Goal: Task Accomplishment & Management: Manage account settings

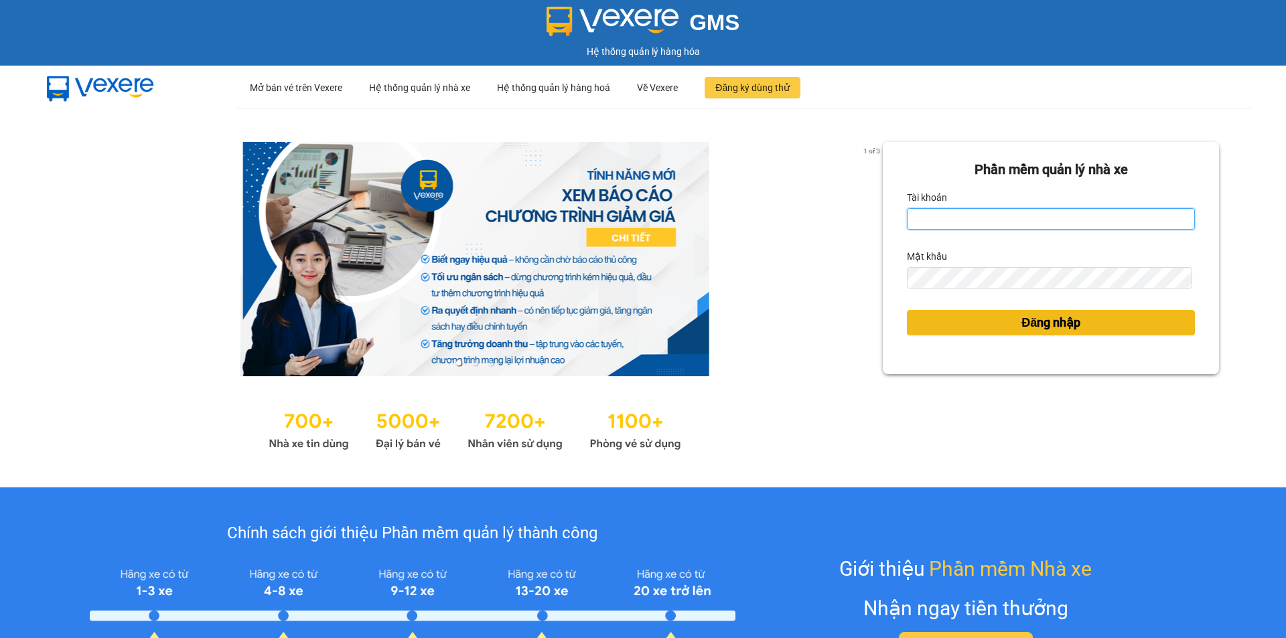
type input "nhann.tankimchi"
click at [1049, 324] on span "Đăng nhập" at bounding box center [1050, 322] width 59 height 19
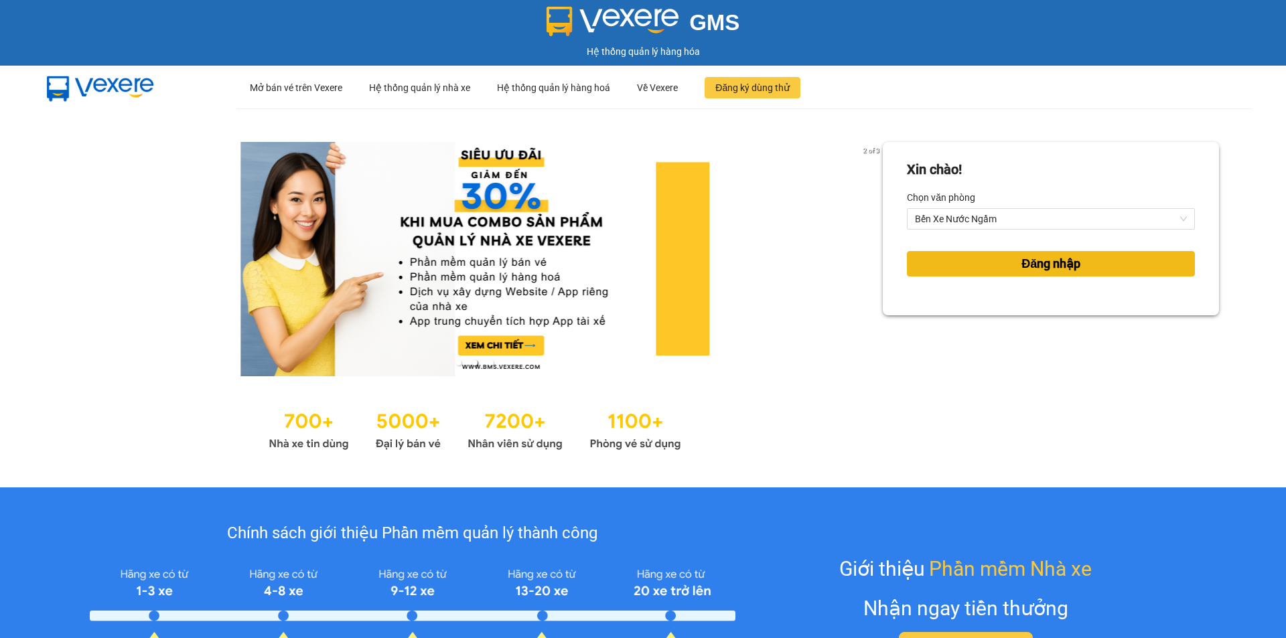
click at [1039, 264] on span "Đăng nhập" at bounding box center [1050, 264] width 59 height 19
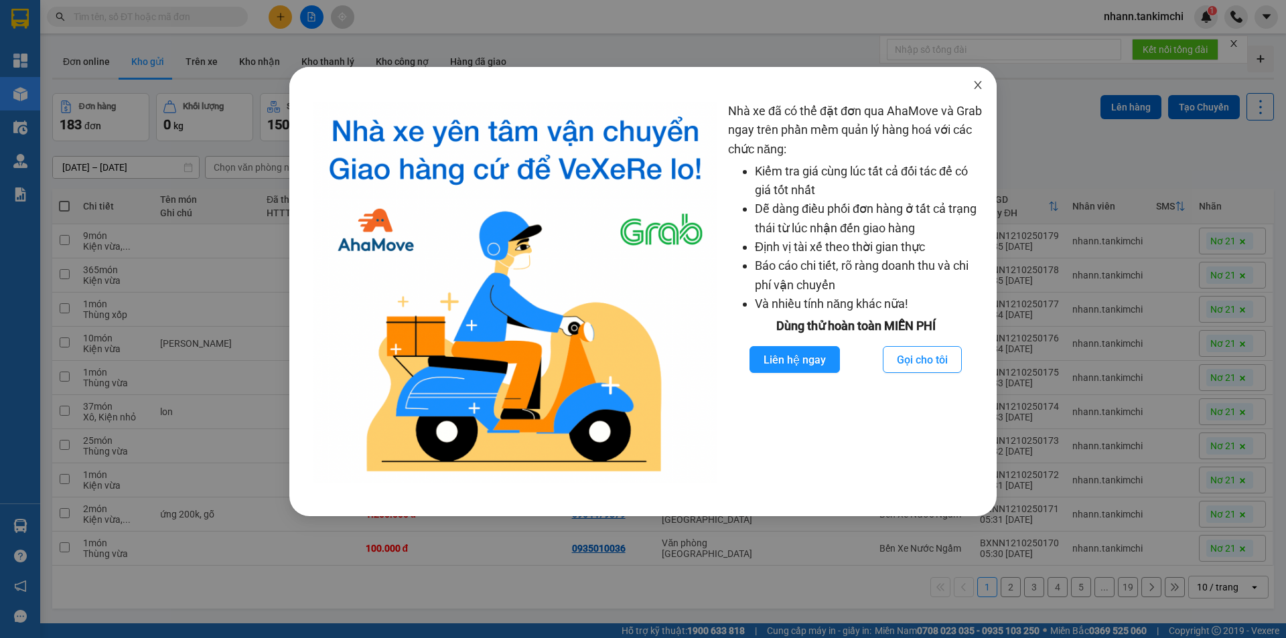
click at [979, 83] on icon "close" at bounding box center [978, 85] width 11 height 11
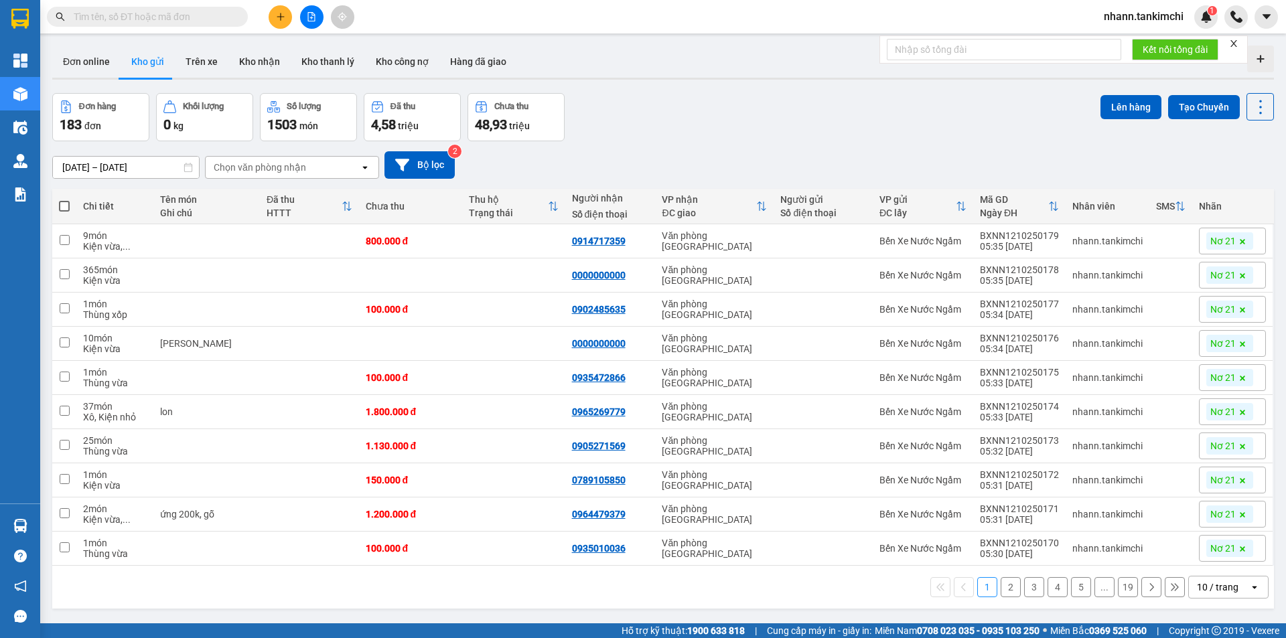
click at [177, 169] on input "[DATE] – [DATE]" at bounding box center [126, 167] width 146 height 21
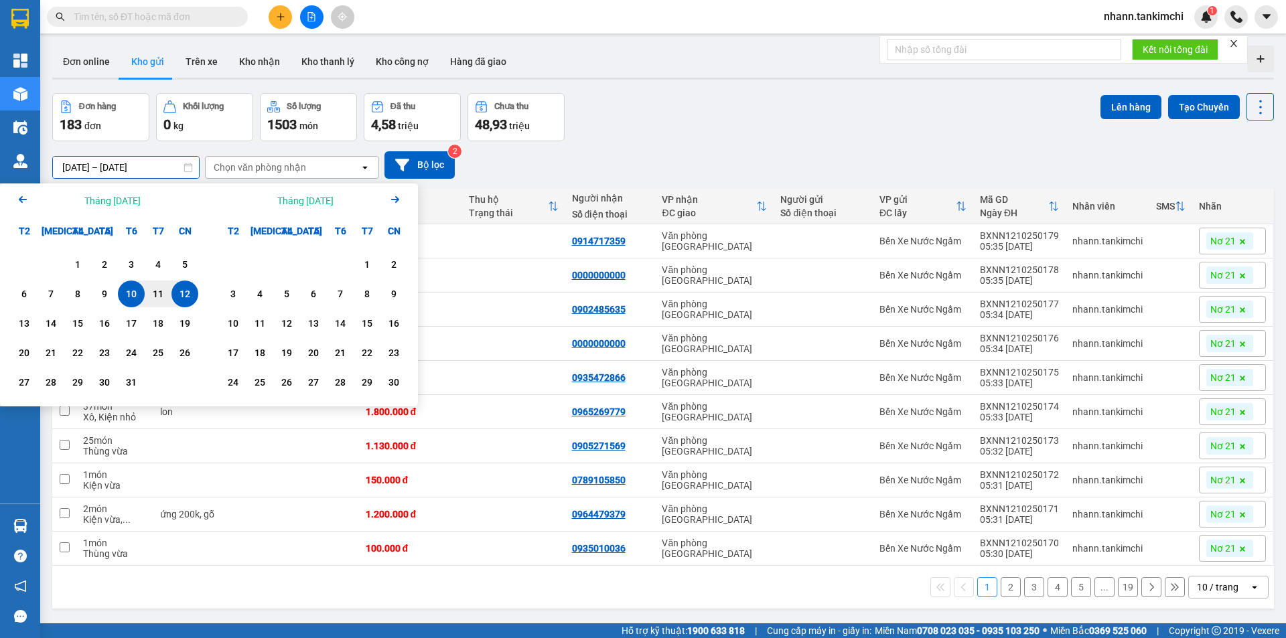
drag, startPoint x: 123, startPoint y: 165, endPoint x: 0, endPoint y: 196, distance: 126.2
click at [47, 196] on div "ver 1.8.146 Đơn online Kho gửi Trên xe Kho nhận Kho thanh lý Kho công nợ Hàng đ…" at bounding box center [663, 359] width 1232 height 638
drag, startPoint x: 97, startPoint y: 165, endPoint x: 4, endPoint y: 186, distance: 95.2
click at [47, 184] on div "ver 1.8.146 Đơn online Kho gửi Trên xe Kho nhận Kho thanh lý Kho công nợ Hàng đ…" at bounding box center [663, 359] width 1232 height 638
type input "/ / – 12/10/2025"
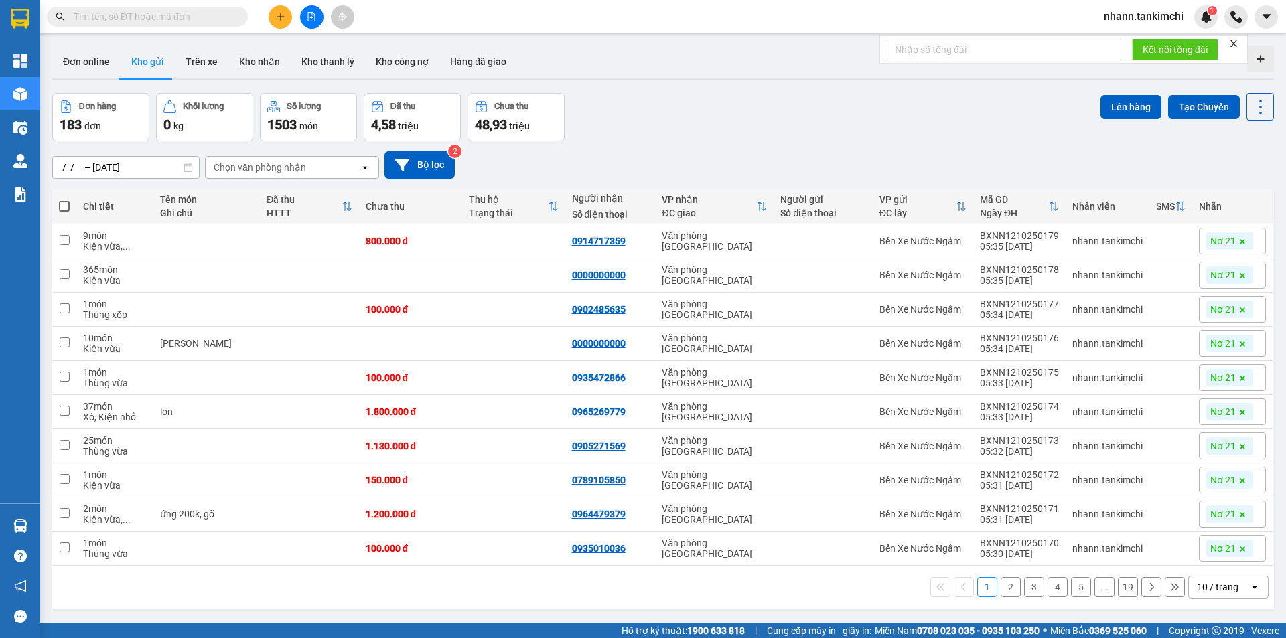
click at [185, 167] on icon at bounding box center [188, 167] width 9 height 9
click at [188, 167] on icon at bounding box center [188, 167] width 9 height 9
click at [364, 167] on icon at bounding box center [364, 167] width 5 height 3
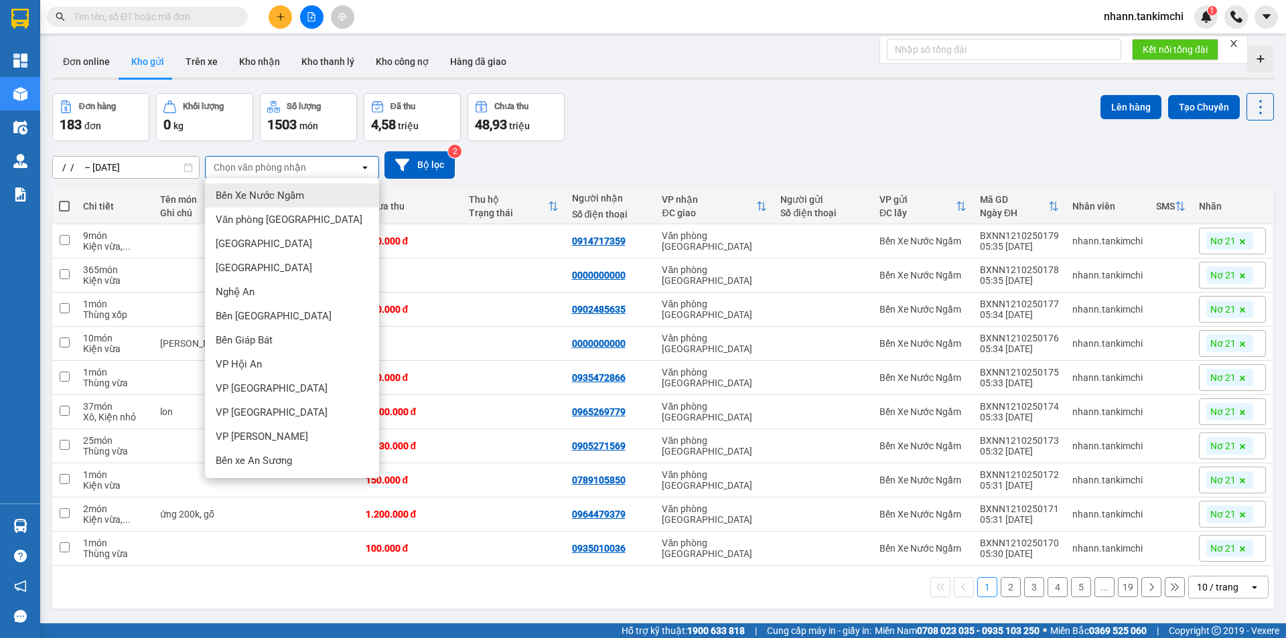
click at [287, 194] on span "Bến Xe Nước Ngầm" at bounding box center [260, 195] width 88 height 13
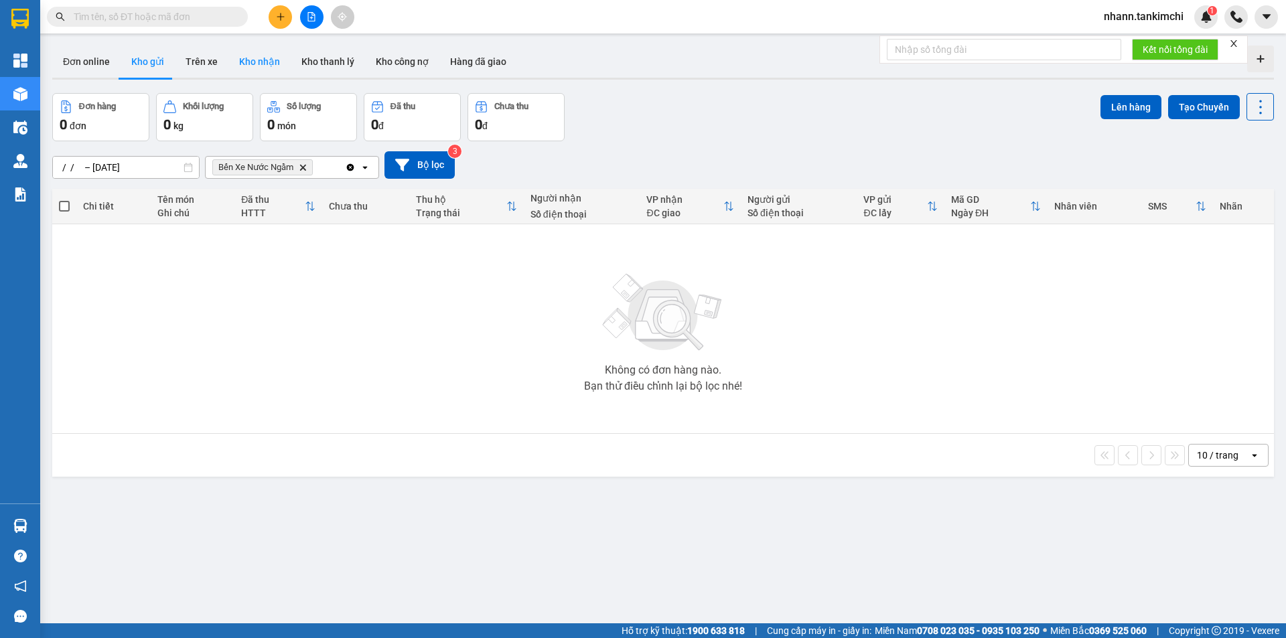
click at [248, 61] on button "Kho nhận" at bounding box center [259, 62] width 62 height 32
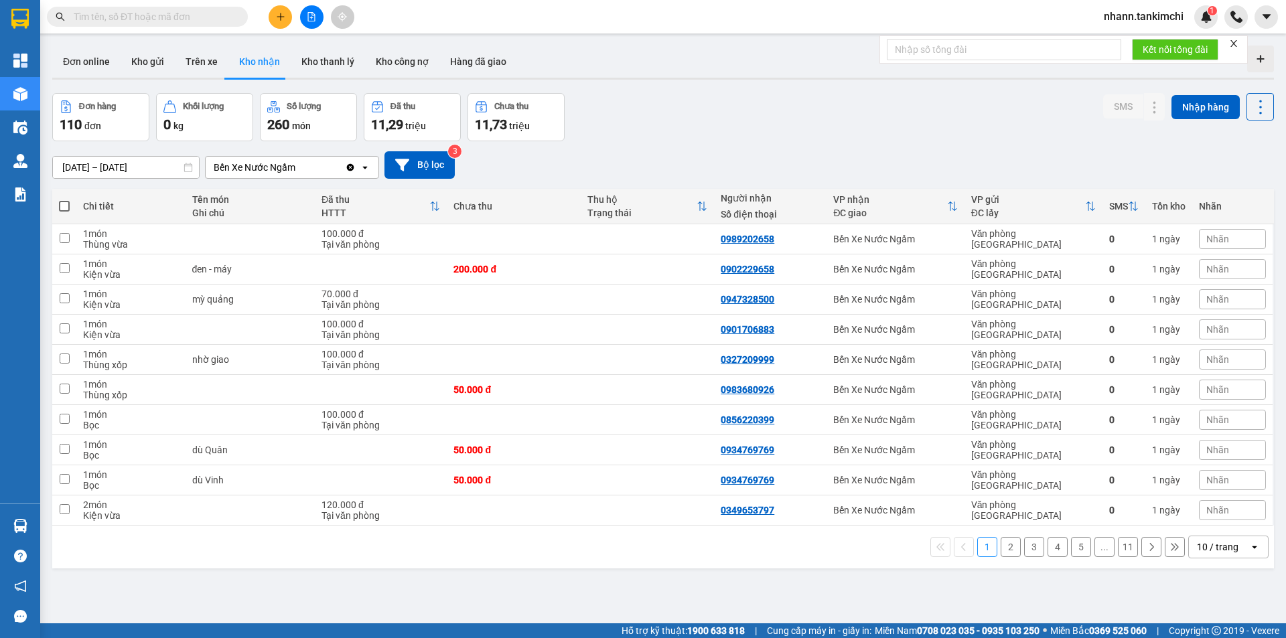
click at [351, 165] on icon "Clear value" at bounding box center [350, 166] width 7 height 7
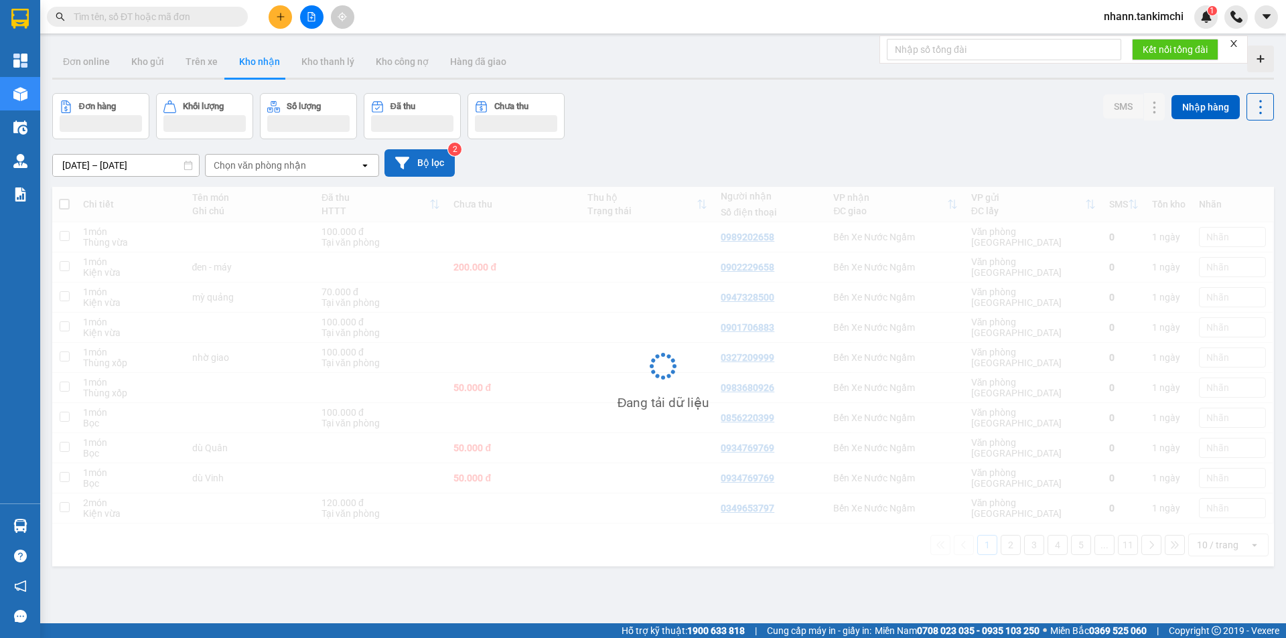
click at [435, 163] on button "Bộ lọc" at bounding box center [419, 162] width 70 height 27
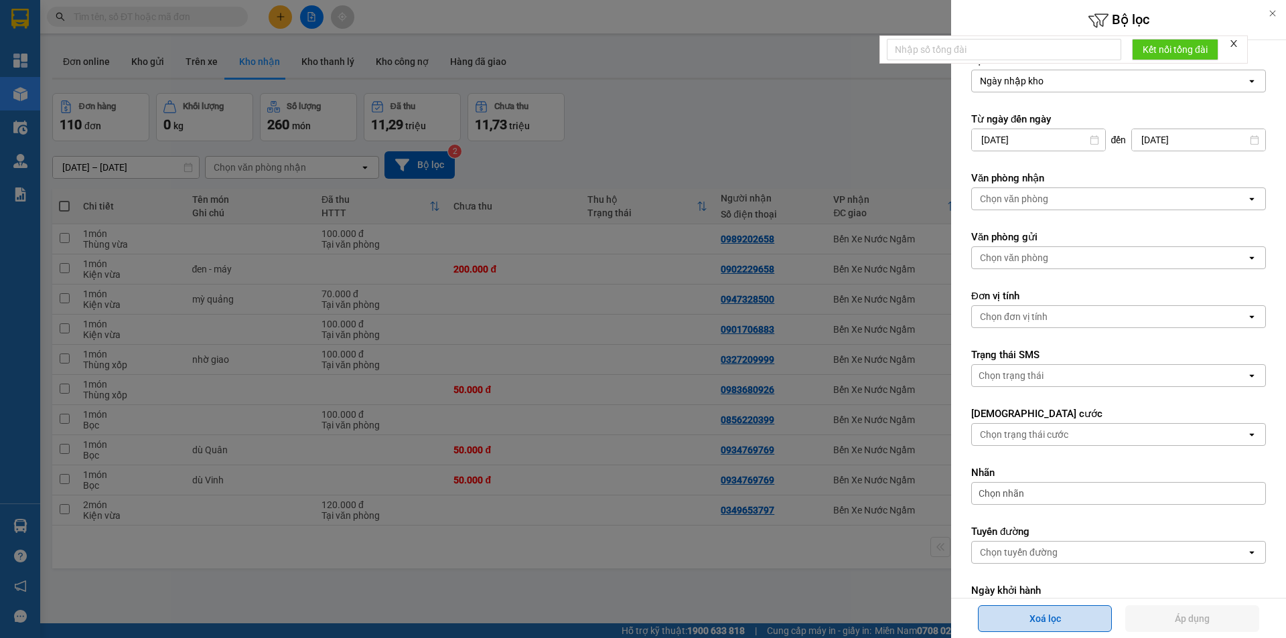
click at [1029, 620] on button "Xoá lọc" at bounding box center [1045, 618] width 134 height 27
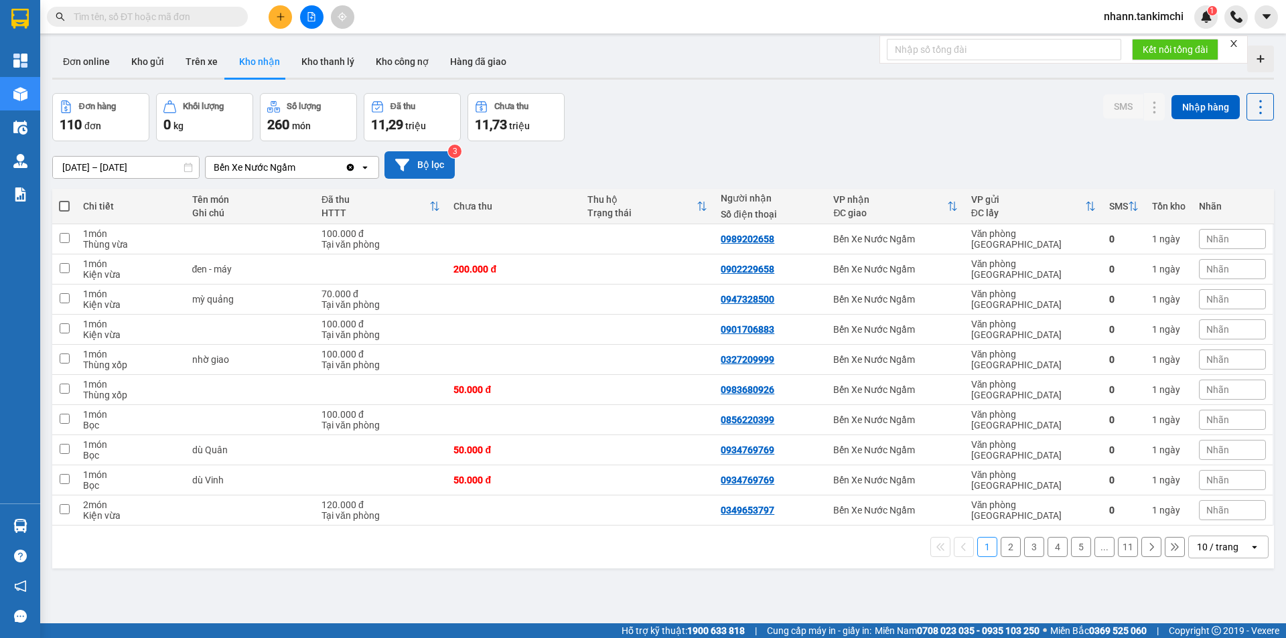
click at [421, 163] on button "Bộ lọc" at bounding box center [419, 164] width 70 height 27
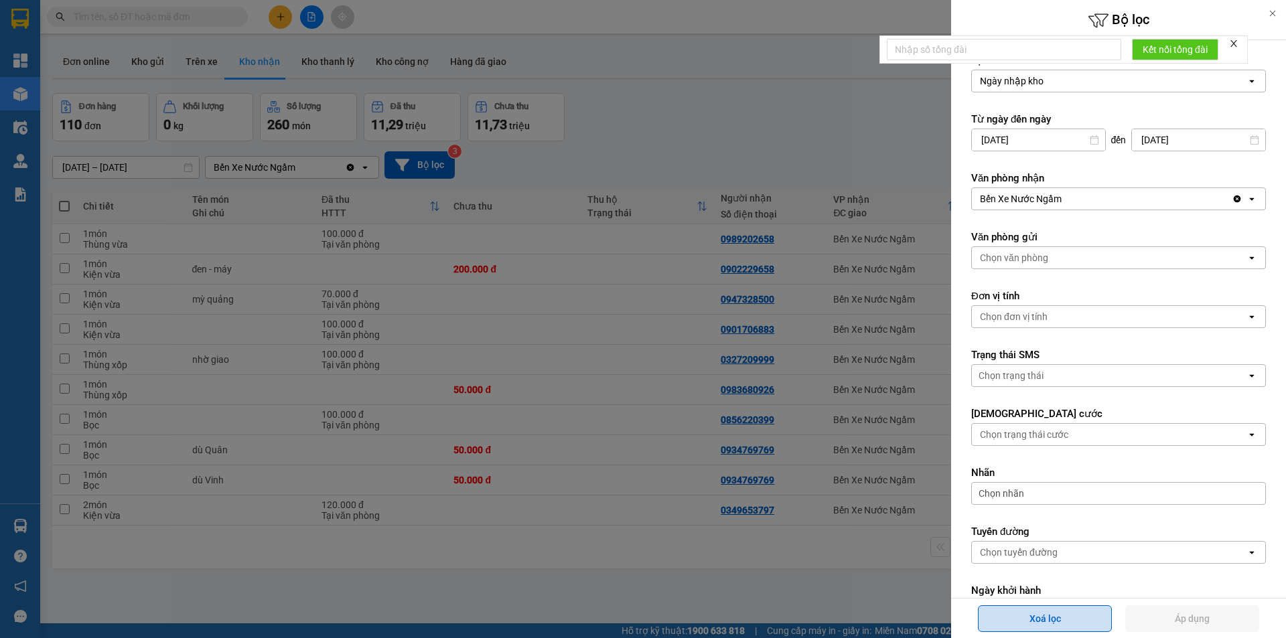
click at [1070, 619] on button "Xoá lọc" at bounding box center [1045, 618] width 134 height 27
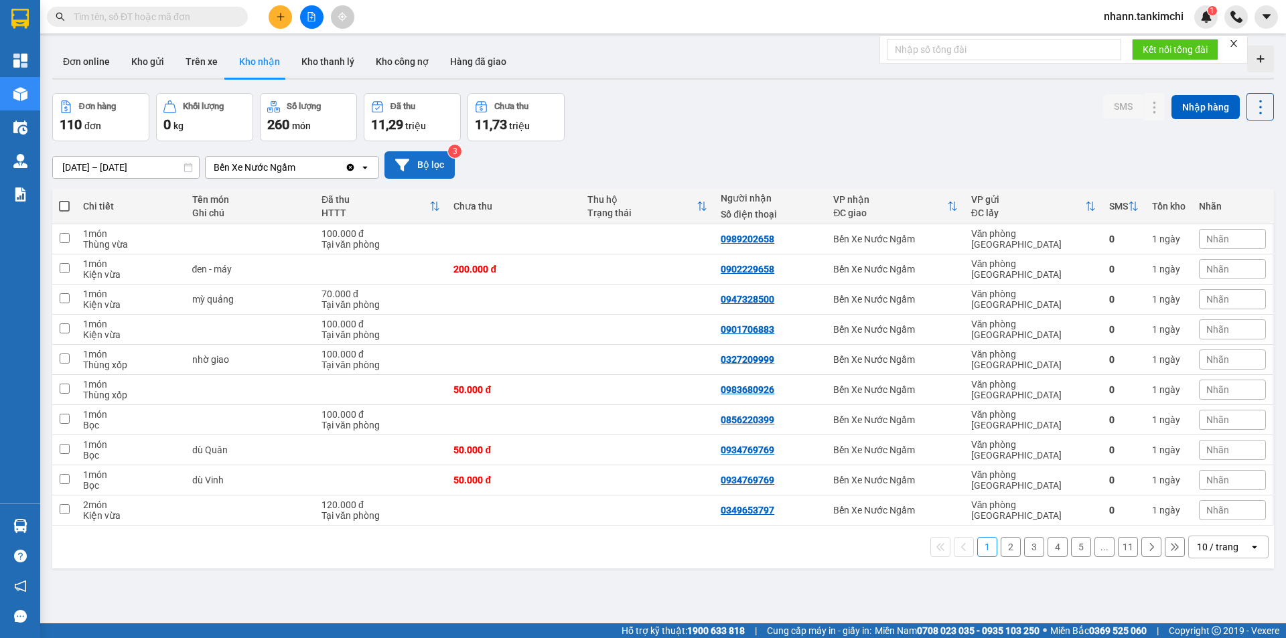
click at [433, 166] on button "Bộ lọc" at bounding box center [419, 164] width 70 height 27
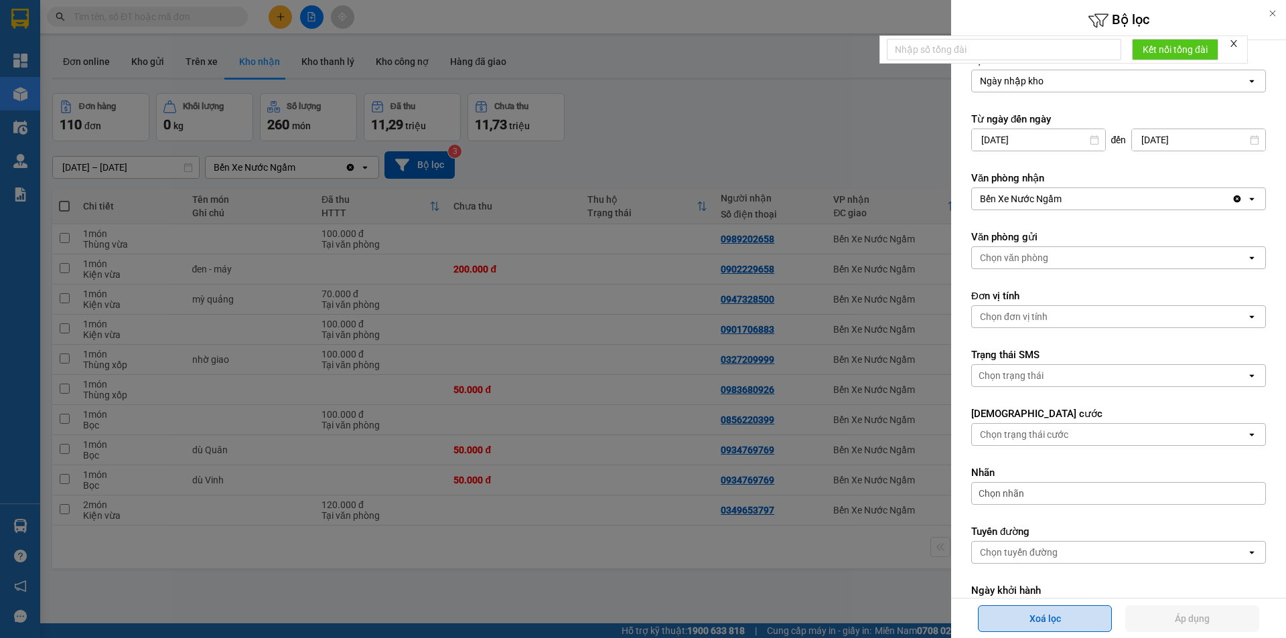
click at [1058, 618] on button "Xoá lọc" at bounding box center [1045, 618] width 134 height 27
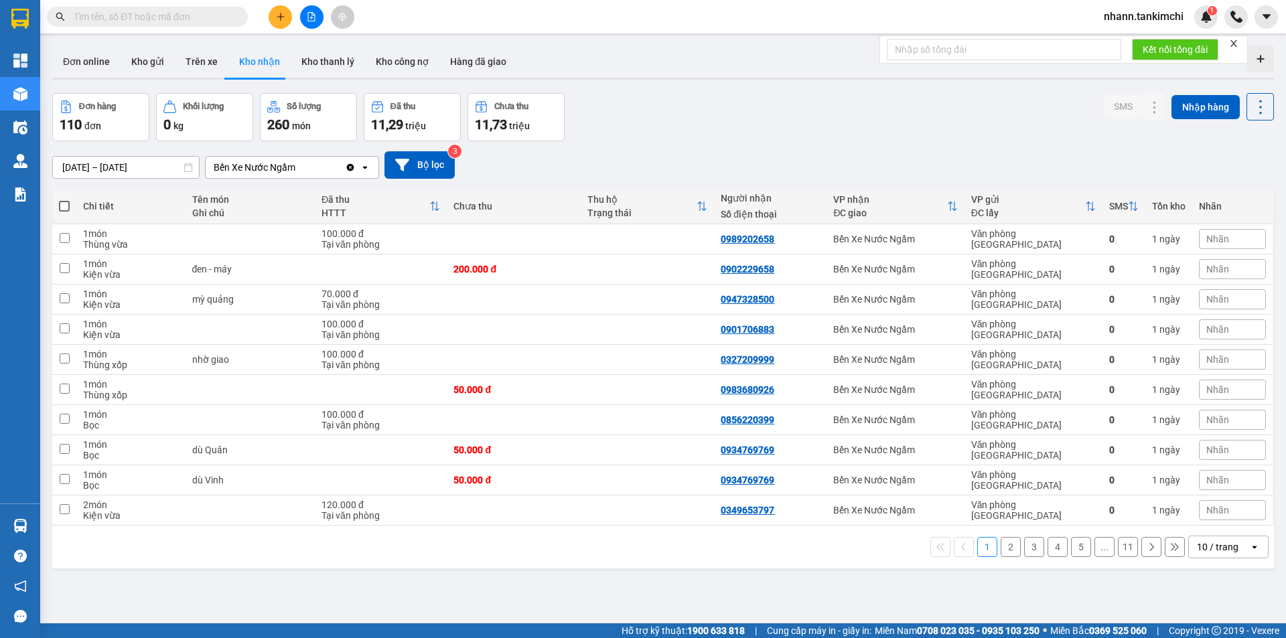
click at [351, 168] on icon "Clear value" at bounding box center [350, 167] width 11 height 11
click at [90, 64] on button "Đơn online" at bounding box center [86, 62] width 68 height 32
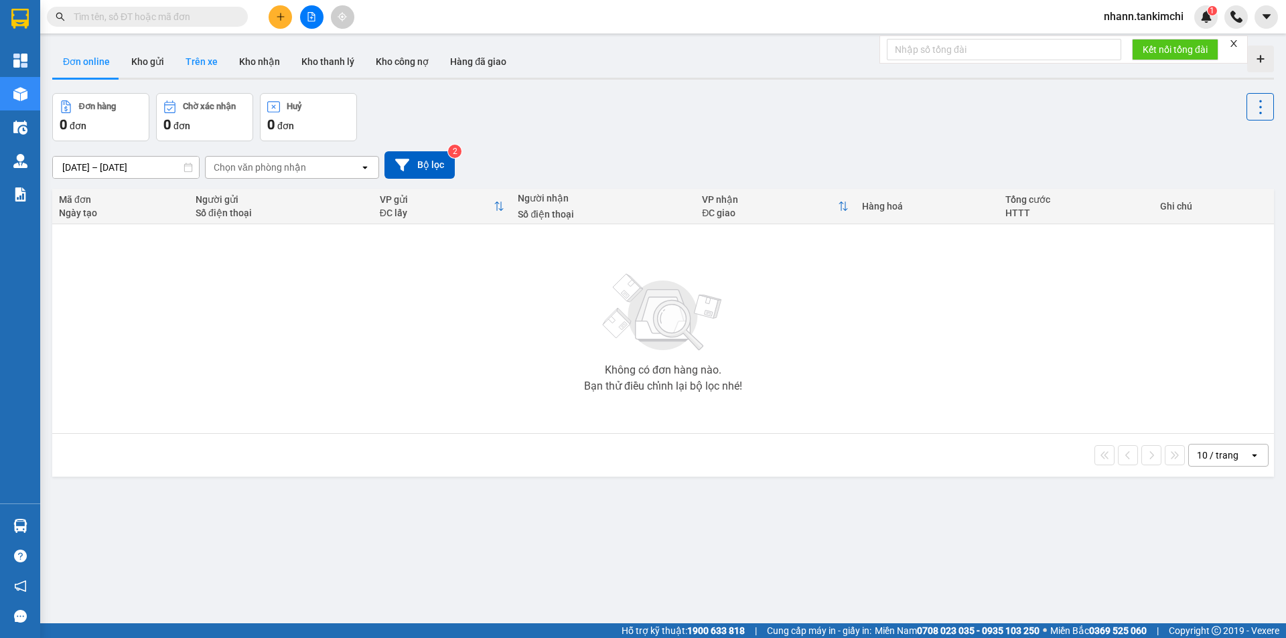
click at [204, 60] on button "Trên xe" at bounding box center [202, 62] width 54 height 32
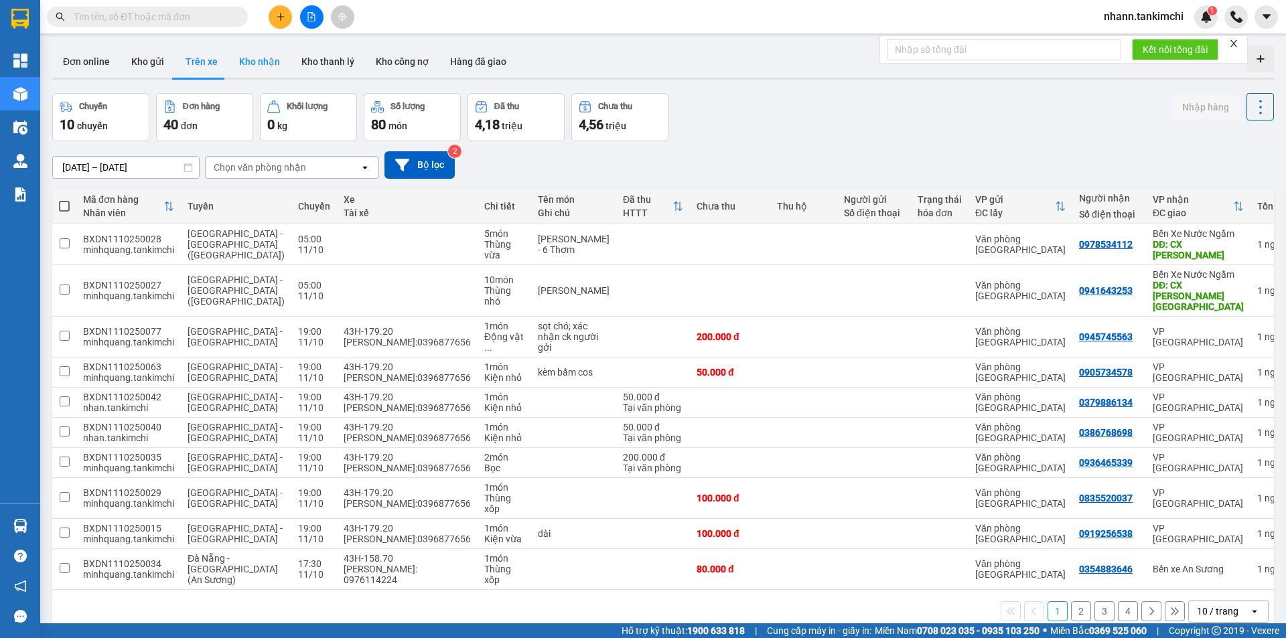
click at [244, 60] on button "Kho nhận" at bounding box center [259, 62] width 62 height 32
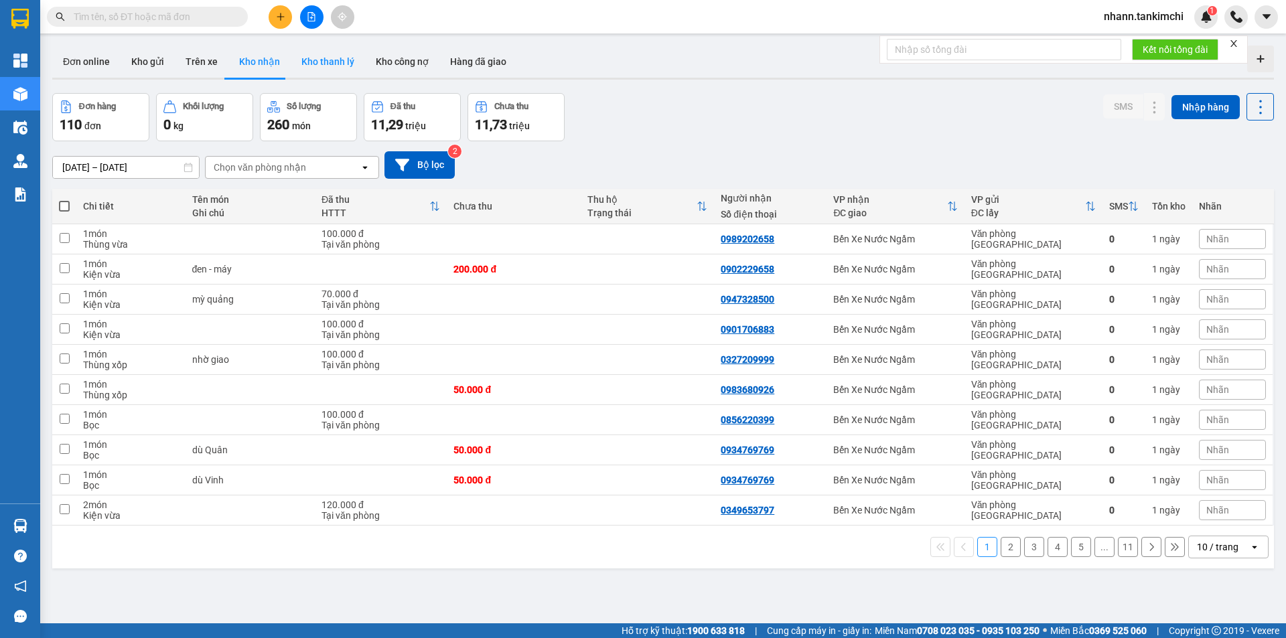
click at [330, 62] on button "Kho thanh lý" at bounding box center [328, 62] width 74 height 32
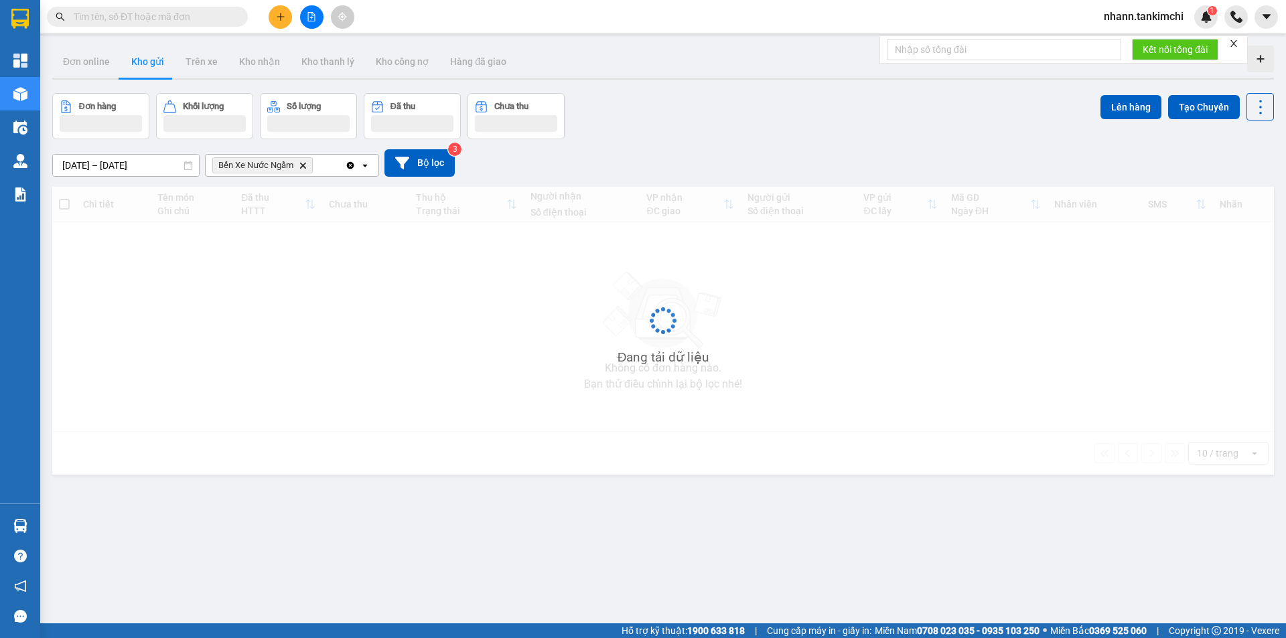
click at [191, 17] on input "text" at bounding box center [153, 16] width 158 height 15
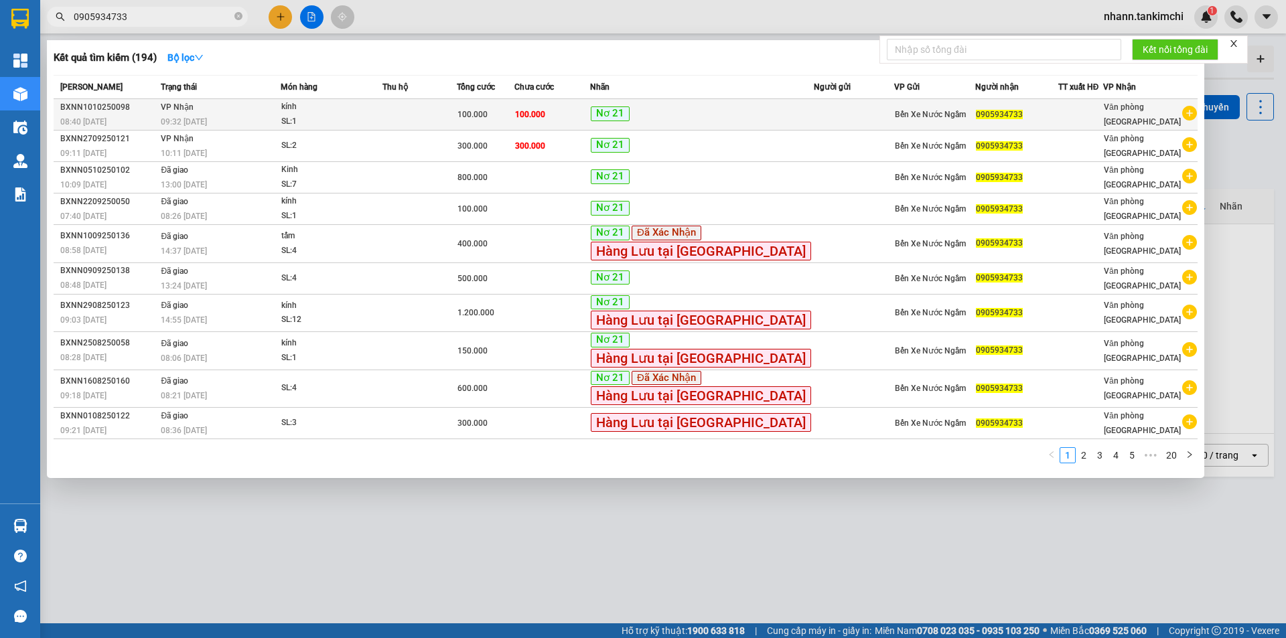
type input "0905934733"
click at [847, 114] on td at bounding box center [854, 114] width 80 height 31
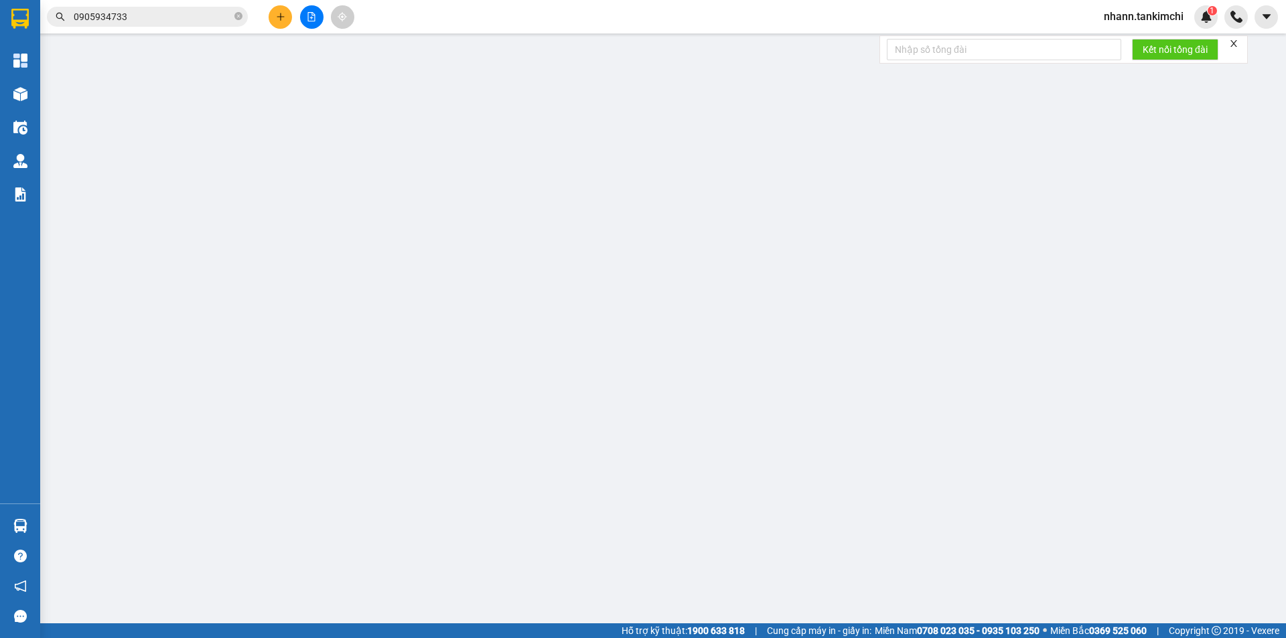
type input "0905934733"
type input "100.000"
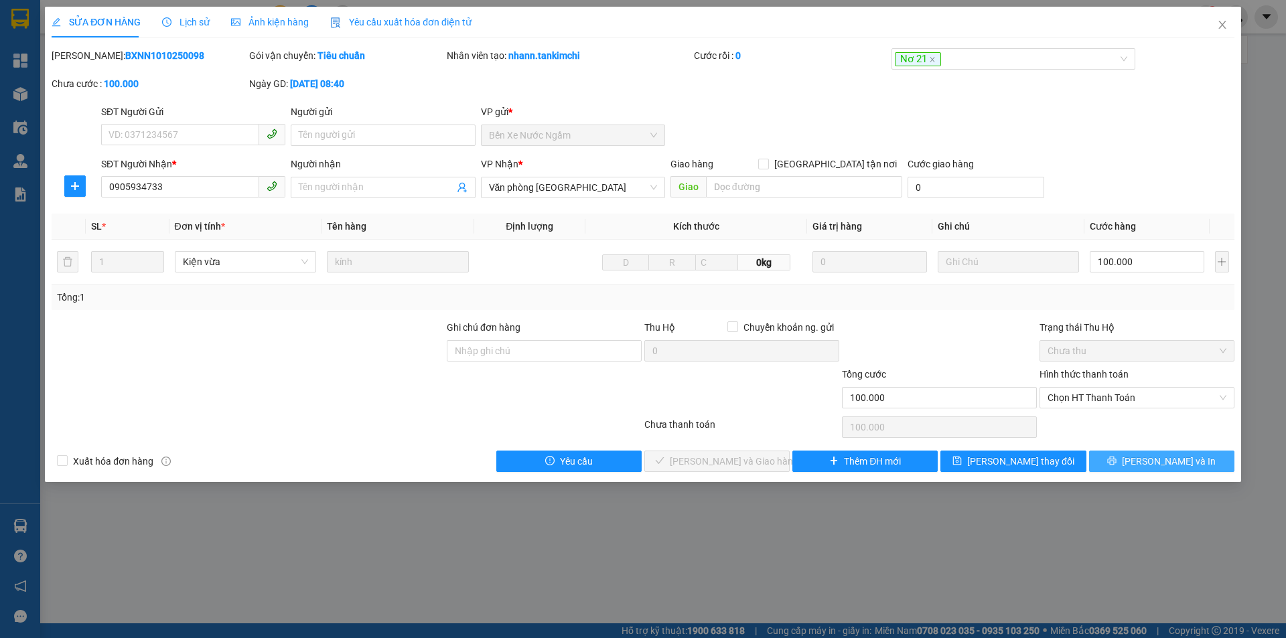
click at [1126, 468] on button "[PERSON_NAME] và In" at bounding box center [1161, 461] width 145 height 21
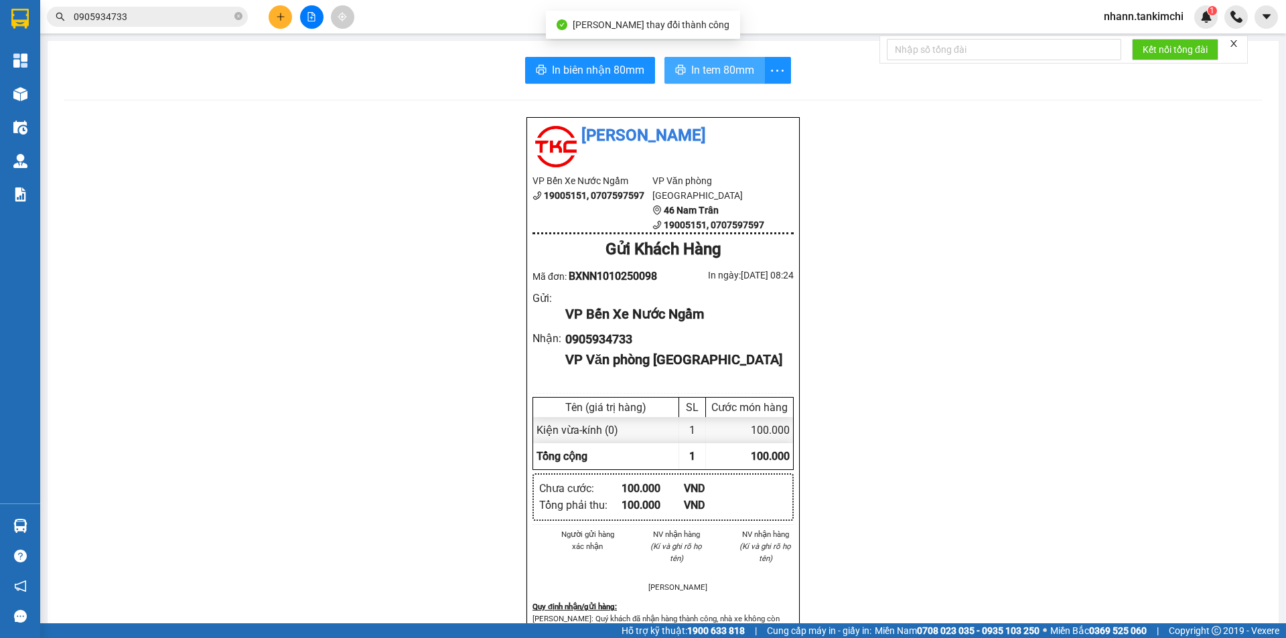
click at [717, 70] on span "In tem 80mm" at bounding box center [722, 70] width 63 height 17
click at [723, 72] on span "In tem 80mm" at bounding box center [722, 70] width 63 height 17
click at [709, 64] on span "In tem 80mm" at bounding box center [722, 70] width 63 height 17
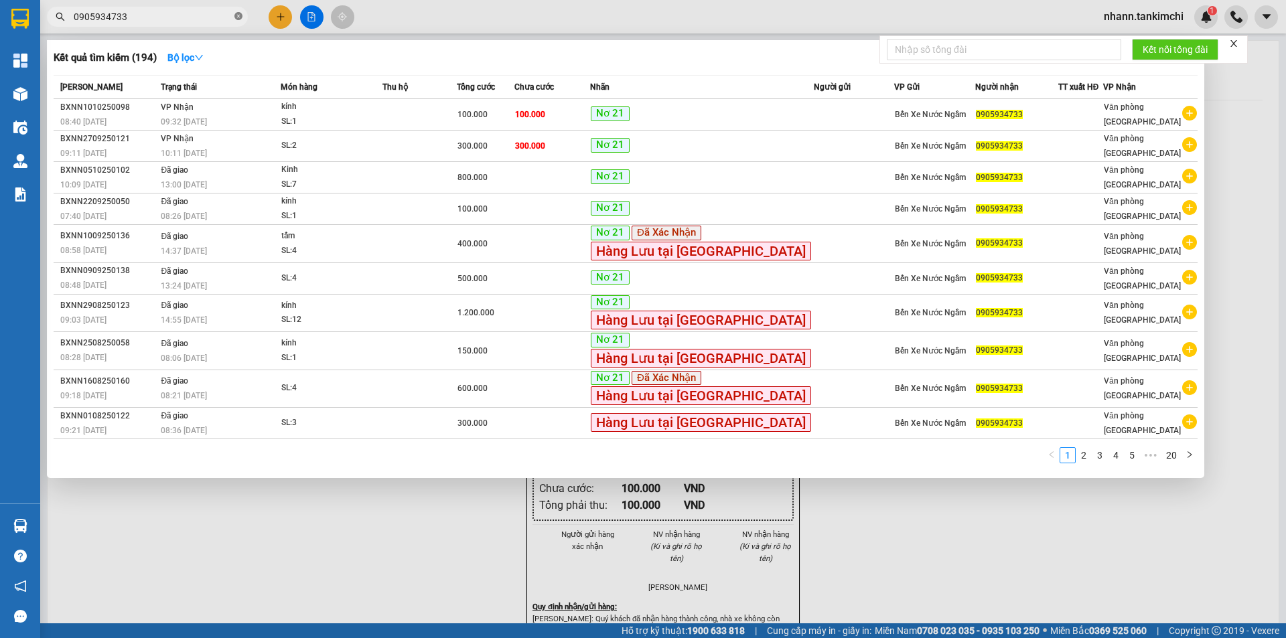
click at [238, 14] on icon "close-circle" at bounding box center [238, 16] width 8 height 8
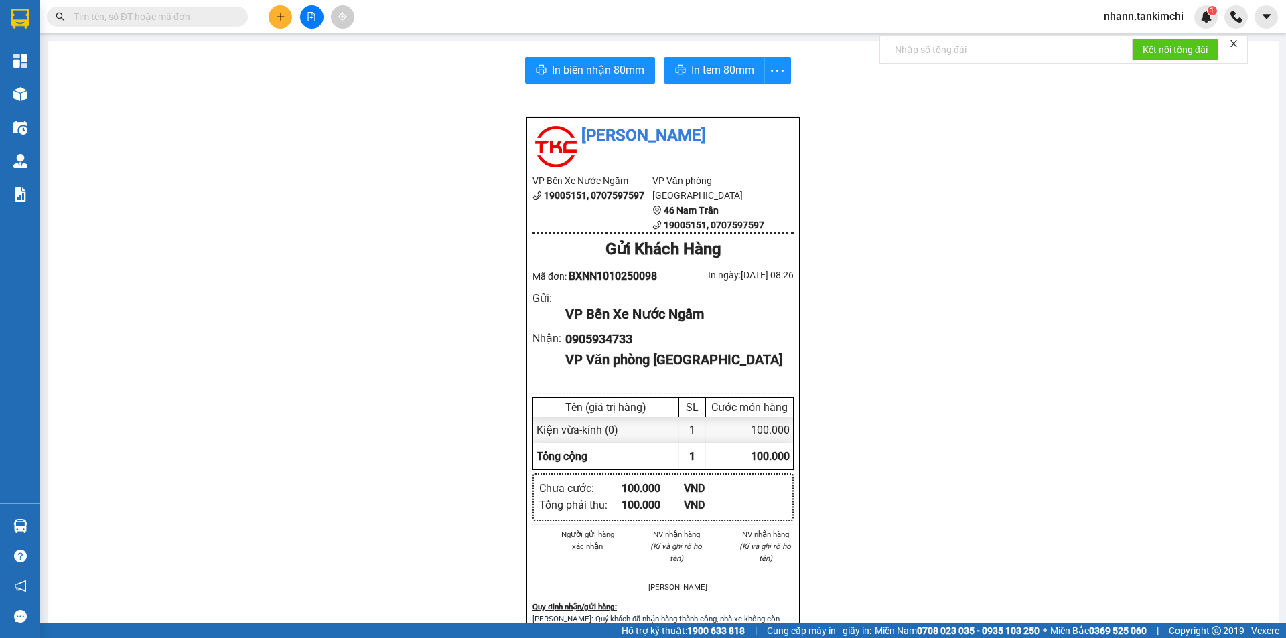
click at [196, 15] on input "text" at bounding box center [153, 16] width 158 height 15
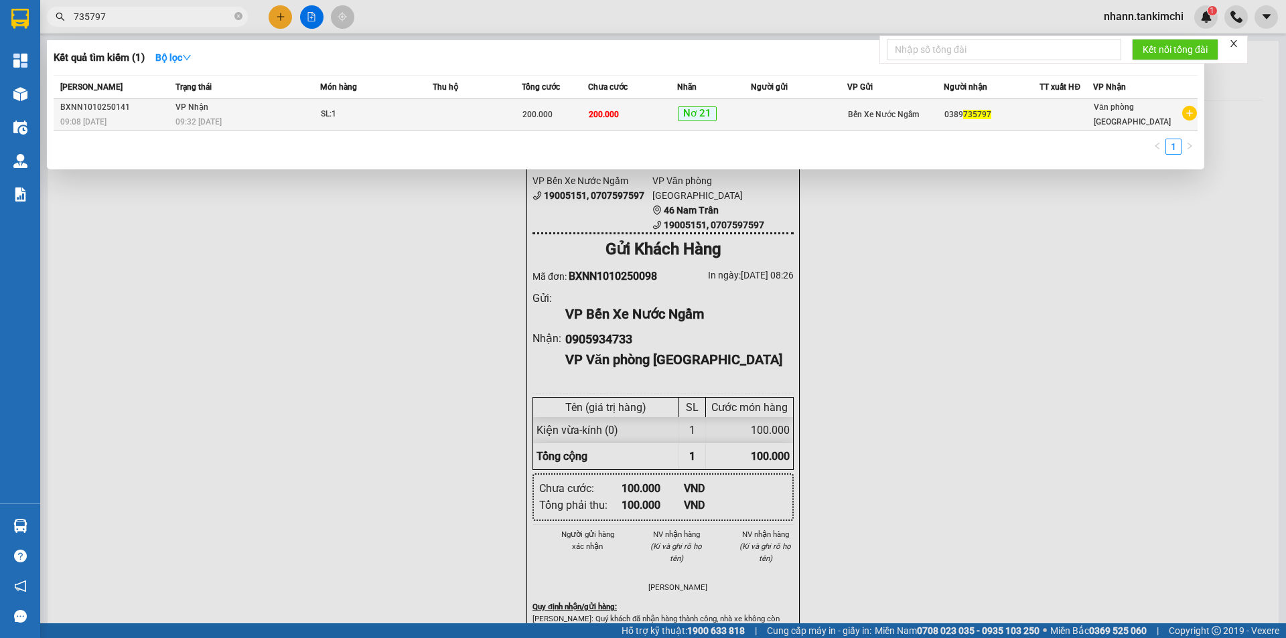
type input "735797"
click at [777, 112] on td at bounding box center [799, 114] width 96 height 31
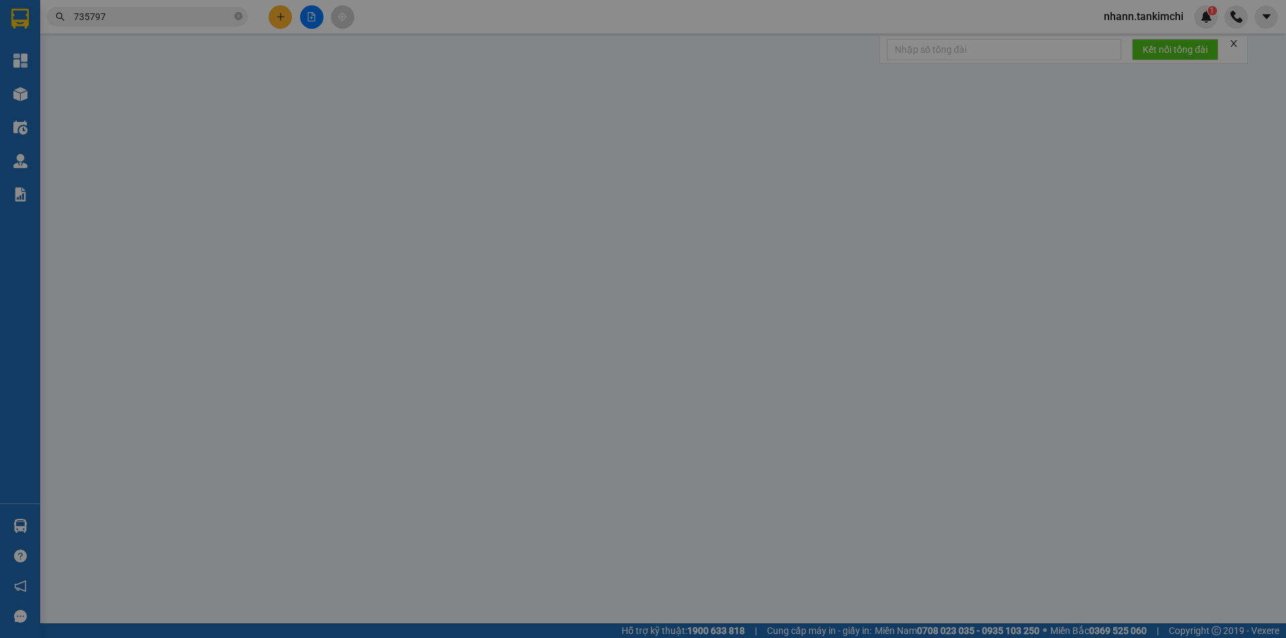
type input "0389735797"
type input "200.000"
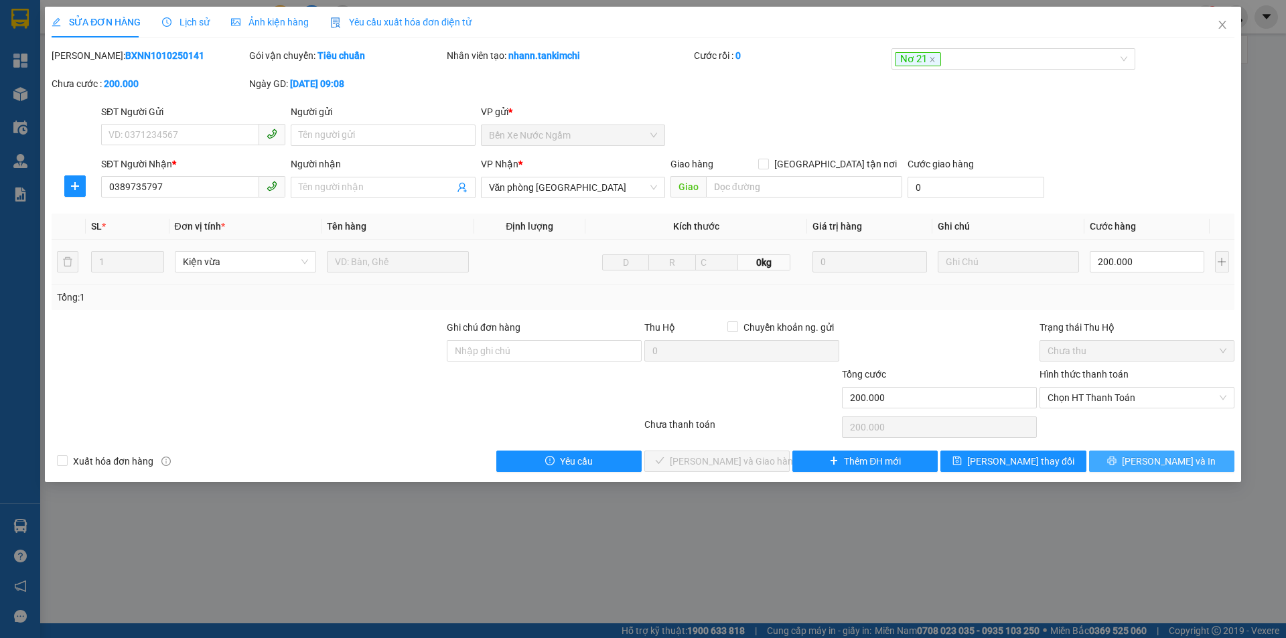
click at [1117, 462] on icon "printer" at bounding box center [1111, 460] width 9 height 9
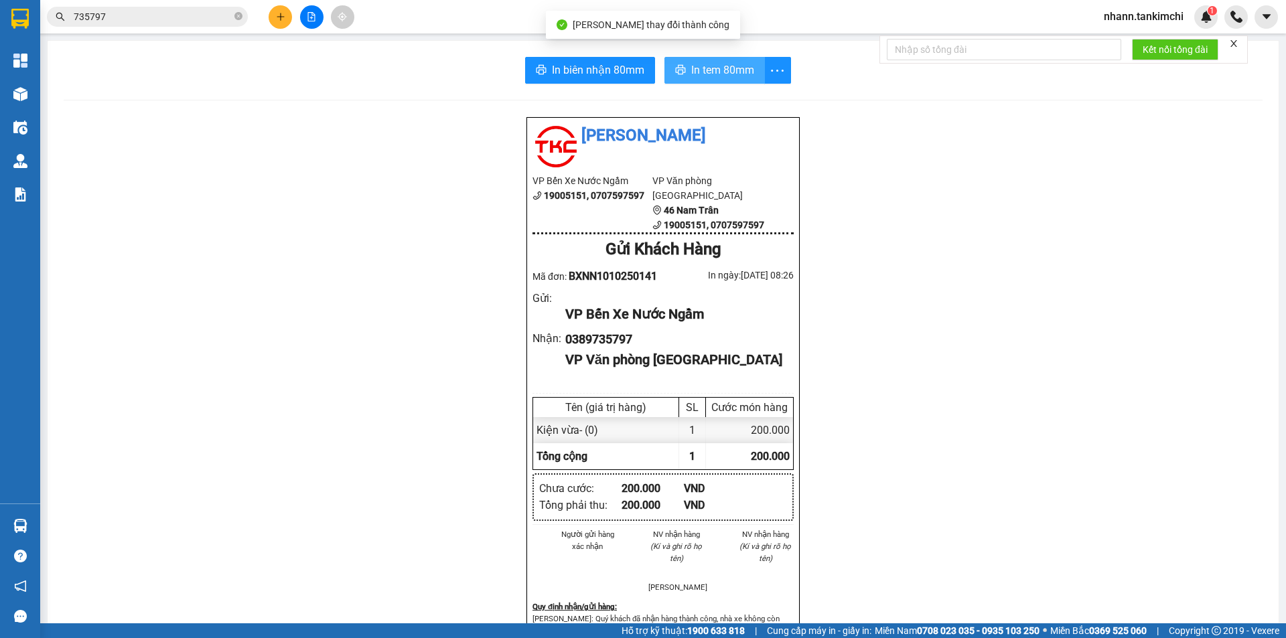
click at [703, 72] on span "In tem 80mm" at bounding box center [722, 70] width 63 height 17
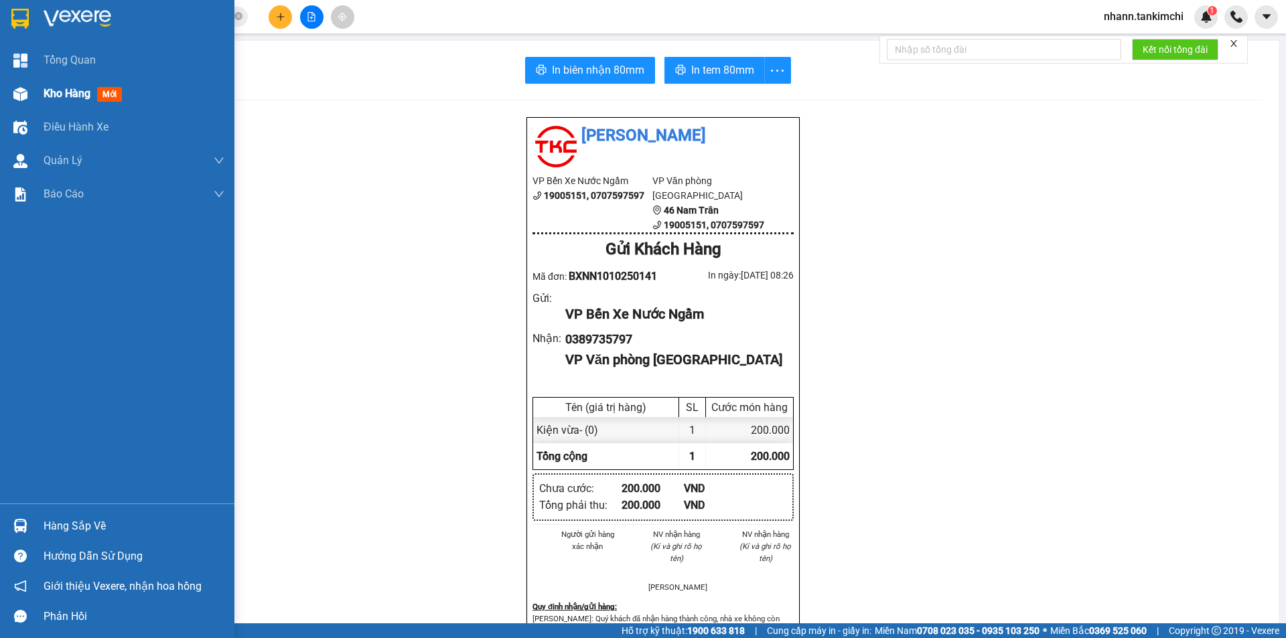
click at [42, 97] on div "Kho hàng mới" at bounding box center [117, 93] width 234 height 33
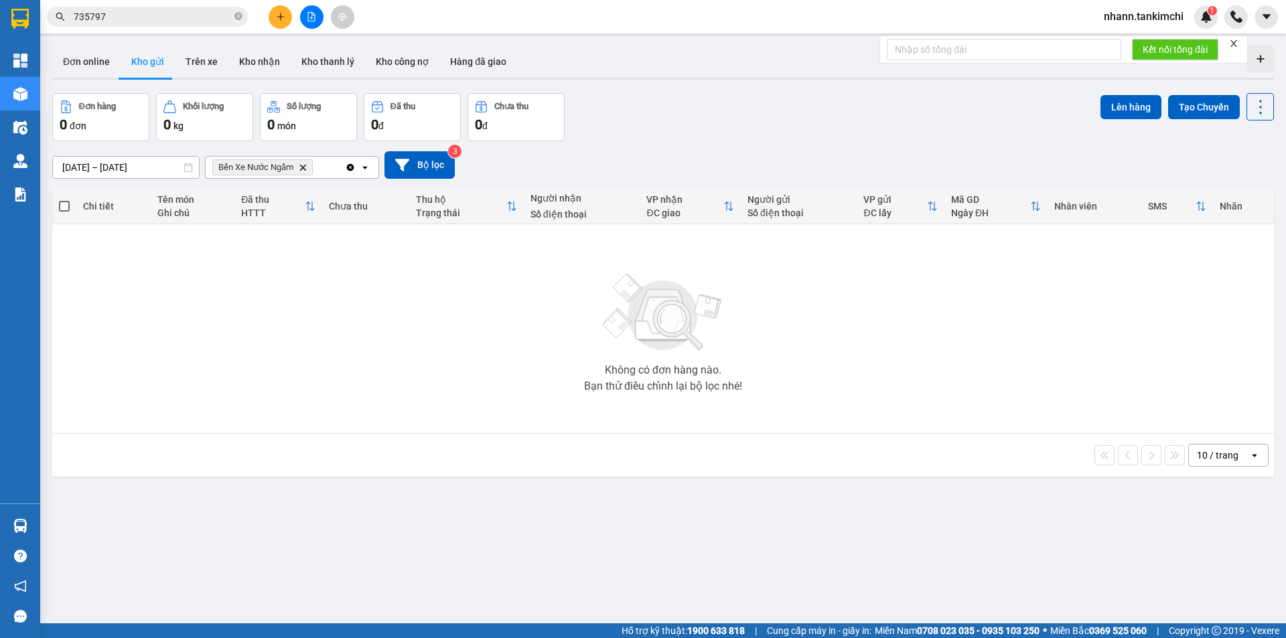
click at [171, 14] on input "735797" at bounding box center [153, 16] width 158 height 15
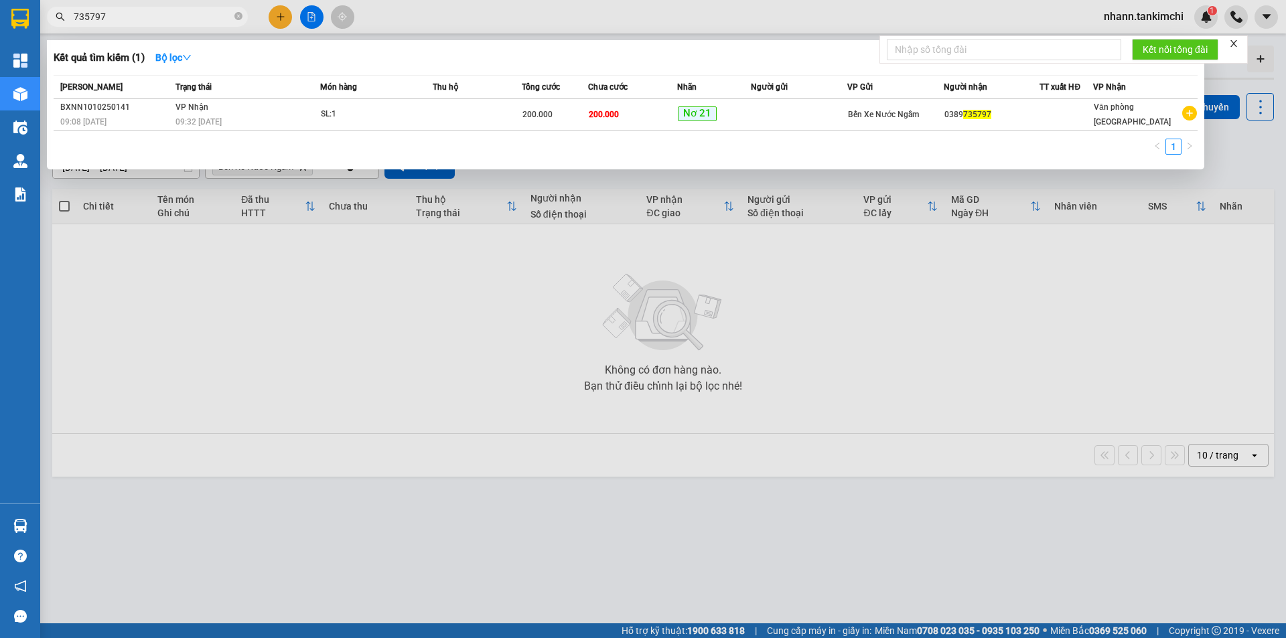
click at [171, 14] on input "735797" at bounding box center [153, 16] width 158 height 15
click at [861, 202] on div at bounding box center [643, 319] width 1286 height 638
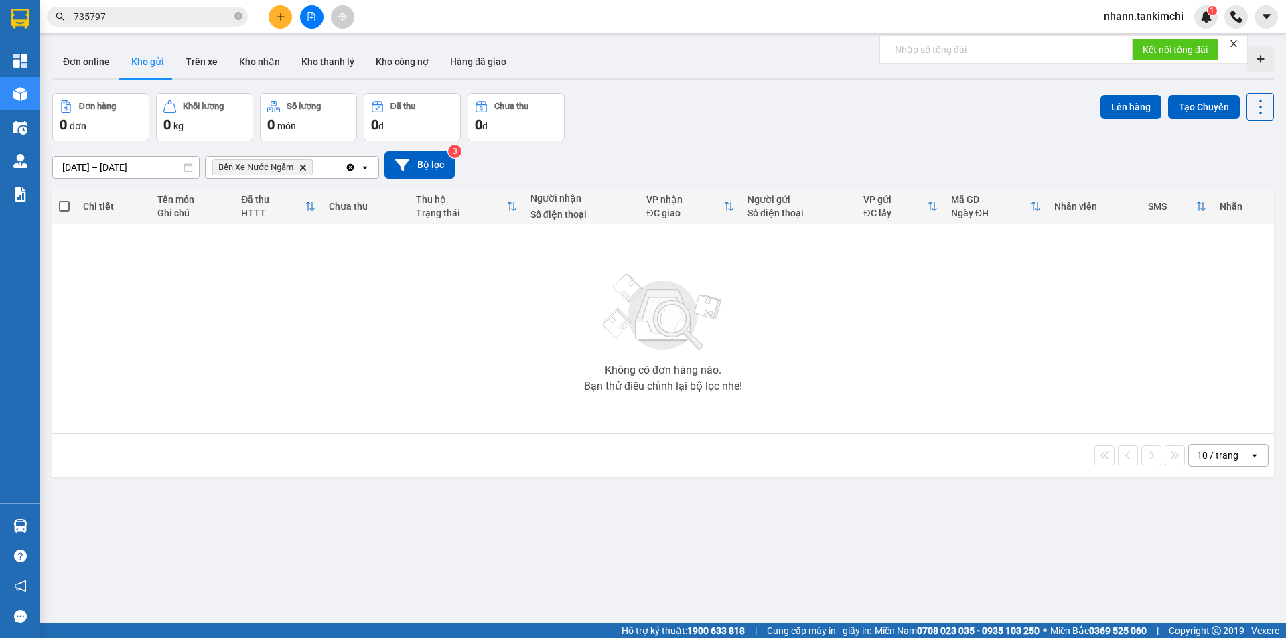
click at [305, 165] on icon "Delete" at bounding box center [303, 167] width 8 height 8
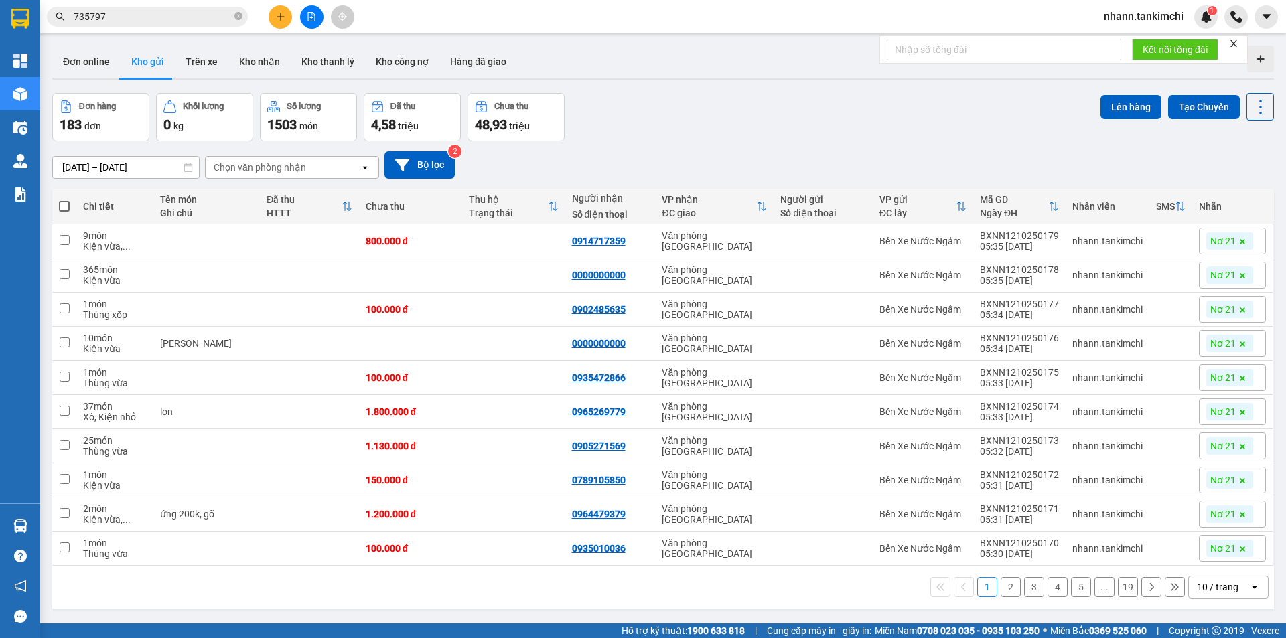
click at [1219, 581] on div "10 / trang" at bounding box center [1218, 587] width 42 height 13
click at [1230, 551] on span "100 / trang" at bounding box center [1213, 557] width 48 height 13
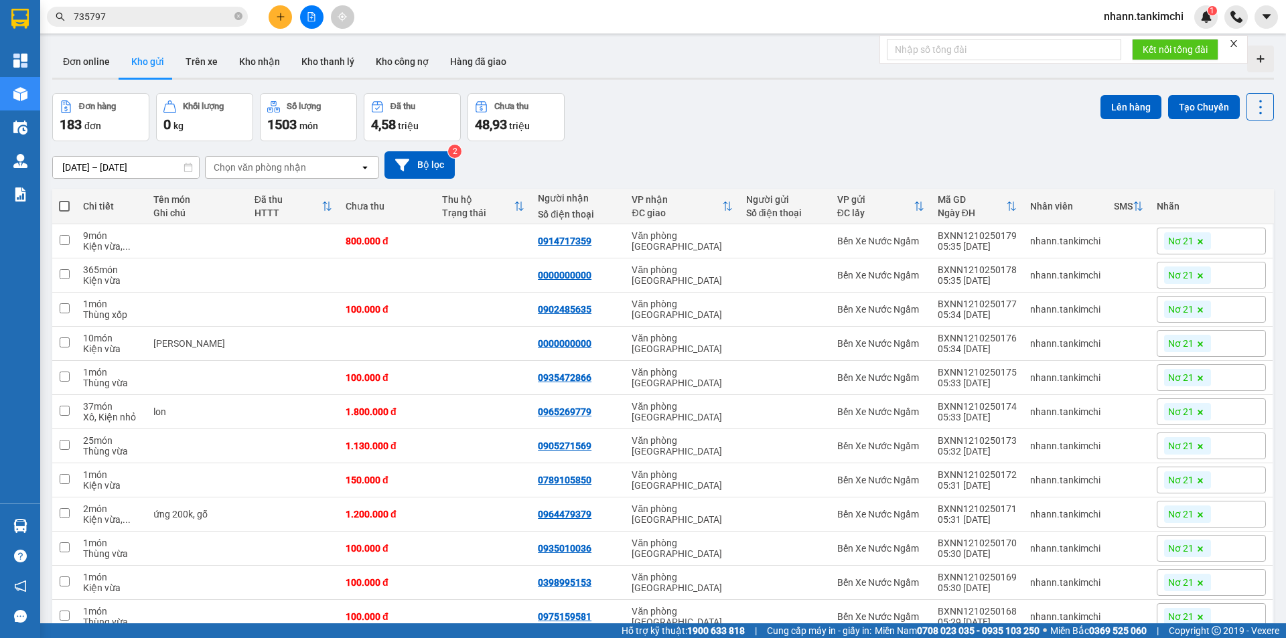
click at [64, 201] on span at bounding box center [64, 206] width 11 height 11
click at [64, 200] on input "checkbox" at bounding box center [64, 200] width 0 height 0
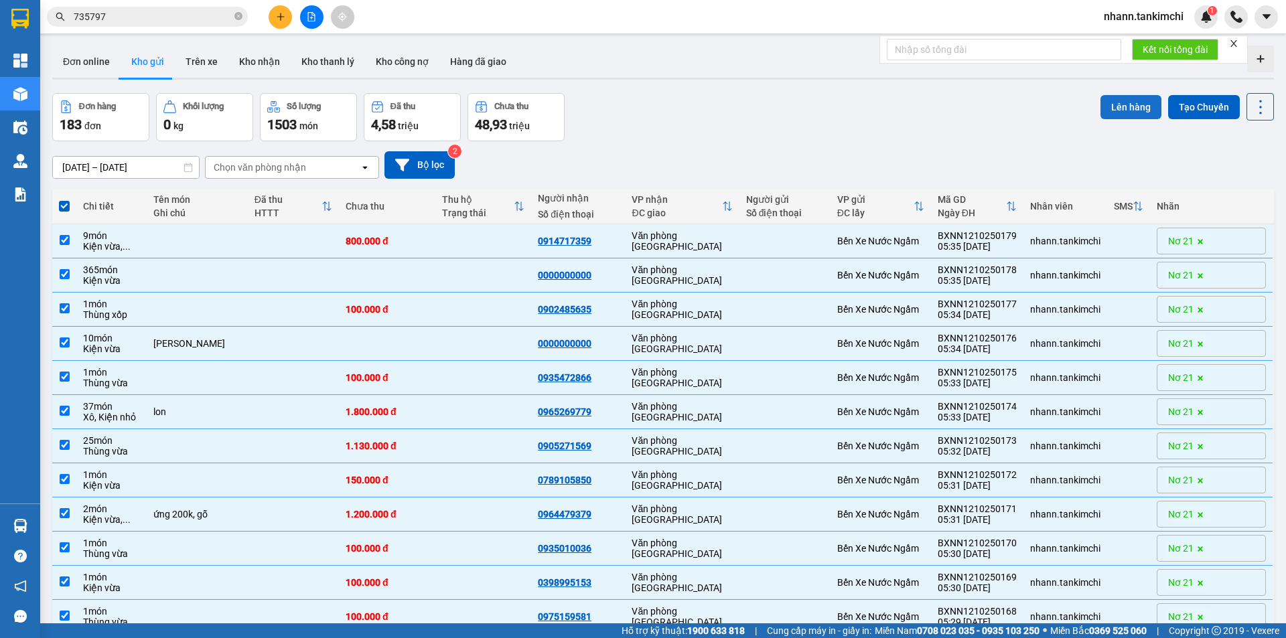
click at [1122, 95] on button "Lên hàng" at bounding box center [1130, 107] width 61 height 24
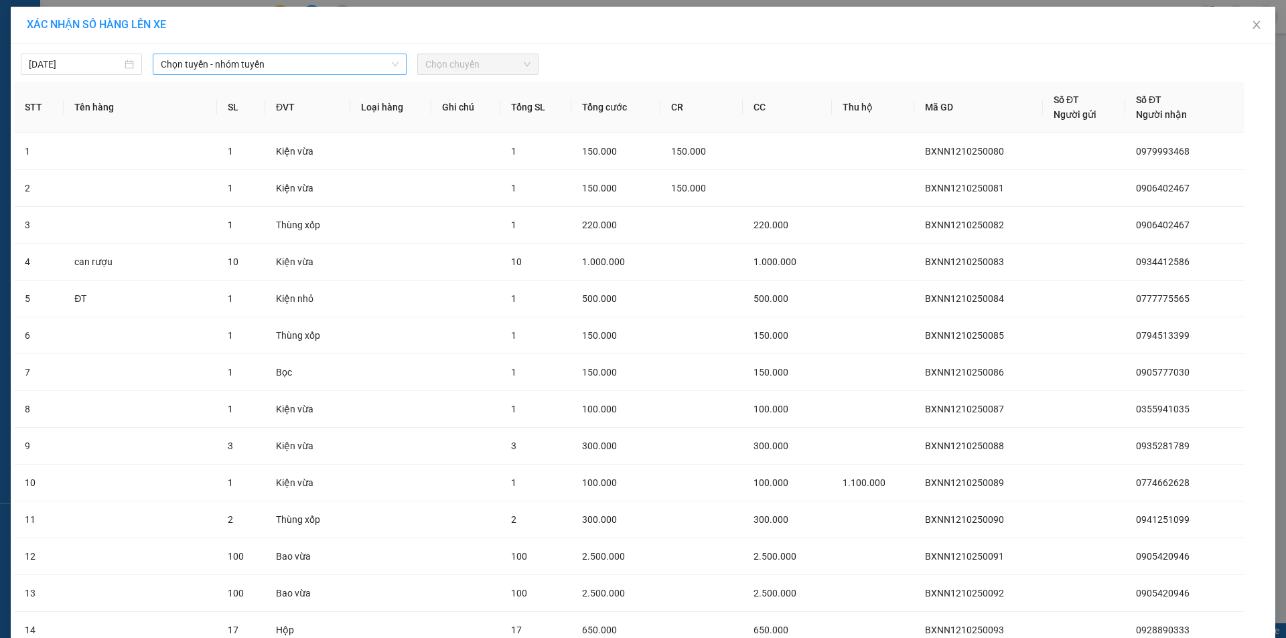
click at [226, 72] on span "Chọn tuyến - nhóm tuyến" at bounding box center [280, 64] width 238 height 20
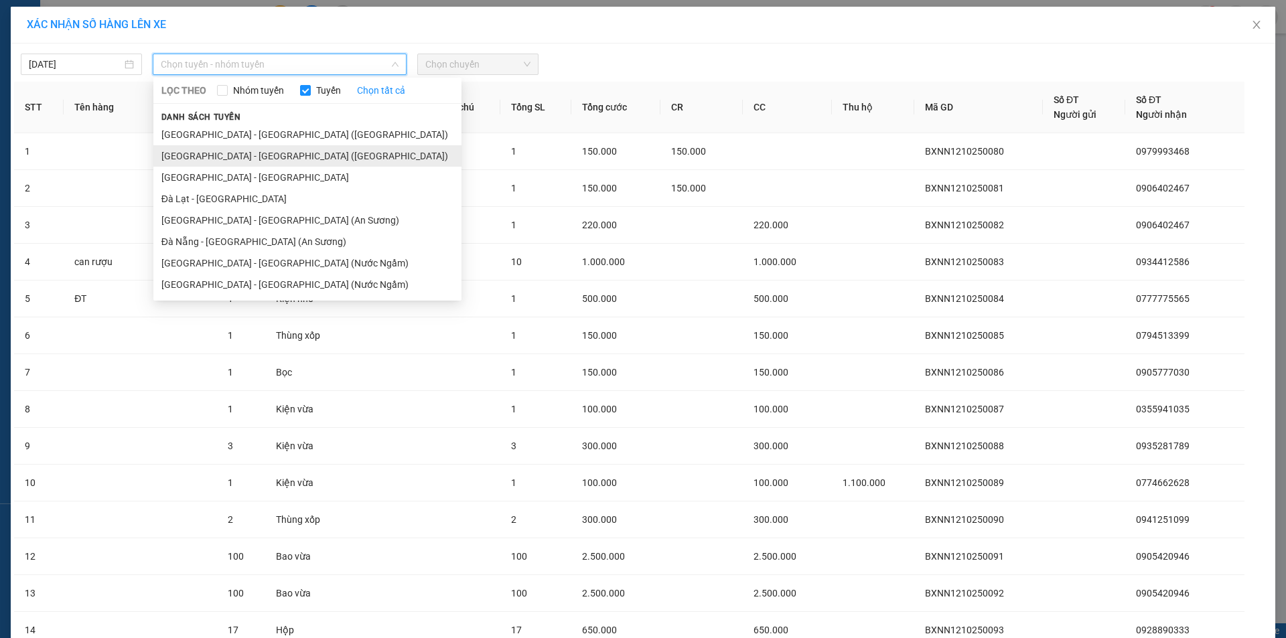
click at [230, 149] on li "Hà Nội - Đà Nẵng (Hàng)" at bounding box center [307, 155] width 308 height 21
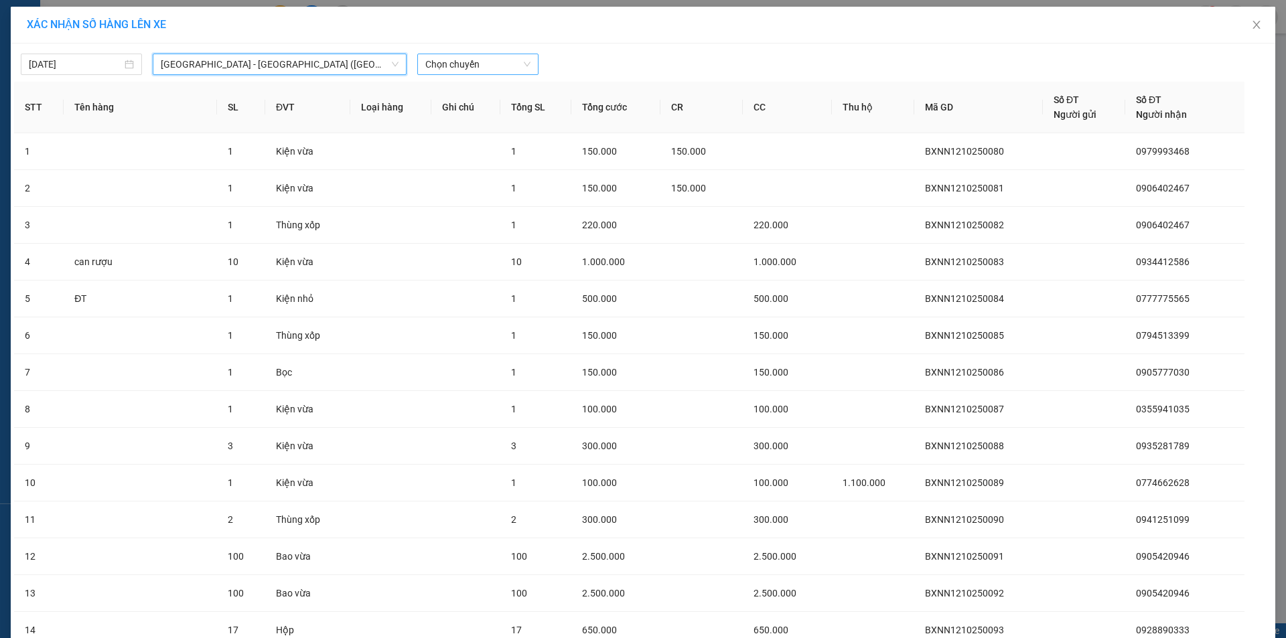
click at [512, 71] on span "Chọn chuyến" at bounding box center [477, 64] width 105 height 20
click at [470, 106] on div "07:00" at bounding box center [473, 112] width 104 height 15
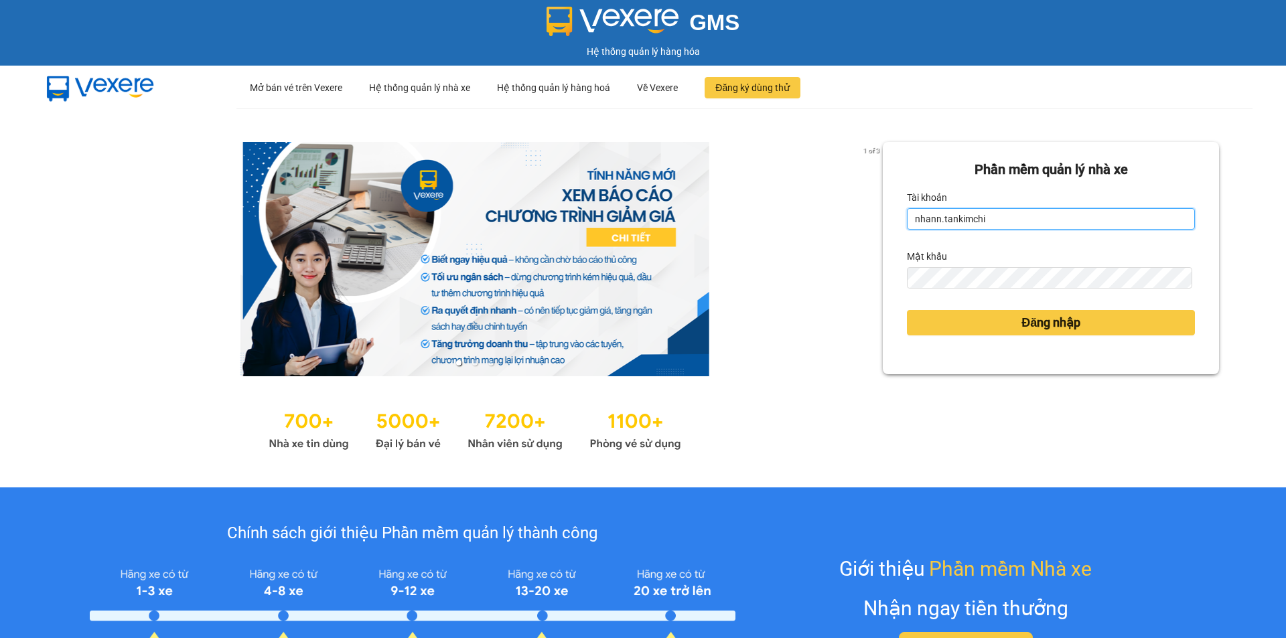
click at [976, 221] on input "nhann.tankimchi" at bounding box center [1051, 218] width 288 height 21
type input "nhan.tankimchi"
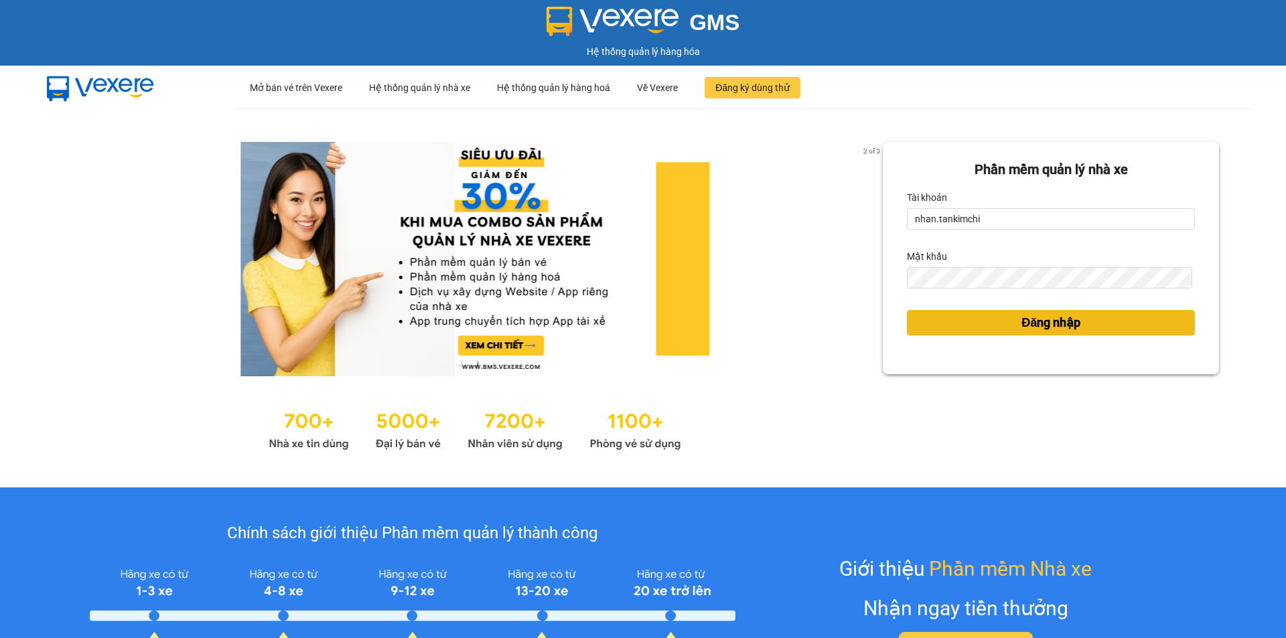
click at [1093, 321] on button "Đăng nhập" at bounding box center [1051, 322] width 288 height 25
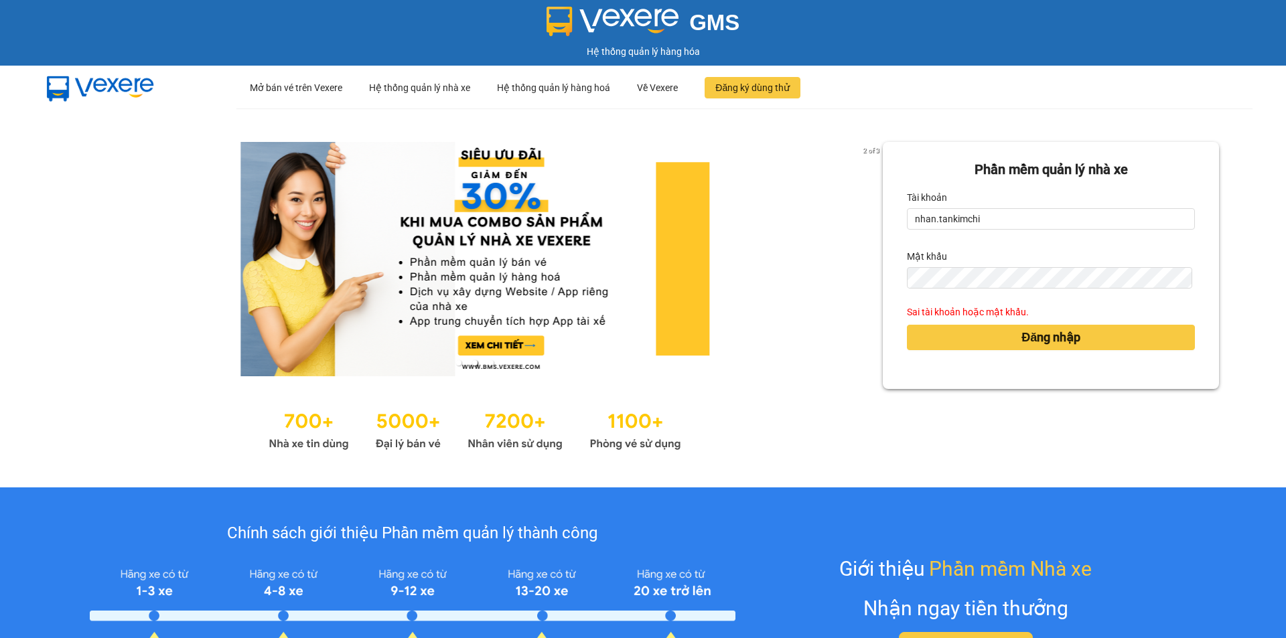
click at [1021, 295] on form "Phần mềm quản lý nhà xe Tài khoản nhan.tankimchi Mật khẩu Sai tài khoản hoặc mậ…" at bounding box center [1051, 265] width 288 height 212
click at [907, 325] on button "Đăng nhập" at bounding box center [1051, 337] width 288 height 25
click at [1090, 336] on button "Đăng nhập" at bounding box center [1051, 337] width 288 height 25
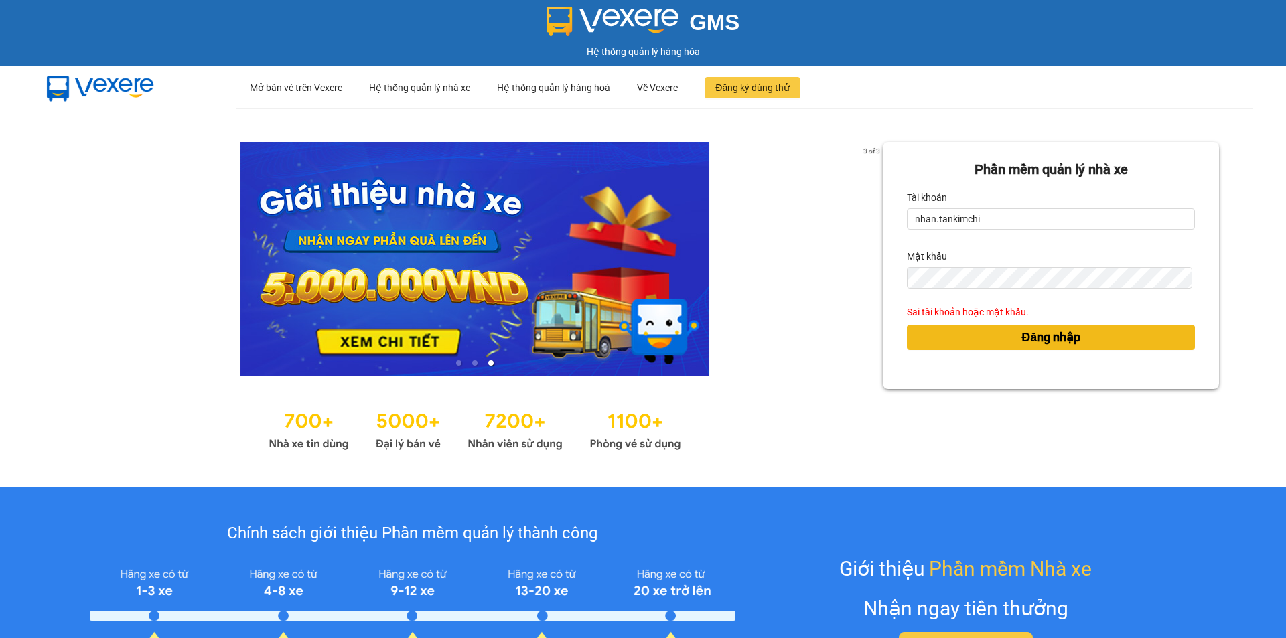
click at [1070, 342] on span "Đăng nhập" at bounding box center [1050, 337] width 59 height 19
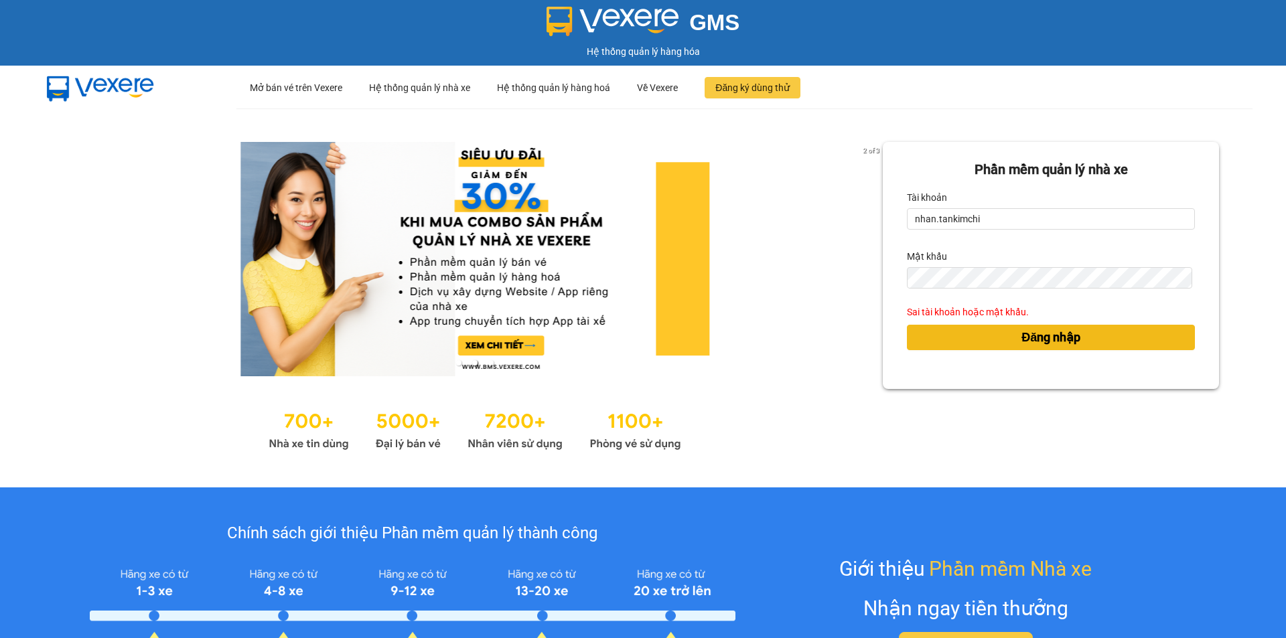
click at [1061, 340] on span "Đăng nhập" at bounding box center [1050, 337] width 59 height 19
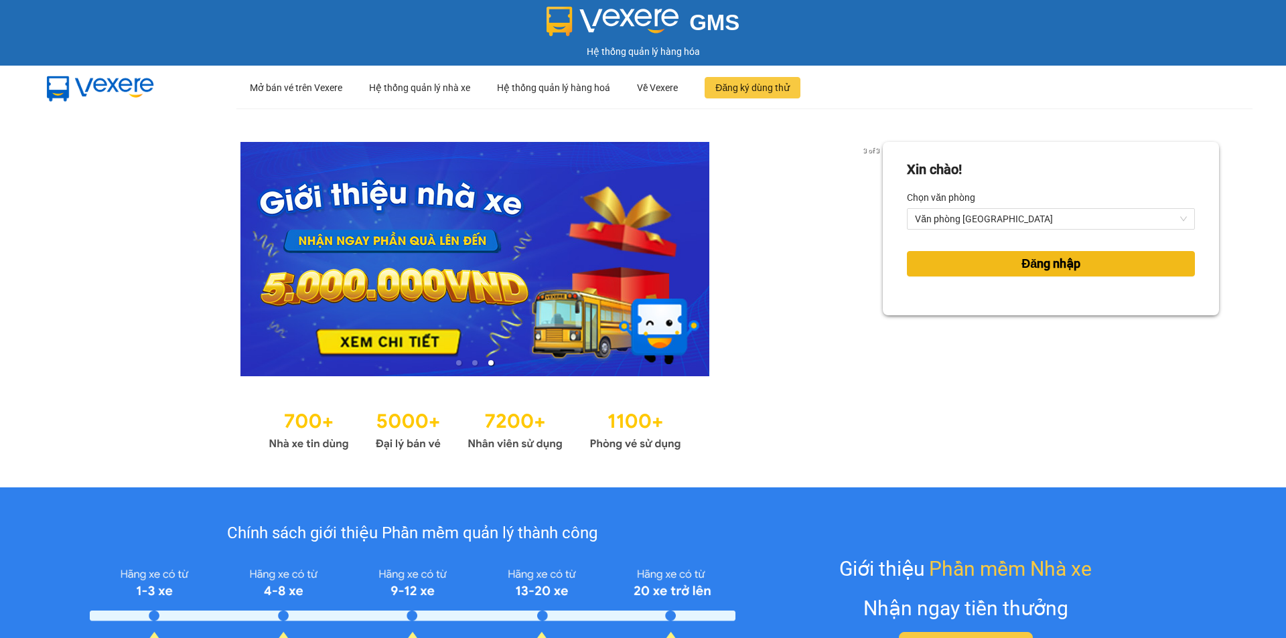
click at [1007, 273] on button "Đăng nhập" at bounding box center [1051, 263] width 288 height 25
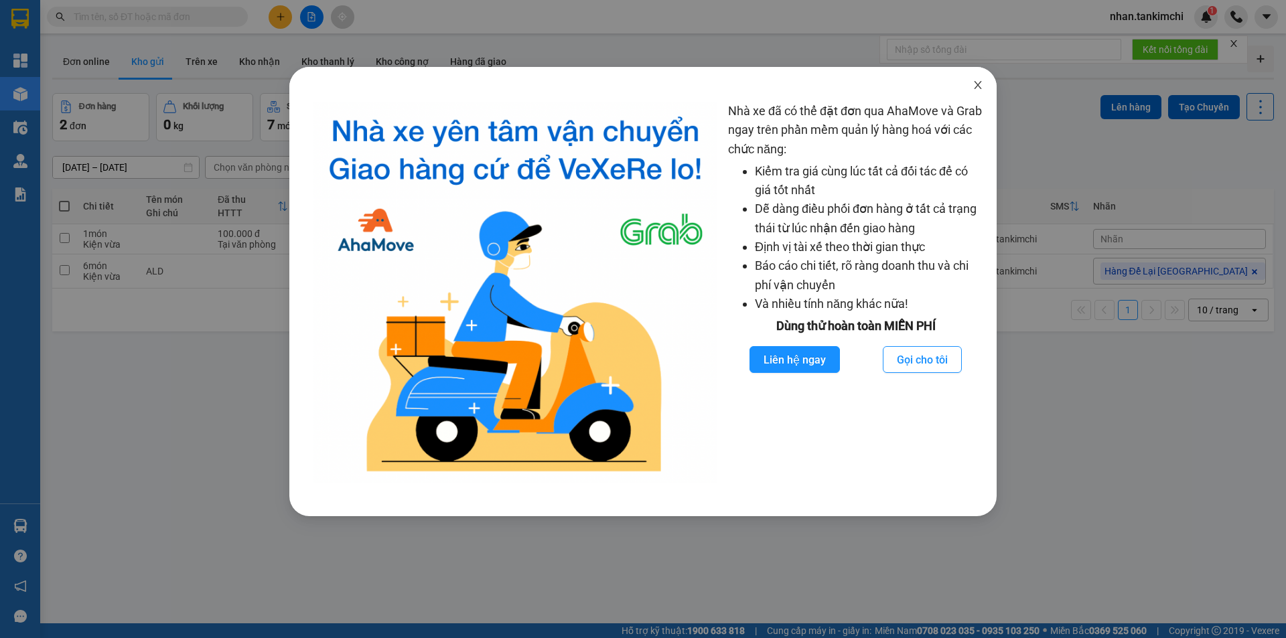
click at [973, 96] on span "Close" at bounding box center [978, 86] width 38 height 38
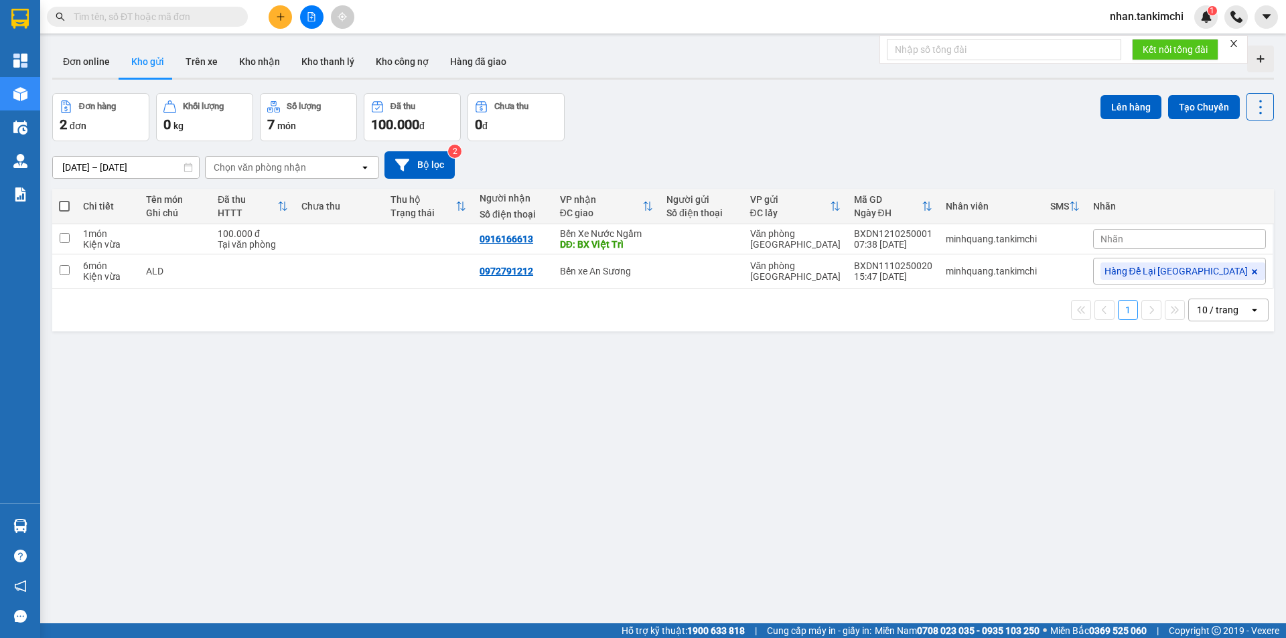
click at [165, 3] on div "Kết quả tìm kiếm ( 0 ) Bộ lọc No Data nhan.tankimchi 1" at bounding box center [643, 16] width 1286 height 33
click at [158, 19] on input "text" at bounding box center [153, 16] width 158 height 15
click at [160, 16] on input "text" at bounding box center [153, 16] width 158 height 15
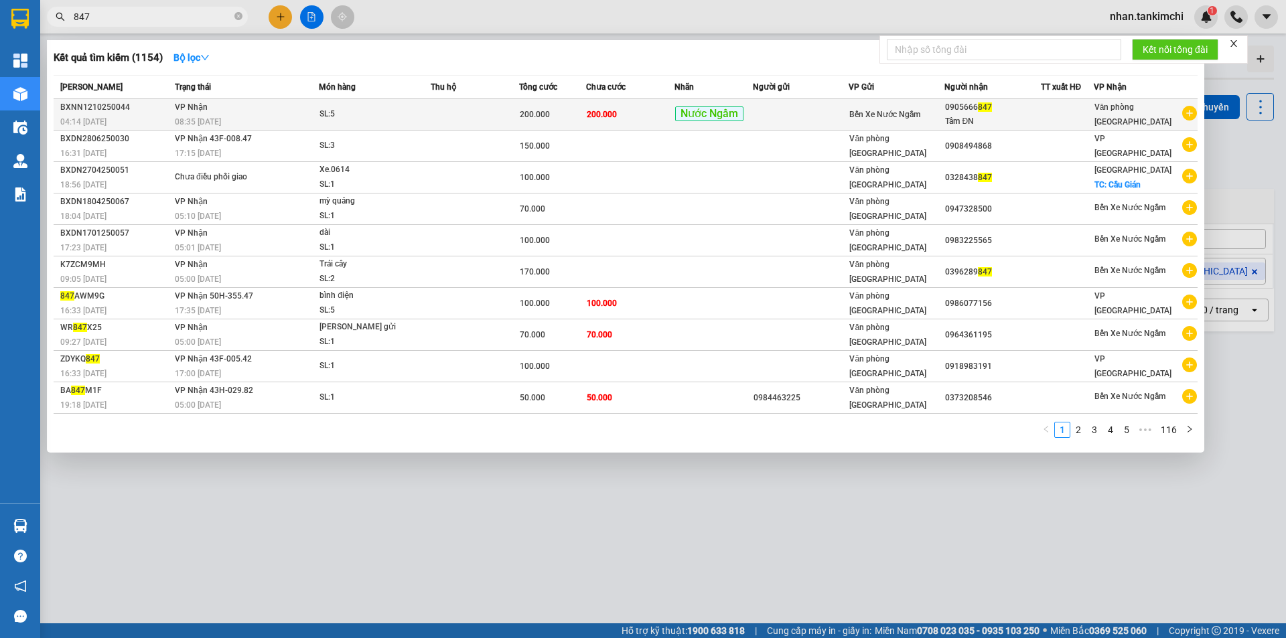
type input "847"
click at [773, 112] on td at bounding box center [801, 114] width 96 height 31
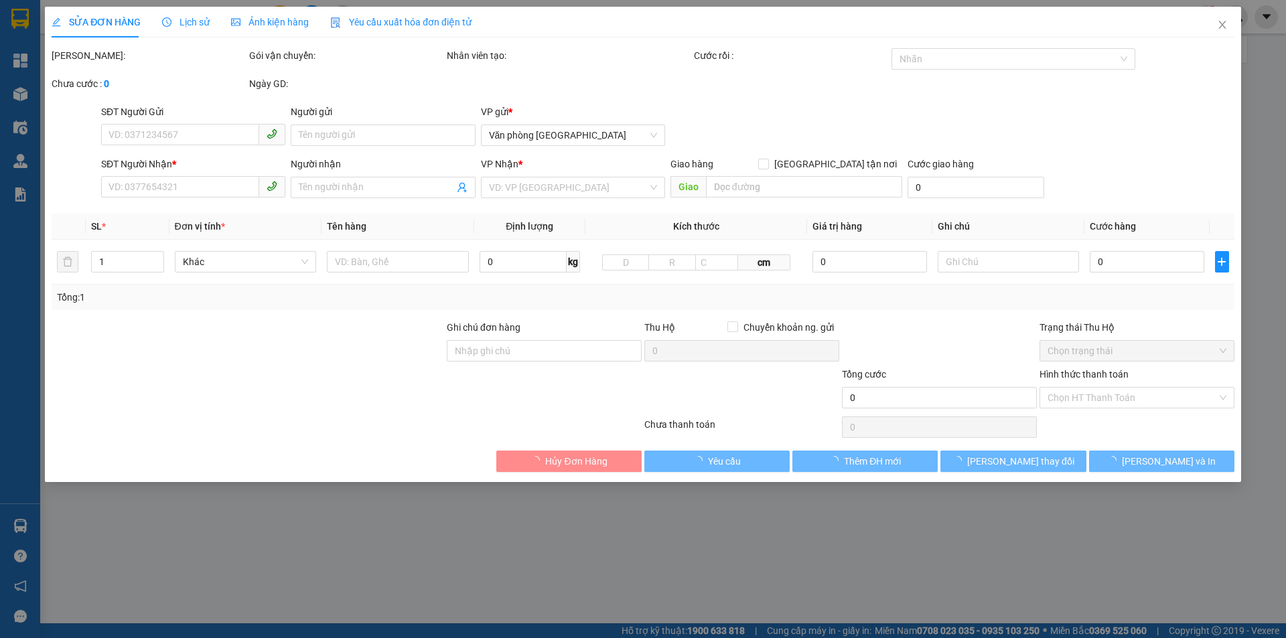
click at [1102, 386] on div "Hình thức thanh toán" at bounding box center [1137, 377] width 195 height 20
type input "0905666847"
type input "Tâm ĐN"
type input "200.000"
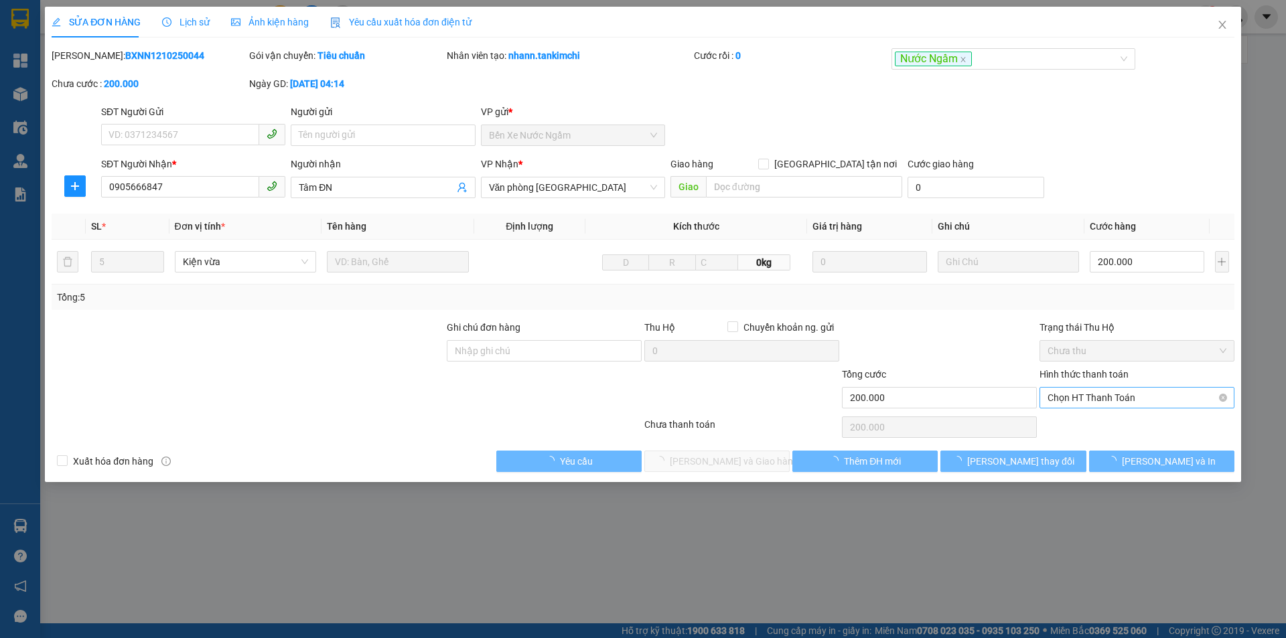
click at [1123, 404] on span "Chọn HT Thanh Toán" at bounding box center [1137, 398] width 179 height 20
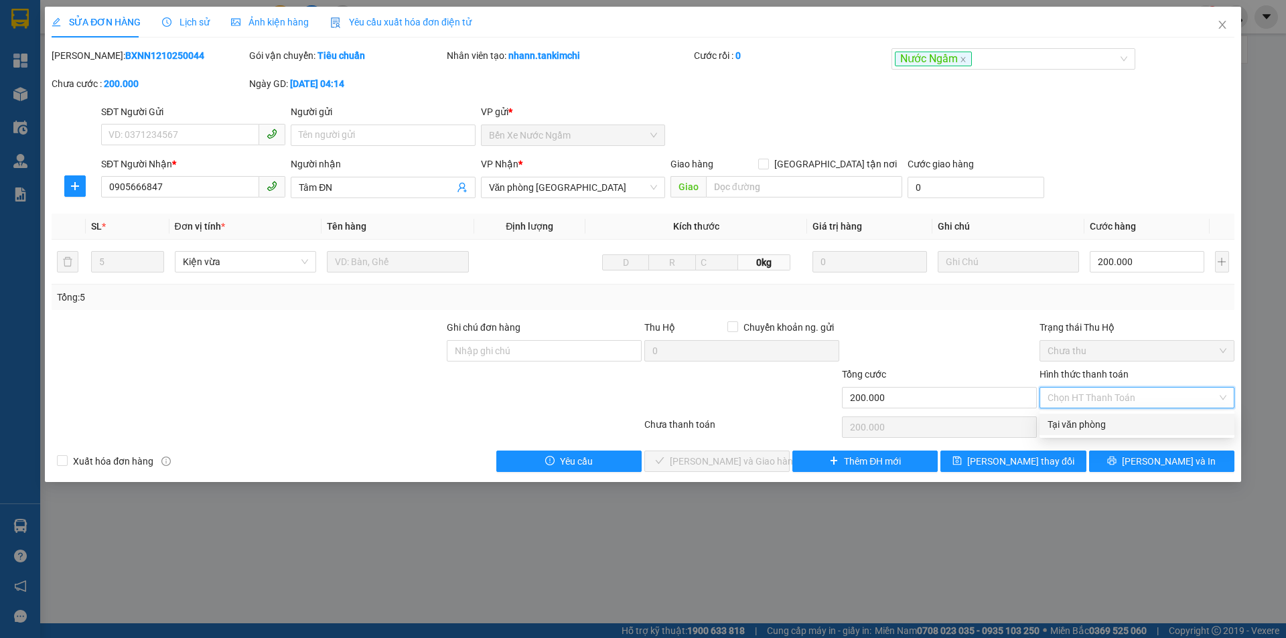
click at [1097, 423] on div "Tại văn phòng" at bounding box center [1137, 424] width 179 height 15
type input "0"
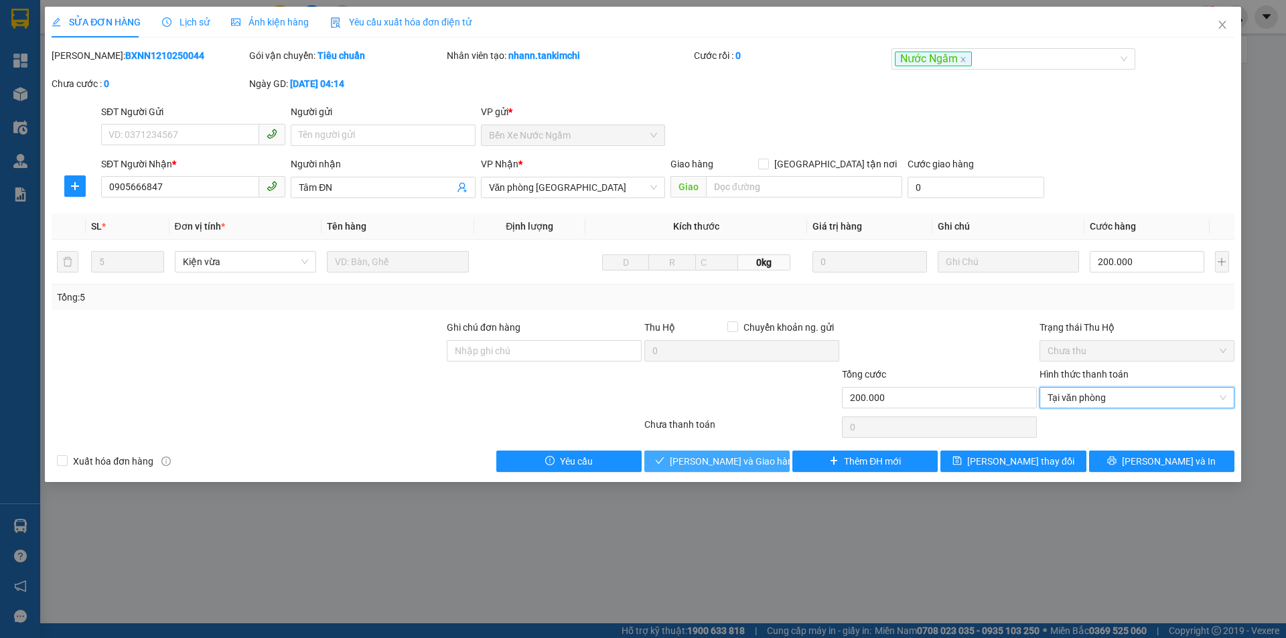
click at [739, 457] on span "[PERSON_NAME] và Giao hàng" at bounding box center [734, 461] width 129 height 15
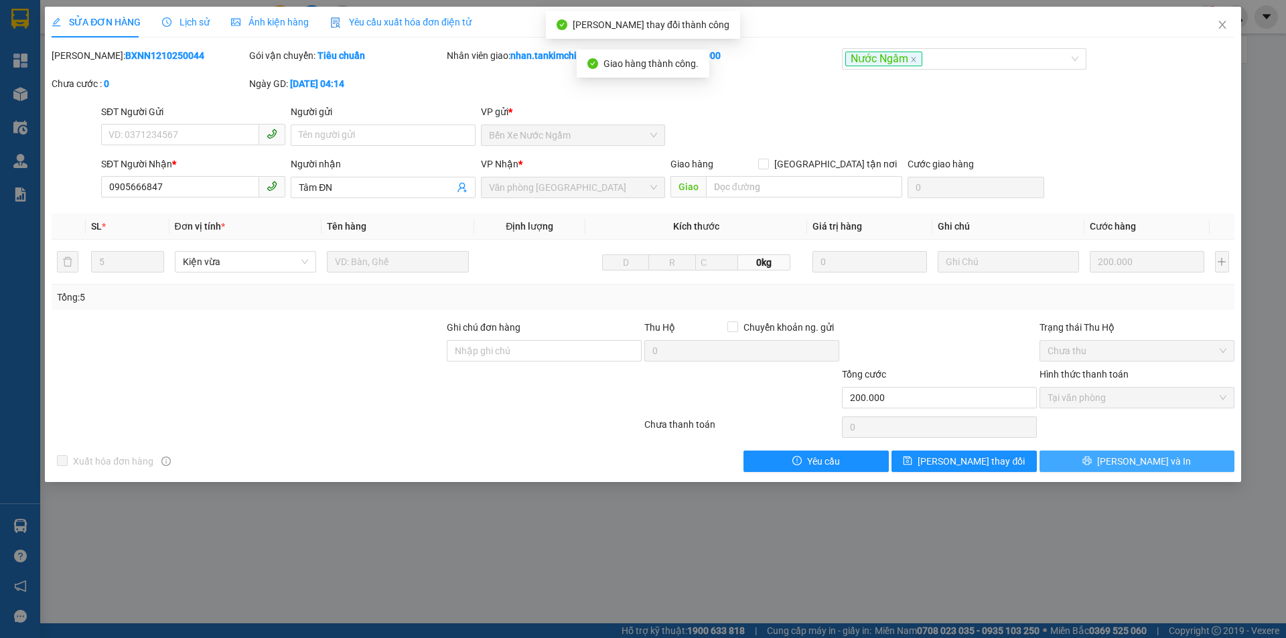
click at [1171, 462] on button "[PERSON_NAME] và In" at bounding box center [1137, 461] width 195 height 21
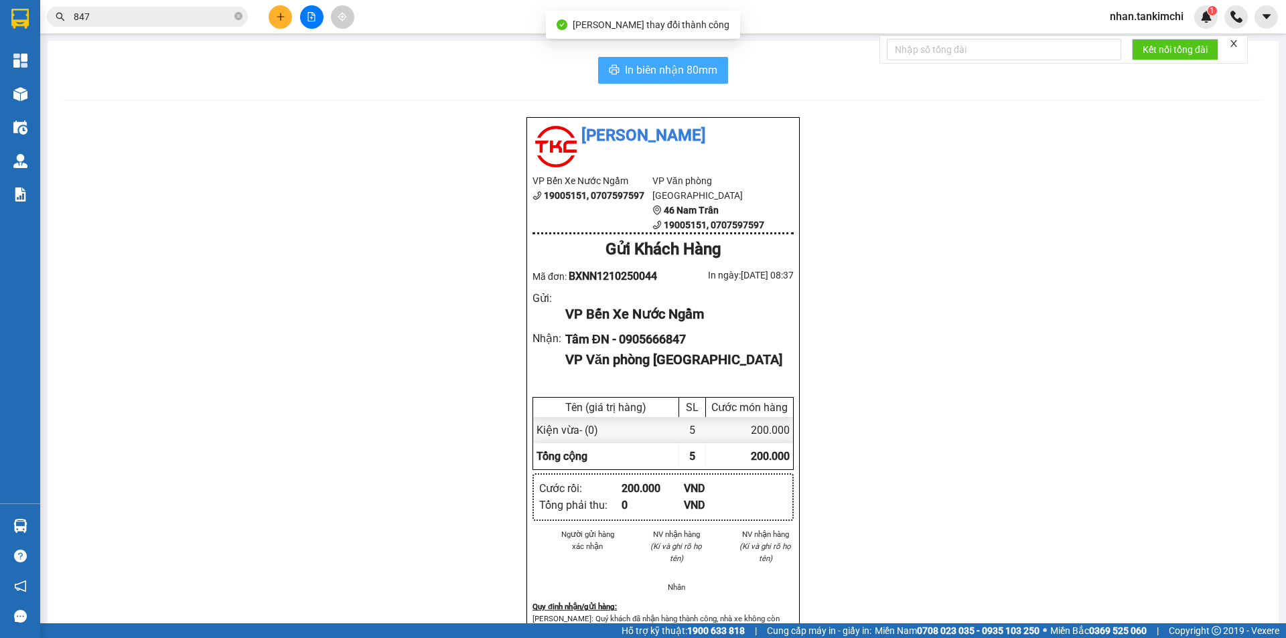
click at [694, 63] on span "In biên nhận 80mm" at bounding box center [671, 70] width 92 height 17
click at [678, 59] on button "In biên nhận 80mm" at bounding box center [663, 70] width 130 height 27
click at [660, 73] on span "In biên nhận 80mm" at bounding box center [671, 70] width 92 height 17
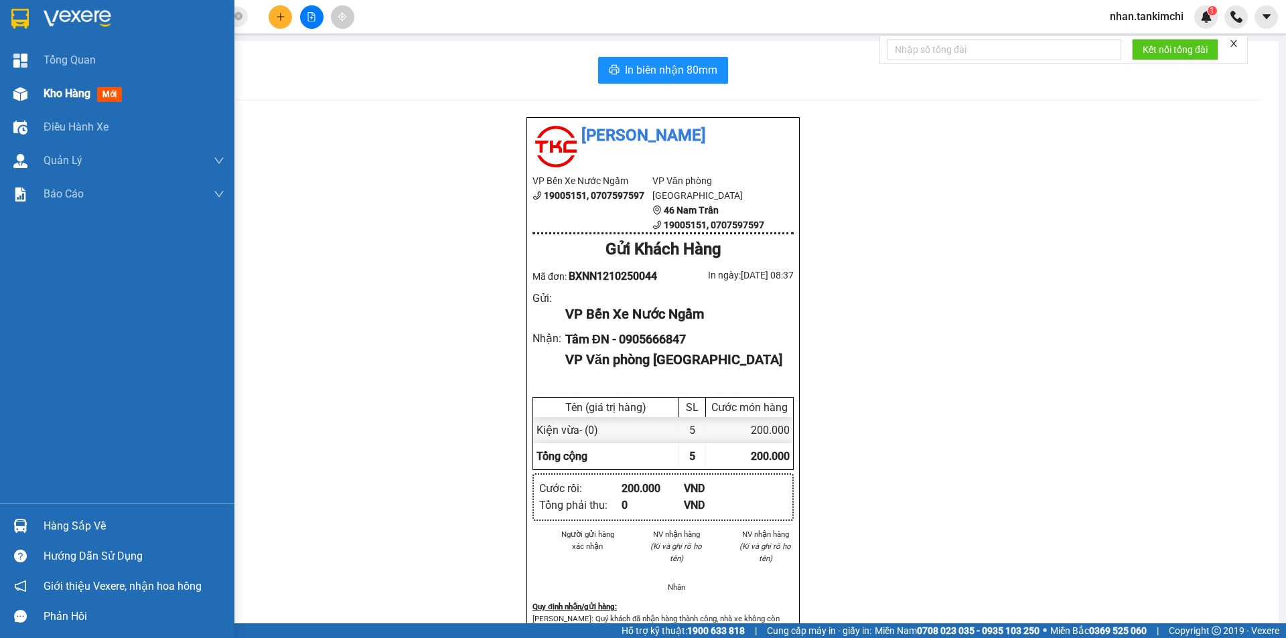
click at [29, 92] on div at bounding box center [20, 93] width 23 height 23
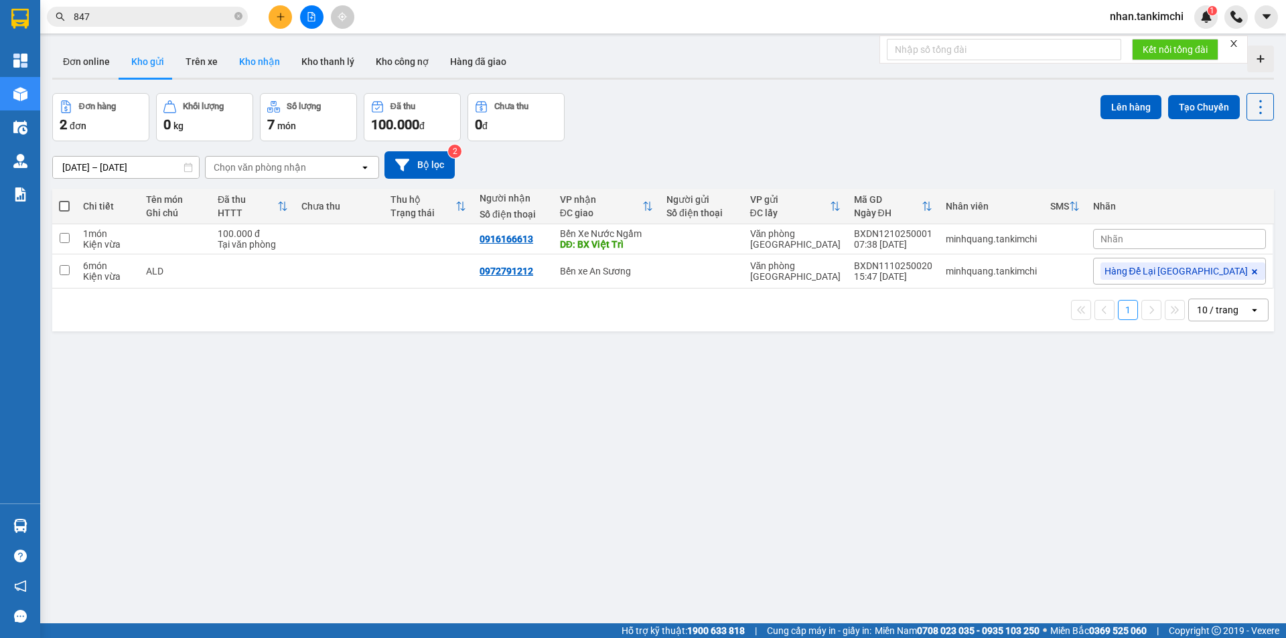
click at [246, 52] on button "Kho nhận" at bounding box center [259, 62] width 62 height 32
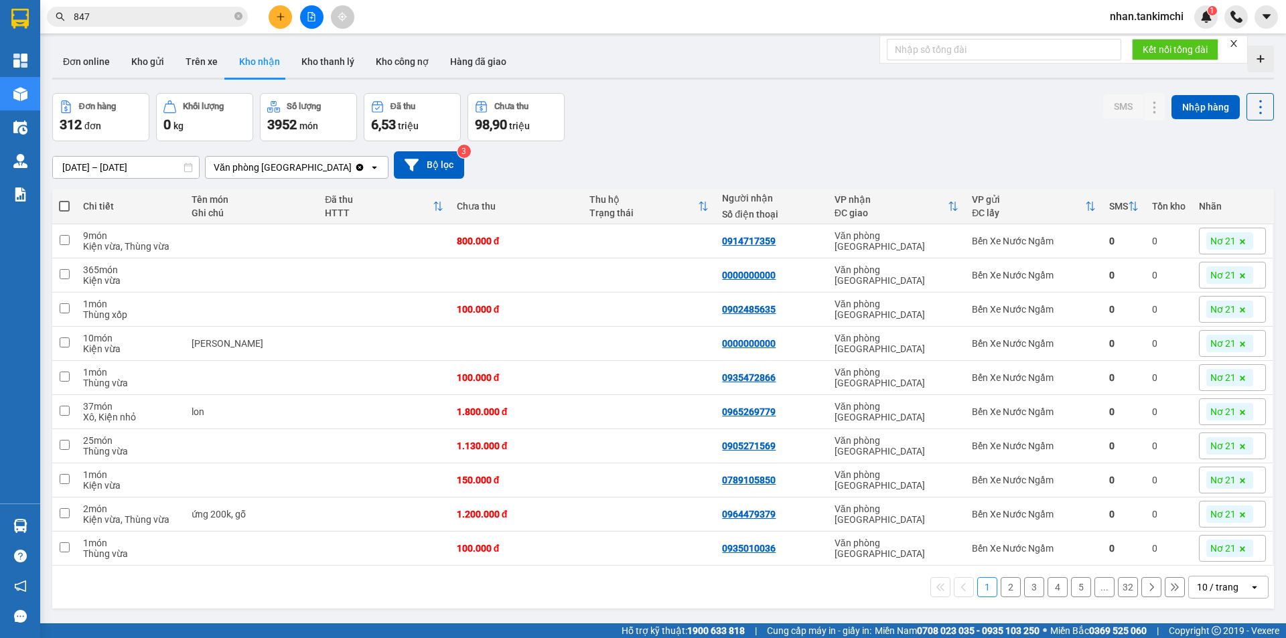
click at [147, 23] on input "847" at bounding box center [153, 16] width 158 height 15
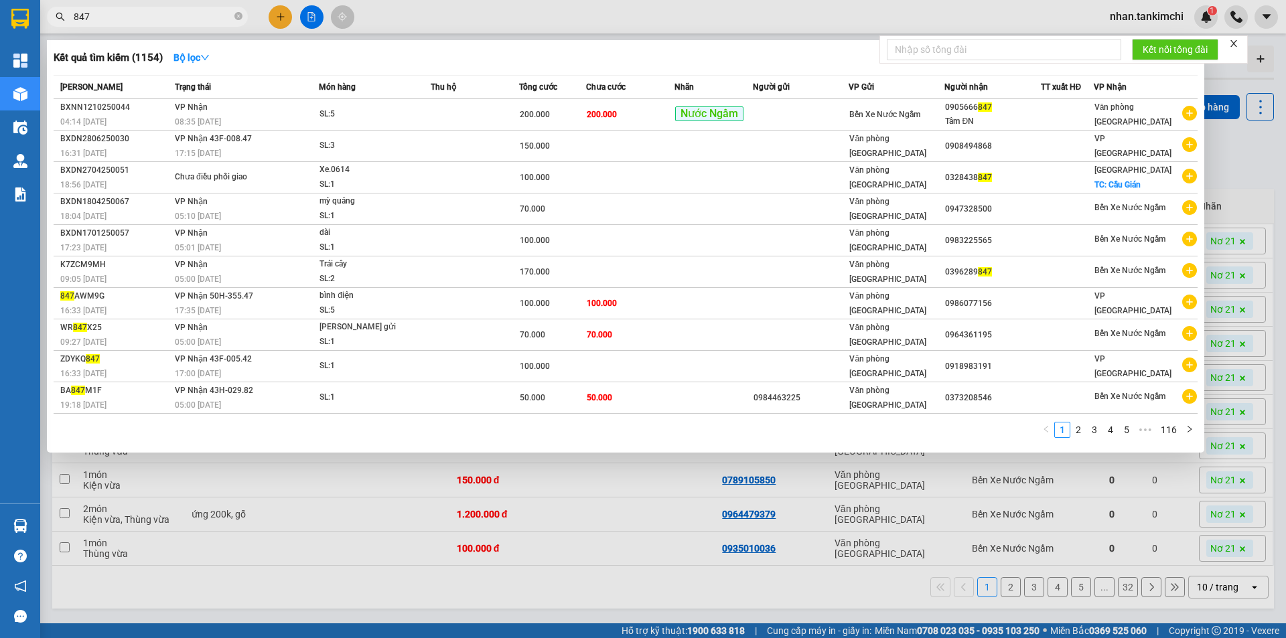
click at [147, 23] on input "847" at bounding box center [153, 16] width 158 height 15
click at [163, 16] on input "847" at bounding box center [153, 16] width 158 height 15
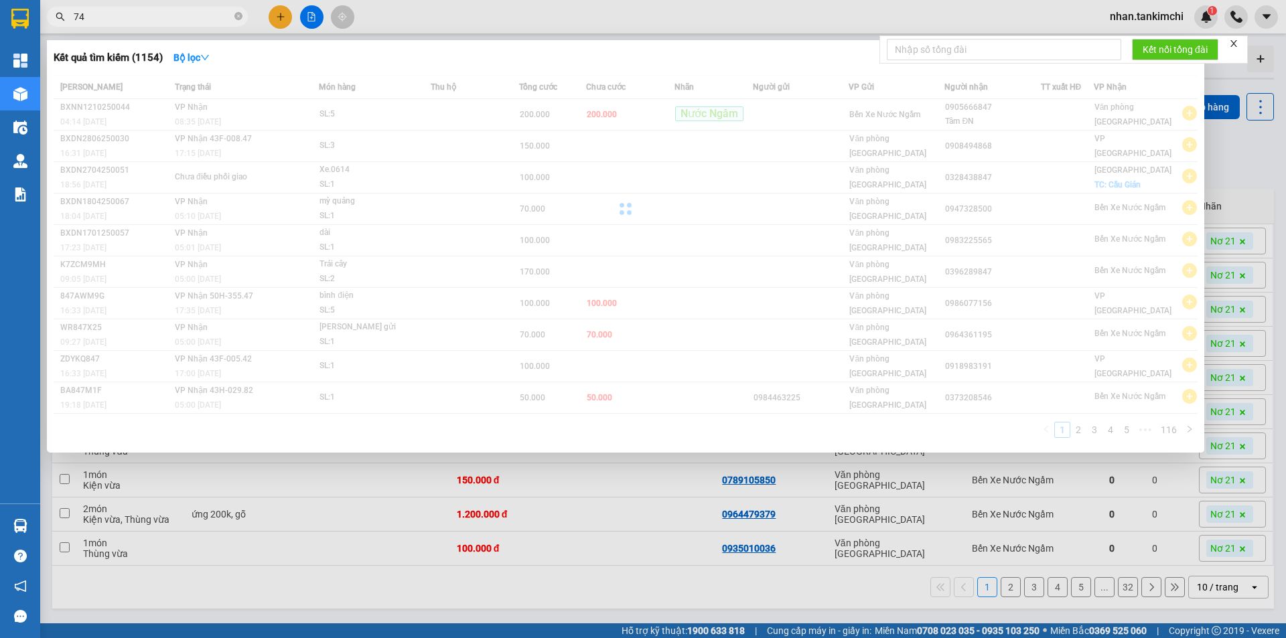
type input "7"
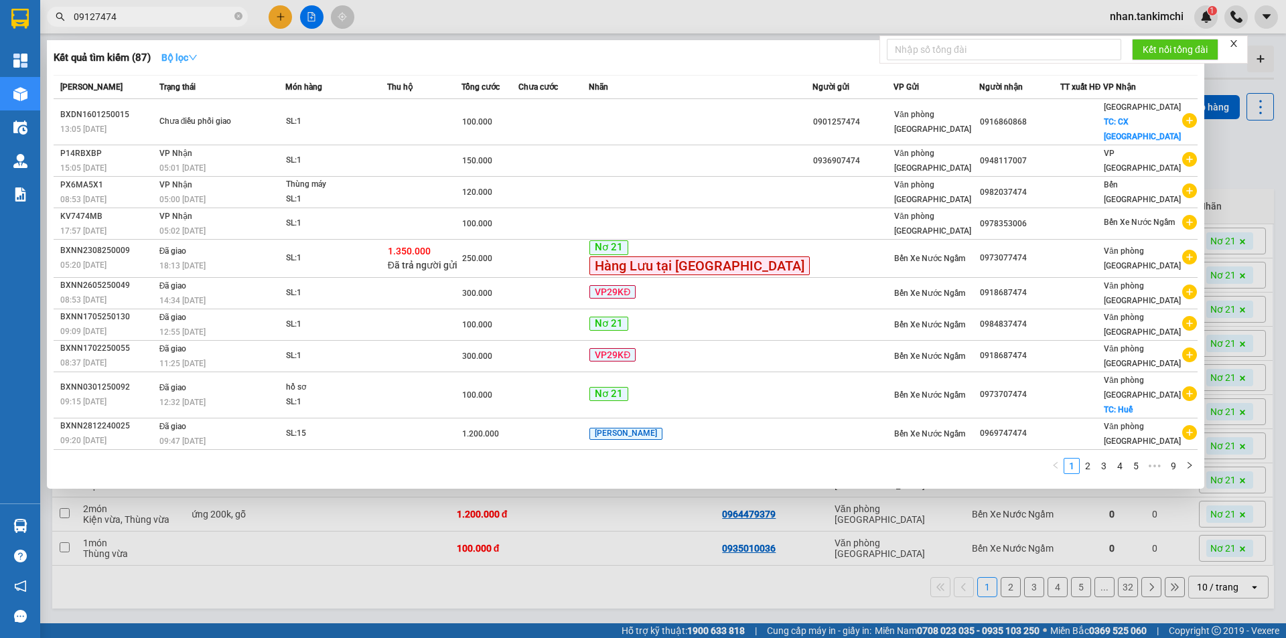
type input "09127474"
click at [195, 62] on strong "Bộ lọc" at bounding box center [179, 57] width 36 height 11
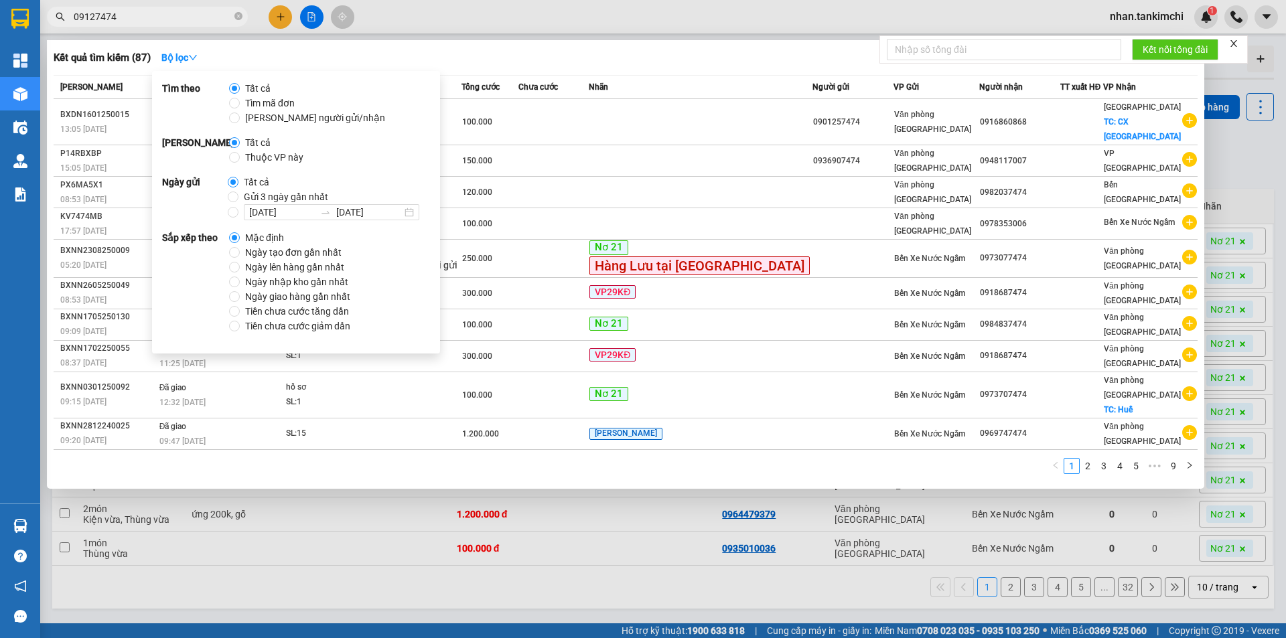
click at [271, 194] on span "Gửi 3 ngày gần nhất" at bounding box center [285, 197] width 95 height 15
click at [238, 194] on input "Gửi 3 ngày gần nhất" at bounding box center [233, 197] width 11 height 11
radio input "true"
radio input "false"
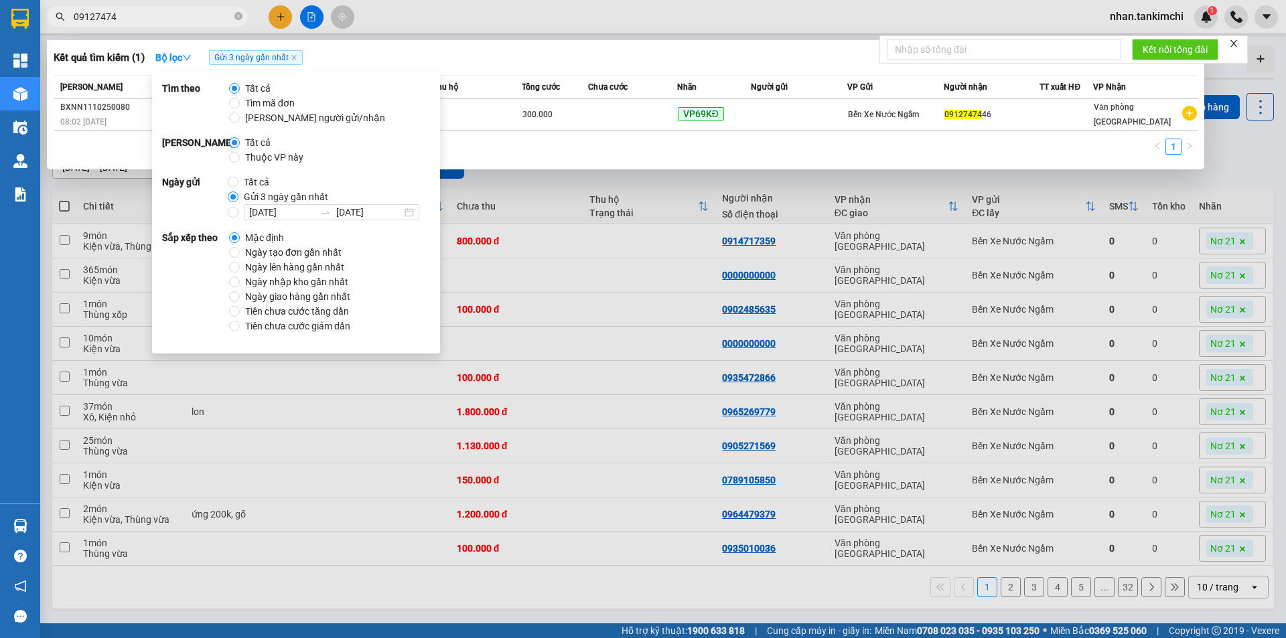
click at [609, 94] on span "Chưa cước" at bounding box center [608, 87] width 40 height 15
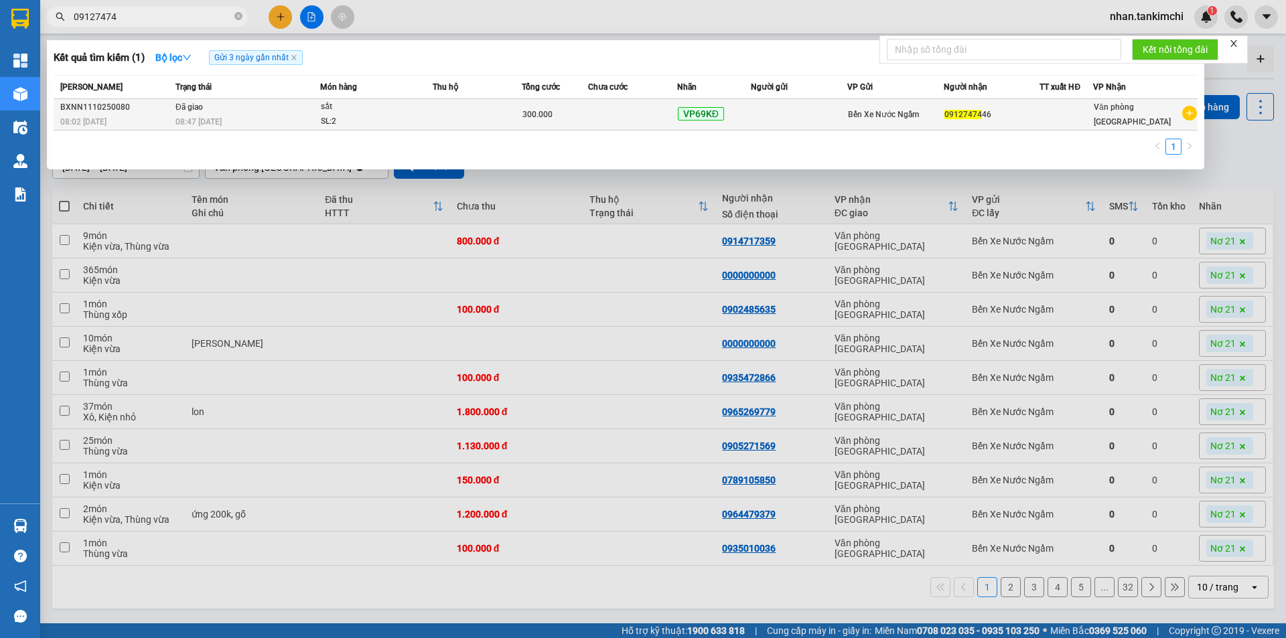
click at [642, 100] on td at bounding box center [632, 114] width 89 height 31
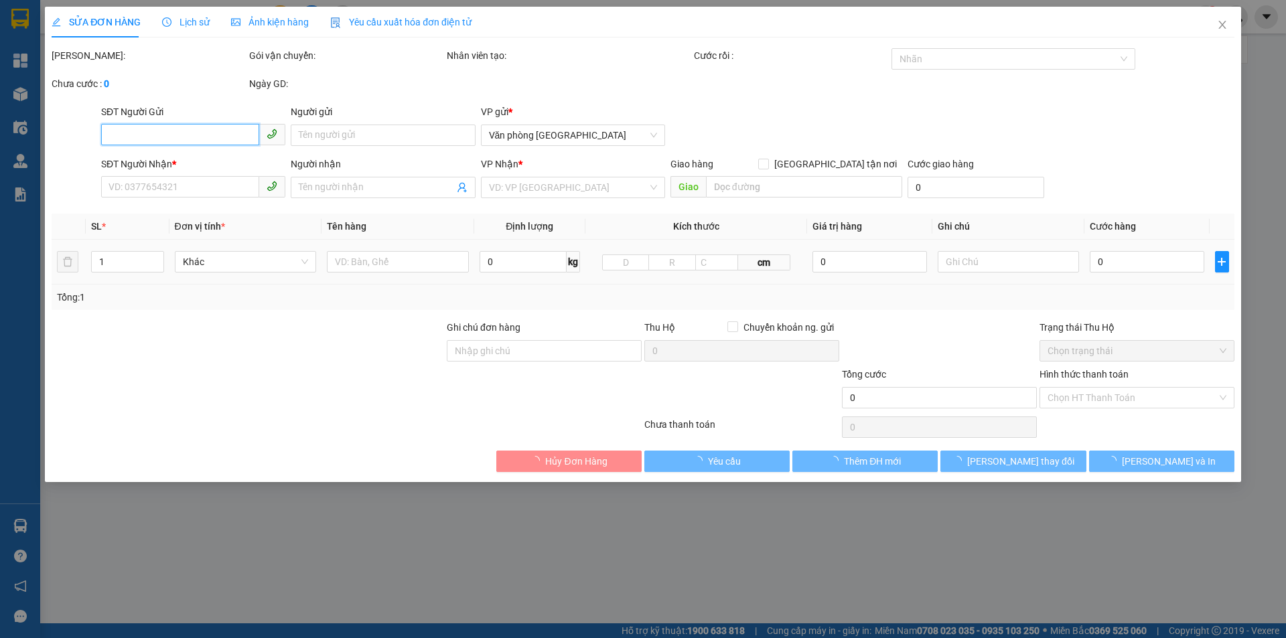
type input "0912747446"
type input "300.000"
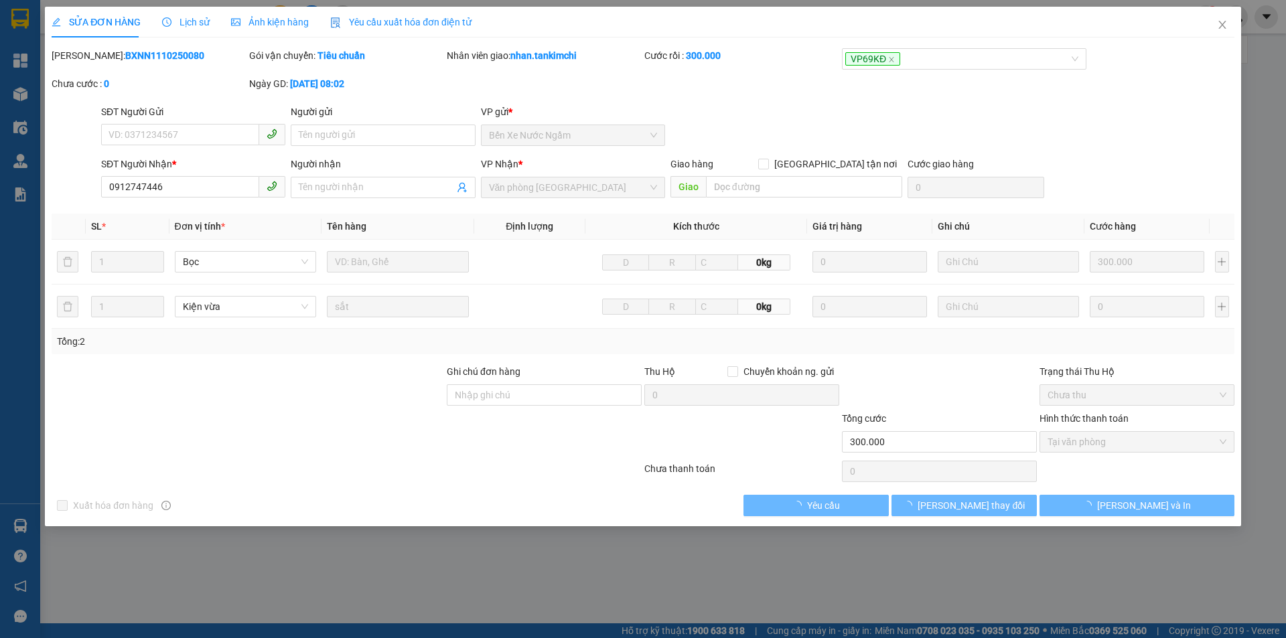
click at [1159, 466] on div "Chọn HT Thanh Toán" at bounding box center [1137, 471] width 198 height 27
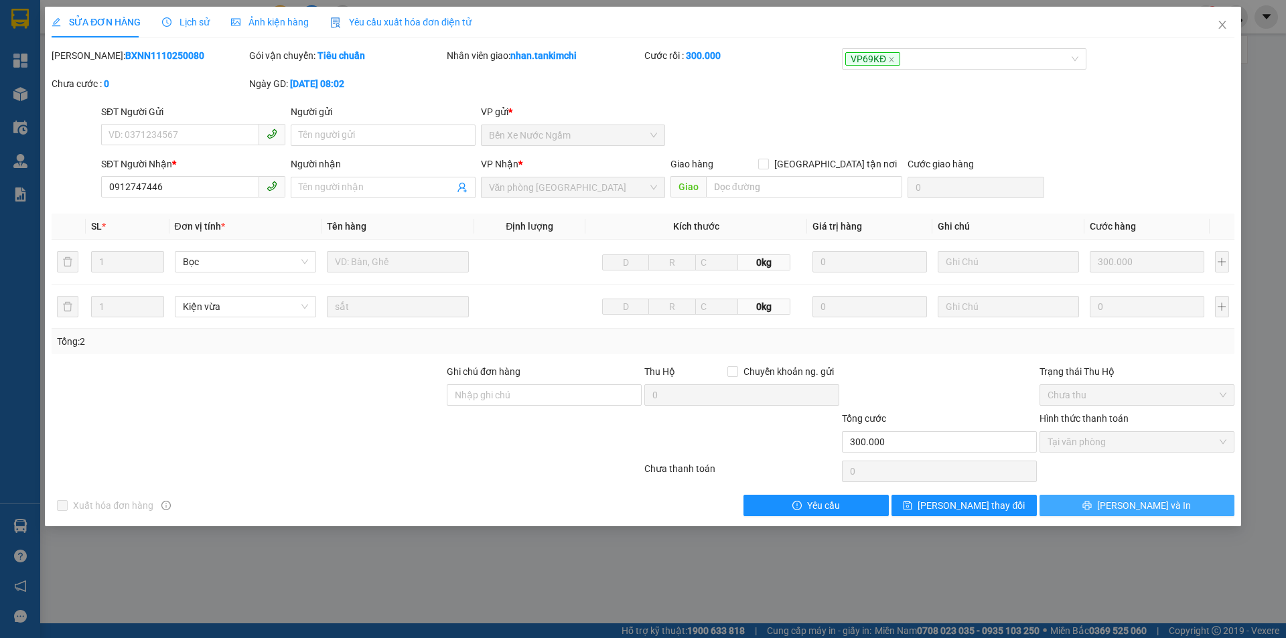
click at [1142, 502] on span "[PERSON_NAME] và In" at bounding box center [1144, 505] width 94 height 15
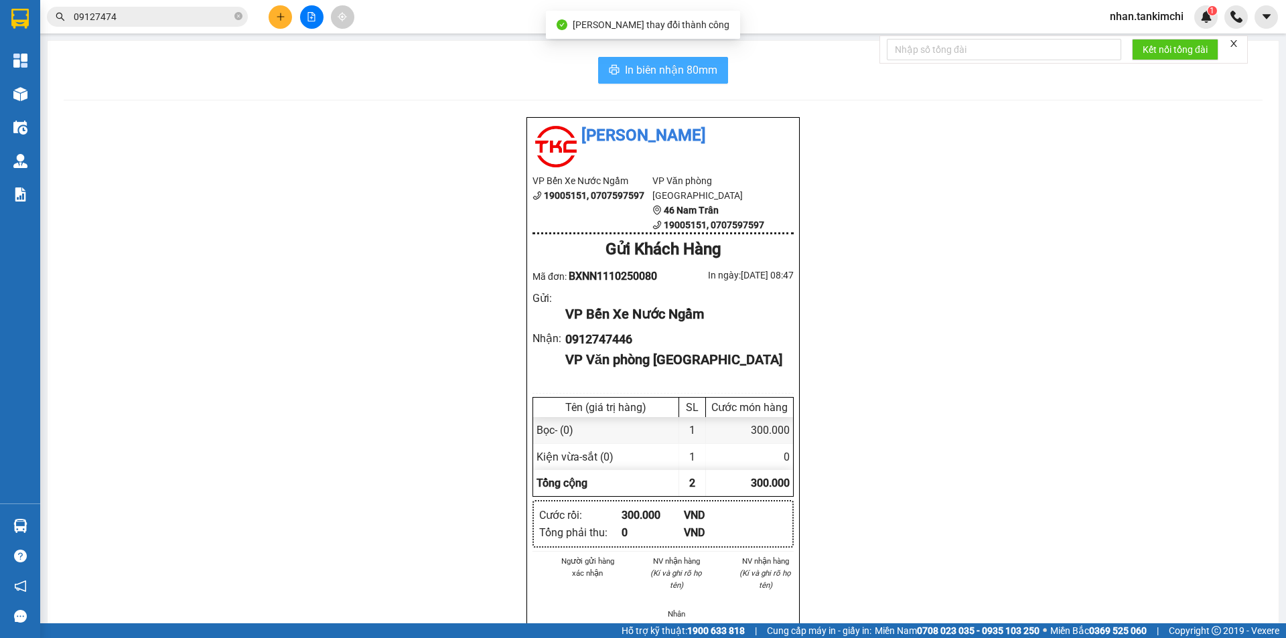
click at [664, 82] on button "In biên nhận 80mm" at bounding box center [663, 70] width 130 height 27
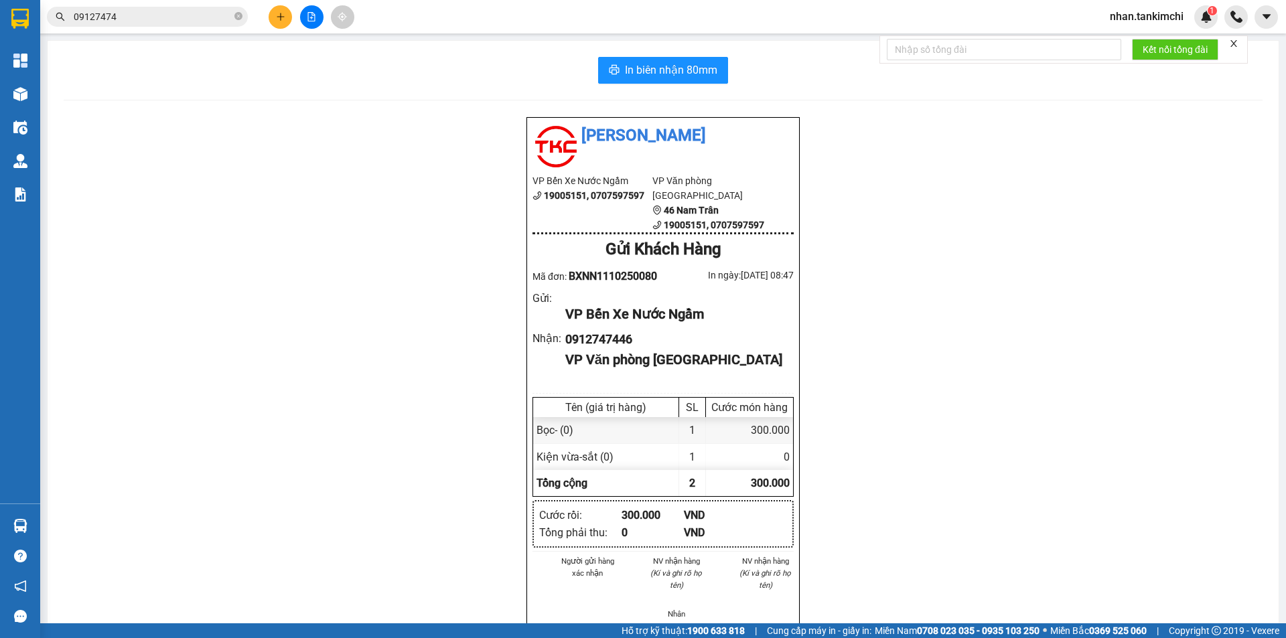
click at [177, 19] on input "09127474" at bounding box center [153, 16] width 158 height 15
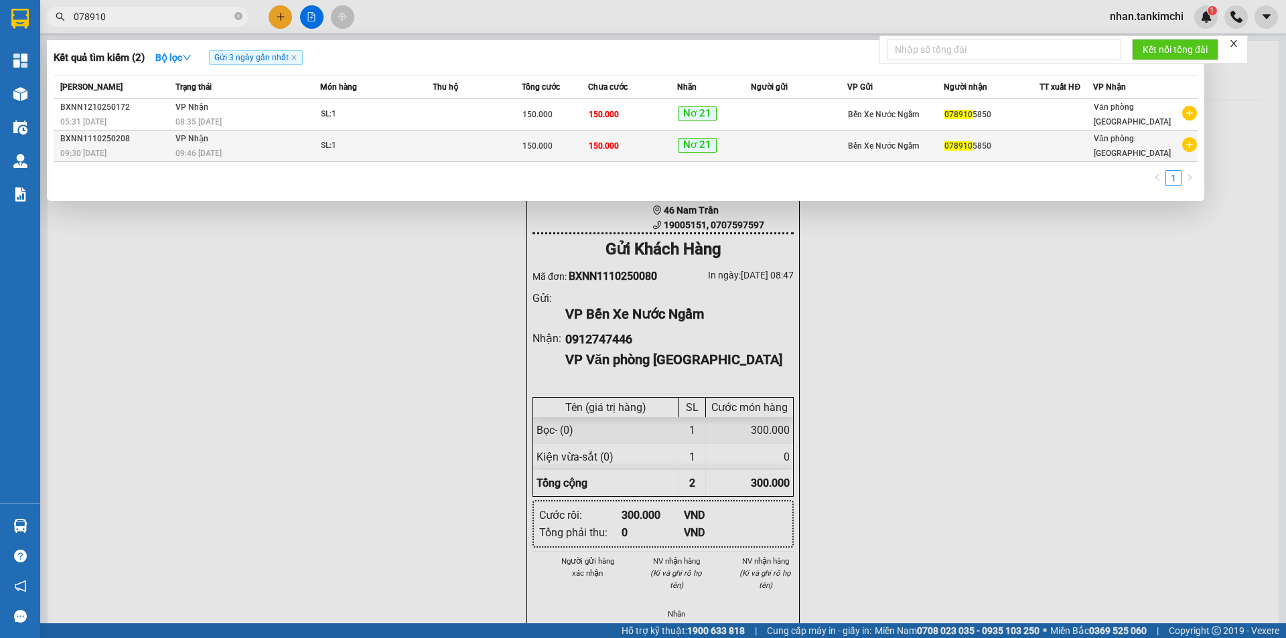
type input "078910"
click at [798, 149] on td at bounding box center [799, 146] width 96 height 31
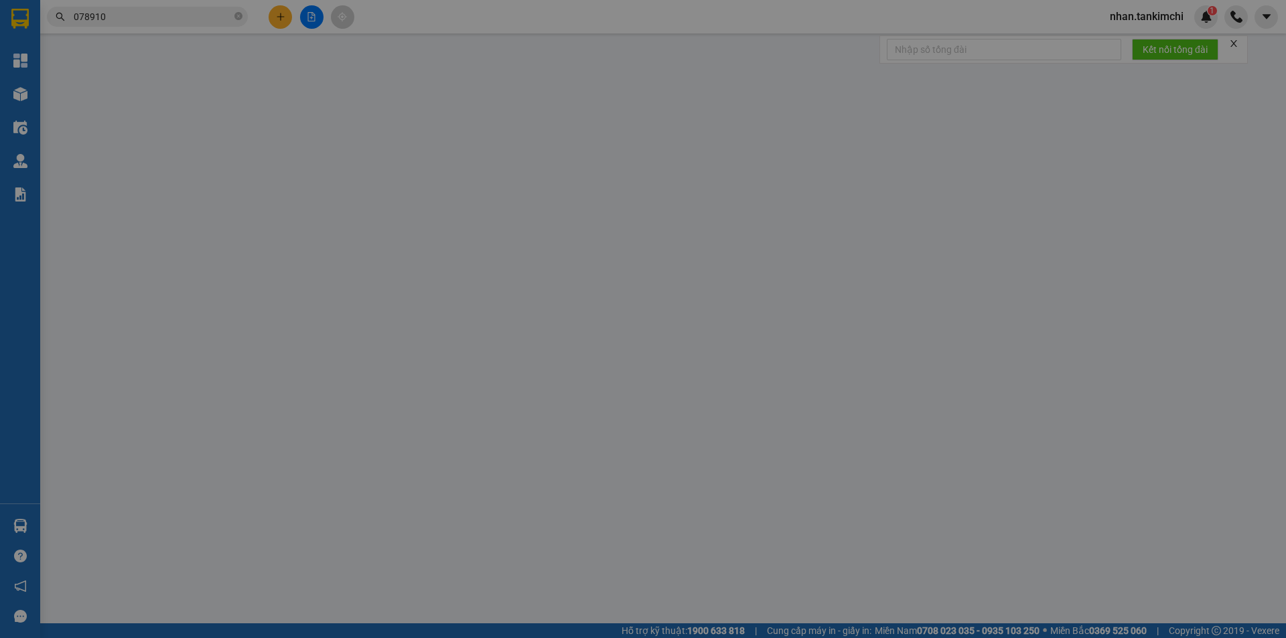
click at [798, 149] on div "SĐT Người Gửi VD: 0371234567 Người gửi Tên người gửi VP gửi * Văn phòng Đà Nẵng" at bounding box center [667, 127] width 1139 height 47
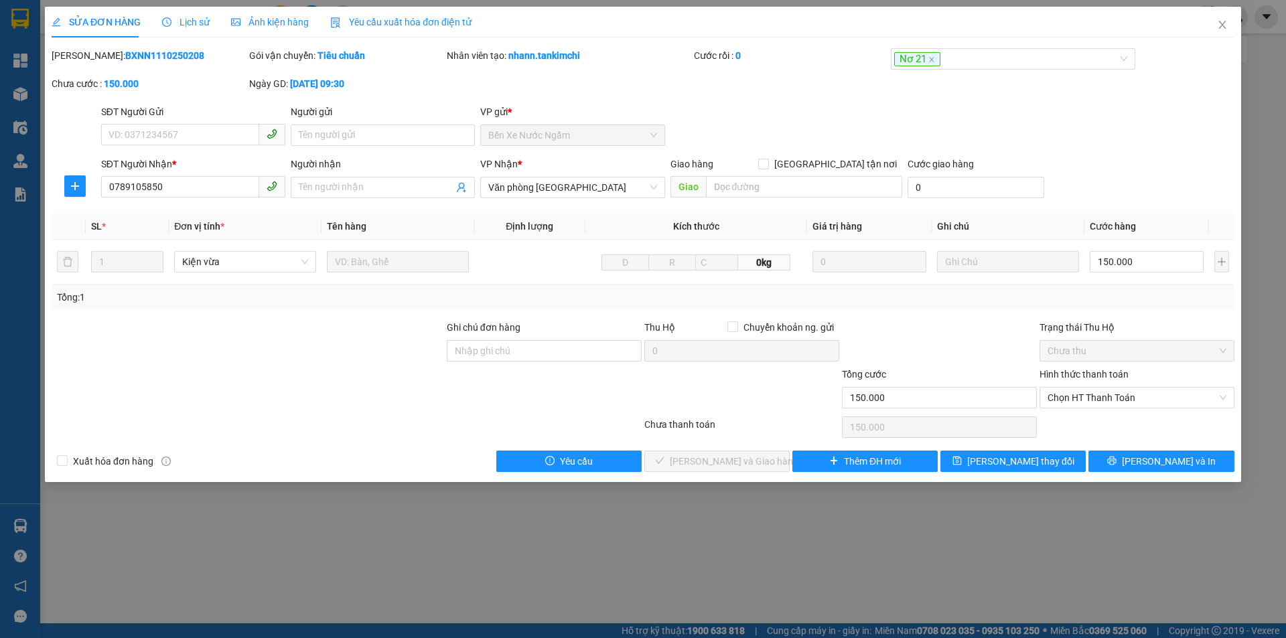
type input "0789105850"
type input "150.000"
click at [1122, 404] on span "Chọn HT Thanh Toán" at bounding box center [1137, 398] width 179 height 20
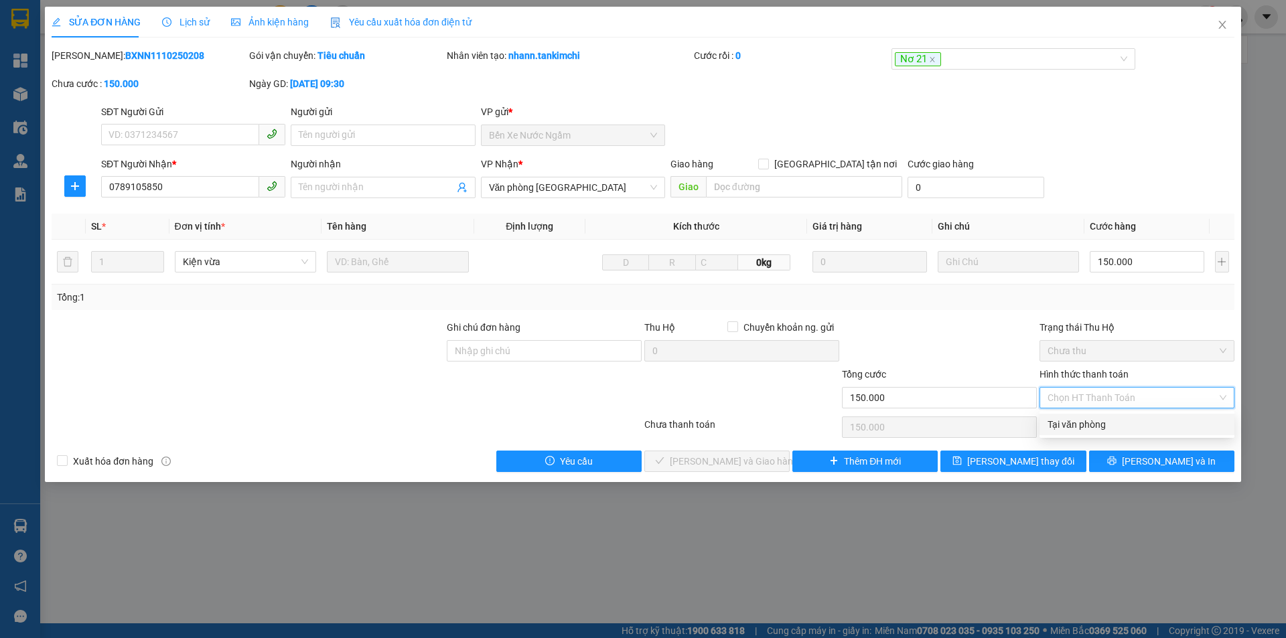
click at [1100, 426] on div "Tại văn phòng" at bounding box center [1137, 424] width 179 height 15
type input "0"
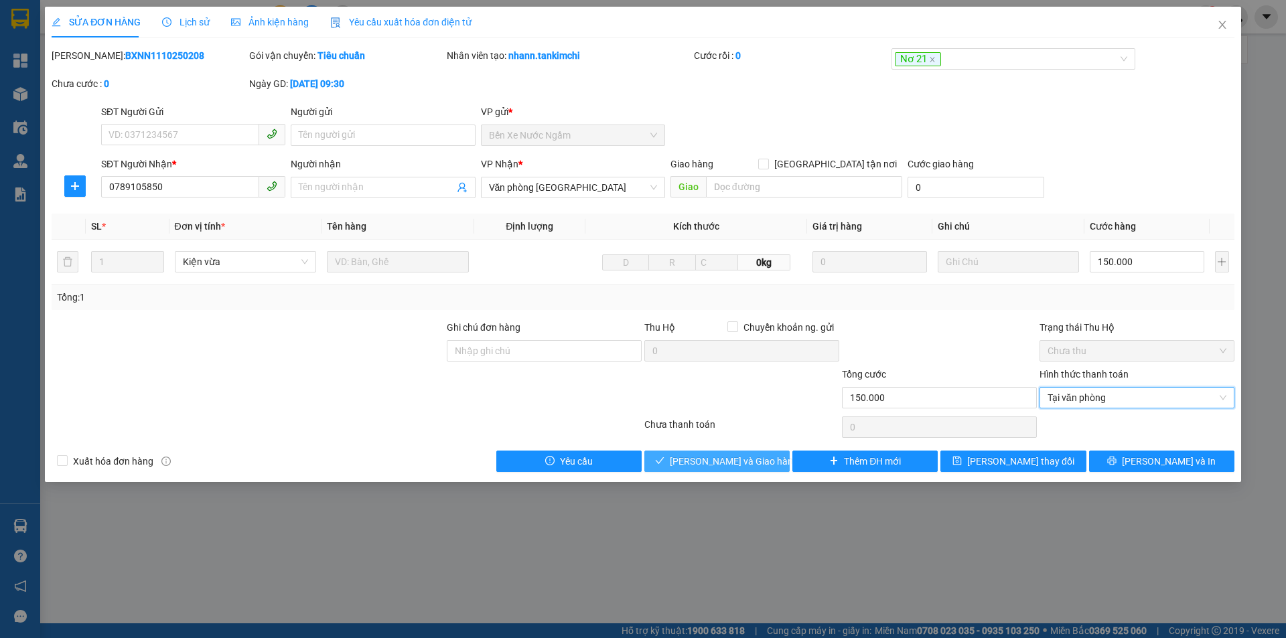
click at [736, 463] on span "[PERSON_NAME] và Giao hàng" at bounding box center [734, 461] width 129 height 15
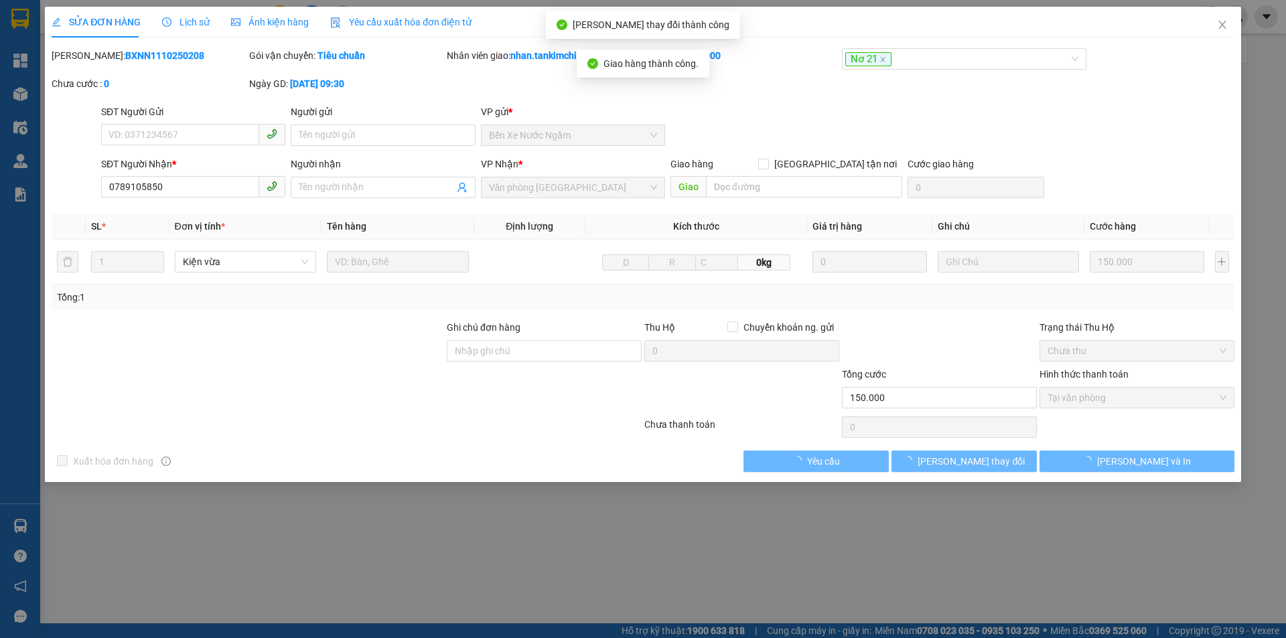
click at [1146, 459] on span "[PERSON_NAME] và In" at bounding box center [1144, 461] width 94 height 15
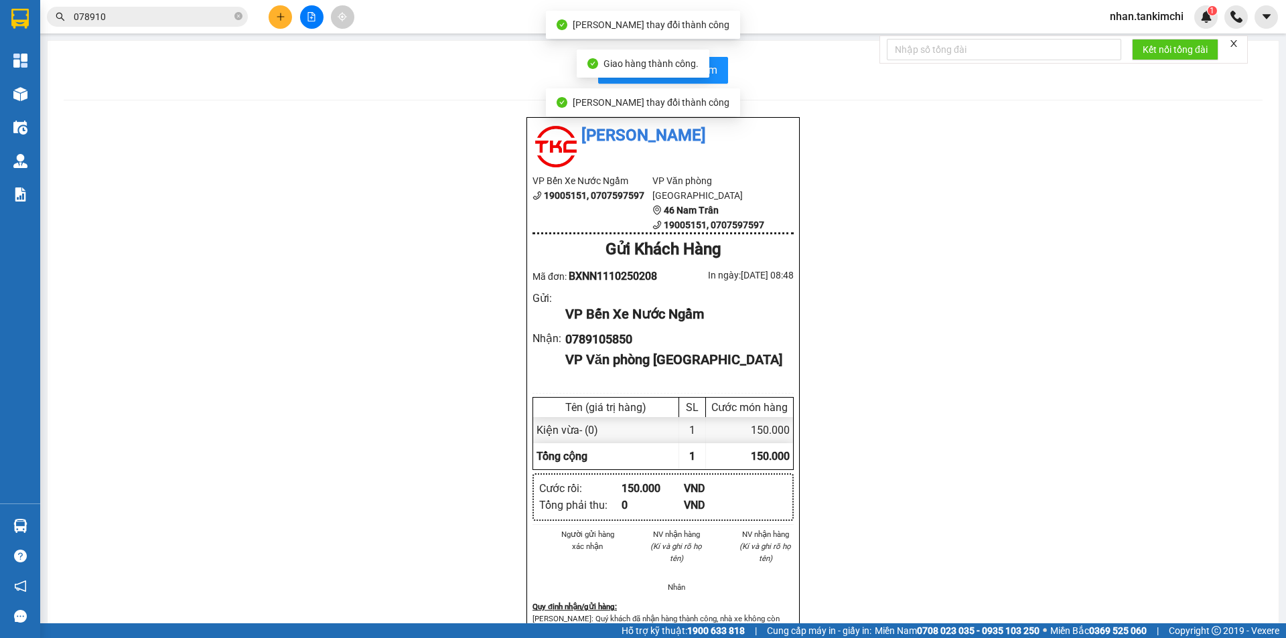
click at [725, 70] on div "In biên nhận 80mm" at bounding box center [663, 70] width 1199 height 27
click at [719, 70] on button "In biên nhận 80mm" at bounding box center [663, 70] width 130 height 27
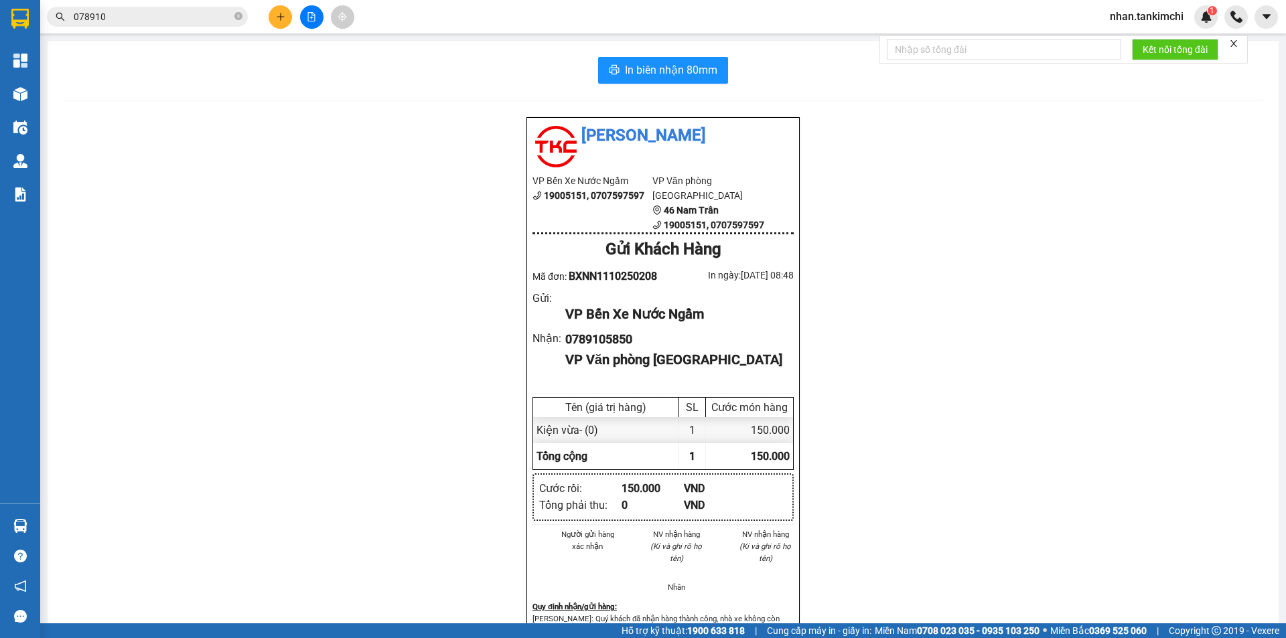
click at [185, 21] on input "078910" at bounding box center [153, 16] width 158 height 15
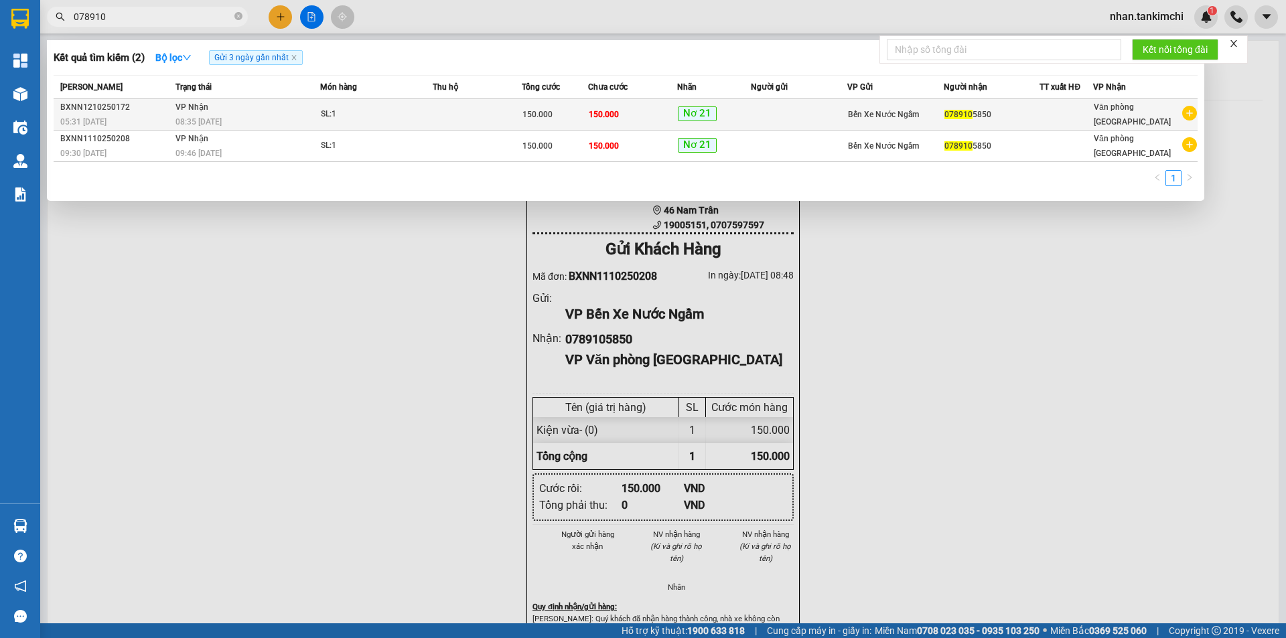
click at [455, 116] on td at bounding box center [477, 114] width 89 height 31
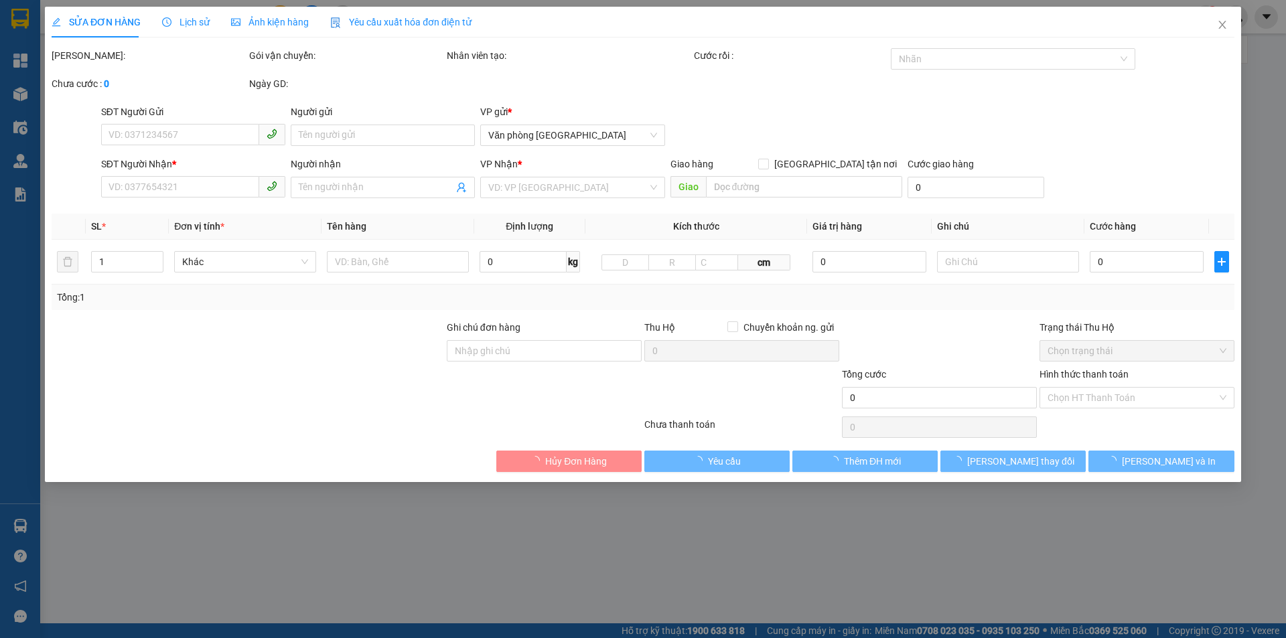
type input "0789105850"
type input "150.000"
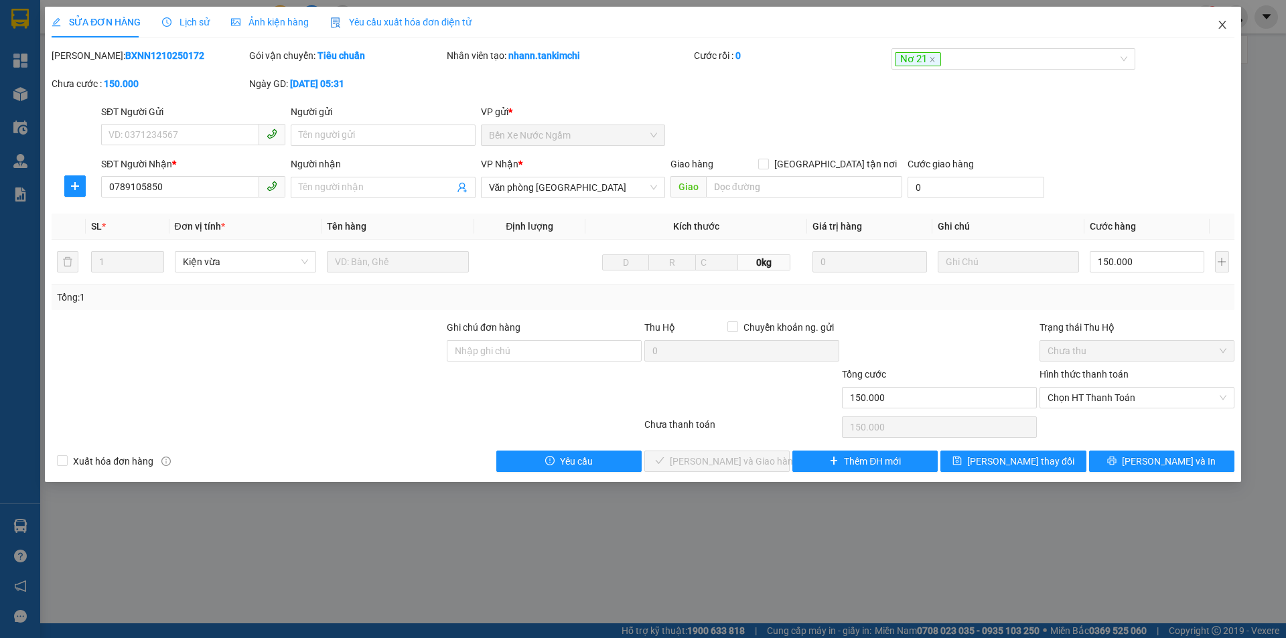
click at [1221, 26] on icon "close" at bounding box center [1222, 24] width 11 height 11
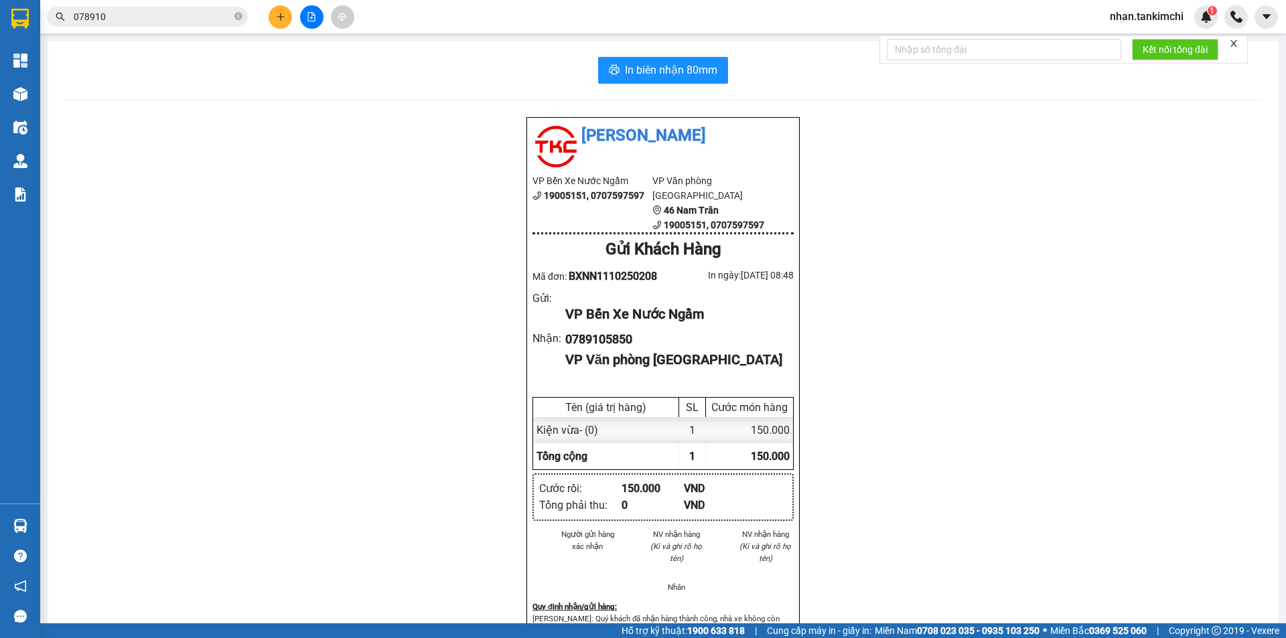
click at [145, 7] on span "078910" at bounding box center [147, 17] width 201 height 20
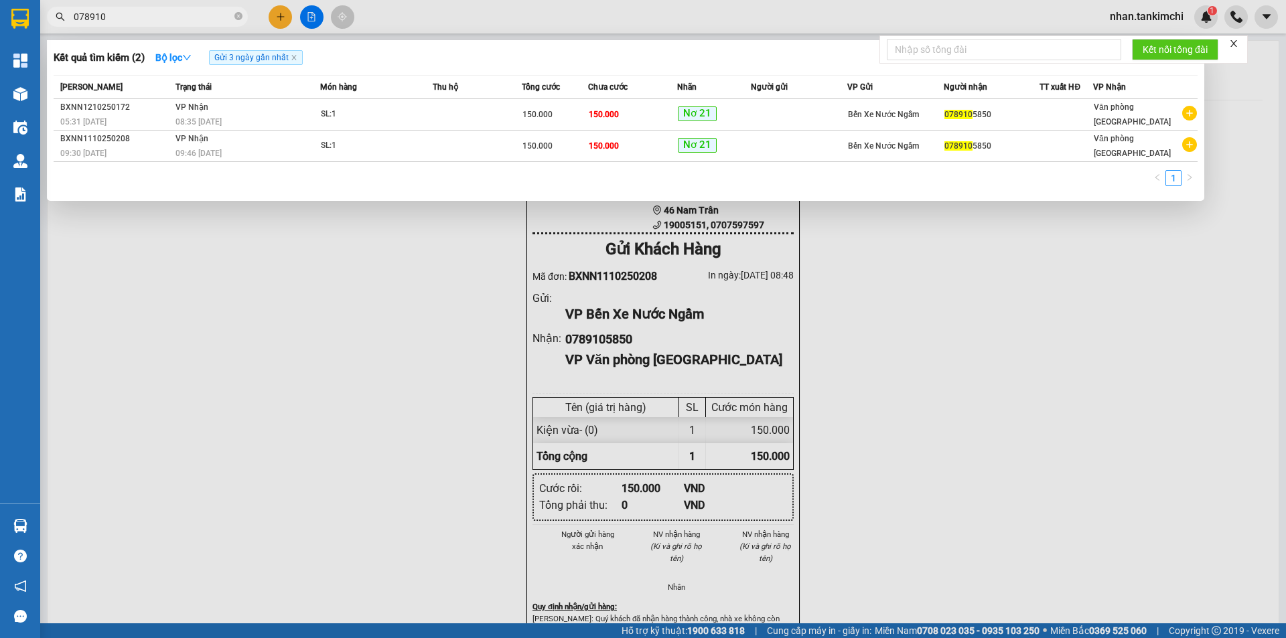
click at [145, 7] on span "078910" at bounding box center [147, 17] width 201 height 20
click at [134, 21] on input "078910" at bounding box center [153, 16] width 158 height 15
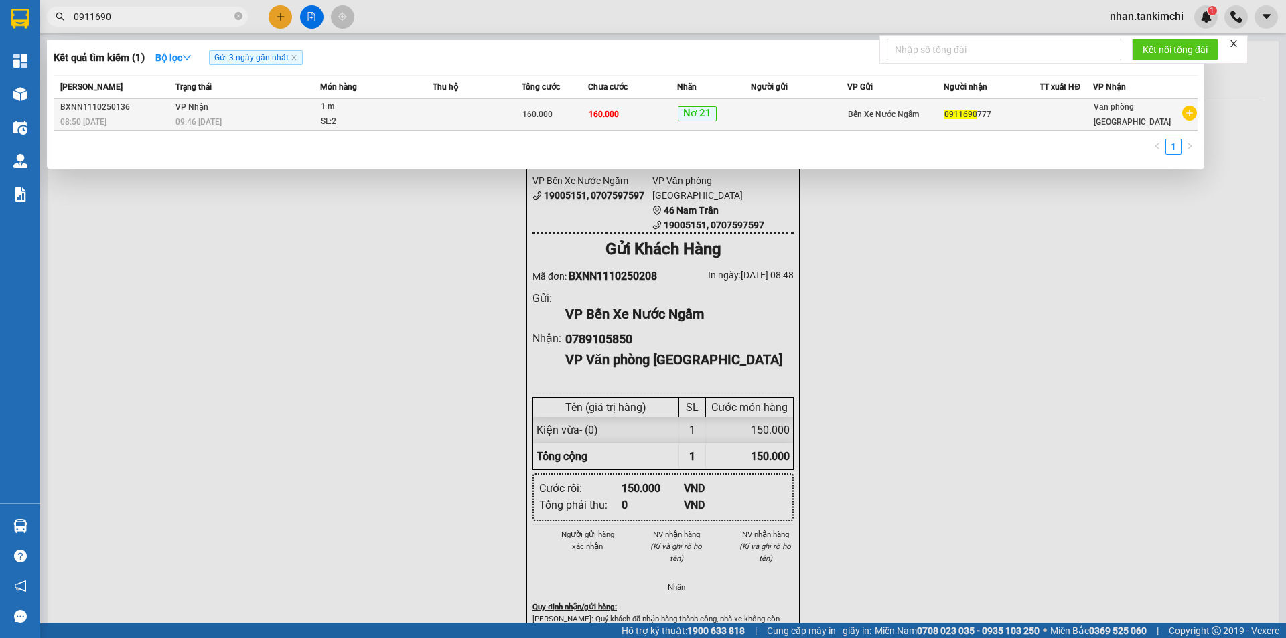
type input "0911690"
click at [703, 114] on span "Nơ 21" at bounding box center [697, 113] width 39 height 15
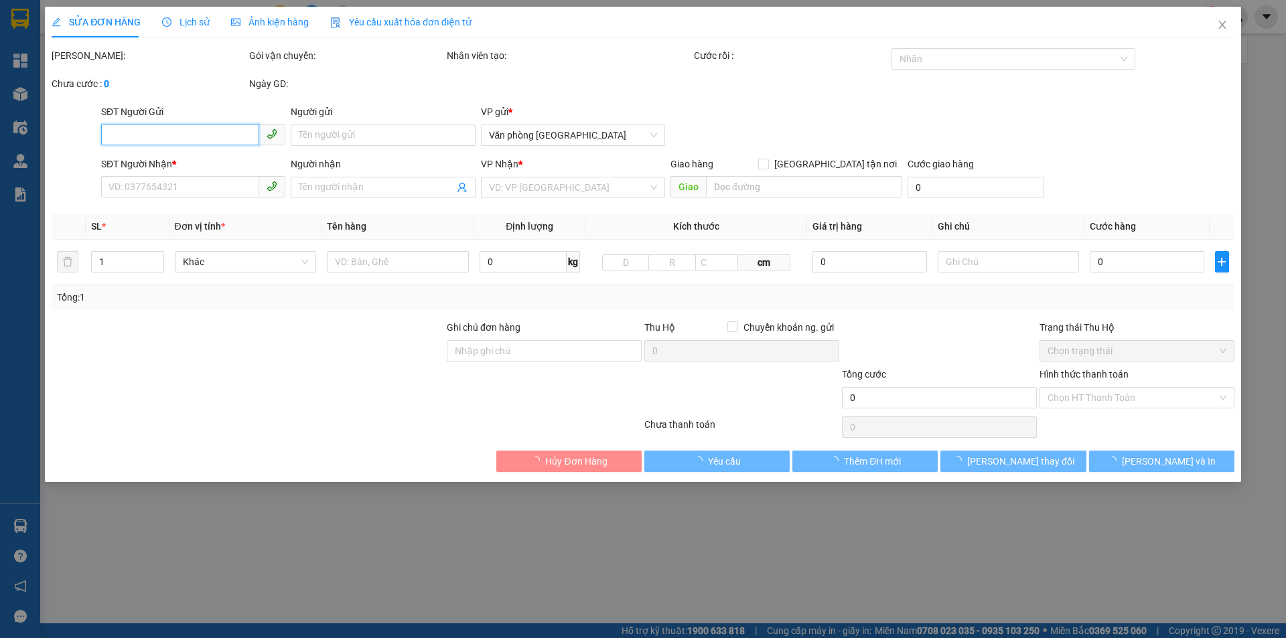
type input "0911690777"
type input "160.000"
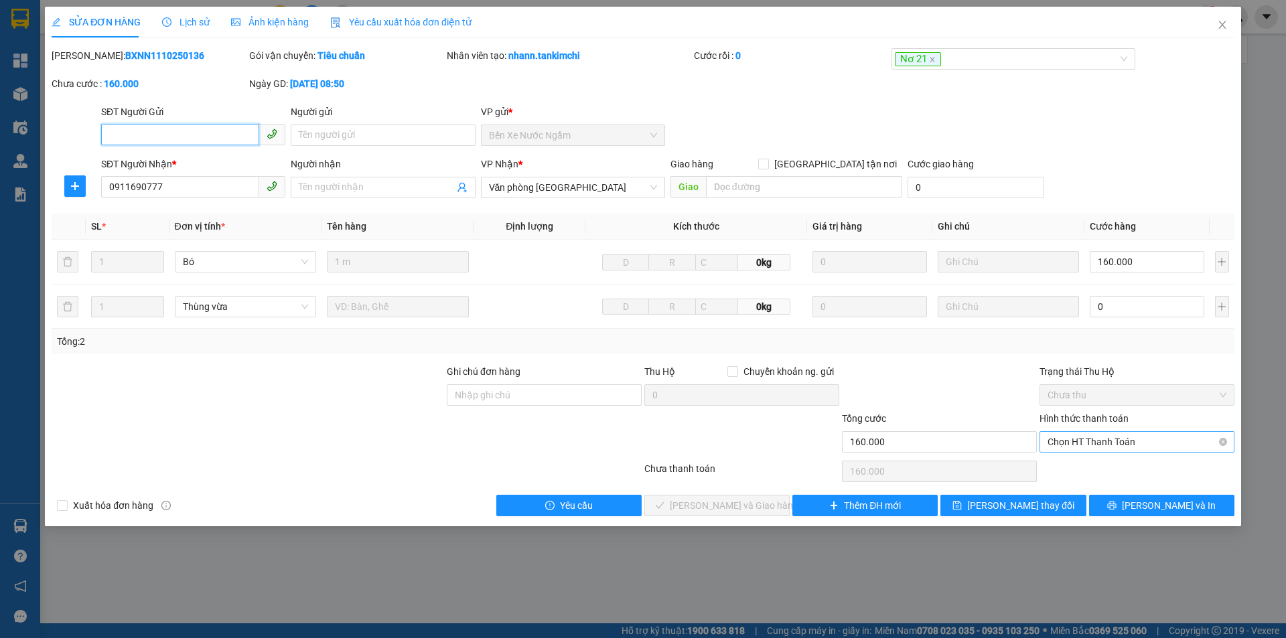
click at [1111, 443] on span "Chọn HT Thanh Toán" at bounding box center [1137, 442] width 179 height 20
click at [1092, 462] on div "Tại văn phòng" at bounding box center [1137, 468] width 179 height 15
type input "0"
click at [761, 507] on button "[PERSON_NAME] và Giao hàng" at bounding box center [716, 505] width 145 height 21
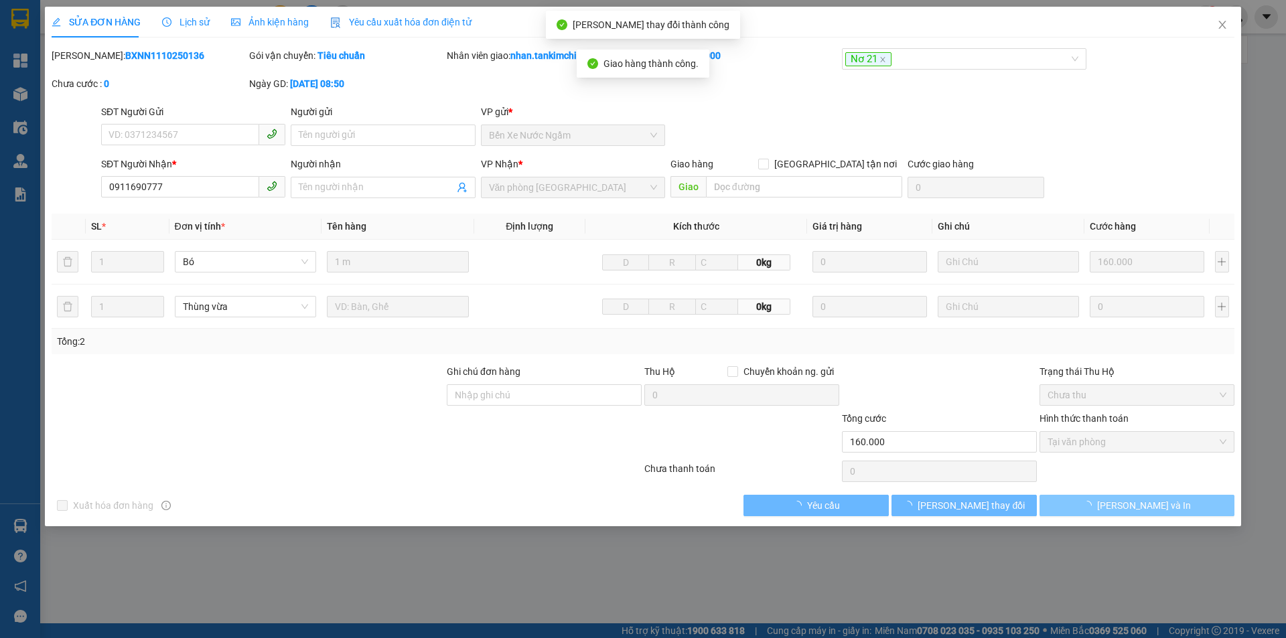
click at [1126, 504] on span "[PERSON_NAME] và In" at bounding box center [1144, 505] width 94 height 15
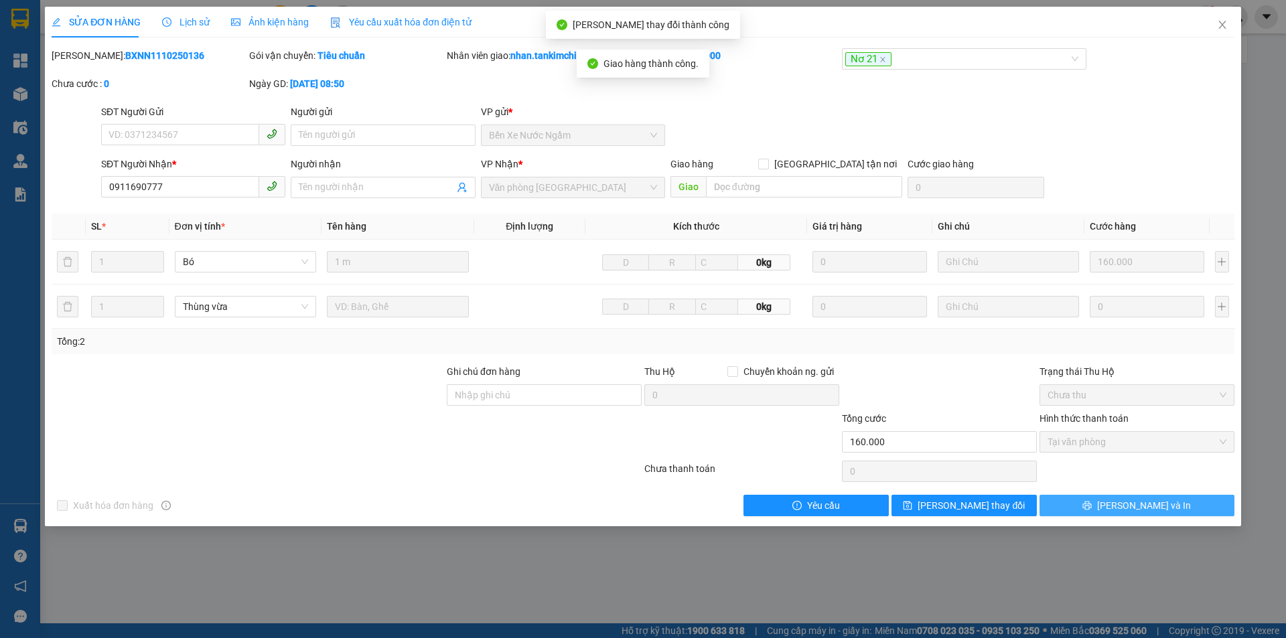
click at [1137, 500] on span "[PERSON_NAME] và In" at bounding box center [1144, 505] width 94 height 15
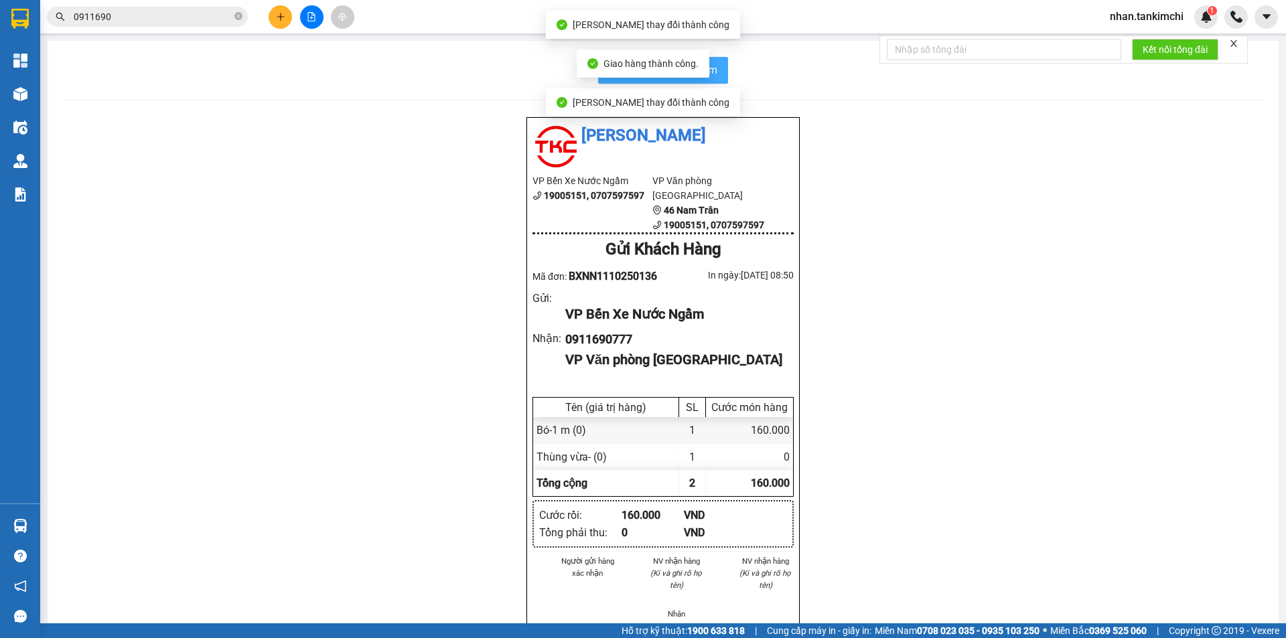
click at [718, 64] on button "In biên nhận 80mm" at bounding box center [663, 70] width 130 height 27
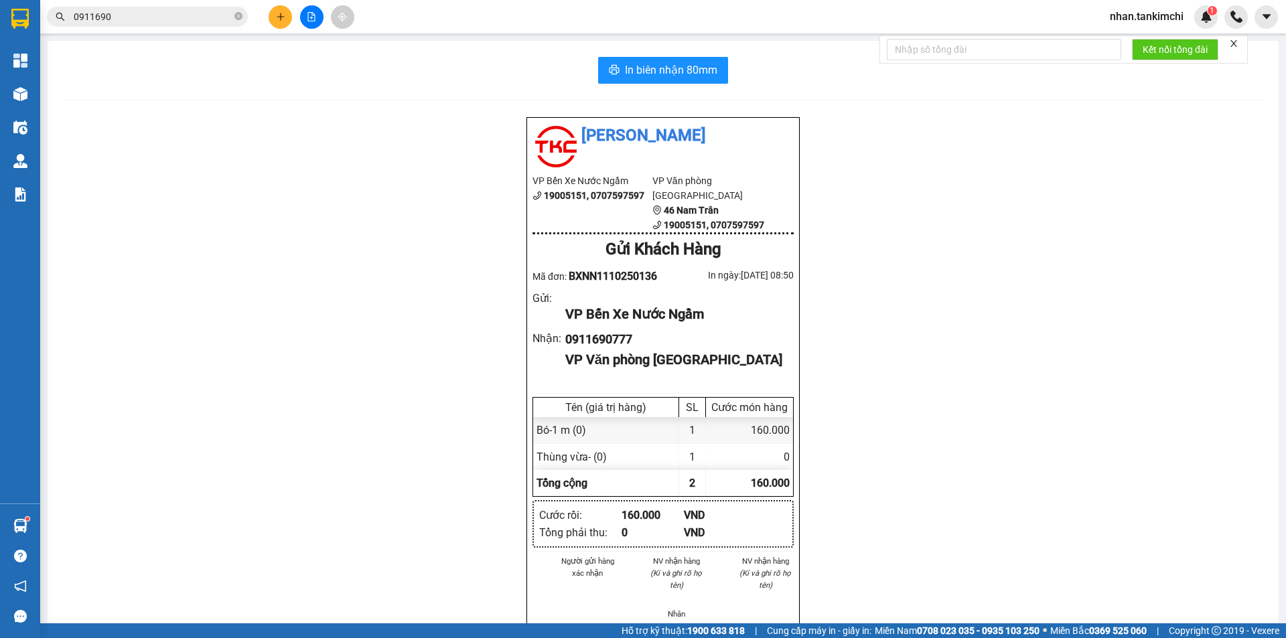
click at [137, 15] on input "0911690" at bounding box center [153, 16] width 158 height 15
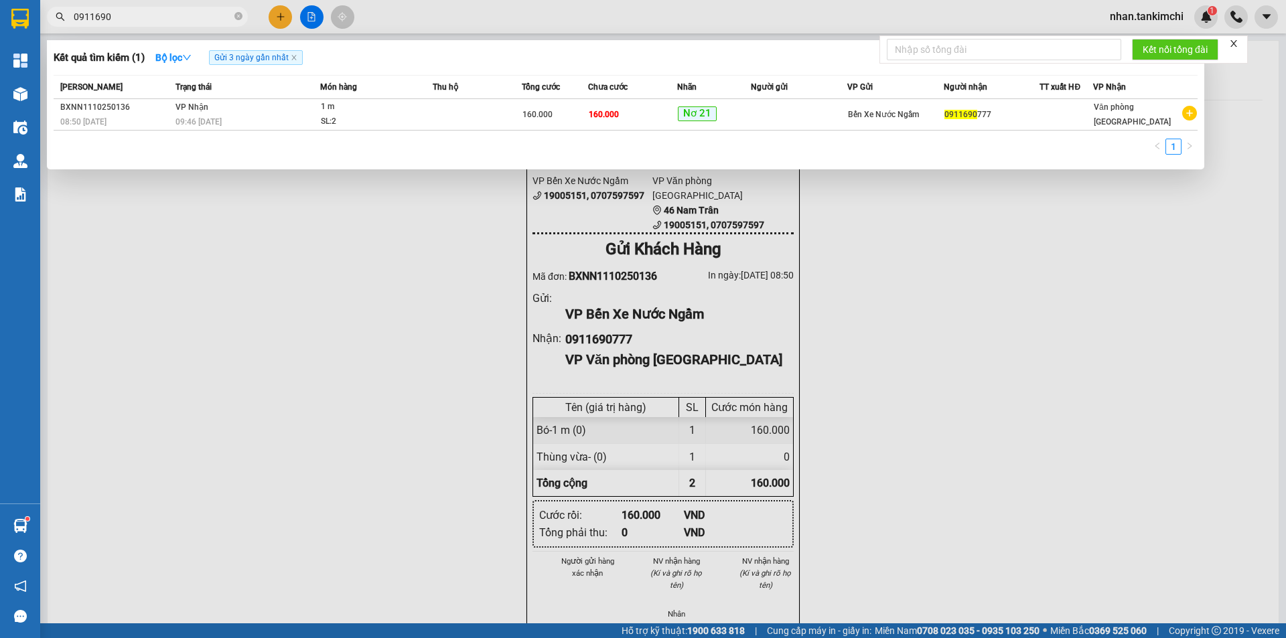
click at [137, 15] on input "0911690" at bounding box center [153, 16] width 158 height 15
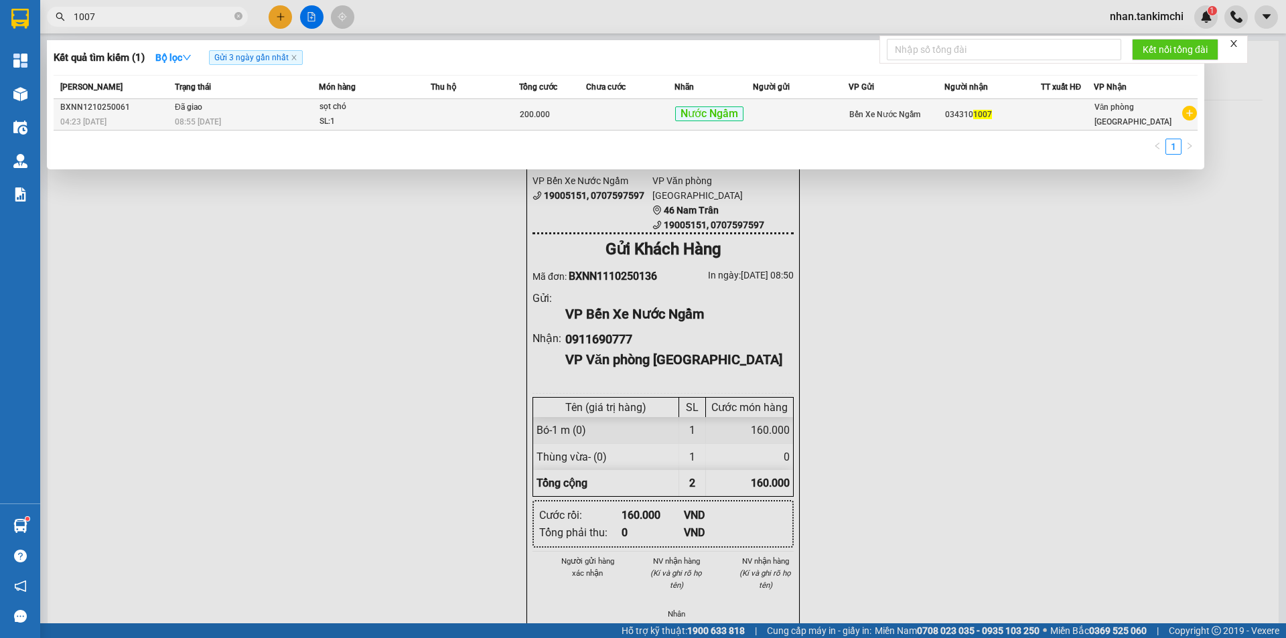
type input "1007"
click at [753, 116] on div "Nước Ngầm" at bounding box center [714, 114] width 78 height 17
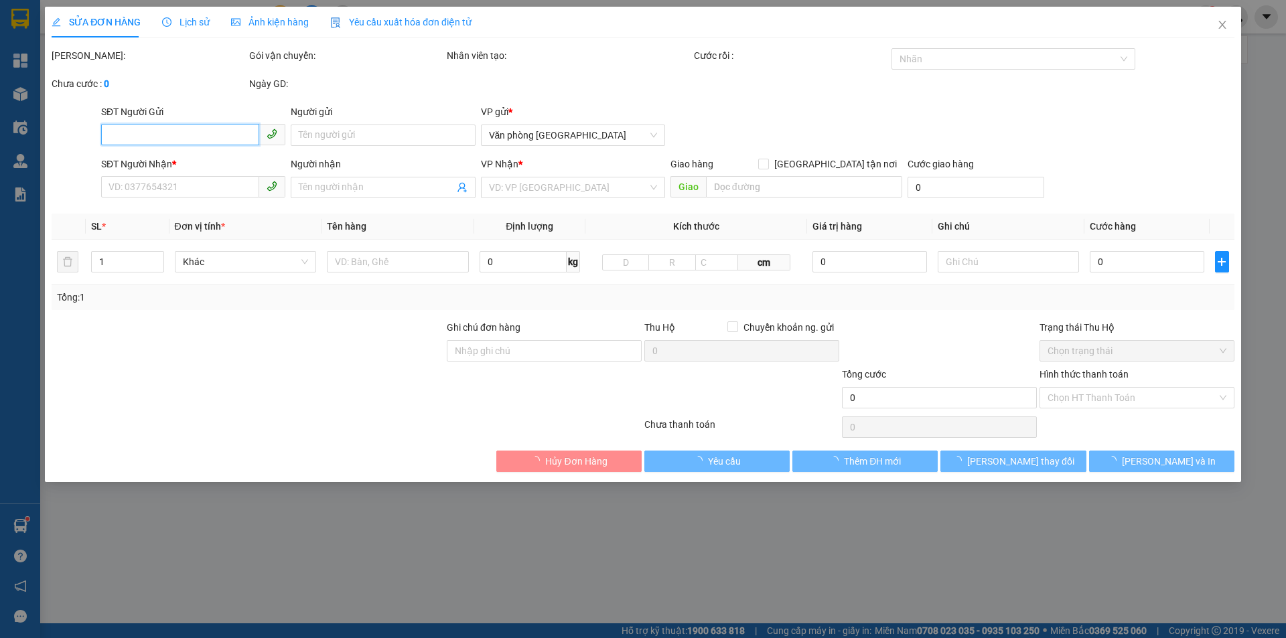
type input "0343101007"
type input "200.000"
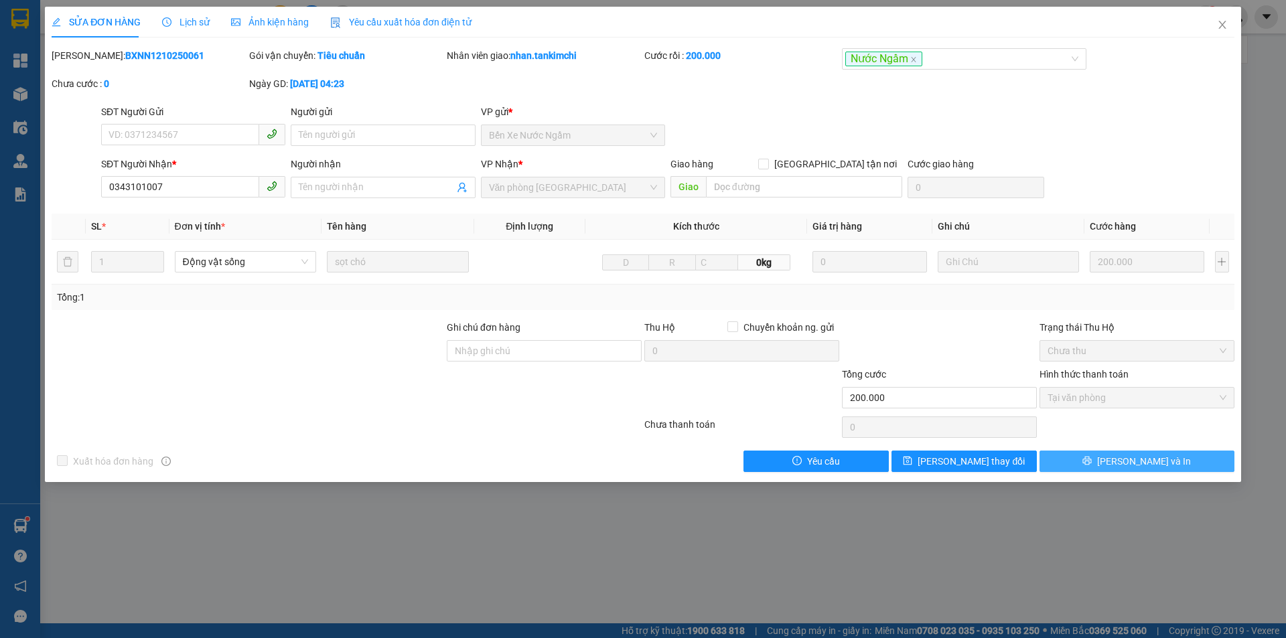
click at [1168, 469] on button "[PERSON_NAME] và In" at bounding box center [1137, 461] width 195 height 21
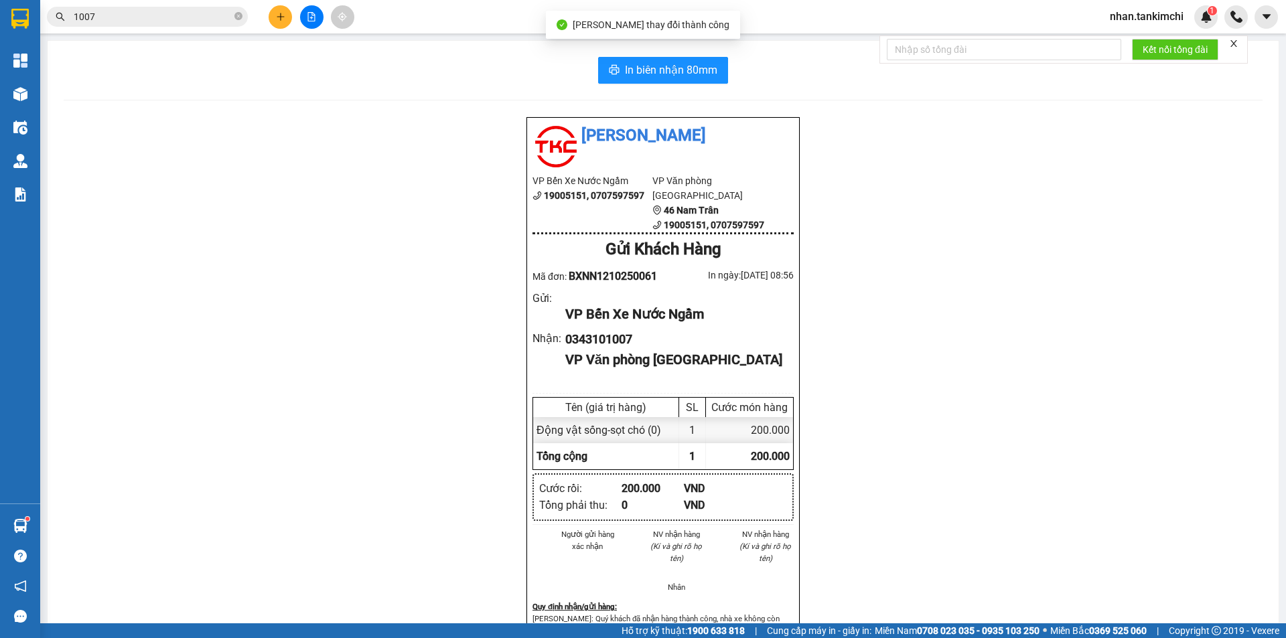
click at [703, 55] on div "In biên nhận 80mm Tân Kim Chi VP Bến Xe Nước Ngầm 19005151, 0707597597 VP Văn p…" at bounding box center [663, 401] width 1231 height 721
click at [689, 64] on span "In biên nhận 80mm" at bounding box center [671, 70] width 92 height 17
click at [119, 19] on input "1007" at bounding box center [153, 16] width 158 height 15
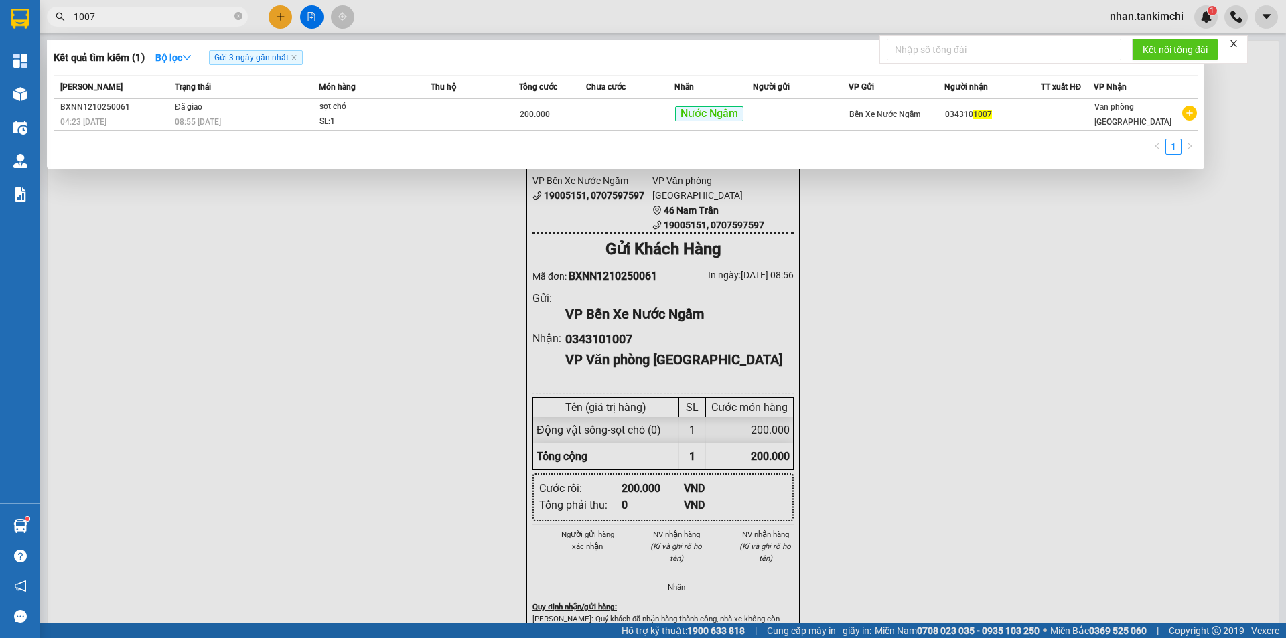
click at [119, 19] on input "1007" at bounding box center [153, 16] width 158 height 15
click at [132, 15] on input "1007" at bounding box center [153, 16] width 158 height 15
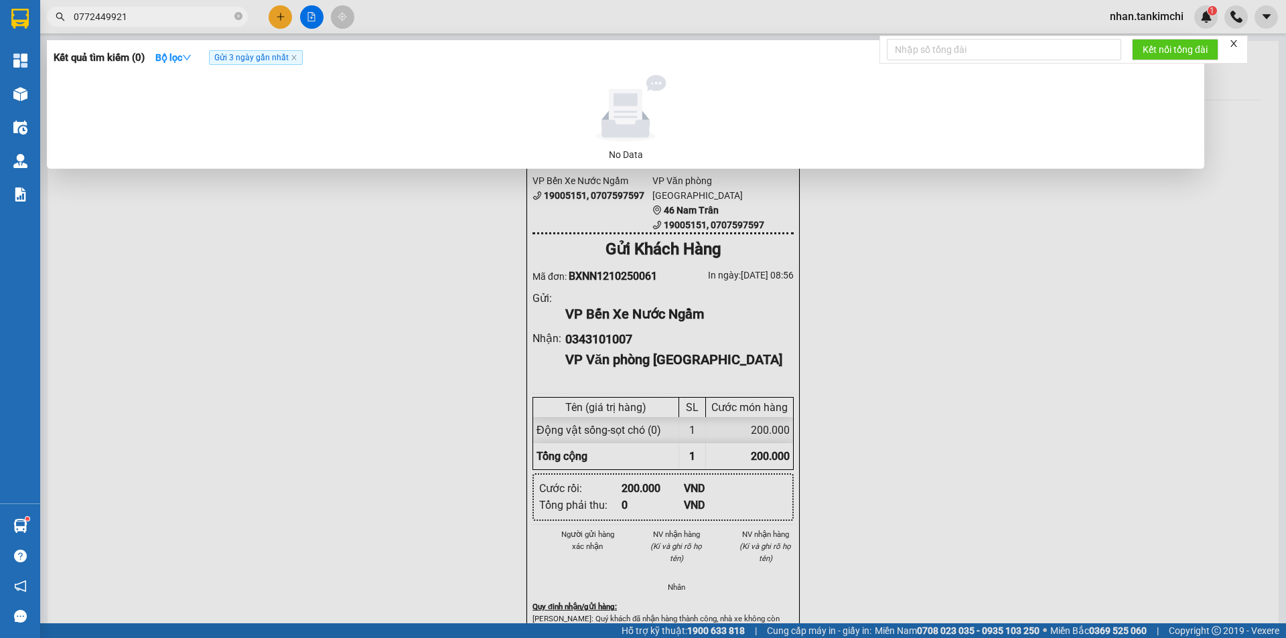
type input "0772449921"
click at [297, 56] on icon "close" at bounding box center [294, 57] width 7 height 7
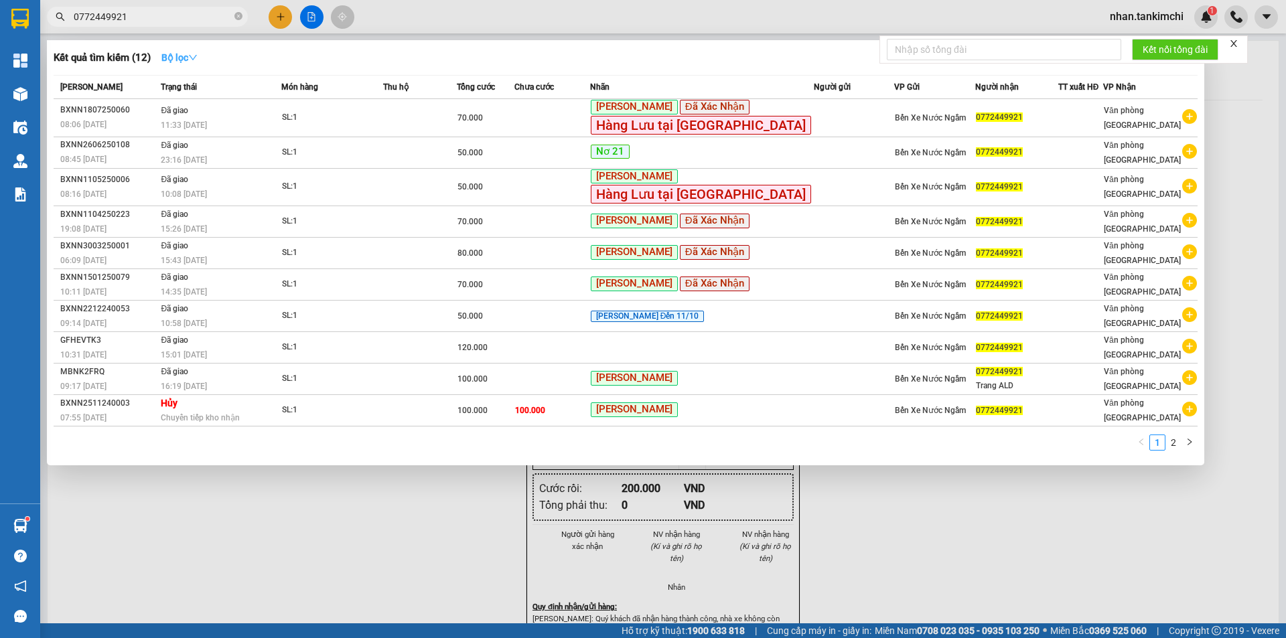
click at [178, 60] on strong "Bộ lọc" at bounding box center [179, 57] width 36 height 11
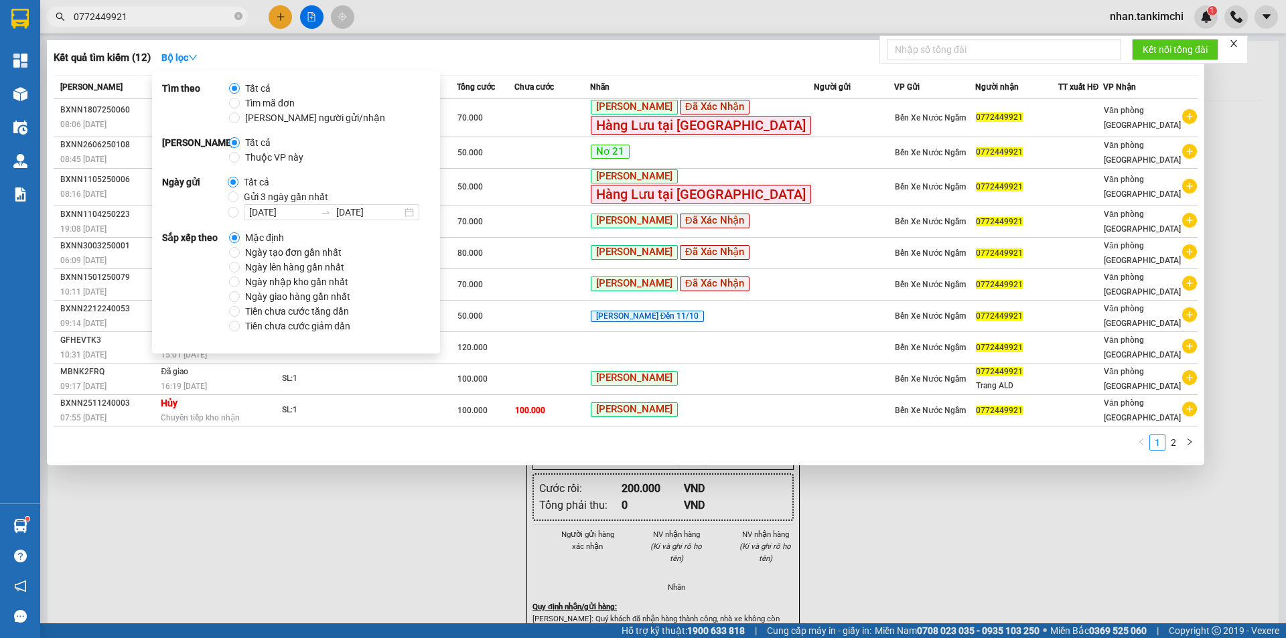
click at [272, 196] on span "Gửi 3 ngày gần nhất" at bounding box center [285, 197] width 95 height 15
click at [238, 196] on input "Gửi 3 ngày gần nhất" at bounding box center [233, 197] width 11 height 11
radio input "true"
radio input "false"
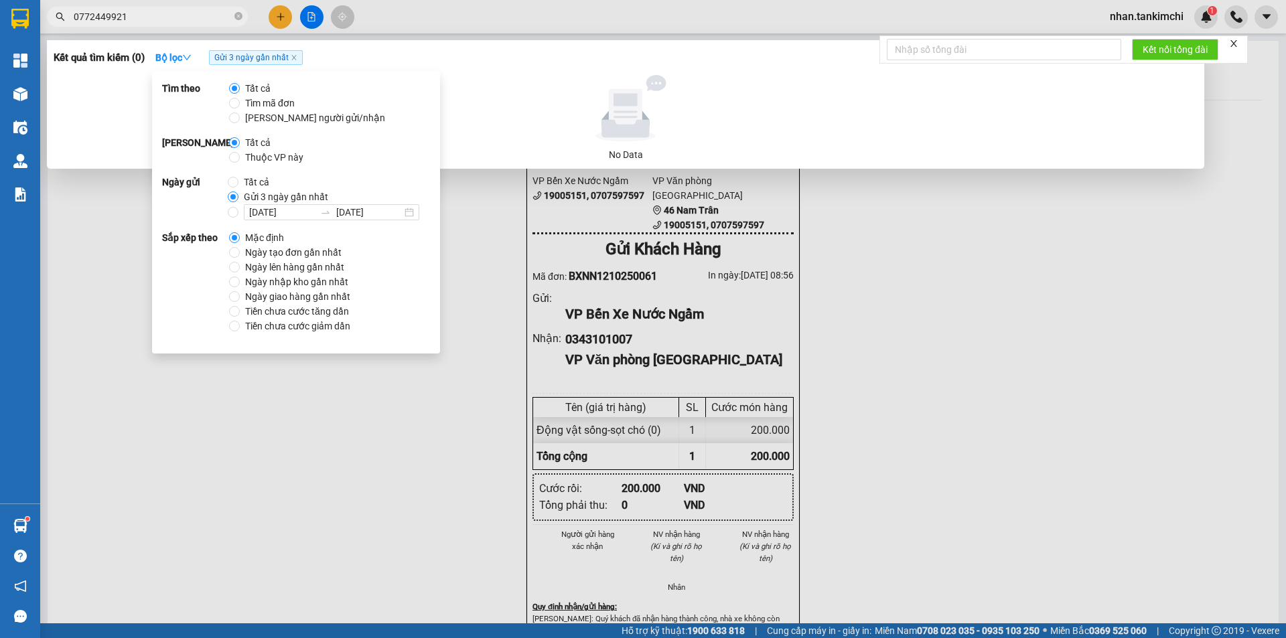
click at [188, 25] on span "0772449921" at bounding box center [147, 17] width 201 height 20
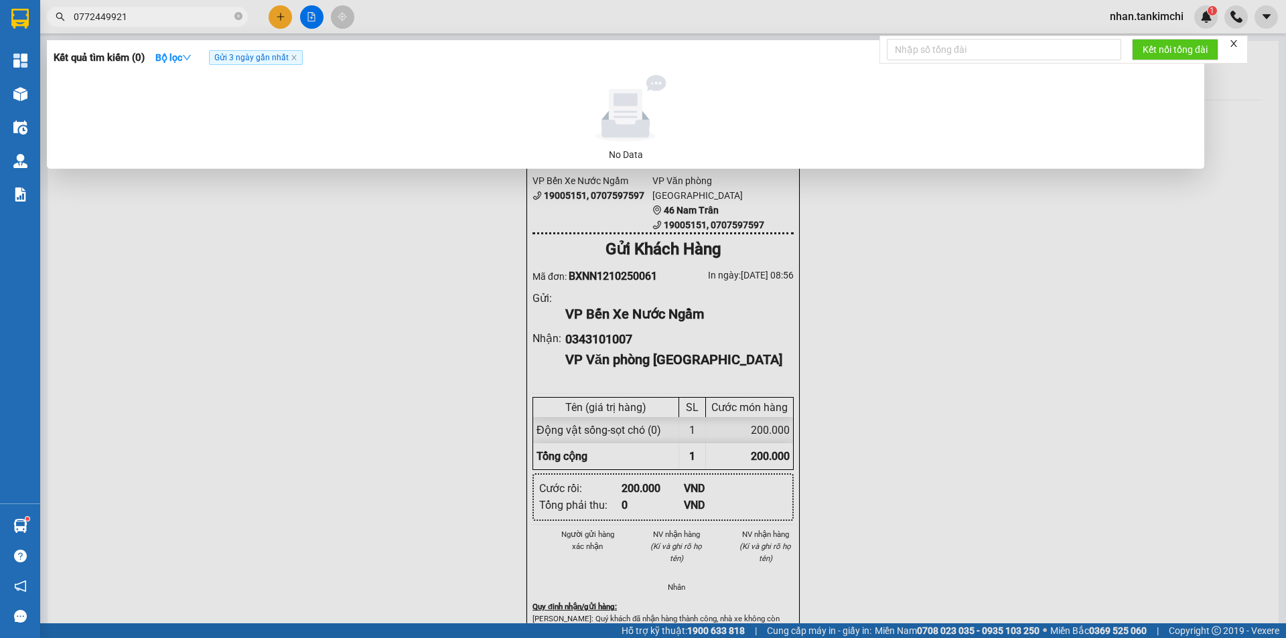
click at [117, 17] on input "0772449921" at bounding box center [153, 16] width 158 height 15
type input "0"
click at [295, 62] on span "Gửi 3 ngày gần nhất" at bounding box center [256, 57] width 94 height 15
click at [113, 16] on input "8989" at bounding box center [153, 16] width 158 height 15
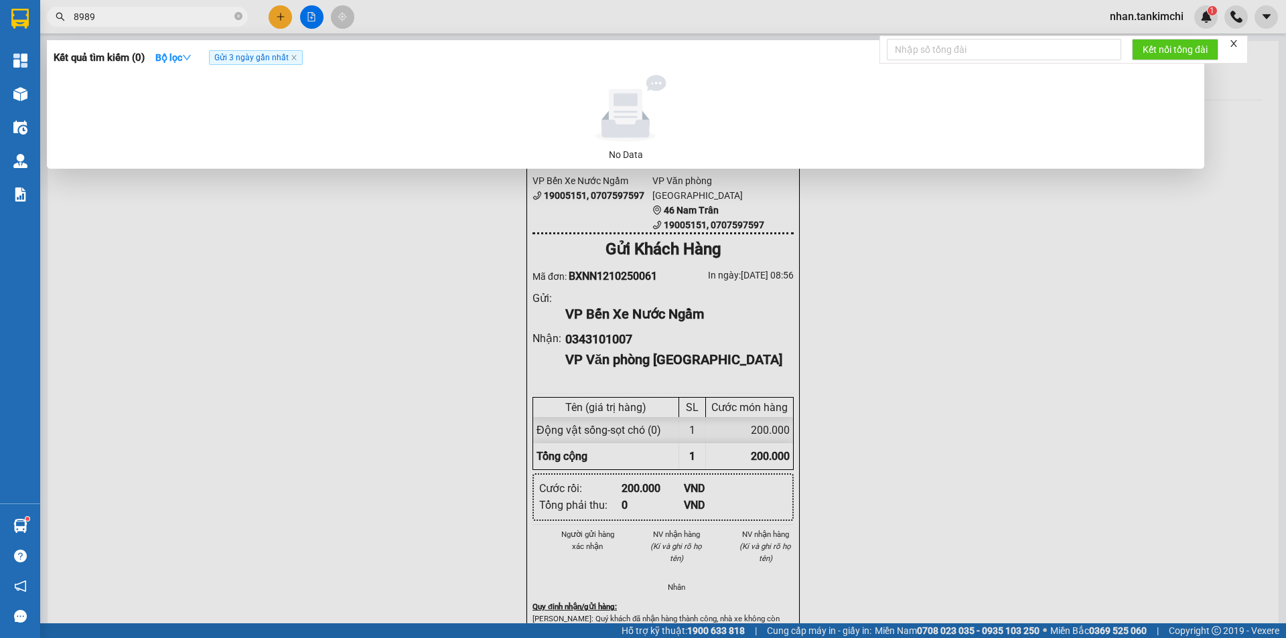
click at [113, 16] on input "8989" at bounding box center [153, 16] width 158 height 15
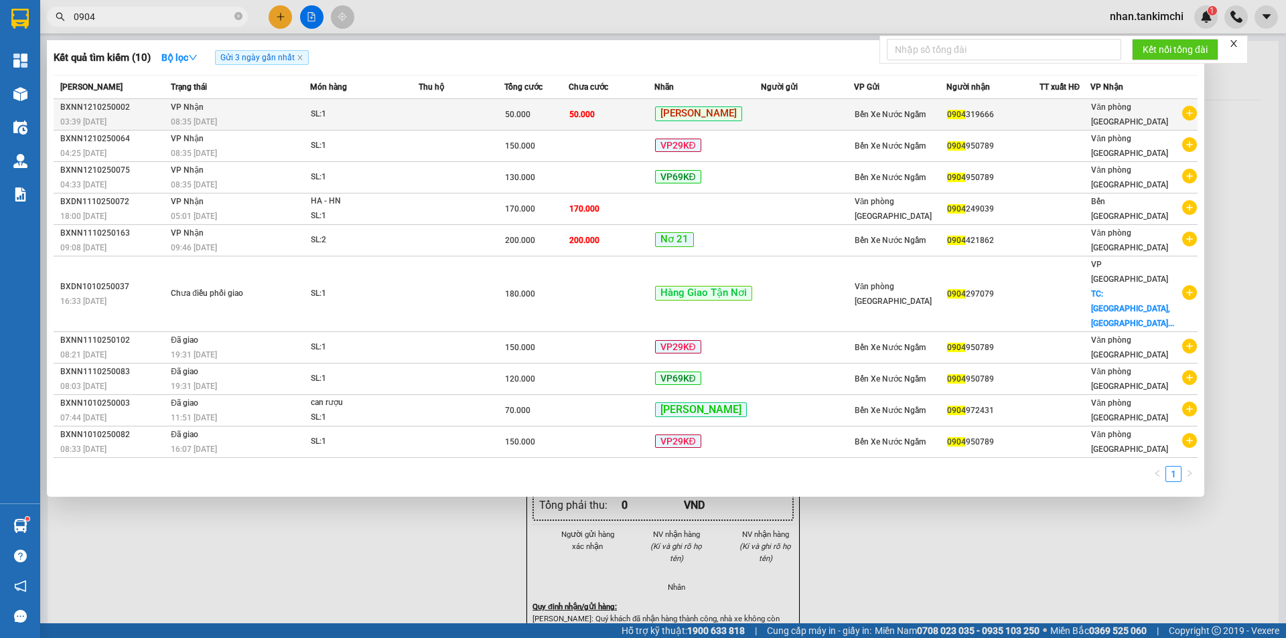
type input "0904"
click at [607, 117] on td "50.000" at bounding box center [612, 114] width 86 height 31
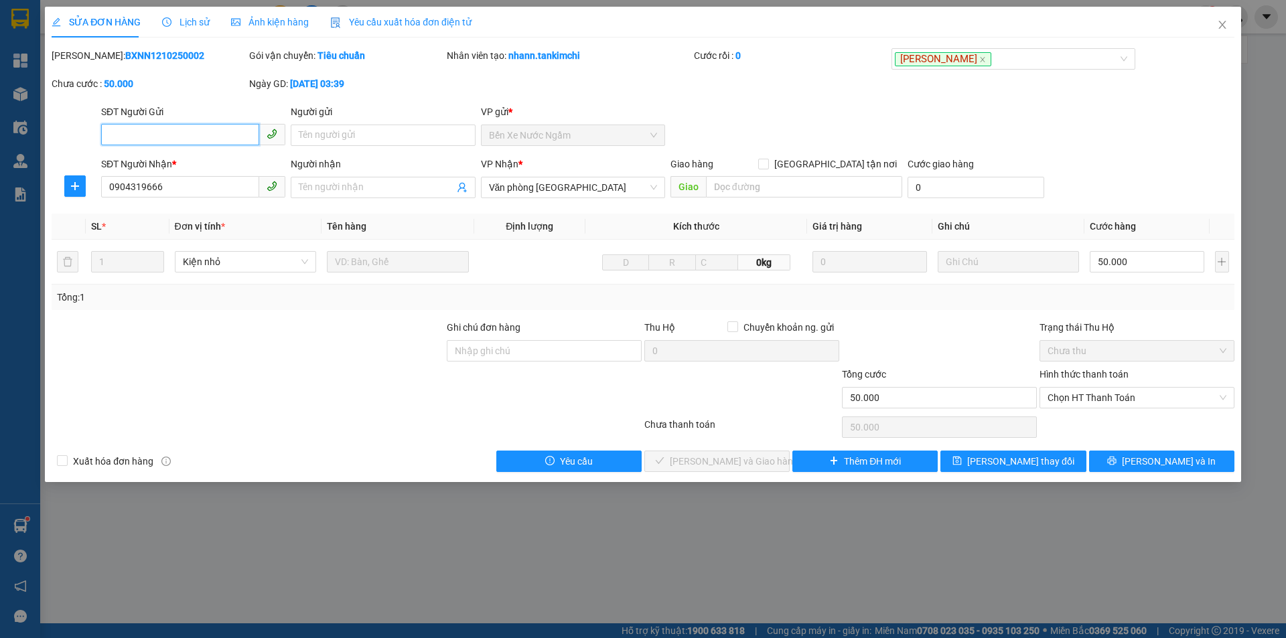
type input "0904319666"
type input "50.000"
click at [1228, 27] on span "Close" at bounding box center [1223, 26] width 38 height 38
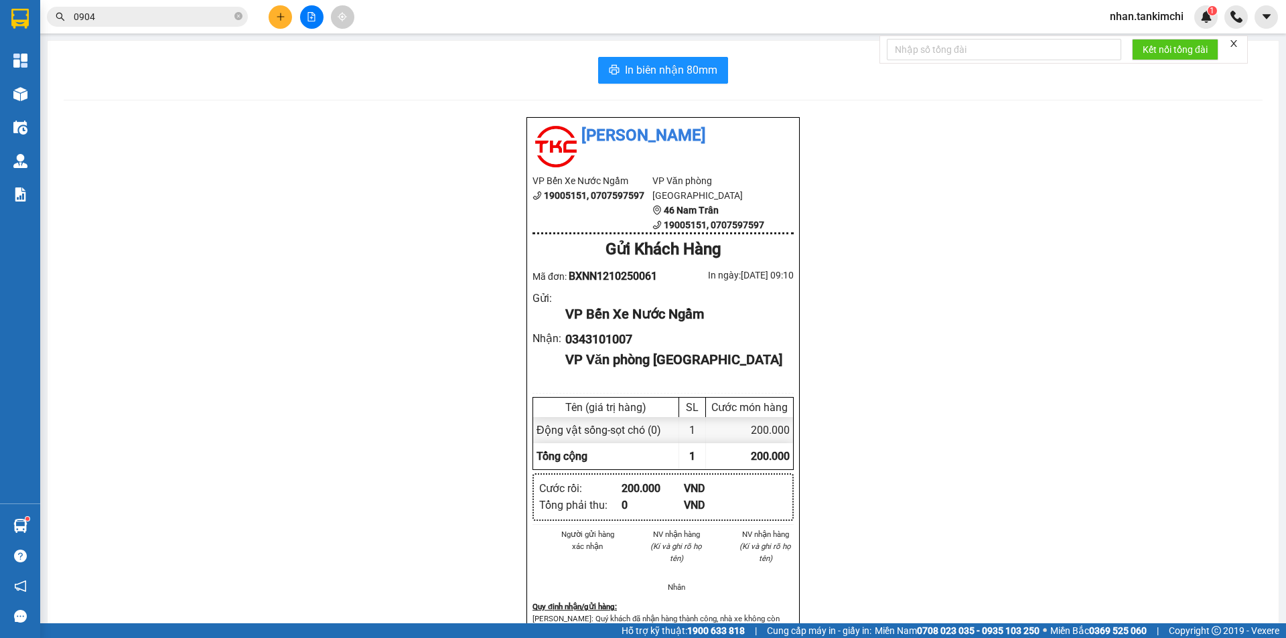
click at [121, 21] on input "0904" at bounding box center [153, 16] width 158 height 15
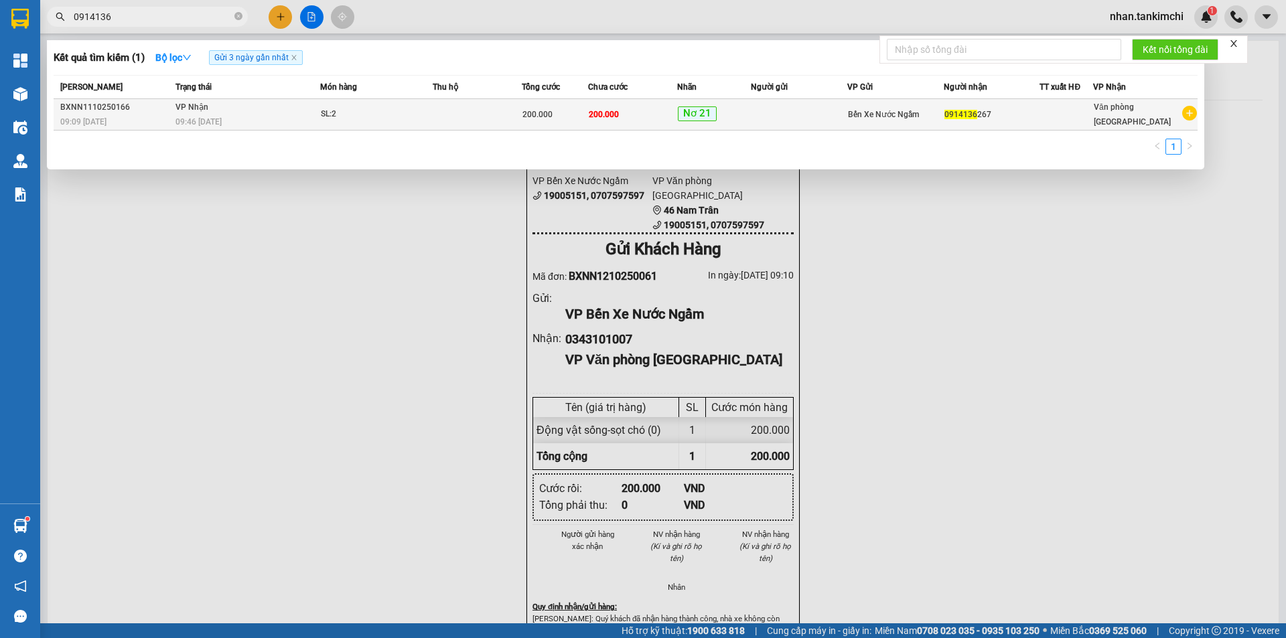
type input "0914136"
click at [845, 119] on td at bounding box center [799, 114] width 96 height 31
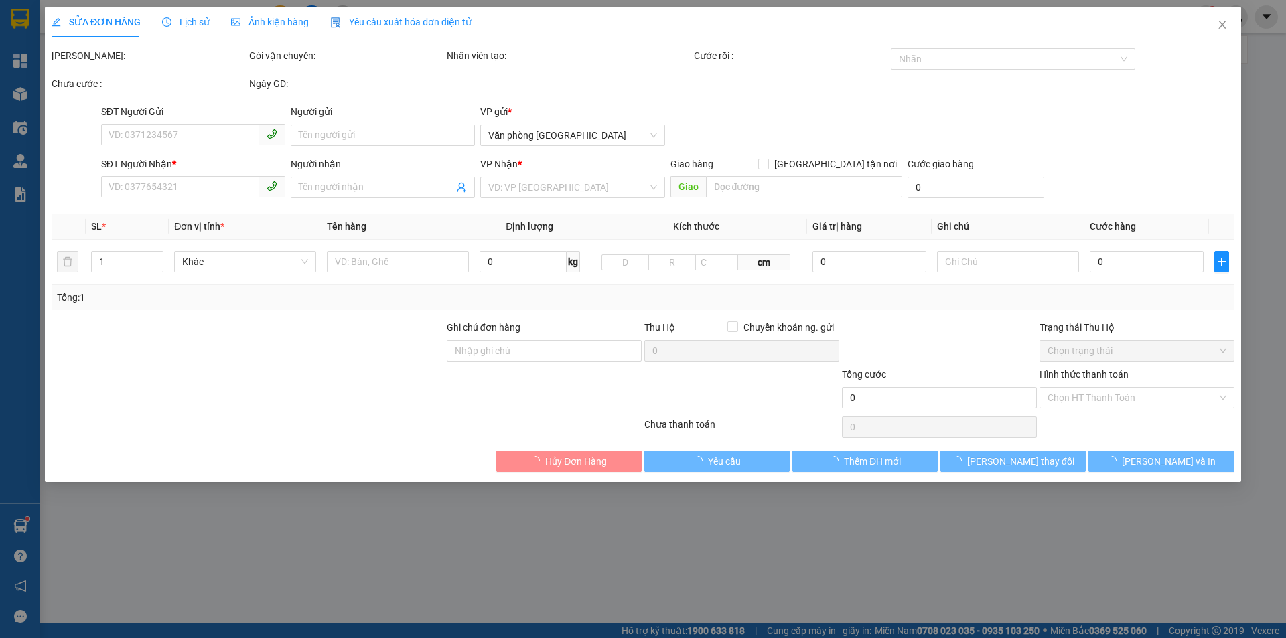
type input "0914136267"
type input "200.000"
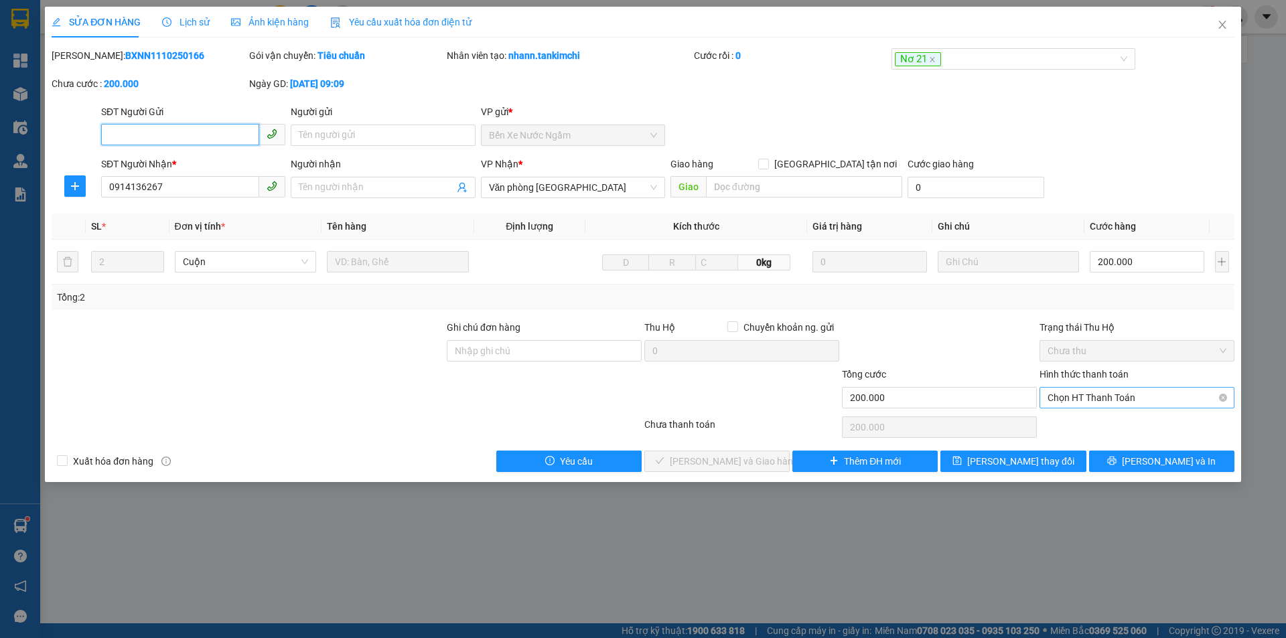
click at [1127, 404] on span "Chọn HT Thanh Toán" at bounding box center [1137, 398] width 179 height 20
click at [1081, 427] on div "Tại văn phòng" at bounding box center [1137, 424] width 179 height 15
type input "0"
click at [696, 468] on span "[PERSON_NAME] và Giao hàng" at bounding box center [734, 461] width 129 height 15
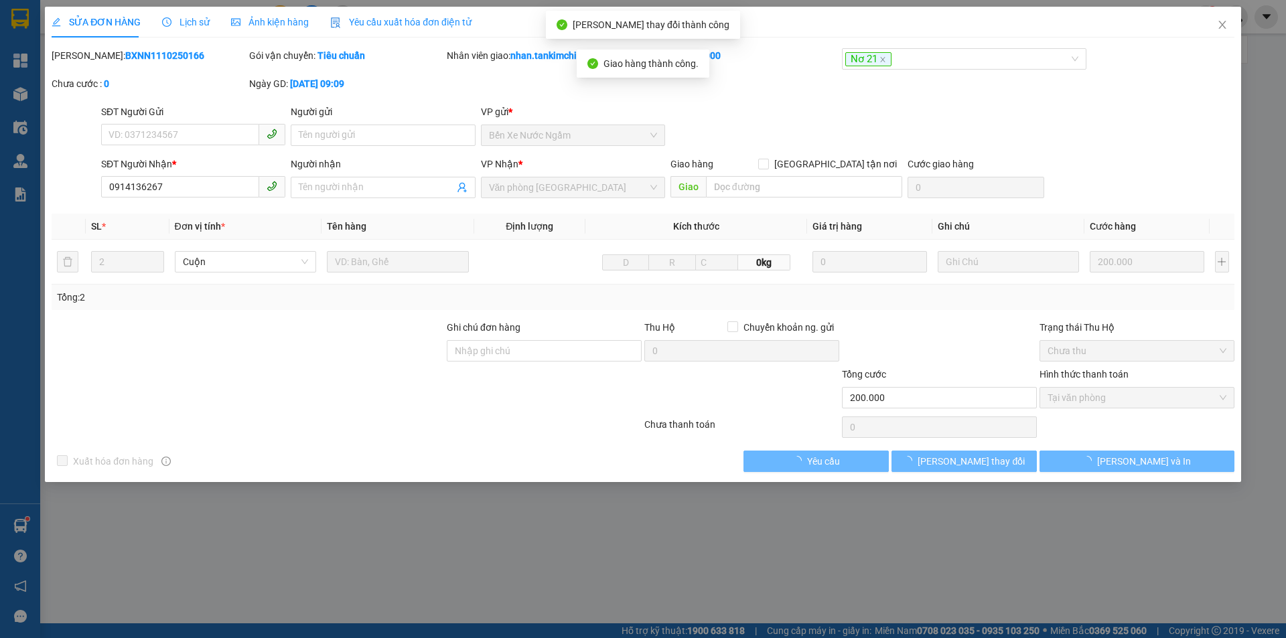
click at [1180, 459] on button "[PERSON_NAME] và In" at bounding box center [1137, 461] width 195 height 21
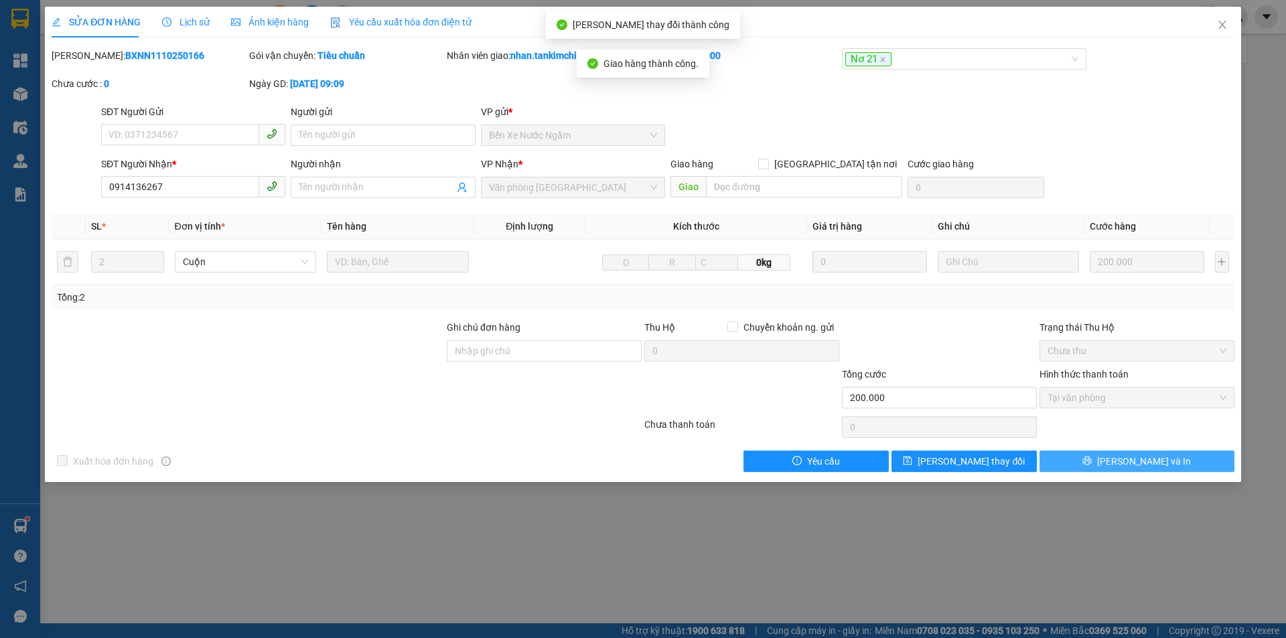
click at [1177, 459] on button "[PERSON_NAME] và In" at bounding box center [1137, 461] width 195 height 21
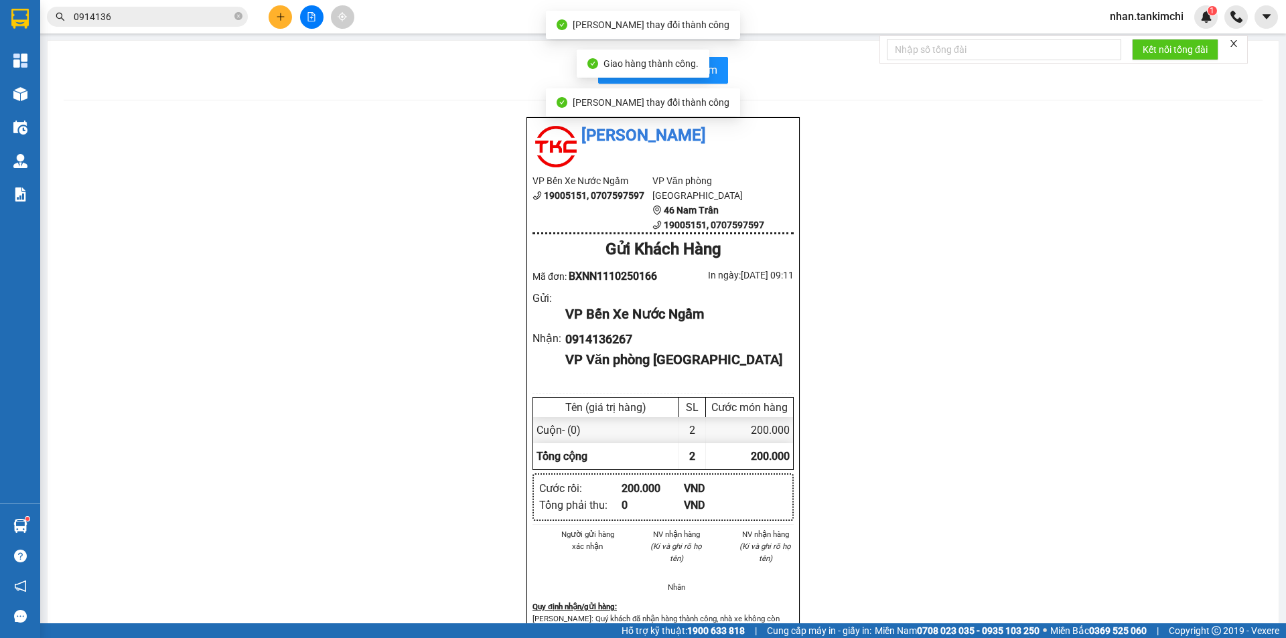
click at [707, 75] on div "Giao hàng thành công." at bounding box center [643, 64] width 133 height 28
click at [721, 75] on button "In biên nhận 80mm" at bounding box center [663, 70] width 130 height 27
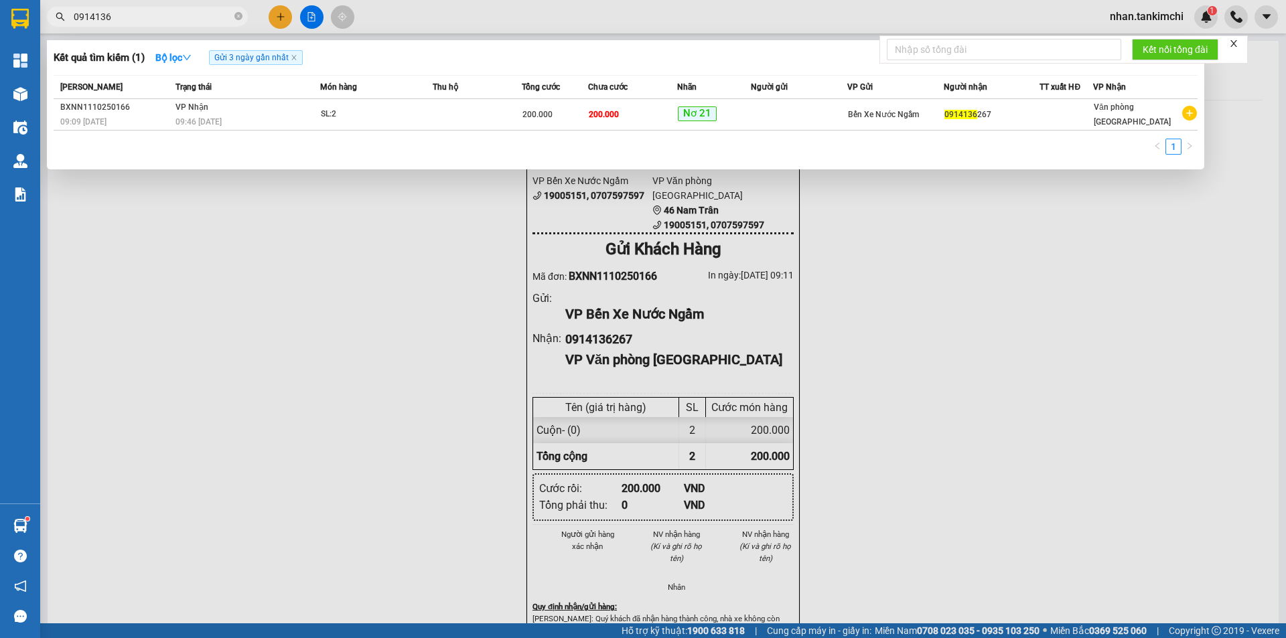
click at [193, 21] on input "0914136" at bounding box center [153, 16] width 158 height 15
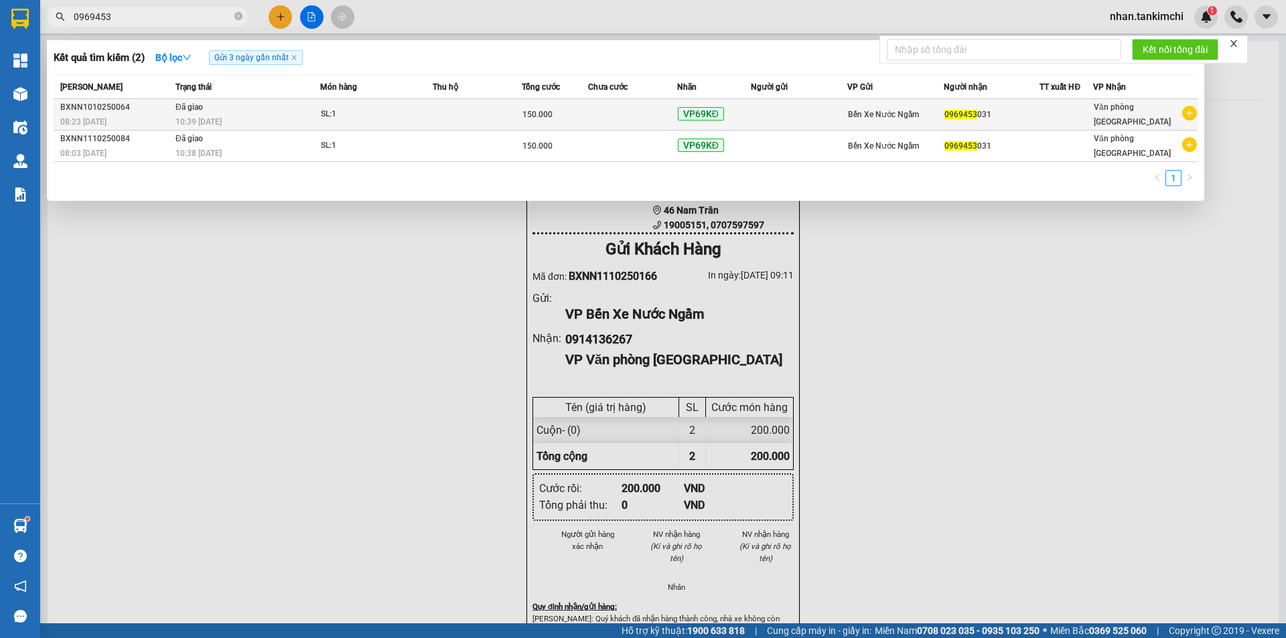
type input "0969453"
click at [427, 115] on span "SL: 1" at bounding box center [376, 114] width 111 height 15
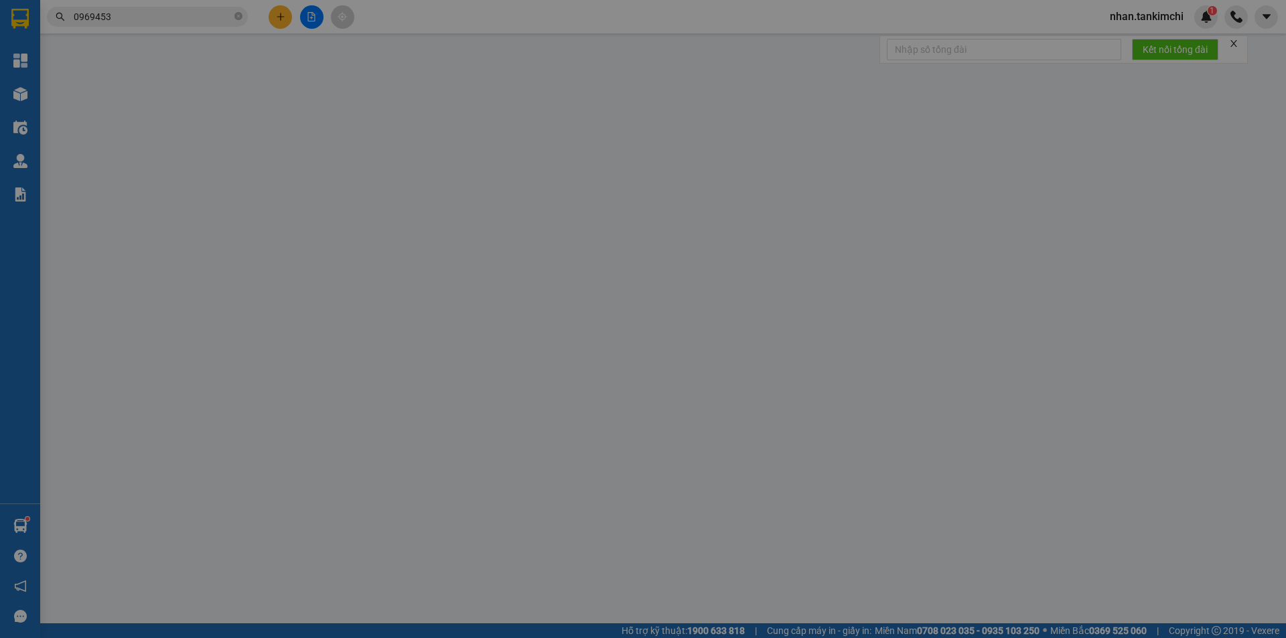
type input "0969453031"
type input "150.000"
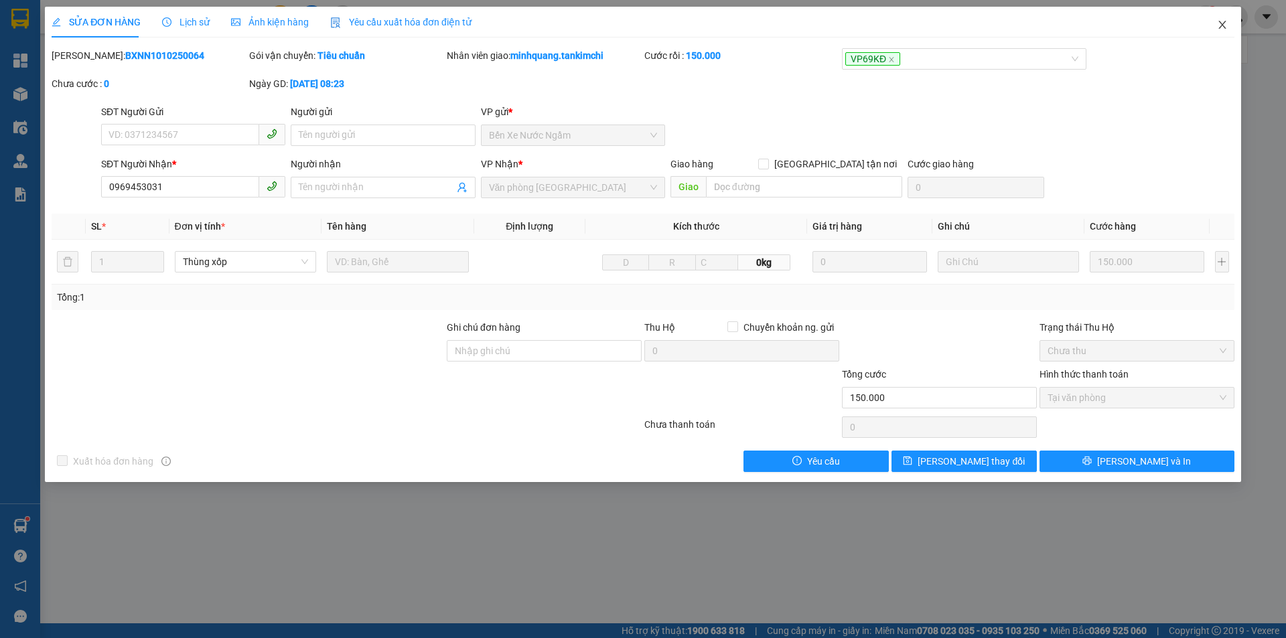
click at [1211, 18] on span "Close" at bounding box center [1223, 26] width 38 height 38
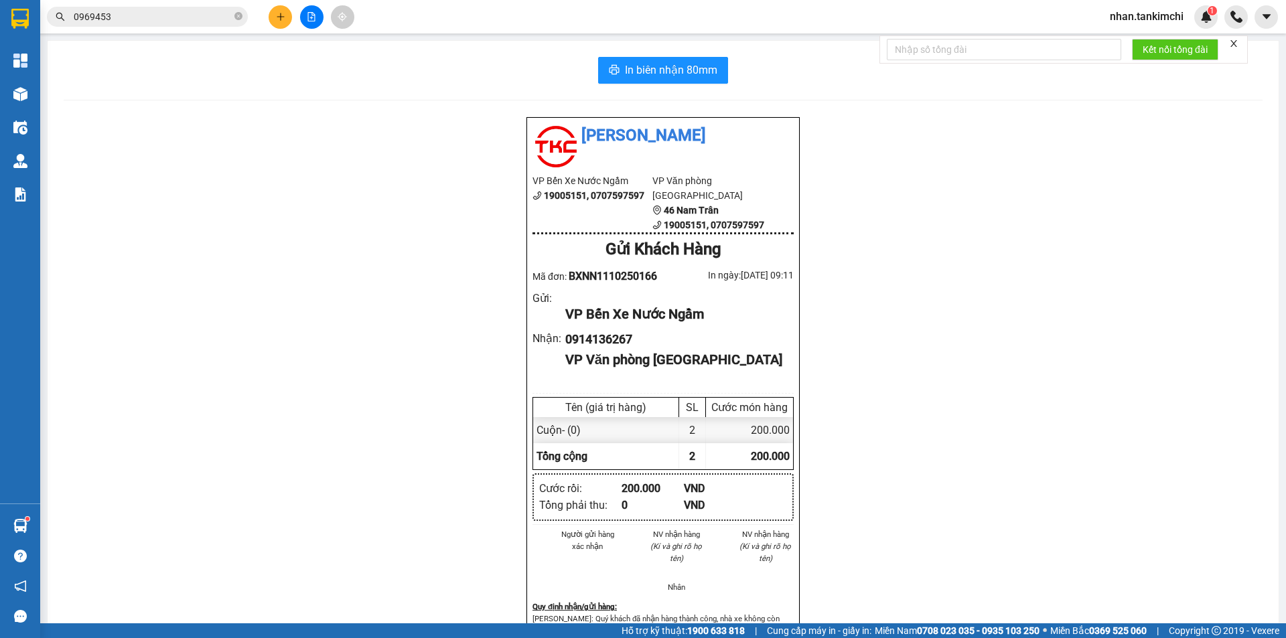
click at [134, 15] on input "0969453" at bounding box center [153, 16] width 158 height 15
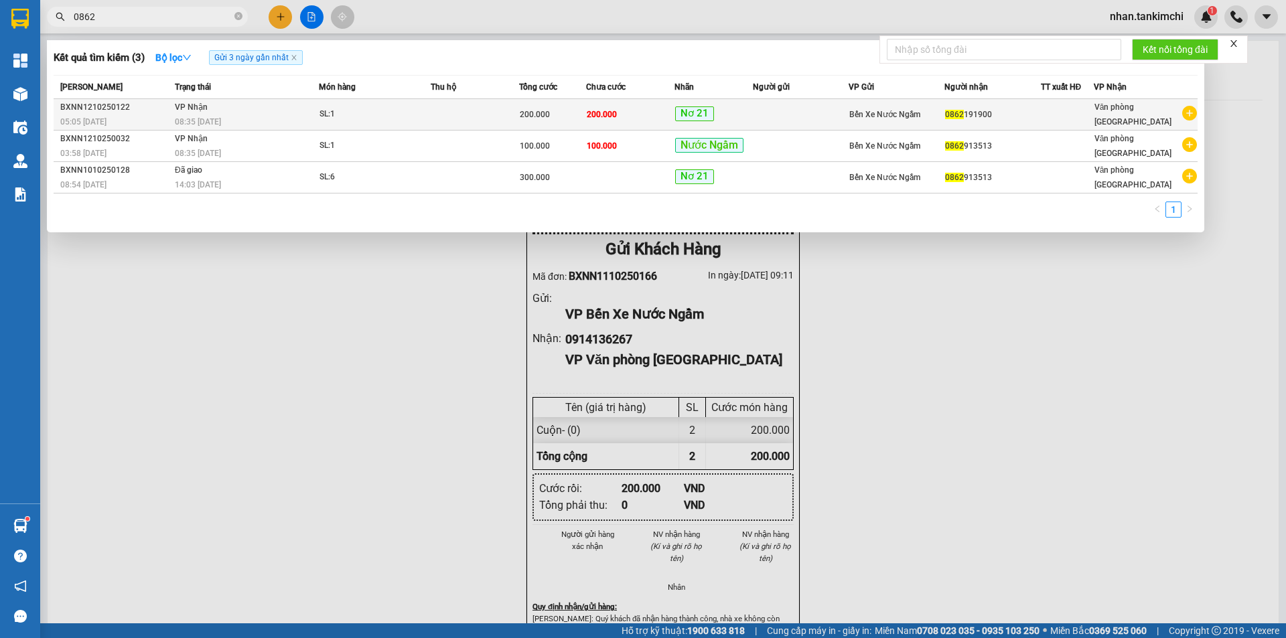
type input "0862"
click at [821, 111] on td at bounding box center [801, 114] width 96 height 31
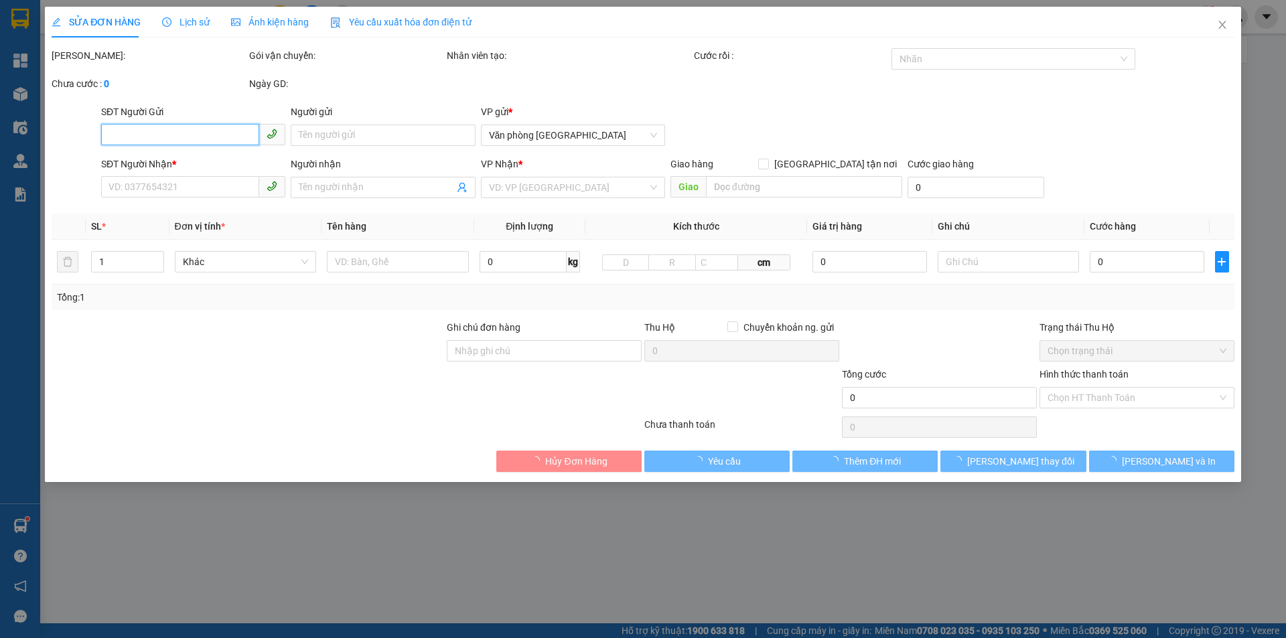
type input "0862191900"
type input "200.000"
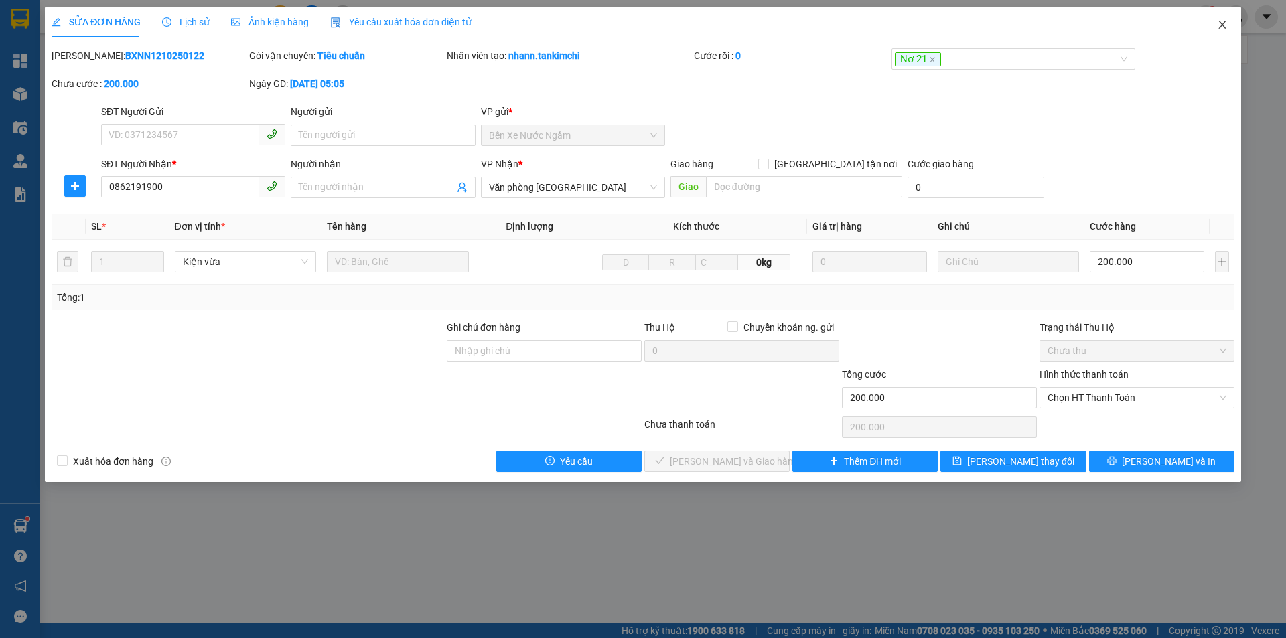
click at [1234, 21] on span "Close" at bounding box center [1223, 26] width 38 height 38
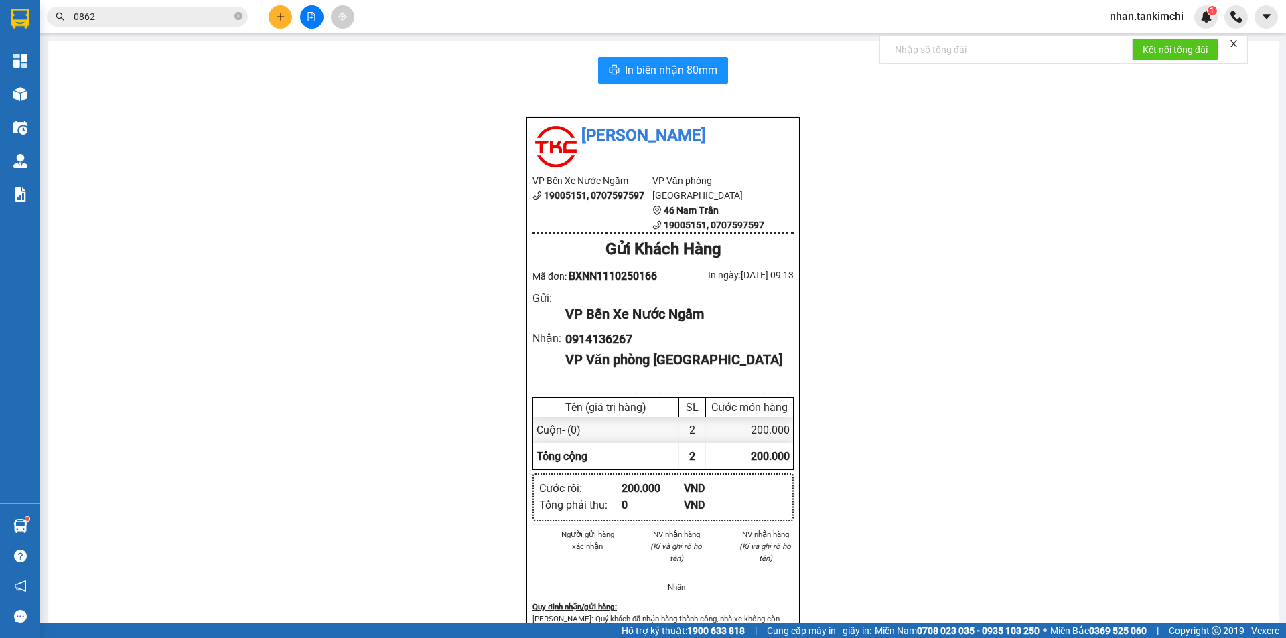
click at [188, 27] on div "Kết quả tìm kiếm ( 3 ) Bộ lọc Gửi 3 ngày gần nhất Mã ĐH Trạng thái Món hàng Thu…" at bounding box center [130, 16] width 261 height 23
click at [169, 17] on input "0862" at bounding box center [153, 16] width 158 height 15
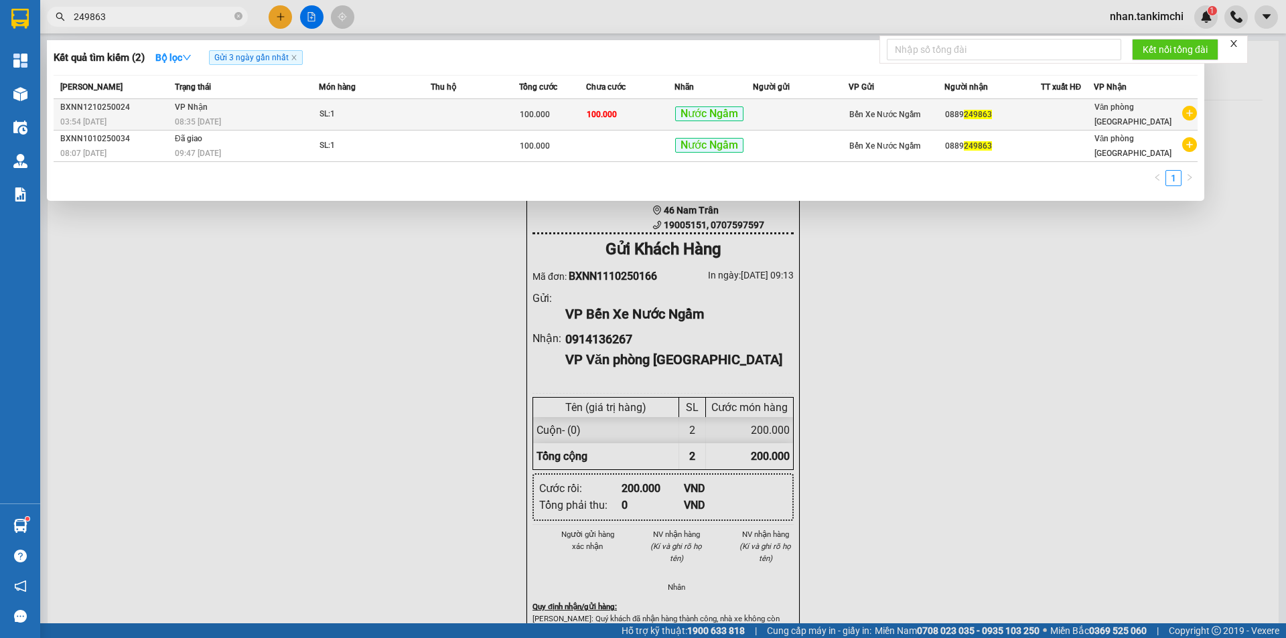
type input "249863"
click at [674, 124] on td "100.000" at bounding box center [630, 114] width 88 height 31
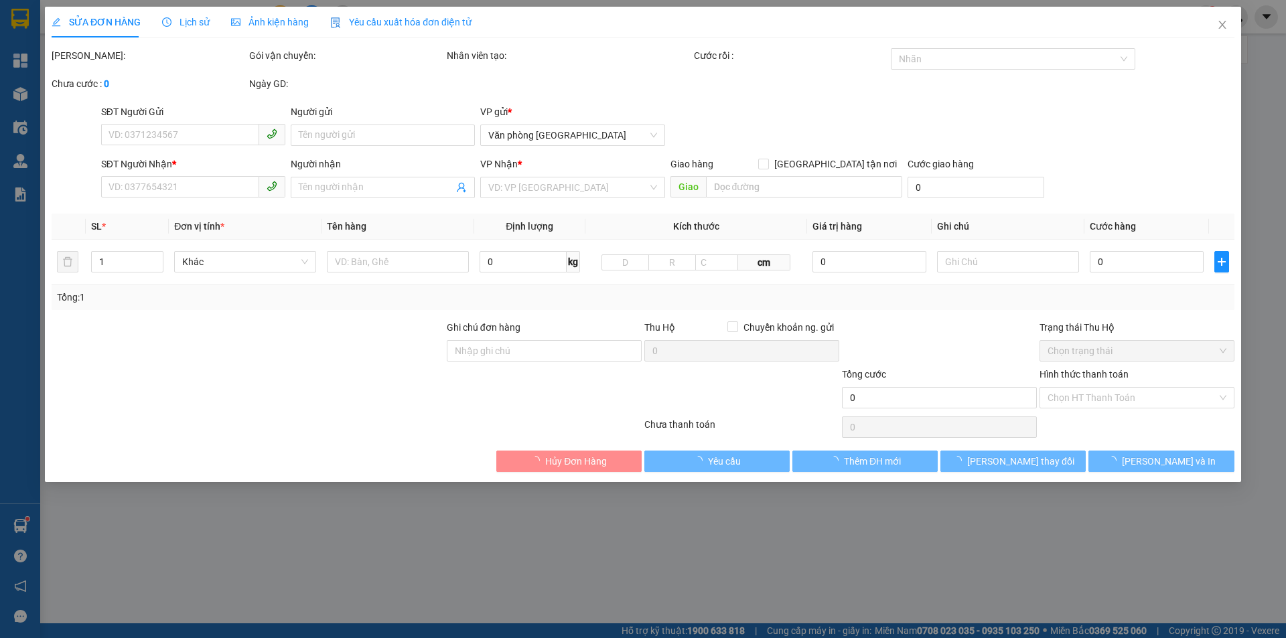
type input "0889249863"
type input "100.000"
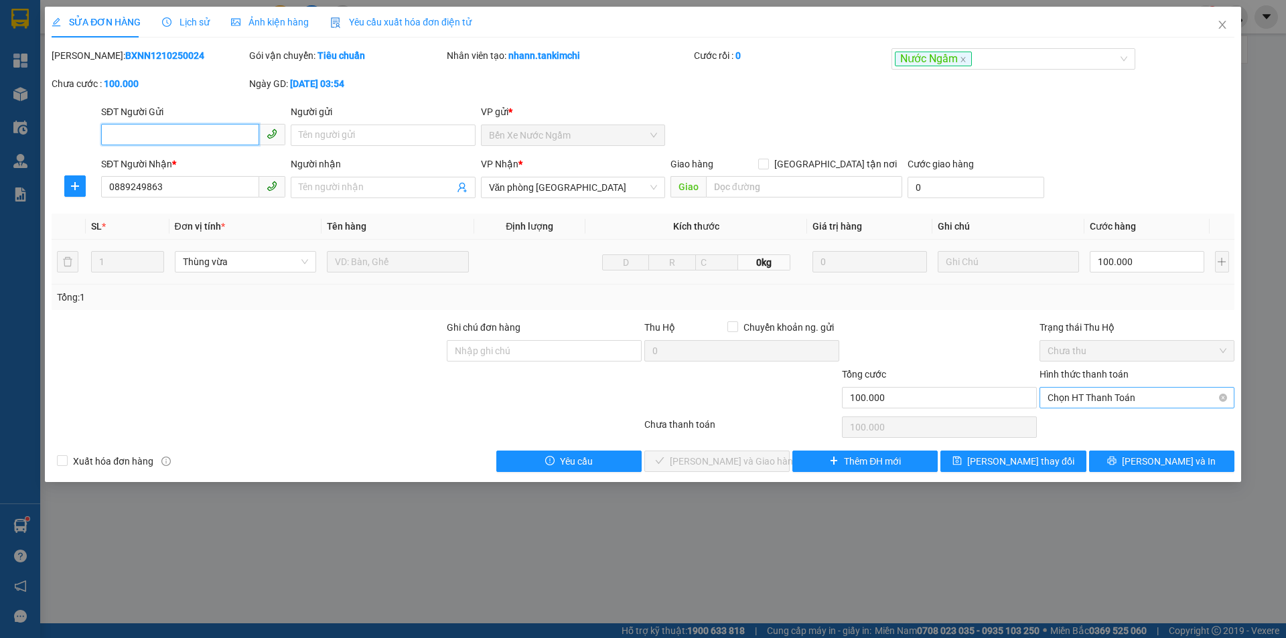
click at [1095, 389] on span "Chọn HT Thanh Toán" at bounding box center [1137, 398] width 179 height 20
click at [1084, 410] on div "Hình thức thanh toán Chọn HT Thanh Toán" at bounding box center [1137, 390] width 195 height 47
click at [1084, 411] on div "Hình thức thanh toán Chọn HT Thanh Toán" at bounding box center [1137, 390] width 195 height 47
click at [1080, 405] on span "Chọn HT Thanh Toán" at bounding box center [1137, 398] width 179 height 20
click at [1072, 420] on div "Tại văn phòng" at bounding box center [1137, 424] width 179 height 15
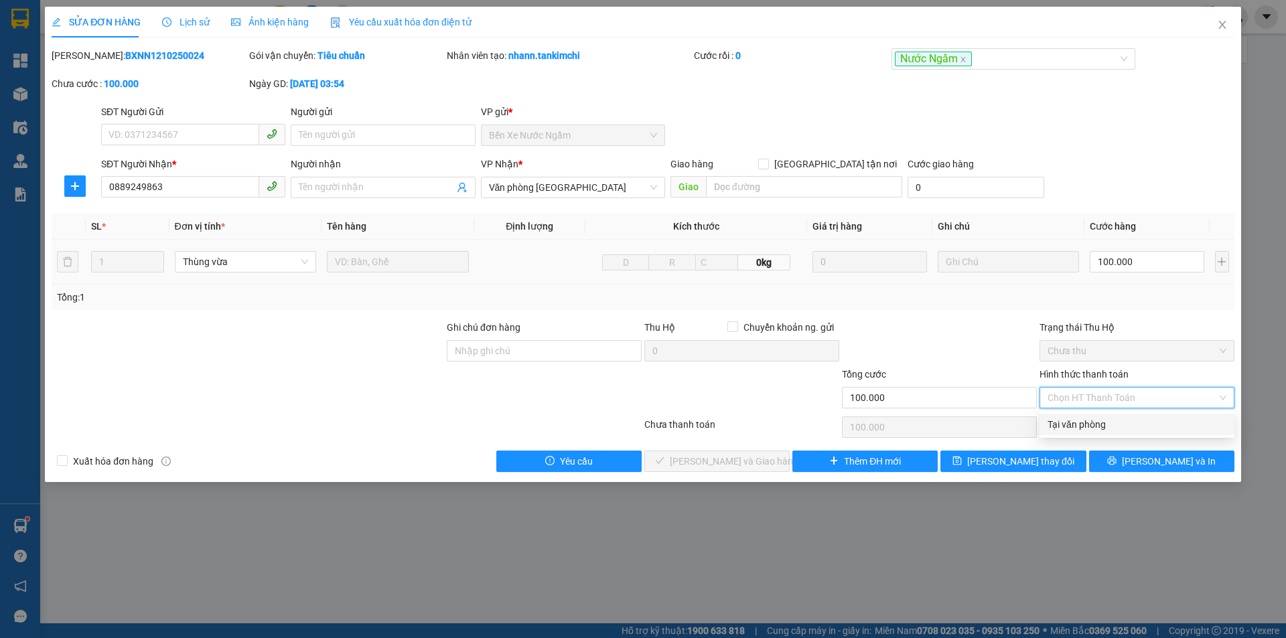
type input "0"
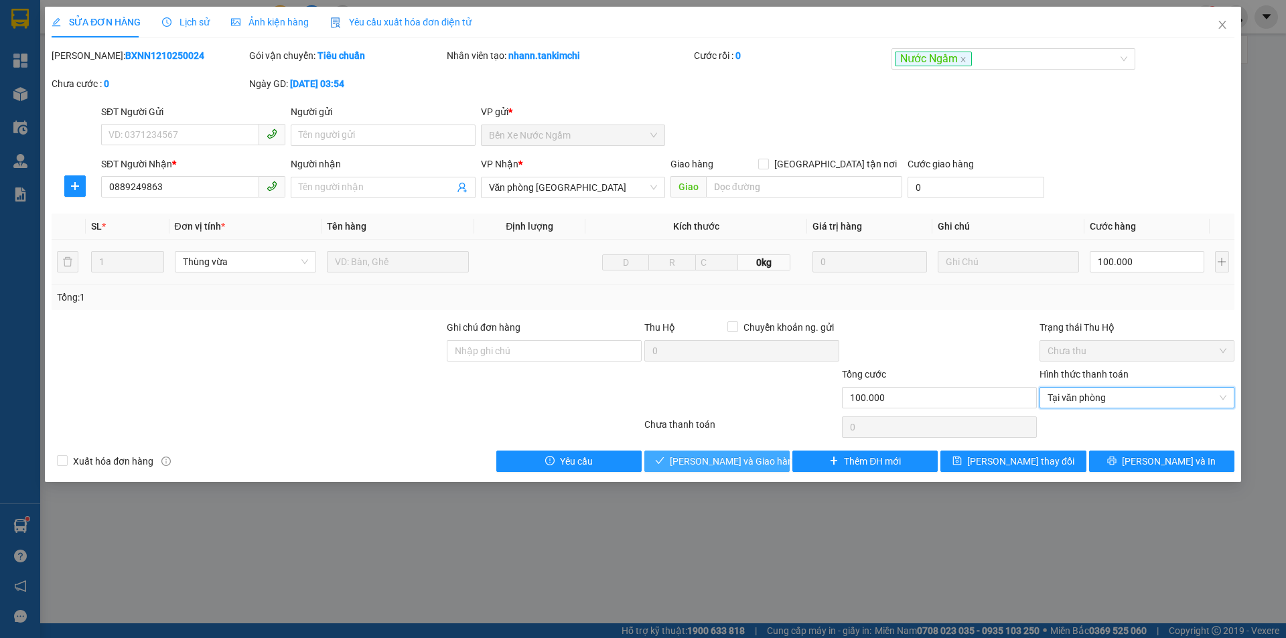
click at [703, 461] on span "[PERSON_NAME] và Giao hàng" at bounding box center [734, 461] width 129 height 15
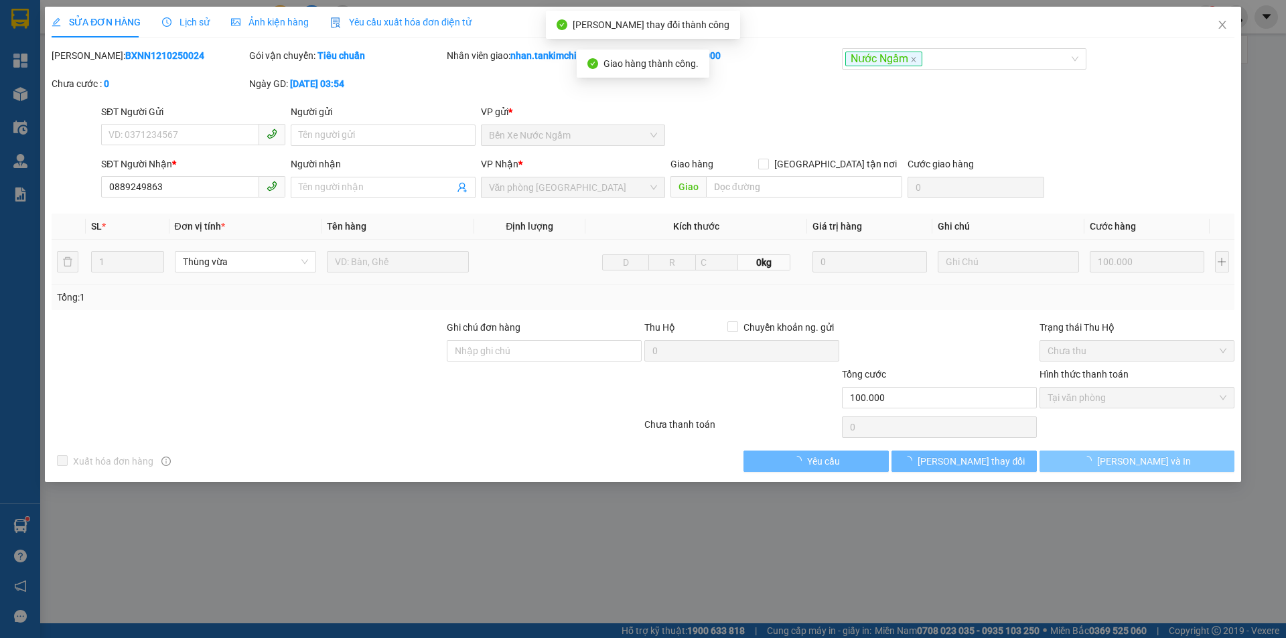
click at [1192, 455] on button "[PERSON_NAME] và In" at bounding box center [1137, 461] width 195 height 21
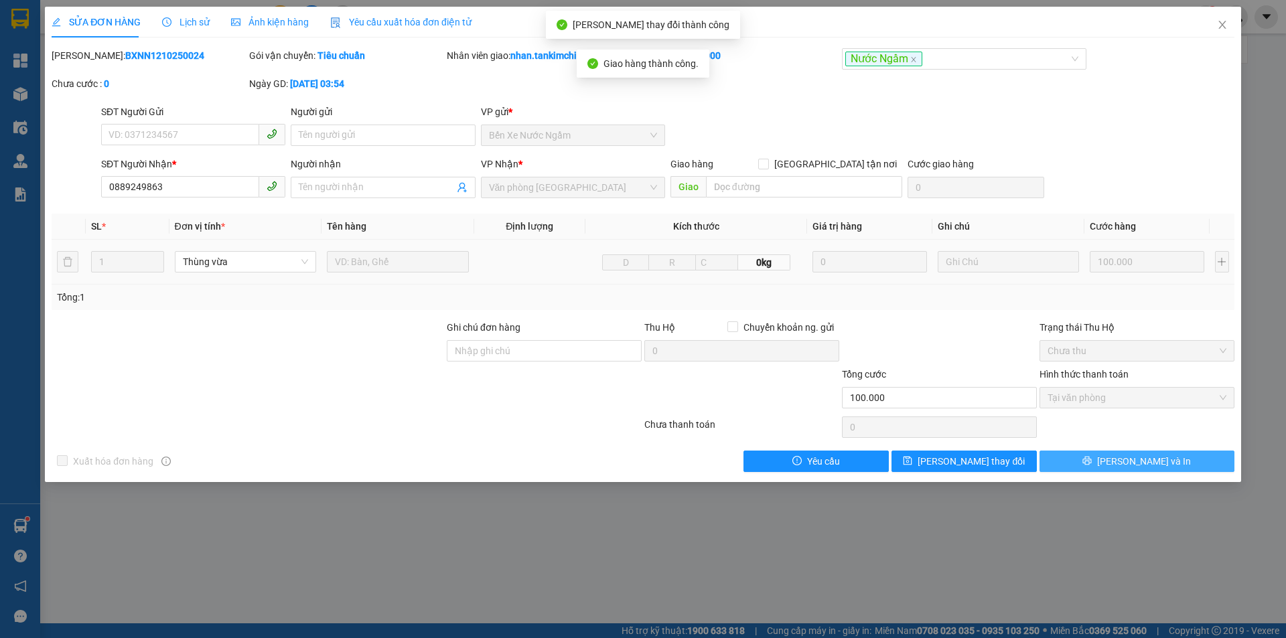
click at [1167, 463] on button "[PERSON_NAME] và In" at bounding box center [1137, 461] width 195 height 21
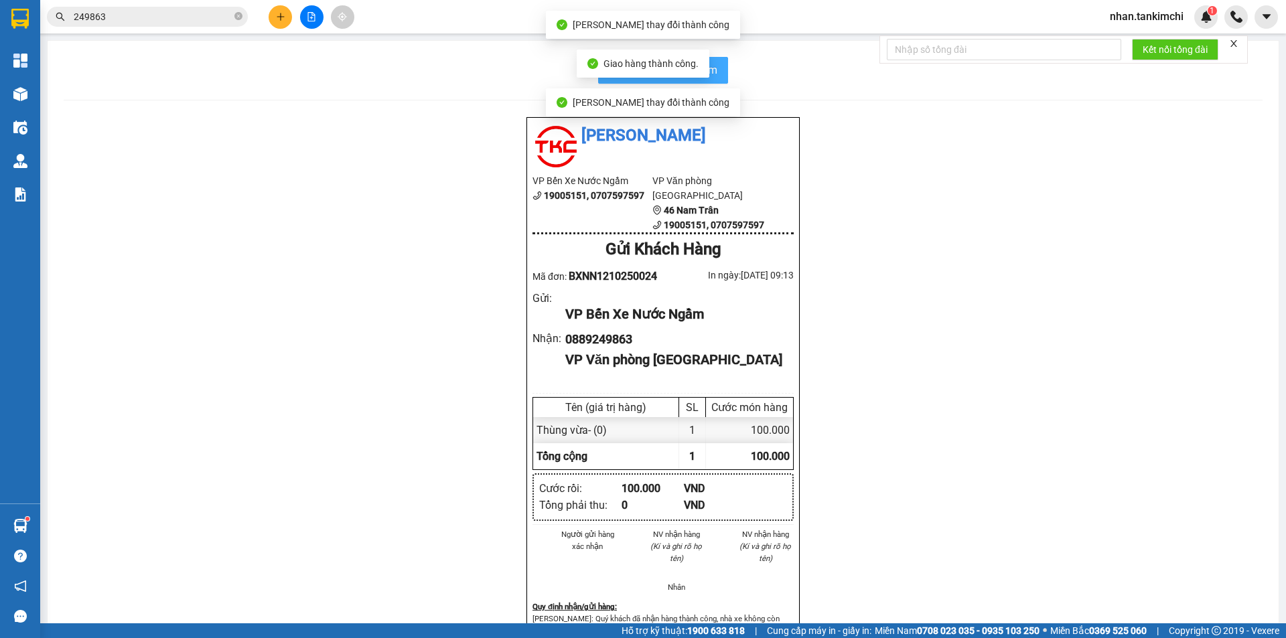
click at [717, 80] on button "In biên nhận 80mm" at bounding box center [663, 70] width 130 height 27
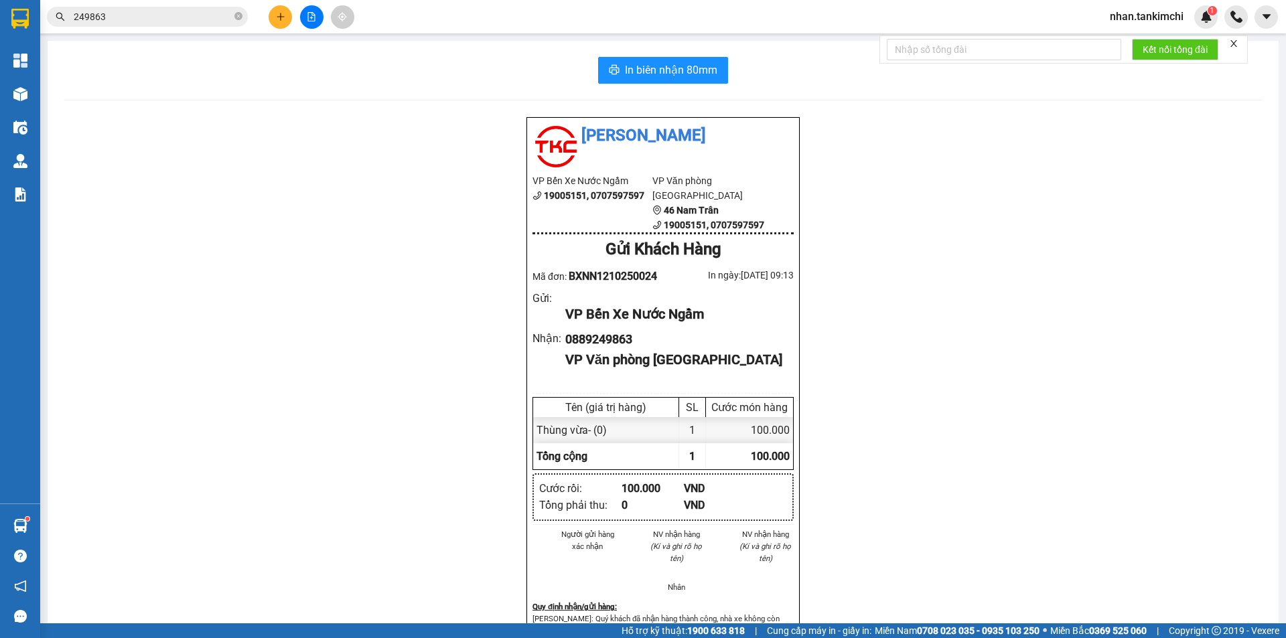
click at [168, 15] on input "249863" at bounding box center [153, 16] width 158 height 15
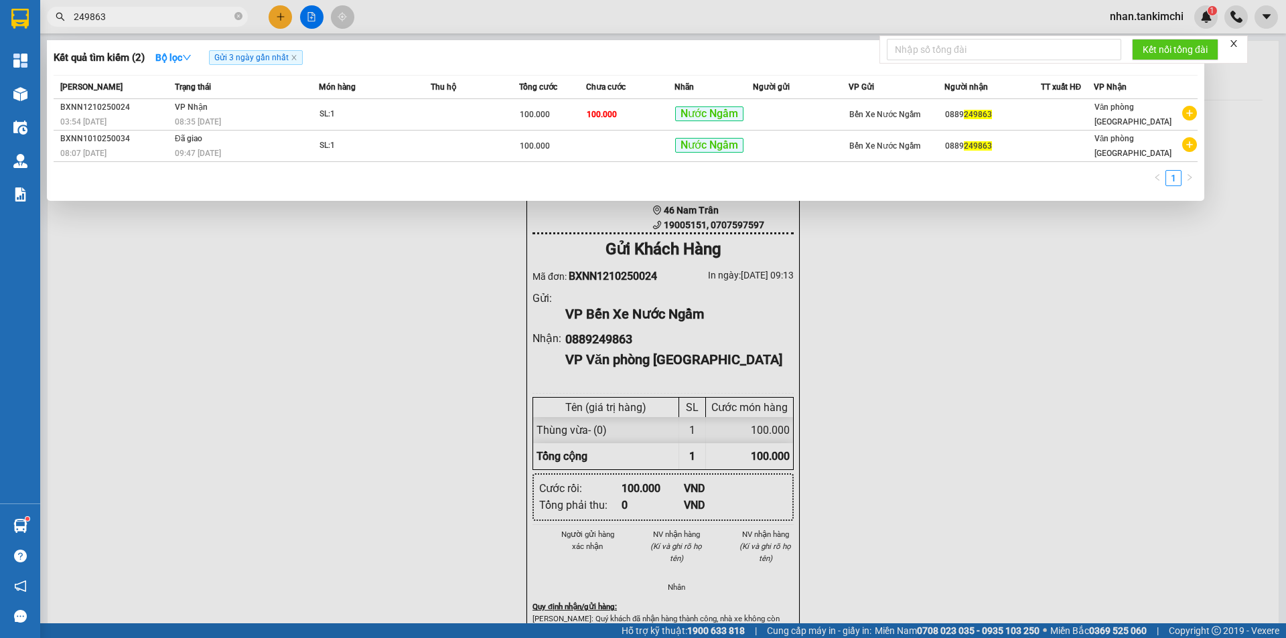
click at [168, 15] on input "249863" at bounding box center [153, 16] width 158 height 15
click at [150, 10] on input "249863" at bounding box center [153, 16] width 158 height 15
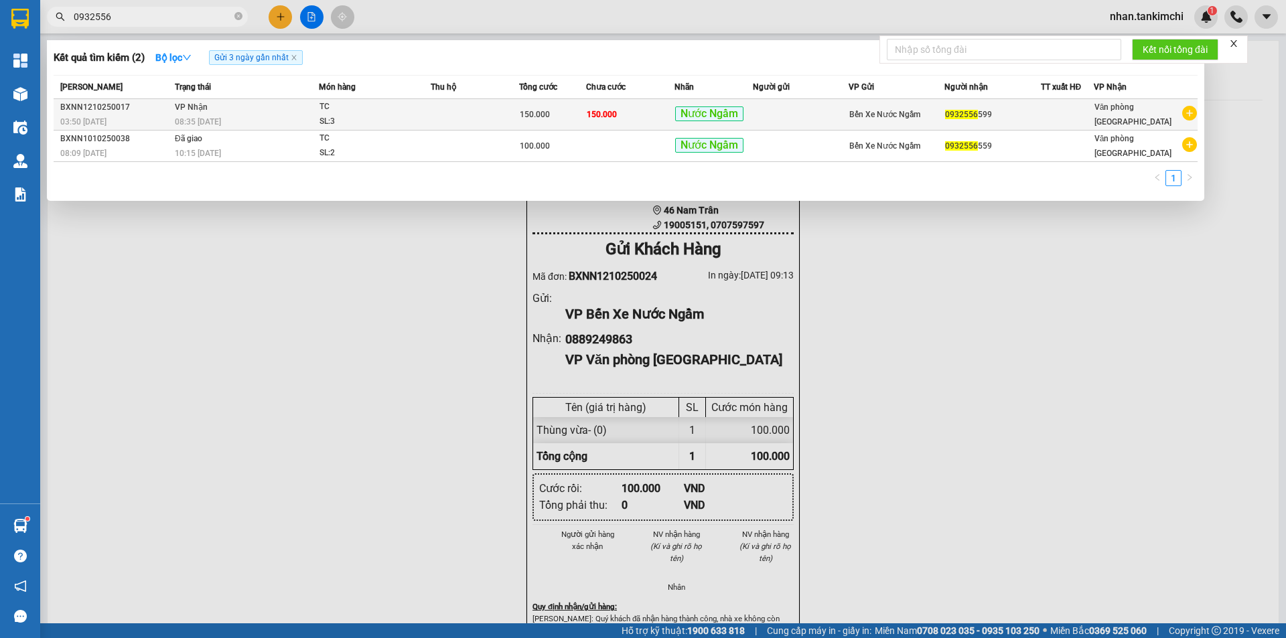
type input "0932556"
click at [739, 113] on span "Nước Ngầm" at bounding box center [709, 113] width 68 height 15
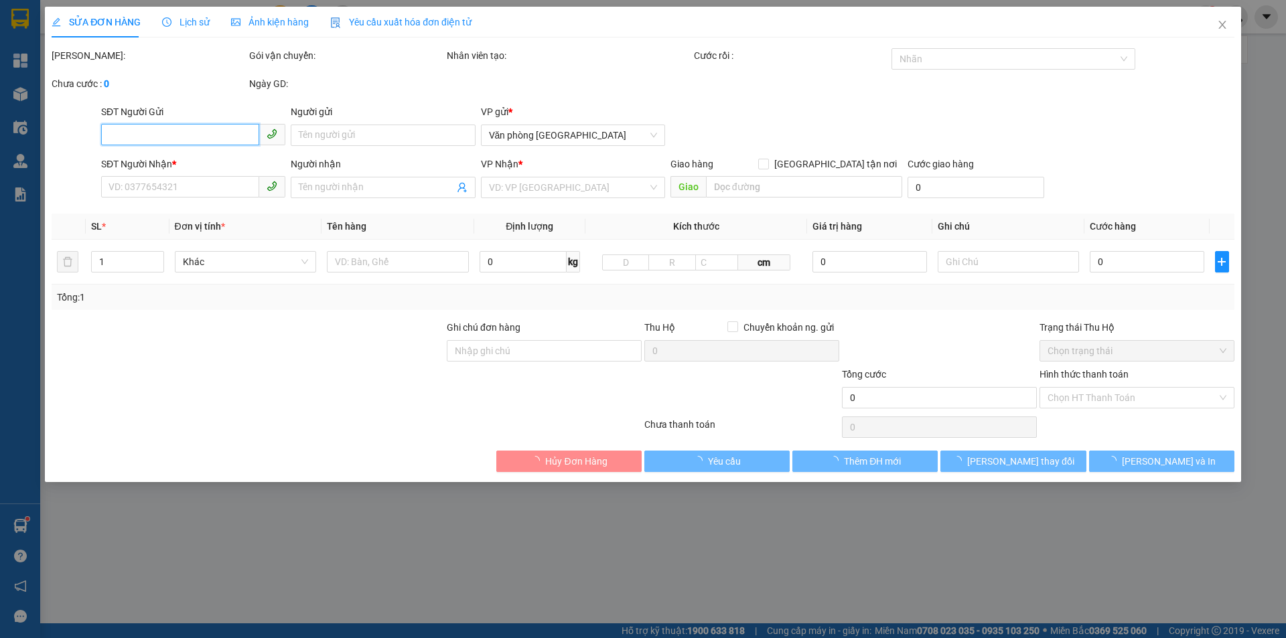
type input "0932556599"
type input "150.000"
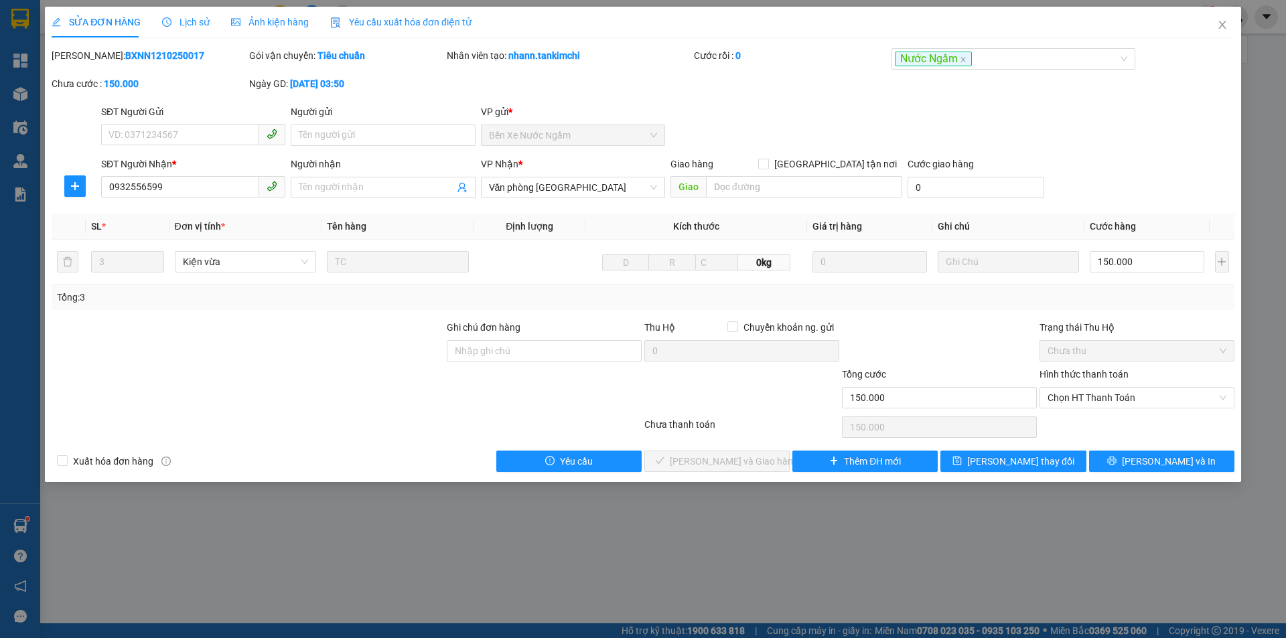
click at [1106, 417] on div "Chọn HT Thanh Toán" at bounding box center [1137, 427] width 198 height 27
click at [1114, 402] on span "Chọn HT Thanh Toán" at bounding box center [1137, 398] width 179 height 20
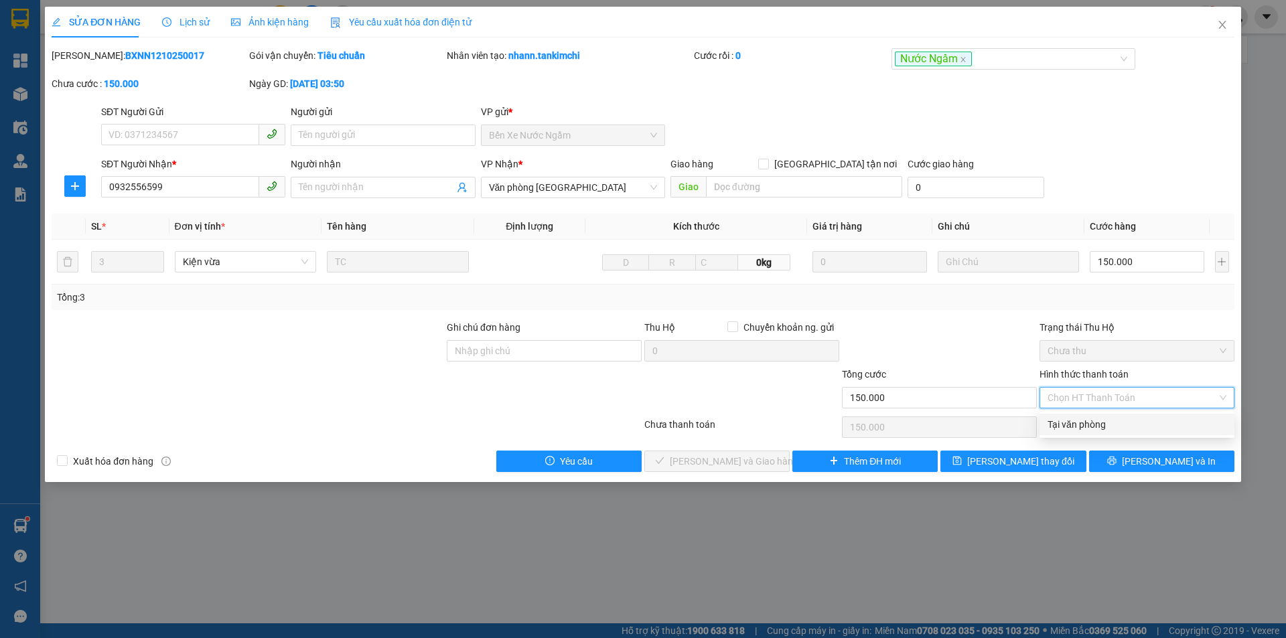
click at [1085, 426] on div "Tại văn phòng" at bounding box center [1137, 424] width 179 height 15
type input "0"
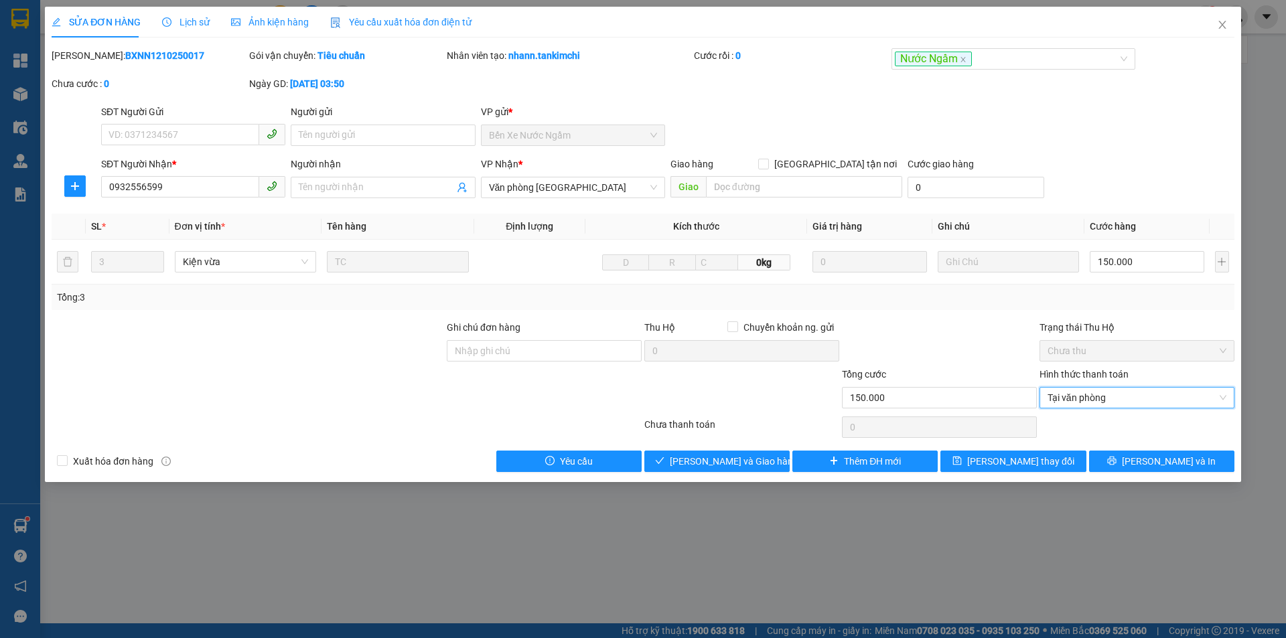
click at [736, 474] on div "SỬA ĐƠN HÀNG Lịch sử Ảnh kiện hàng Yêu cầu xuất hóa đơn điện tử Total Paid Fee …" at bounding box center [643, 245] width 1196 height 476
click at [736, 468] on span "[PERSON_NAME] và Giao hàng" at bounding box center [734, 461] width 129 height 15
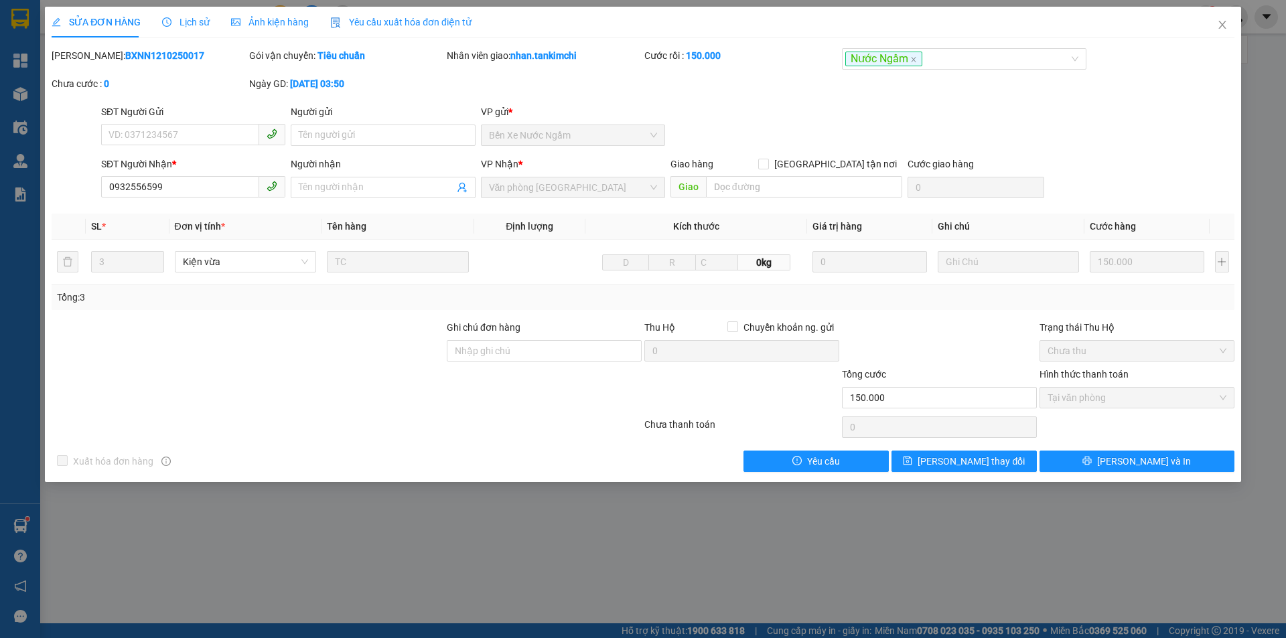
click at [1195, 442] on div "Total Paid Fee 150.000 Total UnPaid Fee 0 Cash Collection Total Fee Mã ĐH: BXNN…" at bounding box center [643, 260] width 1183 height 424
click at [1189, 444] on div "Total Paid Fee 150.000 Total UnPaid Fee 0 Cash Collection Total Fee Mã ĐH: BXNN…" at bounding box center [643, 260] width 1183 height 424
click at [1184, 447] on div "Total Paid Fee 150.000 Total UnPaid Fee 0 Cash Collection Total Fee Mã ĐH: BXNN…" at bounding box center [643, 260] width 1183 height 424
click at [1168, 455] on button "[PERSON_NAME] và In" at bounding box center [1137, 461] width 195 height 21
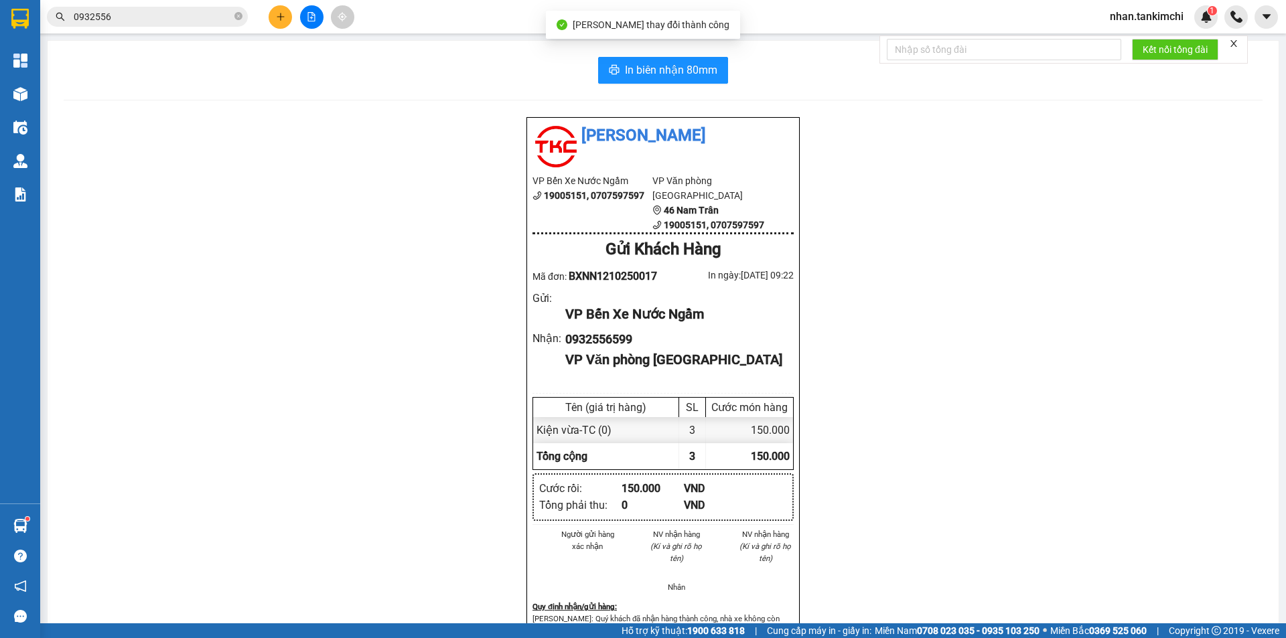
click at [662, 90] on div "In biên nhận 80mm Tân Kim Chi VP Bến Xe Nước Ngầm 19005151, 0707597597 VP Văn p…" at bounding box center [663, 401] width 1231 height 721
click at [658, 85] on div "In biên nhận 80mm Tân Kim Chi VP Bến Xe Nước Ngầm 19005151, 0707597597 VP Văn p…" at bounding box center [663, 401] width 1231 height 721
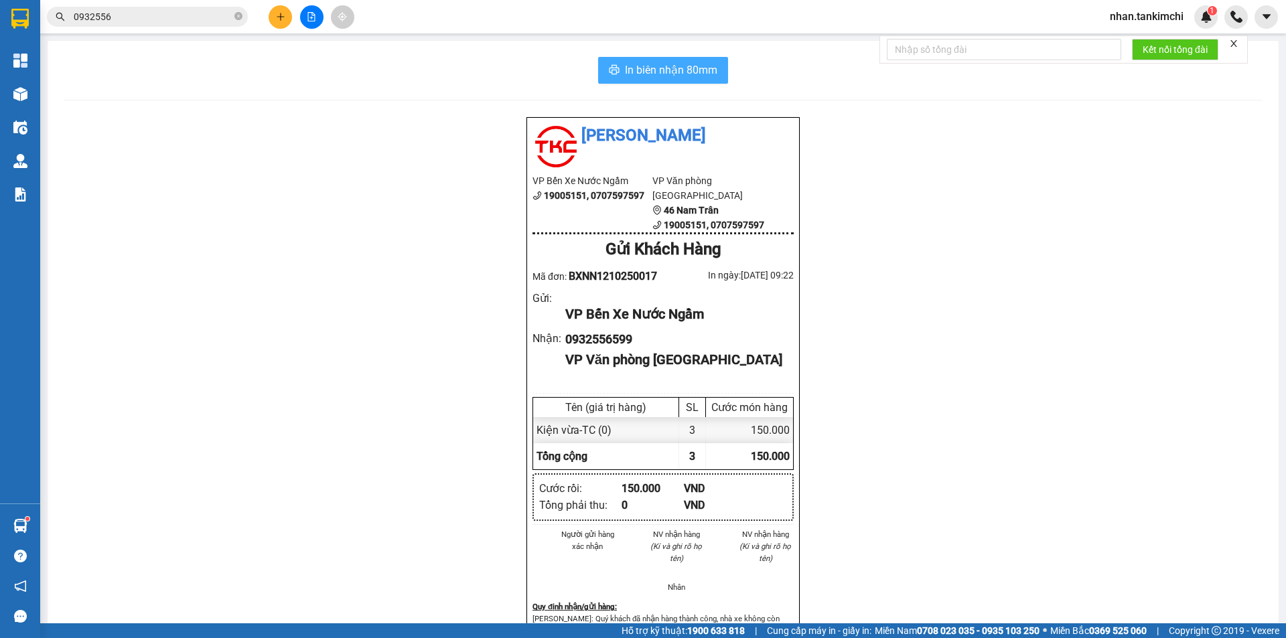
click at [689, 82] on button "In biên nhận 80mm" at bounding box center [663, 70] width 130 height 27
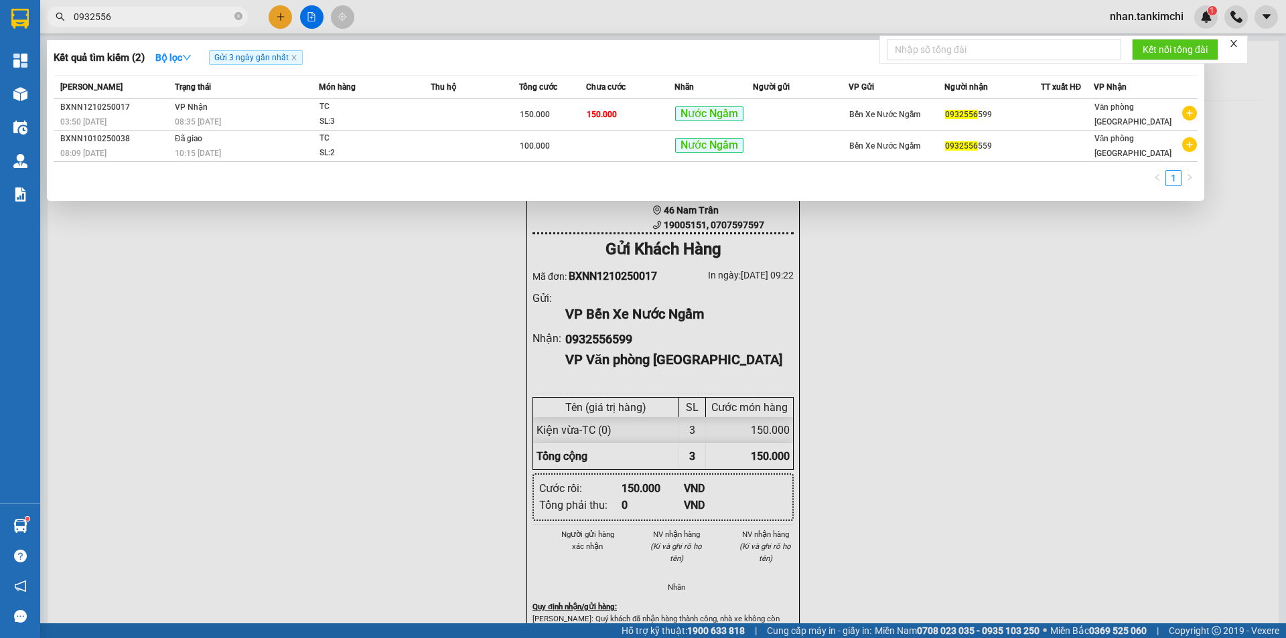
click at [153, 8] on span "0932556" at bounding box center [147, 17] width 201 height 20
click at [147, 15] on input "0932556" at bounding box center [153, 16] width 158 height 15
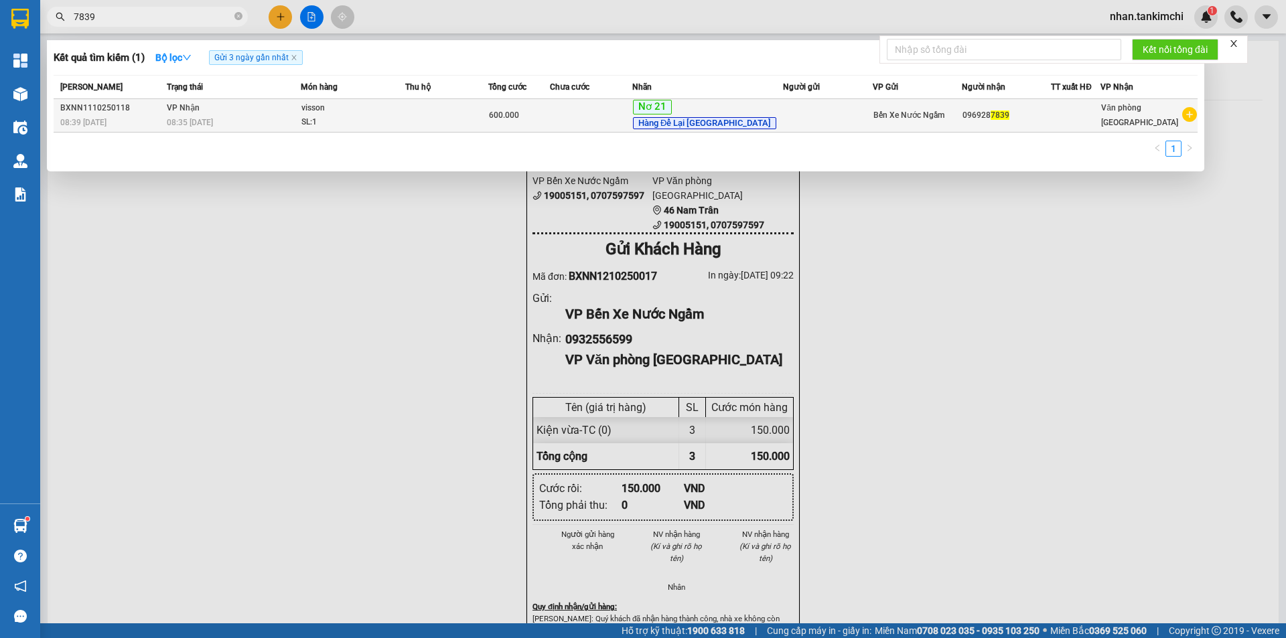
type input "7839"
click at [706, 100] on td "Nơ 21 Hàng Để Lại Hà Nội" at bounding box center [707, 115] width 151 height 33
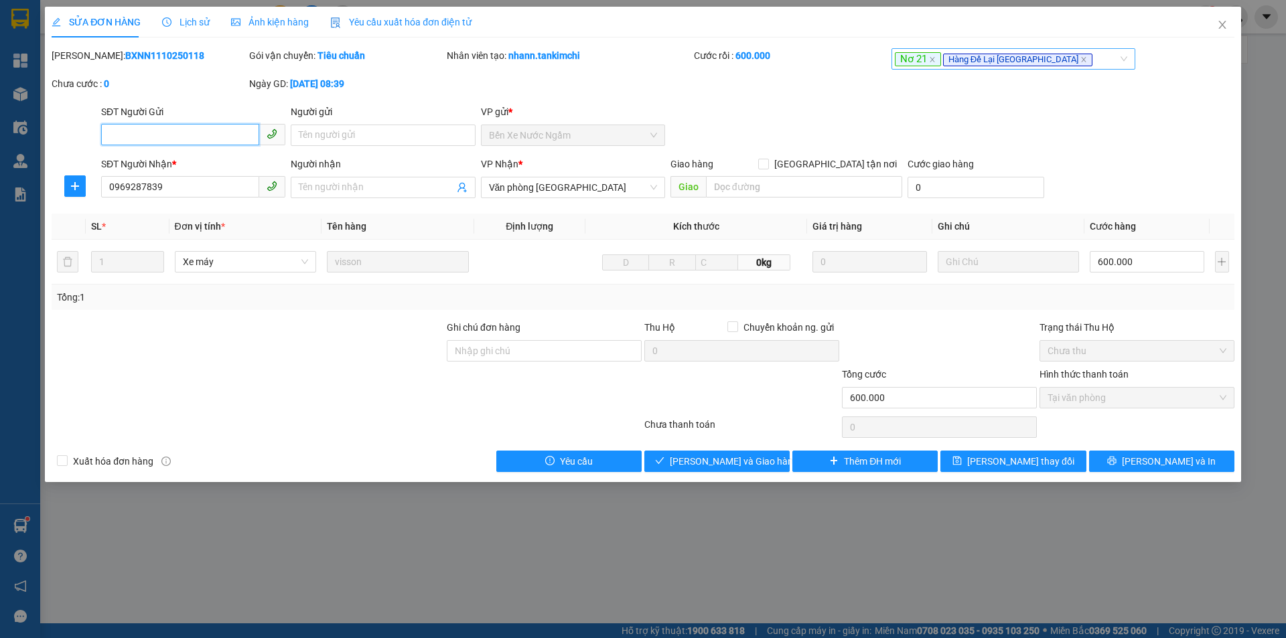
type input "0969287839"
type input "600.000"
click at [1033, 65] on span "Hàng Để Lại Hà Nội" at bounding box center [1017, 60] width 149 height 13
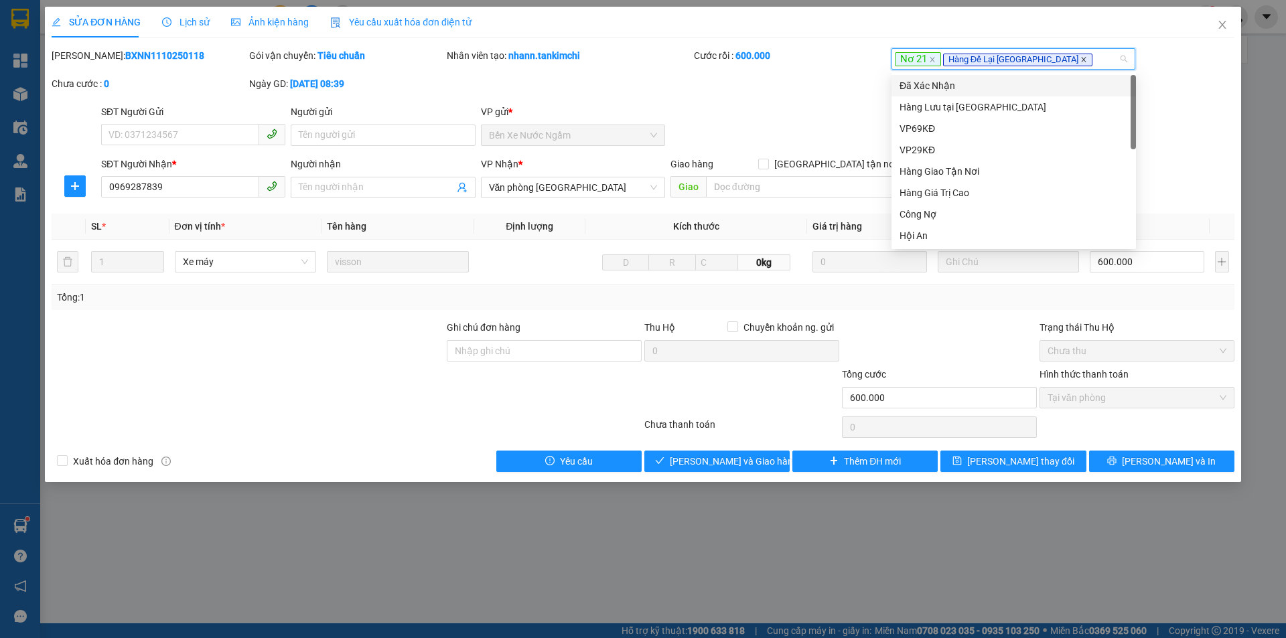
click at [1080, 58] on icon "close" at bounding box center [1083, 59] width 7 height 7
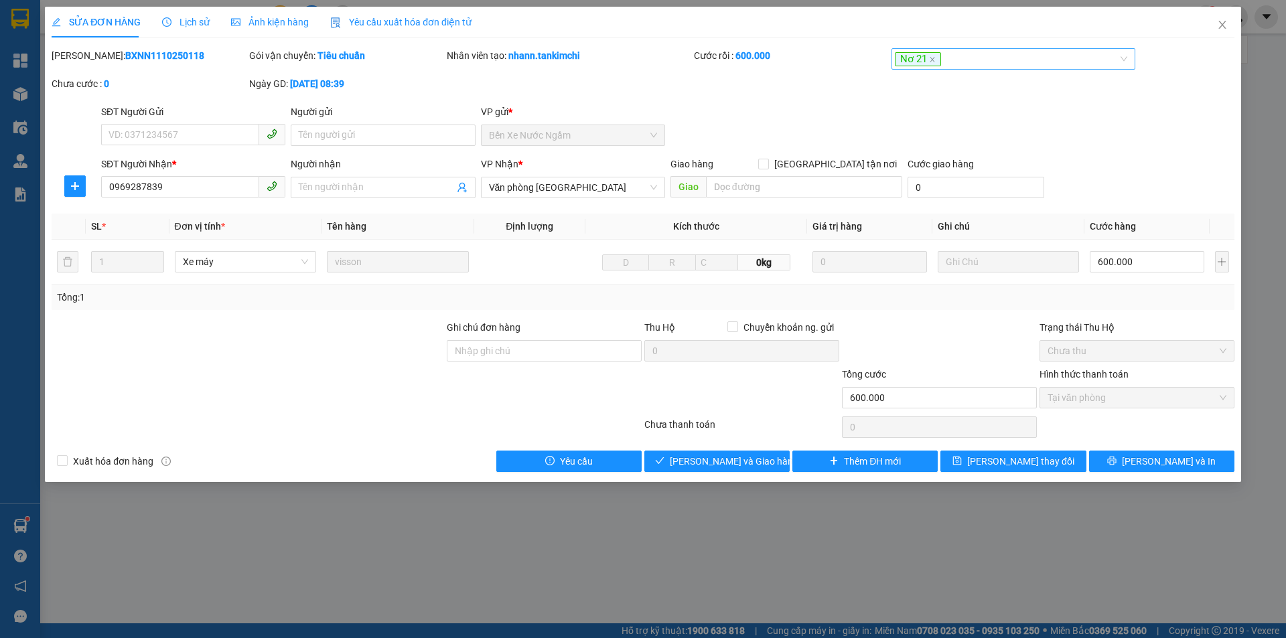
click at [1004, 477] on div "SỬA ĐƠN HÀNG Lịch sử Ảnh kiện hàng Yêu cầu xuất hóa đơn điện tử Total Paid Fee …" at bounding box center [643, 245] width 1196 height 476
click at [1007, 472] on div "SỬA ĐƠN HÀNG Lịch sử Ảnh kiện hàng Yêu cầu xuất hóa đơn điện tử Total Paid Fee …" at bounding box center [643, 245] width 1196 height 476
click at [1020, 466] on span "[PERSON_NAME] thay đổi" at bounding box center [1020, 461] width 107 height 15
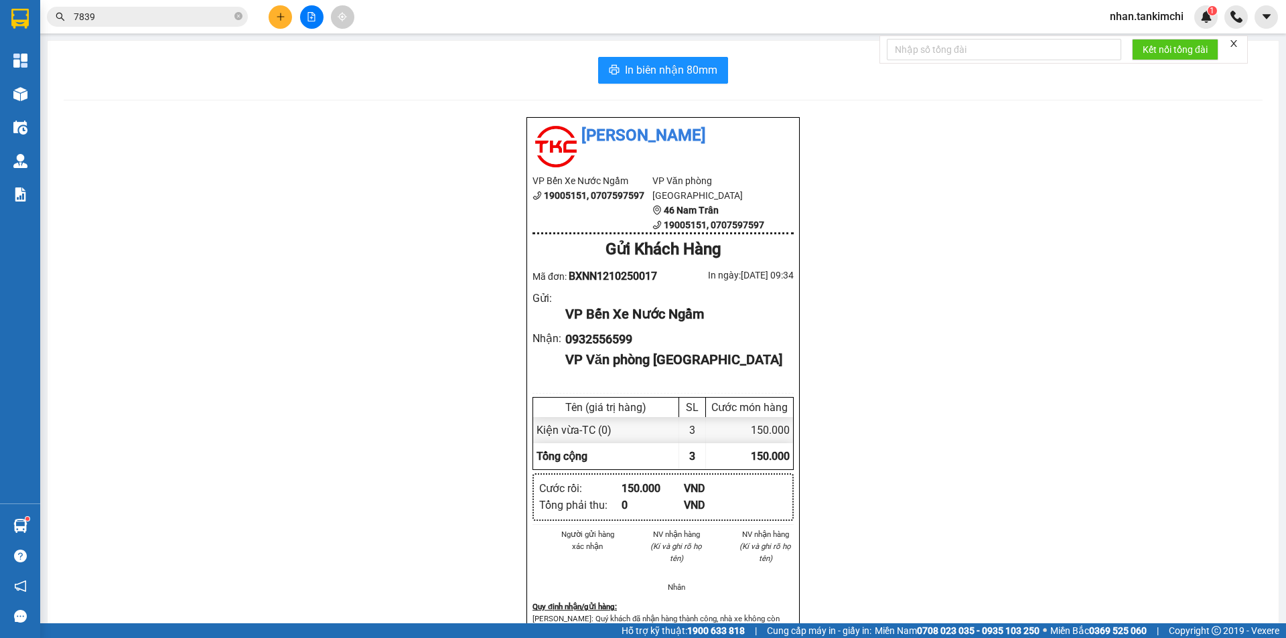
click at [121, 13] on input "7839" at bounding box center [153, 16] width 158 height 15
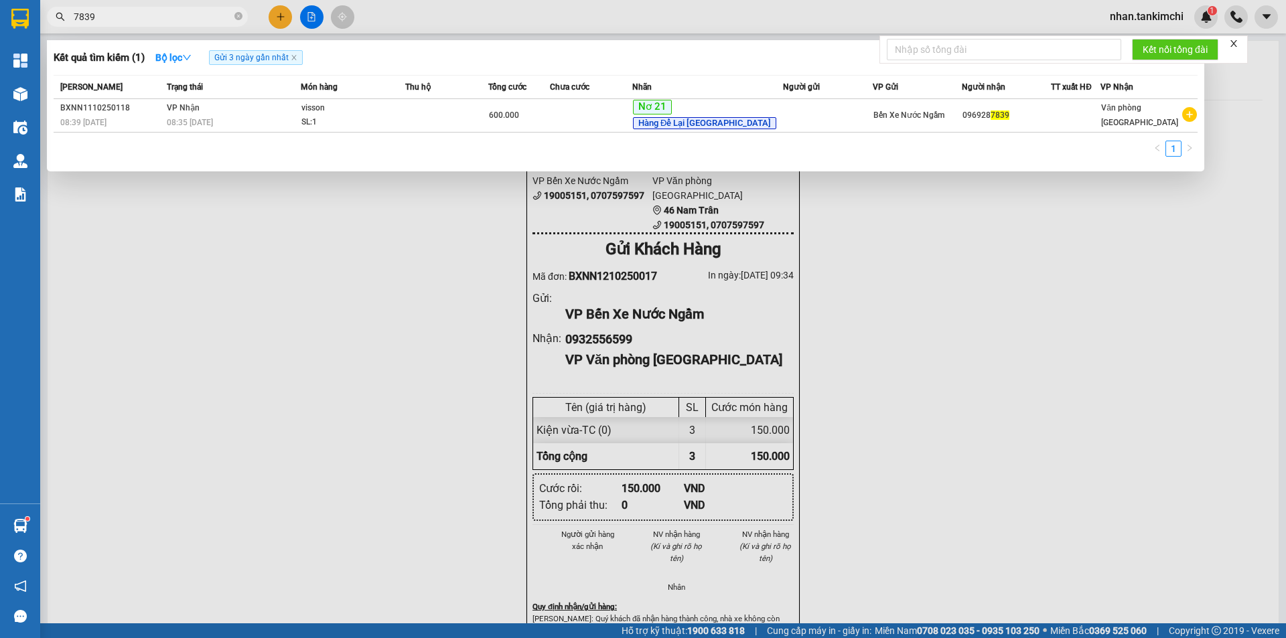
click at [121, 13] on input "7839" at bounding box center [153, 16] width 158 height 15
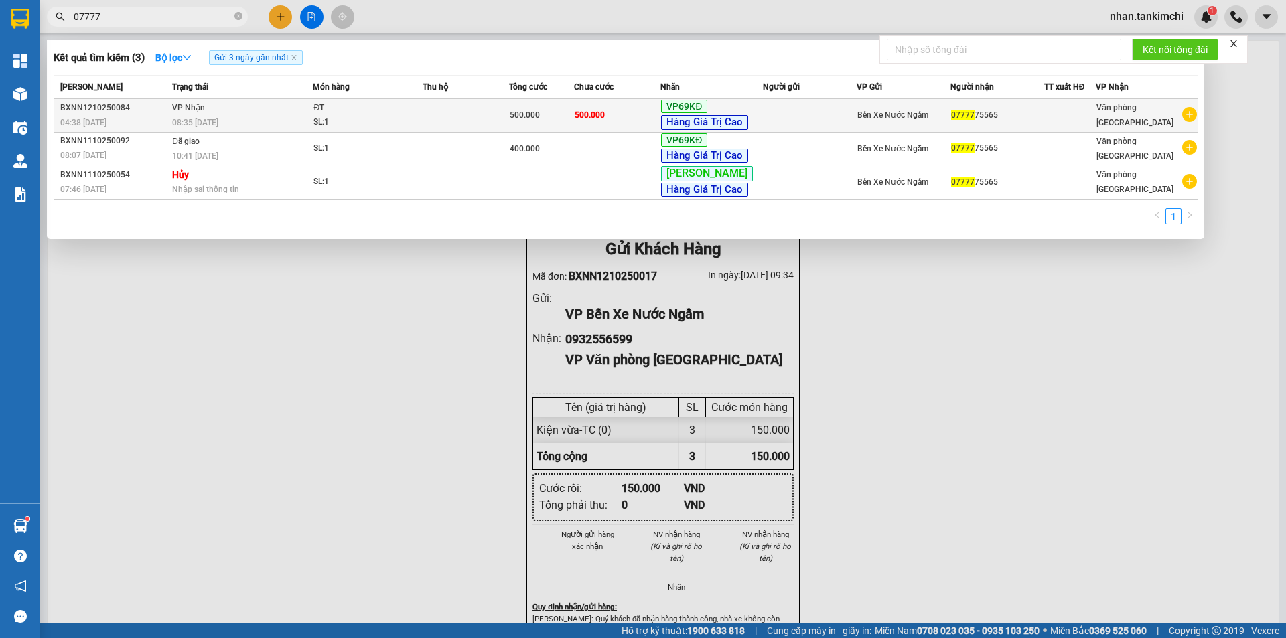
type input "07777"
click at [395, 117] on div "SL: 1" at bounding box center [363, 122] width 100 height 15
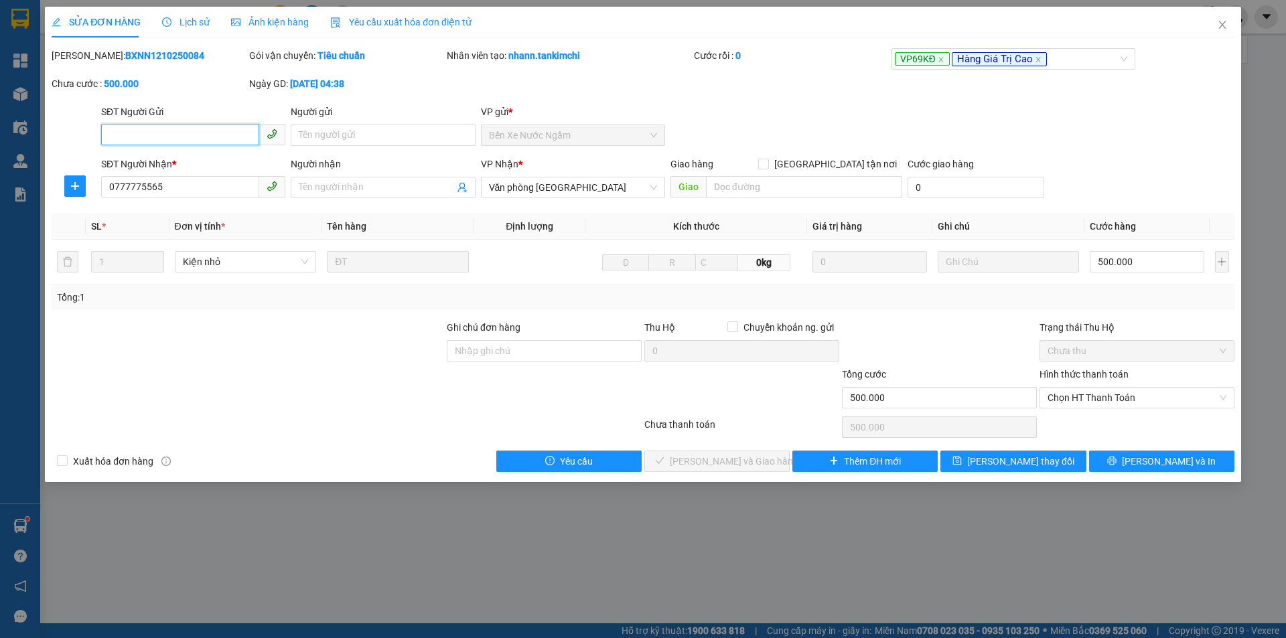
type input "0777775565"
type input "500.000"
click at [1070, 394] on span "Chọn HT Thanh Toán" at bounding box center [1137, 398] width 179 height 20
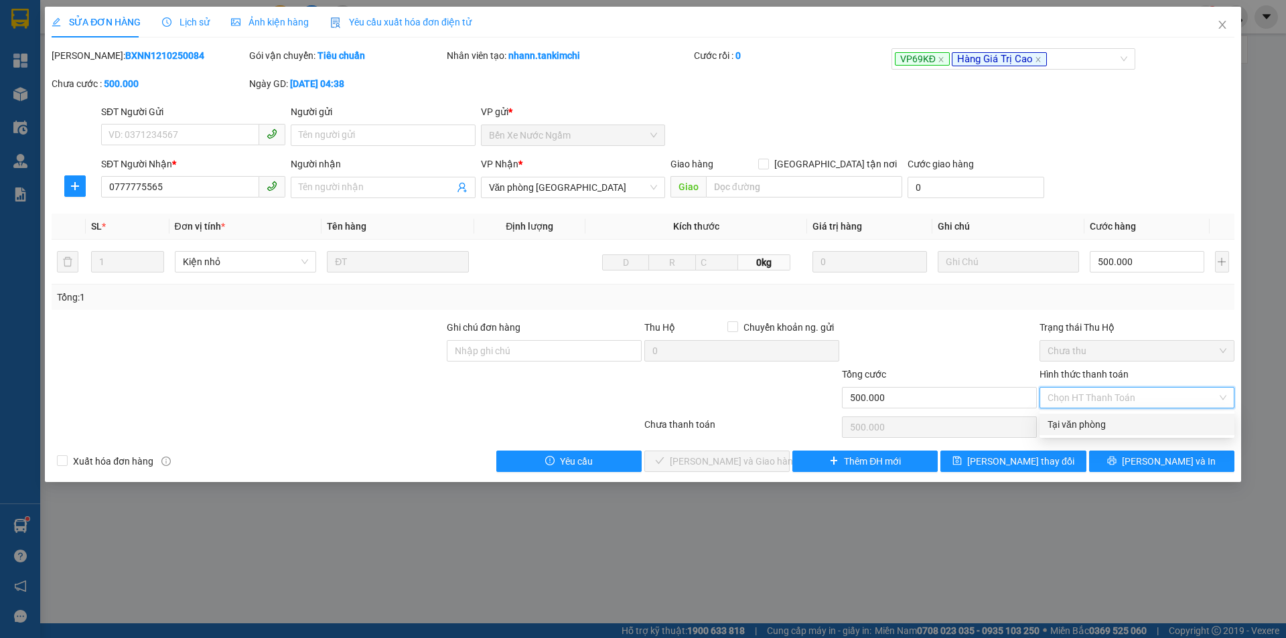
click at [1087, 417] on div "Tại văn phòng" at bounding box center [1137, 424] width 179 height 15
type input "0"
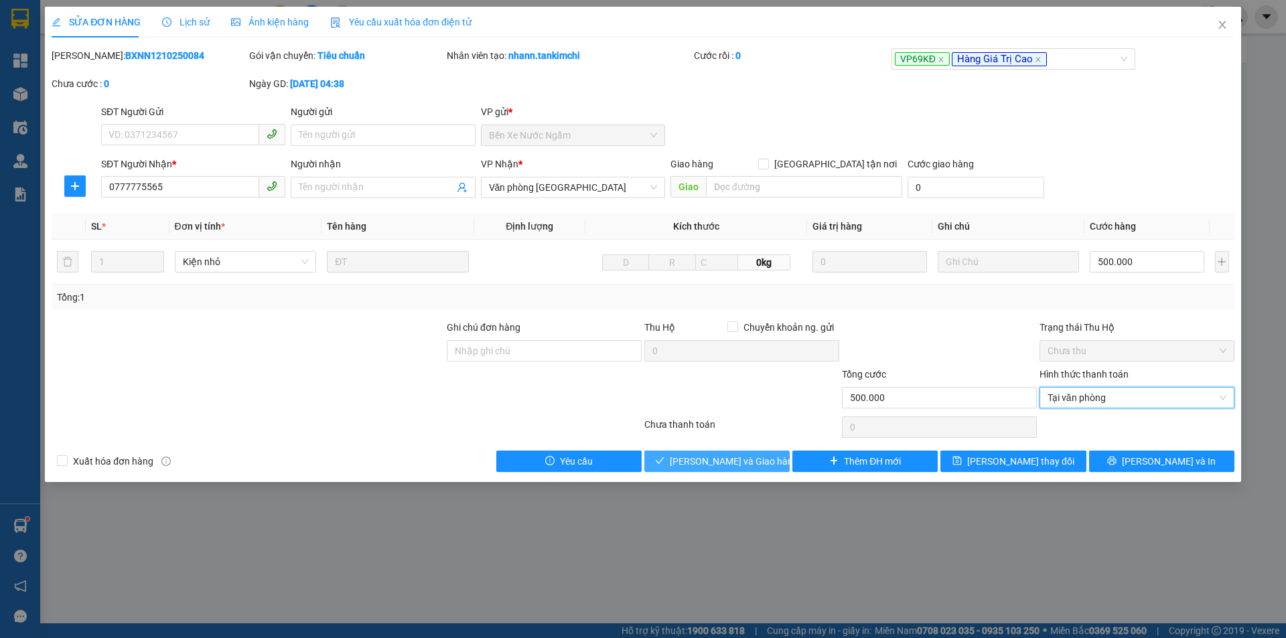
click at [711, 454] on span "[PERSON_NAME] và Giao hàng" at bounding box center [734, 461] width 129 height 15
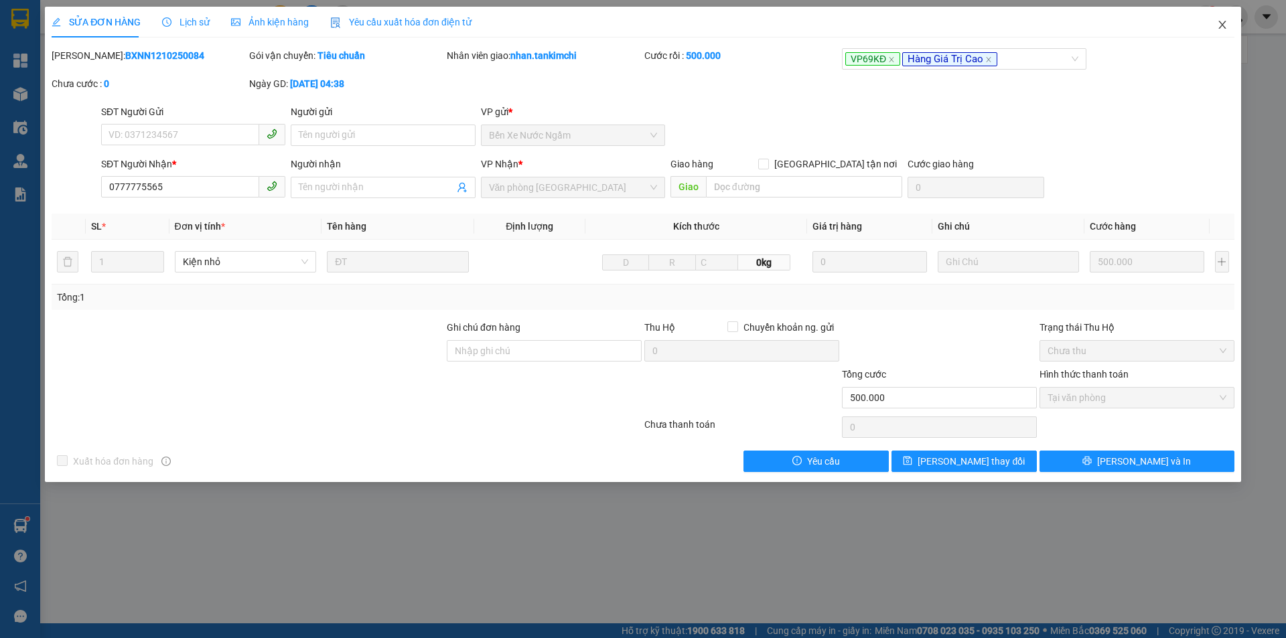
click at [1224, 30] on span "Close" at bounding box center [1223, 26] width 38 height 38
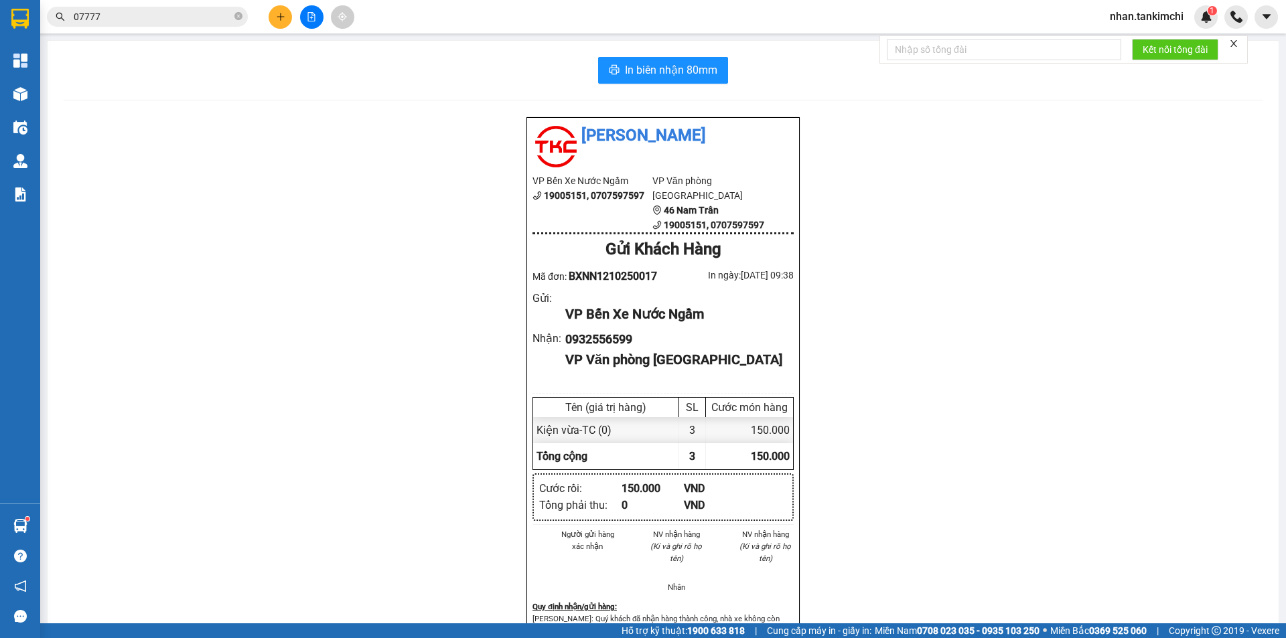
click at [133, 12] on input "07777" at bounding box center [153, 16] width 158 height 15
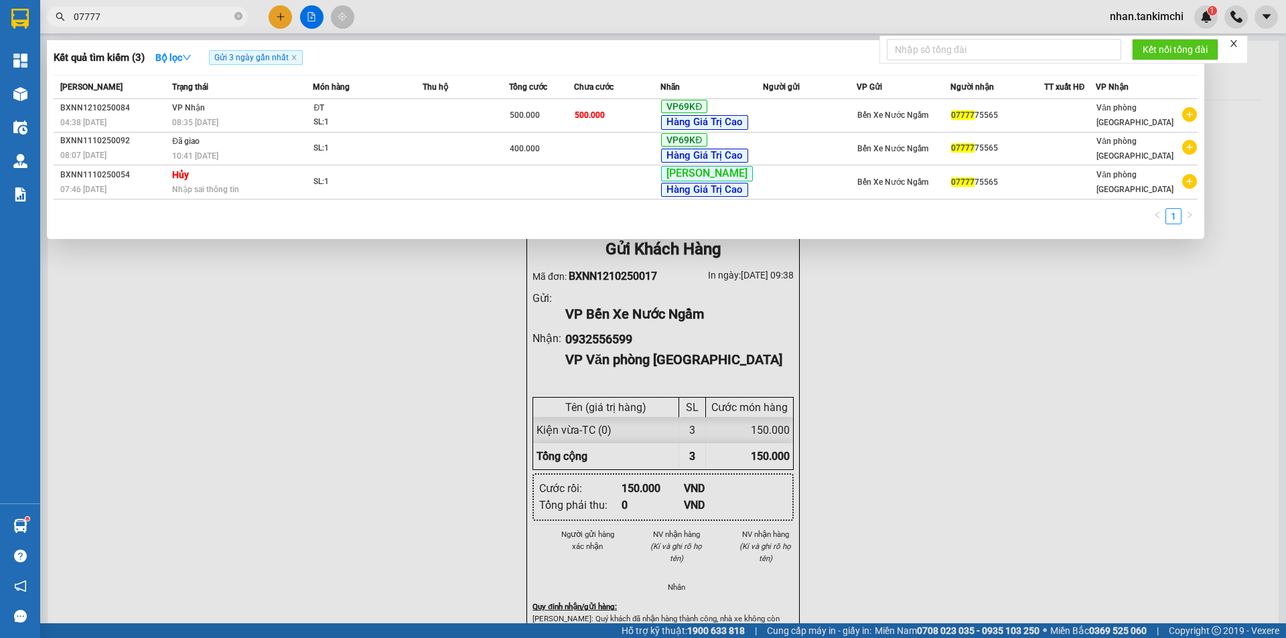
click at [133, 12] on input "07777" at bounding box center [153, 16] width 158 height 15
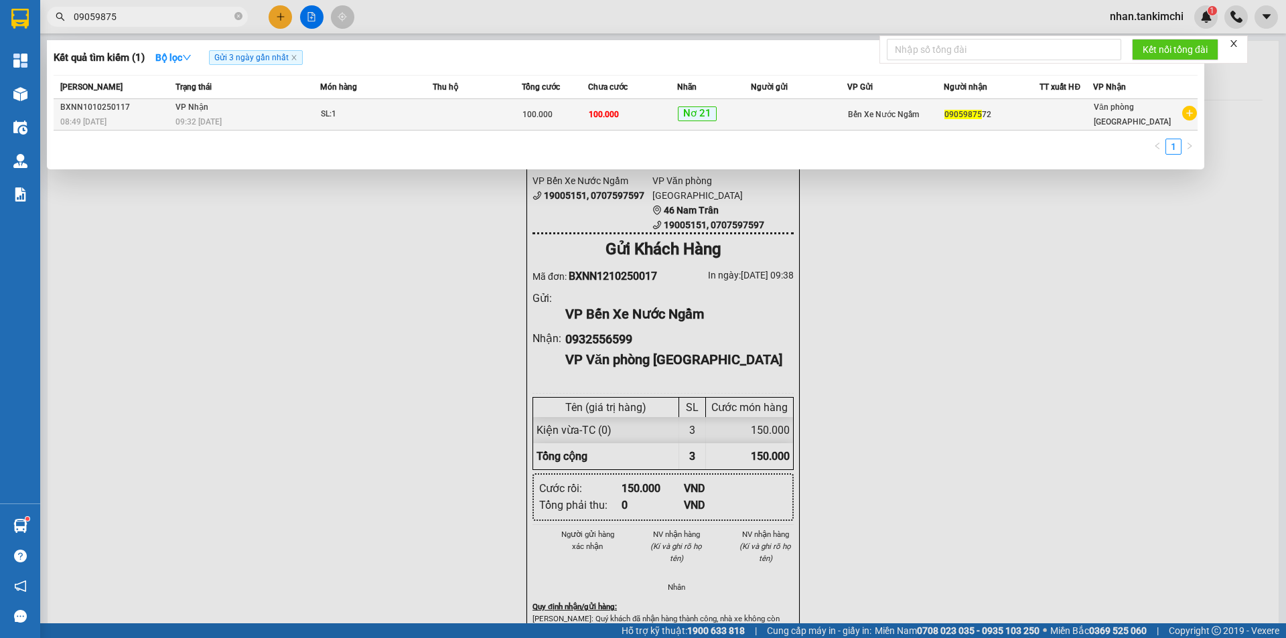
type input "09059875"
click at [693, 113] on span "Nơ 21" at bounding box center [697, 113] width 39 height 15
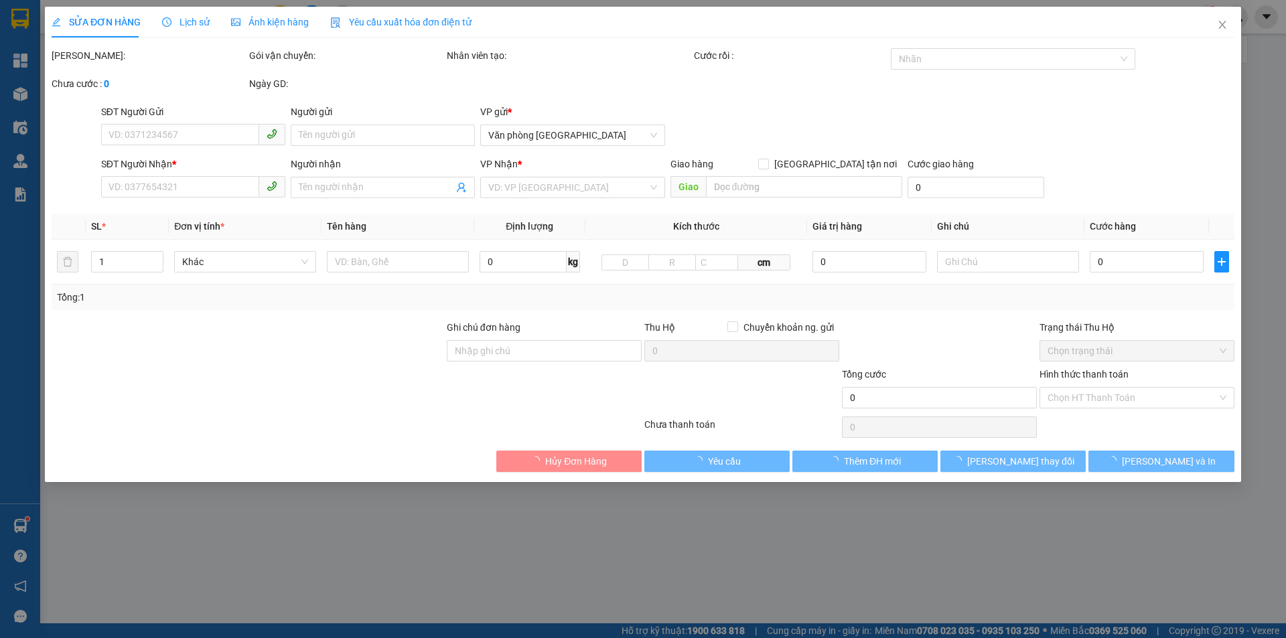
type input "0905987572"
type input "100.000"
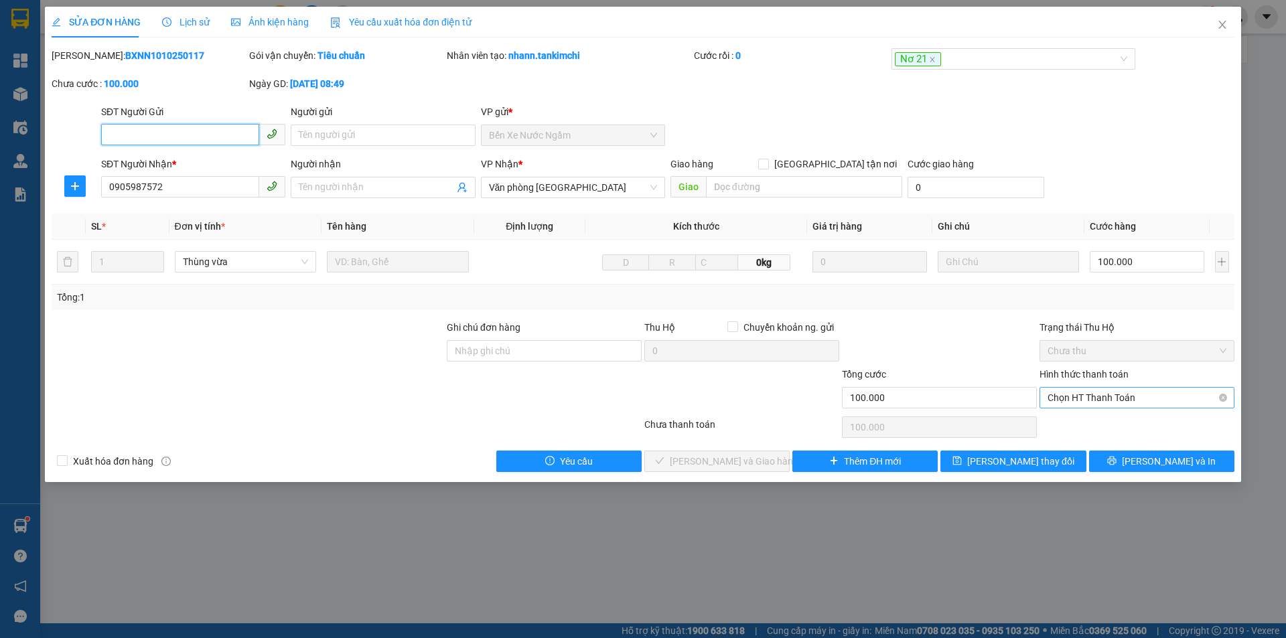
click at [1115, 404] on span "Chọn HT Thanh Toán" at bounding box center [1137, 398] width 179 height 20
click at [1091, 430] on div "Tại văn phòng" at bounding box center [1137, 424] width 179 height 15
type input "0"
click at [745, 466] on span "[PERSON_NAME] và Giao hàng" at bounding box center [734, 461] width 129 height 15
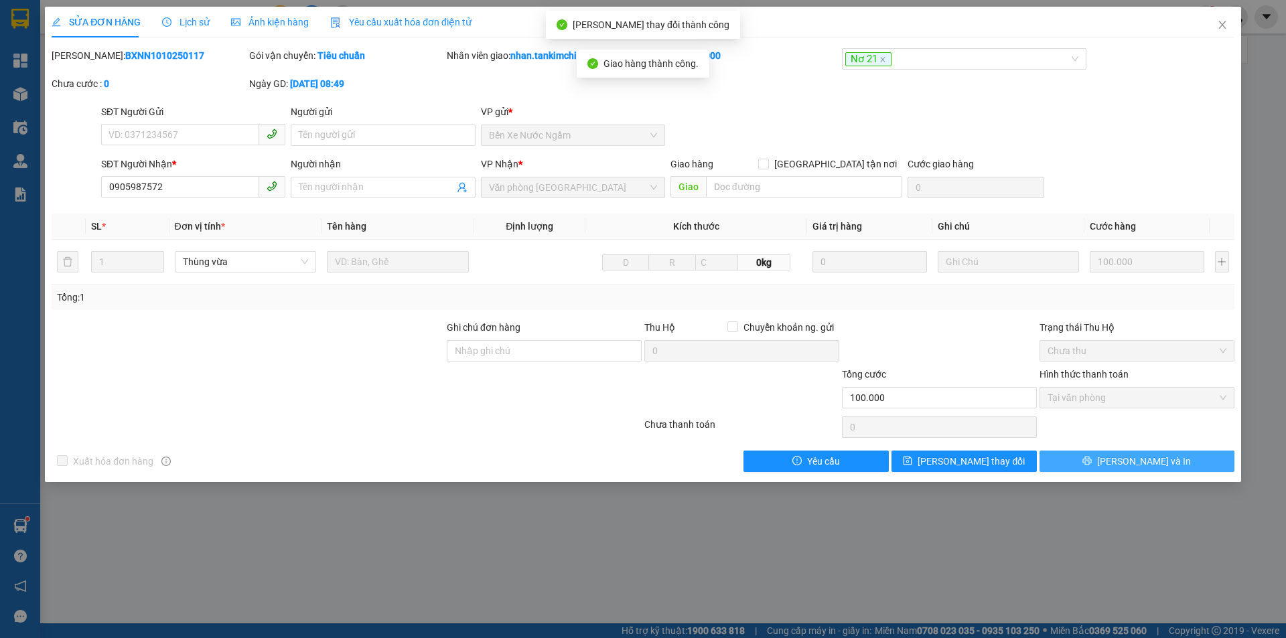
click at [1195, 463] on button "[PERSON_NAME] và In" at bounding box center [1137, 461] width 195 height 21
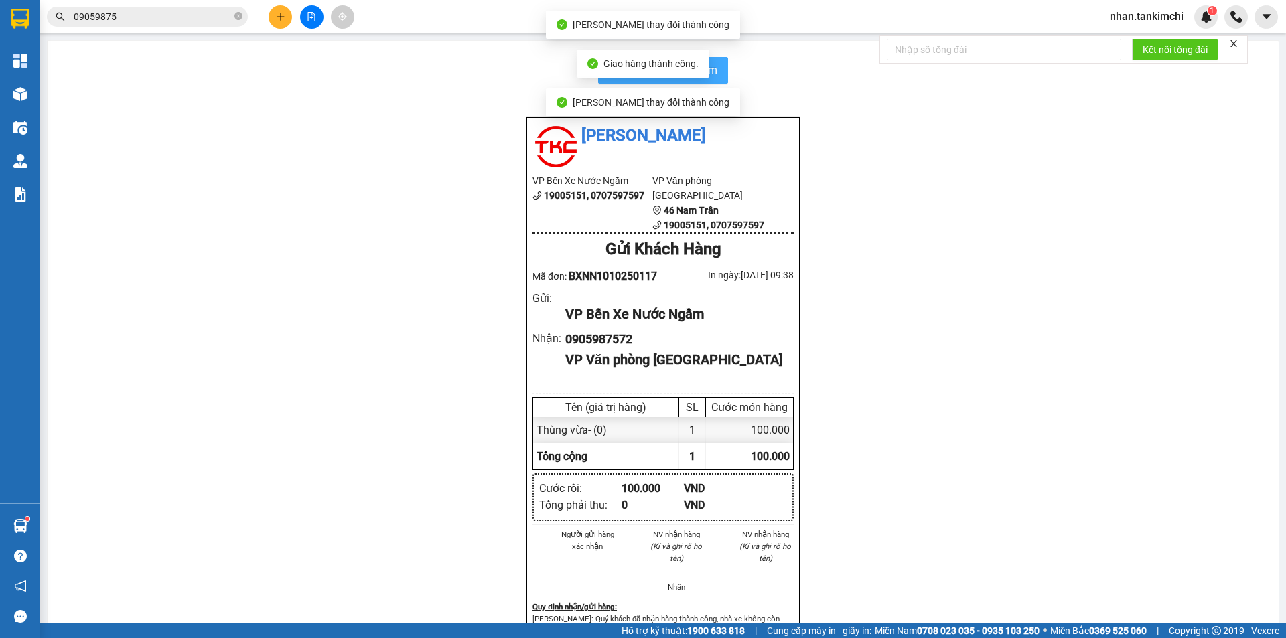
click at [717, 83] on button "In biên nhận 80mm" at bounding box center [663, 70] width 130 height 27
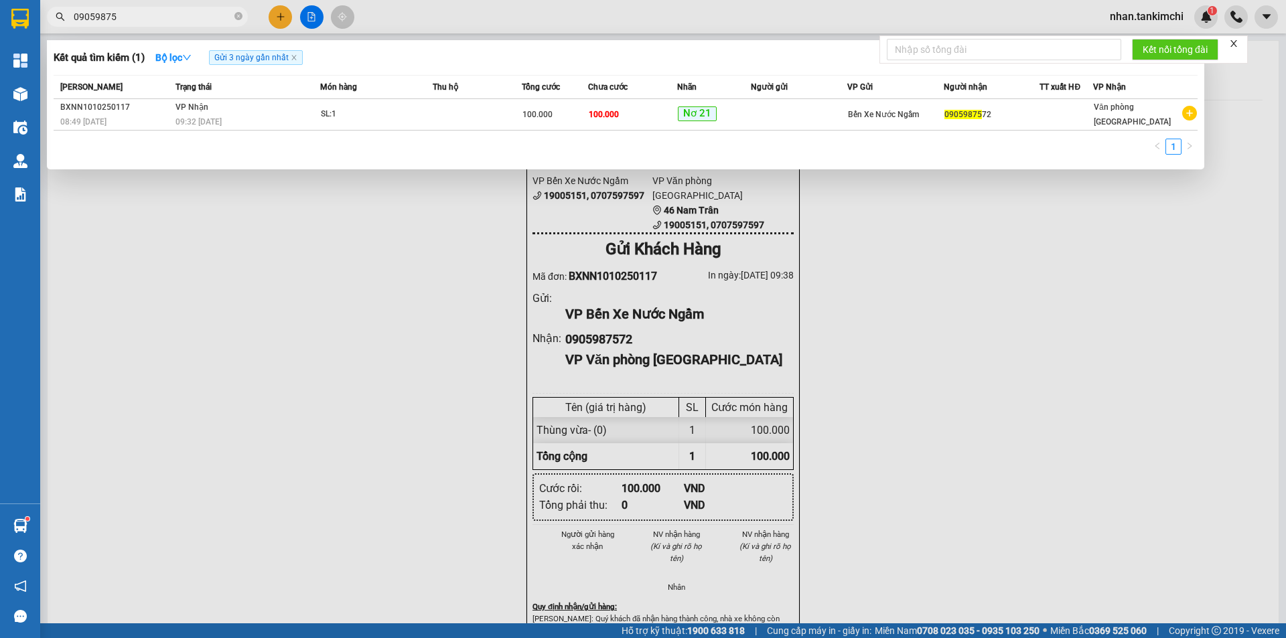
click at [159, 22] on input "09059875" at bounding box center [153, 16] width 158 height 15
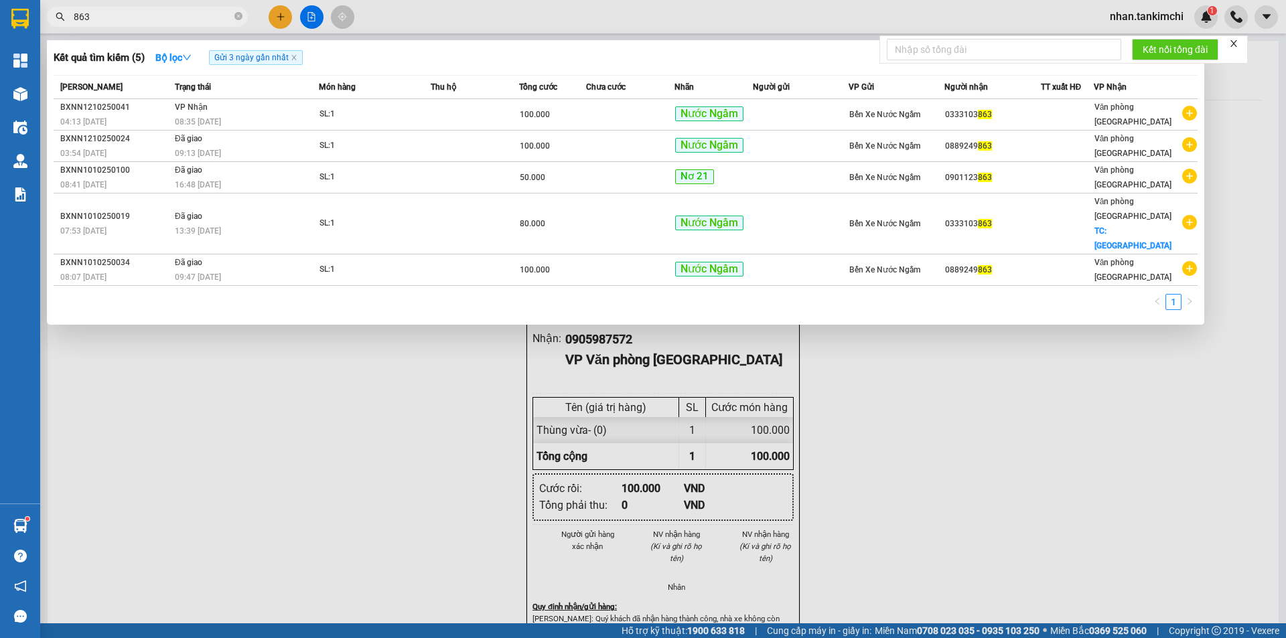
click at [115, 17] on input "863" at bounding box center [153, 16] width 158 height 15
type input "3"
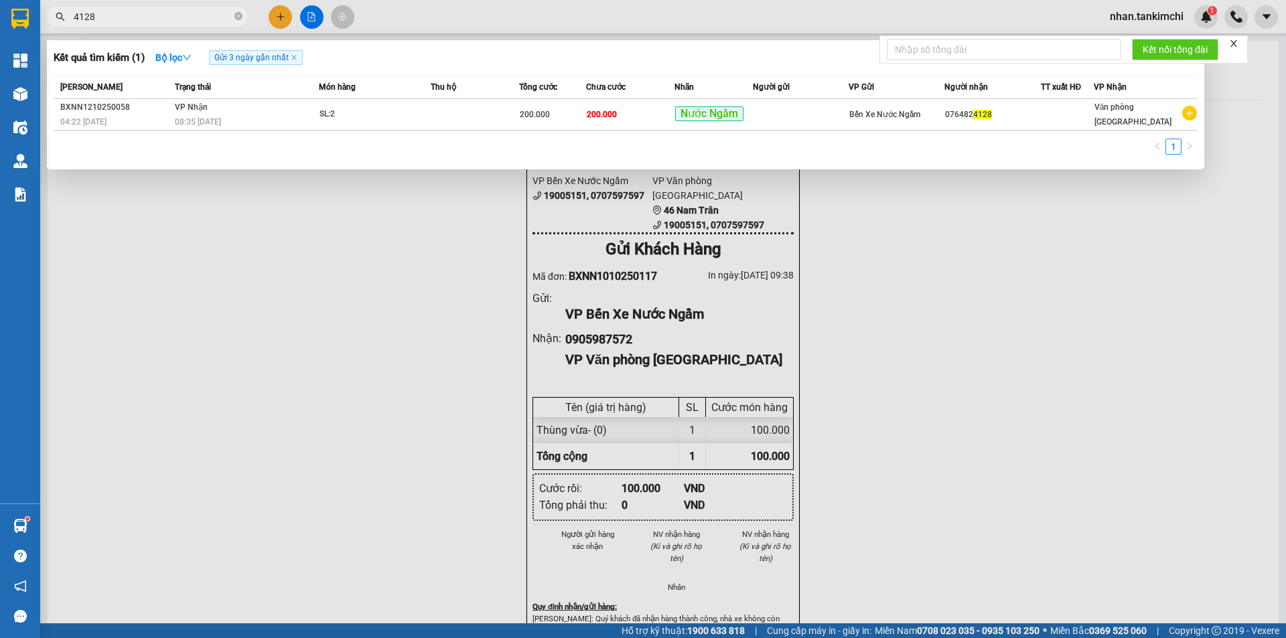
click at [154, 15] on input "4128" at bounding box center [153, 16] width 158 height 15
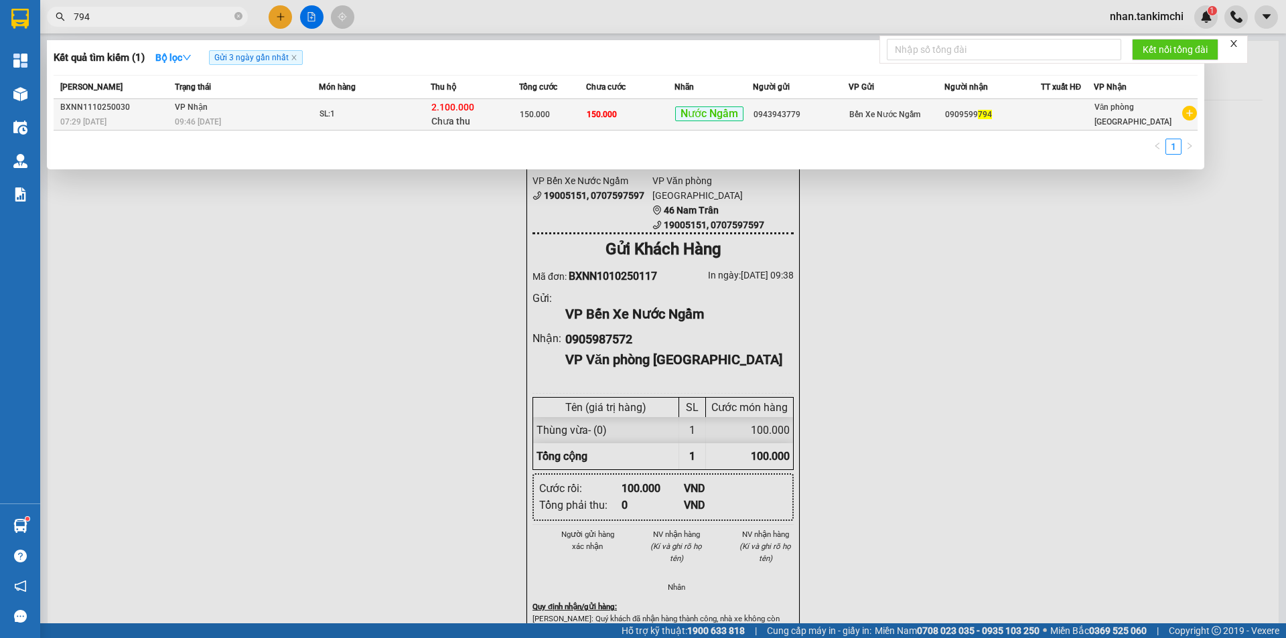
type input "794"
click at [703, 124] on td "Nước Ngầm" at bounding box center [713, 114] width 79 height 31
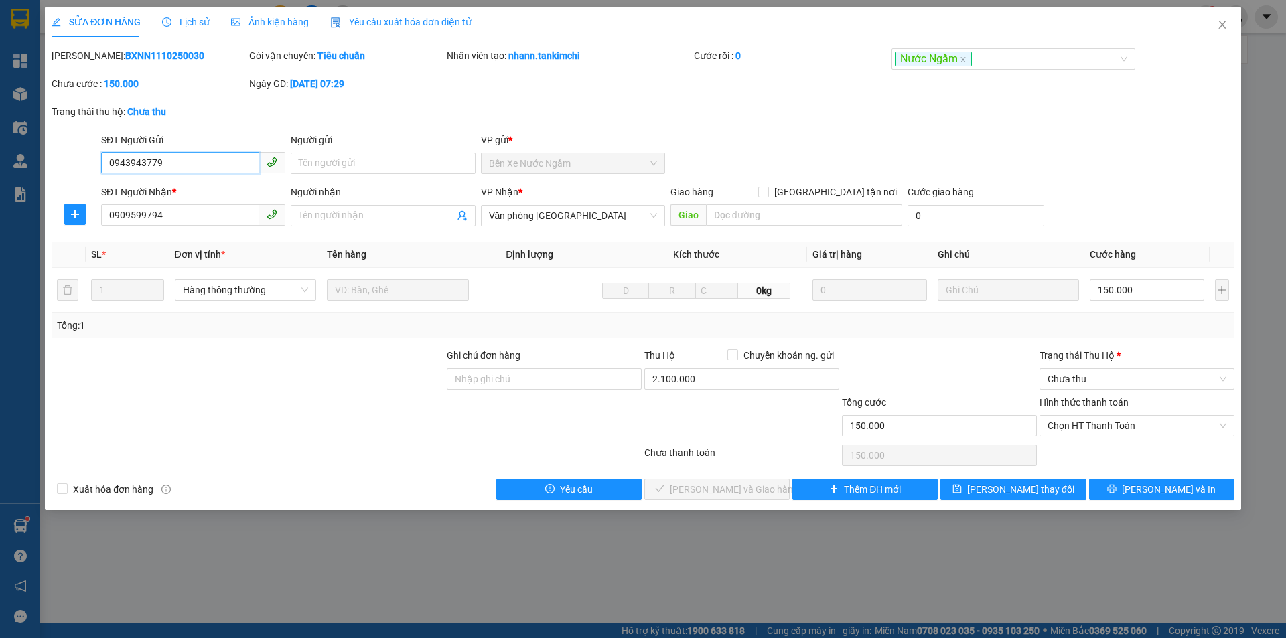
type input "0943943779"
type input "0909599794"
type input "150.000"
click at [1156, 483] on span "[PERSON_NAME] và In" at bounding box center [1169, 489] width 94 height 15
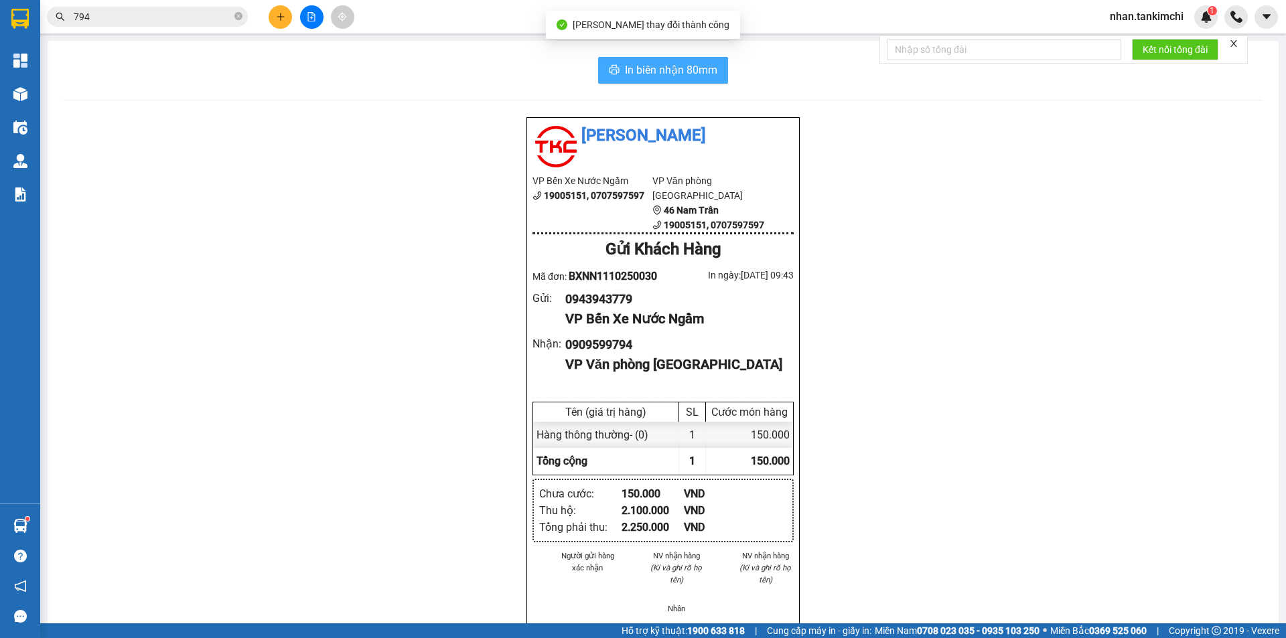
click at [685, 64] on span "In biên nhận 80mm" at bounding box center [671, 70] width 92 height 17
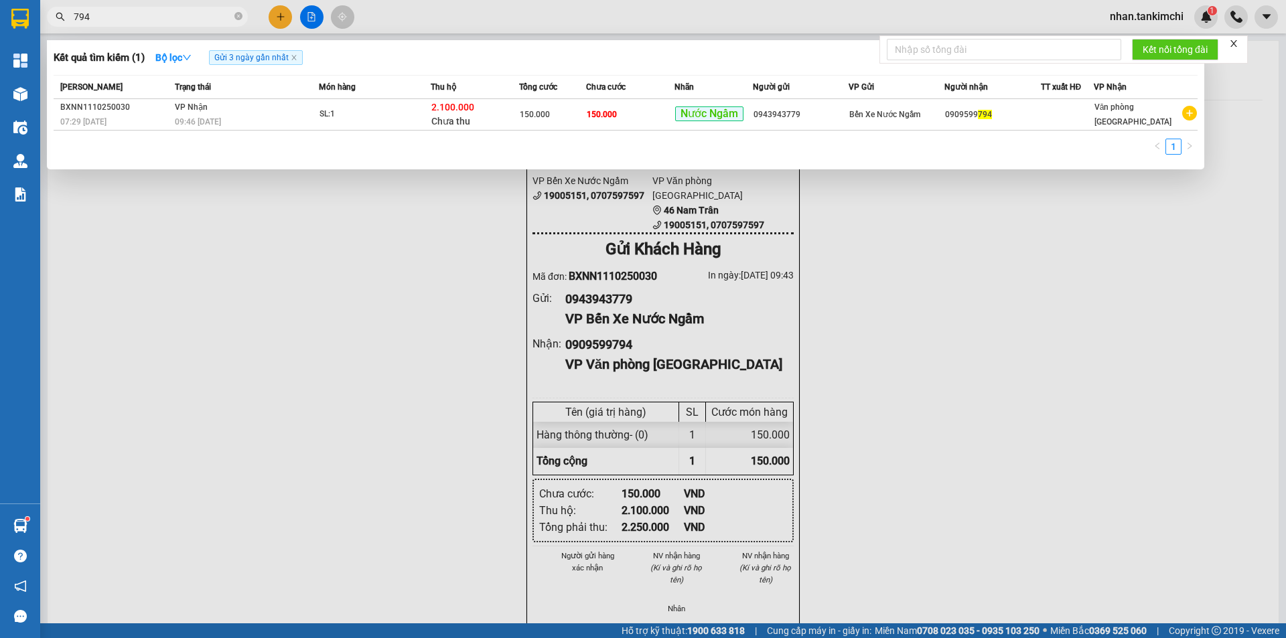
click at [149, 25] on span "794" at bounding box center [147, 17] width 201 height 20
click at [149, 23] on input "794" at bounding box center [153, 16] width 158 height 15
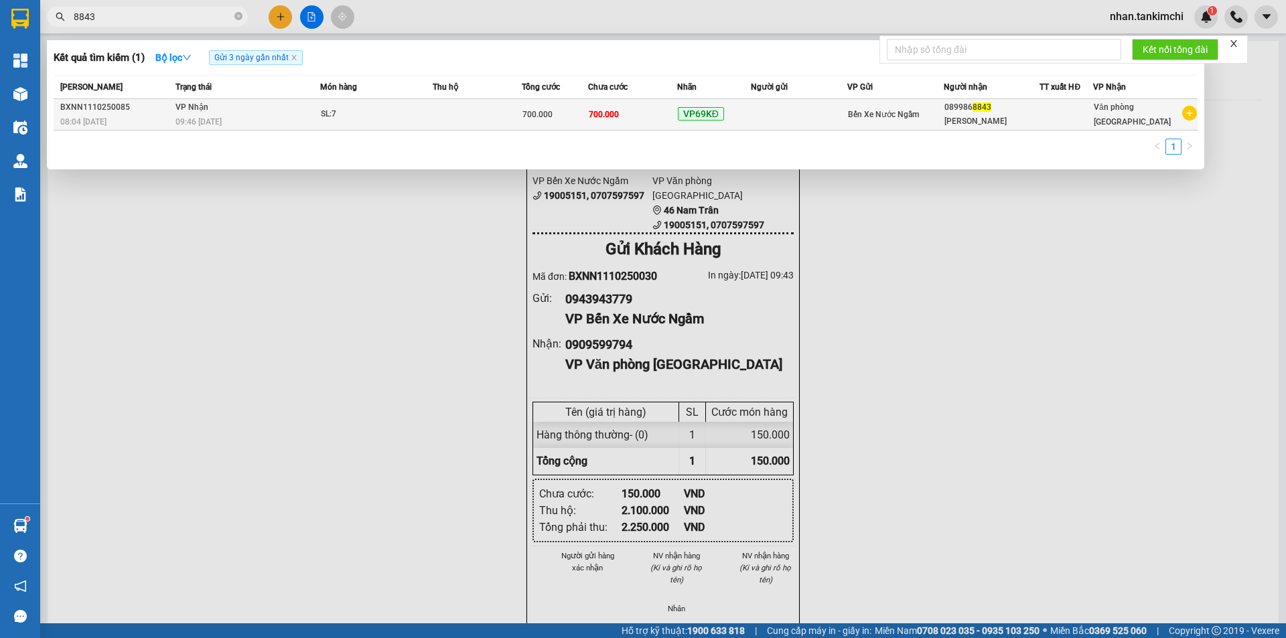
type input "8843"
click at [669, 114] on td "700.000" at bounding box center [632, 114] width 89 height 31
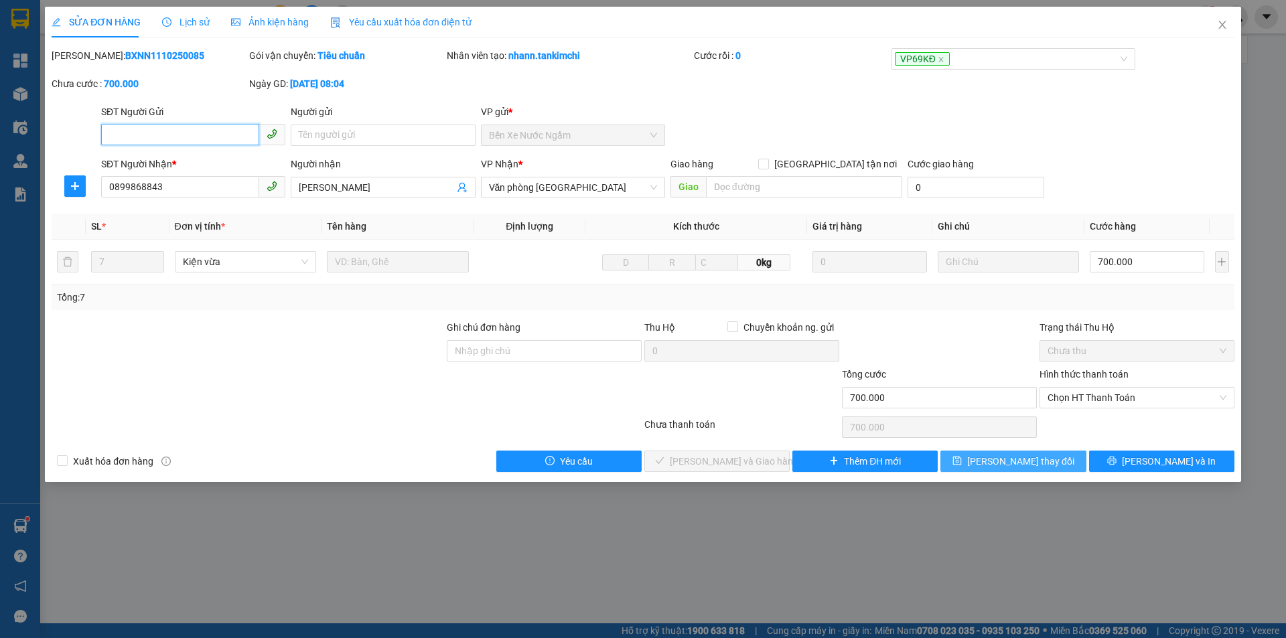
type input "0899868843"
type input "Kim"
type input "700.000"
click at [1171, 471] on button "[PERSON_NAME] và In" at bounding box center [1161, 461] width 145 height 21
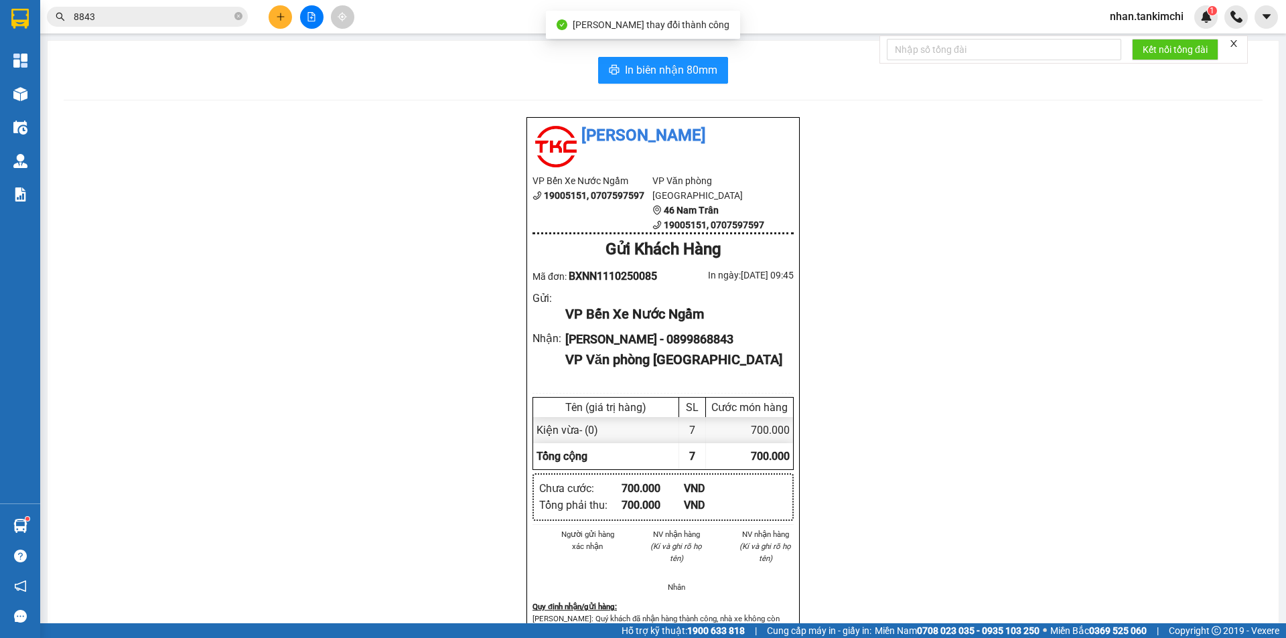
click at [707, 56] on div "In biên nhận 80mm Tân Kim Chi VP Bến Xe Nước Ngầm 19005151, 0707597597 VP Văn p…" at bounding box center [663, 401] width 1231 height 721
click at [683, 71] on span "In biên nhận 80mm" at bounding box center [671, 70] width 92 height 17
click at [145, 5] on div "Kết quả tìm kiếm ( 1 ) Bộ lọc Gửi 3 ngày gần nhất Mã ĐH Trạng thái Món hàng Thu…" at bounding box center [130, 16] width 261 height 23
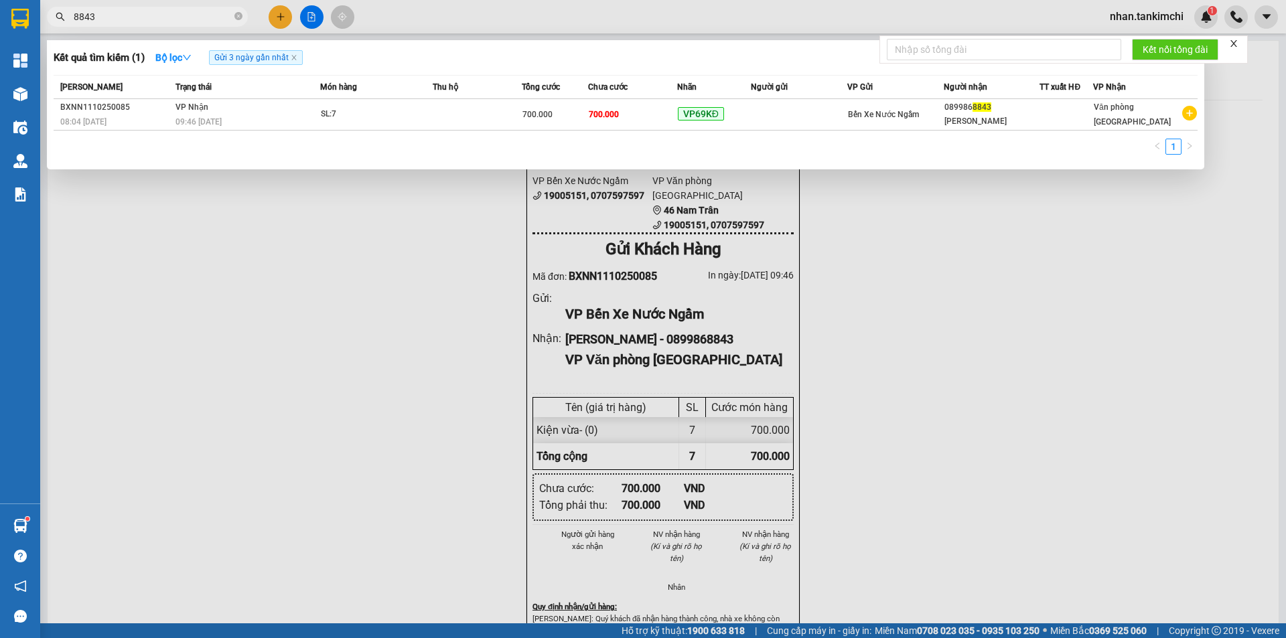
click at [136, 15] on input "8843" at bounding box center [153, 16] width 158 height 15
click at [696, 79] on th "Nhãn" at bounding box center [714, 87] width 74 height 23
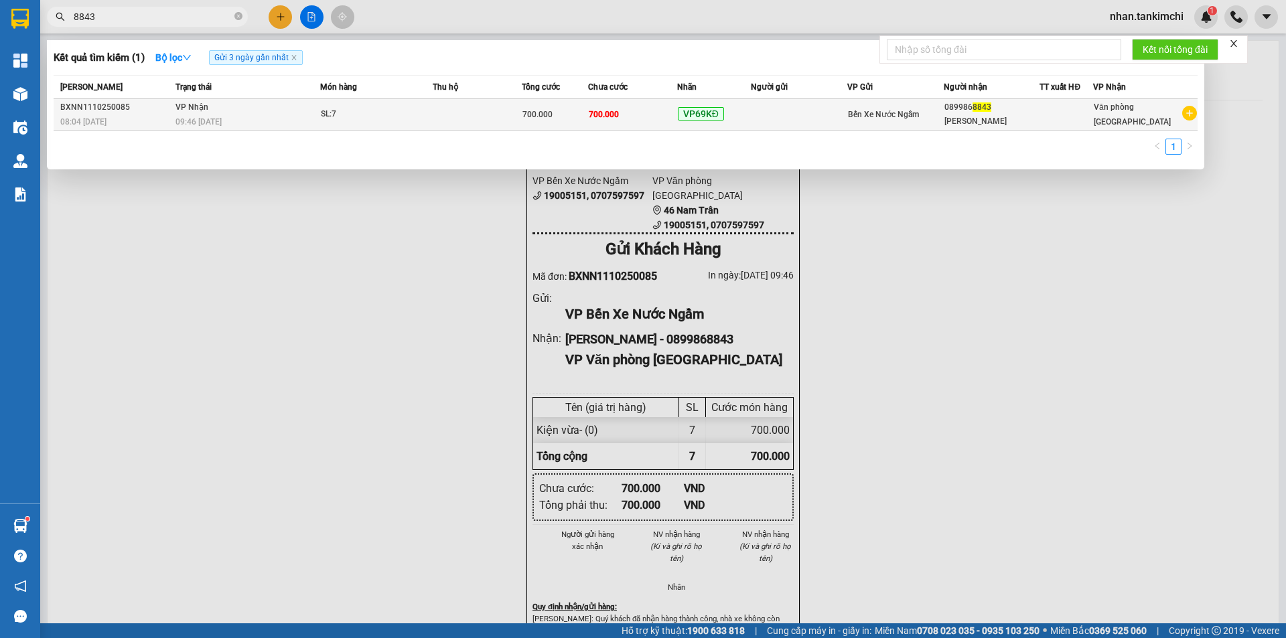
click at [699, 100] on td "VP69KĐ" at bounding box center [714, 114] width 74 height 31
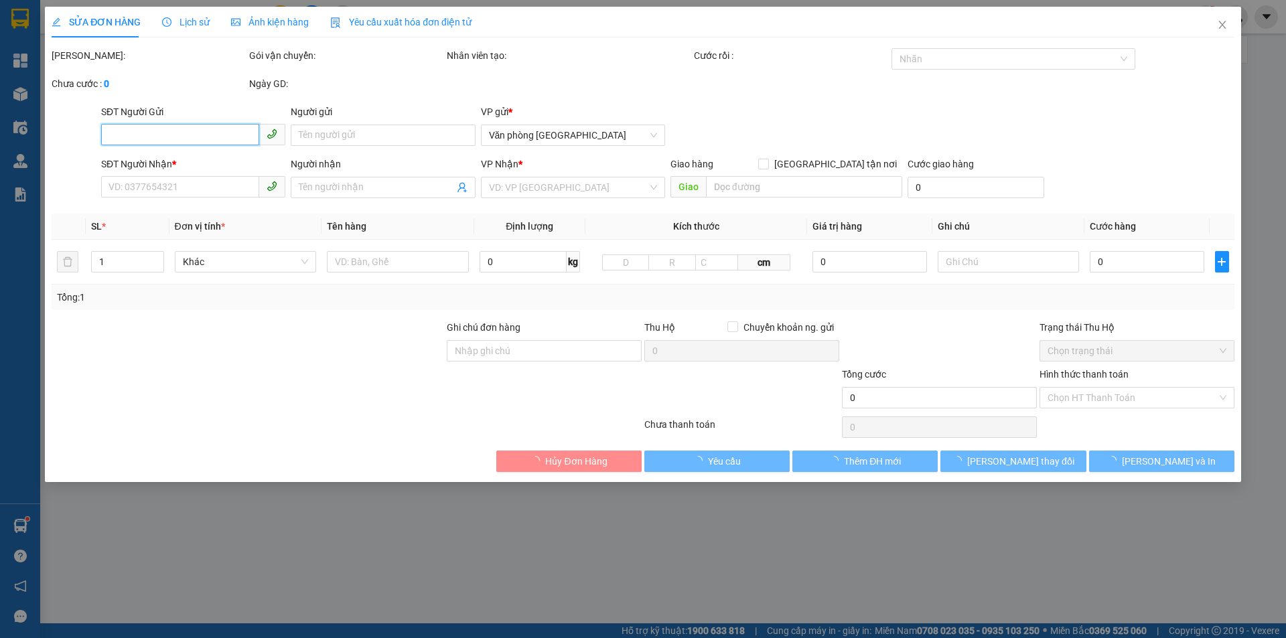
type input "0899868843"
type input "Kim"
type input "700.000"
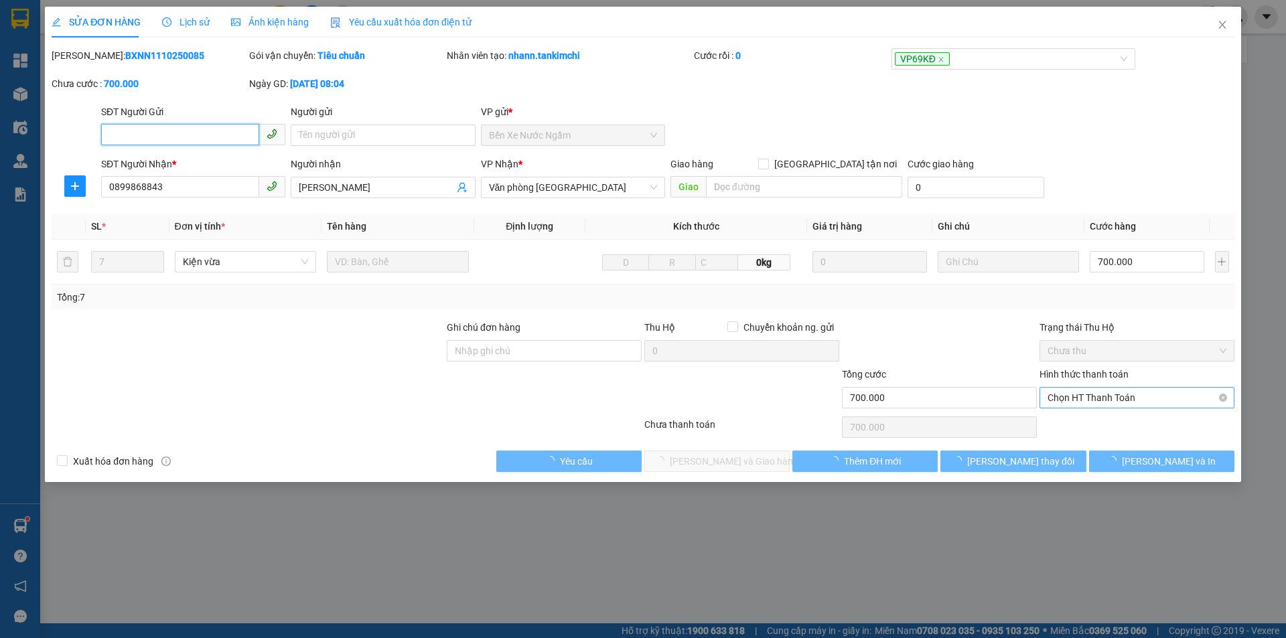
click at [1104, 403] on span "Chọn HT Thanh Toán" at bounding box center [1137, 398] width 179 height 20
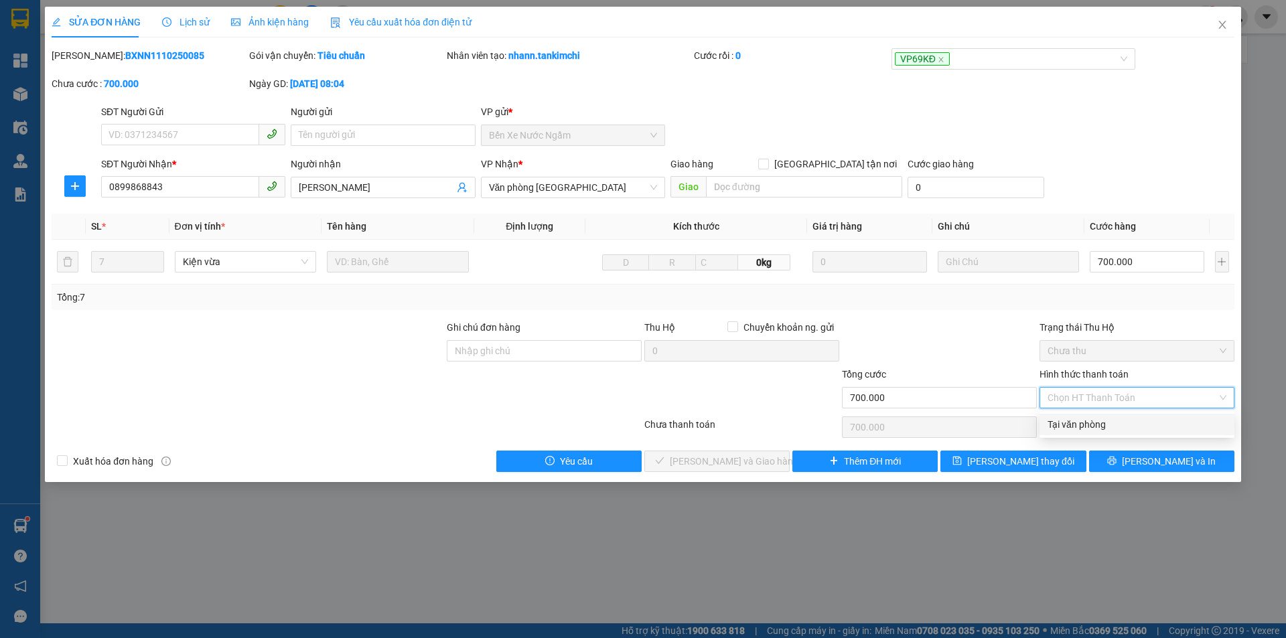
click at [1076, 421] on div "Tại văn phòng" at bounding box center [1137, 424] width 179 height 15
type input "0"
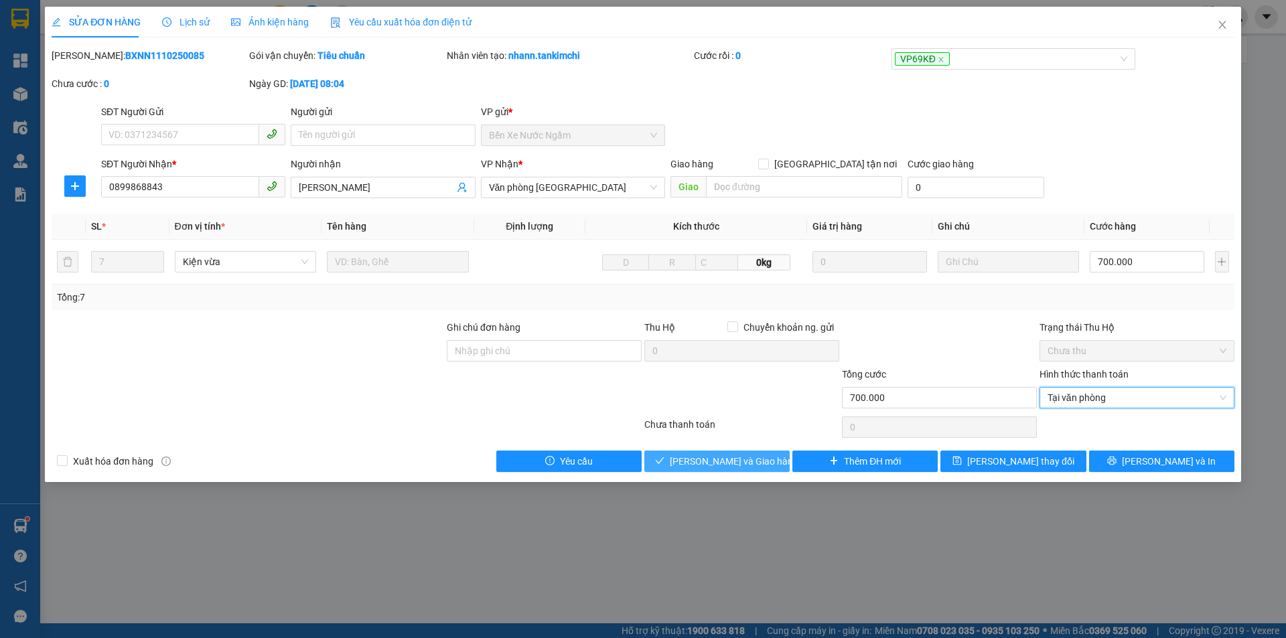
click at [756, 461] on span "[PERSON_NAME] và Giao hàng" at bounding box center [734, 461] width 129 height 15
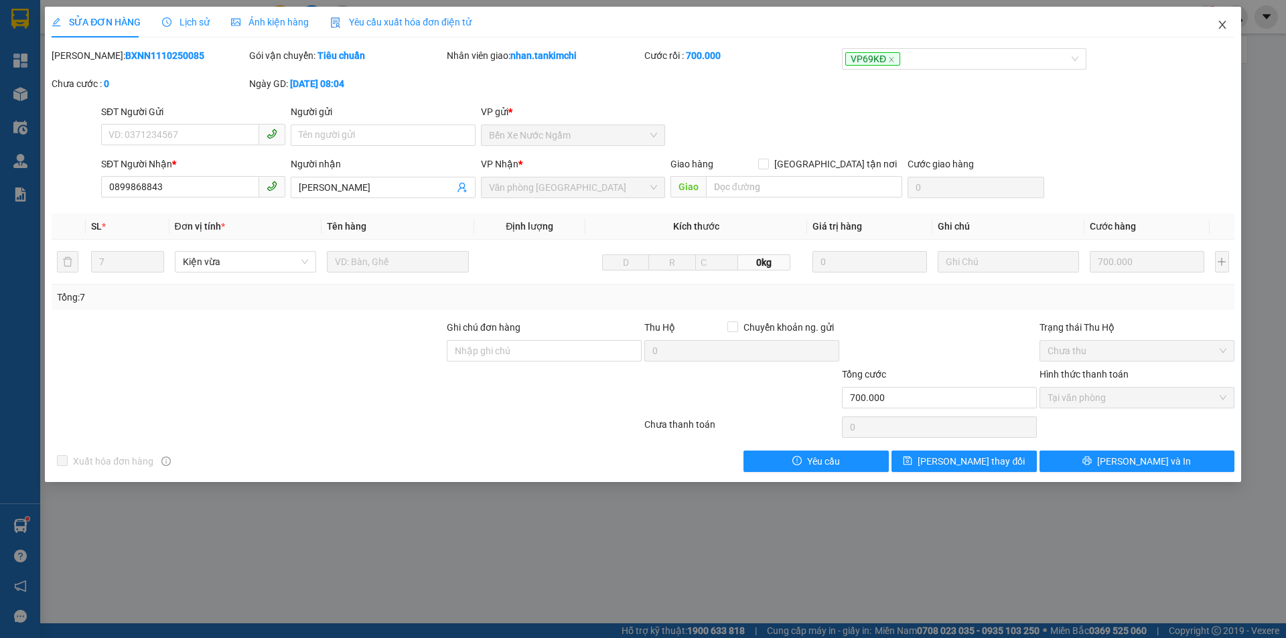
click at [1228, 22] on span "Close" at bounding box center [1223, 26] width 38 height 38
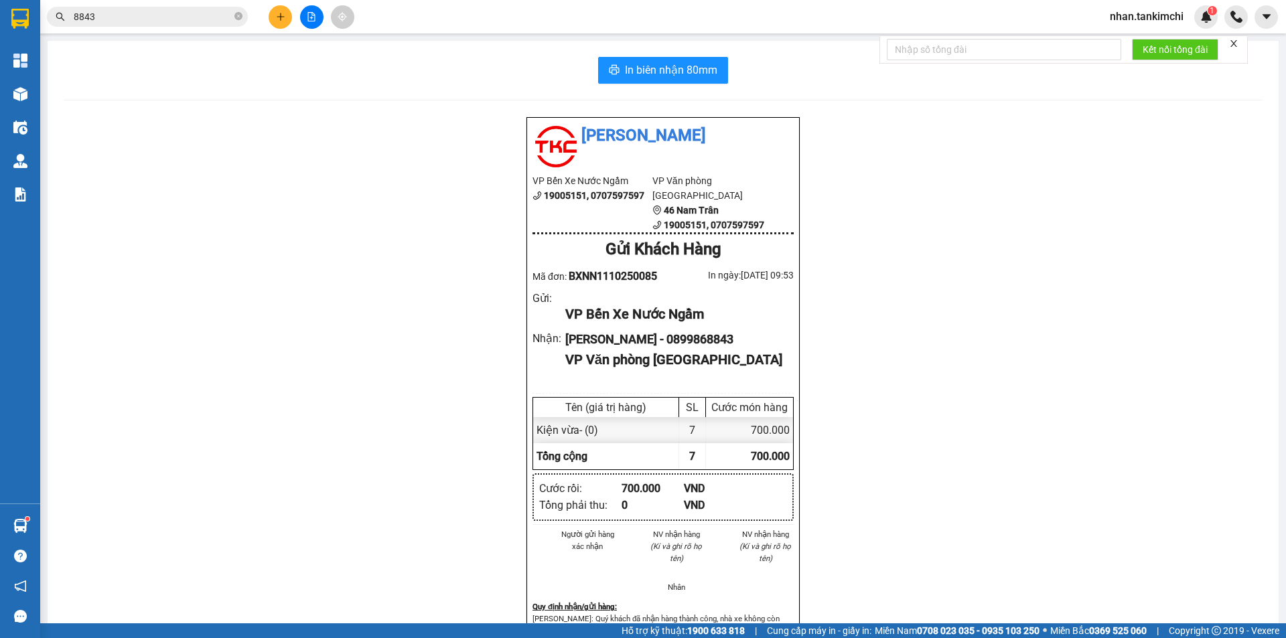
click at [286, 23] on button at bounding box center [280, 16] width 23 height 23
click at [303, 40] on div "Tạo đơn hàng" at bounding box center [327, 50] width 100 height 25
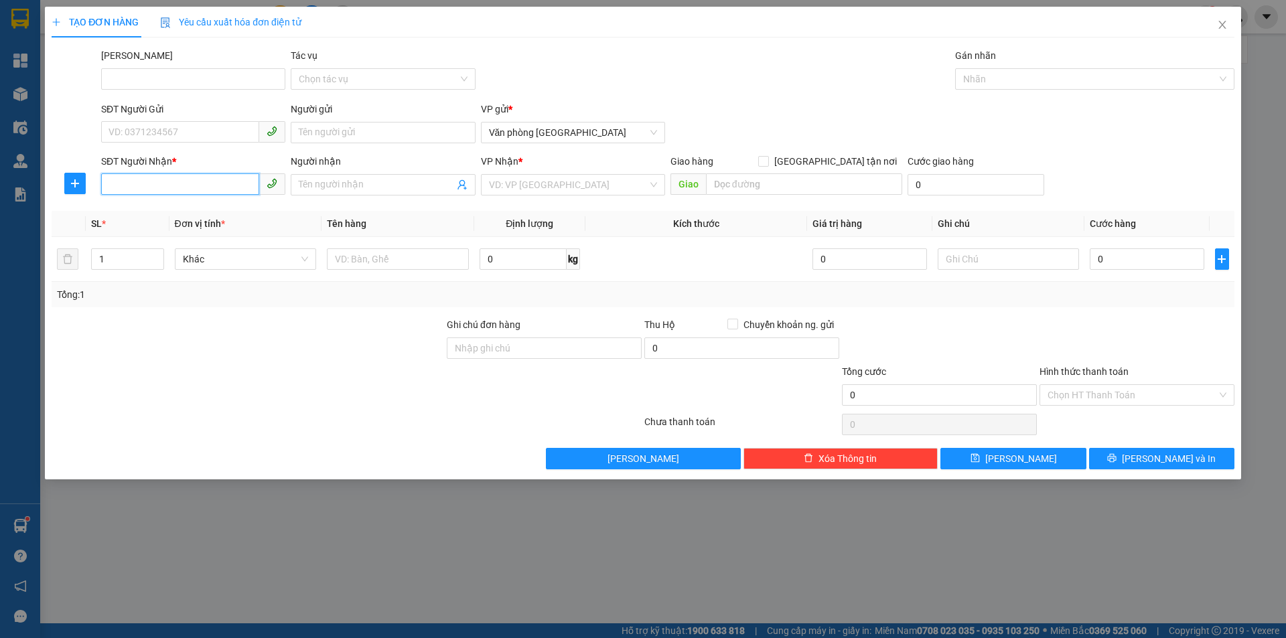
click at [176, 188] on input "SĐT Người Nhận *" at bounding box center [180, 183] width 158 height 21
click at [232, 178] on input "SĐT Người Nhận *" at bounding box center [180, 183] width 158 height 21
click at [225, 184] on input "SĐT Người Nhận *" at bounding box center [180, 183] width 158 height 21
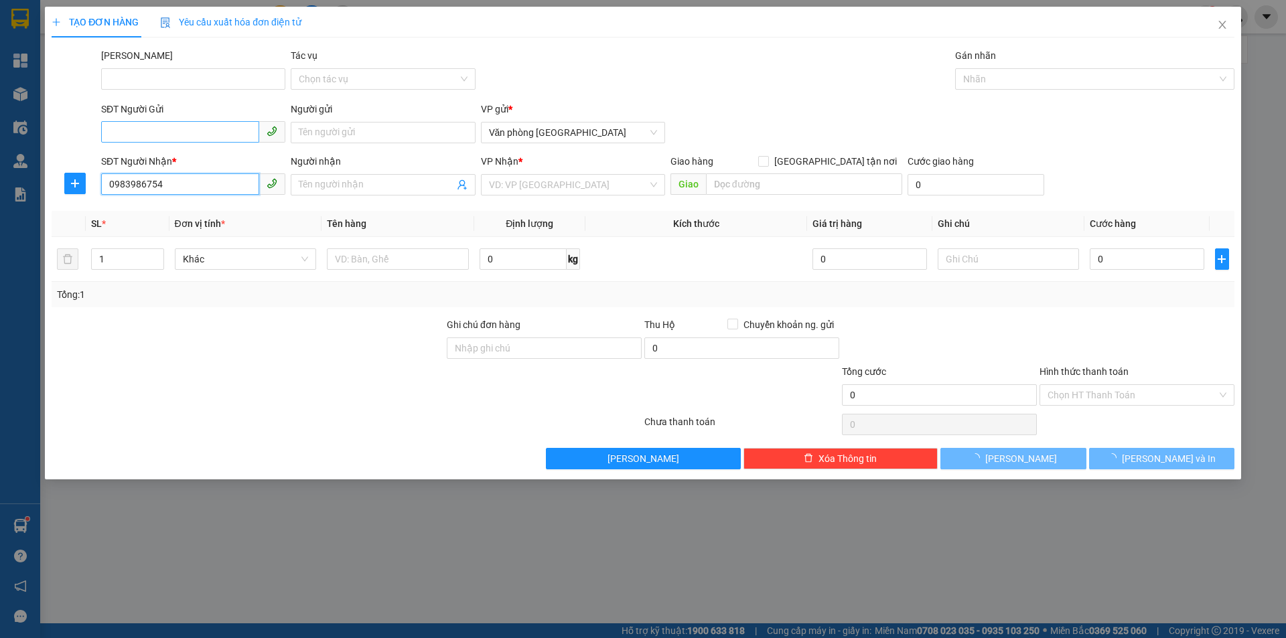
type input "0983986754"
click at [213, 133] on input "SĐT Người Gửi" at bounding box center [180, 131] width 158 height 21
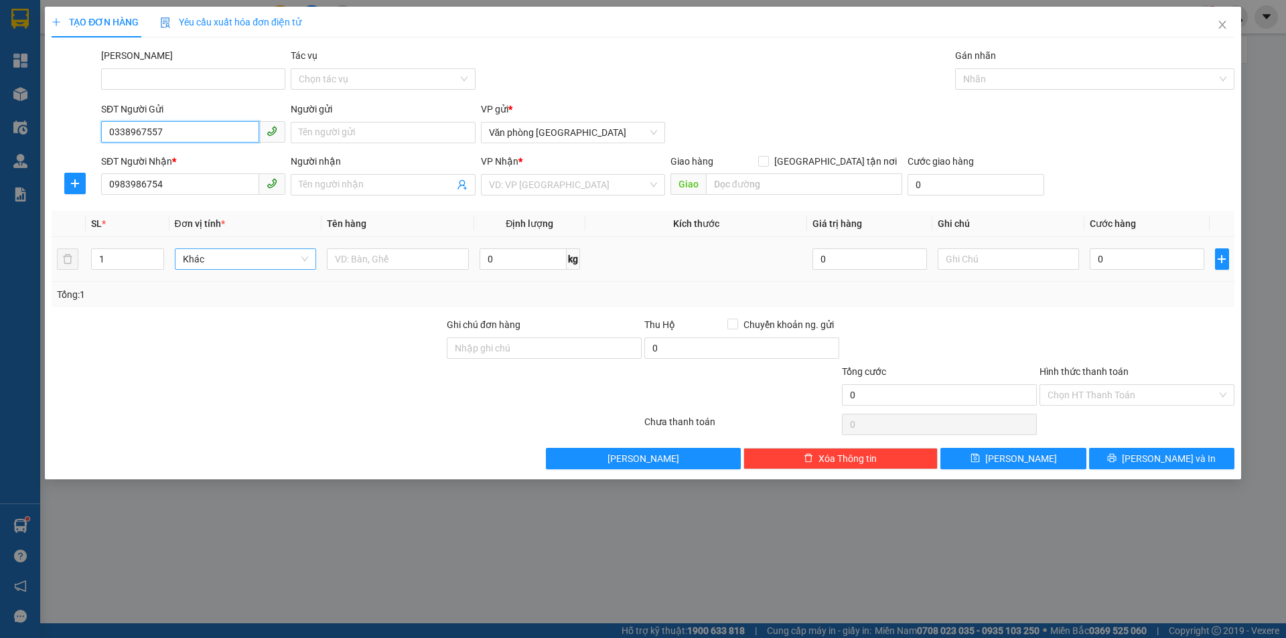
click at [292, 267] on span "Khác" at bounding box center [246, 259] width 126 height 20
type input "0338967557"
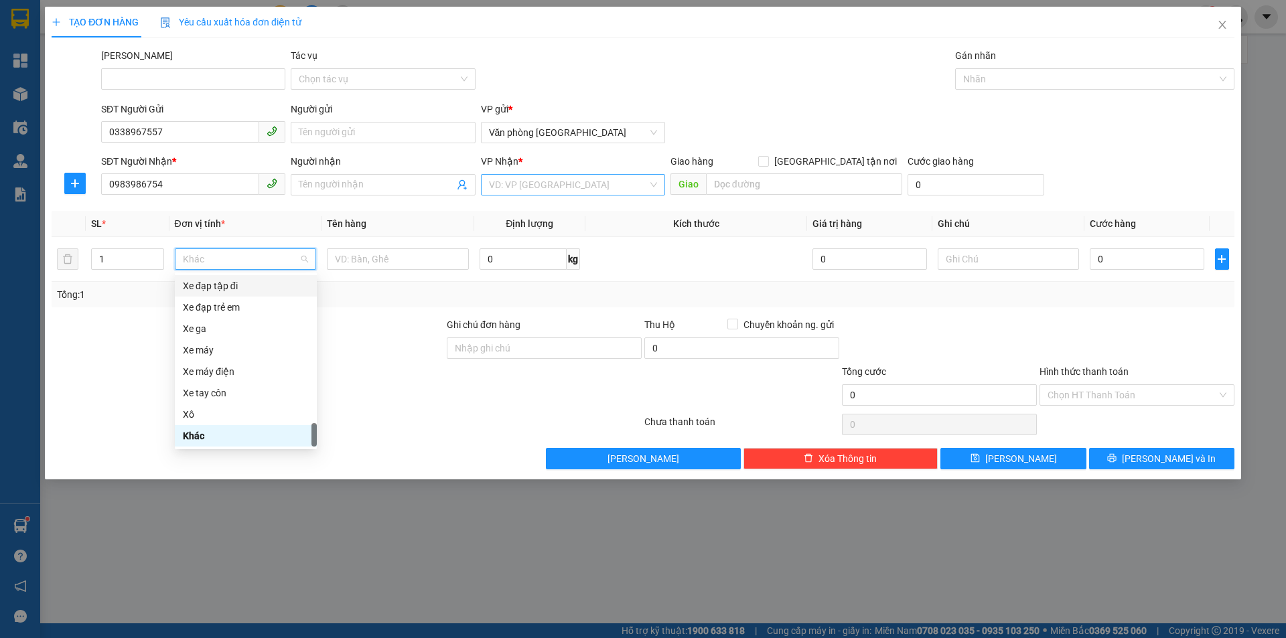
click at [583, 177] on input "search" at bounding box center [568, 185] width 159 height 20
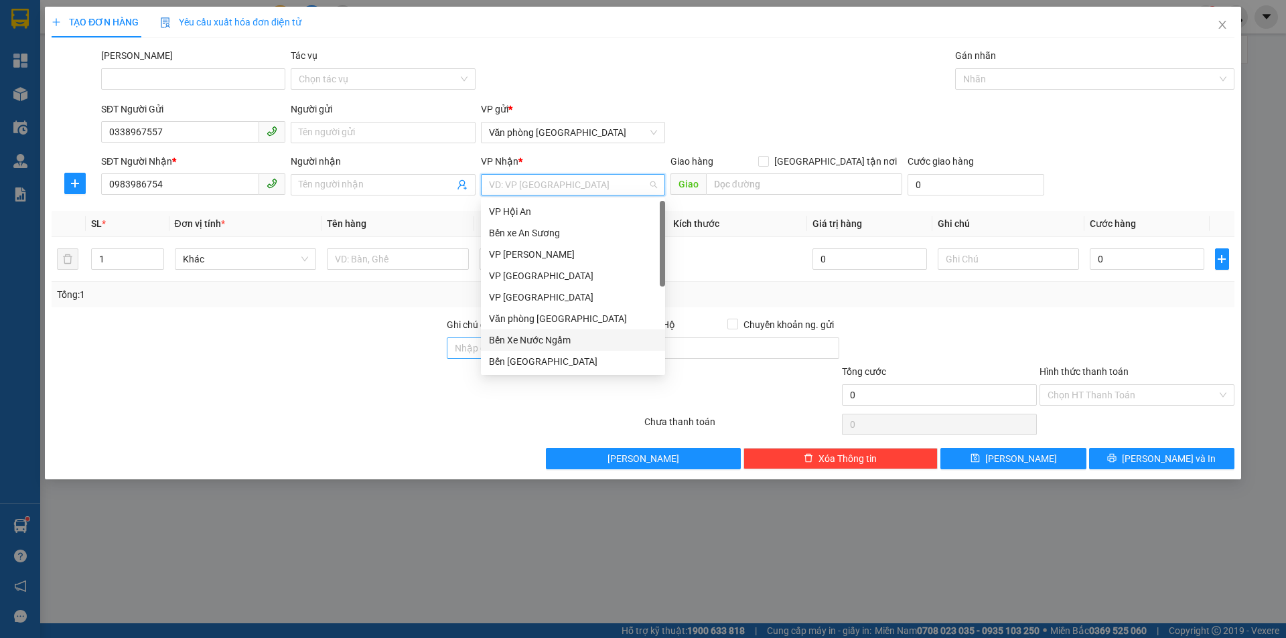
click at [565, 343] on div "Bến Xe Nước Ngầm" at bounding box center [573, 340] width 168 height 15
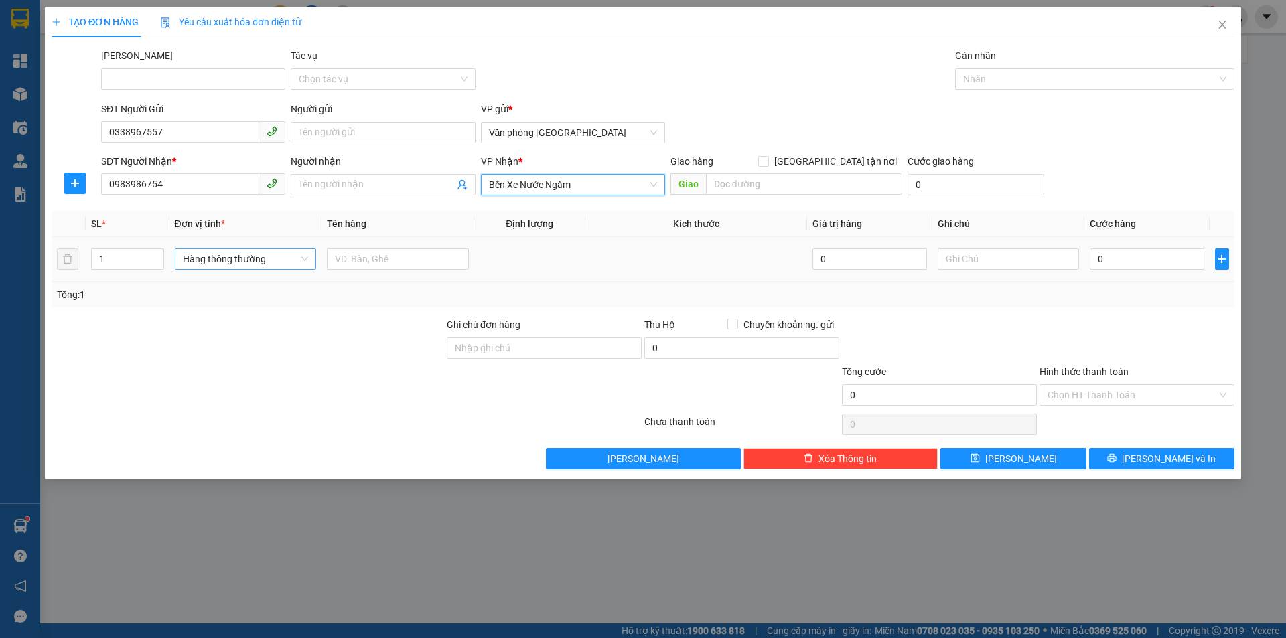
click at [267, 259] on span "Hàng thông thường" at bounding box center [246, 259] width 126 height 20
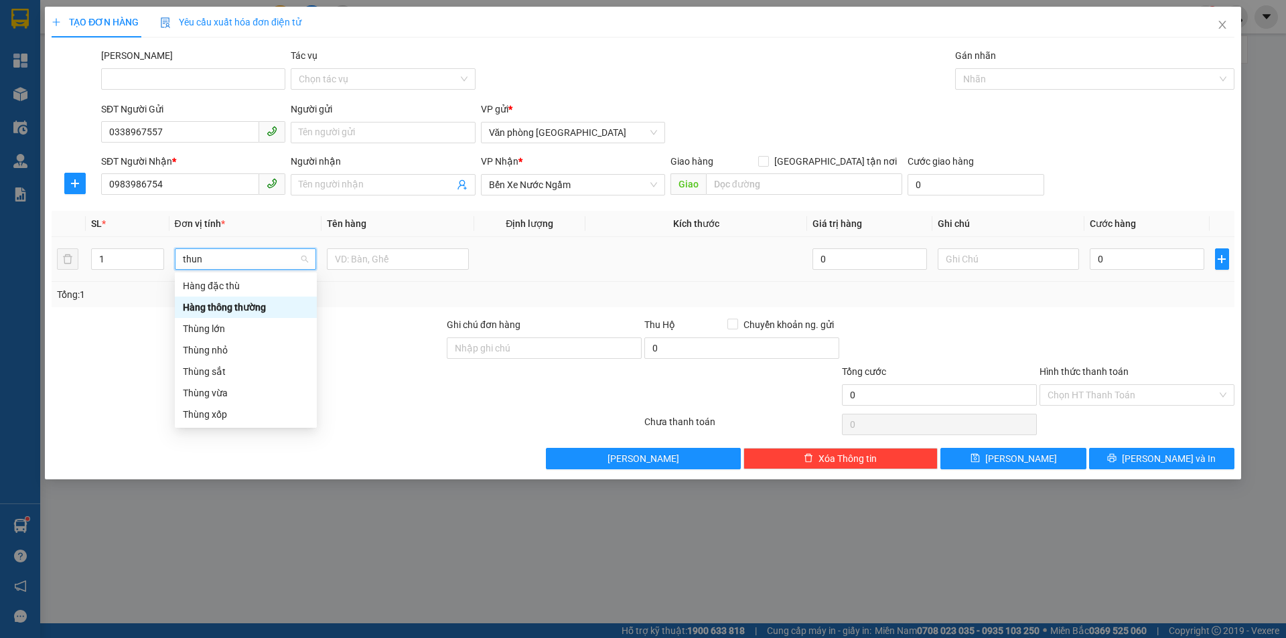
type input "thung"
click at [275, 348] on div "Thùng vừa" at bounding box center [246, 350] width 126 height 15
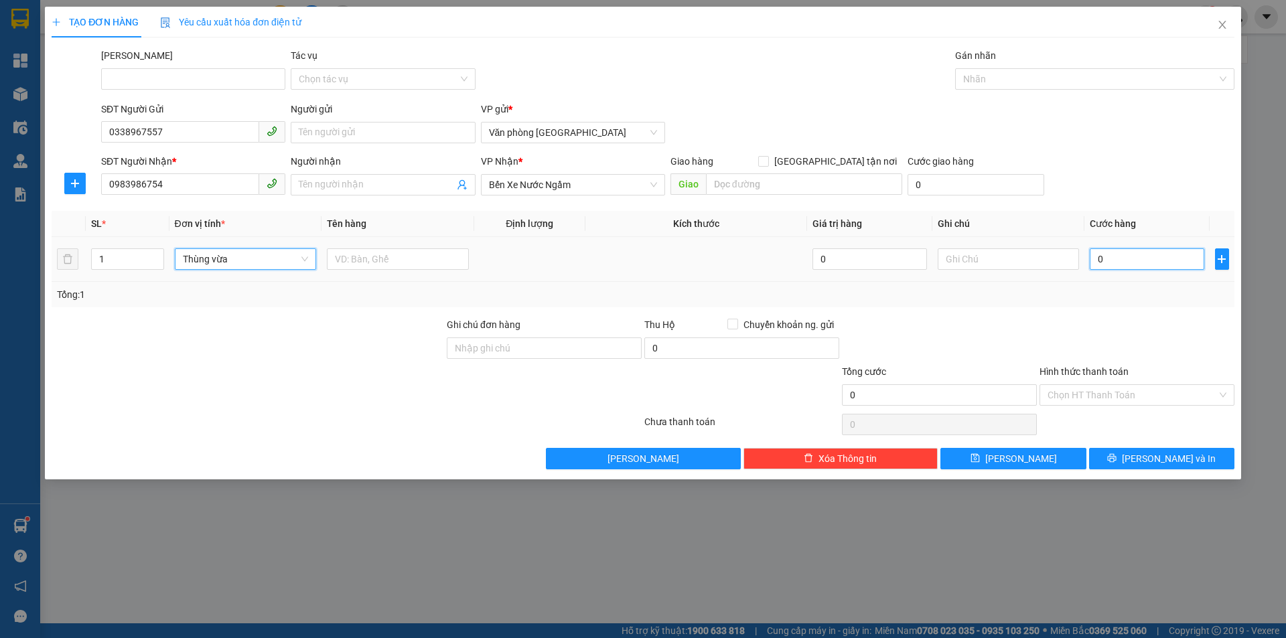
click at [1161, 255] on input "0" at bounding box center [1147, 258] width 114 height 21
type input "1"
type input "10"
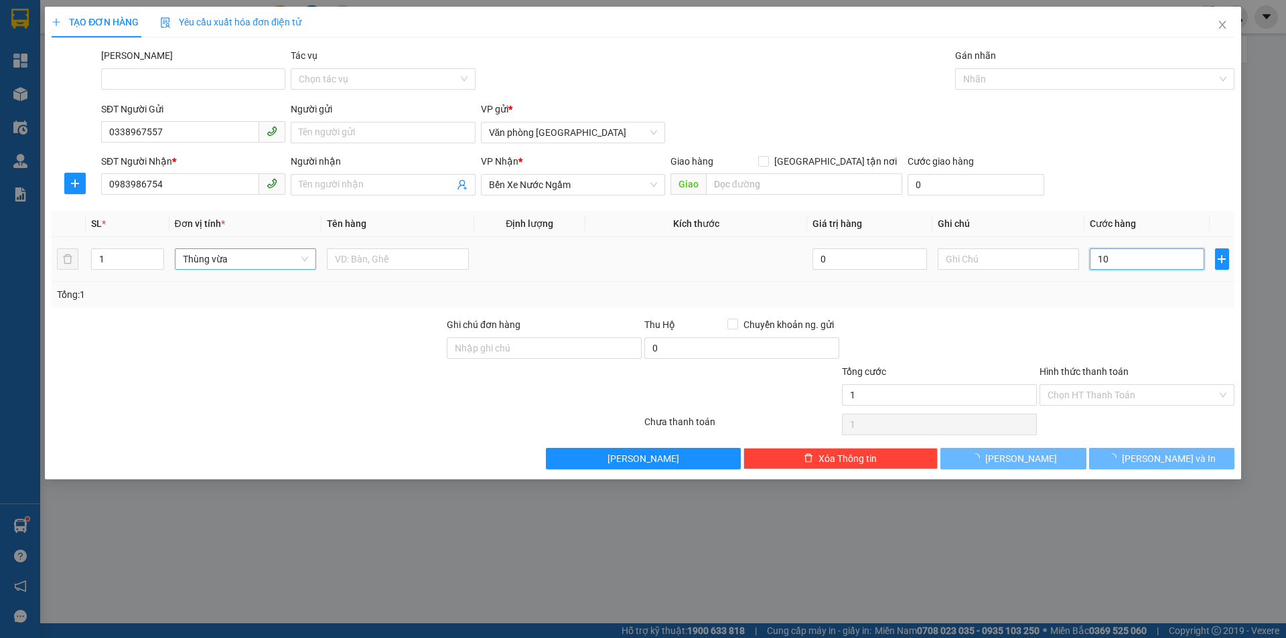
type input "10"
type input "100"
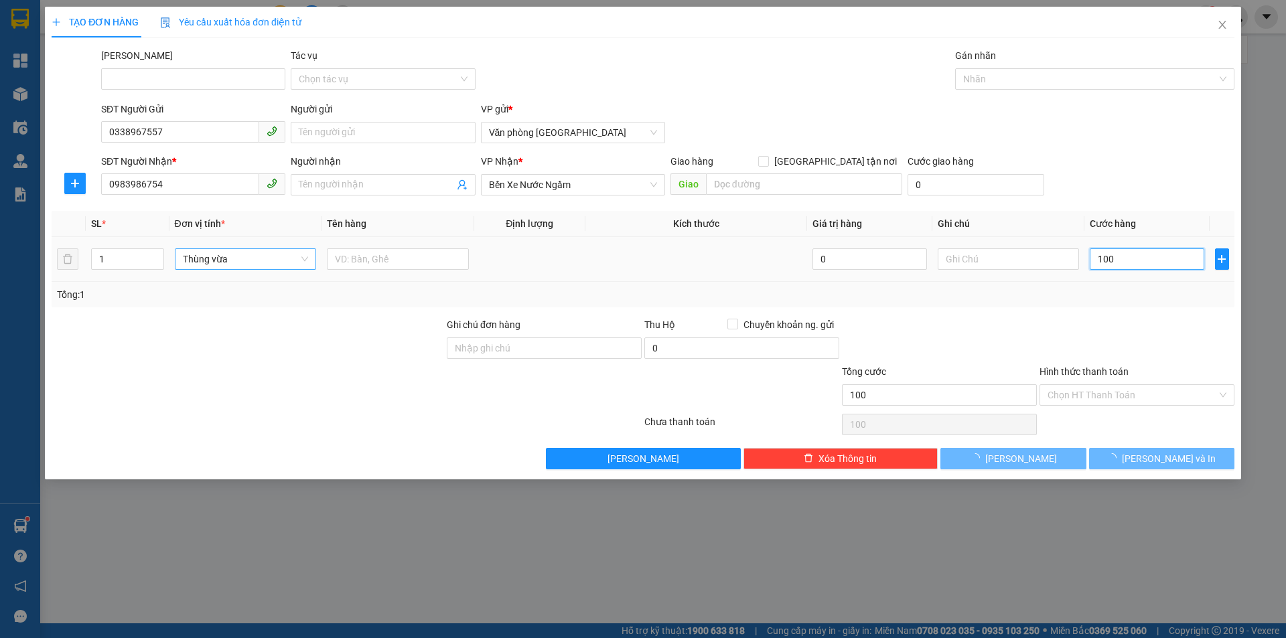
type input "0"
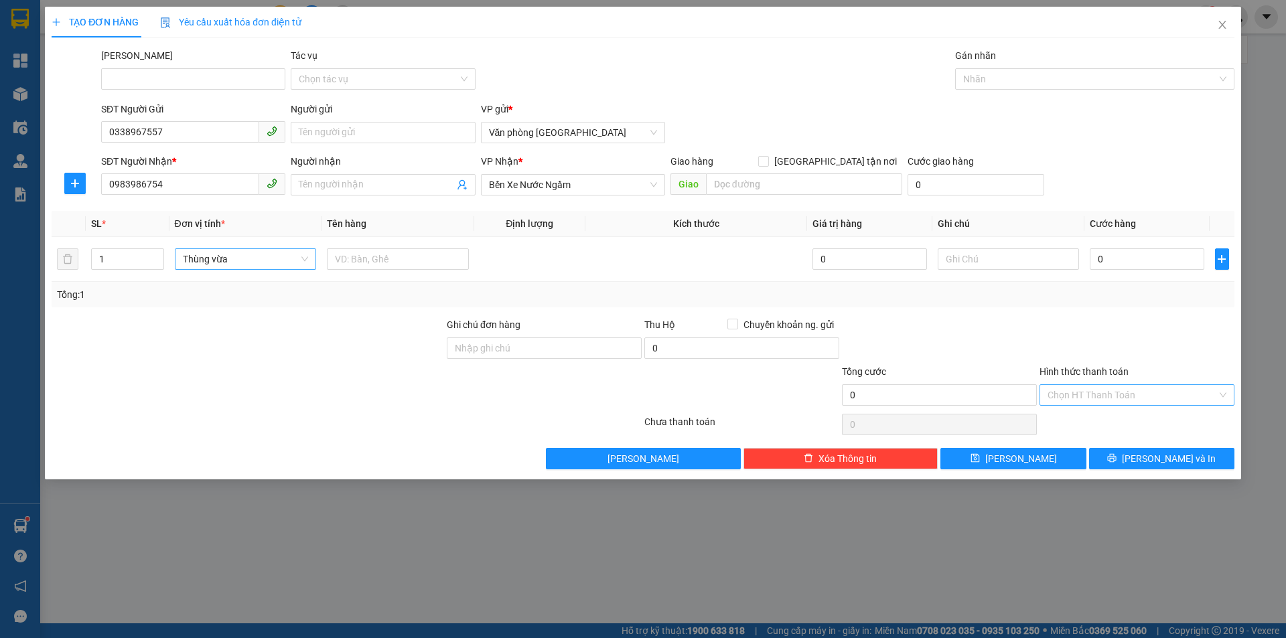
click at [1157, 397] on input "Hình thức thanh toán" at bounding box center [1132, 395] width 169 height 20
click at [1142, 273] on td "0" at bounding box center [1146, 259] width 125 height 45
click at [1141, 263] on input "0" at bounding box center [1147, 258] width 114 height 21
type input "1"
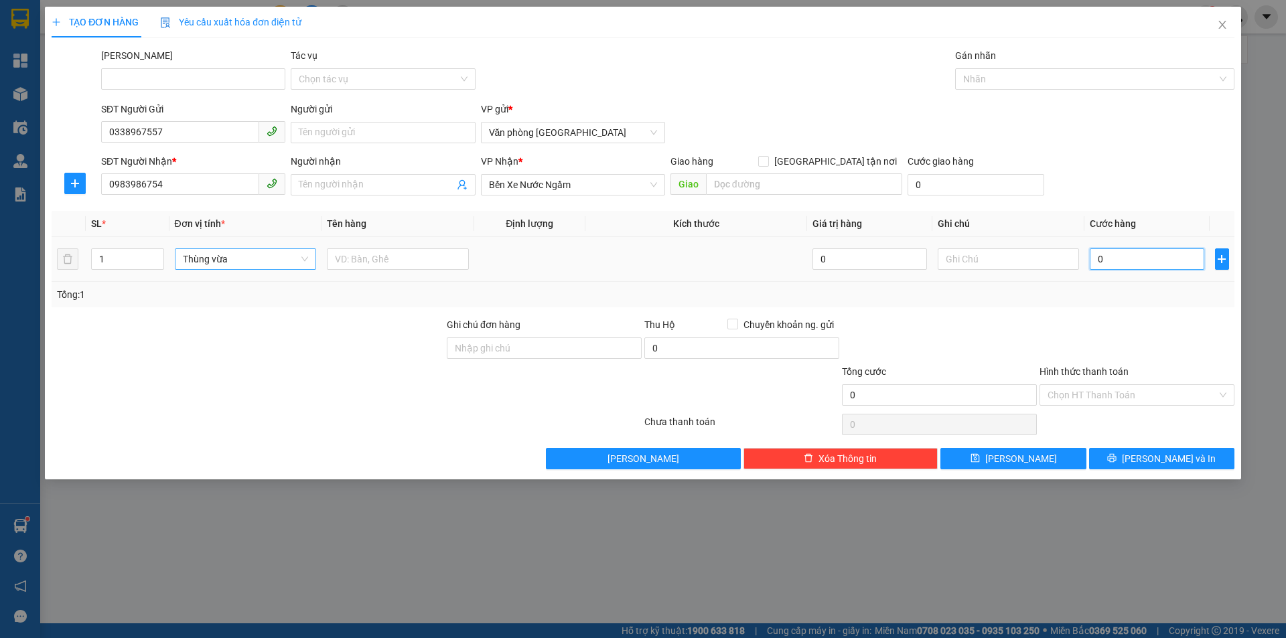
type input "1"
type input "10"
type input "100"
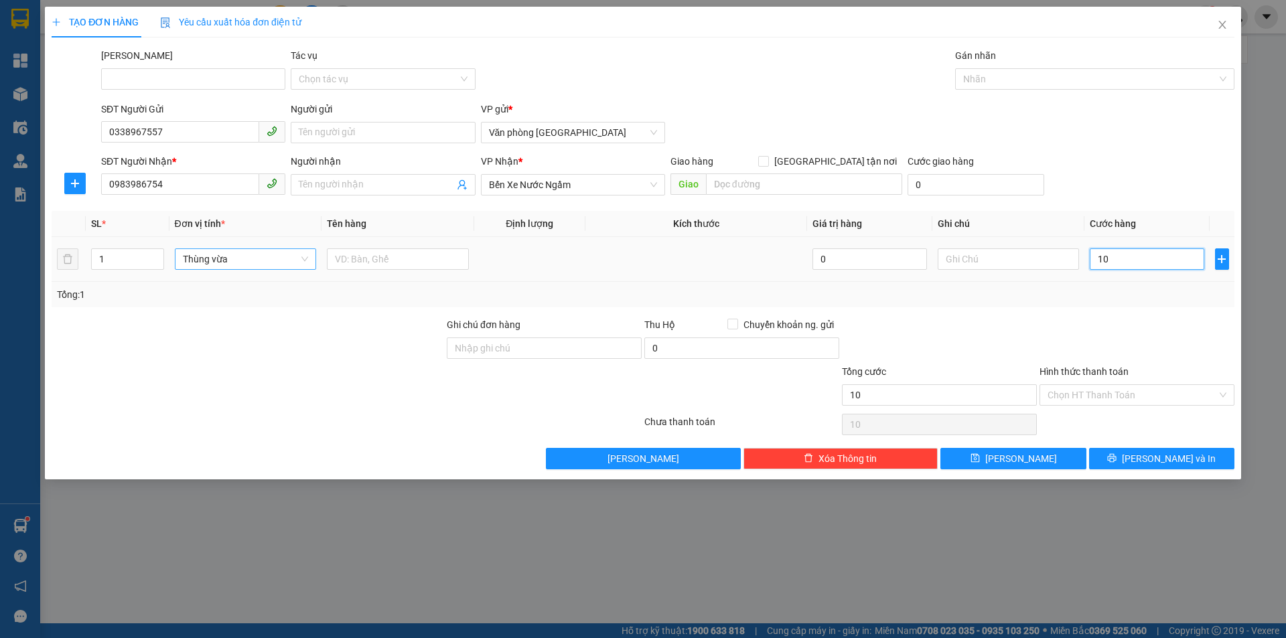
type input "100"
type input "100.000"
click at [1106, 299] on div "Tổng: 1" at bounding box center [643, 294] width 1172 height 15
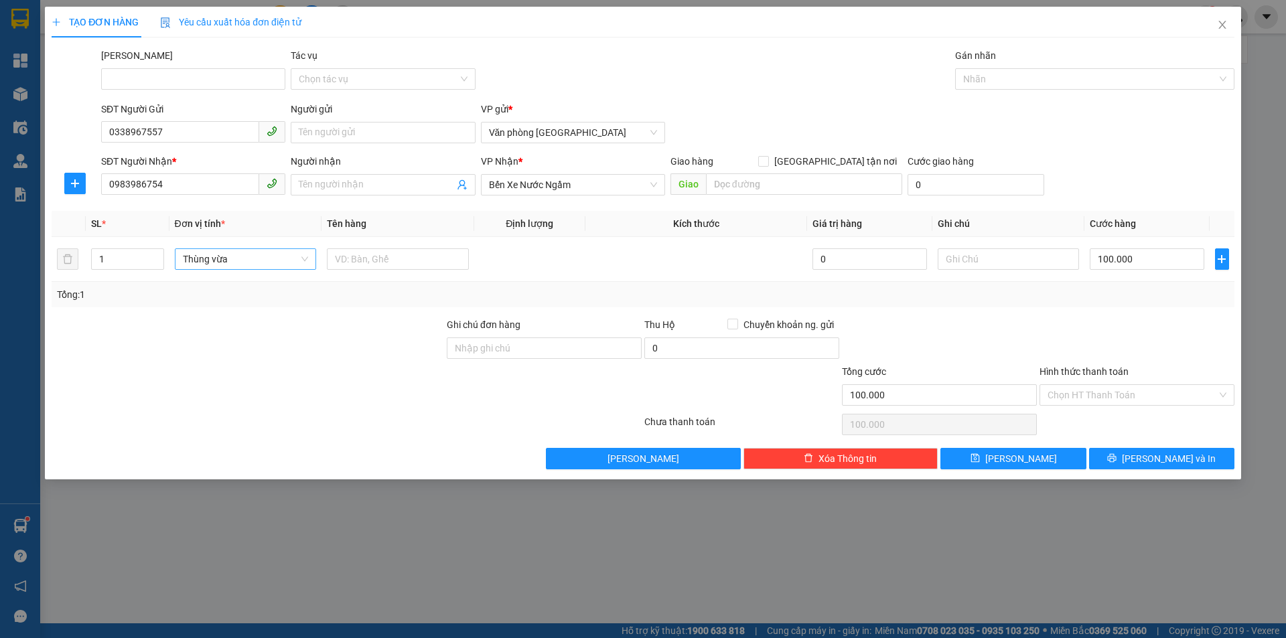
click at [1124, 376] on label "Hình thức thanh toán" at bounding box center [1084, 371] width 89 height 11
click at [1124, 385] on input "Hình thức thanh toán" at bounding box center [1132, 395] width 169 height 20
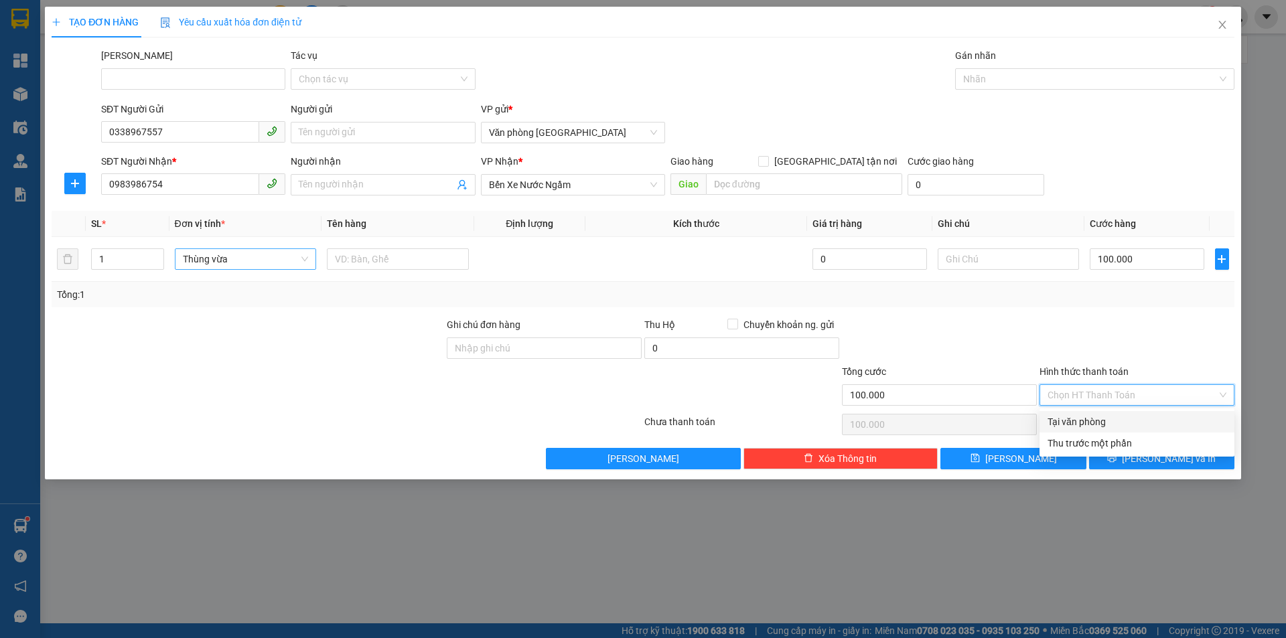
click at [1119, 392] on input "Hình thức thanh toán" at bounding box center [1132, 395] width 169 height 20
click at [1102, 417] on div "Tại văn phòng" at bounding box center [1137, 422] width 179 height 15
type input "0"
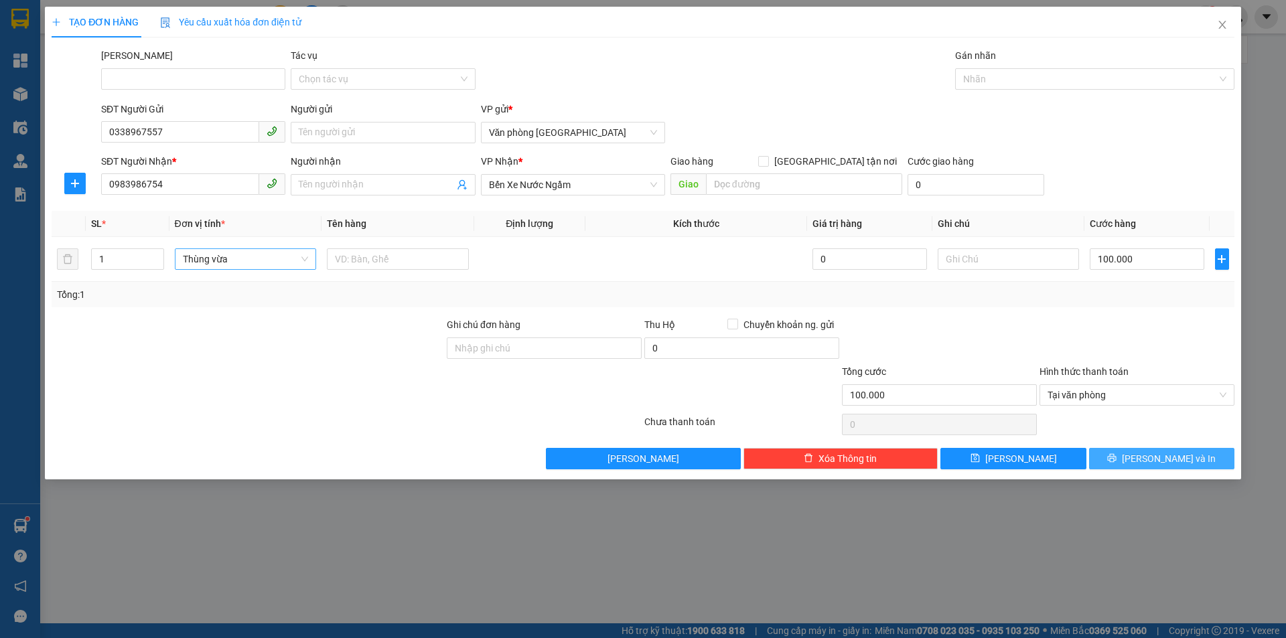
click at [1143, 468] on button "[PERSON_NAME] và In" at bounding box center [1161, 458] width 145 height 21
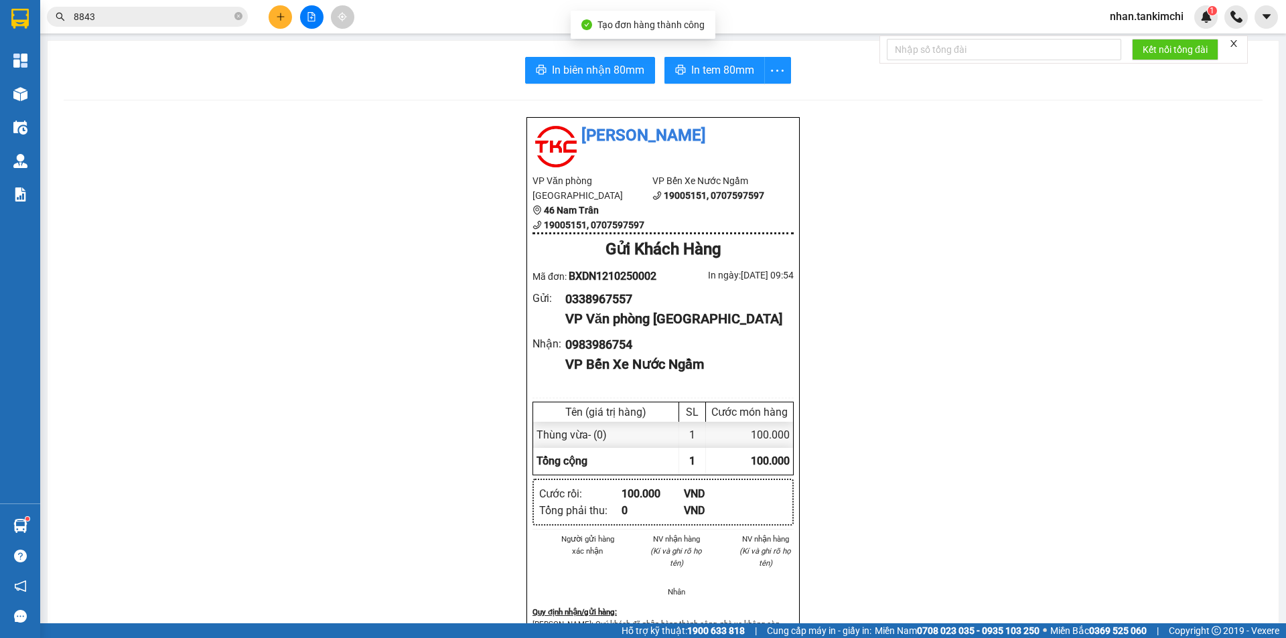
click at [624, 53] on div "In biên nhận 80mm In tem 80mm Tân Kim Chi VP Văn phòng Đà Nẵng 46 Nam Trân 1900…" at bounding box center [663, 548] width 1231 height 1015
click at [706, 73] on span "In tem 80mm" at bounding box center [722, 70] width 63 height 17
click at [610, 66] on span "In biên nhận 80mm" at bounding box center [598, 70] width 92 height 17
click at [236, 73] on div "In biên nhận 80mm In tem 80mm" at bounding box center [663, 69] width 1199 height 27
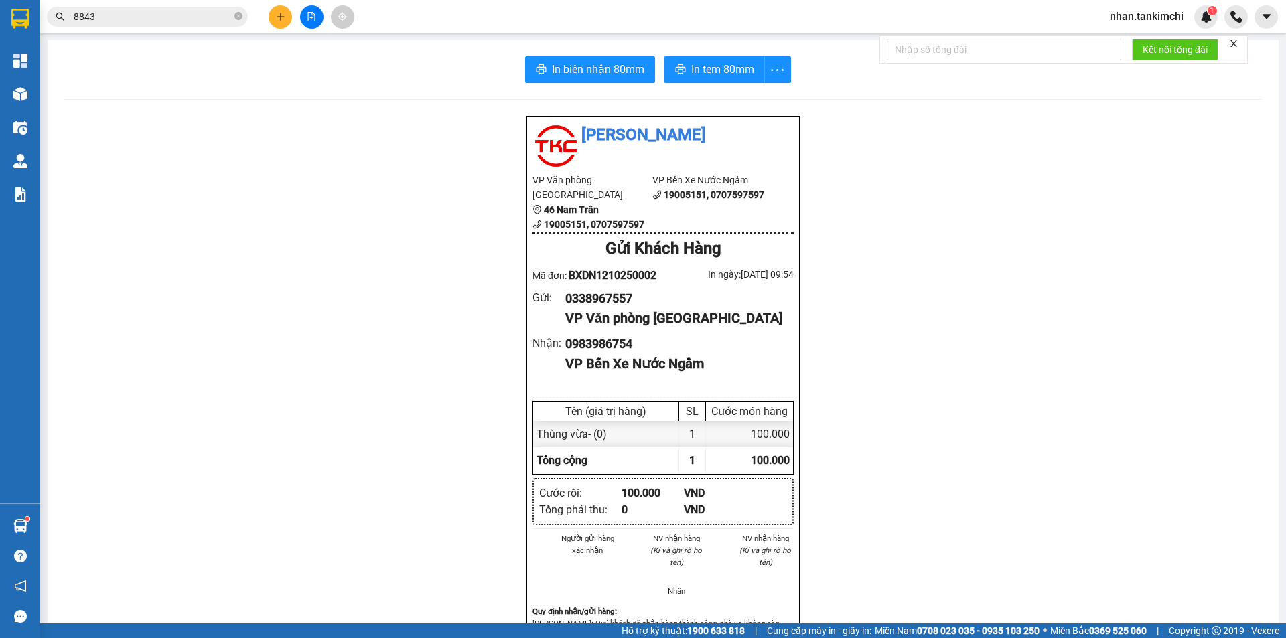
click at [189, 27] on div "Kết quả tìm kiếm ( 1 ) Bộ lọc Gửi 3 ngày gần nhất Mã ĐH Trạng thái Món hàng Thu…" at bounding box center [130, 16] width 261 height 23
click at [191, 19] on input "8843" at bounding box center [153, 16] width 158 height 15
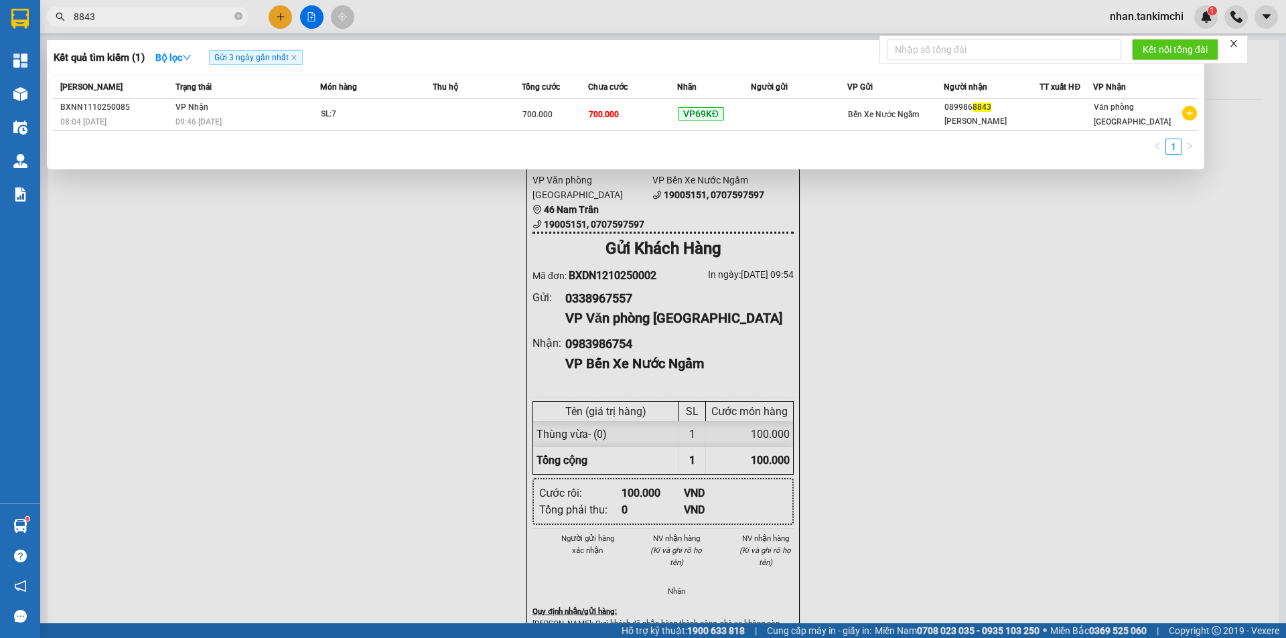
click at [154, 15] on input "8843" at bounding box center [153, 16] width 158 height 15
type input "8"
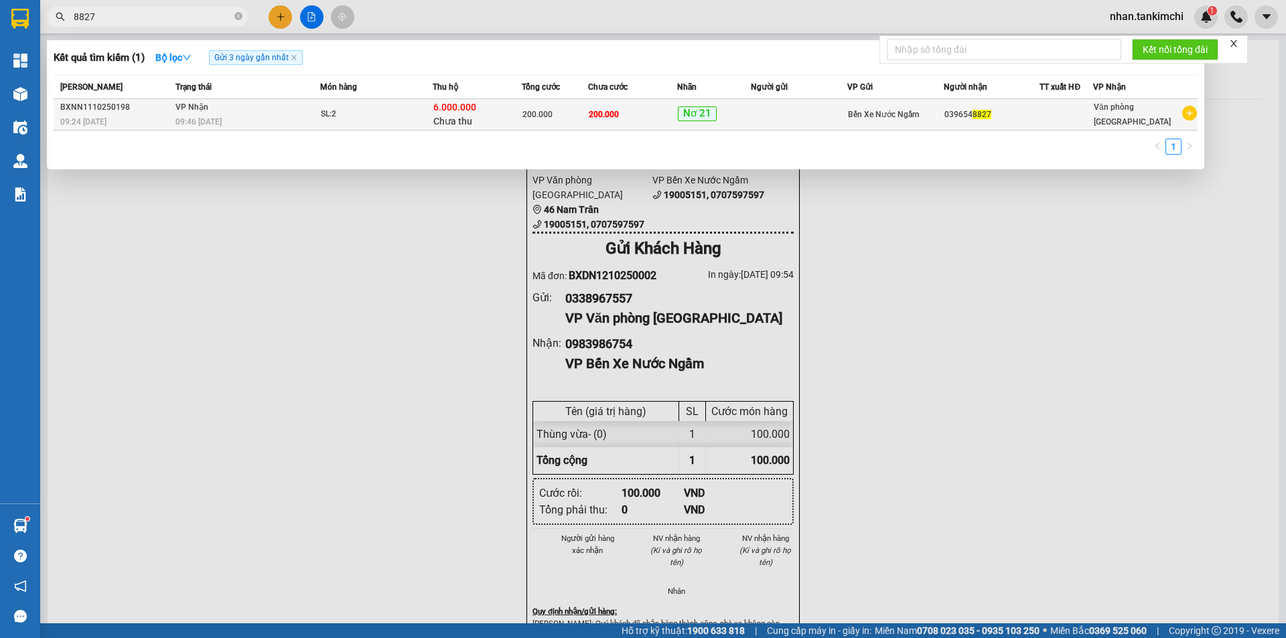
type input "8827"
click at [751, 109] on div "Nơ 21" at bounding box center [714, 114] width 73 height 16
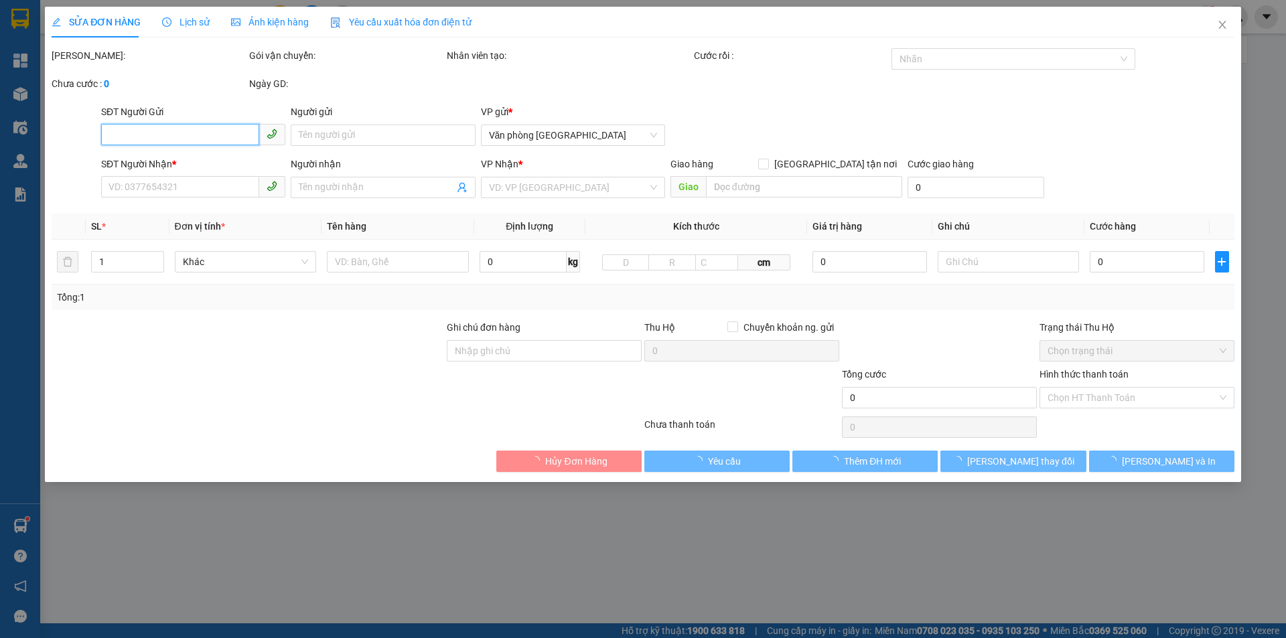
type input "0396548827"
type input "200.000"
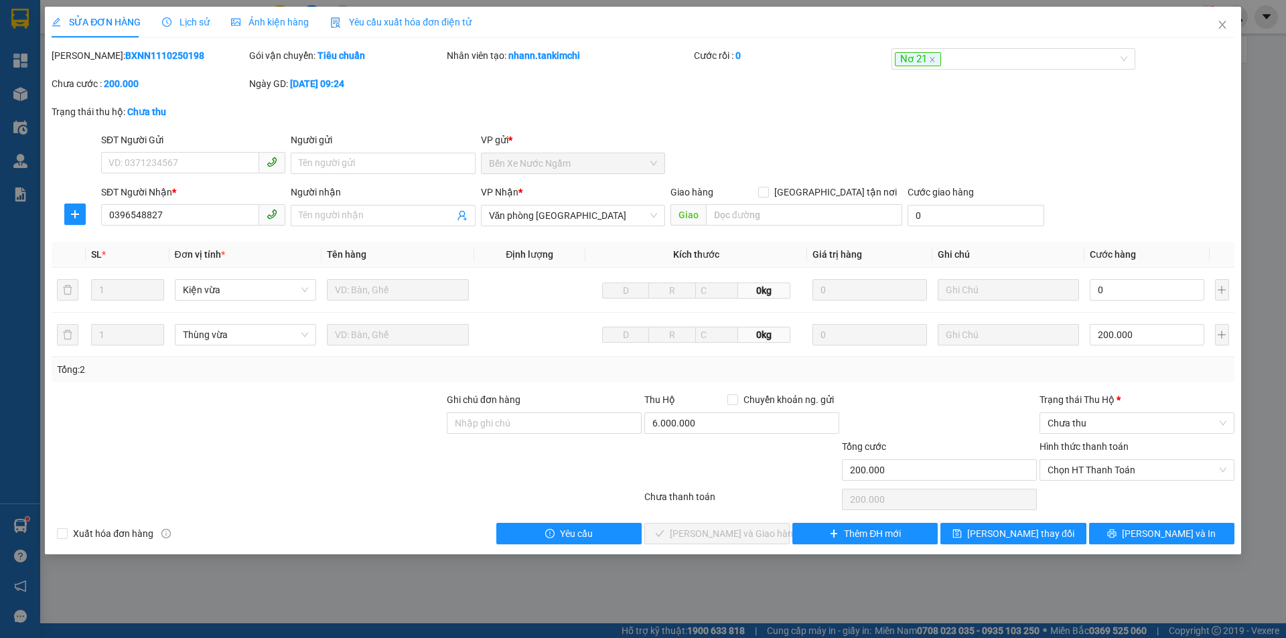
click at [528, 360] on div "Tổng: 2" at bounding box center [643, 369] width 1183 height 25
click at [516, 427] on input "Ghi chú đơn hàng" at bounding box center [544, 423] width 195 height 21
type input "Xe Mỹ Sơn"
click at [1009, 33] on div "SỬA ĐƠN HÀNG Lịch sử Ảnh kiện hàng Yêu cầu xuất hóa đơn điện tử" at bounding box center [643, 22] width 1183 height 31
click at [1007, 47] on div "SỬA ĐƠN HÀNG Lịch sử Ảnh kiện hàng Yêu cầu xuất hóa đơn điện tử Total Paid Fee …" at bounding box center [643, 276] width 1183 height 538
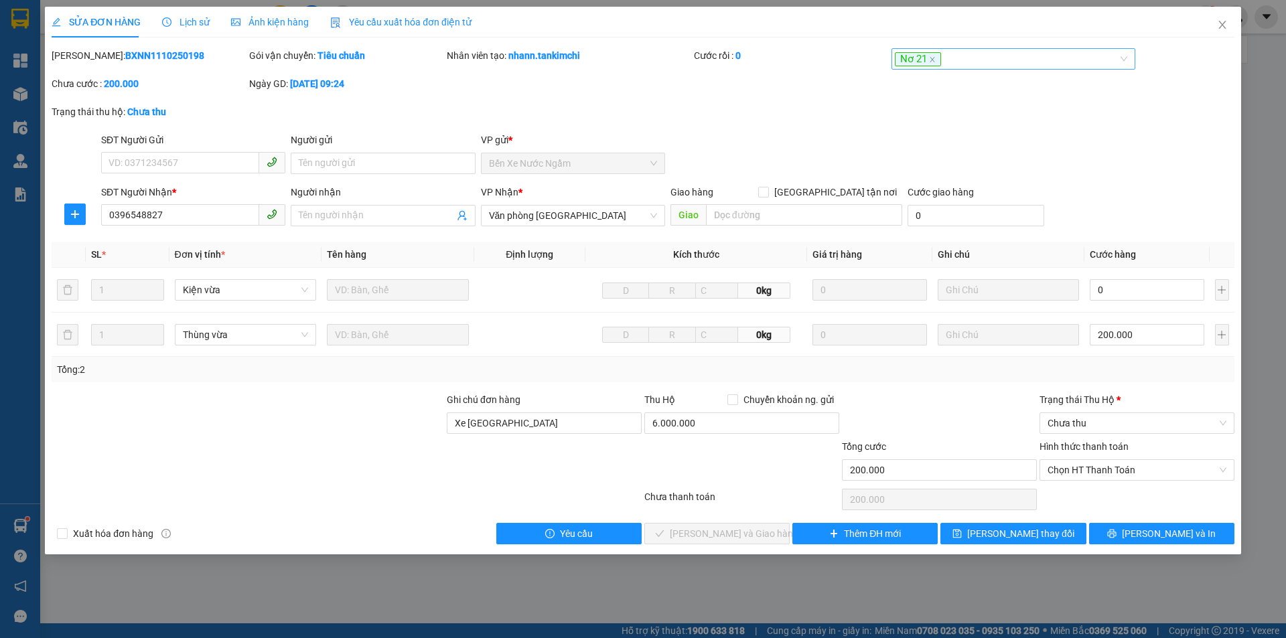
click at [997, 59] on div "Nơ 21" at bounding box center [1007, 59] width 224 height 16
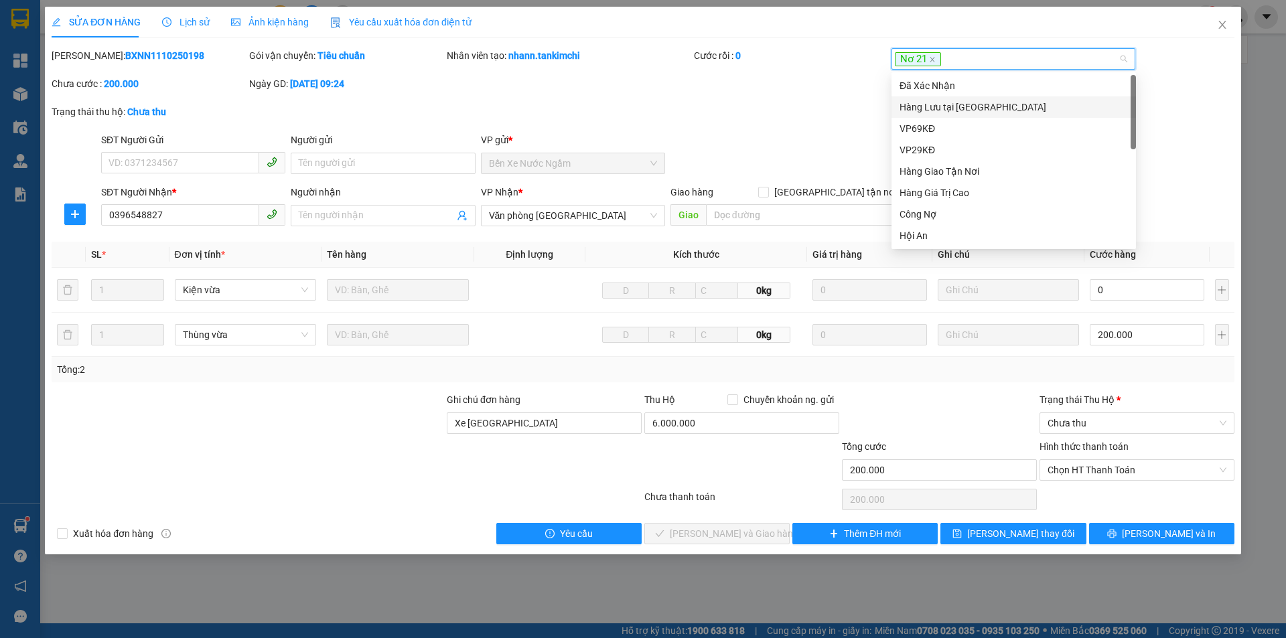
click at [978, 114] on div "Hàng Lưu tại Kho ĐN" at bounding box center [1014, 107] width 228 height 15
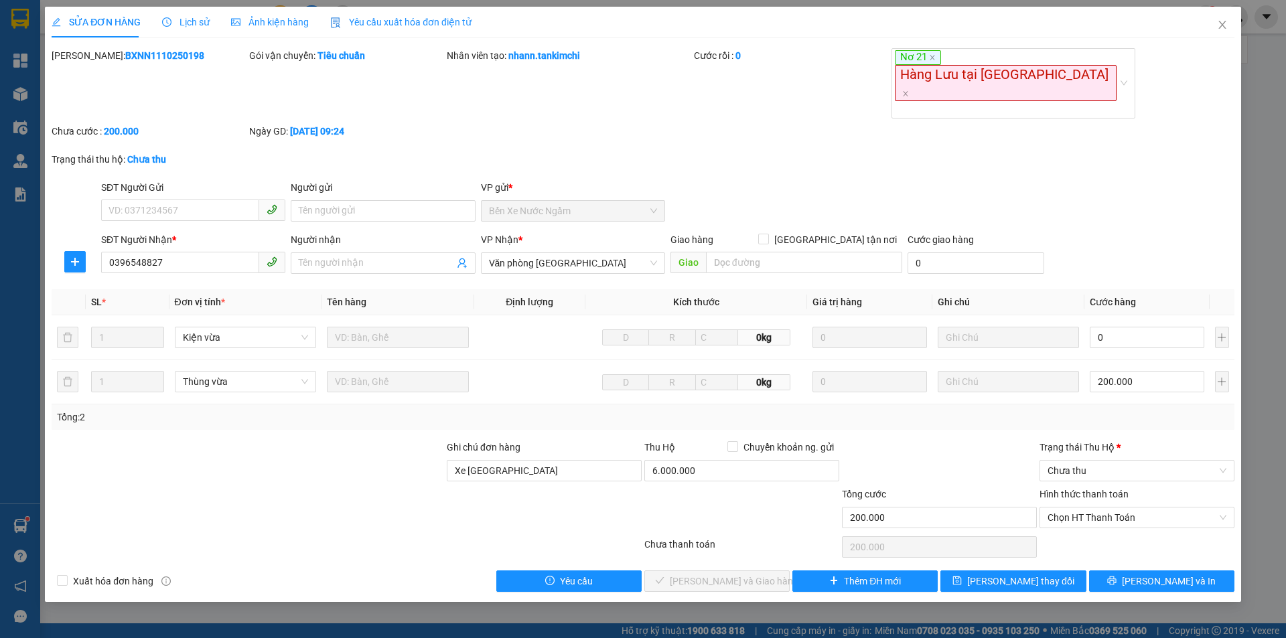
click at [1031, 557] on div "SỬA ĐƠN HÀNG Lịch sử Ảnh kiện hàng Yêu cầu xuất hóa đơn điện tử Total Paid Fee …" at bounding box center [643, 319] width 1286 height 638
click at [1031, 574] on span "[PERSON_NAME] thay đổi" at bounding box center [1020, 581] width 107 height 15
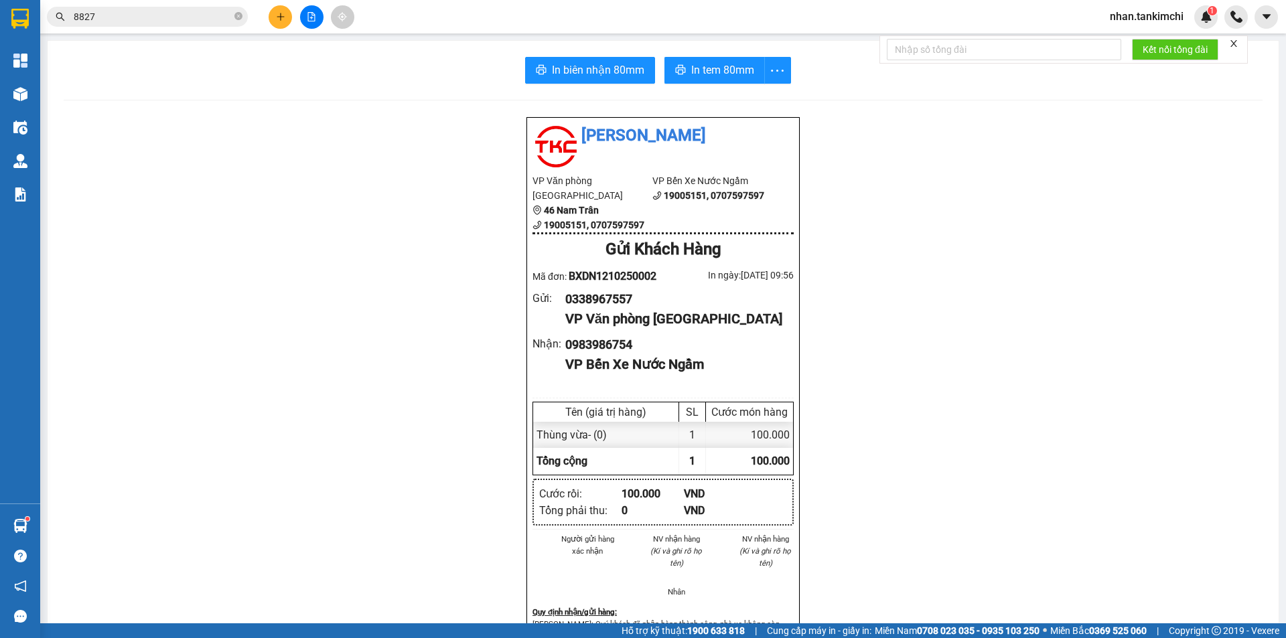
click at [189, 6] on div "Kết quả tìm kiếm ( 1 ) Bộ lọc Gửi 3 ngày gần nhất Mã ĐH Trạng thái Món hàng Thu…" at bounding box center [130, 16] width 261 height 23
click at [175, 13] on input "8827" at bounding box center [153, 16] width 158 height 15
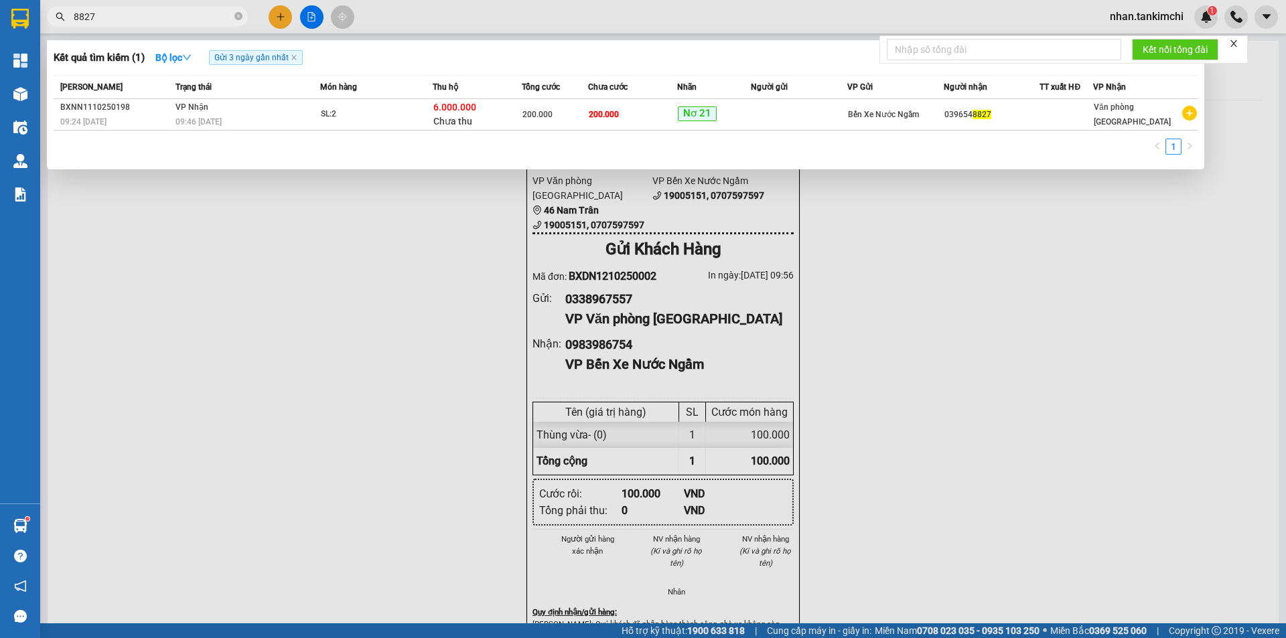
click at [127, 8] on span "8827" at bounding box center [147, 17] width 201 height 20
click at [119, 13] on input "8827" at bounding box center [153, 16] width 158 height 15
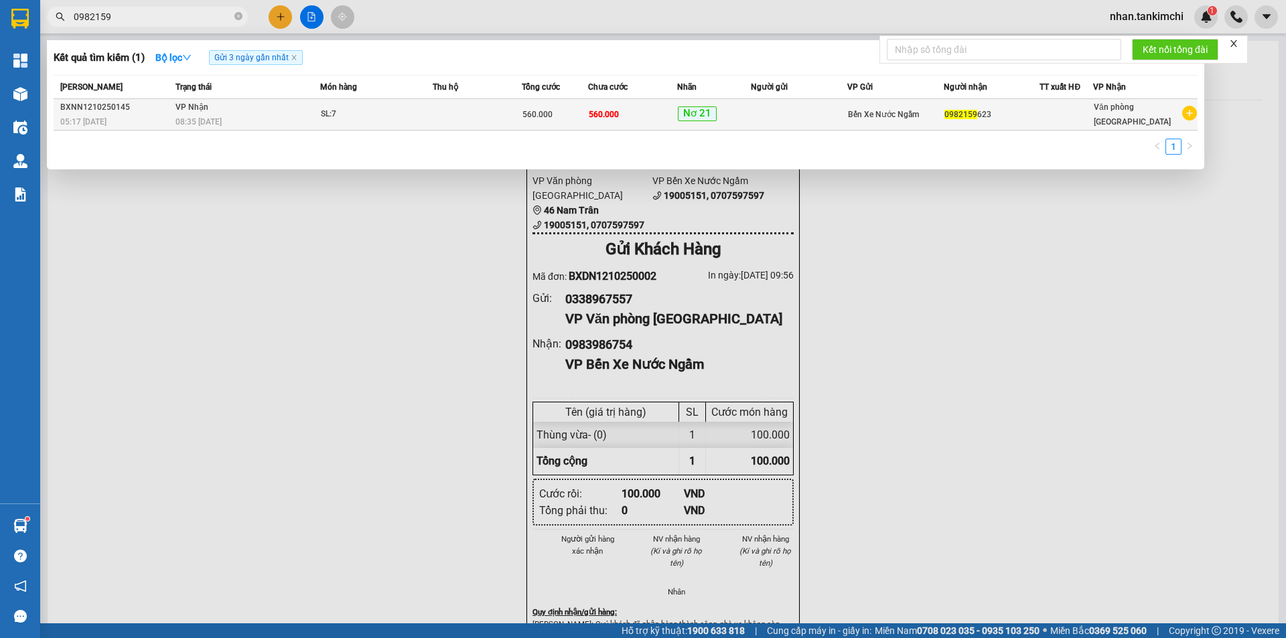
type input "0982159"
click at [732, 117] on div "Nơ 21" at bounding box center [714, 114] width 73 height 16
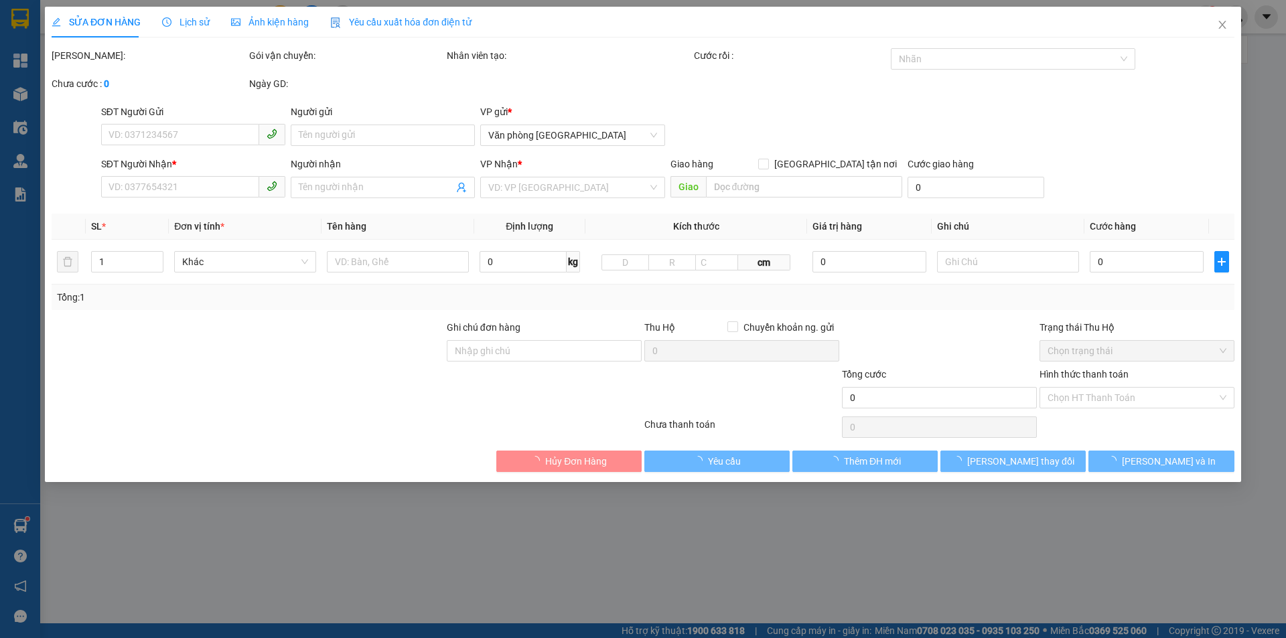
type input "0982159623"
type input "560.000"
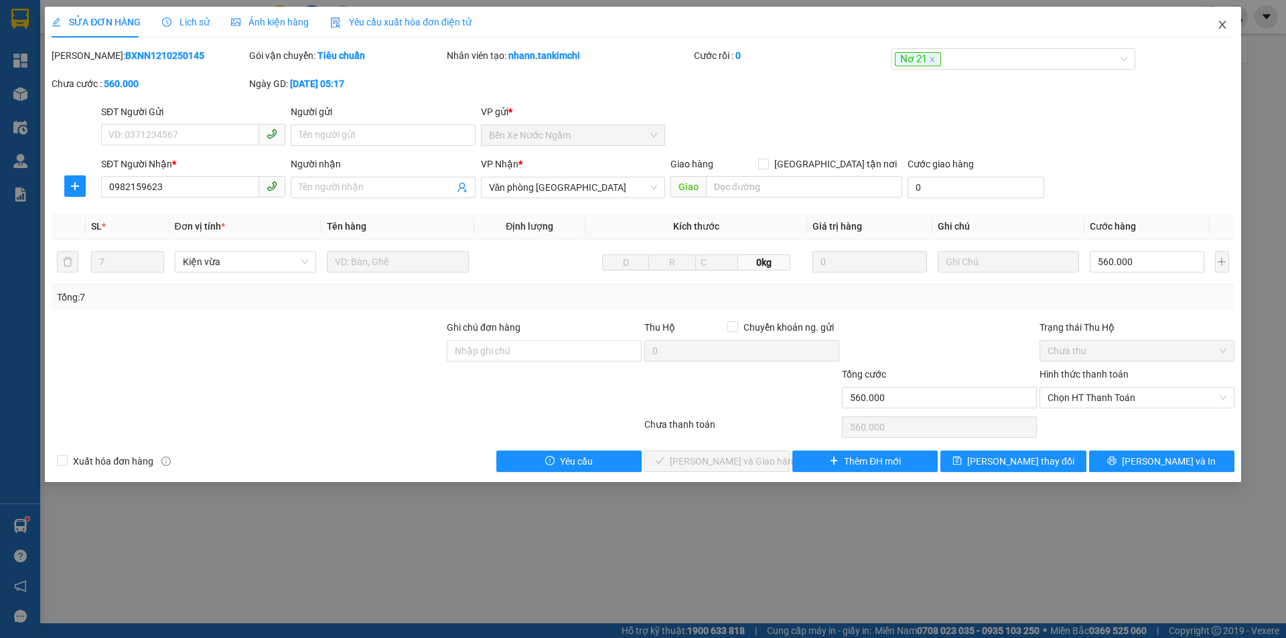
click at [1220, 35] on span "Close" at bounding box center [1223, 26] width 38 height 38
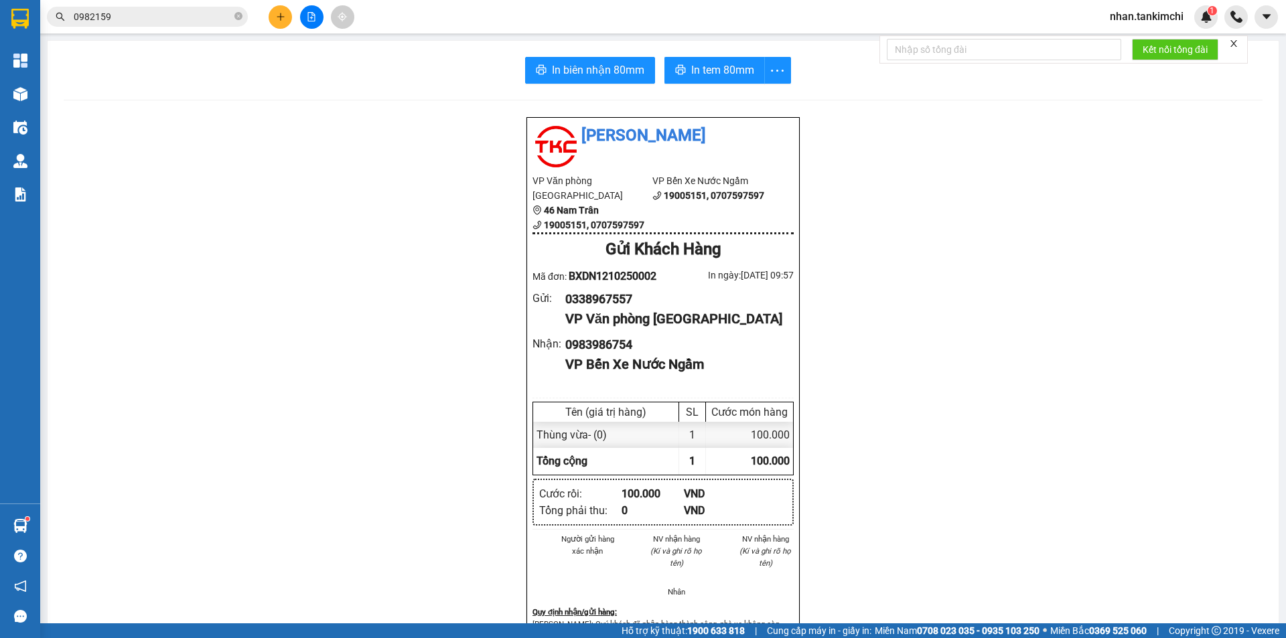
click at [170, 22] on input "0982159" at bounding box center [153, 16] width 158 height 15
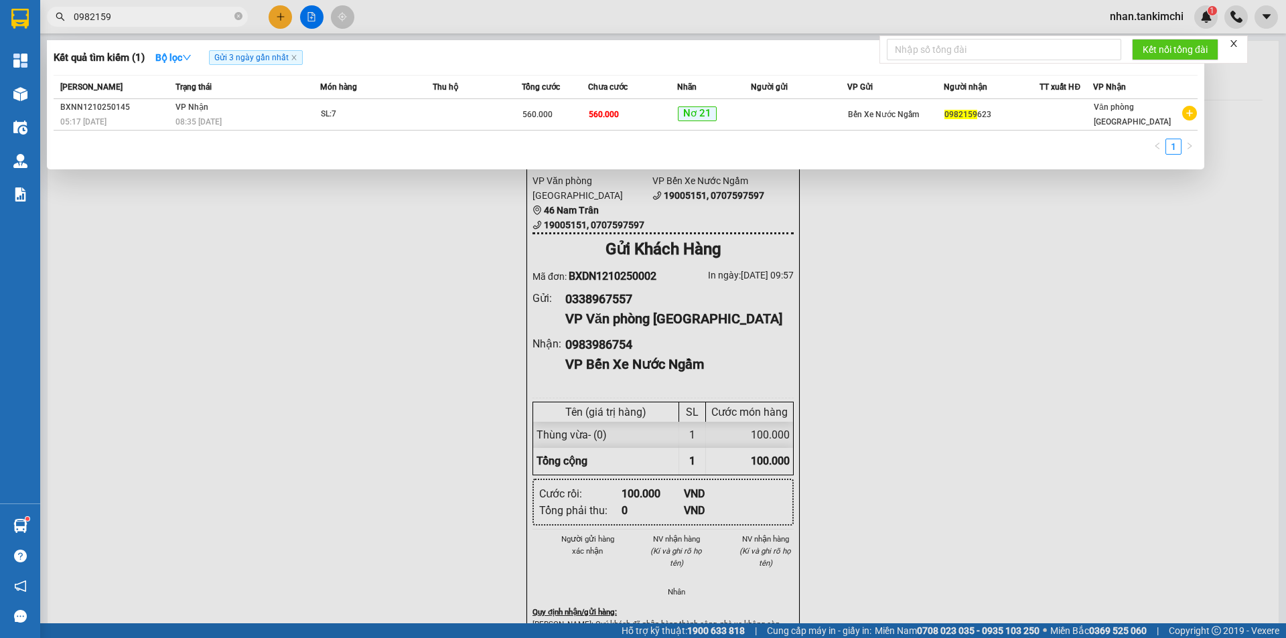
click at [295, 54] on span "Gửi 3 ngày gần nhất" at bounding box center [256, 57] width 94 height 15
click at [300, 56] on span "Gửi 3 ngày gần nhất" at bounding box center [256, 57] width 94 height 15
click at [295, 57] on icon "close" at bounding box center [293, 58] width 5 height 5
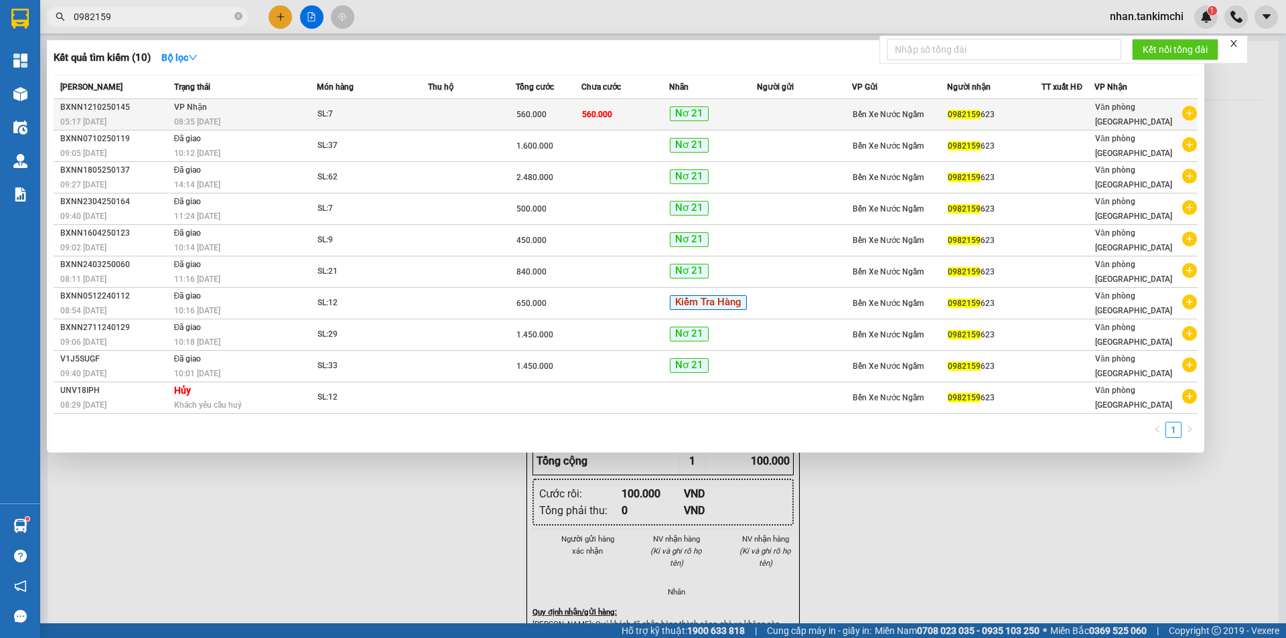
click at [700, 115] on span "Nơ 21" at bounding box center [689, 113] width 39 height 15
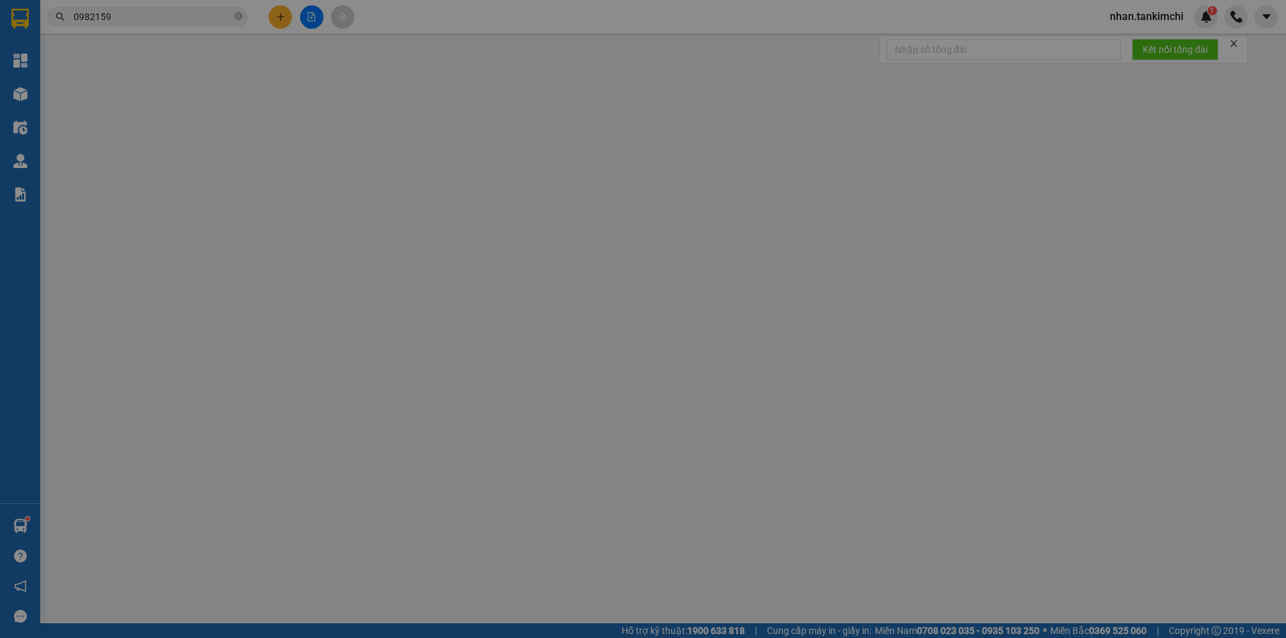
type input "0982159623"
type input "560.000"
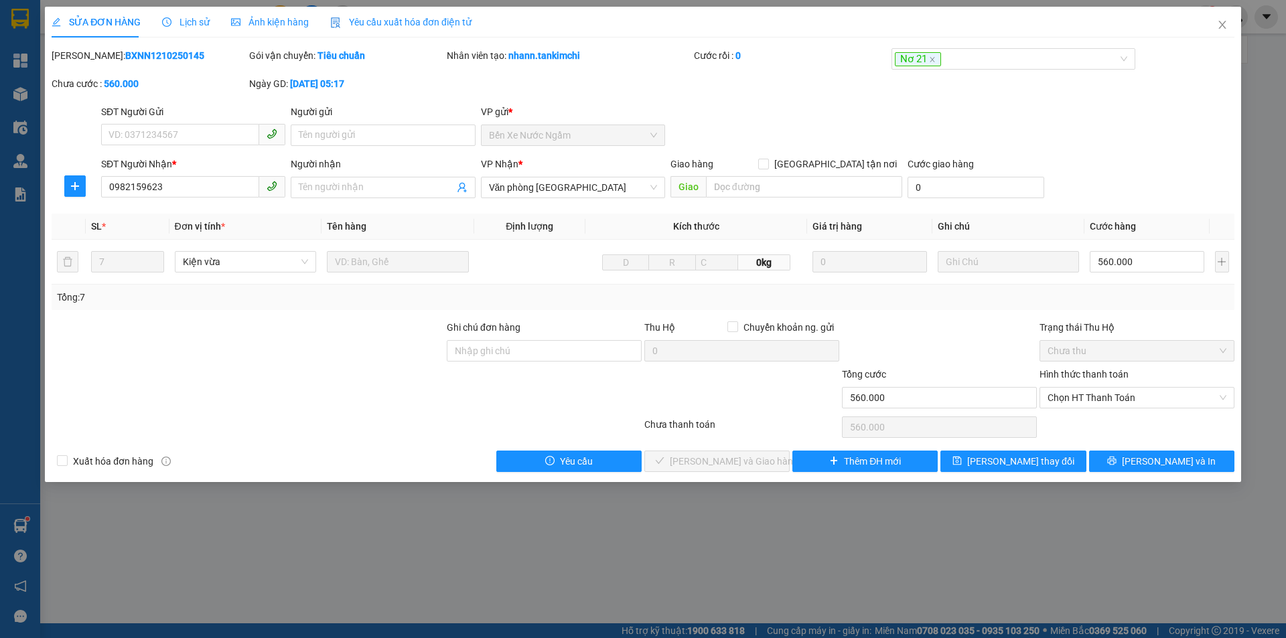
click at [1141, 444] on div "Total Paid Fee 0 Total UnPaid Fee 560.000 Cash Collection Total Fee Mã ĐH: BXNN…" at bounding box center [643, 260] width 1183 height 424
click at [1161, 456] on span "[PERSON_NAME] và In" at bounding box center [1169, 461] width 94 height 15
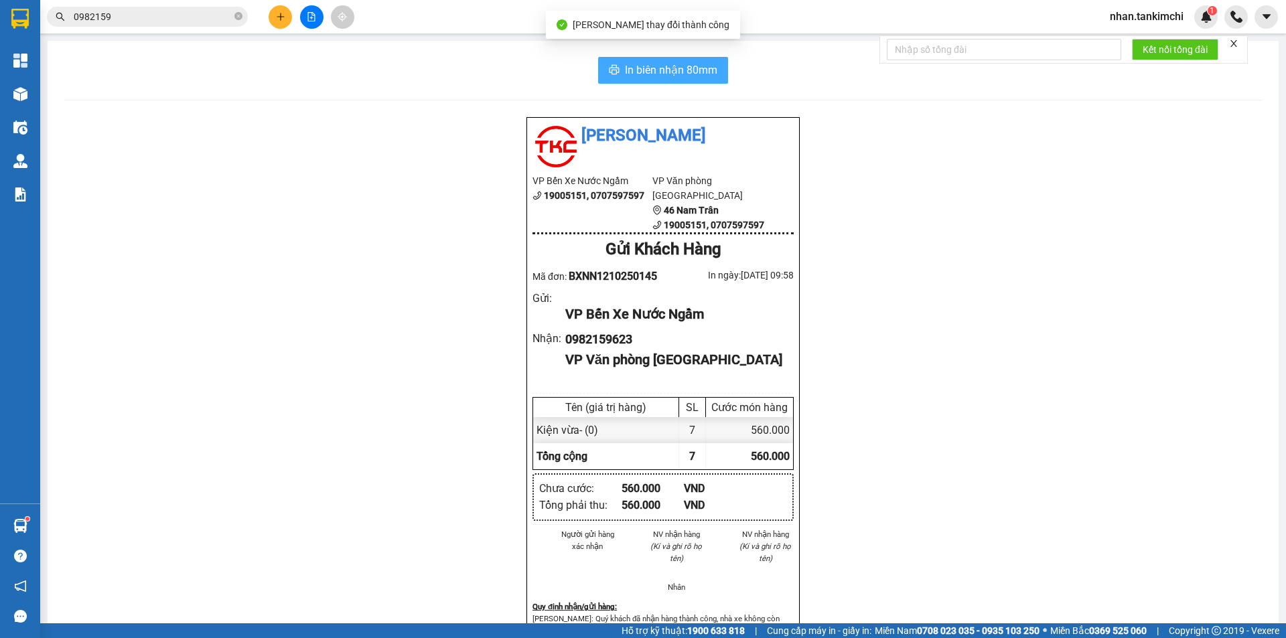
click at [640, 76] on span "In biên nhận 80mm" at bounding box center [671, 70] width 92 height 17
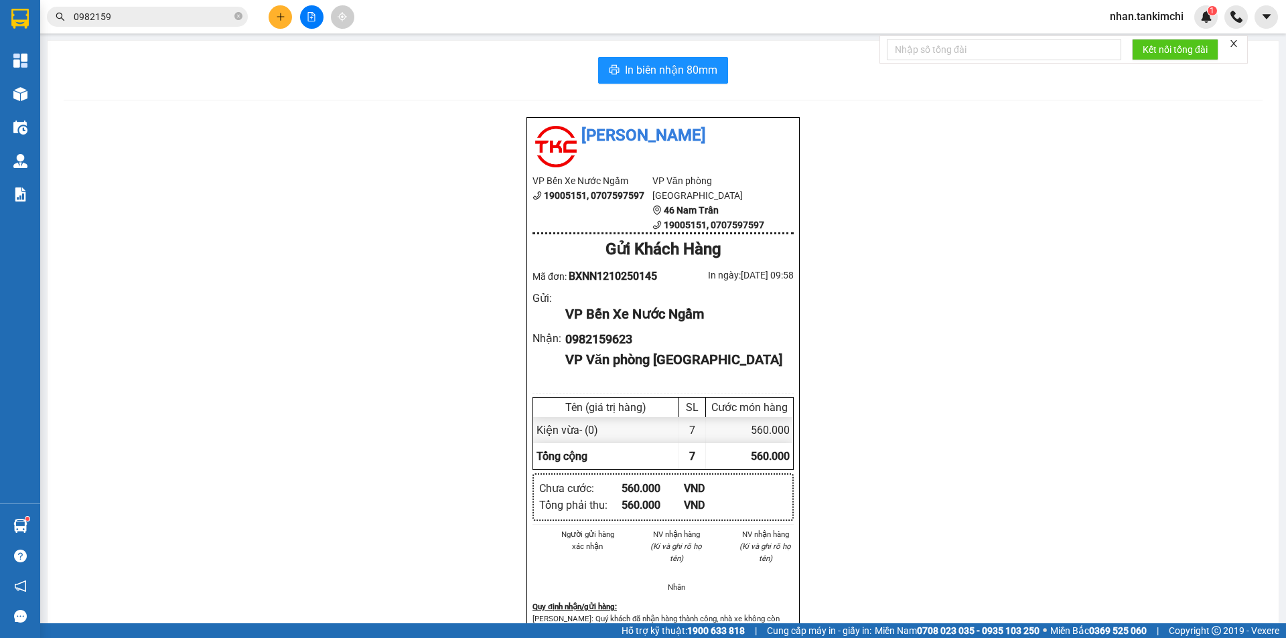
click at [161, 9] on span "0982159" at bounding box center [147, 17] width 201 height 20
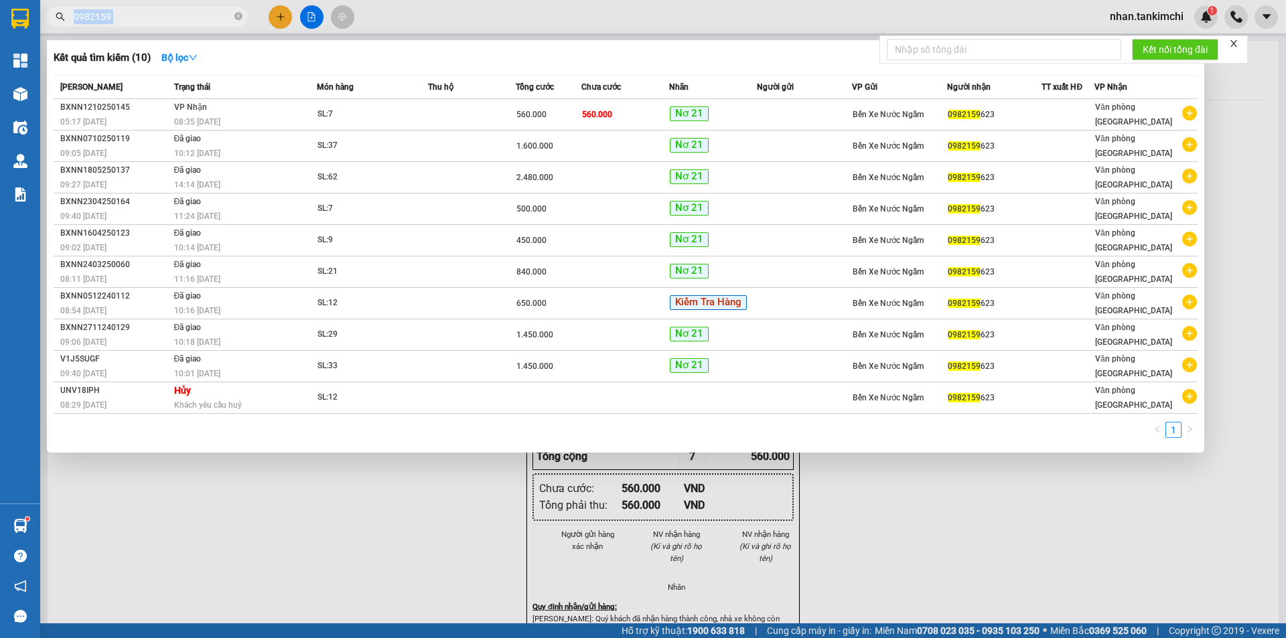
click at [161, 9] on span "0982159" at bounding box center [147, 17] width 201 height 20
click at [149, 12] on input "0982159" at bounding box center [153, 16] width 158 height 15
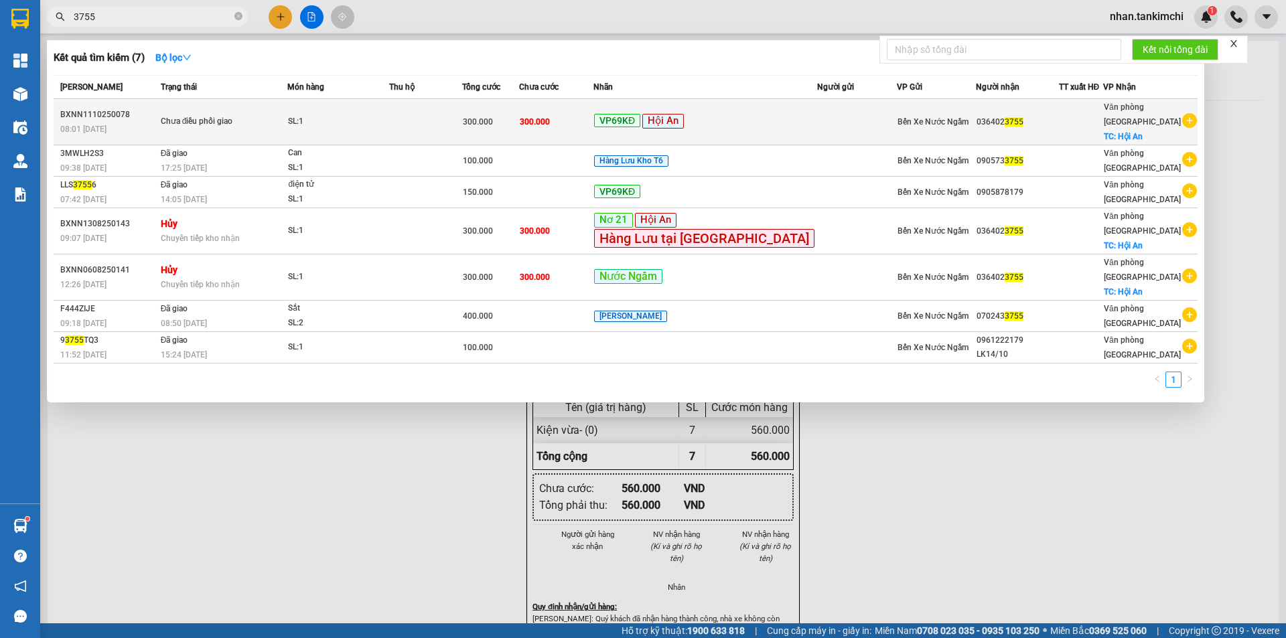
type input "3755"
click at [817, 129] on td at bounding box center [857, 122] width 80 height 46
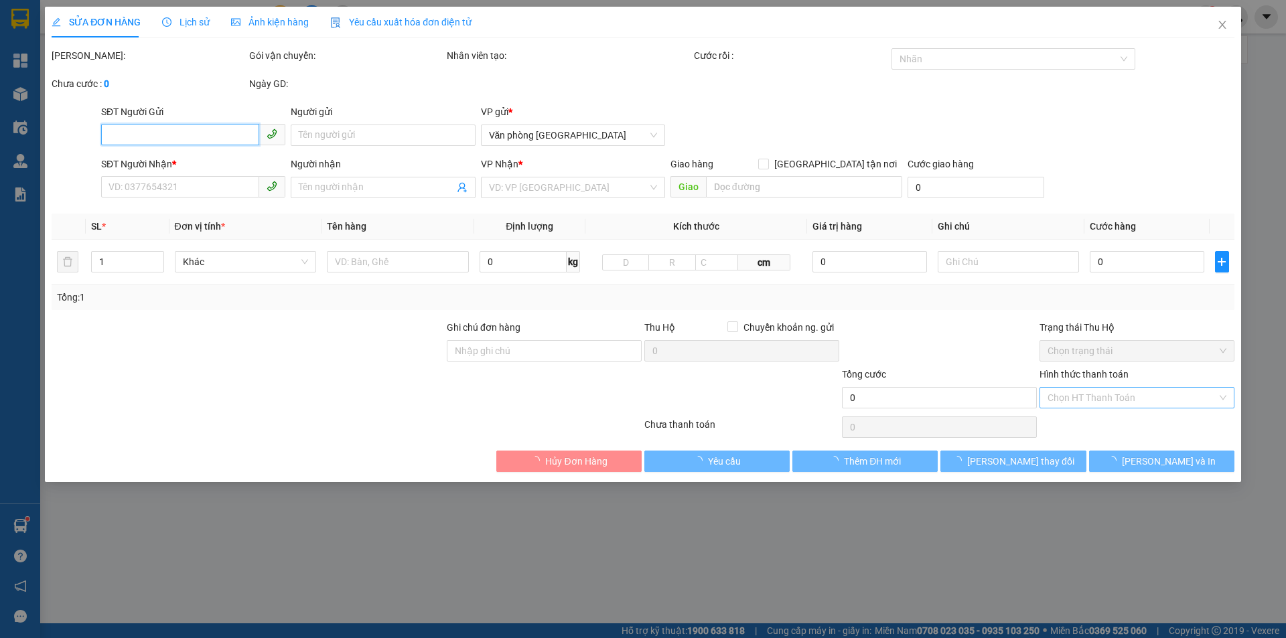
type input "0364023755"
checkbox input "true"
type input "Hội An"
type input "300.000"
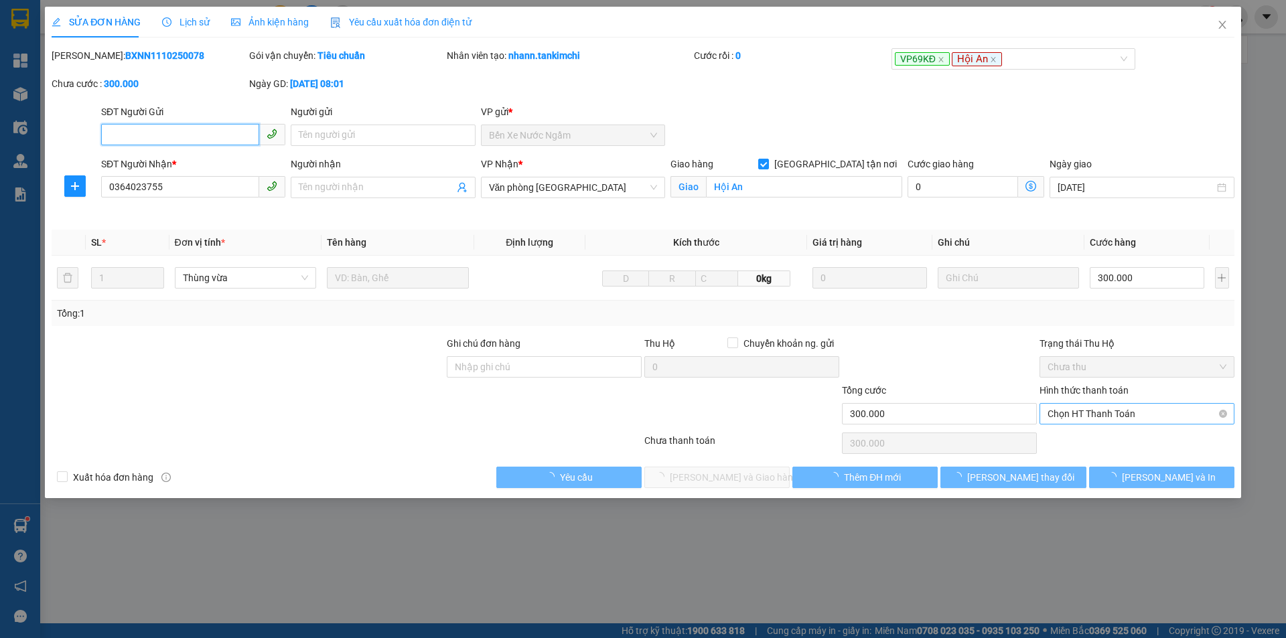
click at [1106, 404] on span "Chọn HT Thanh Toán" at bounding box center [1137, 414] width 179 height 20
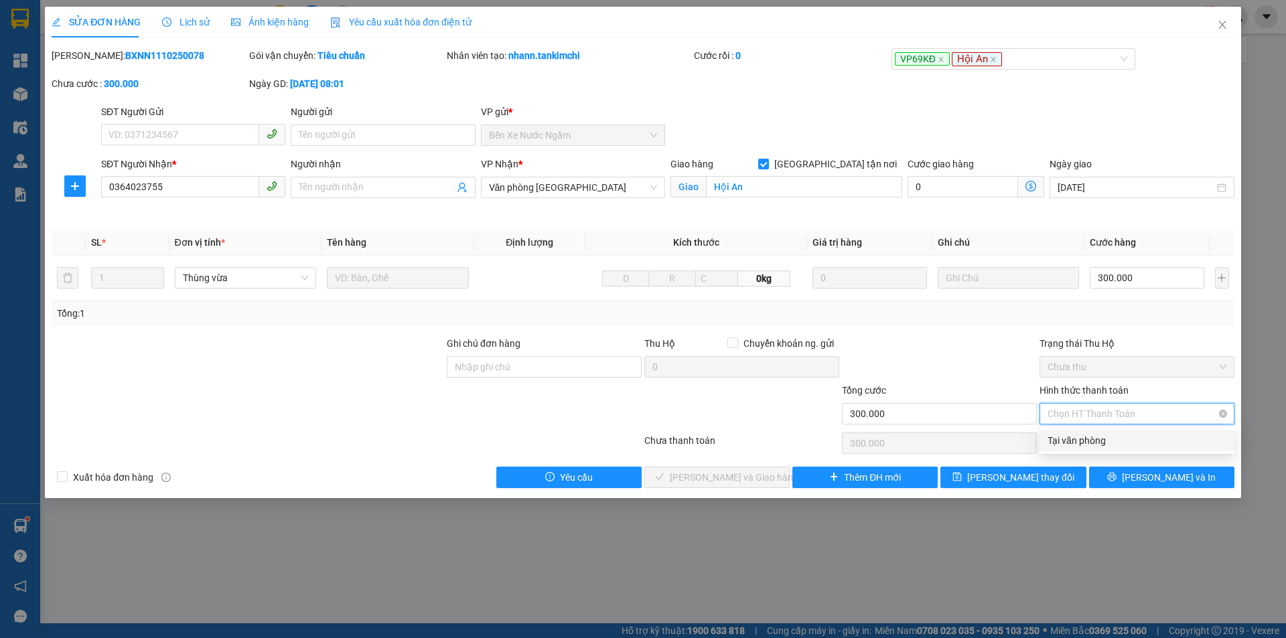
click at [1111, 421] on span "Chọn HT Thanh Toán" at bounding box center [1137, 414] width 179 height 20
click at [1088, 433] on div "Tại văn phòng" at bounding box center [1137, 440] width 195 height 21
type input "0"
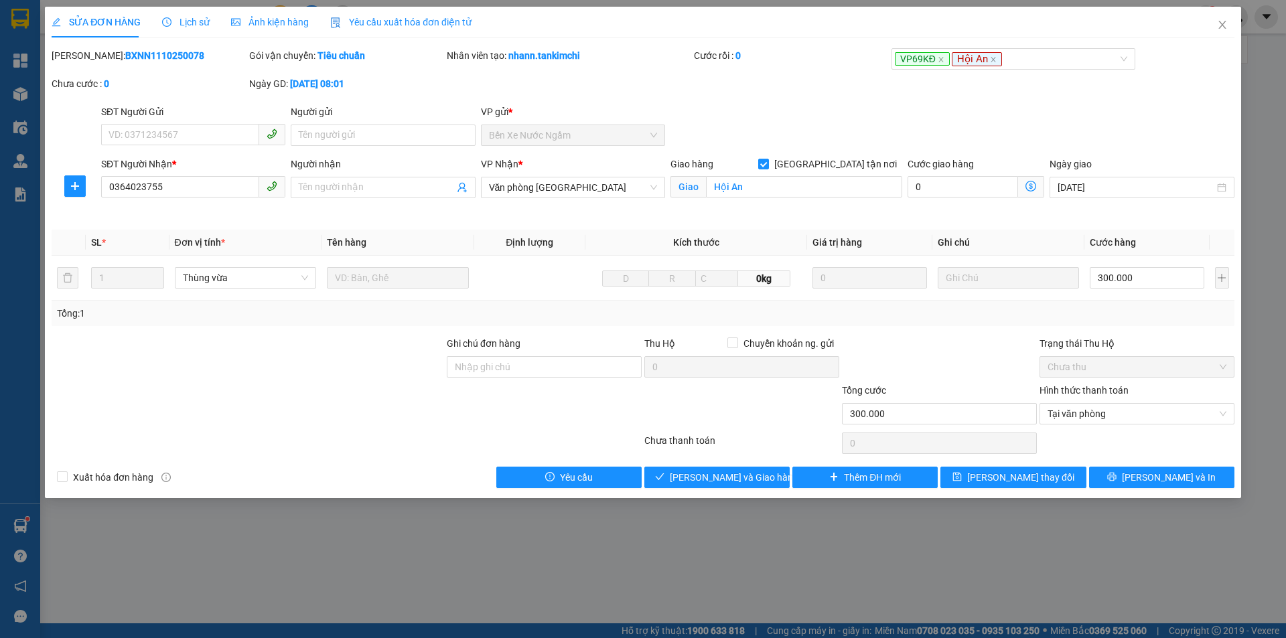
click at [755, 465] on div "Total Paid Fee 0 Total UnPaid Fee 300.000 Cash Collection Total Fee Mã ĐH: BXNN…" at bounding box center [643, 268] width 1183 height 440
click at [743, 476] on span "[PERSON_NAME] và Giao hàng" at bounding box center [734, 477] width 129 height 15
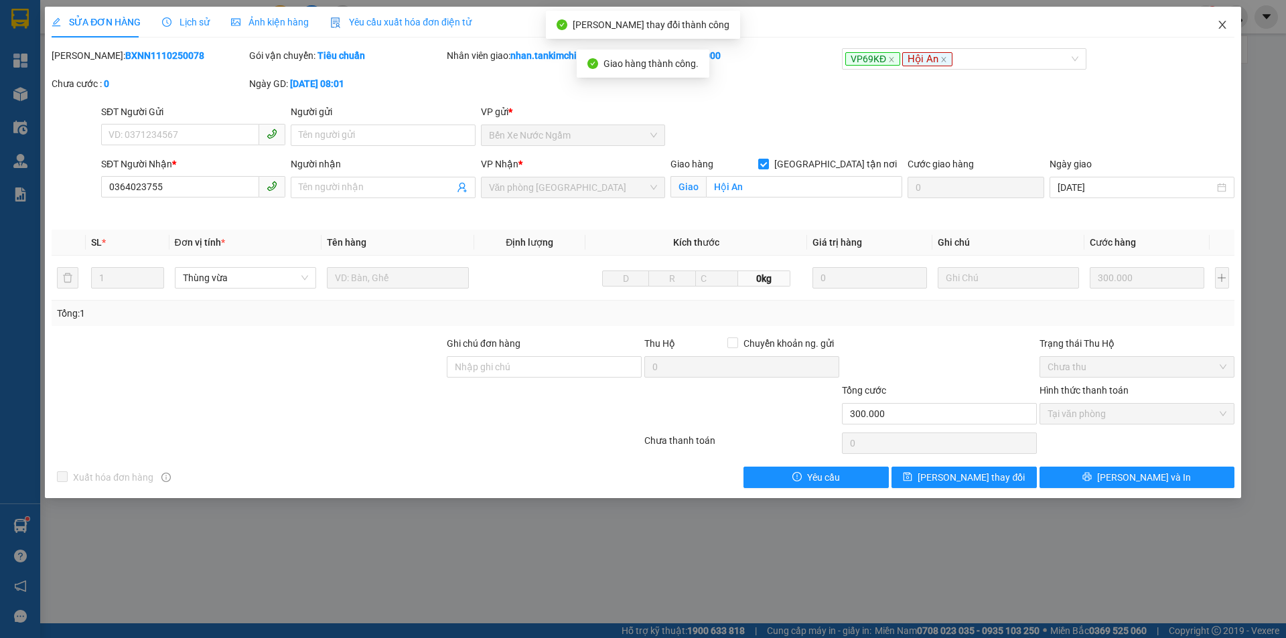
click at [1224, 26] on icon "close" at bounding box center [1222, 24] width 11 height 11
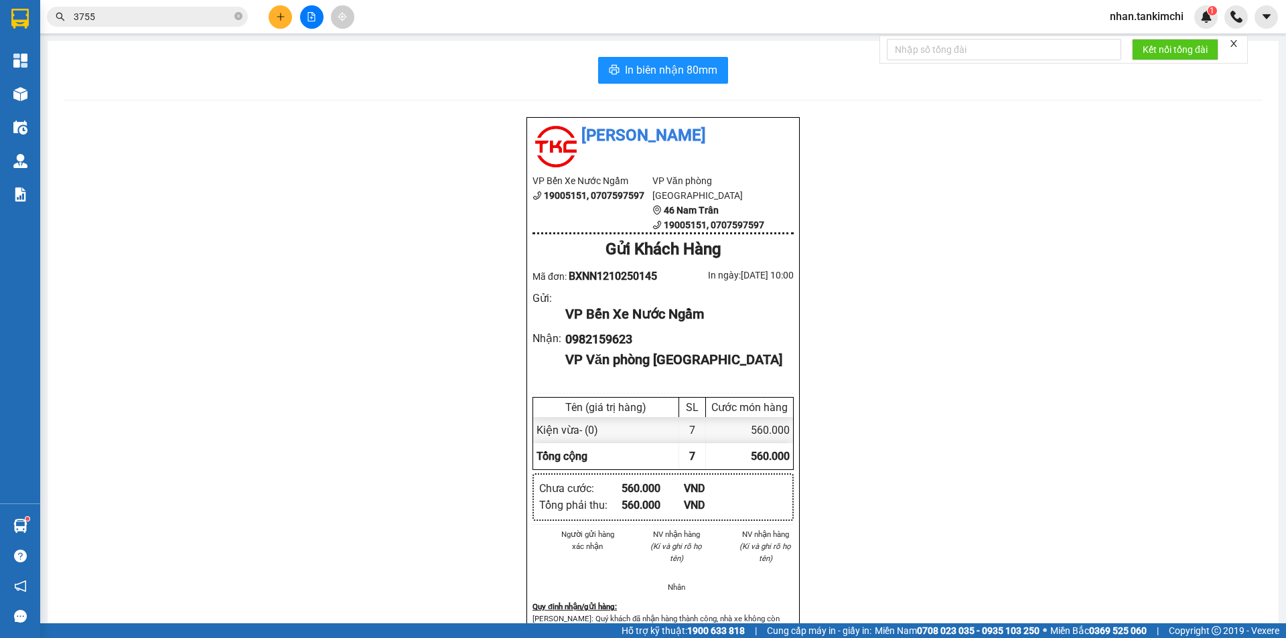
click at [126, 19] on input "3755" at bounding box center [153, 16] width 158 height 15
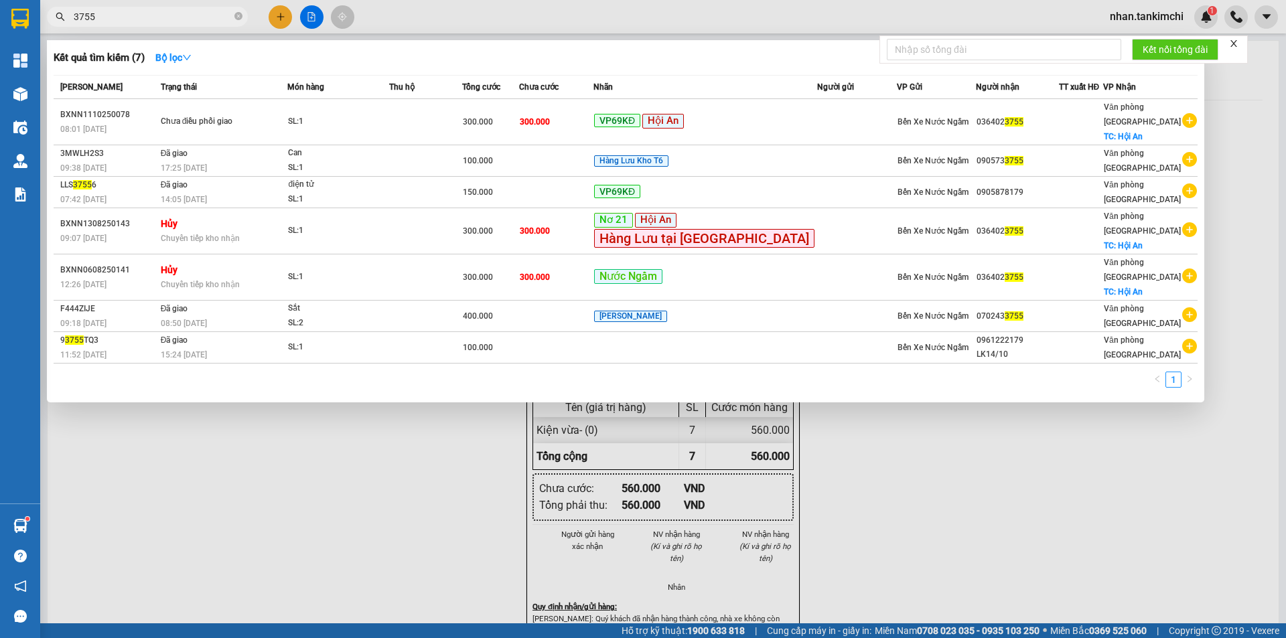
click at [135, 21] on input "3755" at bounding box center [153, 16] width 158 height 15
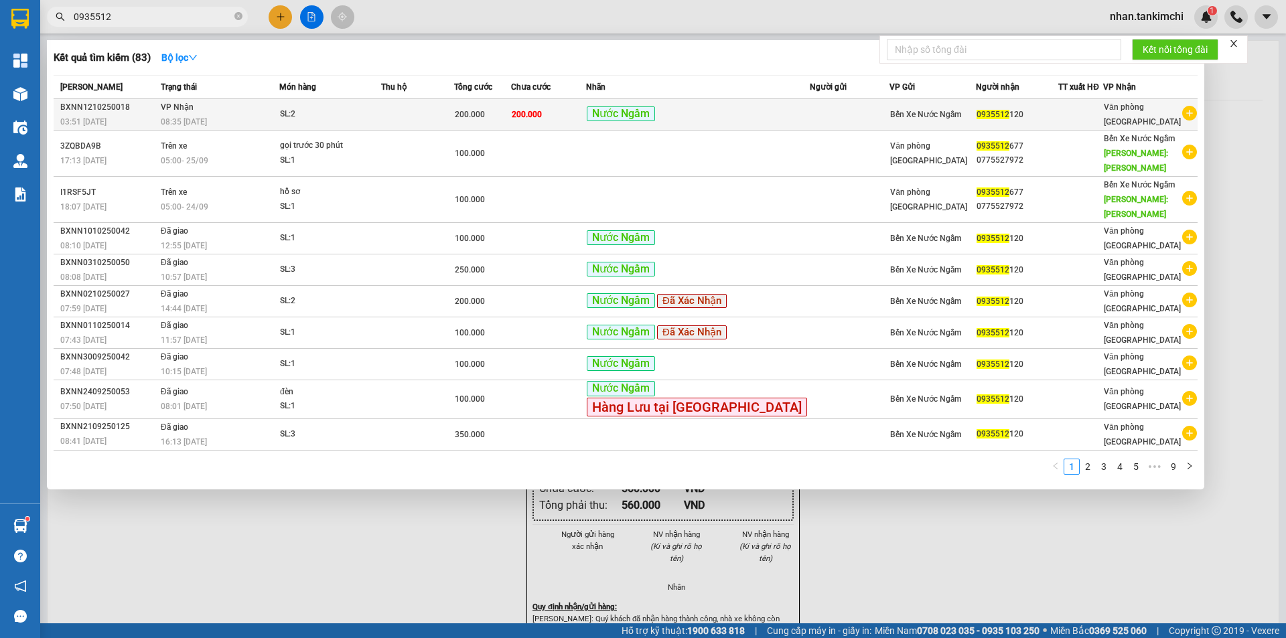
type input "0935512"
click at [638, 119] on td "Nước Ngầm" at bounding box center [698, 114] width 224 height 31
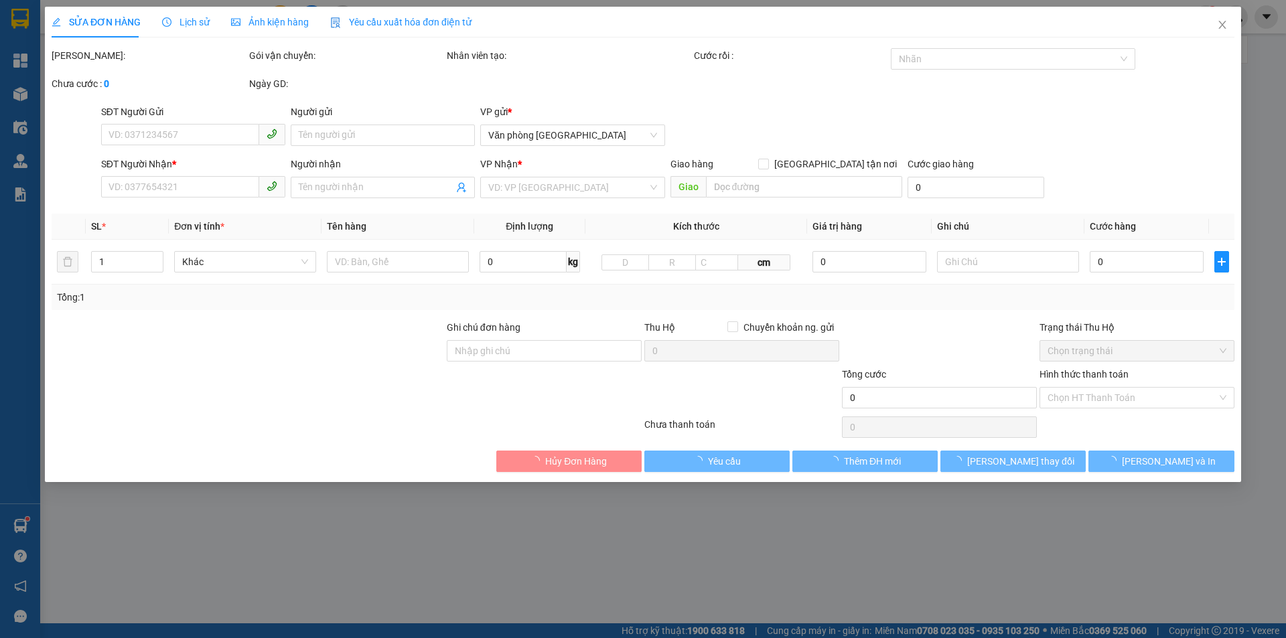
type input "0935512120"
type input "200.000"
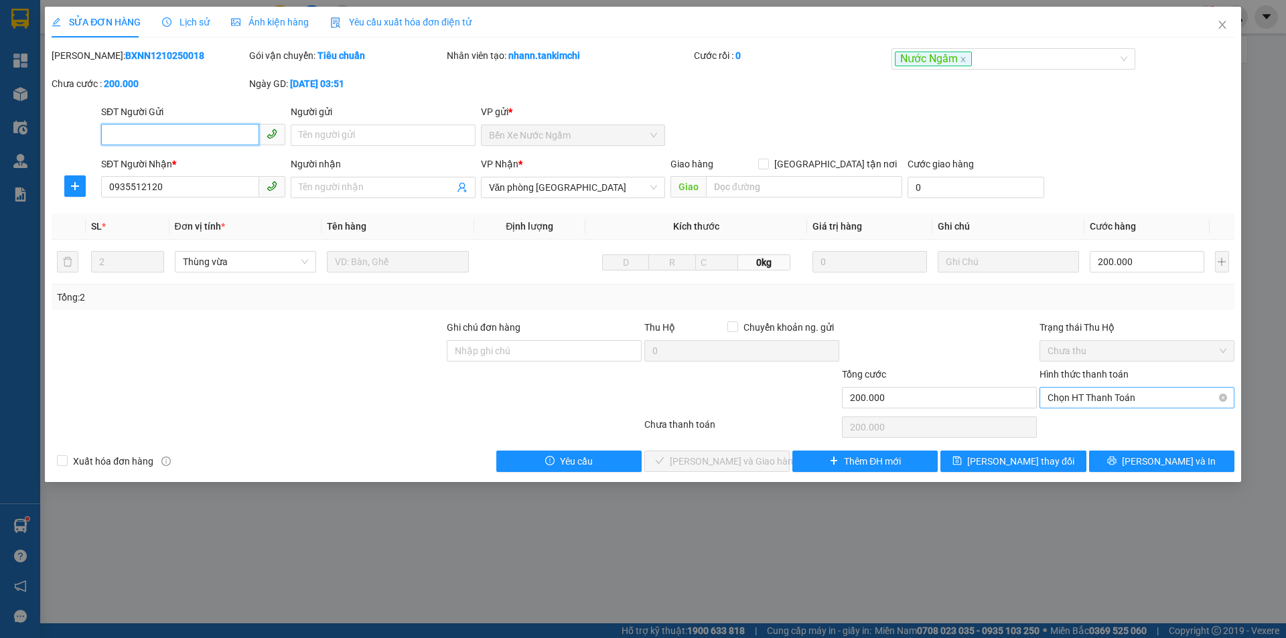
click at [1117, 402] on span "Chọn HT Thanh Toán" at bounding box center [1137, 398] width 179 height 20
click at [1091, 420] on div "Tại văn phòng" at bounding box center [1137, 424] width 179 height 15
type input "0"
click at [722, 478] on div "SỬA ĐƠN HÀNG Lịch sử Ảnh kiện hàng Yêu cầu xuất hóa đơn điện tử Total Paid Fee …" at bounding box center [643, 245] width 1196 height 476
click at [725, 462] on span "[PERSON_NAME] và Giao hàng" at bounding box center [734, 461] width 129 height 15
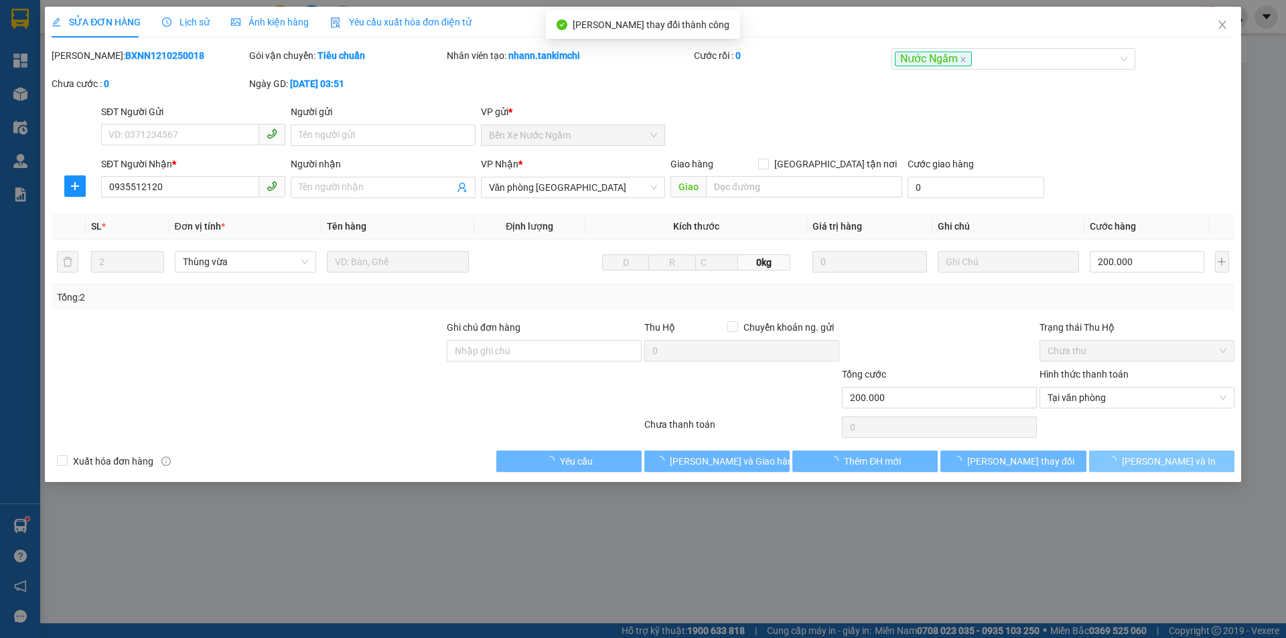
click at [1145, 455] on button "[PERSON_NAME] và In" at bounding box center [1161, 461] width 145 height 21
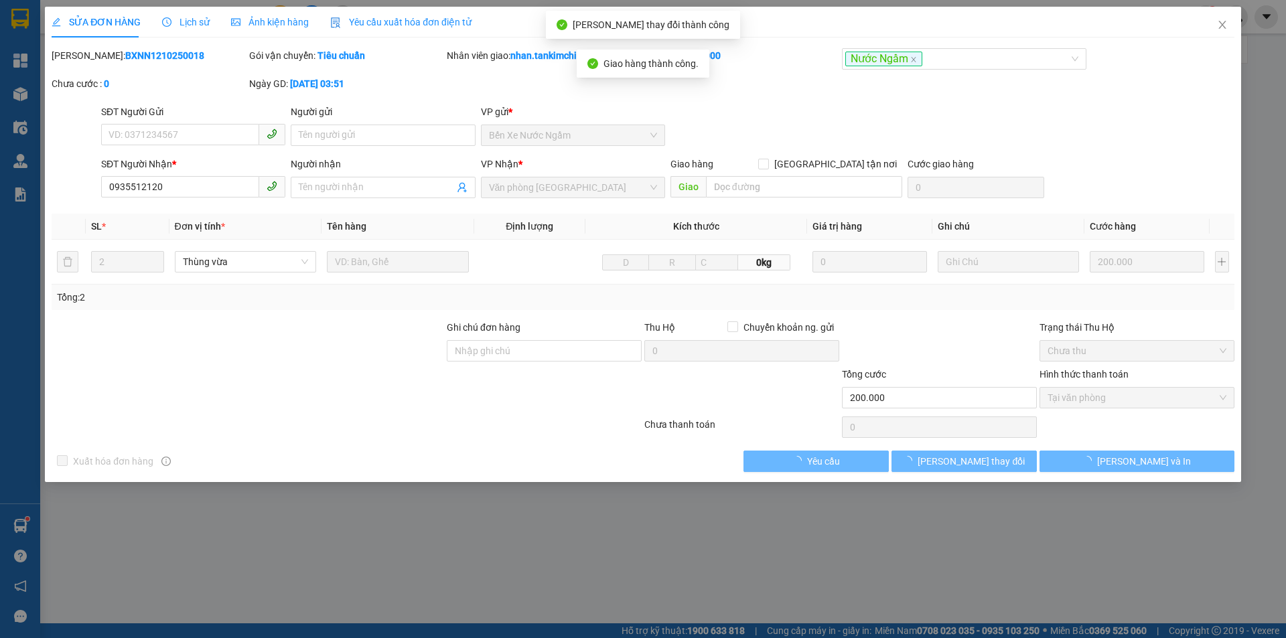
click at [1160, 461] on span "[PERSON_NAME] và In" at bounding box center [1144, 461] width 94 height 15
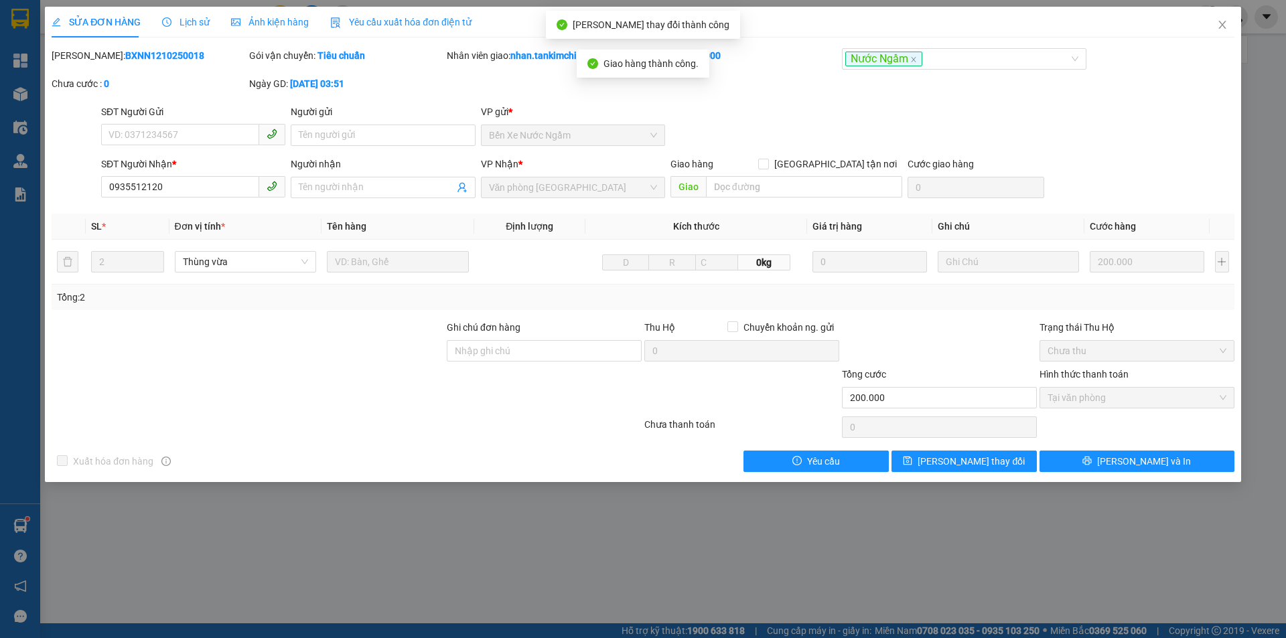
click at [1160, 461] on span "[PERSON_NAME] và In" at bounding box center [1144, 461] width 94 height 15
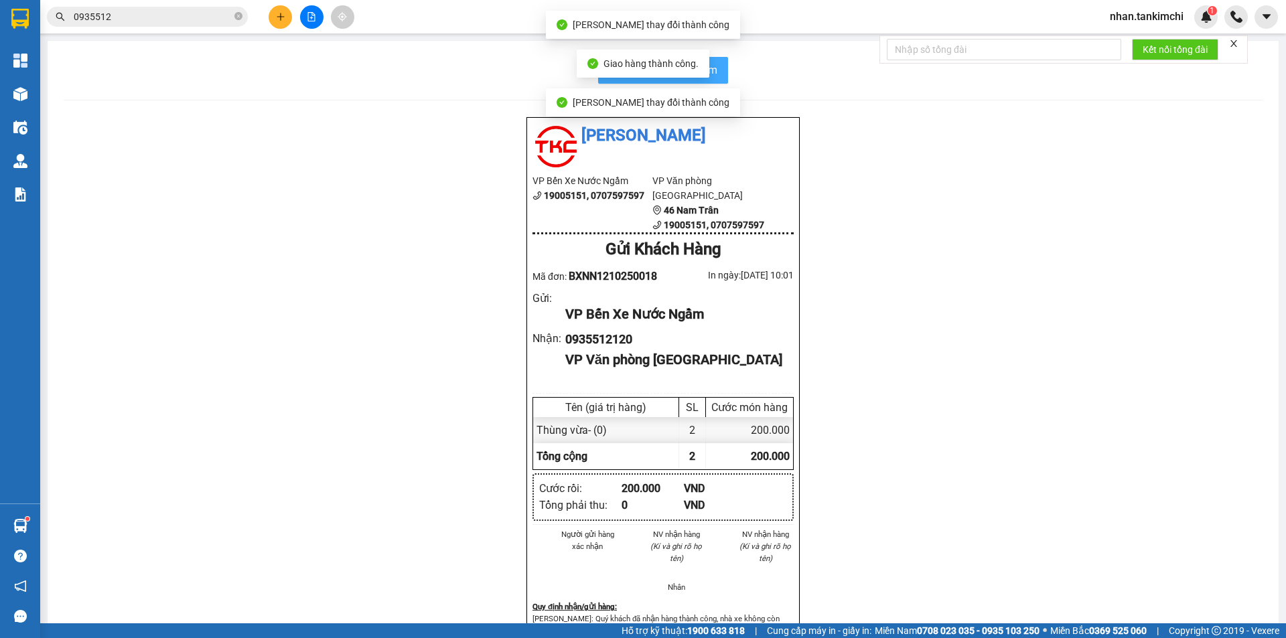
click at [713, 82] on button "In biên nhận 80mm" at bounding box center [663, 70] width 130 height 27
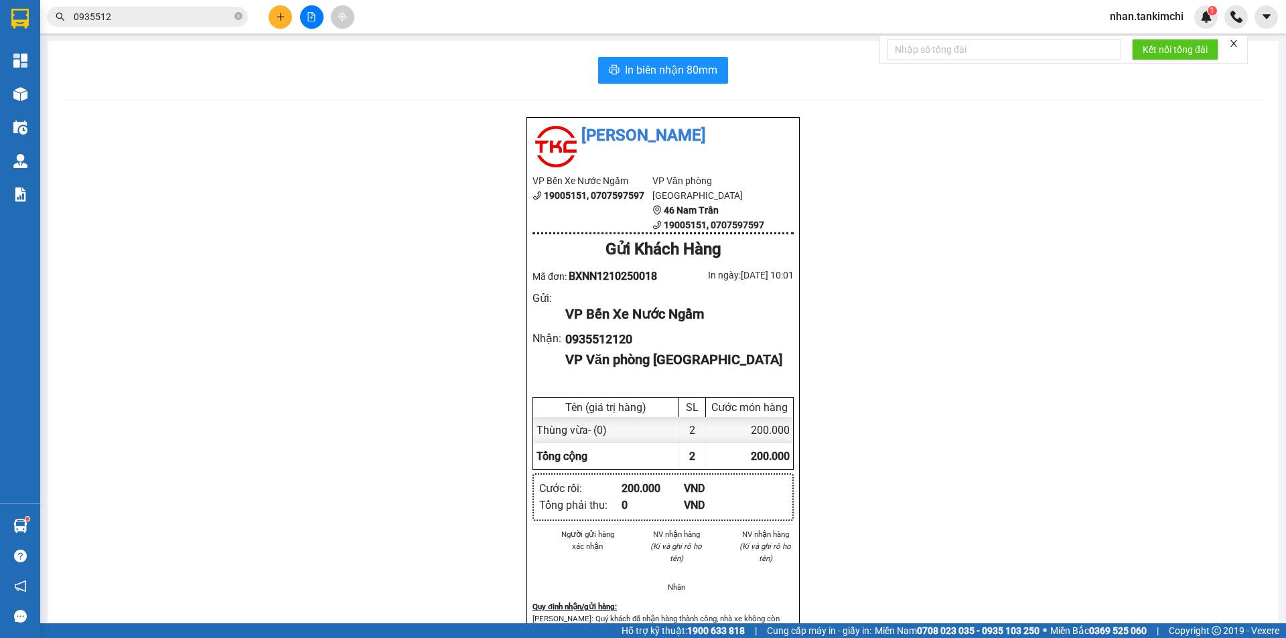
click at [183, 15] on input "0935512" at bounding box center [153, 16] width 158 height 15
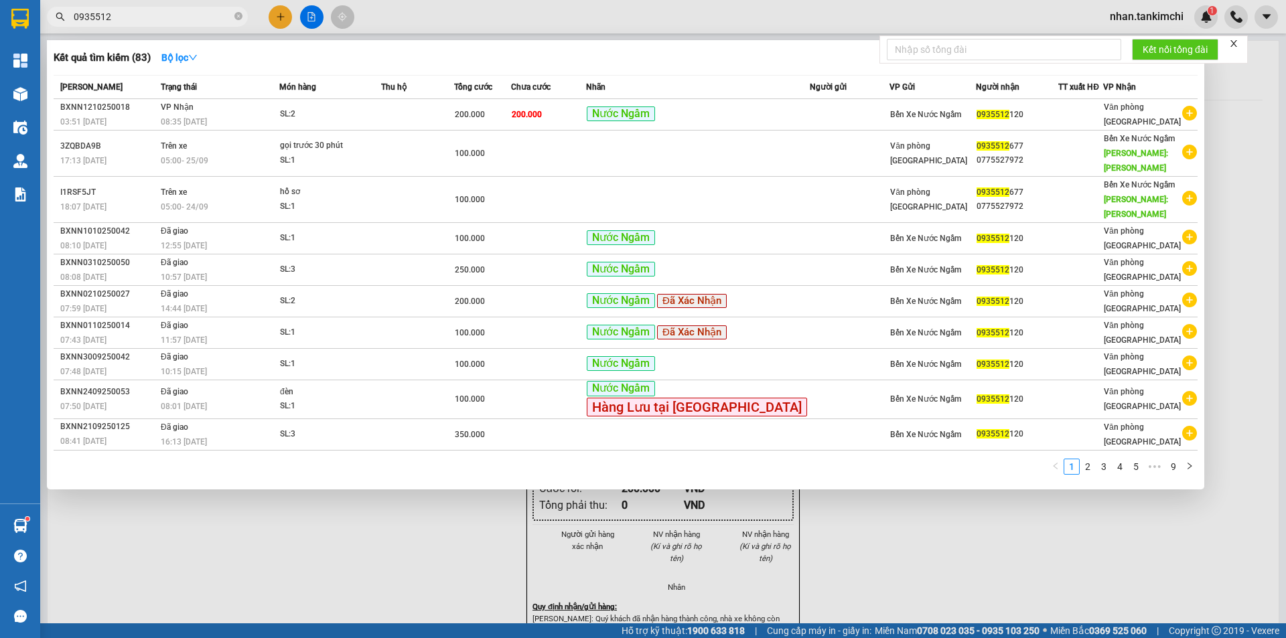
click at [183, 15] on input "0935512" at bounding box center [153, 16] width 158 height 15
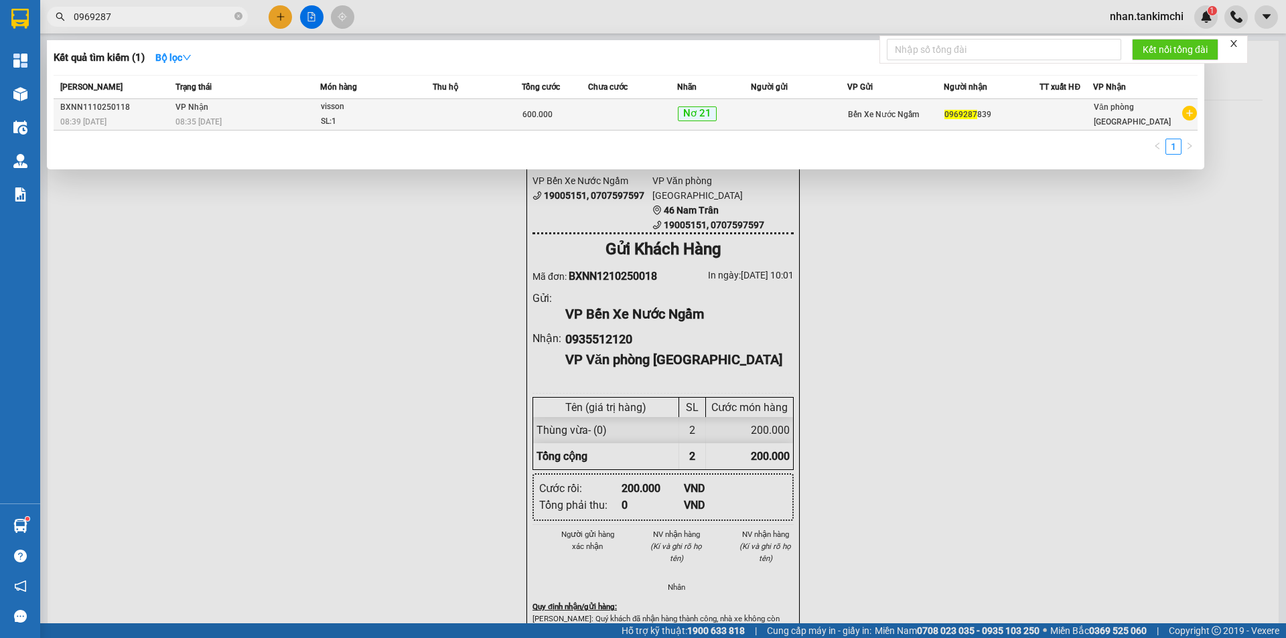
type input "0969287"
click at [749, 108] on div "Nơ 21" at bounding box center [714, 114] width 73 height 16
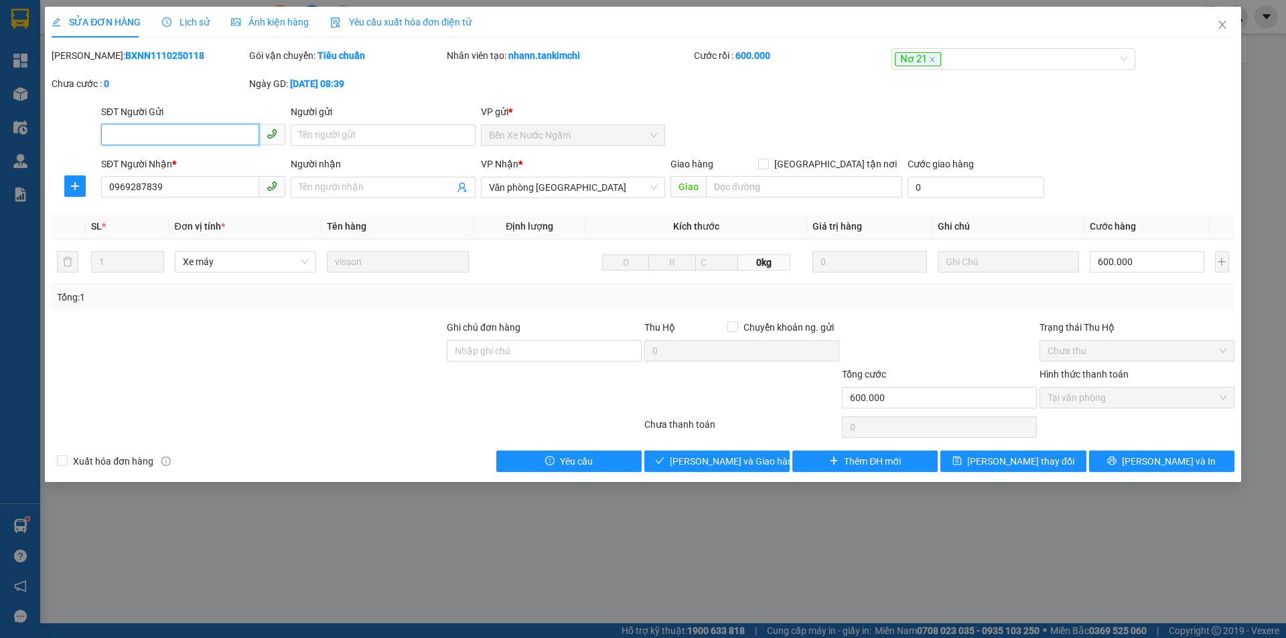
type input "0969287839"
type input "600.000"
click at [705, 456] on span "[PERSON_NAME] và Giao hàng" at bounding box center [734, 461] width 129 height 15
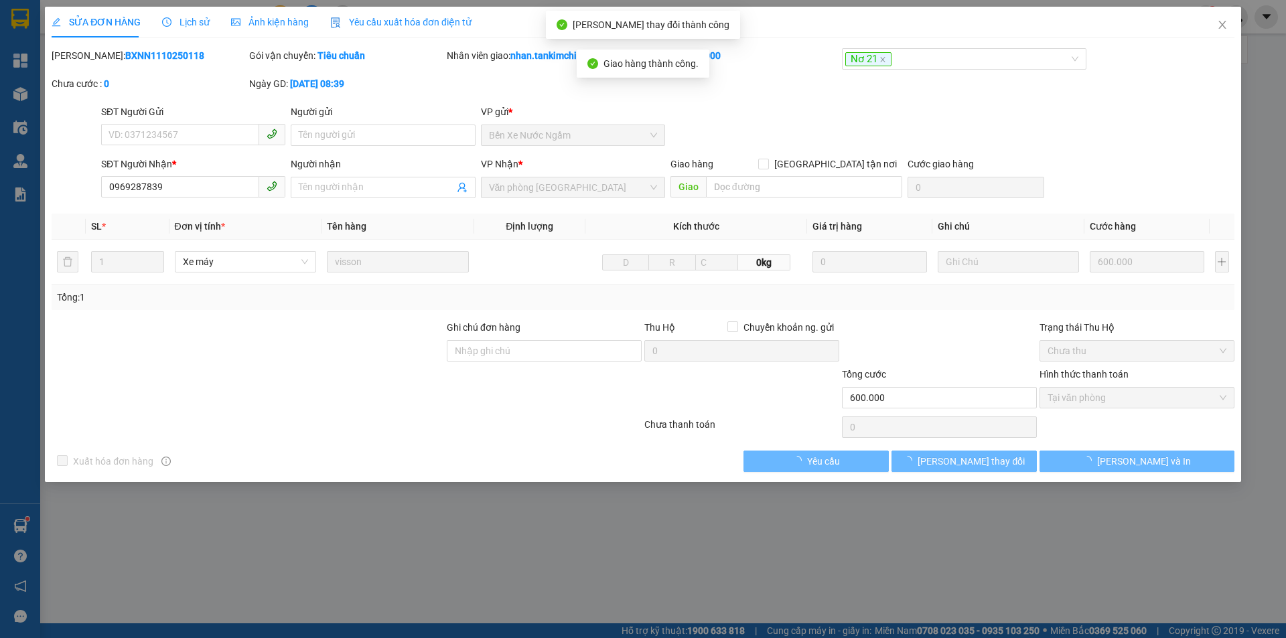
click at [1187, 473] on div "SỬA ĐƠN HÀNG Lịch sử Ảnh kiện hàng Yêu cầu xuất hóa đơn điện tử Total Paid Fee …" at bounding box center [643, 245] width 1196 height 476
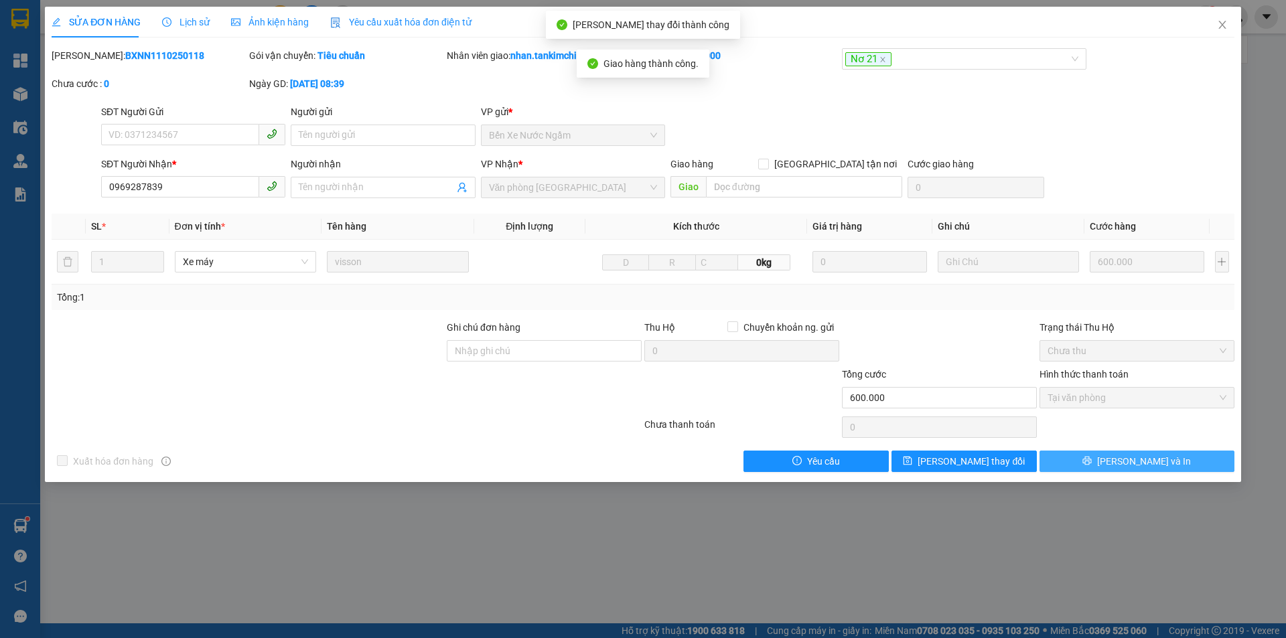
click at [1172, 467] on button "[PERSON_NAME] và In" at bounding box center [1137, 461] width 195 height 21
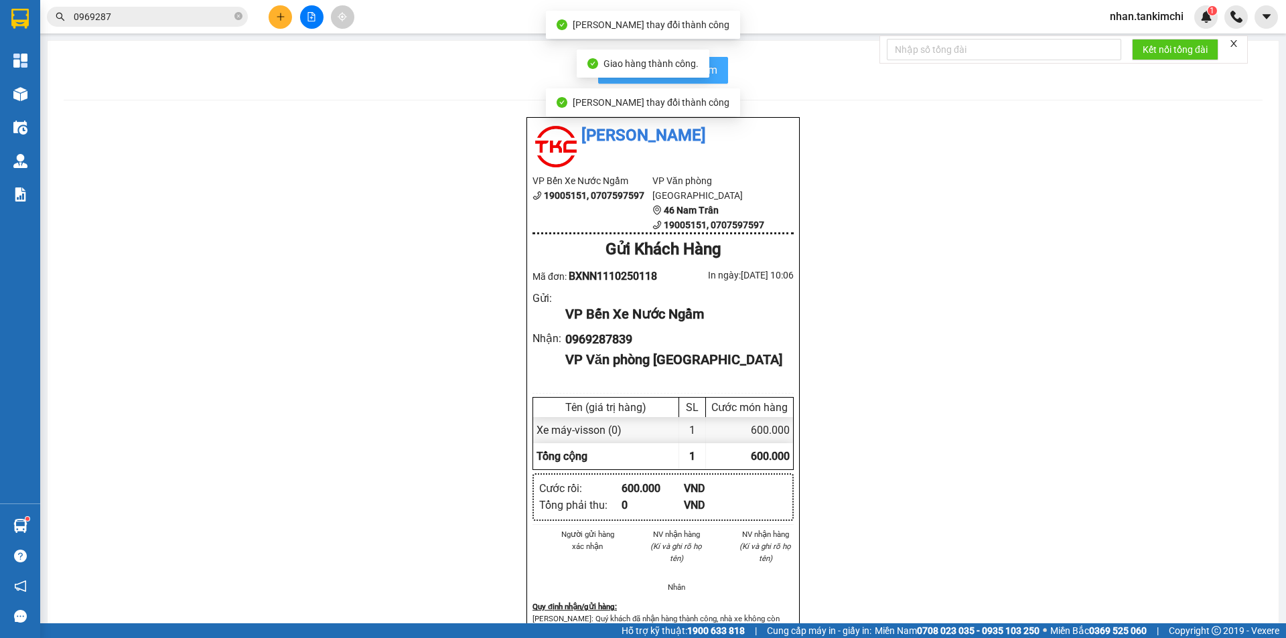
click at [713, 70] on button "In biên nhận 80mm" at bounding box center [663, 70] width 130 height 27
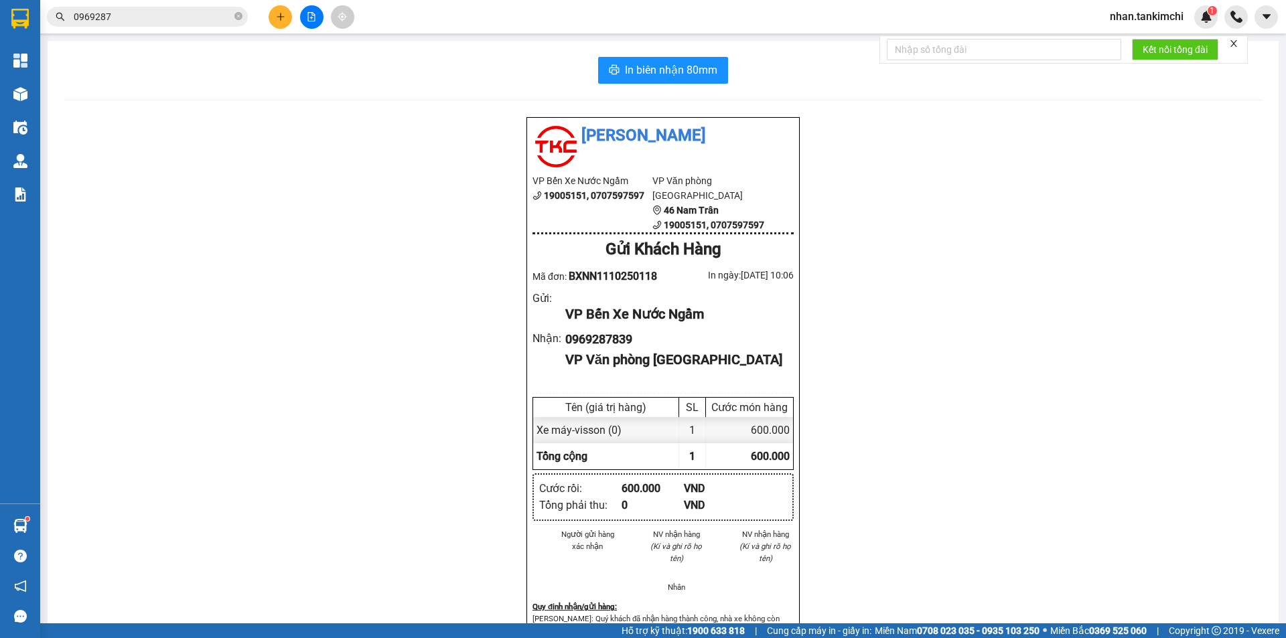
click at [159, 19] on input "0969287" at bounding box center [153, 16] width 158 height 15
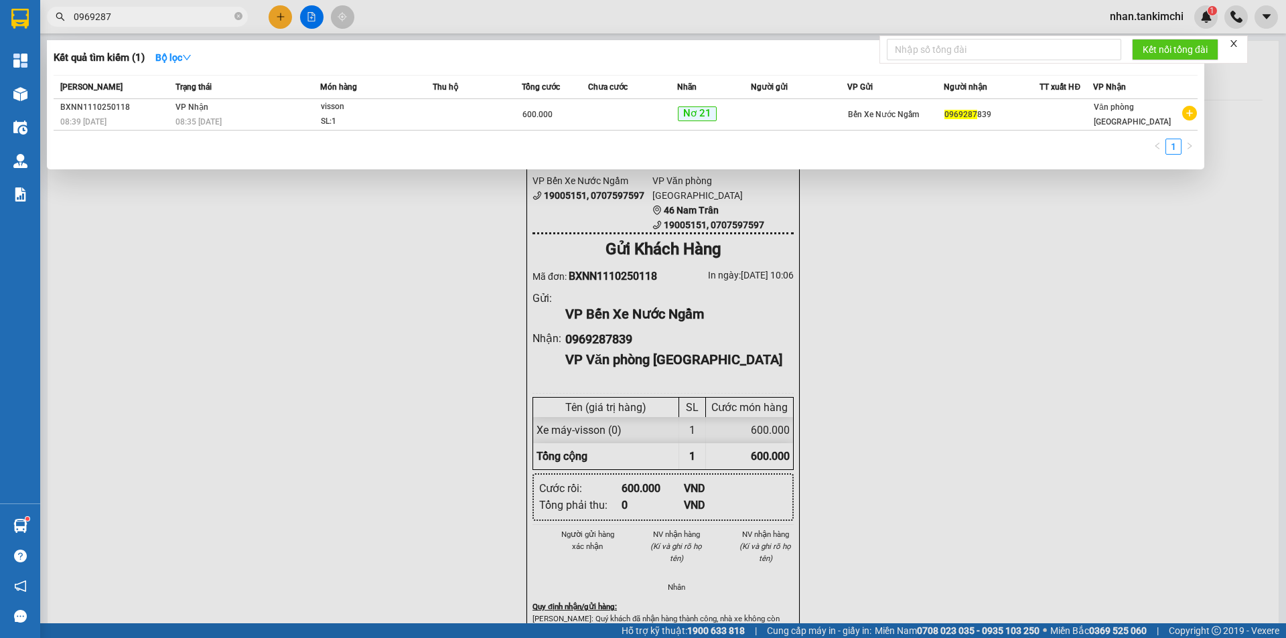
click at [159, 19] on input "0969287" at bounding box center [153, 16] width 158 height 15
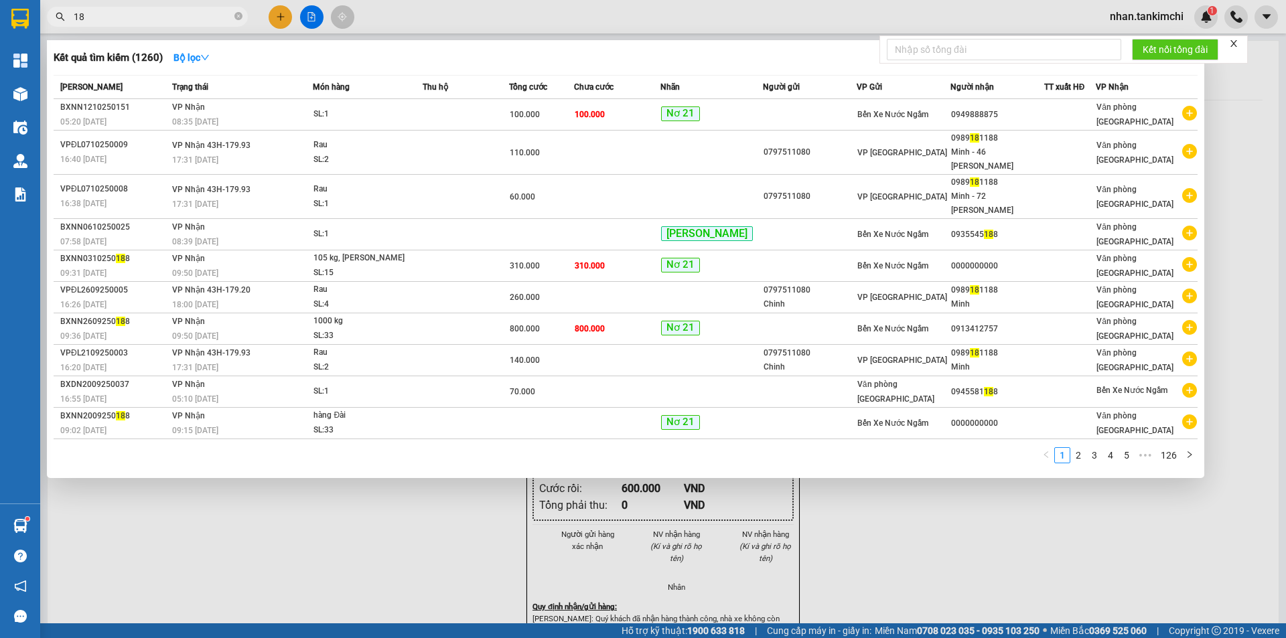
type input "1"
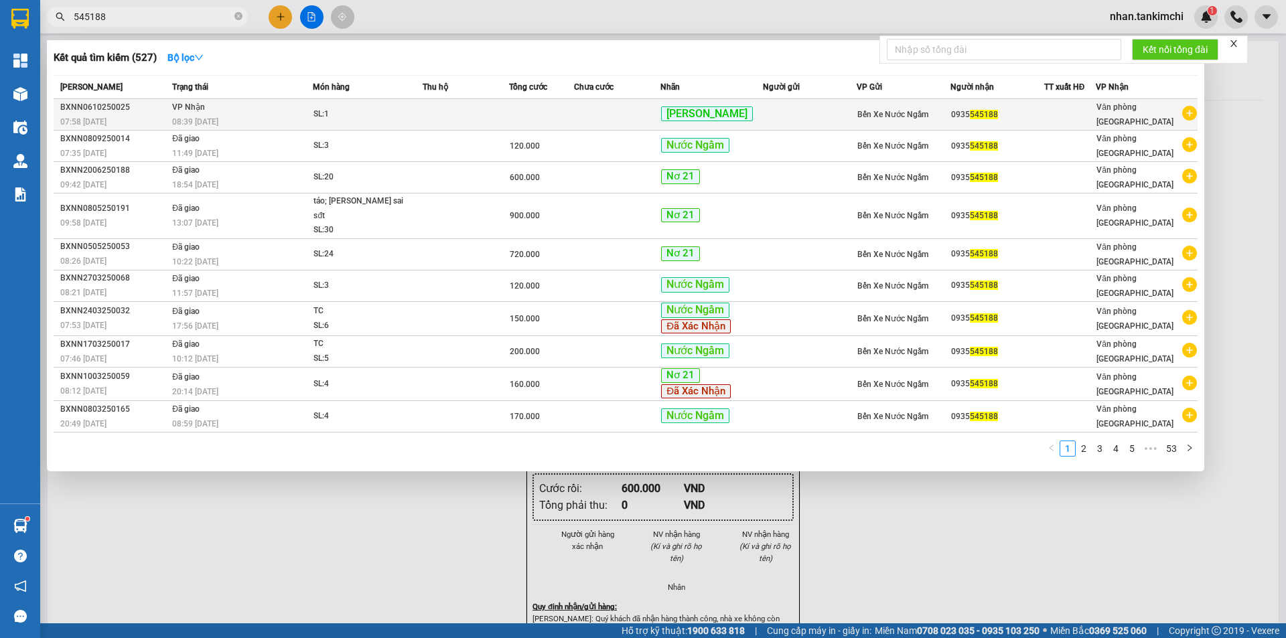
type input "545188"
click at [394, 111] on div "SL: 1" at bounding box center [363, 114] width 100 height 15
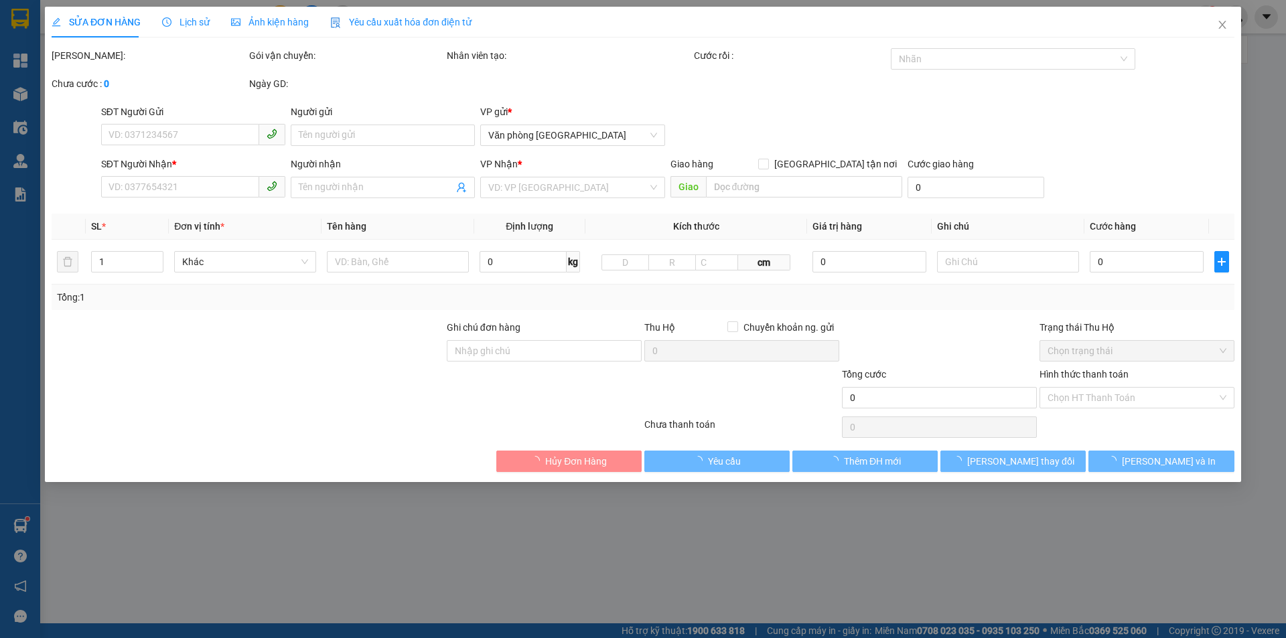
type input "0935545188"
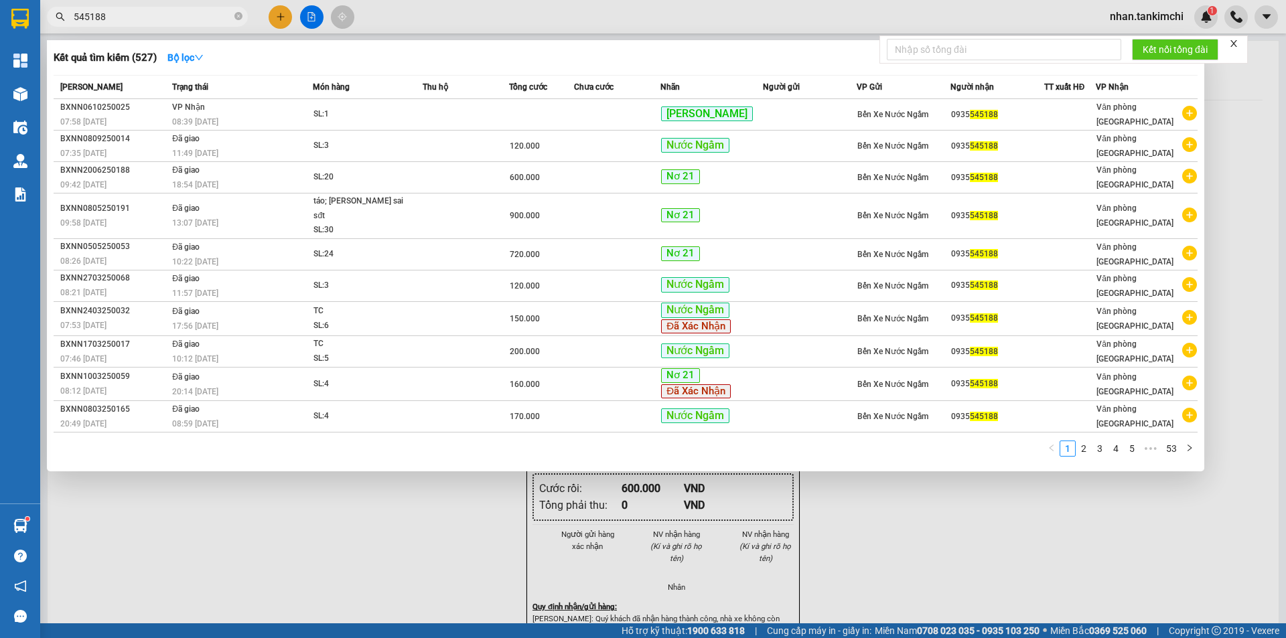
click at [205, 21] on input "545188" at bounding box center [153, 16] width 158 height 15
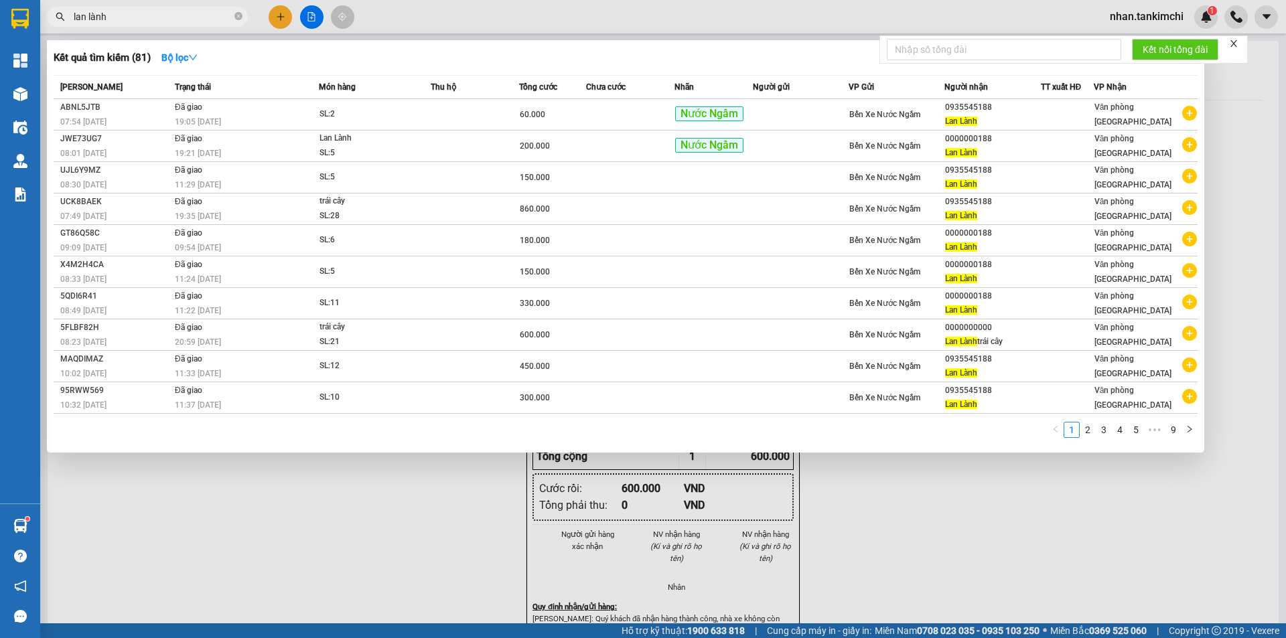
click at [206, 21] on input "lan lành" at bounding box center [153, 16] width 158 height 15
click at [174, 25] on span "lan lành" at bounding box center [147, 17] width 201 height 20
click at [169, 14] on input "lan lành" at bounding box center [153, 16] width 158 height 15
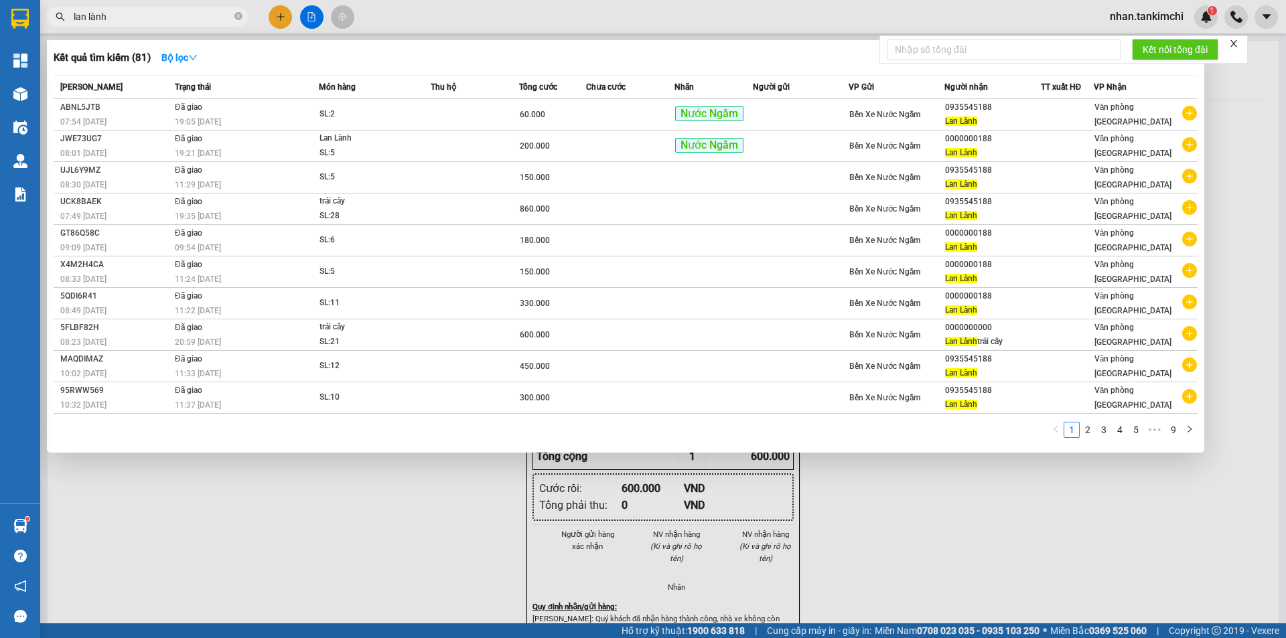
click at [194, 11] on input "lan lành" at bounding box center [153, 16] width 158 height 15
type input "l"
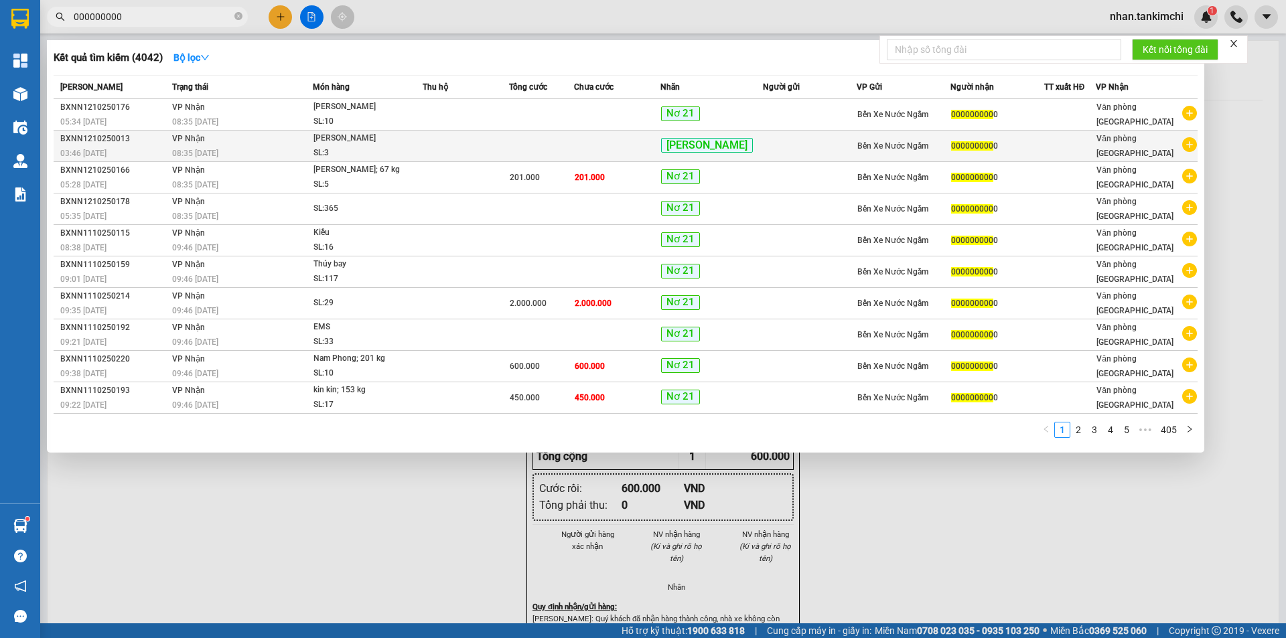
type input "000000000"
click at [480, 140] on td at bounding box center [466, 146] width 86 height 31
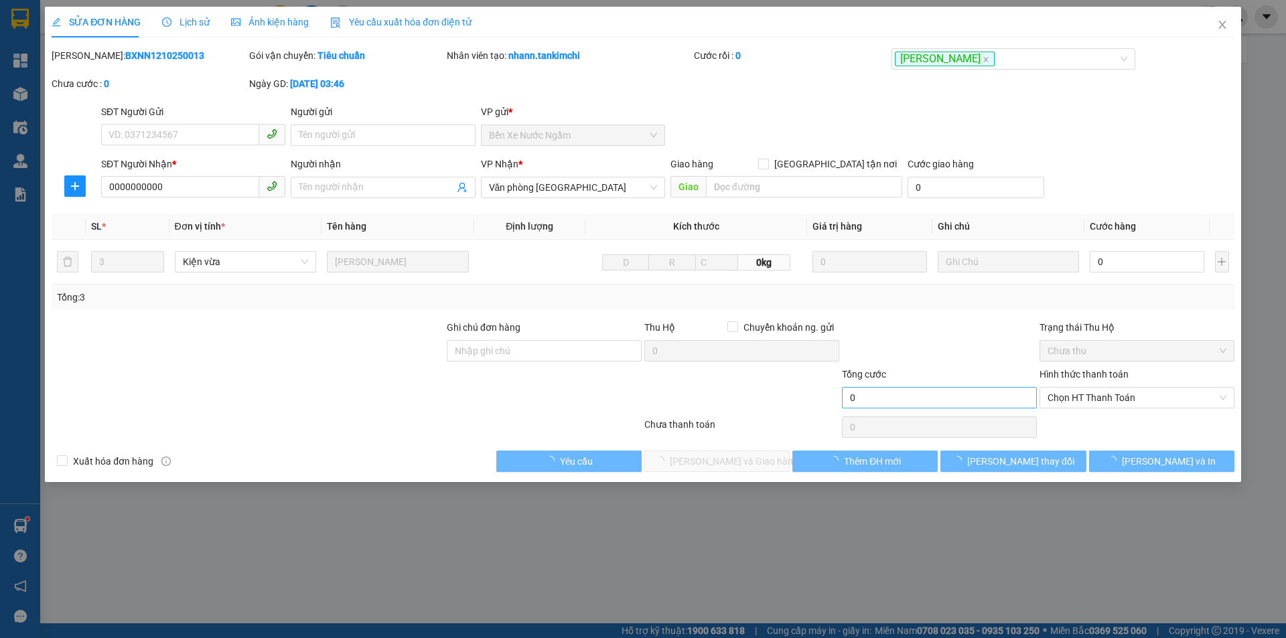
type input "0000000000"
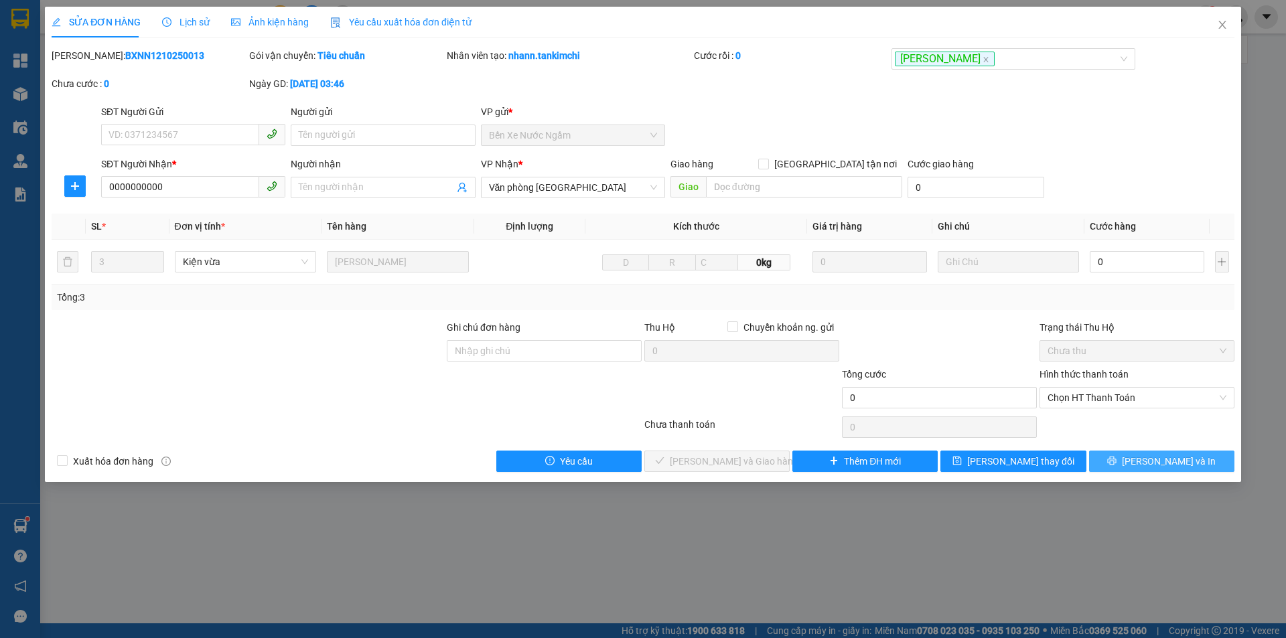
click at [1214, 470] on button "[PERSON_NAME] và In" at bounding box center [1161, 461] width 145 height 21
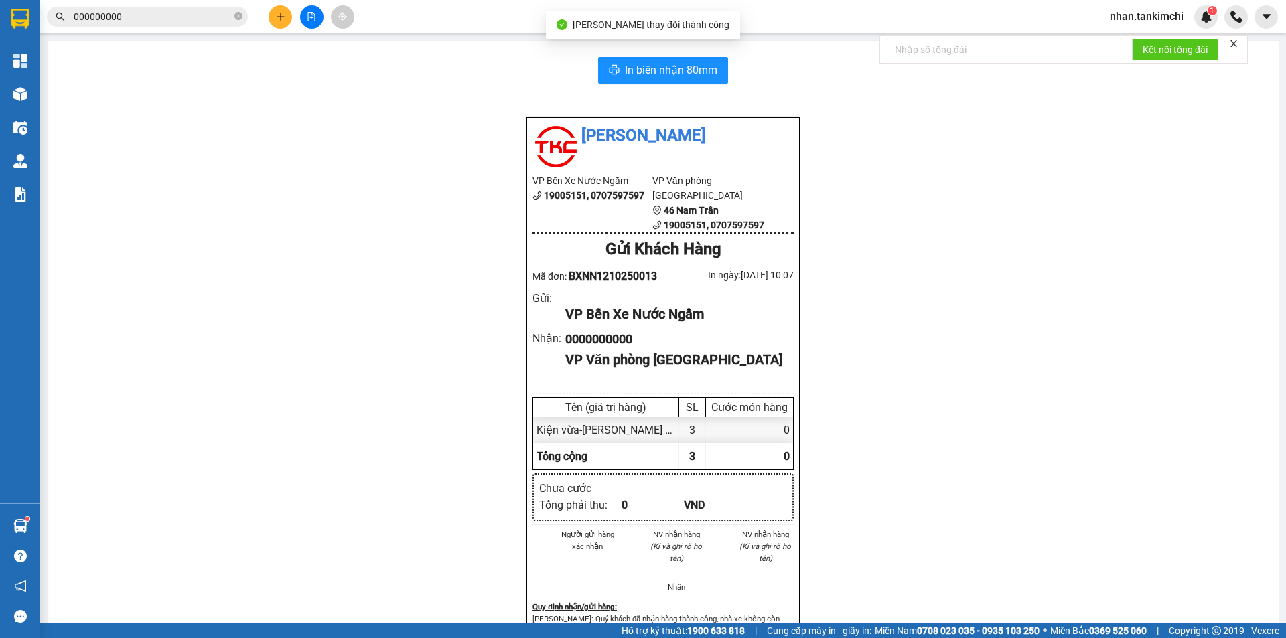
click at [693, 50] on div "In biên nhận 80mm Tân Kim Chi VP Bến Xe Nước Ngầm 19005151, 0707597597 VP Văn p…" at bounding box center [663, 401] width 1231 height 721
click at [674, 75] on span "In biên nhận 80mm" at bounding box center [671, 70] width 92 height 17
click at [159, 1] on div "Kết quả tìm kiếm ( 4042 ) Bộ lọc Mã ĐH Trạng thái Món hàng Thu hộ Tổng cước Chư…" at bounding box center [643, 16] width 1286 height 33
click at [159, 8] on span "000000000" at bounding box center [147, 17] width 201 height 20
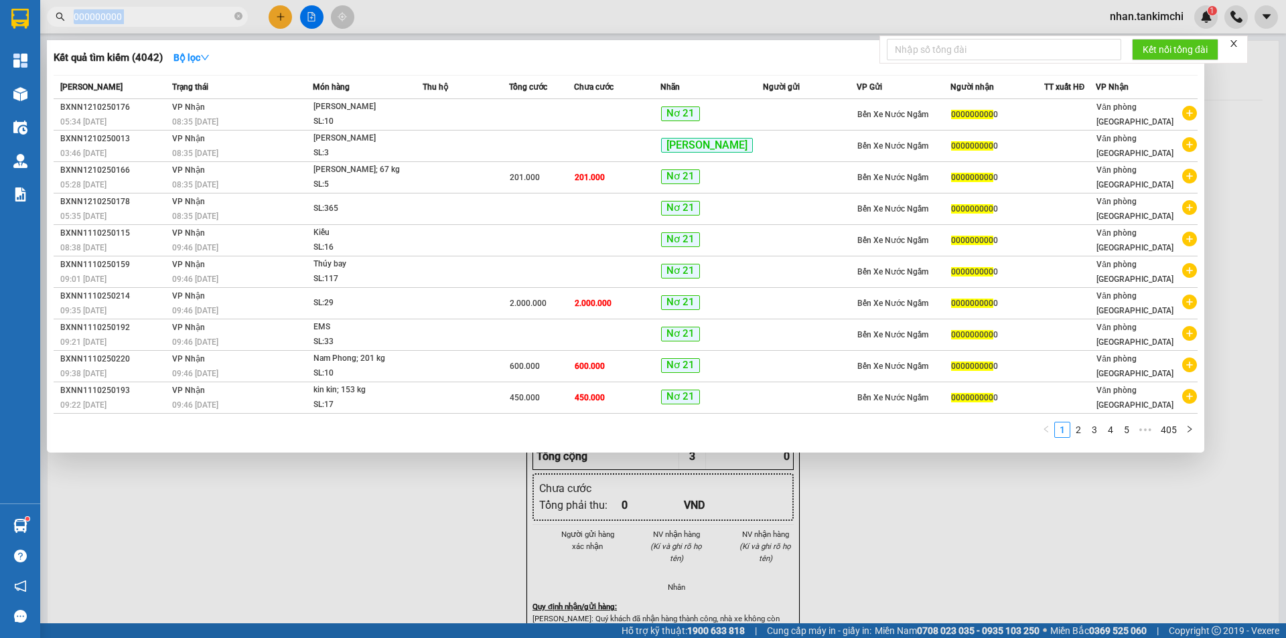
click at [159, 8] on span "000000000" at bounding box center [147, 17] width 201 height 20
click at [156, 11] on input "000000000" at bounding box center [153, 16] width 158 height 15
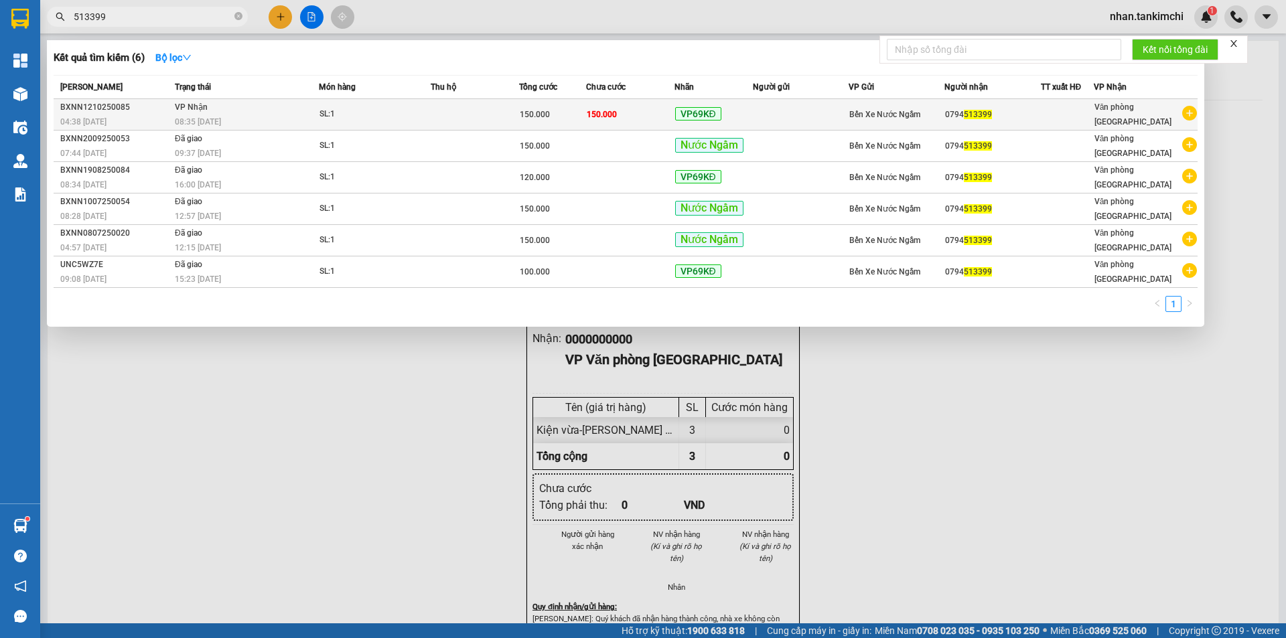
type input "513399"
click at [800, 111] on td at bounding box center [801, 114] width 96 height 31
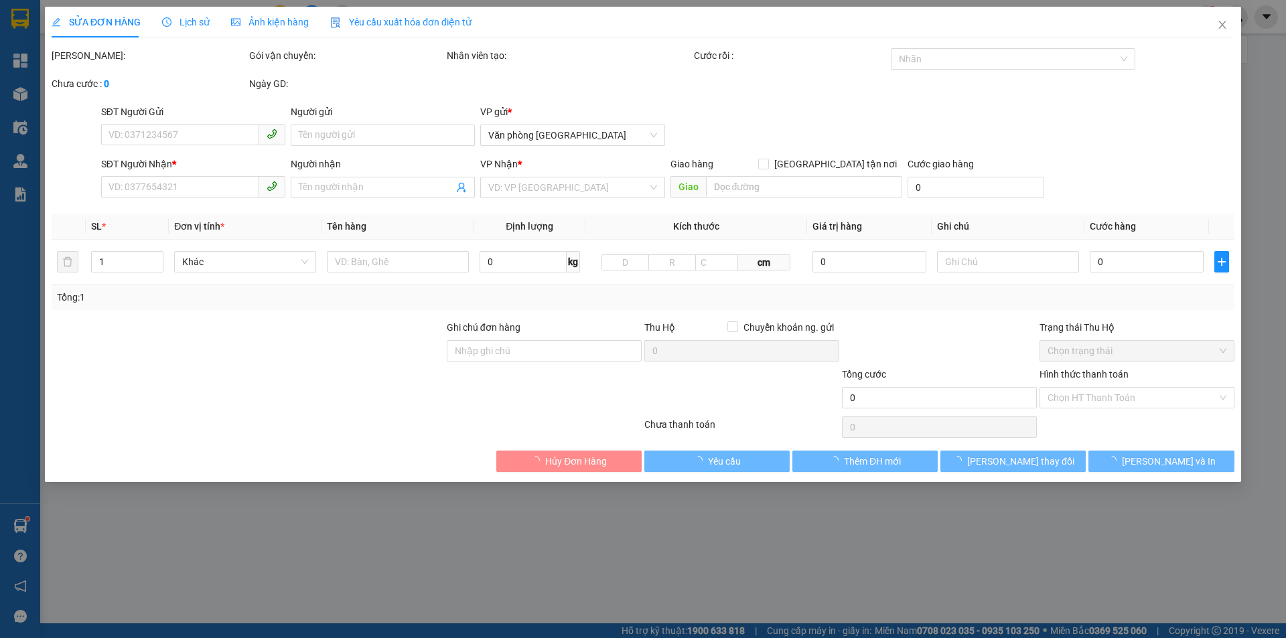
type input "0794513399"
type input "150.000"
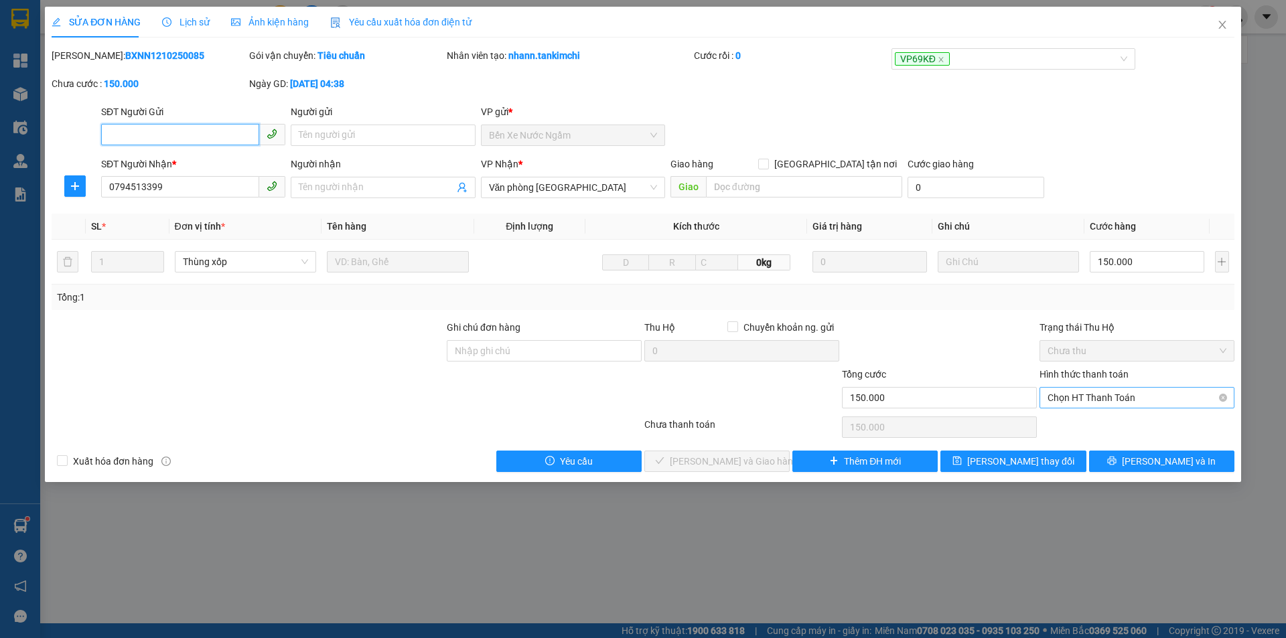
click at [1172, 392] on span "Chọn HT Thanh Toán" at bounding box center [1137, 398] width 179 height 20
click at [1085, 438] on div "Chọn HT Thanh Toán" at bounding box center [1137, 427] width 198 height 27
click at [1097, 395] on span "Chọn HT Thanh Toán" at bounding box center [1137, 398] width 179 height 20
click at [1083, 411] on div "Total Paid Fee 0 Total UnPaid Fee 150.000 Cash Collection Total Fee Mã ĐH: BXNN…" at bounding box center [643, 260] width 1183 height 424
click at [1113, 410] on div "Hình thức thanh toán Chọn HT Thanh Toán" at bounding box center [1137, 390] width 195 height 47
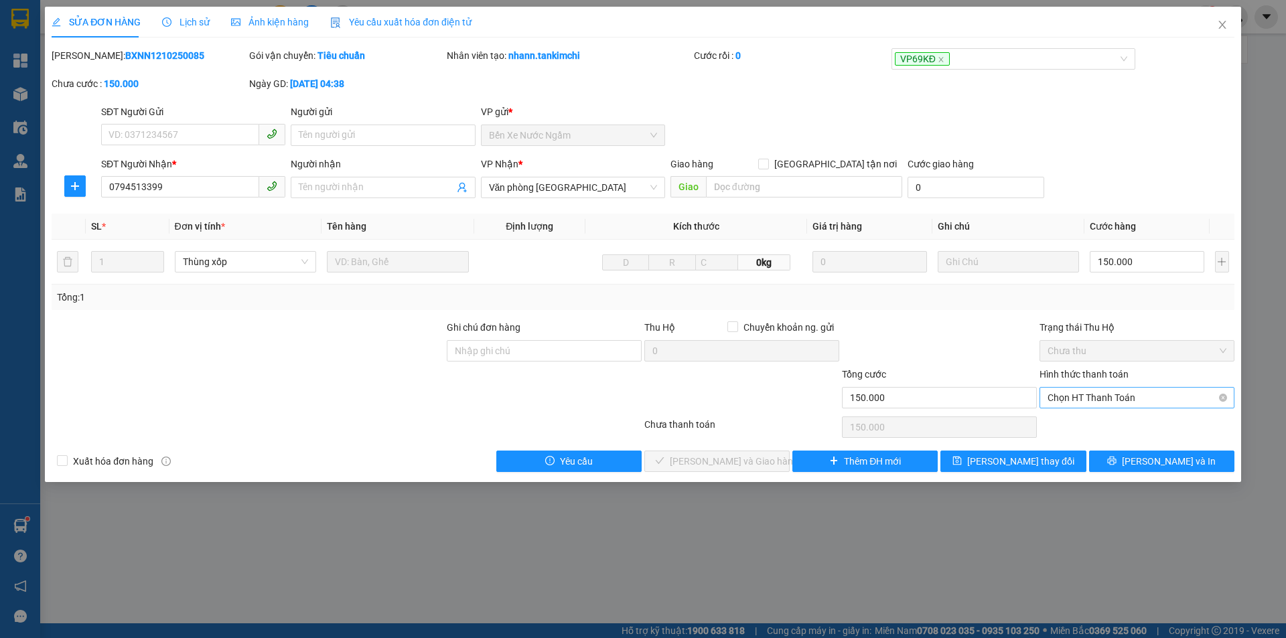
click at [1118, 395] on span "Chọn HT Thanh Toán" at bounding box center [1137, 398] width 179 height 20
click at [1092, 430] on div "Tại văn phòng" at bounding box center [1137, 424] width 179 height 15
type input "0"
click at [697, 466] on span "[PERSON_NAME] và Giao hàng" at bounding box center [734, 461] width 129 height 15
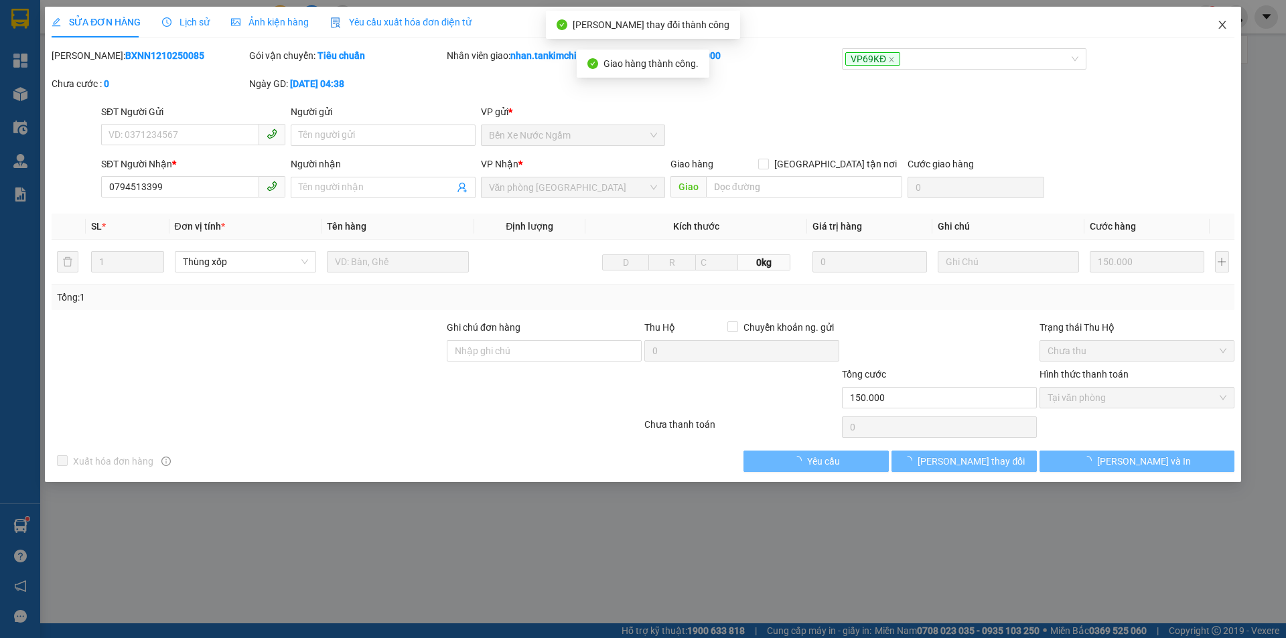
click at [1230, 12] on span "Close" at bounding box center [1223, 26] width 38 height 38
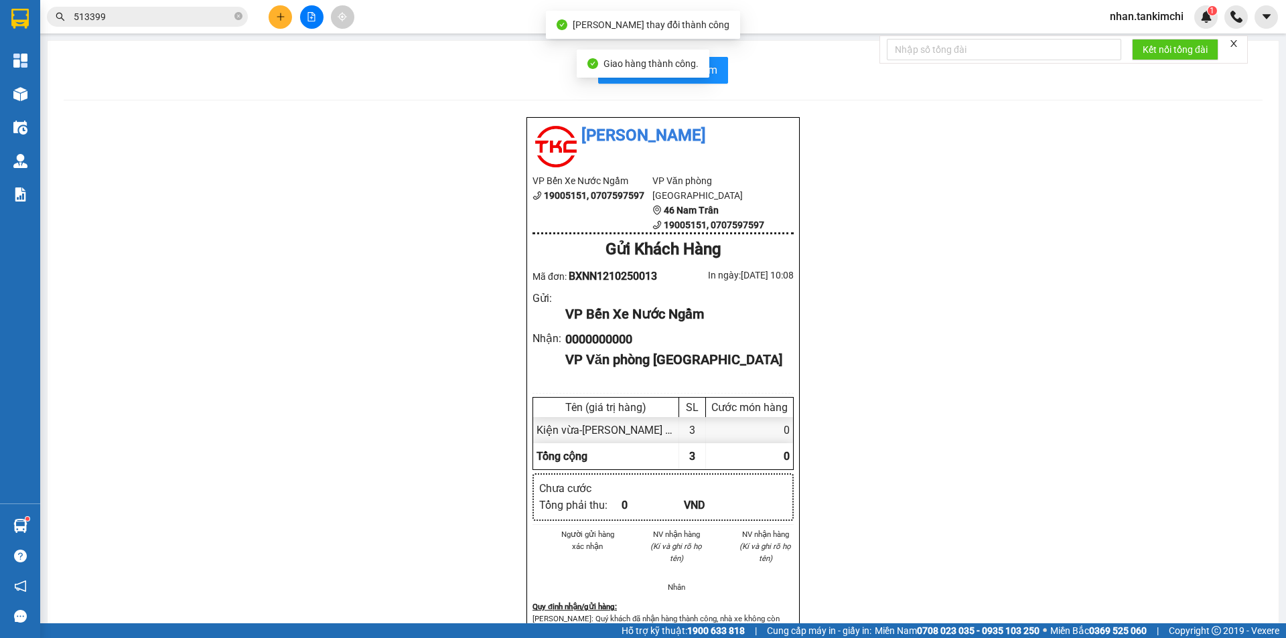
click at [175, 17] on input "513399" at bounding box center [153, 16] width 158 height 15
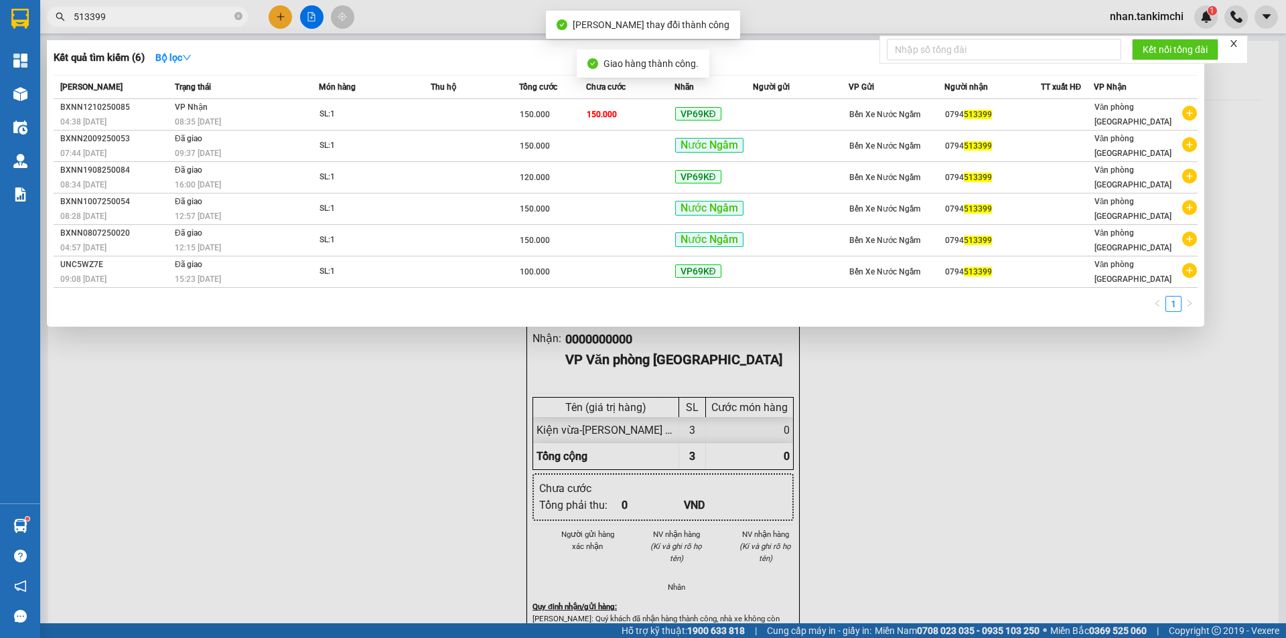
click at [175, 17] on input "513399" at bounding box center [153, 16] width 158 height 15
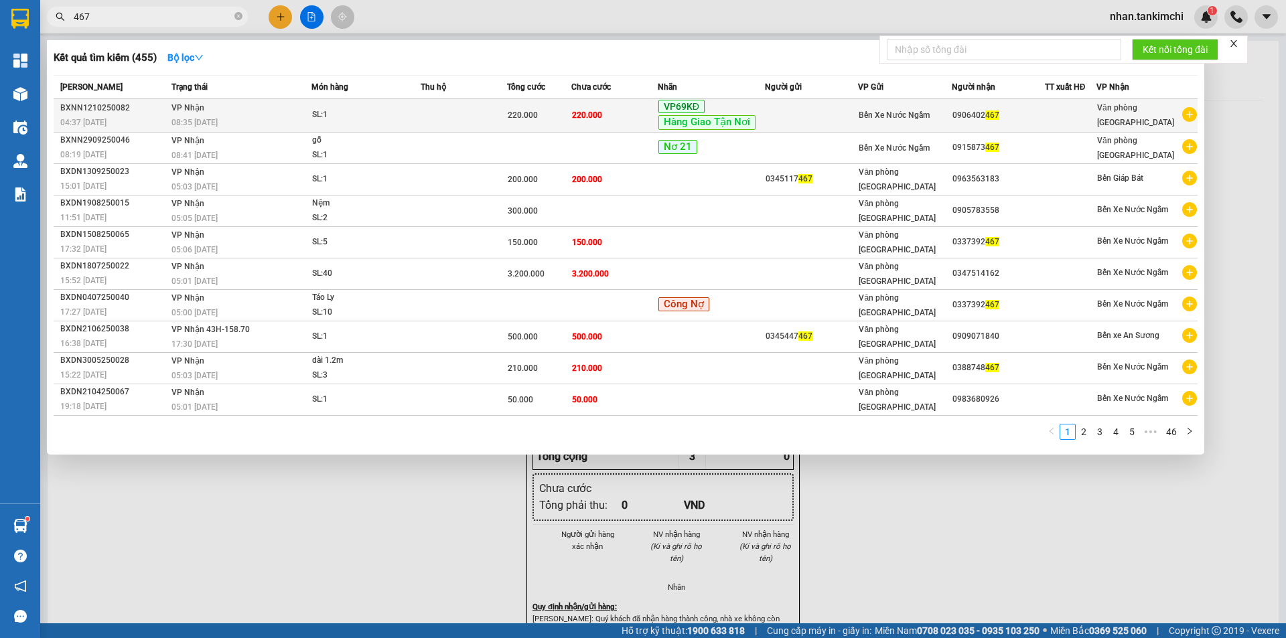
type input "467"
click at [837, 119] on td at bounding box center [811, 115] width 93 height 33
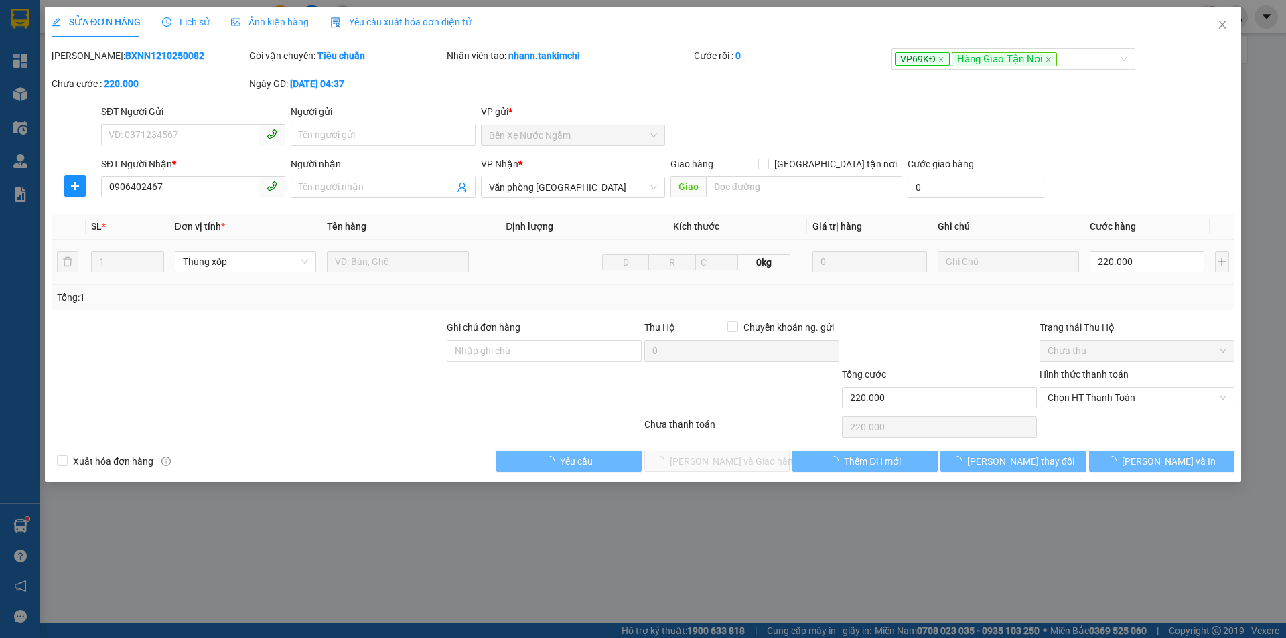
type input "0906402467"
type input "220.000"
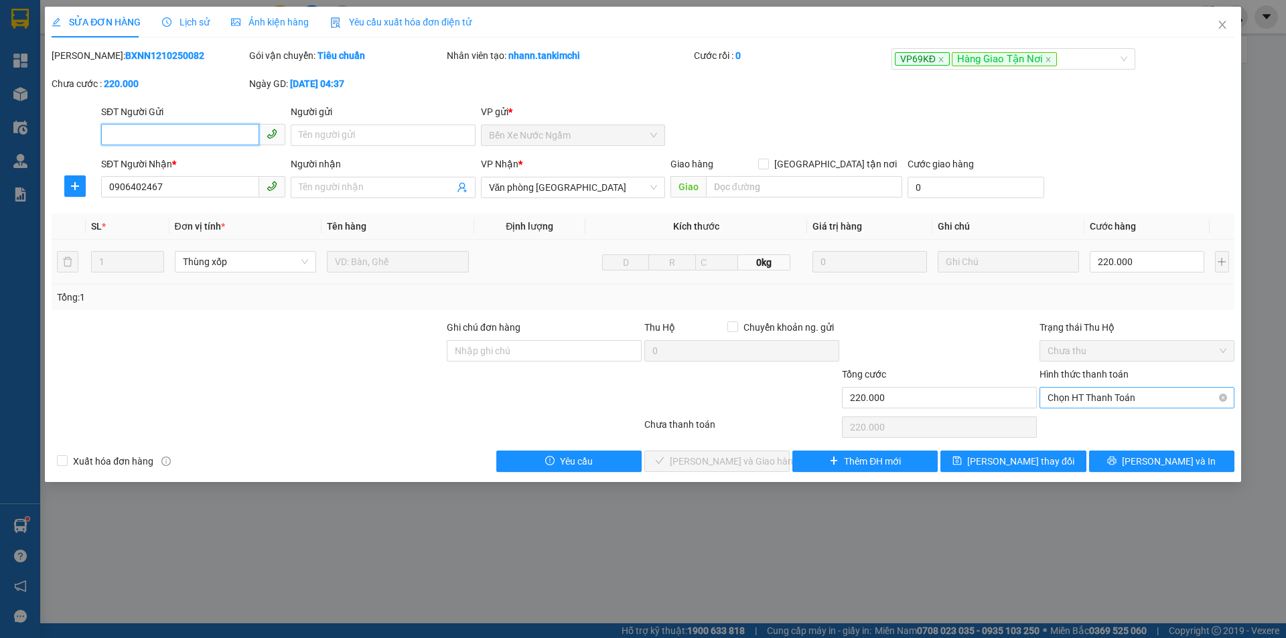
click at [1086, 405] on span "Chọn HT Thanh Toán" at bounding box center [1137, 398] width 179 height 20
click at [1089, 434] on div "Tại văn phòng" at bounding box center [1137, 424] width 195 height 21
type input "0"
click at [717, 483] on div "SỬA ĐƠN HÀNG Lịch sử Ảnh kiện hàng Yêu cầu xuất hóa đơn điện tử Total Paid Fee …" at bounding box center [643, 319] width 1286 height 638
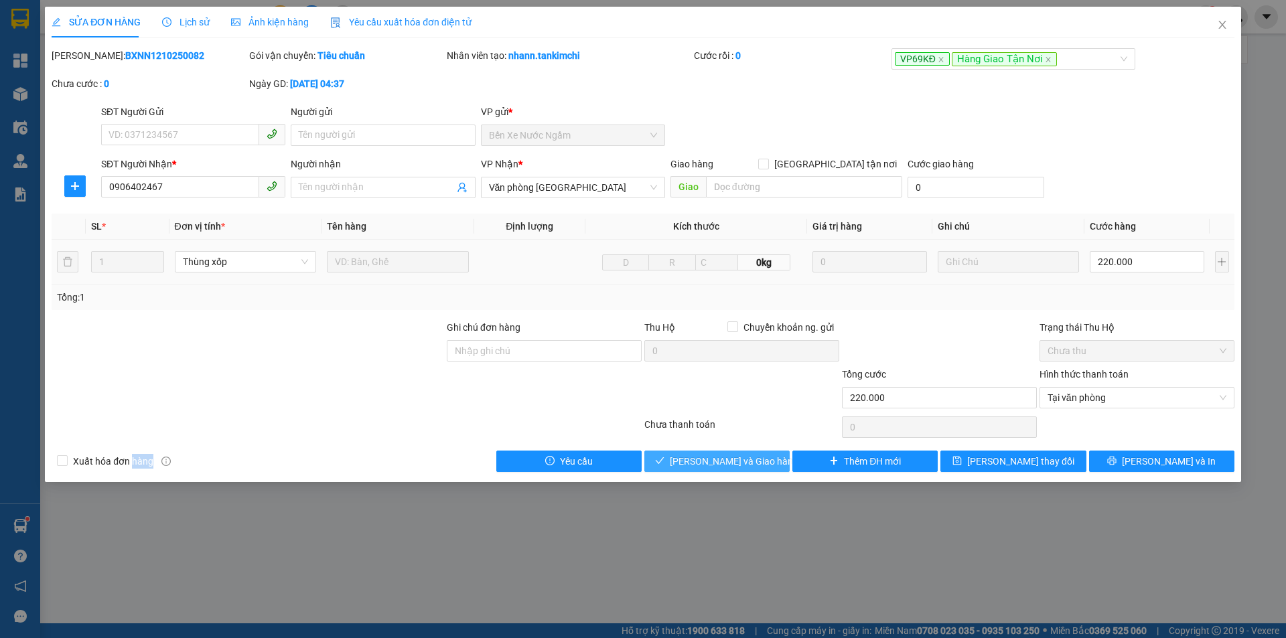
click at [725, 466] on span "[PERSON_NAME] và Giao hàng" at bounding box center [734, 461] width 129 height 15
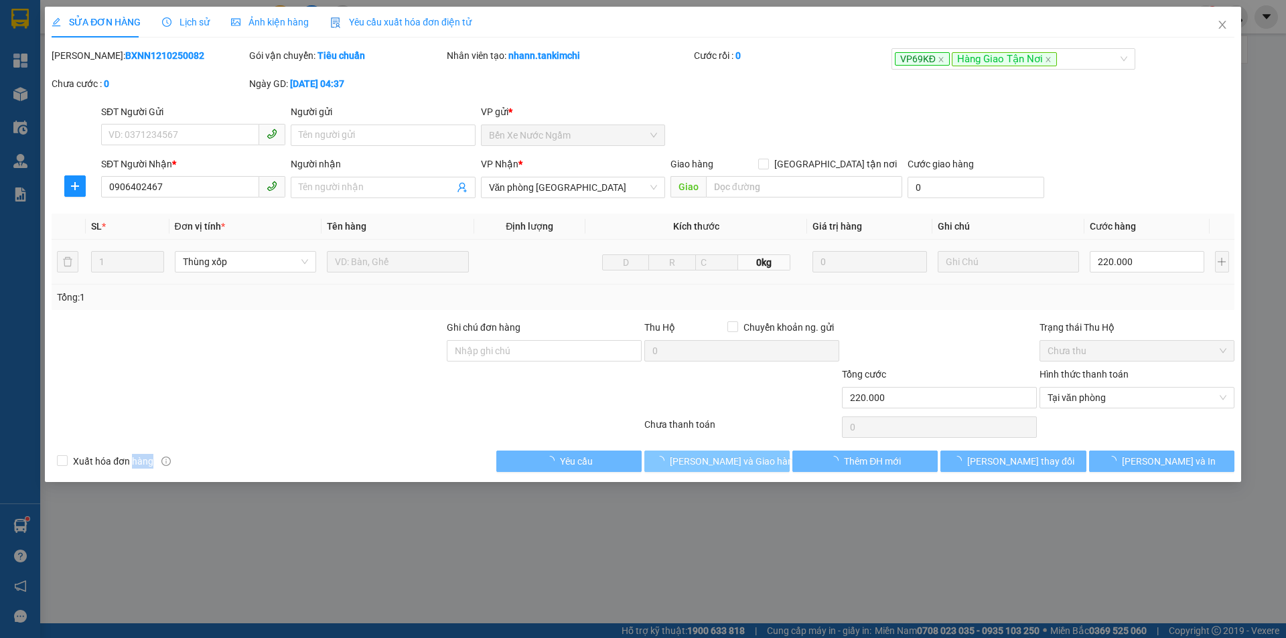
click at [725, 466] on span "[PERSON_NAME] và Giao hàng" at bounding box center [734, 461] width 129 height 15
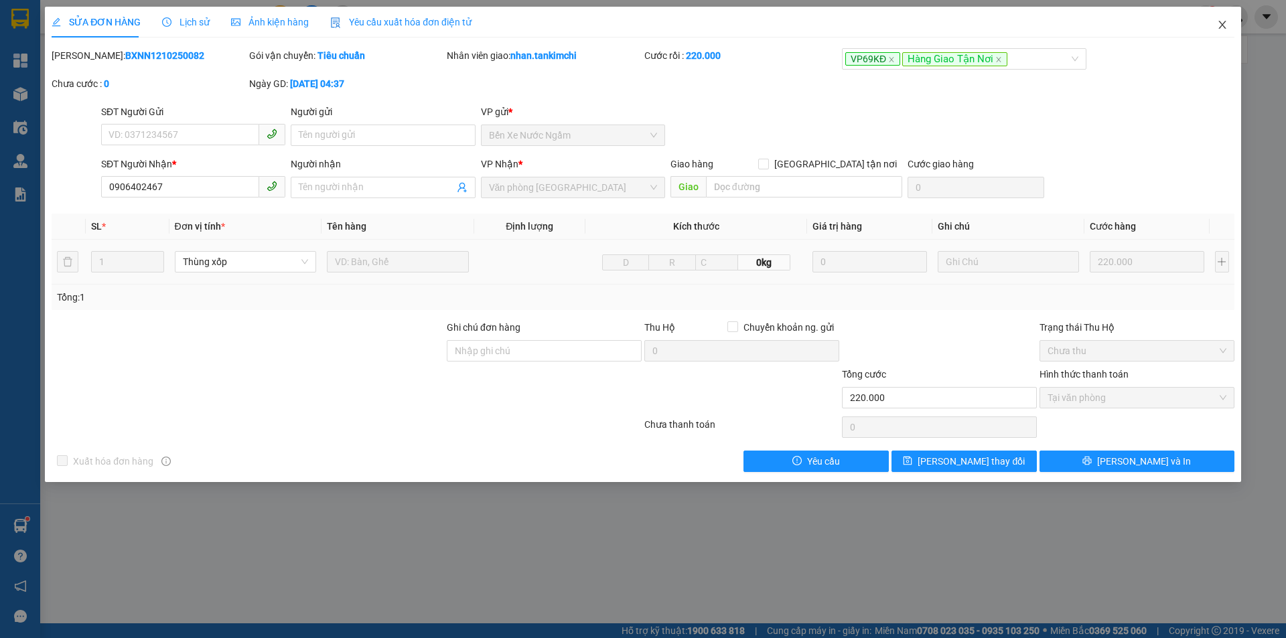
click at [1218, 29] on icon "close" at bounding box center [1222, 24] width 11 height 11
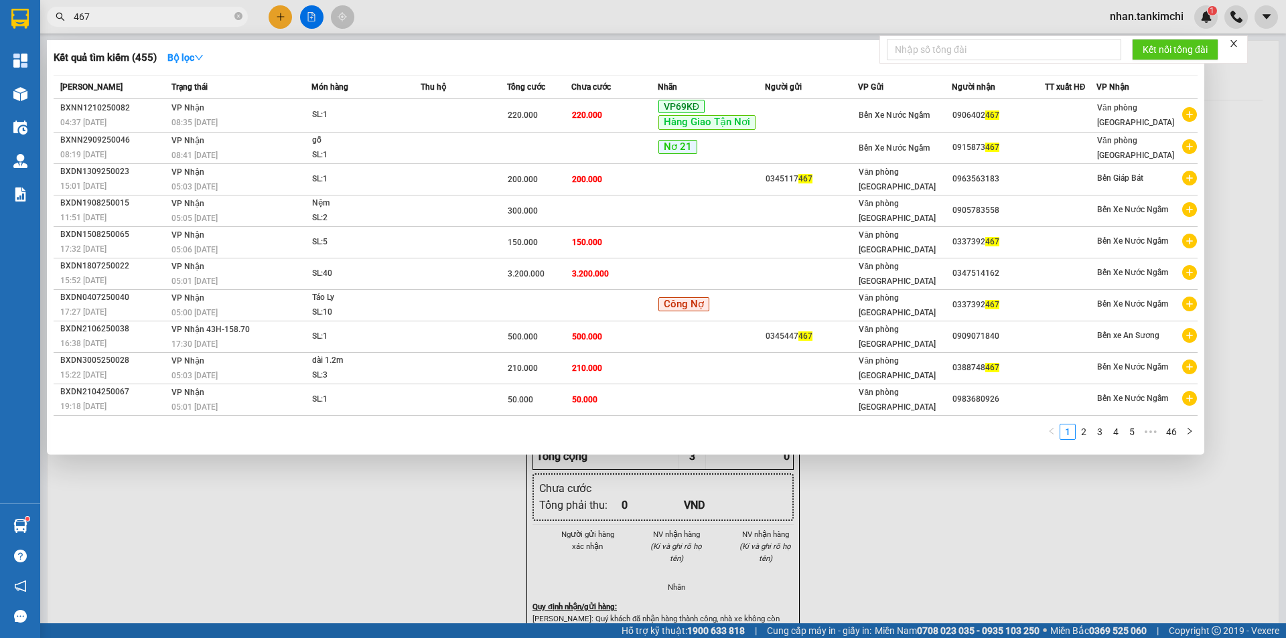
click at [104, 21] on input "467" at bounding box center [153, 16] width 158 height 15
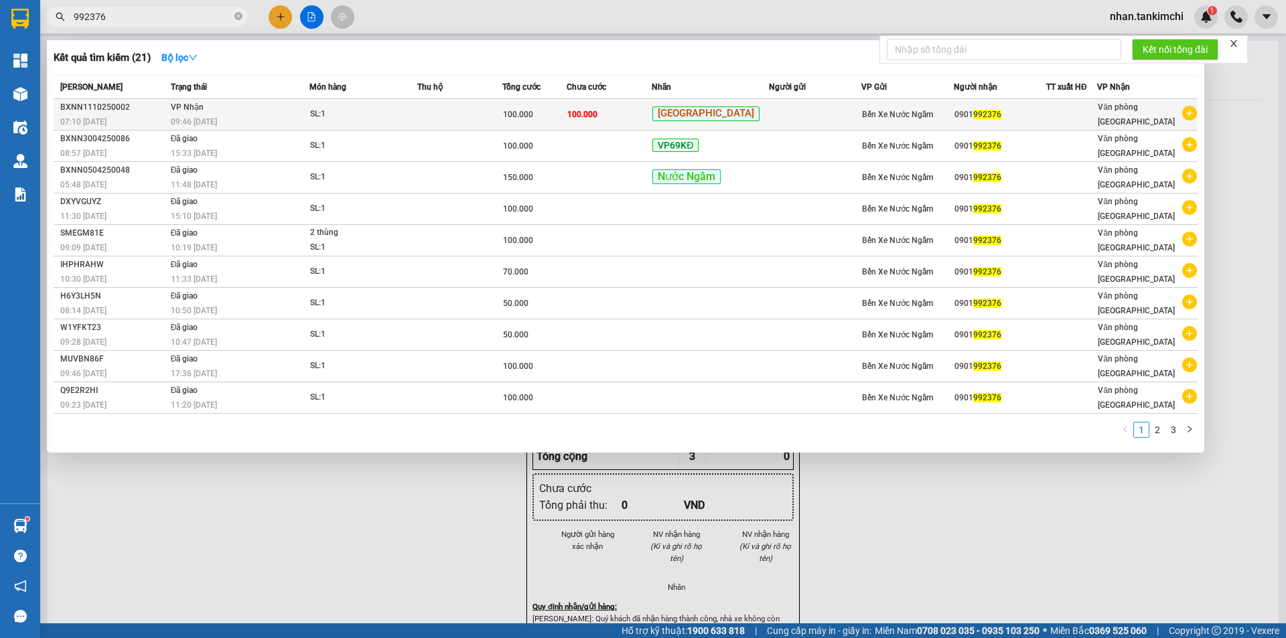
type input "992376"
click at [754, 109] on div "[GEOGRAPHIC_DATA]" at bounding box center [710, 114] width 116 height 16
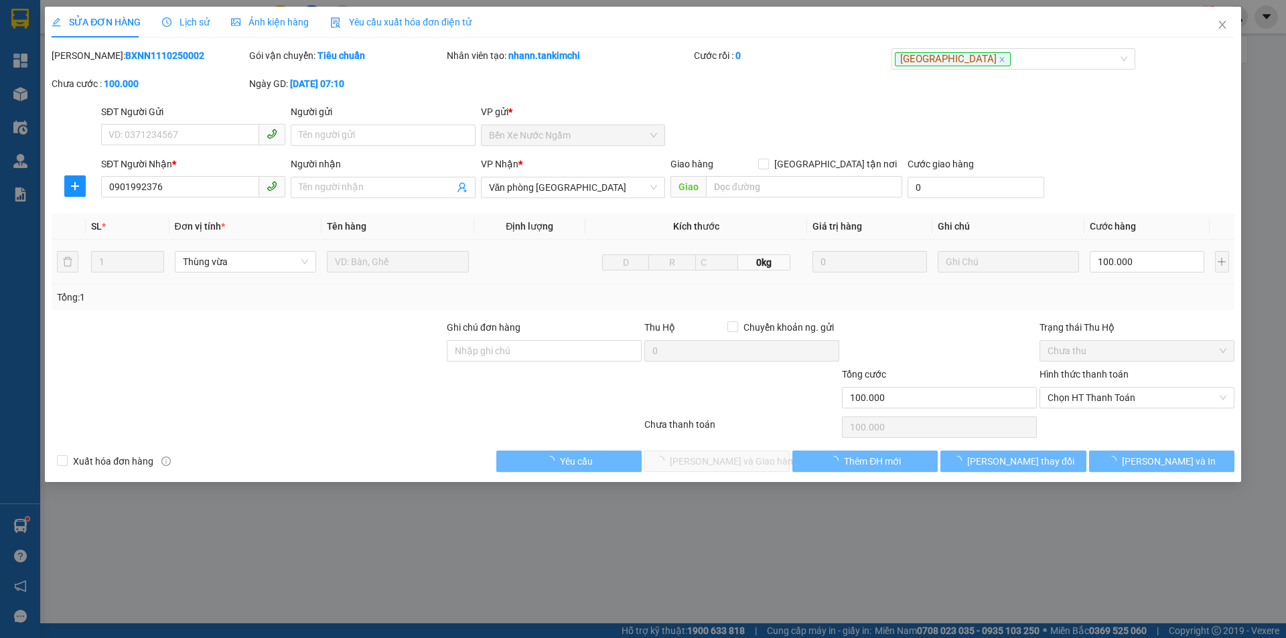
type input "0901992376"
type input "100.000"
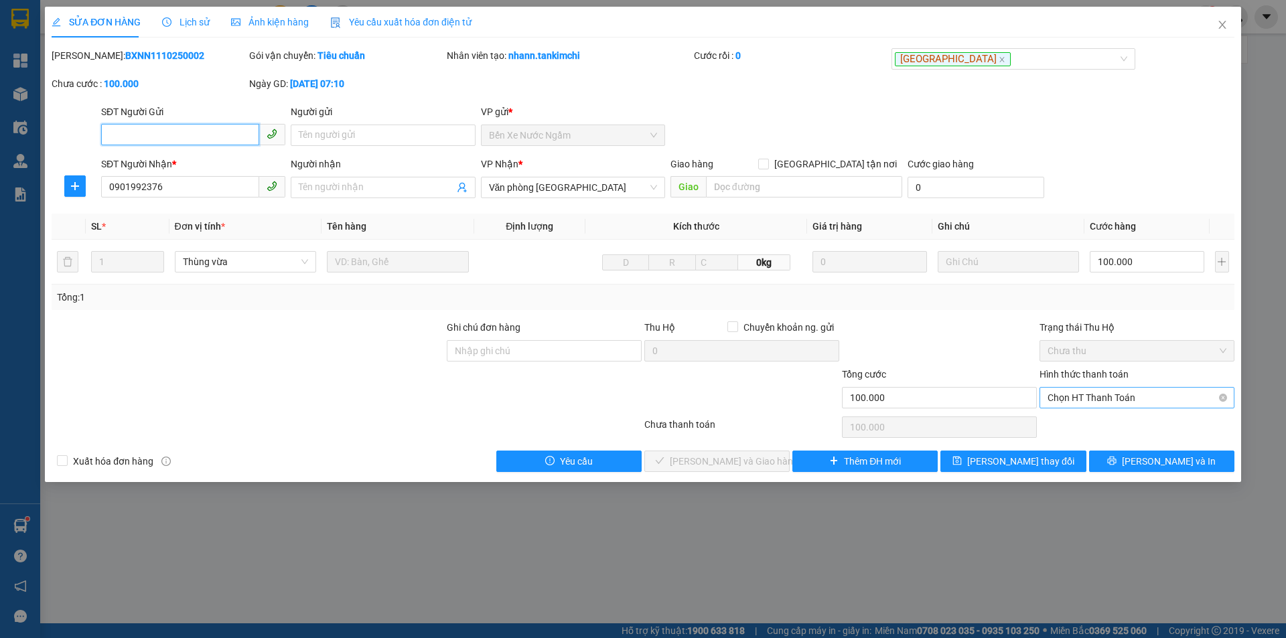
click at [1118, 407] on span "Chọn HT Thanh Toán" at bounding box center [1137, 398] width 179 height 20
click at [1110, 423] on div "Tại văn phòng" at bounding box center [1137, 424] width 179 height 15
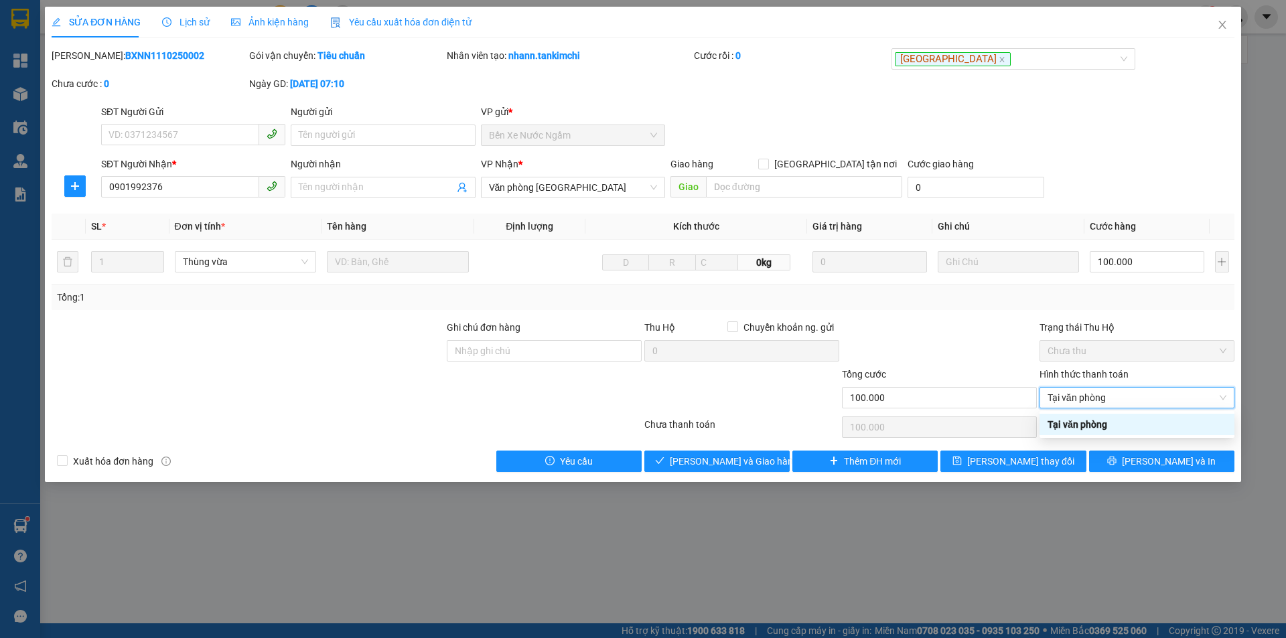
type input "0"
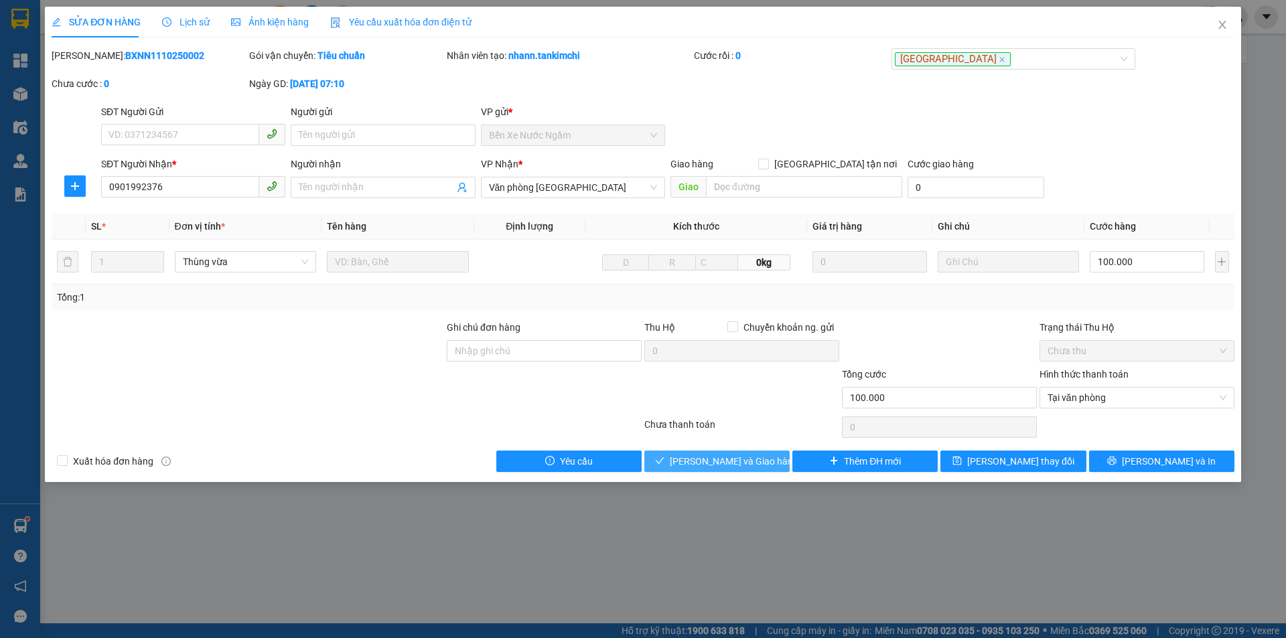
click at [701, 459] on span "[PERSON_NAME] và Giao hàng" at bounding box center [734, 461] width 129 height 15
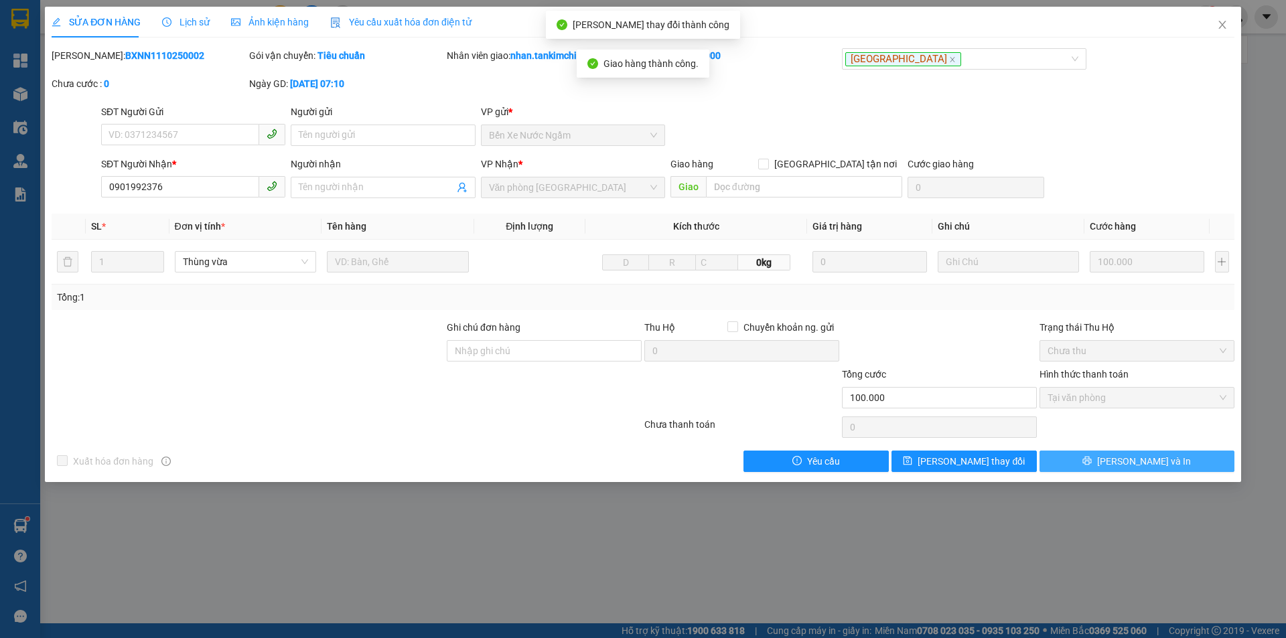
click at [1137, 453] on button "[PERSON_NAME] và In" at bounding box center [1137, 461] width 195 height 21
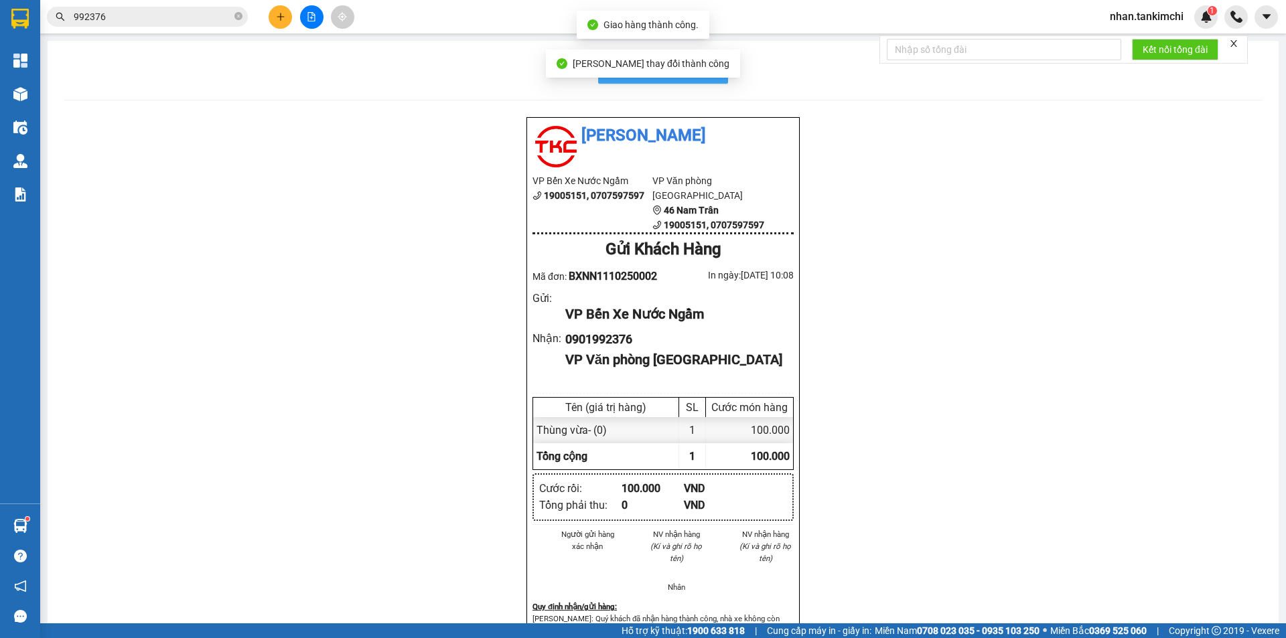
click at [713, 73] on button "In biên nhận 80mm" at bounding box center [663, 70] width 130 height 27
click at [134, 12] on input "992376" at bounding box center [153, 16] width 158 height 15
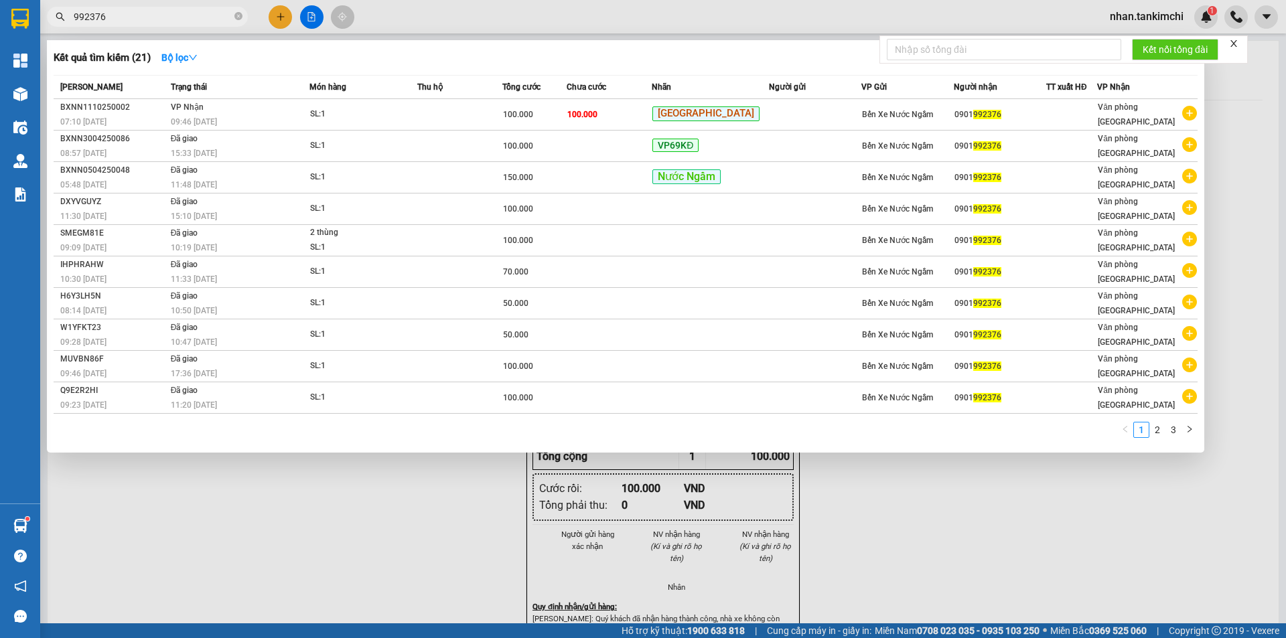
click at [134, 12] on input "992376" at bounding box center [153, 16] width 158 height 15
click at [148, 17] on input "992376" at bounding box center [153, 16] width 158 height 15
click at [90, 15] on input "992376" at bounding box center [153, 16] width 158 height 15
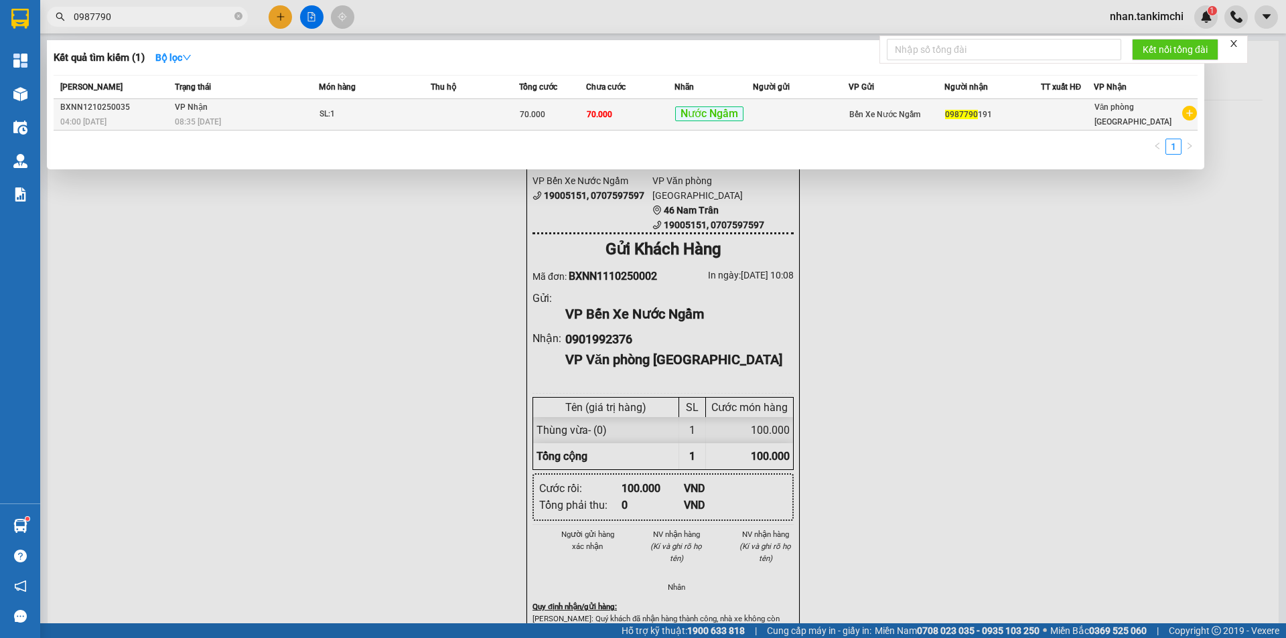
type input "0987790"
click at [736, 112] on span "Nước Ngầm" at bounding box center [709, 113] width 68 height 15
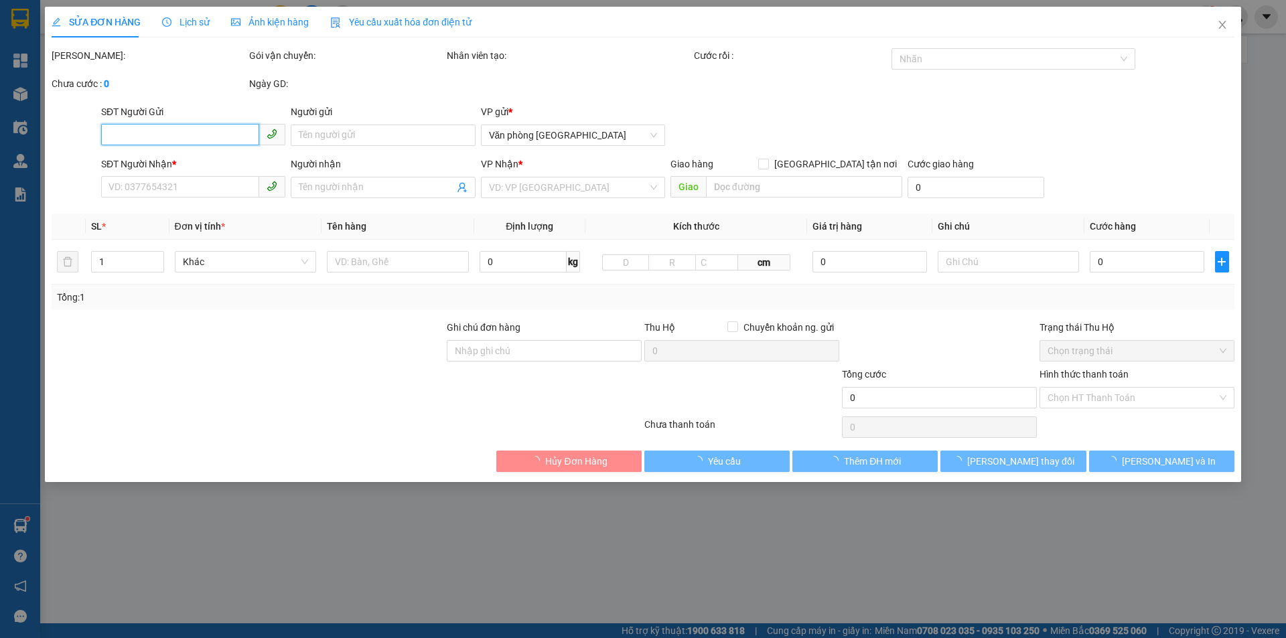
type input "0987790191"
type input "70.000"
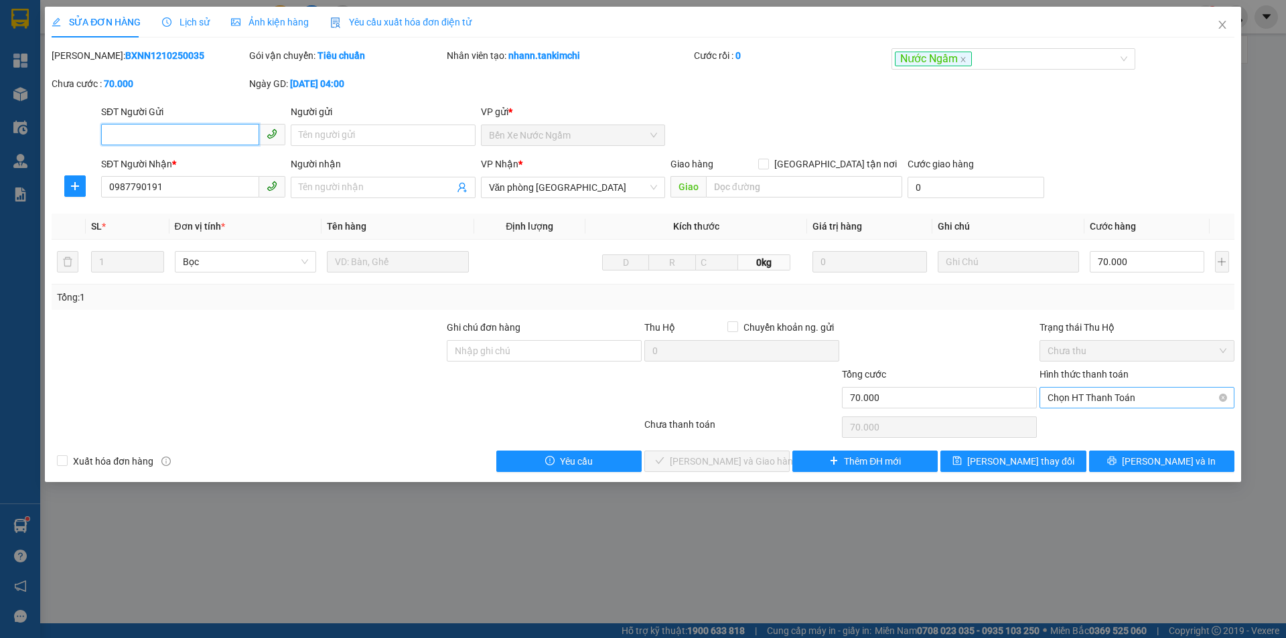
click at [1103, 391] on span "Chọn HT Thanh Toán" at bounding box center [1137, 398] width 179 height 20
click at [1098, 397] on span "Chọn HT Thanh Toán" at bounding box center [1137, 398] width 179 height 20
click at [1085, 419] on div "Tại văn phòng" at bounding box center [1137, 424] width 179 height 15
type input "0"
click at [729, 461] on span "[PERSON_NAME] và Giao hàng" at bounding box center [734, 461] width 129 height 15
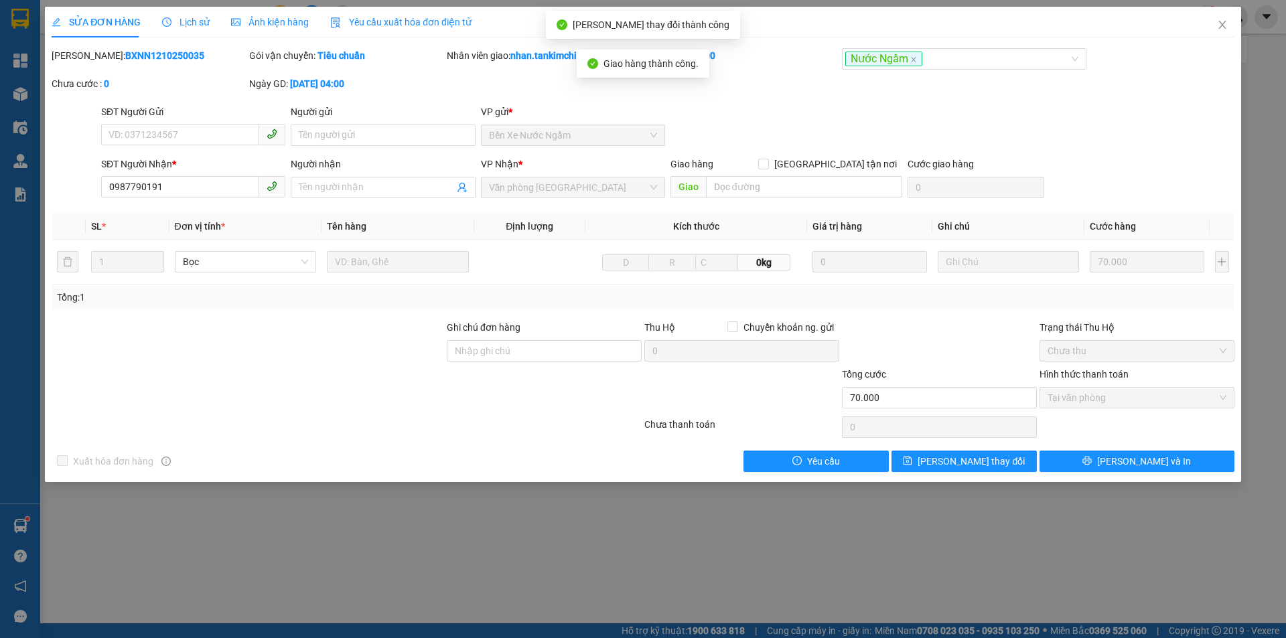
click at [1158, 449] on div "Total Paid Fee 70.000 Total UnPaid Fee 0 Cash Collection Total Fee Mã ĐH: BXNN1…" at bounding box center [643, 260] width 1183 height 424
click at [1143, 459] on span "[PERSON_NAME] và In" at bounding box center [1144, 461] width 94 height 15
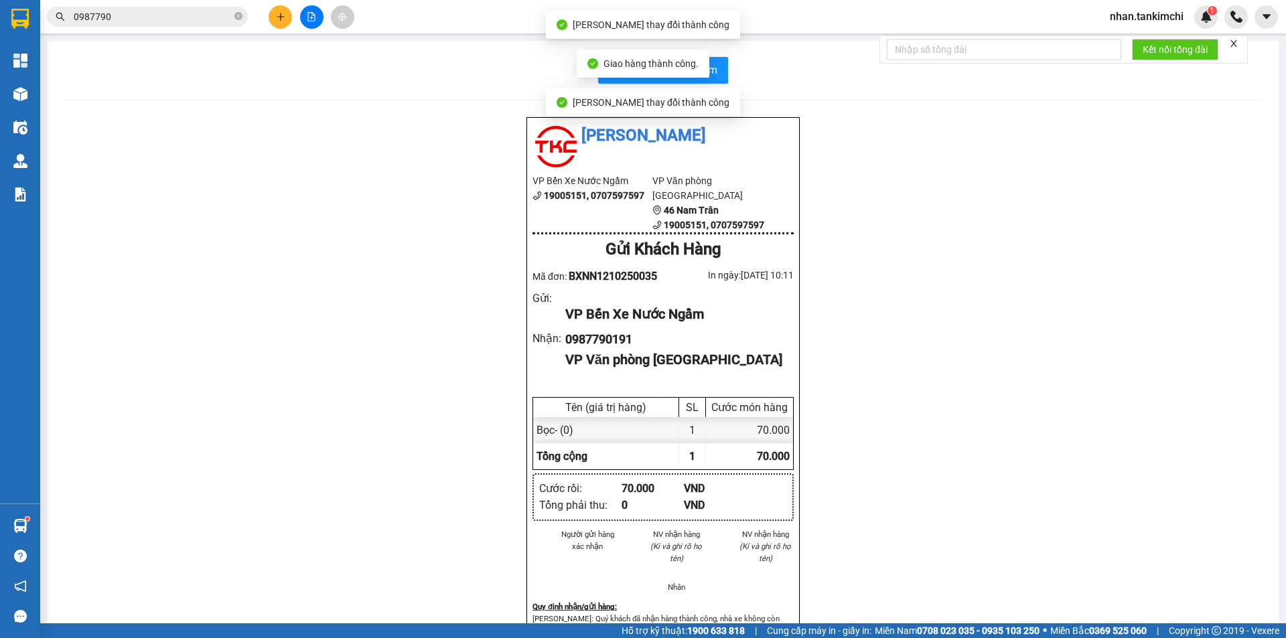
click at [723, 86] on div "In biên nhận 80mm Tân Kim Chi VP Bến Xe Nước Ngầm 19005151, 0707597597 VP Văn p…" at bounding box center [663, 401] width 1231 height 721
click at [715, 75] on button "In biên nhận 80mm" at bounding box center [663, 70] width 130 height 27
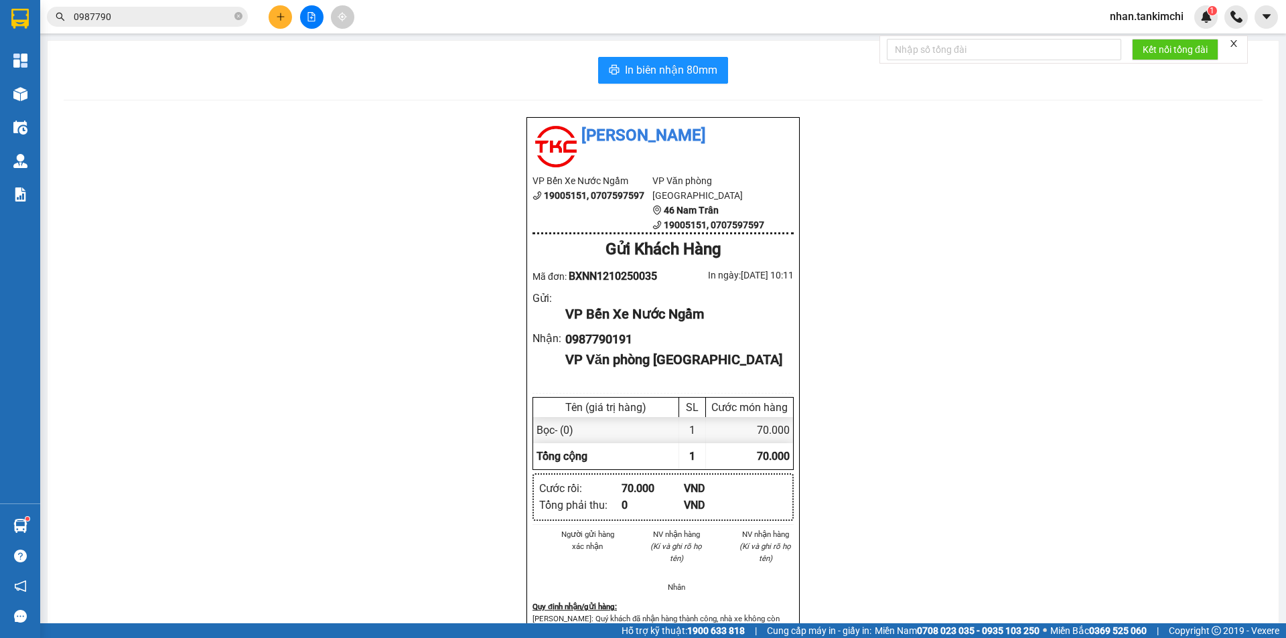
click at [123, 15] on input "0987790" at bounding box center [153, 16] width 158 height 15
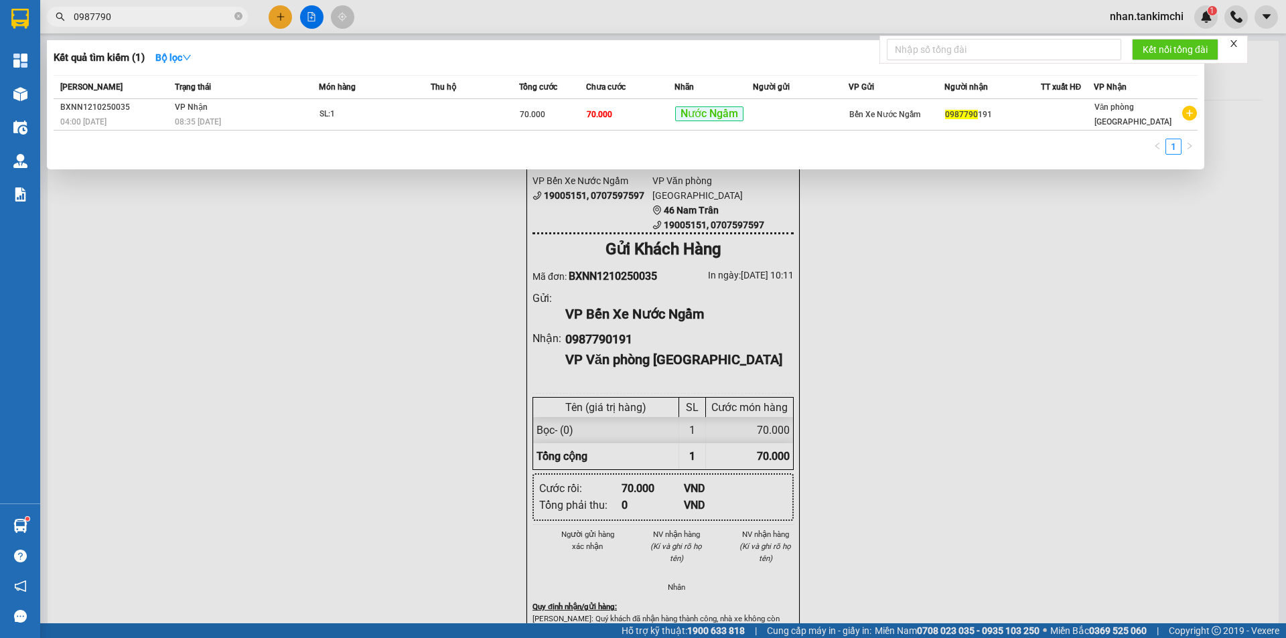
click at [123, 15] on input "0987790" at bounding box center [153, 16] width 158 height 15
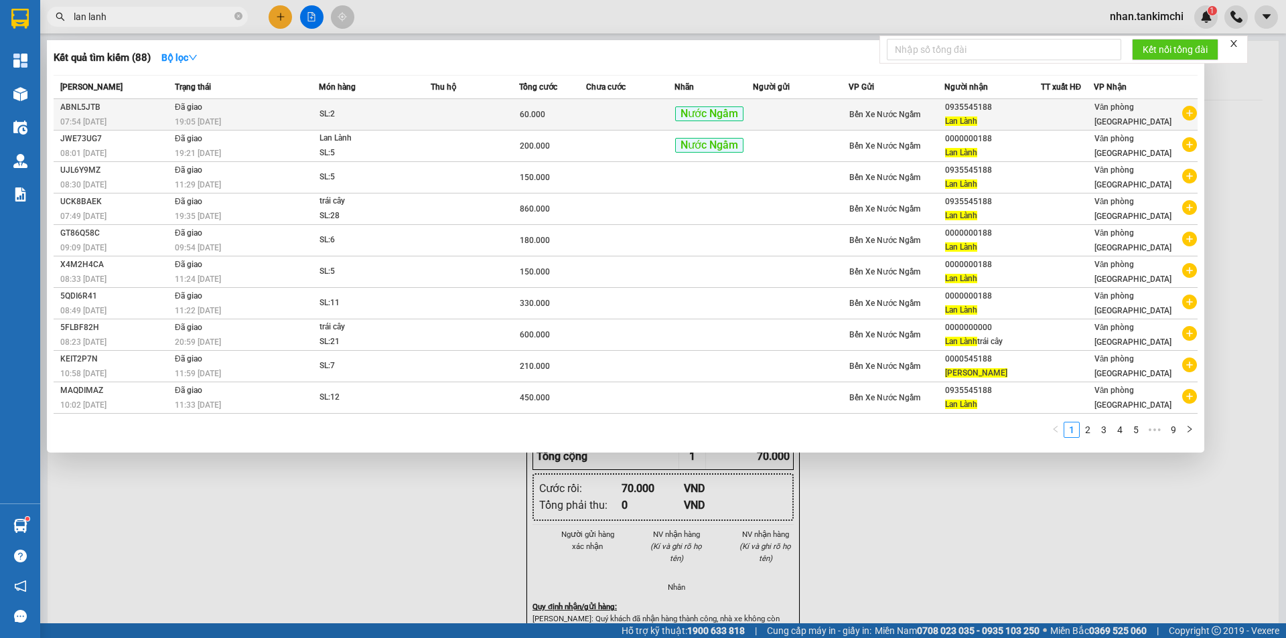
type input "lan lanh"
click at [858, 110] on span "Bến Xe Nước Ngầm" at bounding box center [884, 114] width 71 height 9
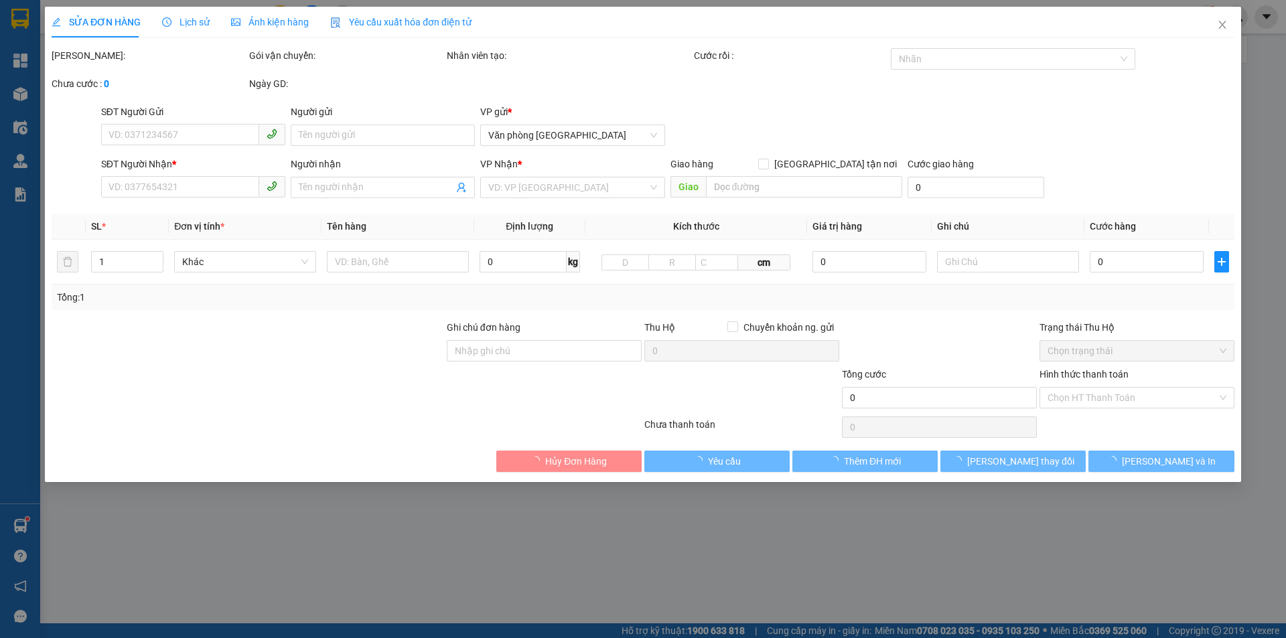
type input "0935545188"
type input "Lan Lành"
type input "60.000"
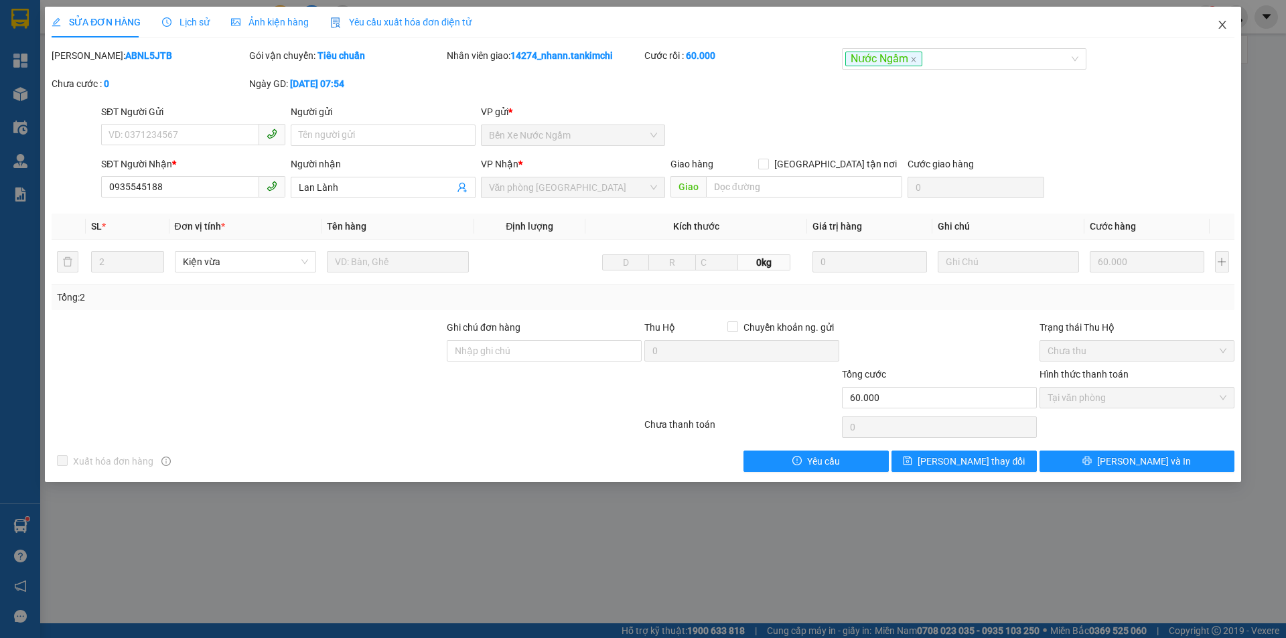
click at [1230, 17] on span "Close" at bounding box center [1223, 26] width 38 height 38
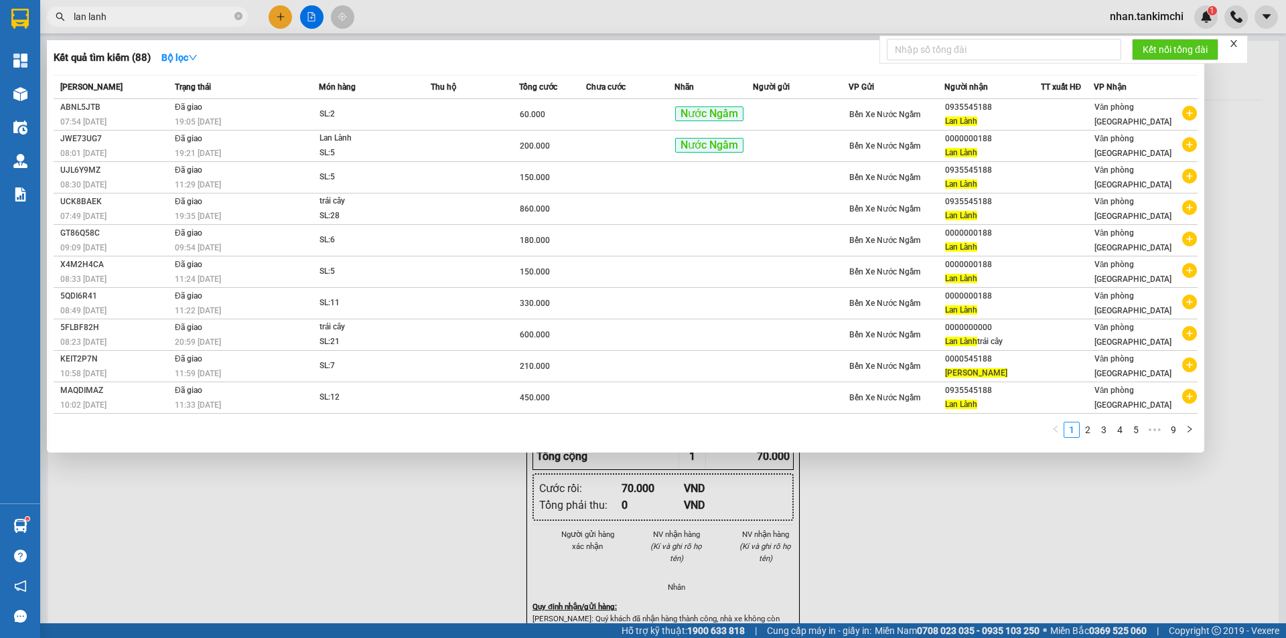
click at [154, 18] on input "lan lanh" at bounding box center [153, 16] width 158 height 15
type input "l"
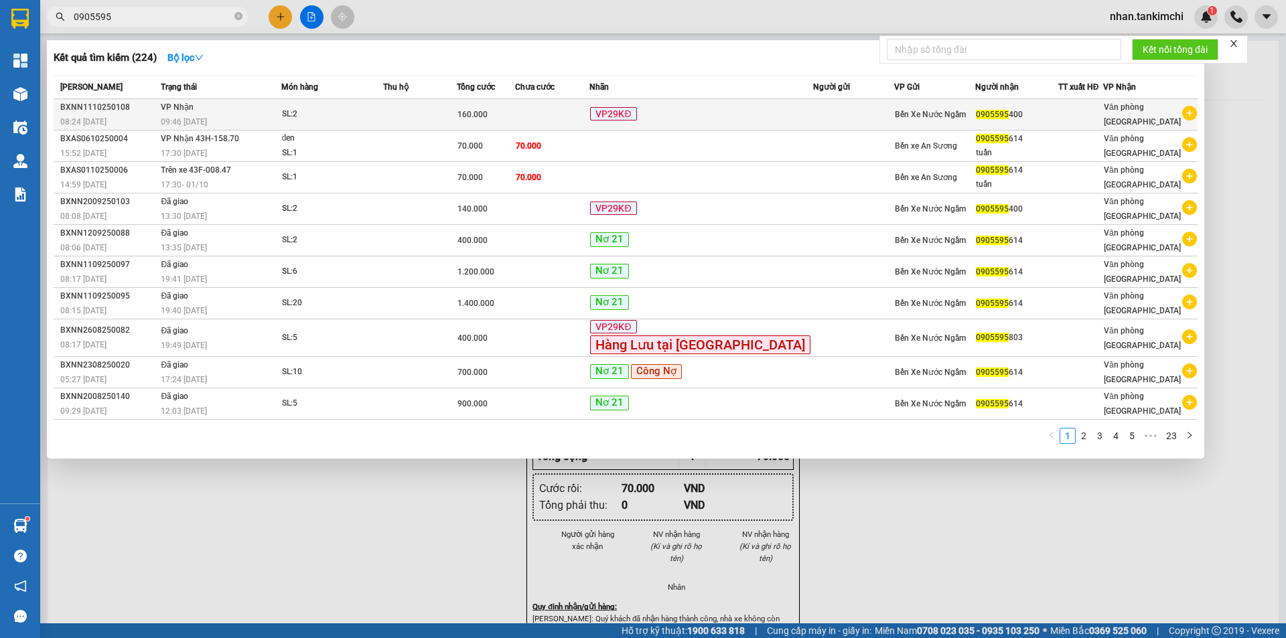
type input "0905595"
click at [785, 117] on div "VP29KĐ" at bounding box center [701, 114] width 222 height 15
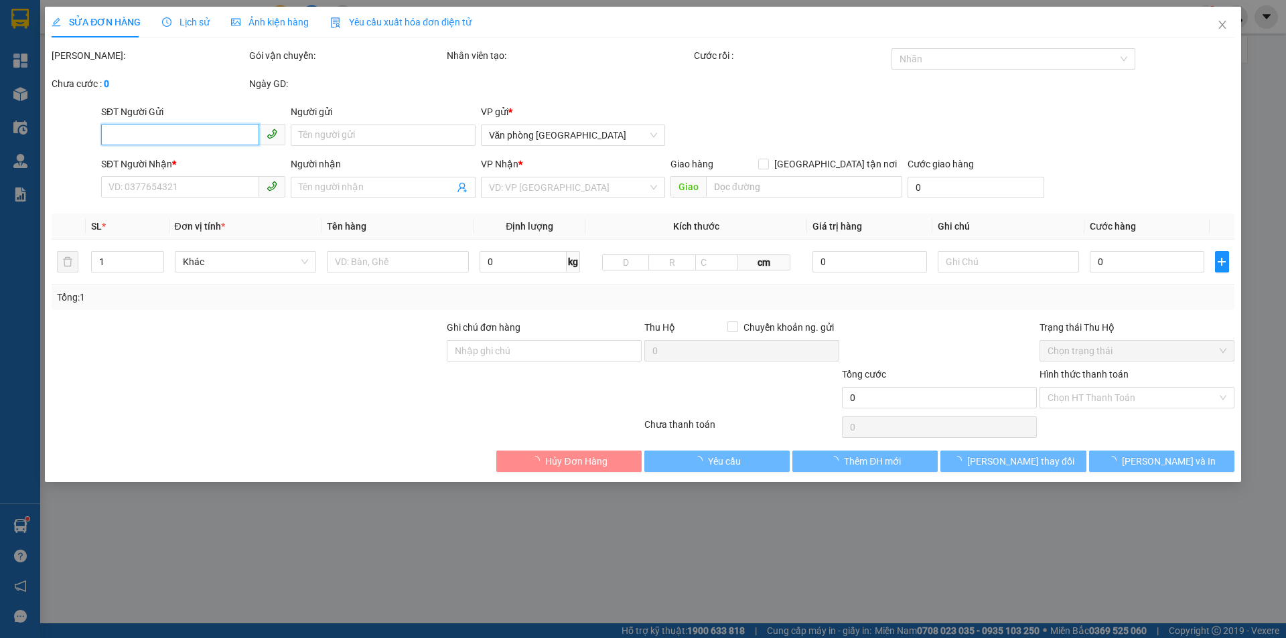
type input "0905595400"
type input "160.000"
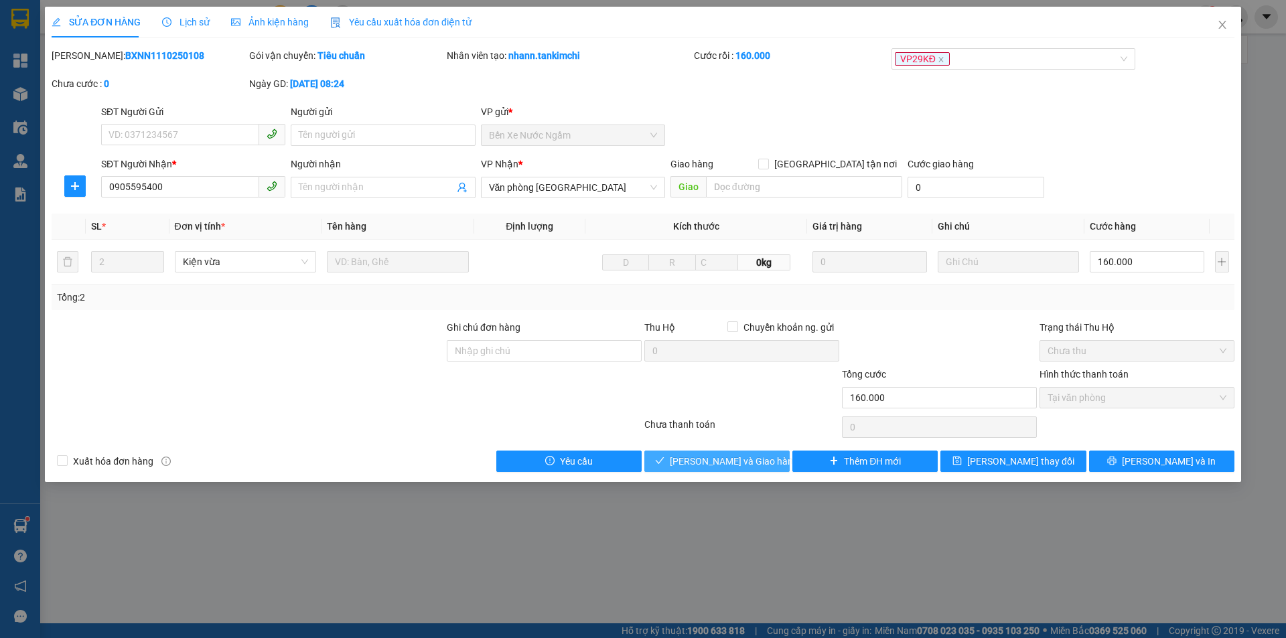
click at [754, 468] on span "[PERSON_NAME] và Giao hàng" at bounding box center [734, 461] width 129 height 15
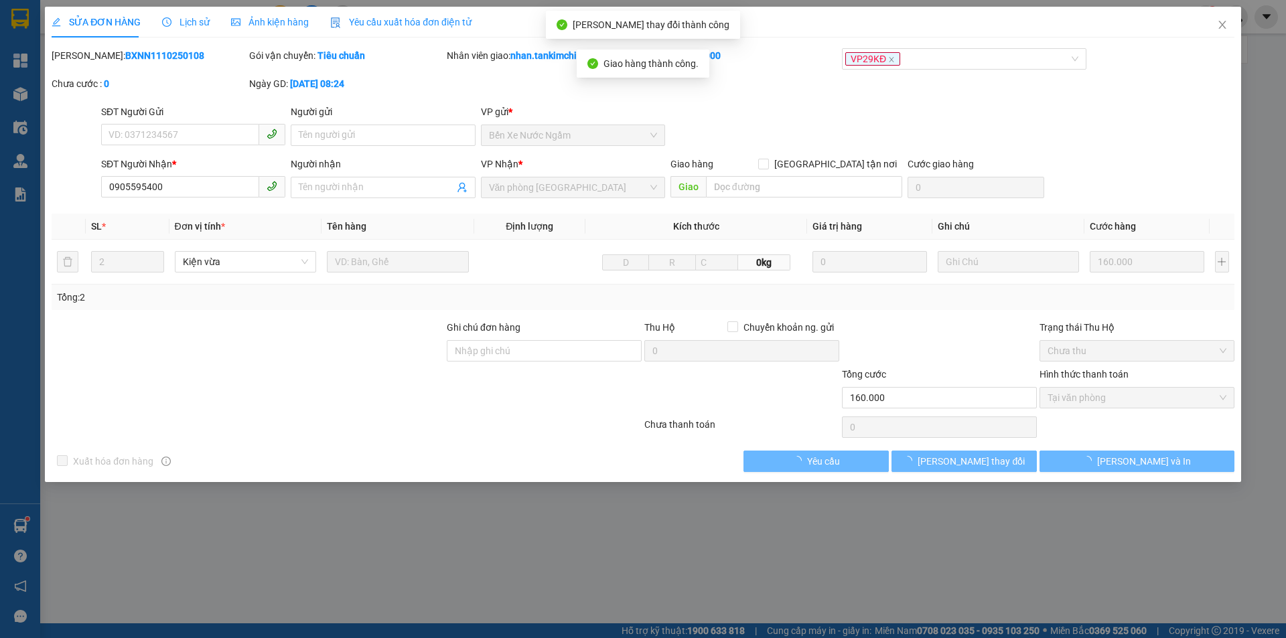
click at [1119, 446] on div "Total Paid Fee 160.000 Total UnPaid Fee 0 Cash Collection Total Fee Mã ĐH: BXNN…" at bounding box center [643, 260] width 1183 height 424
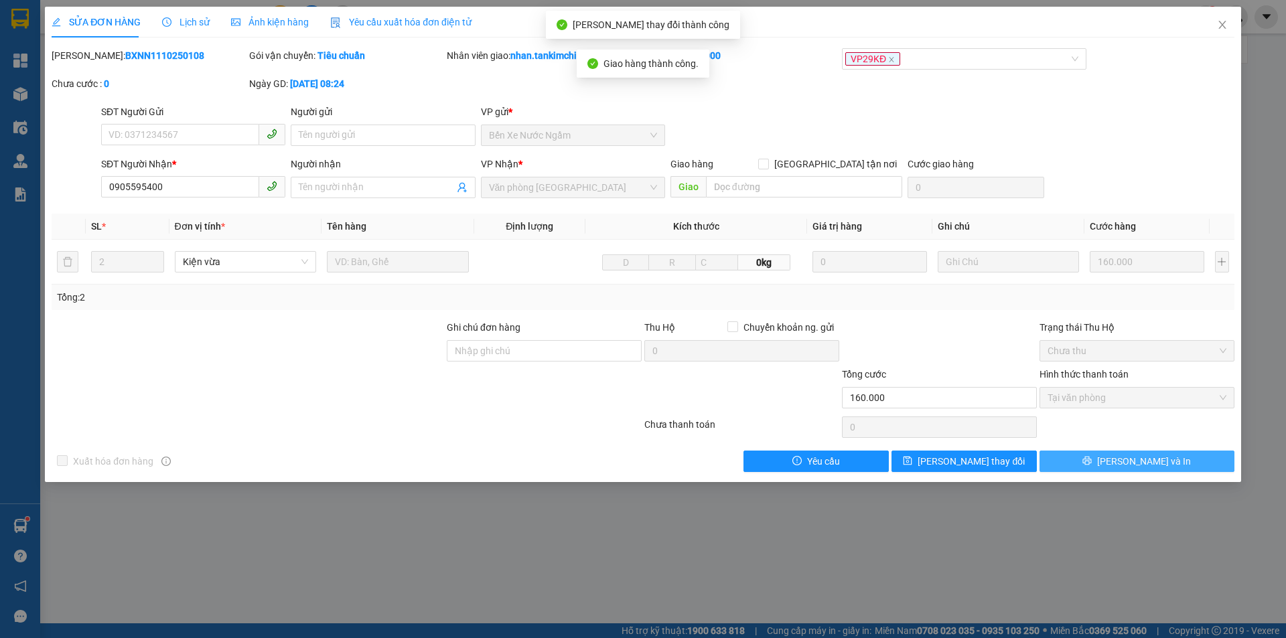
click at [1154, 455] on span "[PERSON_NAME] và In" at bounding box center [1144, 461] width 94 height 15
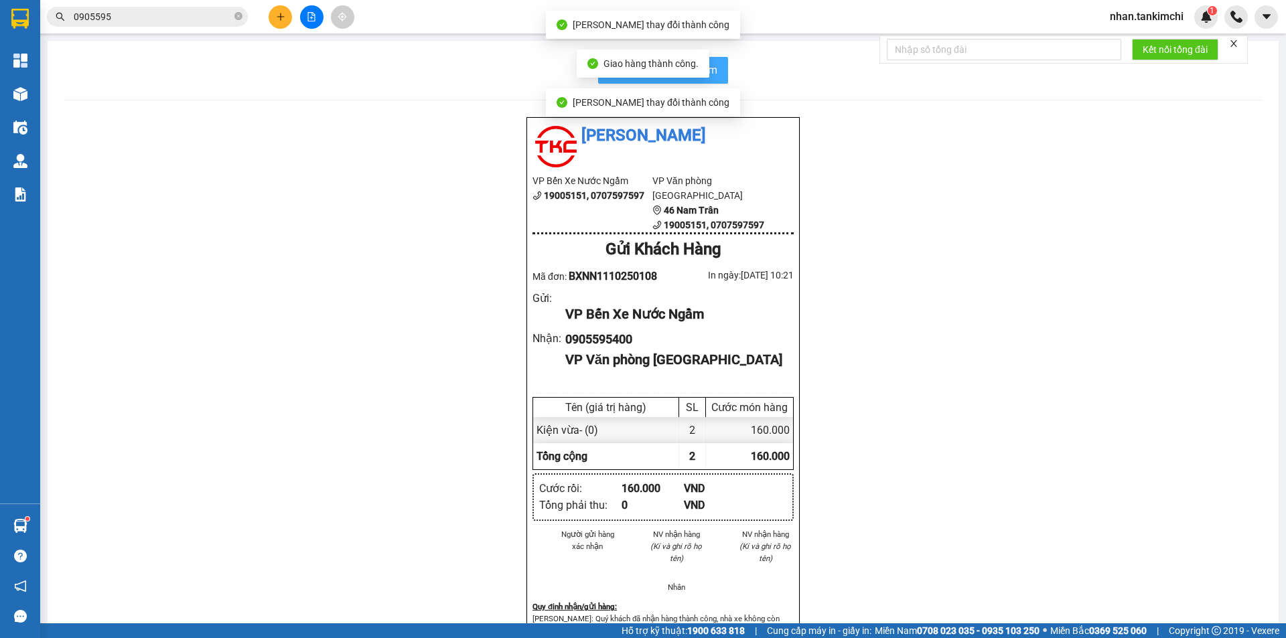
click at [715, 74] on button "In biên nhận 80mm" at bounding box center [663, 70] width 130 height 27
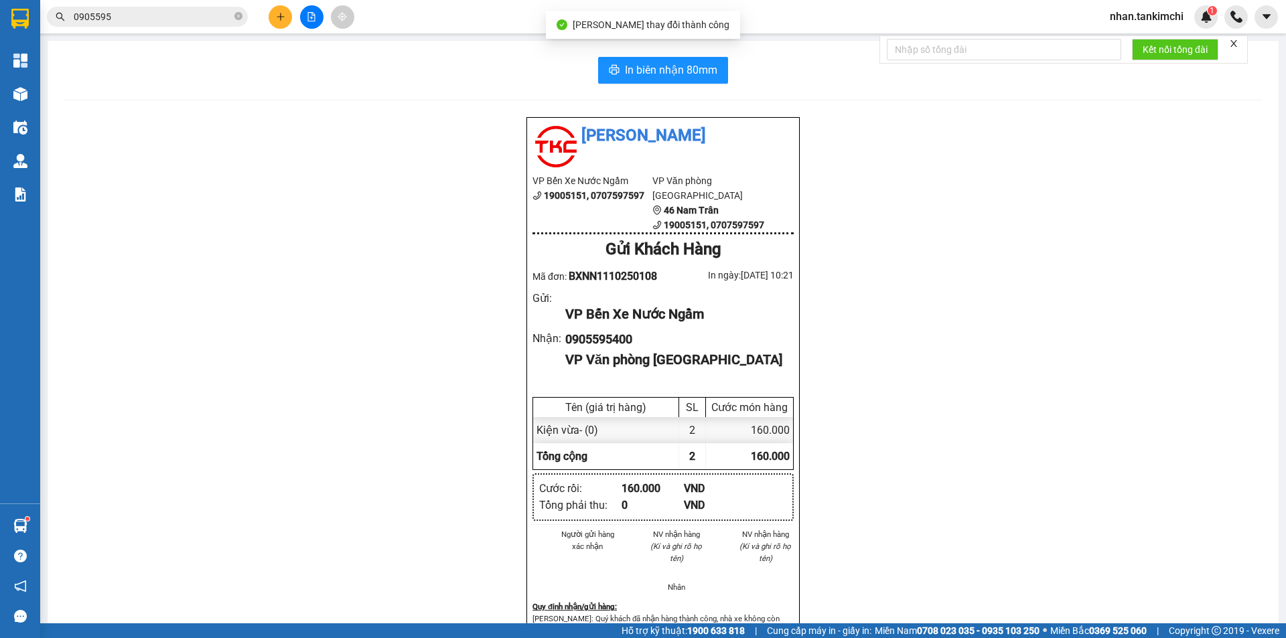
click at [153, 8] on span "0905595" at bounding box center [147, 17] width 201 height 20
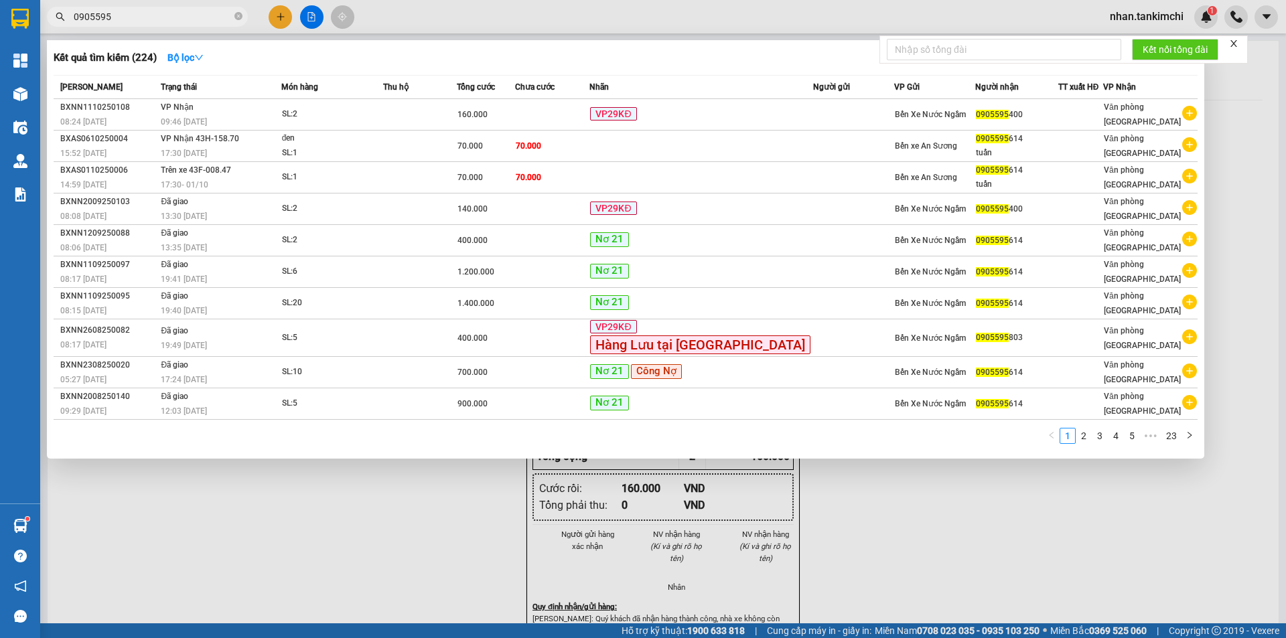
click at [157, 12] on input "0905595" at bounding box center [153, 16] width 158 height 15
click at [283, 11] on div at bounding box center [643, 319] width 1286 height 638
click at [172, 13] on input "0905595" at bounding box center [153, 16] width 158 height 15
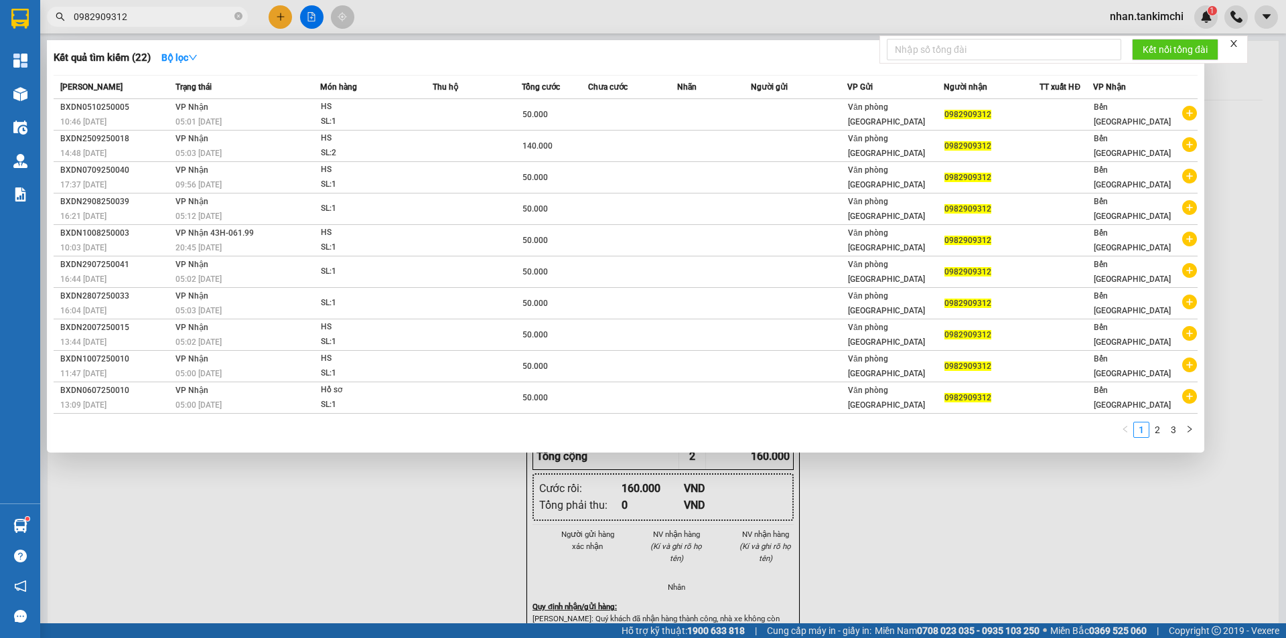
type input "0982909312"
click at [278, 15] on div at bounding box center [643, 319] width 1286 height 638
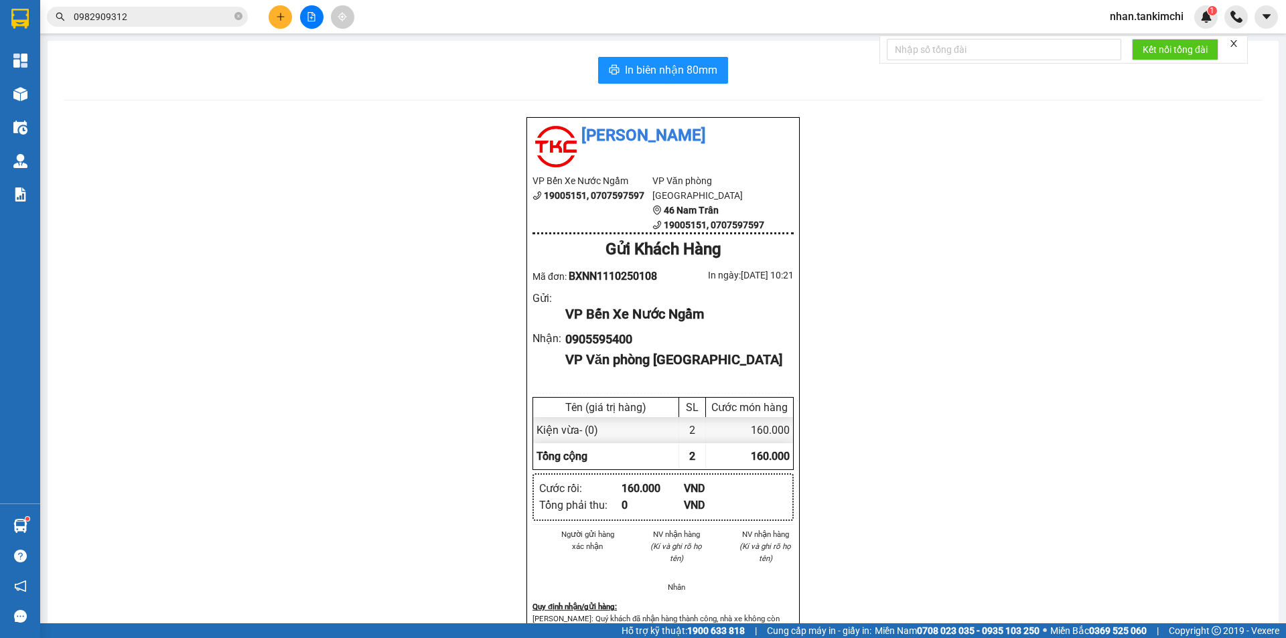
click at [277, 13] on icon "plus" at bounding box center [280, 16] width 9 height 9
click at [321, 44] on div "Tạo đơn hàng" at bounding box center [333, 50] width 58 height 15
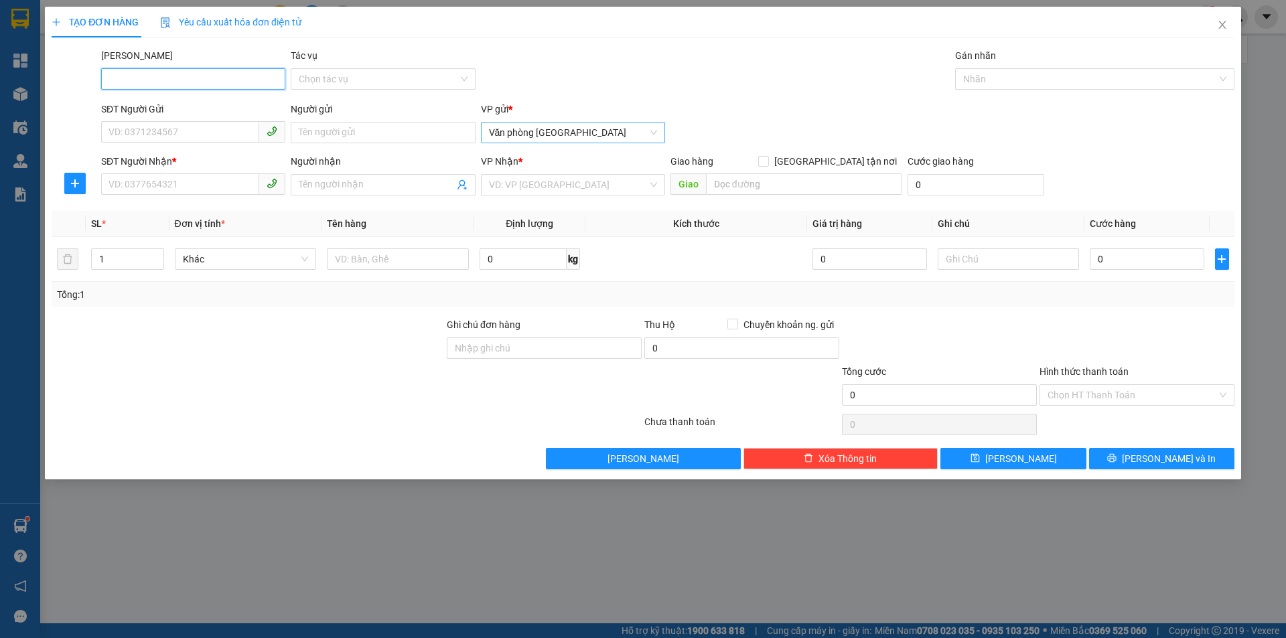
click at [557, 137] on span "Văn phòng [GEOGRAPHIC_DATA]" at bounding box center [573, 133] width 168 height 20
click at [264, 169] on div "SĐT Người Nhận *" at bounding box center [193, 164] width 184 height 20
click at [217, 183] on input "SĐT Người Nhận *" at bounding box center [180, 183] width 158 height 21
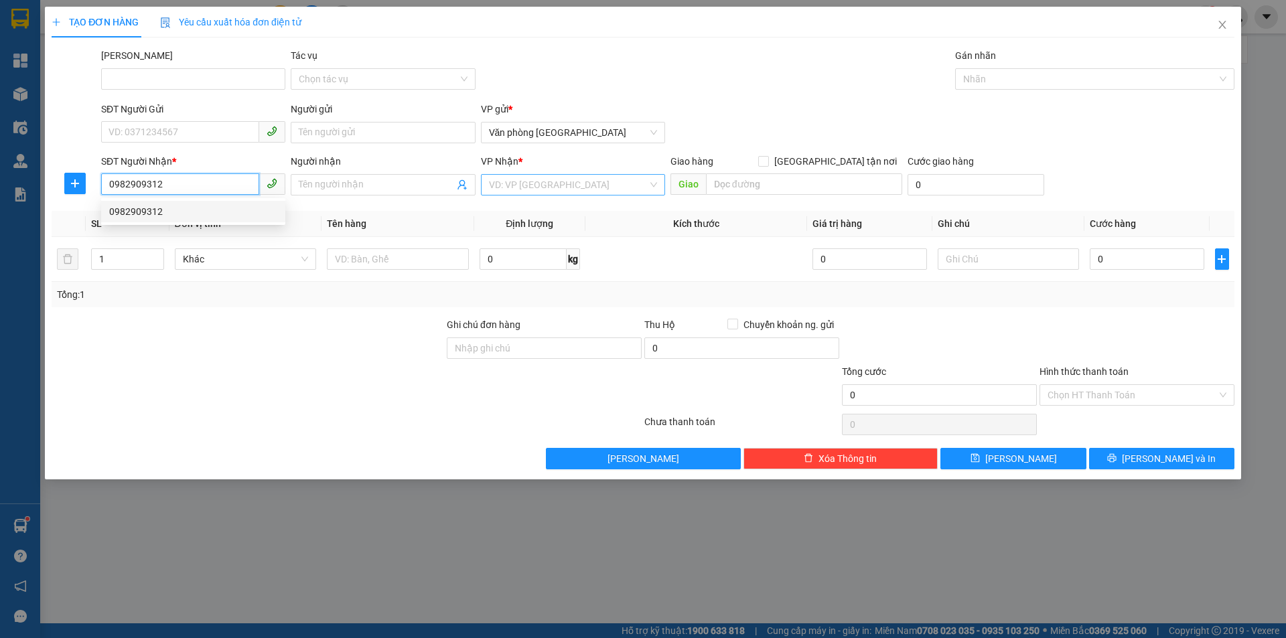
type input "0982909312"
click at [558, 188] on input "search" at bounding box center [568, 185] width 159 height 20
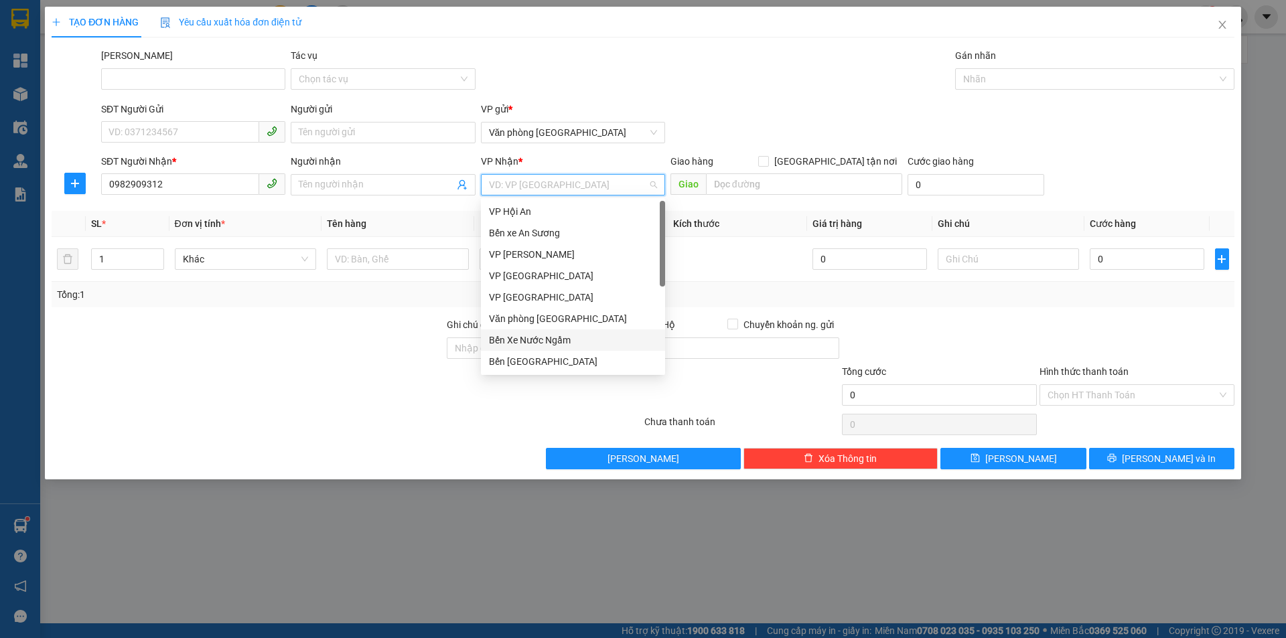
click at [565, 337] on div "Bến Xe Nước Ngầm" at bounding box center [573, 340] width 168 height 15
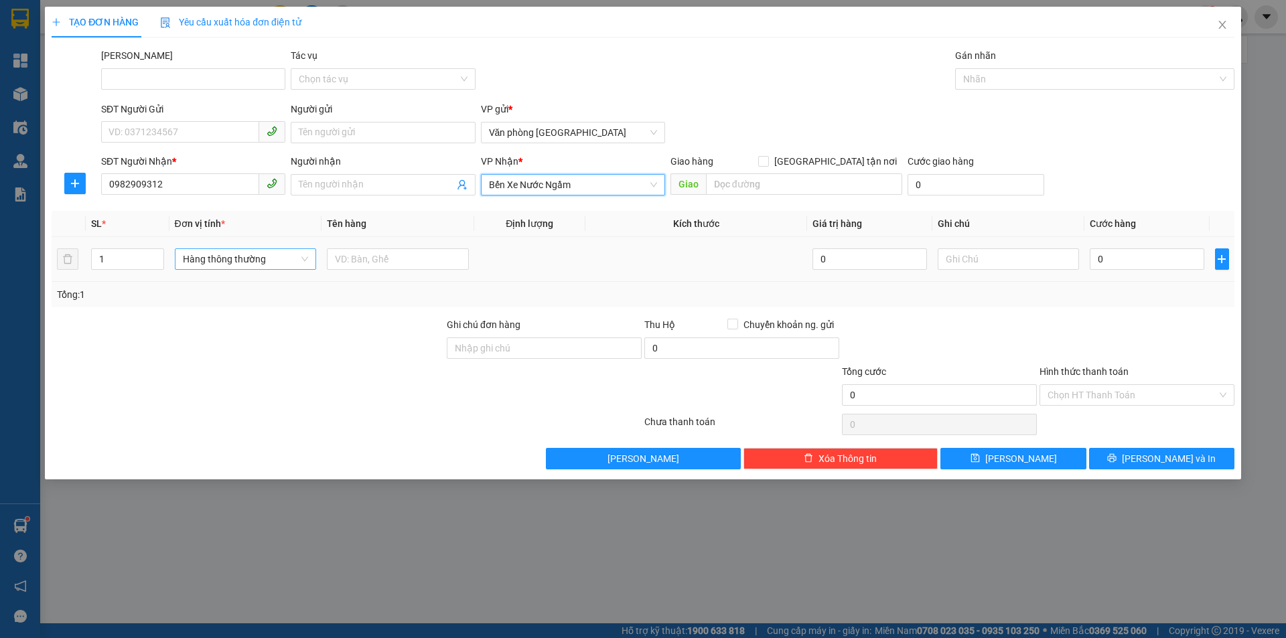
click at [301, 267] on span "Hàng thông thường" at bounding box center [246, 259] width 126 height 20
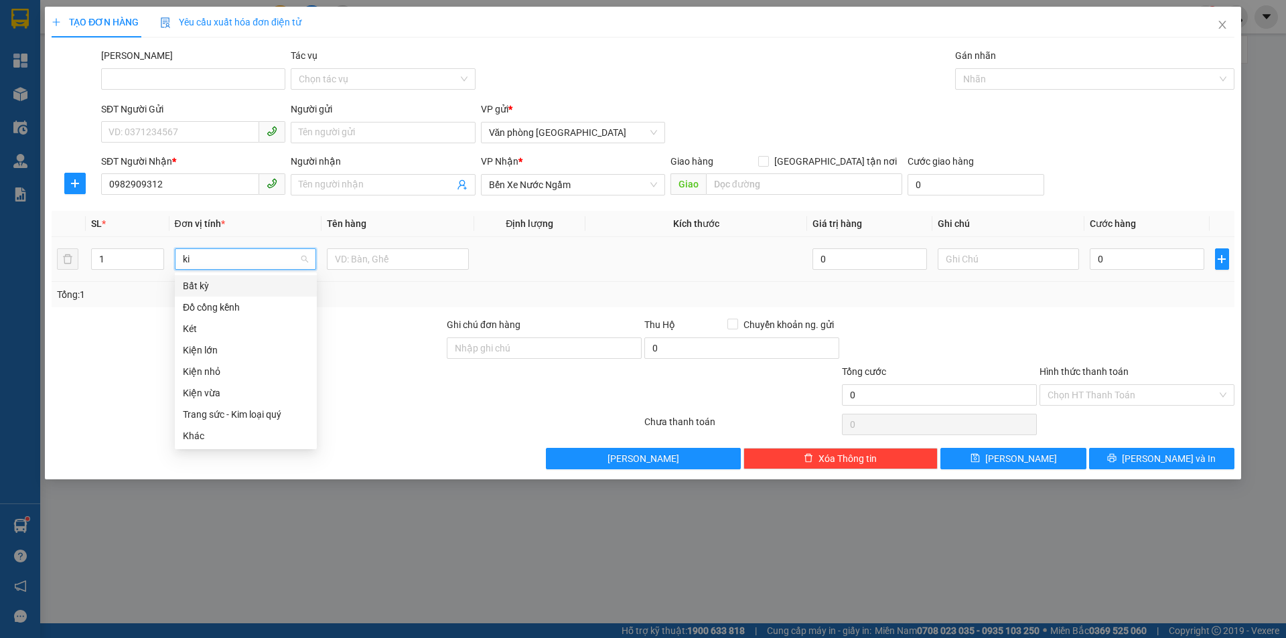
type input "kie"
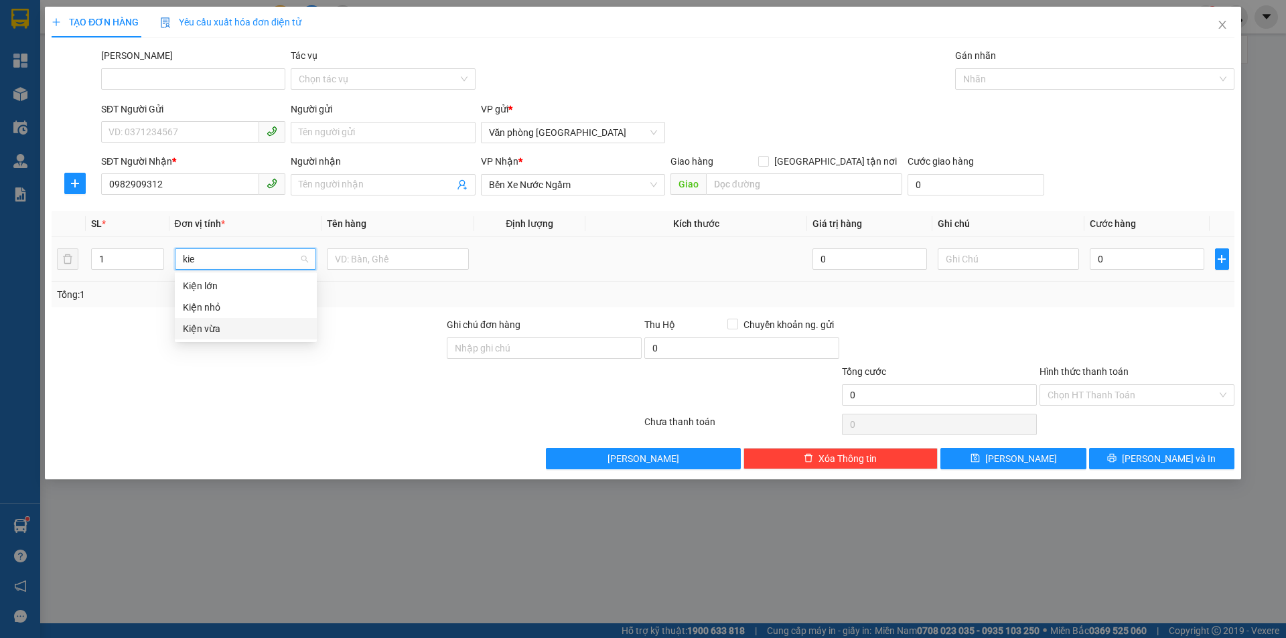
click at [237, 328] on div "Kiện vừa" at bounding box center [246, 328] width 126 height 15
click at [237, 328] on div at bounding box center [247, 340] width 395 height 47
click at [401, 257] on input "text" at bounding box center [398, 258] width 142 height 21
type input "Hồ Sơ"
click at [1143, 257] on input "0" at bounding box center [1147, 258] width 114 height 21
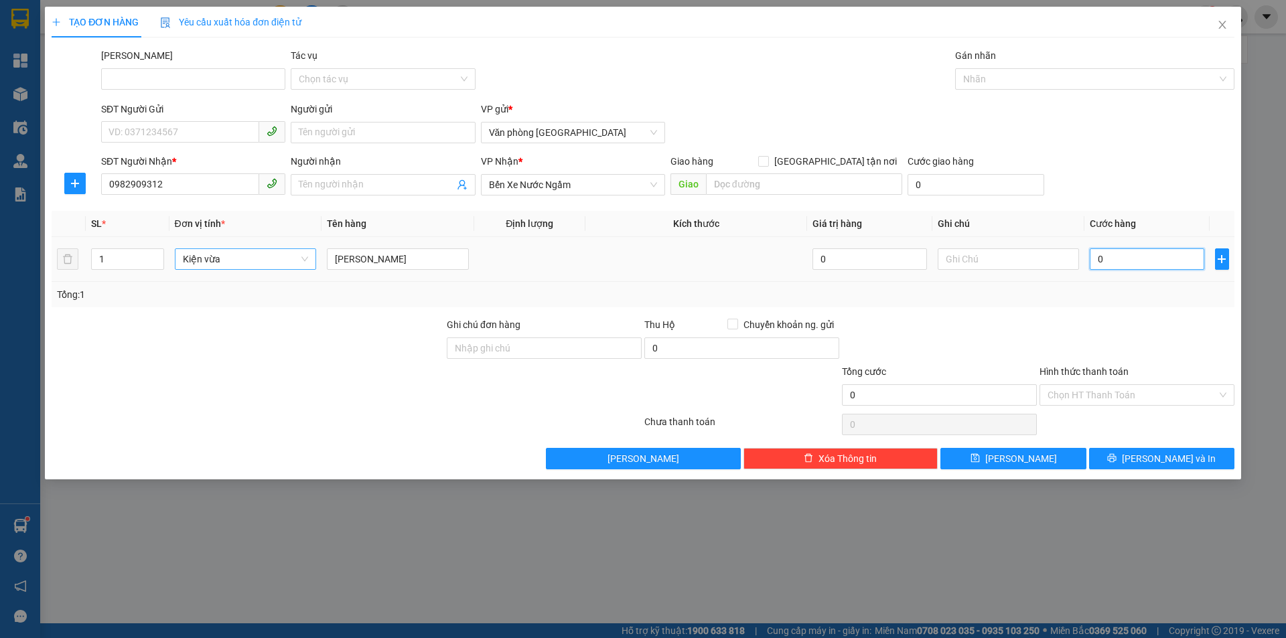
type input "5"
type input "50"
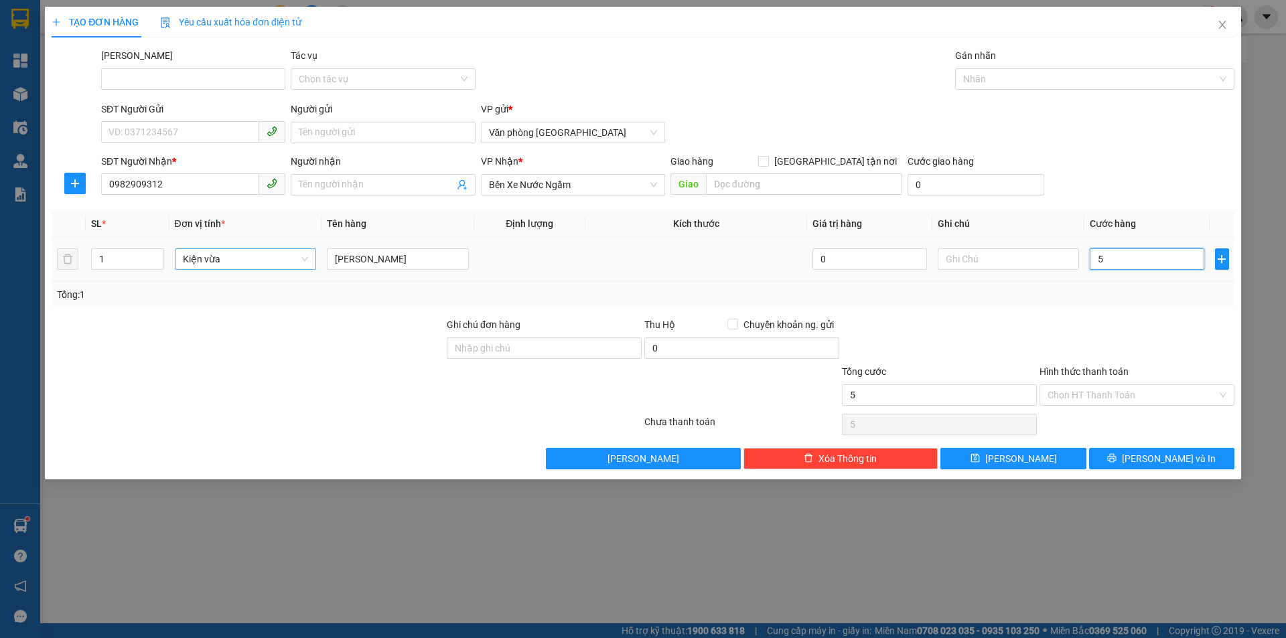
type input "50"
type input "50.000"
click at [1141, 399] on input "Hình thức thanh toán" at bounding box center [1132, 395] width 169 height 20
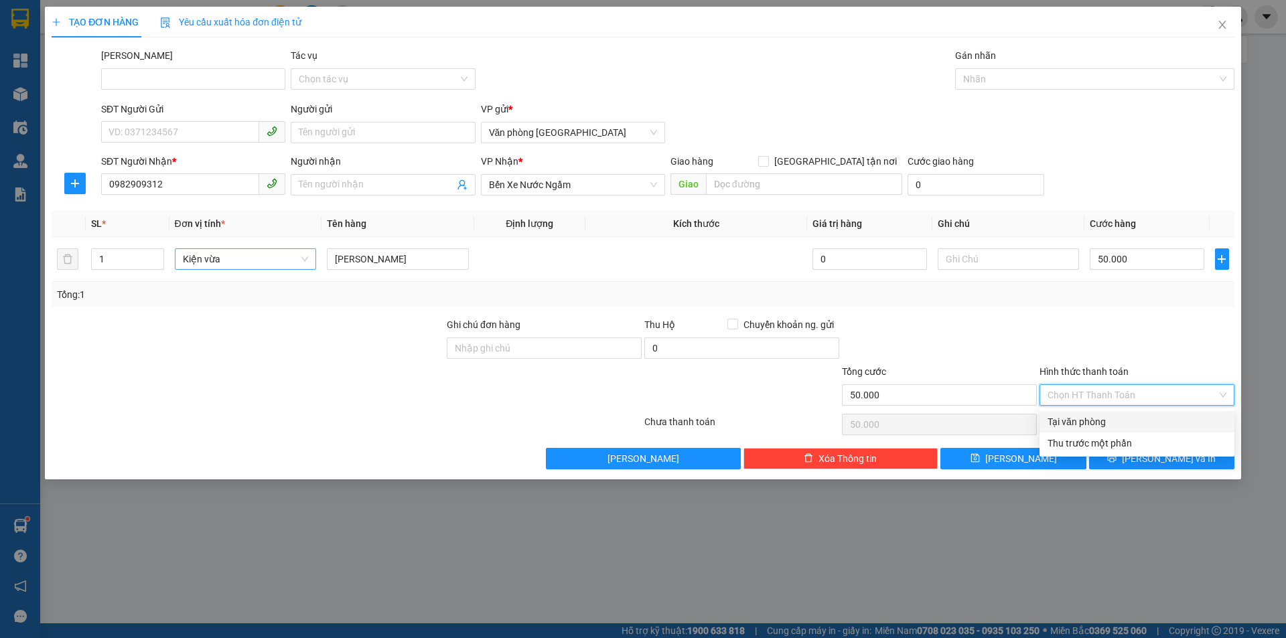
click at [1111, 416] on div "Tại văn phòng" at bounding box center [1137, 422] width 179 height 15
type input "0"
click at [1174, 461] on span "[PERSON_NAME] và In" at bounding box center [1169, 458] width 94 height 15
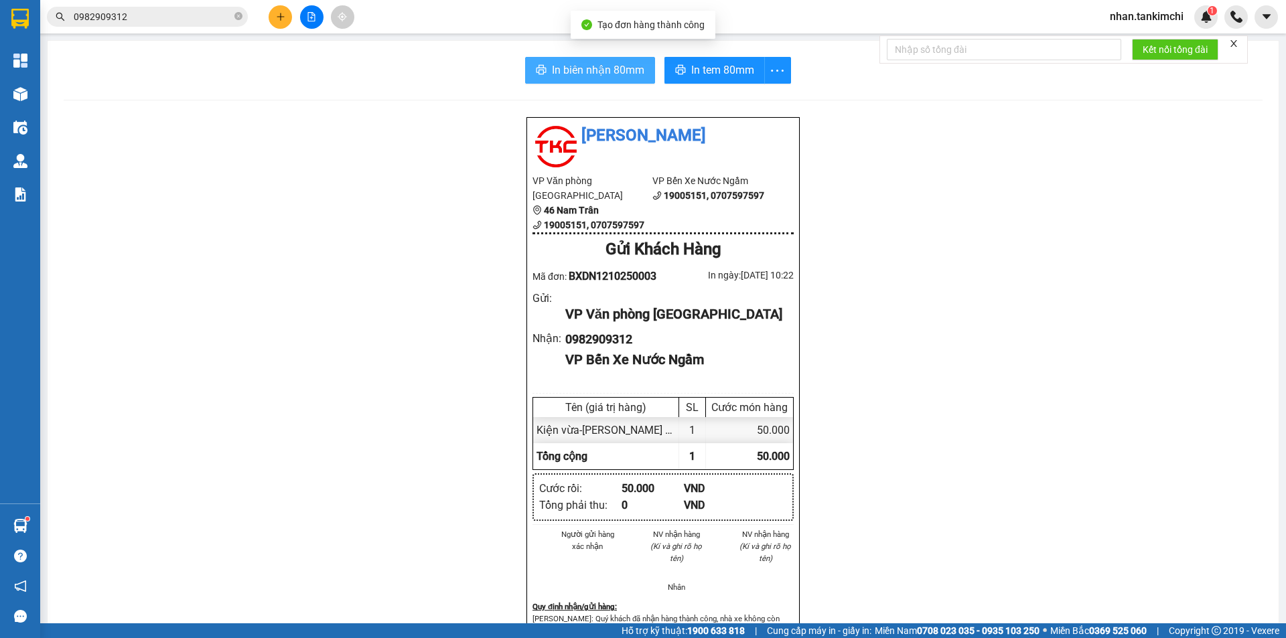
click at [587, 63] on span "In biên nhận 80mm" at bounding box center [598, 70] width 92 height 17
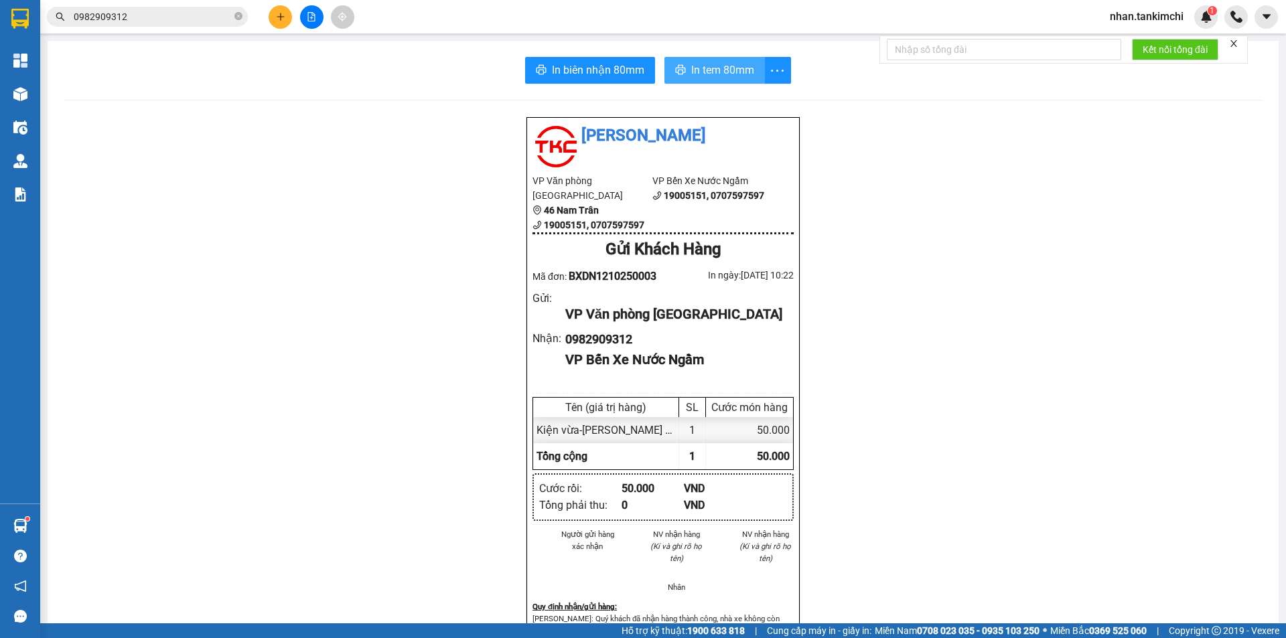
click at [695, 79] on button "In tem 80mm" at bounding box center [714, 70] width 100 height 27
click at [151, 28] on div "Kết quả tìm kiếm ( 22 ) Bộ lọc Mã ĐH Trạng thái Món hàng Thu hộ Tổng cước Chưa …" at bounding box center [130, 16] width 261 height 23
click at [158, 21] on input "0982909312" at bounding box center [153, 16] width 158 height 15
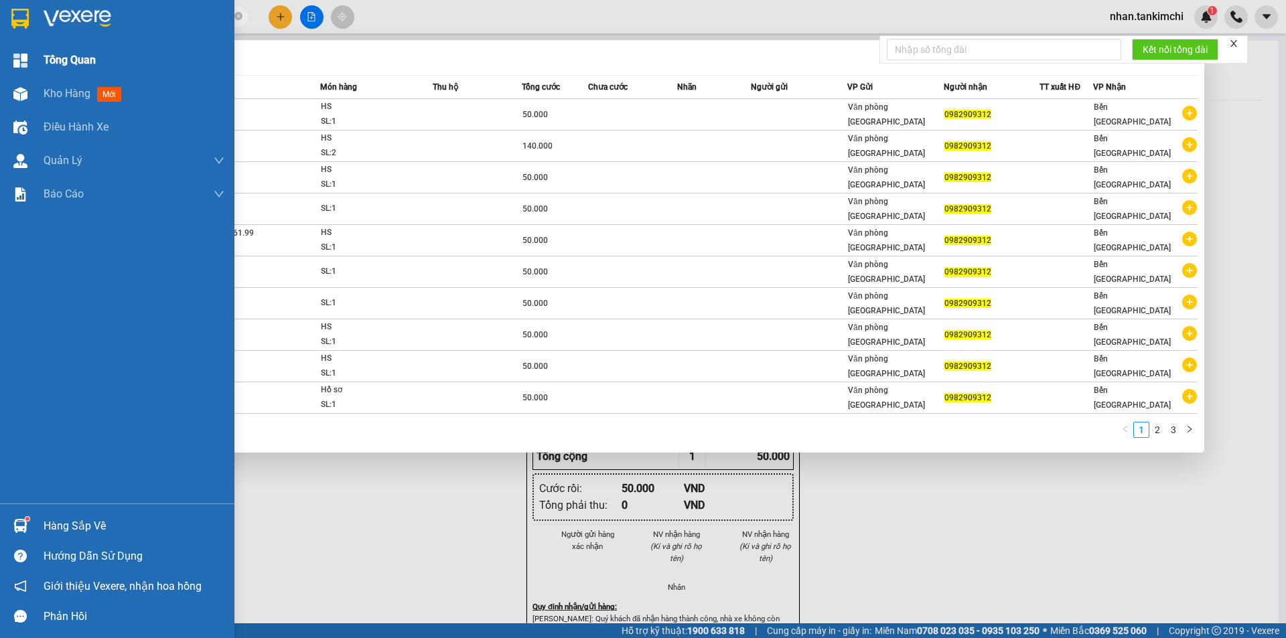
click at [39, 54] on div "Tổng Quan" at bounding box center [117, 60] width 234 height 33
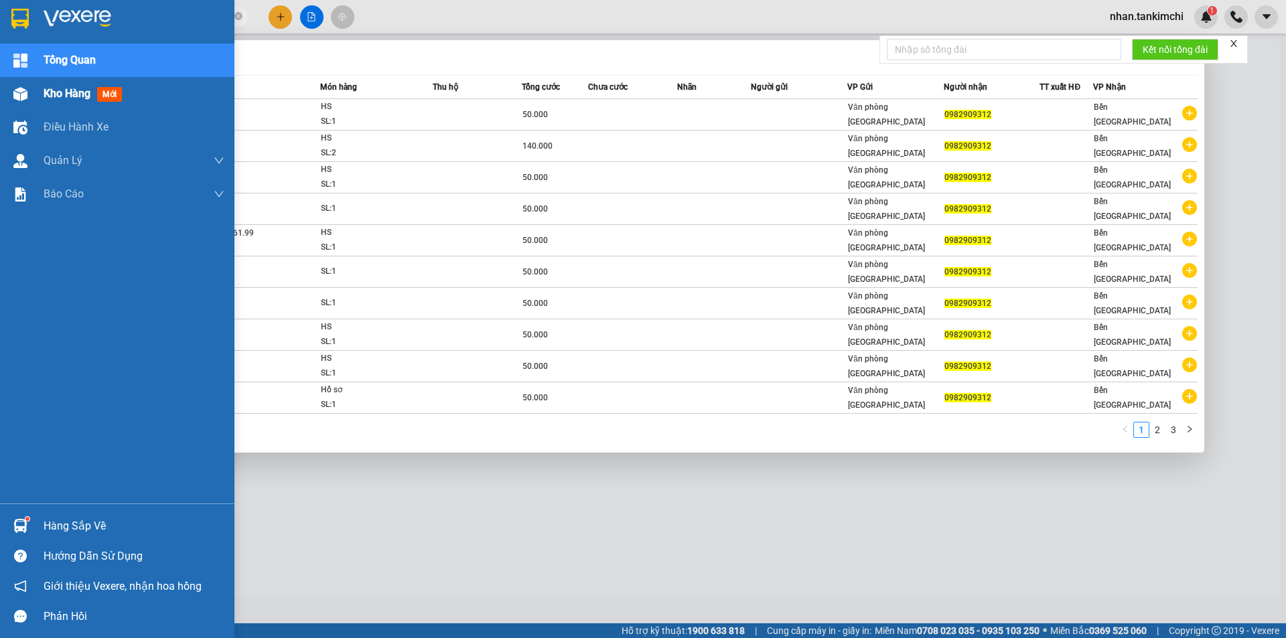
click at [57, 81] on div "Kho hàng mới" at bounding box center [134, 93] width 181 height 33
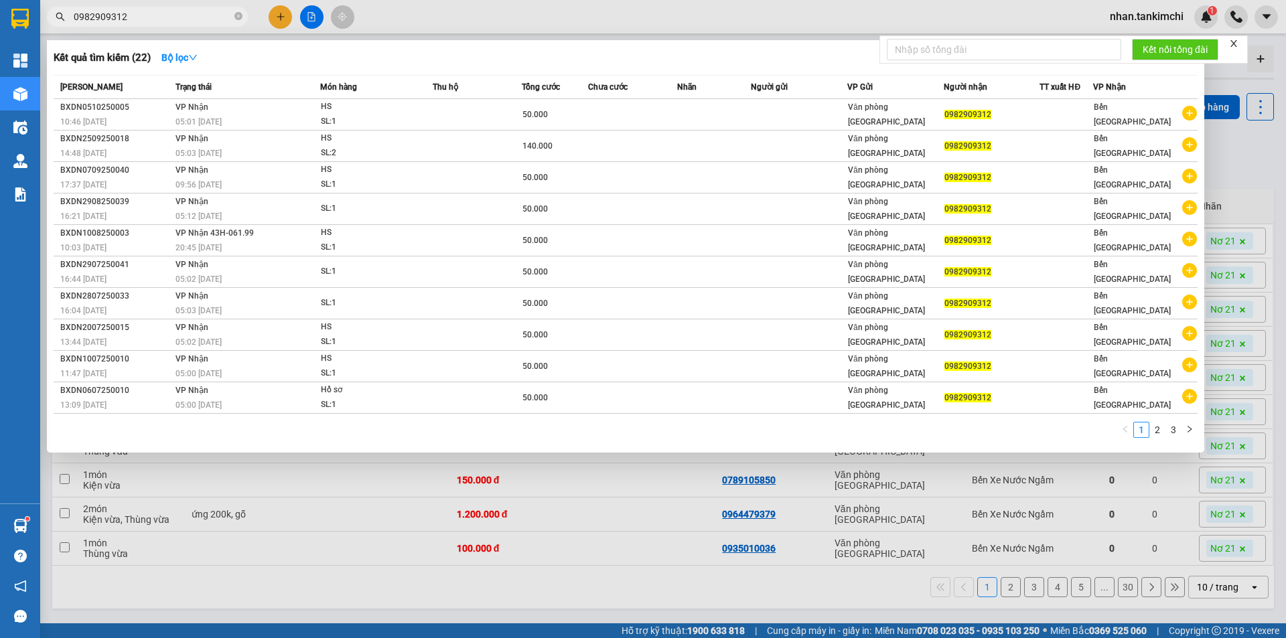
click at [865, 532] on div at bounding box center [643, 319] width 1286 height 638
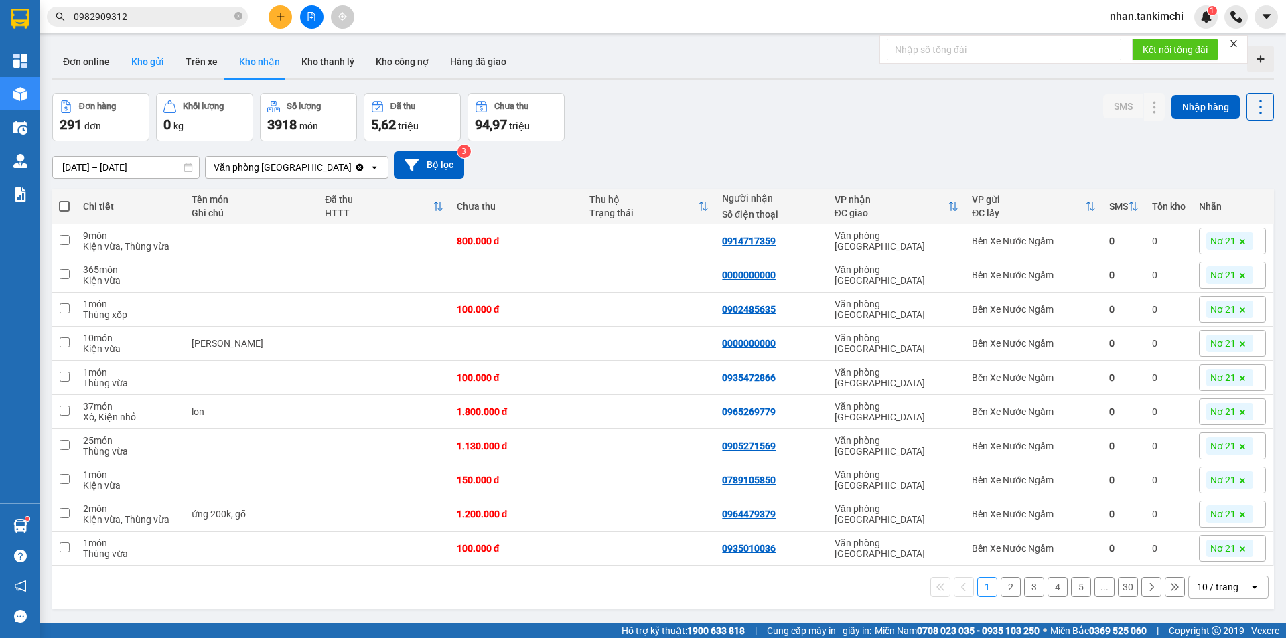
click at [127, 50] on button "Kho gửi" at bounding box center [148, 62] width 54 height 32
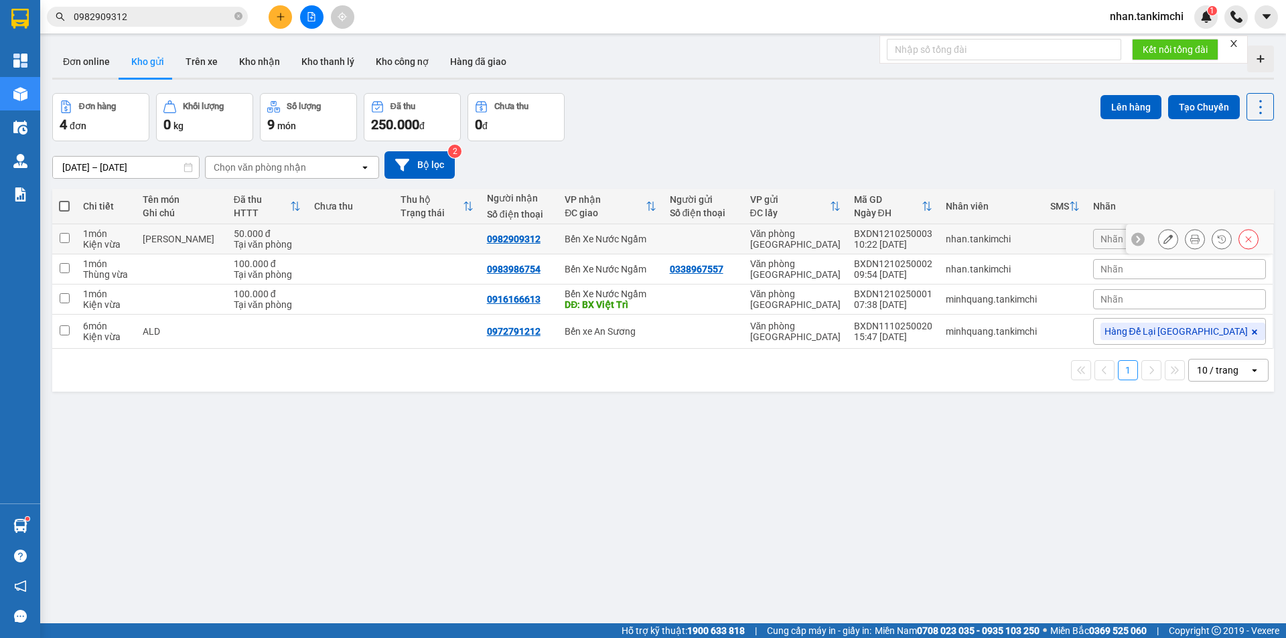
click at [1163, 242] on icon at bounding box center [1167, 238] width 9 height 9
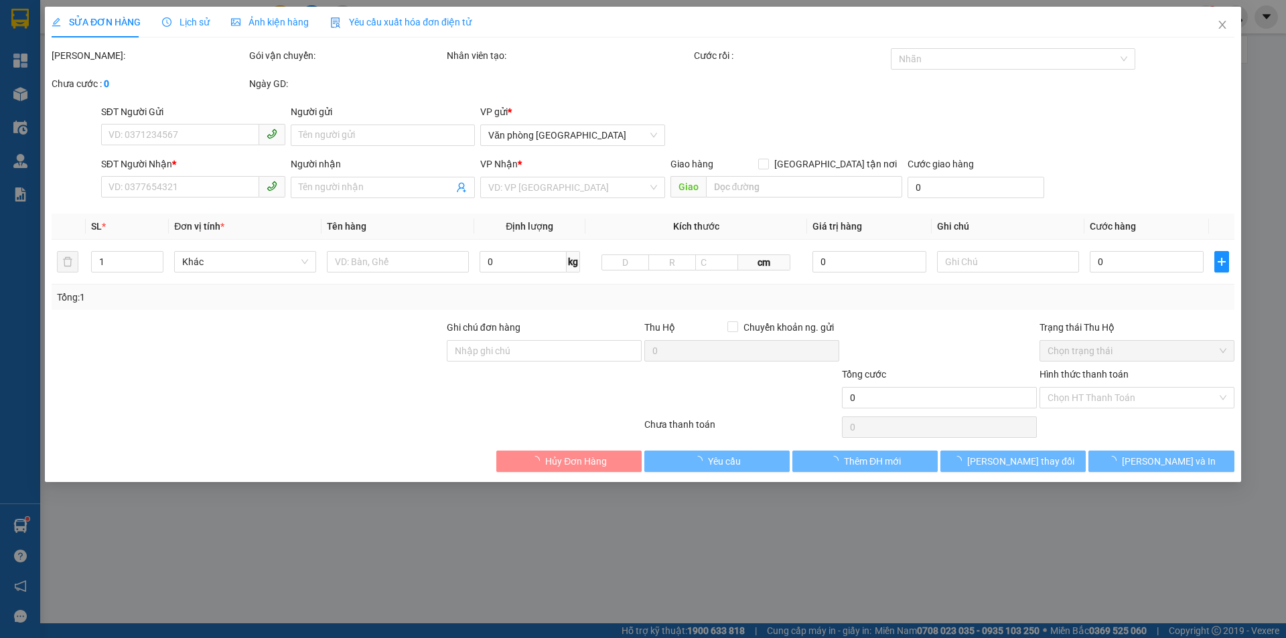
type input "0982909312"
type input "50.000"
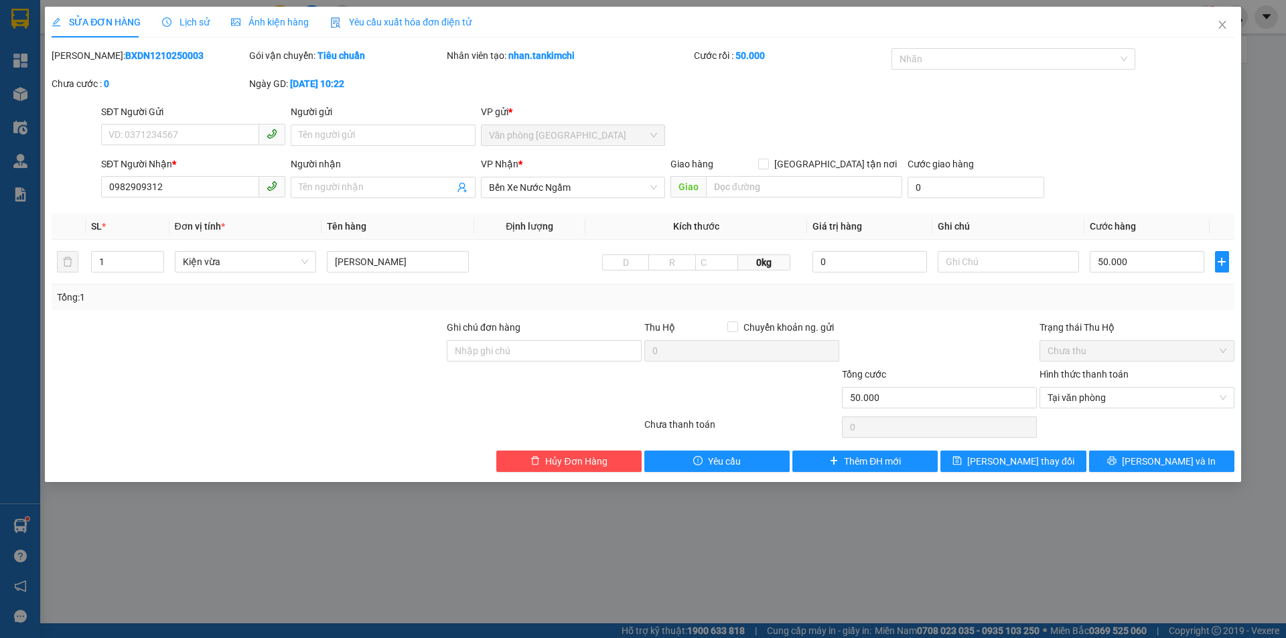
click at [593, 173] on div "VP Nhận *" at bounding box center [573, 167] width 184 height 20
click at [585, 185] on span "Bến Xe Nước Ngầm" at bounding box center [573, 187] width 168 height 20
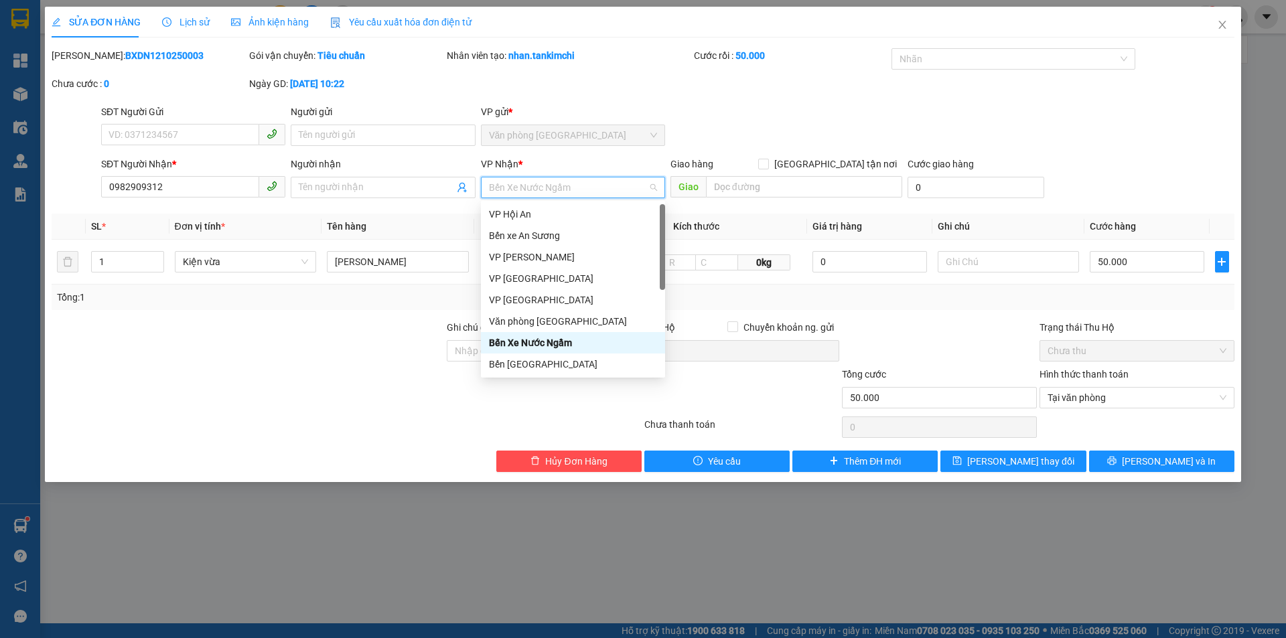
scroll to position [86, 0]
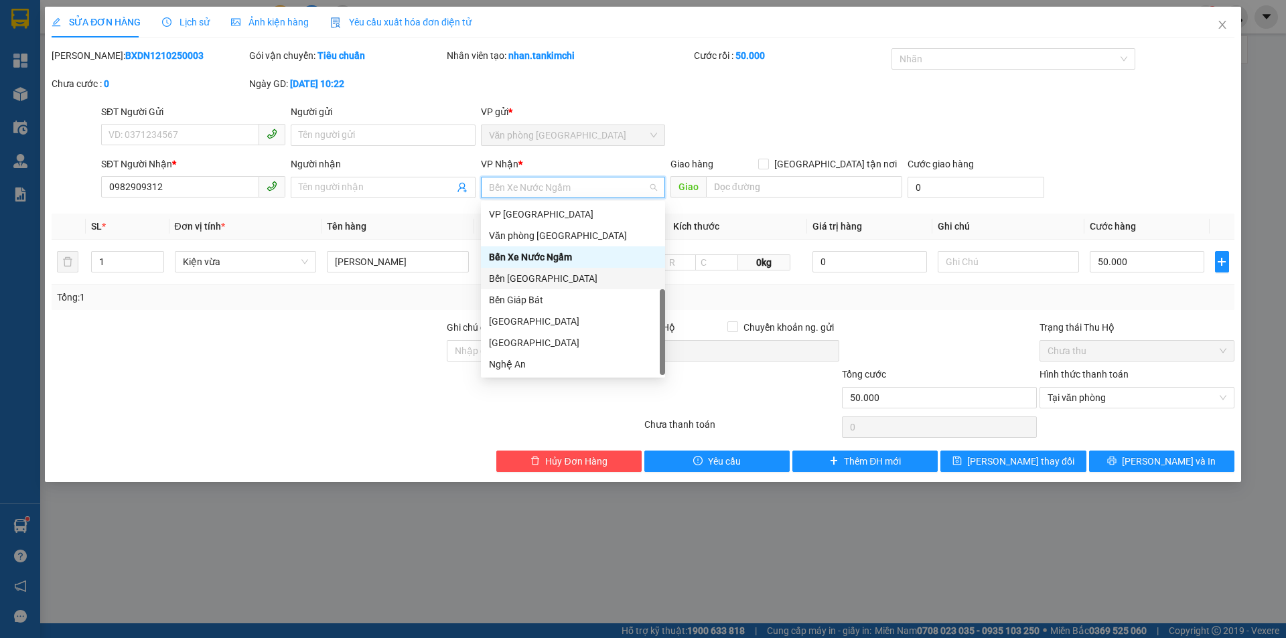
click at [570, 283] on div "Bến [GEOGRAPHIC_DATA]" at bounding box center [573, 278] width 168 height 15
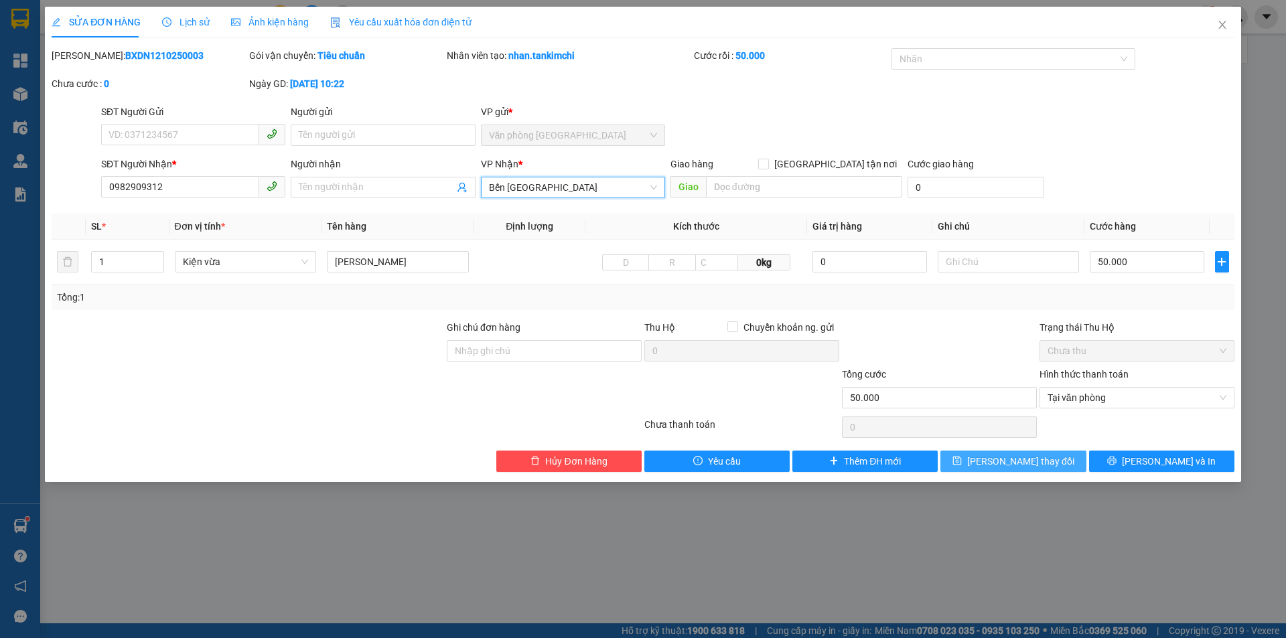
click at [1040, 453] on button "[PERSON_NAME] thay đổi" at bounding box center [1012, 461] width 145 height 21
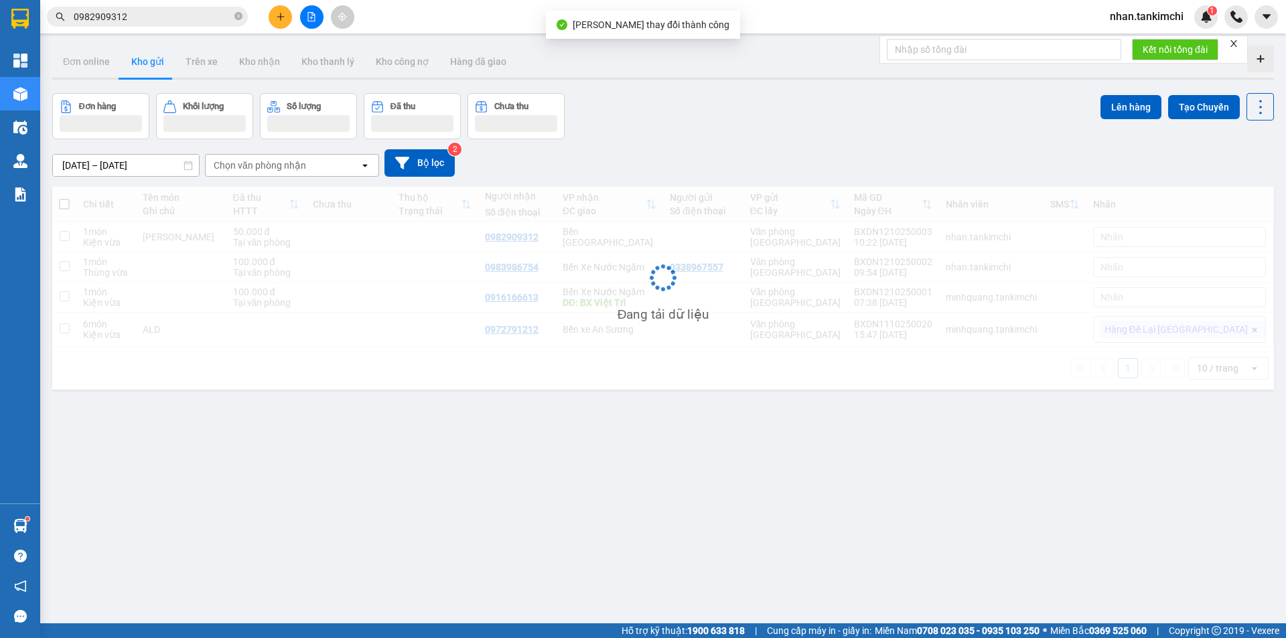
click at [139, 19] on input "0982909312" at bounding box center [153, 16] width 158 height 15
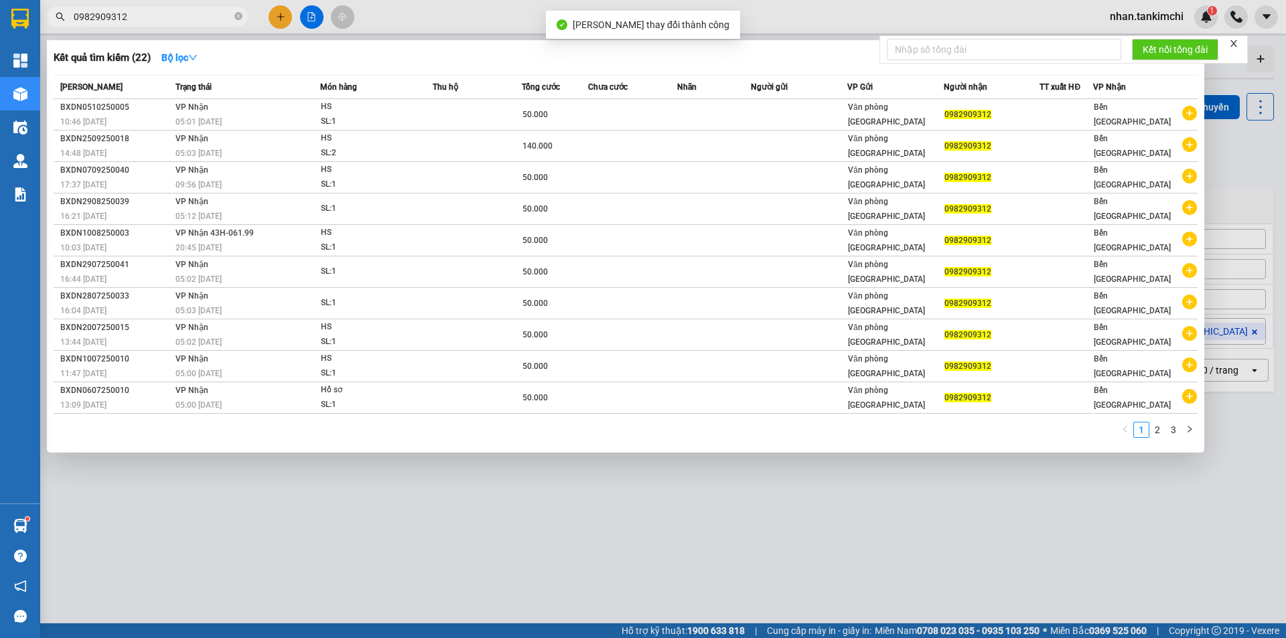
click at [187, 68] on div "Kết quả tìm kiếm ( 22 ) Bộ lọc Mã ĐH Trạng thái Món hàng Thu hộ Tổng cước Chưa …" at bounding box center [625, 246] width 1157 height 413
click at [191, 60] on strong "Bộ lọc" at bounding box center [179, 57] width 36 height 11
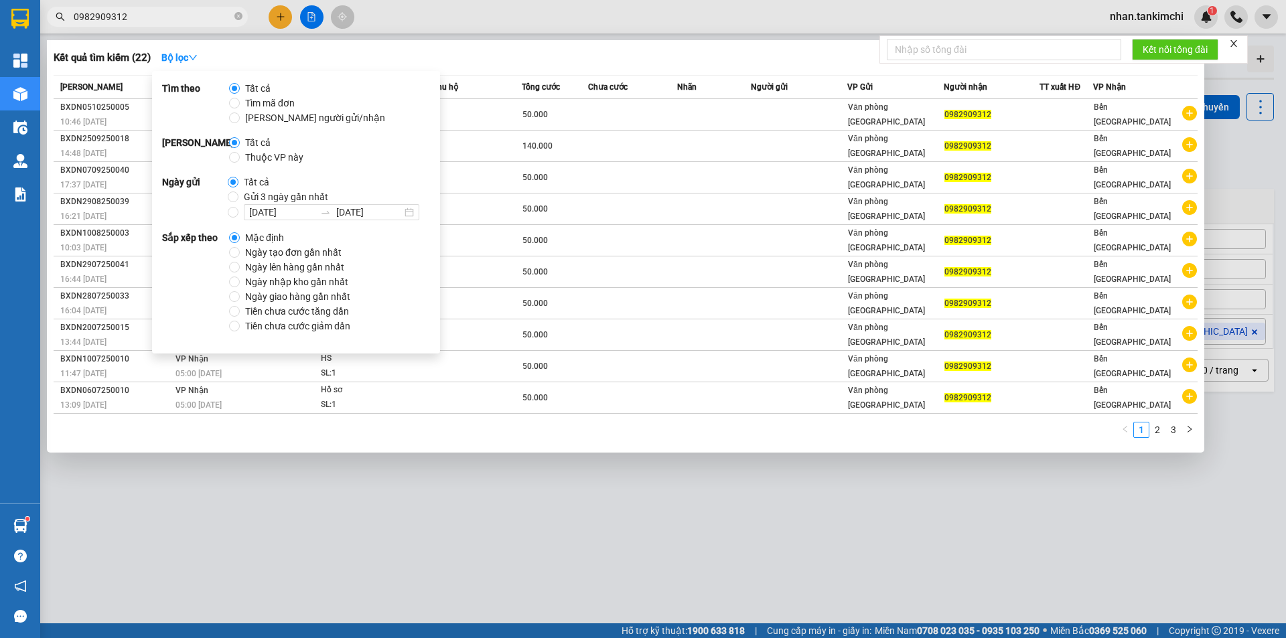
click at [289, 198] on span "Gửi 3 ngày gần nhất" at bounding box center [285, 197] width 95 height 15
click at [238, 198] on input "Gửi 3 ngày gần nhất" at bounding box center [233, 197] width 11 height 11
radio input "true"
radio input "false"
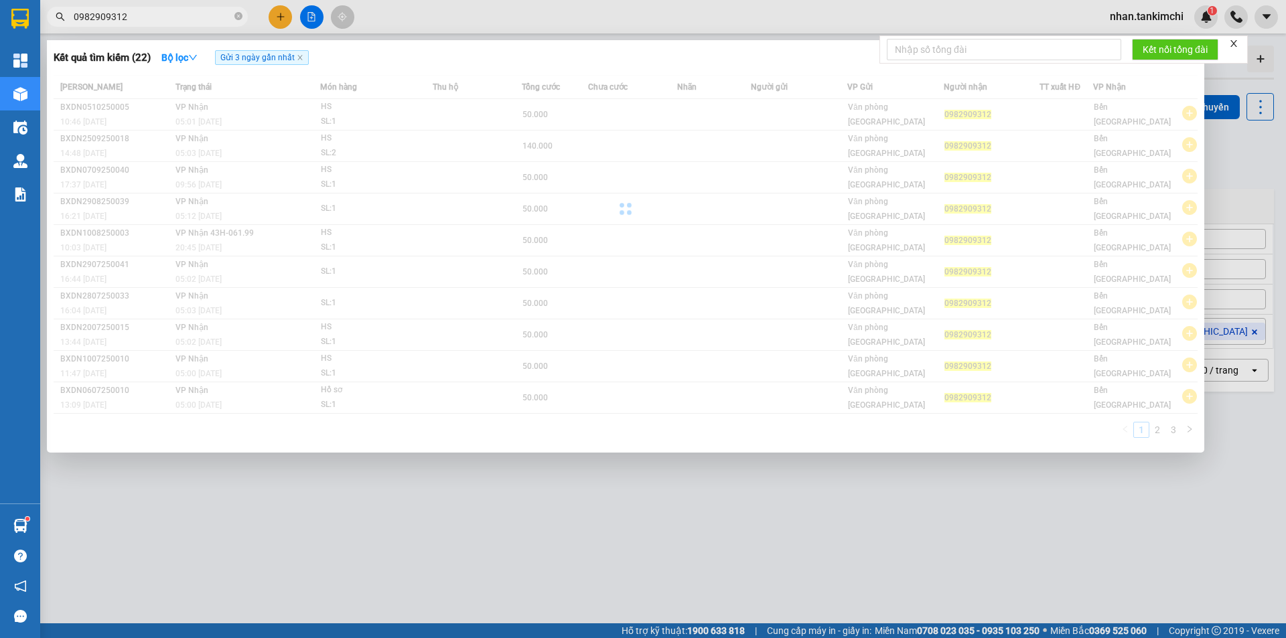
click at [481, 30] on div at bounding box center [643, 319] width 1286 height 638
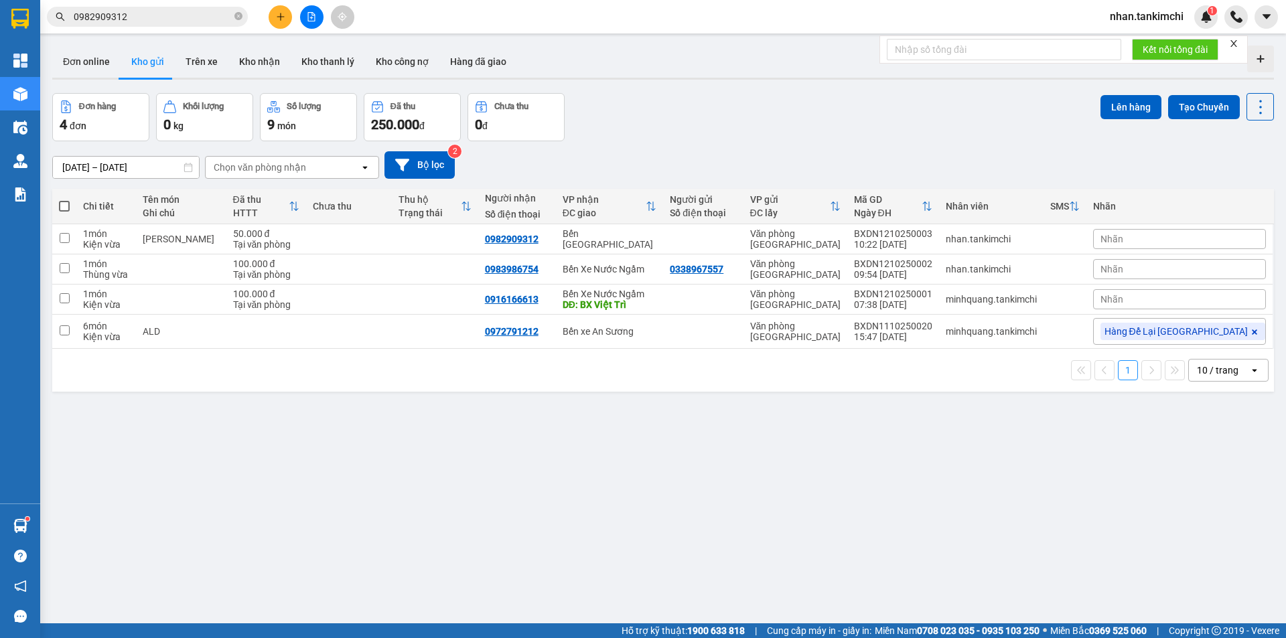
click at [194, 18] on input "0982909312" at bounding box center [153, 16] width 158 height 15
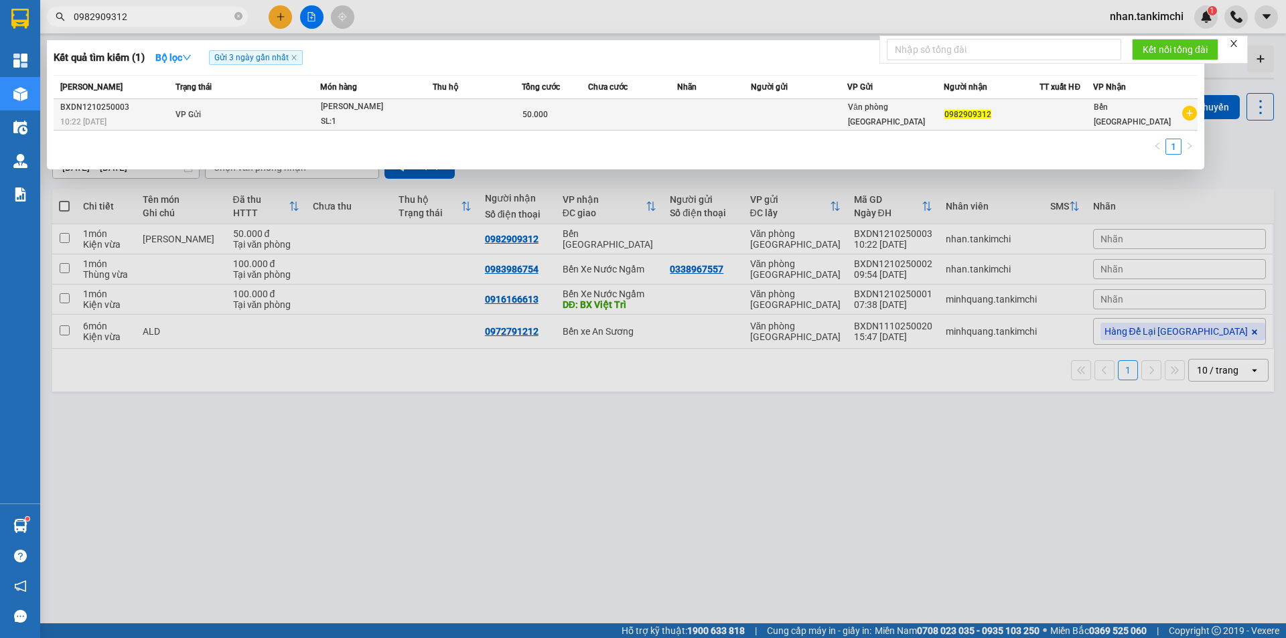
click at [427, 104] on span "Hồ Sơ SL: 1" at bounding box center [376, 114] width 111 height 29
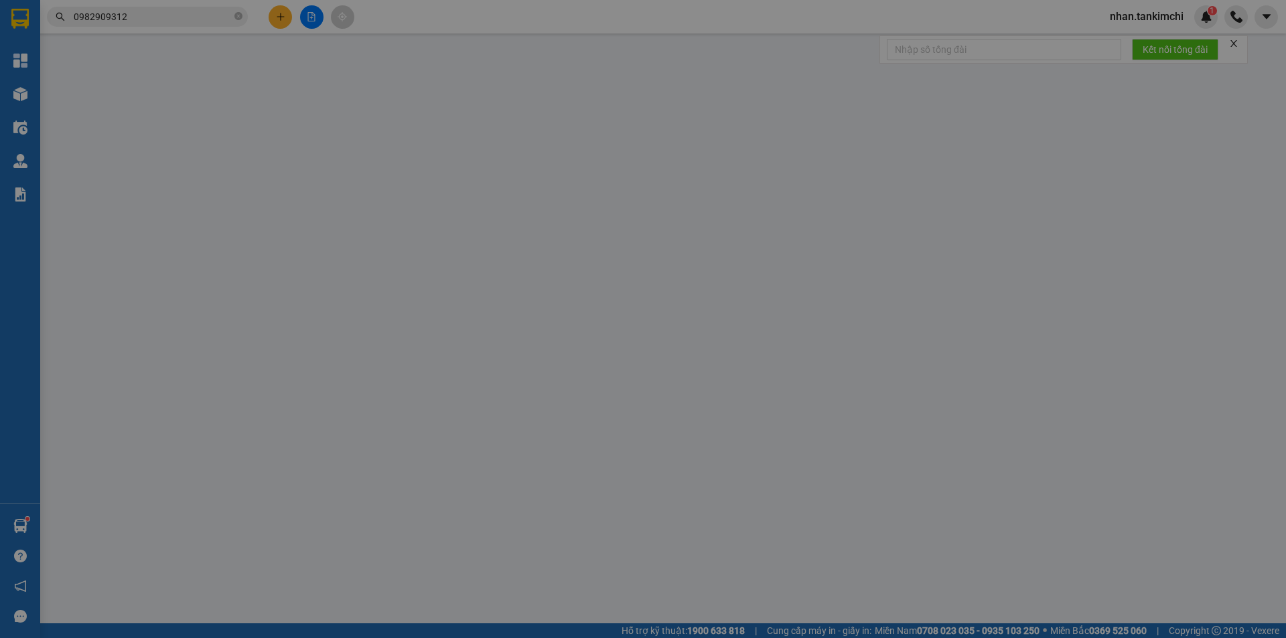
type input "0982909312"
type input "50.000"
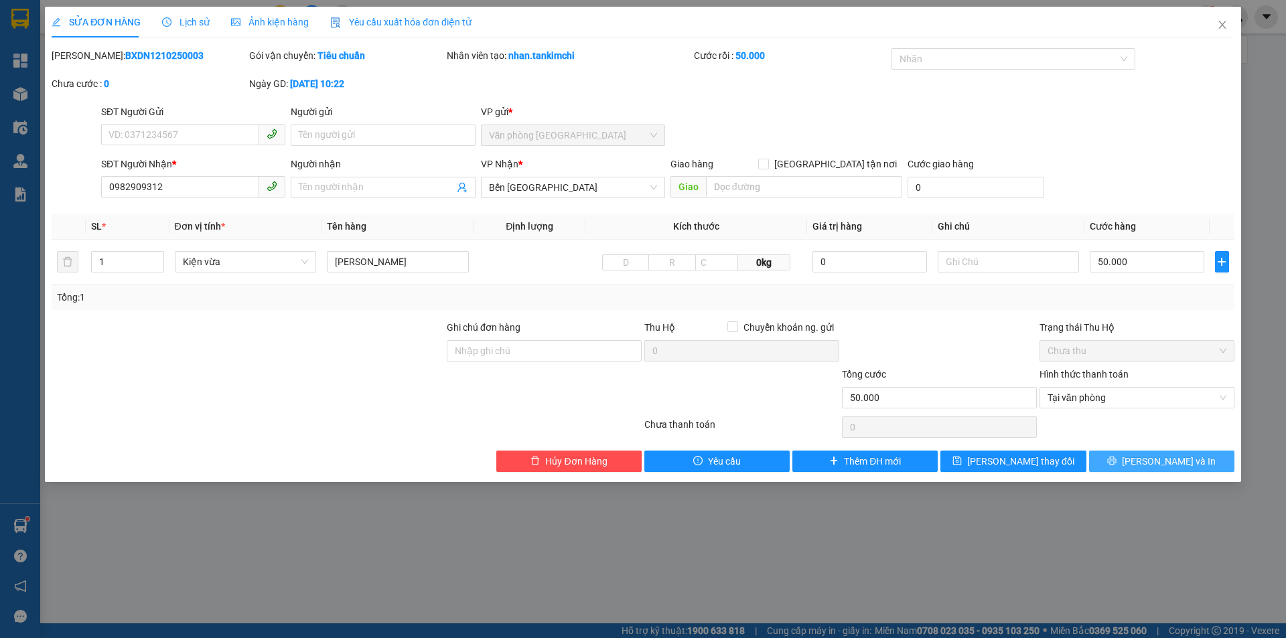
click at [1156, 467] on span "[PERSON_NAME] và In" at bounding box center [1169, 461] width 94 height 15
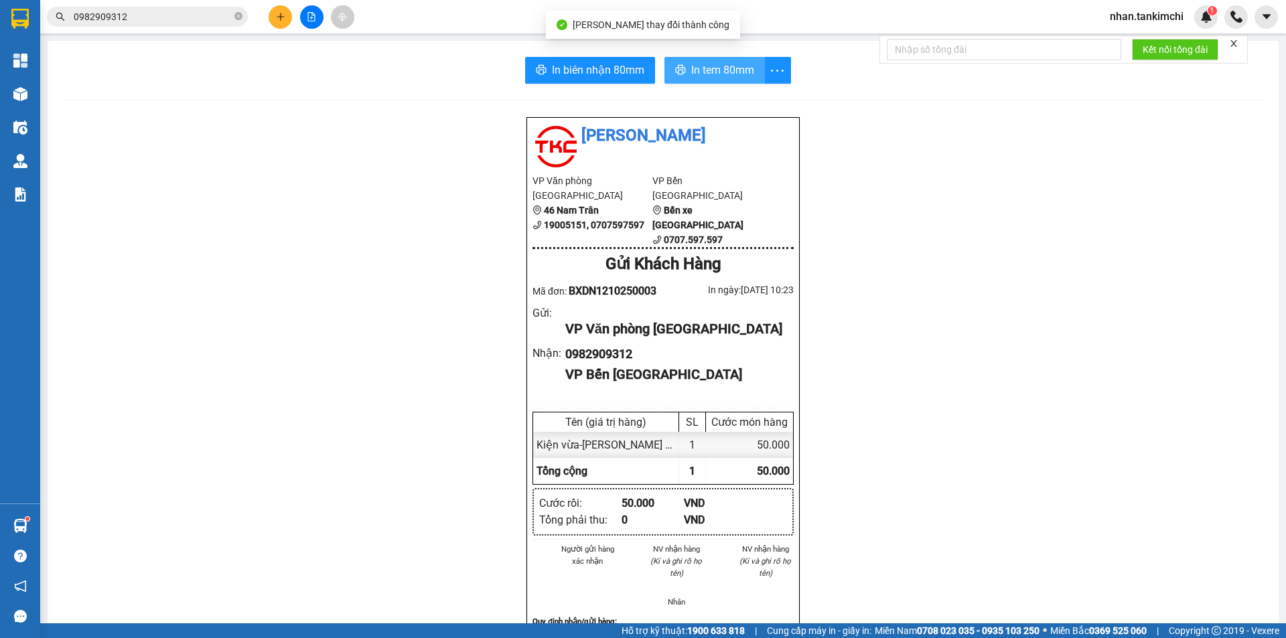
click at [719, 78] on span "In tem 80mm" at bounding box center [722, 70] width 63 height 17
click at [240, 17] on icon "close-circle" at bounding box center [238, 16] width 8 height 8
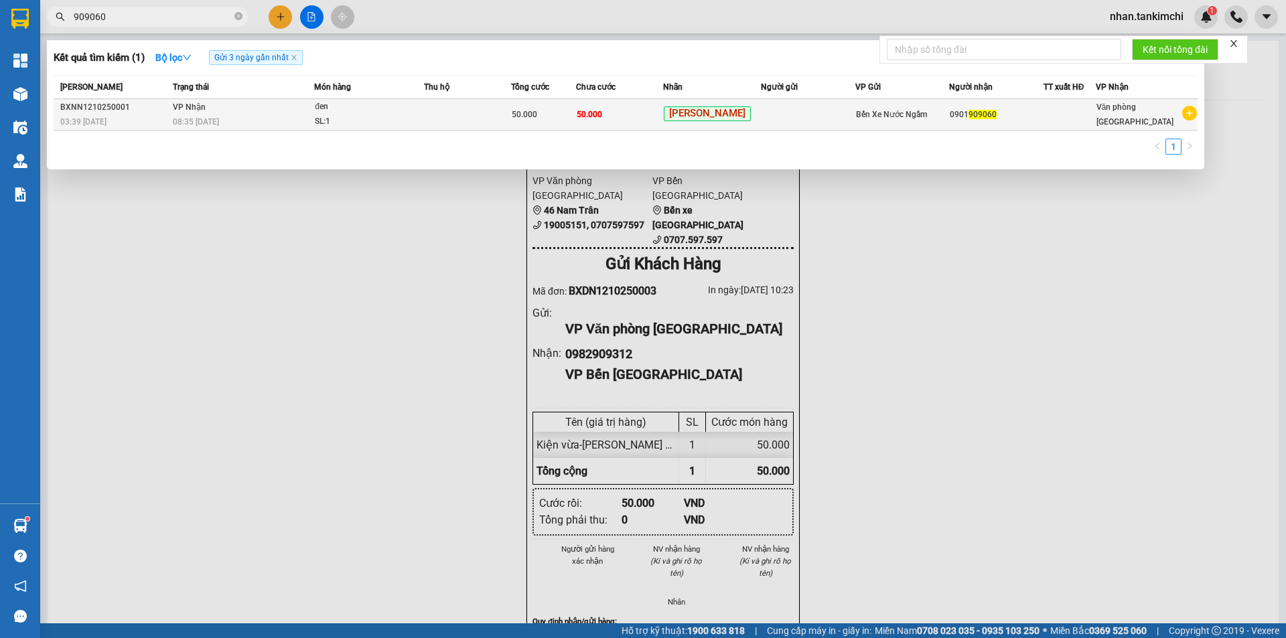
type input "909060"
click at [556, 118] on div "50.000" at bounding box center [544, 114] width 64 height 15
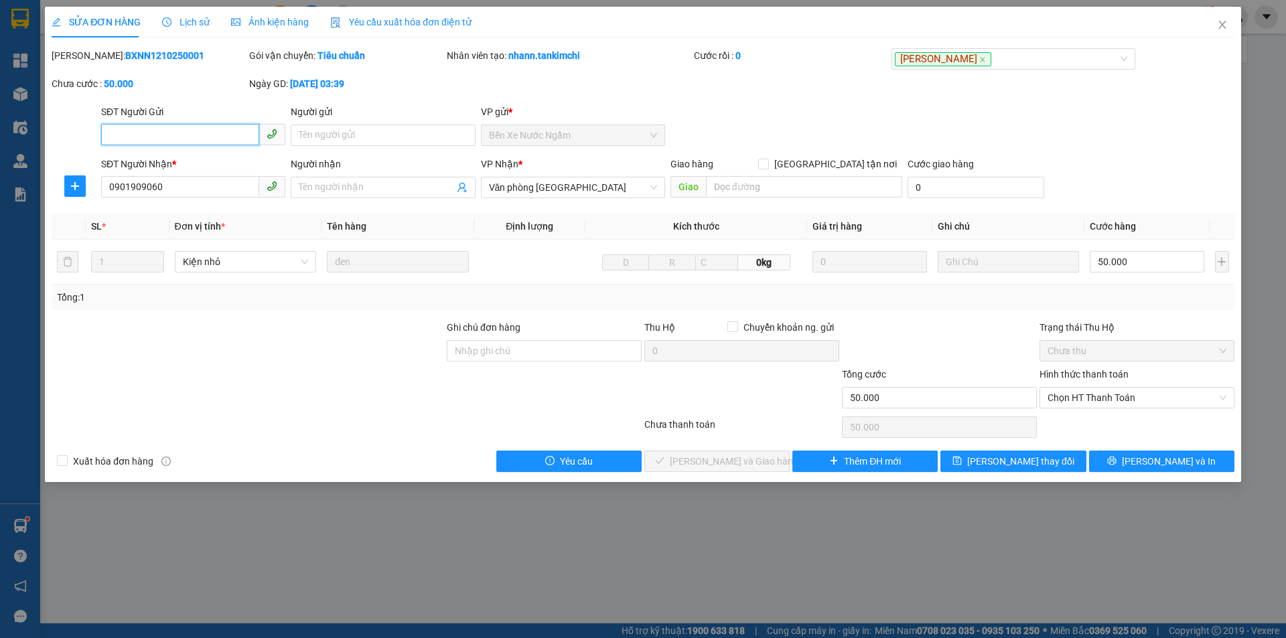
type input "0901909060"
type input "50.000"
click at [1194, 461] on button "[PERSON_NAME] và In" at bounding box center [1161, 461] width 145 height 21
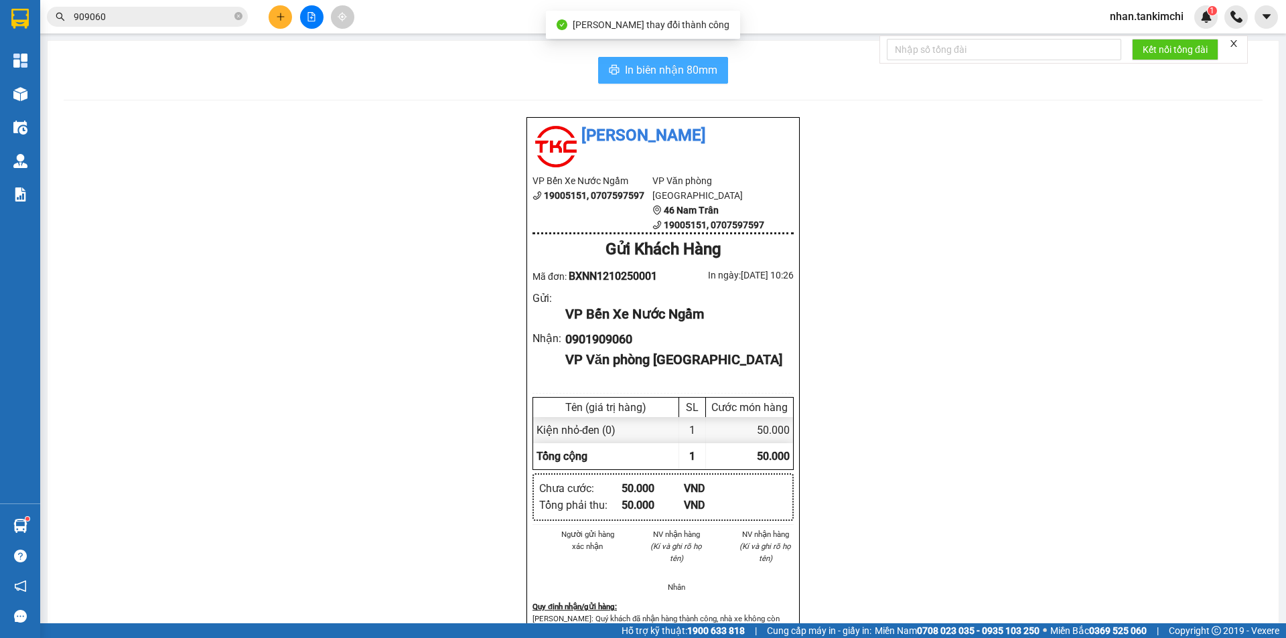
click at [657, 74] on span "In biên nhận 80mm" at bounding box center [671, 70] width 92 height 17
click at [638, 68] on span "In biên nhận 80mm" at bounding box center [671, 70] width 92 height 17
click at [664, 70] on span "In biên nhận 80mm" at bounding box center [671, 70] width 92 height 17
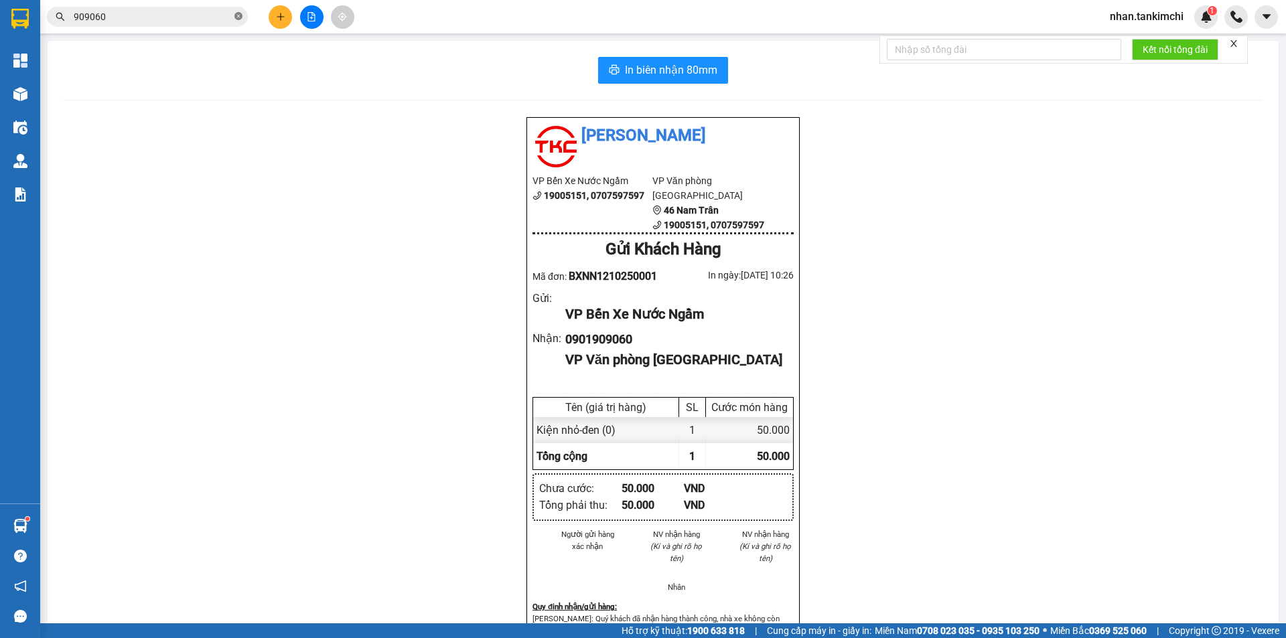
click at [241, 16] on icon "close-circle" at bounding box center [238, 16] width 8 height 8
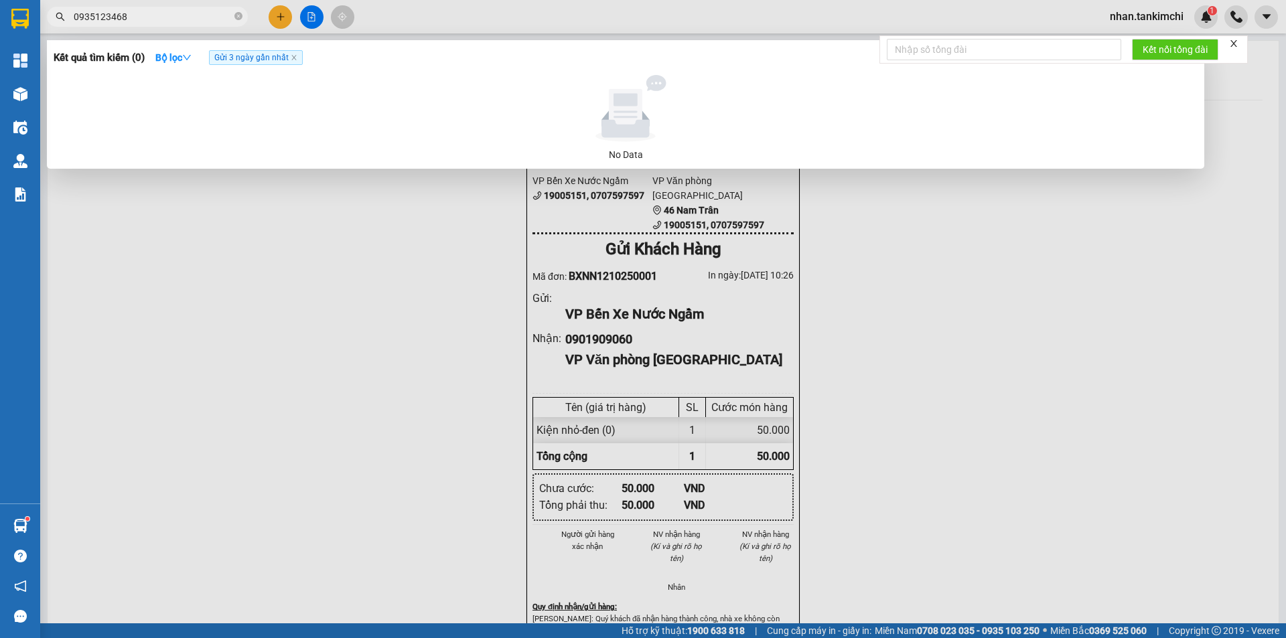
drag, startPoint x: 237, startPoint y: 17, endPoint x: 232, endPoint y: 3, distance: 15.5
click at [233, 9] on span "0935123468" at bounding box center [147, 17] width 201 height 20
type input "0"
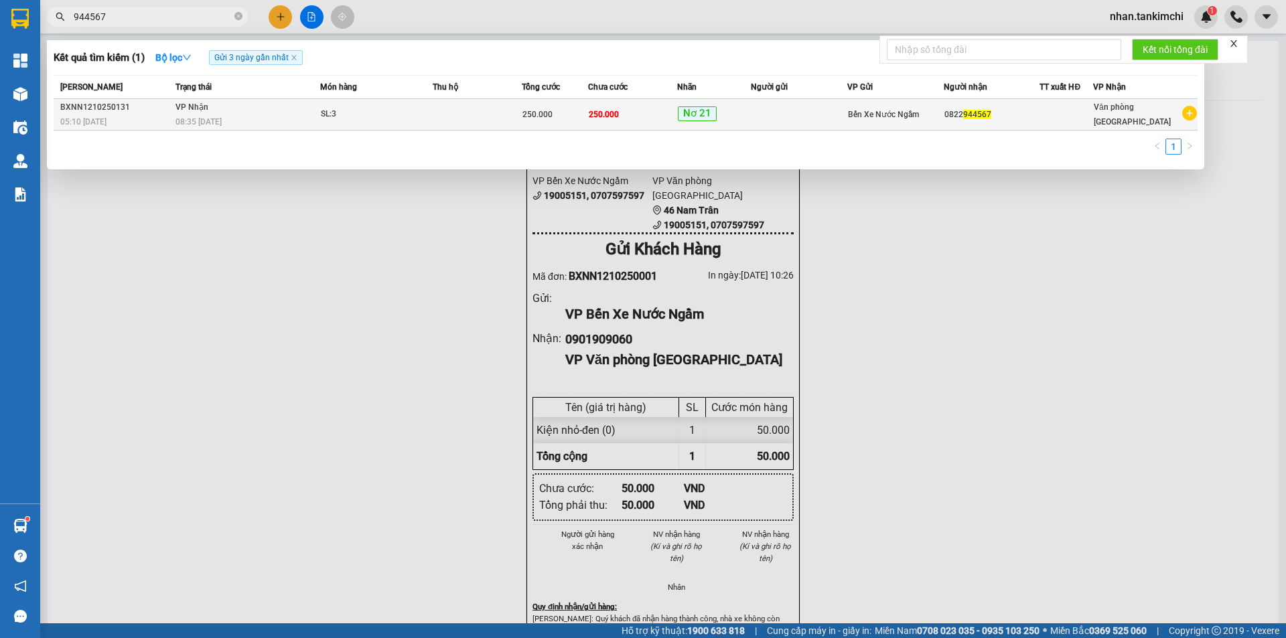
type input "944567"
click at [463, 108] on td at bounding box center [477, 114] width 89 height 31
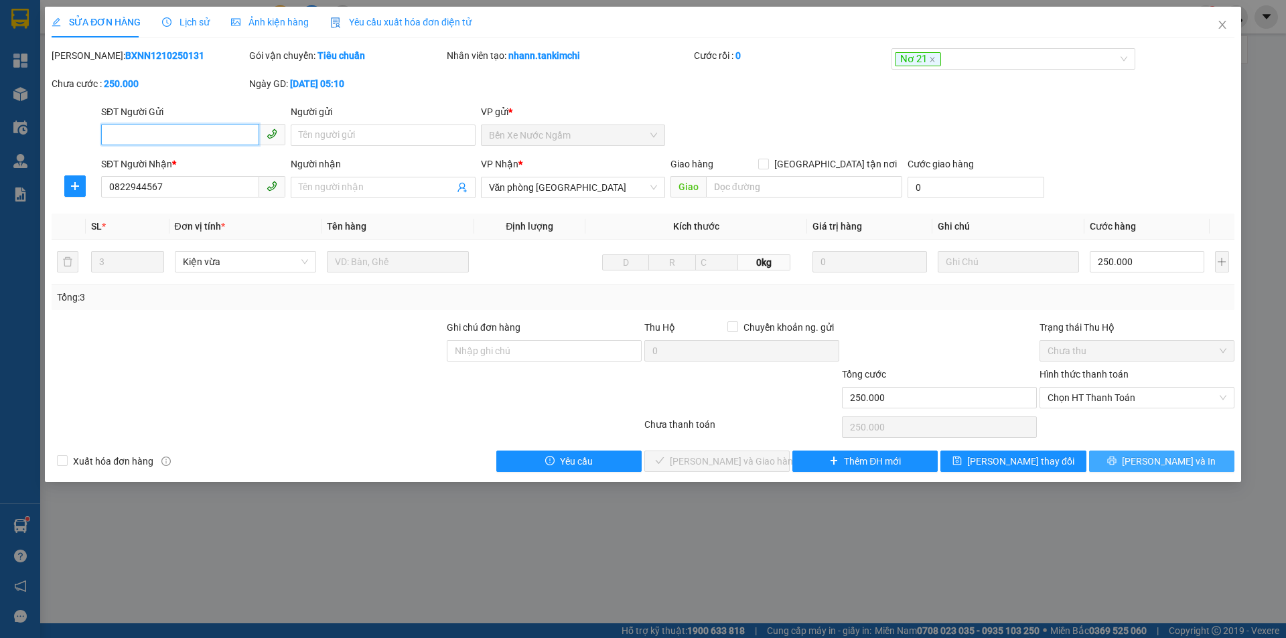
type input "0822944567"
type input "250.000"
click at [1173, 466] on span "[PERSON_NAME] và In" at bounding box center [1169, 461] width 94 height 15
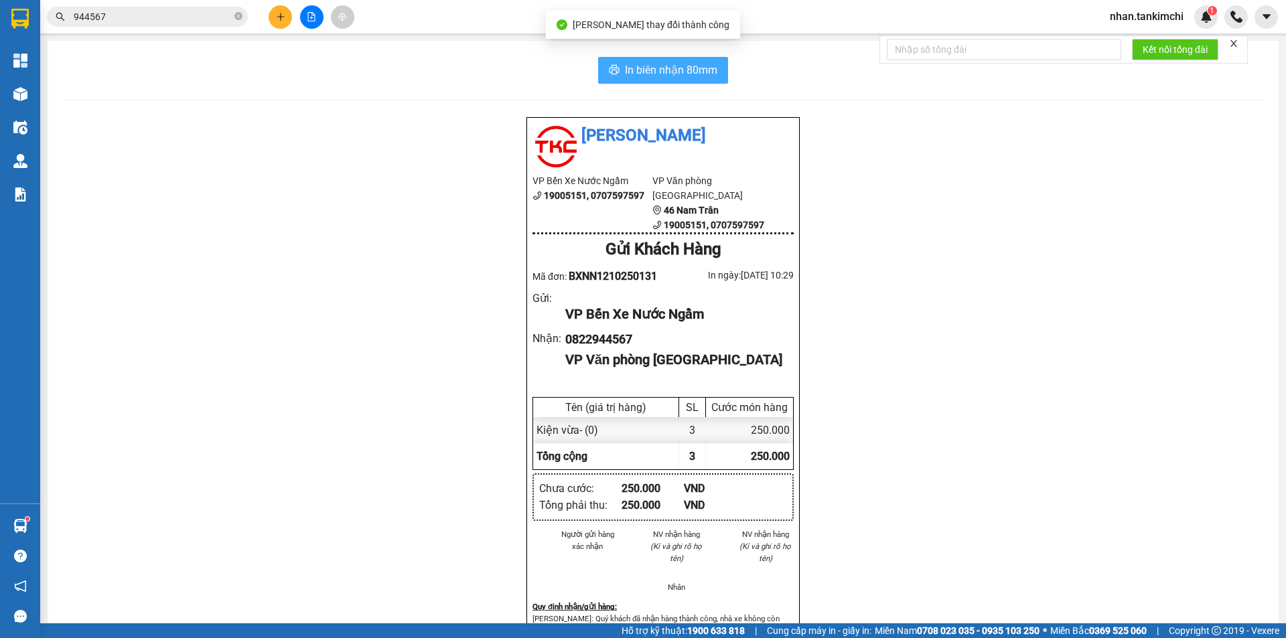
click at [670, 71] on span "In biên nhận 80mm" at bounding box center [671, 70] width 92 height 17
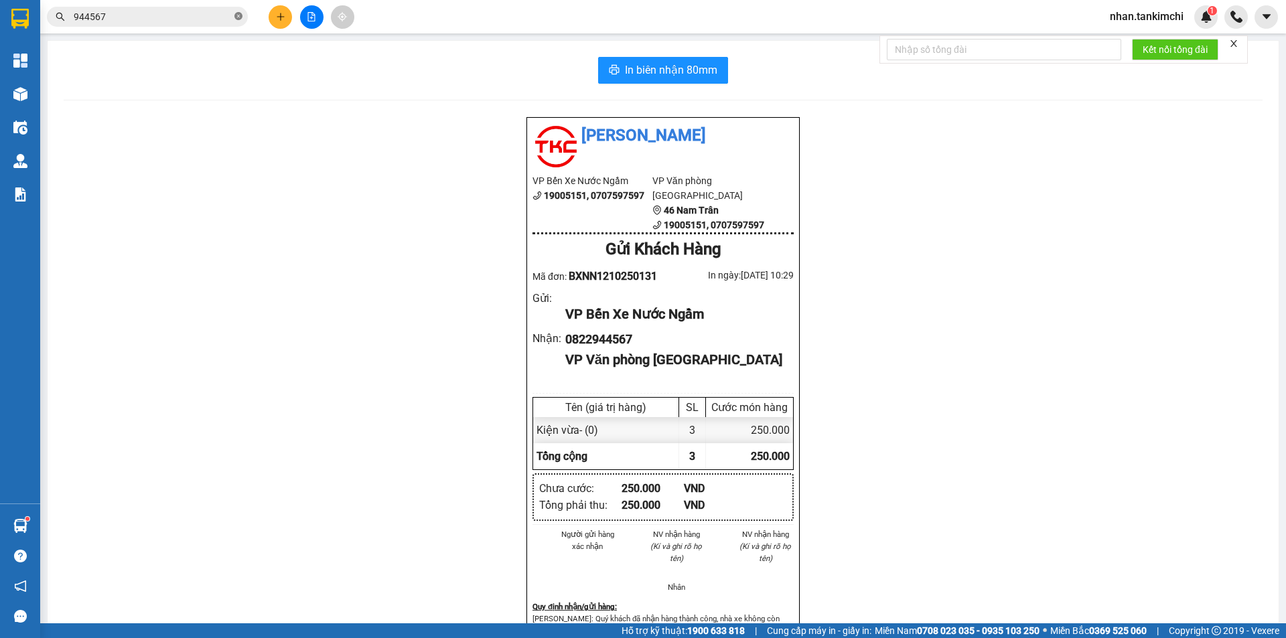
click at [240, 14] on icon "close-circle" at bounding box center [238, 16] width 8 height 8
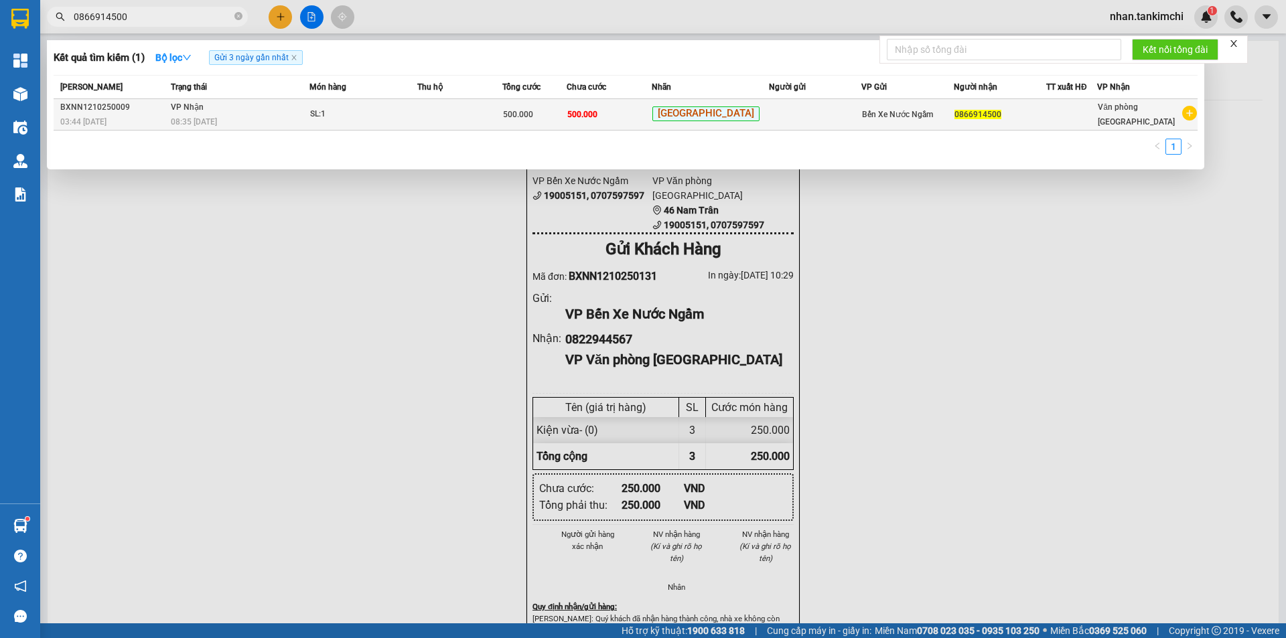
type input "0866914500"
click at [565, 111] on div "500.000" at bounding box center [534, 114] width 62 height 15
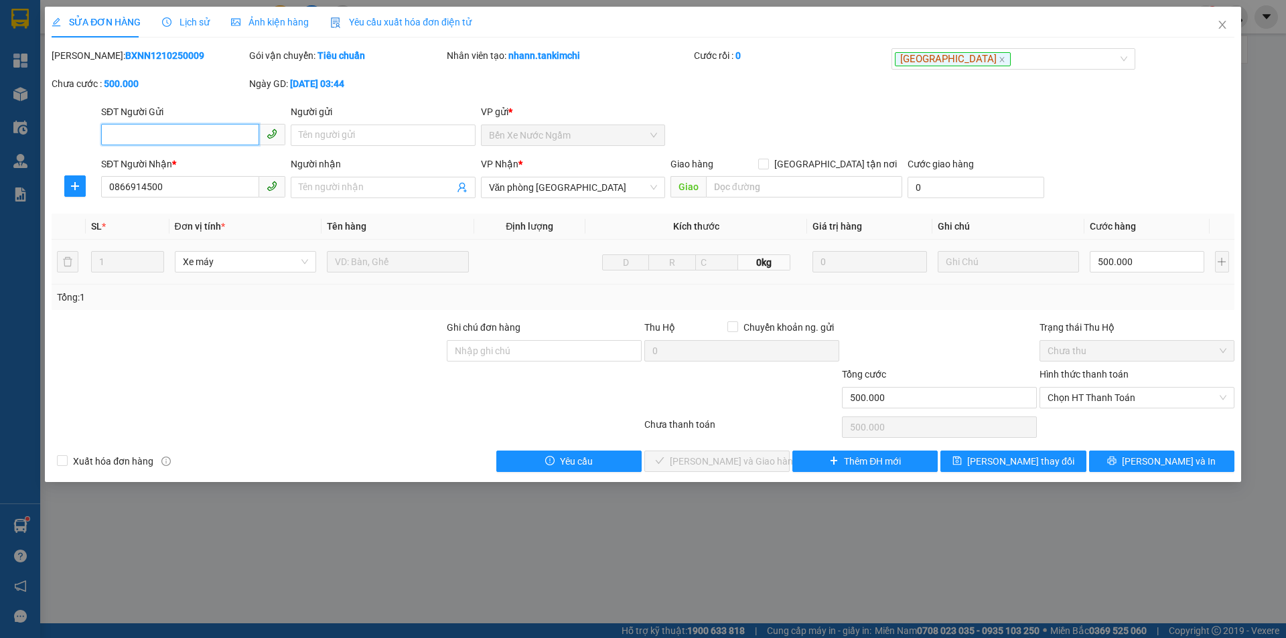
type input "0866914500"
type input "500.000"
click at [1187, 461] on span "[PERSON_NAME] và In" at bounding box center [1169, 461] width 94 height 15
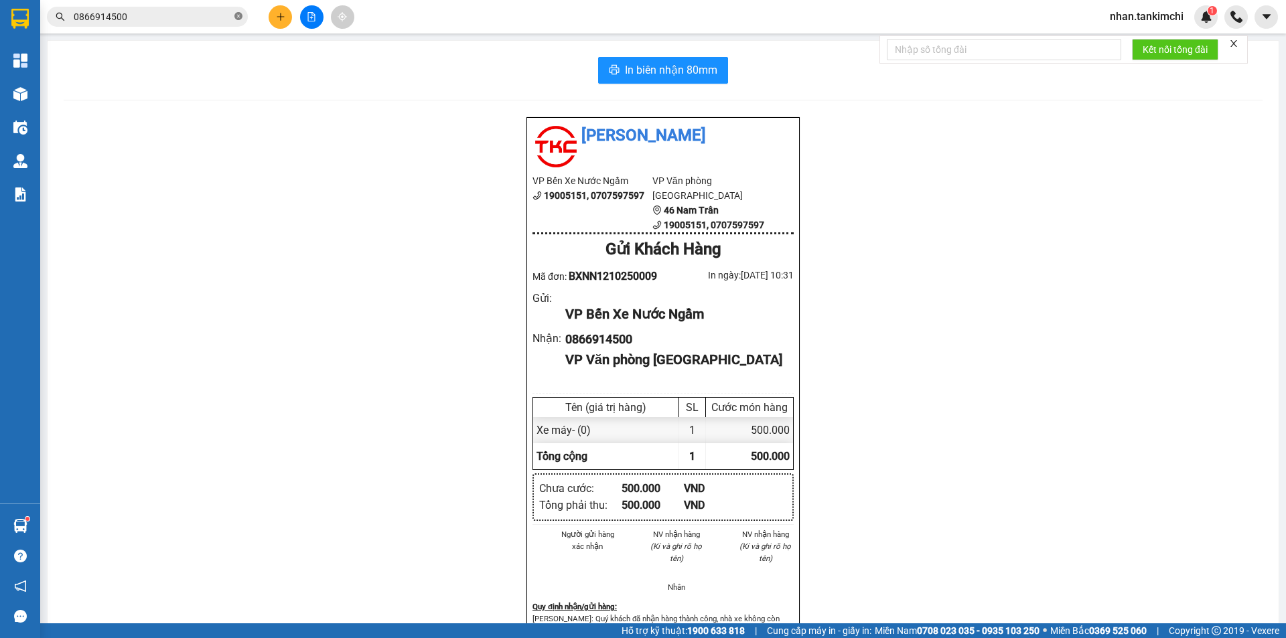
click at [238, 15] on icon "close-circle" at bounding box center [238, 16] width 8 height 8
click at [224, 9] on input "text" at bounding box center [153, 16] width 158 height 15
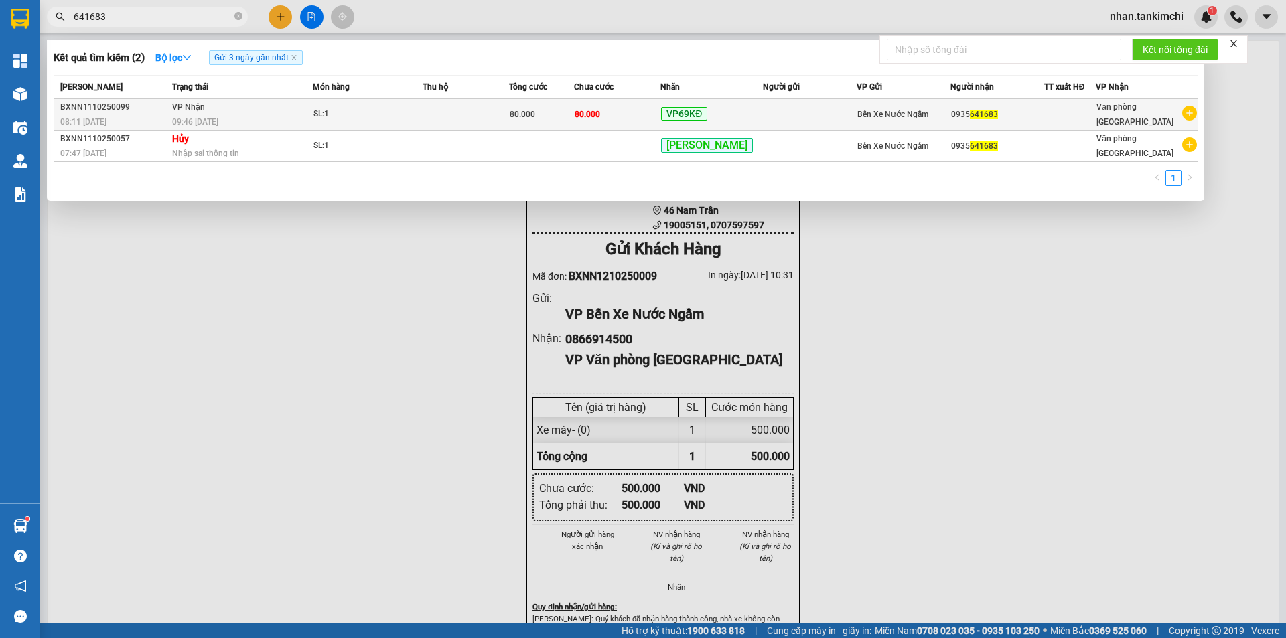
type input "641683"
click at [422, 113] on span "SL: 1" at bounding box center [367, 114] width 109 height 15
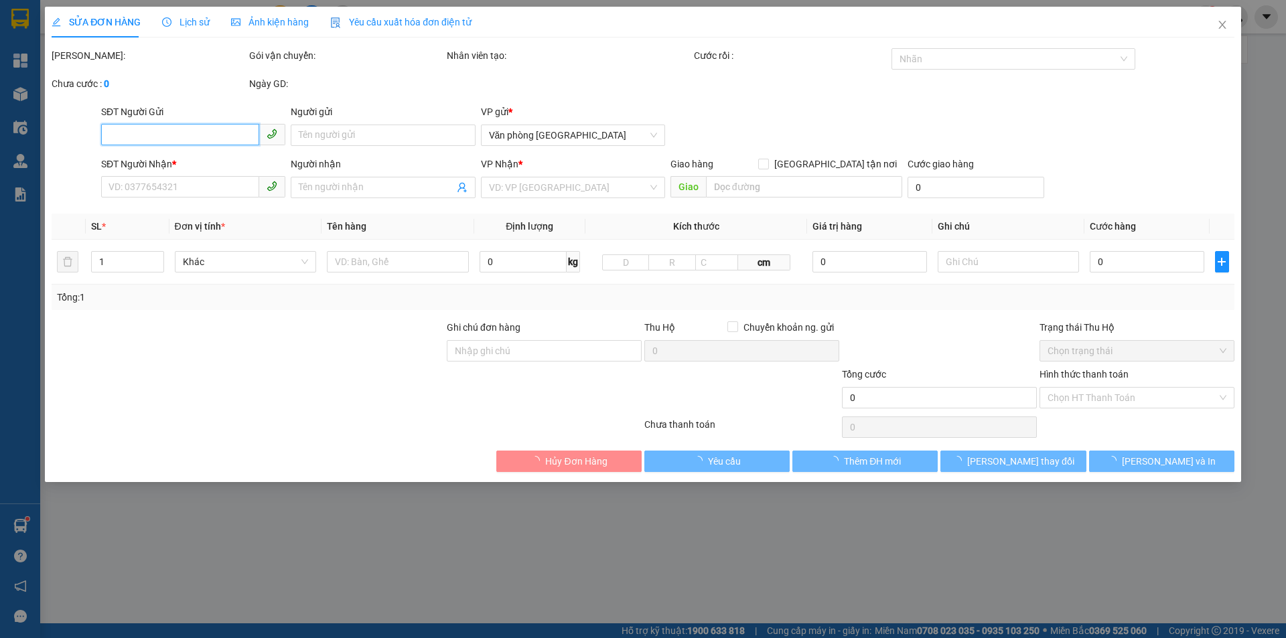
type input "0935641683"
type input "80.000"
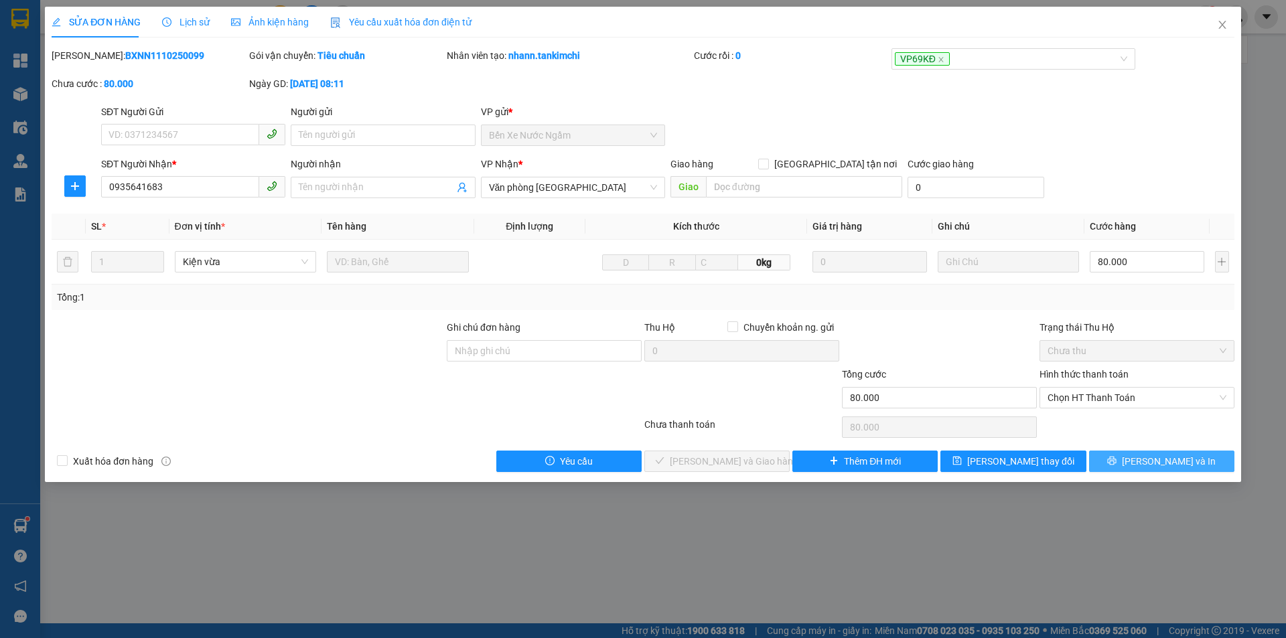
click at [1167, 456] on span "[PERSON_NAME] và In" at bounding box center [1169, 461] width 94 height 15
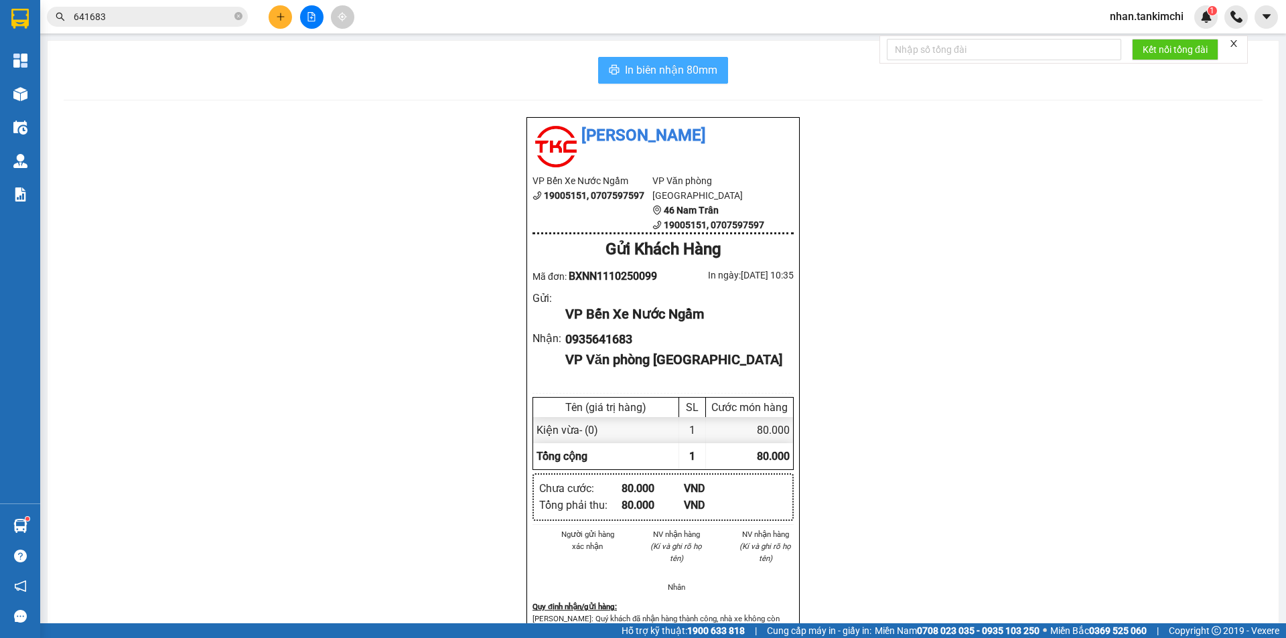
click at [687, 70] on span "In biên nhận 80mm" at bounding box center [671, 70] width 92 height 17
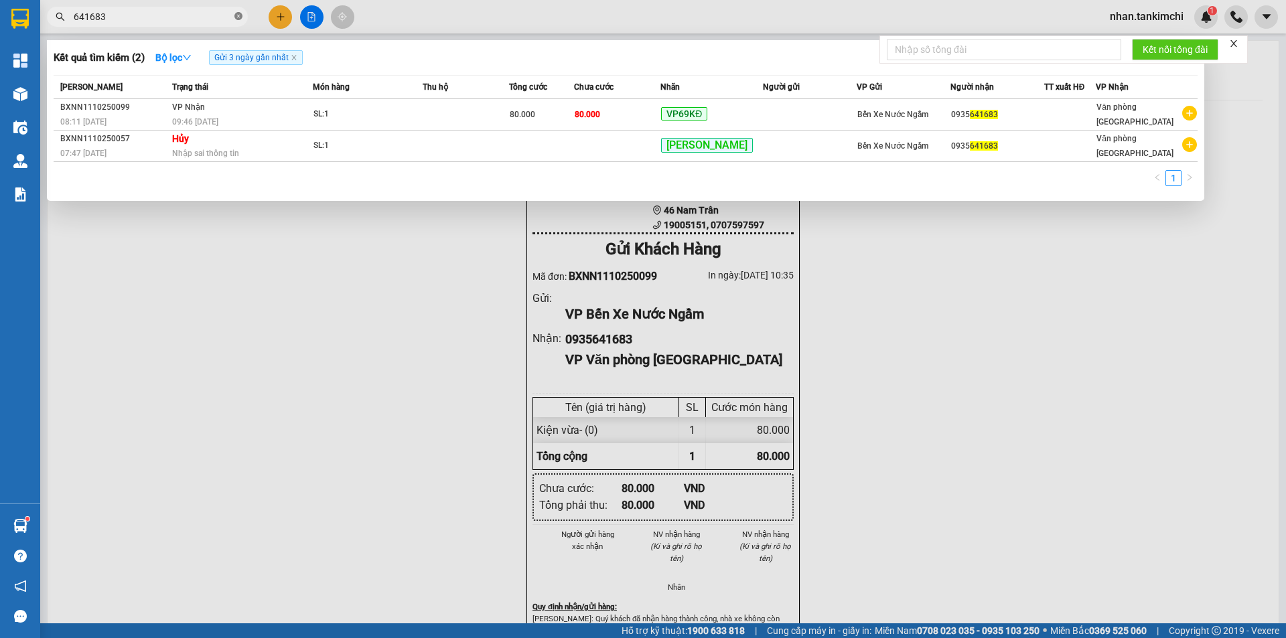
click at [238, 18] on icon "close-circle" at bounding box center [238, 16] width 8 height 8
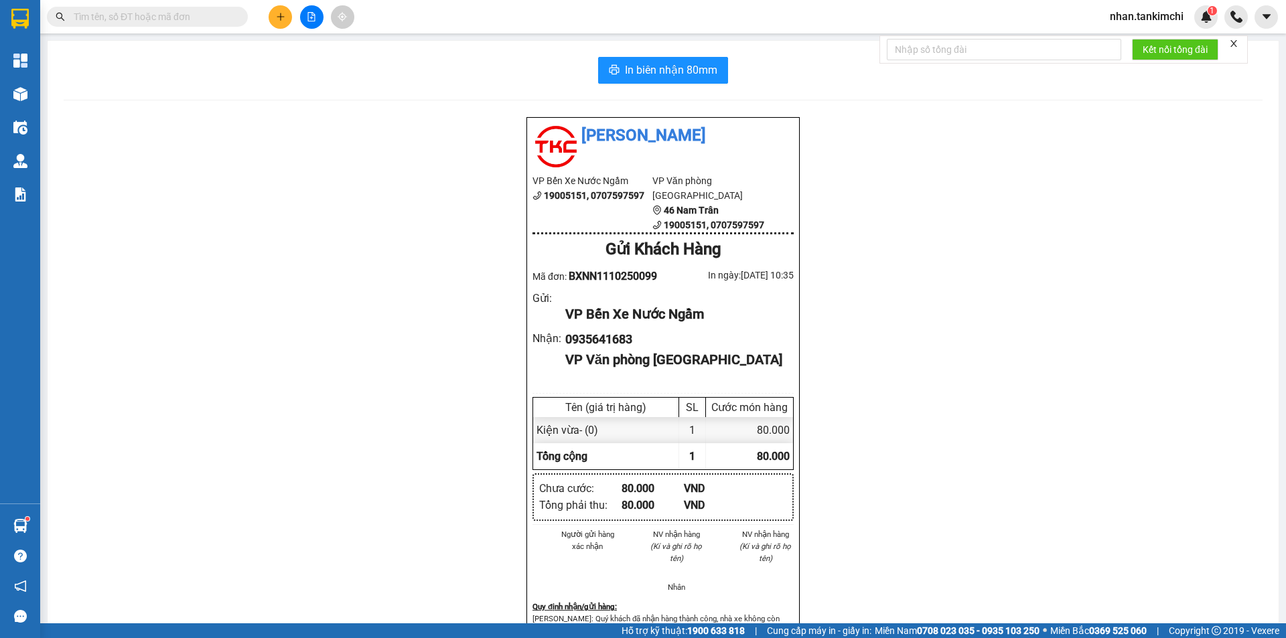
click at [238, 17] on span at bounding box center [238, 16] width 8 height 15
click at [220, 15] on input "text" at bounding box center [153, 16] width 158 height 15
click at [148, 13] on input "text" at bounding box center [153, 16] width 158 height 15
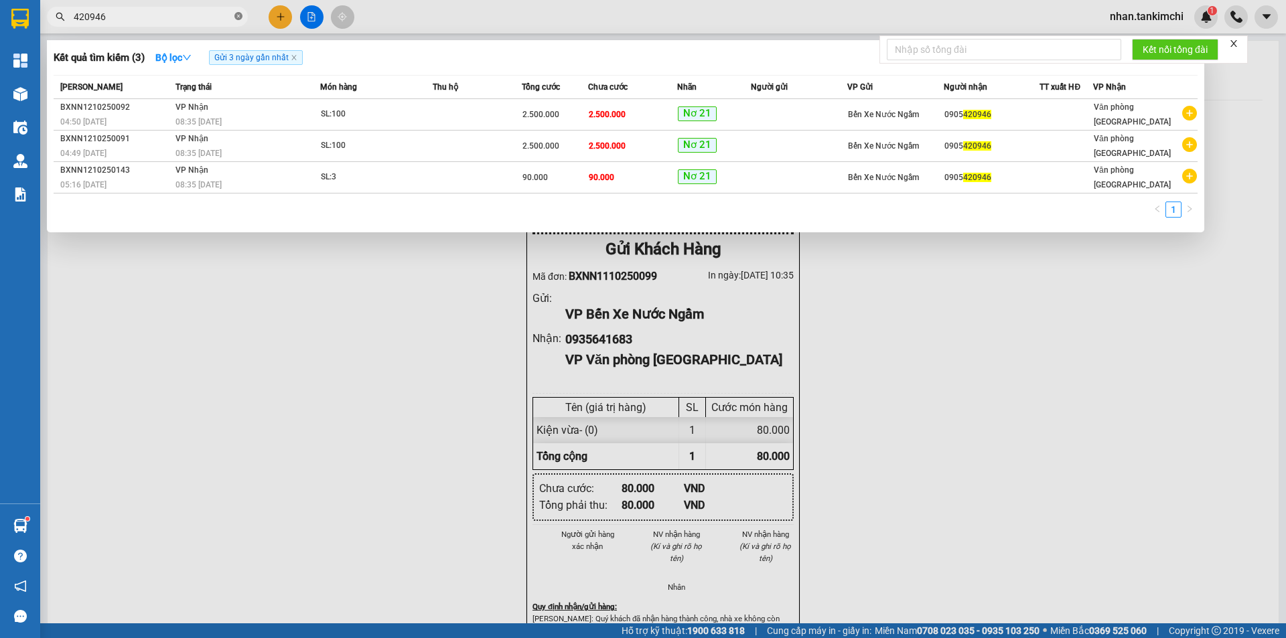
click at [238, 15] on icon "close-circle" at bounding box center [238, 16] width 8 height 8
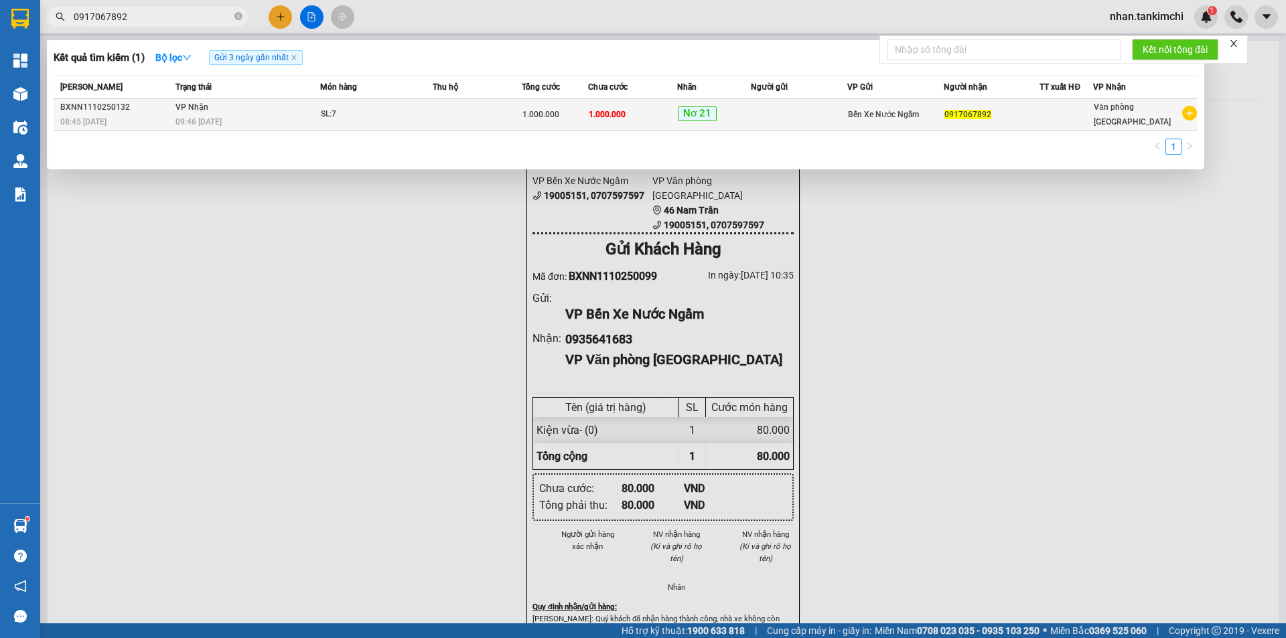
click at [425, 116] on span "SL: 7" at bounding box center [376, 114] width 111 height 15
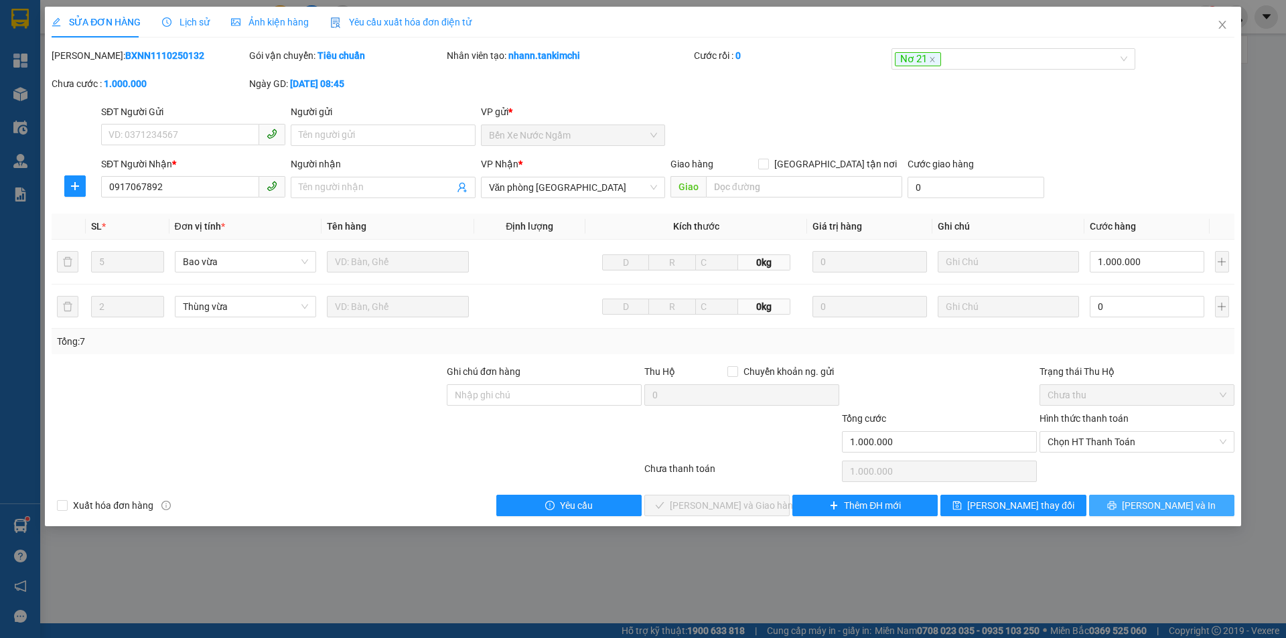
click at [1153, 498] on span "[PERSON_NAME] và In" at bounding box center [1169, 505] width 94 height 15
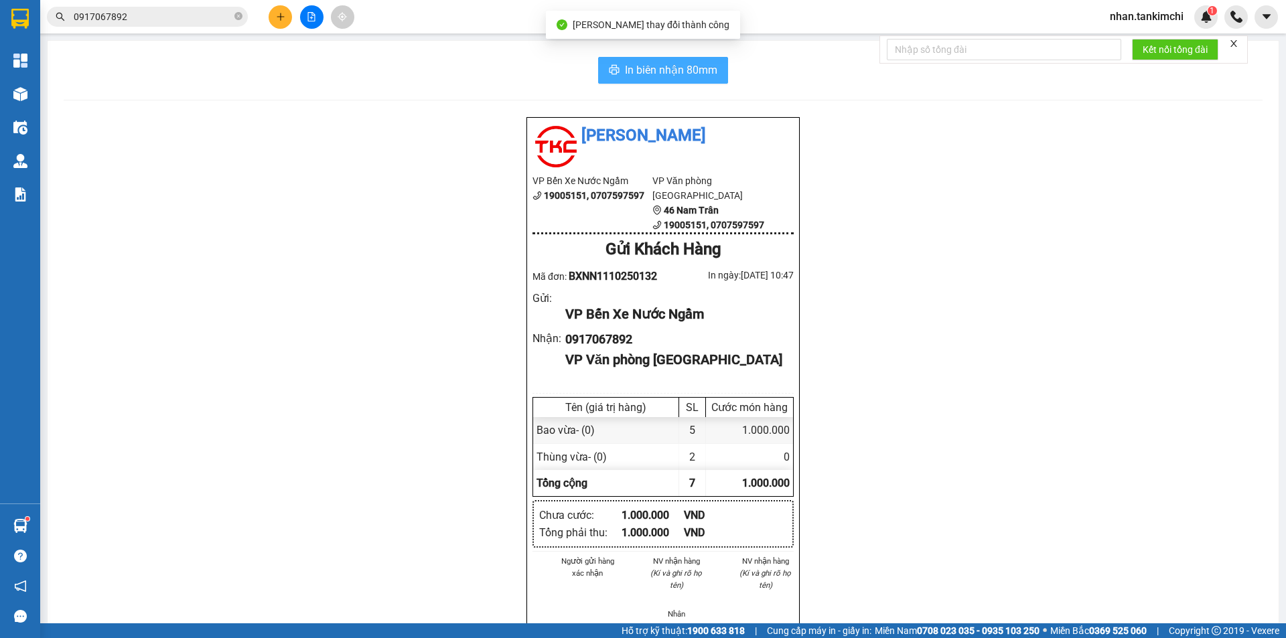
click at [656, 67] on span "In biên nhận 80mm" at bounding box center [671, 70] width 92 height 17
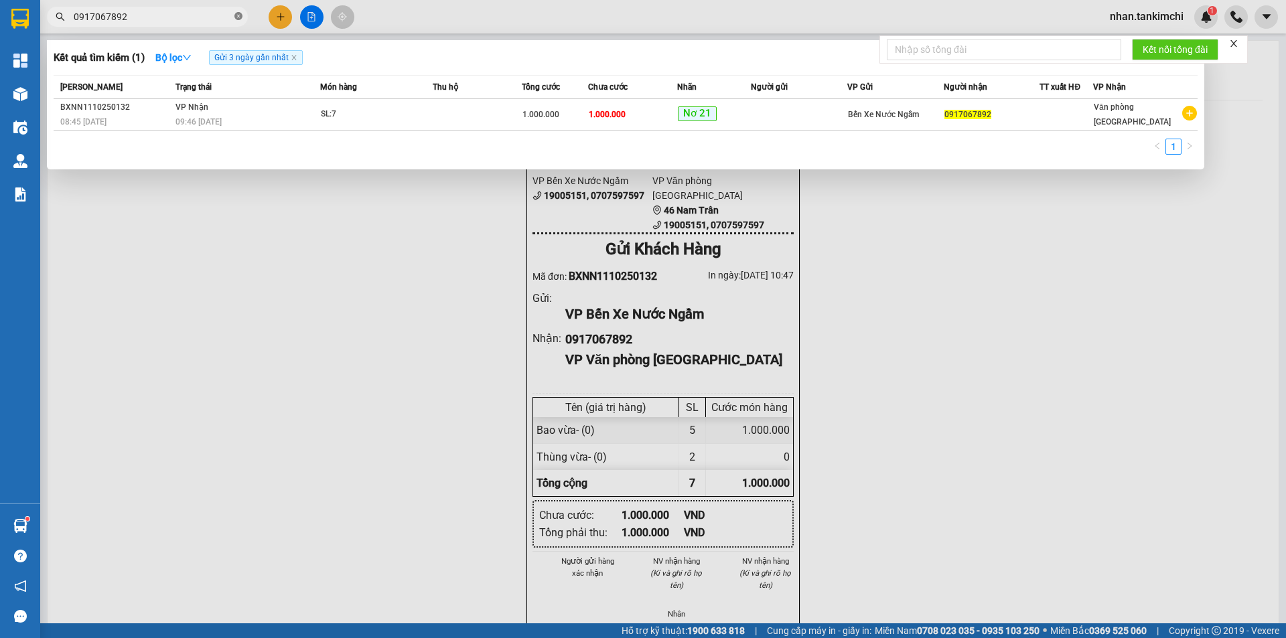
click at [238, 19] on span "0917067892" at bounding box center [147, 17] width 201 height 20
click at [238, 19] on icon "close-circle" at bounding box center [238, 16] width 8 height 8
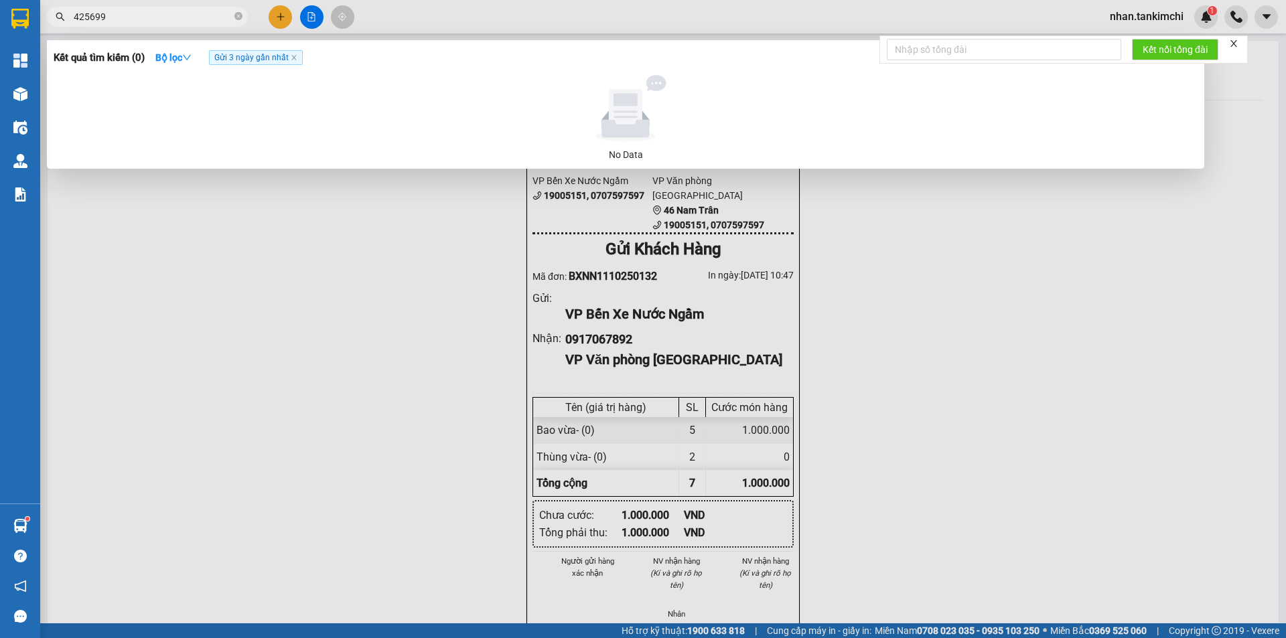
click at [74, 17] on input "425699" at bounding box center [153, 16] width 158 height 15
click at [238, 20] on icon "close-circle" at bounding box center [238, 16] width 8 height 8
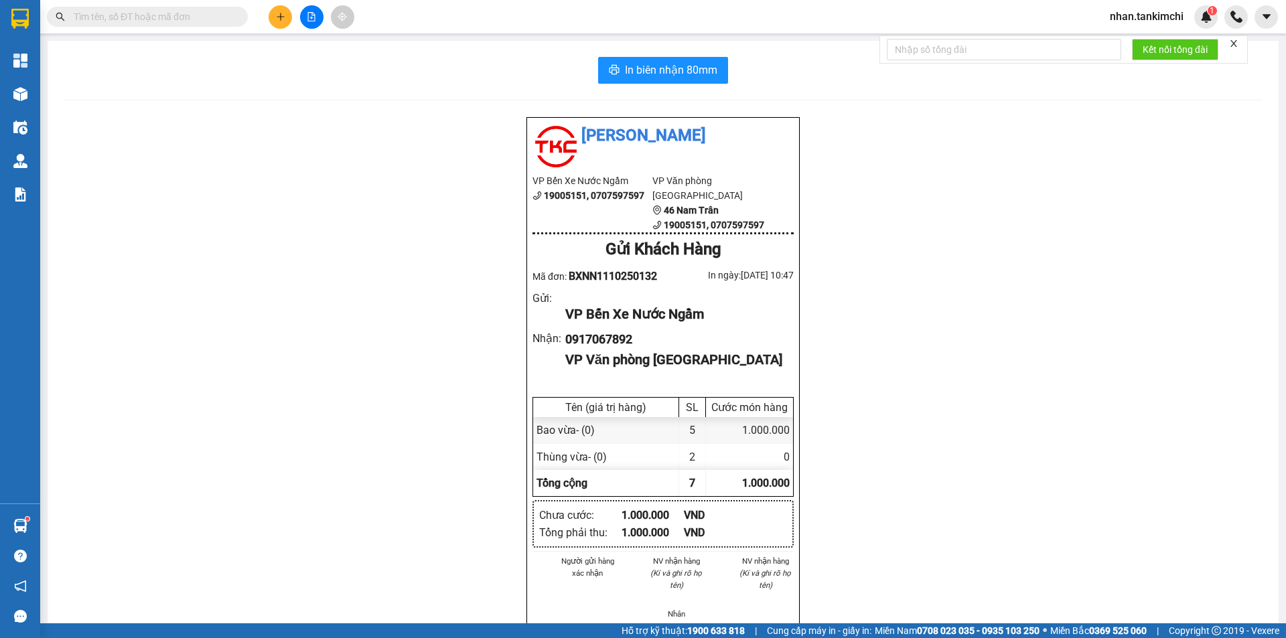
click at [220, 20] on input "text" at bounding box center [153, 16] width 158 height 15
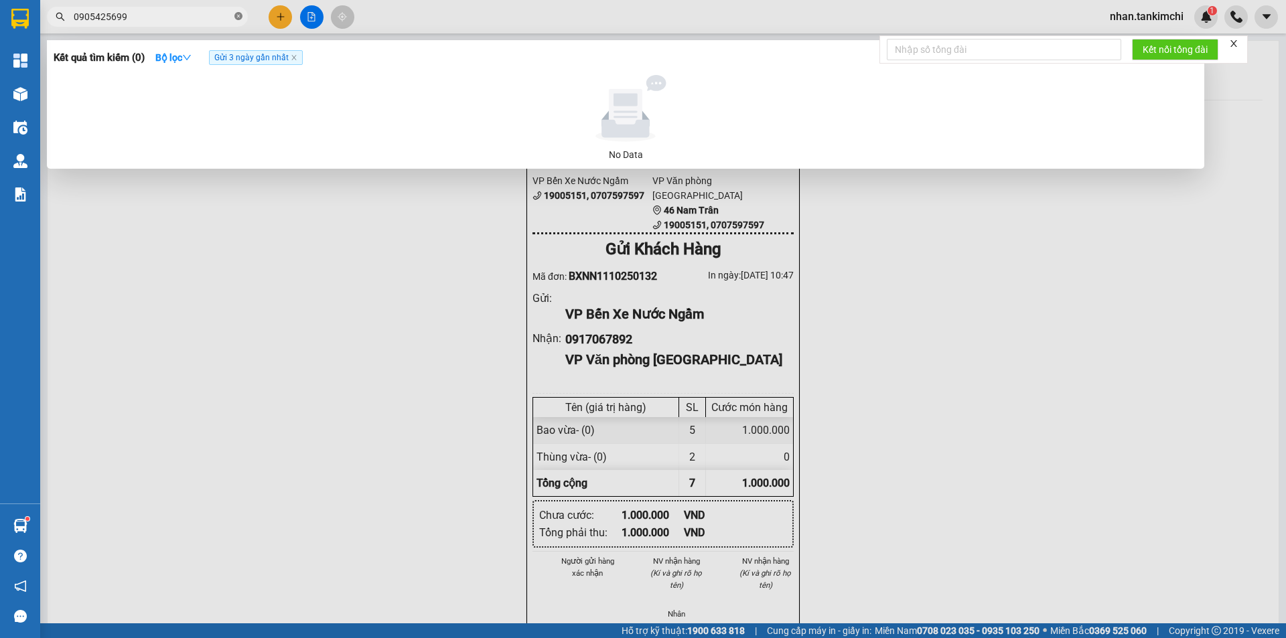
click at [238, 16] on icon "close-circle" at bounding box center [238, 16] width 8 height 8
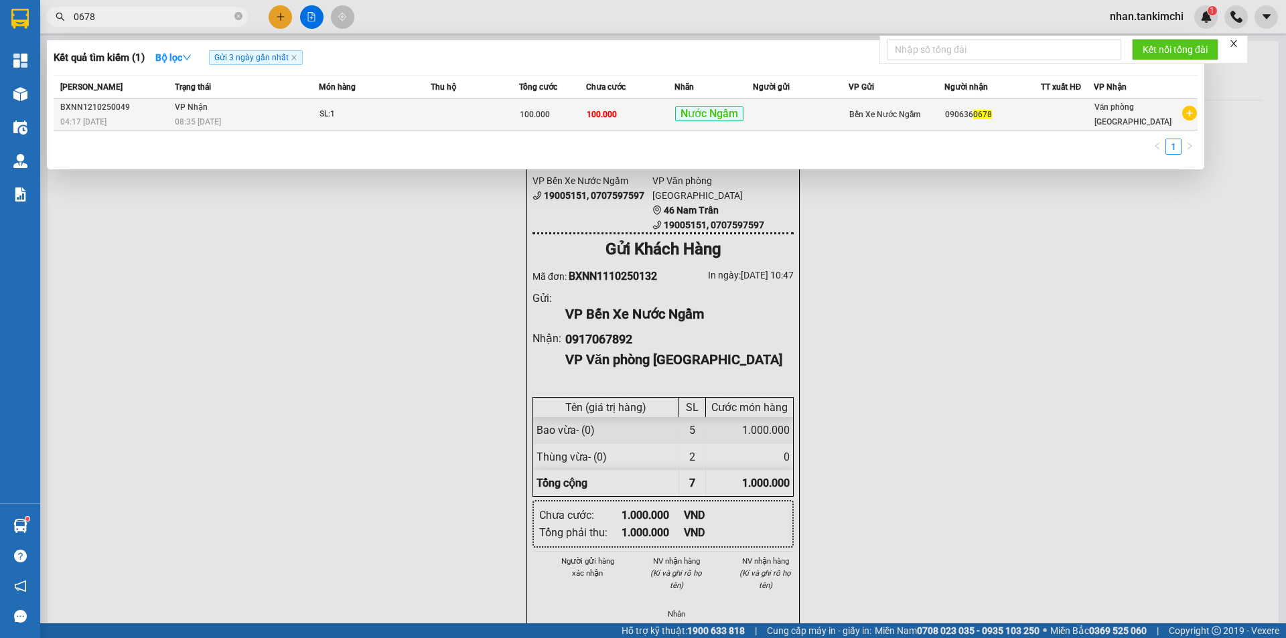
click at [471, 112] on td at bounding box center [475, 114] width 88 height 31
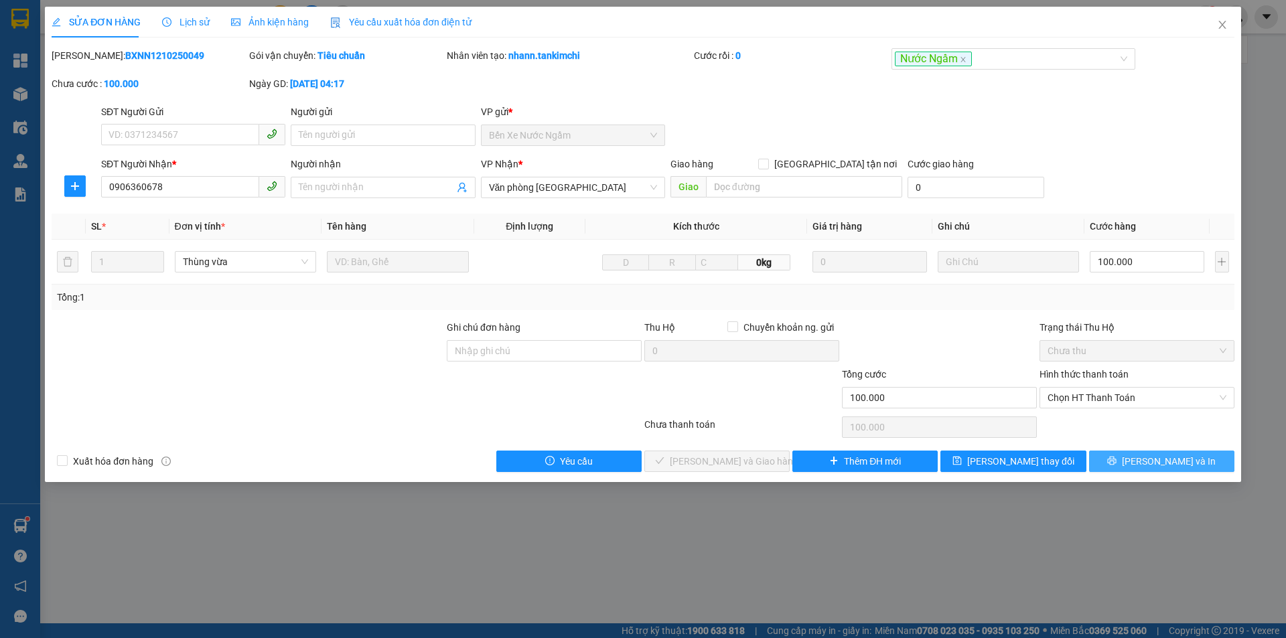
click at [1173, 459] on span "[PERSON_NAME] và In" at bounding box center [1169, 461] width 94 height 15
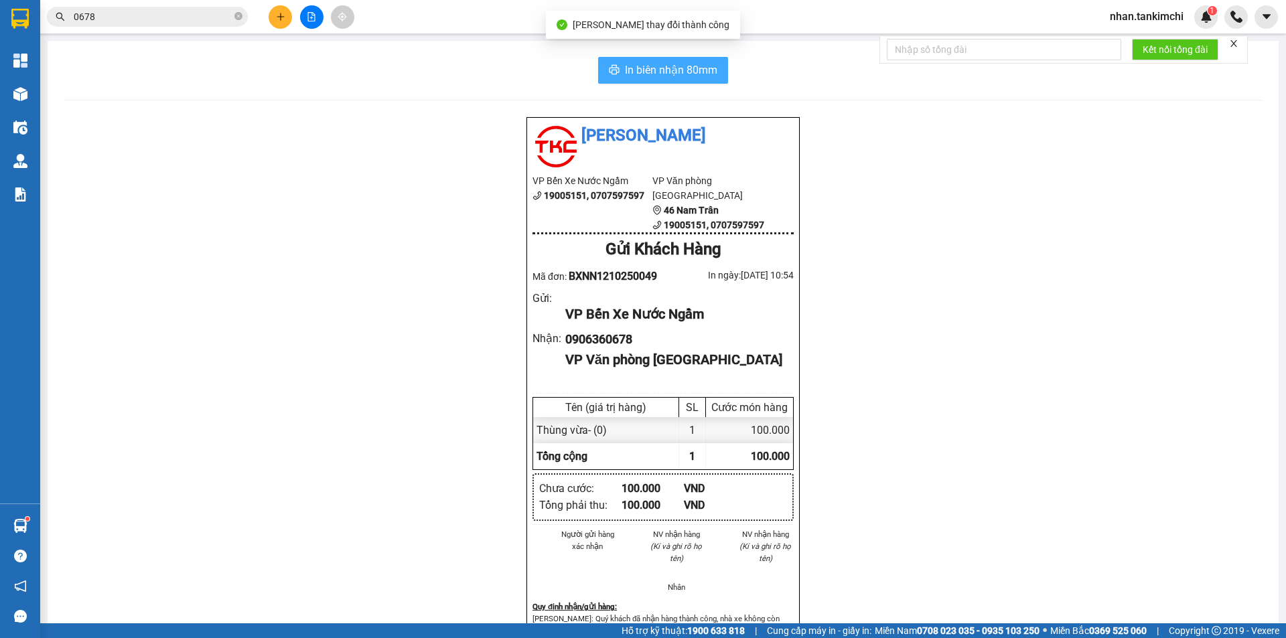
click at [634, 75] on span "In biên nhận 80mm" at bounding box center [671, 70] width 92 height 17
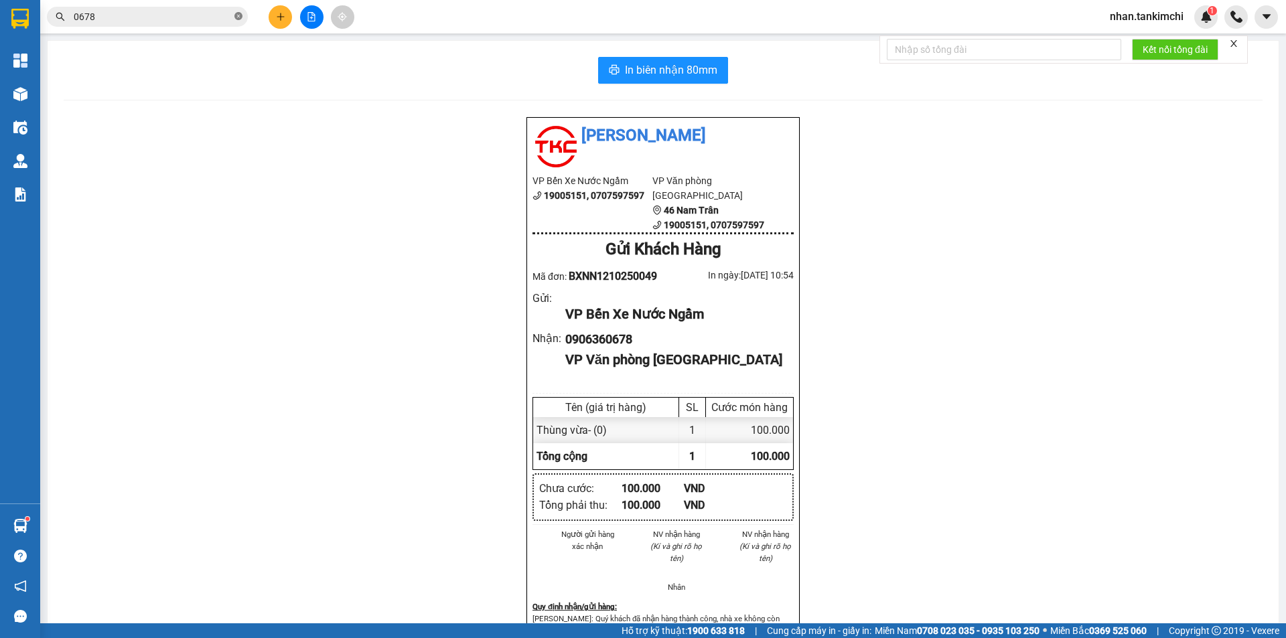
click at [242, 17] on span "0678" at bounding box center [147, 17] width 201 height 20
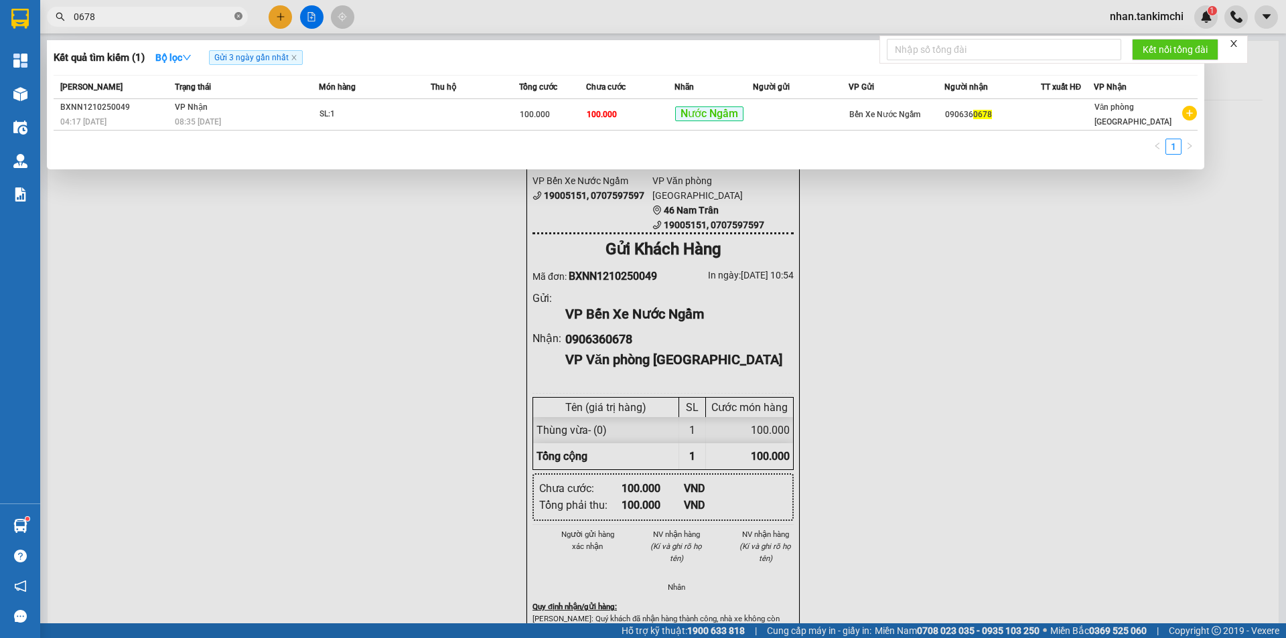
click at [238, 17] on icon "close-circle" at bounding box center [238, 16] width 8 height 8
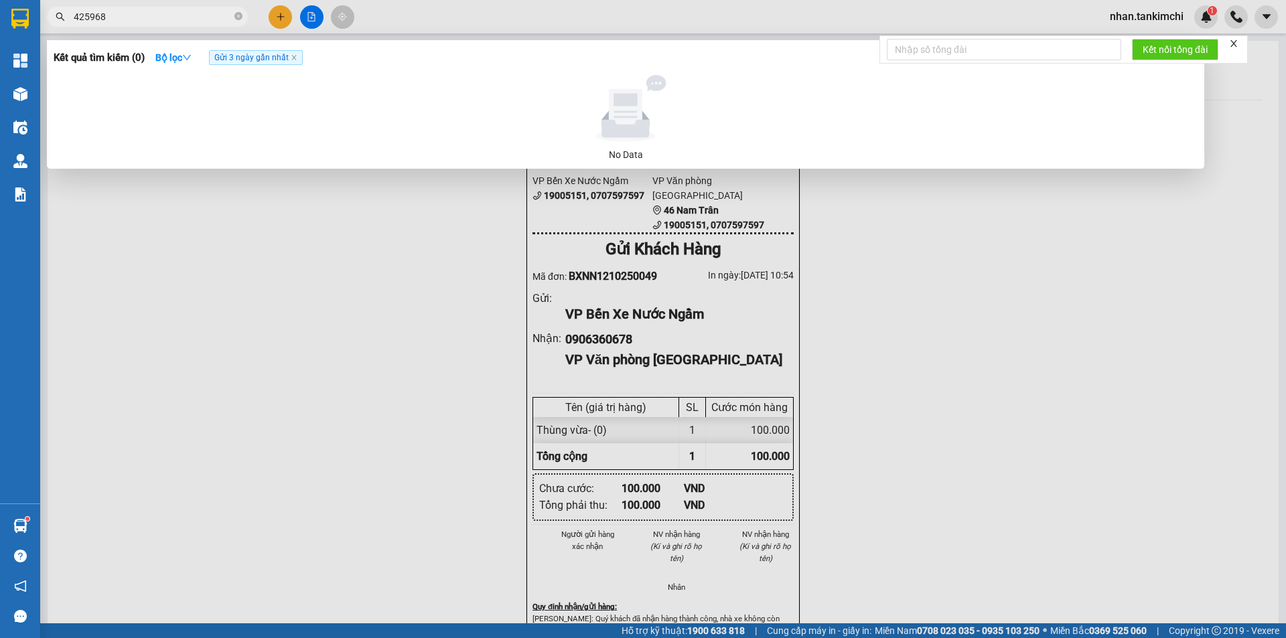
click at [74, 15] on input "425968" at bounding box center [153, 16] width 158 height 15
click at [235, 17] on icon "close-circle" at bounding box center [238, 16] width 8 height 8
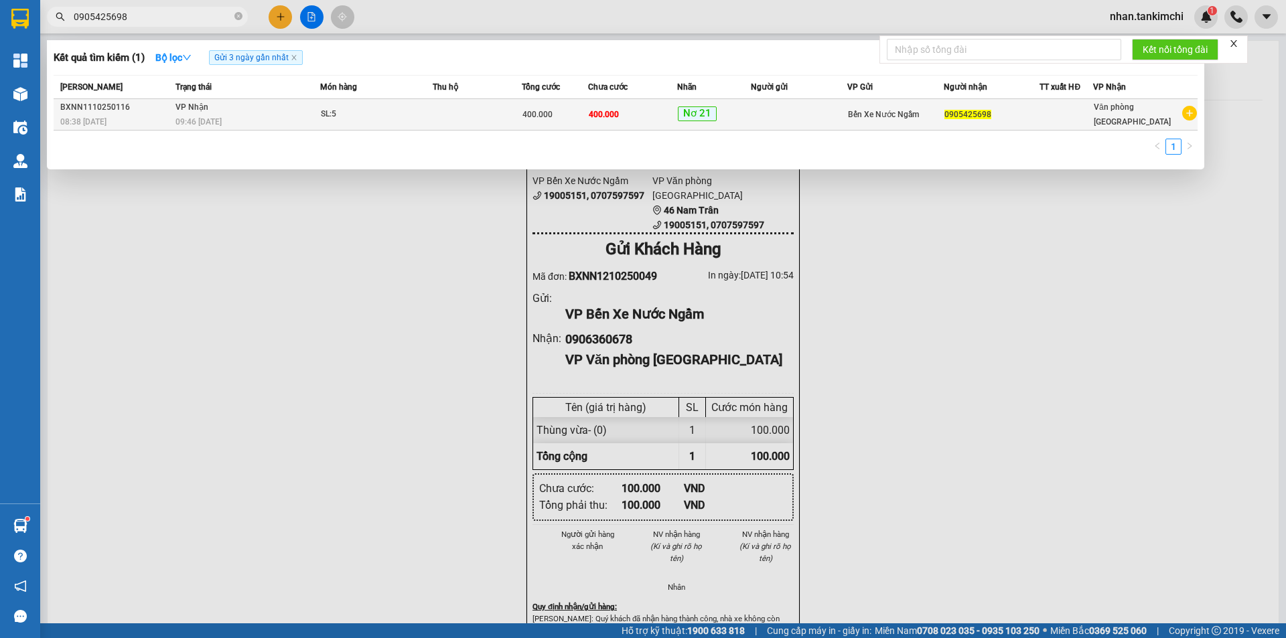
click at [440, 120] on td at bounding box center [477, 114] width 89 height 31
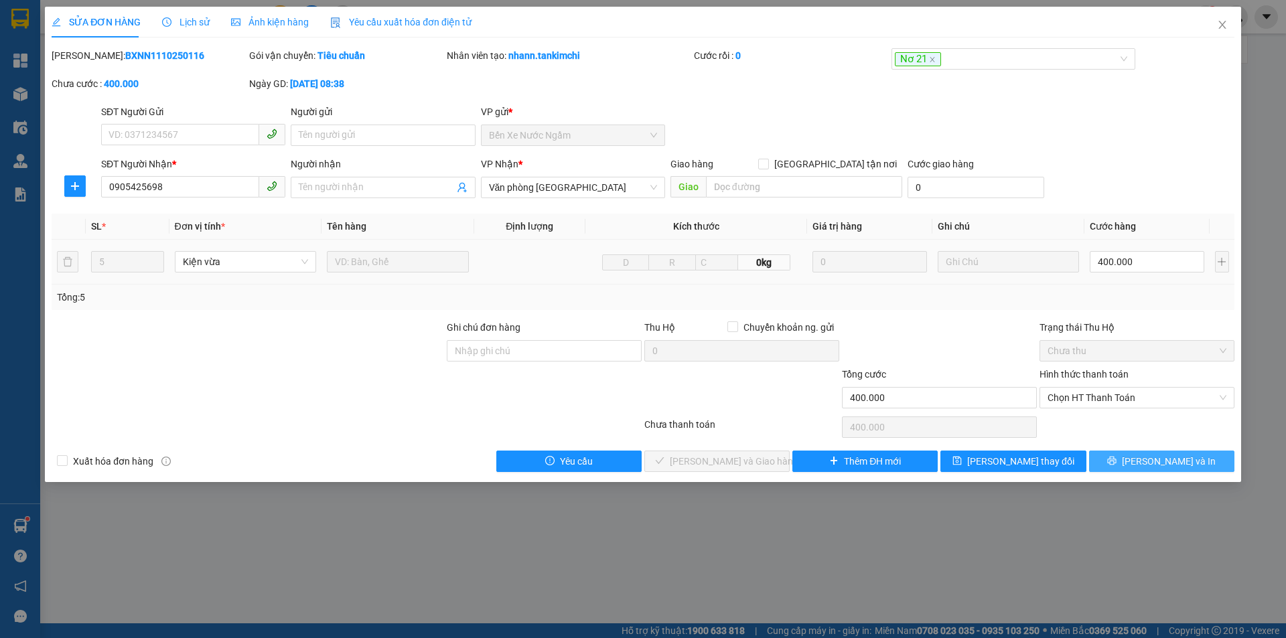
click at [1177, 462] on span "[PERSON_NAME] và In" at bounding box center [1169, 461] width 94 height 15
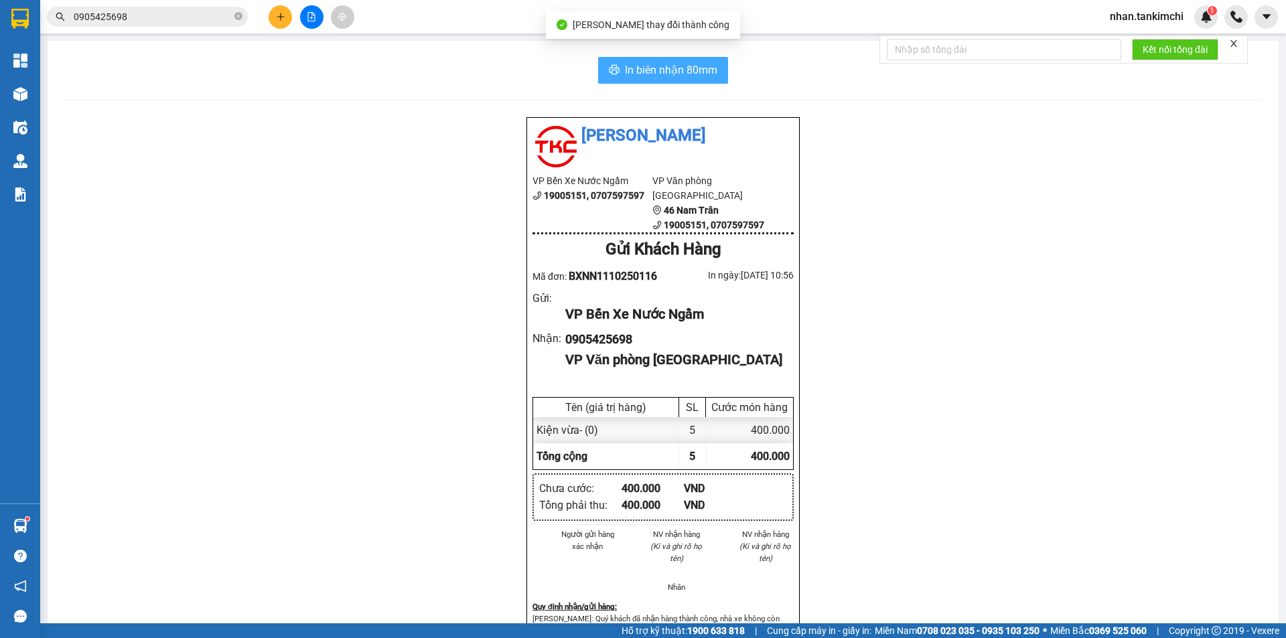
click at [653, 72] on span "In biên nhận 80mm" at bounding box center [671, 70] width 92 height 17
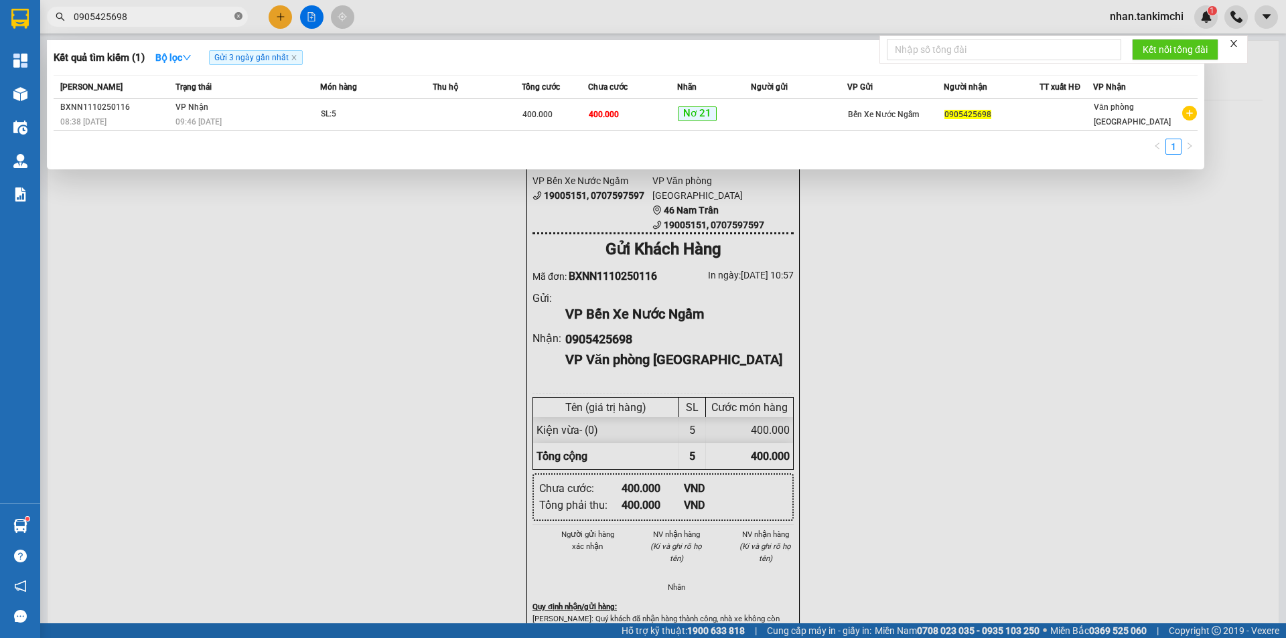
click at [237, 18] on icon "close-circle" at bounding box center [238, 16] width 8 height 8
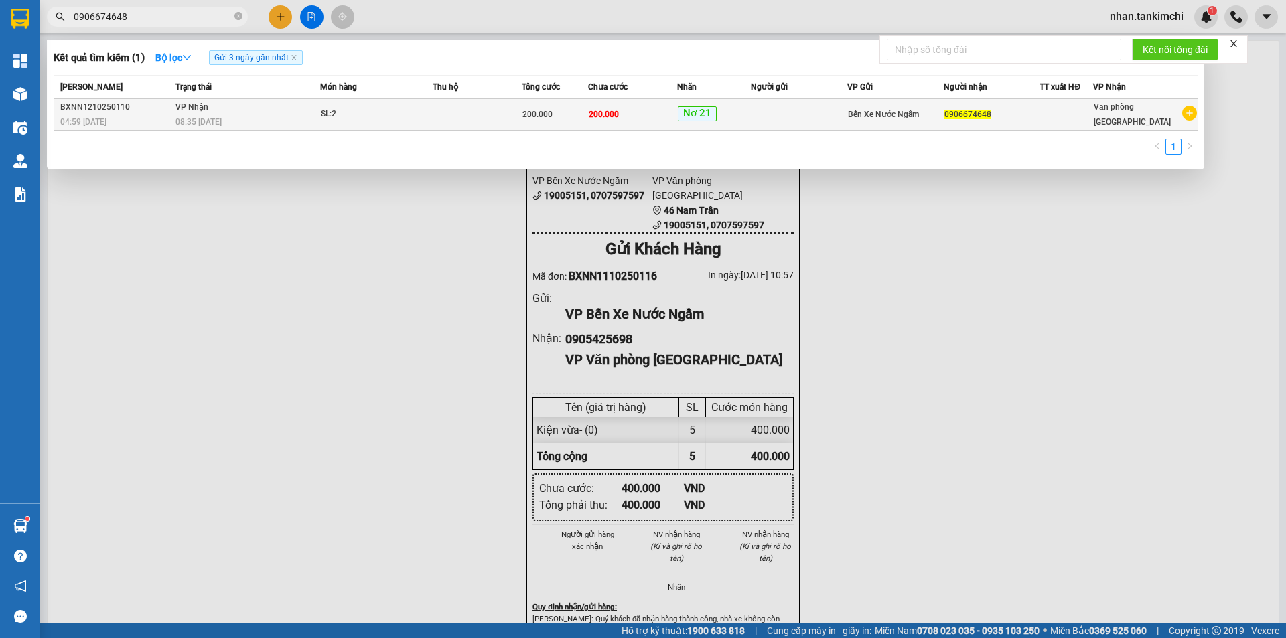
click at [454, 111] on td at bounding box center [477, 114] width 89 height 31
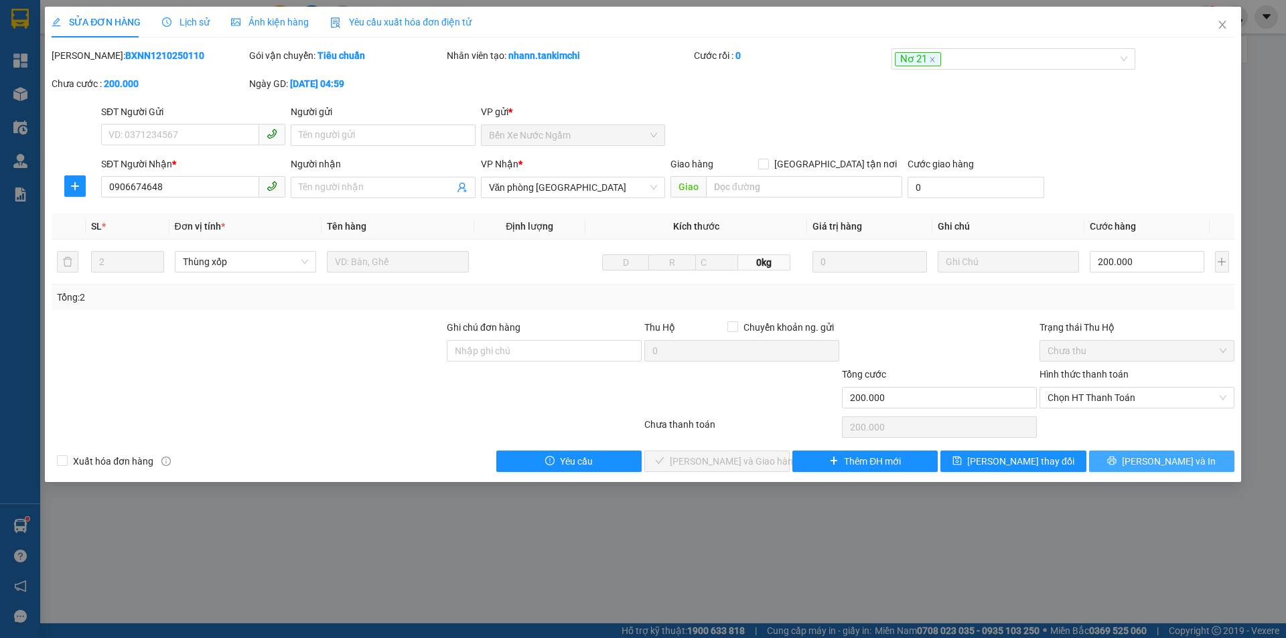
click at [1147, 462] on button "[PERSON_NAME] và In" at bounding box center [1161, 461] width 145 height 21
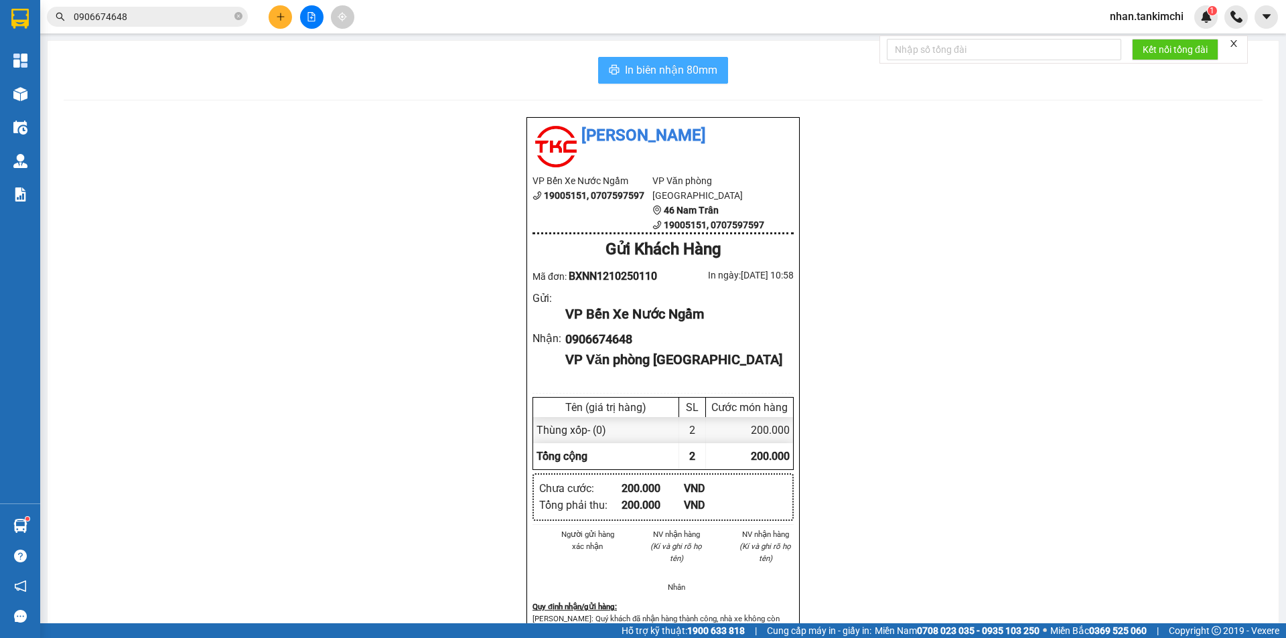
click at [662, 72] on span "In biên nhận 80mm" at bounding box center [671, 70] width 92 height 17
click at [239, 19] on icon "close-circle" at bounding box center [238, 16] width 8 height 8
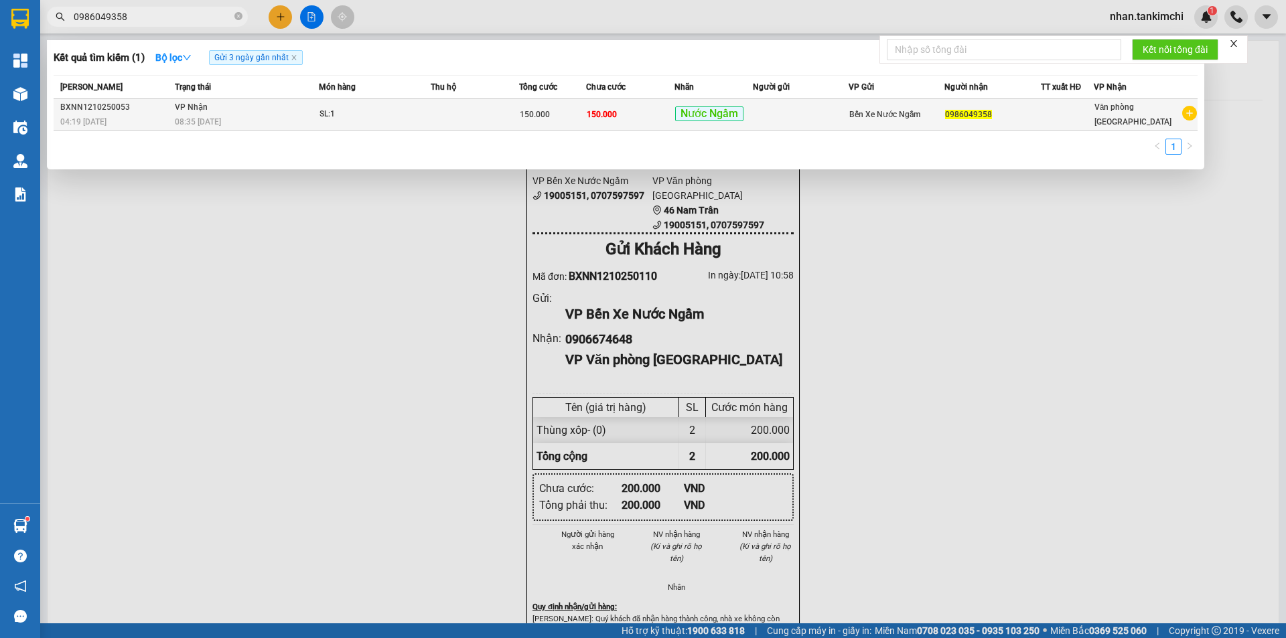
click at [273, 111] on td "VP Nhận 08:35 - 12/10" at bounding box center [244, 114] width 147 height 31
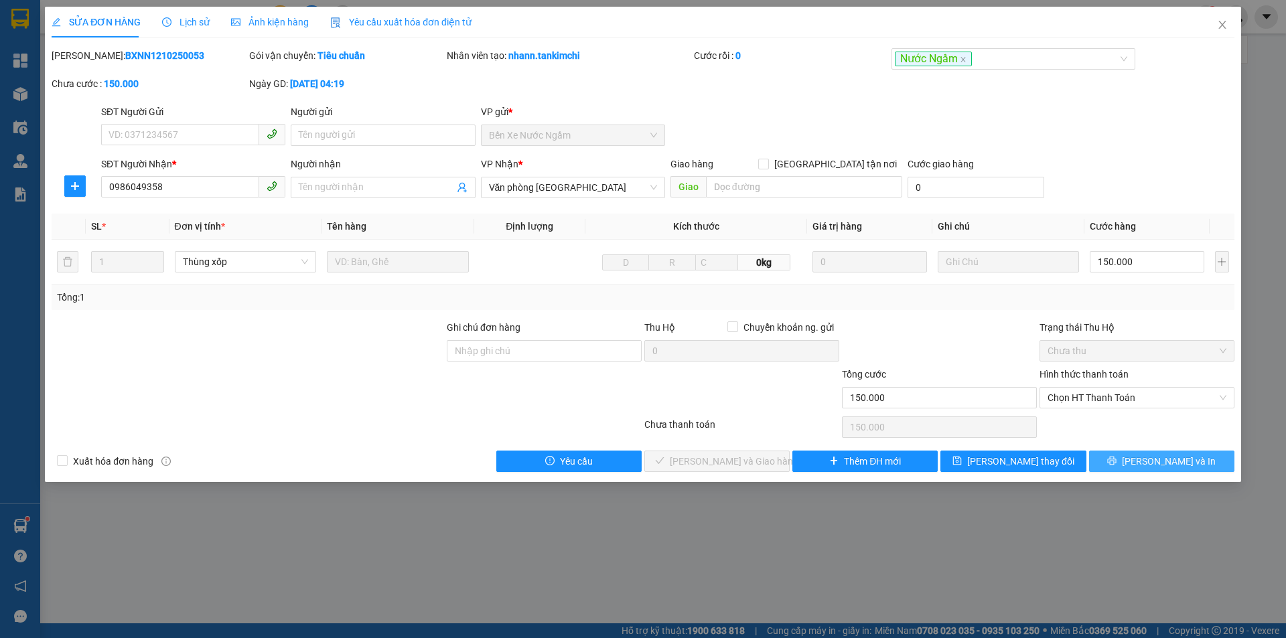
click at [1168, 463] on span "[PERSON_NAME] và In" at bounding box center [1169, 461] width 94 height 15
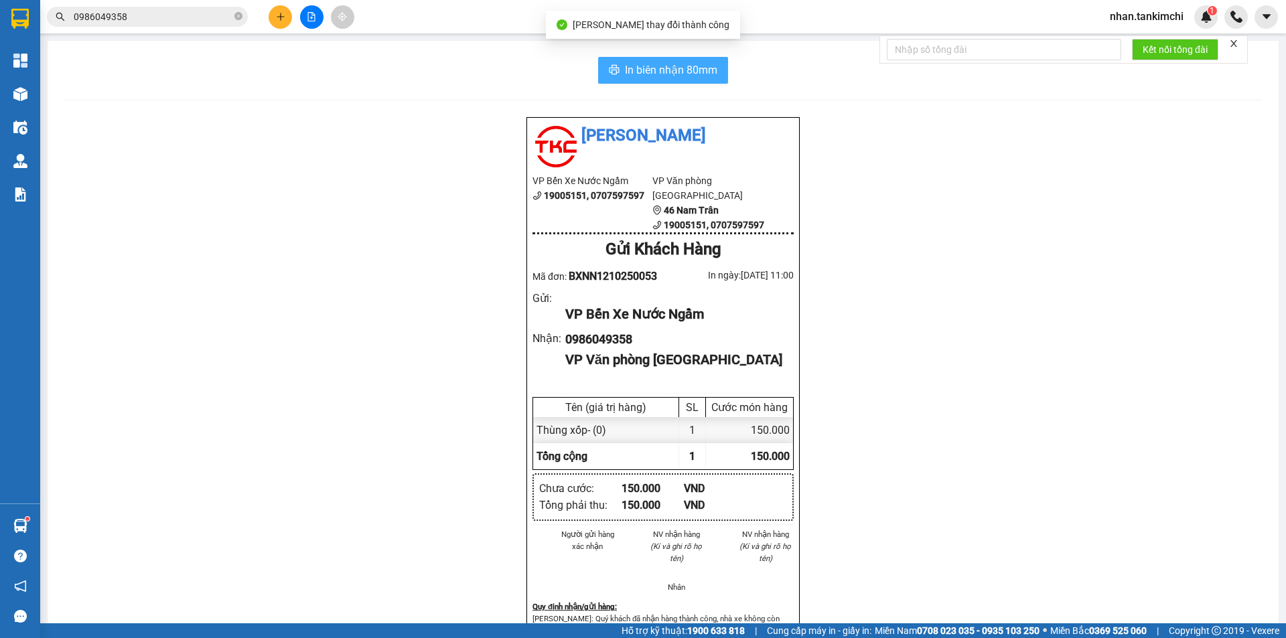
click at [660, 72] on span "In biên nhận 80mm" at bounding box center [671, 70] width 92 height 17
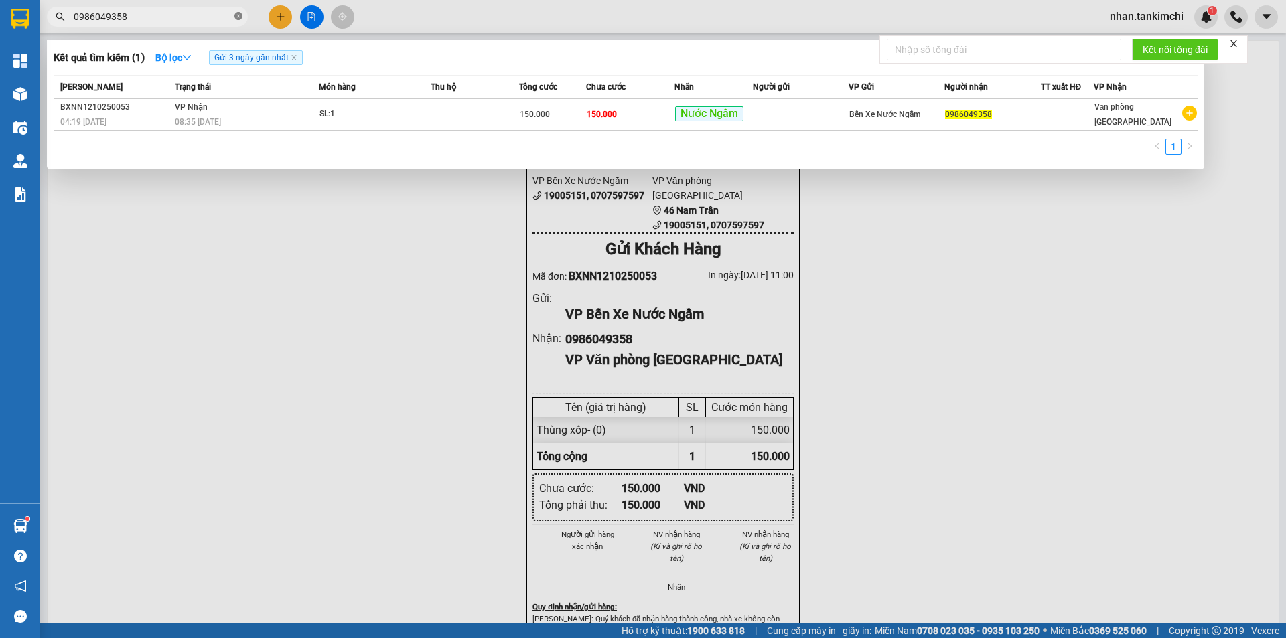
click at [238, 13] on icon "close-circle" at bounding box center [238, 16] width 8 height 8
click at [377, 275] on div at bounding box center [643, 319] width 1286 height 638
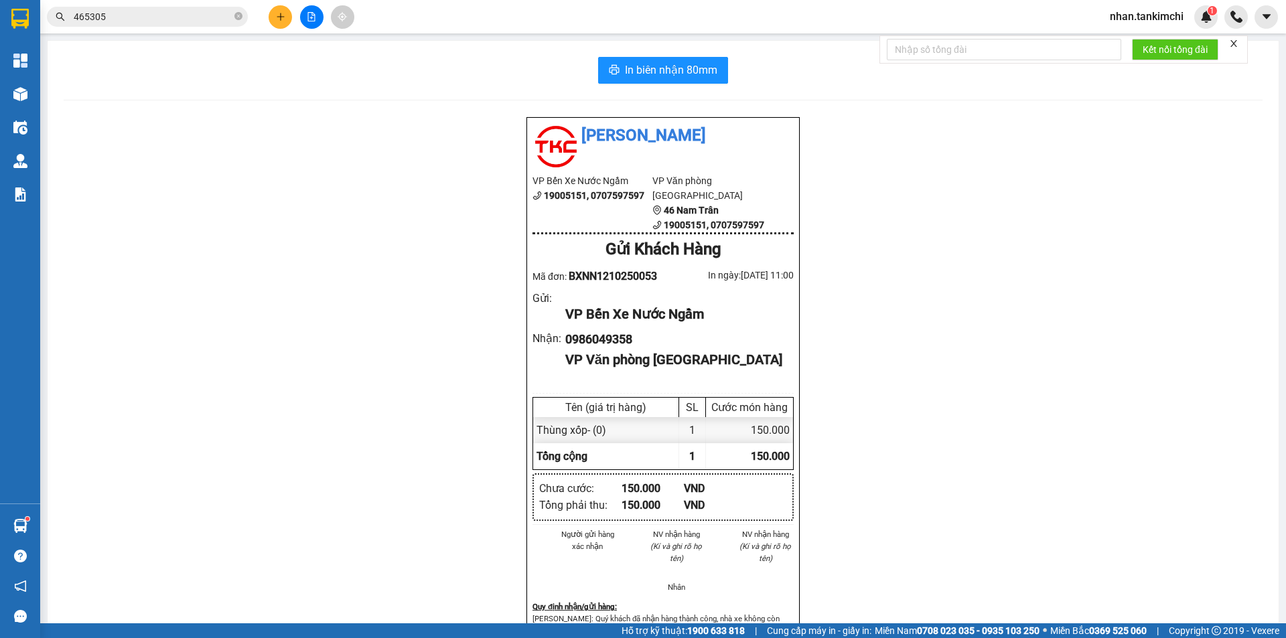
scroll to position [132, 0]
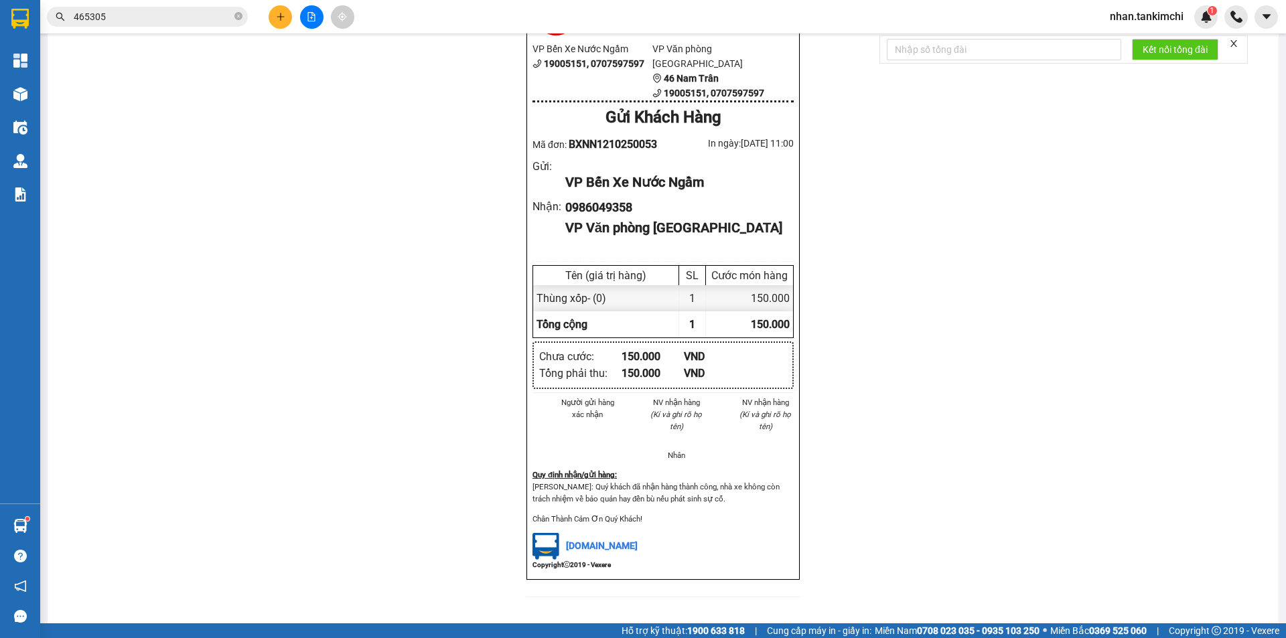
click at [214, 16] on input "465305" at bounding box center [153, 16] width 158 height 15
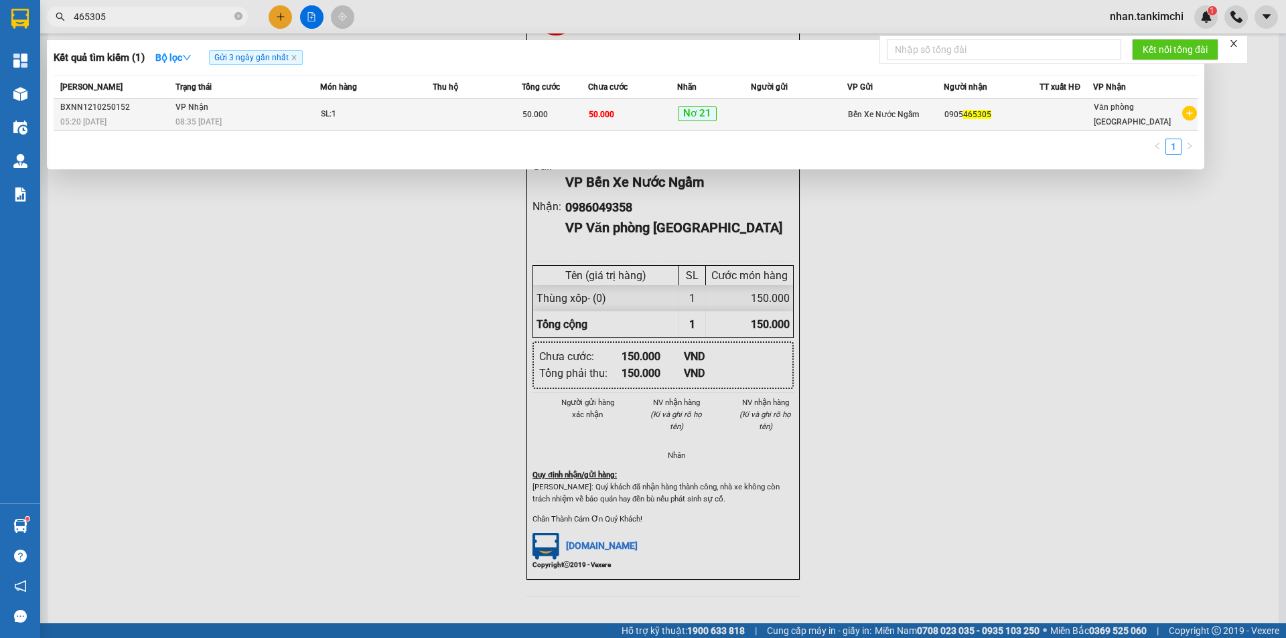
click at [749, 113] on div "Nơ 21" at bounding box center [714, 114] width 73 height 16
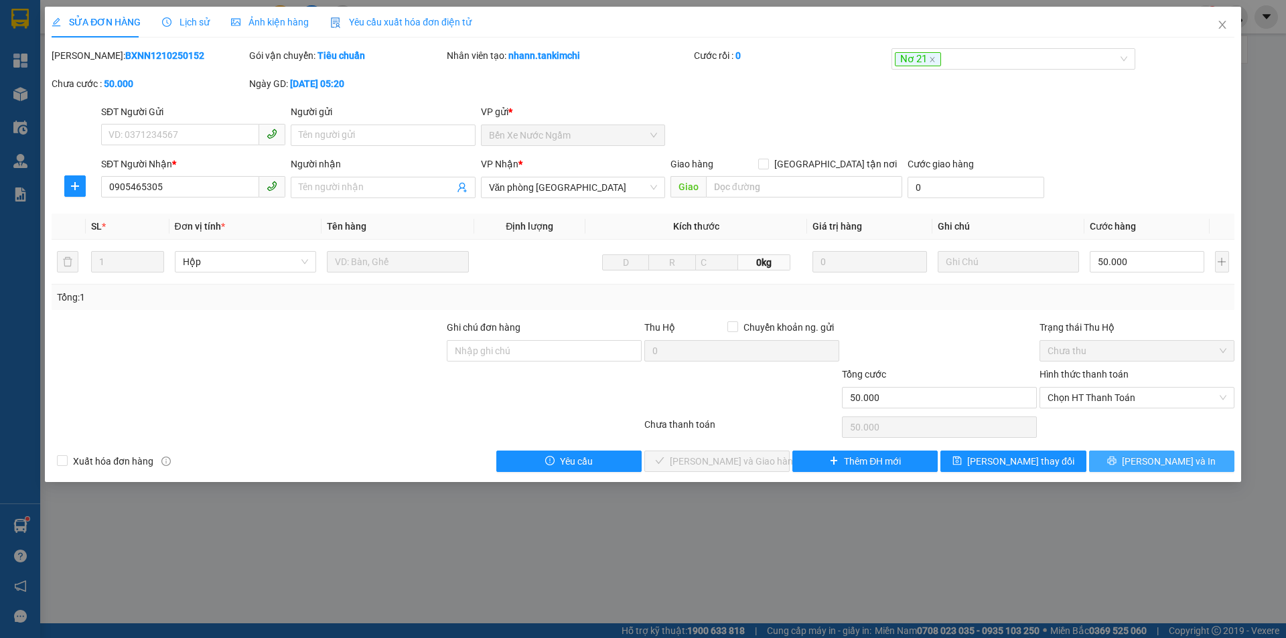
click at [1117, 463] on icon "printer" at bounding box center [1111, 460] width 9 height 9
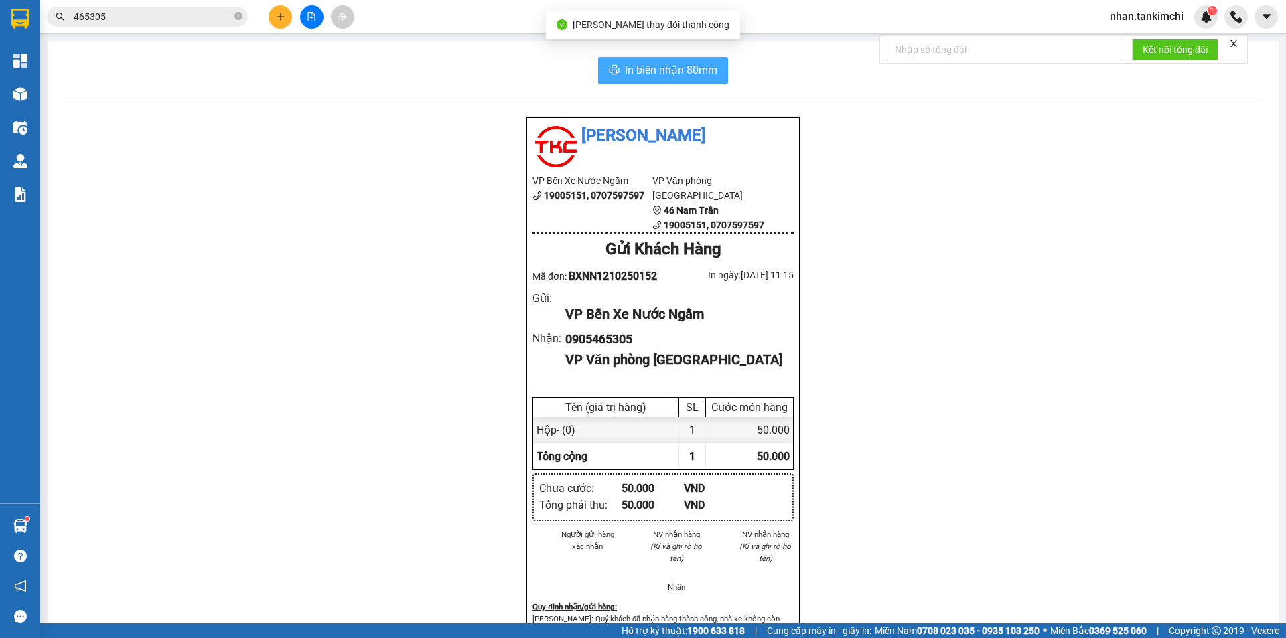
click at [651, 77] on span "In biên nhận 80mm" at bounding box center [671, 70] width 92 height 17
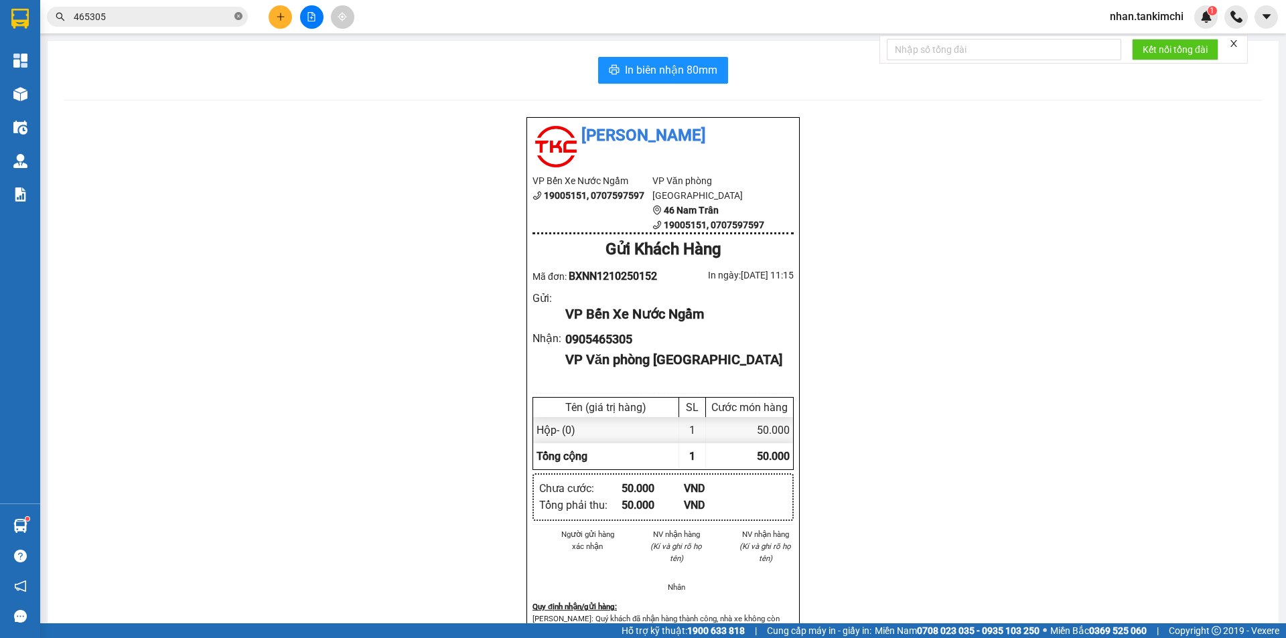
click at [240, 18] on icon "close-circle" at bounding box center [238, 16] width 8 height 8
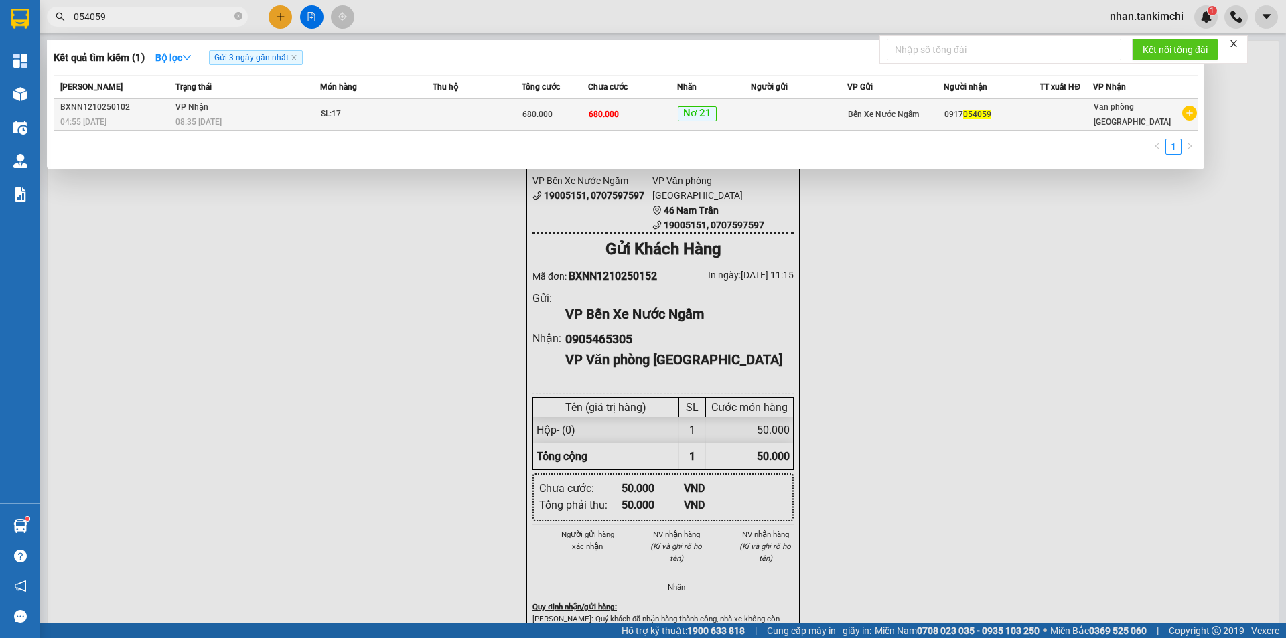
click at [402, 111] on div "SL: 17" at bounding box center [371, 114] width 100 height 15
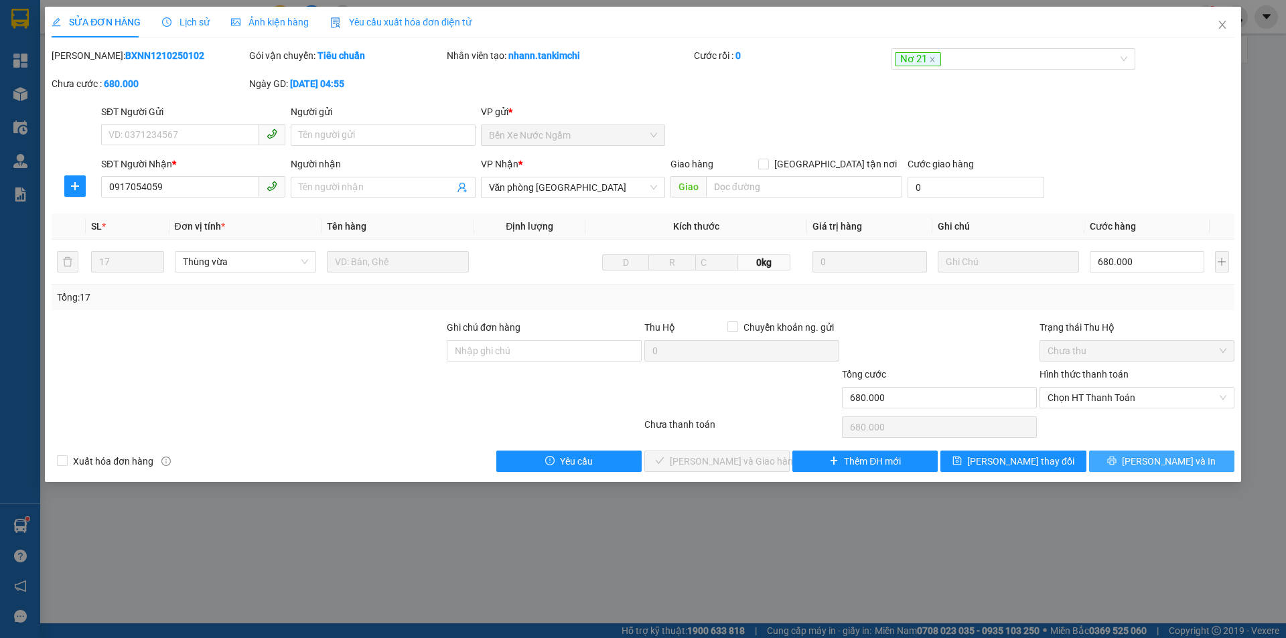
click at [1186, 459] on span "[PERSON_NAME] và In" at bounding box center [1169, 461] width 94 height 15
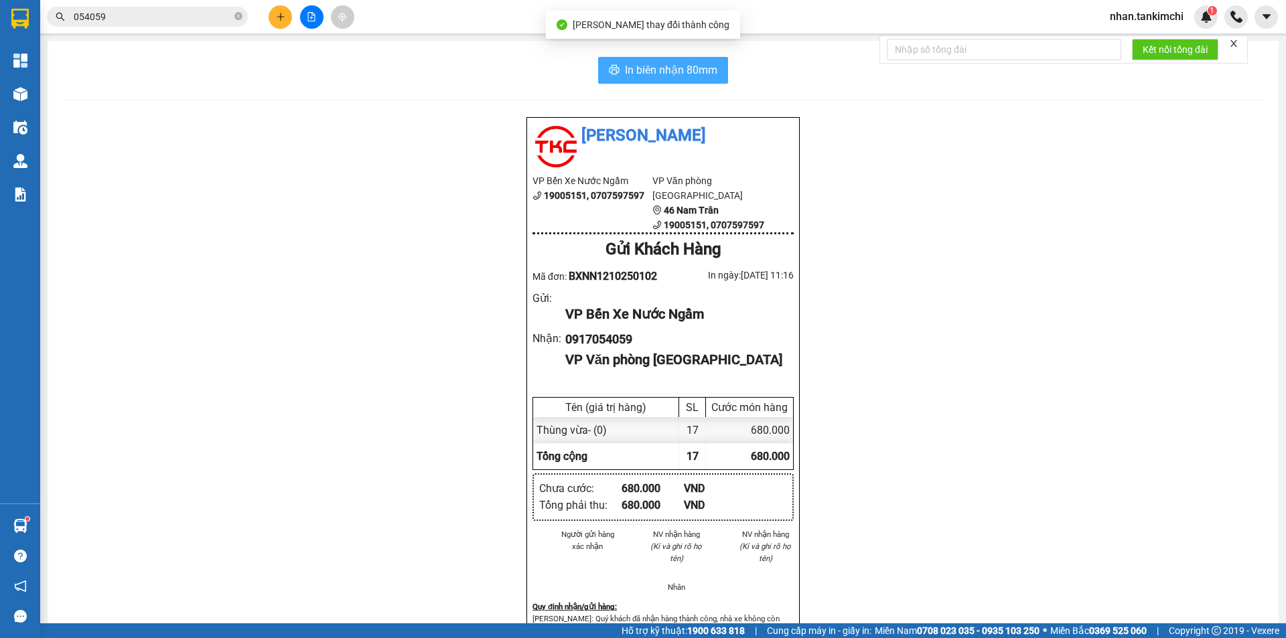
click at [626, 70] on span "In biên nhận 80mm" at bounding box center [671, 70] width 92 height 17
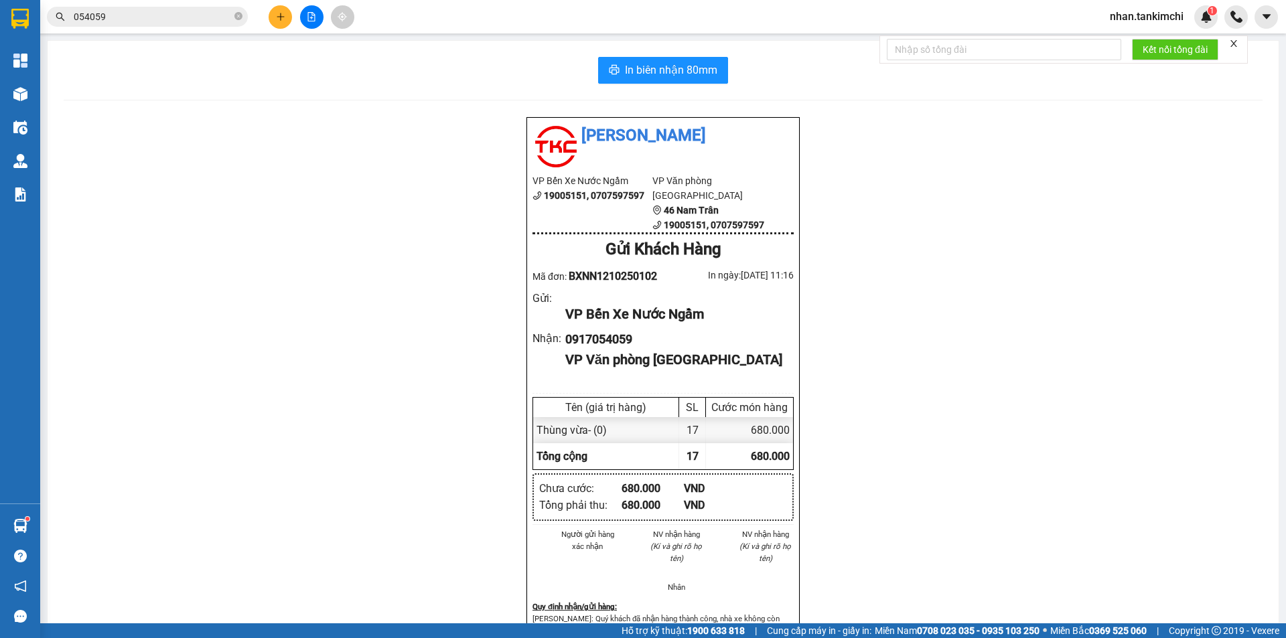
click at [188, 21] on input "054059" at bounding box center [153, 16] width 158 height 15
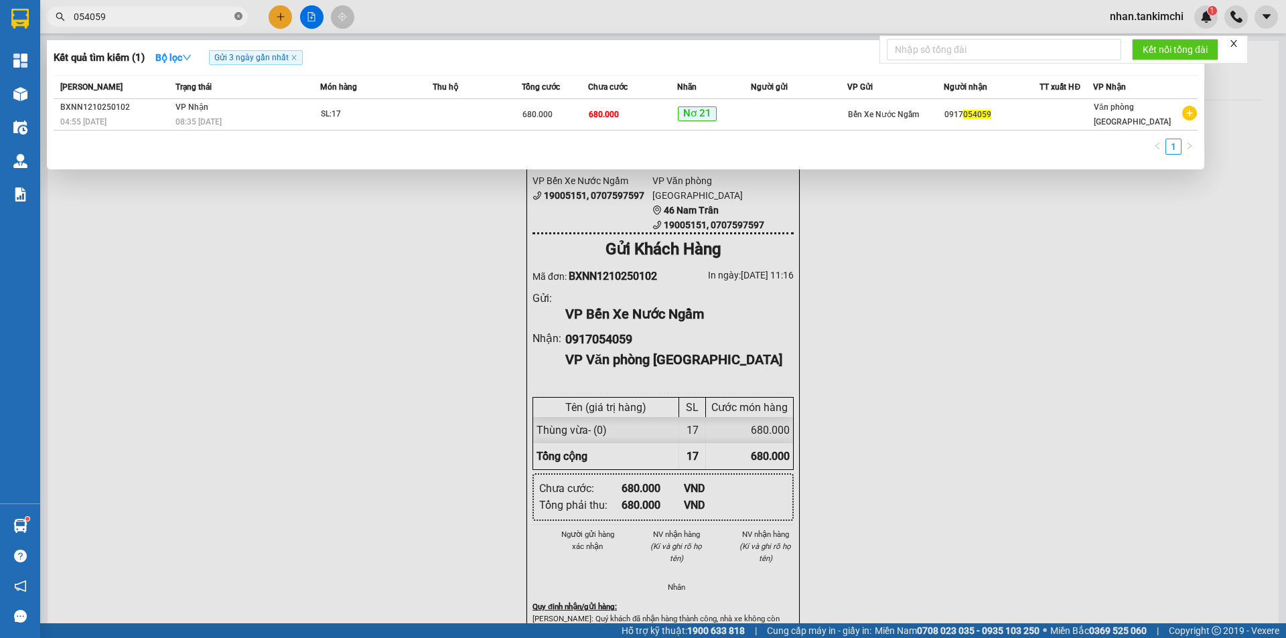
click at [237, 15] on icon "close-circle" at bounding box center [238, 16] width 8 height 8
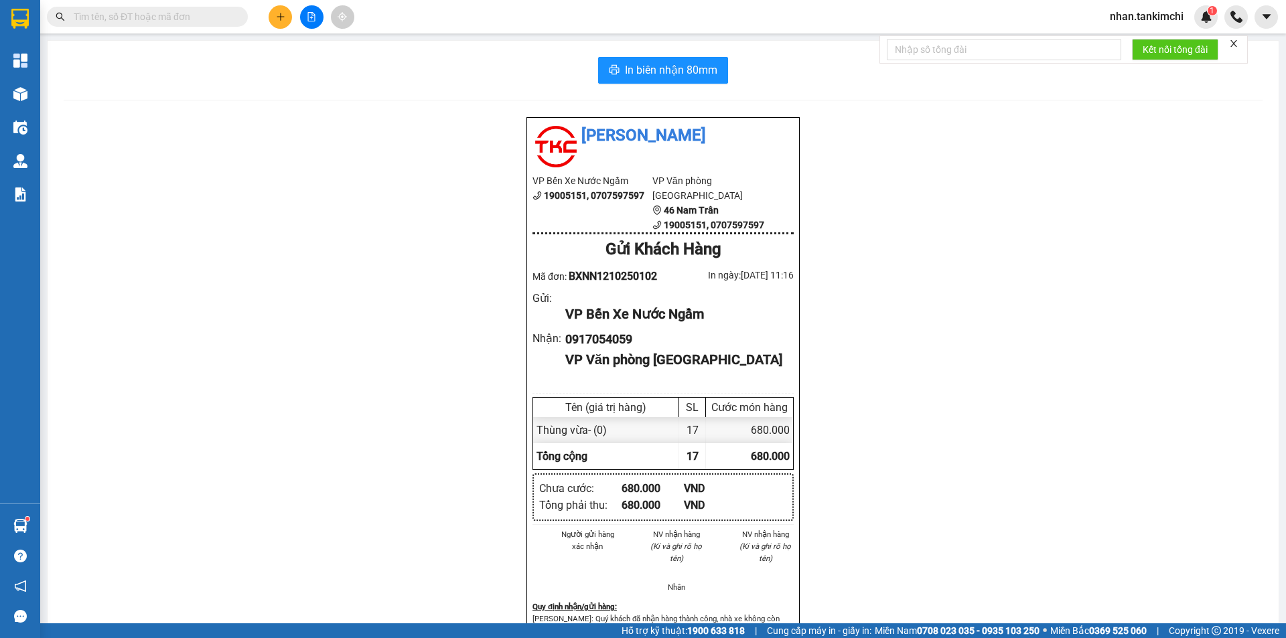
click at [182, 21] on input "text" at bounding box center [153, 16] width 158 height 15
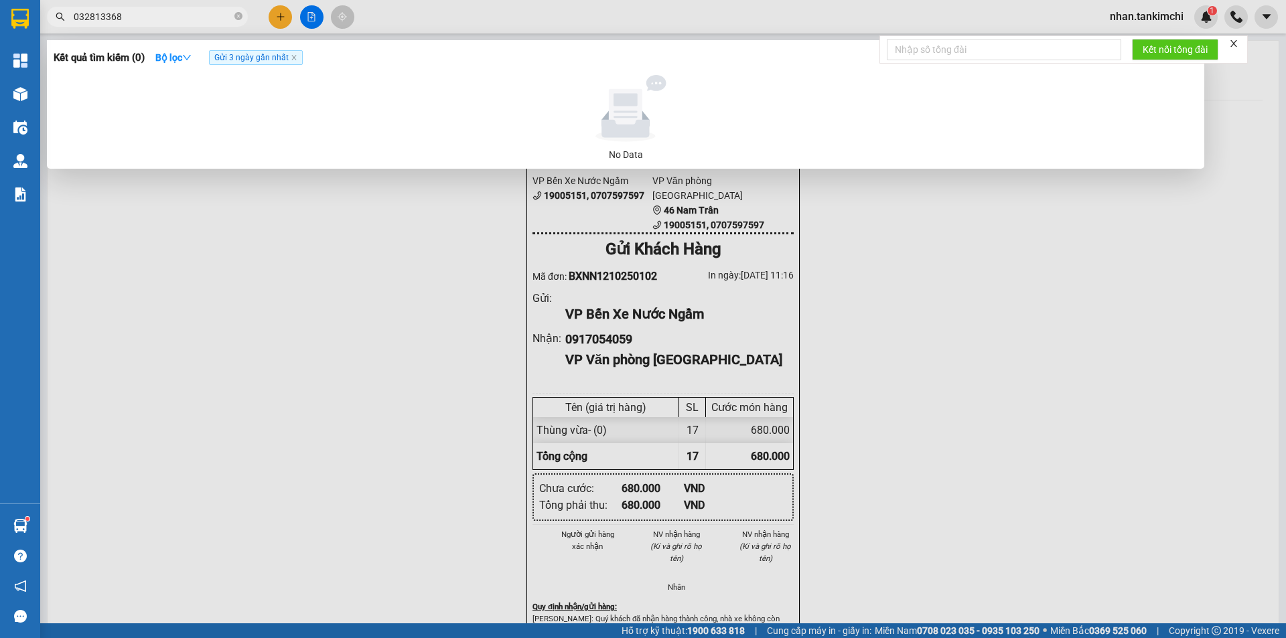
click at [104, 14] on input "032813368" at bounding box center [153, 16] width 158 height 15
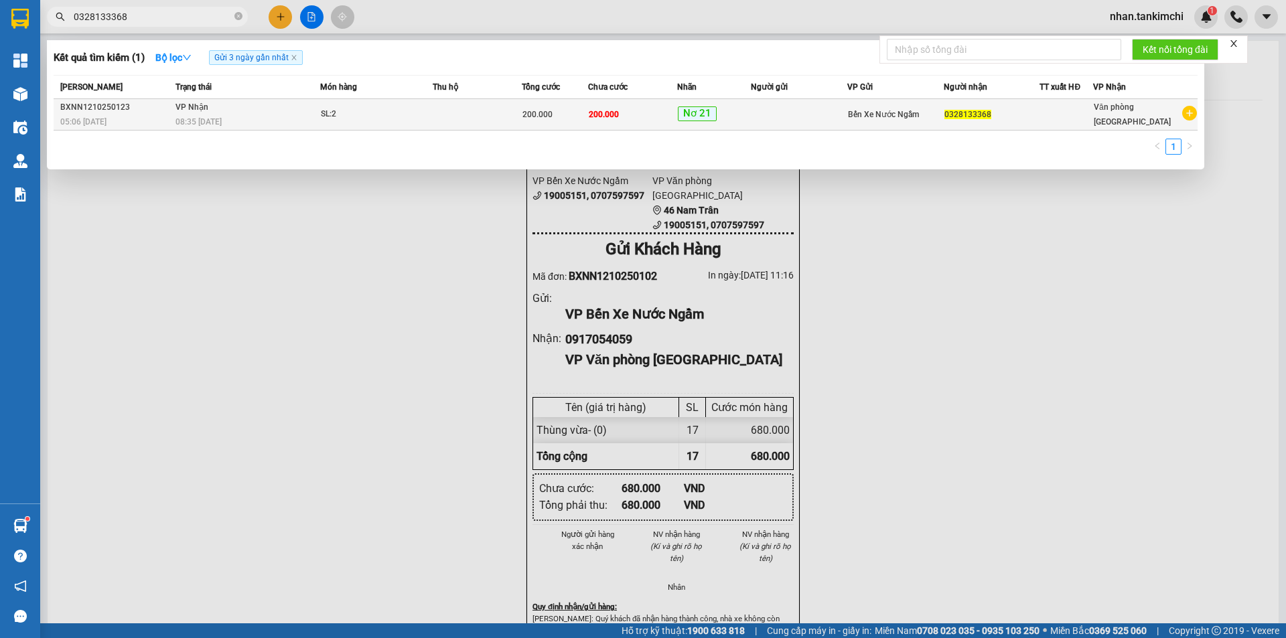
click at [281, 117] on div "08:35 [DATE]" at bounding box center [247, 122] width 144 height 15
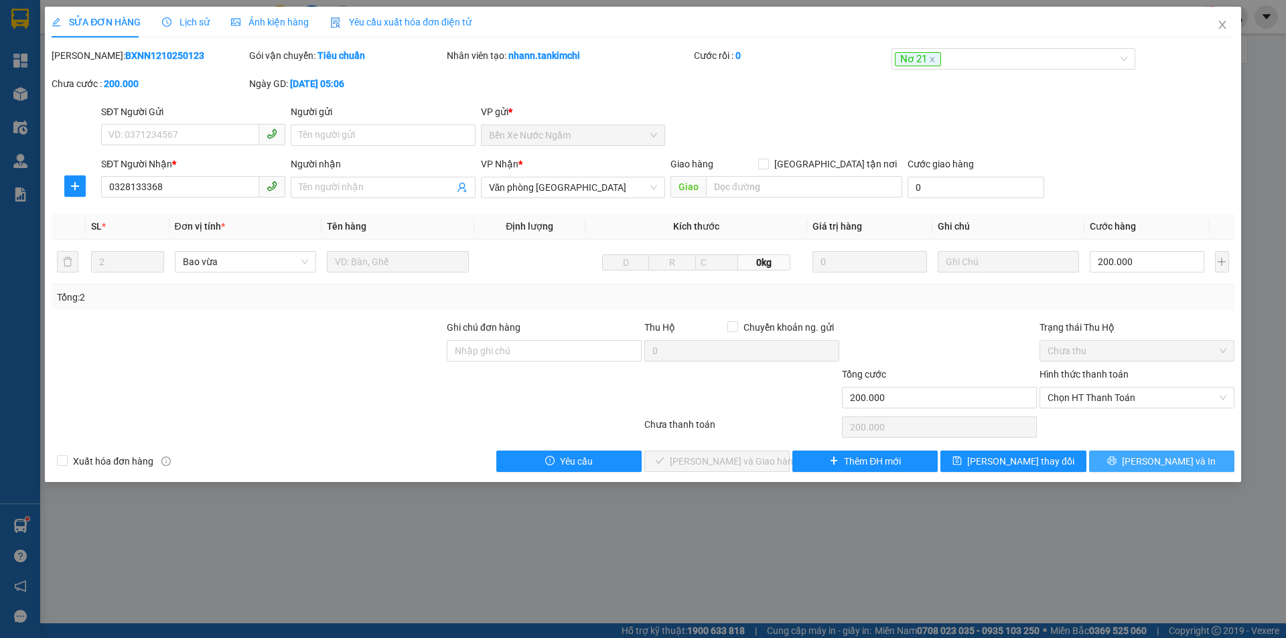
click at [1117, 458] on icon "printer" at bounding box center [1111, 460] width 9 height 9
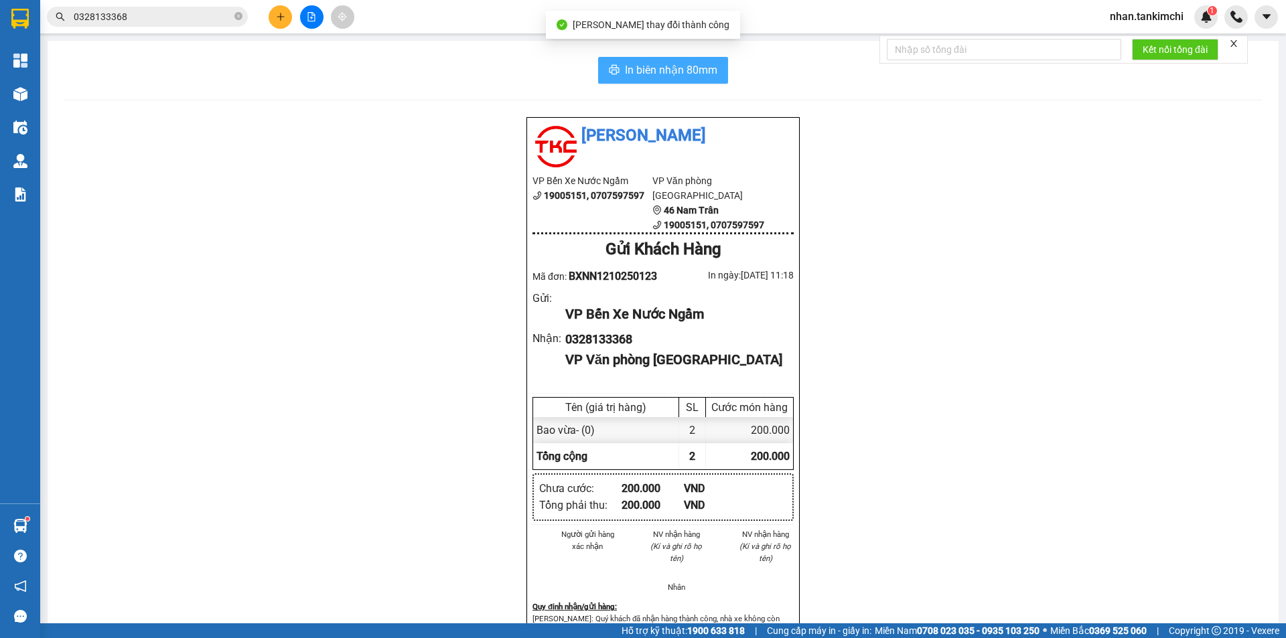
click at [653, 70] on span "In biên nhận 80mm" at bounding box center [671, 70] width 92 height 17
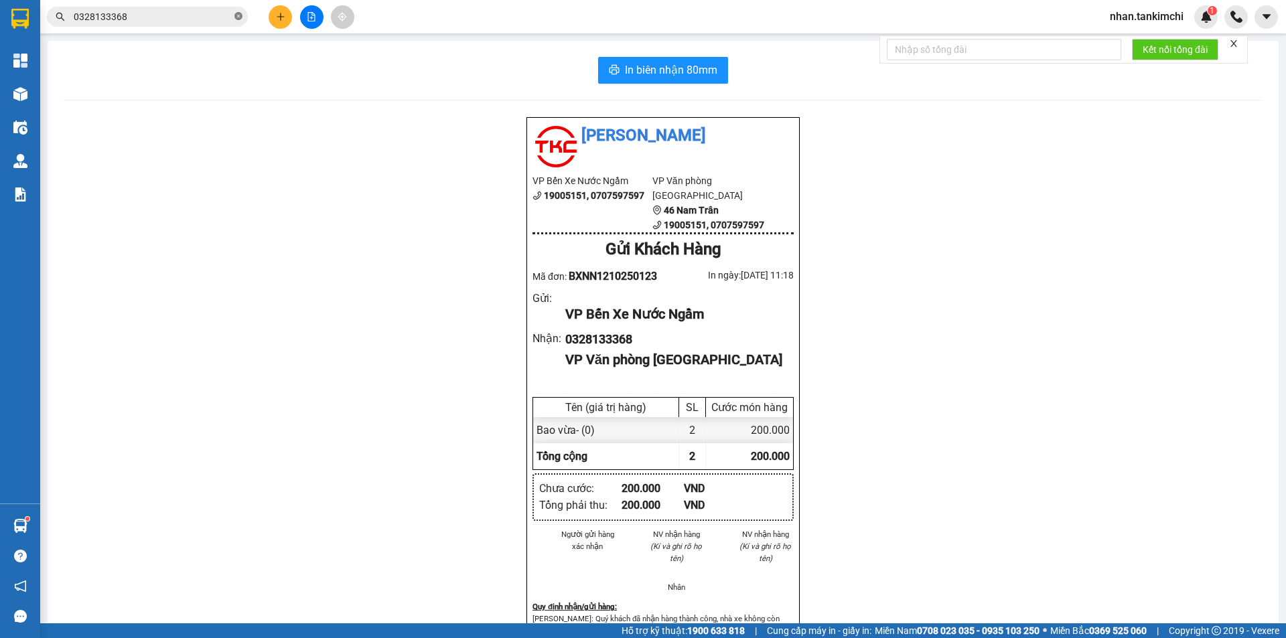
click at [240, 18] on icon "close-circle" at bounding box center [238, 16] width 8 height 8
click at [212, 16] on input "text" at bounding box center [153, 16] width 158 height 15
click at [230, 16] on input "text" at bounding box center [153, 16] width 158 height 15
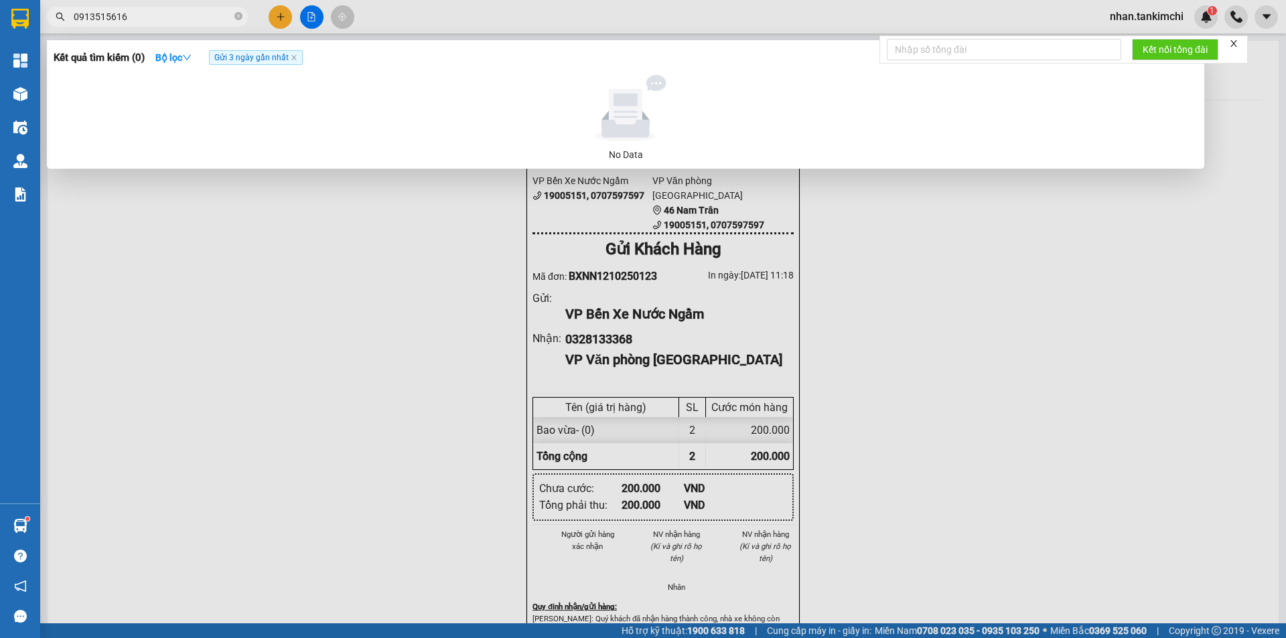
click at [236, 23] on span at bounding box center [238, 16] width 8 height 15
click at [237, 17] on icon "close-circle" at bounding box center [238, 16] width 8 height 8
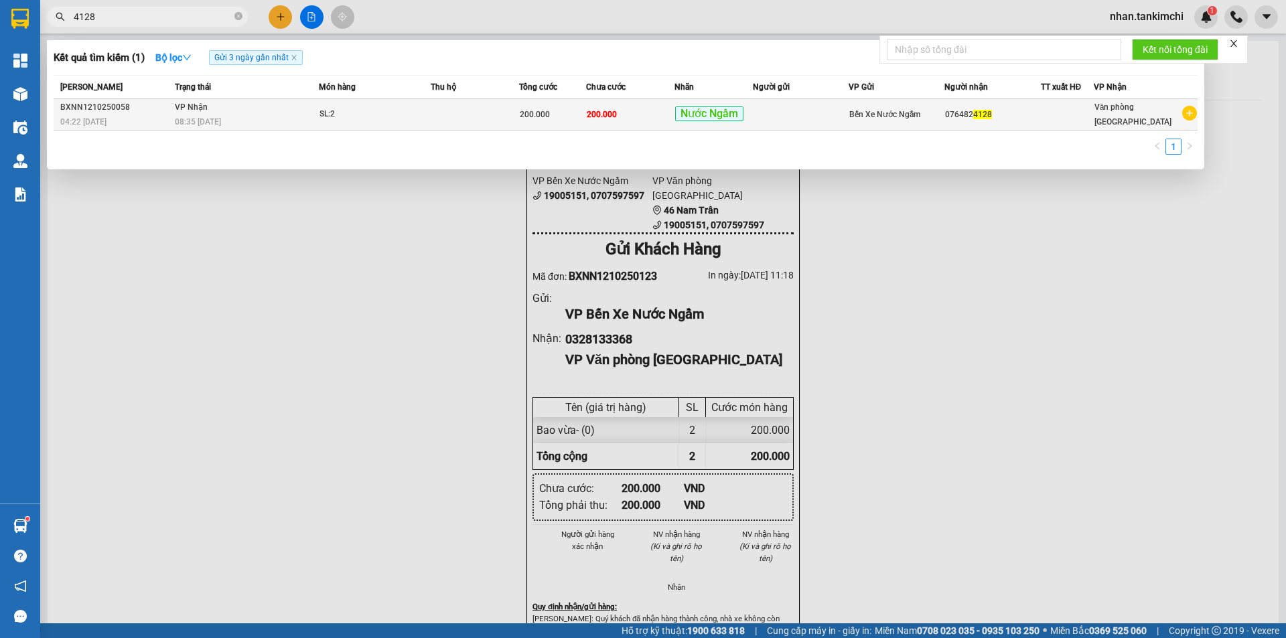
click at [395, 109] on div "SL: 2" at bounding box center [369, 114] width 100 height 15
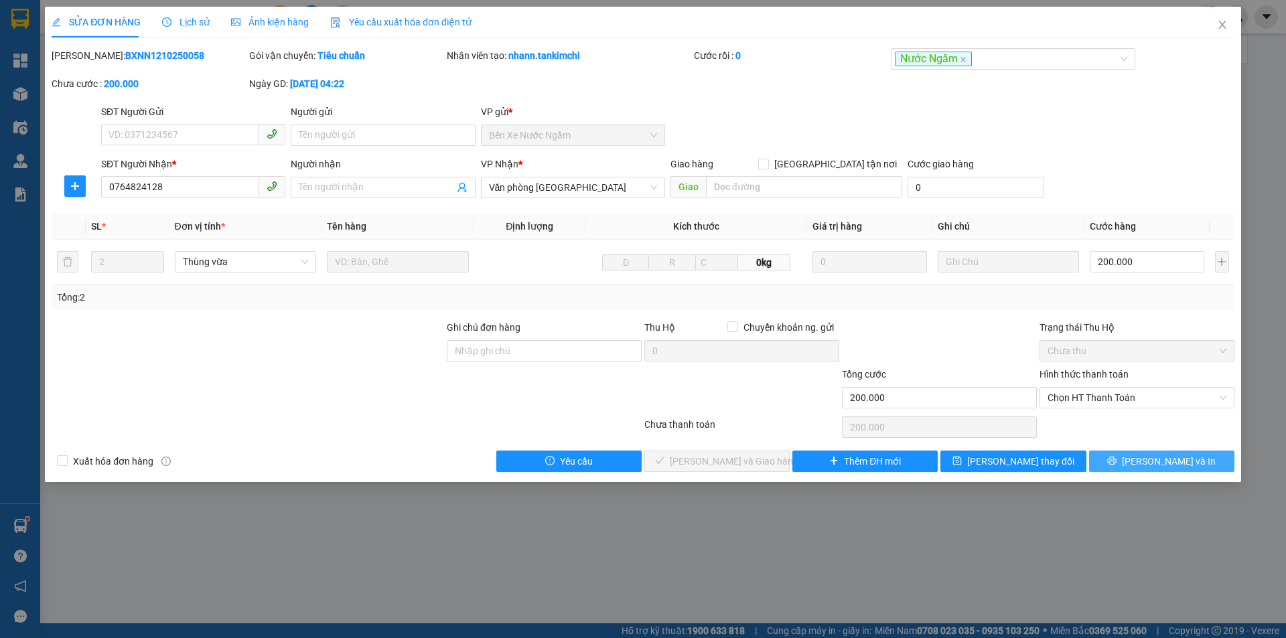
click at [1117, 463] on icon "printer" at bounding box center [1111, 460] width 9 height 9
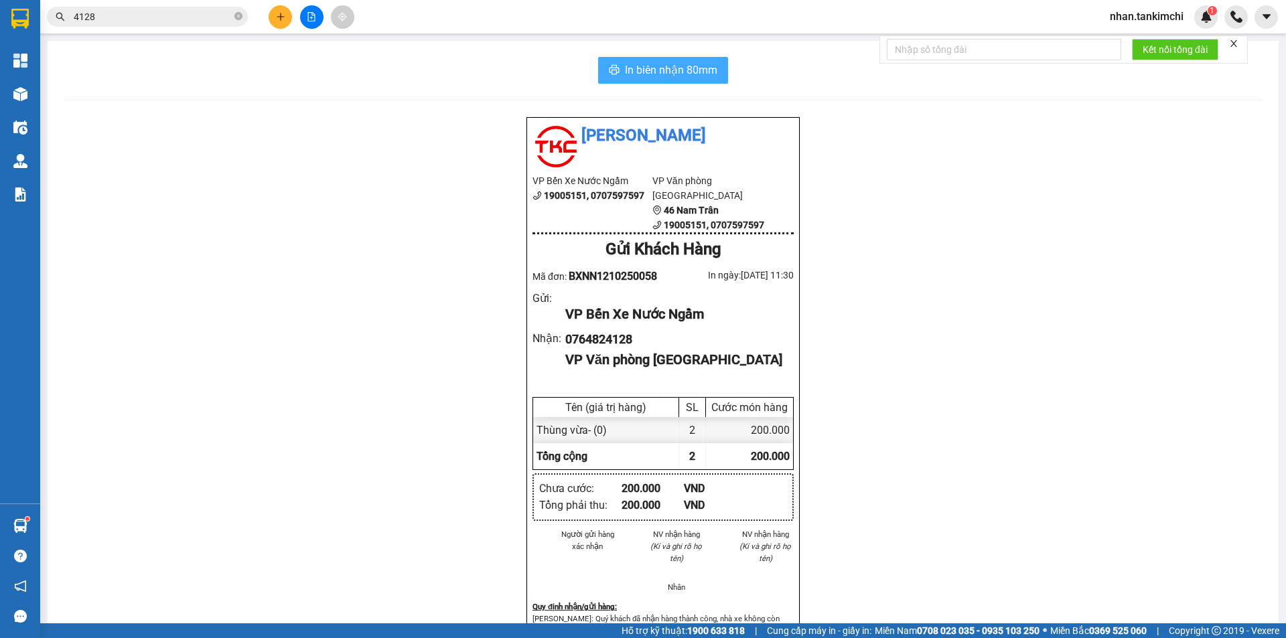
click at [664, 66] on span "In biên nhận 80mm" at bounding box center [671, 70] width 92 height 17
click at [237, 15] on icon "close-circle" at bounding box center [238, 16] width 8 height 8
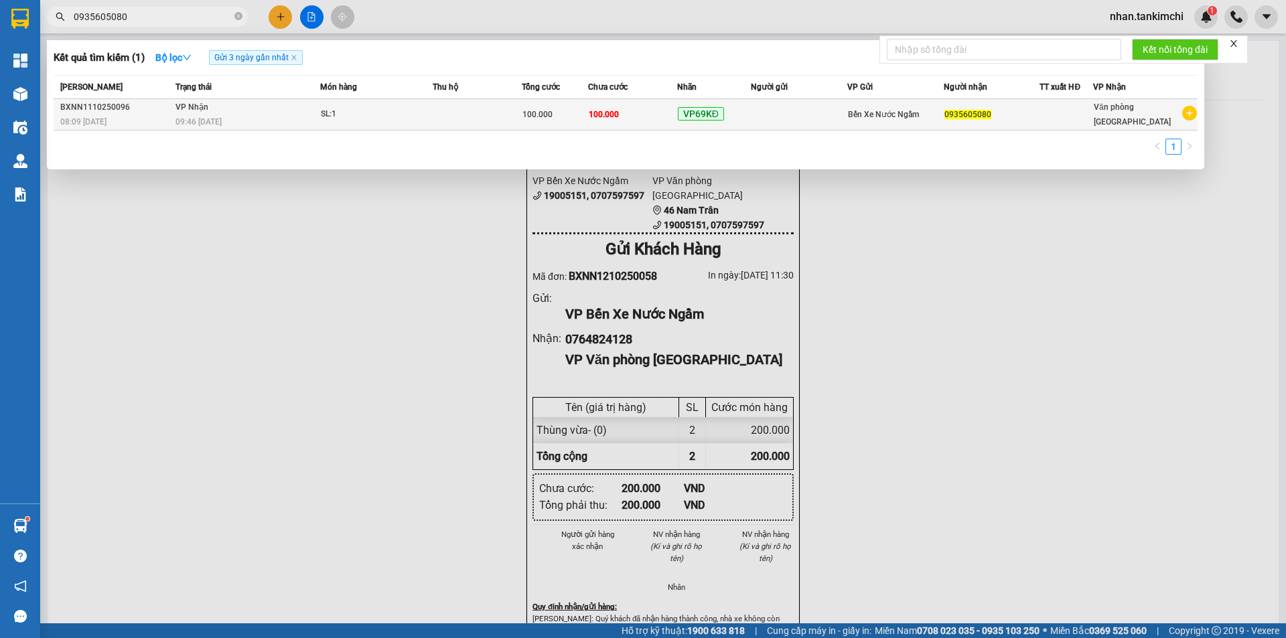
click at [341, 101] on td "SL: 1" at bounding box center [376, 114] width 113 height 31
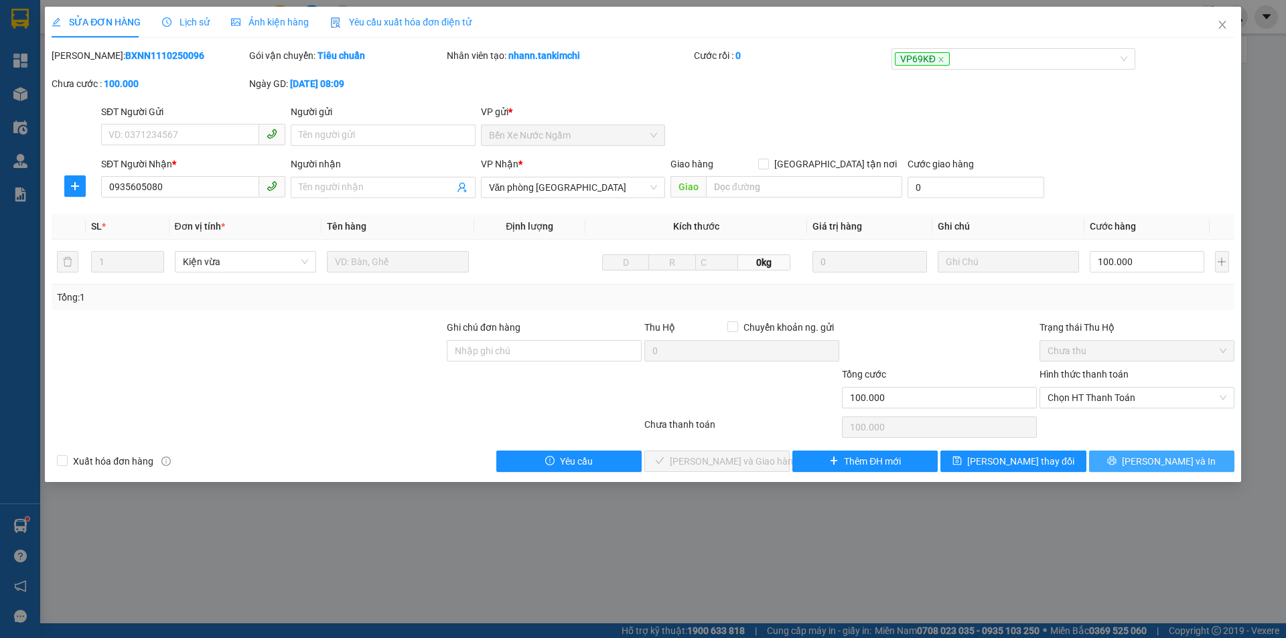
click at [1179, 463] on span "[PERSON_NAME] và In" at bounding box center [1169, 461] width 94 height 15
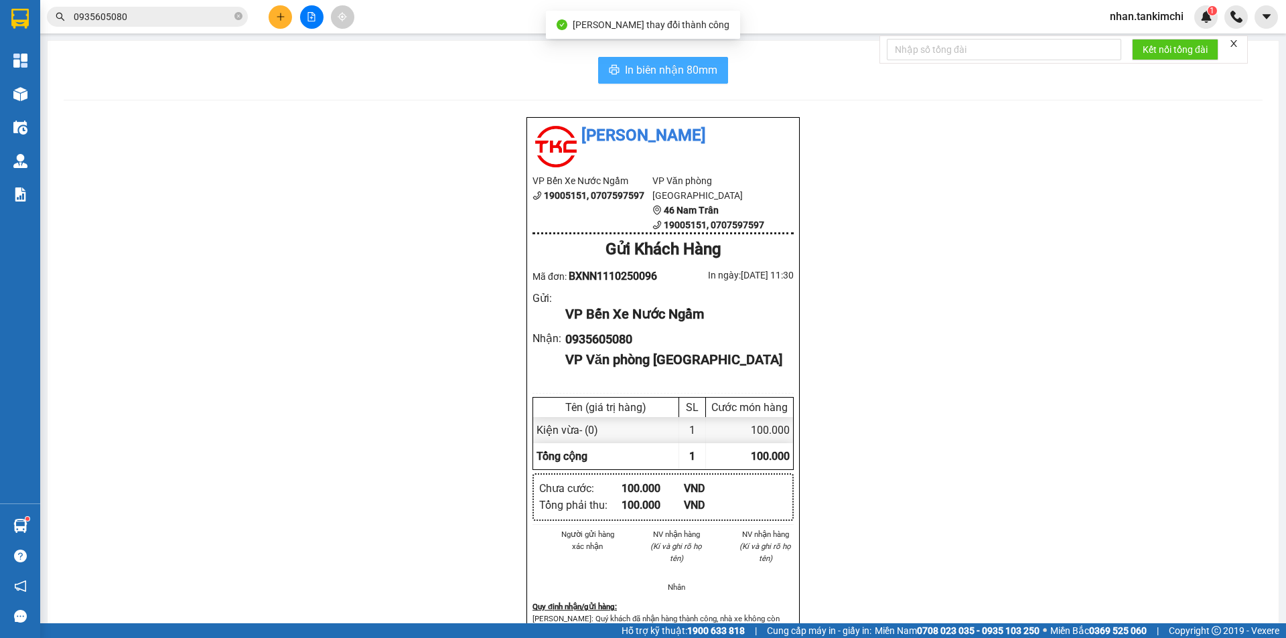
click at [687, 70] on span "In biên nhận 80mm" at bounding box center [671, 70] width 92 height 17
click at [658, 66] on span "In biên nhận 80mm" at bounding box center [671, 70] width 92 height 17
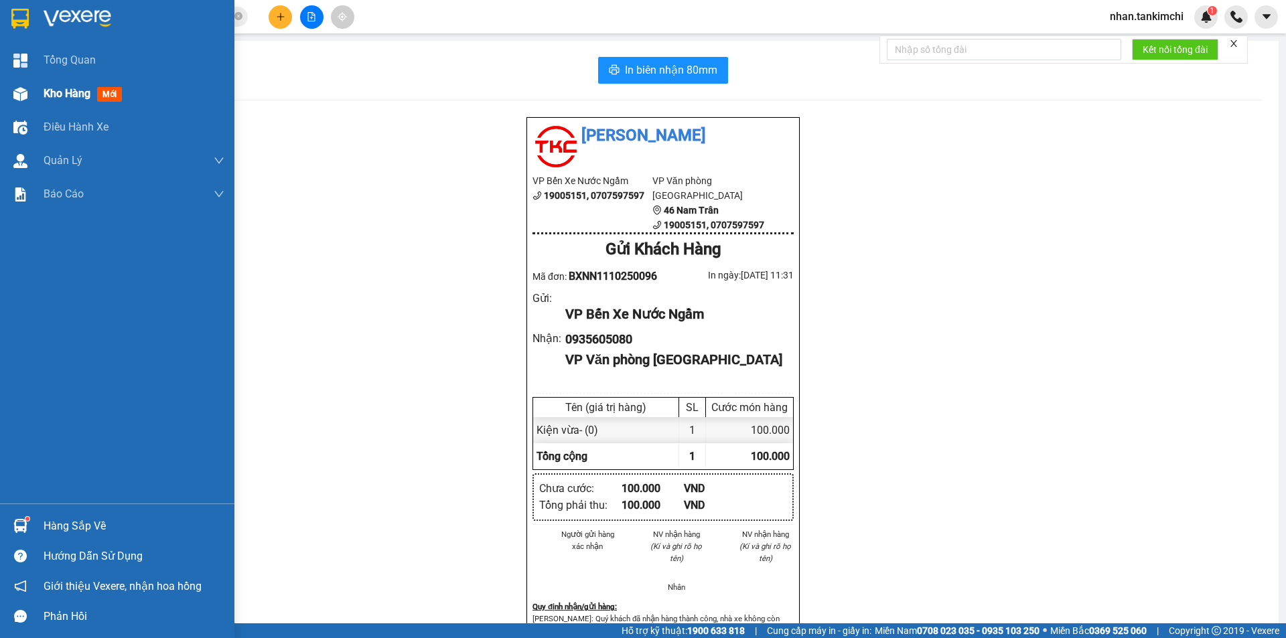
click at [90, 81] on div "Kho hàng mới" at bounding box center [134, 93] width 181 height 33
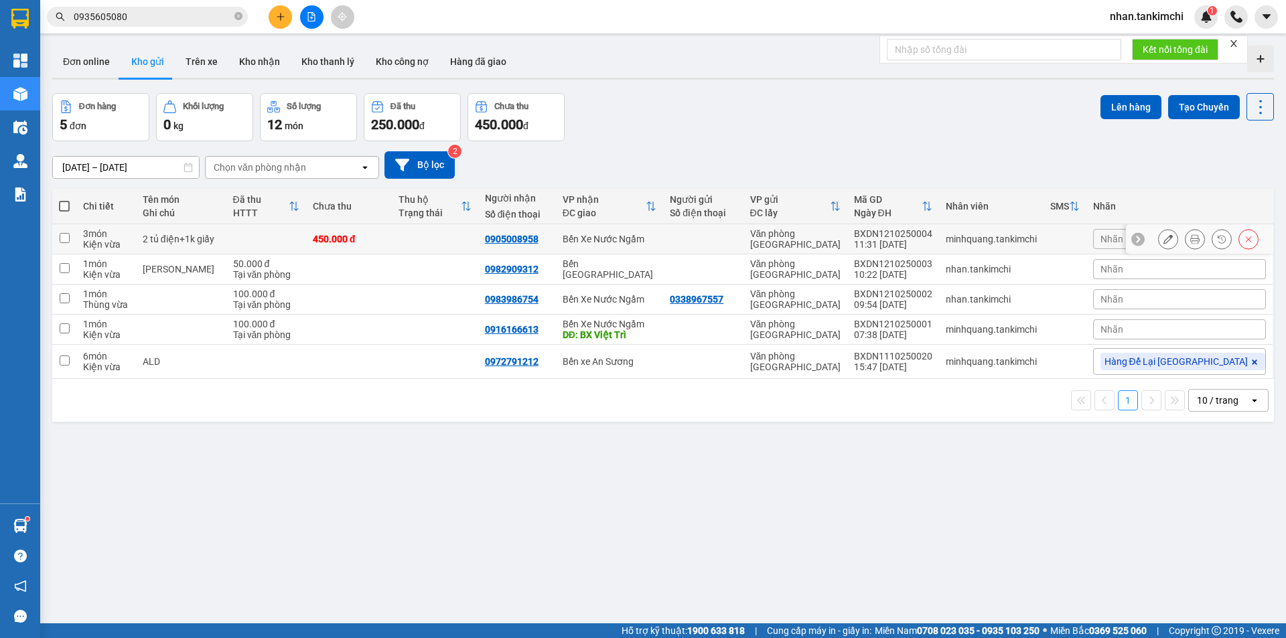
click at [1190, 240] on icon at bounding box center [1194, 238] width 9 height 9
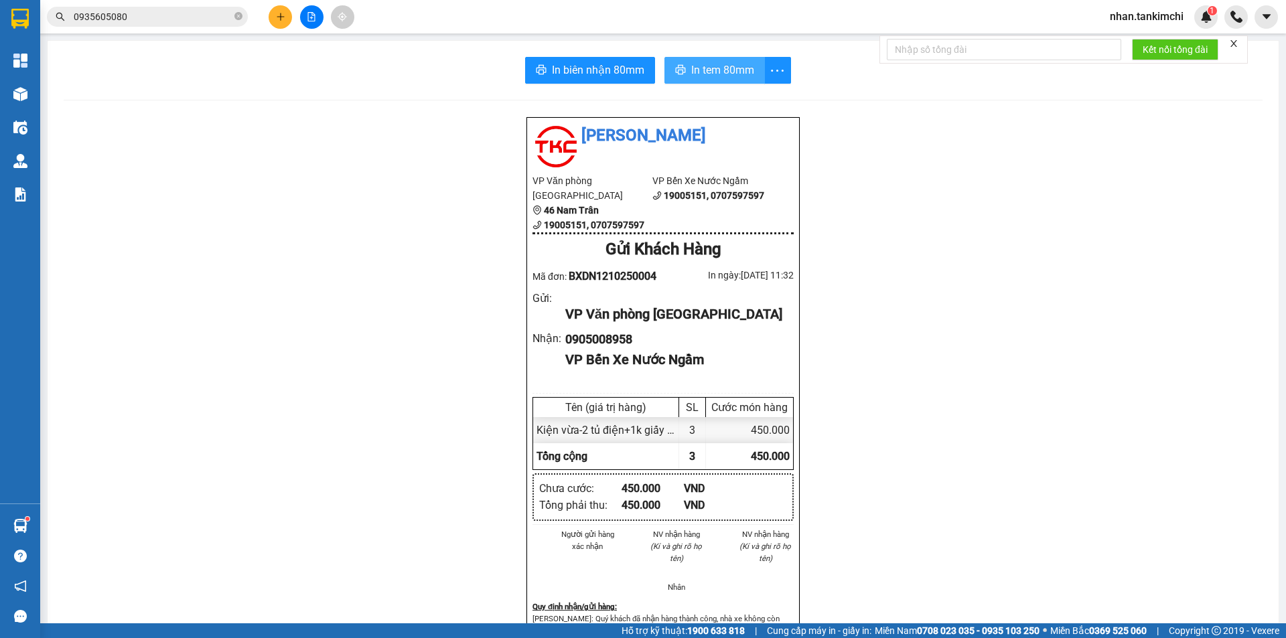
click at [720, 78] on span "In tem 80mm" at bounding box center [722, 70] width 63 height 17
click at [705, 71] on span "In tem 80mm" at bounding box center [722, 70] width 63 height 17
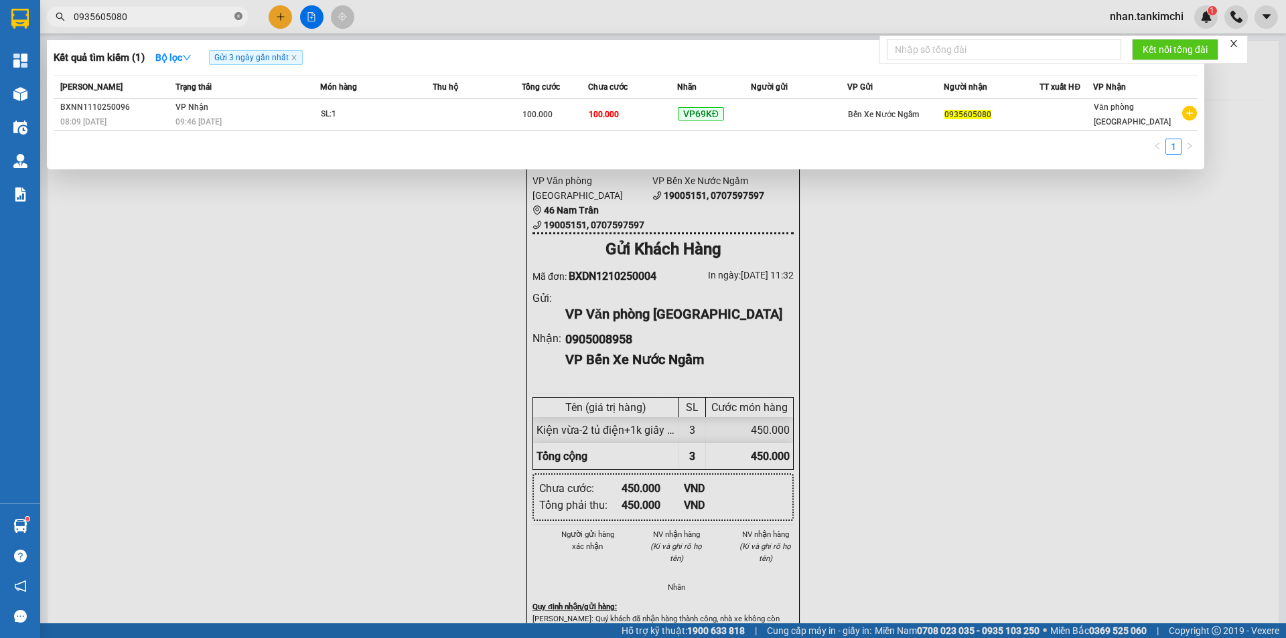
click at [240, 15] on icon "close-circle" at bounding box center [238, 16] width 8 height 8
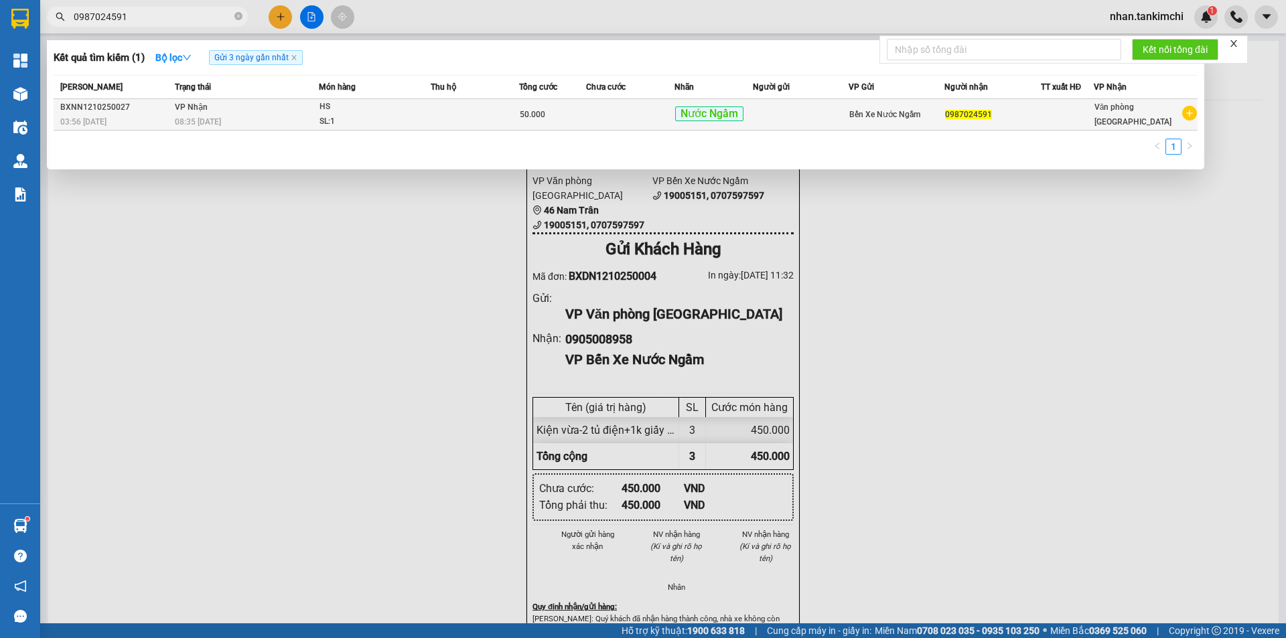
click at [590, 116] on td at bounding box center [630, 114] width 88 height 31
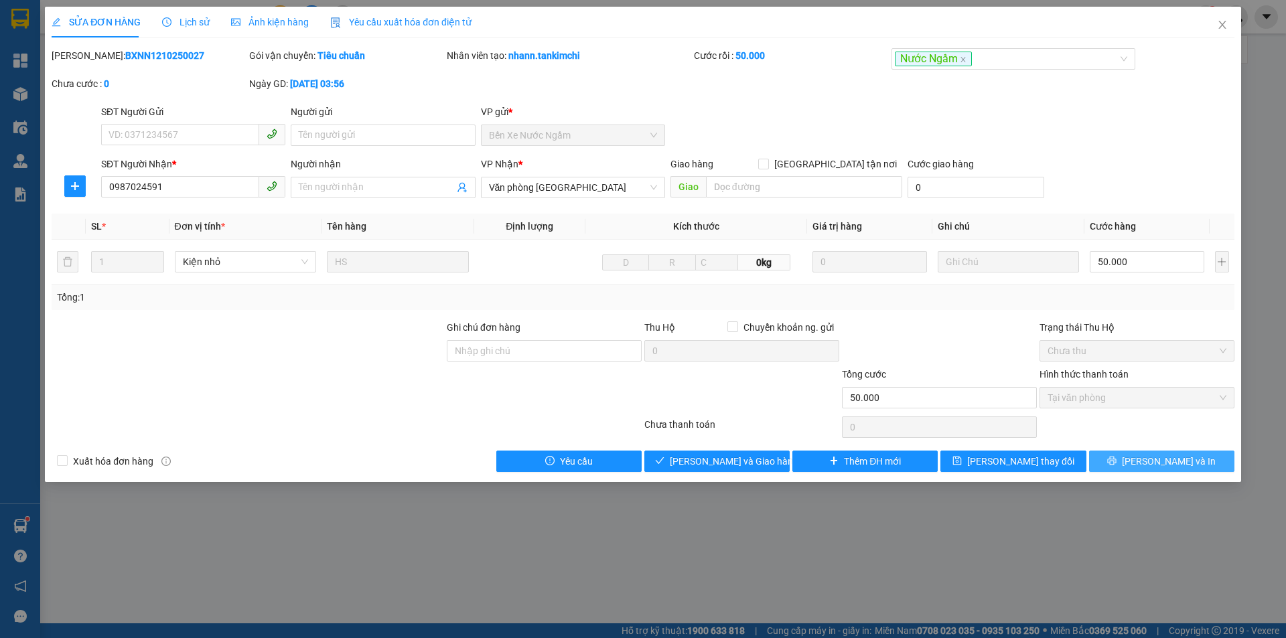
click at [1151, 457] on span "[PERSON_NAME] và In" at bounding box center [1169, 461] width 94 height 15
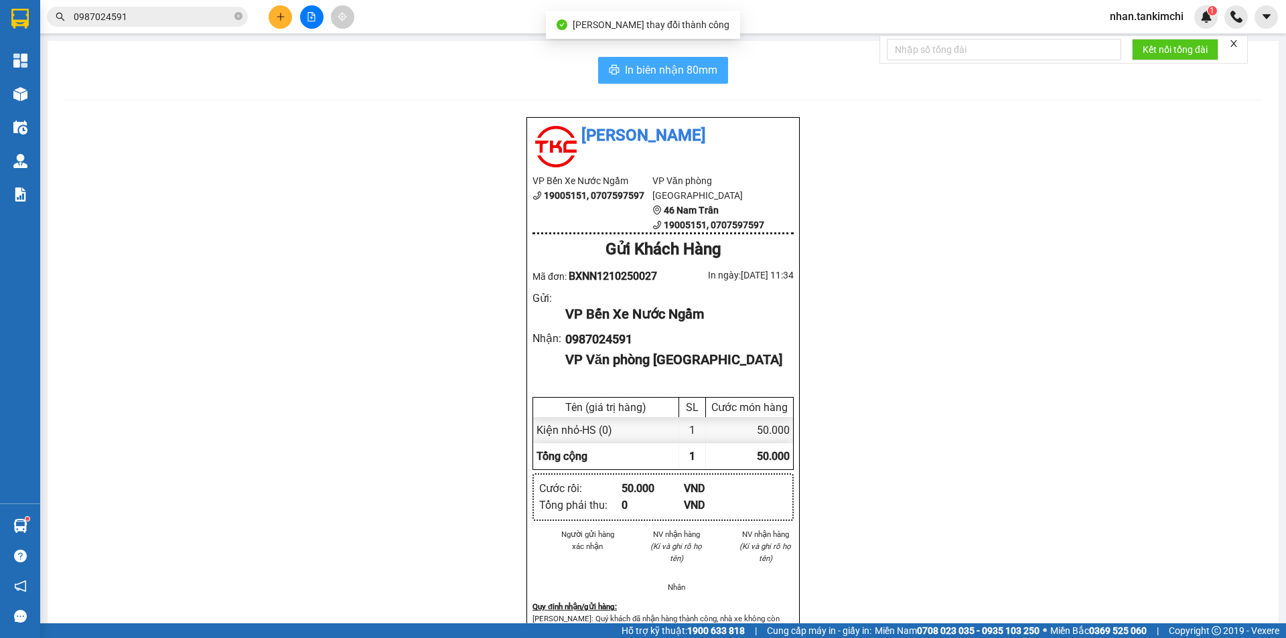
click at [662, 74] on span "In biên nhận 80mm" at bounding box center [671, 70] width 92 height 17
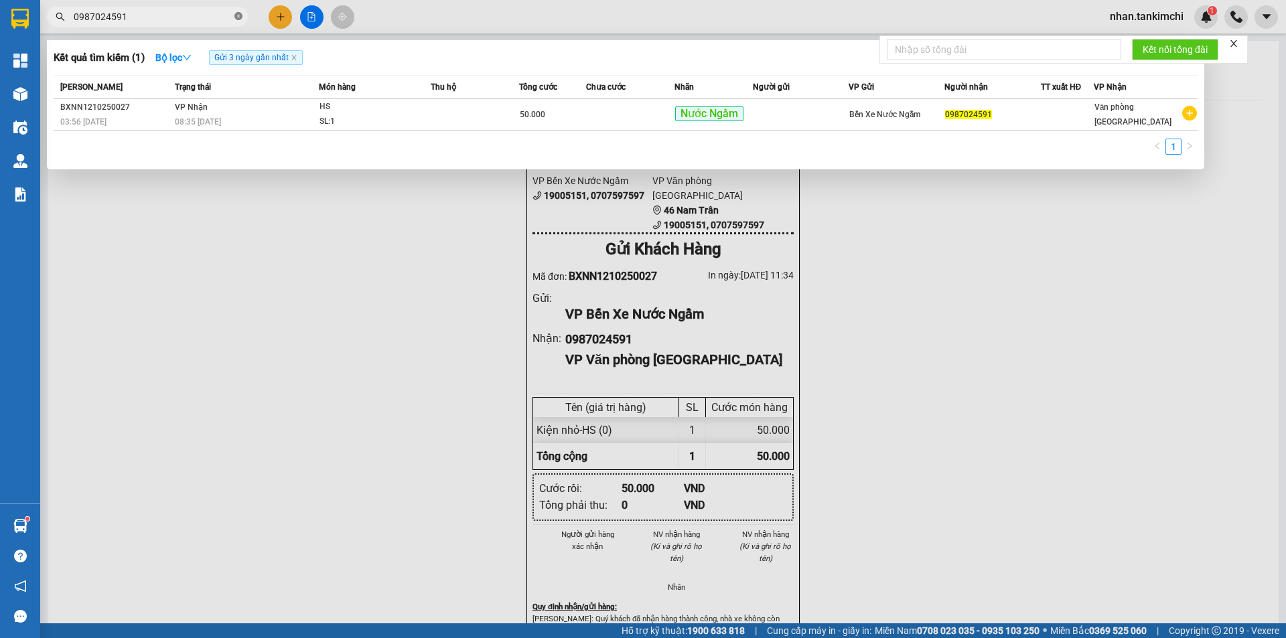
click at [238, 18] on icon "close-circle" at bounding box center [238, 16] width 8 height 8
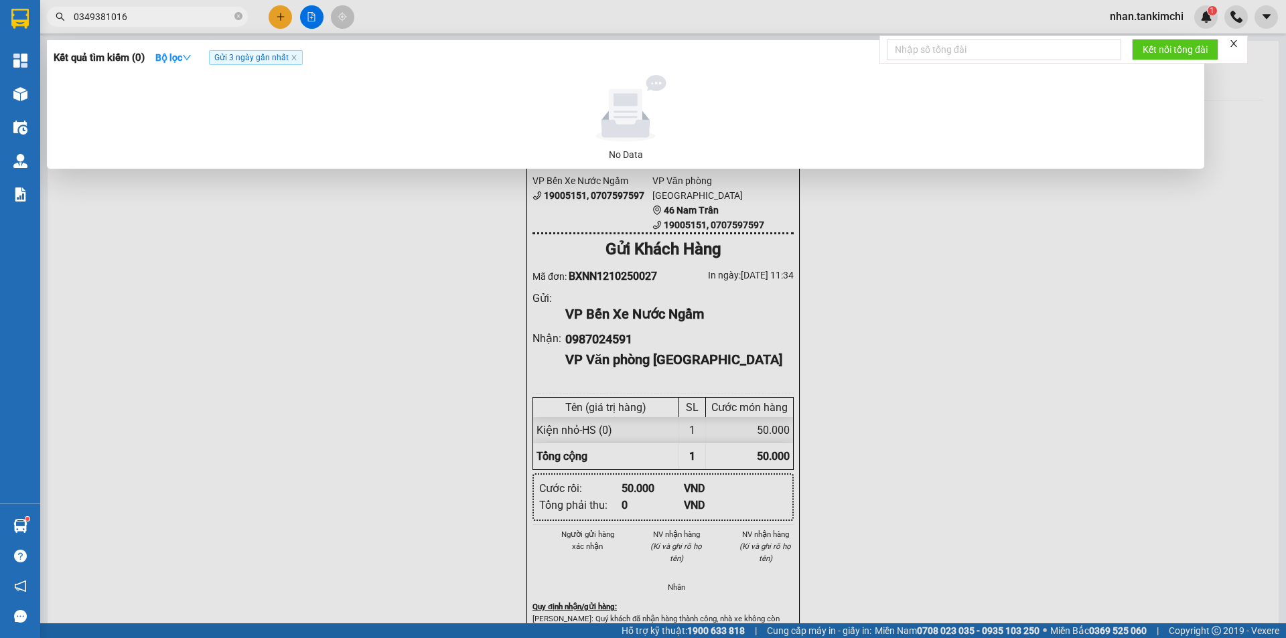
click at [97, 19] on input "0349381016" at bounding box center [153, 16] width 158 height 15
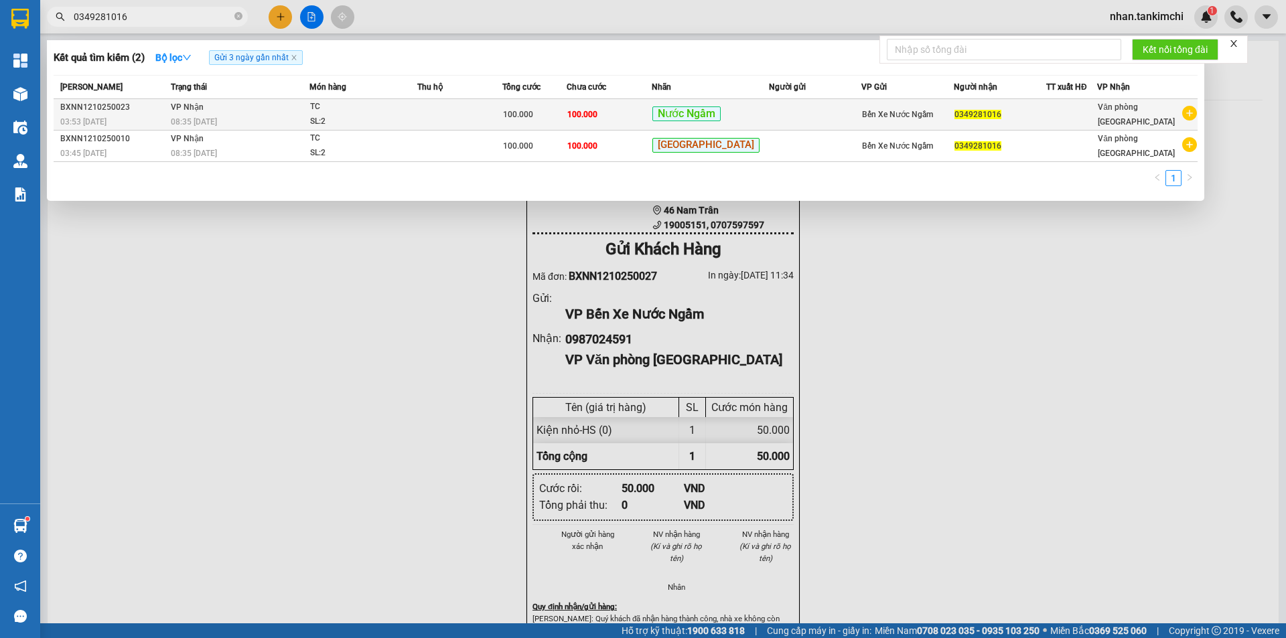
click at [634, 117] on td "100.000" at bounding box center [609, 114] width 85 height 31
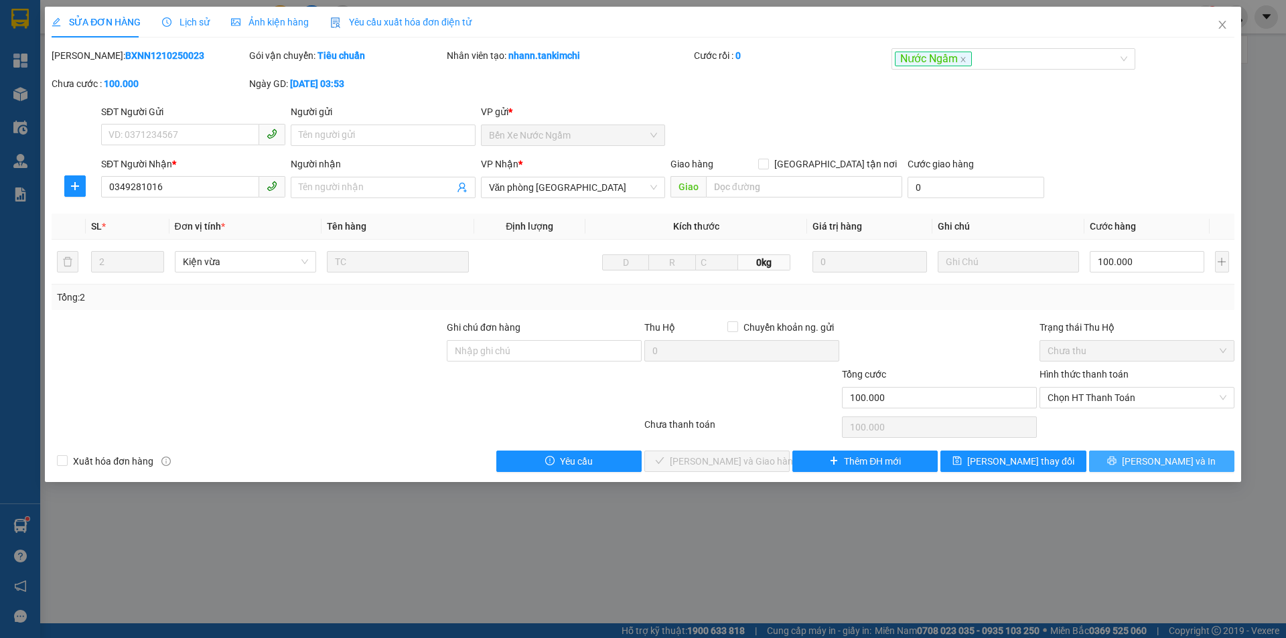
click at [1171, 459] on span "[PERSON_NAME] và In" at bounding box center [1169, 461] width 94 height 15
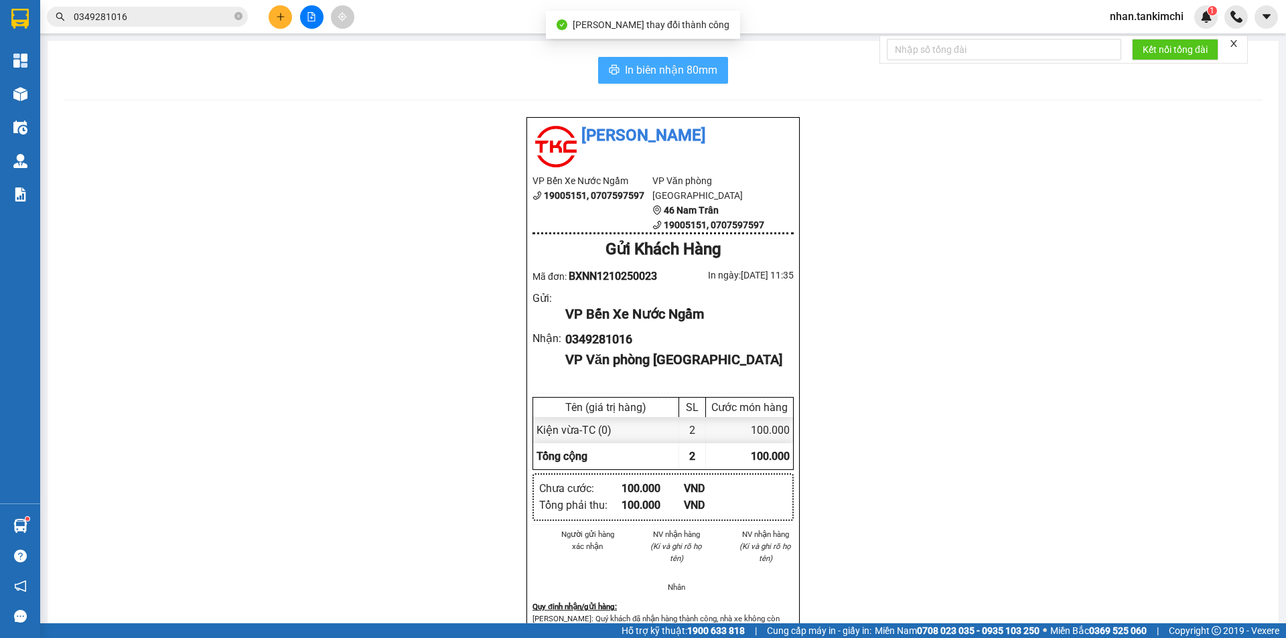
click at [666, 70] on span "In biên nhận 80mm" at bounding box center [671, 70] width 92 height 17
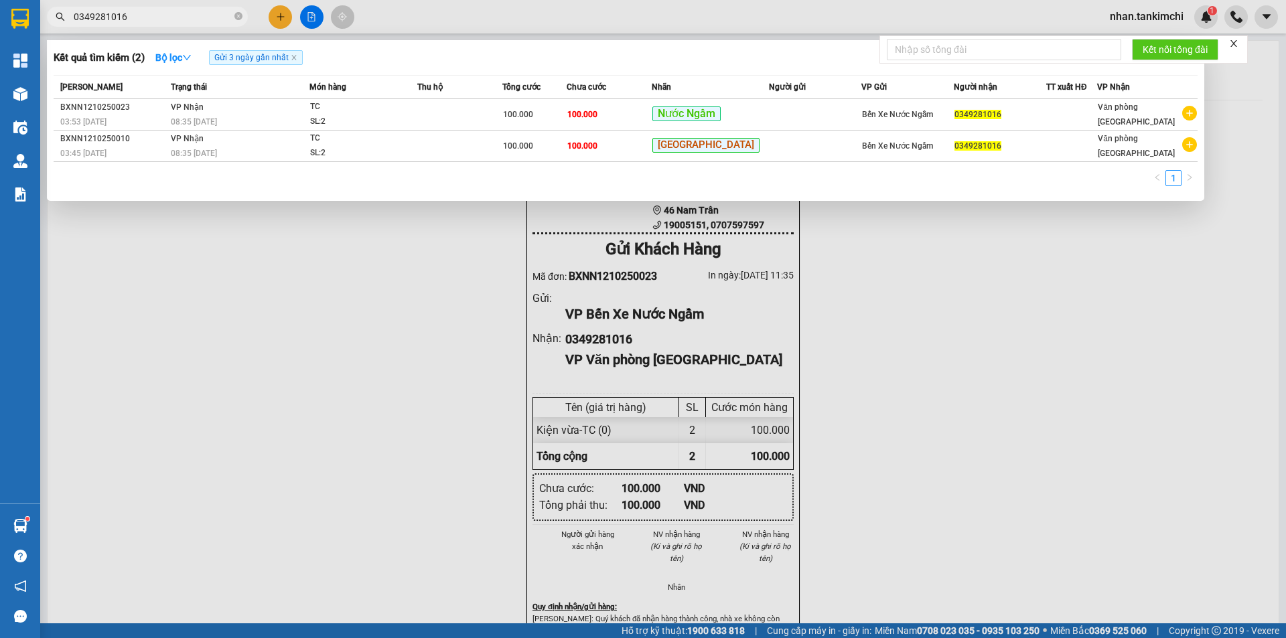
click at [204, 8] on span "0349281016" at bounding box center [147, 17] width 201 height 20
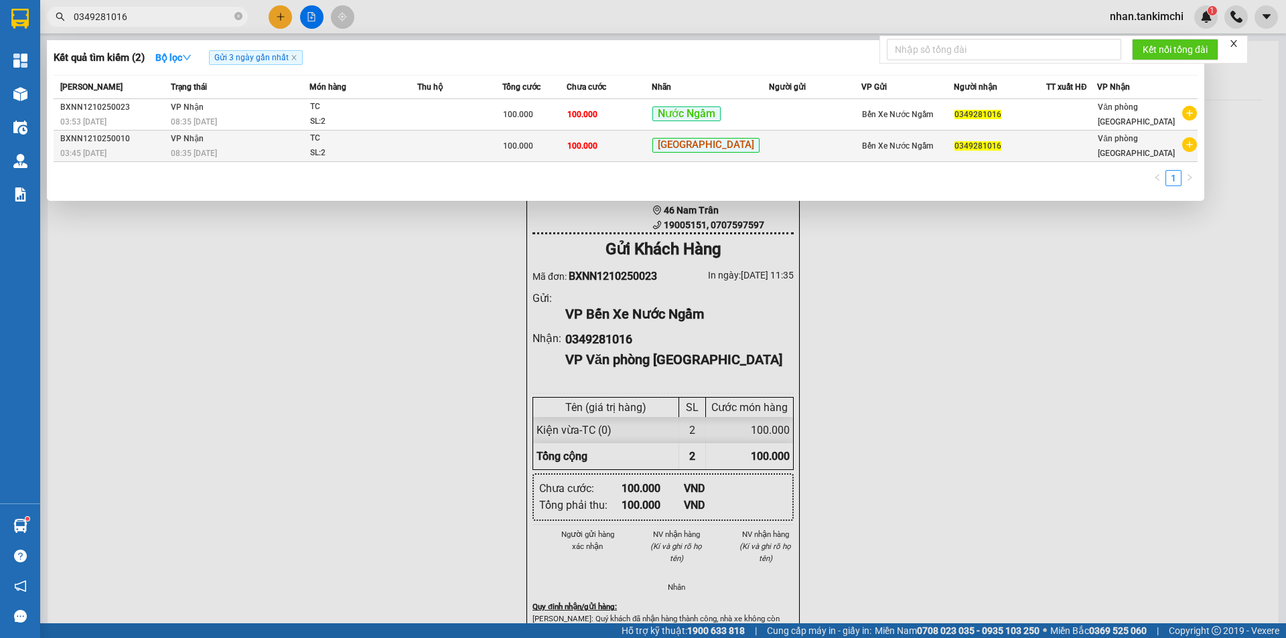
click at [623, 146] on td "100.000" at bounding box center [609, 146] width 85 height 31
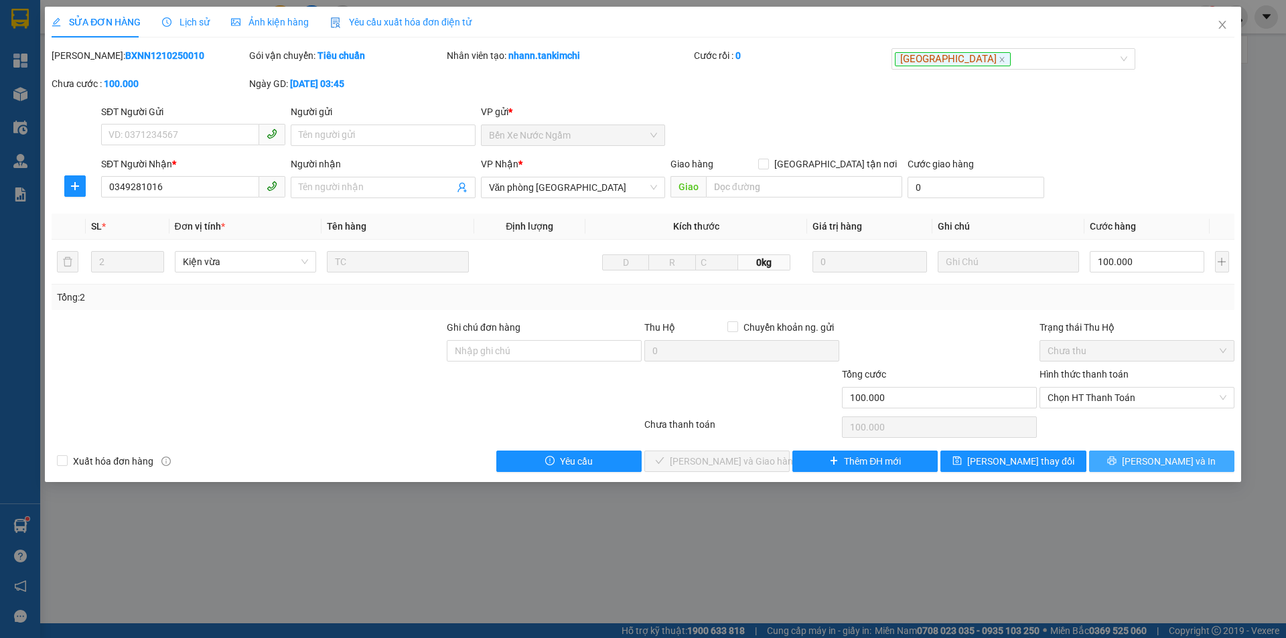
click at [1159, 457] on span "[PERSON_NAME] và In" at bounding box center [1169, 461] width 94 height 15
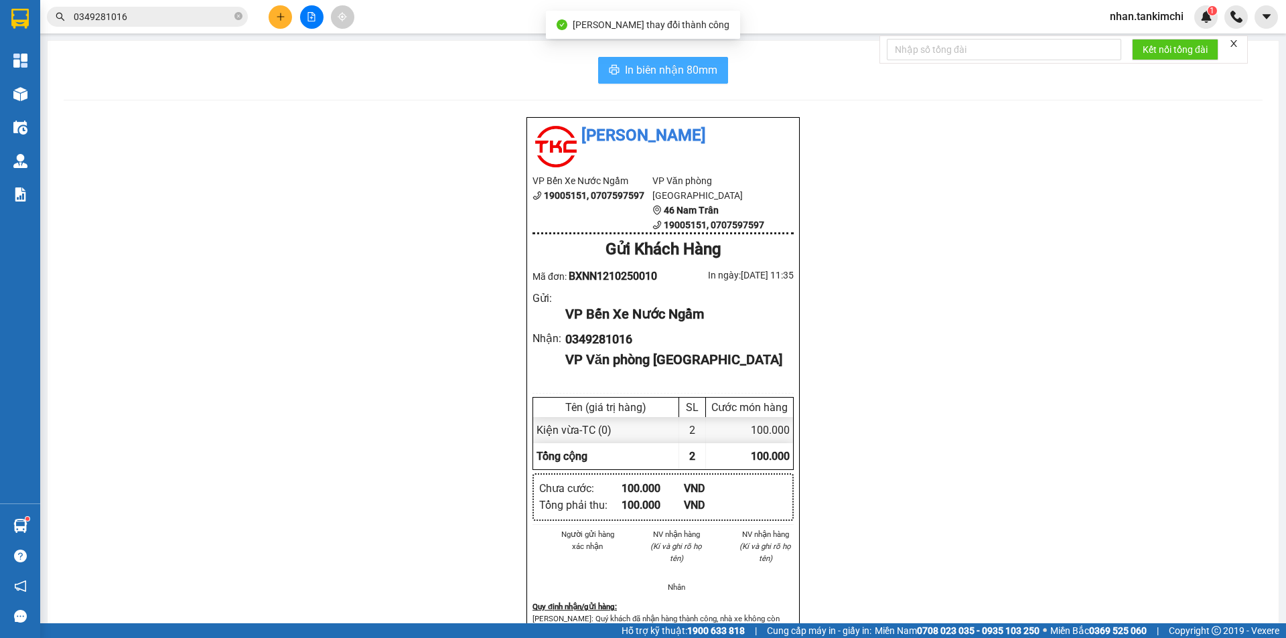
click at [667, 72] on span "In biên nhận 80mm" at bounding box center [671, 70] width 92 height 17
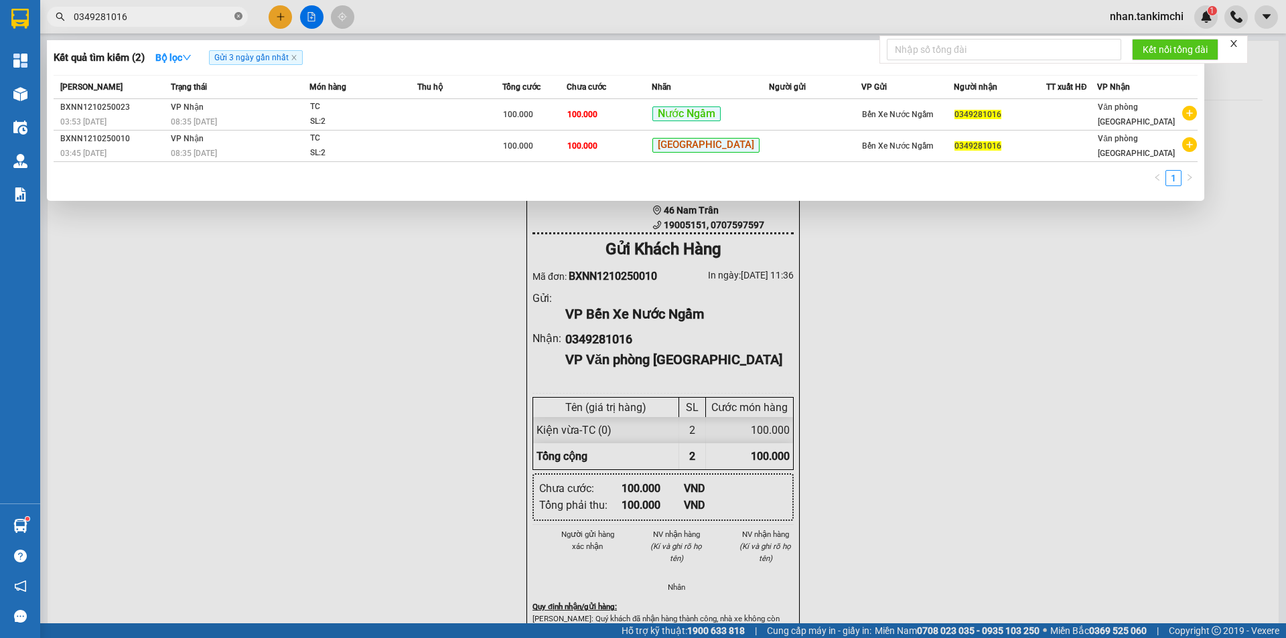
click at [236, 17] on icon "close-circle" at bounding box center [238, 16] width 8 height 8
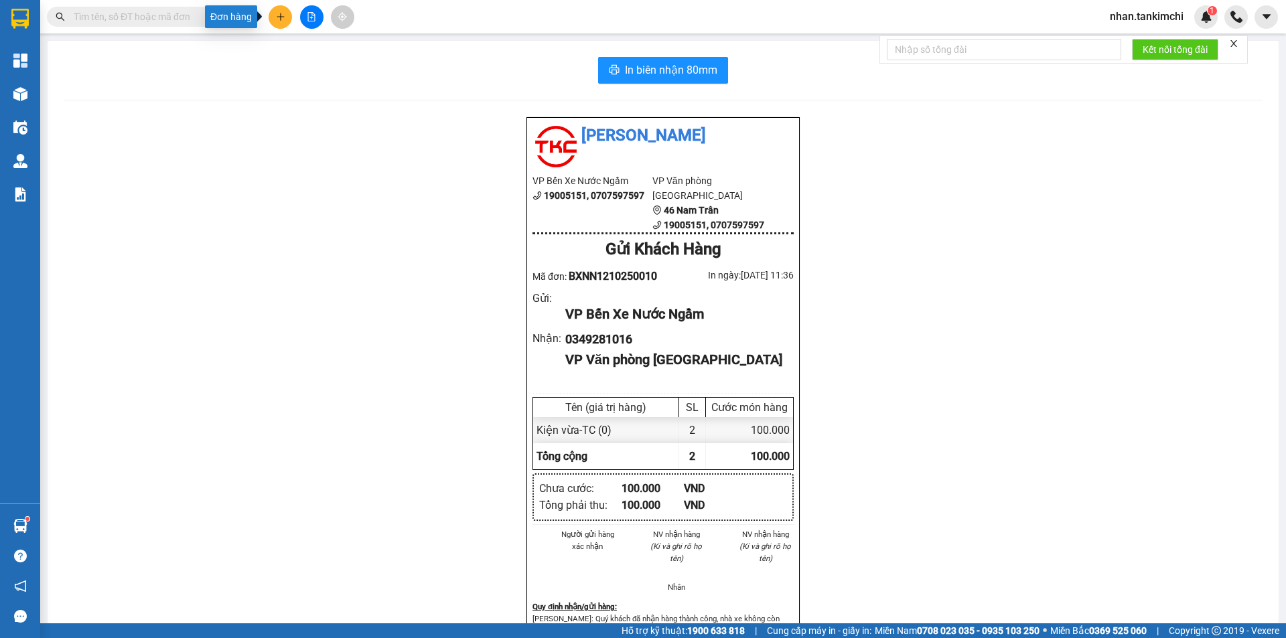
click at [281, 22] on button at bounding box center [280, 16] width 23 height 23
click at [188, 89] on div "In biên nhận 80mm Tân Kim Chi VP Bến Xe Nước Ngầm 19005151, 0707597597 VP Văn p…" at bounding box center [663, 401] width 1231 height 721
click at [224, 11] on input "text" at bounding box center [153, 16] width 158 height 15
click at [332, 15] on div at bounding box center [311, 16] width 100 height 23
click at [283, 20] on icon "plus" at bounding box center [280, 16] width 9 height 9
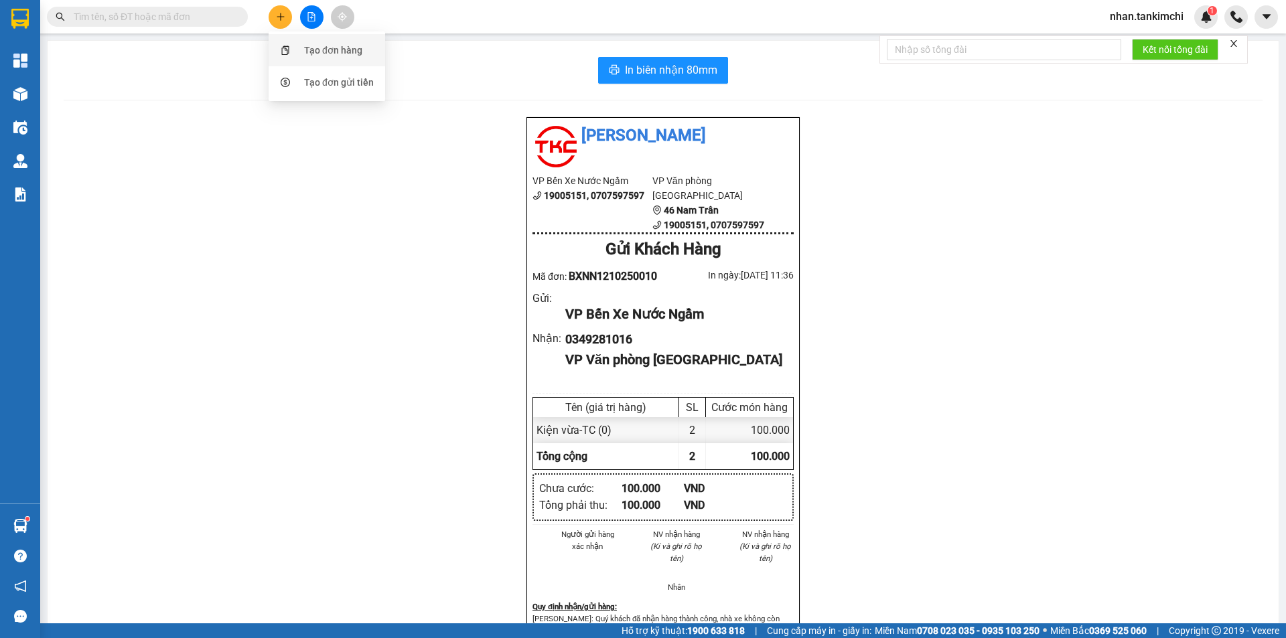
click at [301, 56] on div "Tạo đơn hàng" at bounding box center [327, 50] width 100 height 25
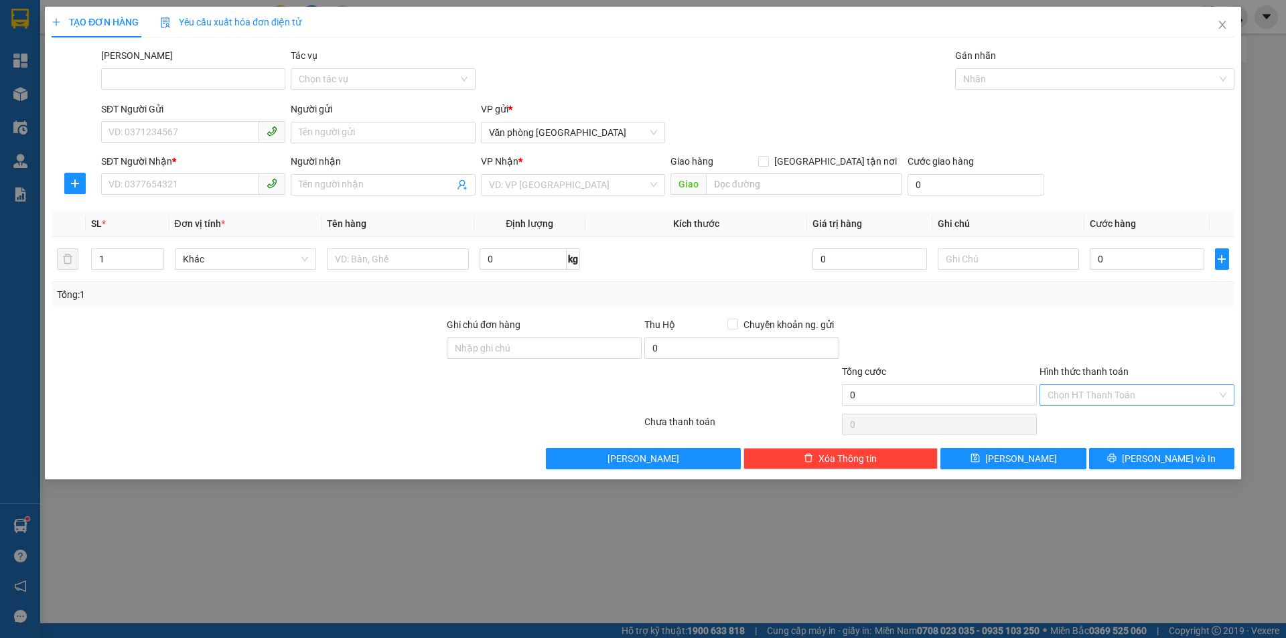
drag, startPoint x: 1150, startPoint y: 401, endPoint x: 1152, endPoint y: 388, distance: 12.2
click at [1152, 388] on input "Hình thức thanh toán" at bounding box center [1132, 395] width 169 height 20
click at [1115, 423] on div "Tại văn phòng" at bounding box center [1137, 422] width 179 height 15
click at [196, 188] on input "SĐT Người Nhận *" at bounding box center [180, 183] width 158 height 21
click at [1224, 28] on icon "close" at bounding box center [1221, 25] width 7 height 8
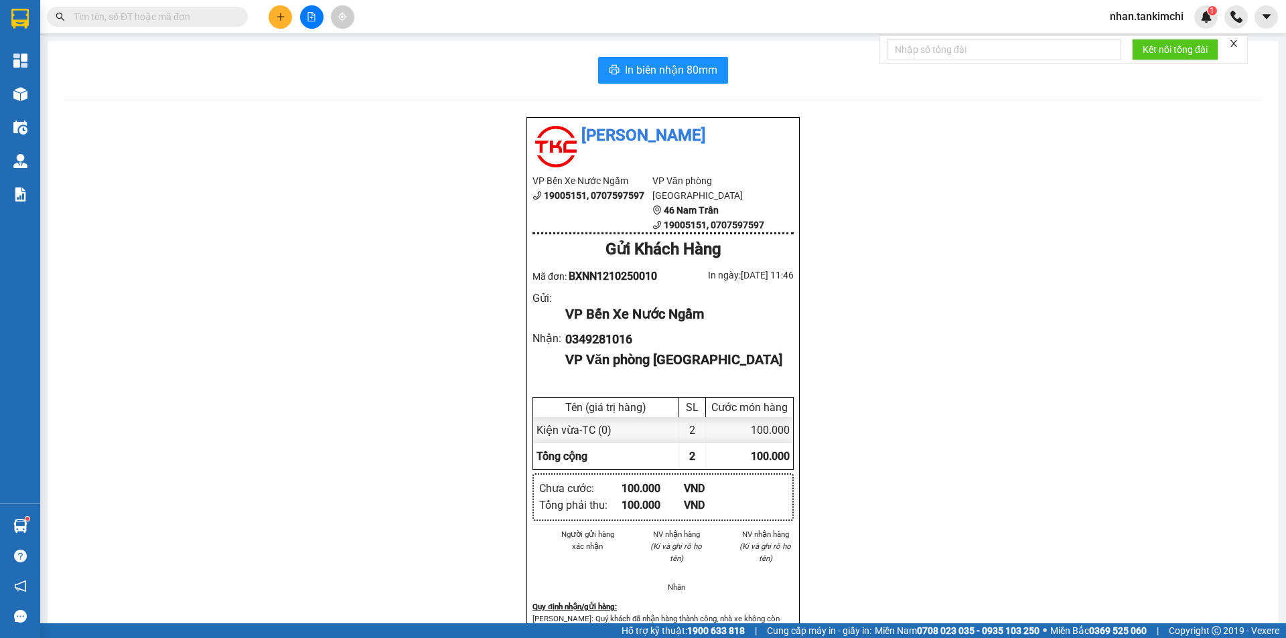
click at [111, 20] on input "text" at bounding box center [153, 16] width 158 height 15
click at [154, 22] on input "text" at bounding box center [153, 16] width 158 height 15
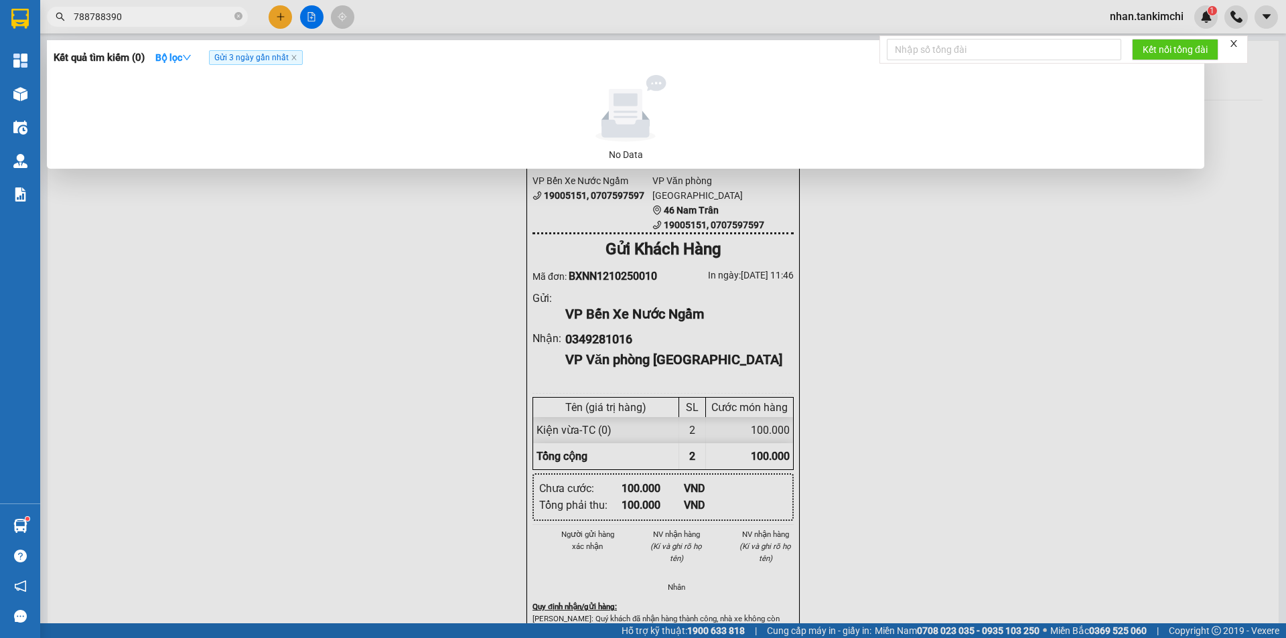
click at [76, 16] on input "788788390" at bounding box center [153, 16] width 158 height 15
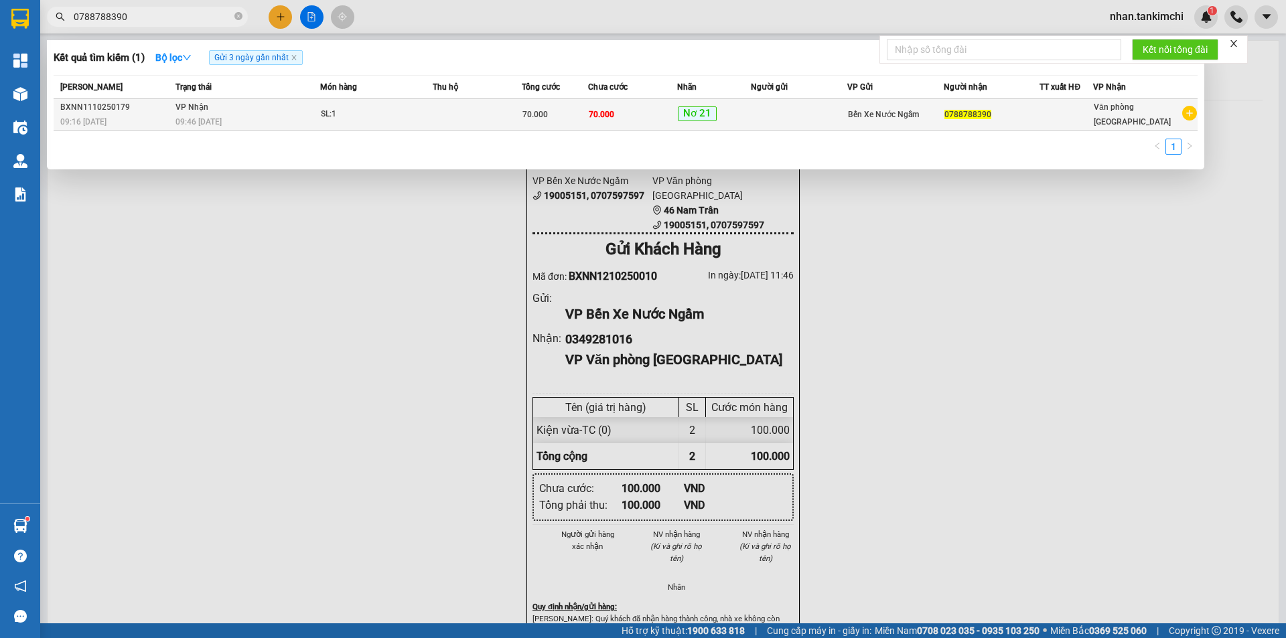
click at [353, 123] on td "SL: 1" at bounding box center [376, 114] width 113 height 31
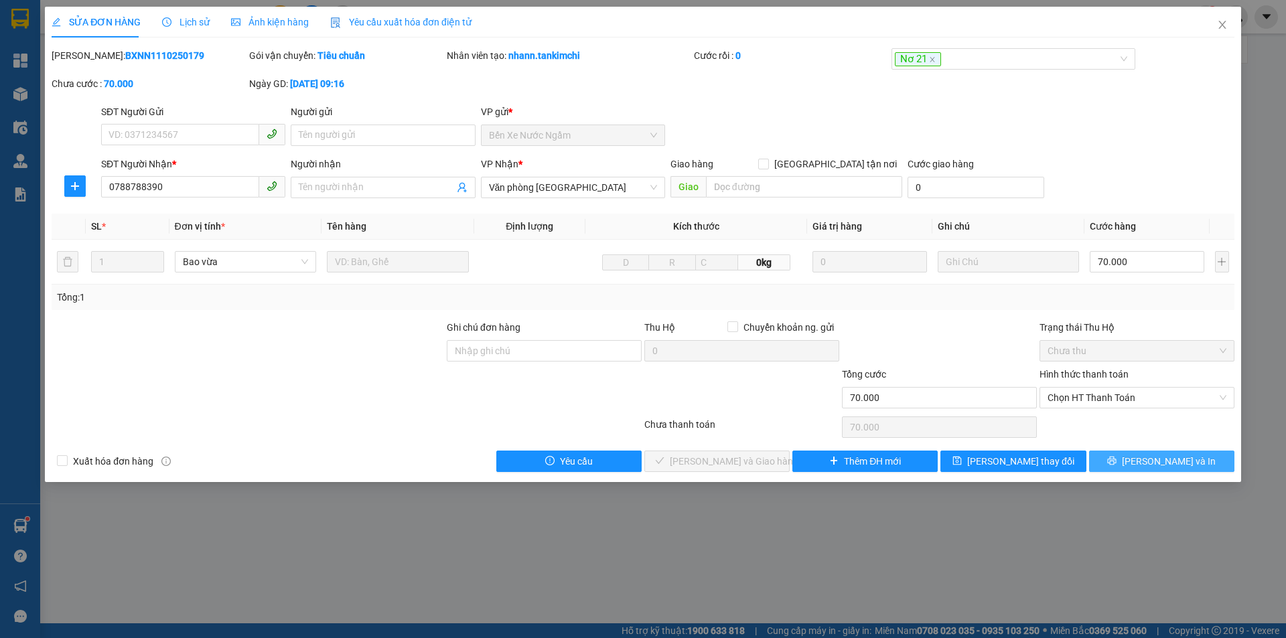
click at [1117, 461] on icon "printer" at bounding box center [1111, 460] width 9 height 9
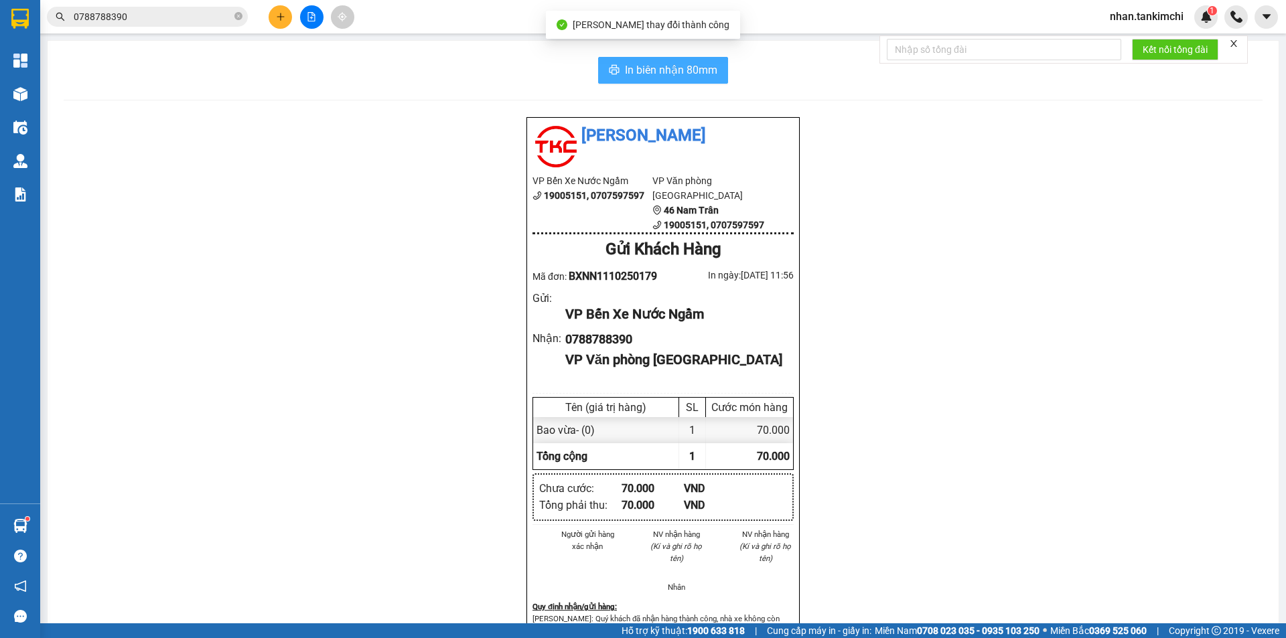
click at [650, 75] on span "In biên nhận 80mm" at bounding box center [671, 70] width 92 height 17
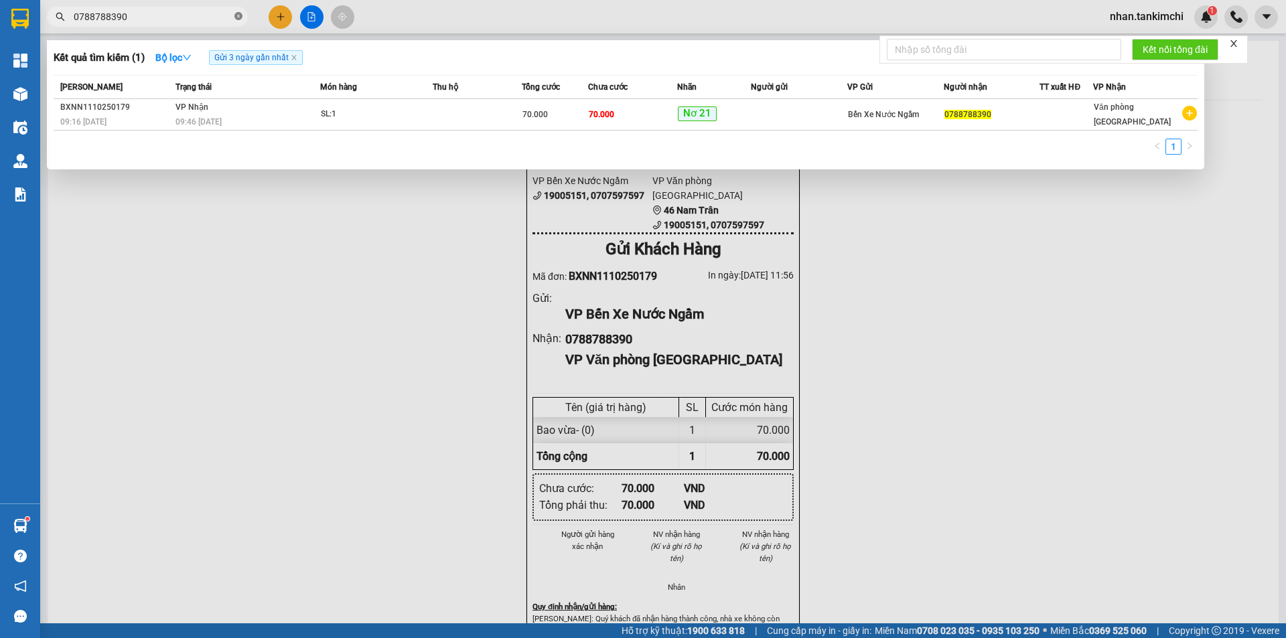
click at [242, 17] on icon "close-circle" at bounding box center [238, 16] width 8 height 8
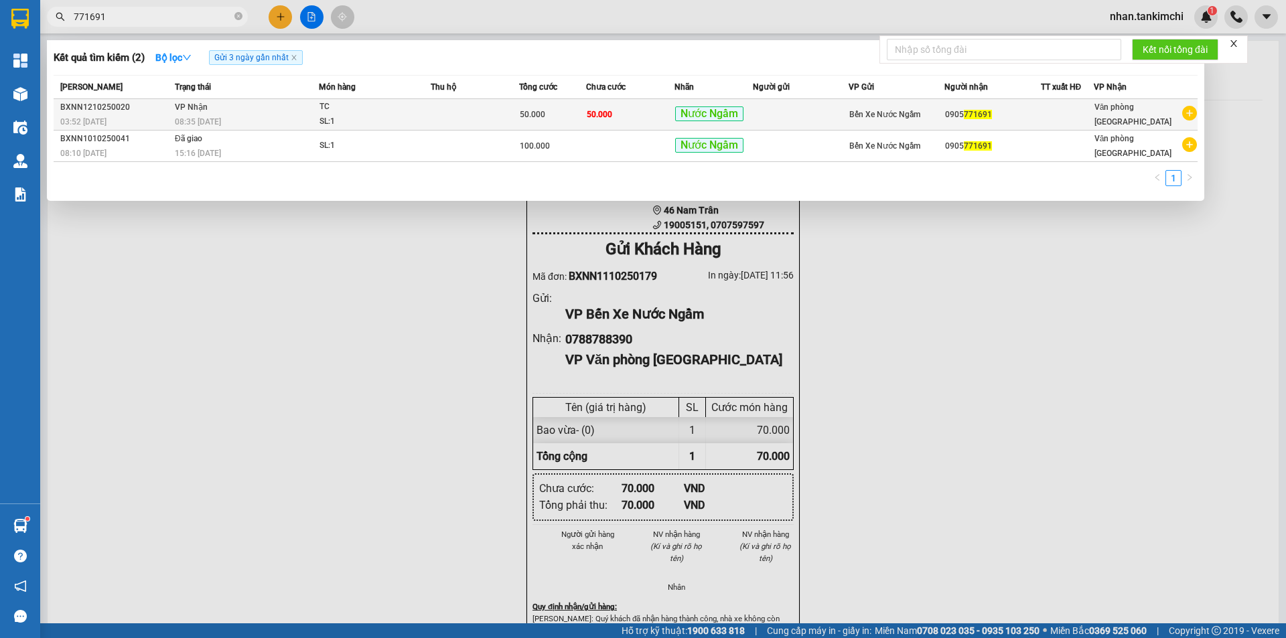
click at [640, 116] on td "50.000" at bounding box center [630, 114] width 88 height 31
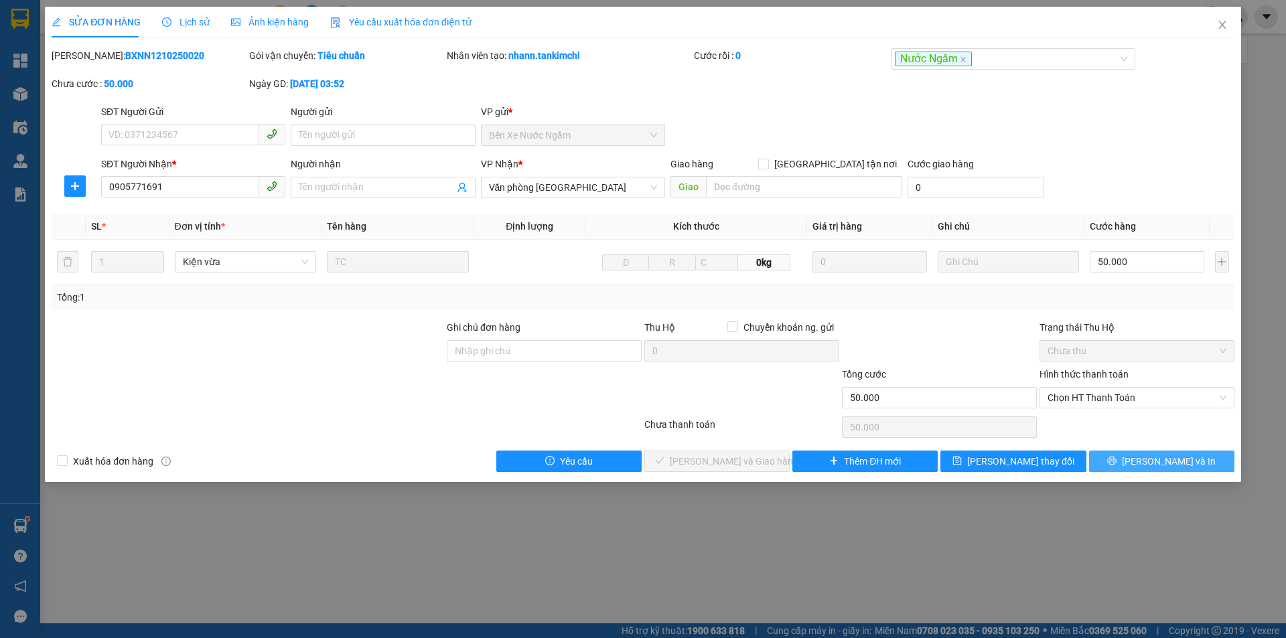
click at [1177, 466] on span "[PERSON_NAME] và In" at bounding box center [1169, 461] width 94 height 15
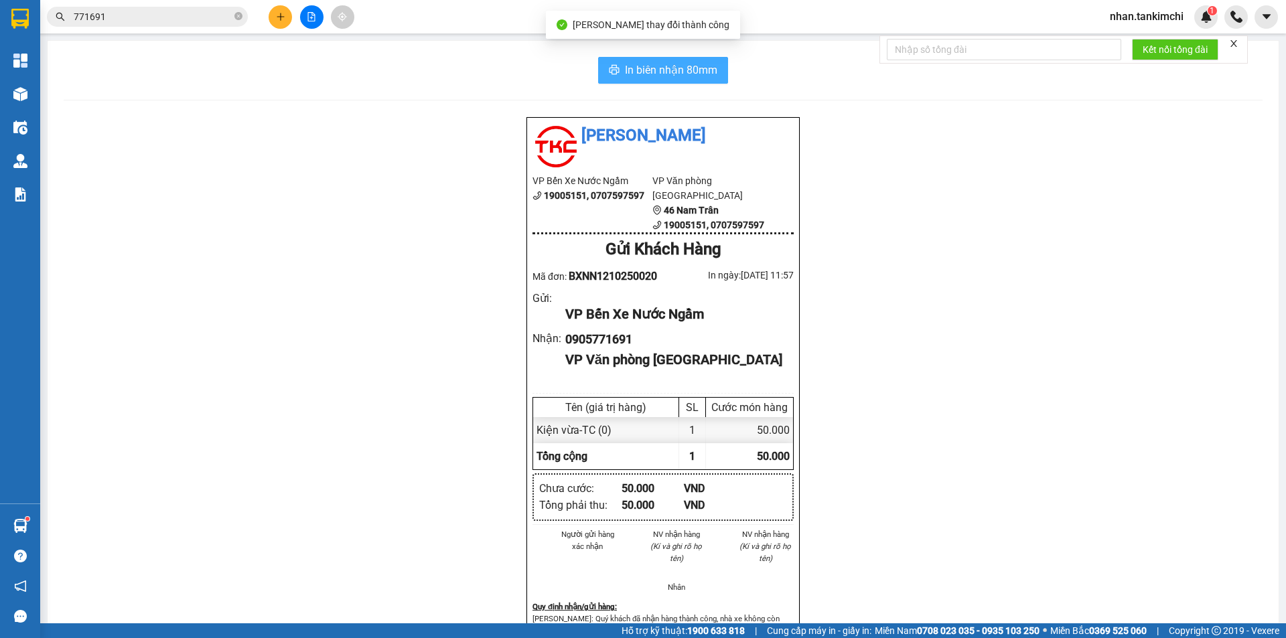
click at [651, 72] on span "In biên nhận 80mm" at bounding box center [671, 70] width 92 height 17
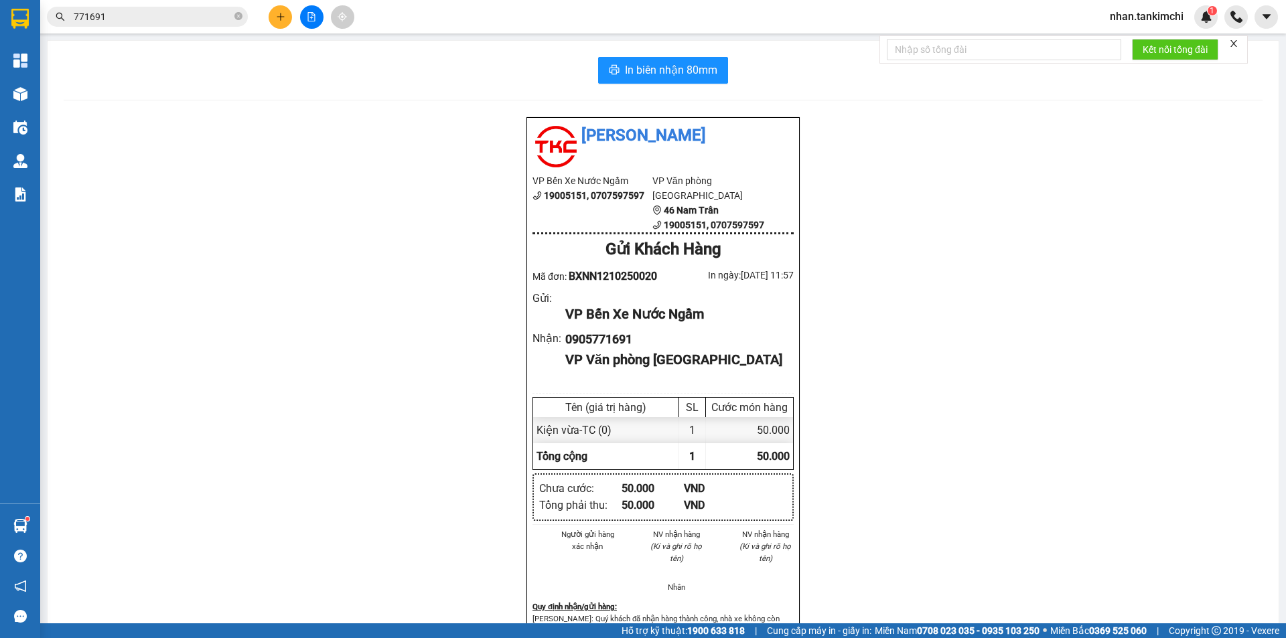
click at [232, 31] on div "Kết quả tìm kiếm ( 2 ) Bộ lọc Gửi 3 ngày gần nhất Mã ĐH Trạng thái Món hàng Thu…" at bounding box center [643, 16] width 1286 height 33
click at [239, 13] on icon "close-circle" at bounding box center [238, 16] width 8 height 8
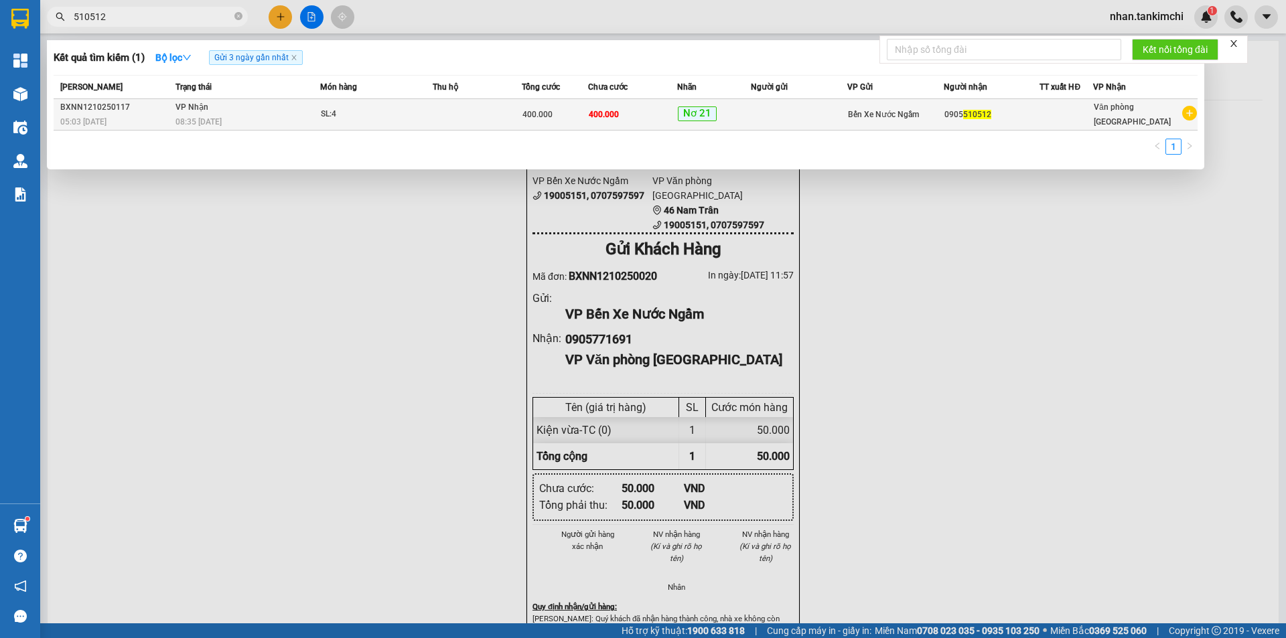
click at [486, 109] on td at bounding box center [477, 114] width 89 height 31
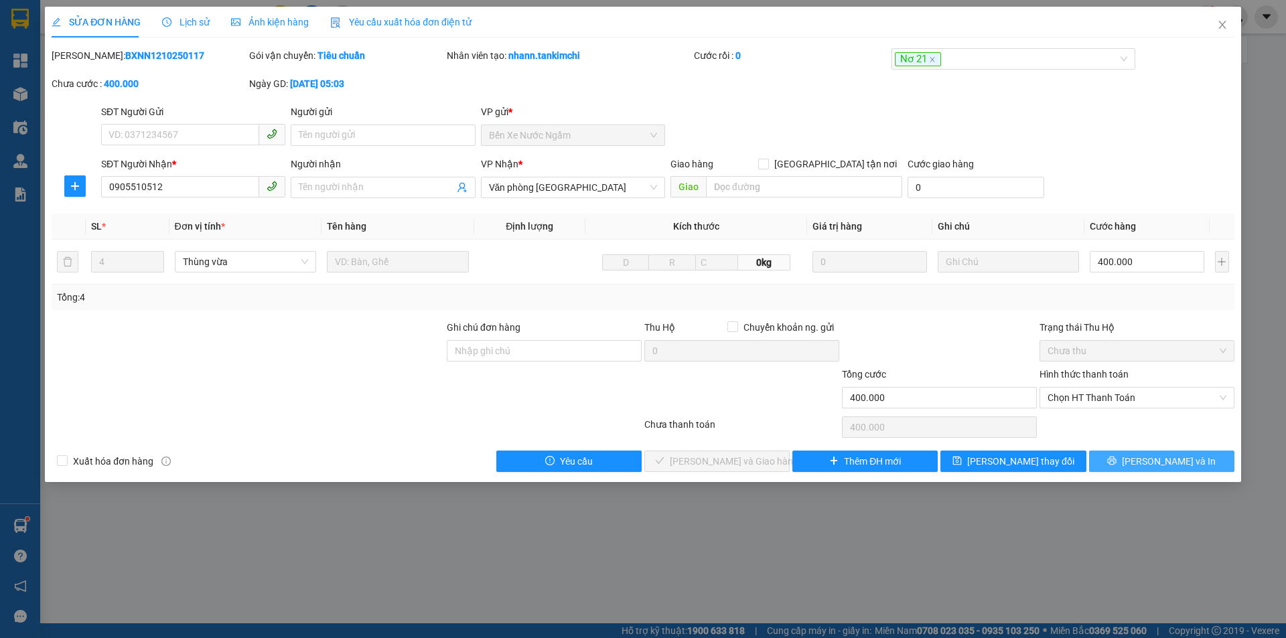
click at [1183, 457] on span "[PERSON_NAME] và In" at bounding box center [1169, 461] width 94 height 15
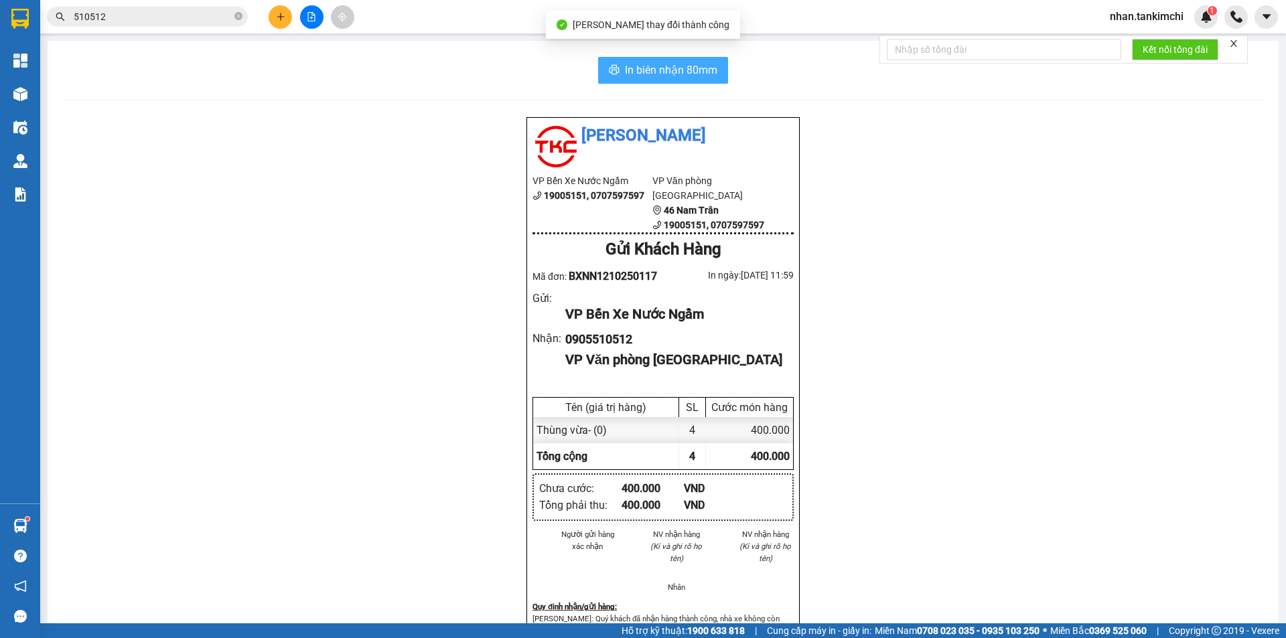
click at [654, 65] on span "In biên nhận 80mm" at bounding box center [671, 70] width 92 height 17
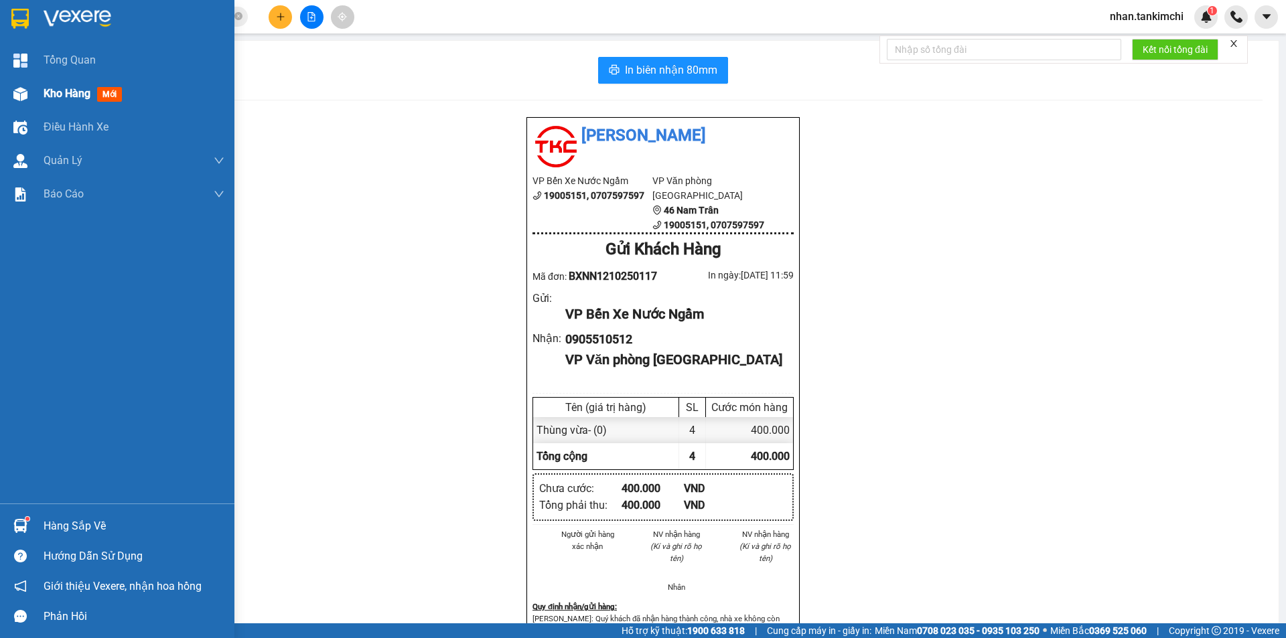
click at [64, 98] on span "Kho hàng" at bounding box center [67, 93] width 47 height 13
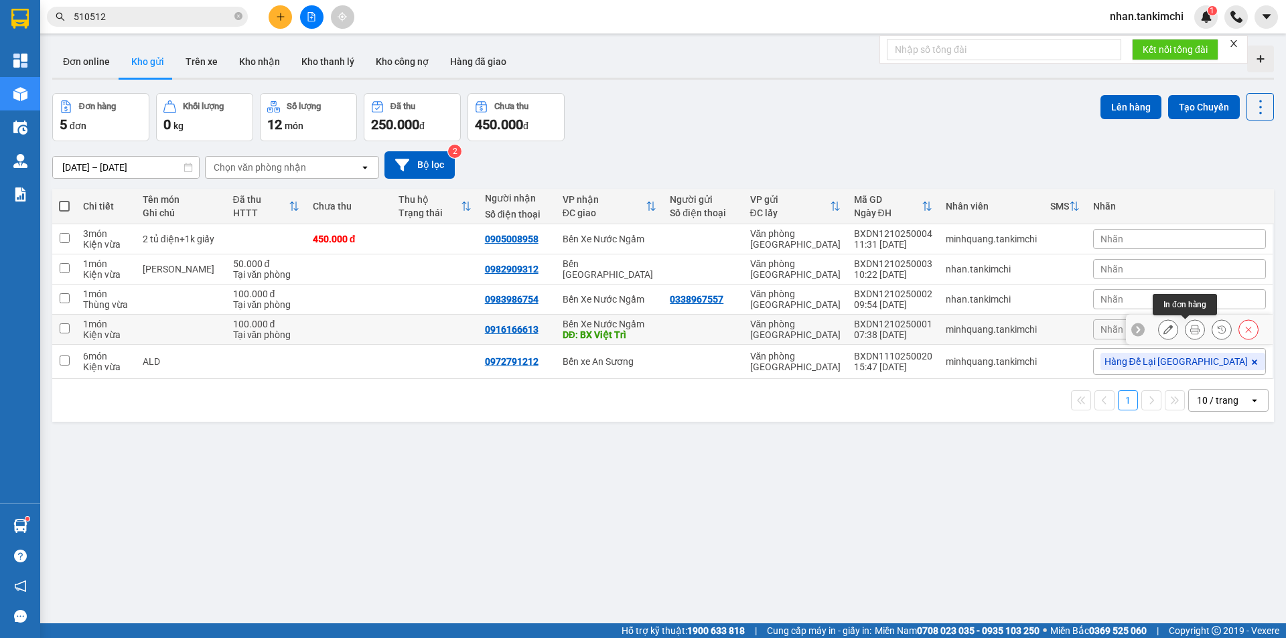
click at [1190, 325] on icon at bounding box center [1194, 329] width 9 height 9
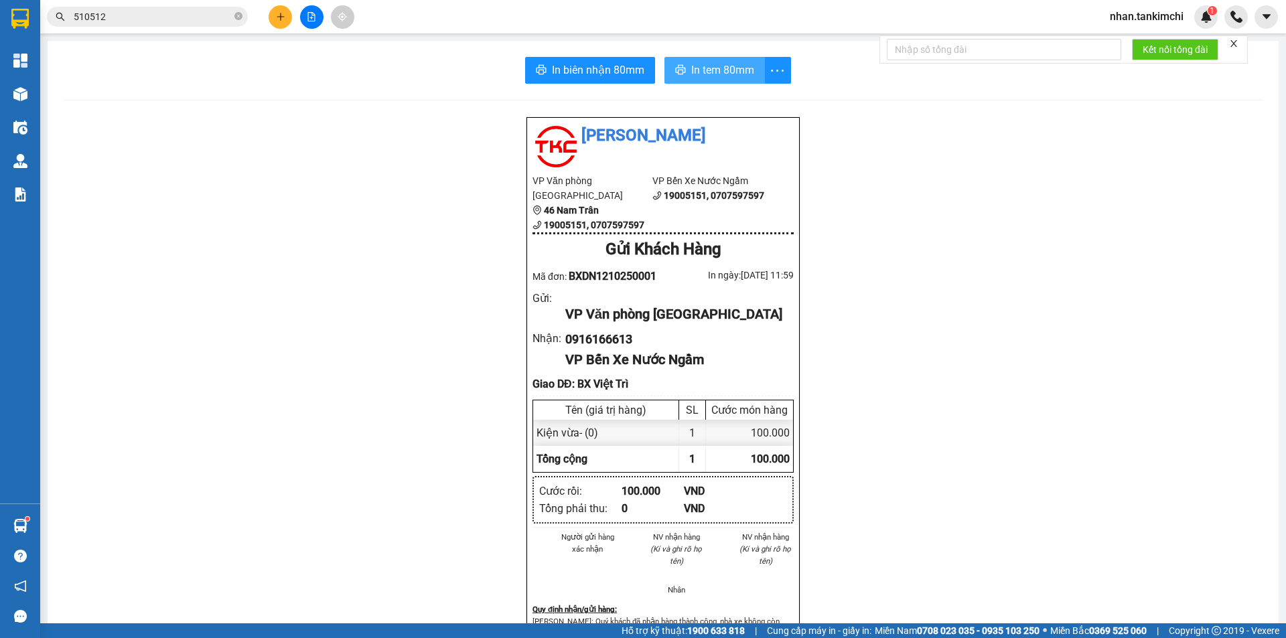
click at [709, 66] on span "In tem 80mm" at bounding box center [722, 70] width 63 height 17
click at [277, 23] on button at bounding box center [280, 16] width 23 height 23
click at [281, 21] on icon "plus" at bounding box center [280, 16] width 9 height 9
click at [284, 14] on icon "plus" at bounding box center [280, 16] width 9 height 9
click at [308, 49] on div "Tạo đơn hàng" at bounding box center [333, 50] width 58 height 15
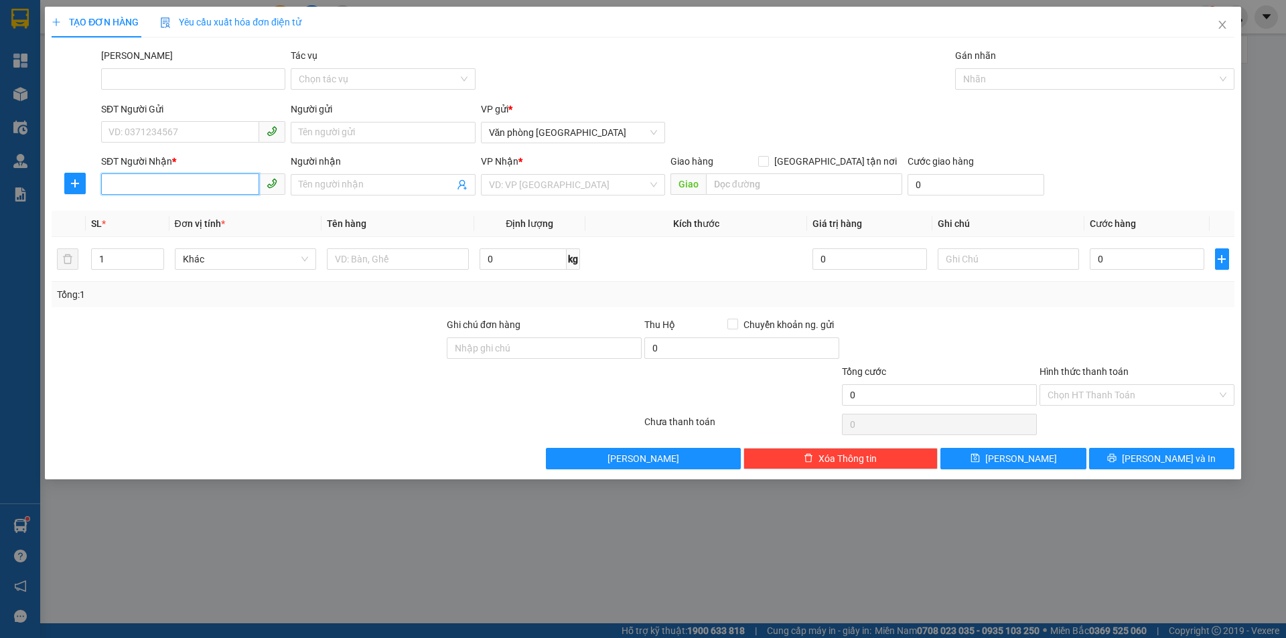
click at [182, 189] on input "SĐT Người Nhận *" at bounding box center [180, 183] width 158 height 21
click at [275, 259] on span "Khác" at bounding box center [246, 259] width 126 height 20
type input "0786598988"
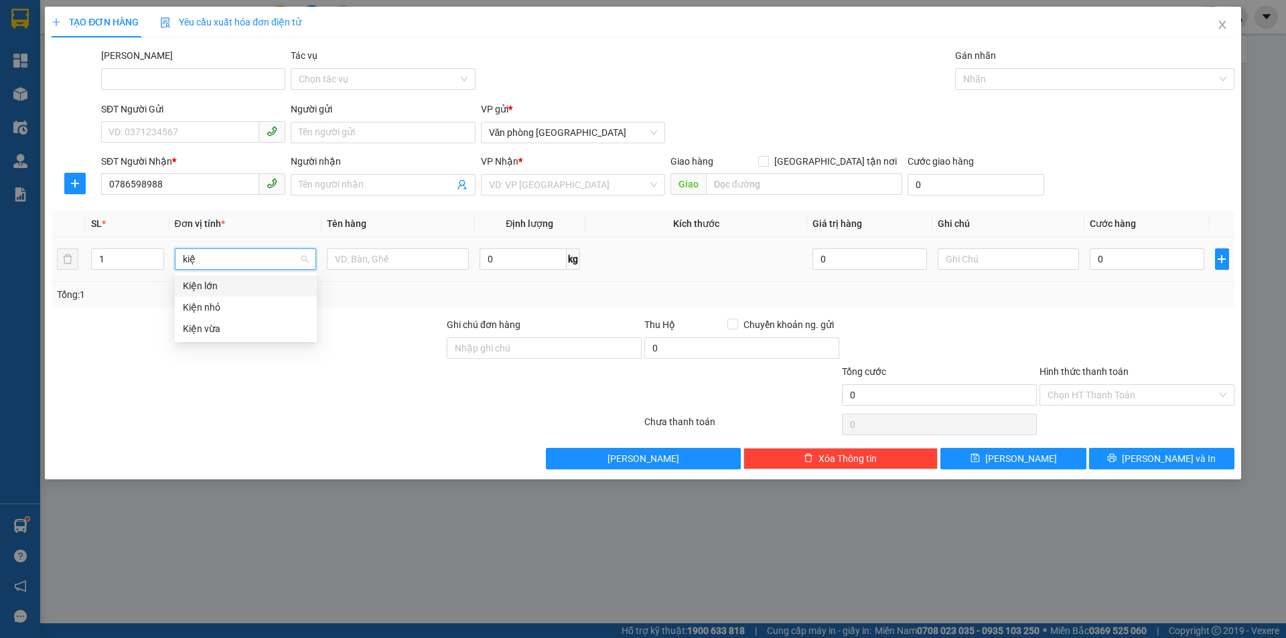
type input "kiện"
click at [237, 334] on div "Kiện vừa" at bounding box center [246, 328] width 126 height 15
click at [1133, 261] on input "0" at bounding box center [1147, 258] width 114 height 21
type input "5"
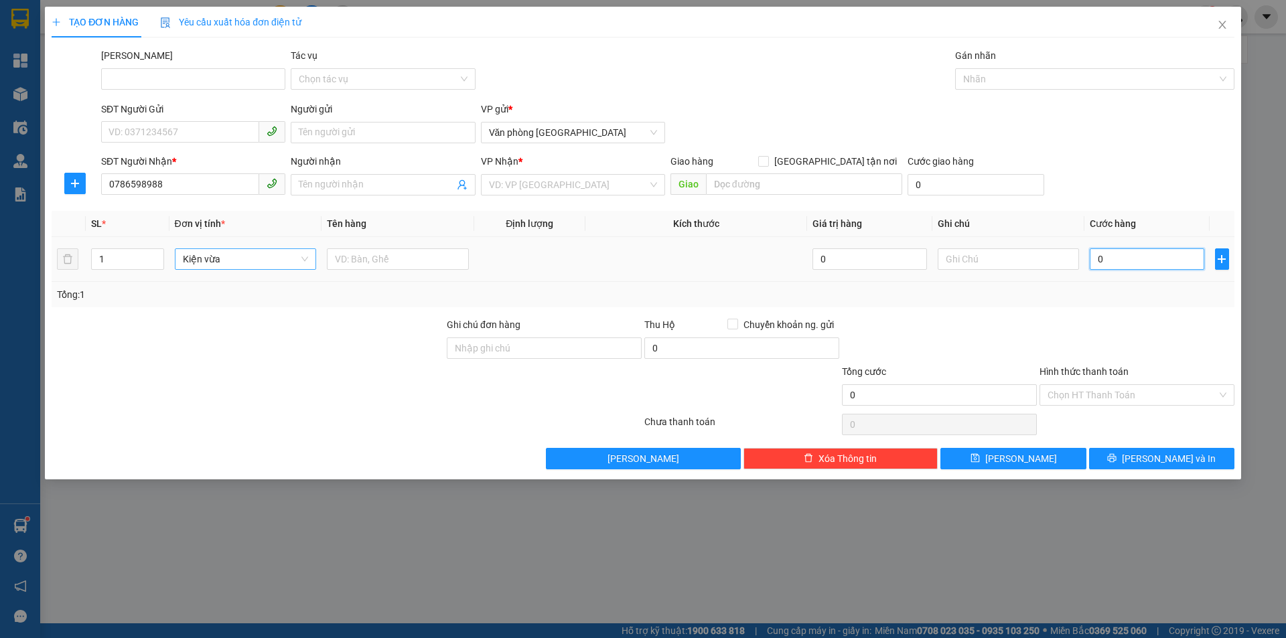
type input "5"
type input "50"
type input "500"
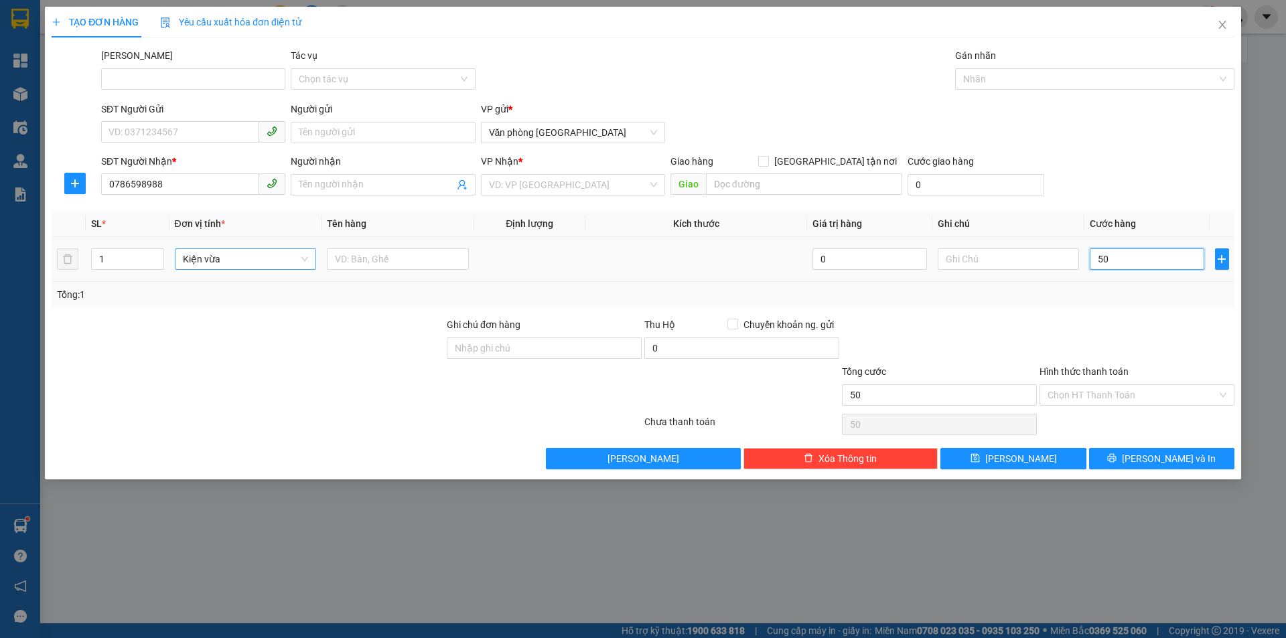
type input "500"
type input "5.000"
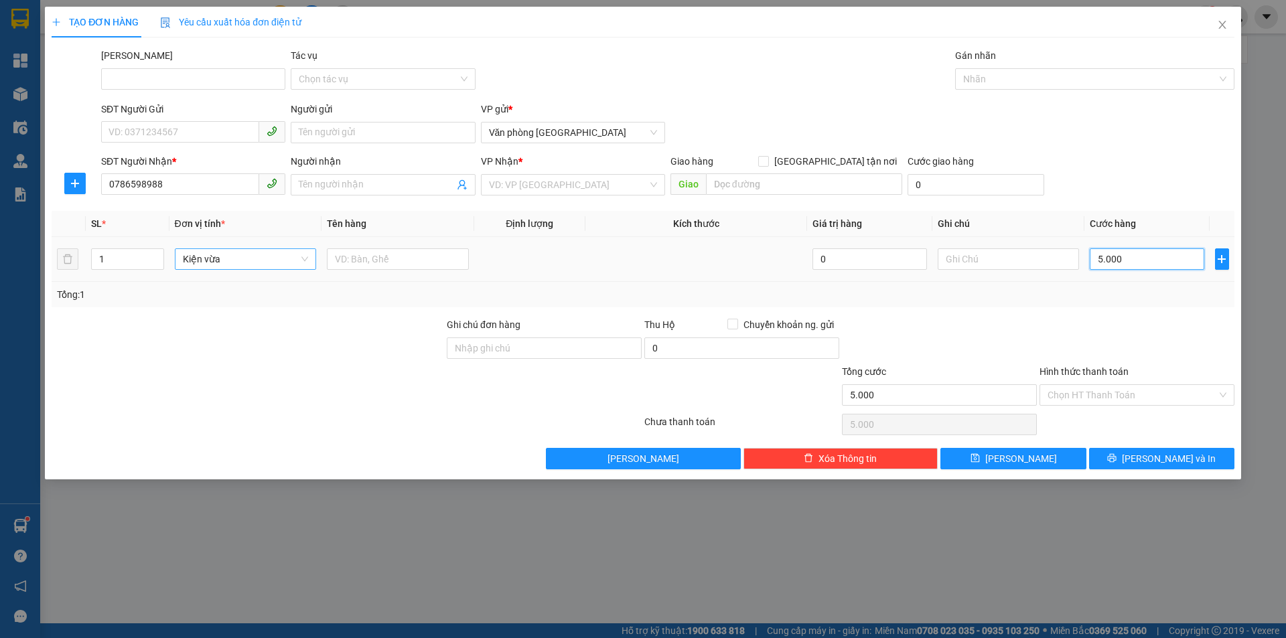
type input "50.000"
click at [521, 184] on input "search" at bounding box center [568, 185] width 159 height 20
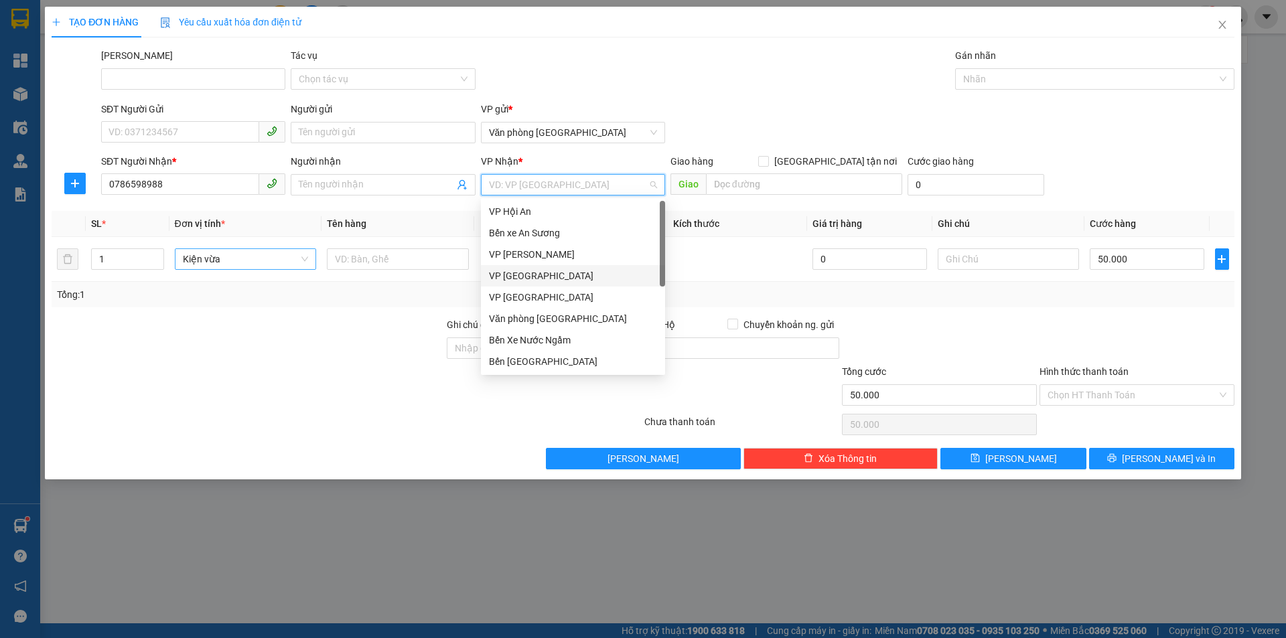
click at [547, 273] on div "VP [GEOGRAPHIC_DATA]" at bounding box center [573, 276] width 168 height 15
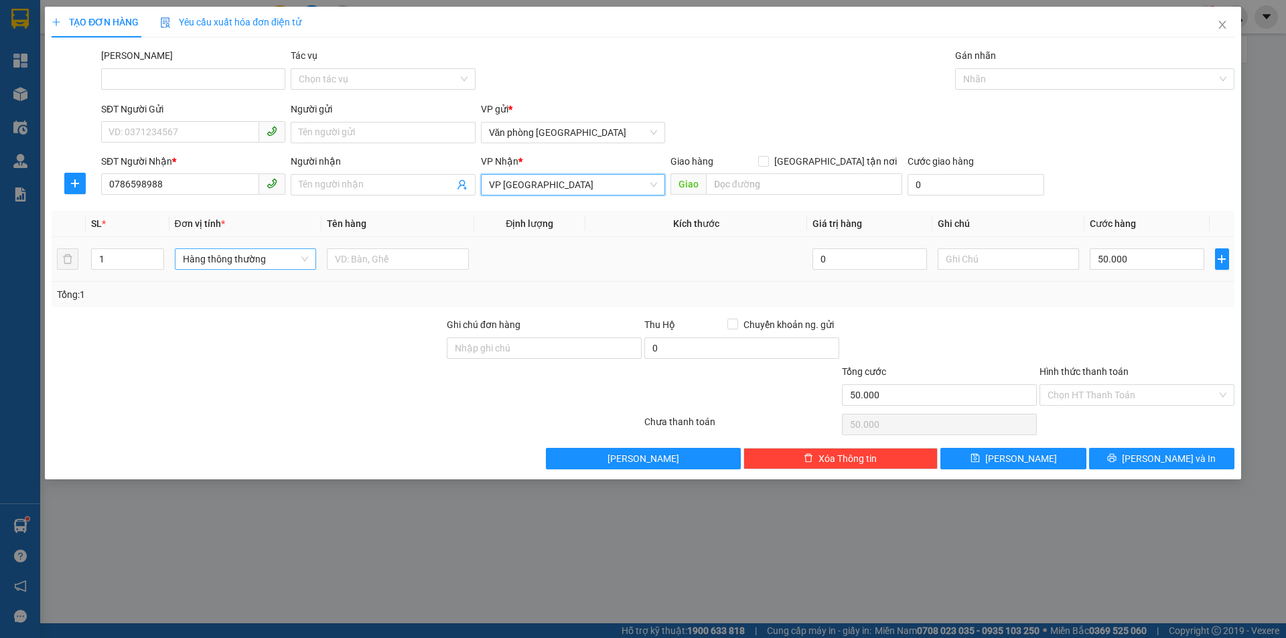
click at [282, 262] on span "Hàng thông thường" at bounding box center [246, 259] width 126 height 20
type input "kiện"
click at [228, 328] on div "Kiện vừa" at bounding box center [246, 328] width 126 height 15
click at [1147, 256] on input "50.000" at bounding box center [1147, 258] width 114 height 21
type input "0"
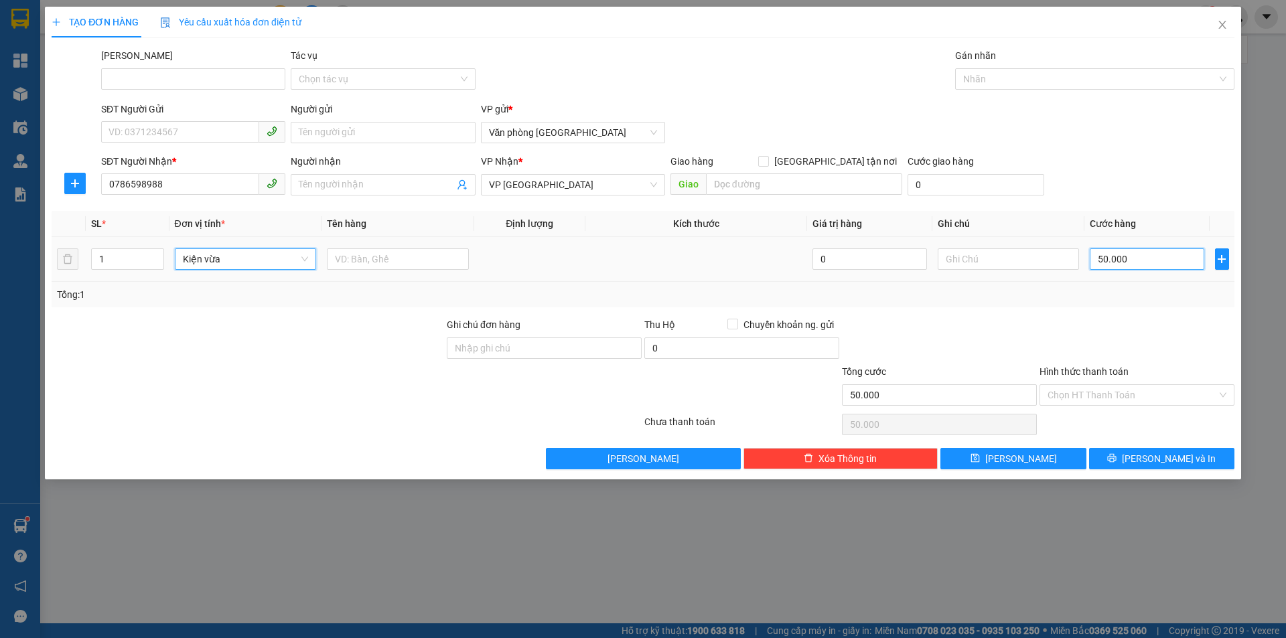
type input "0"
type input "05"
type input "5"
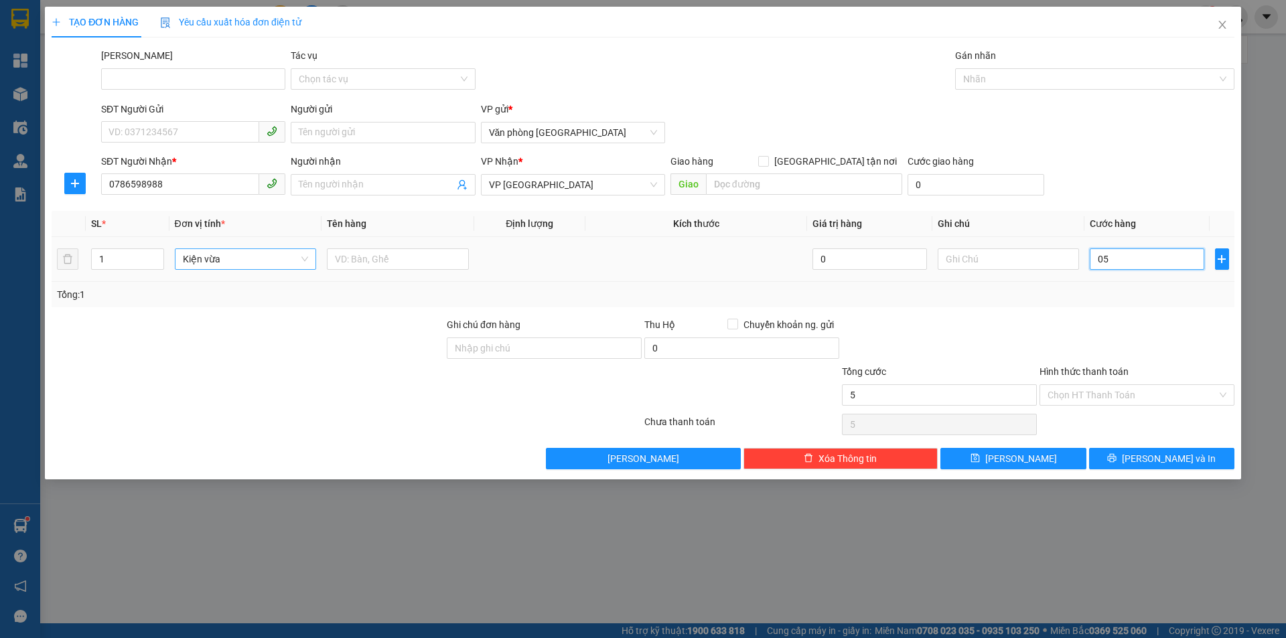
type input "050"
type input "50"
type input "0.500"
type input "500"
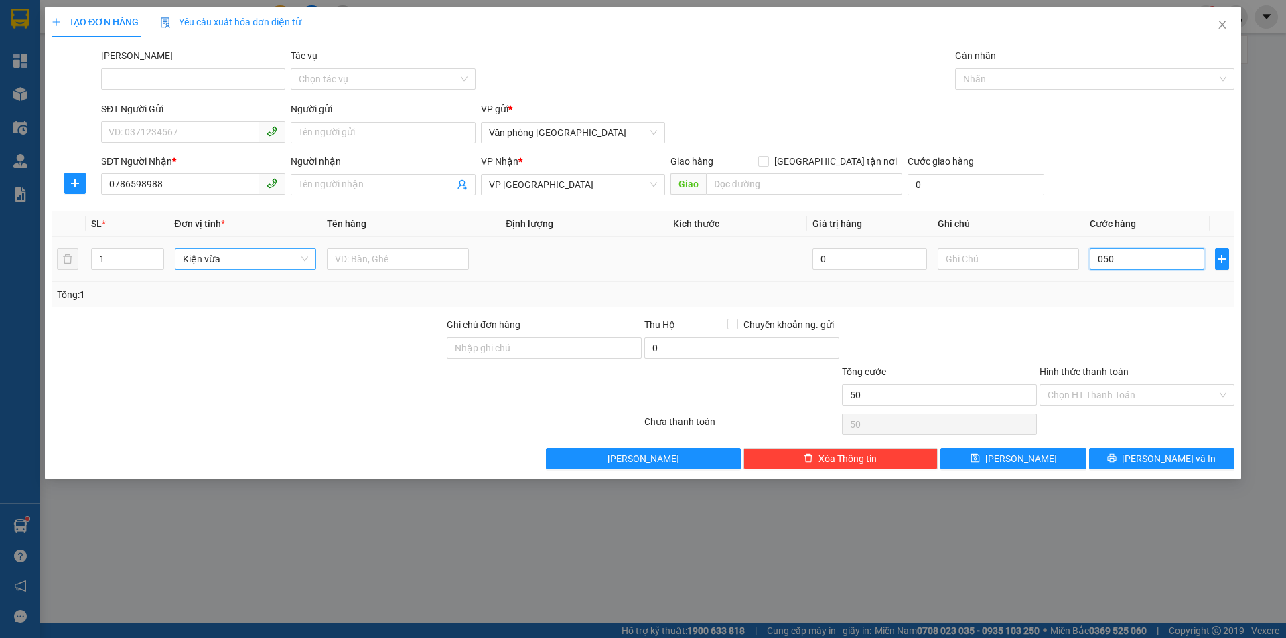
type input "500"
type input "05.000"
type input "5.000"
type input "050.000"
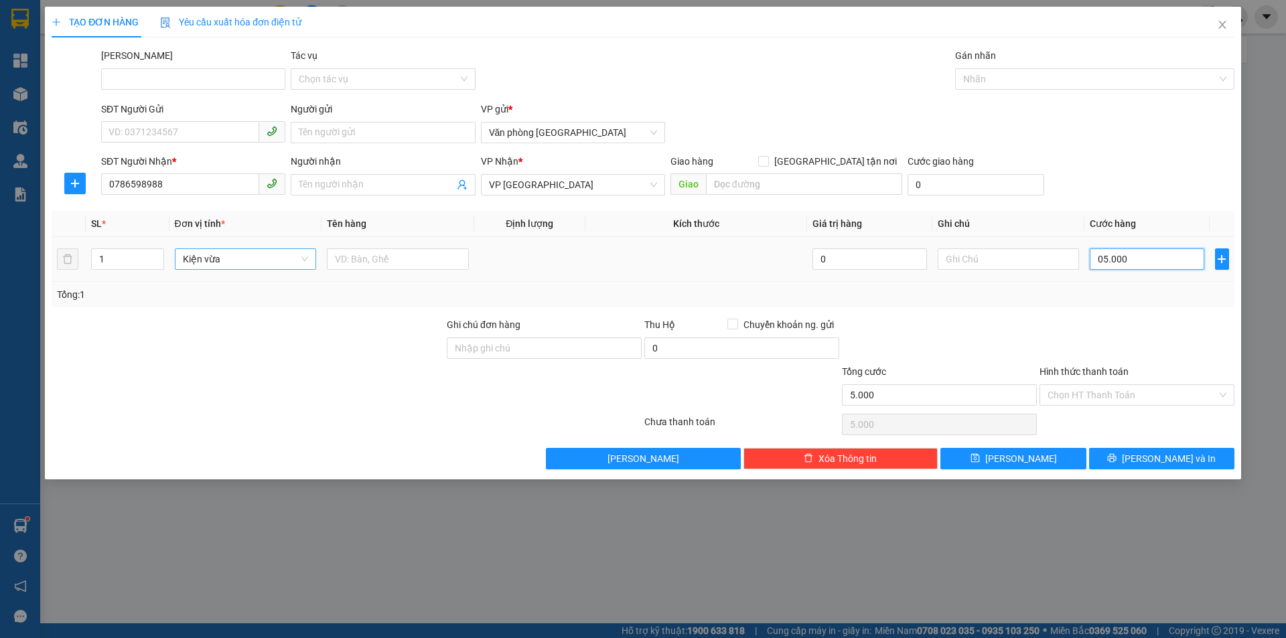
type input "50.000"
click at [1146, 459] on button "[PERSON_NAME] và In" at bounding box center [1161, 458] width 145 height 21
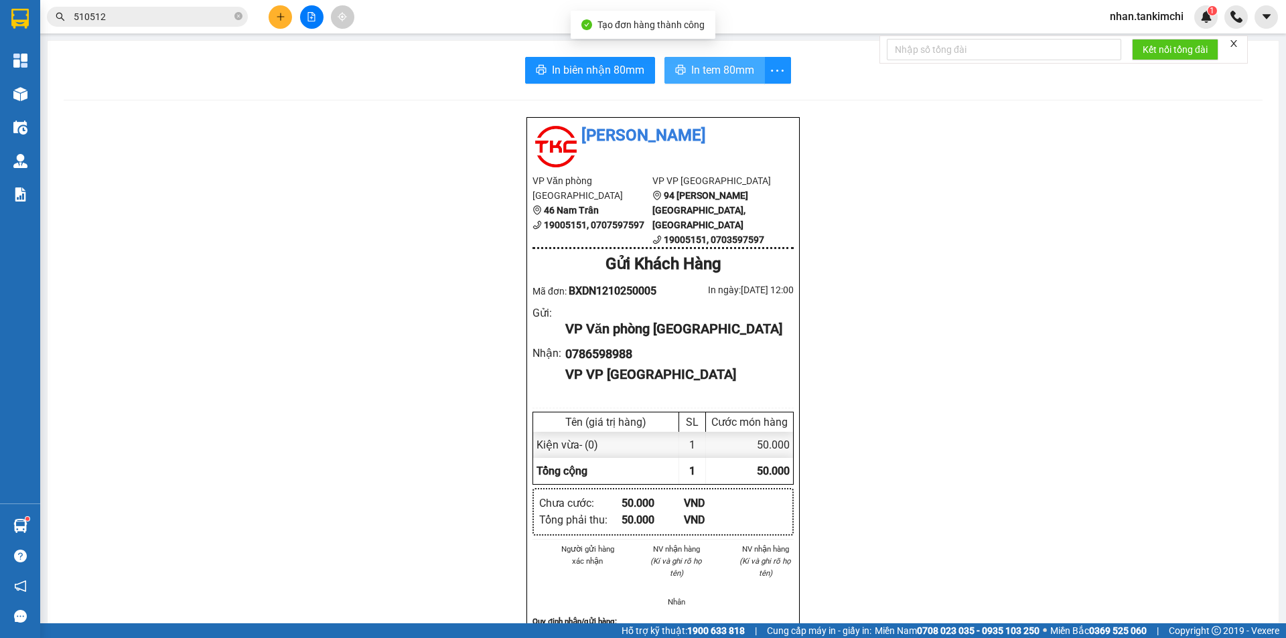
click at [715, 61] on button "In tem 80mm" at bounding box center [714, 70] width 100 height 27
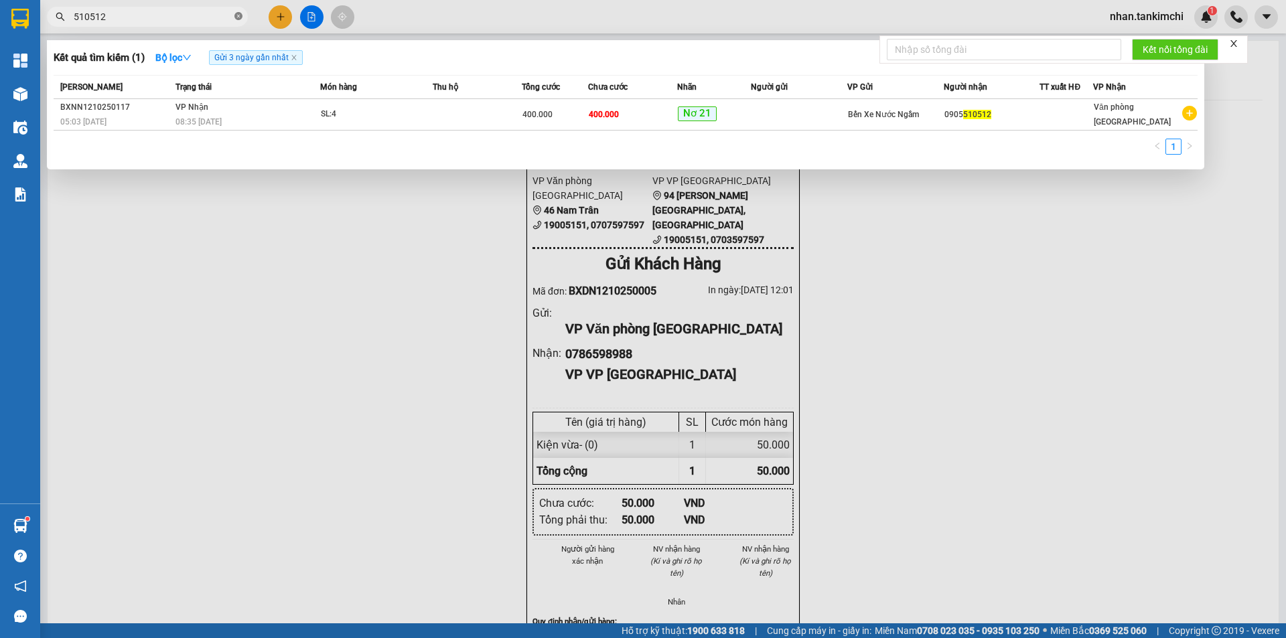
click at [236, 15] on icon "close-circle" at bounding box center [238, 16] width 8 height 8
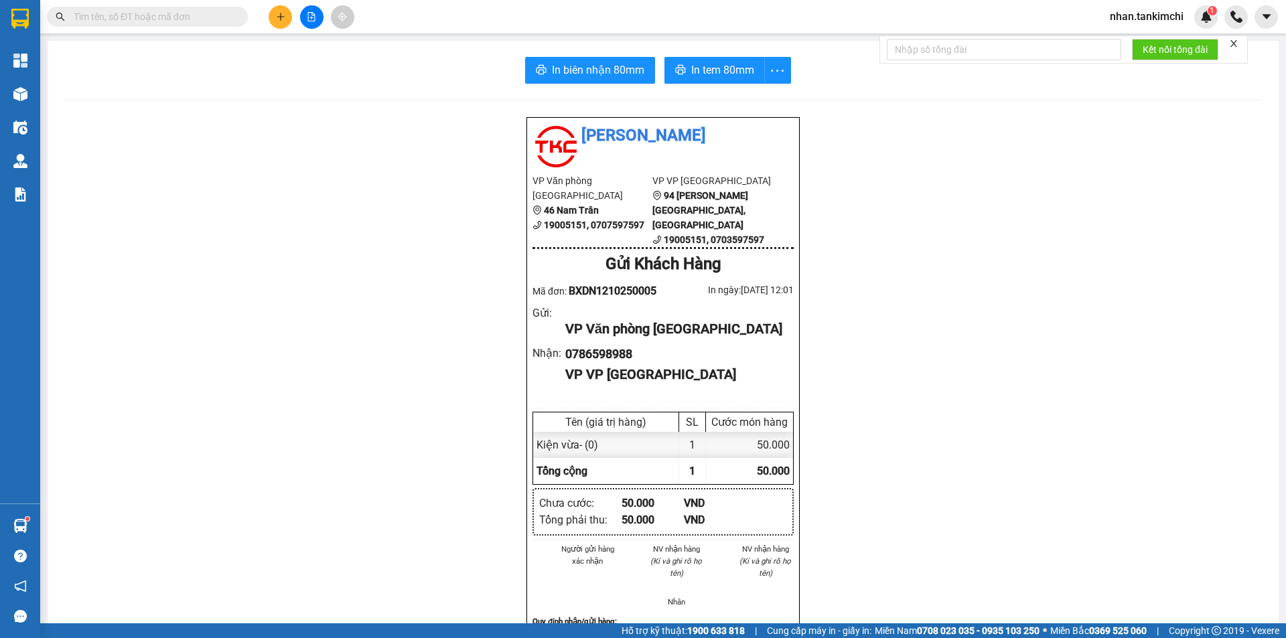
click at [220, 21] on input "text" at bounding box center [153, 16] width 158 height 15
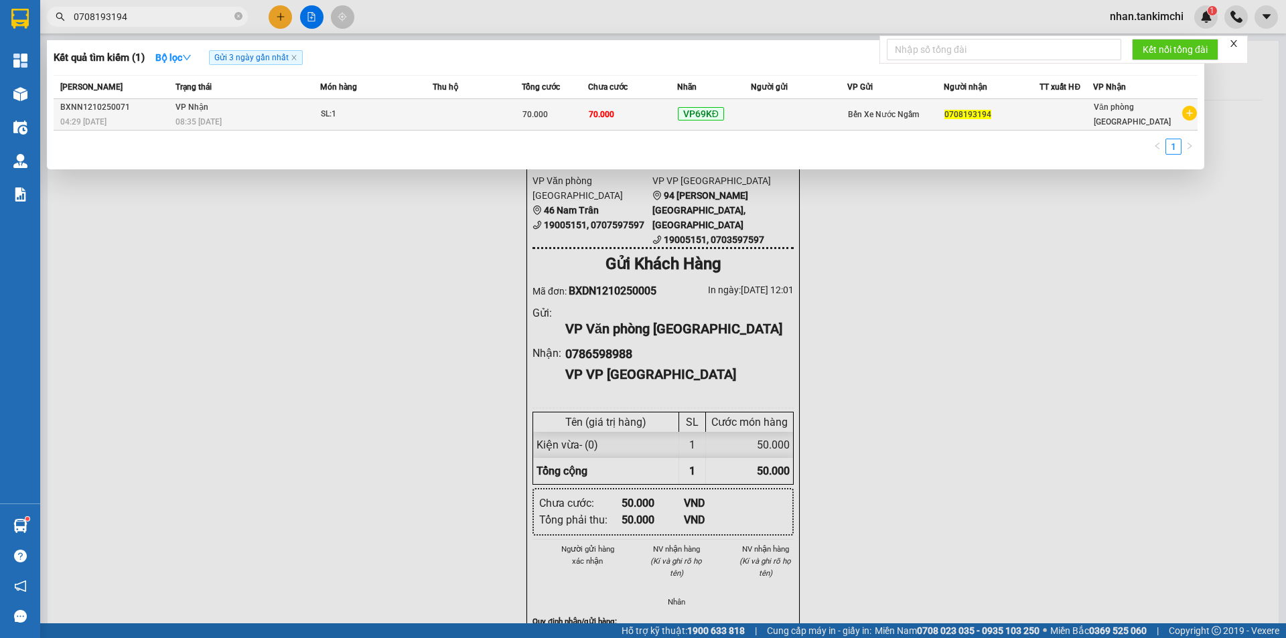
type input "0708193194"
click at [457, 117] on td at bounding box center [477, 114] width 89 height 31
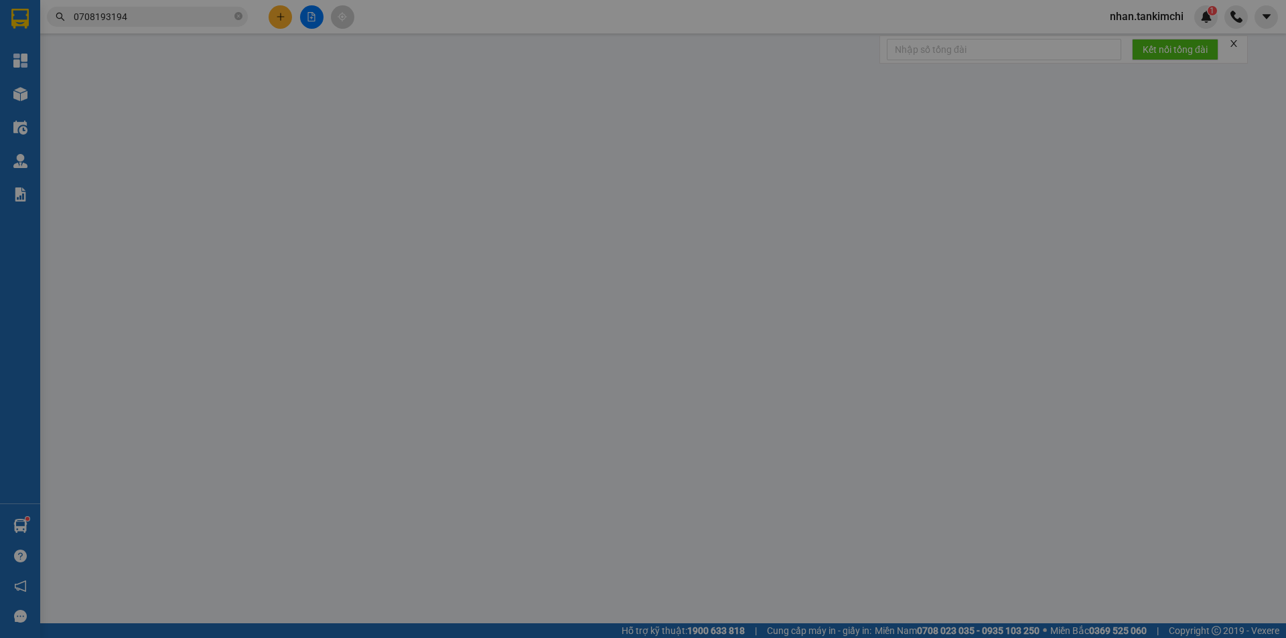
type input "0708193194"
type input "70.000"
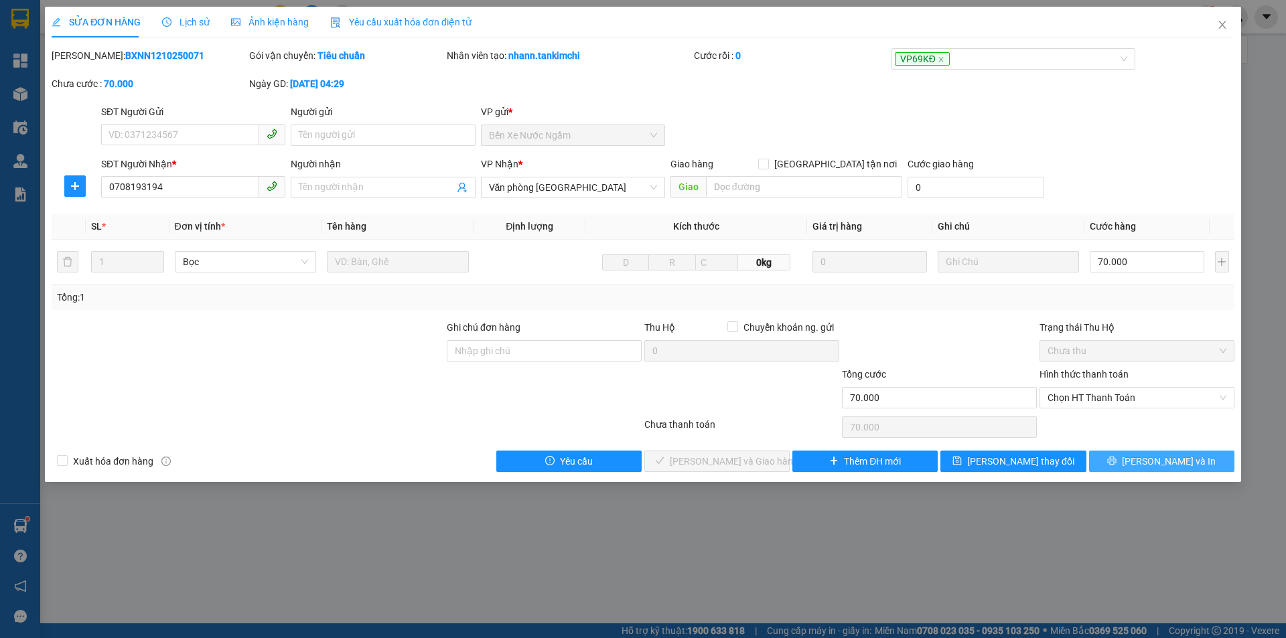
click at [1117, 464] on icon "printer" at bounding box center [1112, 461] width 9 height 9
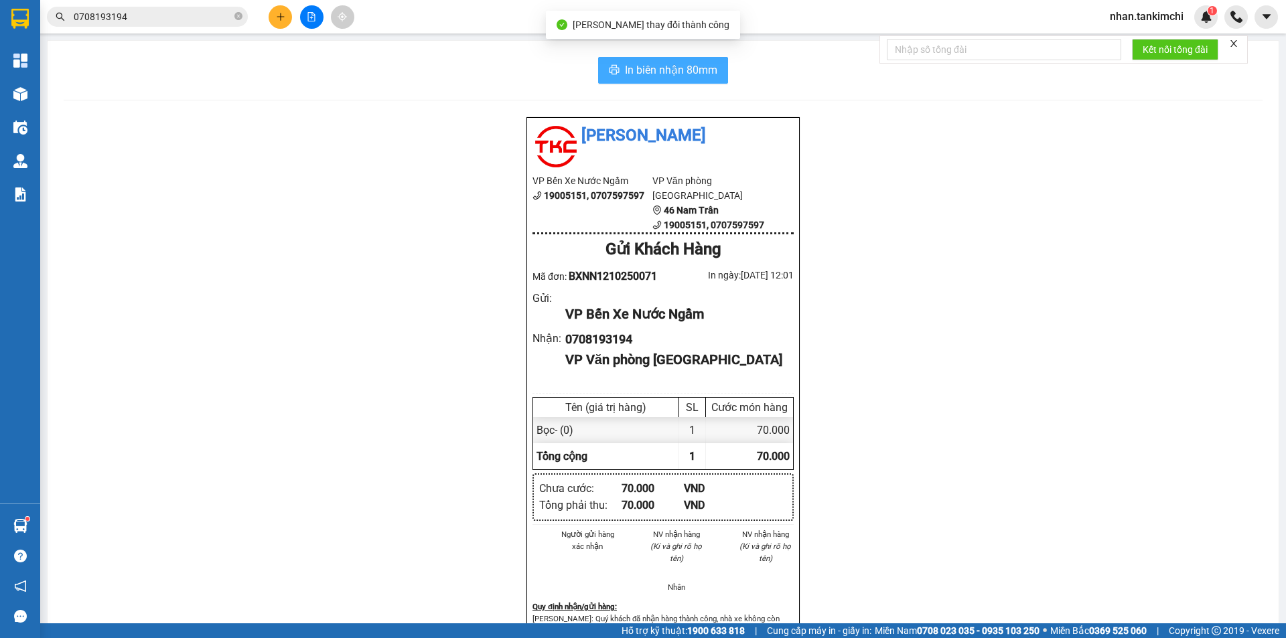
click at [633, 73] on span "In biên nhận 80mm" at bounding box center [671, 70] width 92 height 17
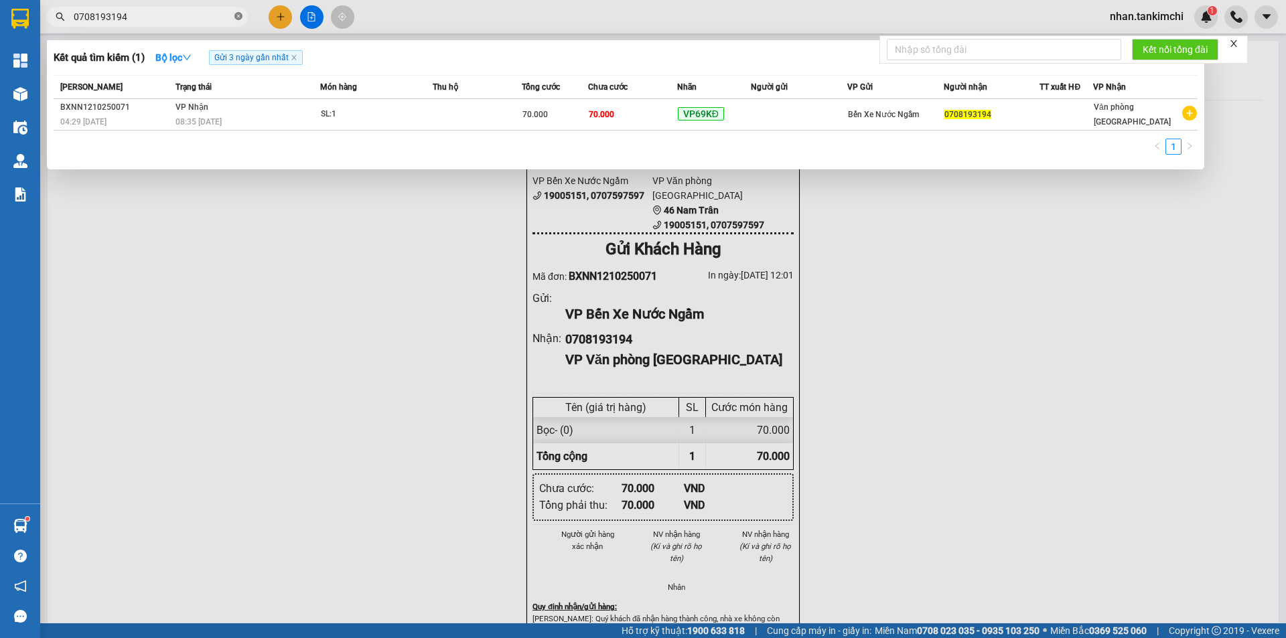
click at [236, 16] on icon "close-circle" at bounding box center [238, 16] width 8 height 8
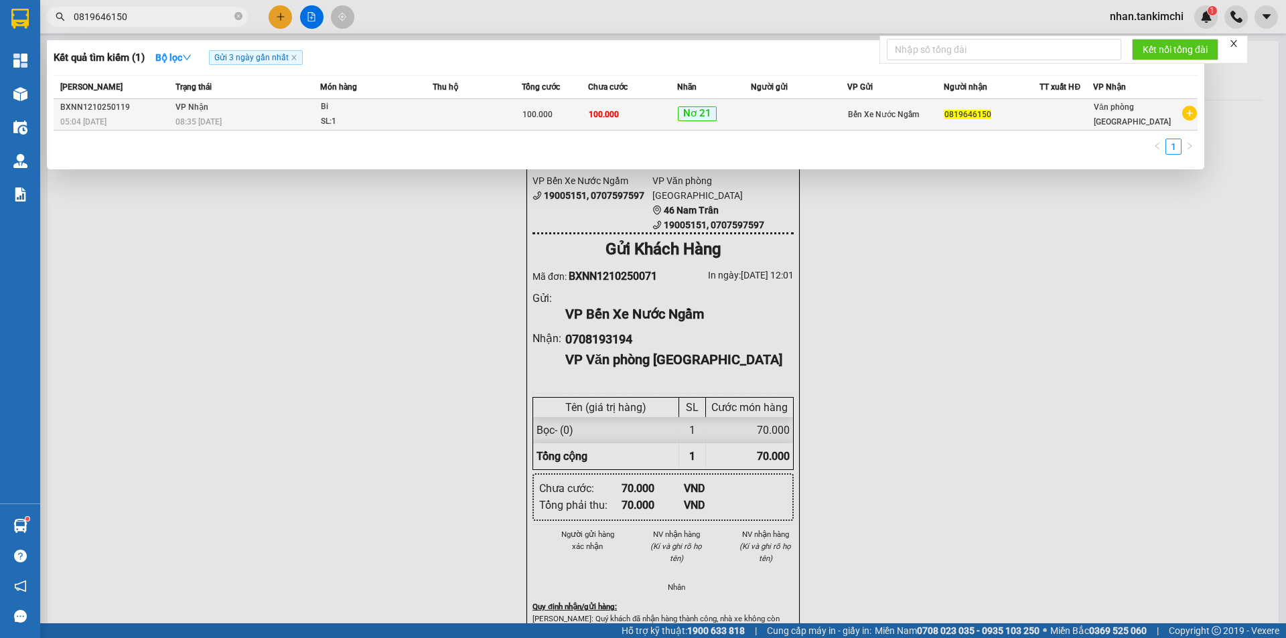
type input "0819646150"
click at [432, 114] on span "Bi SL: 1" at bounding box center [376, 114] width 111 height 29
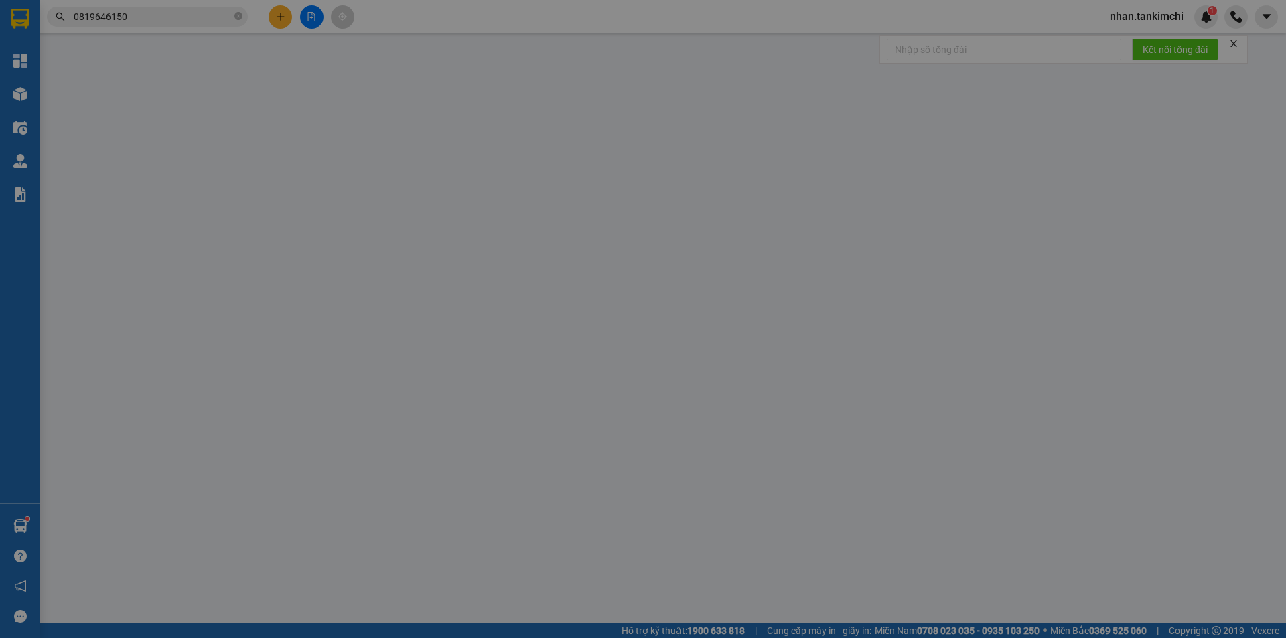
type input "0819646150"
type input "100.000"
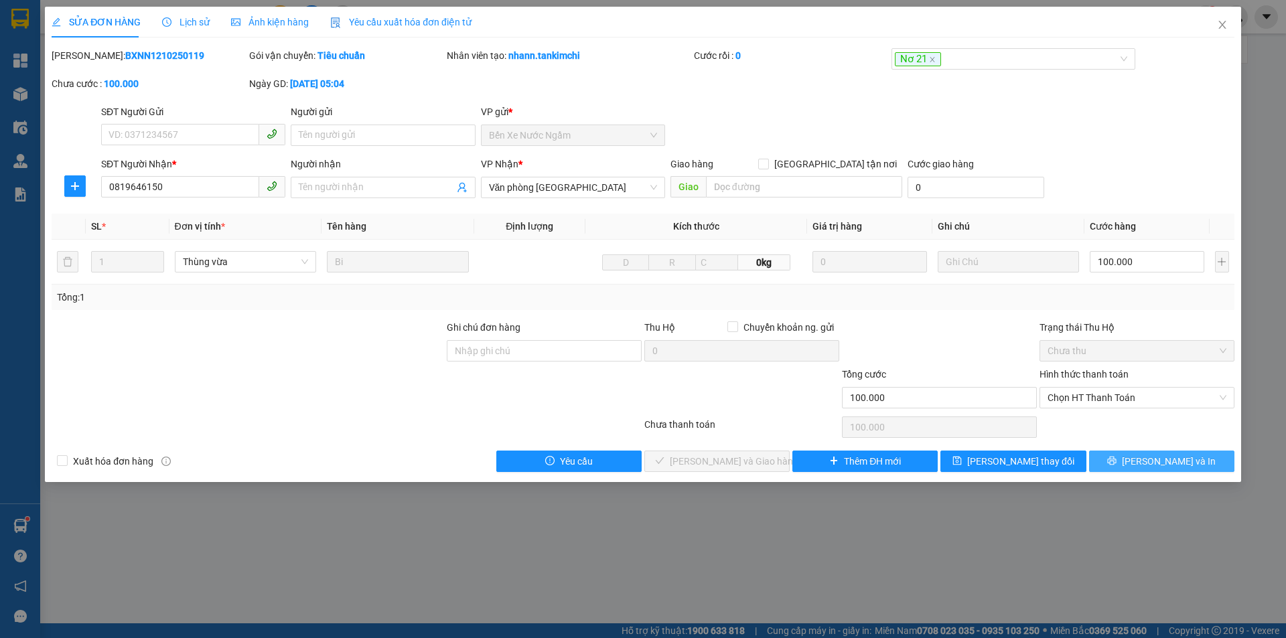
click at [1163, 459] on span "[PERSON_NAME] và In" at bounding box center [1169, 461] width 94 height 15
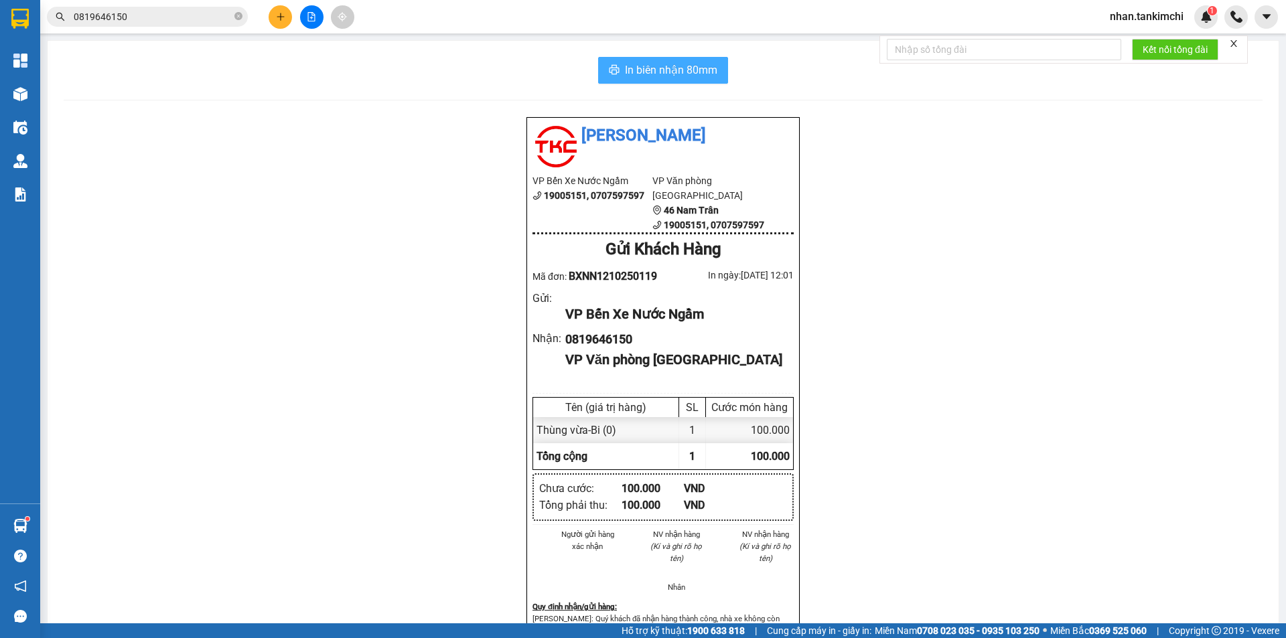
click at [654, 74] on span "In biên nhận 80mm" at bounding box center [671, 70] width 92 height 17
click at [212, 21] on input "0819646150" at bounding box center [153, 16] width 158 height 15
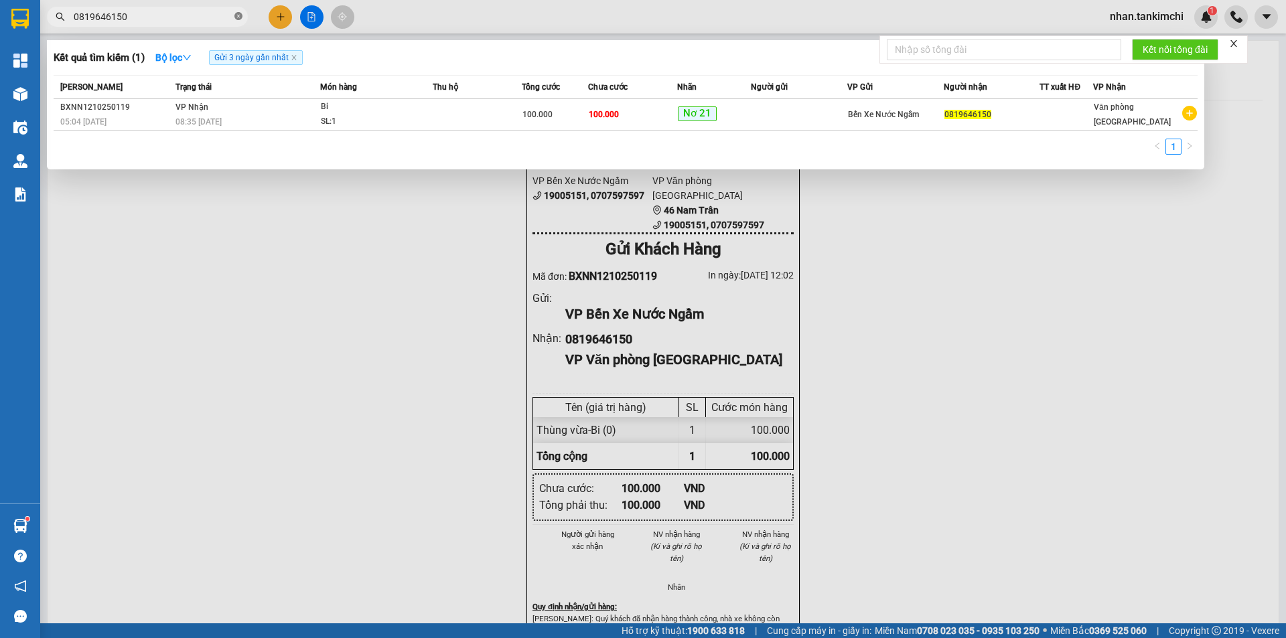
click at [241, 19] on icon "close-circle" at bounding box center [238, 16] width 8 height 8
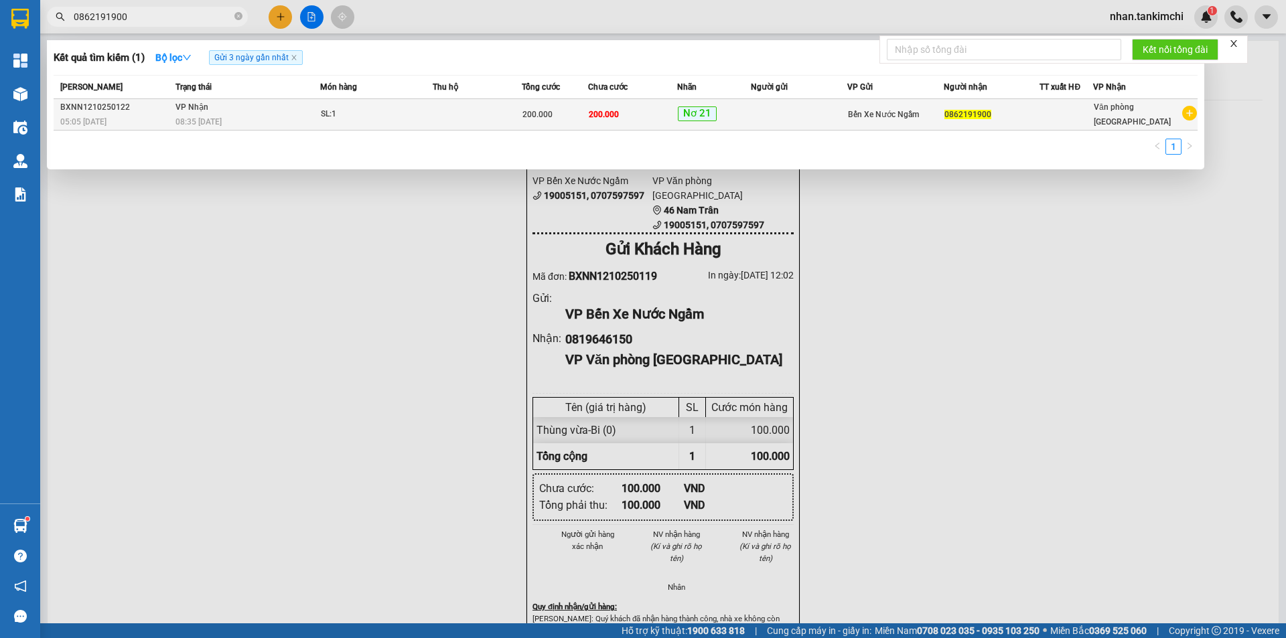
type input "0862191900"
click at [192, 109] on span "VP Nhận" at bounding box center [191, 106] width 33 height 9
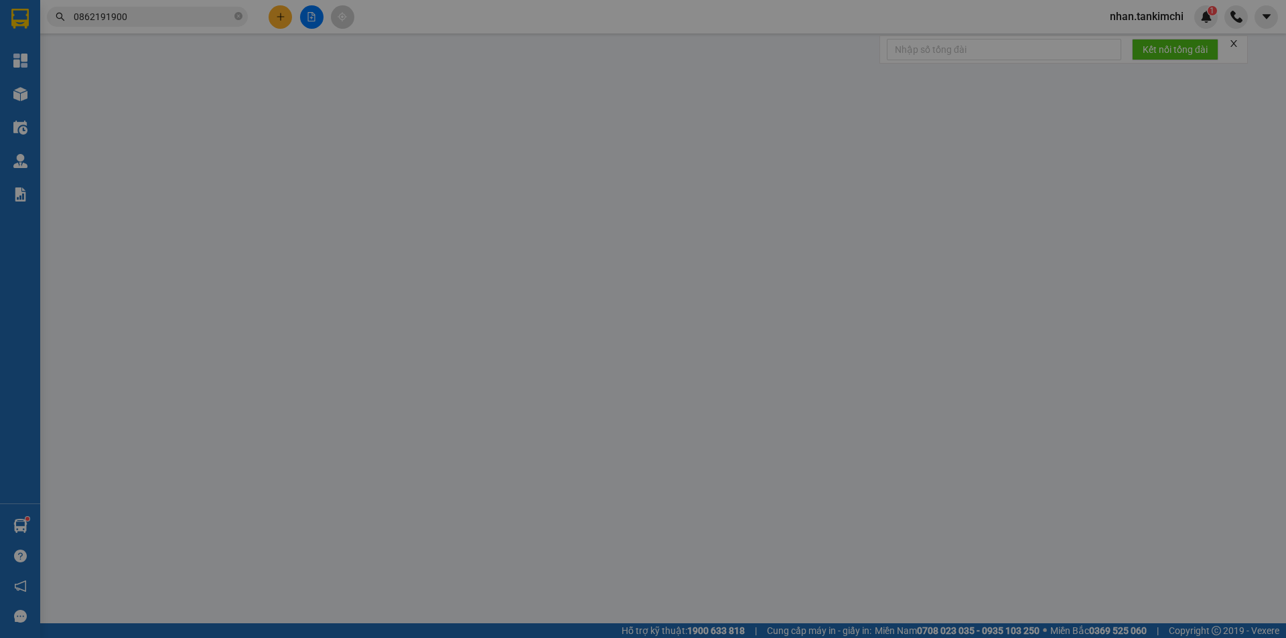
type input "0862191900"
type input "200.000"
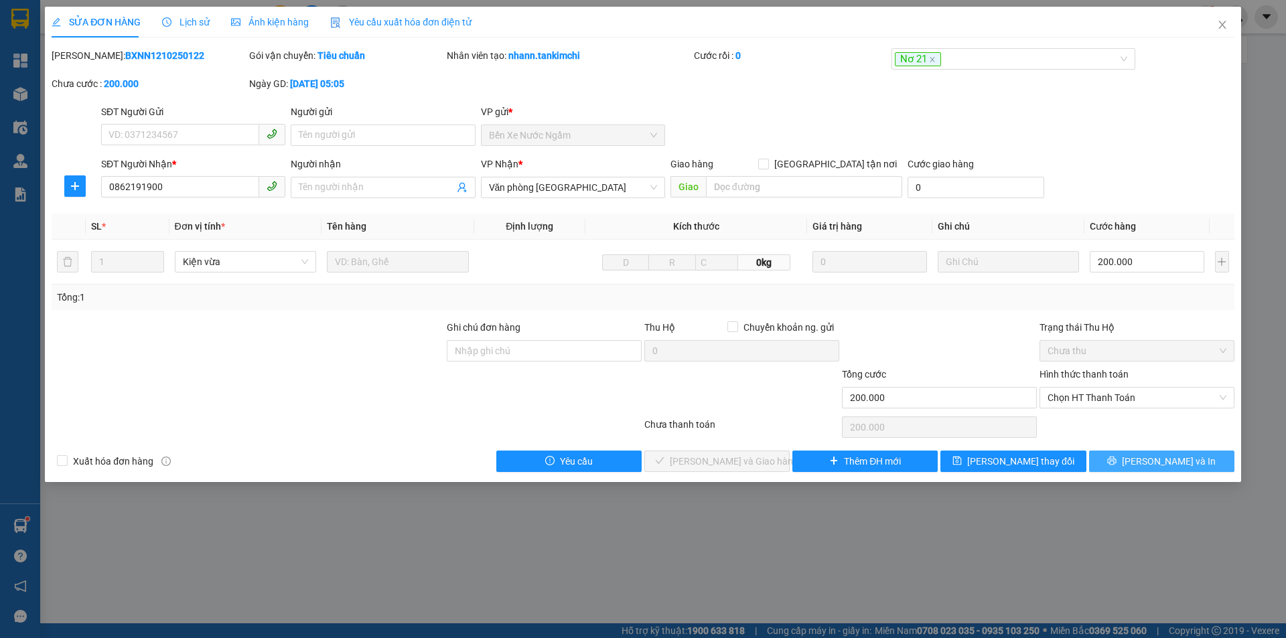
click at [1167, 456] on span "[PERSON_NAME] và In" at bounding box center [1169, 461] width 94 height 15
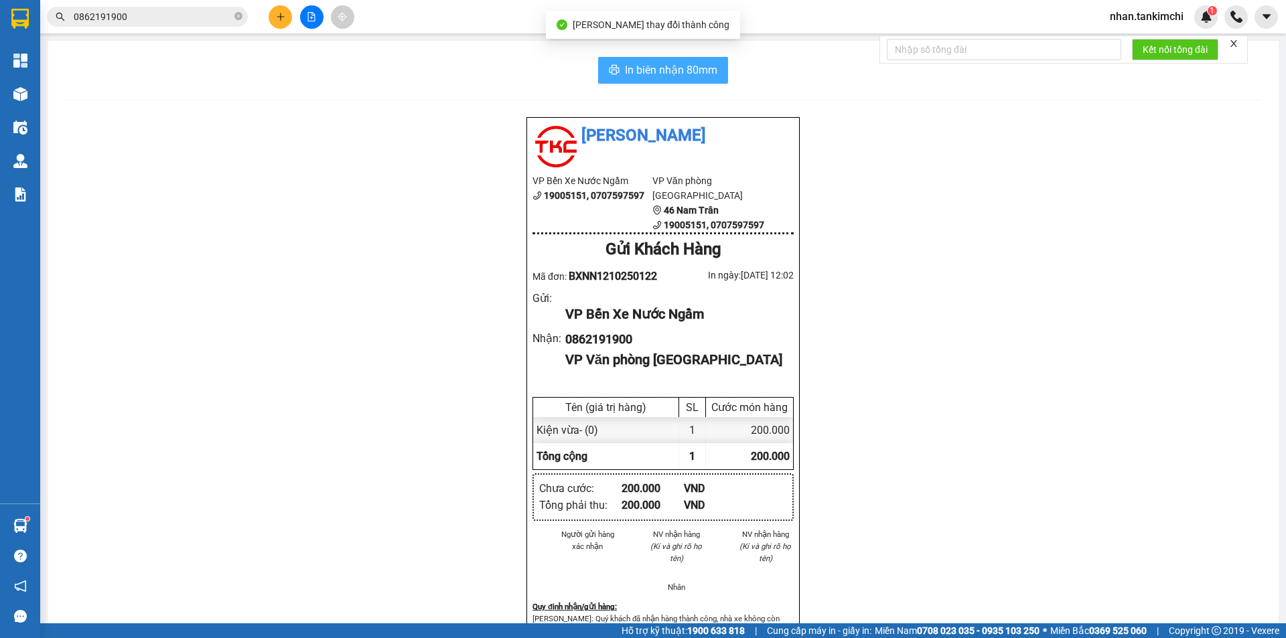
click at [668, 72] on span "In biên nhận 80mm" at bounding box center [671, 70] width 92 height 17
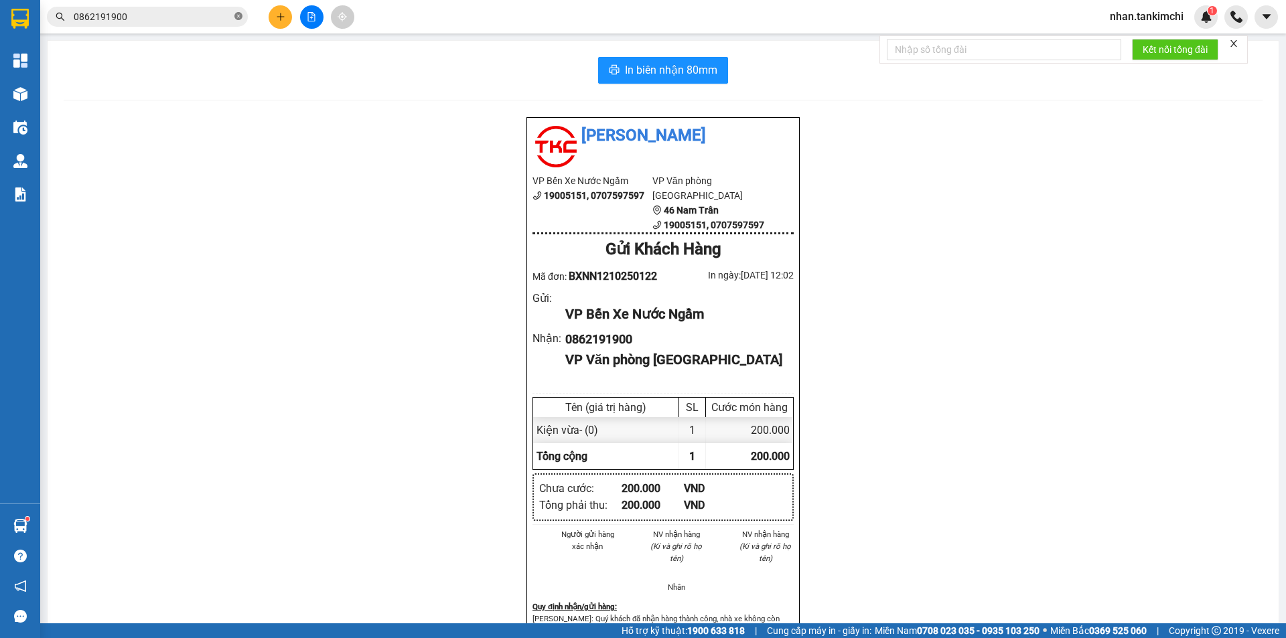
click at [237, 18] on icon "close-circle" at bounding box center [238, 16] width 8 height 8
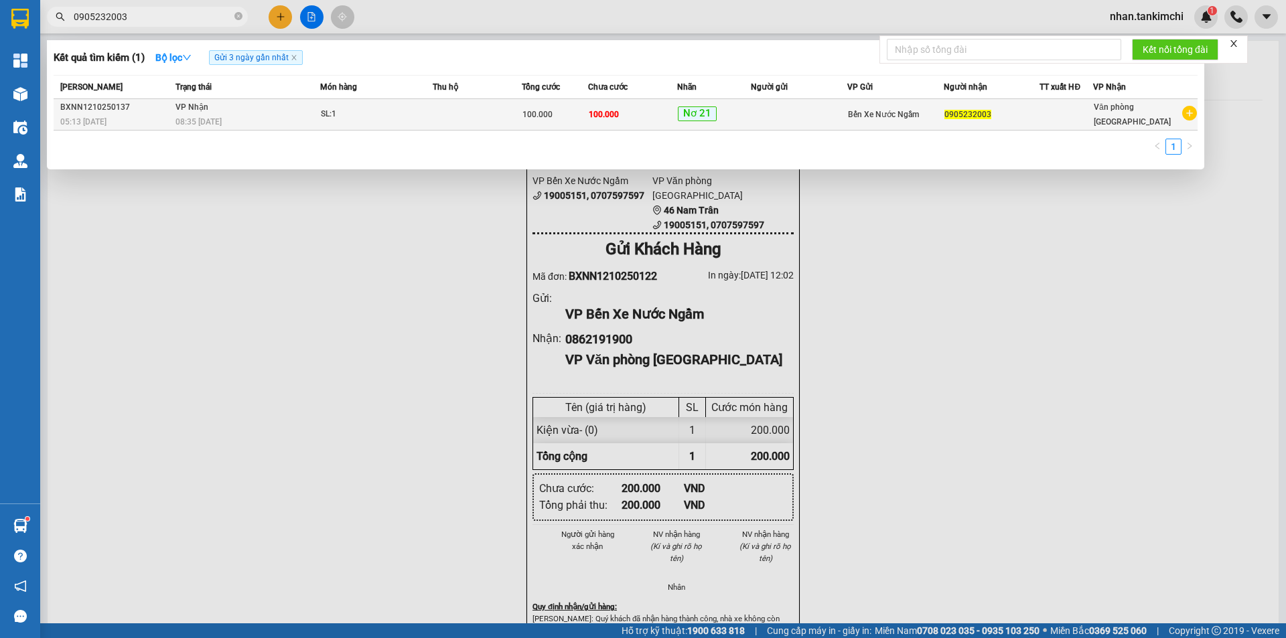
type input "0905232003"
click at [445, 101] on td at bounding box center [477, 114] width 89 height 31
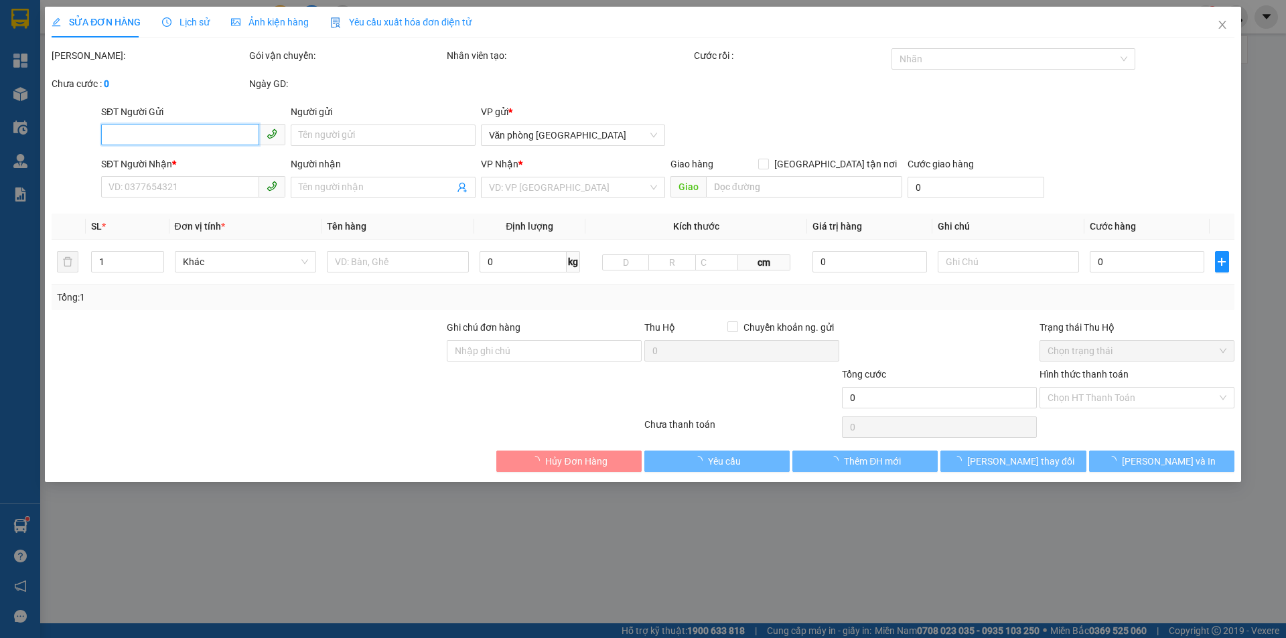
type input "0905232003"
type input "100.000"
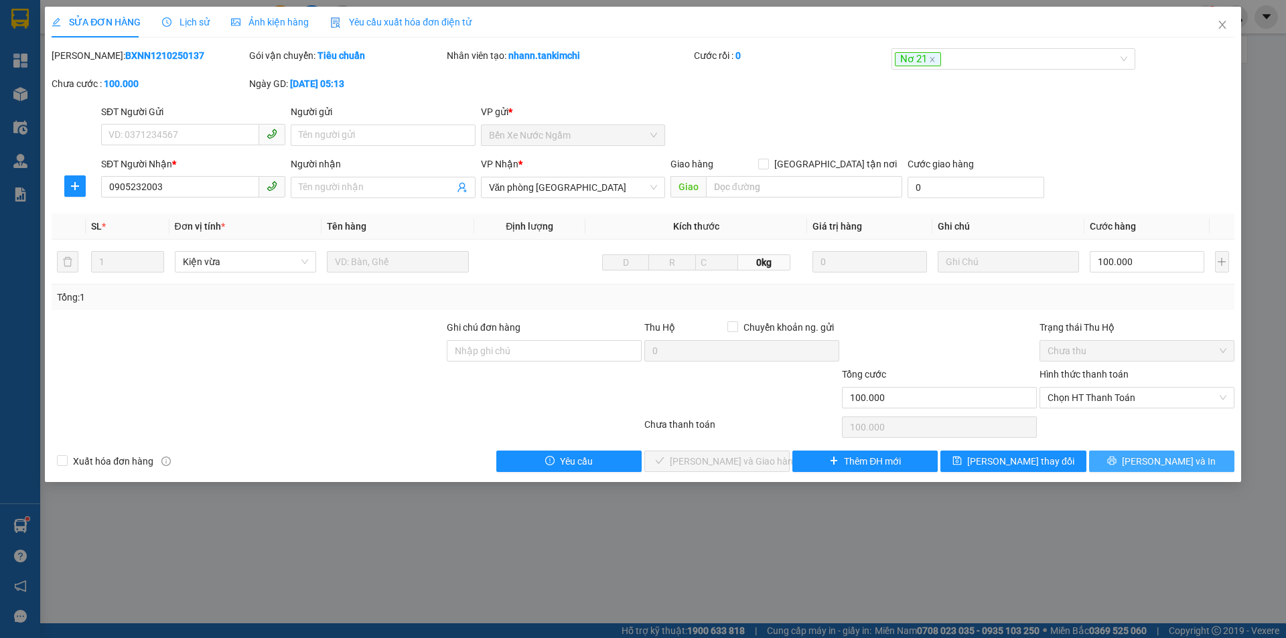
click at [1161, 459] on span "[PERSON_NAME] và In" at bounding box center [1169, 461] width 94 height 15
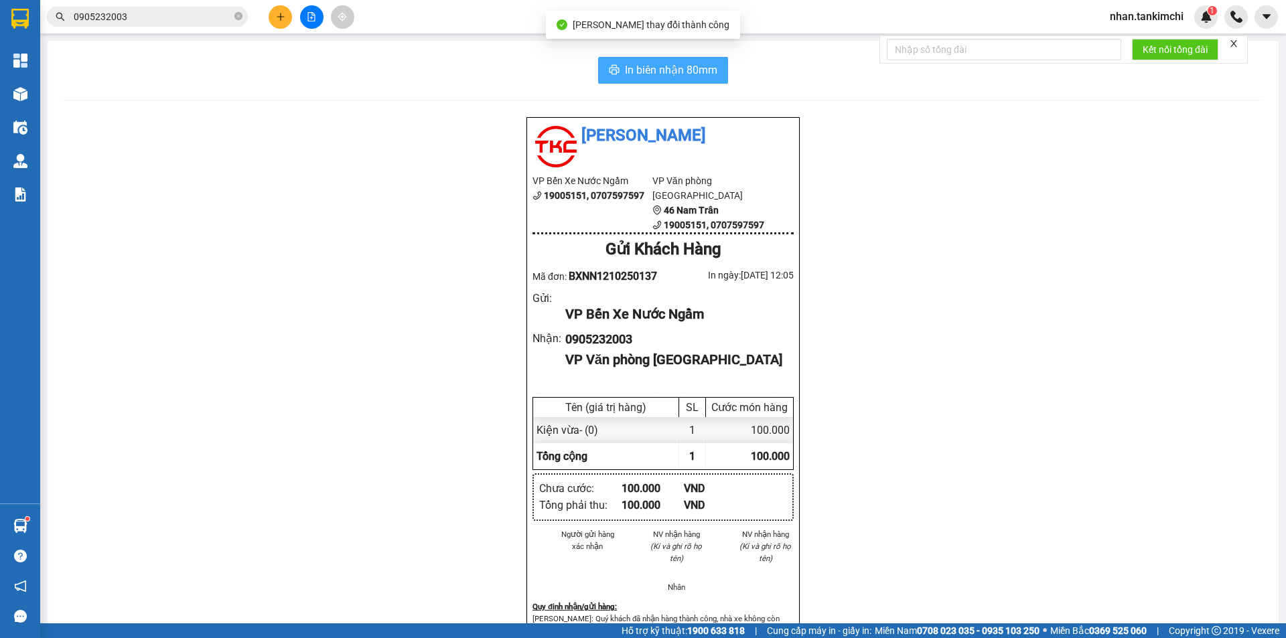
click at [646, 76] on span "In biên nhận 80mm" at bounding box center [671, 70] width 92 height 17
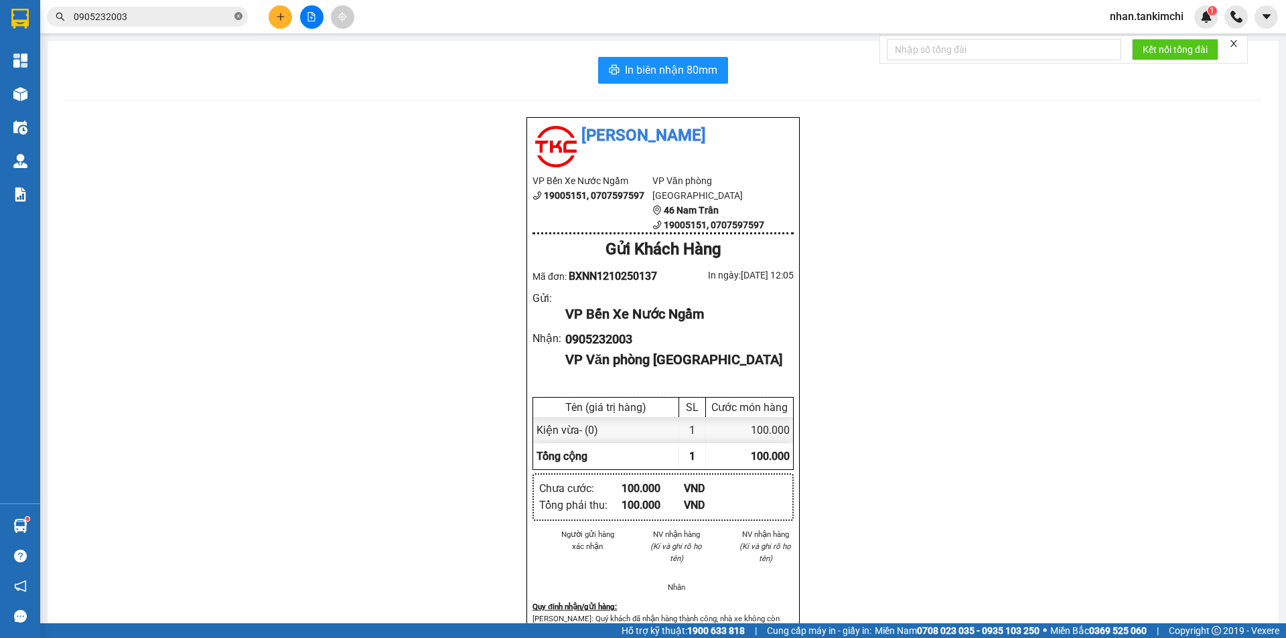
click at [235, 18] on icon "close-circle" at bounding box center [238, 16] width 8 height 8
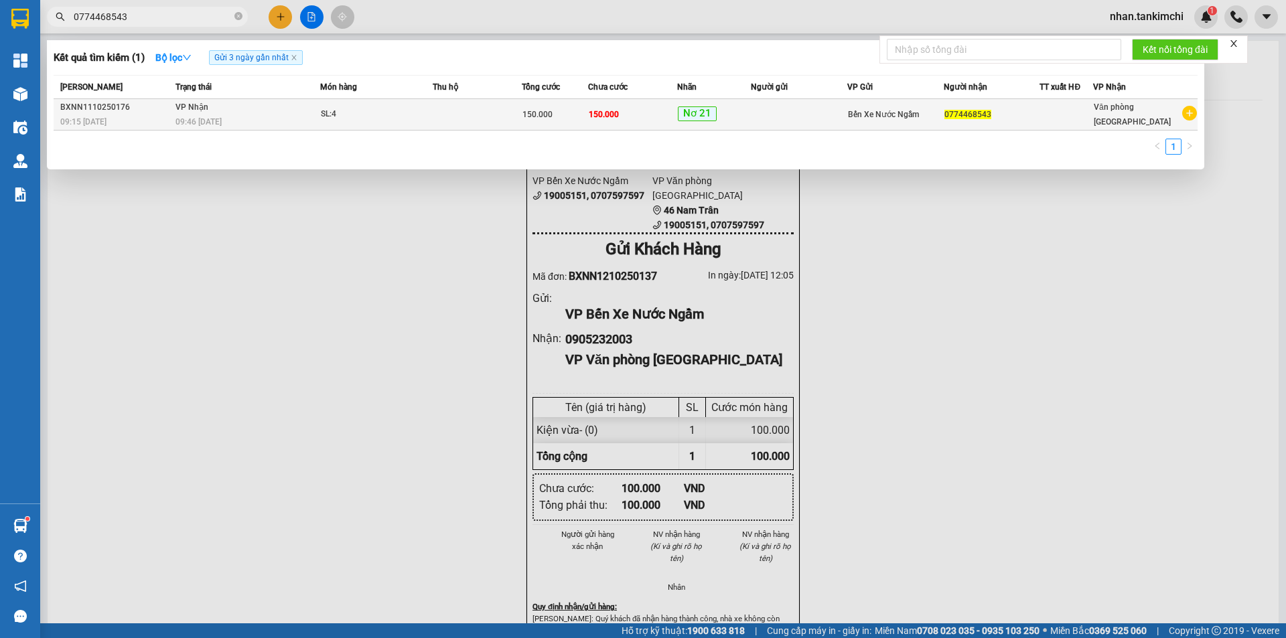
type input "0774468543"
click at [382, 117] on div "SL: 4" at bounding box center [371, 114] width 100 height 15
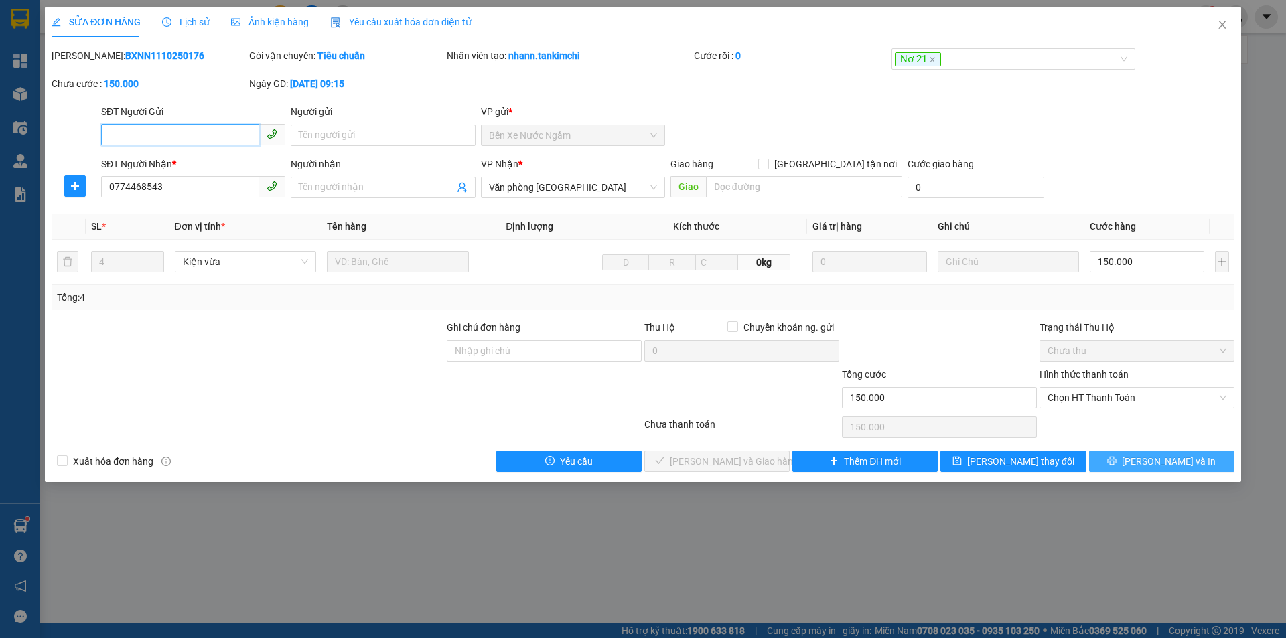
type input "0774468543"
type input "150.000"
click at [1167, 457] on span "[PERSON_NAME] và In" at bounding box center [1169, 461] width 94 height 15
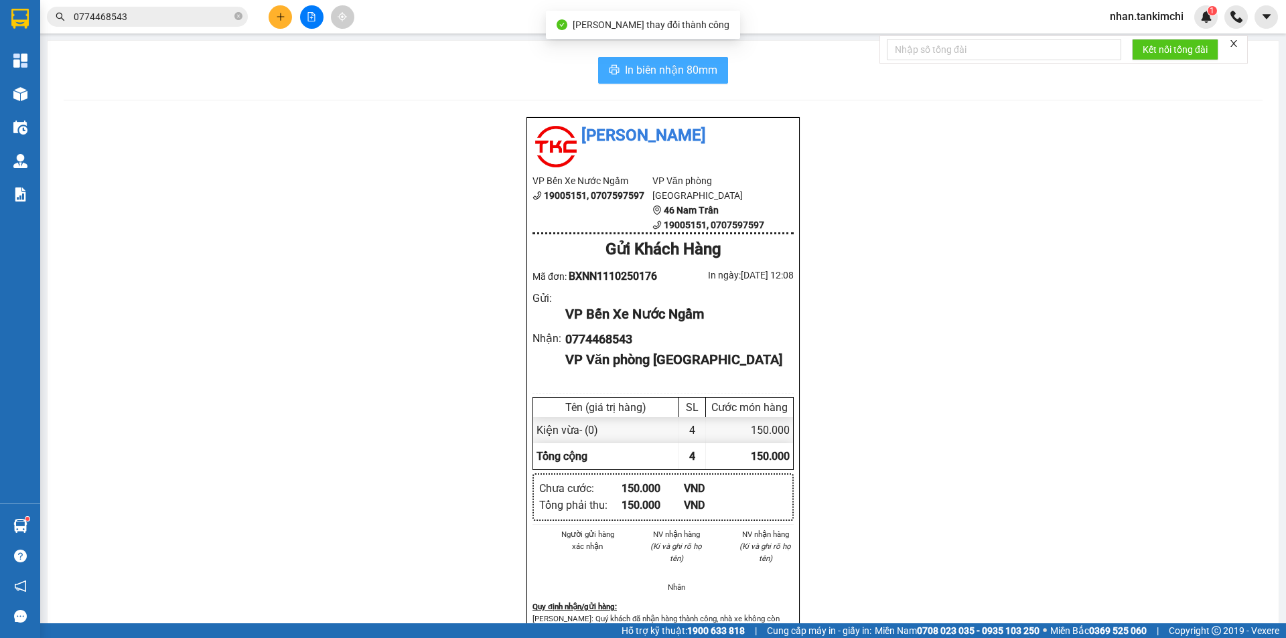
click at [641, 69] on span "In biên nhận 80mm" at bounding box center [671, 70] width 92 height 17
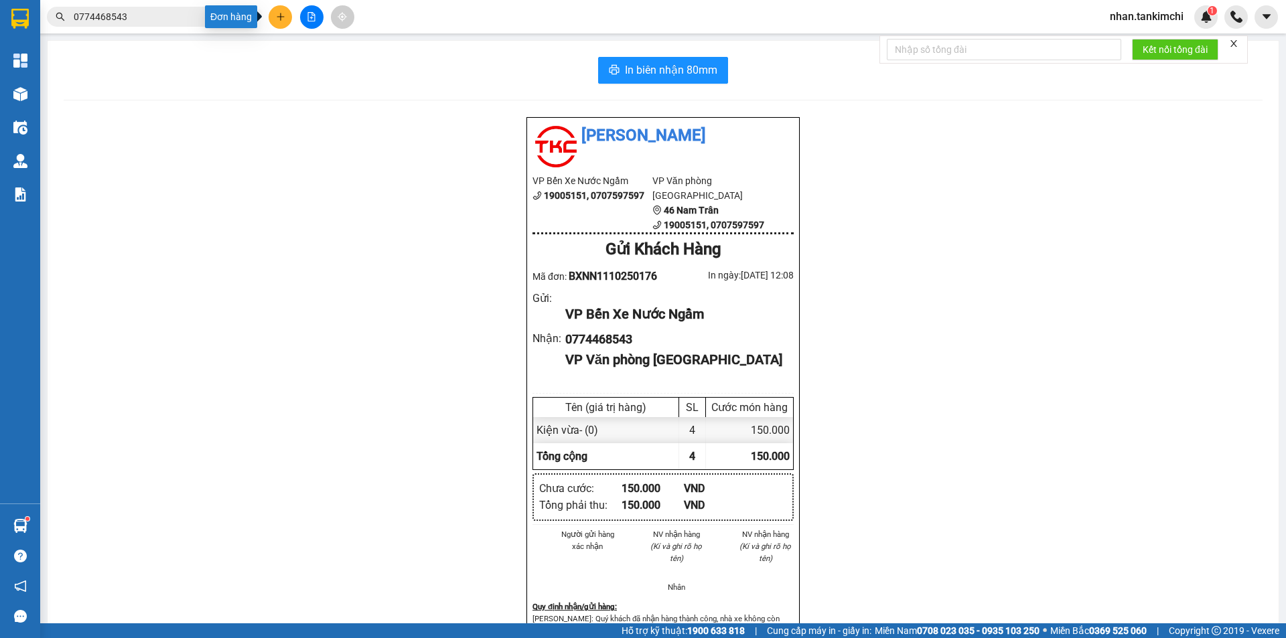
click at [281, 19] on icon "plus" at bounding box center [280, 16] width 9 height 9
click at [307, 47] on div "Tạo đơn hàng" at bounding box center [333, 50] width 58 height 15
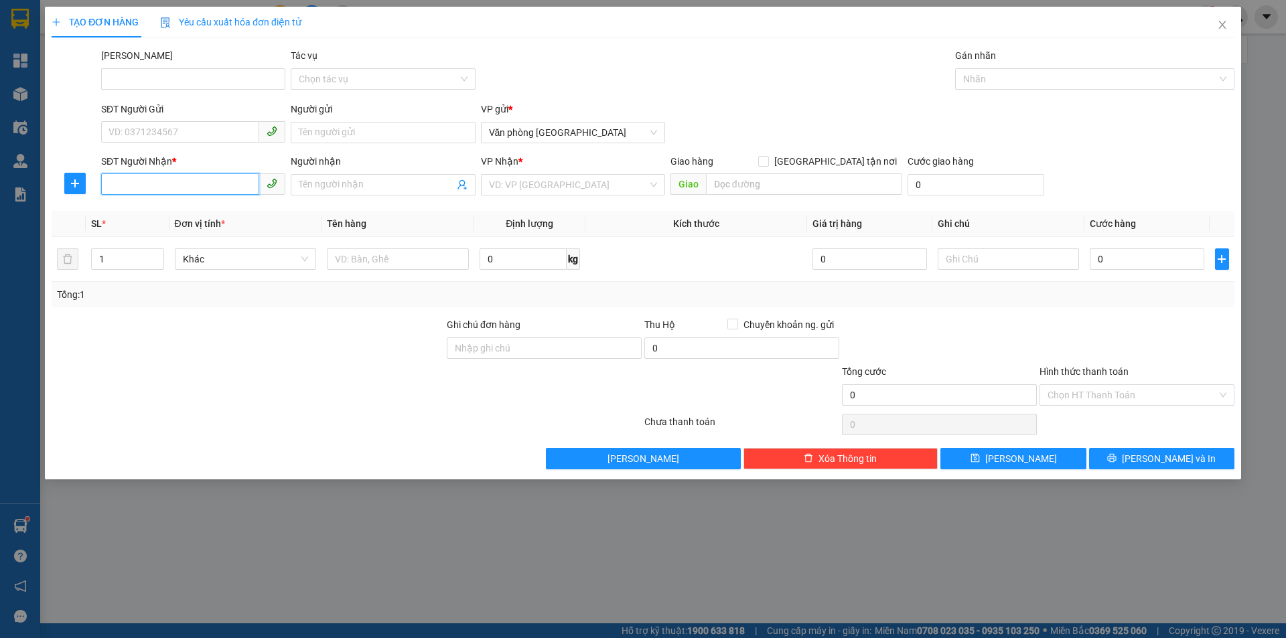
click at [134, 187] on input "SĐT Người Nhận *" at bounding box center [180, 183] width 158 height 21
click at [188, 214] on div "0365348491" at bounding box center [193, 211] width 168 height 15
click at [248, 251] on span "Hàng thông thường" at bounding box center [246, 259] width 126 height 20
type input "0365348491"
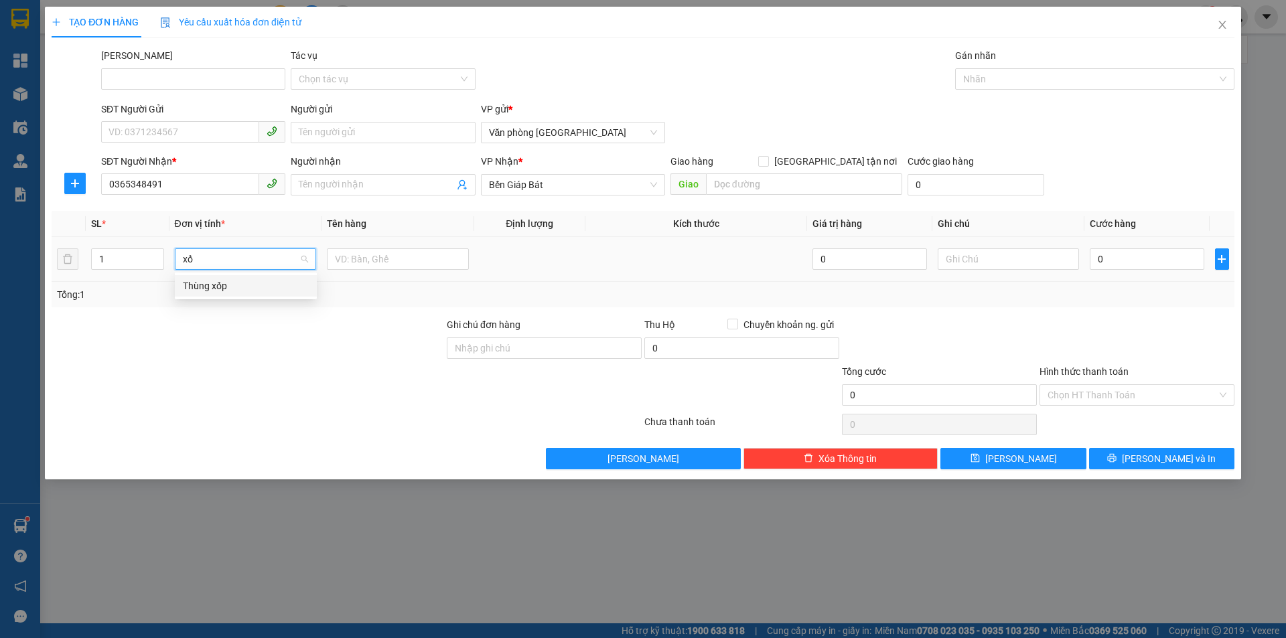
type input "xốp"
click at [213, 285] on div "Thùng xốp" at bounding box center [246, 286] width 126 height 15
click at [1100, 263] on input "0" at bounding box center [1147, 258] width 114 height 21
type input "1"
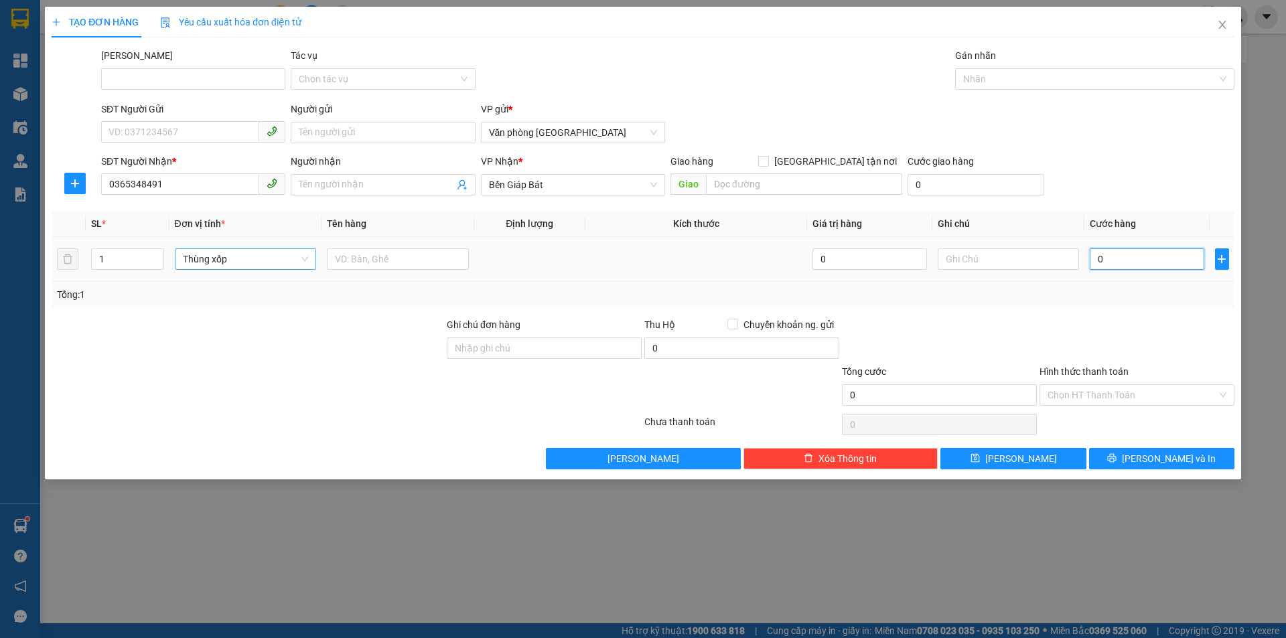
type input "1"
type input "15"
type input "150"
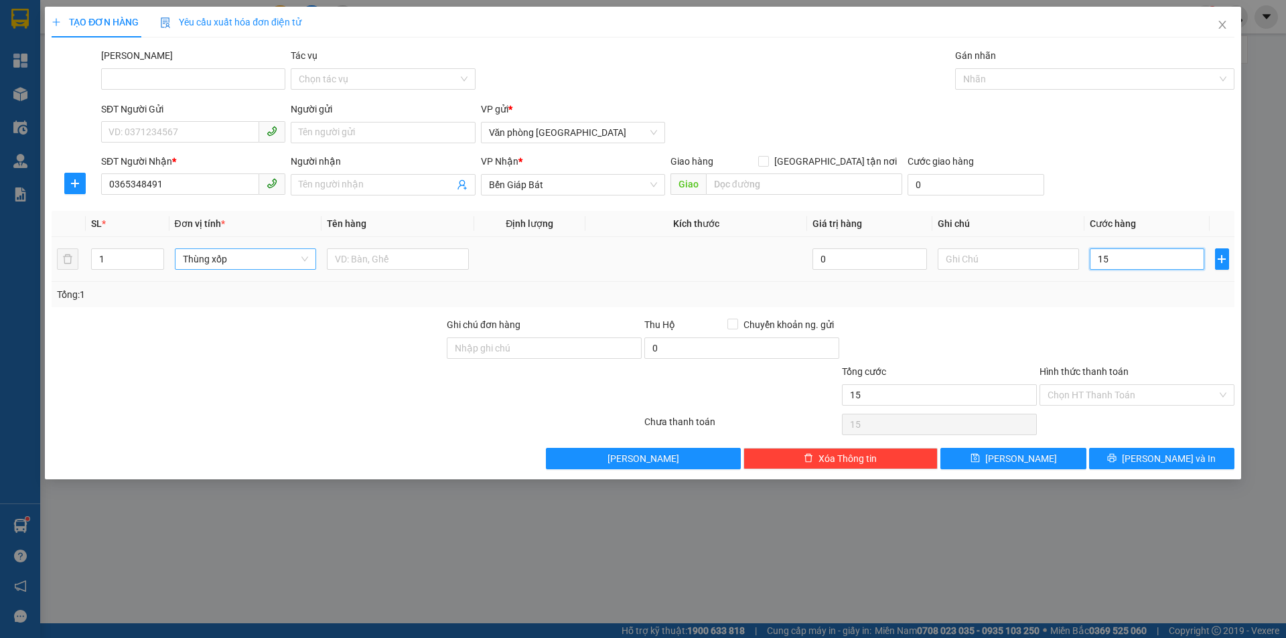
type input "150"
type input "1.500"
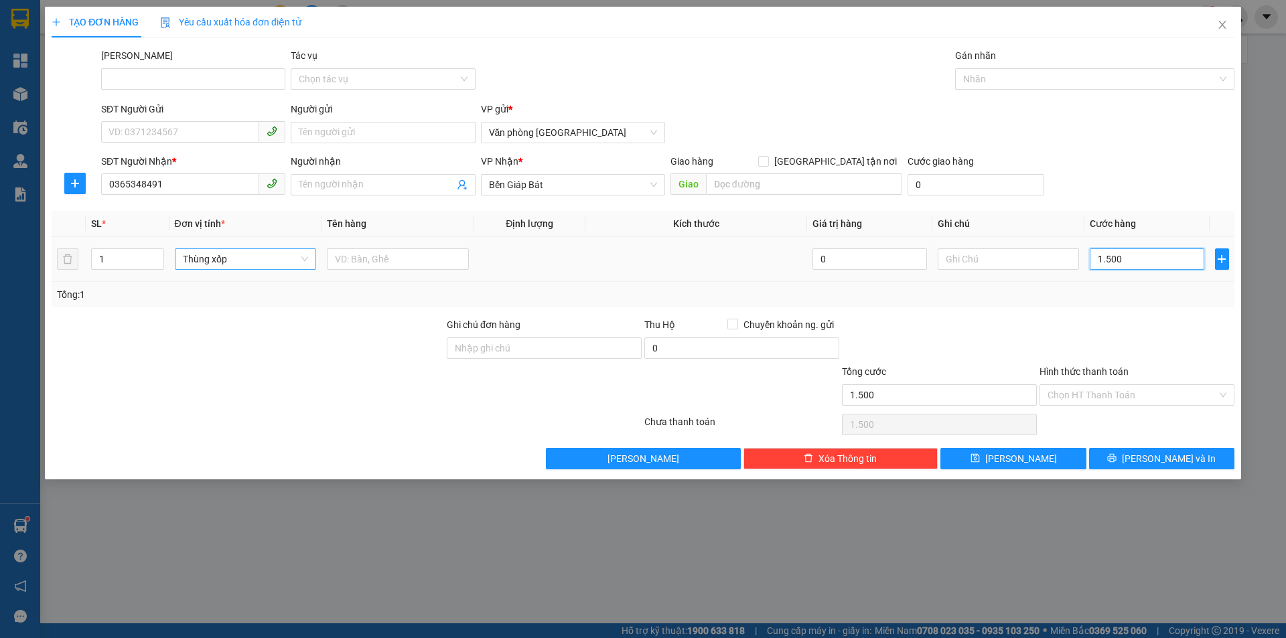
type input "15.000"
type input "150.000"
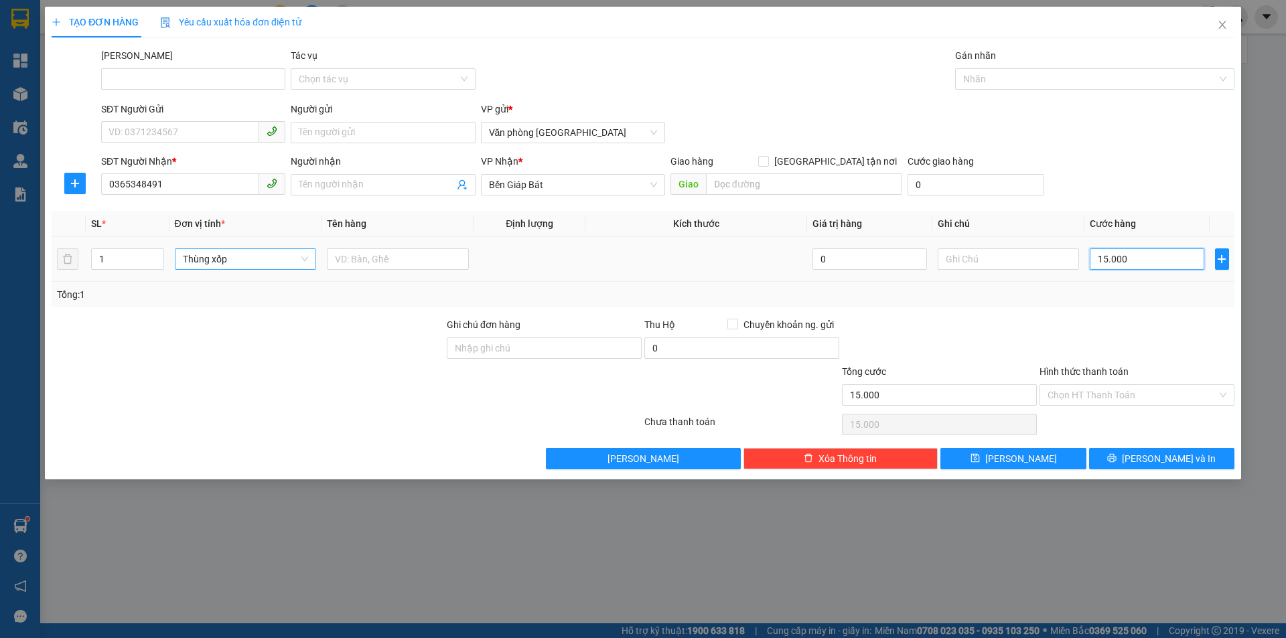
type input "150.000"
click at [1123, 461] on button "[PERSON_NAME] và In" at bounding box center [1161, 458] width 145 height 21
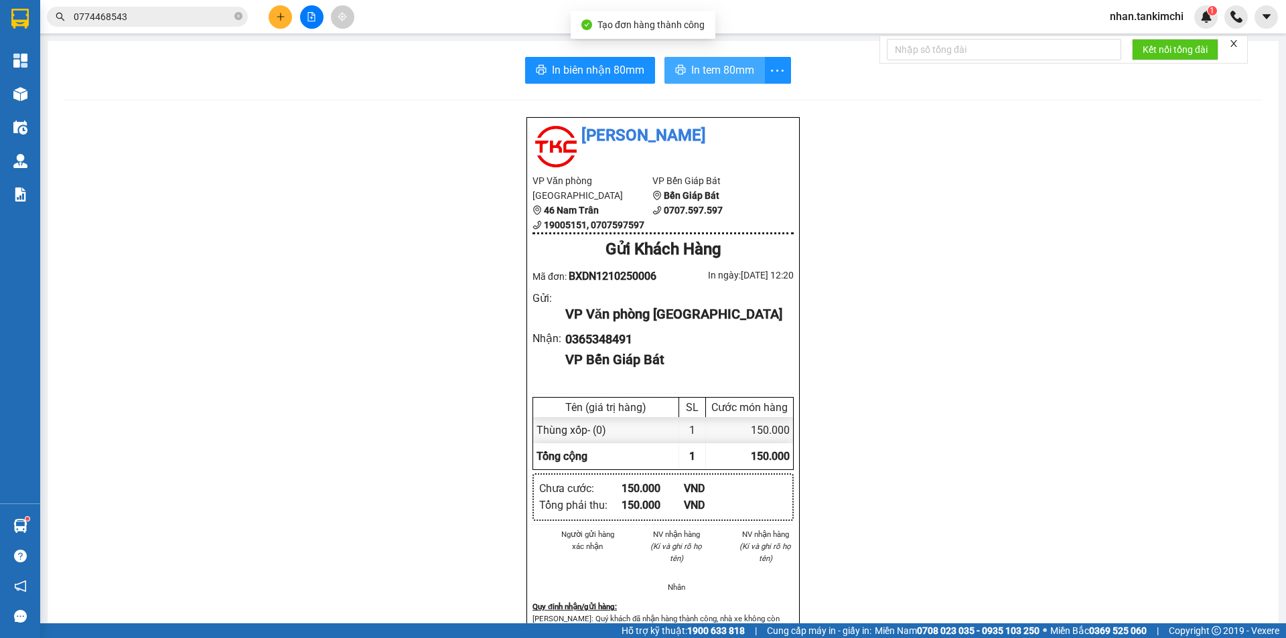
click at [691, 70] on span "In tem 80mm" at bounding box center [722, 70] width 63 height 17
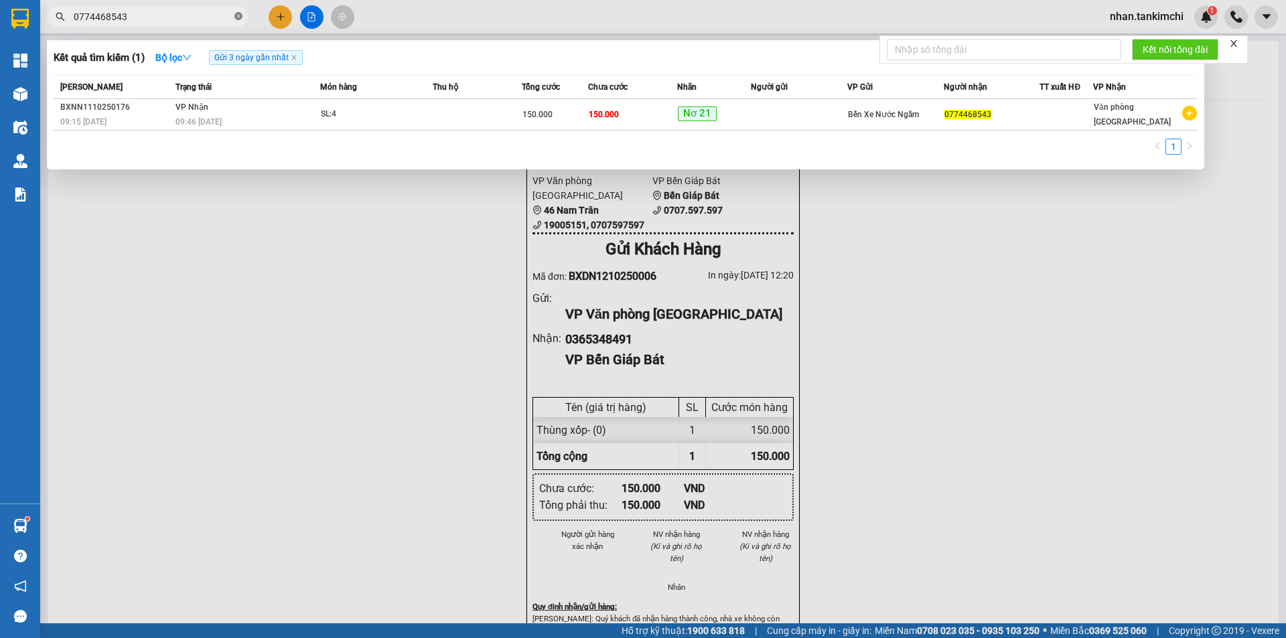
click at [236, 19] on icon "close-circle" at bounding box center [238, 16] width 8 height 8
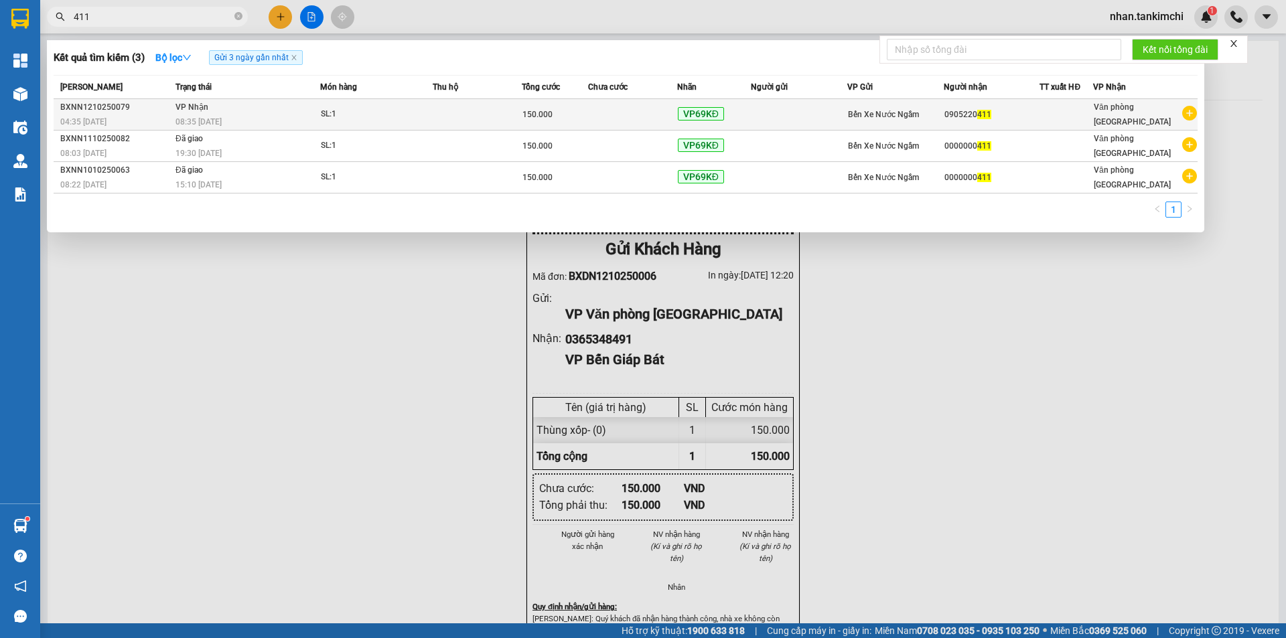
type input "411"
click at [424, 115] on span "SL: 1" at bounding box center [376, 114] width 111 height 15
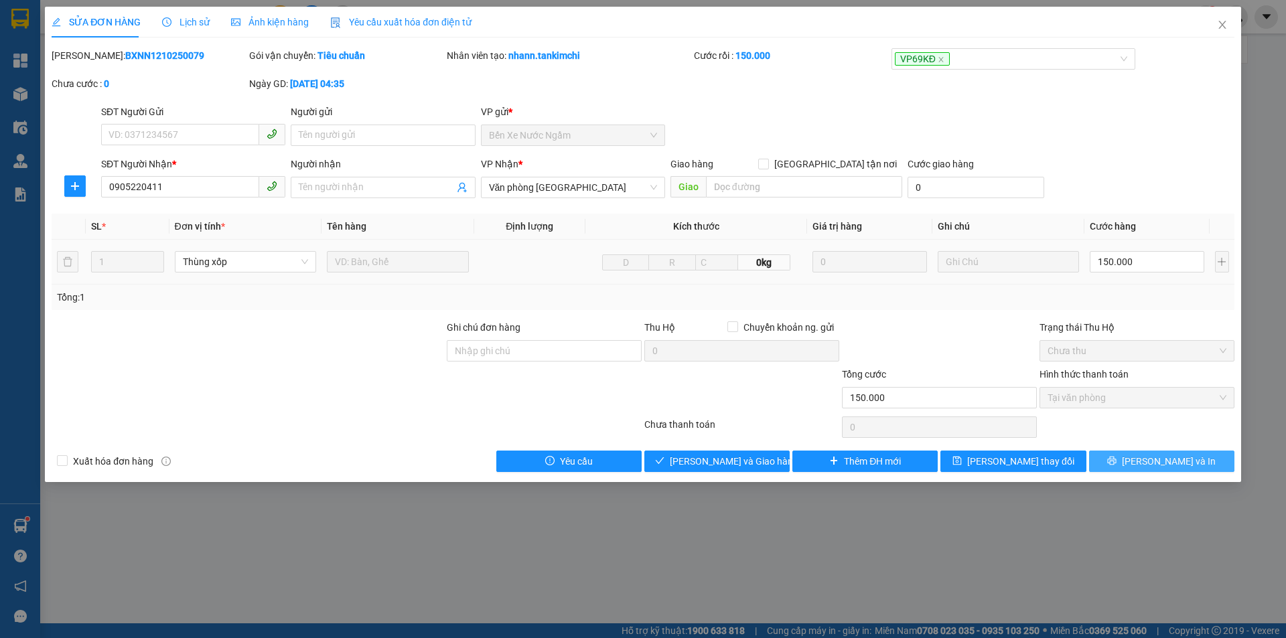
click at [1175, 461] on span "[PERSON_NAME] và In" at bounding box center [1169, 461] width 94 height 15
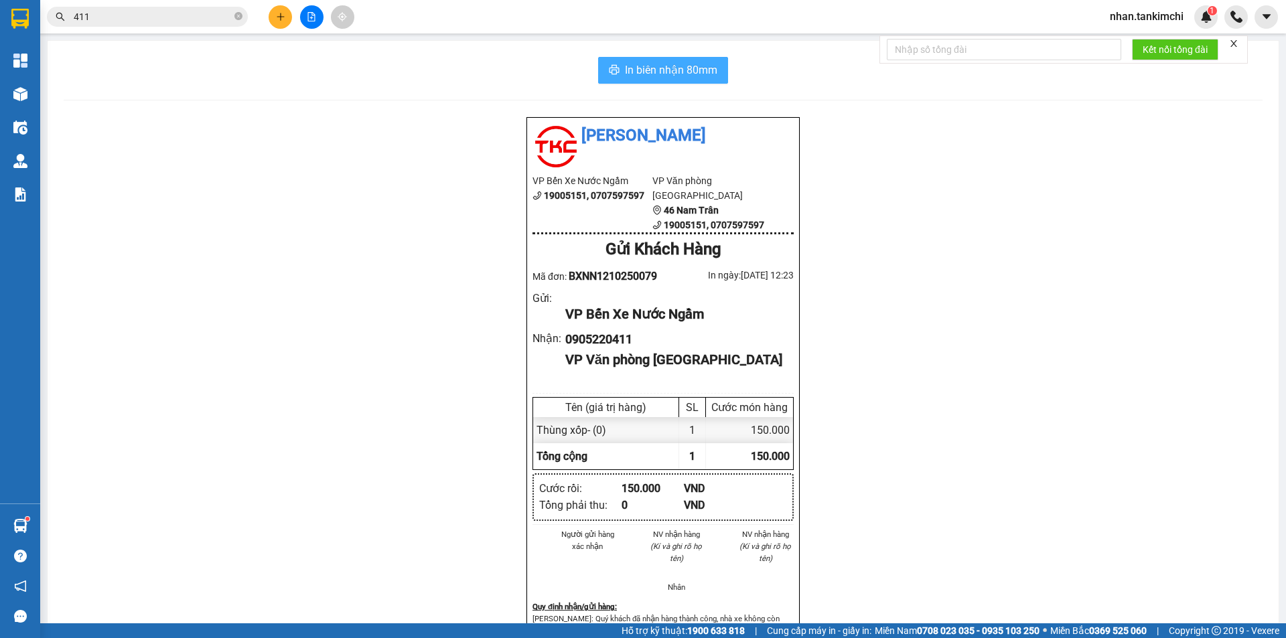
click at [664, 69] on span "In biên nhận 80mm" at bounding box center [671, 70] width 92 height 17
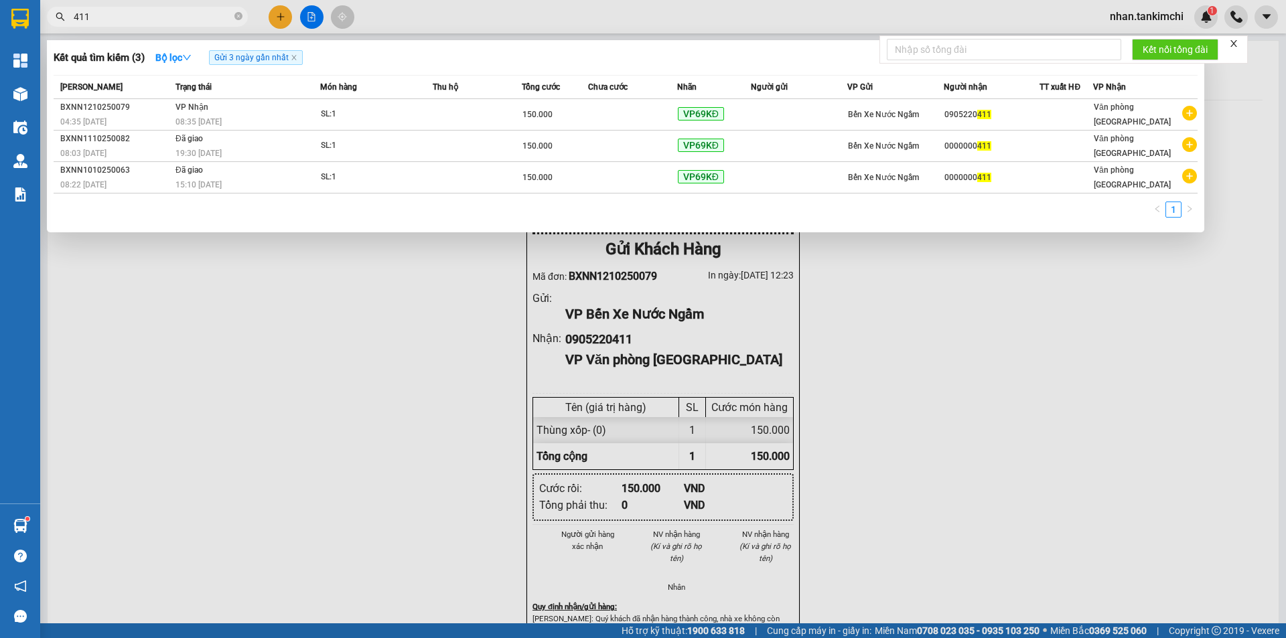
drag, startPoint x: 238, startPoint y: 19, endPoint x: 240, endPoint y: 4, distance: 15.5
click at [238, 17] on icon "close-circle" at bounding box center [238, 16] width 8 height 8
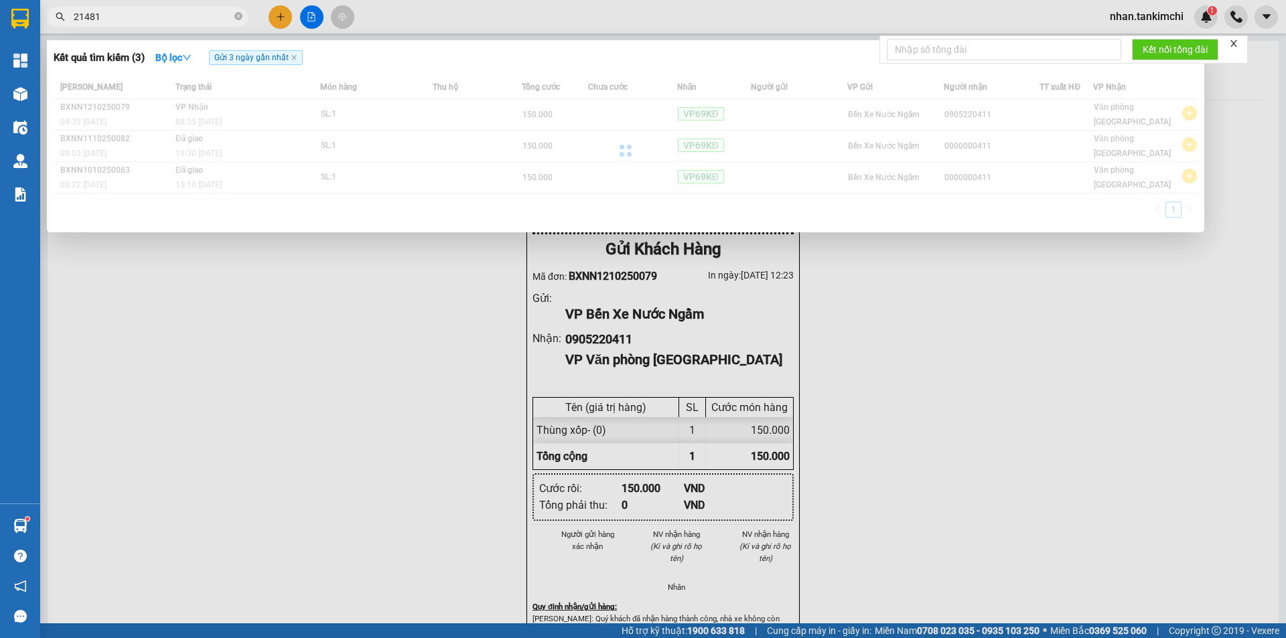
type input "214819"
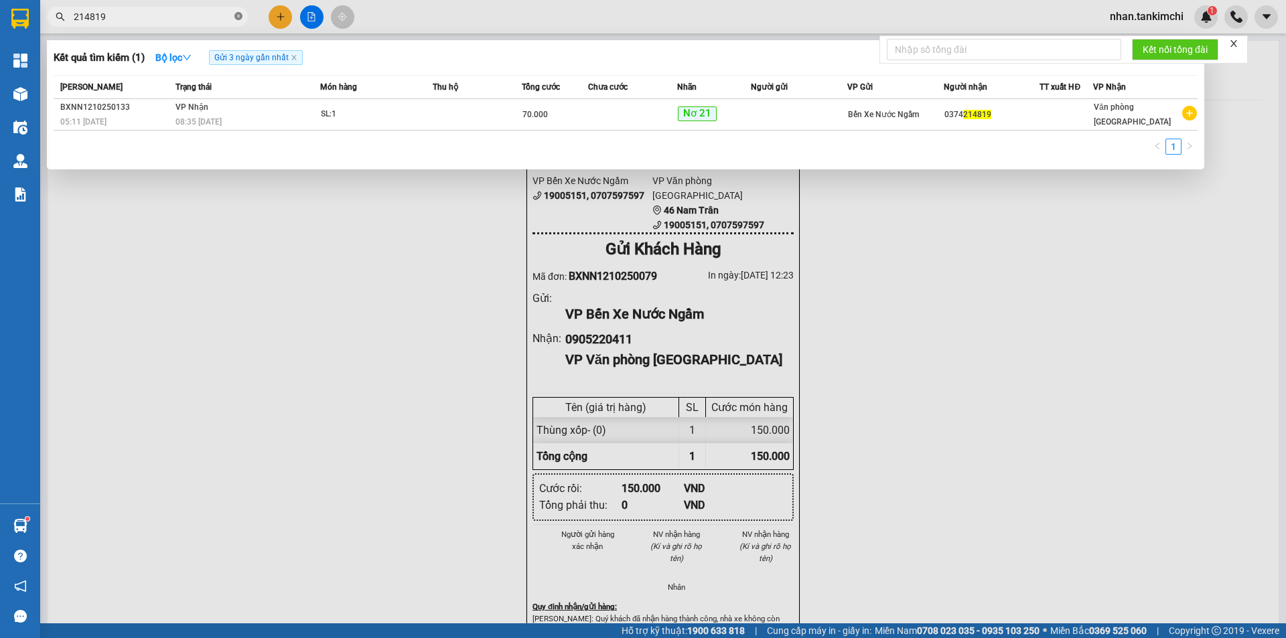
click at [239, 18] on icon "close-circle" at bounding box center [238, 16] width 8 height 8
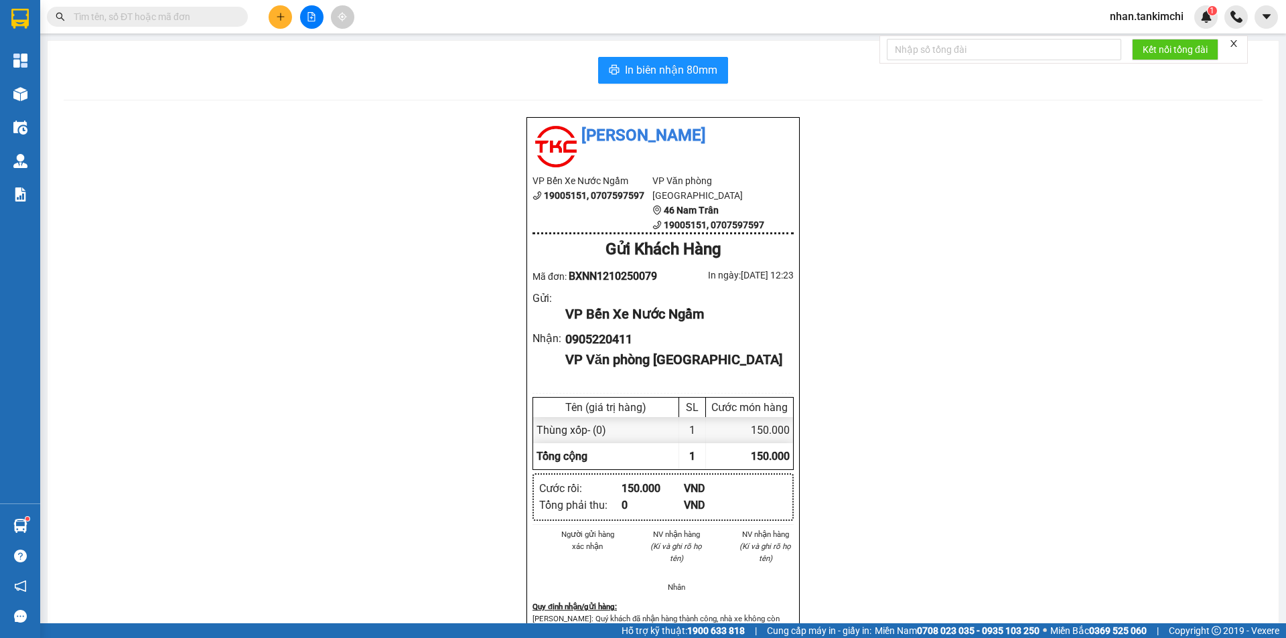
click at [211, 14] on input "text" at bounding box center [153, 16] width 158 height 15
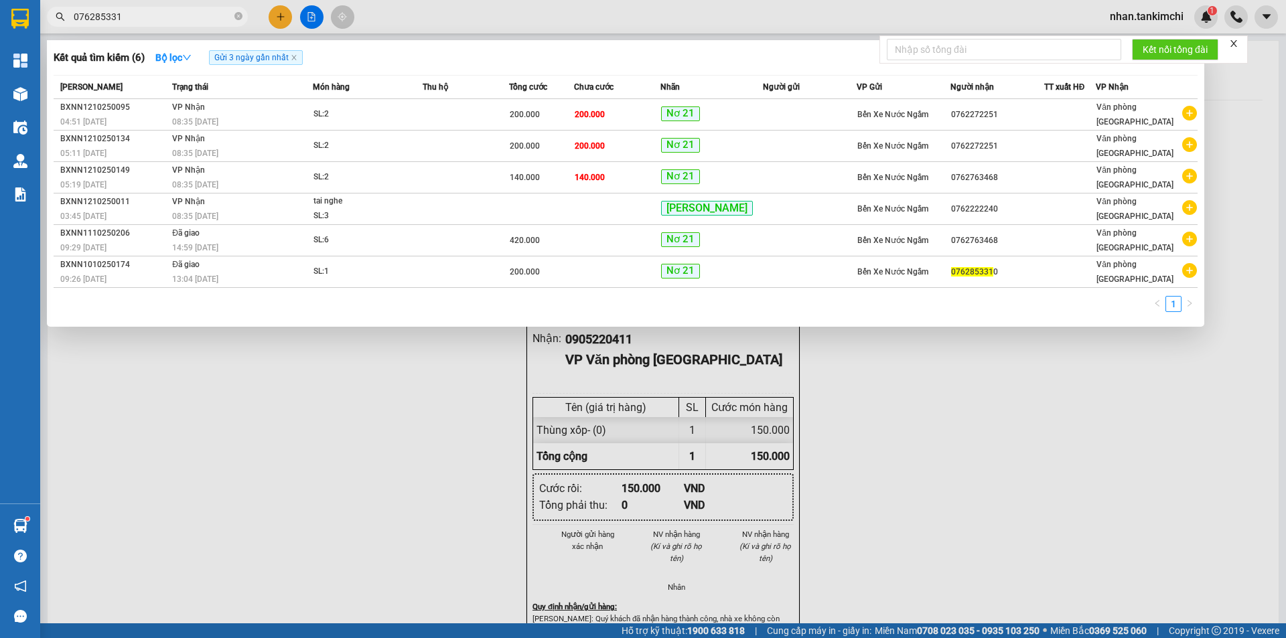
type input "0762853310"
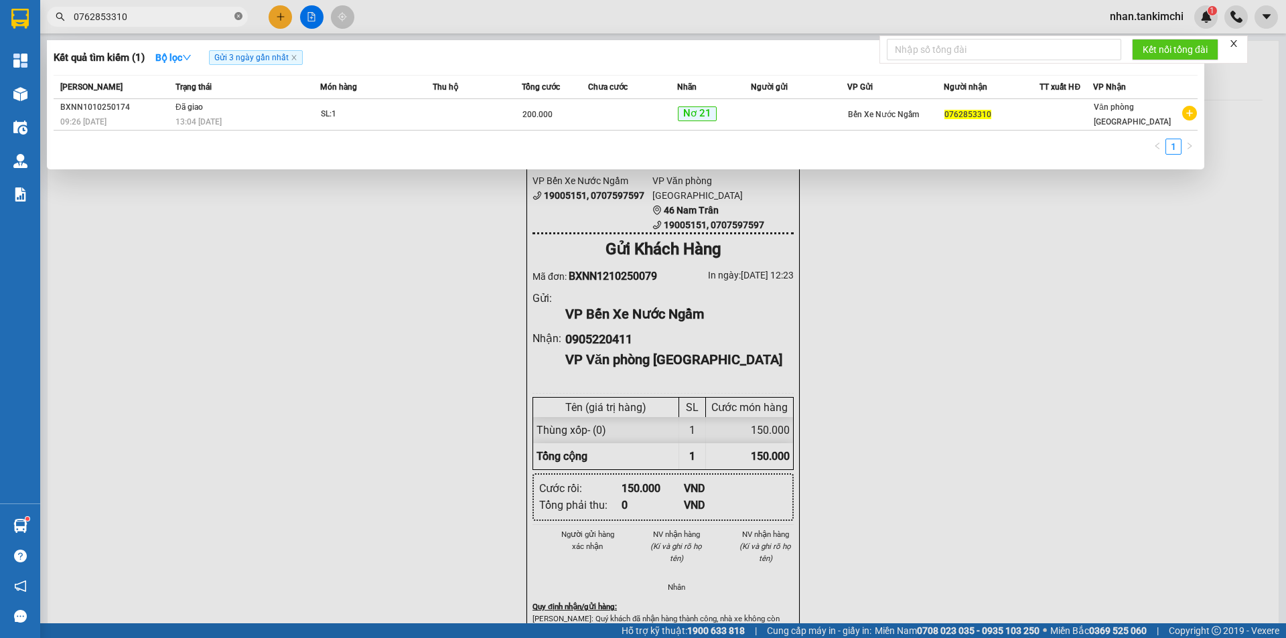
click at [240, 13] on icon "close-circle" at bounding box center [238, 16] width 8 height 8
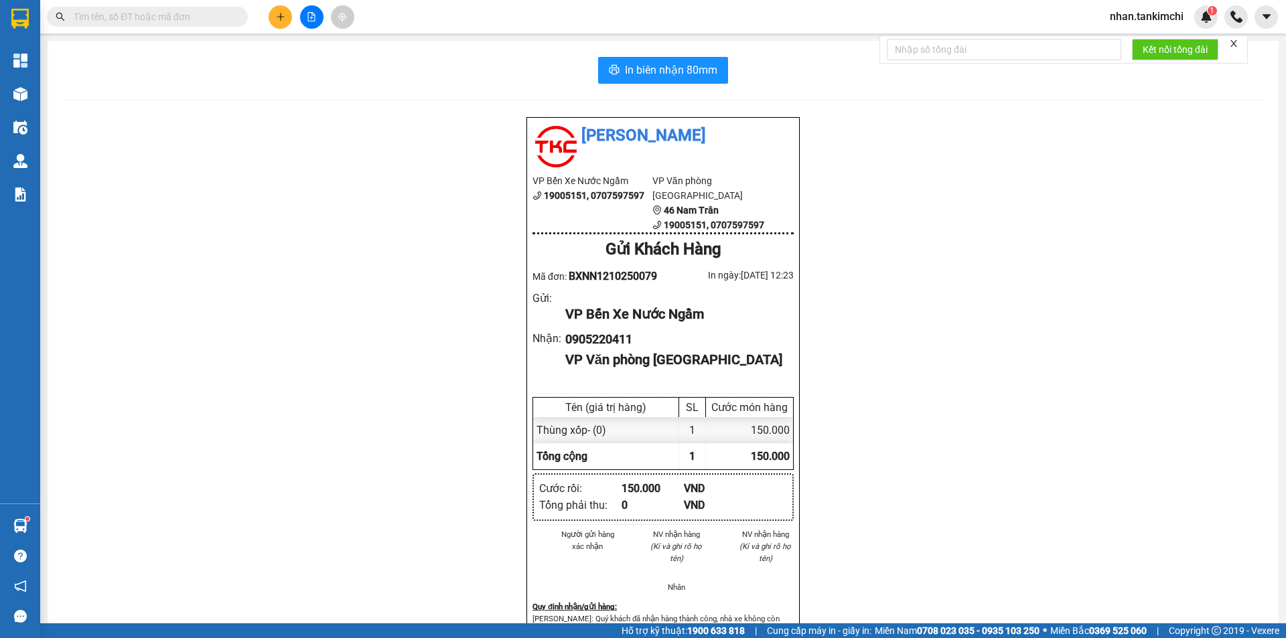
click at [149, 17] on input "text" at bounding box center [153, 16] width 158 height 15
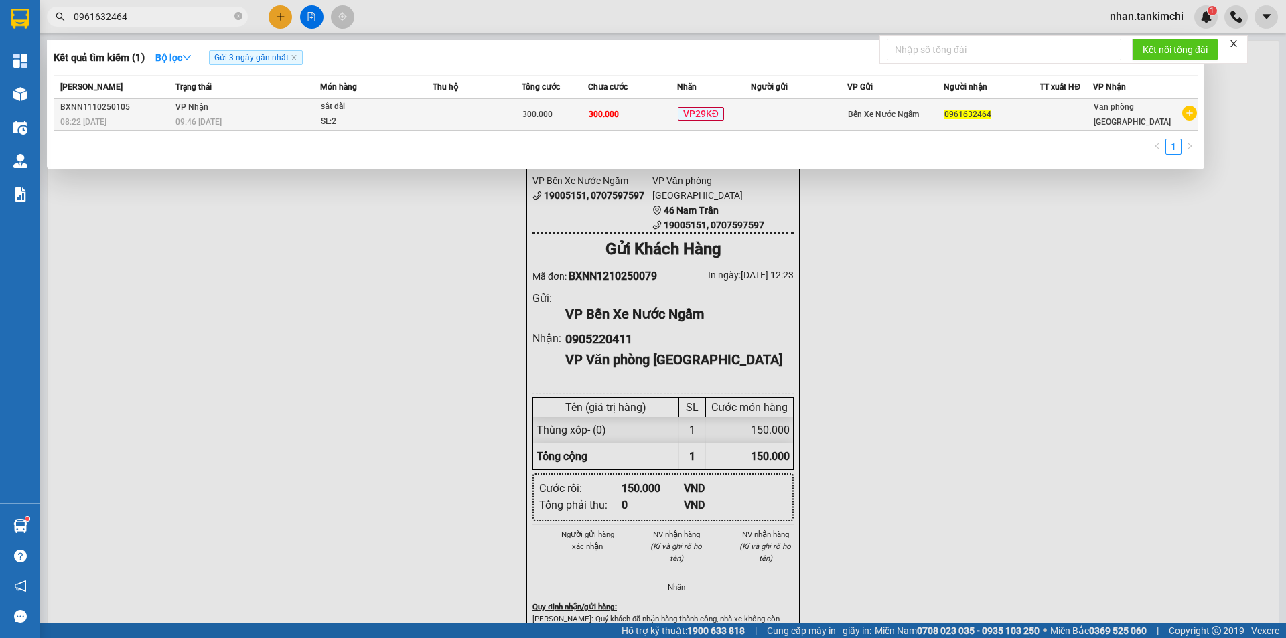
type input "0961632464"
click at [384, 115] on div "SL: 2" at bounding box center [371, 122] width 100 height 15
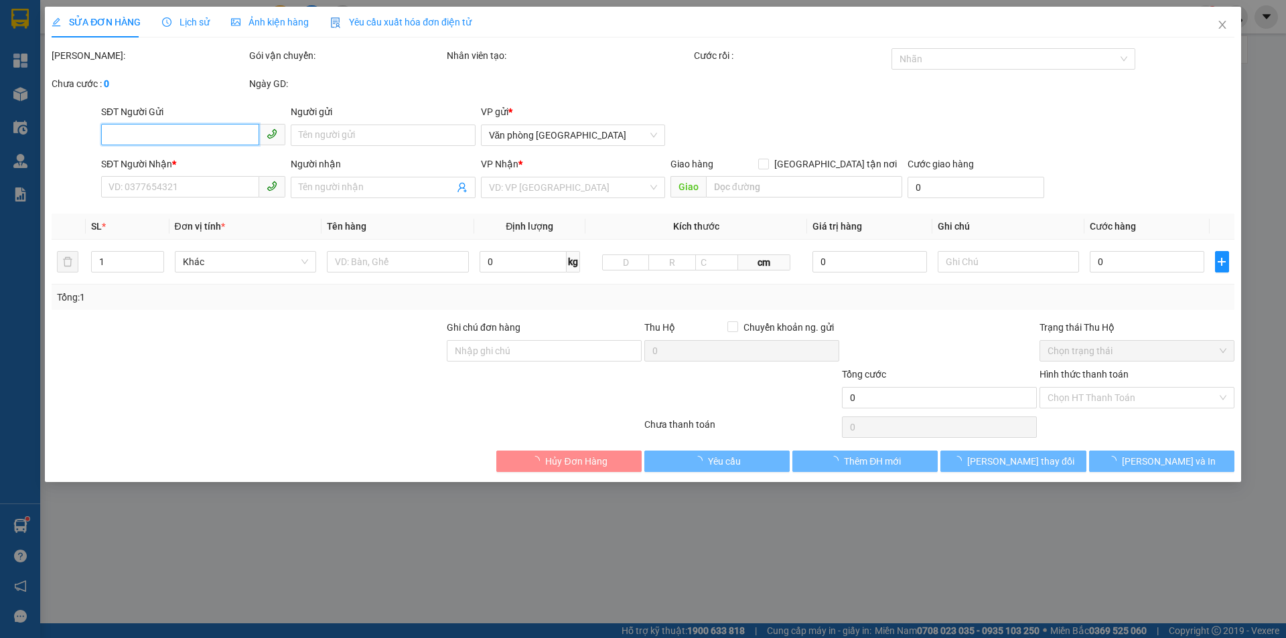
type input "0961632464"
type input "300.000"
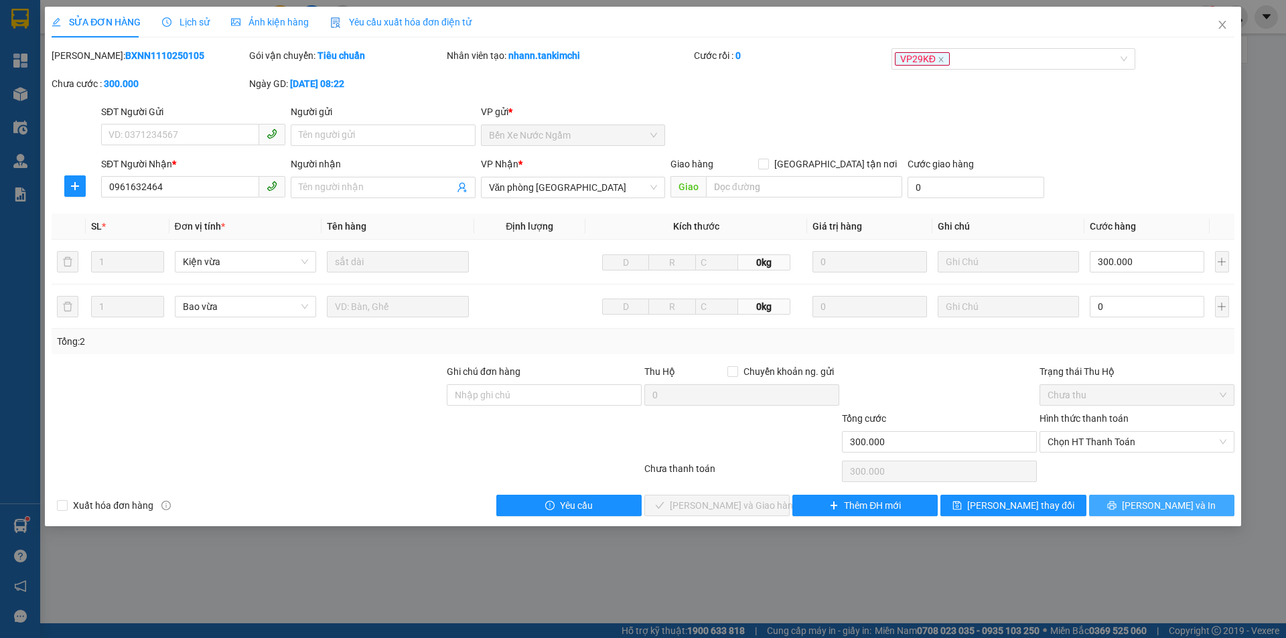
click at [1136, 498] on button "[PERSON_NAME] và In" at bounding box center [1161, 505] width 145 height 21
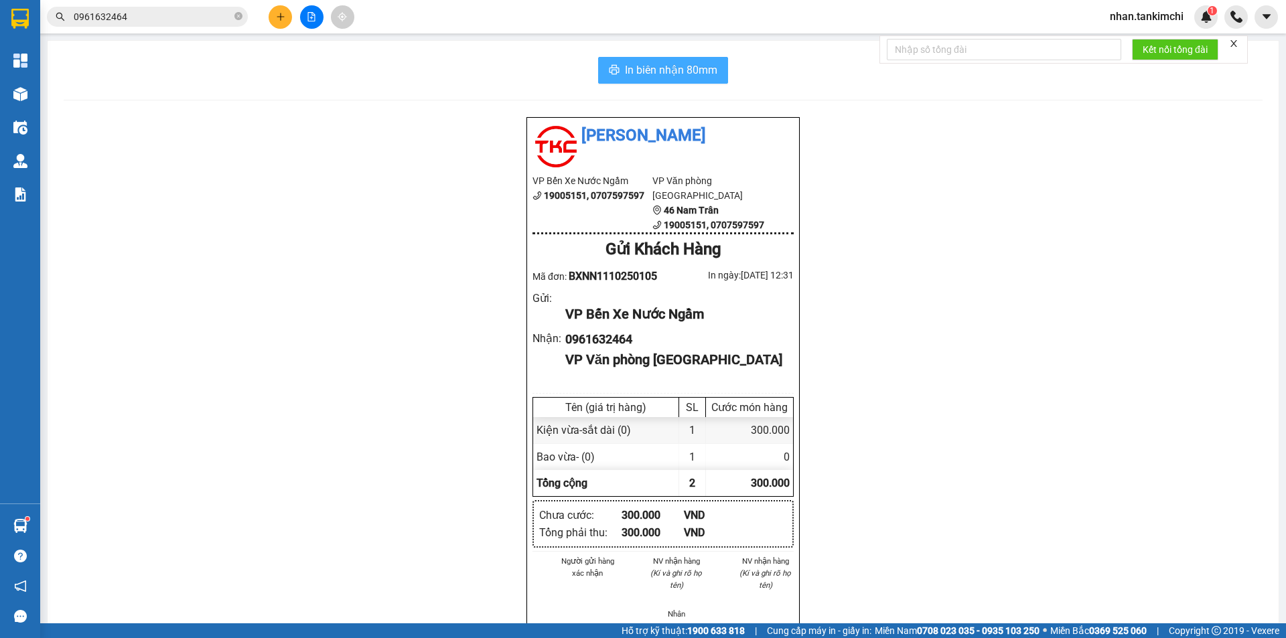
click at [652, 72] on span "In biên nhận 80mm" at bounding box center [671, 70] width 92 height 17
click at [236, 19] on icon "close-circle" at bounding box center [238, 16] width 8 height 8
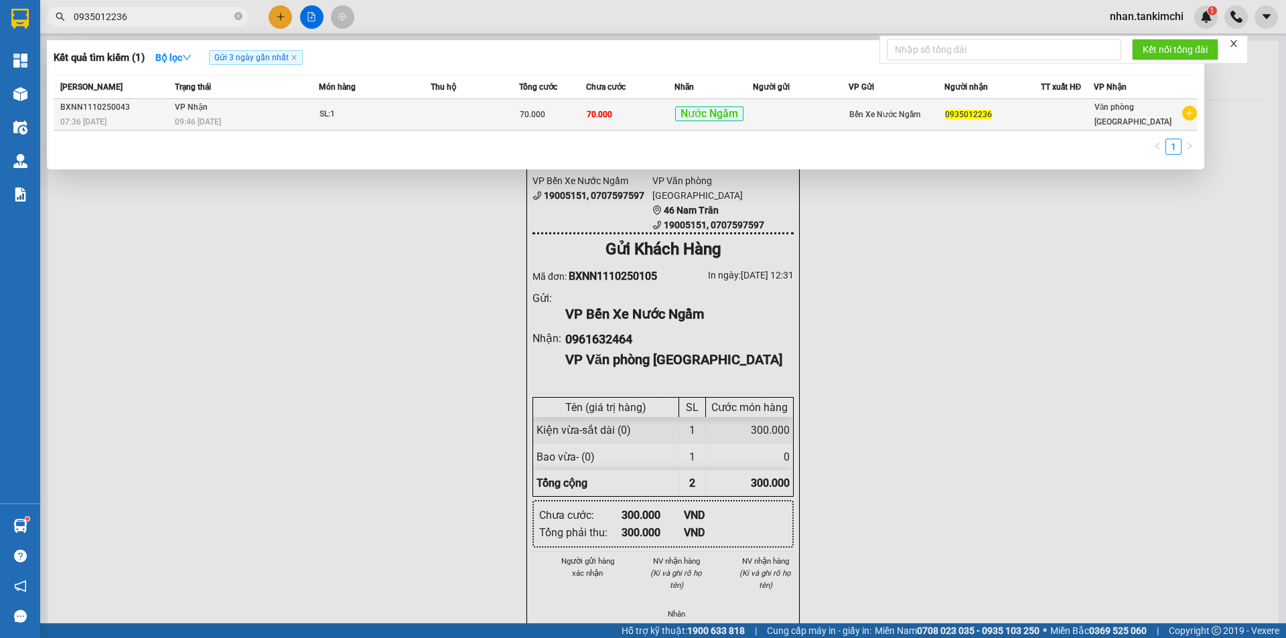
type input "0935012236"
click at [405, 110] on div "SL: 1" at bounding box center [369, 114] width 100 height 15
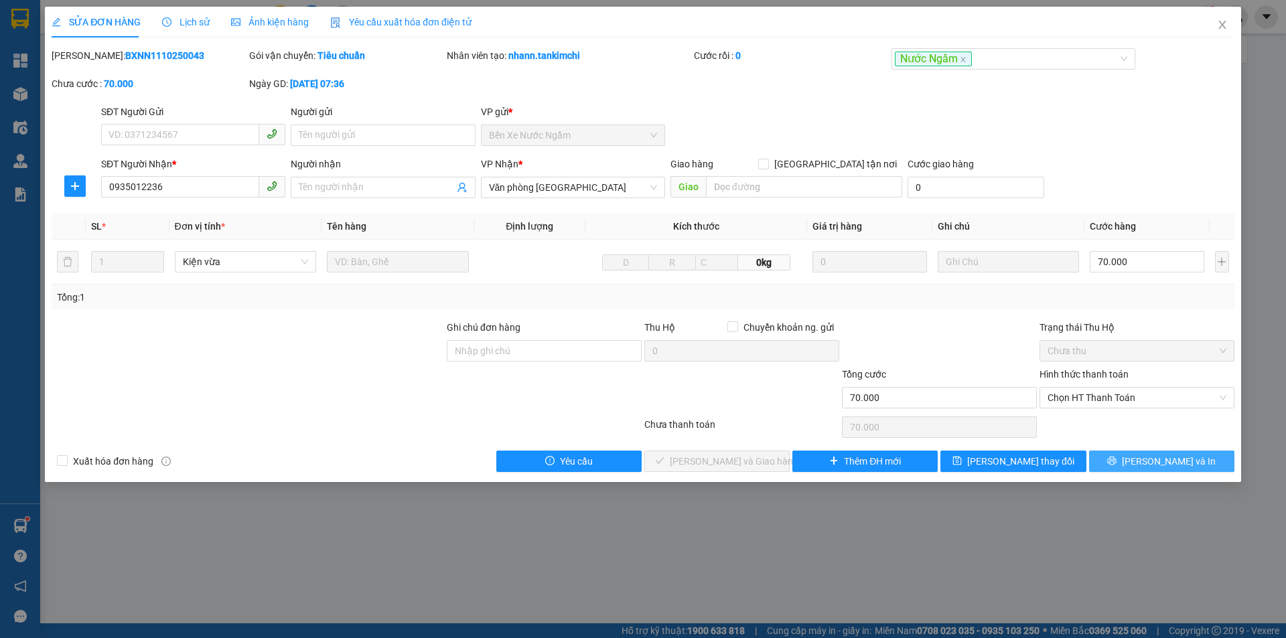
click at [1162, 460] on span "[PERSON_NAME] và In" at bounding box center [1169, 461] width 94 height 15
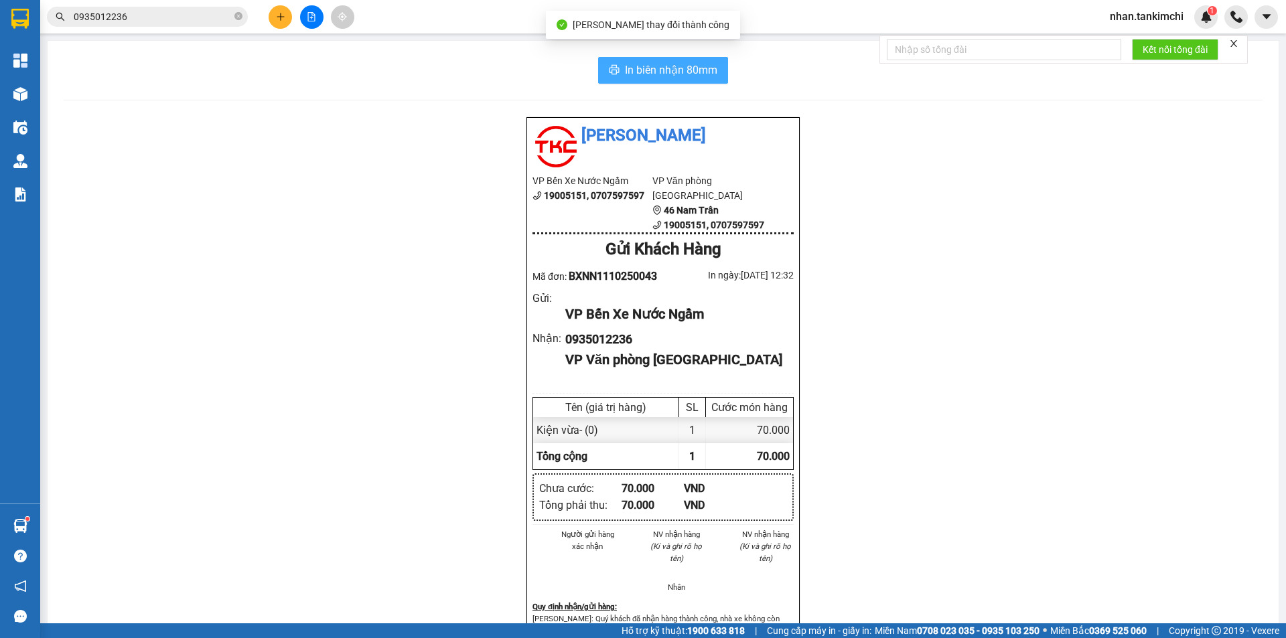
click at [662, 80] on button "In biên nhận 80mm" at bounding box center [663, 70] width 130 height 27
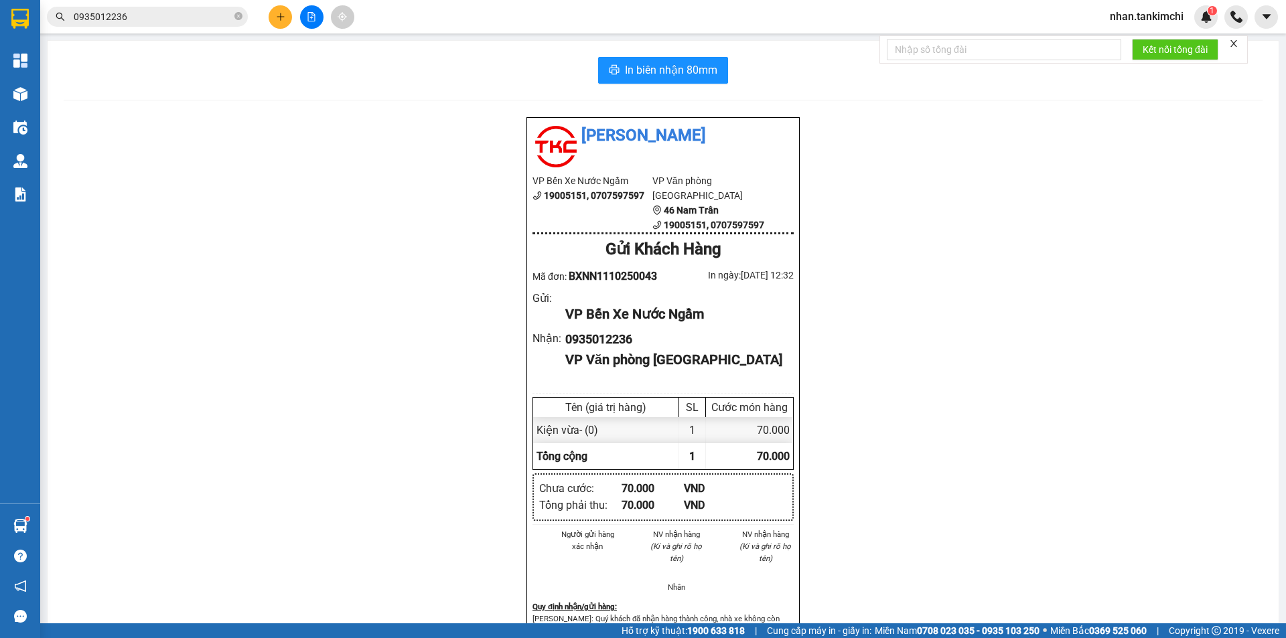
click at [216, 14] on input "0935012236" at bounding box center [153, 16] width 158 height 15
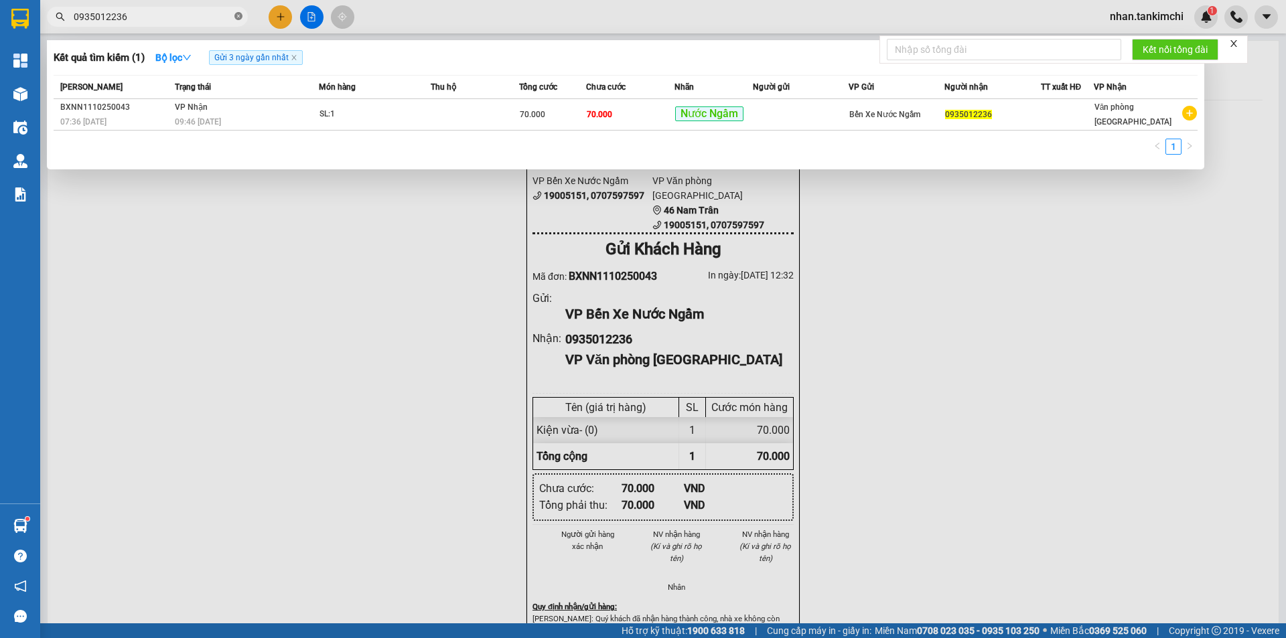
click at [240, 11] on span at bounding box center [238, 17] width 8 height 13
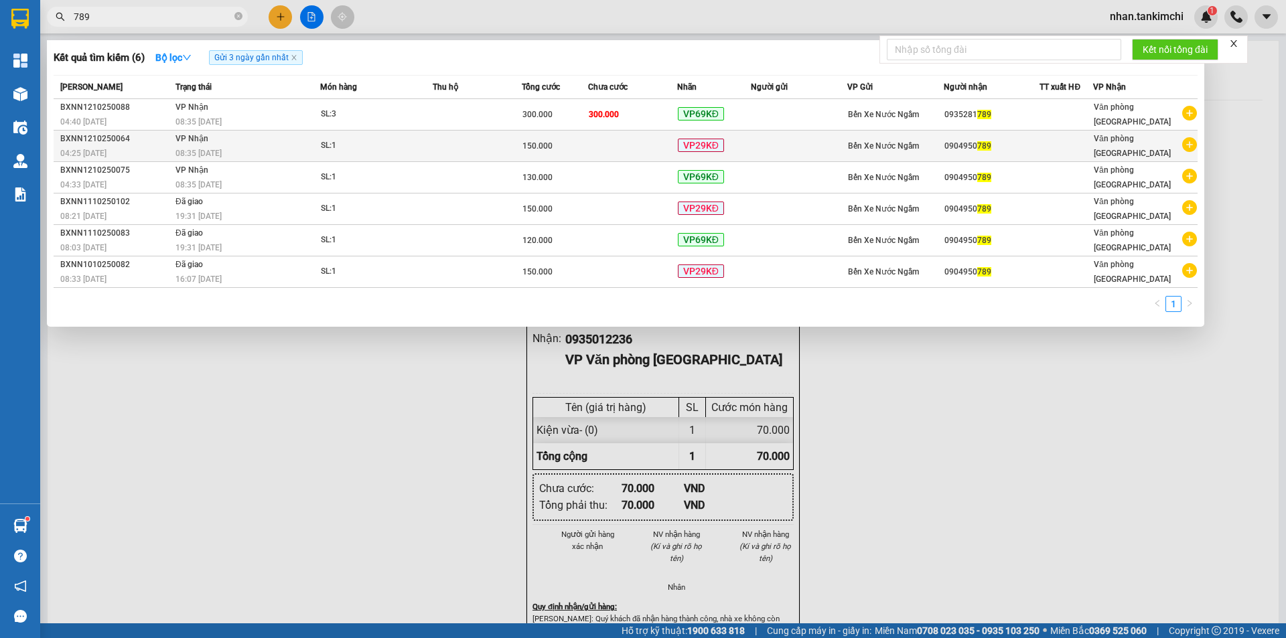
type input "789"
click at [593, 155] on td at bounding box center [632, 146] width 89 height 31
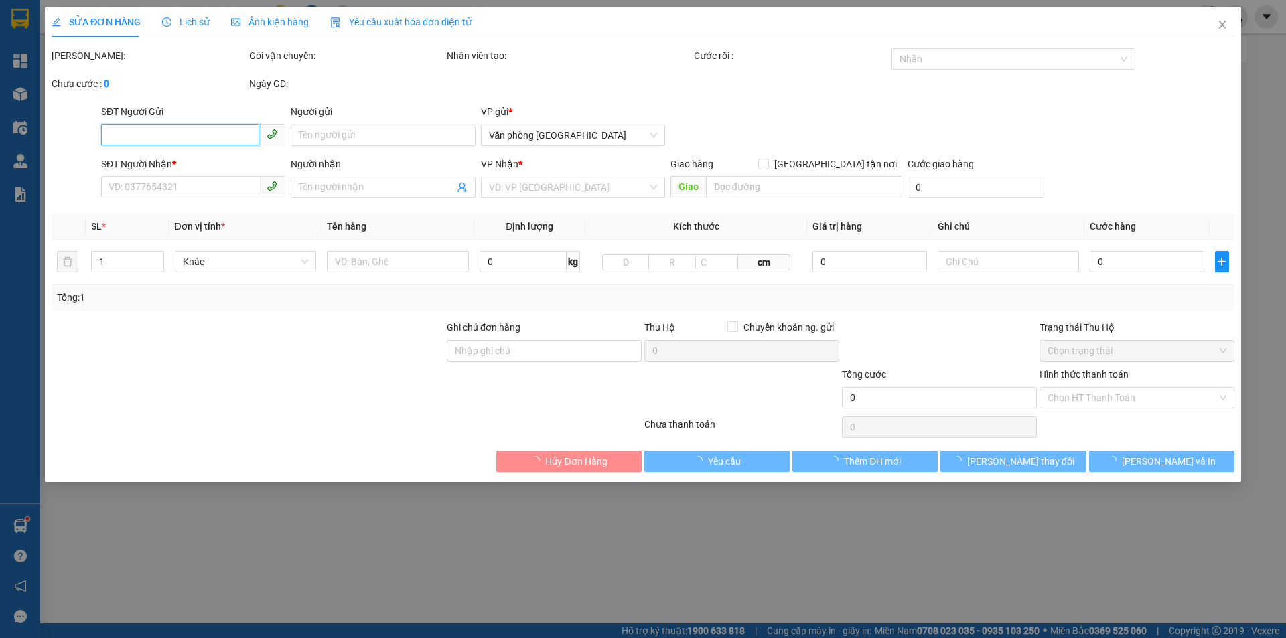
type input "0904950789"
type input "150.000"
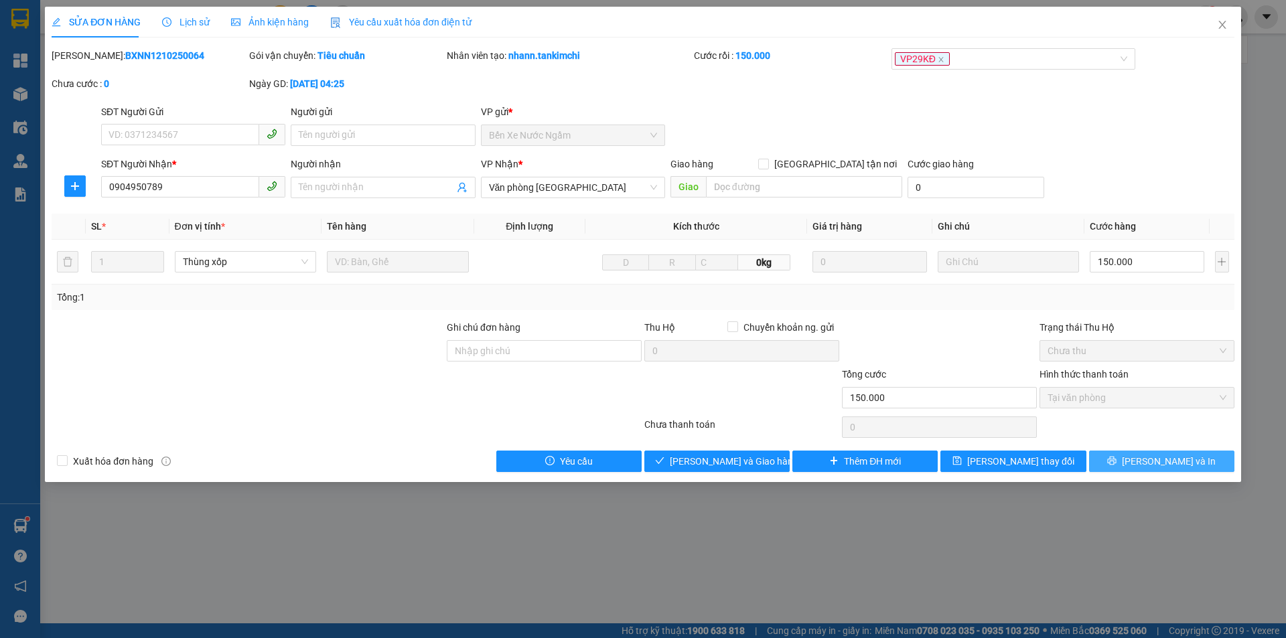
click at [1117, 457] on icon "printer" at bounding box center [1112, 461] width 9 height 9
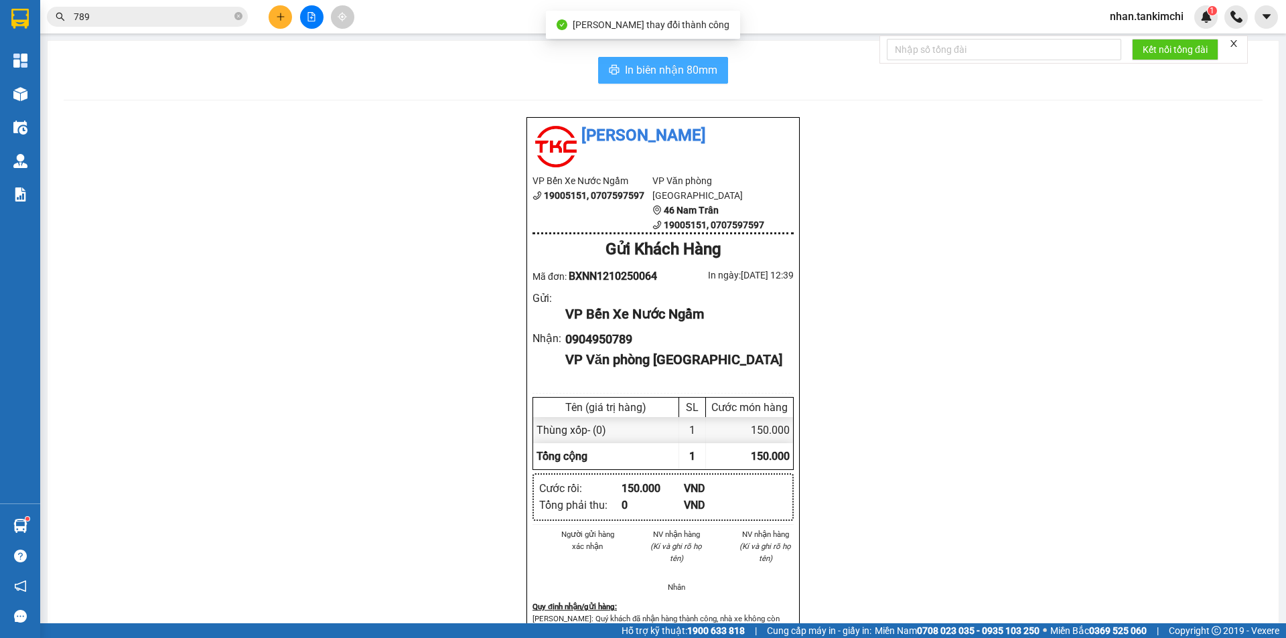
click at [642, 60] on button "In biên nhận 80mm" at bounding box center [663, 70] width 130 height 27
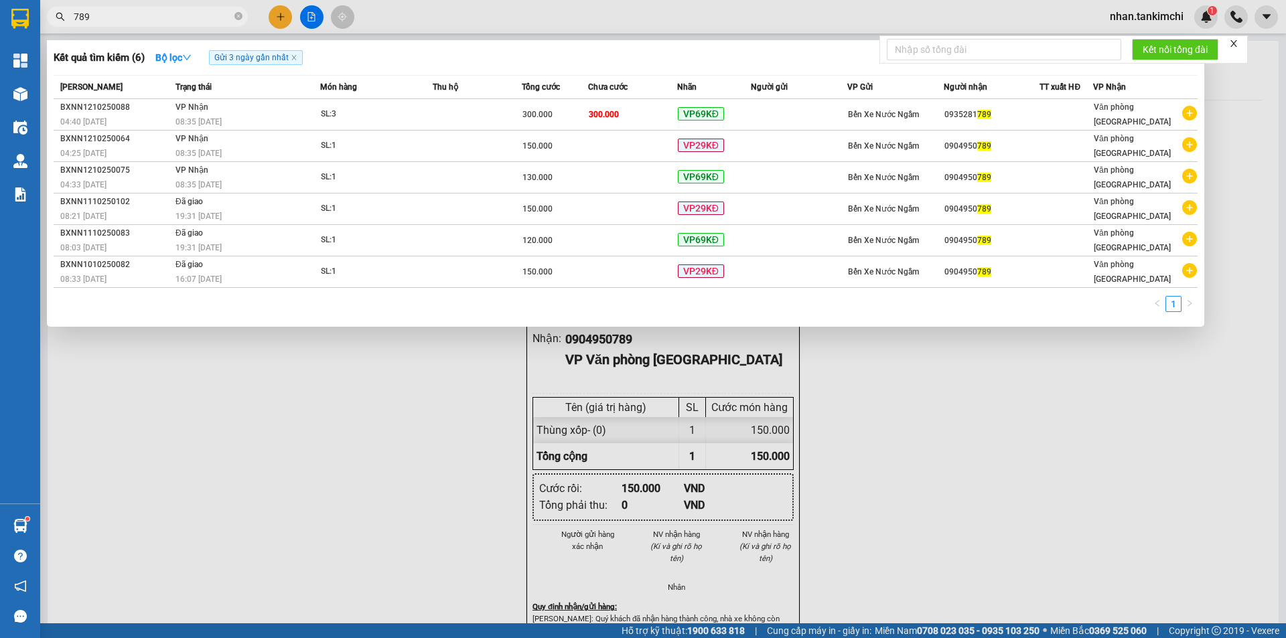
click at [216, 18] on input "789" at bounding box center [153, 16] width 158 height 15
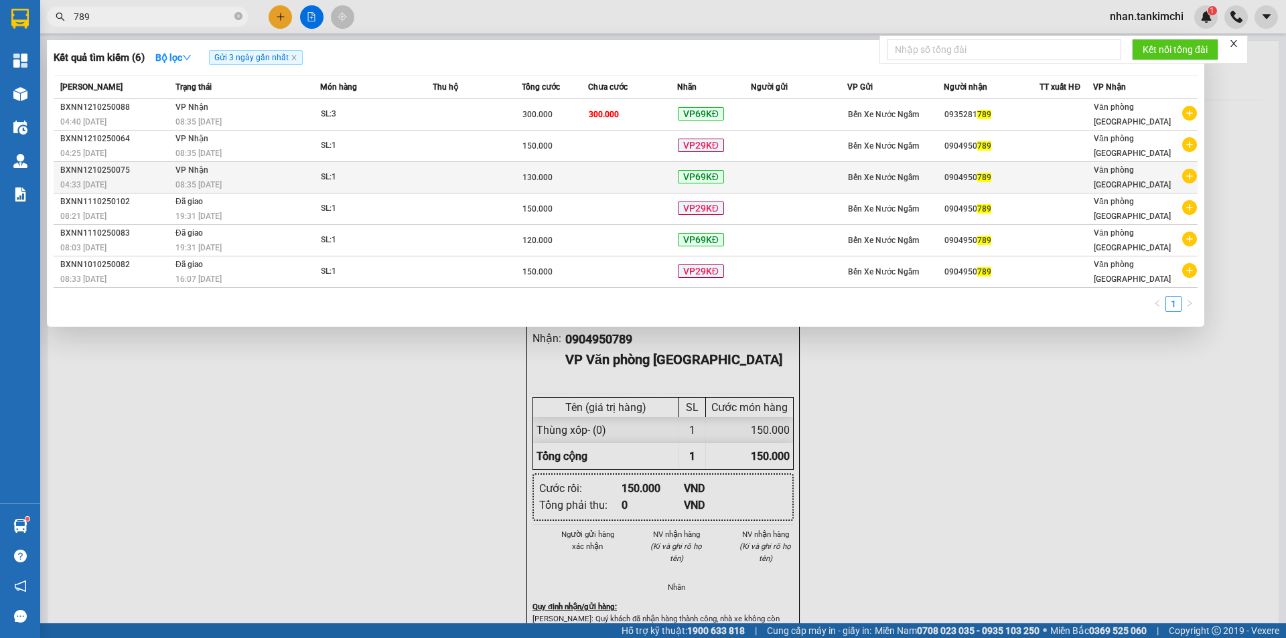
click at [630, 174] on td at bounding box center [632, 177] width 89 height 31
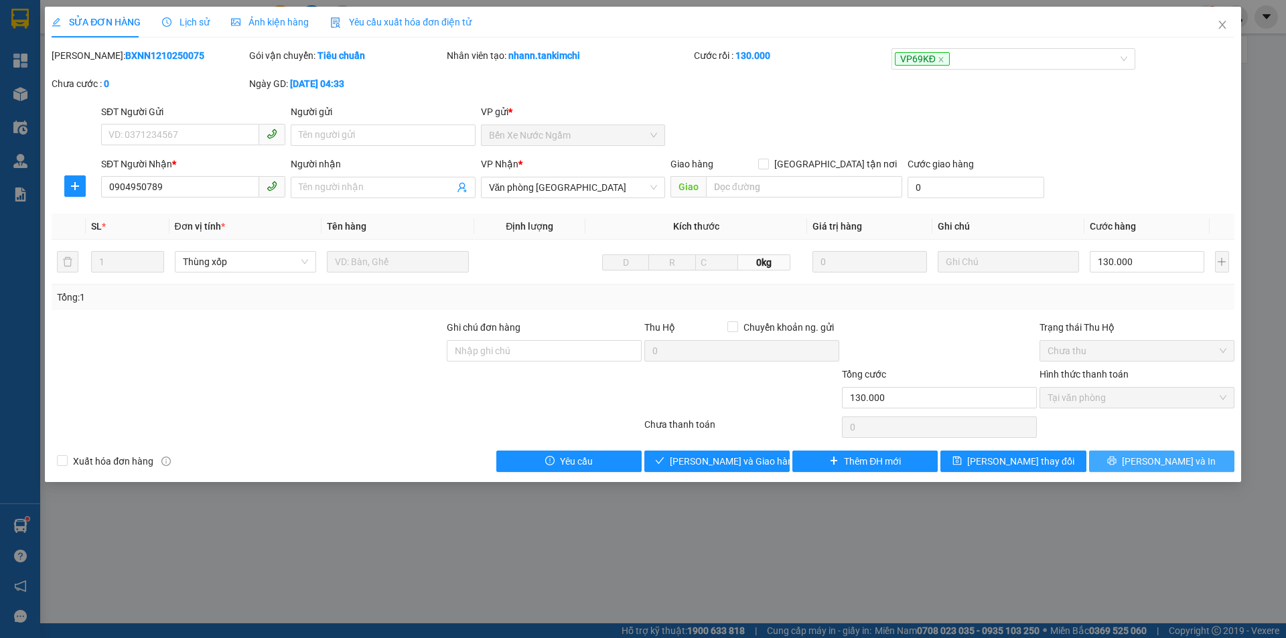
click at [1164, 461] on span "[PERSON_NAME] và In" at bounding box center [1169, 461] width 94 height 15
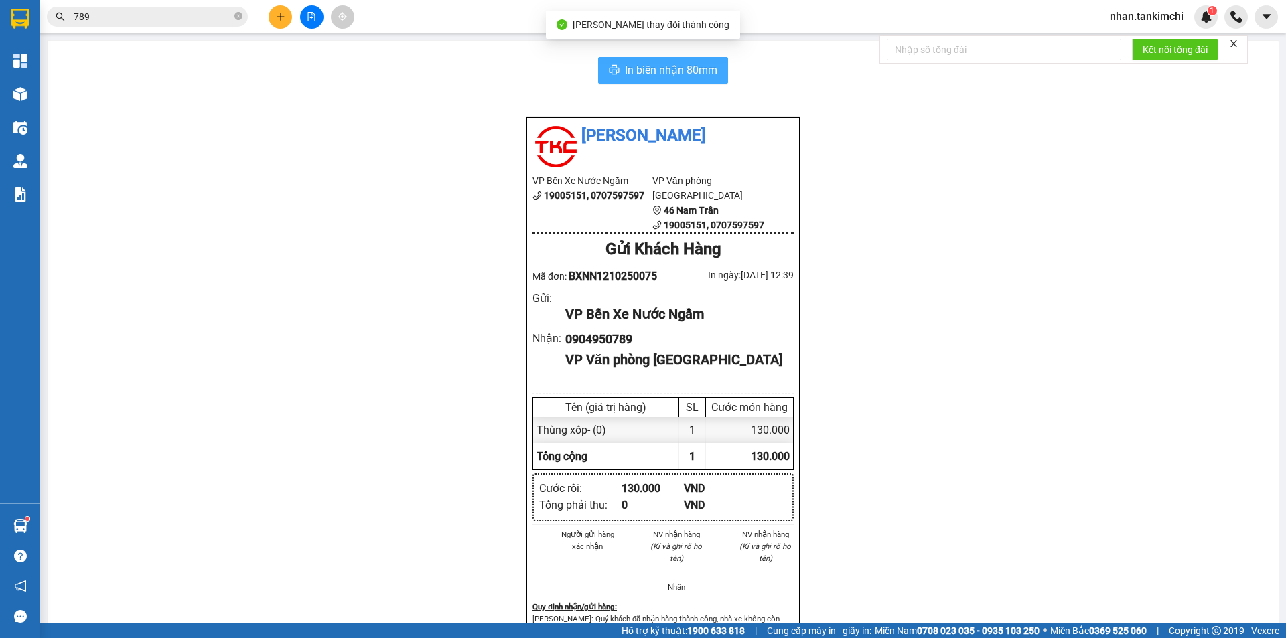
click at [640, 78] on span "In biên nhận 80mm" at bounding box center [671, 70] width 92 height 17
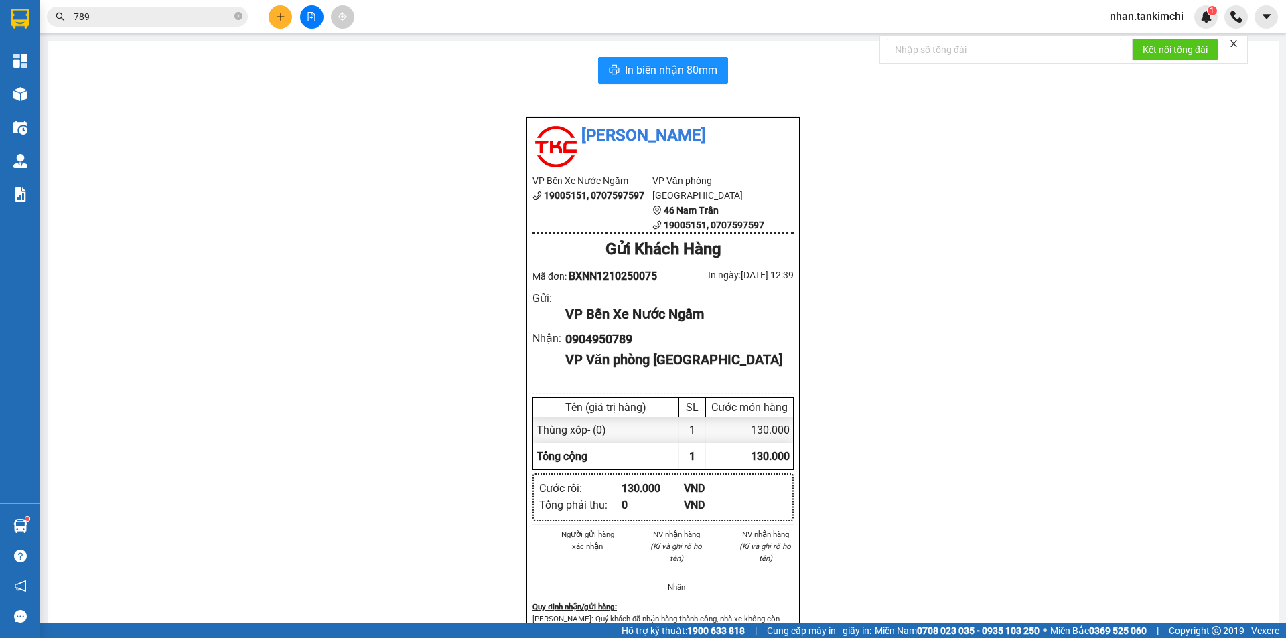
click at [234, 17] on icon "close-circle" at bounding box center [238, 16] width 8 height 8
click at [230, 20] on input "text" at bounding box center [153, 16] width 158 height 15
click at [220, 17] on input "text" at bounding box center [153, 16] width 158 height 15
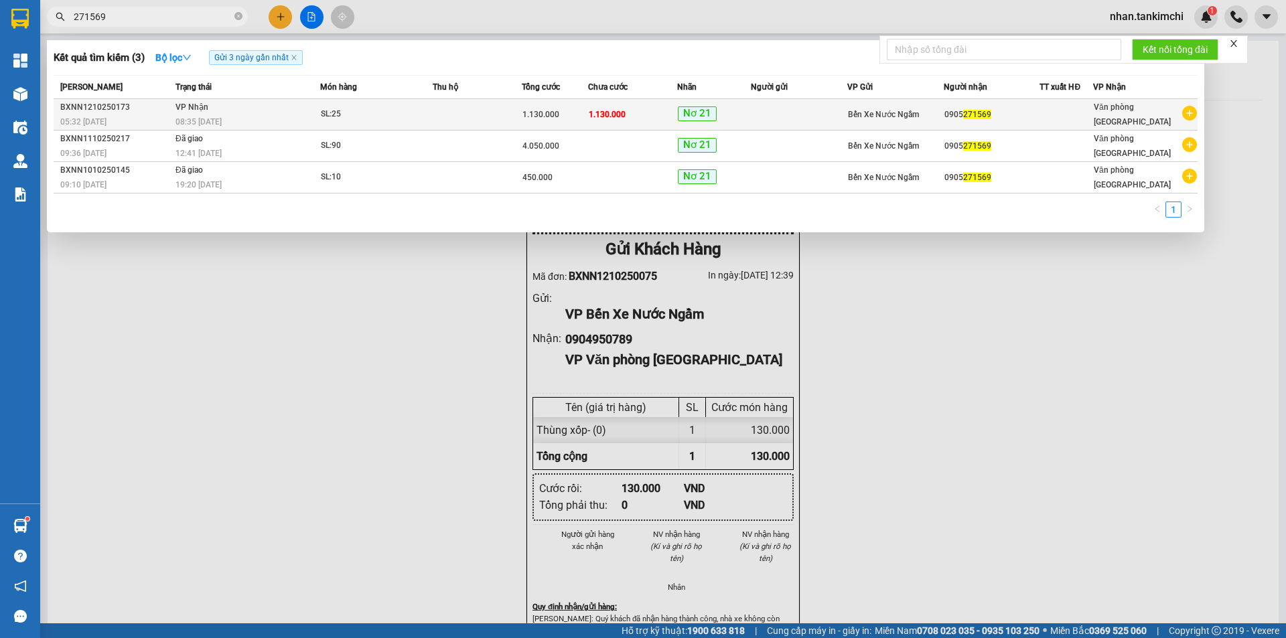
type input "271569"
click at [509, 117] on td at bounding box center [477, 114] width 89 height 31
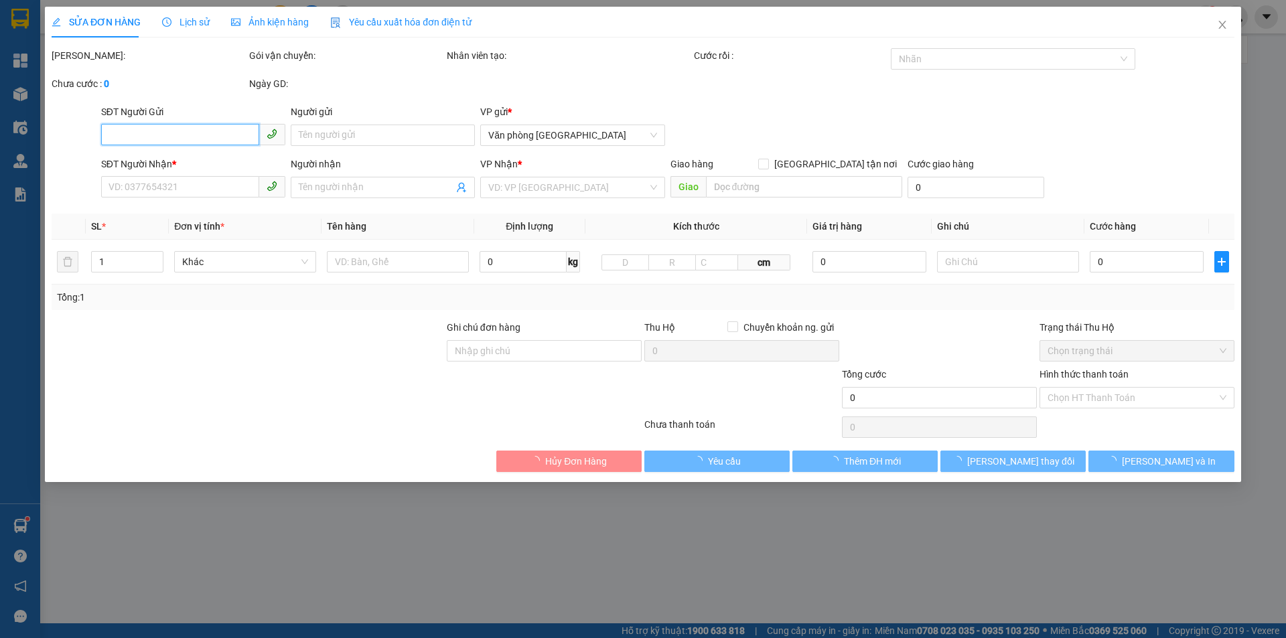
type input "0905271569"
type input "1.130.000"
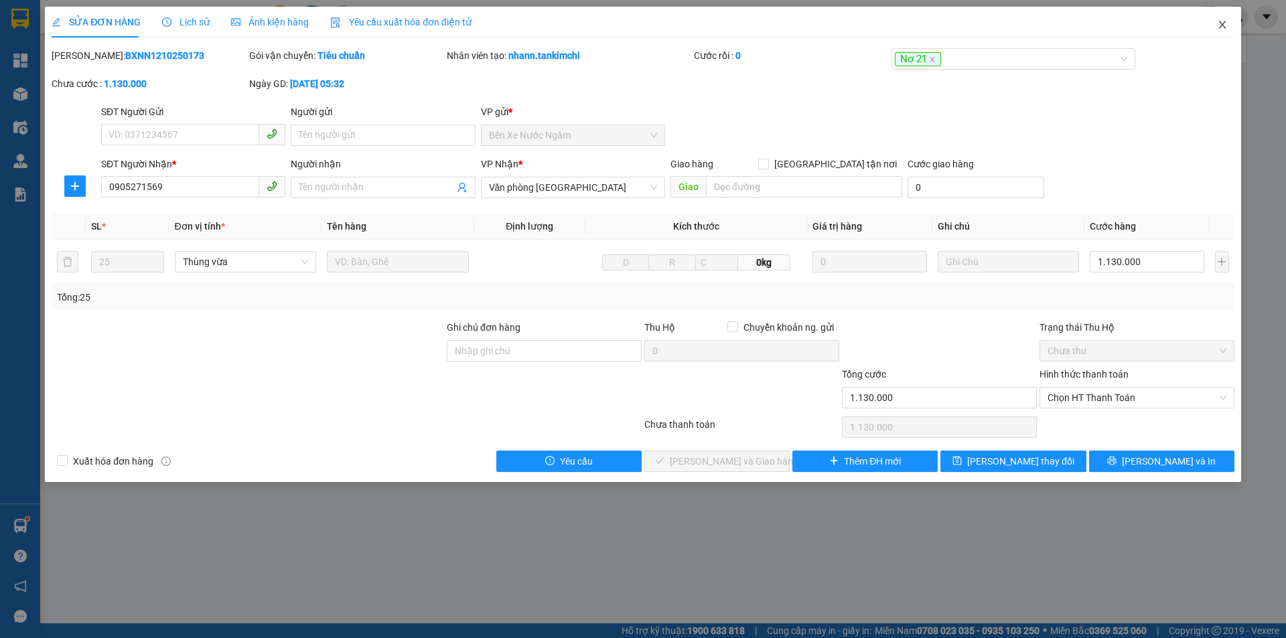
click at [1226, 27] on icon "close" at bounding box center [1222, 24] width 11 height 11
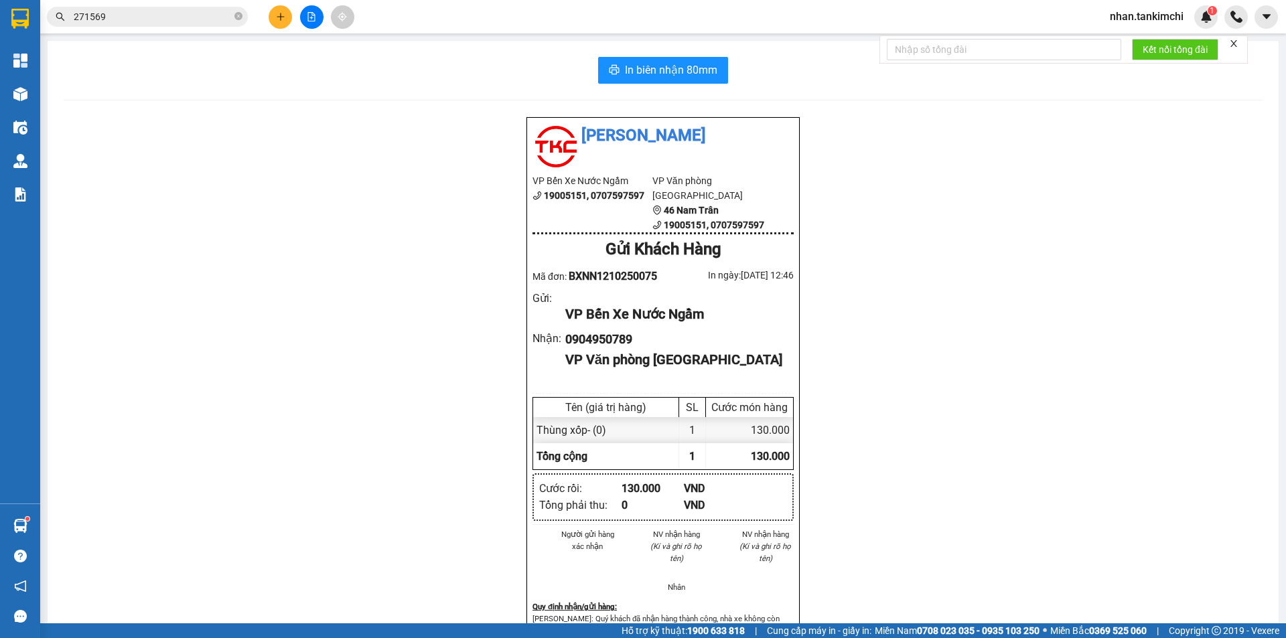
click at [149, 23] on input "271569" at bounding box center [153, 16] width 158 height 15
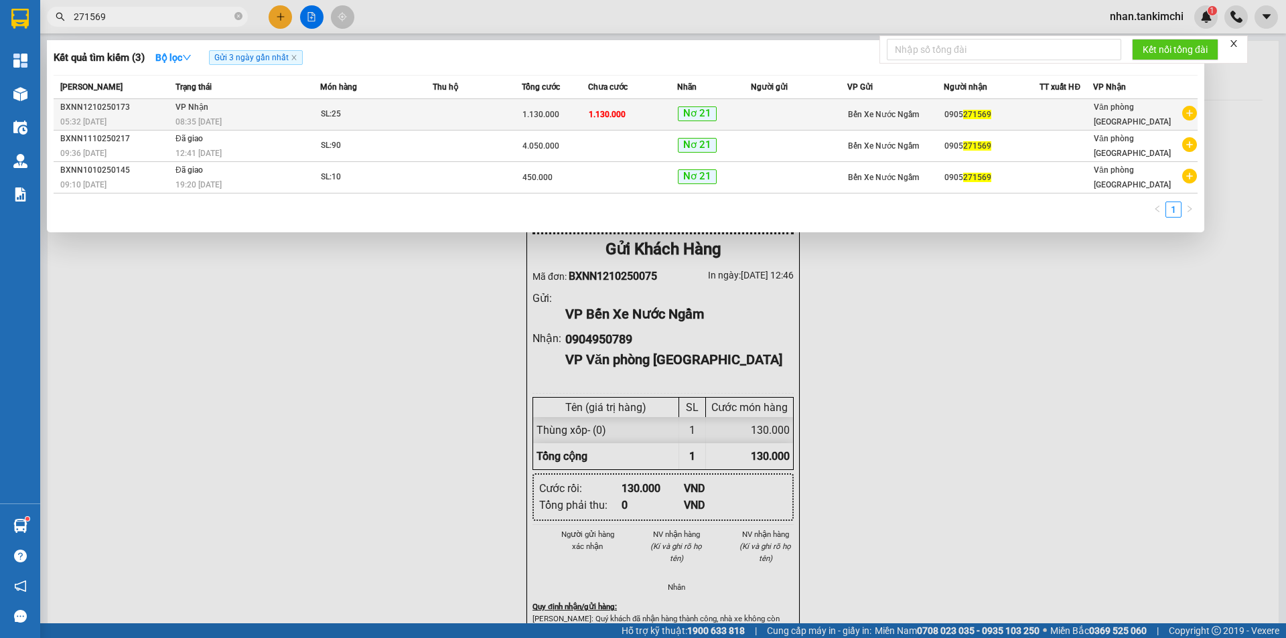
click at [652, 107] on td "1.130.000" at bounding box center [632, 114] width 89 height 31
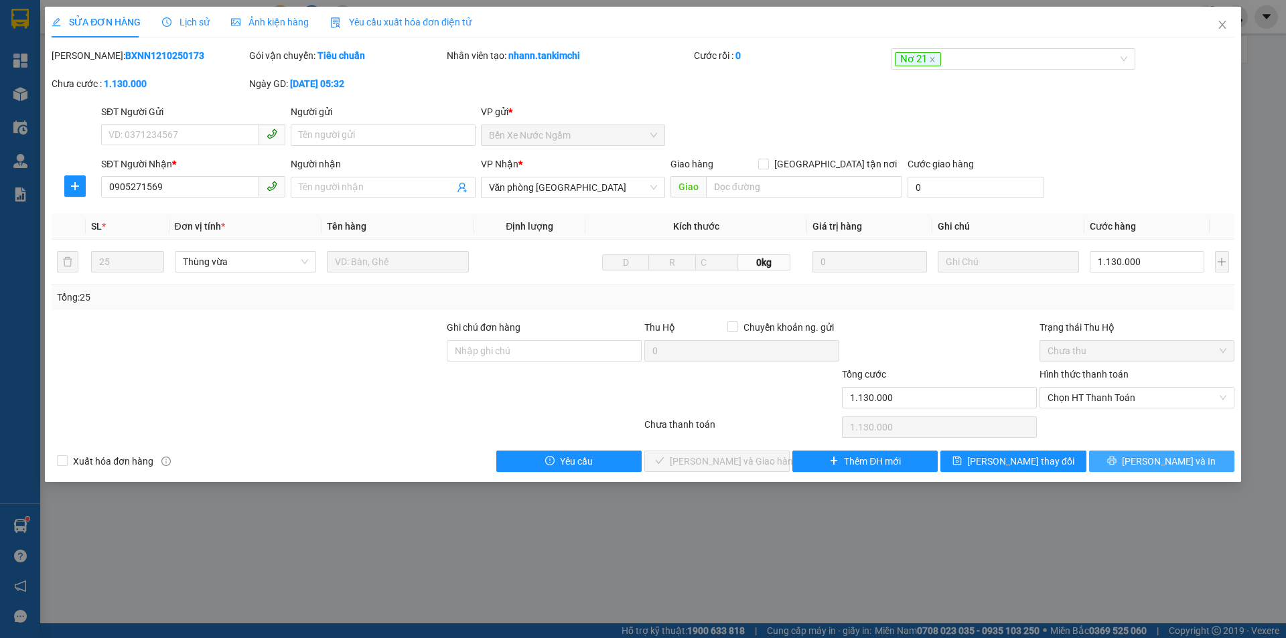
click at [1153, 462] on span "[PERSON_NAME] và In" at bounding box center [1169, 461] width 94 height 15
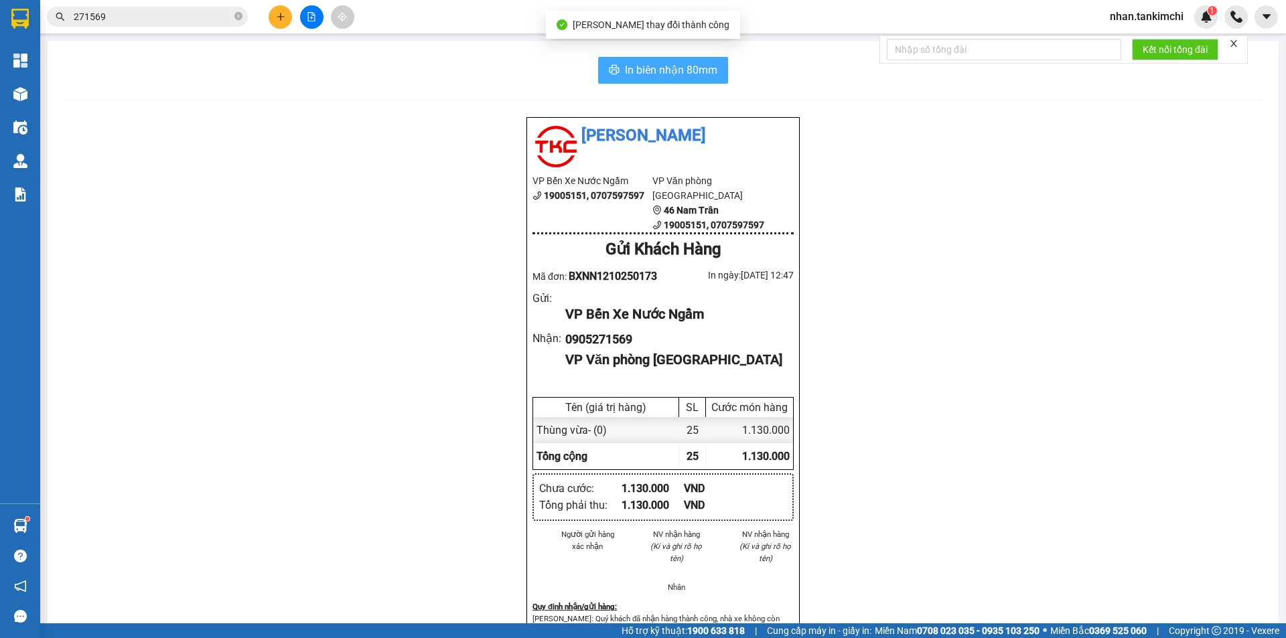
click at [659, 79] on button "In biên nhận 80mm" at bounding box center [663, 70] width 130 height 27
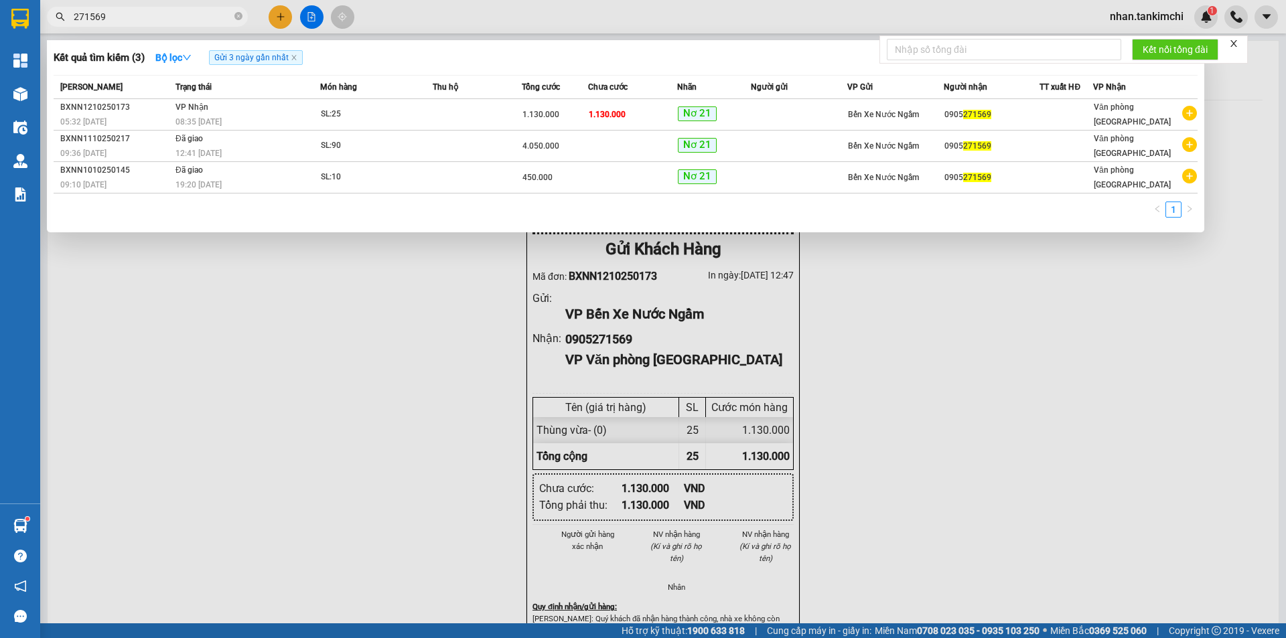
click at [180, 17] on input "271569" at bounding box center [153, 16] width 158 height 15
click at [167, 33] on div at bounding box center [643, 319] width 1286 height 638
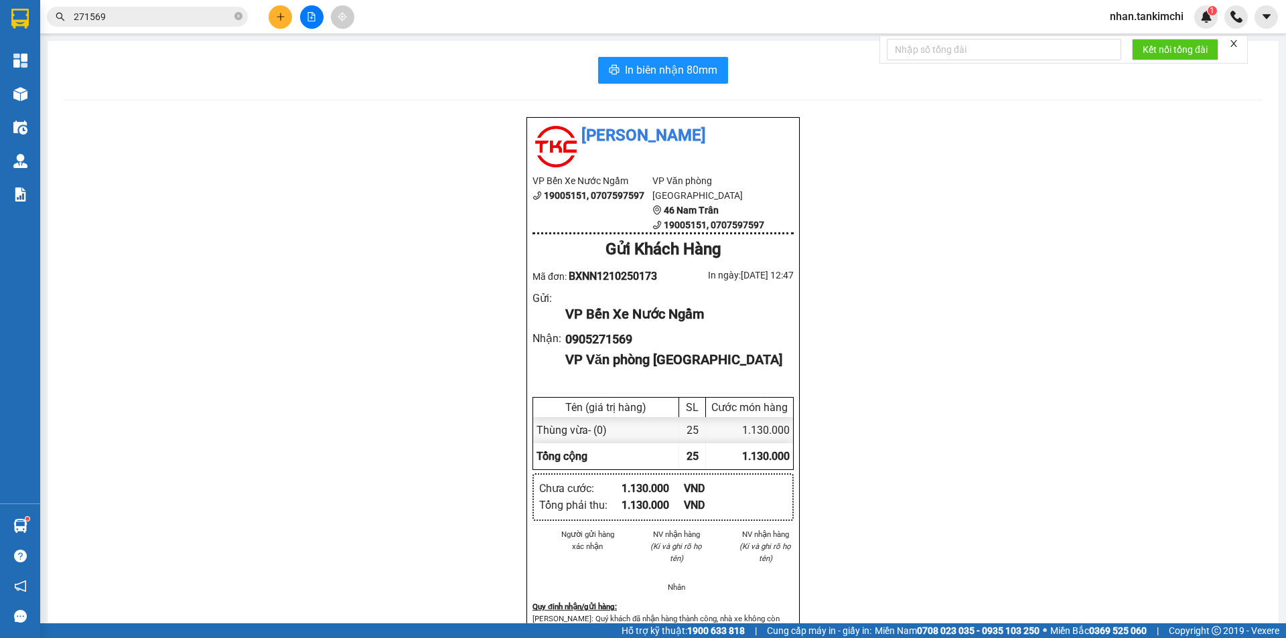
click at [166, 21] on input "271569" at bounding box center [153, 16] width 158 height 15
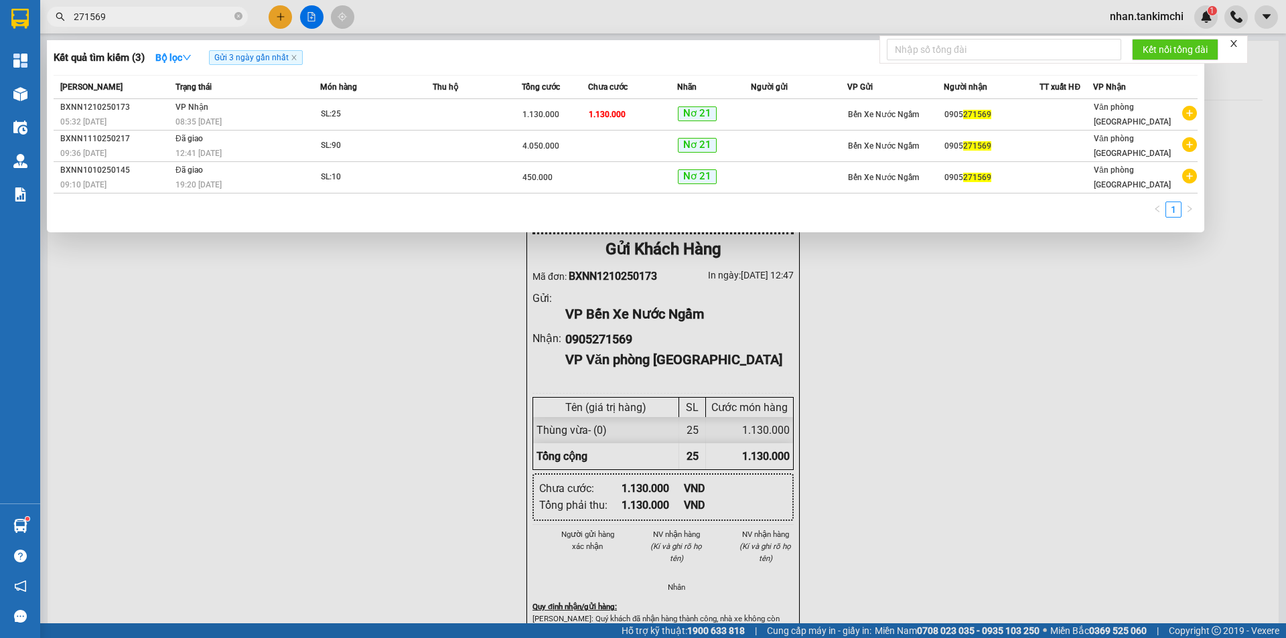
click at [166, 21] on input "271569" at bounding box center [153, 16] width 158 height 15
click at [154, 21] on input "271569" at bounding box center [153, 16] width 158 height 15
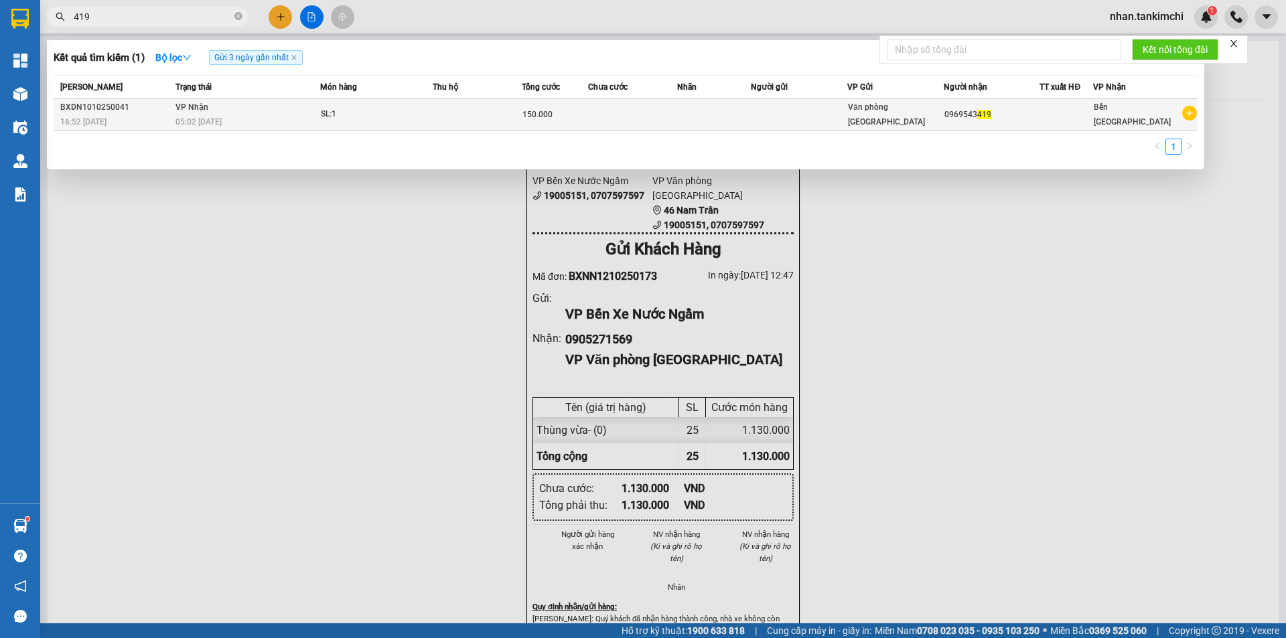
click at [759, 115] on td at bounding box center [799, 114] width 96 height 31
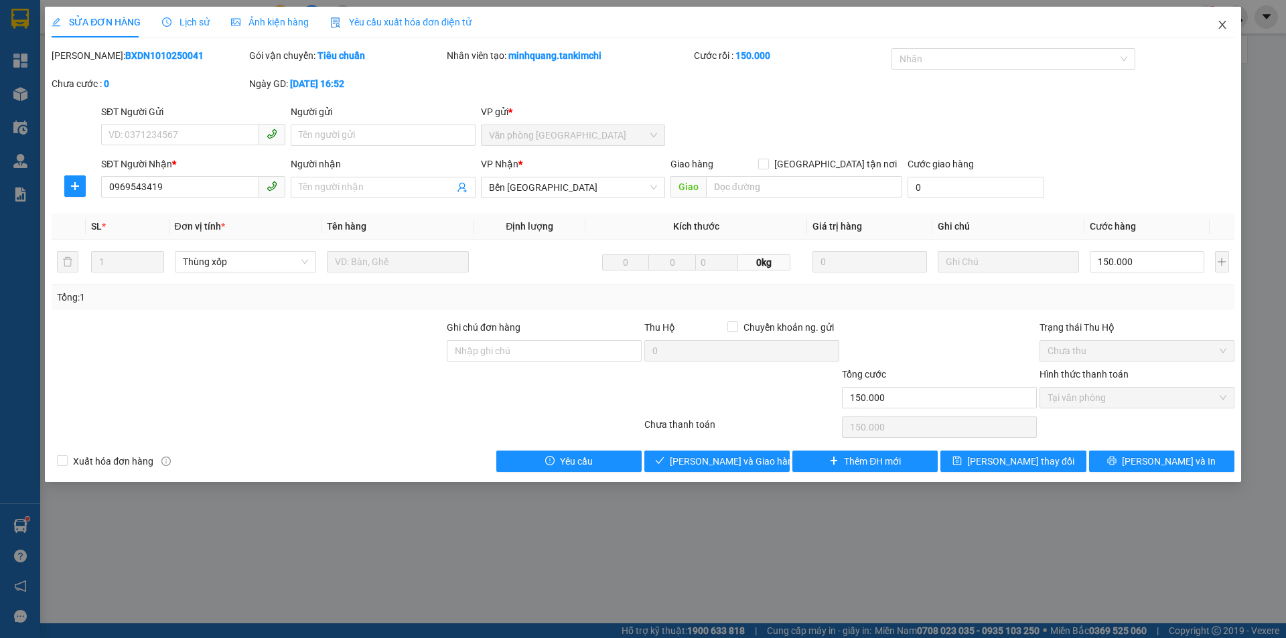
click at [1211, 22] on span "Close" at bounding box center [1223, 26] width 38 height 38
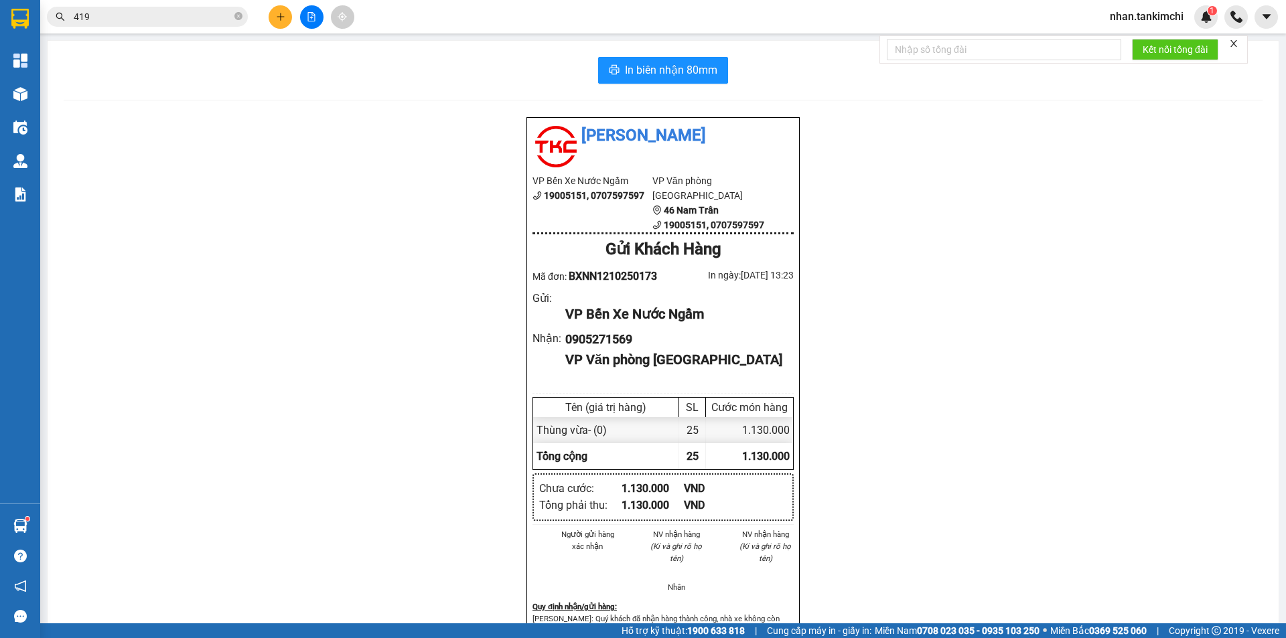
click at [118, 8] on span "419" at bounding box center [147, 17] width 201 height 20
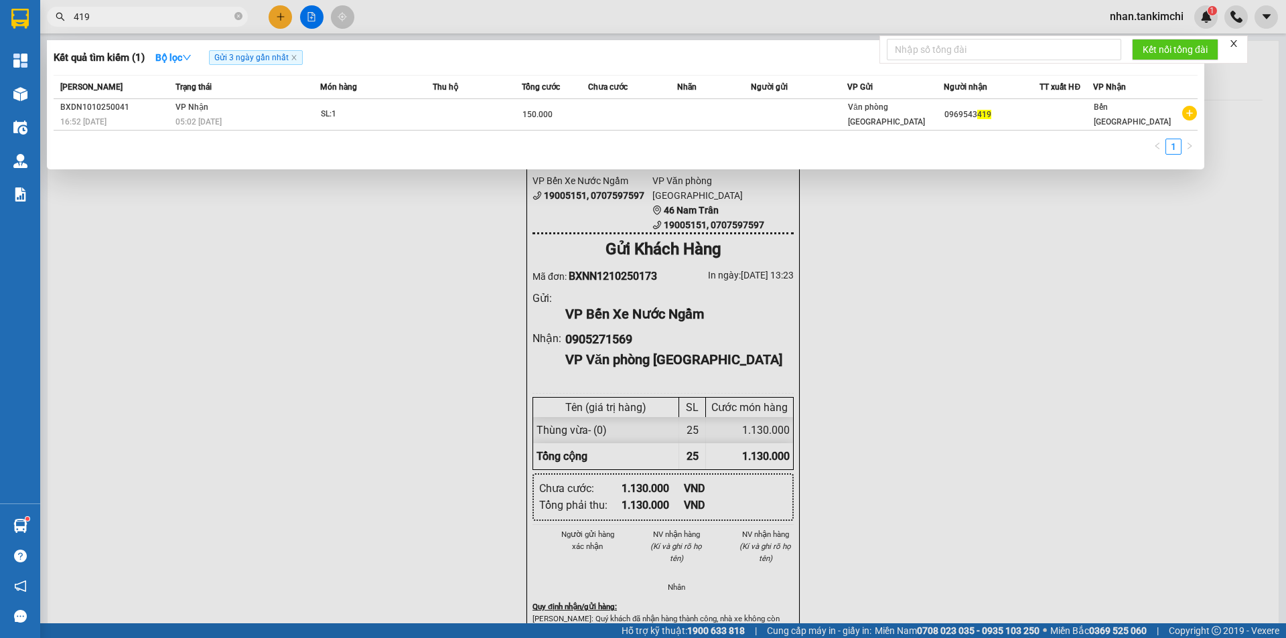
click at [118, 8] on span "419" at bounding box center [147, 17] width 201 height 20
click at [110, 12] on input "419" at bounding box center [153, 16] width 158 height 15
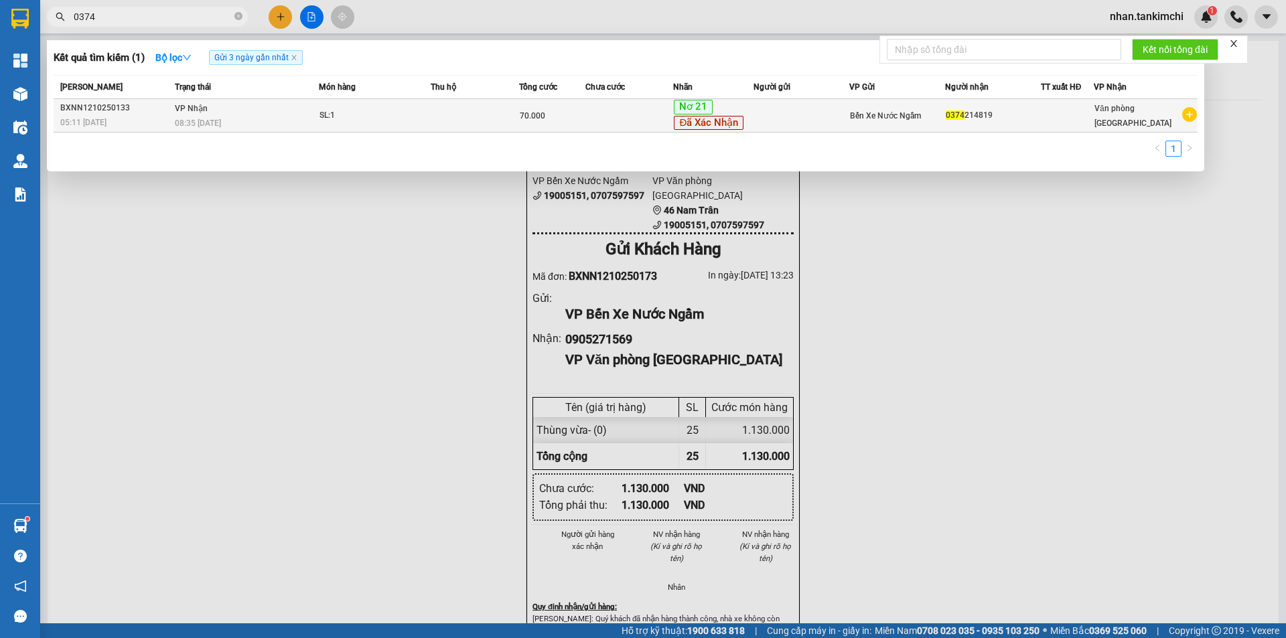
type input "0374"
click at [590, 103] on td at bounding box center [629, 115] width 88 height 33
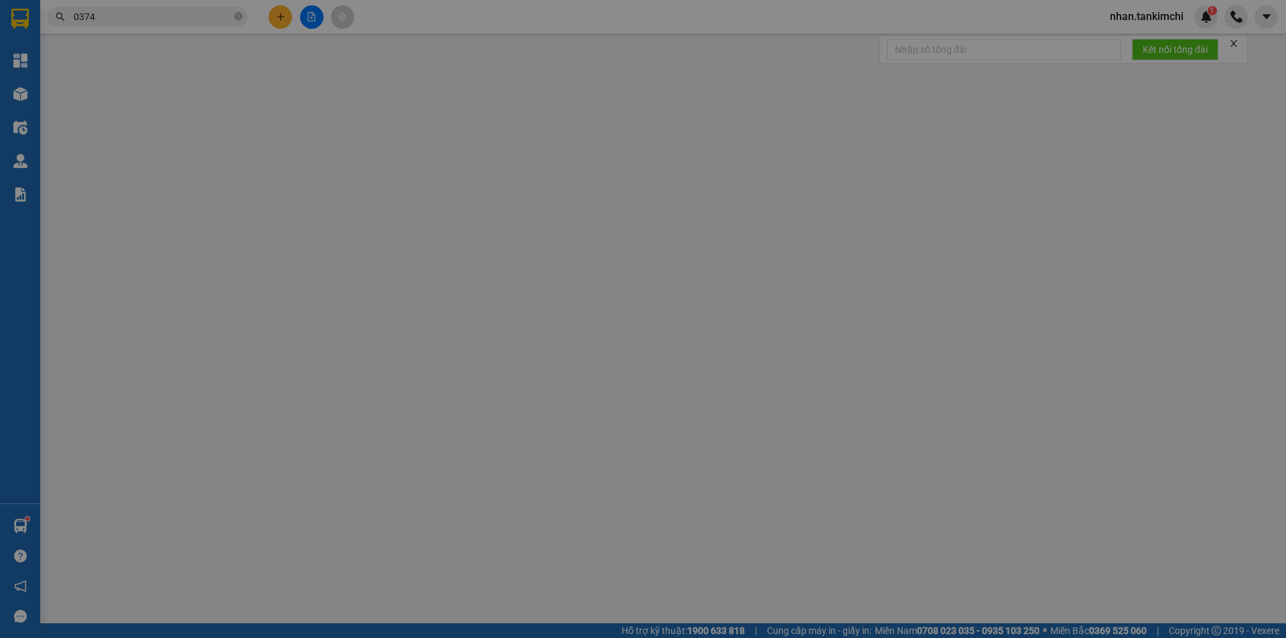
type input "0374214819"
type input "70.000"
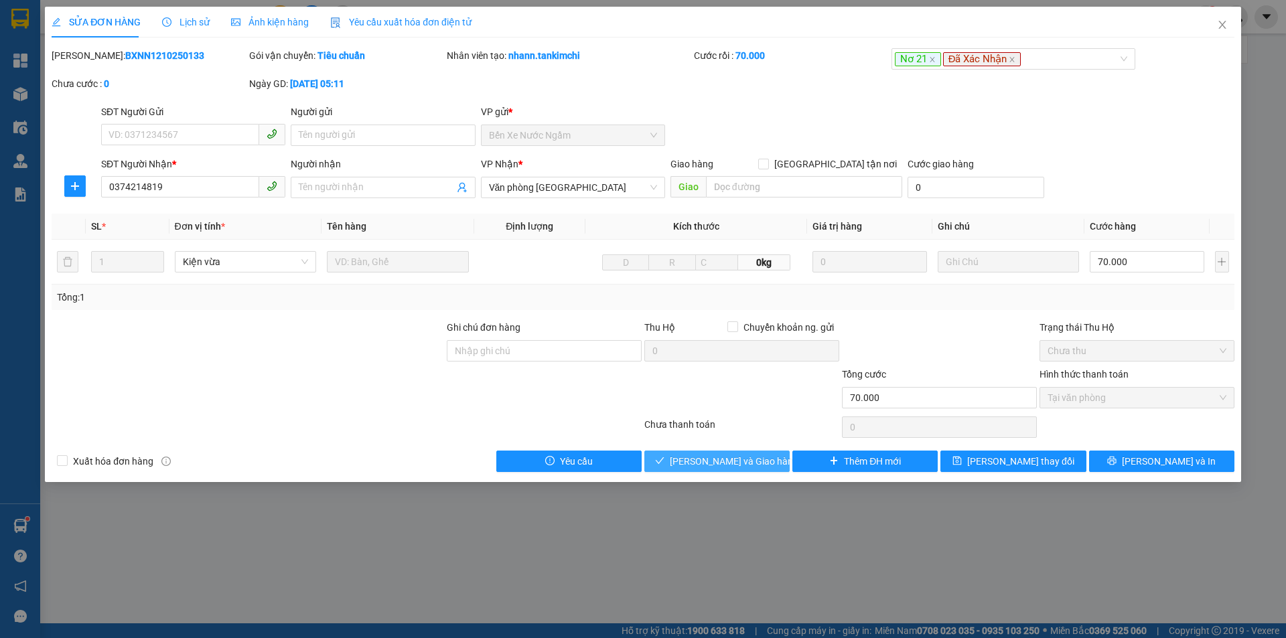
click at [741, 469] on button "[PERSON_NAME] và Giao hàng" at bounding box center [716, 461] width 145 height 21
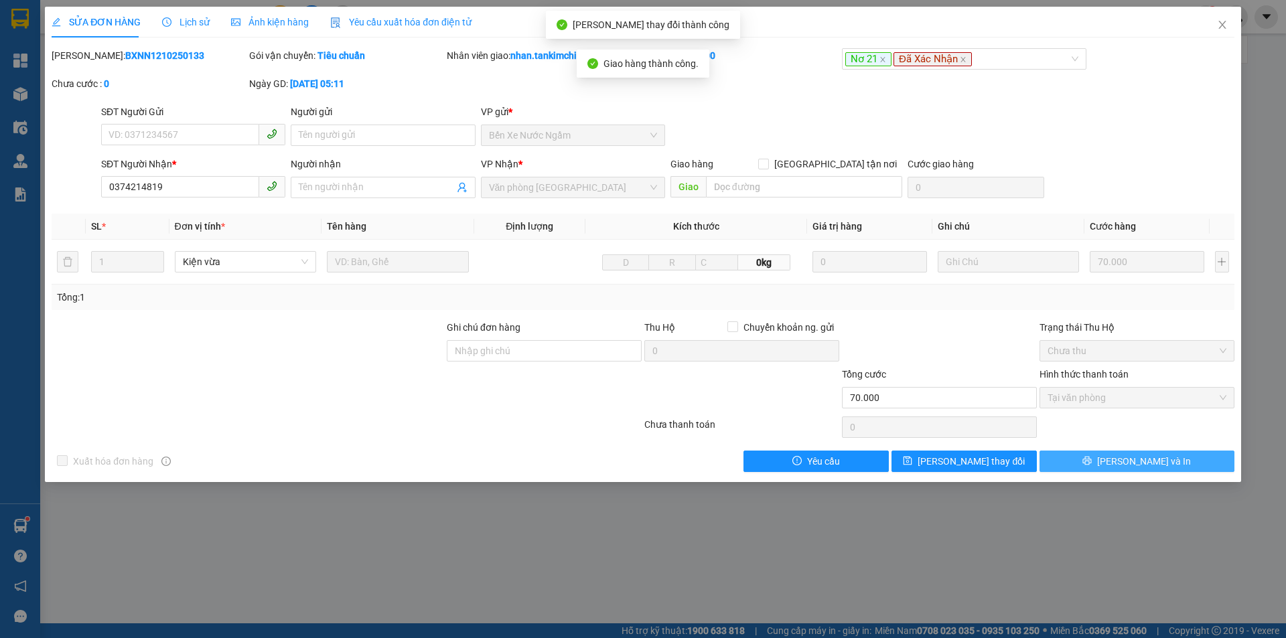
click at [1134, 463] on span "[PERSON_NAME] và In" at bounding box center [1144, 461] width 94 height 15
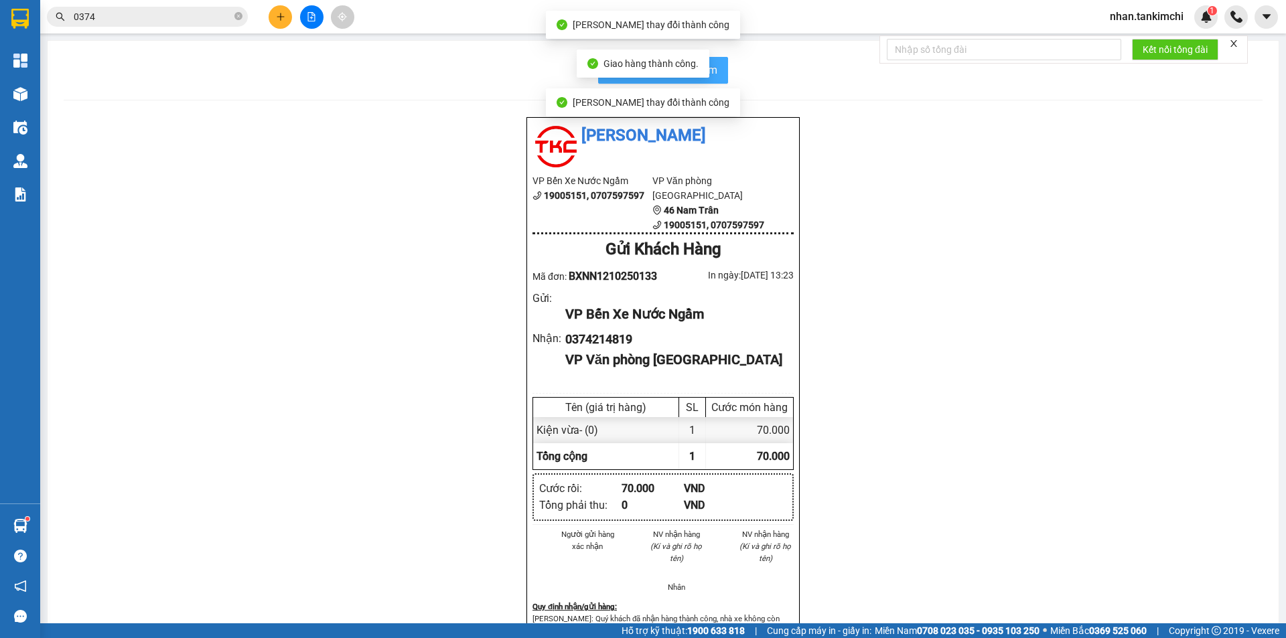
click at [721, 72] on button "In biên nhận 80mm" at bounding box center [663, 70] width 130 height 27
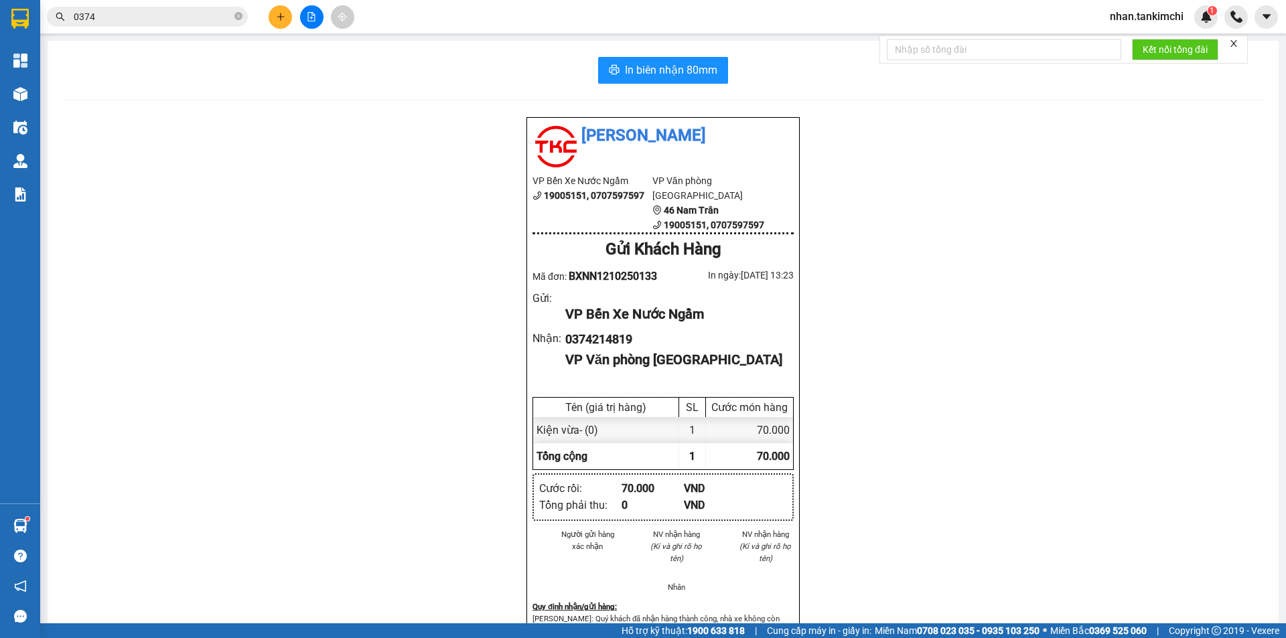
click at [110, 14] on input "0374" at bounding box center [153, 16] width 158 height 15
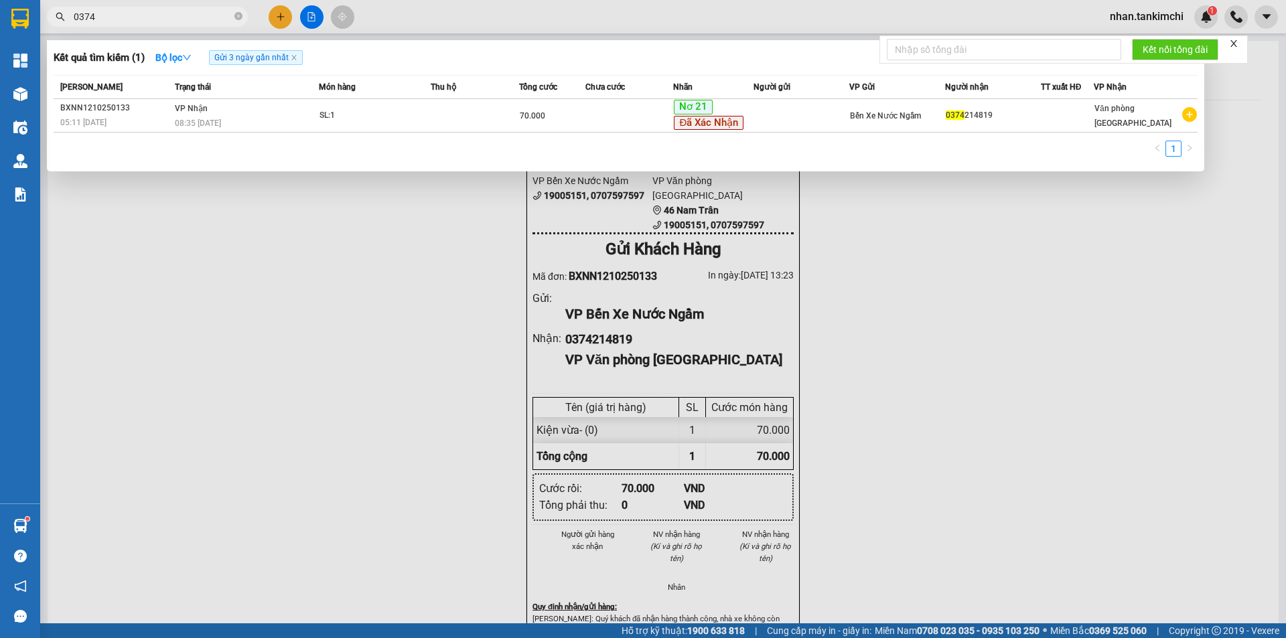
click at [110, 14] on input "0374" at bounding box center [153, 16] width 158 height 15
click at [329, 318] on div at bounding box center [643, 319] width 1286 height 638
click at [167, 17] on input "0374" at bounding box center [153, 16] width 158 height 15
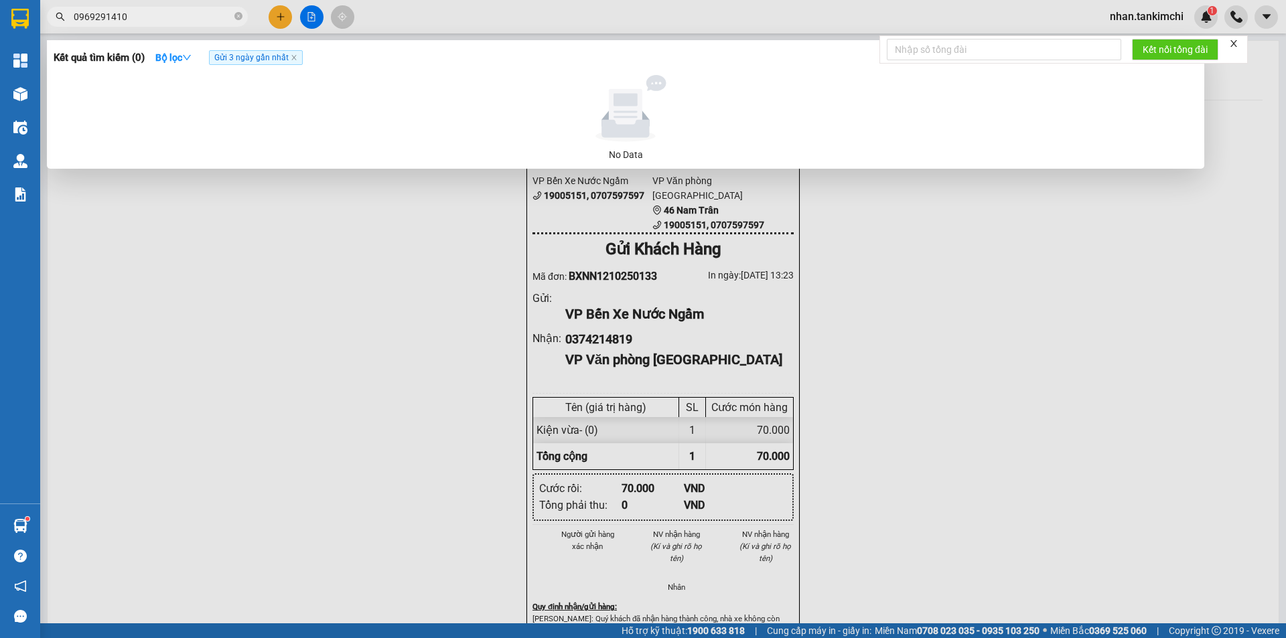
click at [134, 15] on input "0969291410" at bounding box center [153, 16] width 158 height 15
drag, startPoint x: 109, startPoint y: 13, endPoint x: 89, endPoint y: 23, distance: 21.9
click at [89, 23] on input "0969291410" at bounding box center [153, 16] width 158 height 15
click at [152, 19] on input "0969291410" at bounding box center [153, 16] width 158 height 15
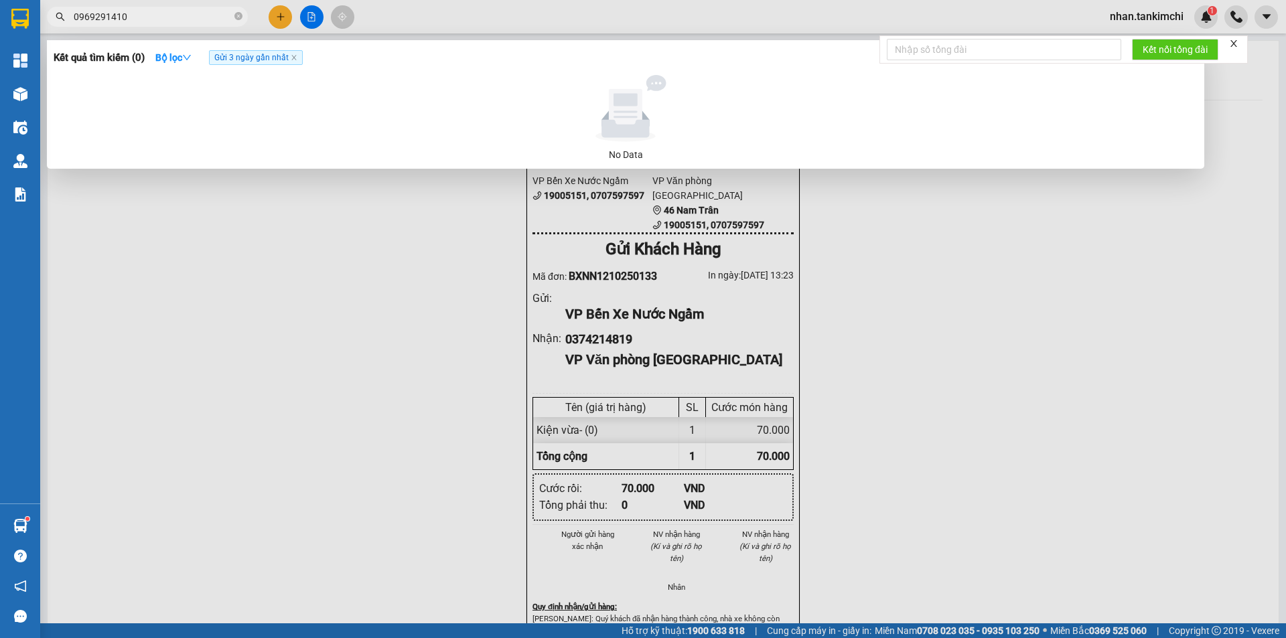
click at [152, 19] on input "0969291410" at bounding box center [153, 16] width 158 height 15
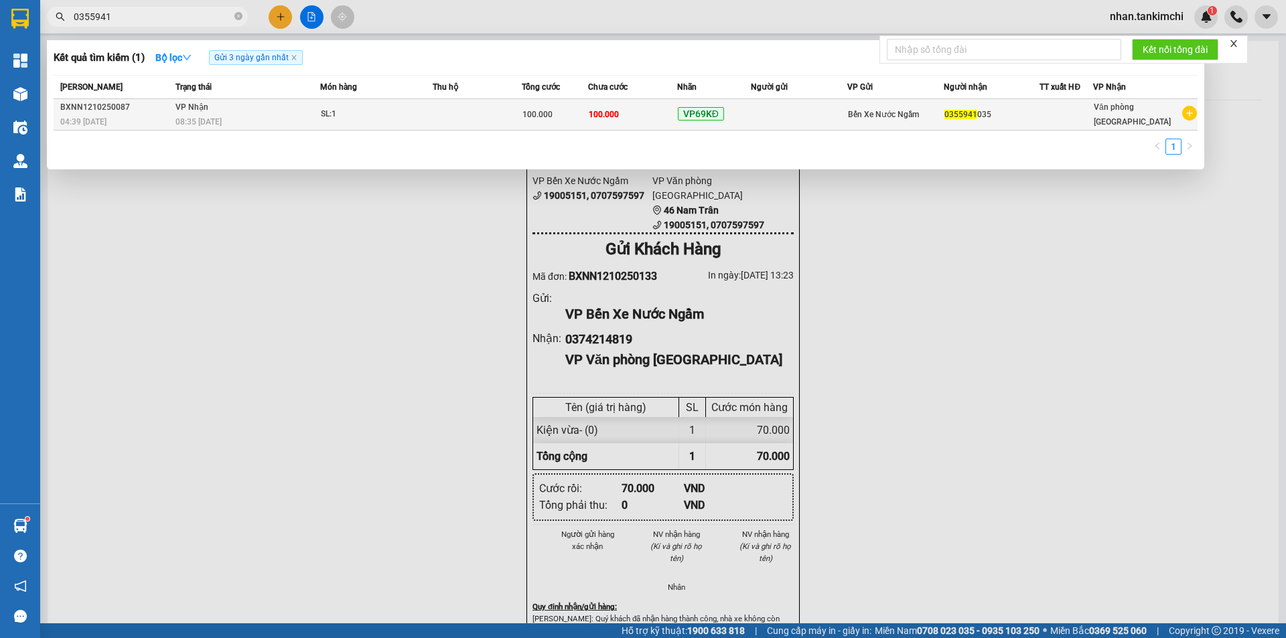
type input "0355941"
click at [807, 107] on td at bounding box center [799, 114] width 96 height 31
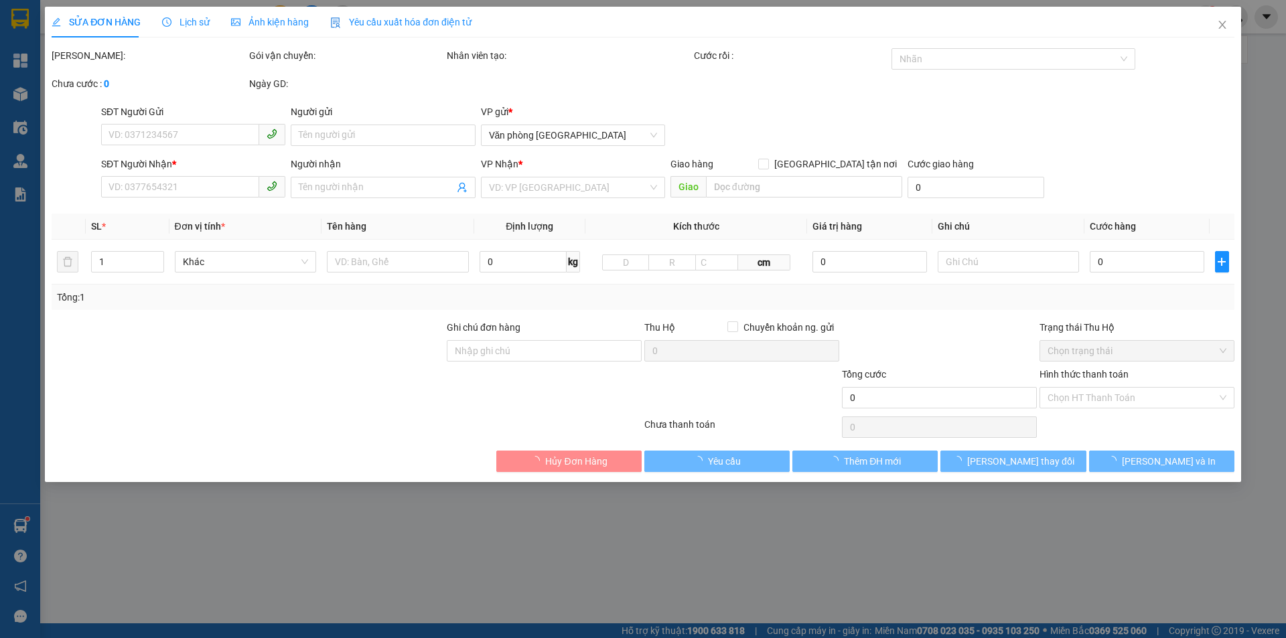
type input "0355941035"
type input "100.000"
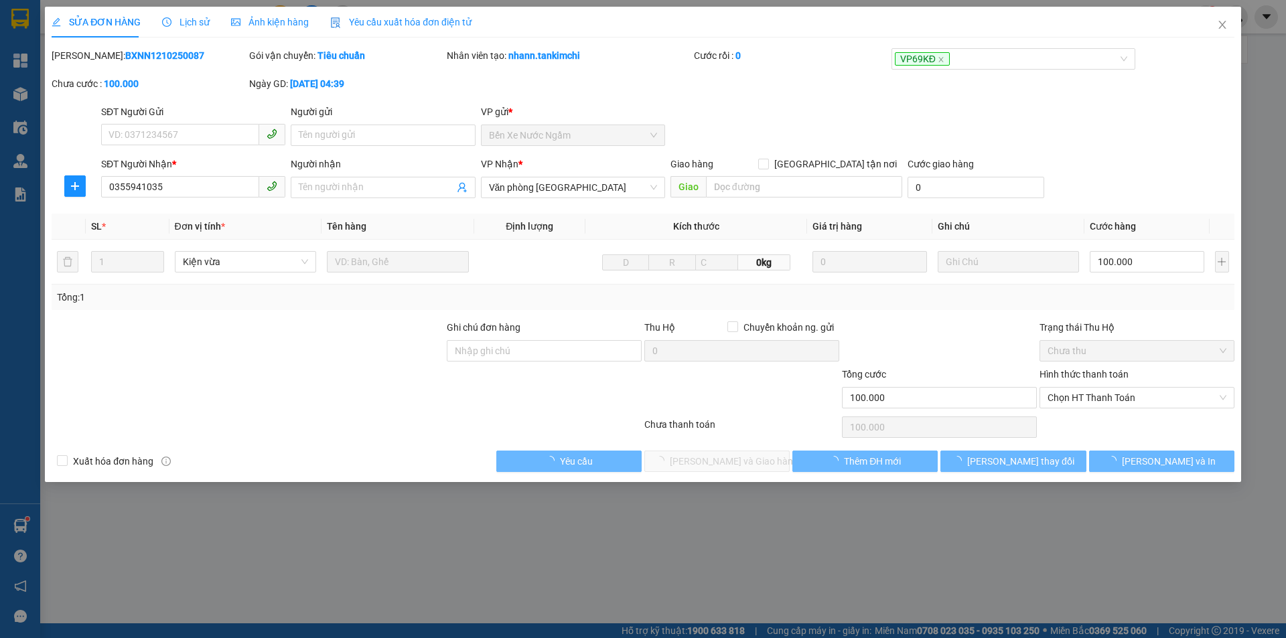
click at [1137, 413] on div "Hình thức thanh toán Chọn HT Thanh Toán" at bounding box center [1137, 390] width 195 height 47
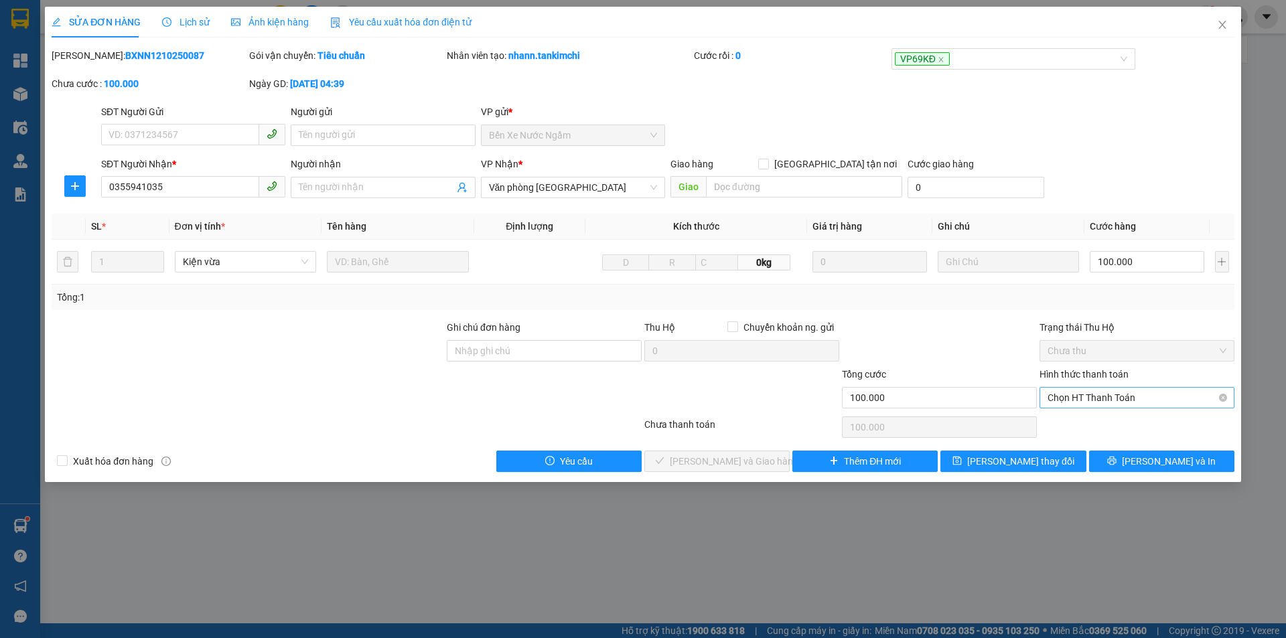
click at [1101, 389] on span "Chọn HT Thanh Toán" at bounding box center [1137, 398] width 179 height 20
click at [1072, 415] on div "Tại văn phòng" at bounding box center [1137, 424] width 195 height 21
type input "0"
click at [751, 474] on div "SỬA ĐƠN HÀNG Lịch sử Ảnh kiện hàng Yêu cầu xuất hóa đơn điện tử Total Paid Fee …" at bounding box center [643, 245] width 1196 height 476
click at [740, 463] on span "[PERSON_NAME] và Giao hàng" at bounding box center [734, 461] width 129 height 15
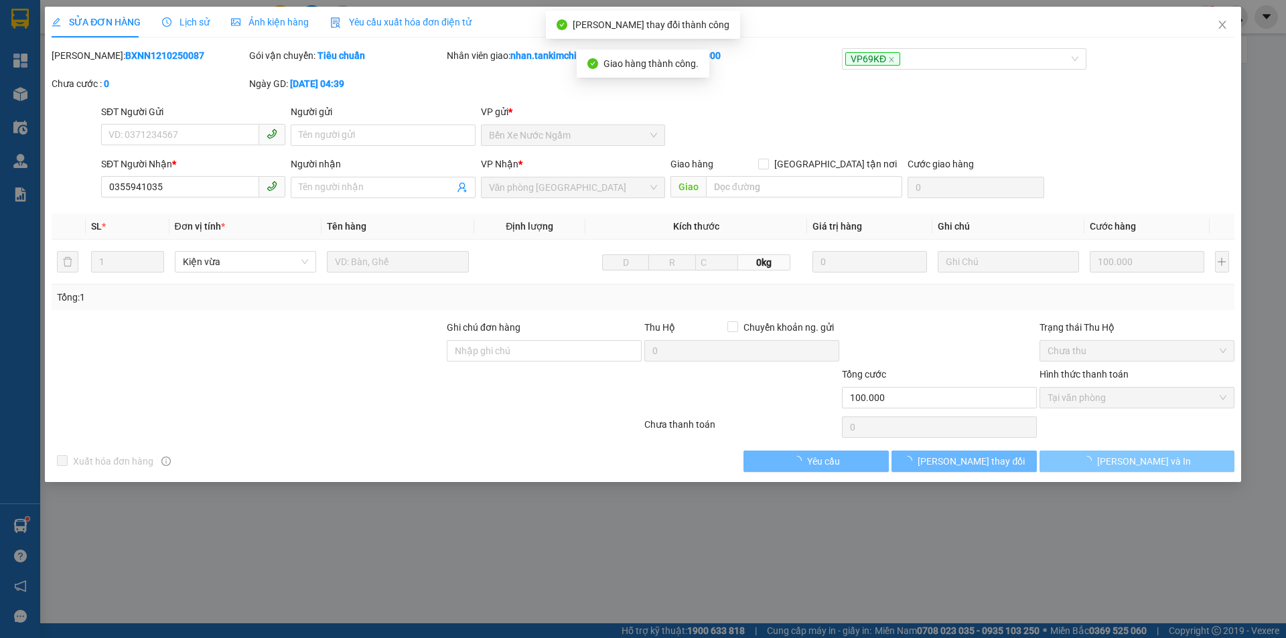
click at [1158, 466] on span "[PERSON_NAME] và In" at bounding box center [1144, 461] width 94 height 15
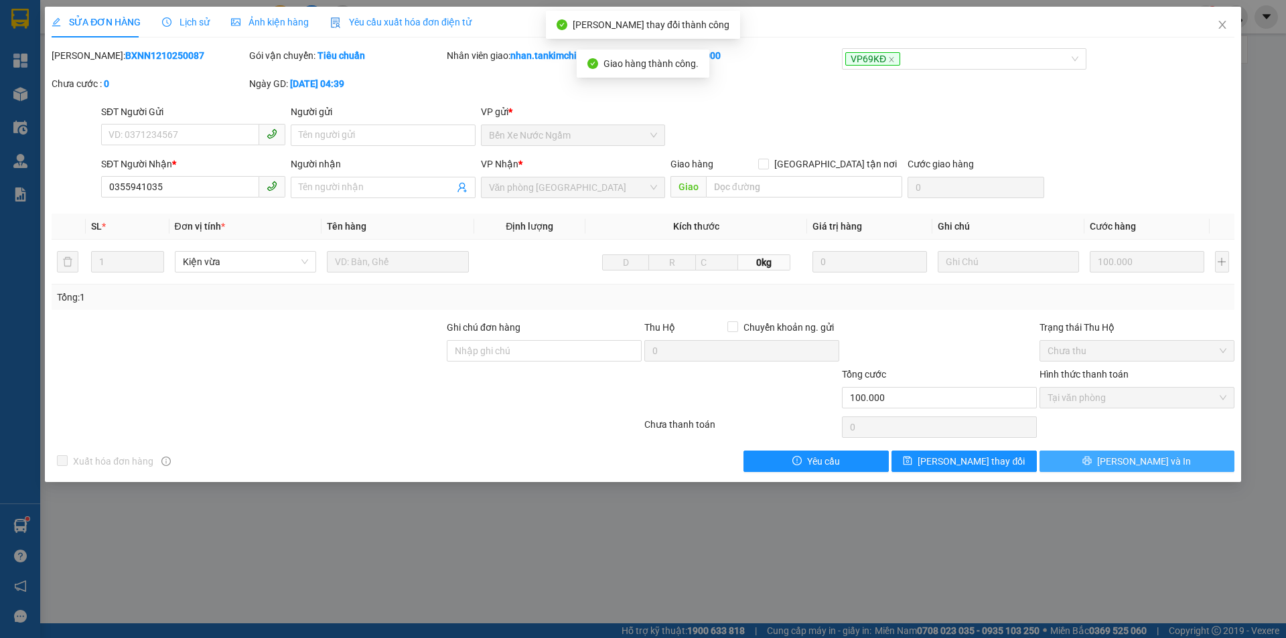
click at [1157, 461] on span "[PERSON_NAME] và In" at bounding box center [1144, 461] width 94 height 15
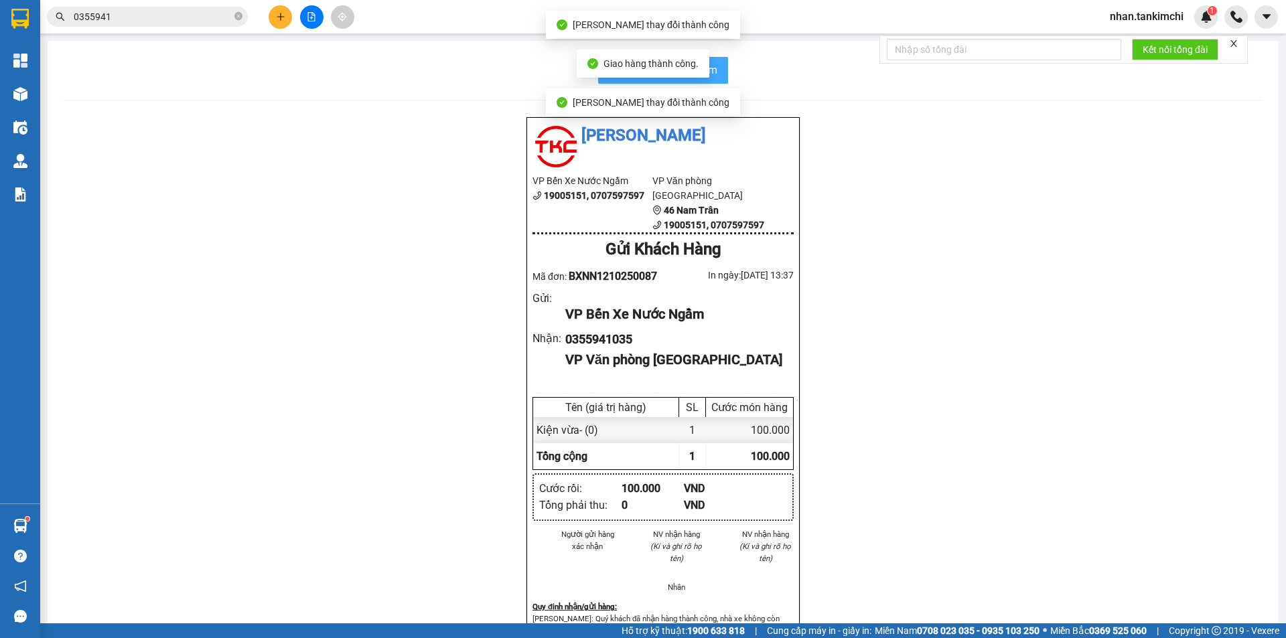
click at [711, 64] on span "In biên nhận 80mm" at bounding box center [671, 70] width 92 height 17
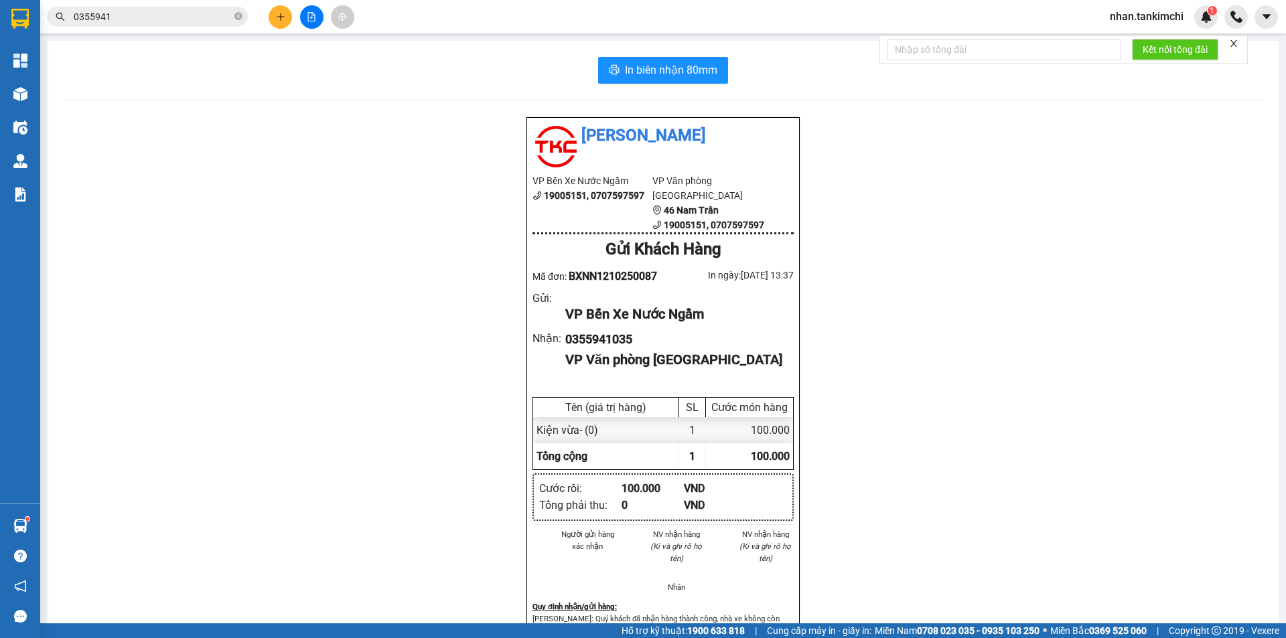
click at [123, 16] on input "0355941" at bounding box center [153, 16] width 158 height 15
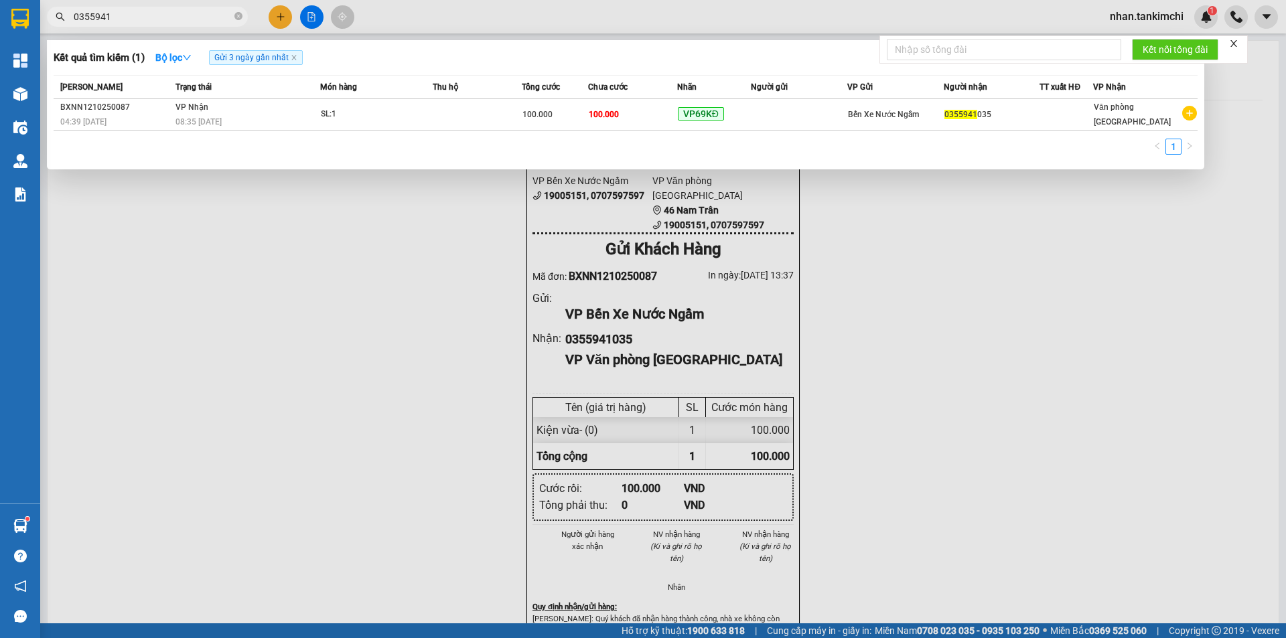
click at [123, 16] on input "0355941" at bounding box center [153, 16] width 158 height 15
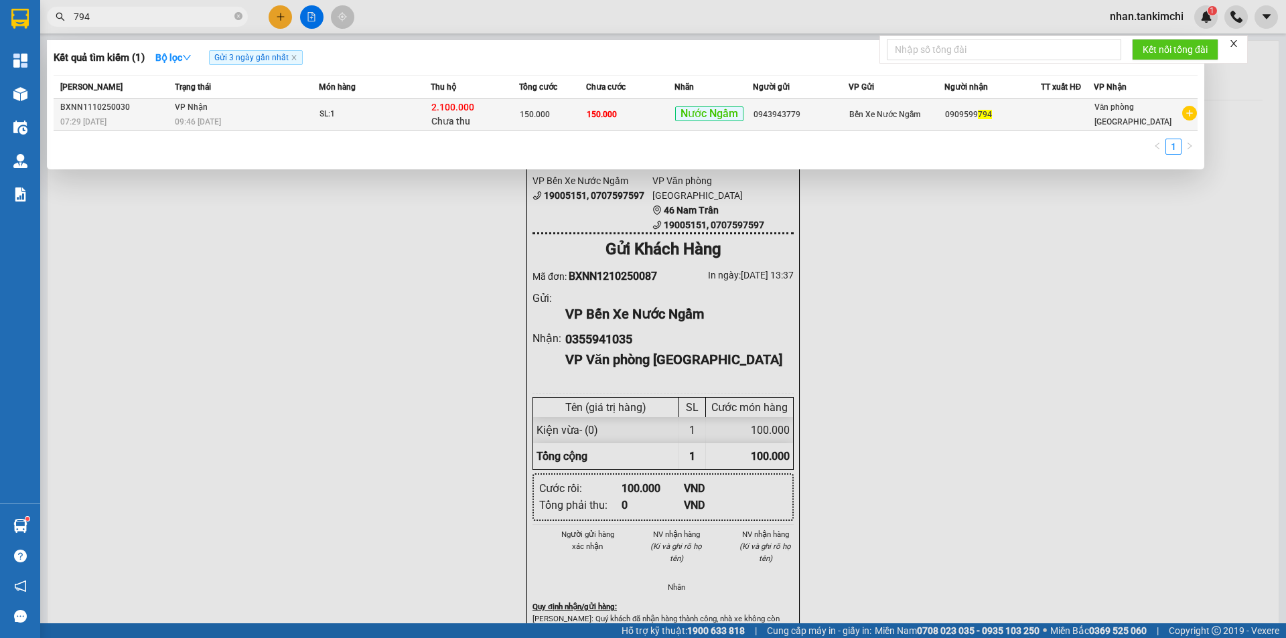
type input "794"
click at [585, 108] on div "150.000" at bounding box center [552, 114] width 65 height 15
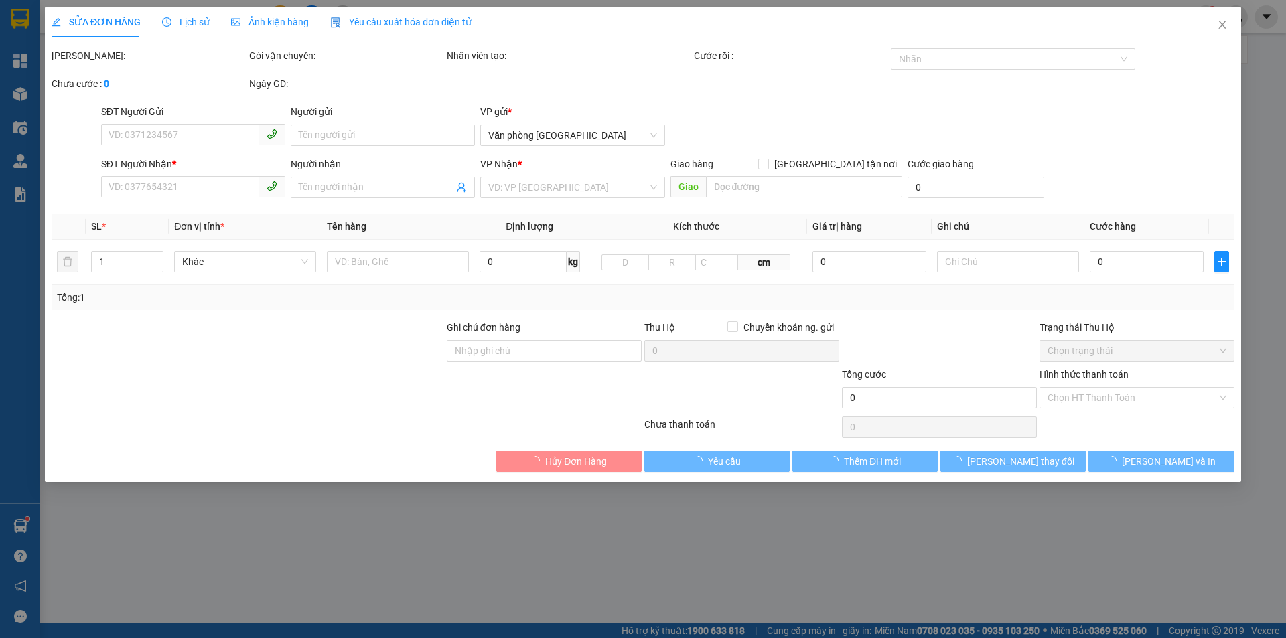
type input "0943943779"
type input "0909599794"
type input "150.000"
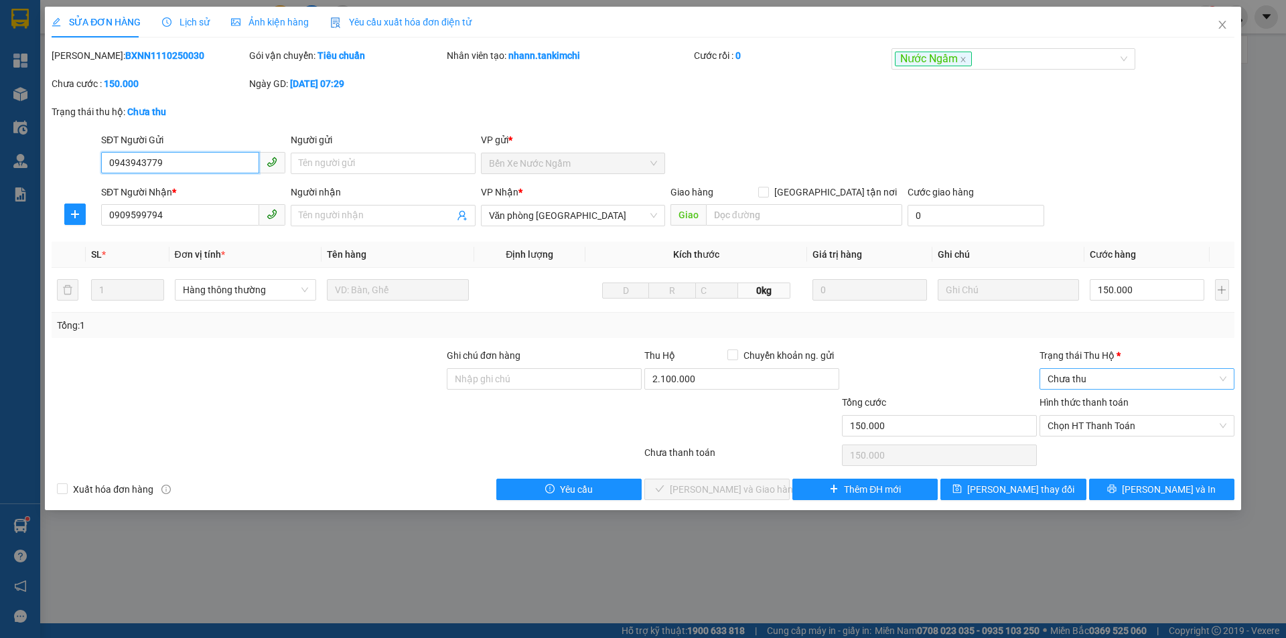
click at [1091, 375] on span "Chưa thu" at bounding box center [1137, 379] width 179 height 20
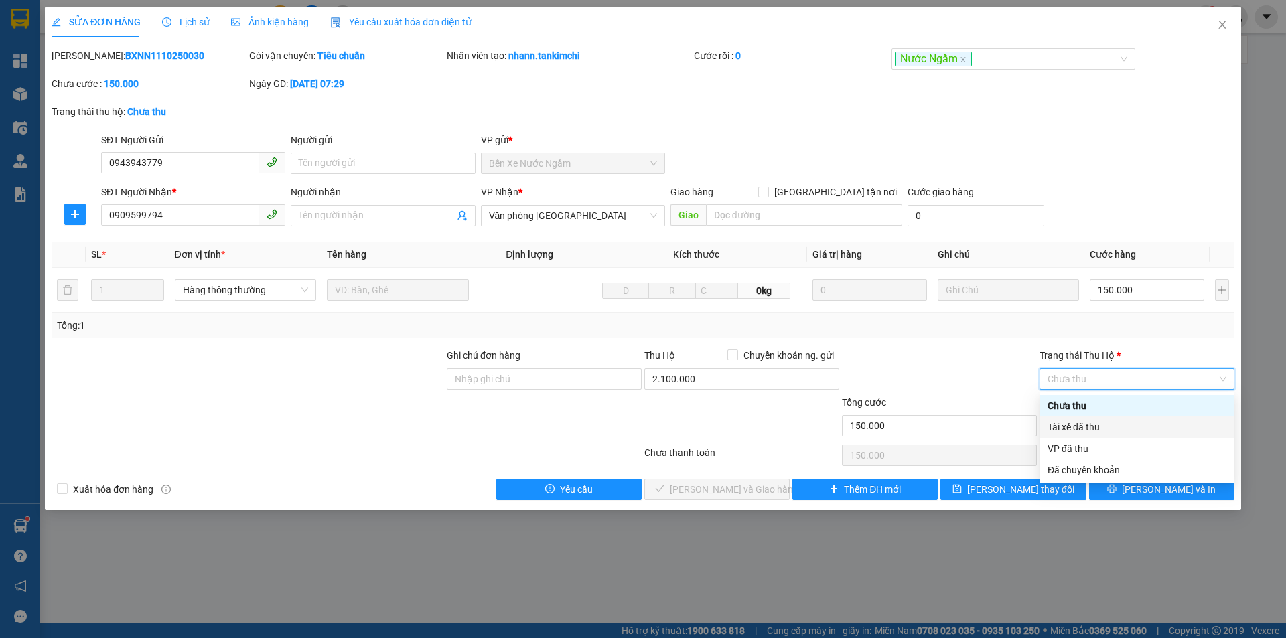
click at [1088, 431] on div "Tài xế đã thu" at bounding box center [1137, 427] width 179 height 15
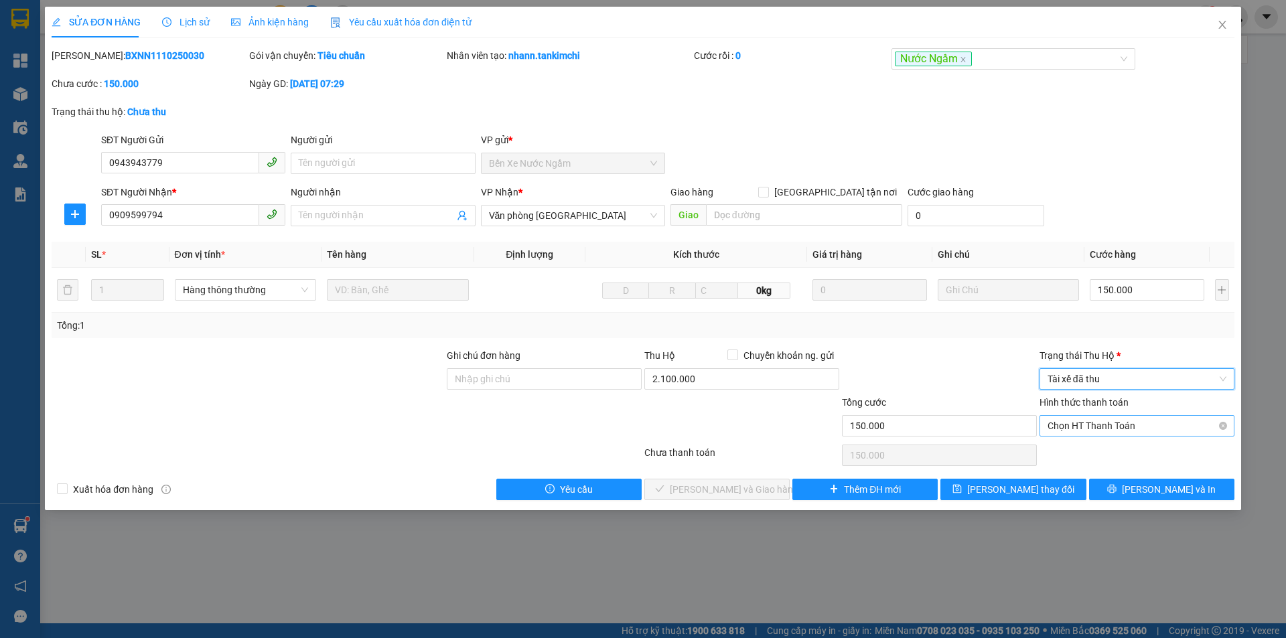
click at [1115, 431] on span "Chọn HT Thanh Toán" at bounding box center [1137, 426] width 179 height 20
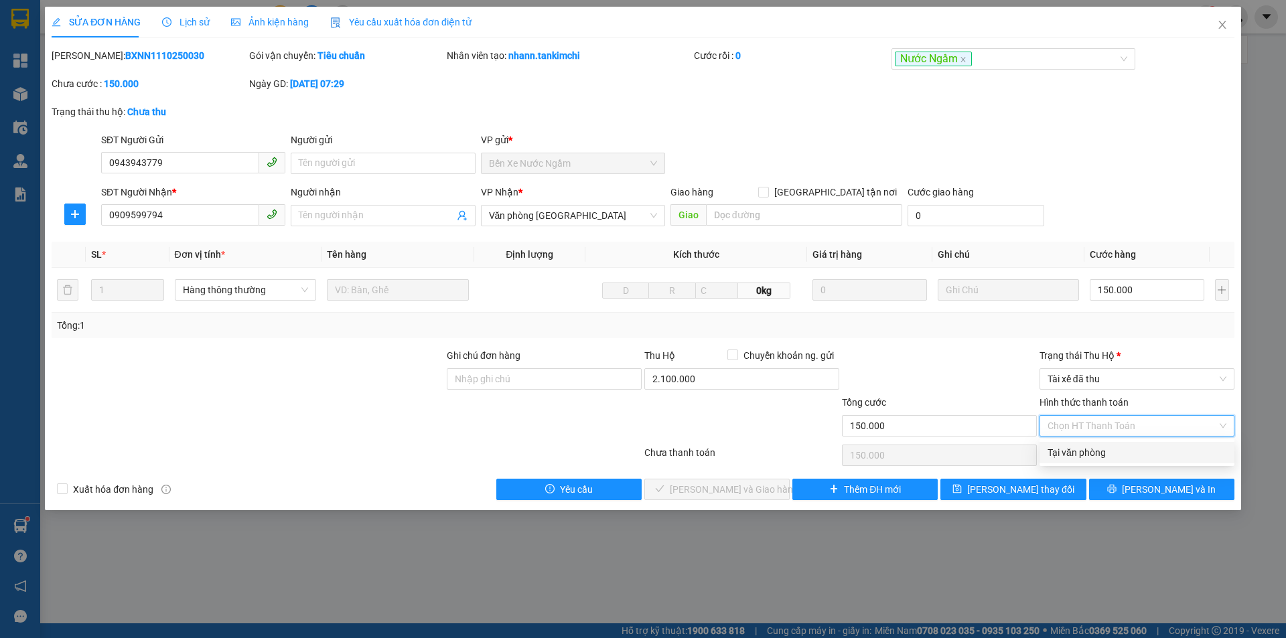
click at [1086, 447] on div "Tại văn phòng" at bounding box center [1137, 452] width 179 height 15
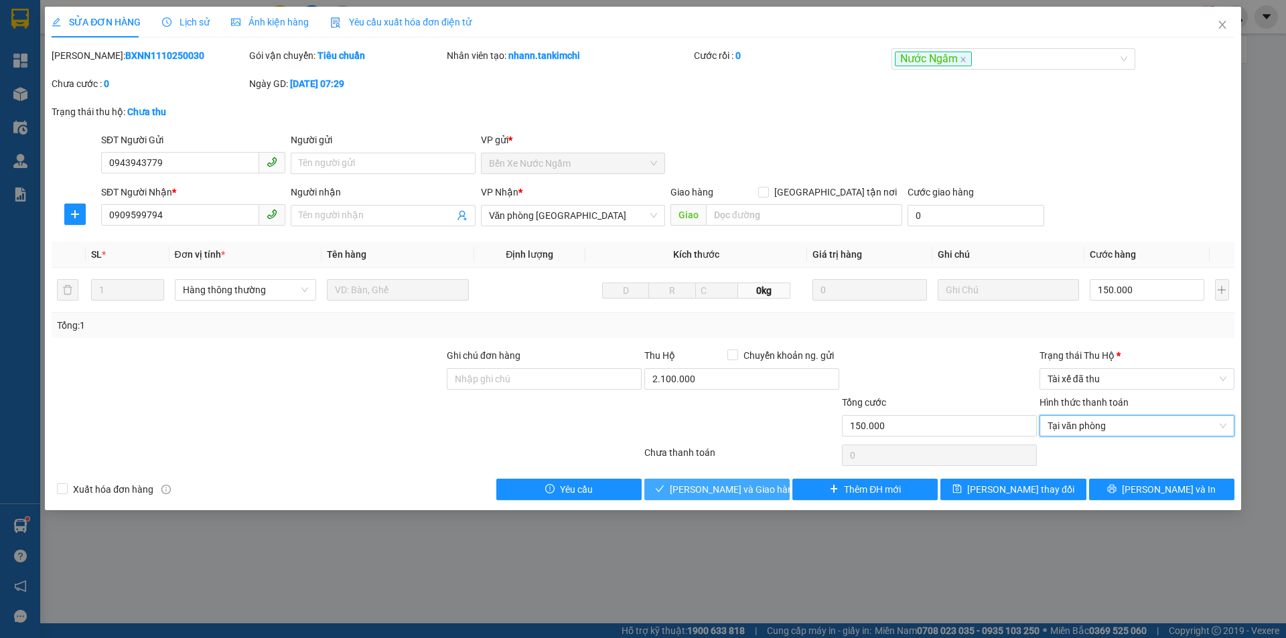
click at [743, 481] on button "[PERSON_NAME] và Giao hàng" at bounding box center [716, 489] width 145 height 21
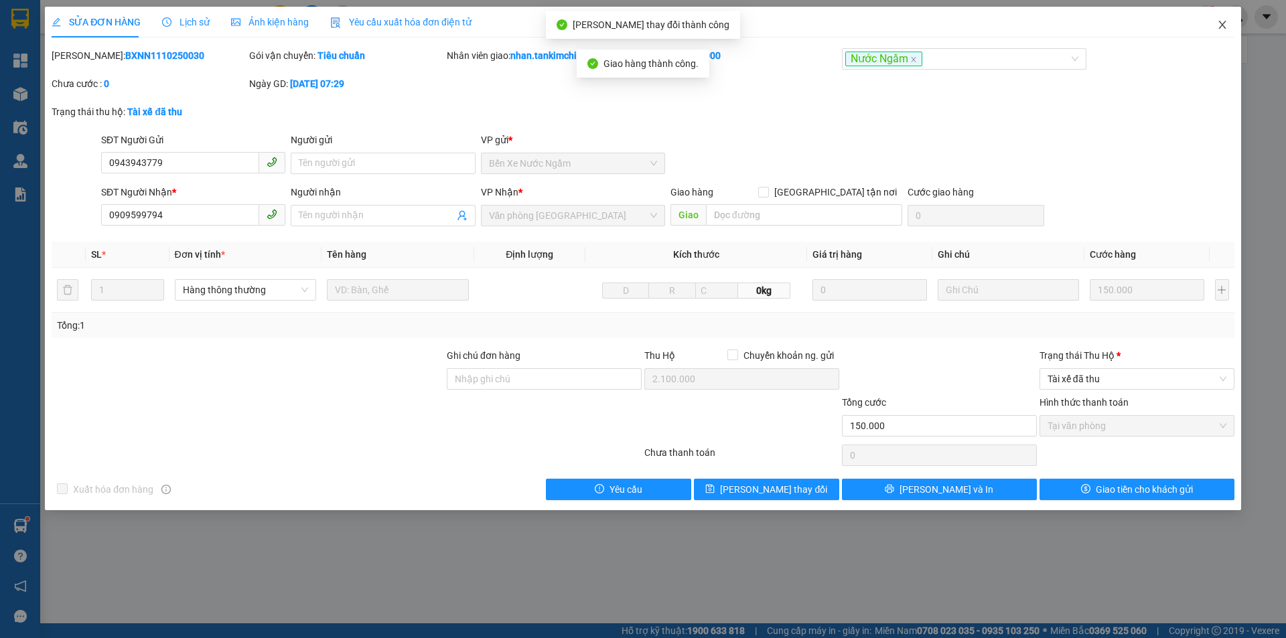
click at [1222, 20] on icon "close" at bounding box center [1222, 24] width 11 height 11
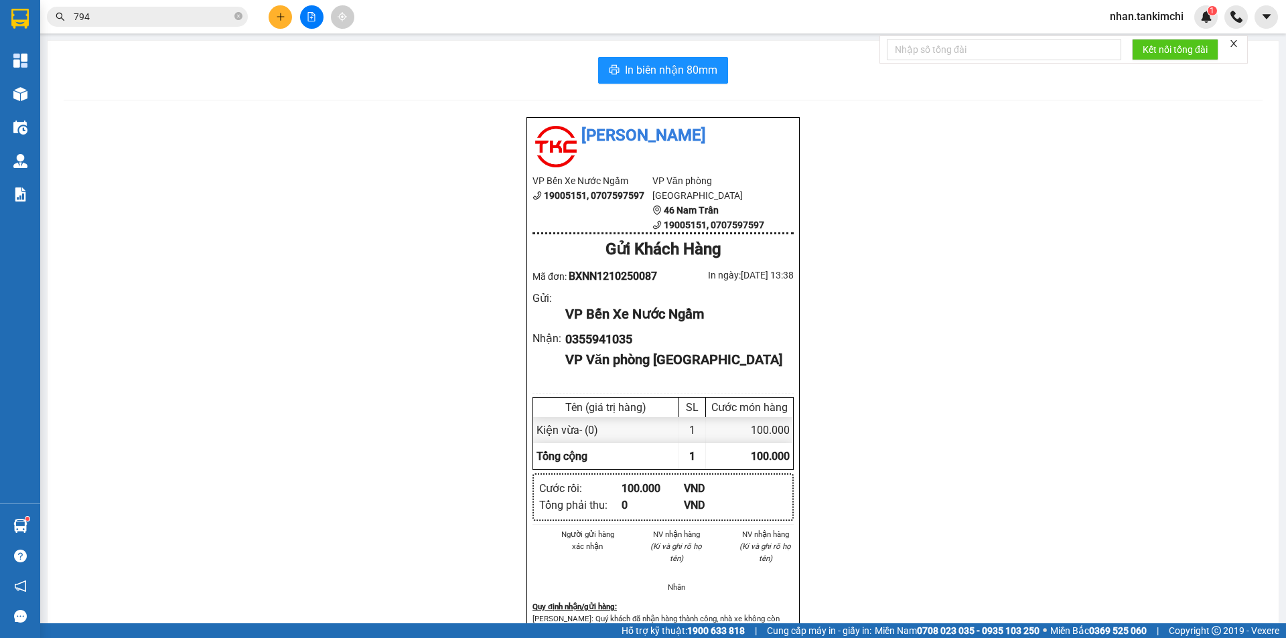
click at [127, 20] on input "794" at bounding box center [153, 16] width 158 height 15
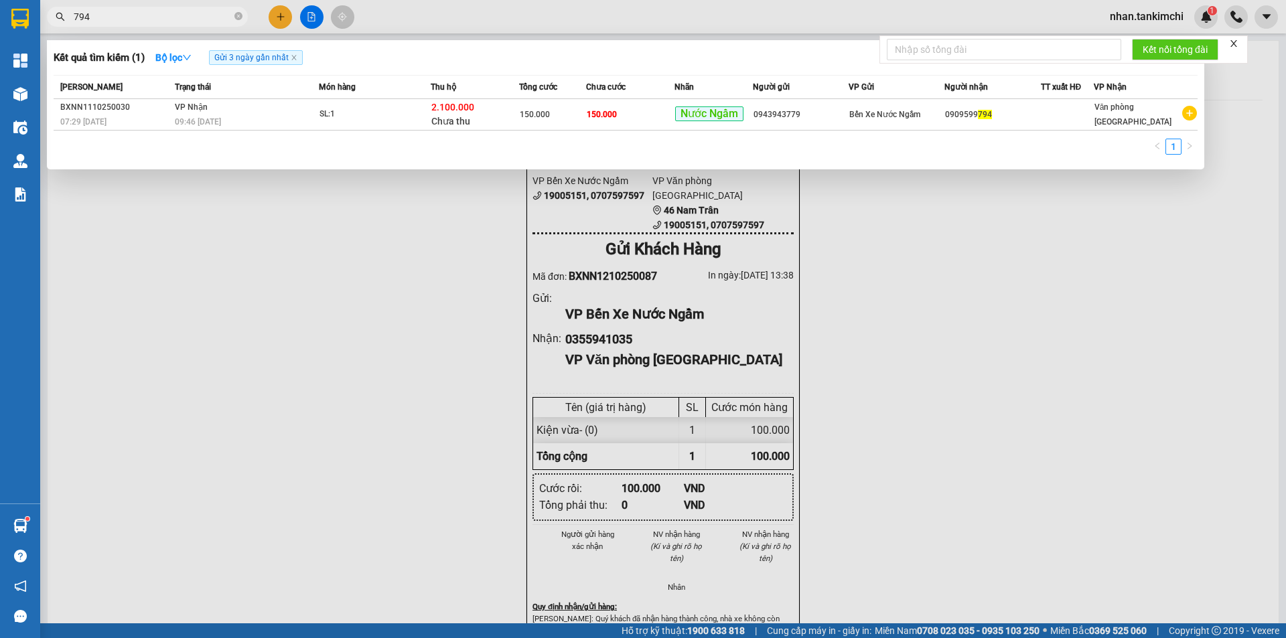
click at [94, 17] on input "794" at bounding box center [153, 16] width 158 height 15
click at [162, 22] on input "794" at bounding box center [153, 16] width 158 height 15
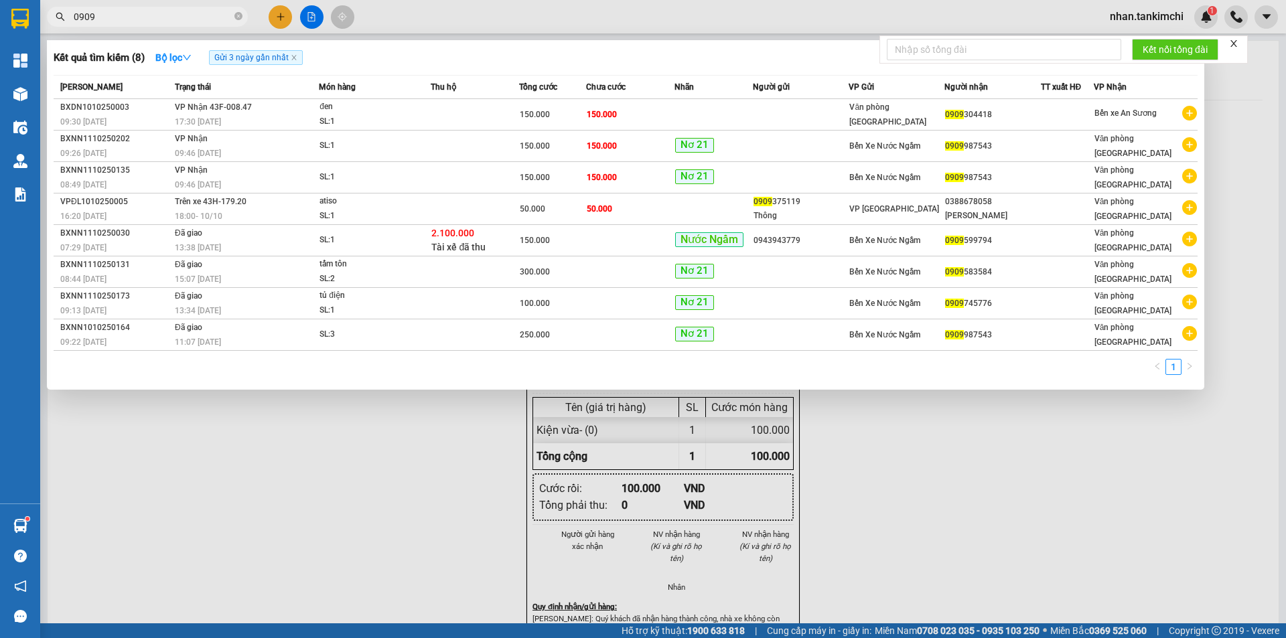
click at [138, 17] on input "0909" at bounding box center [153, 16] width 158 height 15
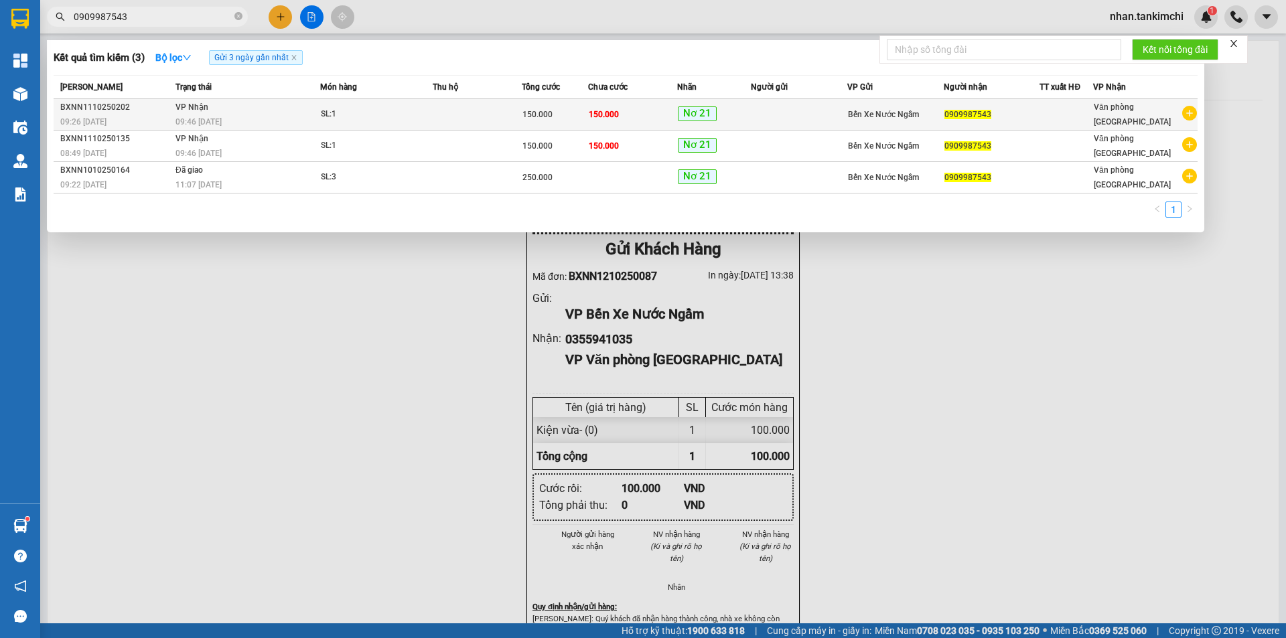
type input "0909987543"
click at [743, 107] on div "Nơ 21" at bounding box center [714, 114] width 73 height 16
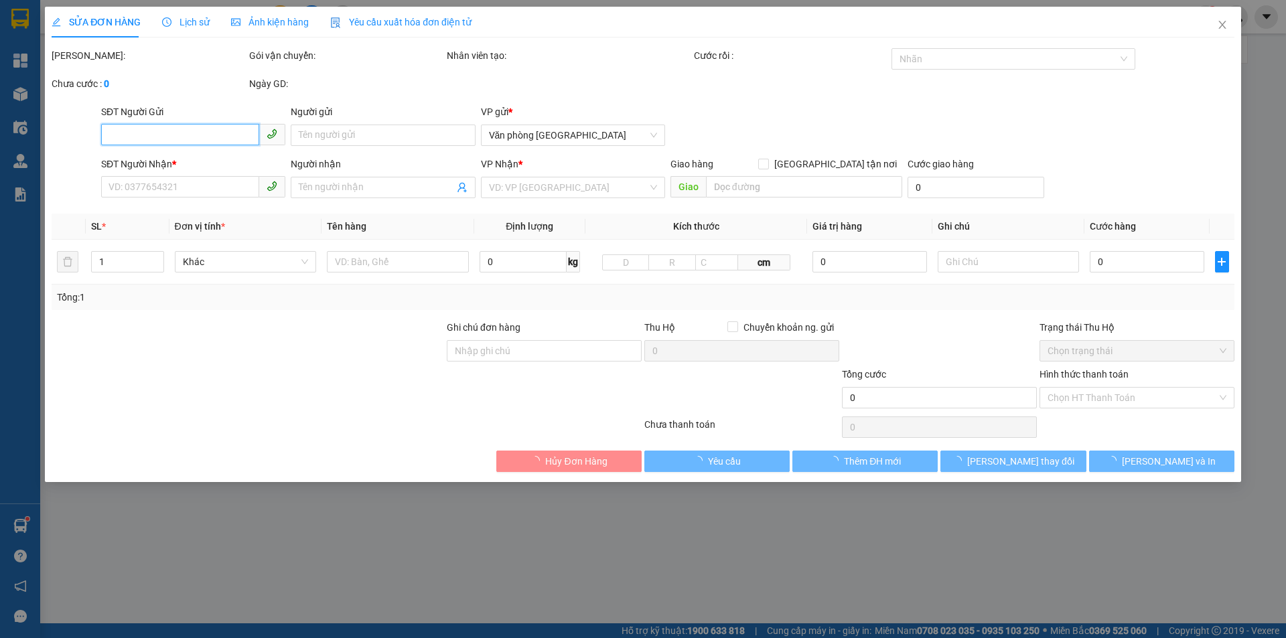
type input "0909987543"
type input "150.000"
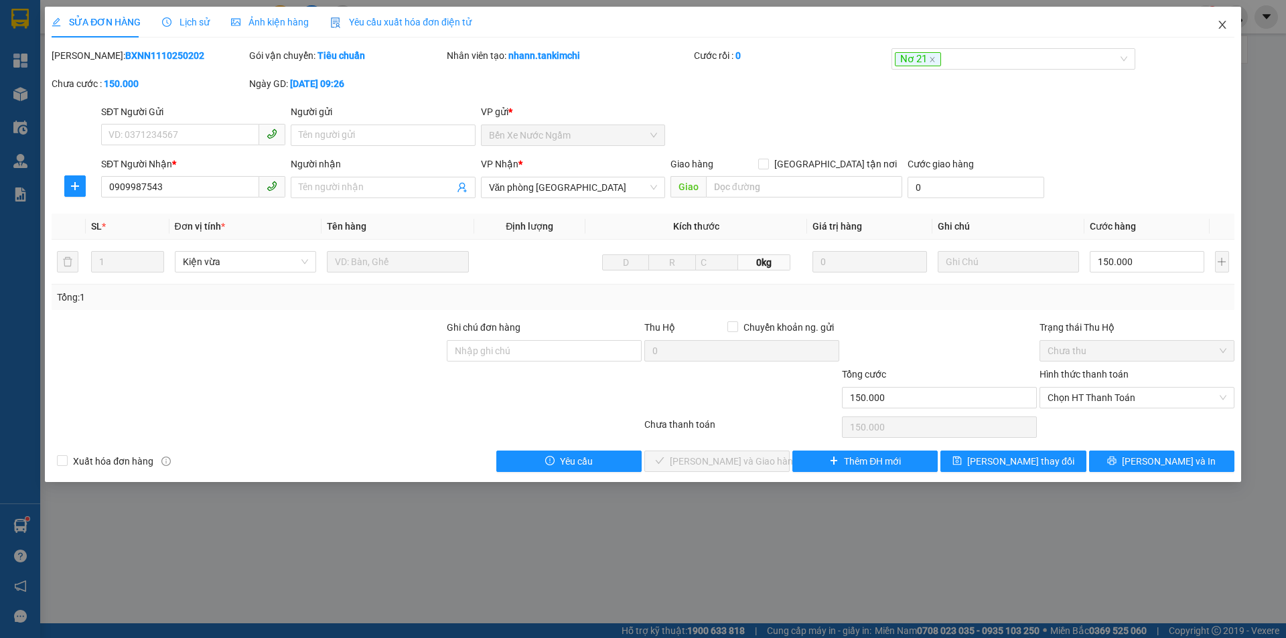
click at [1213, 27] on span "Close" at bounding box center [1223, 26] width 38 height 38
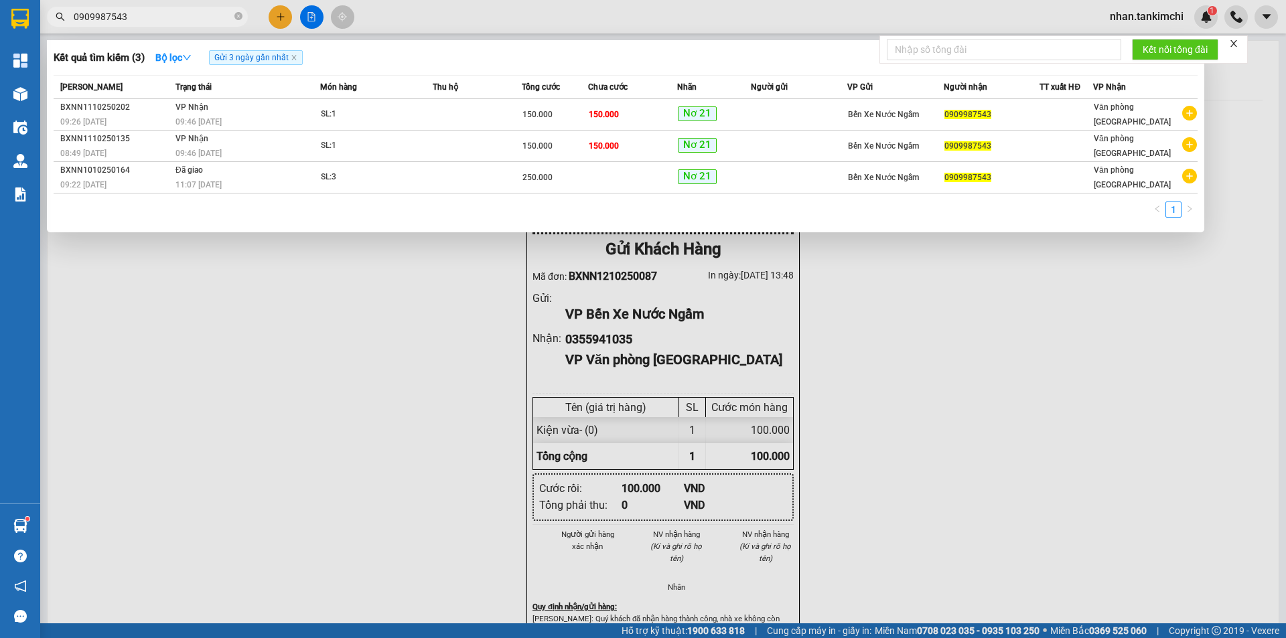
click at [127, 13] on input "0909987543" at bounding box center [153, 16] width 158 height 15
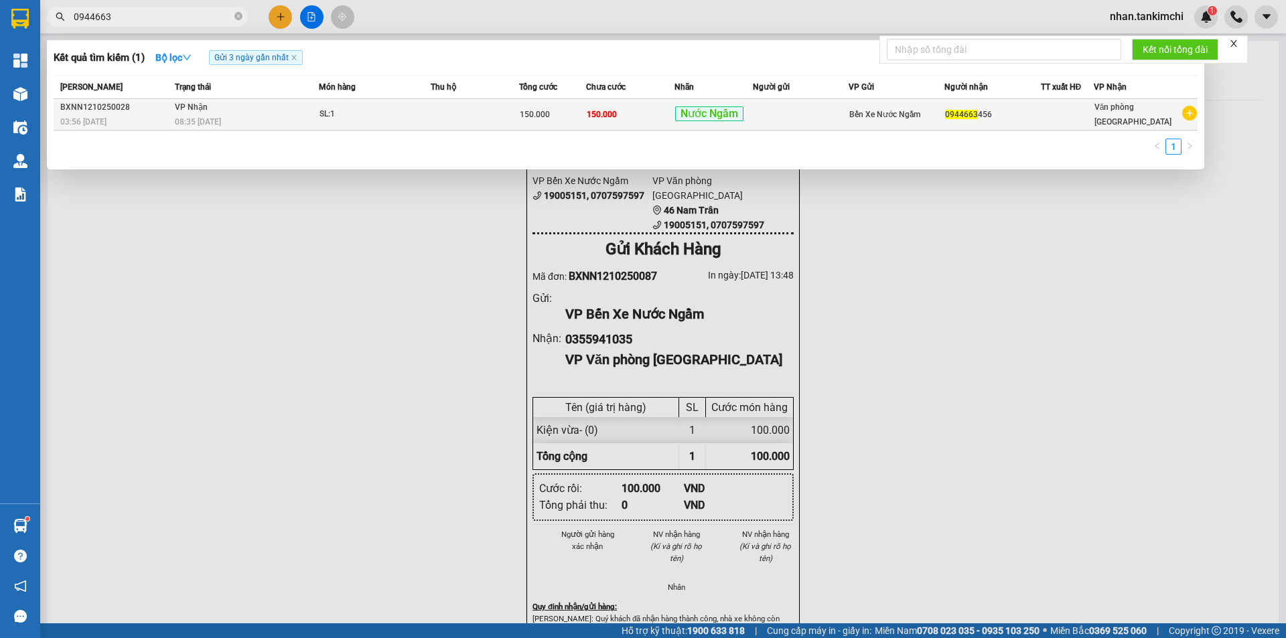
type input "0944663"
click at [654, 113] on td "150.000" at bounding box center [630, 114] width 88 height 31
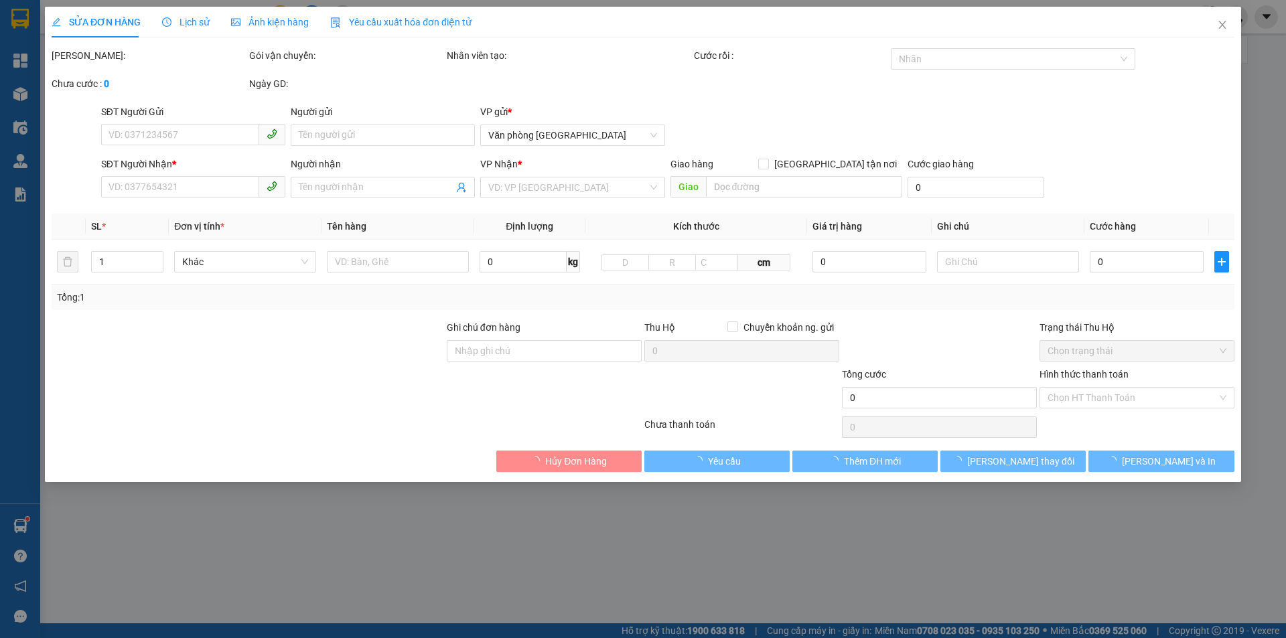
type input "0944663456"
type input "150.000"
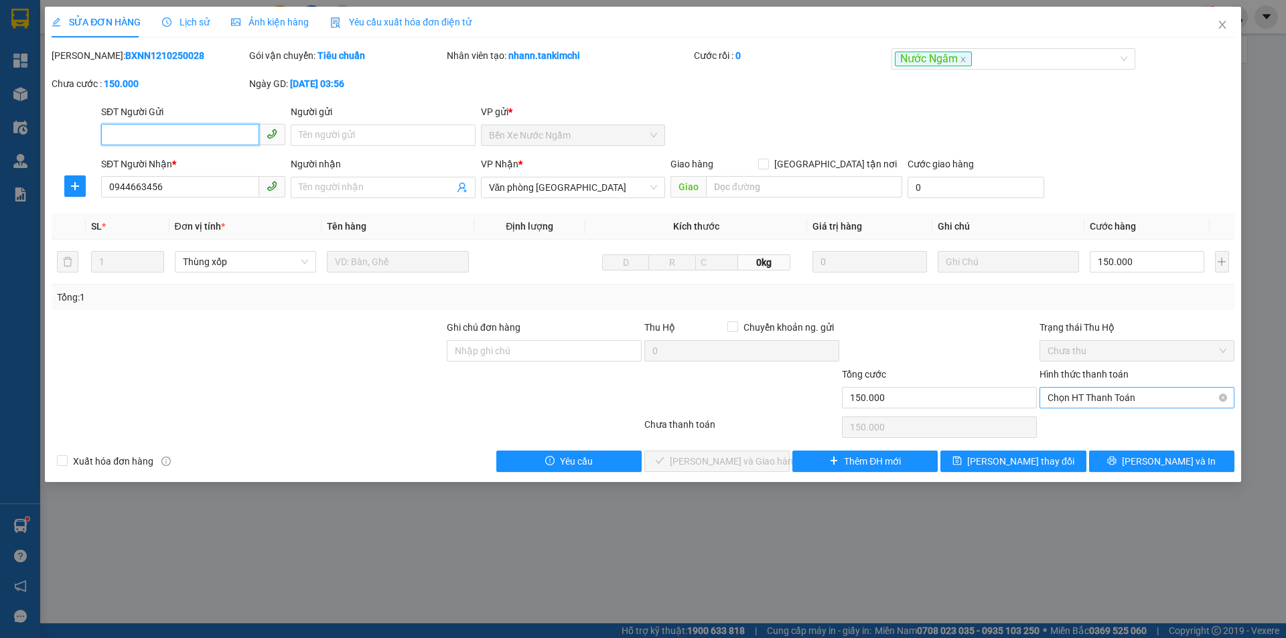
click at [1108, 401] on span "Chọn HT Thanh Toán" at bounding box center [1137, 398] width 179 height 20
click at [1100, 419] on div "Tại văn phòng" at bounding box center [1137, 424] width 179 height 15
type input "0"
click at [770, 451] on button "[PERSON_NAME] và Giao hàng" at bounding box center [716, 461] width 145 height 21
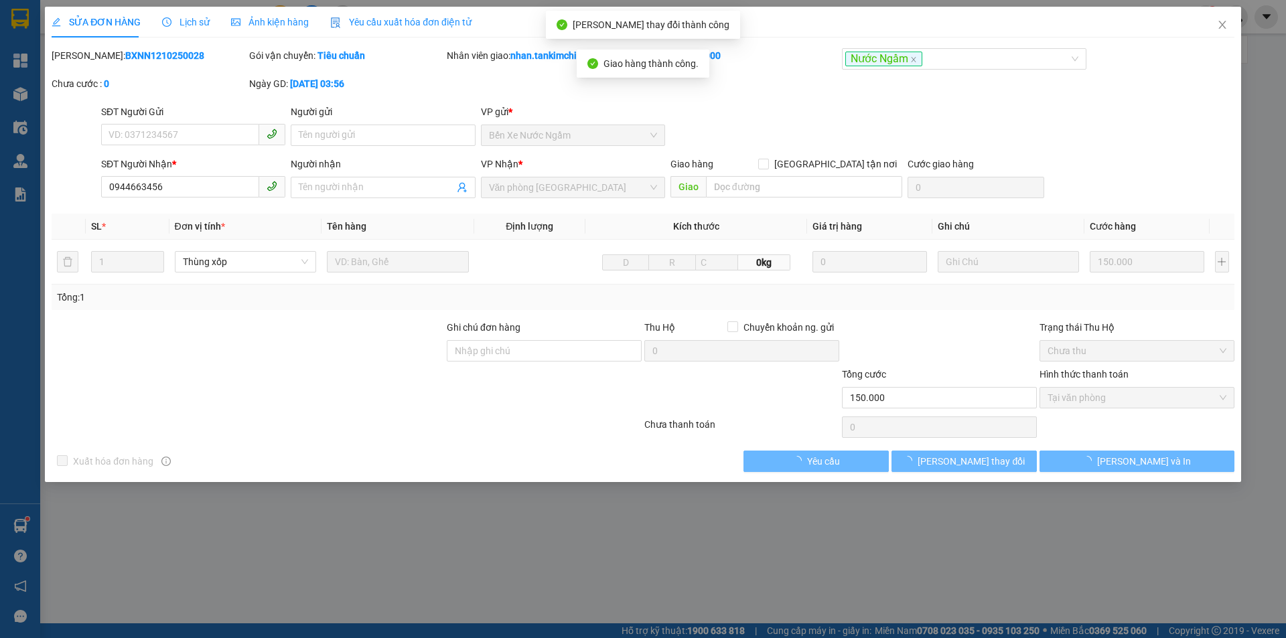
click at [1102, 448] on div "Total Paid Fee 150.000 Total UnPaid Fee 0 Cash Collection Total Fee Mã ĐH: BXNN…" at bounding box center [643, 260] width 1183 height 424
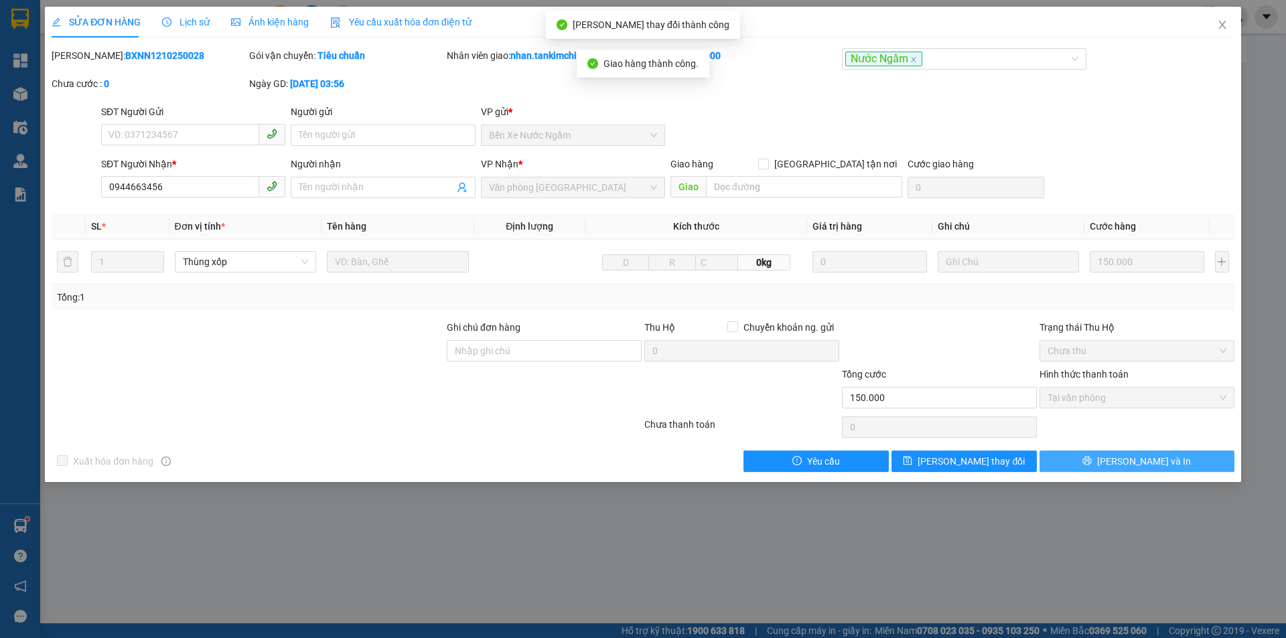
click at [1136, 451] on button "[PERSON_NAME] và In" at bounding box center [1137, 461] width 195 height 21
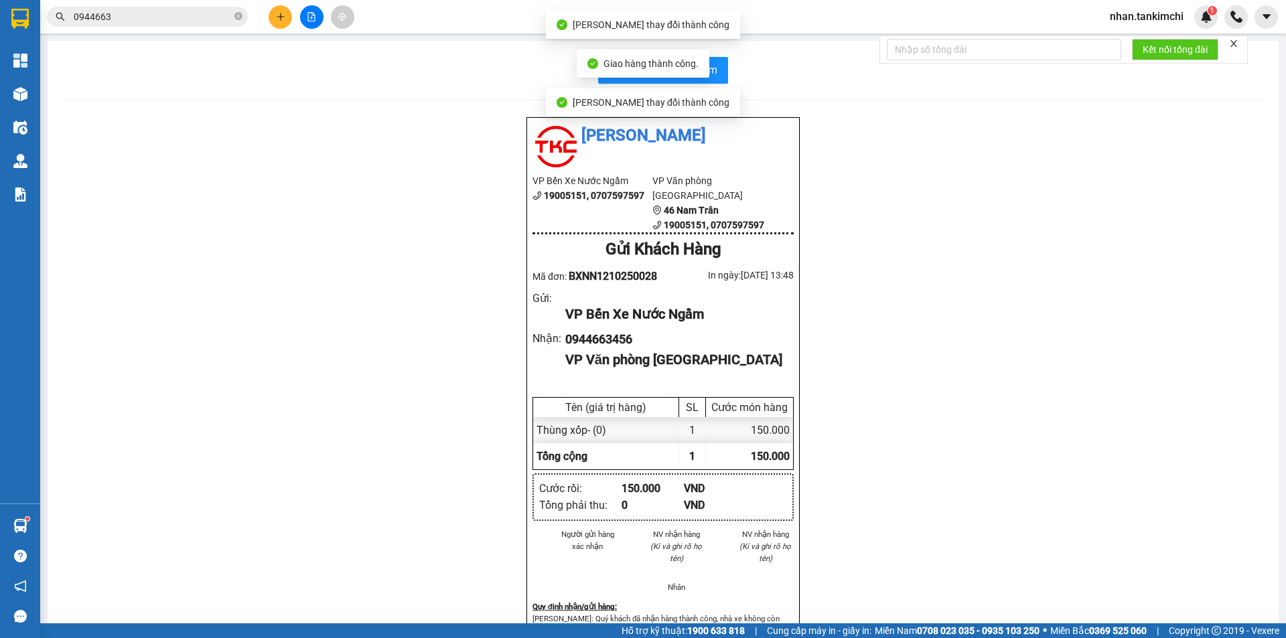
click at [707, 73] on div "Giao hàng thành công." at bounding box center [643, 64] width 133 height 28
click at [713, 73] on button "In biên nhận 80mm" at bounding box center [663, 70] width 130 height 27
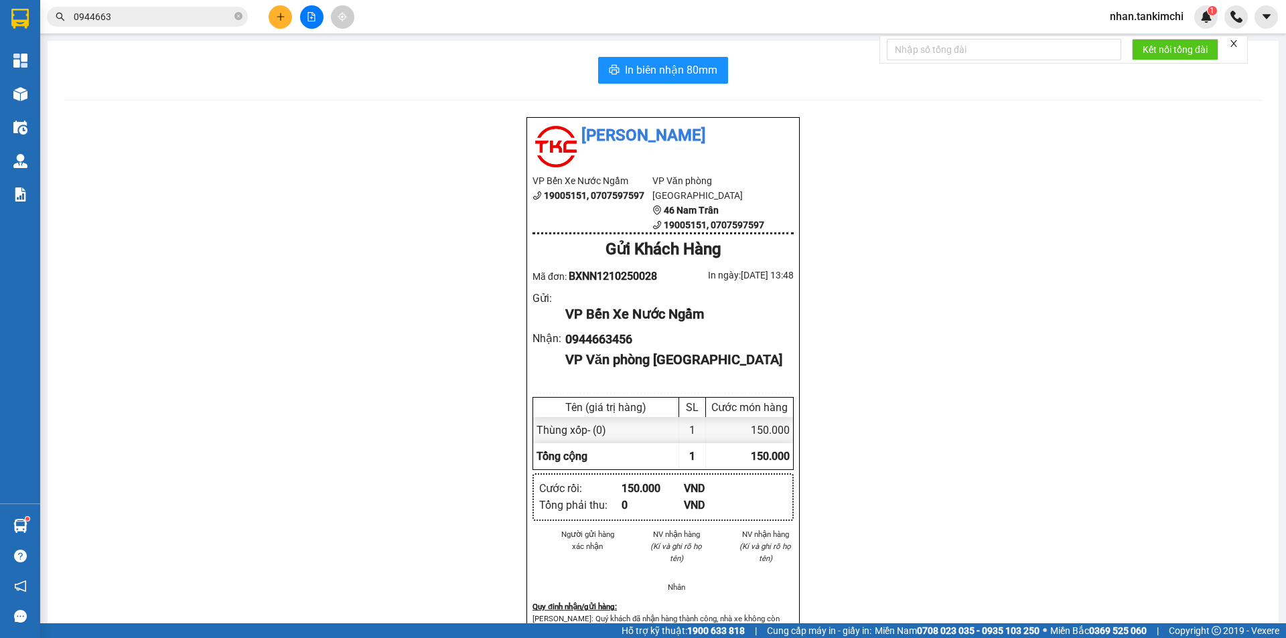
click at [144, 16] on input "0944663" at bounding box center [153, 16] width 158 height 15
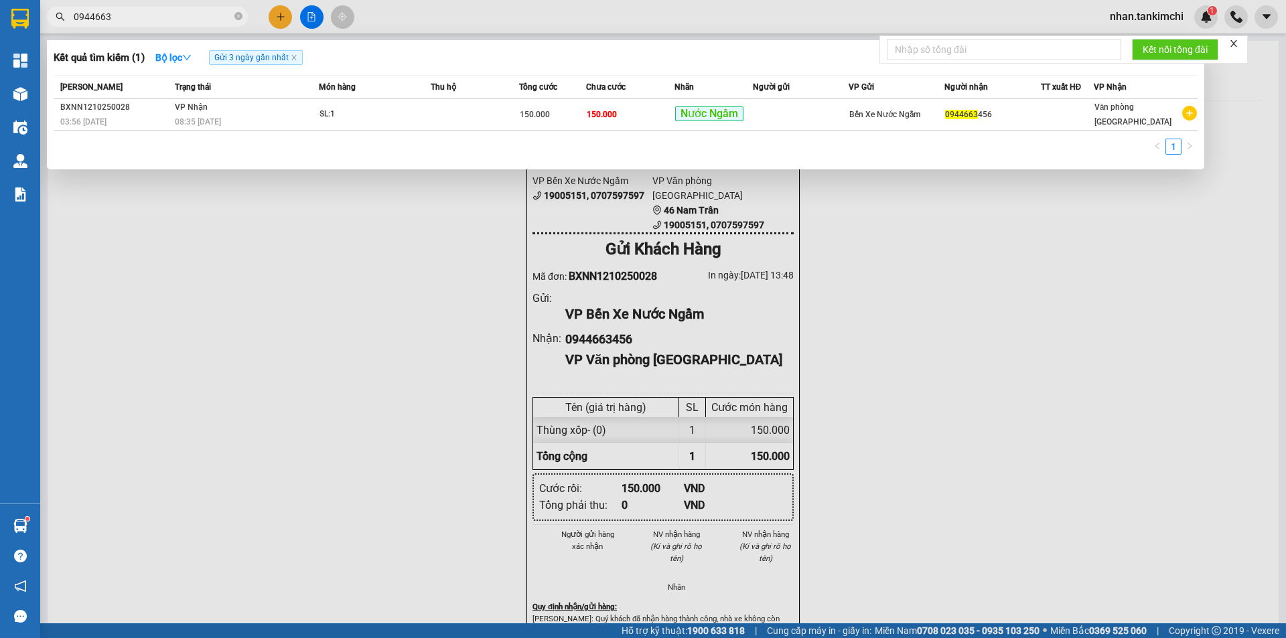
click at [144, 16] on input "0944663" at bounding box center [153, 16] width 158 height 15
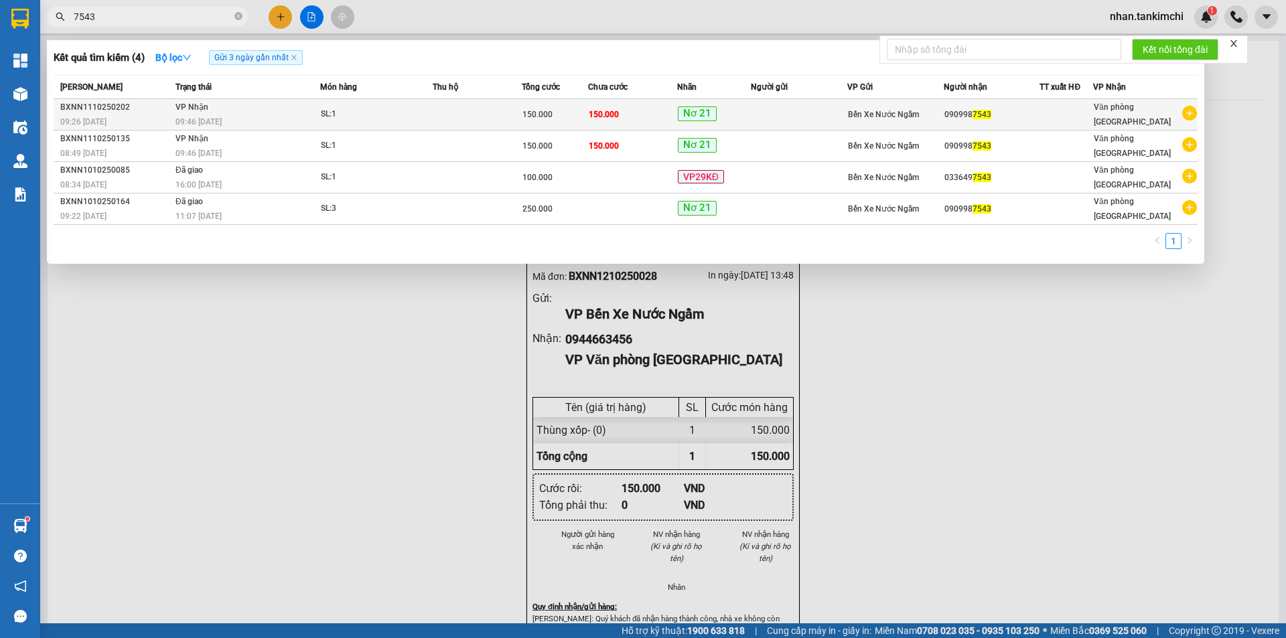
click at [697, 108] on span "Nơ 21" at bounding box center [697, 113] width 39 height 15
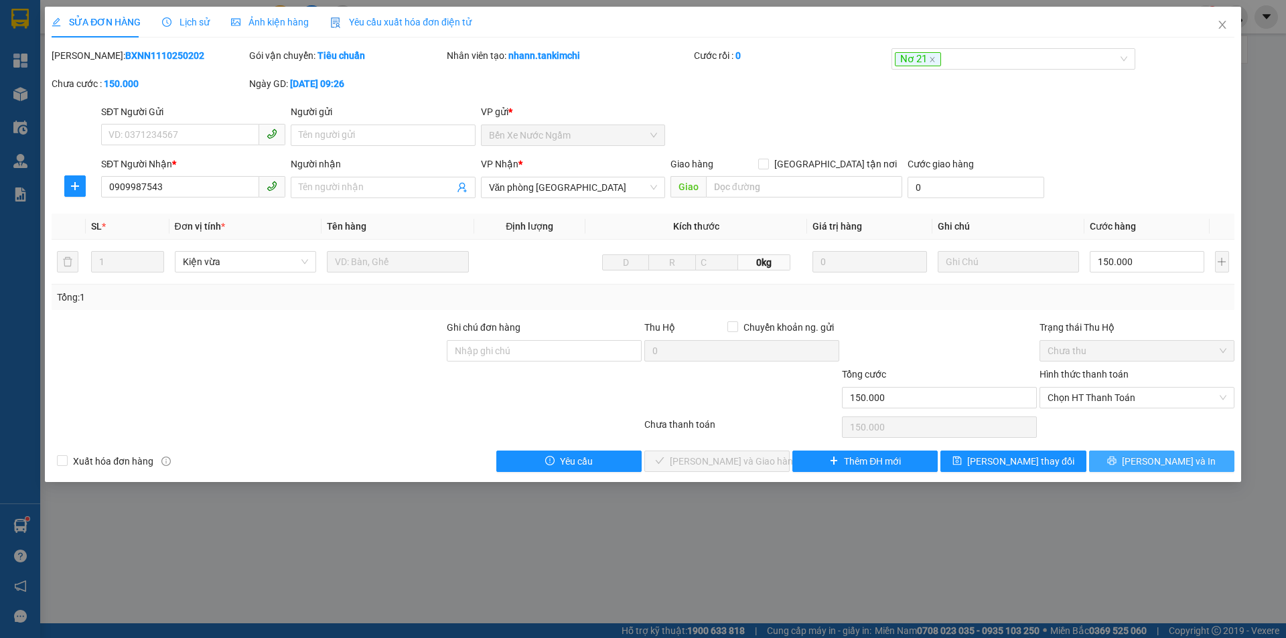
click at [1149, 467] on button "[PERSON_NAME] và In" at bounding box center [1161, 461] width 145 height 21
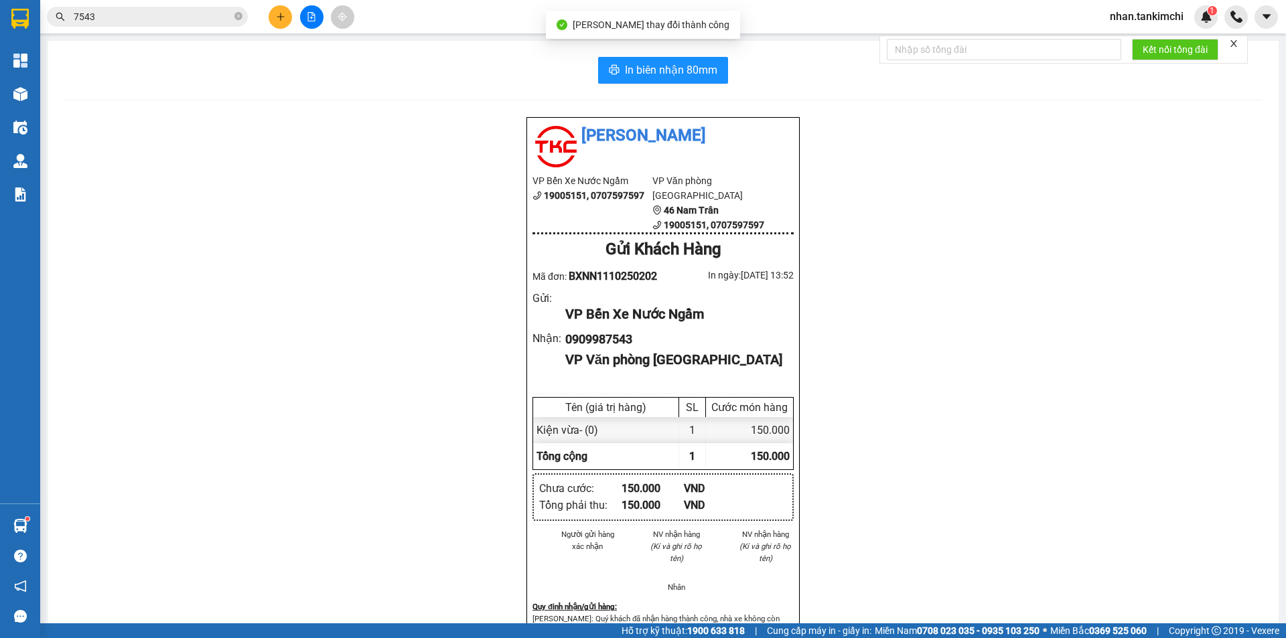
click at [681, 84] on div "In biên nhận 80mm Tân Kim Chi VP Bến Xe Nước Ngầm 19005151, 0707597597 VP Văn p…" at bounding box center [663, 401] width 1231 height 721
click at [687, 74] on span "In biên nhận 80mm" at bounding box center [671, 70] width 92 height 17
click at [149, 5] on div "Kết quả tìm kiếm ( 4 ) Bộ lọc Gửi 3 ngày gần nhất Mã ĐH Trạng thái Món hàng Thu…" at bounding box center [130, 16] width 261 height 23
click at [137, 9] on input "7543" at bounding box center [153, 16] width 158 height 15
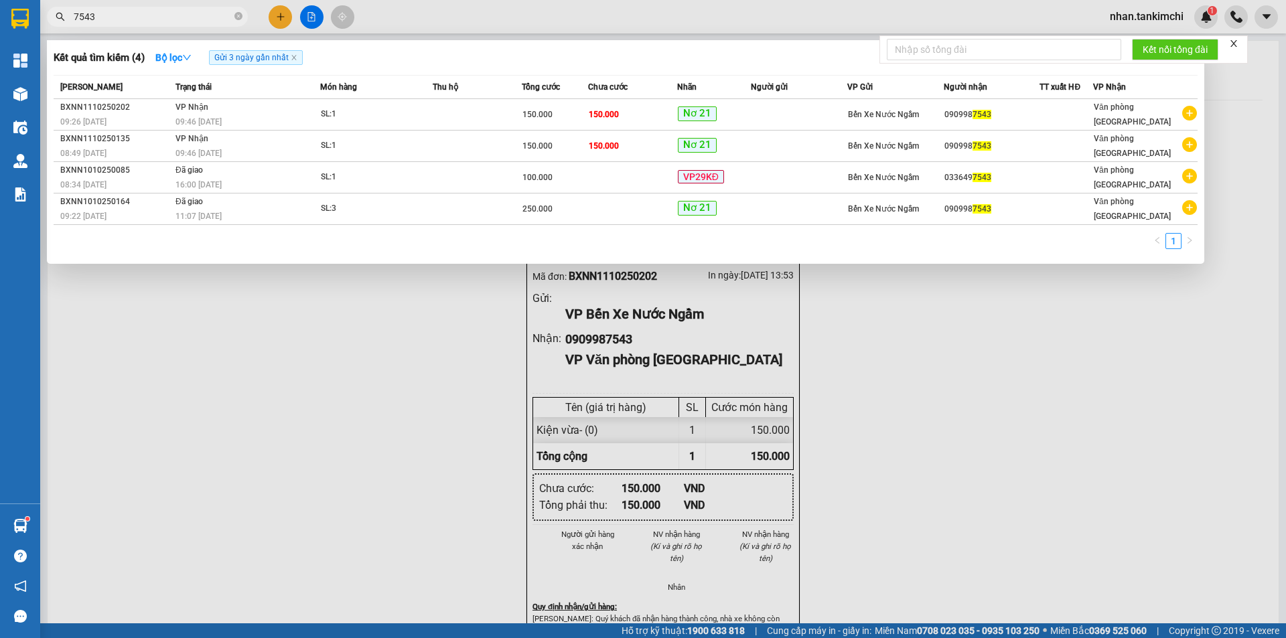
click at [137, 9] on input "7543" at bounding box center [153, 16] width 158 height 15
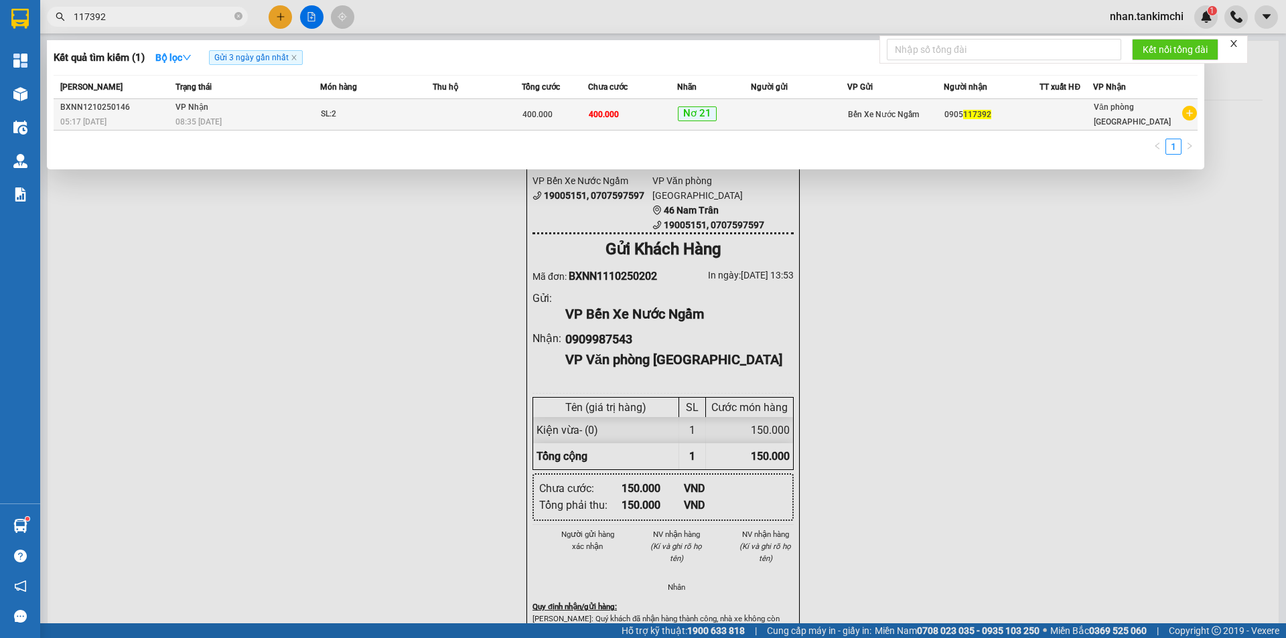
type input "117392"
click at [672, 120] on td "400.000" at bounding box center [632, 114] width 89 height 31
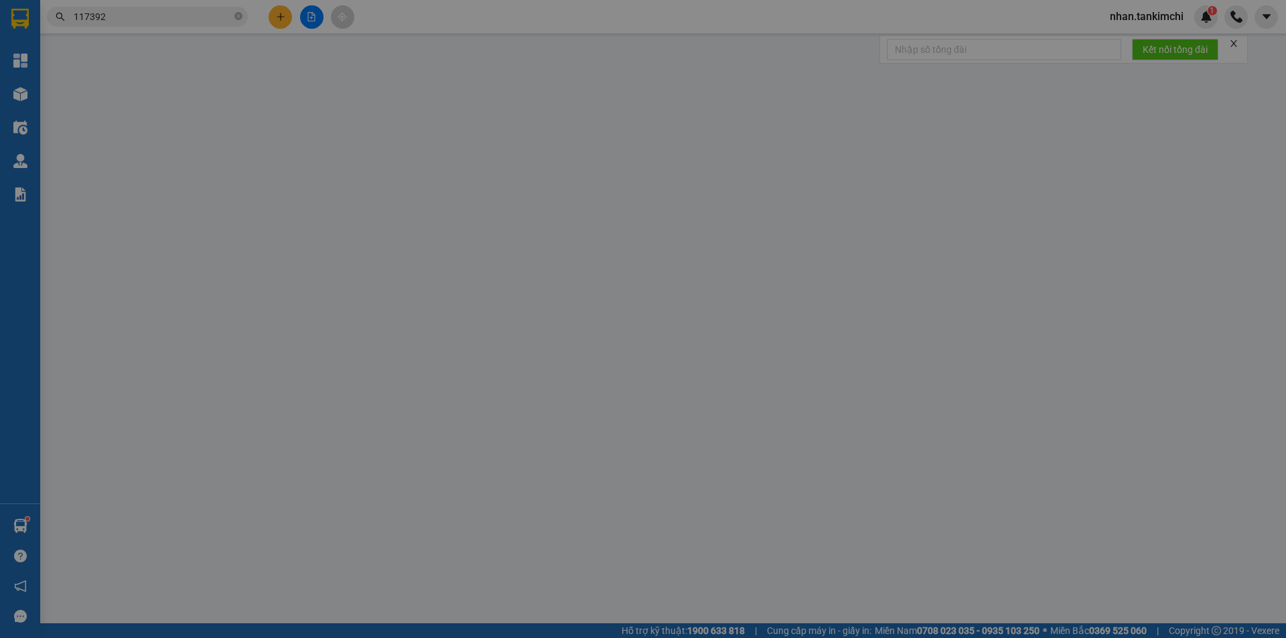
type input "0905117392"
type input "400.000"
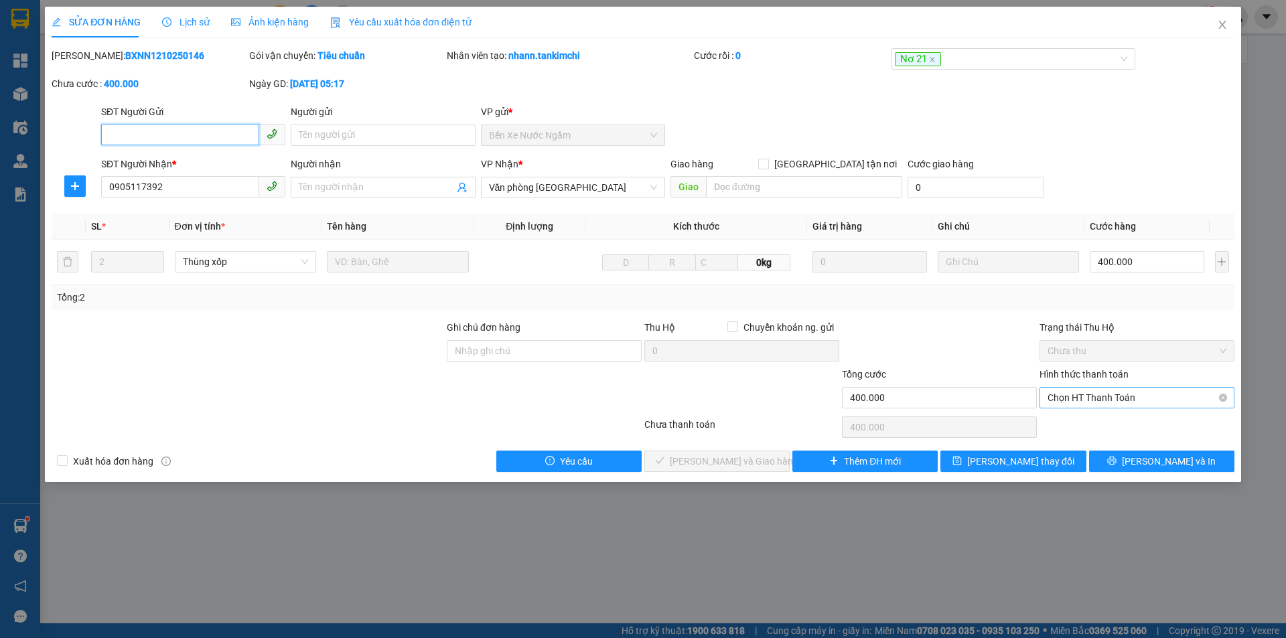
click at [1125, 389] on span "Chọn HT Thanh Toán" at bounding box center [1137, 398] width 179 height 20
click at [1092, 418] on div "Tại văn phòng" at bounding box center [1137, 424] width 179 height 15
click at [745, 470] on button "[PERSON_NAME] và Giao hàng" at bounding box center [716, 461] width 145 height 21
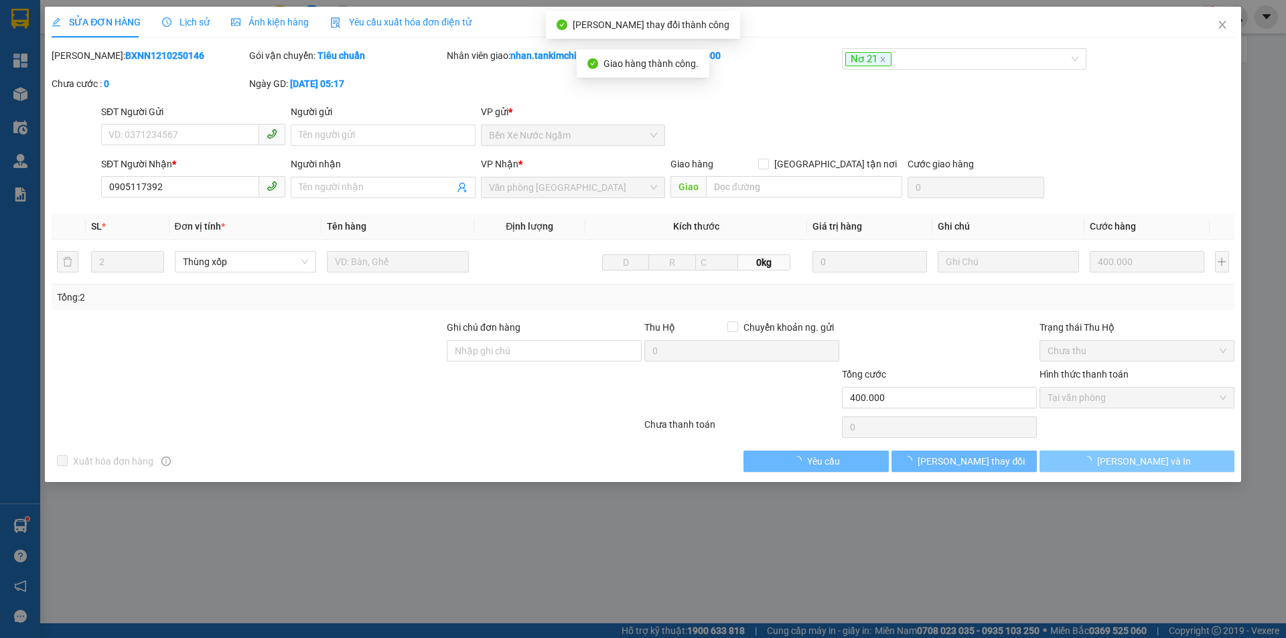
click at [1186, 459] on button "[PERSON_NAME] và In" at bounding box center [1137, 461] width 195 height 21
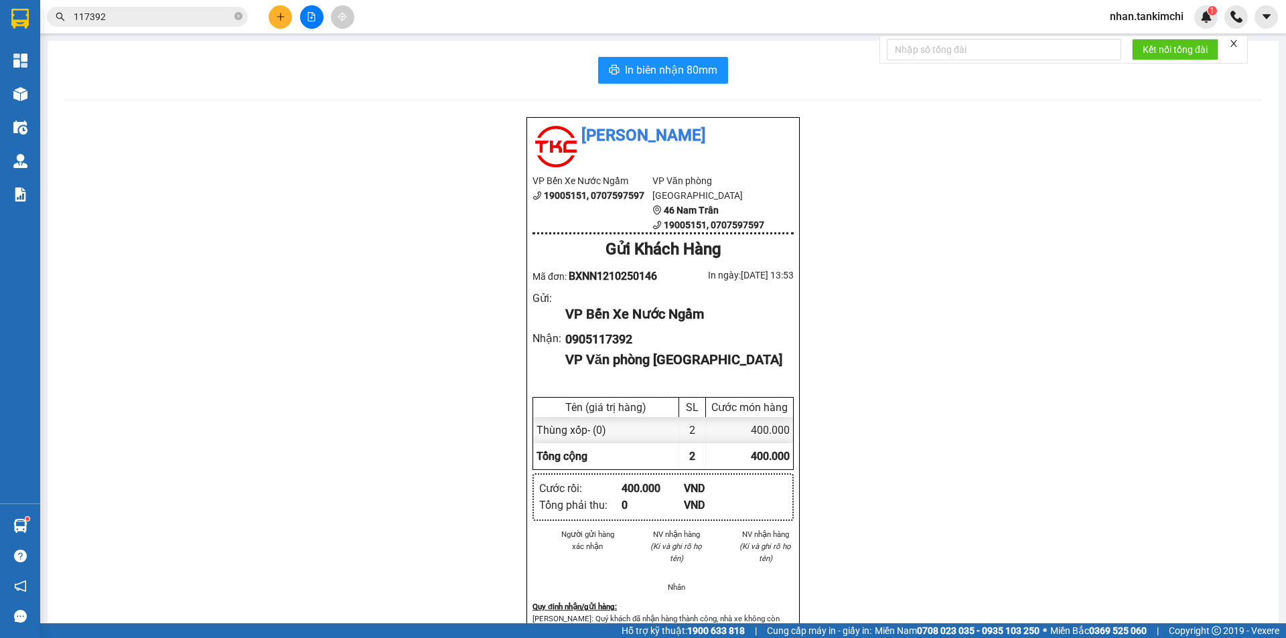
click at [141, 21] on input "117392" at bounding box center [153, 16] width 158 height 15
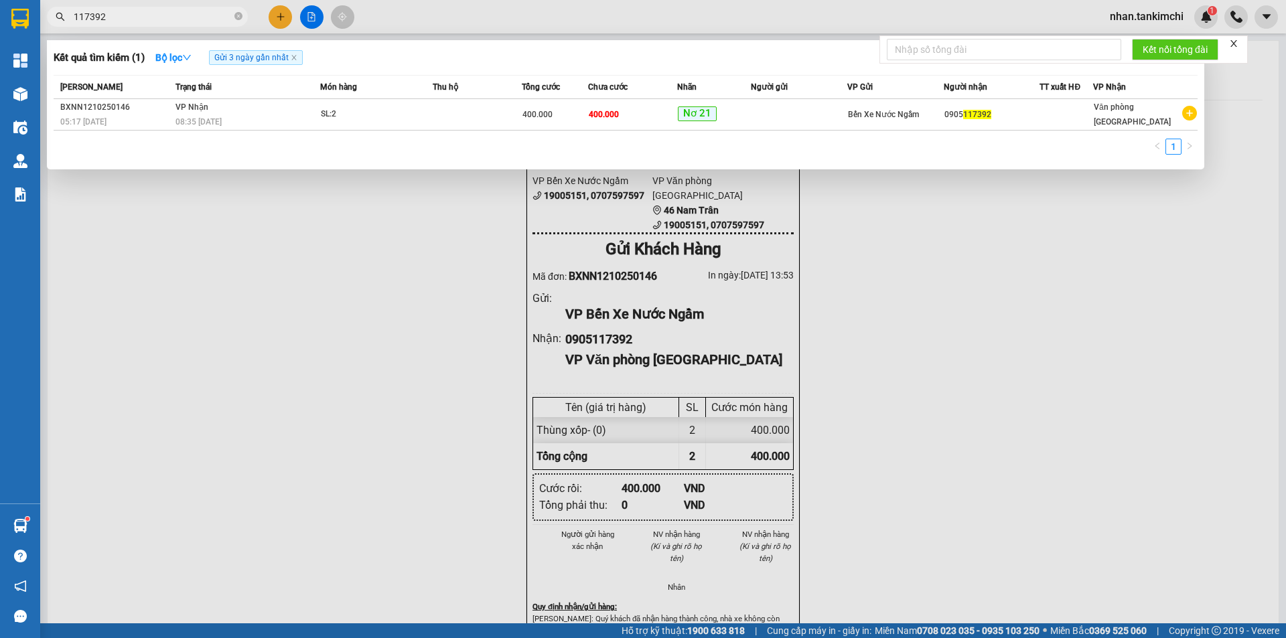
click at [141, 21] on input "117392" at bounding box center [153, 16] width 158 height 15
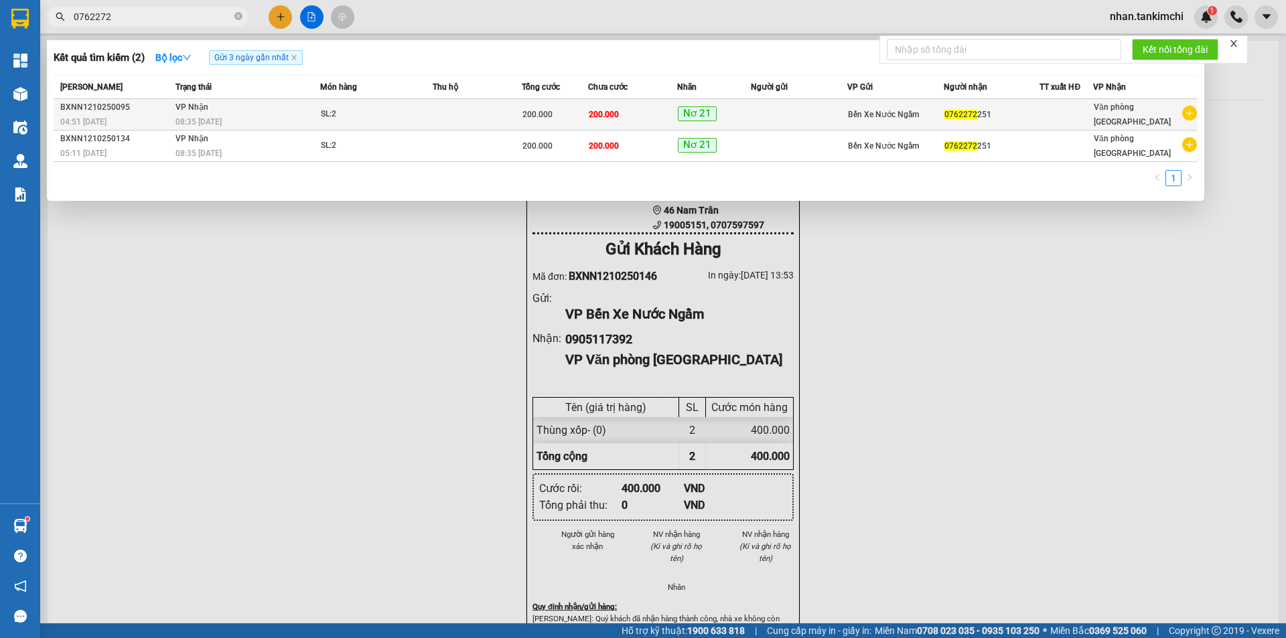
type input "0762272"
click at [695, 115] on span "Nơ 21" at bounding box center [697, 113] width 39 height 15
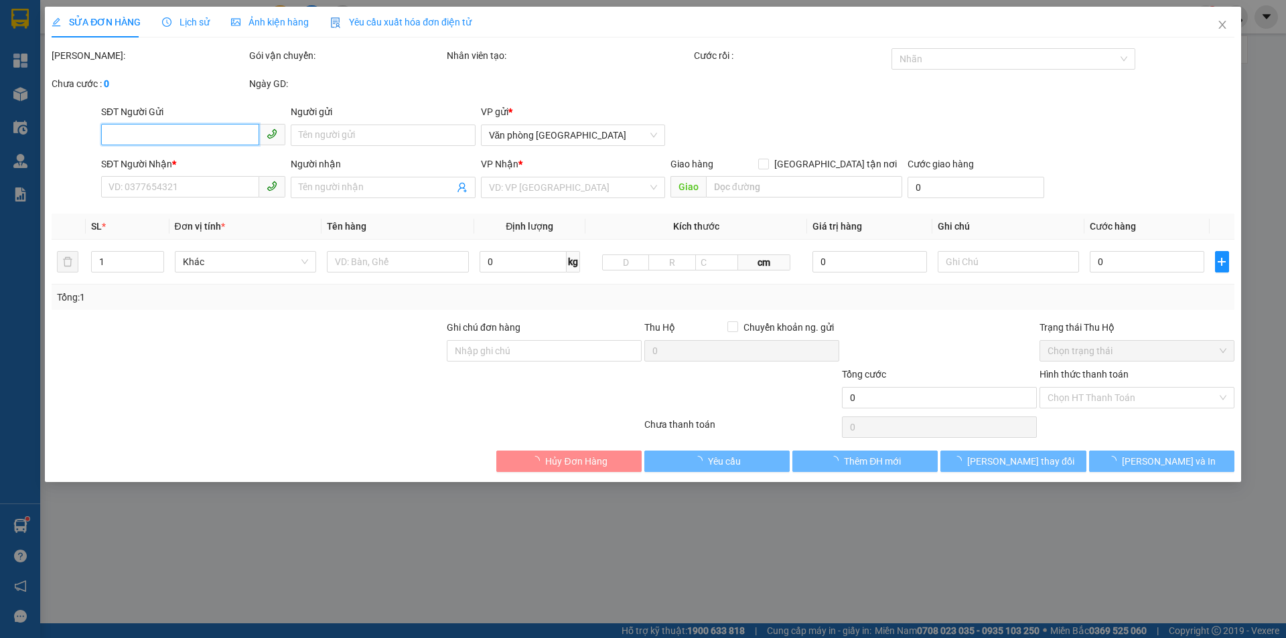
type input "0762272251"
type input "200.000"
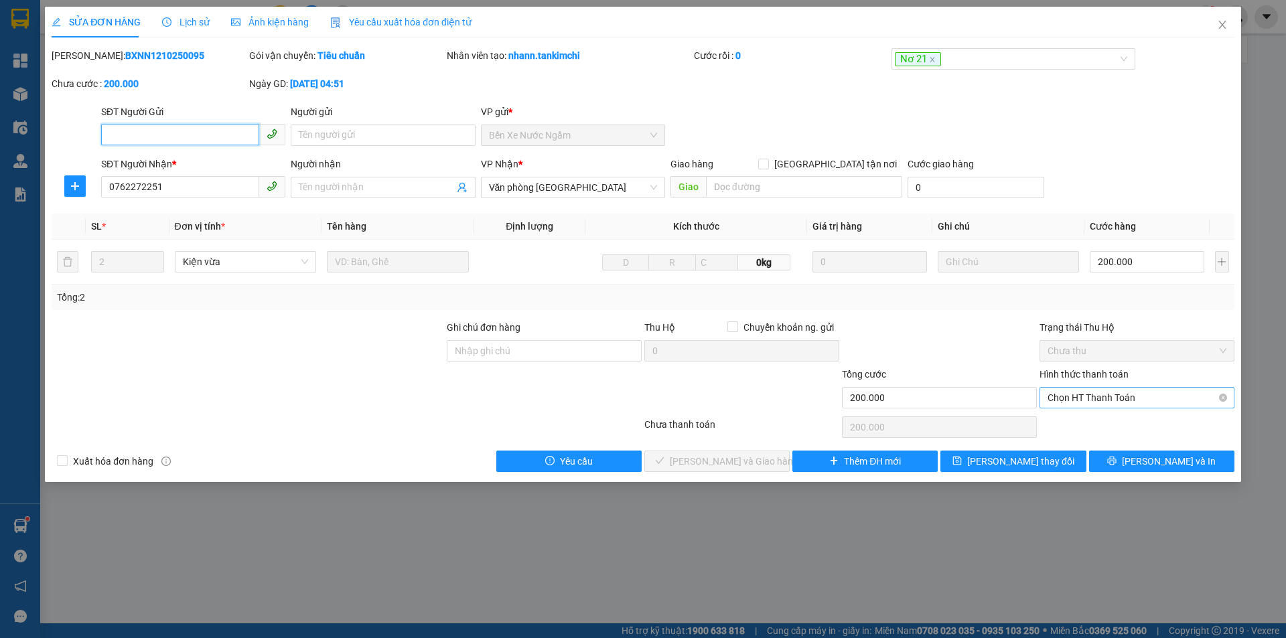
click at [1062, 387] on div "Chọn HT Thanh Toán" at bounding box center [1137, 397] width 195 height 21
click at [1086, 405] on span "Chọn HT Thanh Toán" at bounding box center [1137, 398] width 179 height 20
click at [1084, 414] on div "Tại văn phòng" at bounding box center [1137, 424] width 195 height 21
type input "0"
click at [739, 470] on button "[PERSON_NAME] và Giao hàng" at bounding box center [716, 461] width 145 height 21
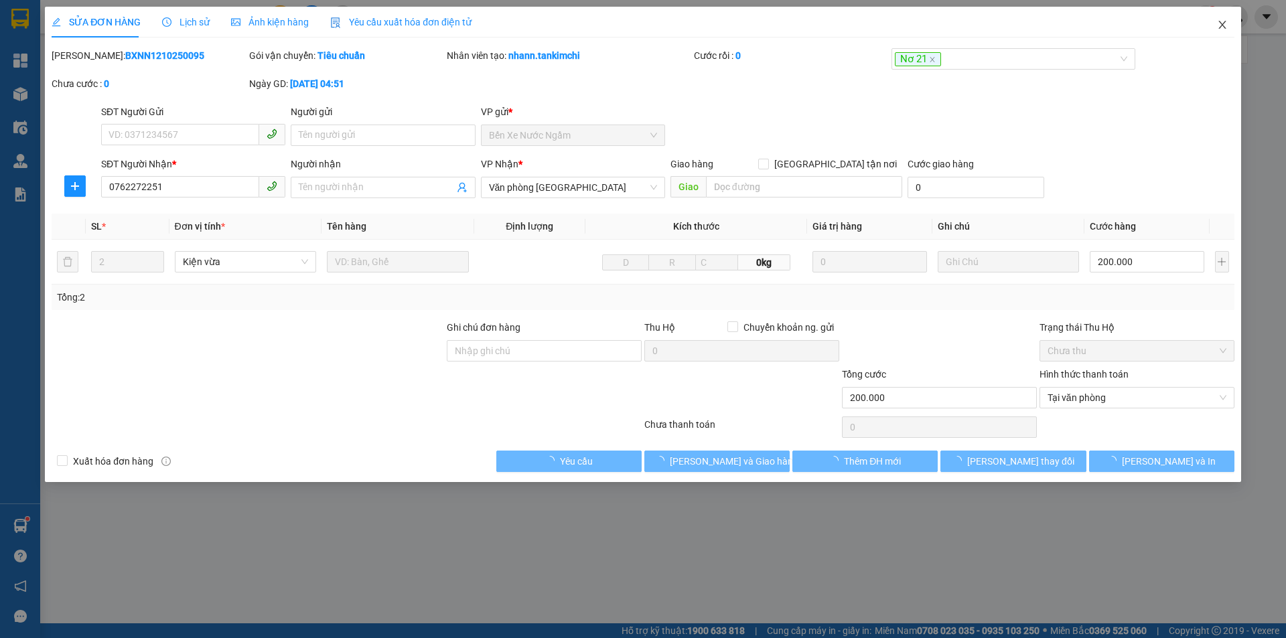
click at [1220, 19] on span "Close" at bounding box center [1223, 26] width 38 height 38
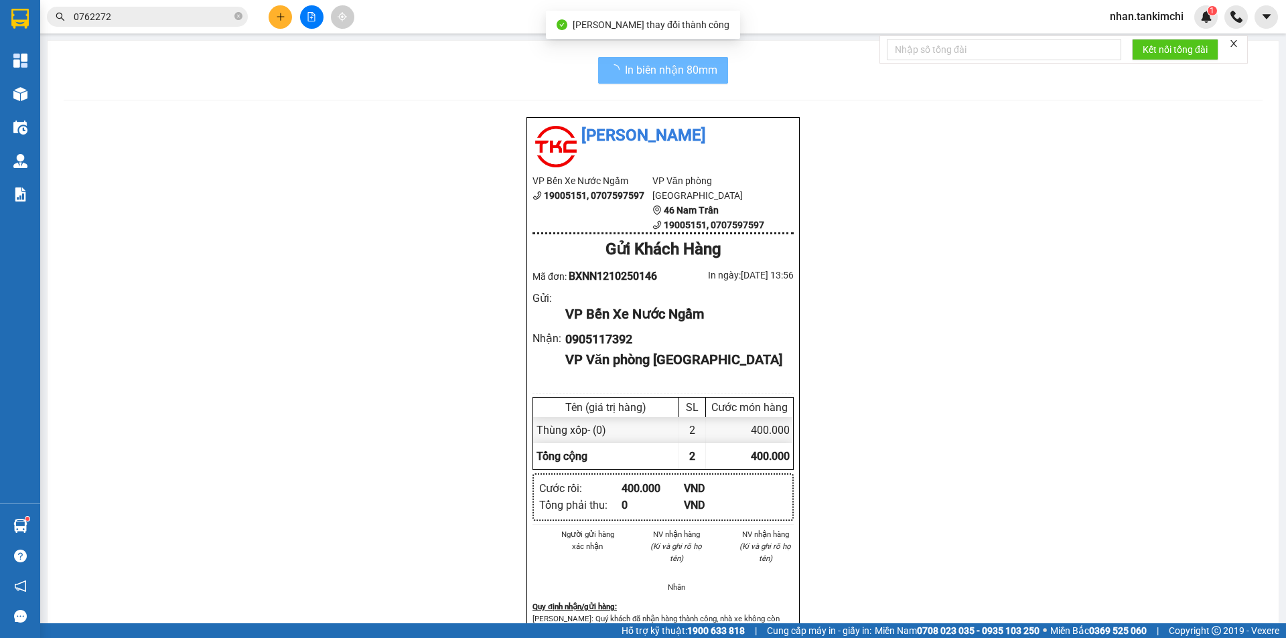
click at [140, 19] on input "0762272" at bounding box center [153, 16] width 158 height 15
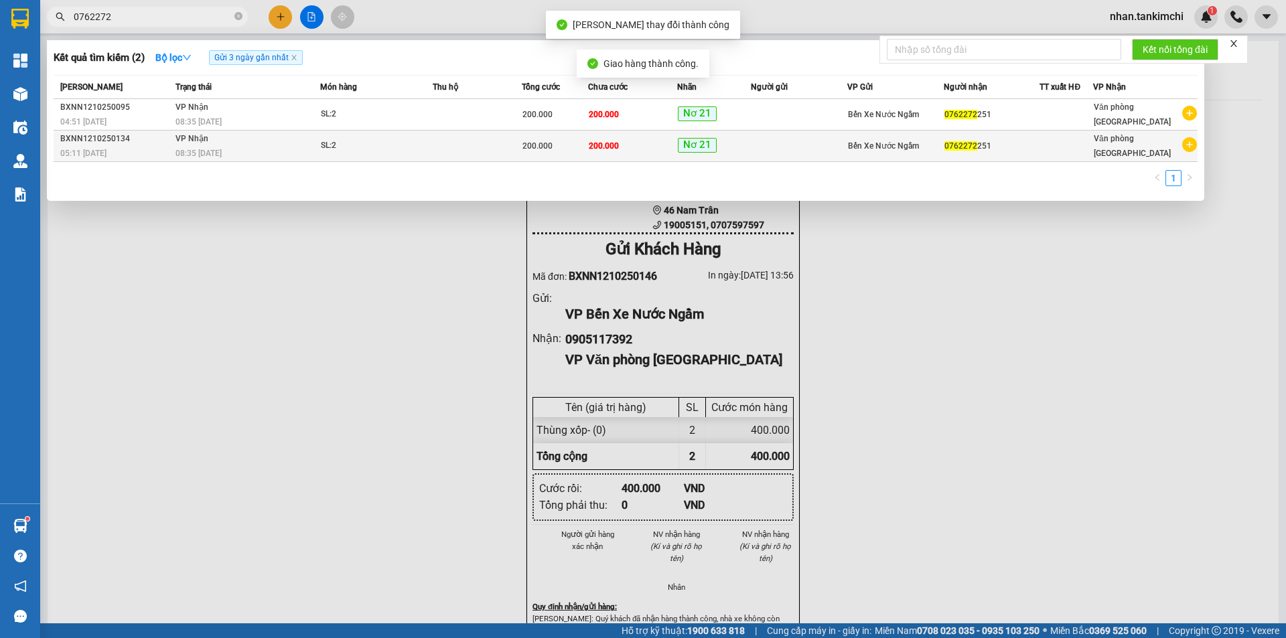
click at [541, 151] on span "200.000" at bounding box center [537, 145] width 30 height 9
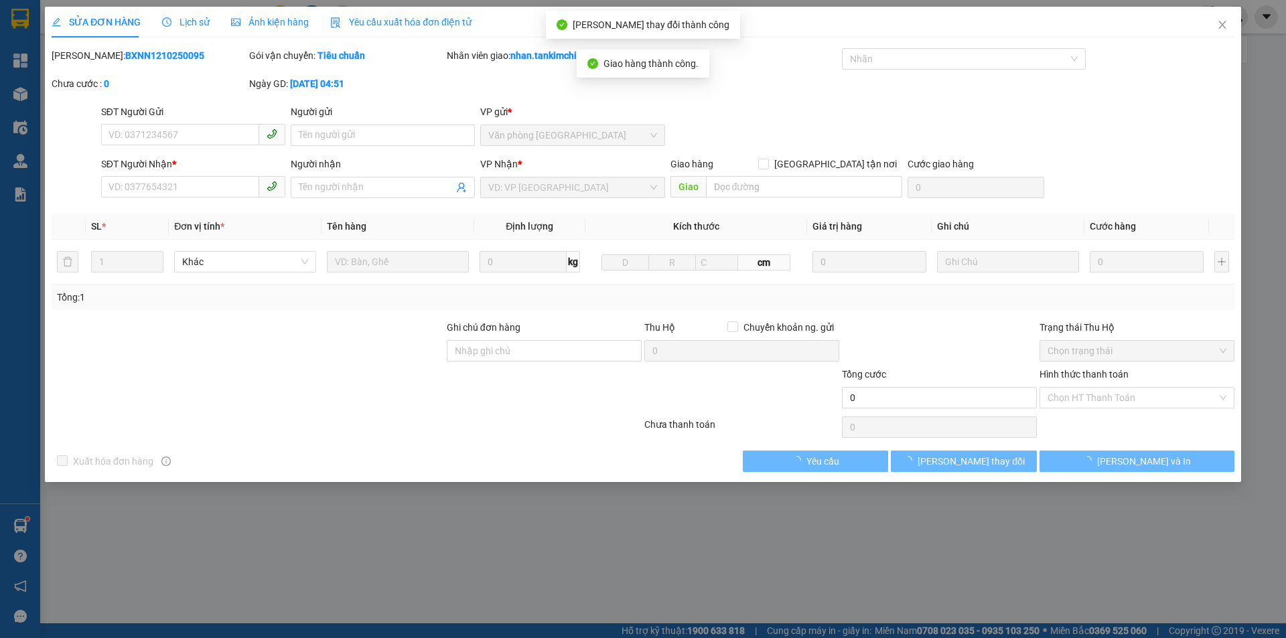
type input "0762272251"
type input "200.000"
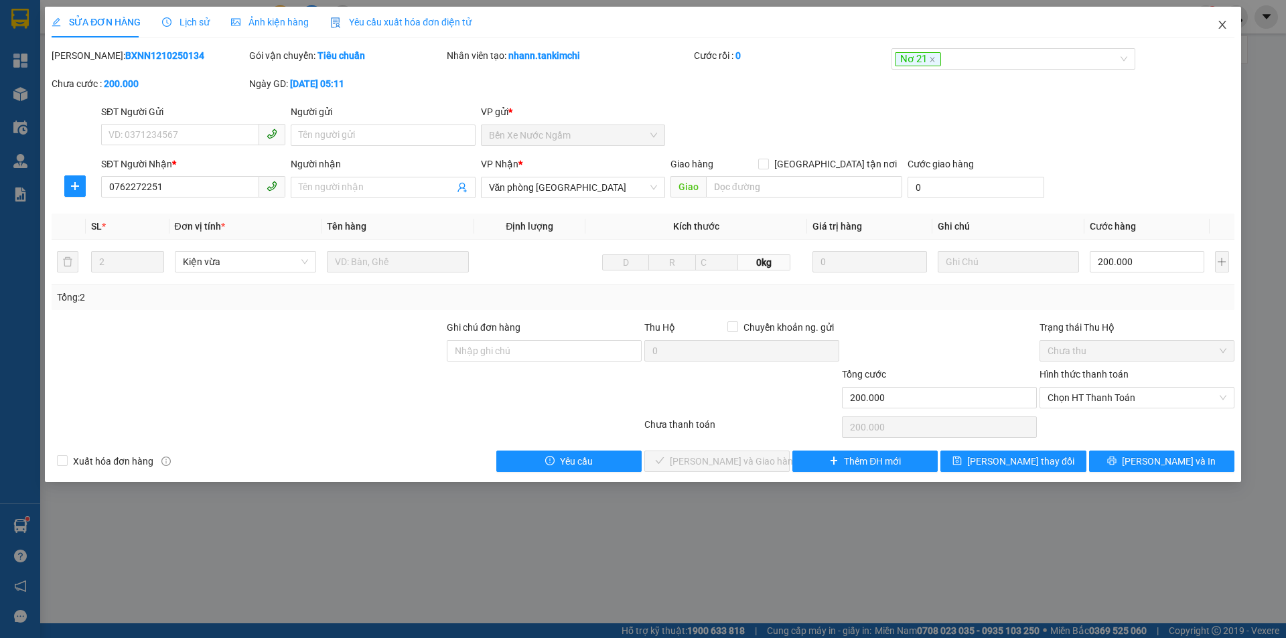
click at [1228, 19] on span "Close" at bounding box center [1223, 26] width 38 height 38
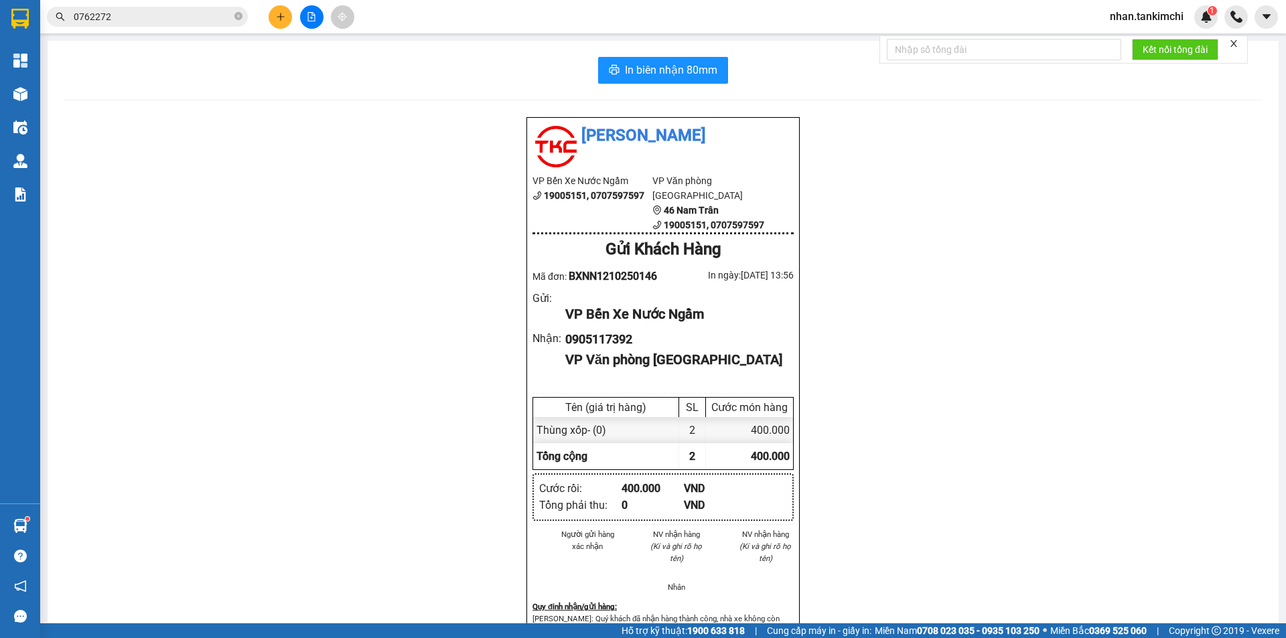
click at [212, 19] on input "0762272" at bounding box center [153, 16] width 158 height 15
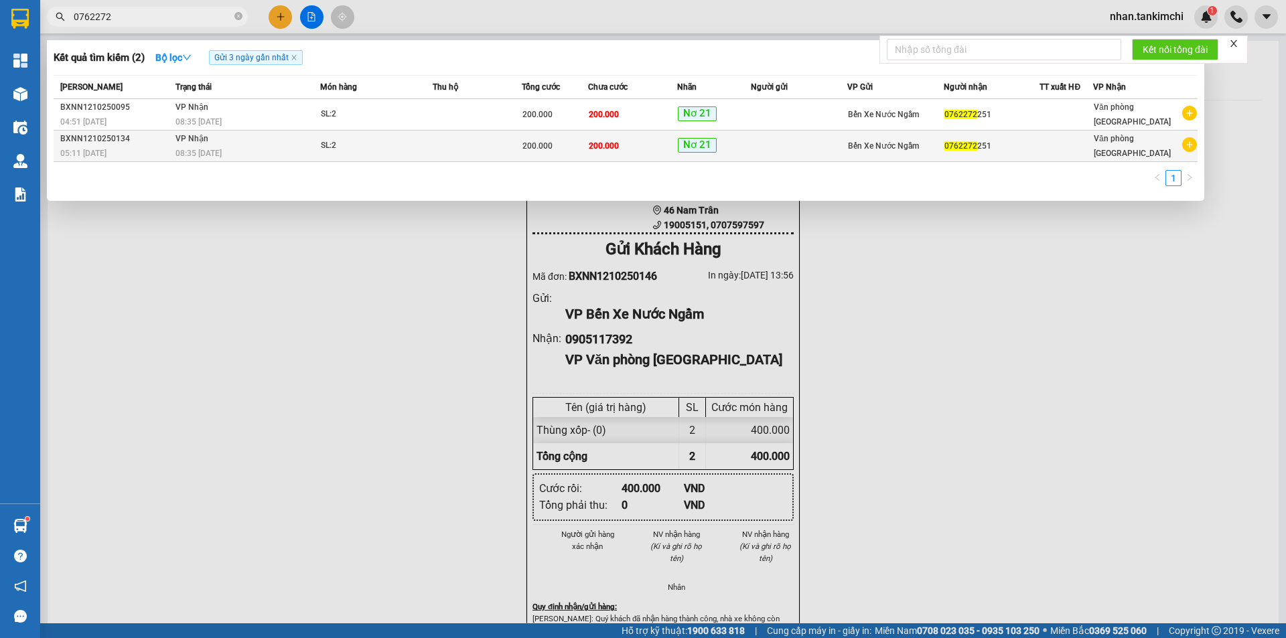
click at [299, 149] on div "08:35 [DATE]" at bounding box center [247, 153] width 144 height 15
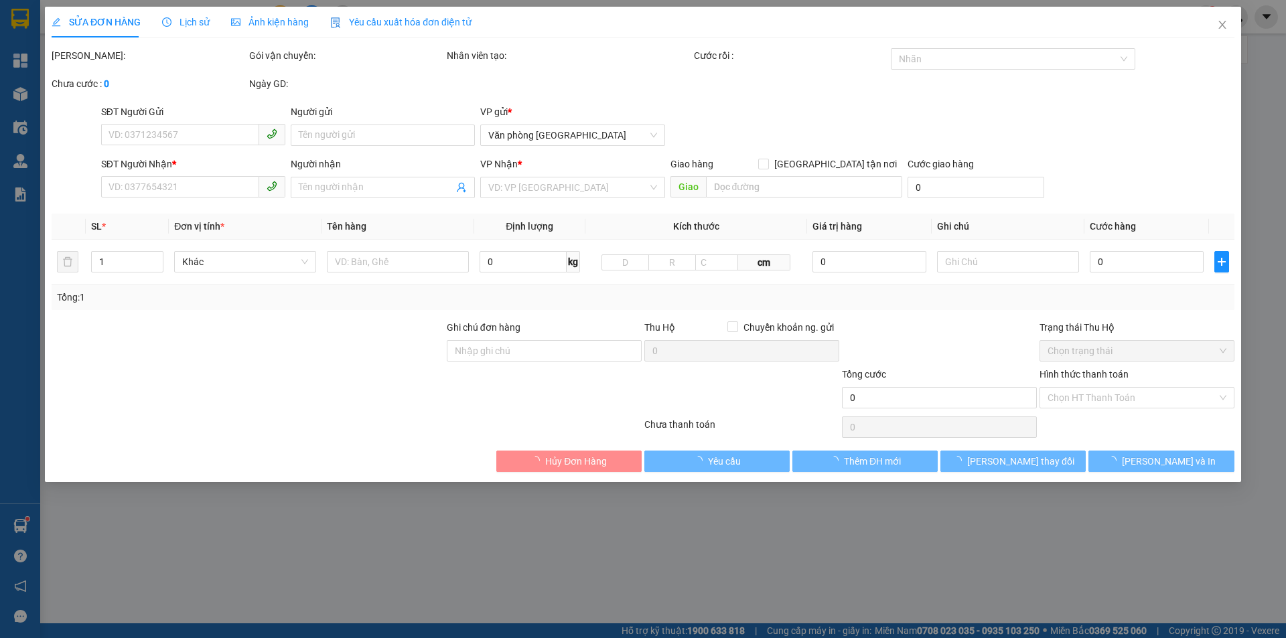
type input "0762272251"
type input "200.000"
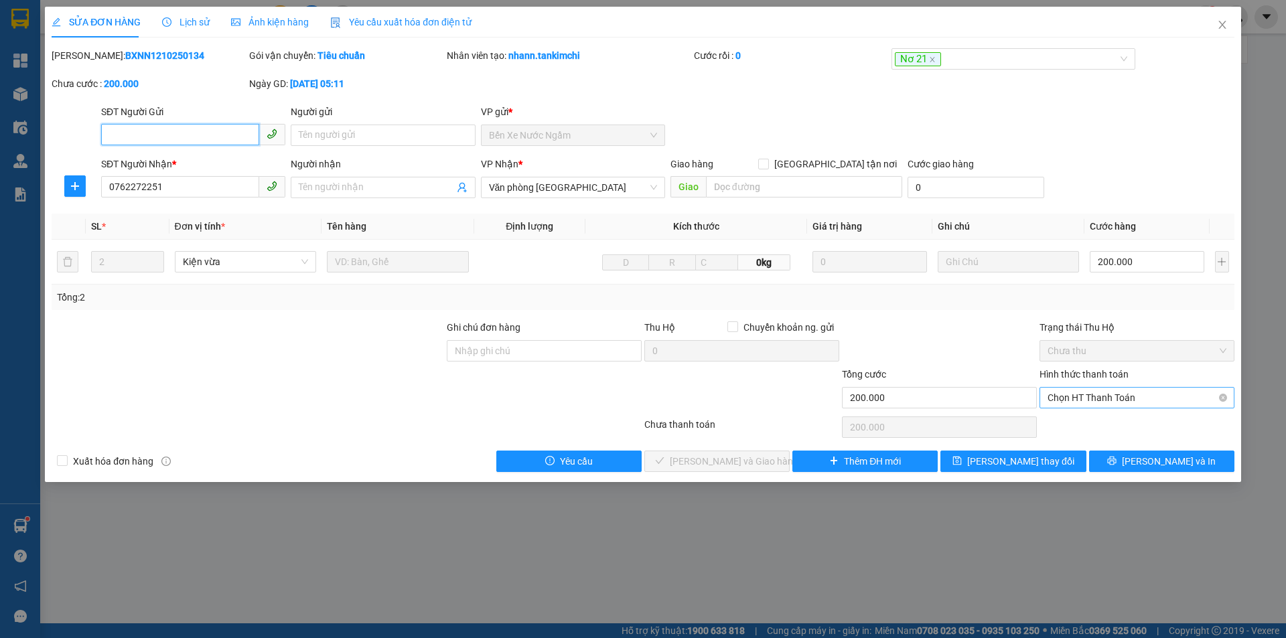
click at [1143, 406] on span "Chọn HT Thanh Toán" at bounding box center [1137, 398] width 179 height 20
click at [1092, 428] on div "Tại văn phòng" at bounding box center [1137, 424] width 179 height 15
type input "0"
click at [741, 468] on span "[PERSON_NAME] và Giao hàng" at bounding box center [734, 461] width 129 height 15
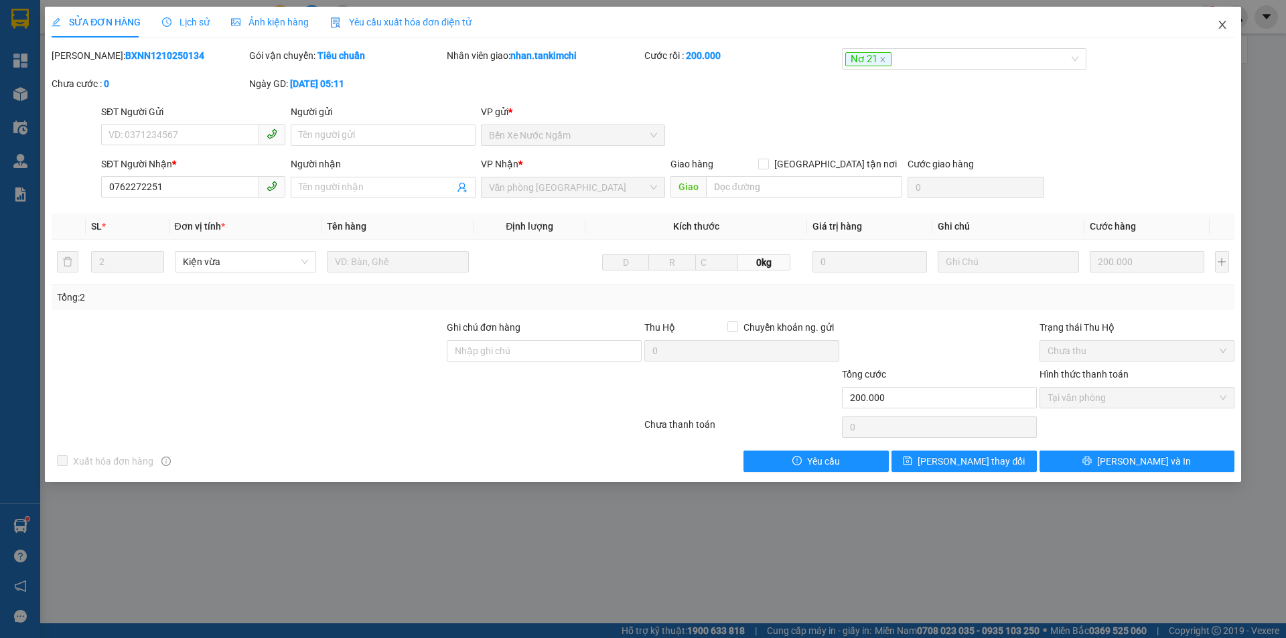
click at [1213, 30] on span "Close" at bounding box center [1223, 26] width 38 height 38
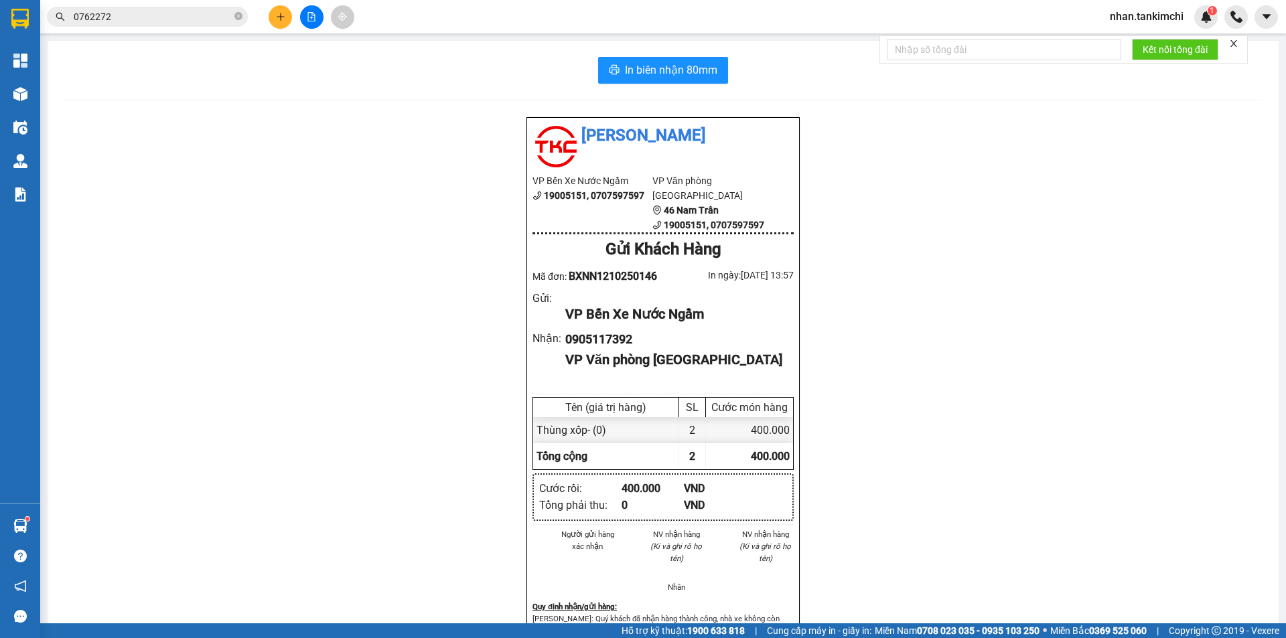
click at [143, 15] on input "0762272" at bounding box center [153, 16] width 158 height 15
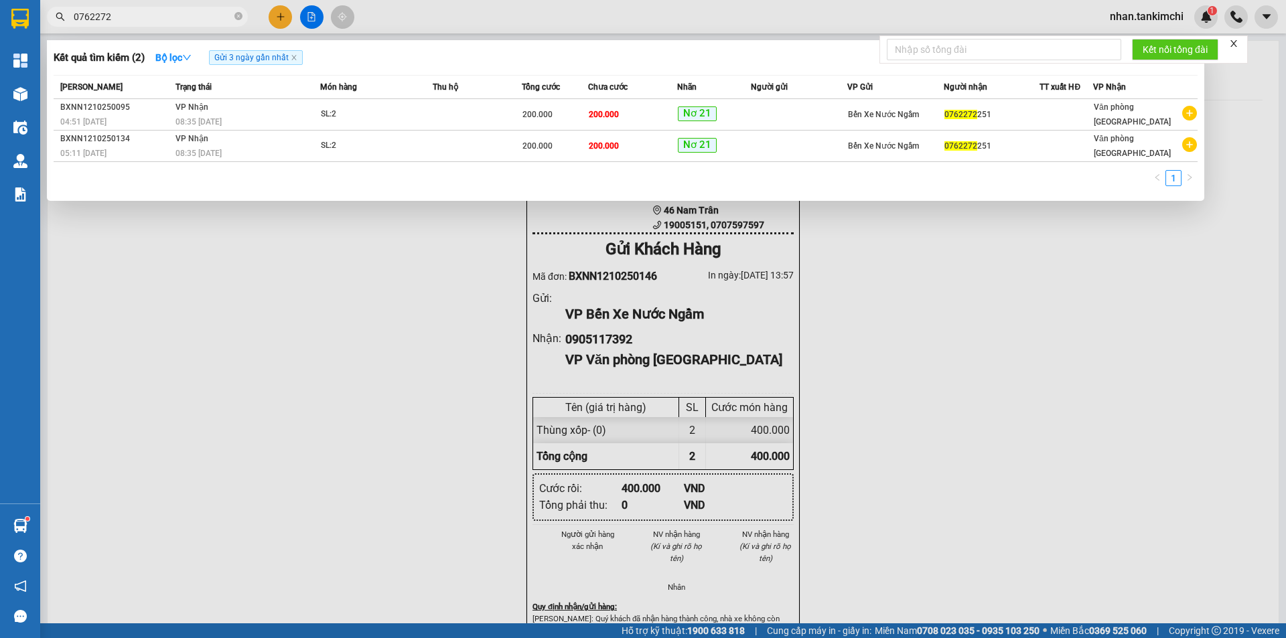
click at [143, 15] on input "0762272" at bounding box center [153, 16] width 158 height 15
click at [270, 255] on div at bounding box center [643, 319] width 1286 height 638
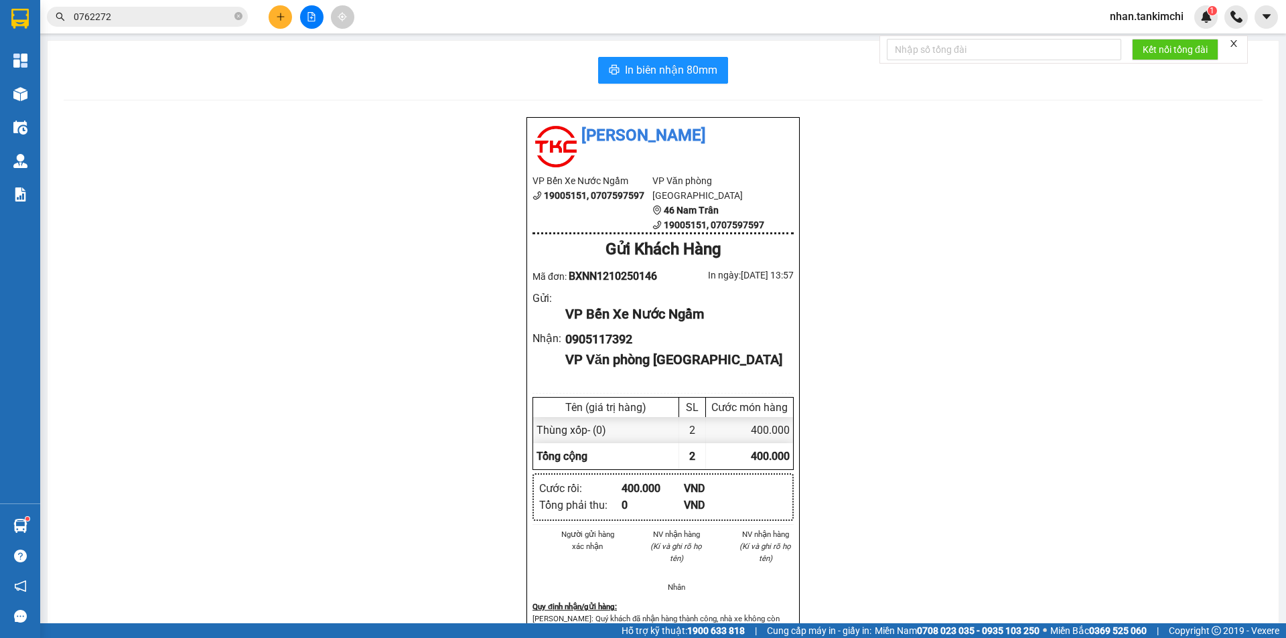
click at [270, 255] on div "Tân Kim Chi VP Bến Xe Nước Ngầm 19005151, 0707597597 VP Văn phòng Đà Nẵng 46 Na…" at bounding box center [663, 431] width 1199 height 629
click at [283, 11] on button at bounding box center [280, 16] width 23 height 23
click at [313, 46] on div "Tạo đơn hàng" at bounding box center [333, 50] width 58 height 15
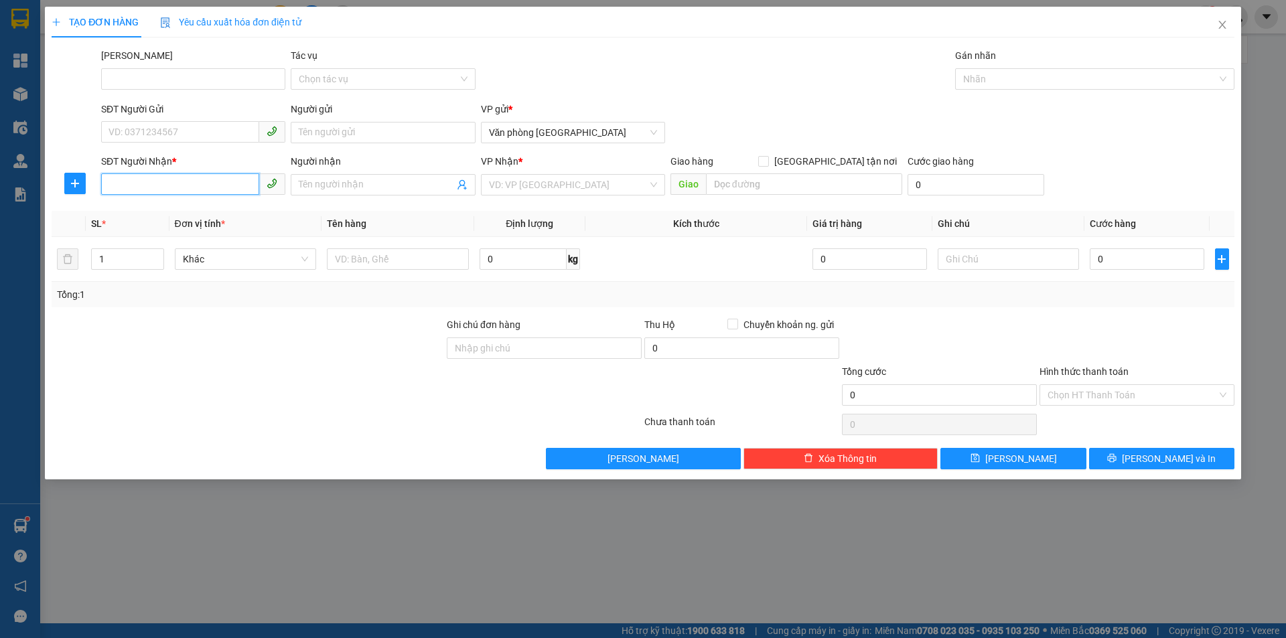
click at [168, 186] on input "SĐT Người Nhận *" at bounding box center [180, 183] width 158 height 21
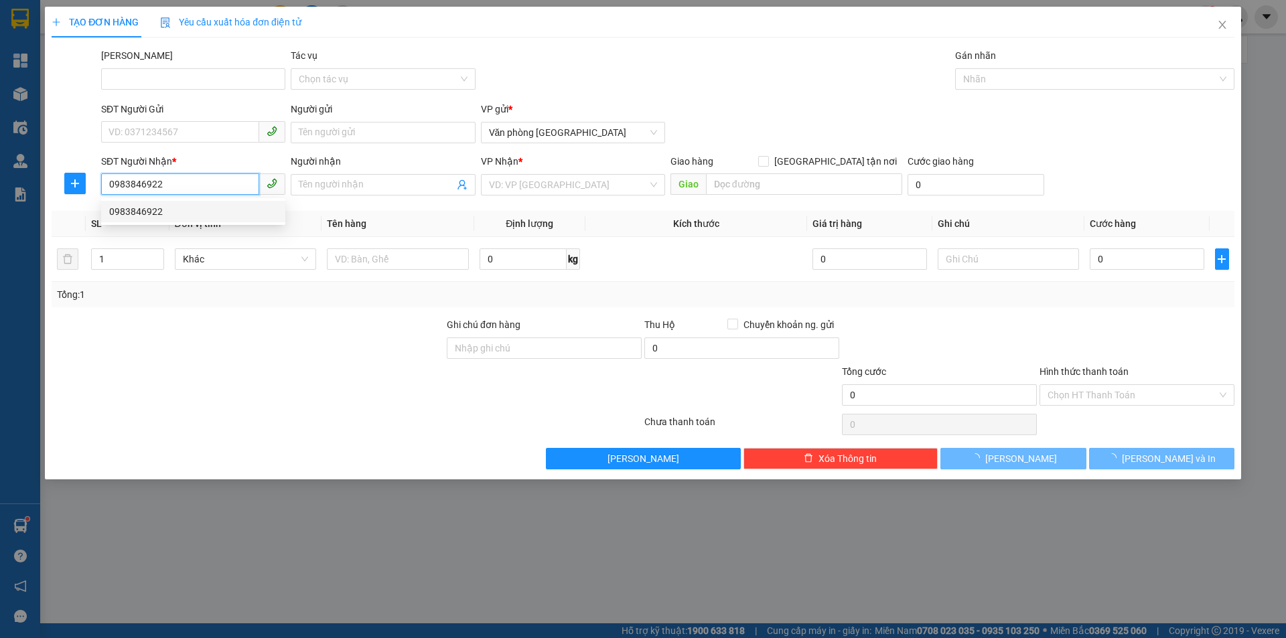
click at [159, 210] on div "0983846922" at bounding box center [193, 211] width 168 height 15
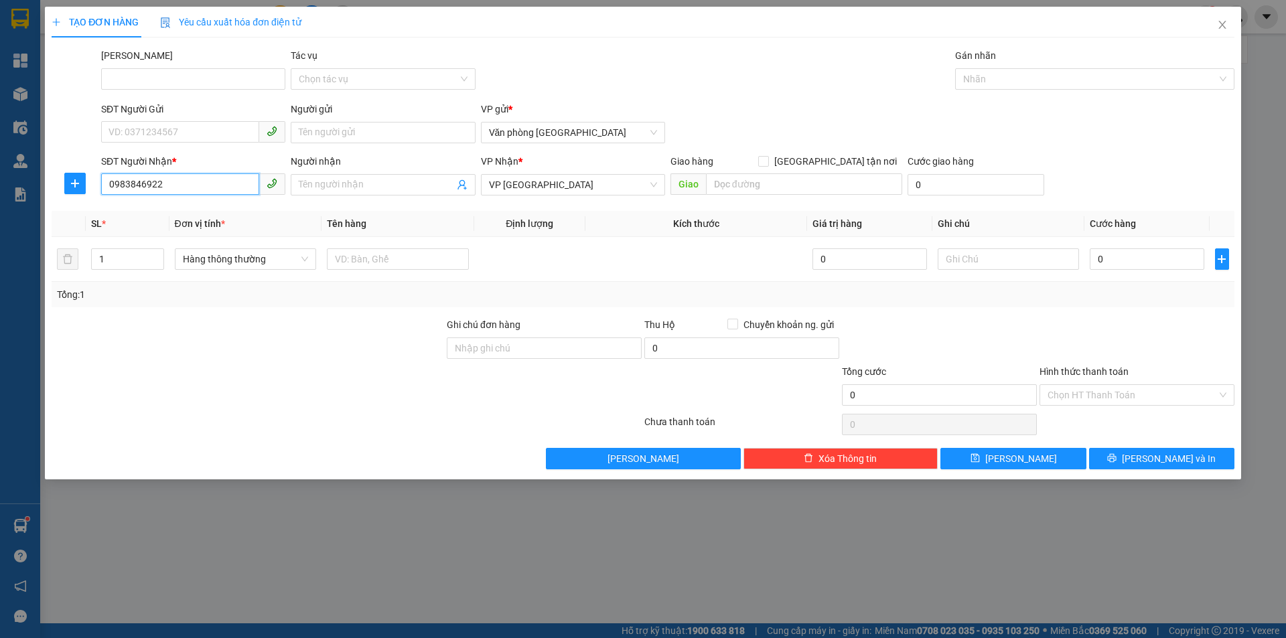
click at [140, 180] on input "0983846922" at bounding box center [180, 183] width 158 height 21
type input "0983846922"
click at [251, 248] on div "Hàng thông thường" at bounding box center [246, 259] width 142 height 27
click at [243, 265] on span "Hàng thông thường" at bounding box center [246, 259] width 126 height 20
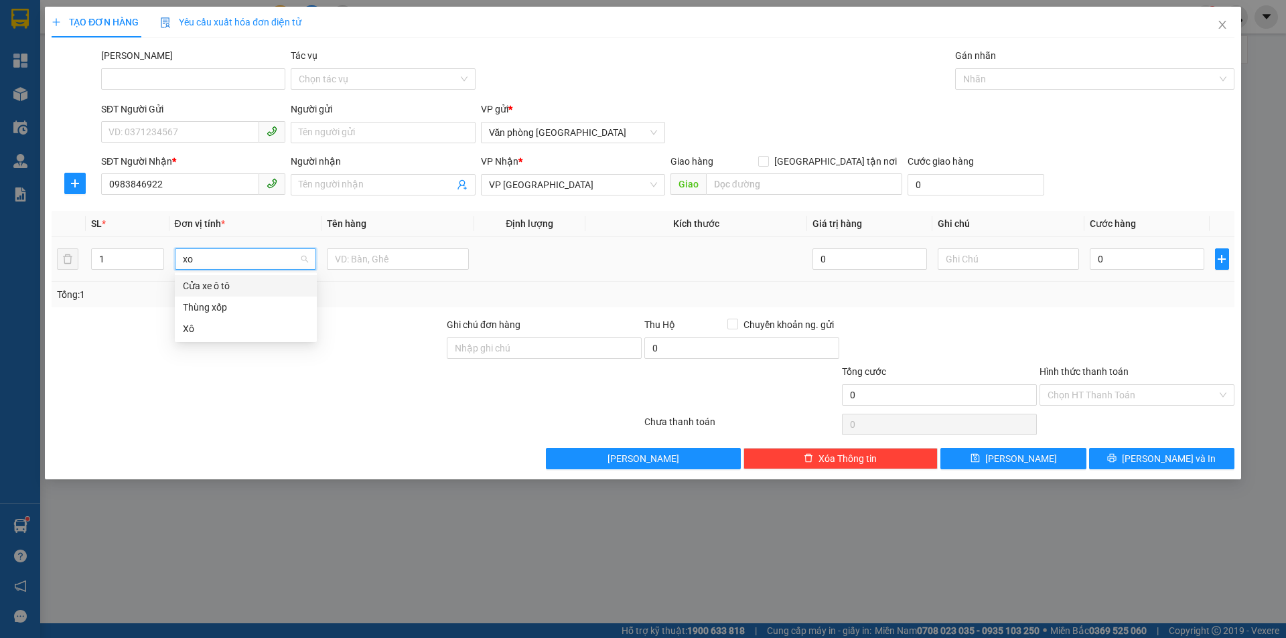
type input "xop"
click at [265, 292] on div "Thùng xốp" at bounding box center [246, 286] width 126 height 15
click at [265, 292] on div "Tổng: 1" at bounding box center [276, 294] width 439 height 15
click at [1147, 265] on input "0" at bounding box center [1147, 258] width 114 height 21
type input "2"
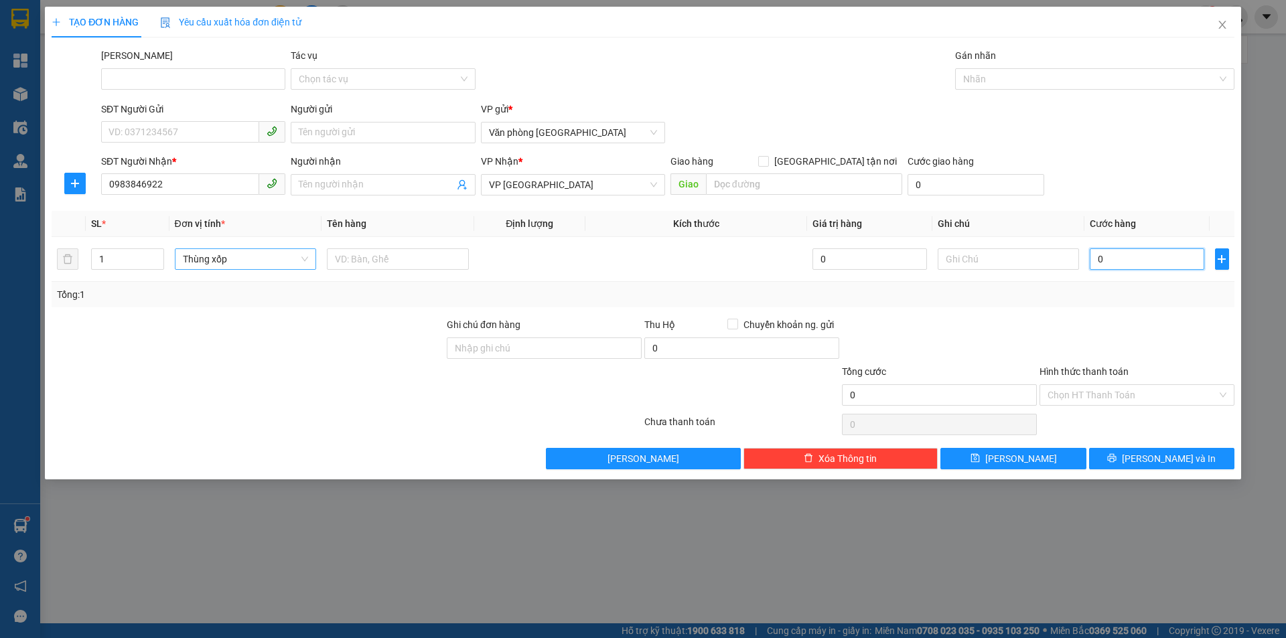
type input "2"
type input "20"
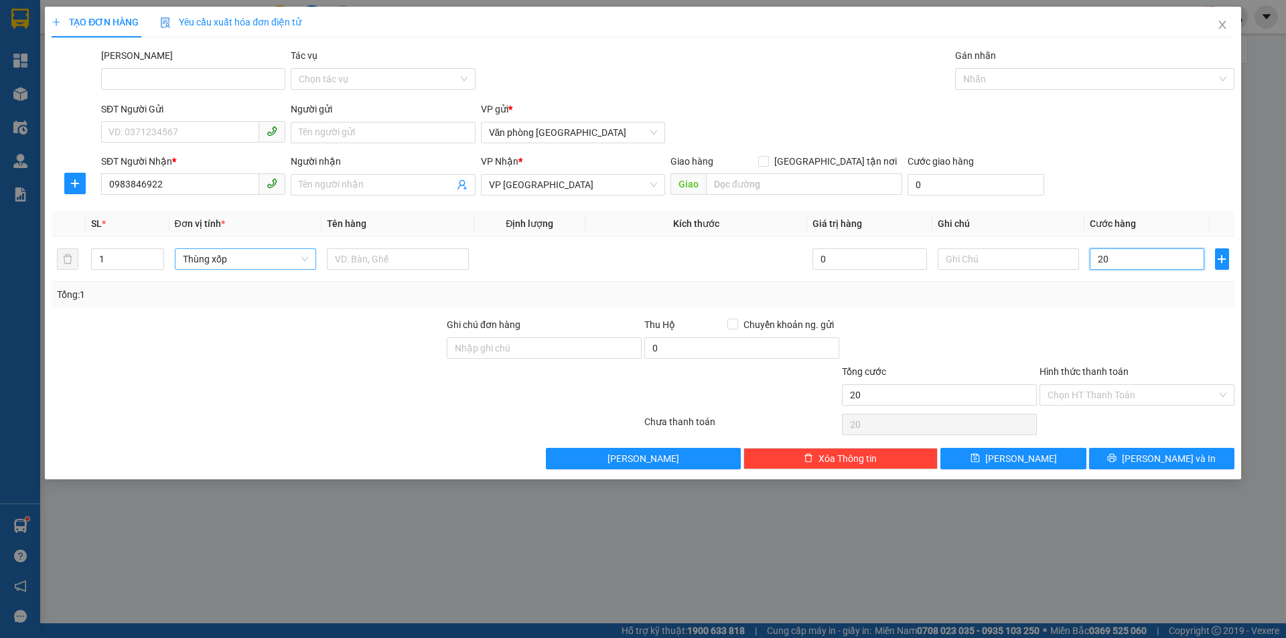
type input "200"
type input "200.000"
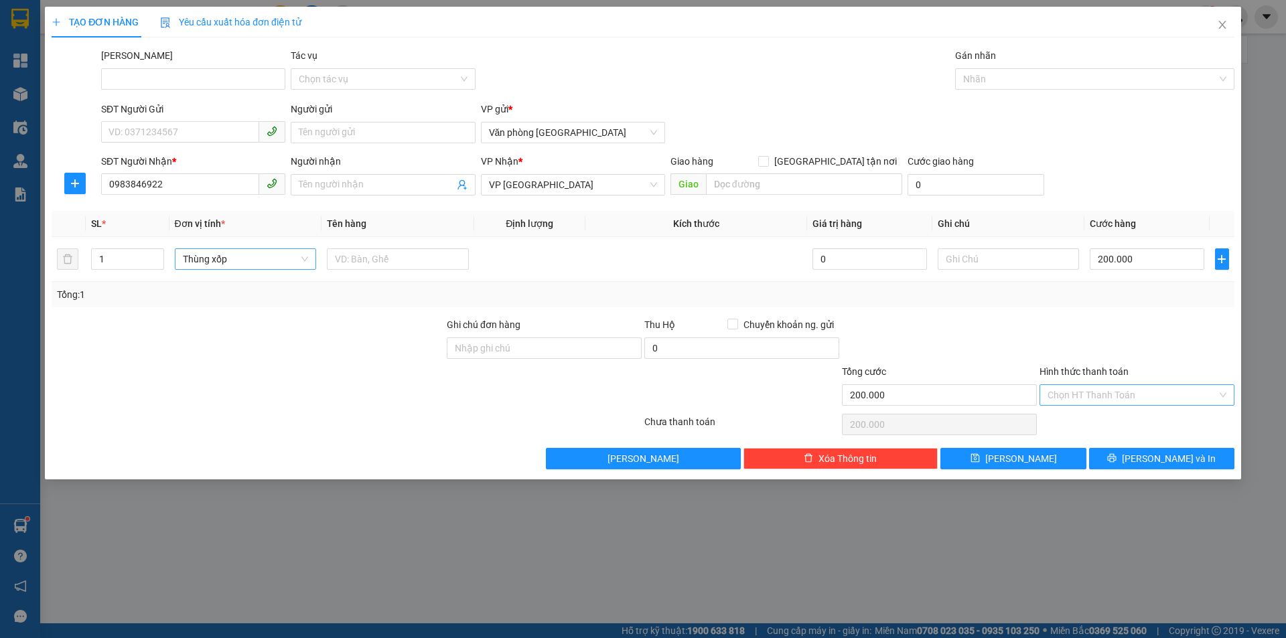
click at [1092, 396] on input "Hình thức thanh toán" at bounding box center [1132, 395] width 169 height 20
click at [1088, 423] on div "Tại văn phòng" at bounding box center [1137, 422] width 179 height 15
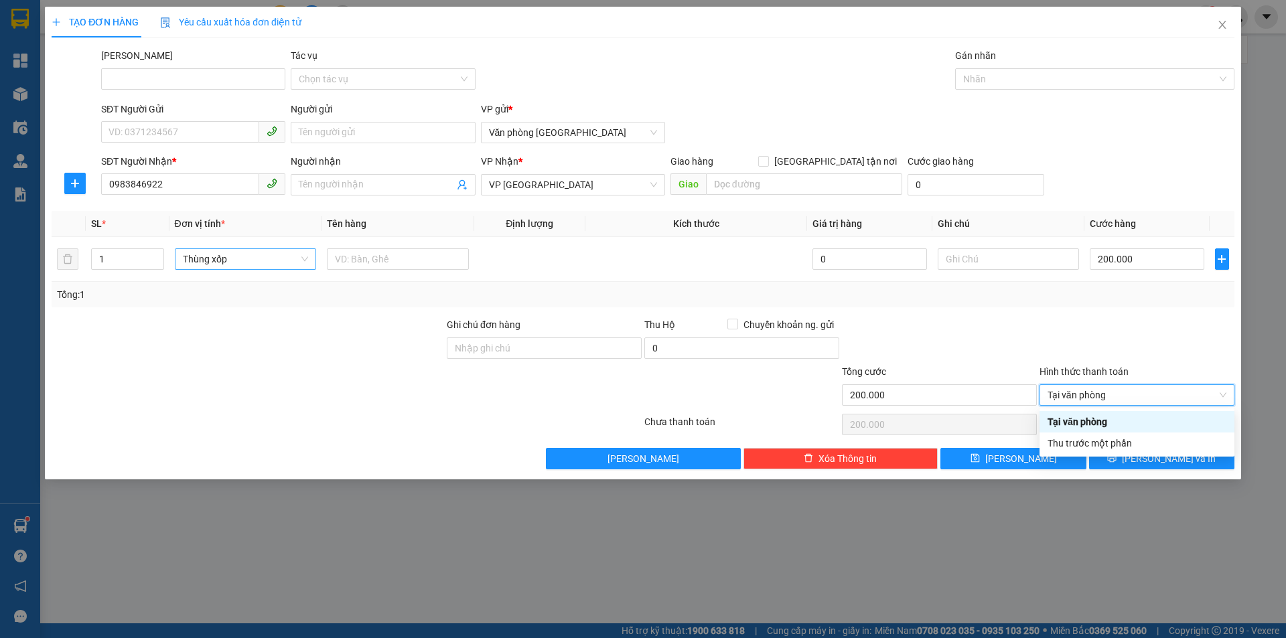
type input "0"
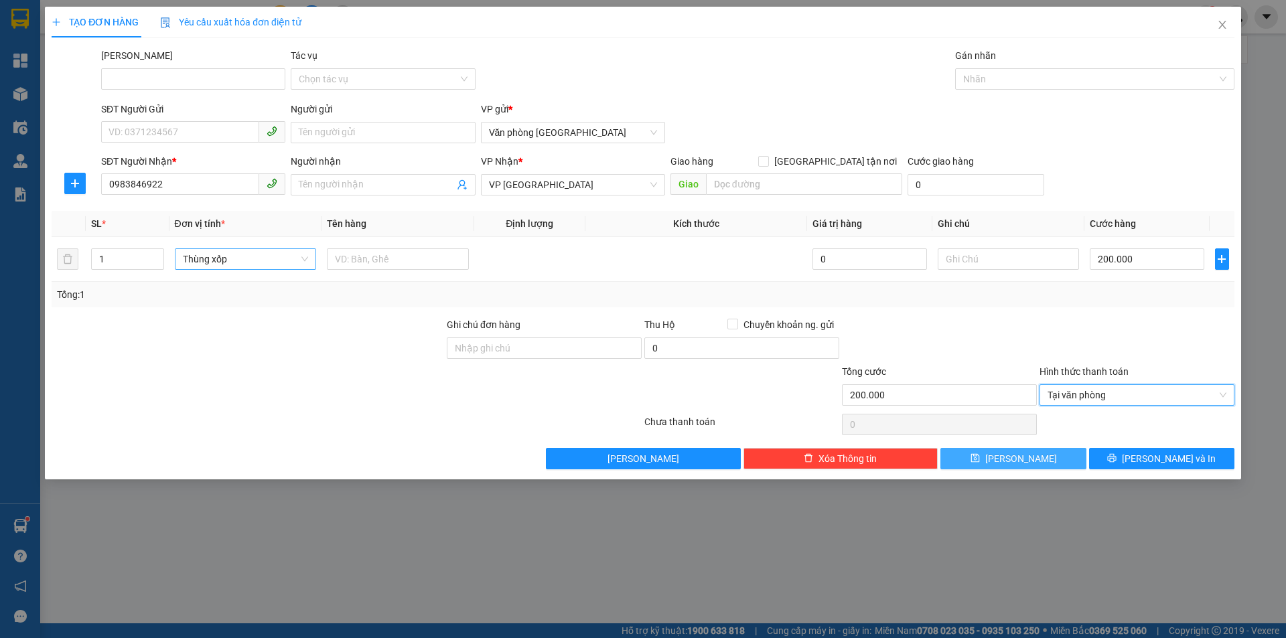
click at [1028, 455] on button "Lưu" at bounding box center [1012, 458] width 145 height 21
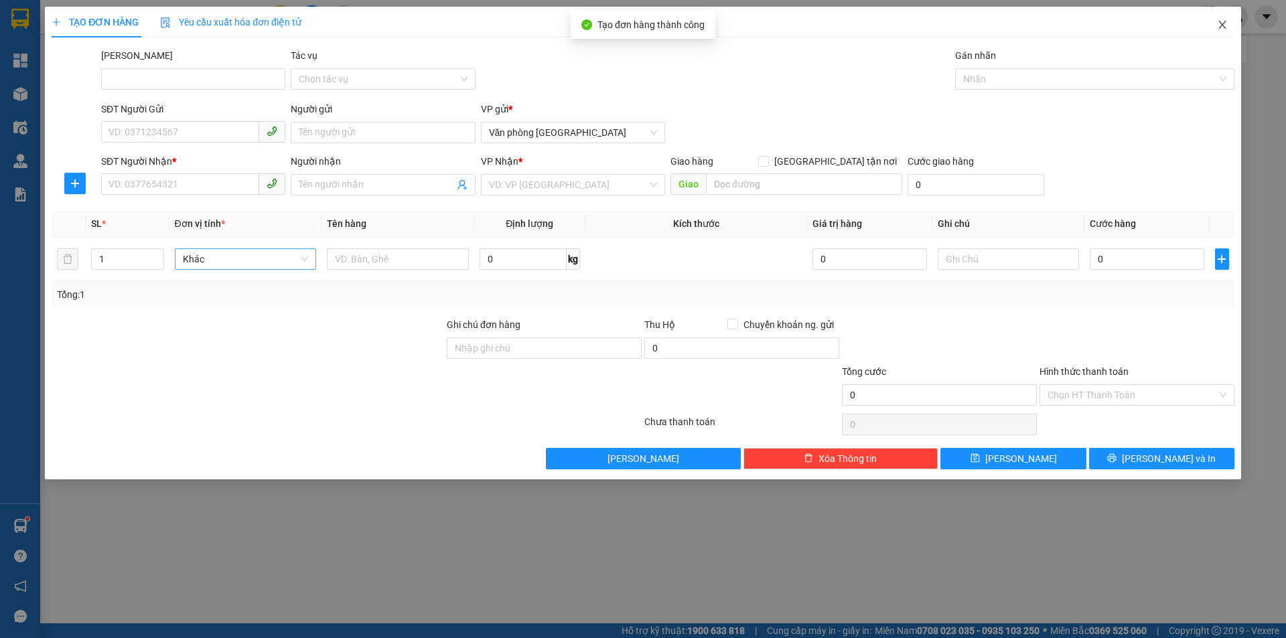
click at [1217, 28] on icon "close" at bounding box center [1222, 24] width 11 height 11
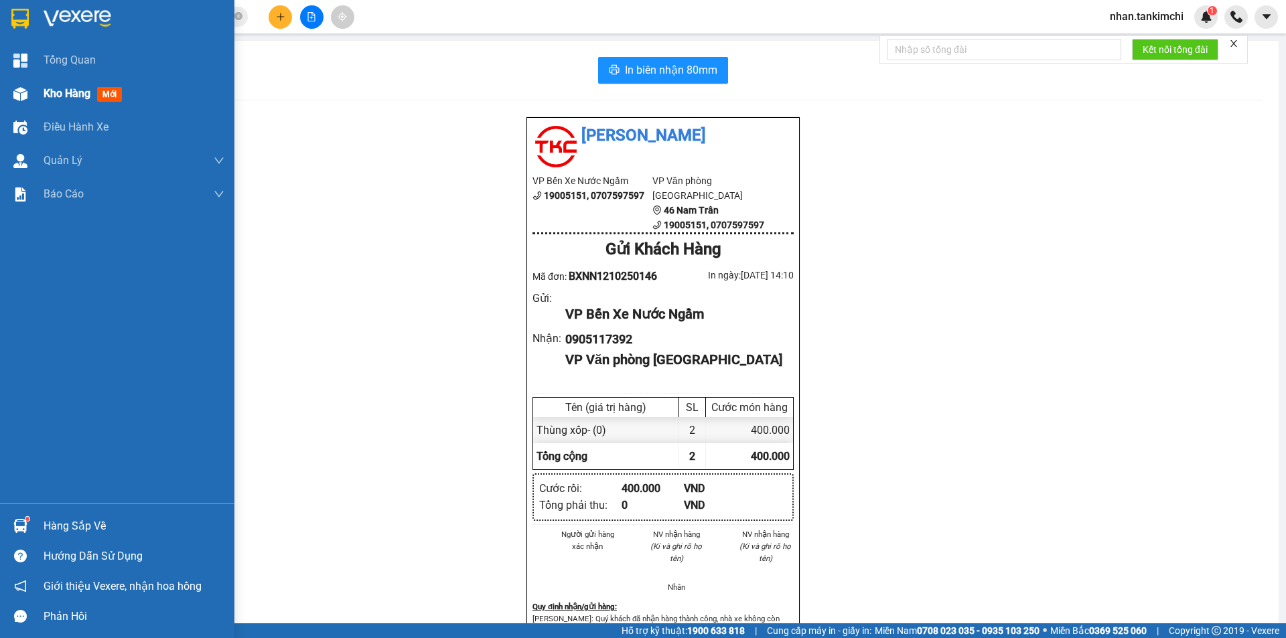
click at [24, 84] on div at bounding box center [20, 93] width 23 height 23
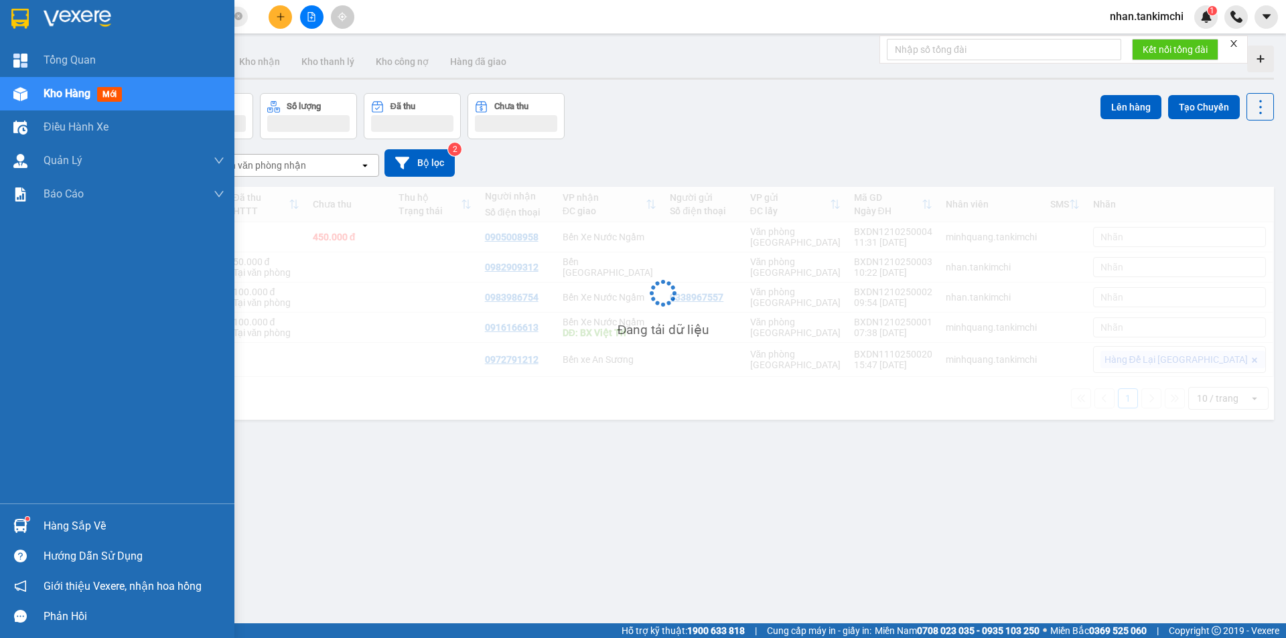
click at [56, 104] on div "Kho hàng mới" at bounding box center [134, 93] width 181 height 33
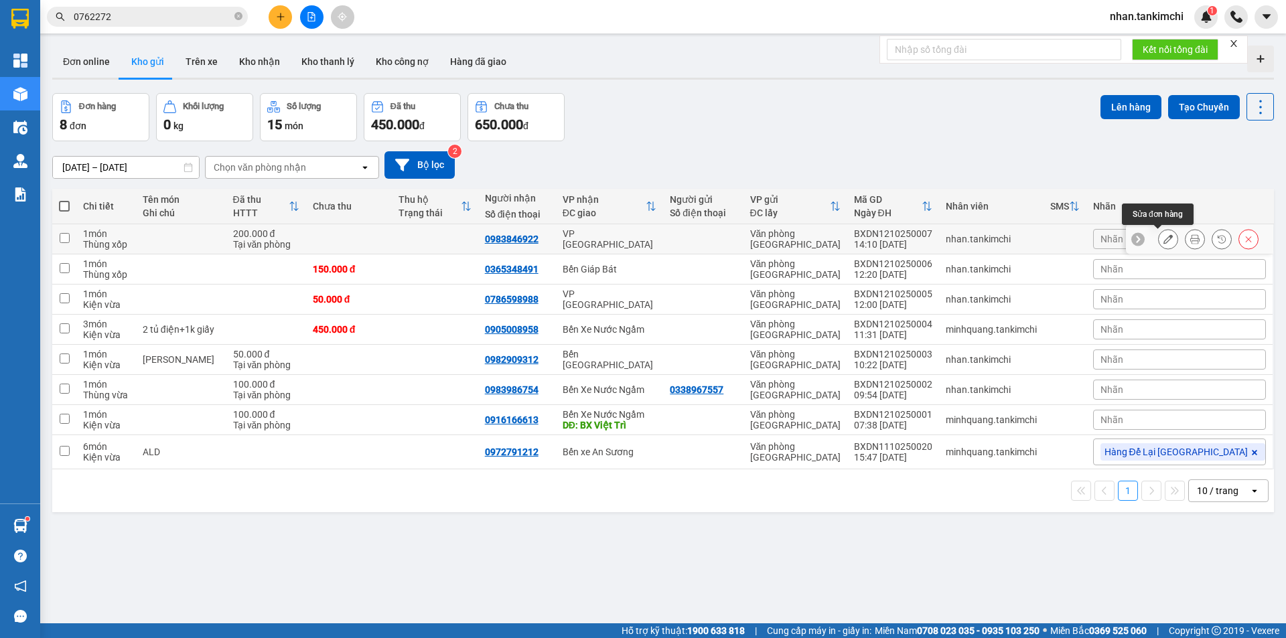
click at [1190, 242] on icon at bounding box center [1194, 238] width 9 height 9
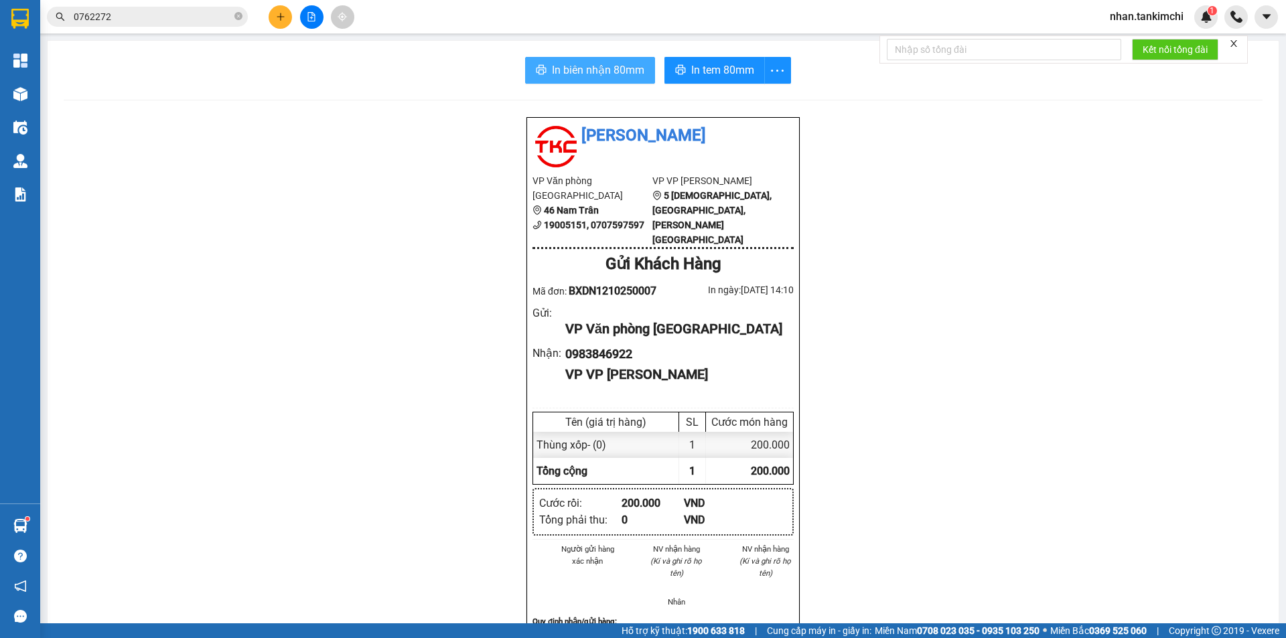
click at [618, 80] on button "In biên nhận 80mm" at bounding box center [590, 70] width 130 height 27
click at [691, 78] on span "In tem 80mm" at bounding box center [722, 70] width 63 height 17
click at [283, 16] on icon "plus" at bounding box center [280, 16] width 9 height 9
click at [315, 42] on div "Tạo đơn hàng" at bounding box center [327, 50] width 100 height 25
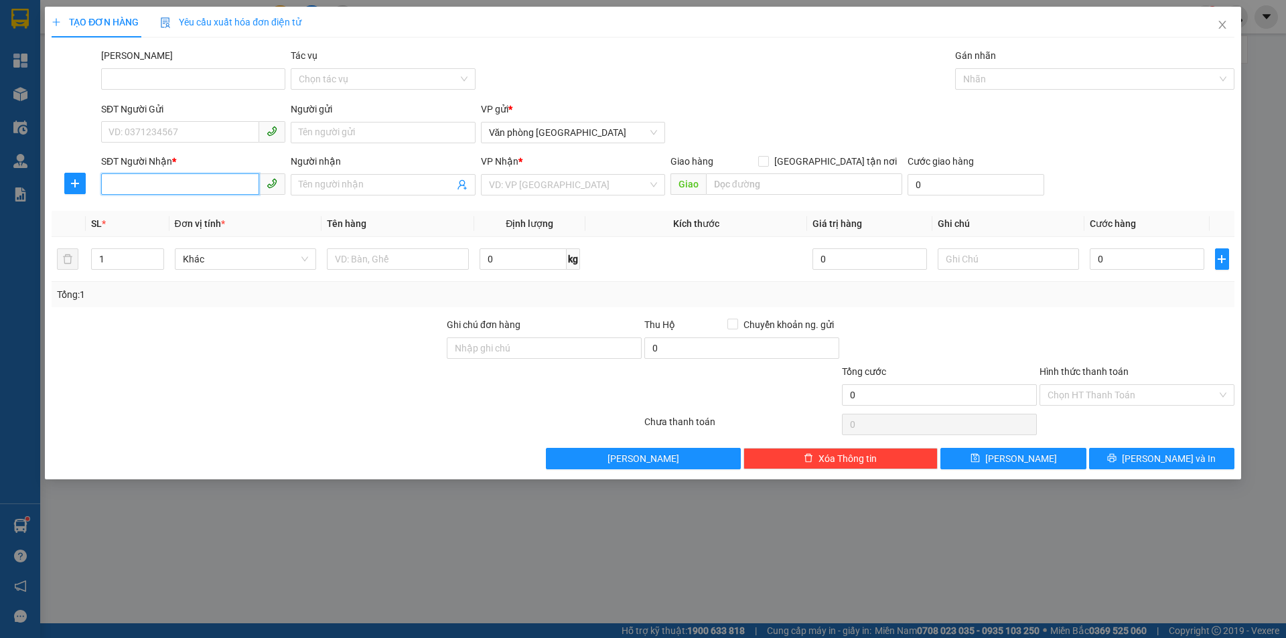
click at [143, 180] on input "SĐT Người Nhận *" at bounding box center [180, 183] width 158 height 21
type input "0914048908"
click at [617, 186] on input "search" at bounding box center [568, 185] width 159 height 20
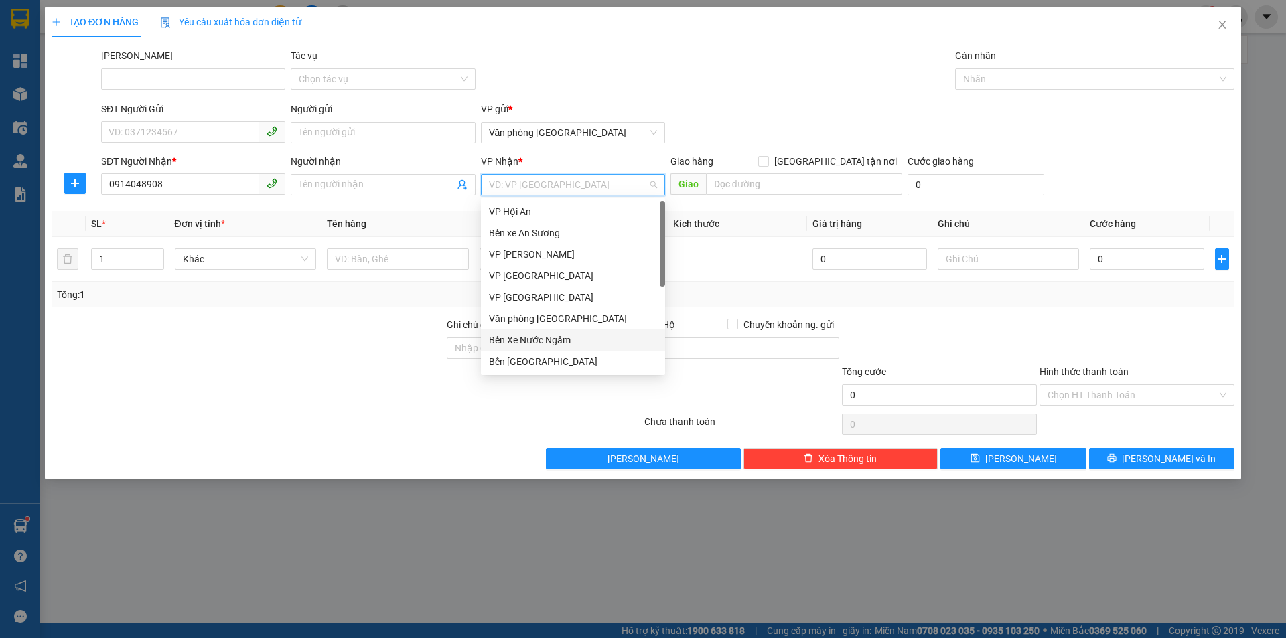
click at [557, 333] on div "Bến Xe Nước Ngầm" at bounding box center [573, 340] width 168 height 15
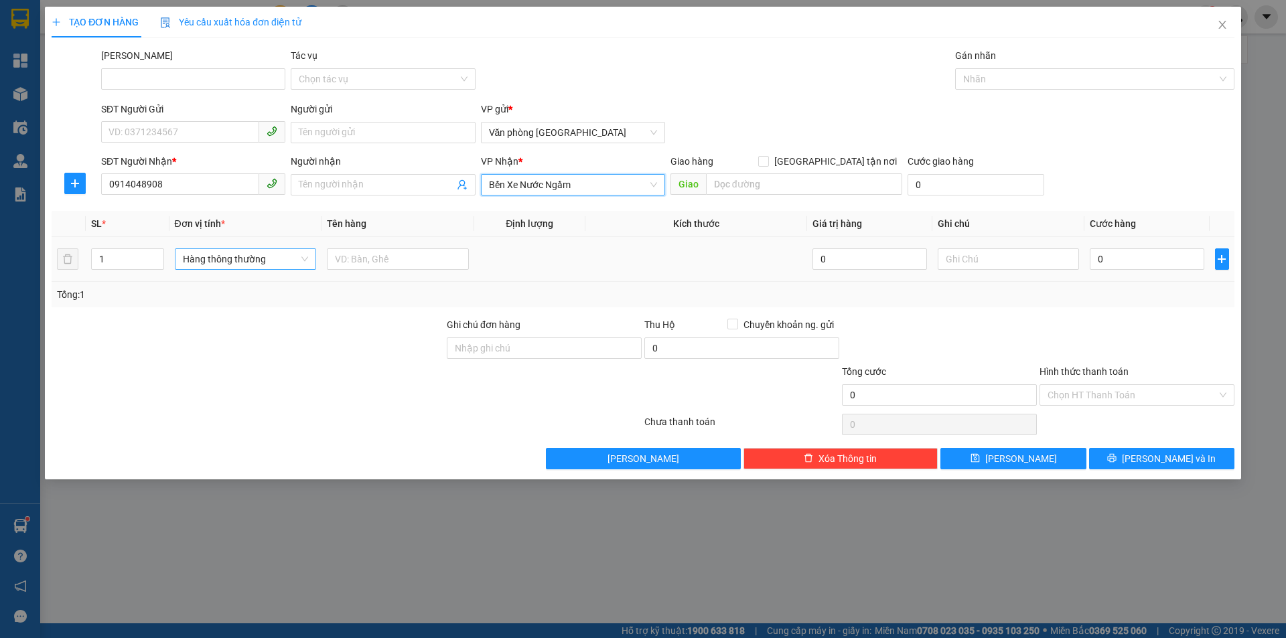
click at [244, 263] on span "Hàng thông thường" at bounding box center [246, 259] width 126 height 20
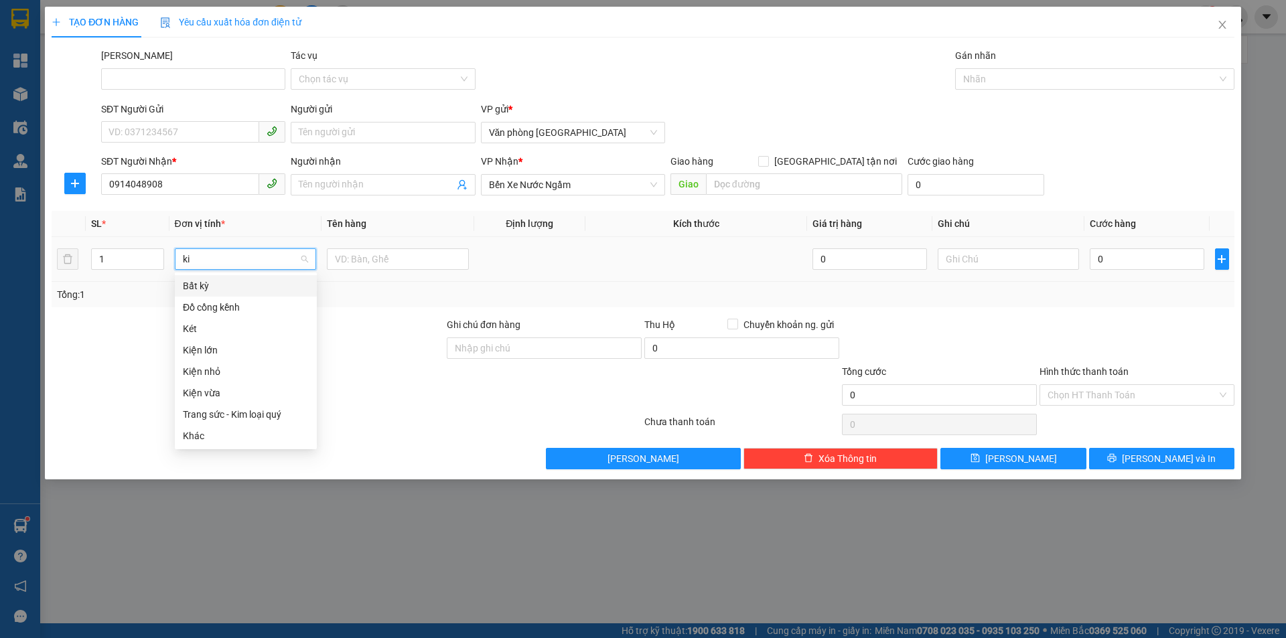
type input "kie"
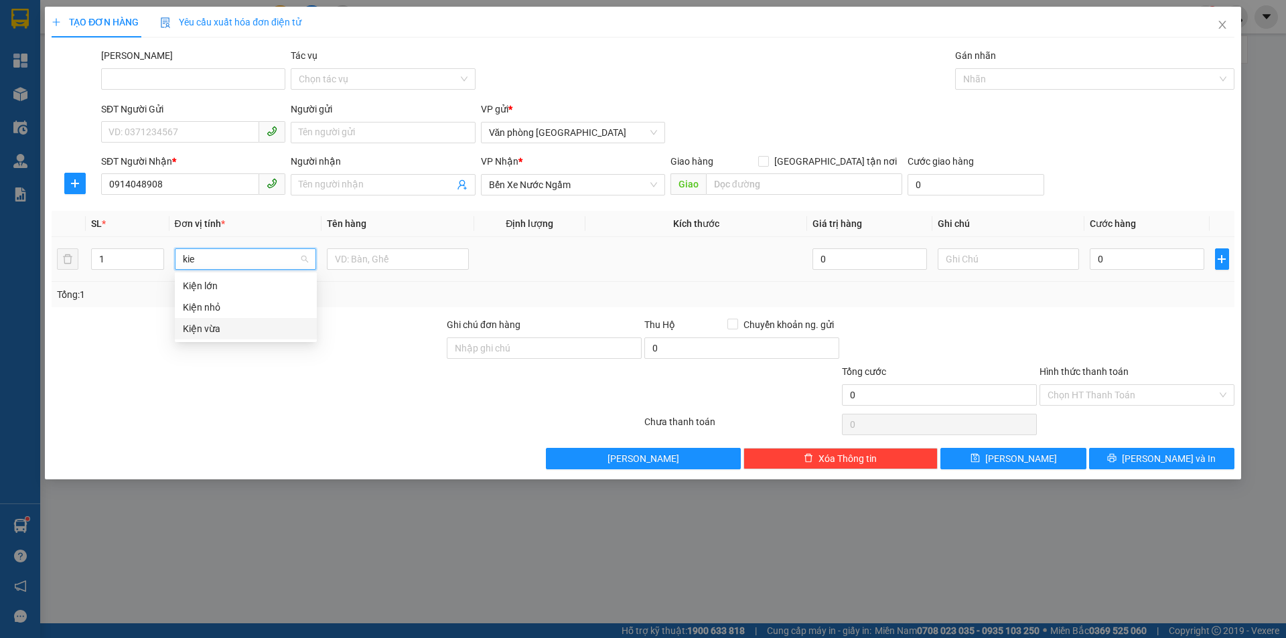
click at [228, 325] on div "Kiện vừa" at bounding box center [246, 328] width 126 height 15
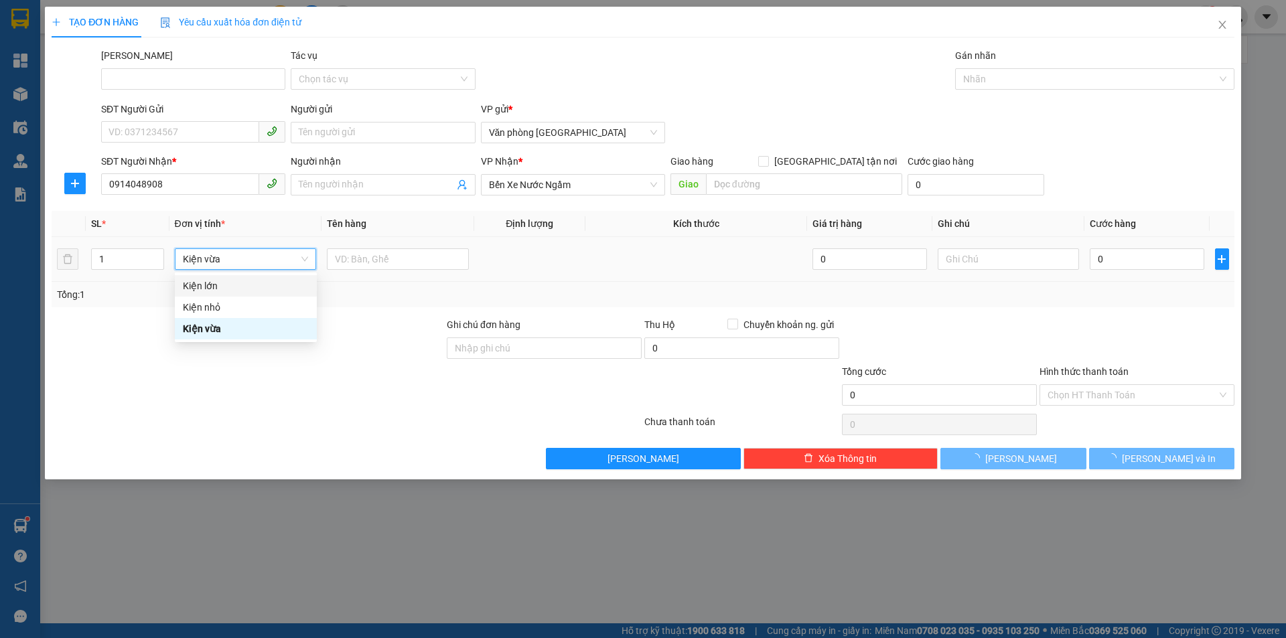
click at [228, 325] on div at bounding box center [247, 340] width 395 height 47
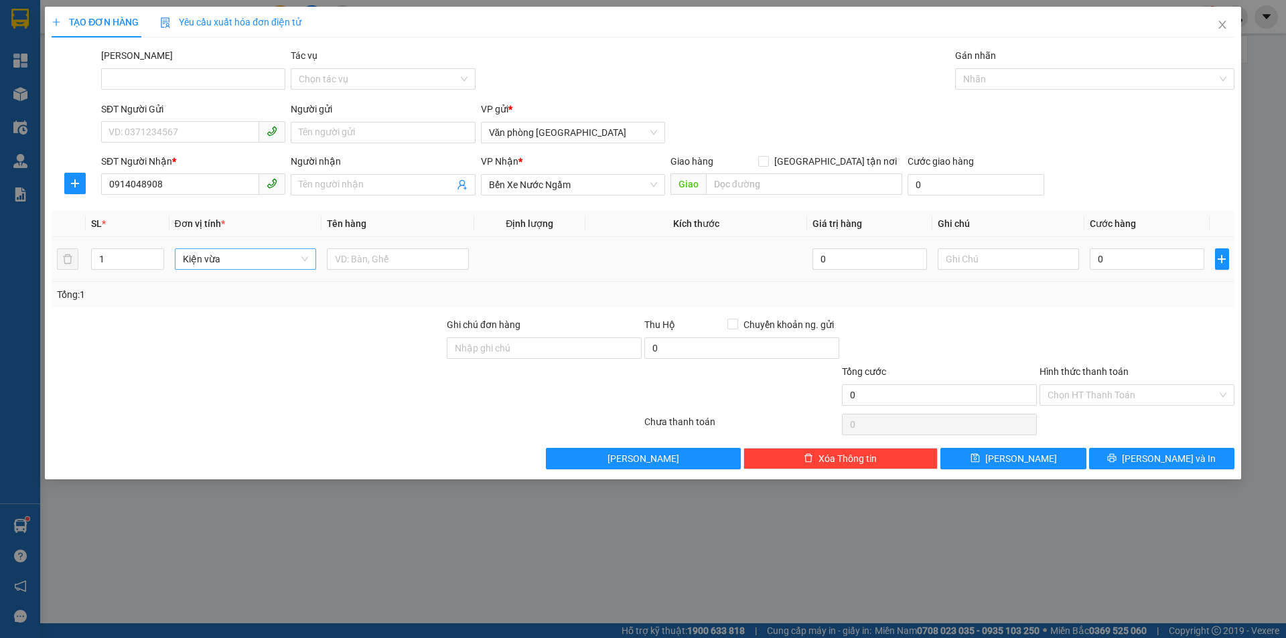
click at [392, 278] on td at bounding box center [397, 259] width 153 height 45
click at [392, 265] on input "text" at bounding box center [398, 258] width 142 height 21
click at [1143, 265] on input "0" at bounding box center [1147, 258] width 114 height 21
click at [1115, 405] on div "Chọn HT Thanh Toán" at bounding box center [1137, 394] width 195 height 21
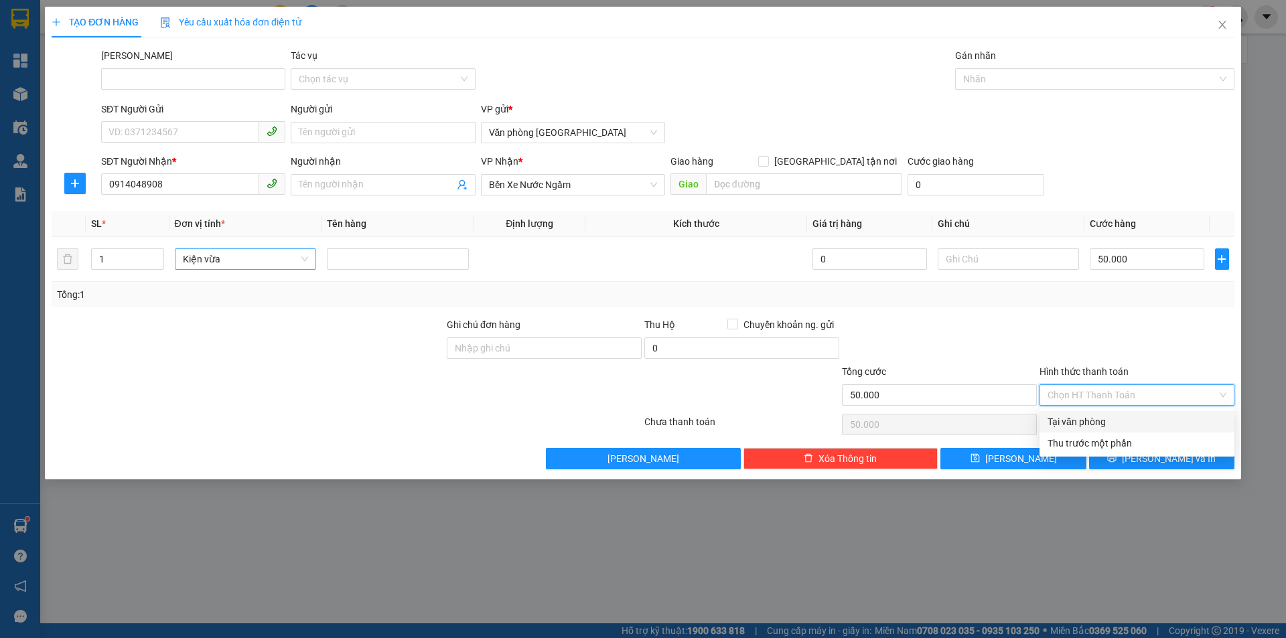
click at [1106, 422] on div "Tại văn phòng" at bounding box center [1137, 422] width 179 height 15
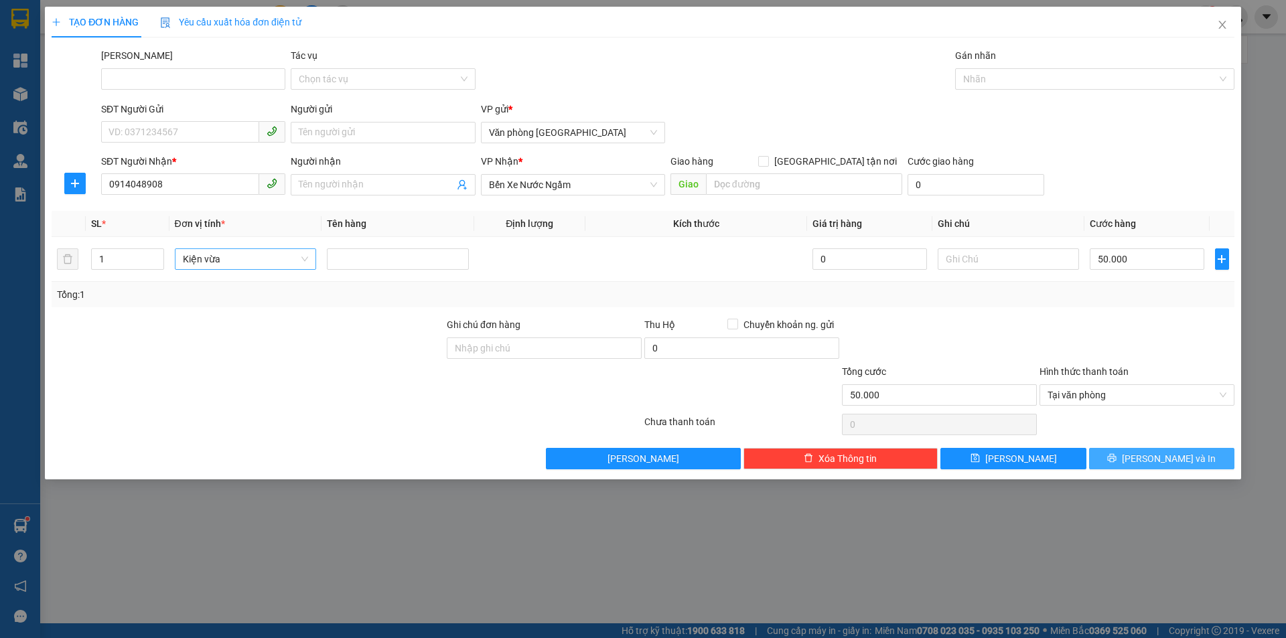
click at [1117, 458] on icon "printer" at bounding box center [1111, 457] width 9 height 9
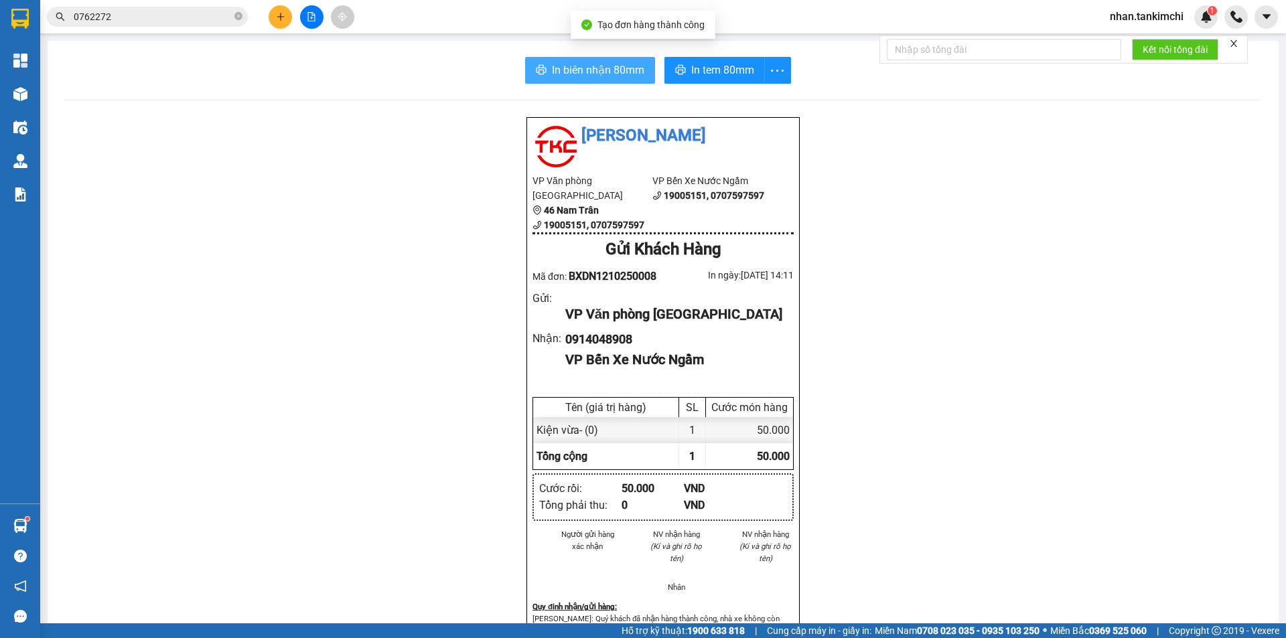
click at [595, 75] on span "In biên nhận 80mm" at bounding box center [598, 70] width 92 height 17
click at [698, 74] on span "In tem 80mm" at bounding box center [722, 70] width 63 height 17
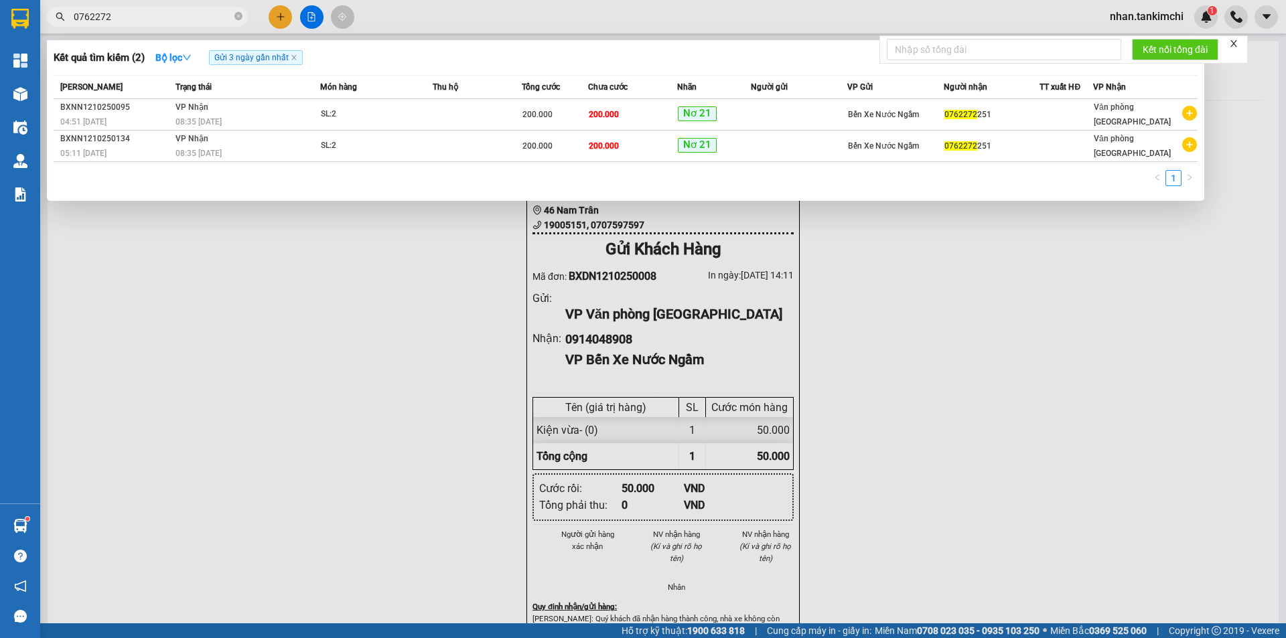
click at [135, 10] on input "0762272" at bounding box center [153, 16] width 158 height 15
click at [129, 15] on input "0762272" at bounding box center [153, 16] width 158 height 15
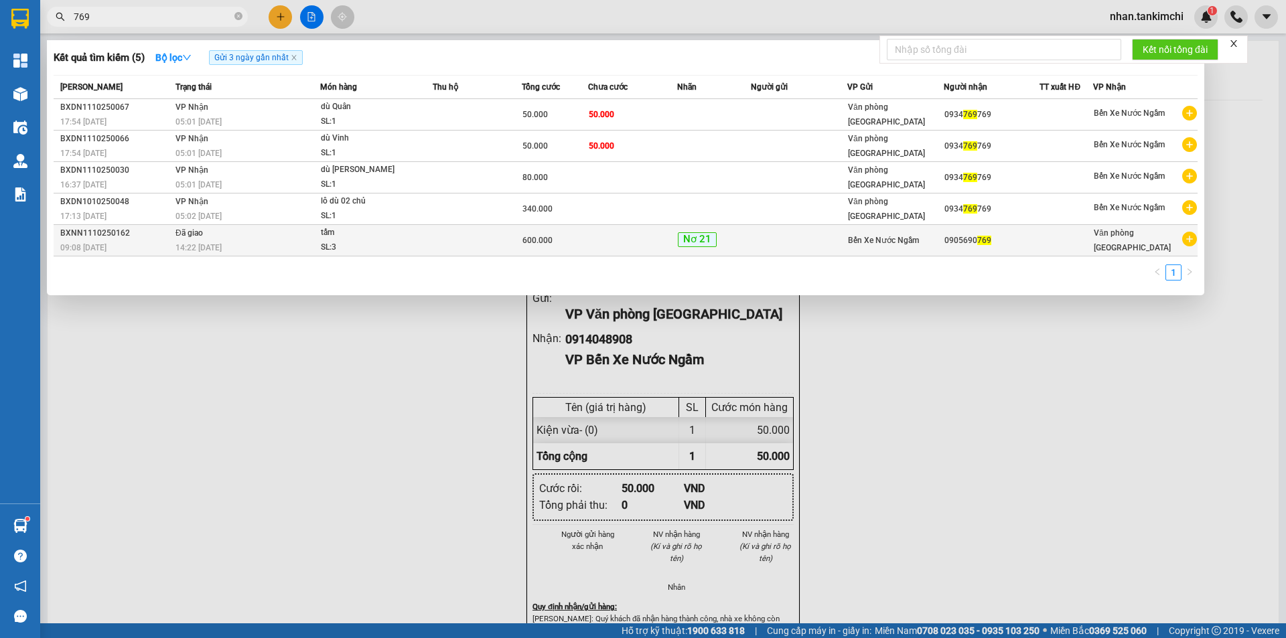
click at [498, 225] on td at bounding box center [477, 240] width 89 height 31
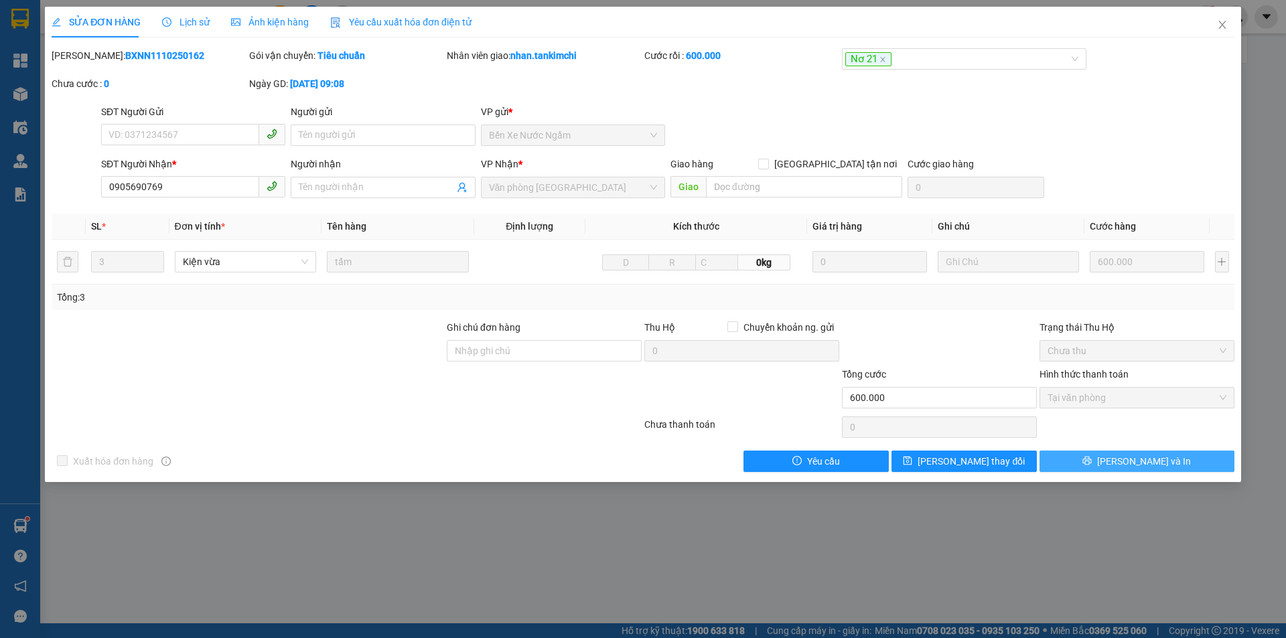
click at [1182, 454] on button "[PERSON_NAME] và In" at bounding box center [1137, 461] width 195 height 21
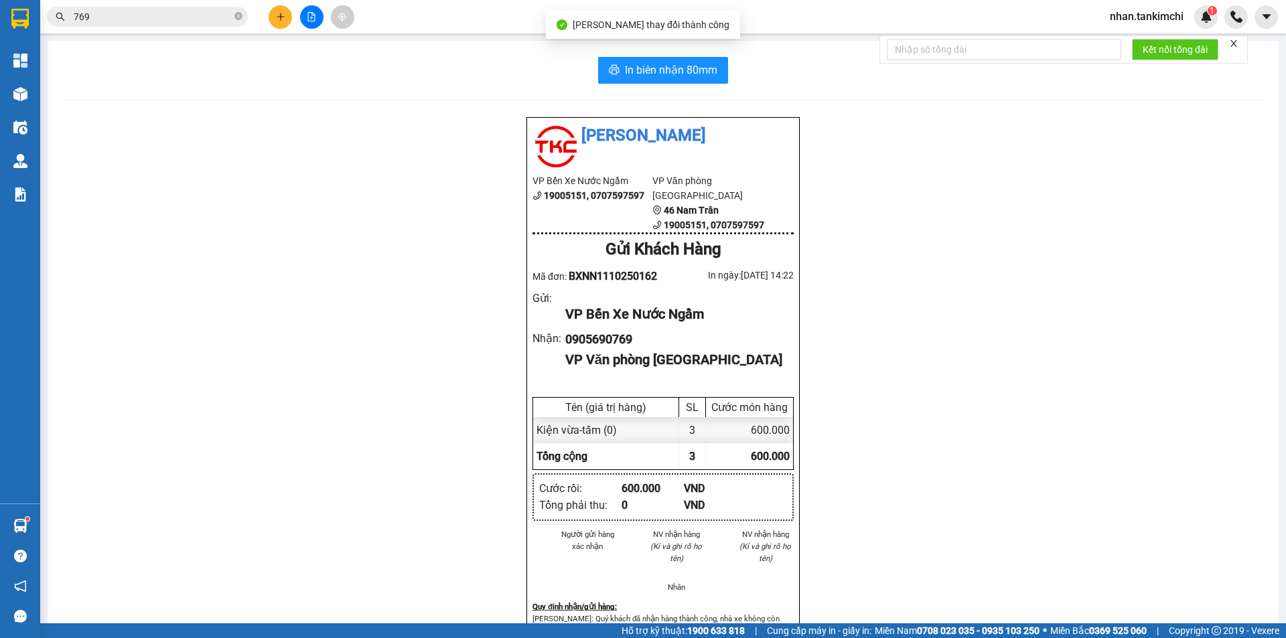
click at [701, 50] on div "In biên nhận 80mm Tân Kim Chi VP Bến Xe Nước Ngầm 19005151, 0707597597 VP Văn p…" at bounding box center [663, 401] width 1231 height 721
click at [697, 64] on span "In biên nhận 80mm" at bounding box center [671, 70] width 92 height 17
click at [111, 20] on input "769" at bounding box center [153, 16] width 158 height 15
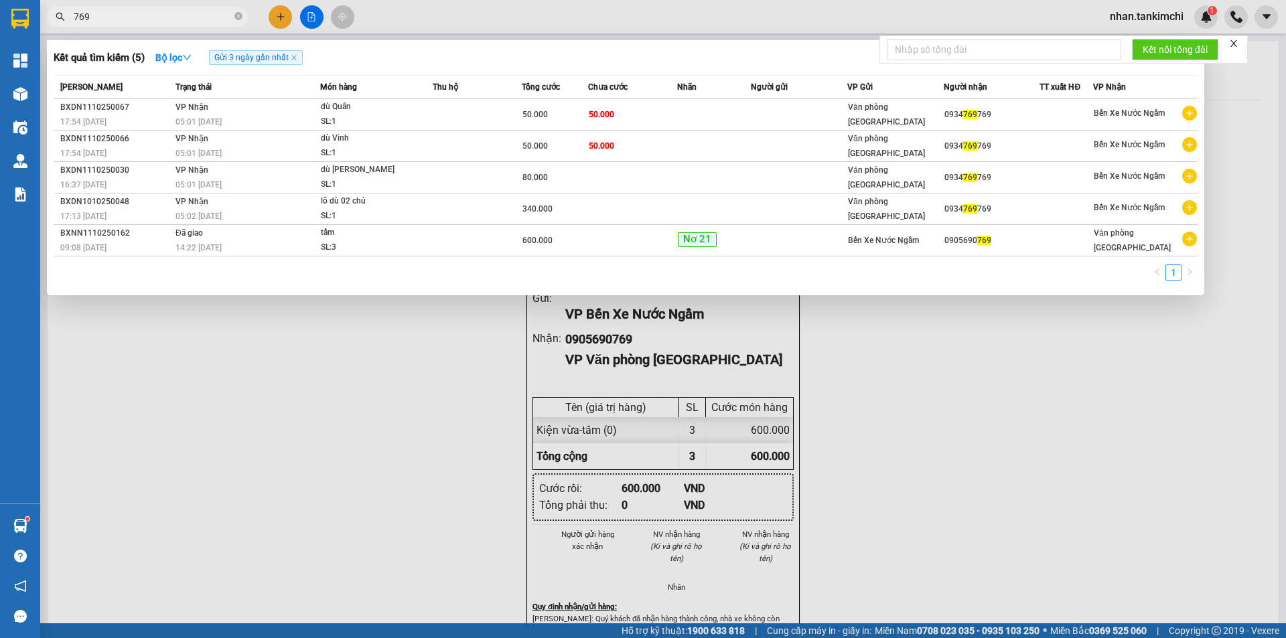
click at [111, 20] on input "769" at bounding box center [153, 16] width 158 height 15
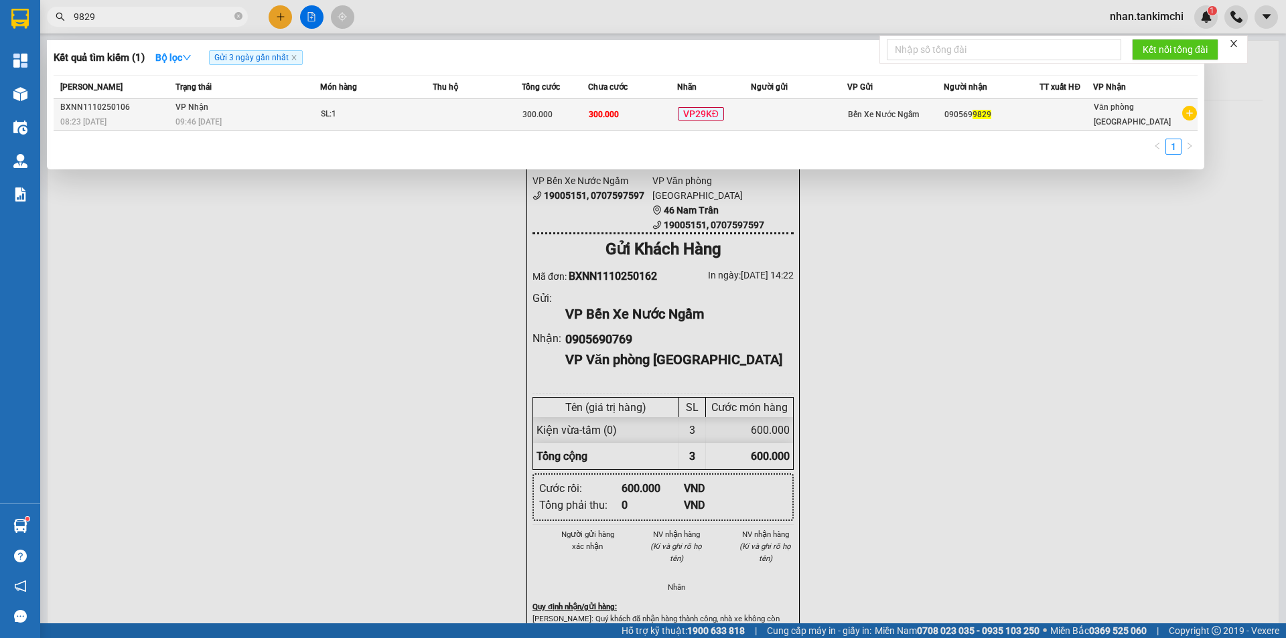
type input "9829"
click at [719, 116] on span "VP29KĐ" at bounding box center [701, 113] width 46 height 13
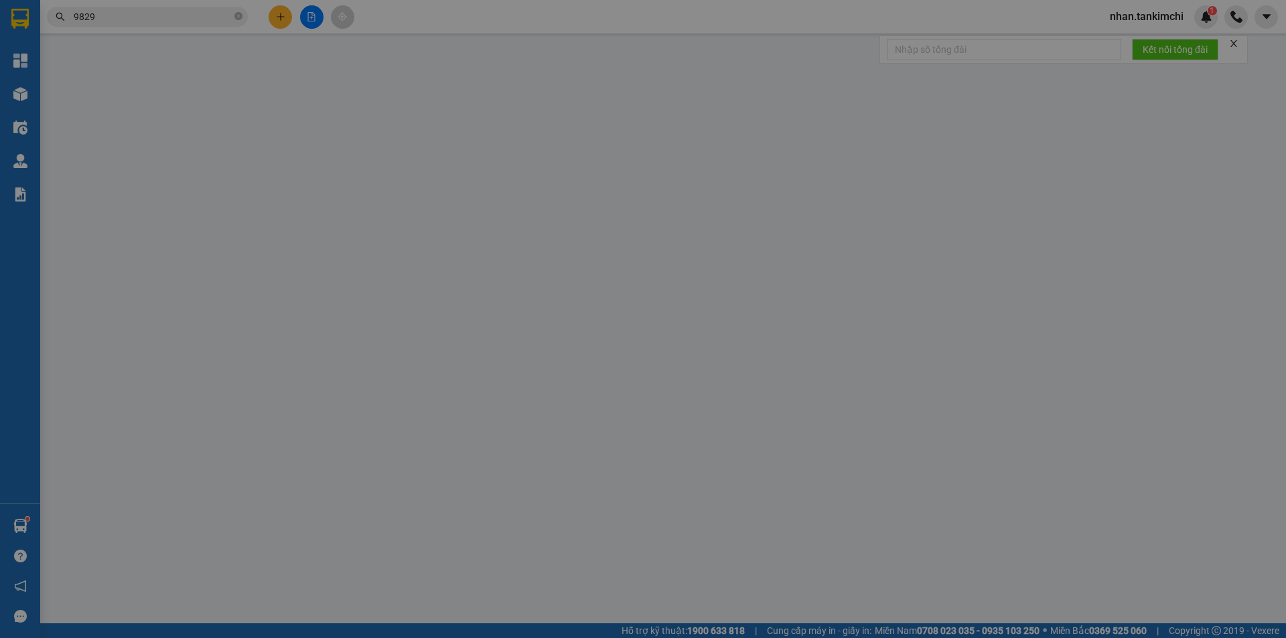
type input "0905699829"
type input "300.000"
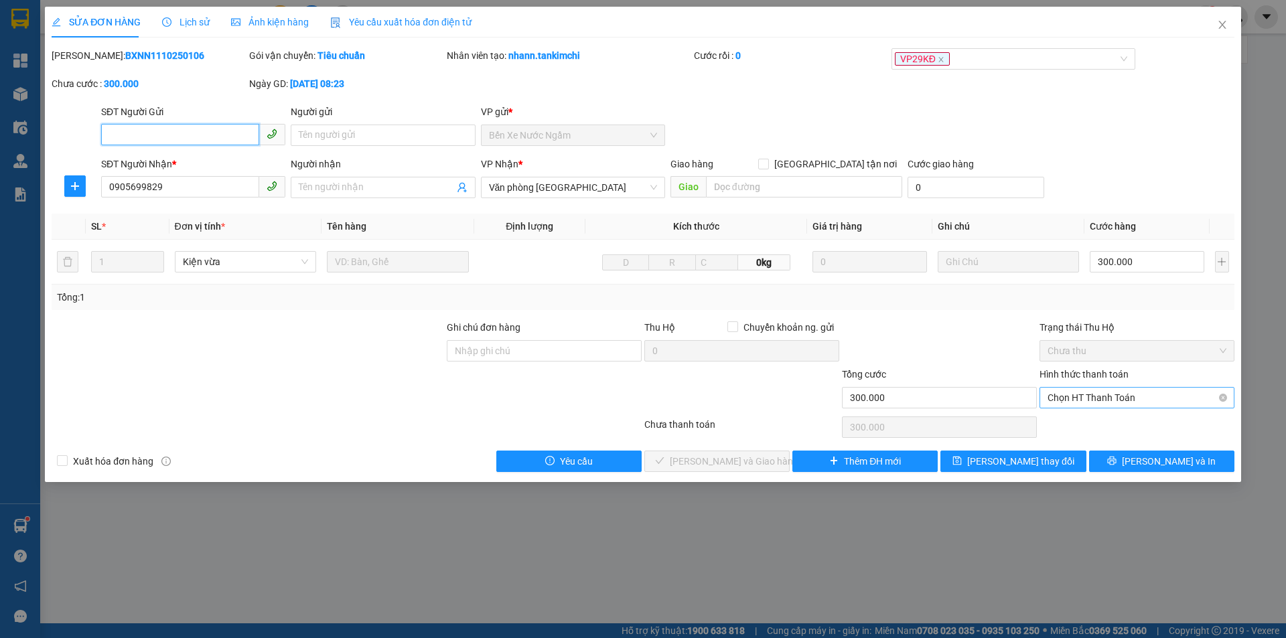
click at [1129, 403] on span "Chọn HT Thanh Toán" at bounding box center [1137, 398] width 179 height 20
click at [1098, 427] on div "Tại văn phòng" at bounding box center [1137, 424] width 179 height 15
type input "0"
click at [853, 211] on div "Total Paid Fee 0 Total UnPaid Fee 300.000 Cash Collection Total Fee Mã ĐH: BXNN…" at bounding box center [643, 260] width 1183 height 424
click at [1100, 388] on span "Tại văn phòng" at bounding box center [1137, 398] width 179 height 20
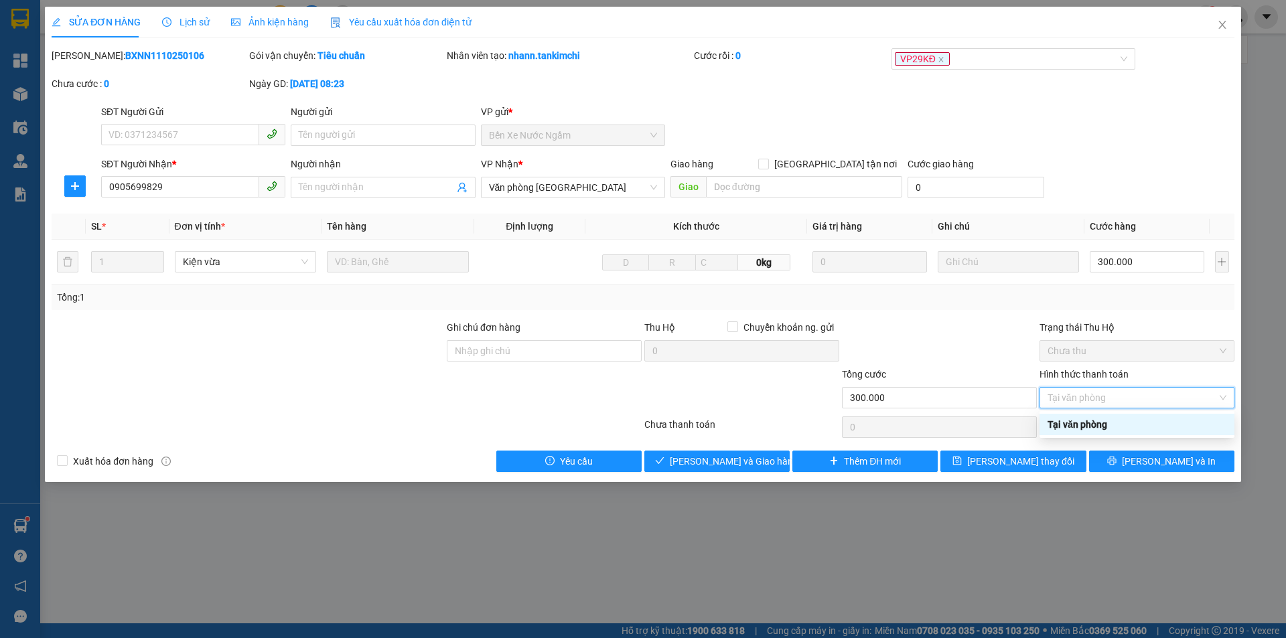
click at [1067, 413] on div "Total Paid Fee 0 Total UnPaid Fee 300.000 Cash Collection Total Fee Mã ĐH: BXNN…" at bounding box center [643, 260] width 1183 height 424
click at [1082, 399] on span "Tại văn phòng" at bounding box center [1137, 398] width 179 height 20
click at [1078, 421] on div "Tại văn phòng" at bounding box center [1137, 424] width 179 height 15
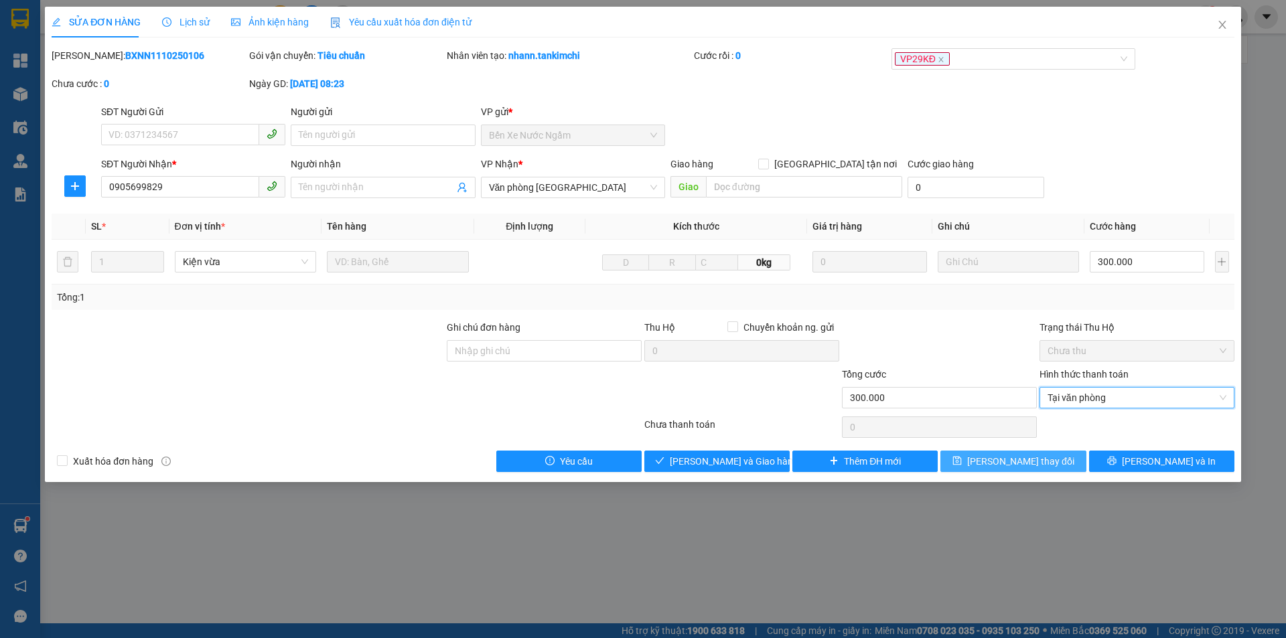
click at [1031, 457] on span "[PERSON_NAME] thay đổi" at bounding box center [1020, 461] width 107 height 15
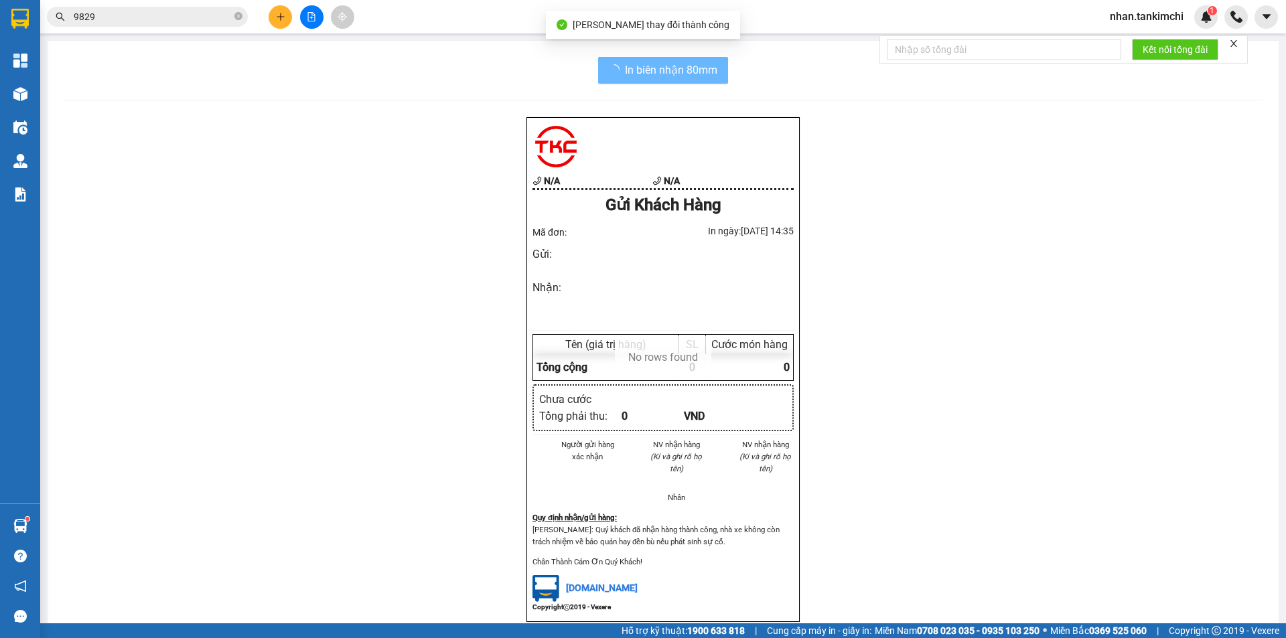
click at [1188, 460] on div "N/A N/A Gửi Khách Hàng Mã đơn: In ngày: 12/10/2025 14:35 Gửi : Nhận : Tên (giá …" at bounding box center [663, 386] width 1199 height 539
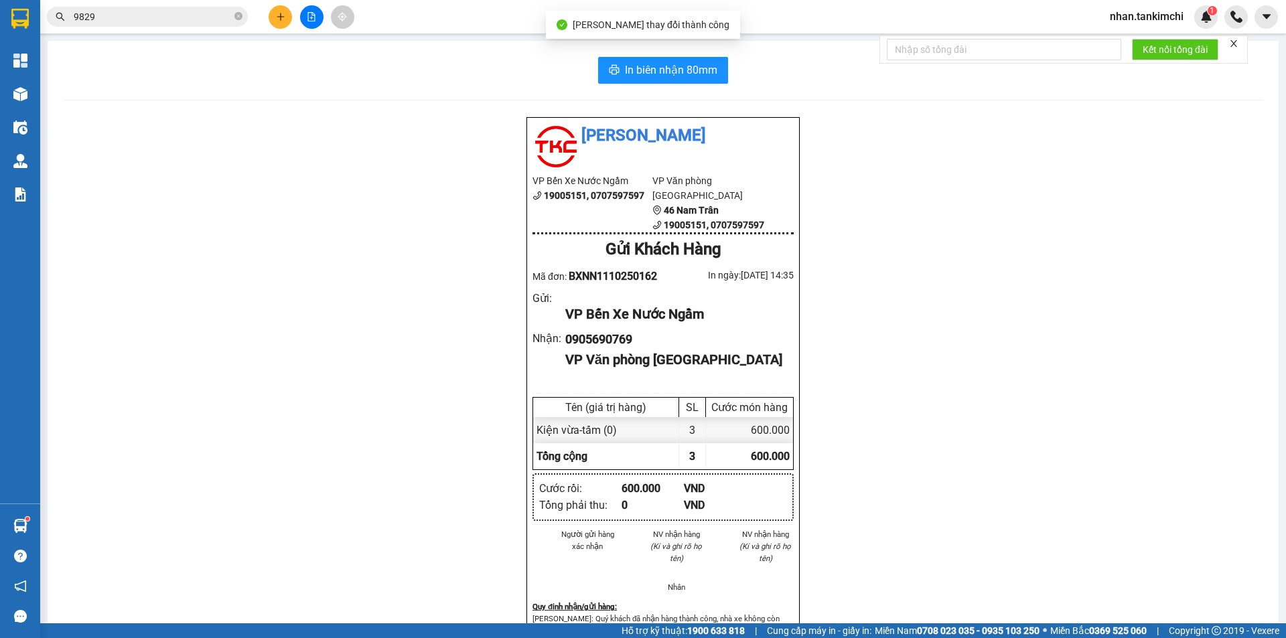
click at [169, 21] on input "9829" at bounding box center [153, 16] width 158 height 15
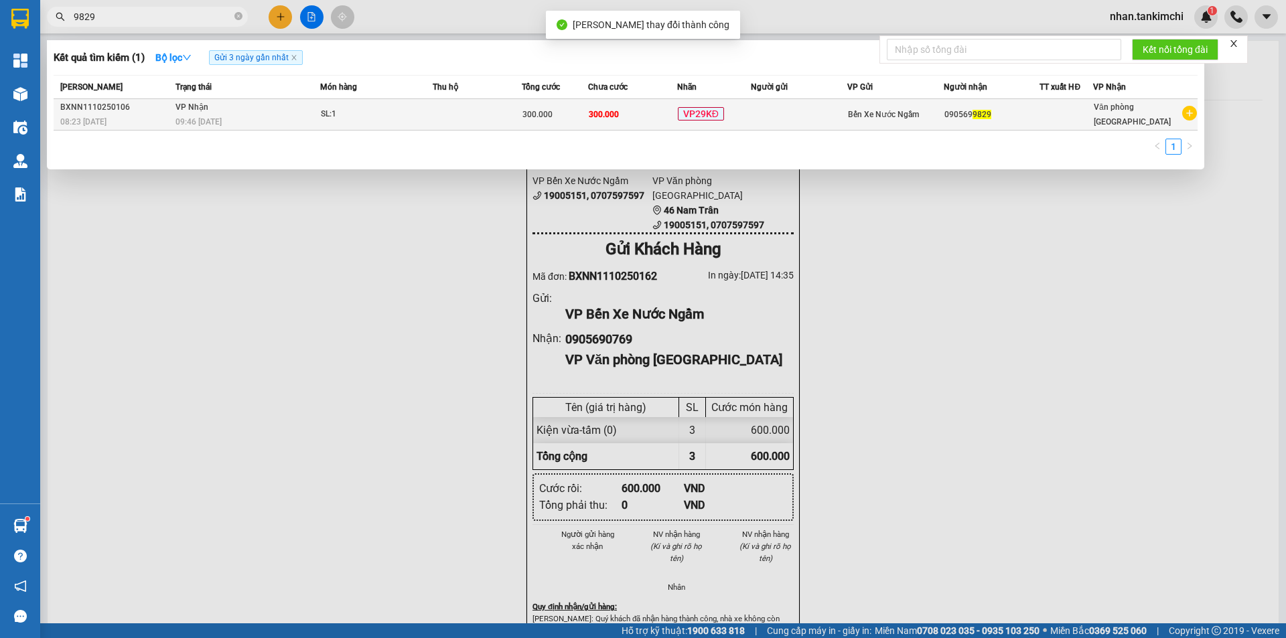
click at [737, 104] on td "VP29KĐ" at bounding box center [714, 114] width 74 height 31
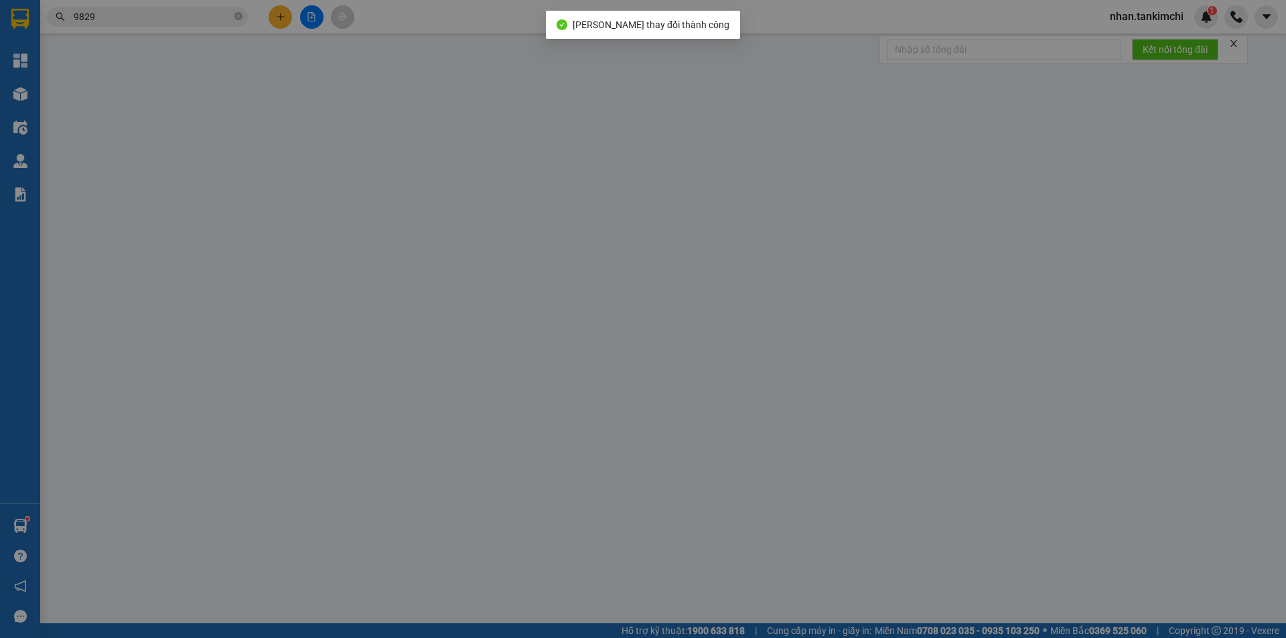
type input "0905699829"
type input "300.000"
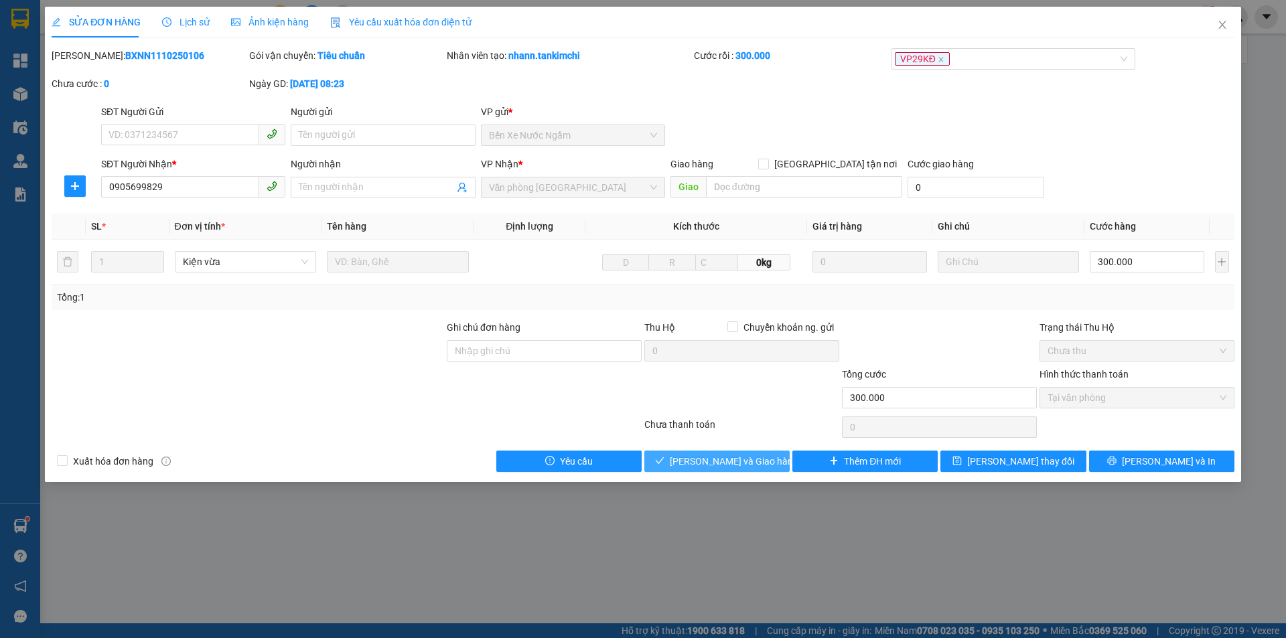
click at [748, 457] on span "[PERSON_NAME] và Giao hàng" at bounding box center [734, 461] width 129 height 15
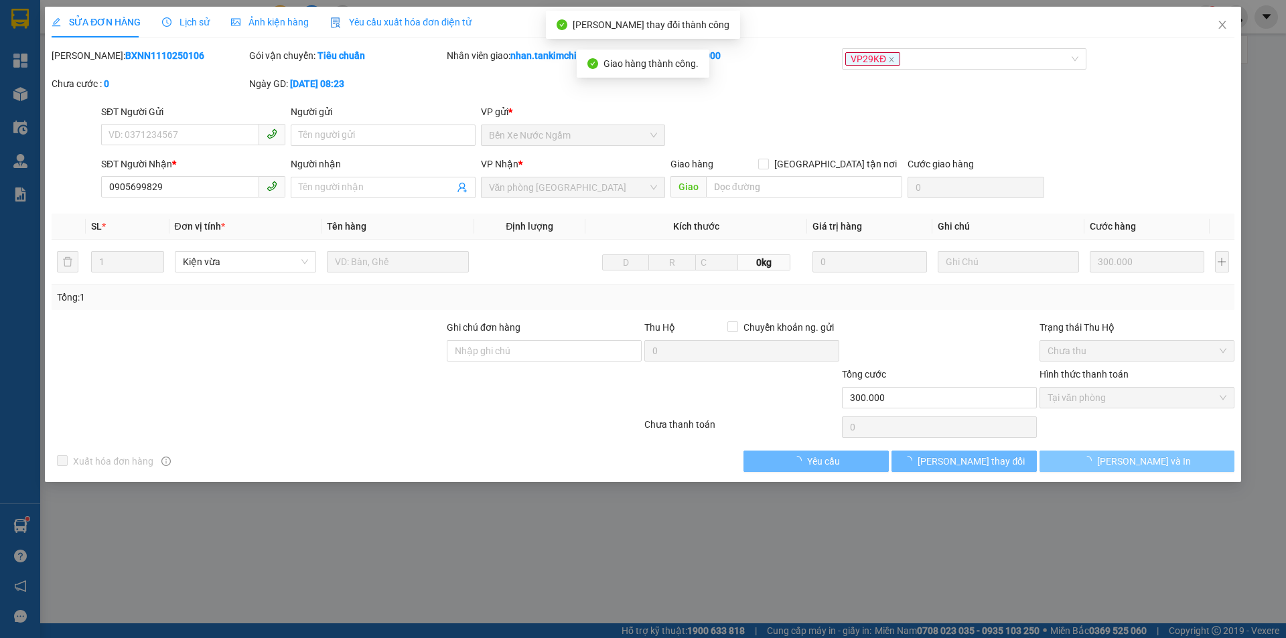
click at [1147, 462] on span "[PERSON_NAME] và In" at bounding box center [1144, 461] width 94 height 15
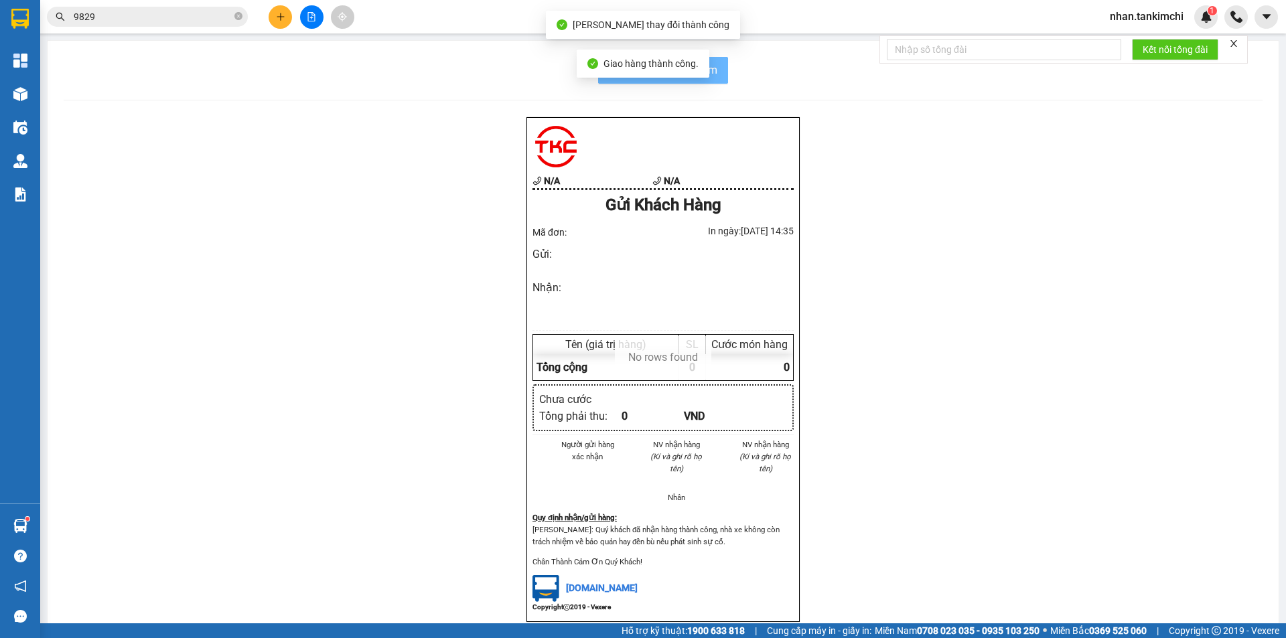
click at [1131, 463] on div "N/A N/A Gửi Khách Hàng Mã đơn: In ngày: 12/10/2025 14:35 Gửi : Nhận : Tên (giá …" at bounding box center [663, 386] width 1199 height 539
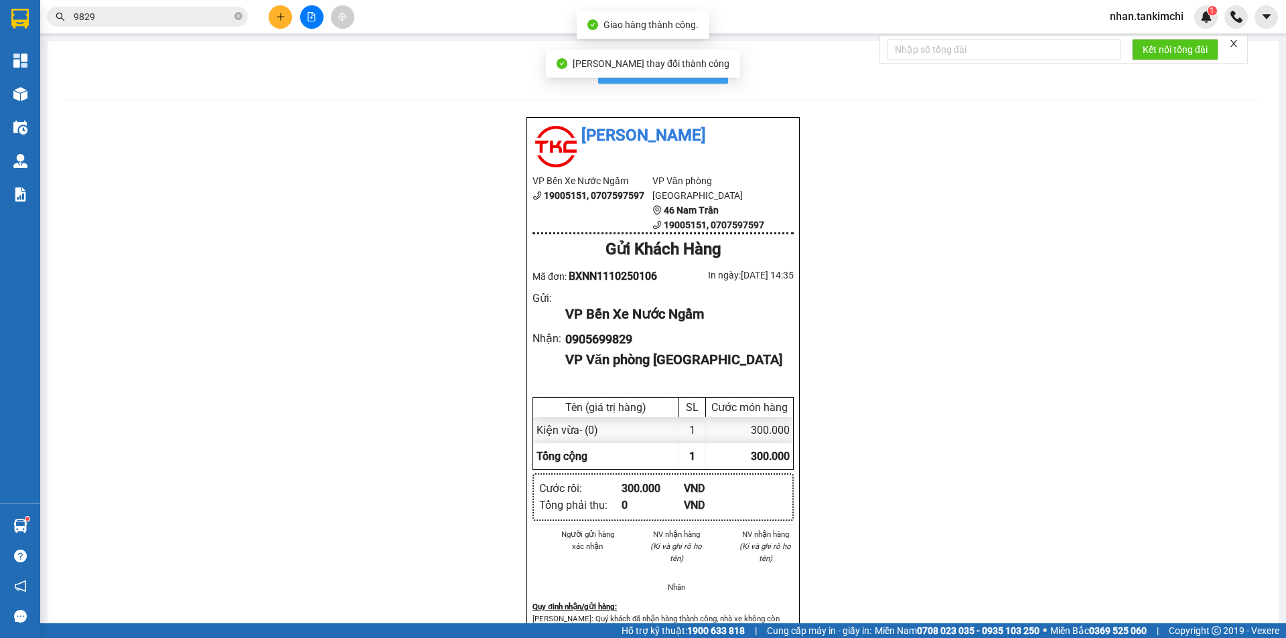
click at [717, 78] on button "In biên nhận 80mm" at bounding box center [663, 70] width 130 height 27
click at [140, 20] on input "9829" at bounding box center [153, 16] width 158 height 15
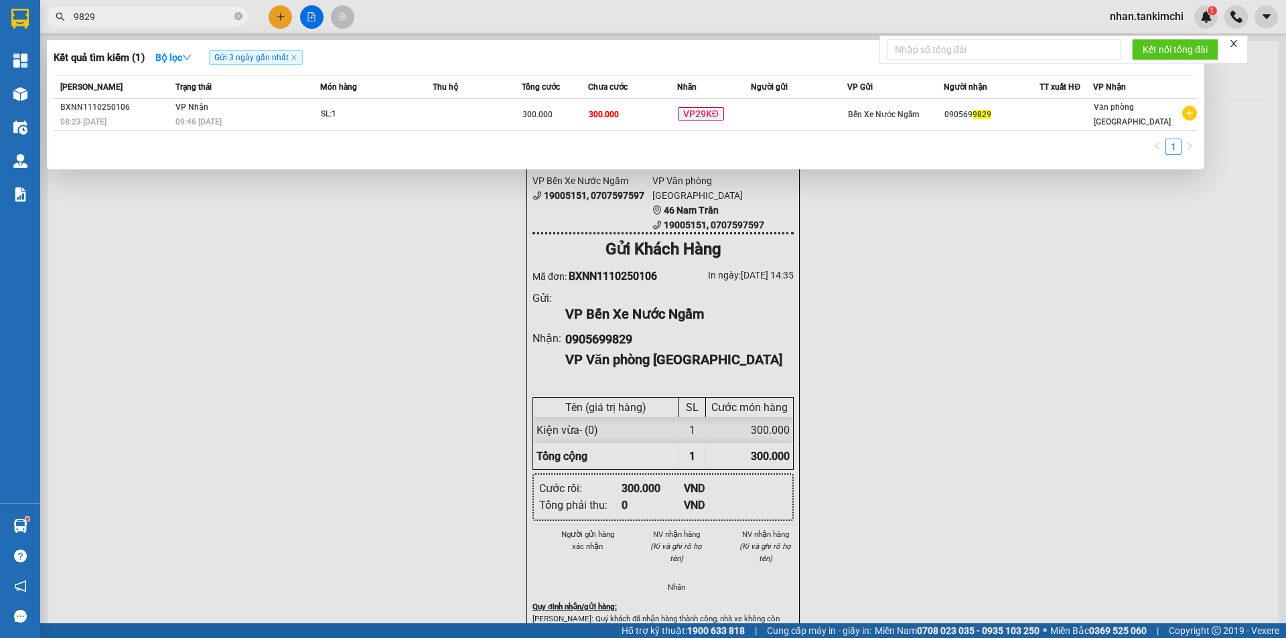
click at [140, 20] on input "9829" at bounding box center [153, 16] width 158 height 15
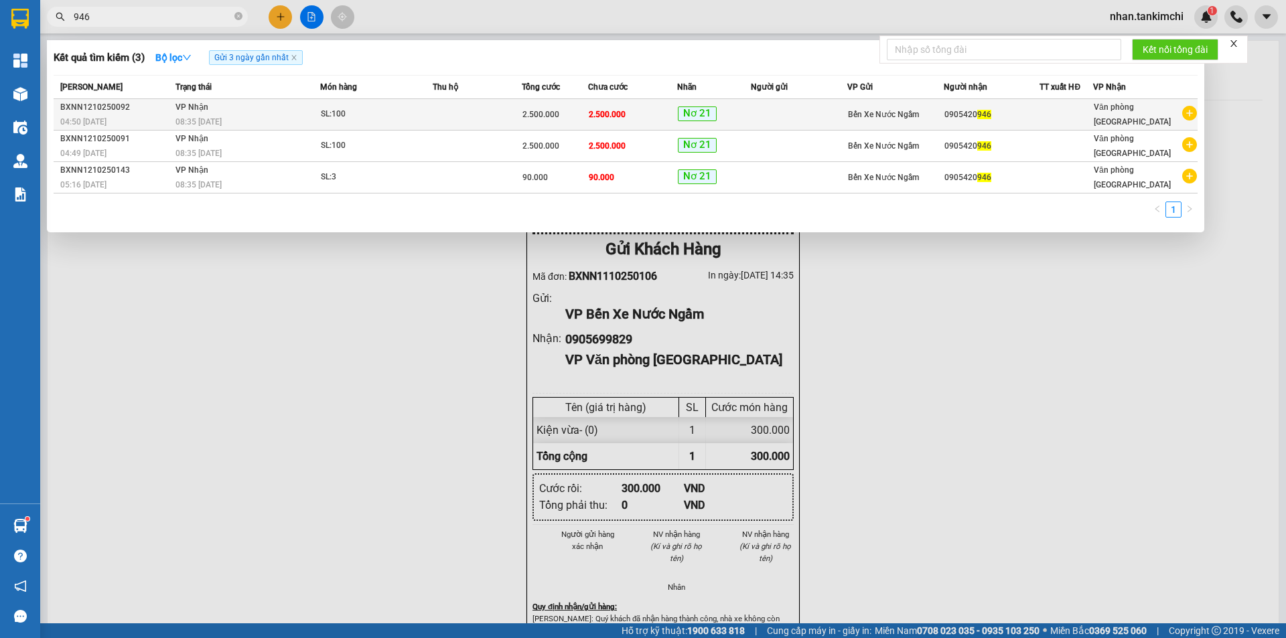
type input "946"
click at [700, 119] on span "Nơ 21" at bounding box center [697, 113] width 39 height 15
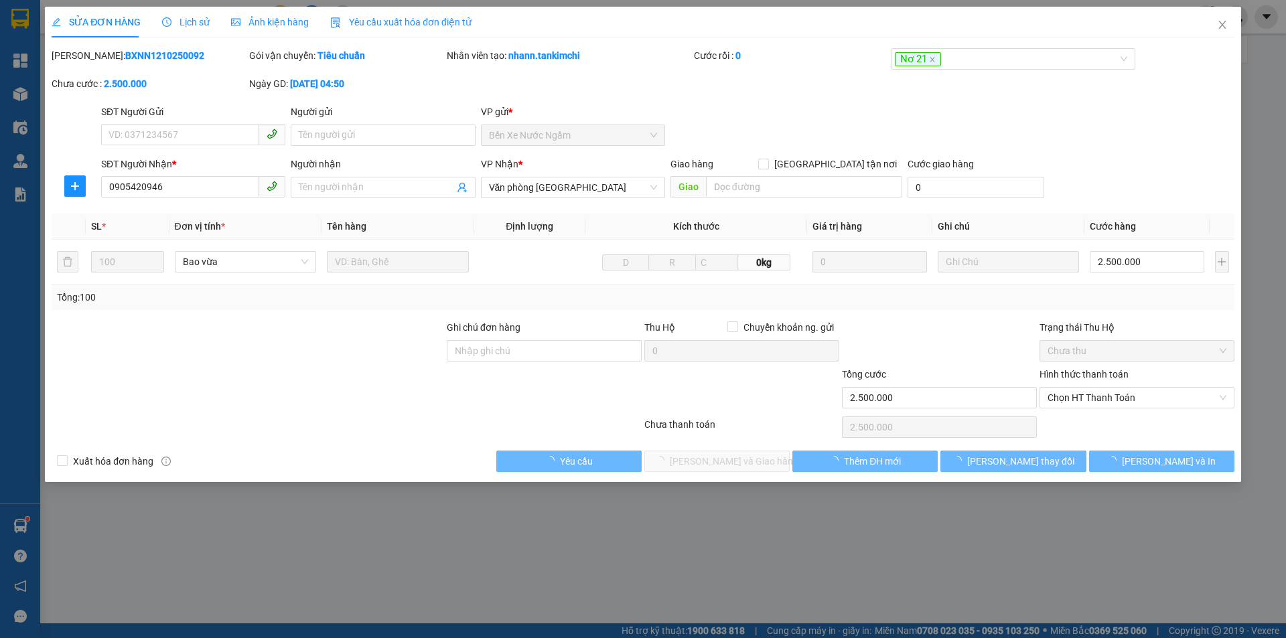
type input "0905420946"
type input "2.500.000"
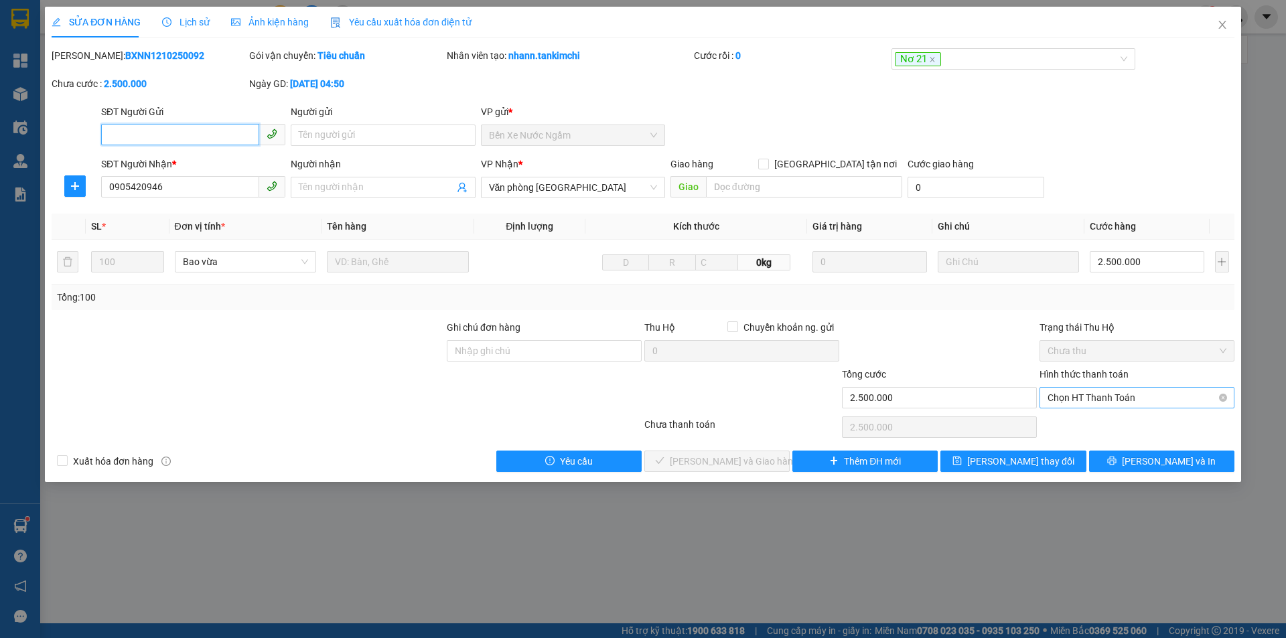
click at [1127, 389] on span "Chọn HT Thanh Toán" at bounding box center [1137, 398] width 179 height 20
click at [1092, 413] on div "Total Paid Fee 0 Total UnPaid Fee 2.500.000 Cash Collection Total Fee Mã ĐH: BX…" at bounding box center [643, 260] width 1183 height 424
click at [1072, 408] on div "Chọn HT Thanh Toán" at bounding box center [1137, 397] width 195 height 21
click at [1088, 427] on div "Tại văn phòng" at bounding box center [1137, 424] width 179 height 15
type input "0"
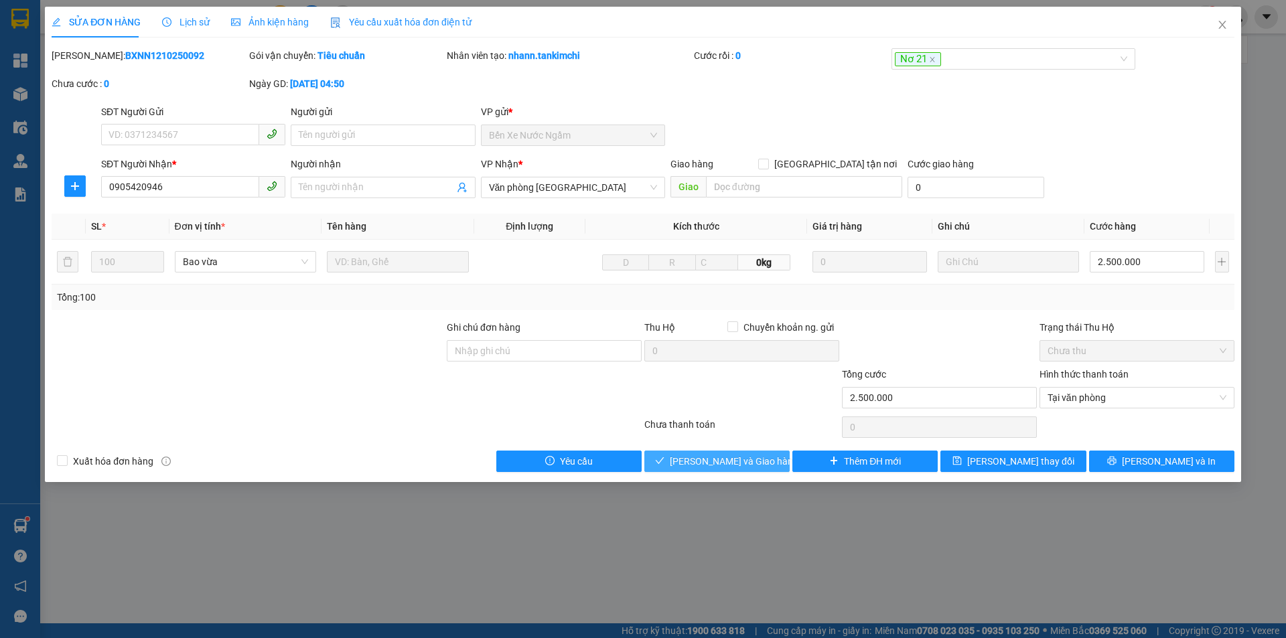
click at [693, 457] on span "[PERSON_NAME] và Giao hàng" at bounding box center [734, 461] width 129 height 15
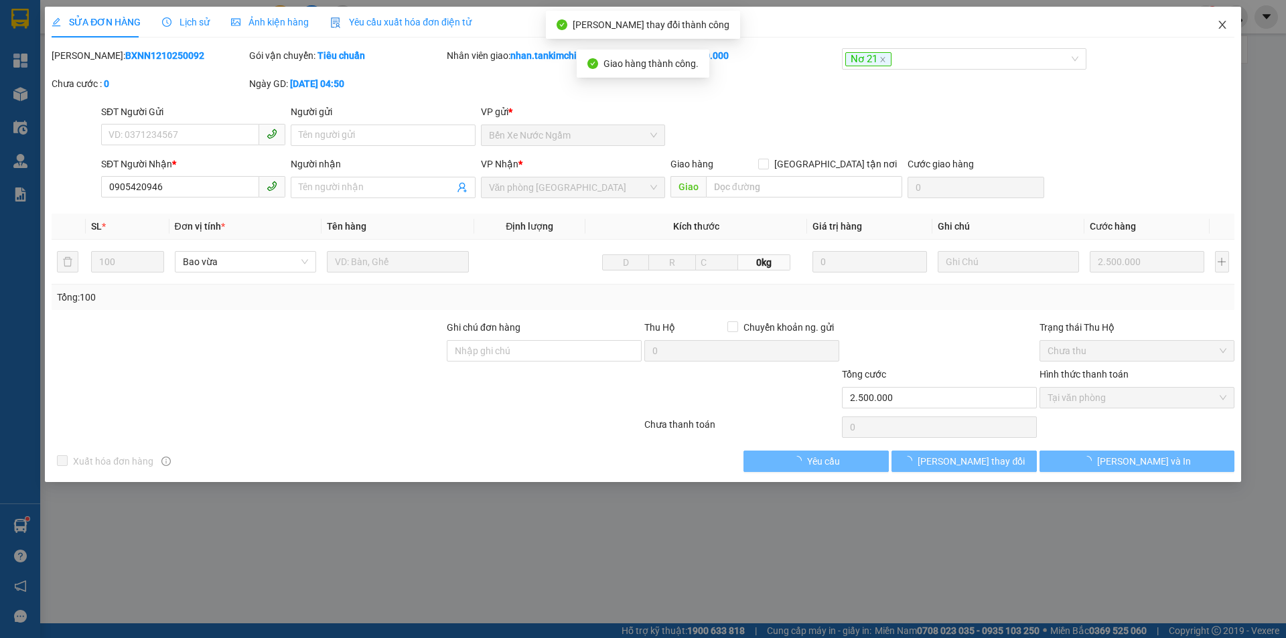
click at [1232, 22] on span "Close" at bounding box center [1223, 26] width 38 height 38
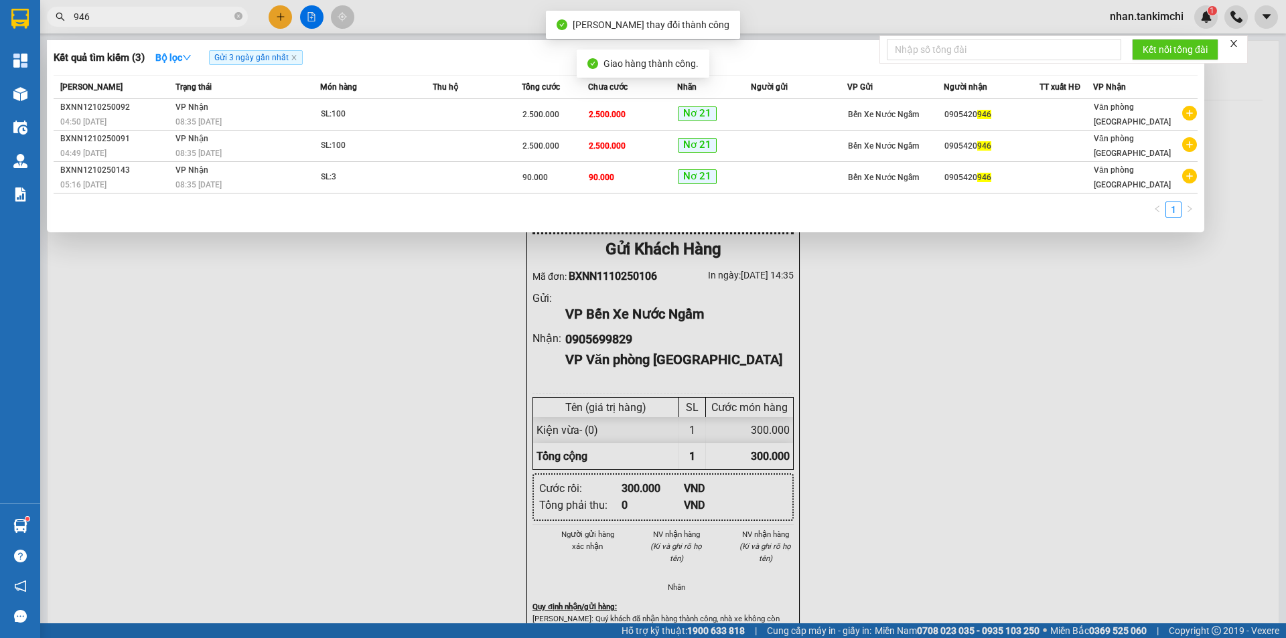
click at [118, 21] on input "946" at bounding box center [153, 16] width 158 height 15
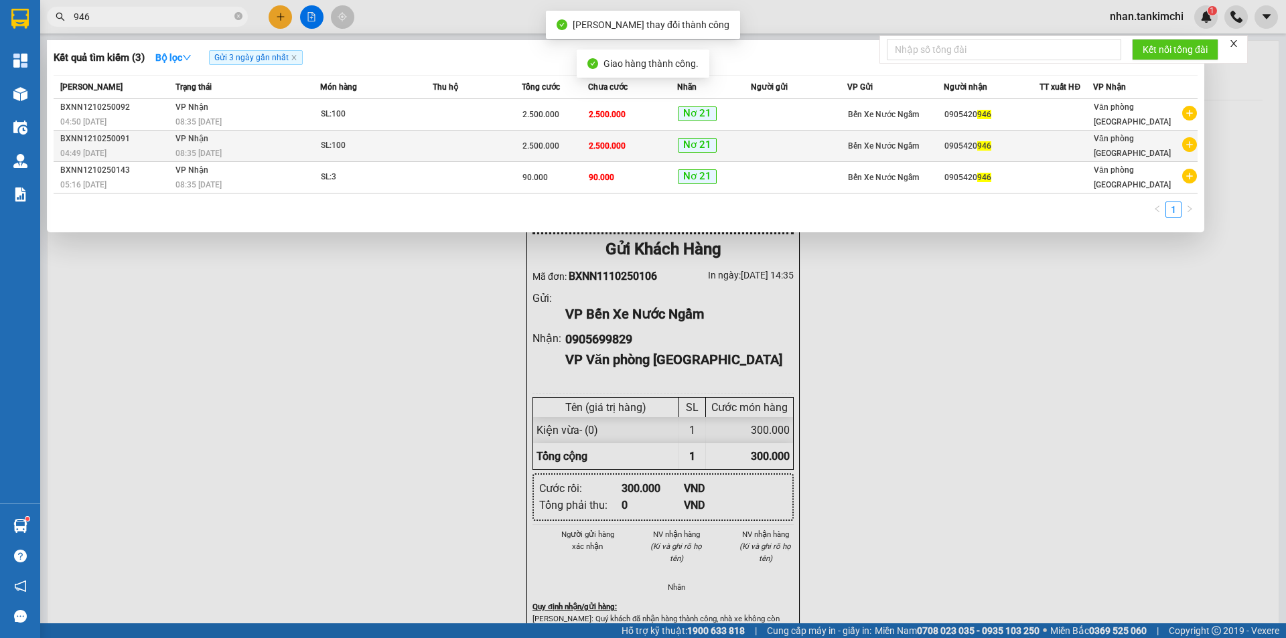
click at [742, 139] on div "Nơ 21" at bounding box center [714, 146] width 73 height 16
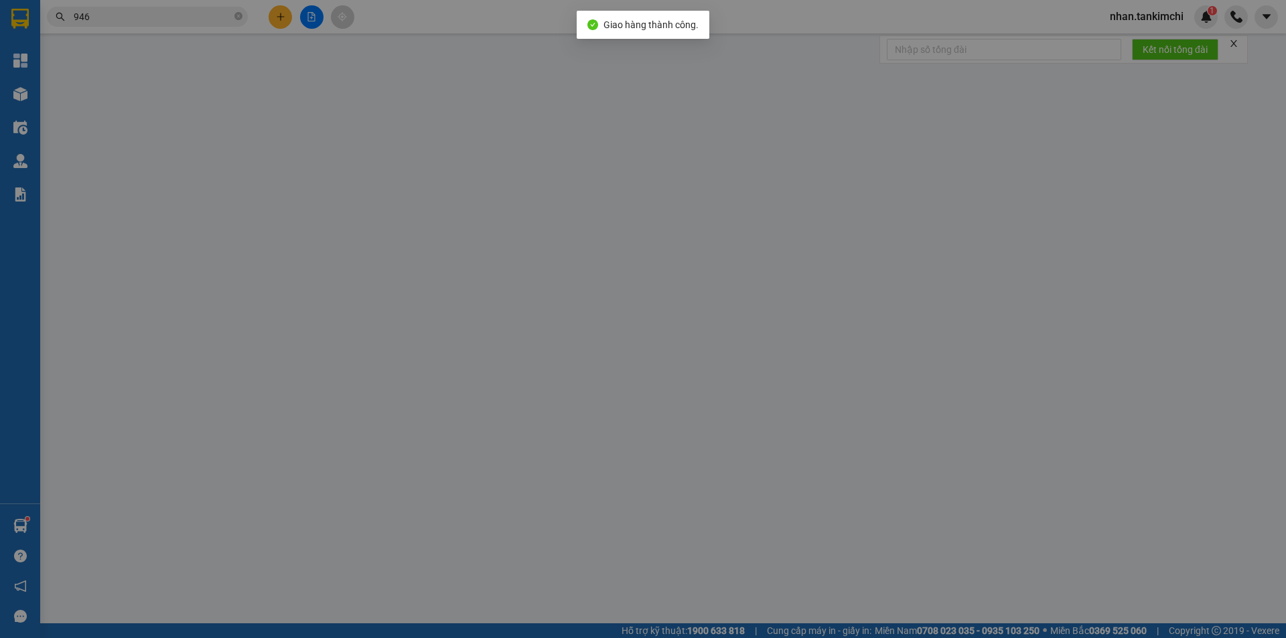
type input "0905420946"
type input "2.500.000"
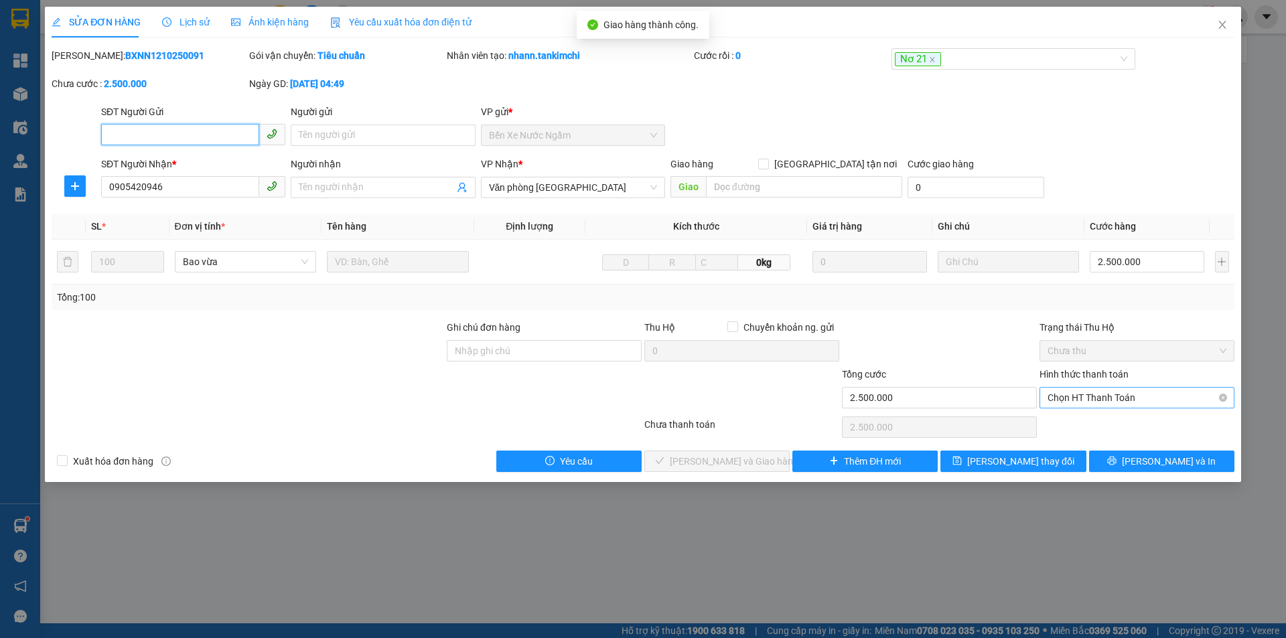
click at [1102, 391] on span "Chọn HT Thanh Toán" at bounding box center [1137, 398] width 179 height 20
click at [1050, 424] on div "Tại văn phòng" at bounding box center [1137, 424] width 179 height 15
type input "0"
click at [723, 457] on span "[PERSON_NAME] và Giao hàng" at bounding box center [734, 461] width 129 height 15
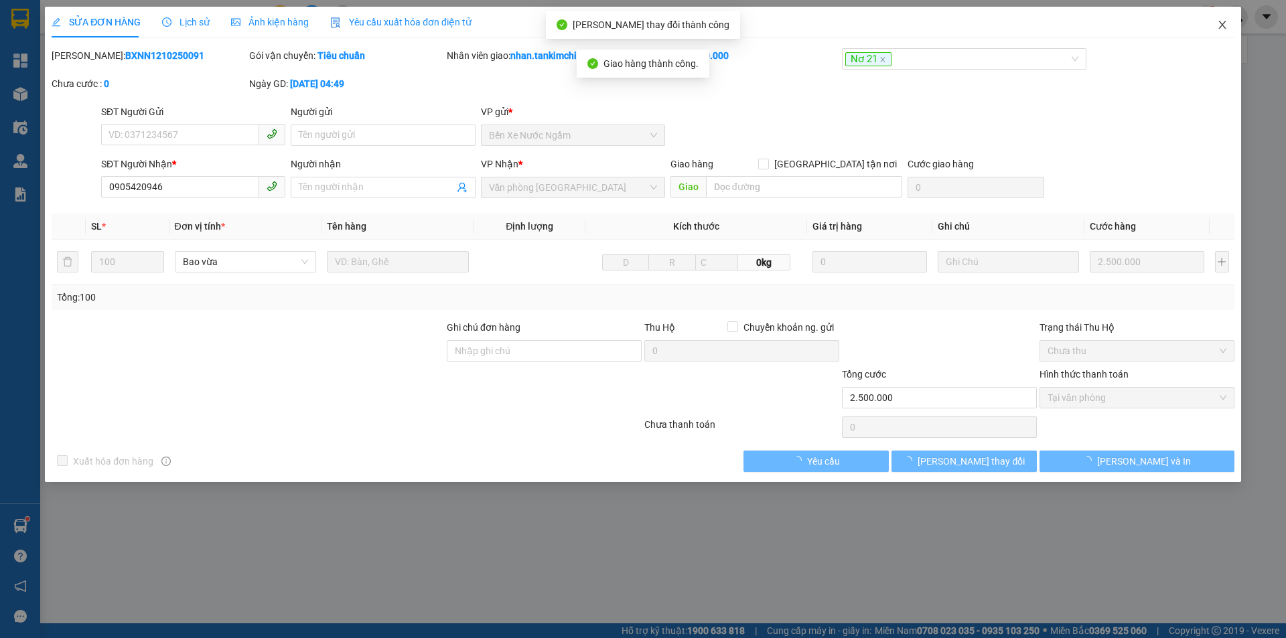
click at [1224, 31] on span "Close" at bounding box center [1223, 26] width 38 height 38
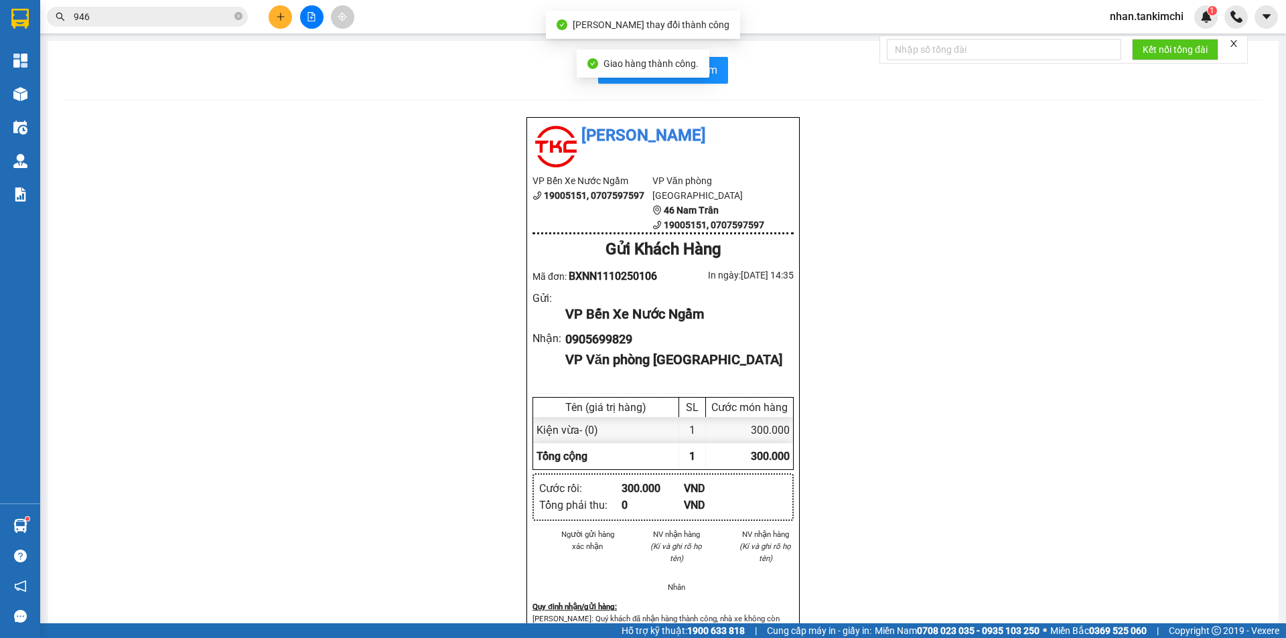
click at [108, 12] on input "946" at bounding box center [153, 16] width 158 height 15
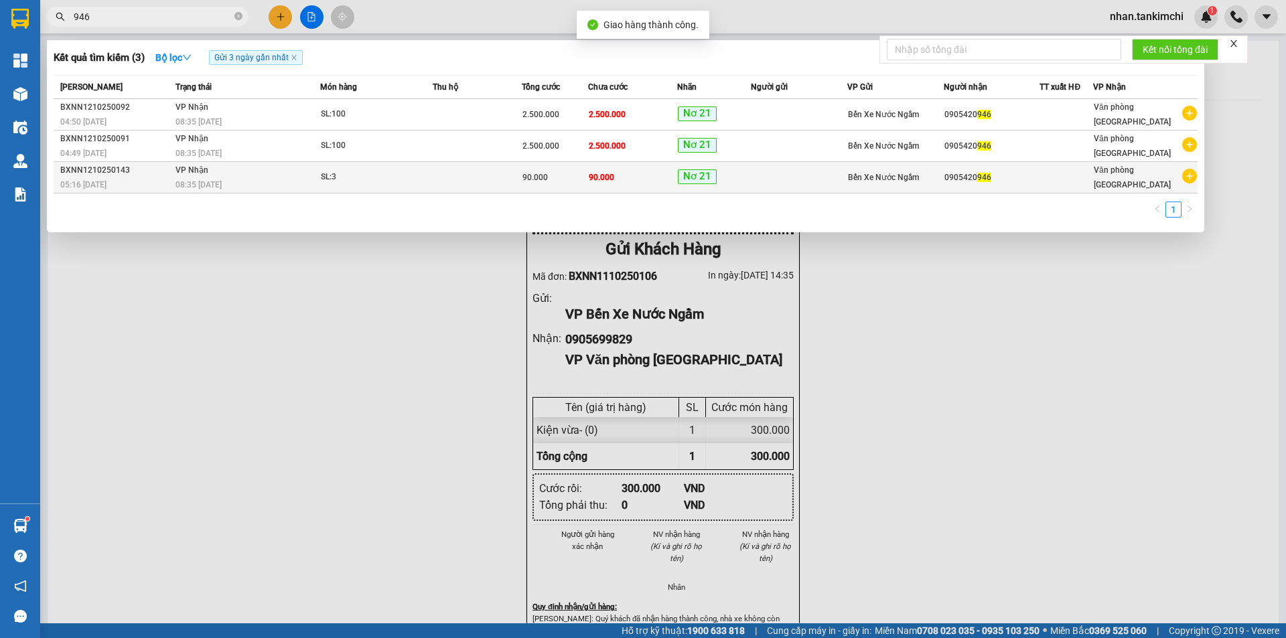
click at [648, 186] on td "90.000" at bounding box center [632, 177] width 89 height 31
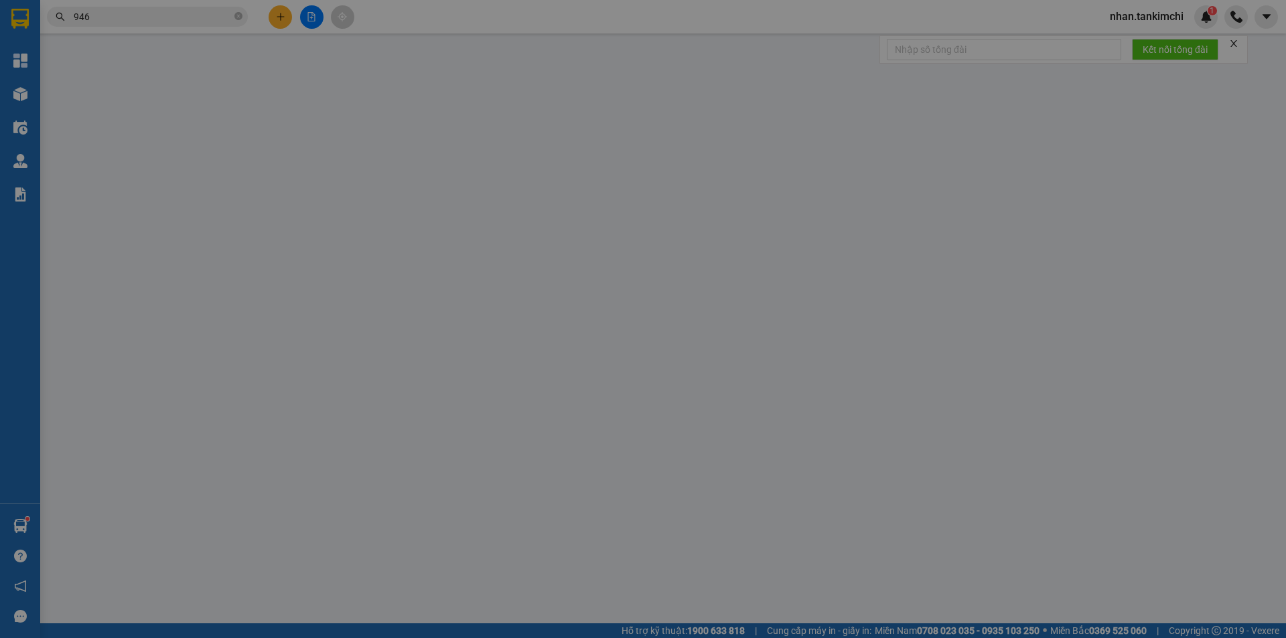
type input "0905420946"
type input "90.000"
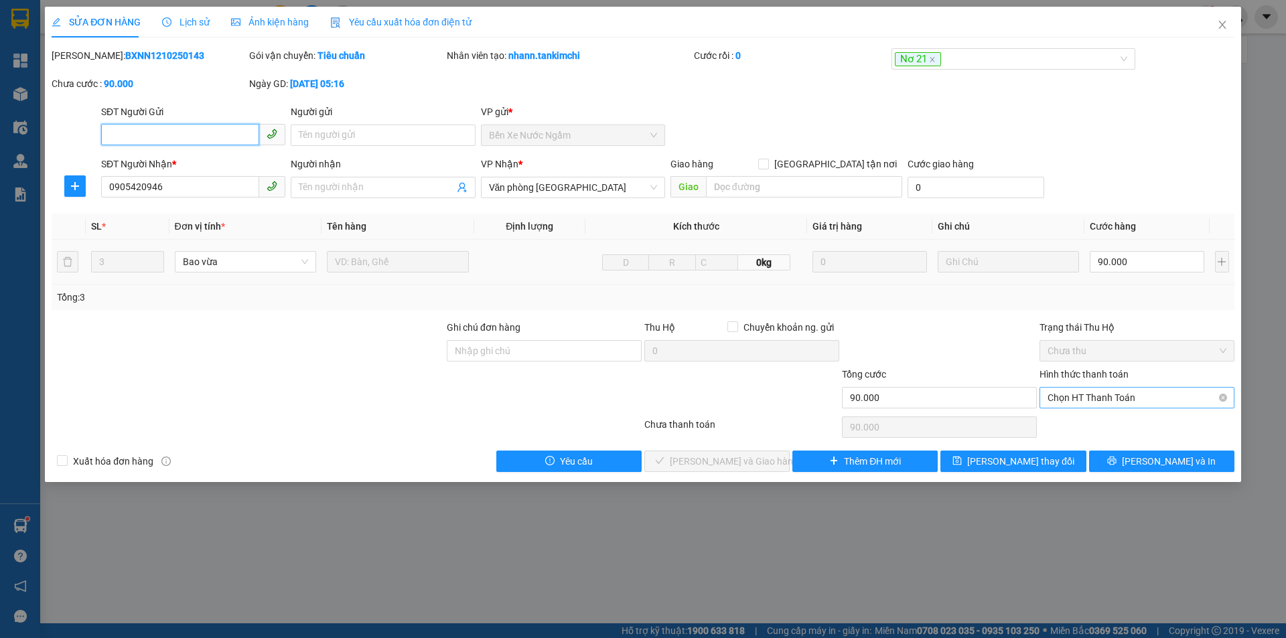
click at [1117, 408] on div "Chọn HT Thanh Toán" at bounding box center [1137, 397] width 195 height 21
click at [1114, 427] on div "Tại văn phòng" at bounding box center [1137, 424] width 179 height 15
type input "0"
click at [711, 439] on div "Chưa thanh toán" at bounding box center [742, 428] width 198 height 23
click at [721, 454] on span "[PERSON_NAME] và Giao hàng" at bounding box center [734, 461] width 129 height 15
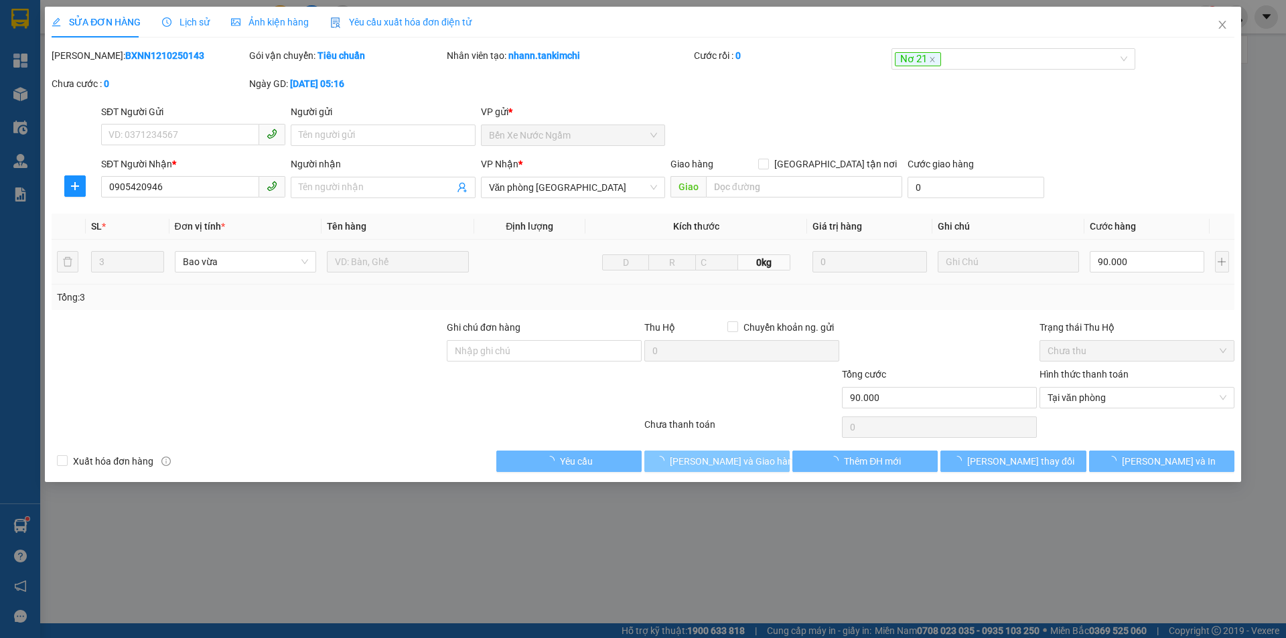
click at [721, 454] on span "[PERSON_NAME] và Giao hàng" at bounding box center [734, 461] width 129 height 15
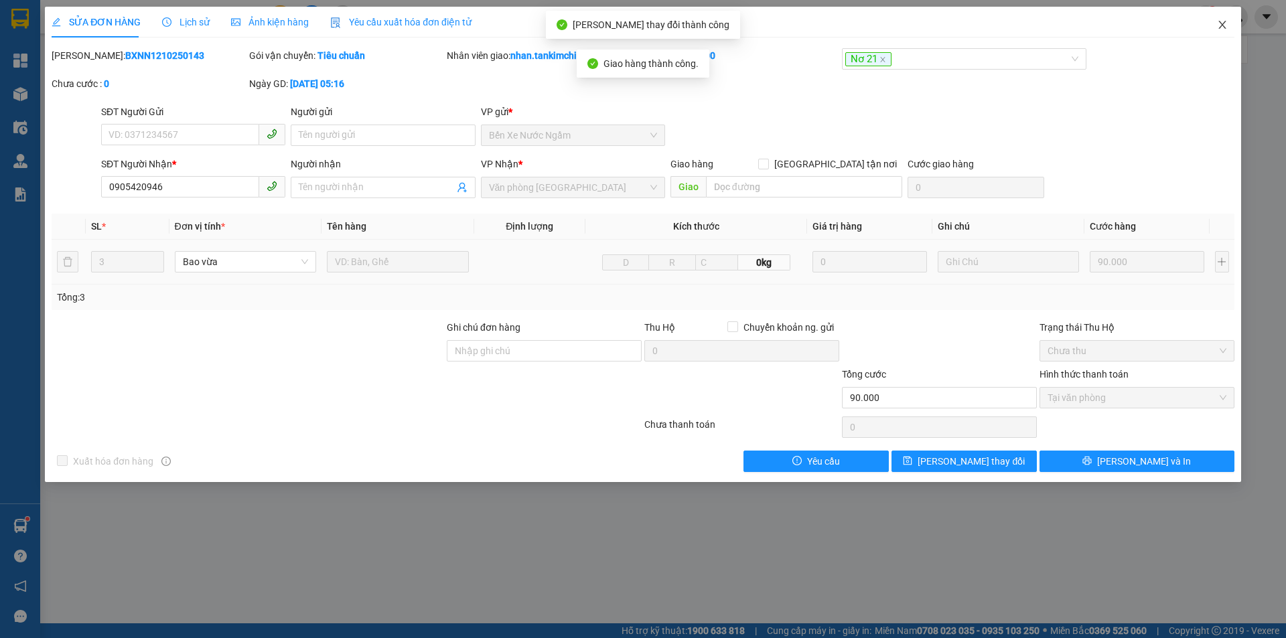
click at [1219, 25] on icon "close" at bounding box center [1222, 24] width 11 height 11
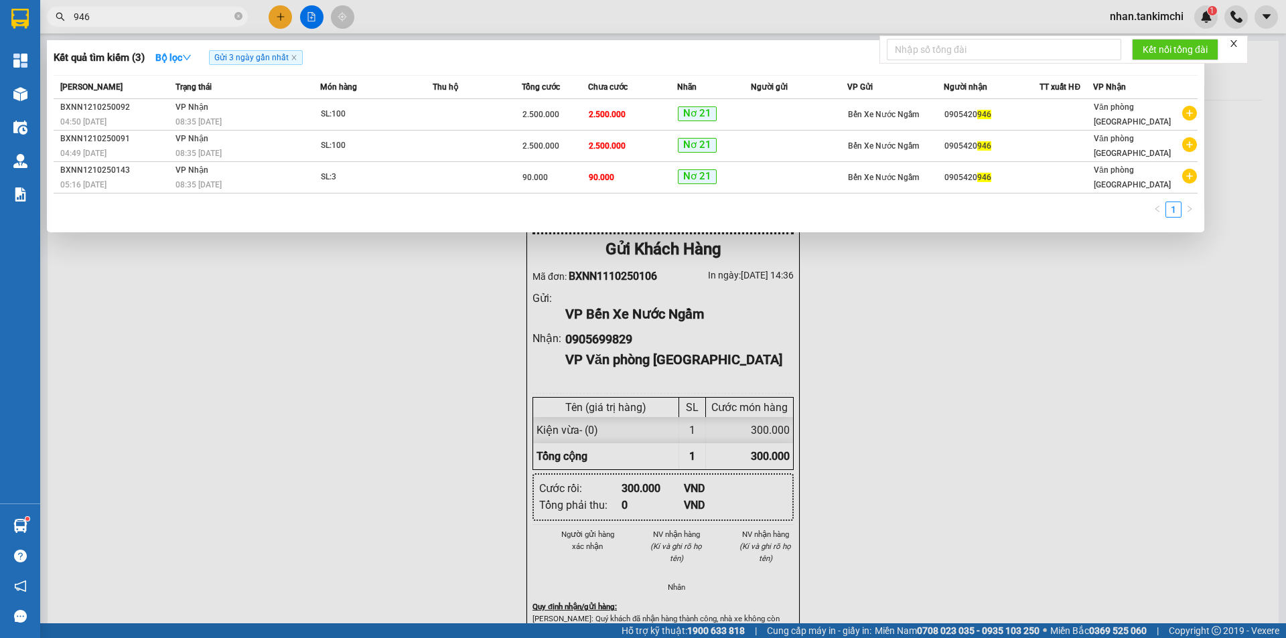
click at [175, 17] on input "946" at bounding box center [153, 16] width 158 height 15
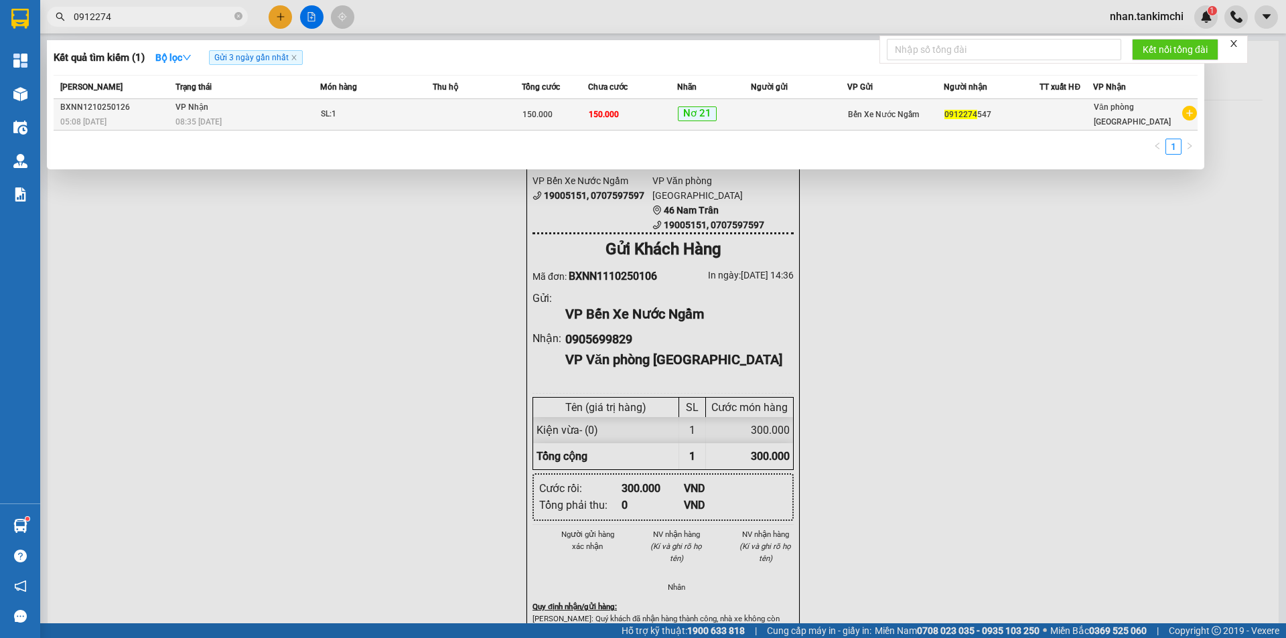
type input "0912274"
click at [695, 109] on span "Nơ 21" at bounding box center [697, 113] width 39 height 15
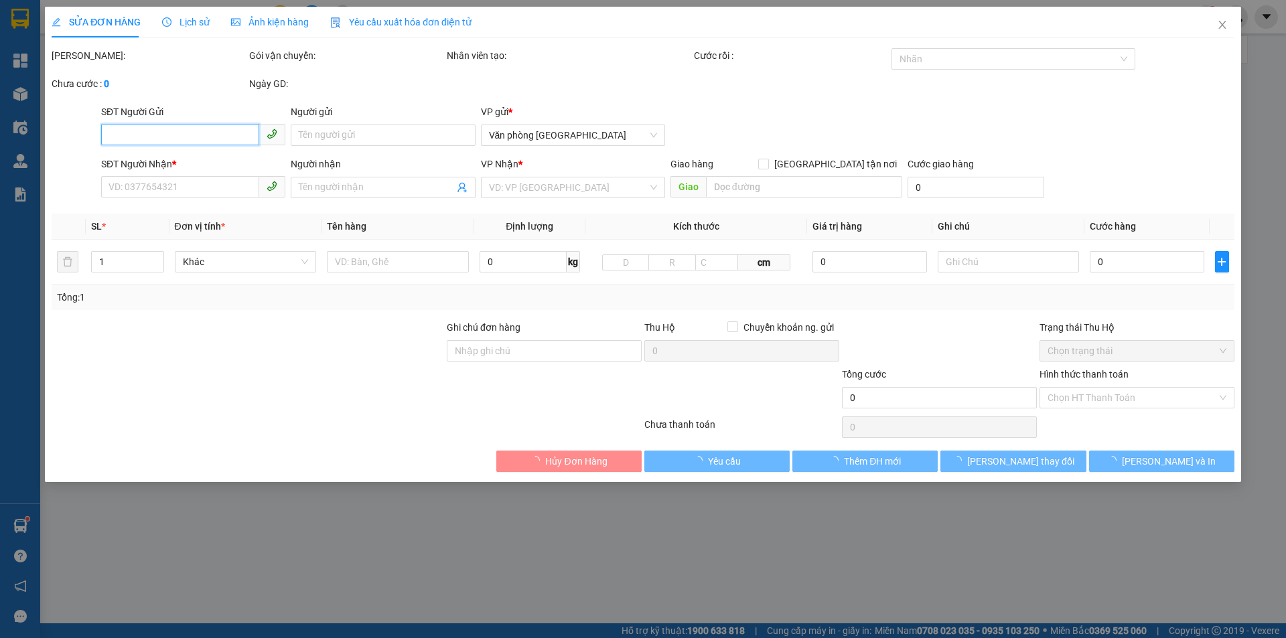
type input "0912274547"
type input "150.000"
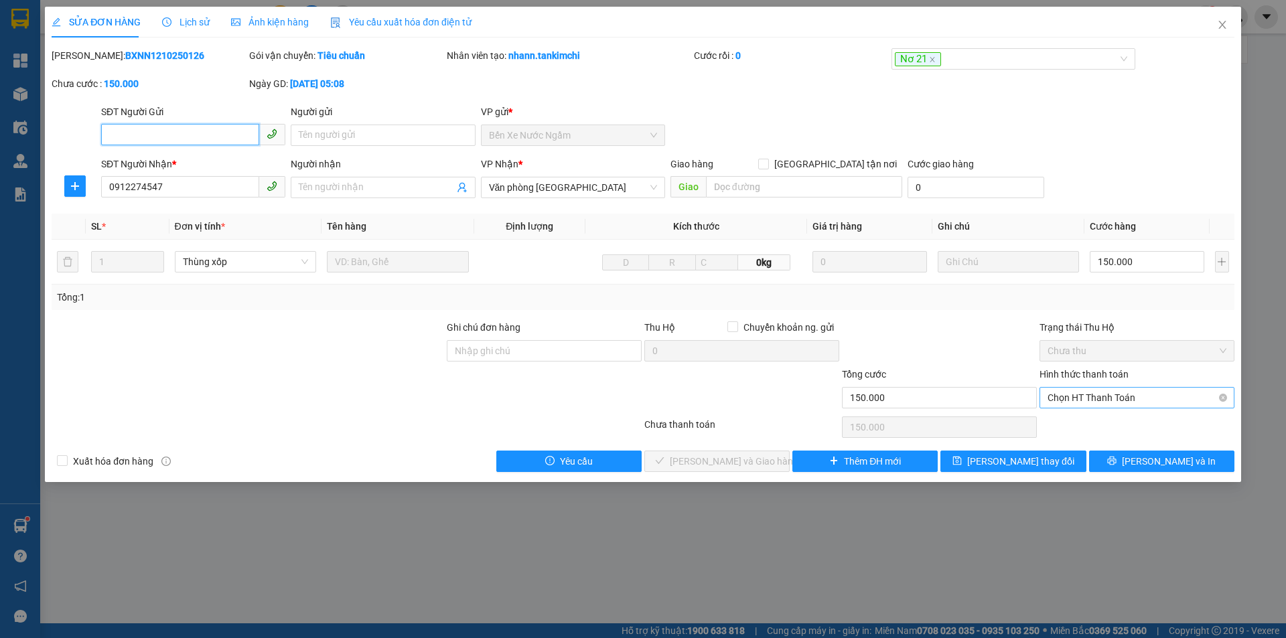
click at [1107, 388] on span "Chọn HT Thanh Toán" at bounding box center [1137, 398] width 179 height 20
click at [1089, 425] on div "Tại văn phòng" at bounding box center [1137, 424] width 179 height 15
click at [764, 443] on div "Total Paid Fee 0 Total UnPaid Fee 150.000 Cash Collection Total Fee Mã ĐH: BXNN…" at bounding box center [643, 260] width 1183 height 424
click at [746, 459] on span "[PERSON_NAME] và Giao hàng" at bounding box center [734, 461] width 129 height 15
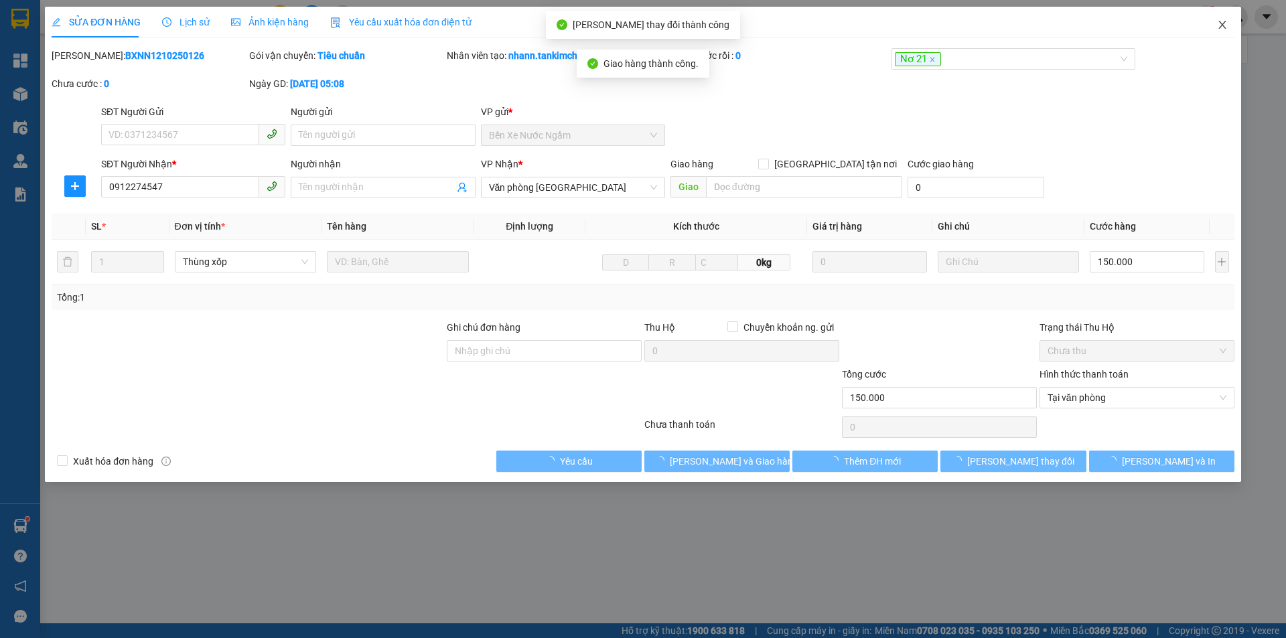
click at [1220, 35] on span "Close" at bounding box center [1223, 26] width 38 height 38
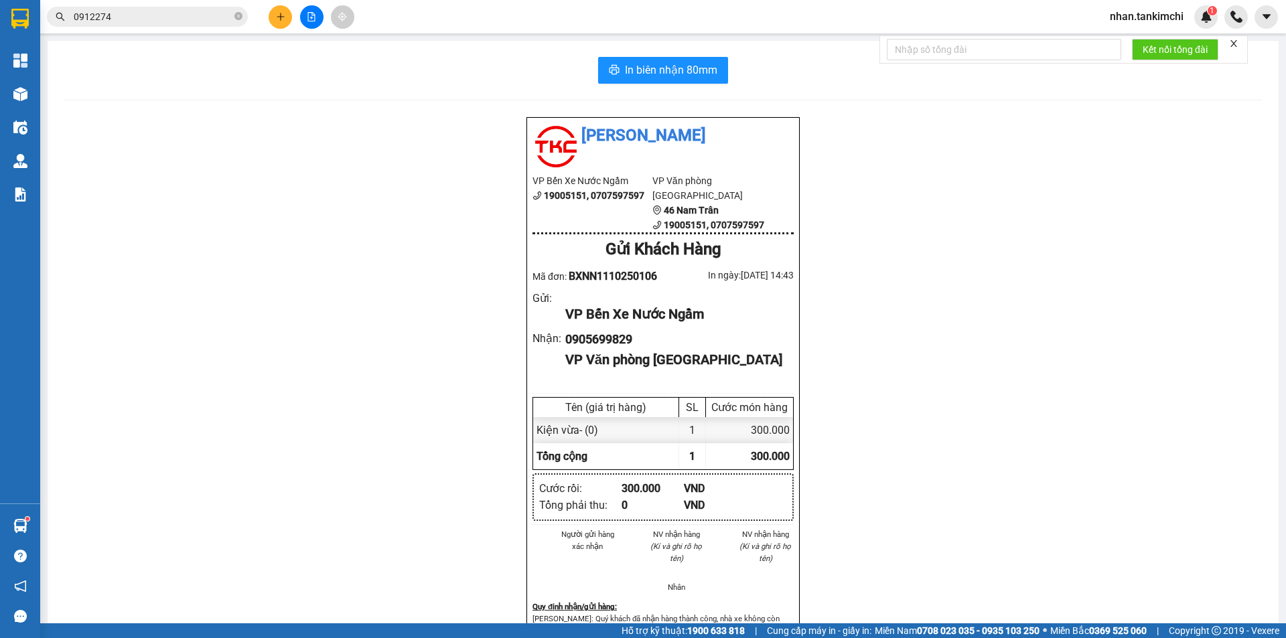
click at [1184, 11] on span "nhan.tankimchi" at bounding box center [1146, 16] width 95 height 17
click at [1028, 164] on div "Tân Kim Chi VP Bến Xe Nước Ngầm 19005151, 0707597597 VP Văn phòng Đà Nẵng 46 Na…" at bounding box center [663, 431] width 1199 height 629
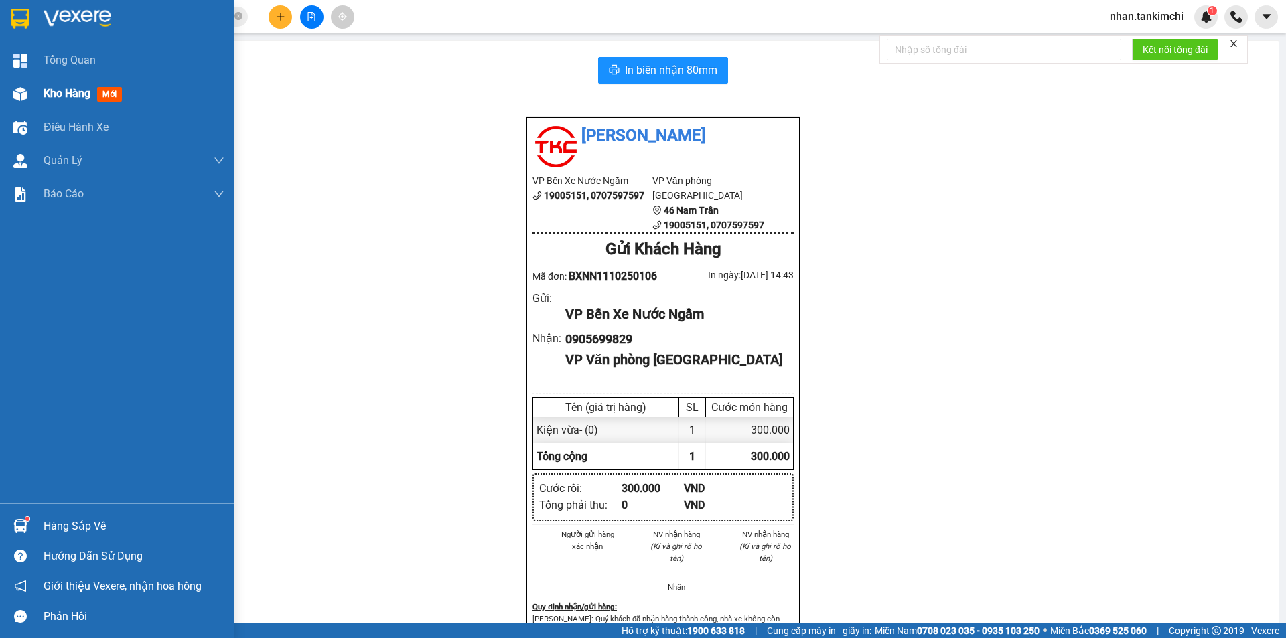
click at [62, 93] on span "Kho hàng" at bounding box center [67, 93] width 47 height 13
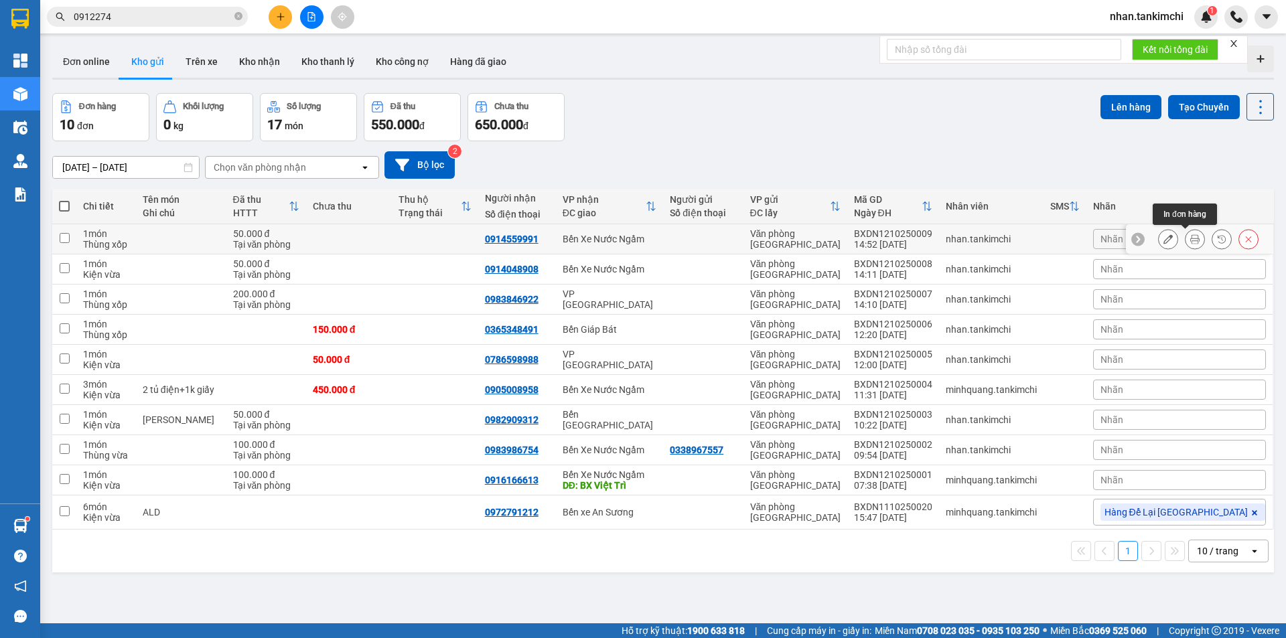
click at [1190, 242] on icon at bounding box center [1194, 238] width 9 height 9
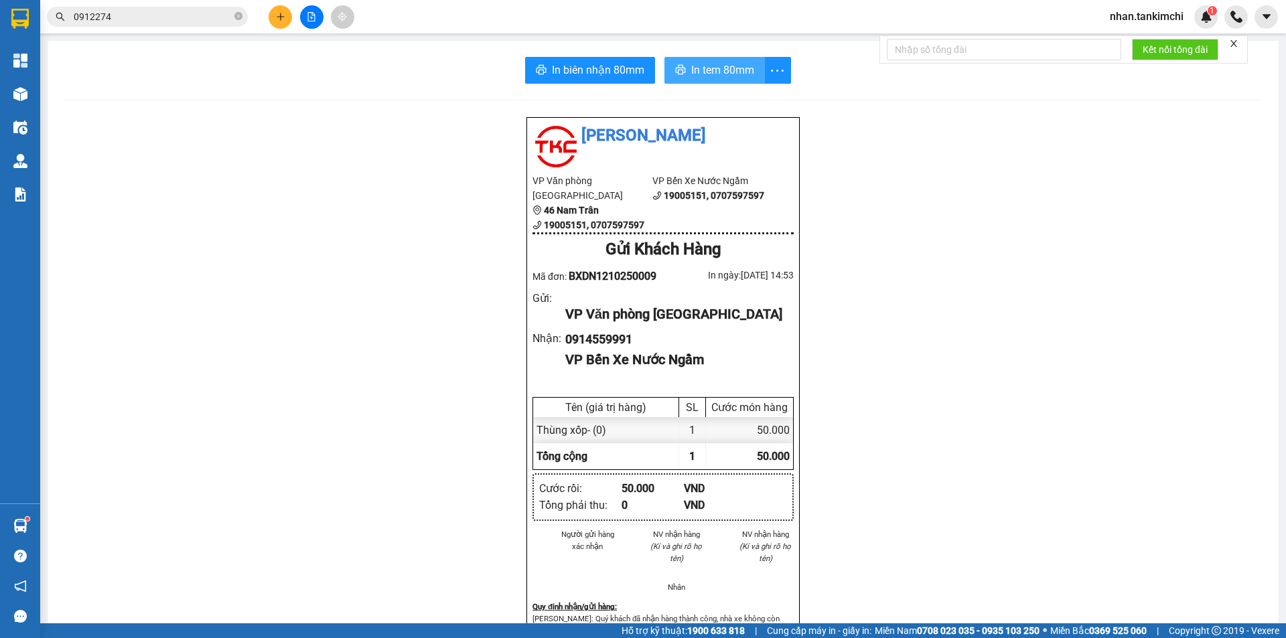
click at [705, 77] on span "In tem 80mm" at bounding box center [722, 70] width 63 height 17
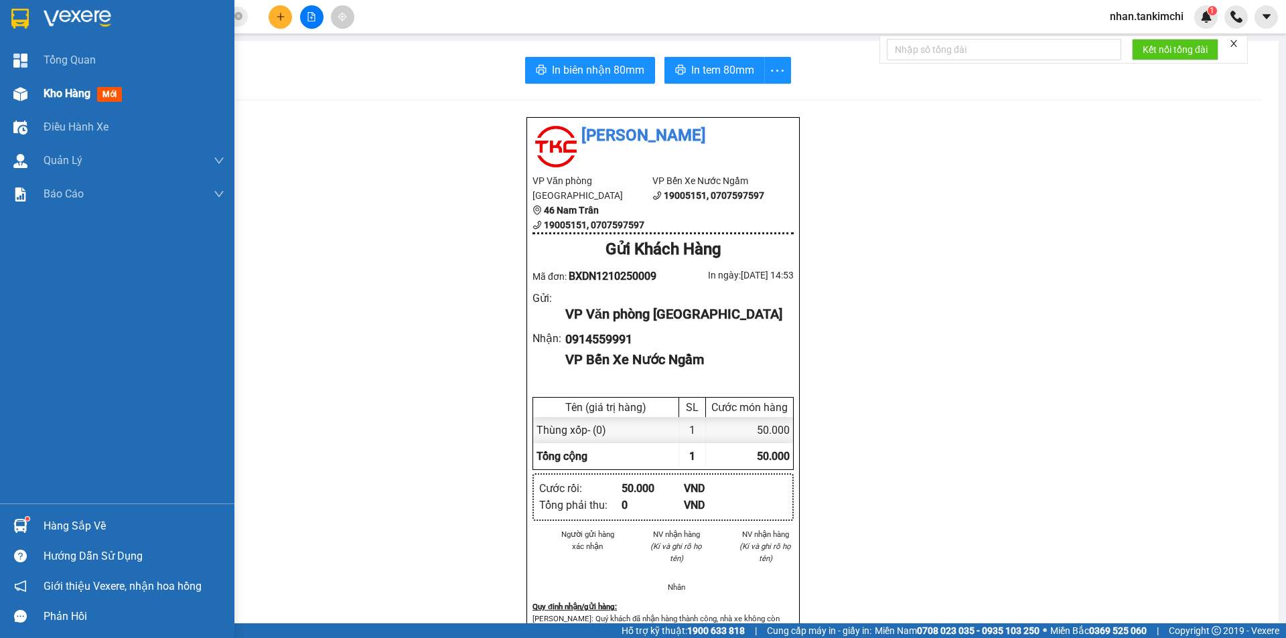
click at [56, 88] on span "Kho hàng" at bounding box center [67, 93] width 47 height 13
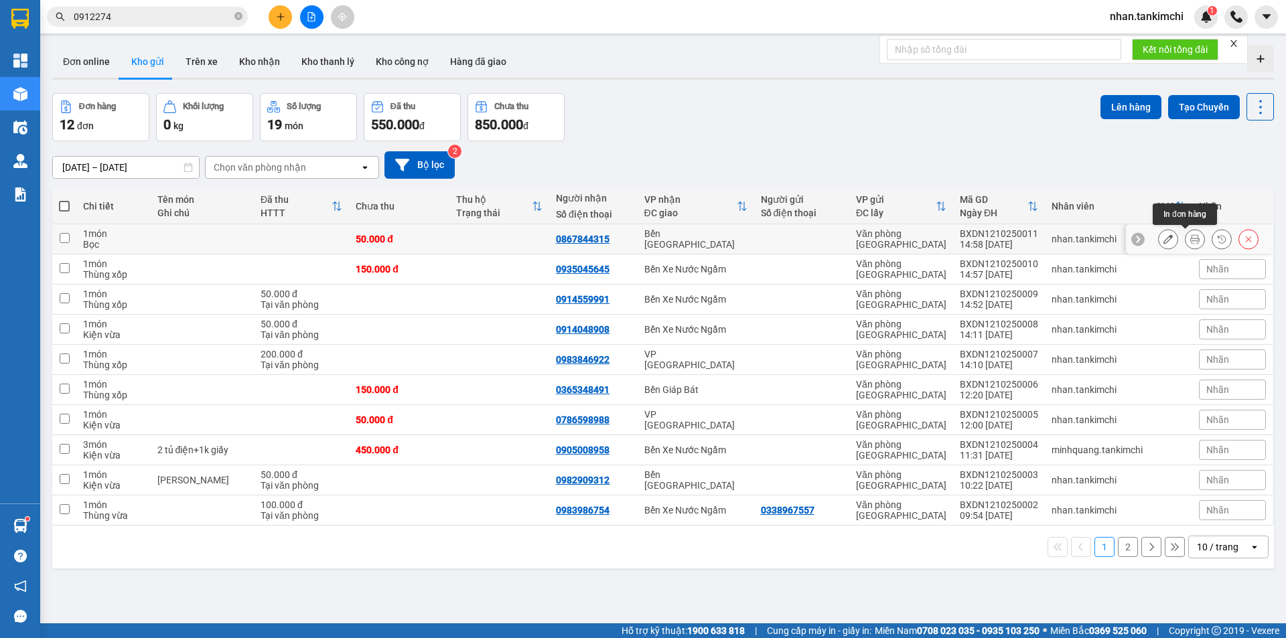
click at [1190, 239] on icon at bounding box center [1194, 238] width 9 height 9
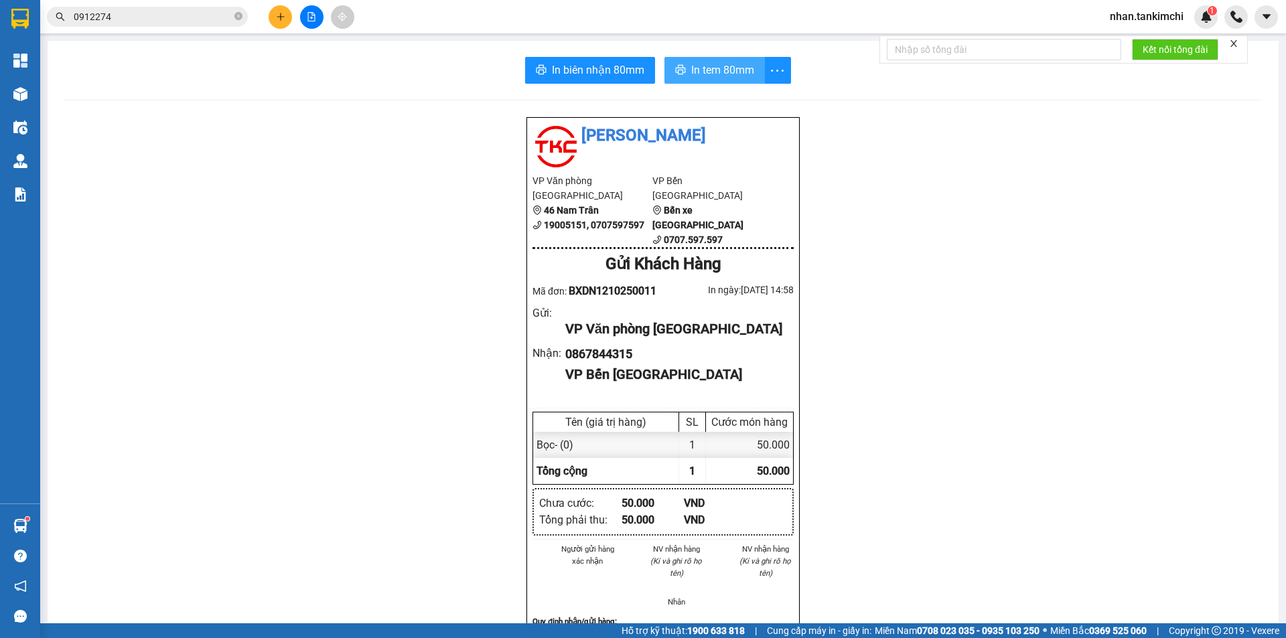
click at [700, 64] on span "In tem 80mm" at bounding box center [722, 70] width 63 height 17
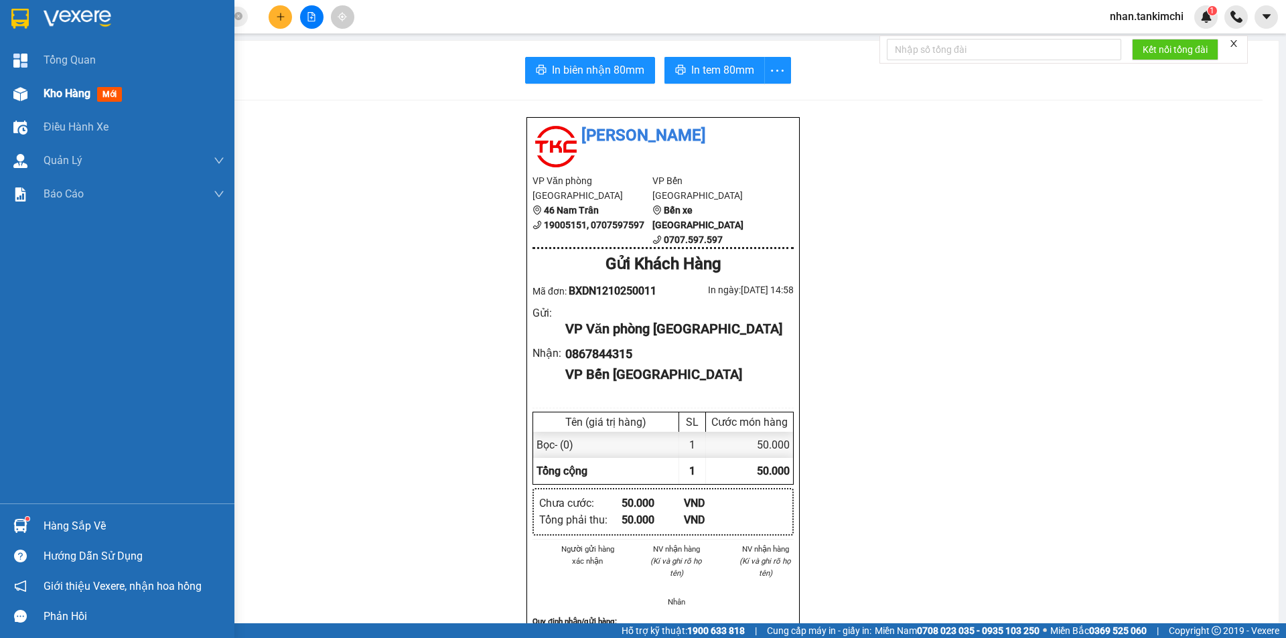
click at [75, 87] on span "Kho hàng" at bounding box center [67, 93] width 47 height 13
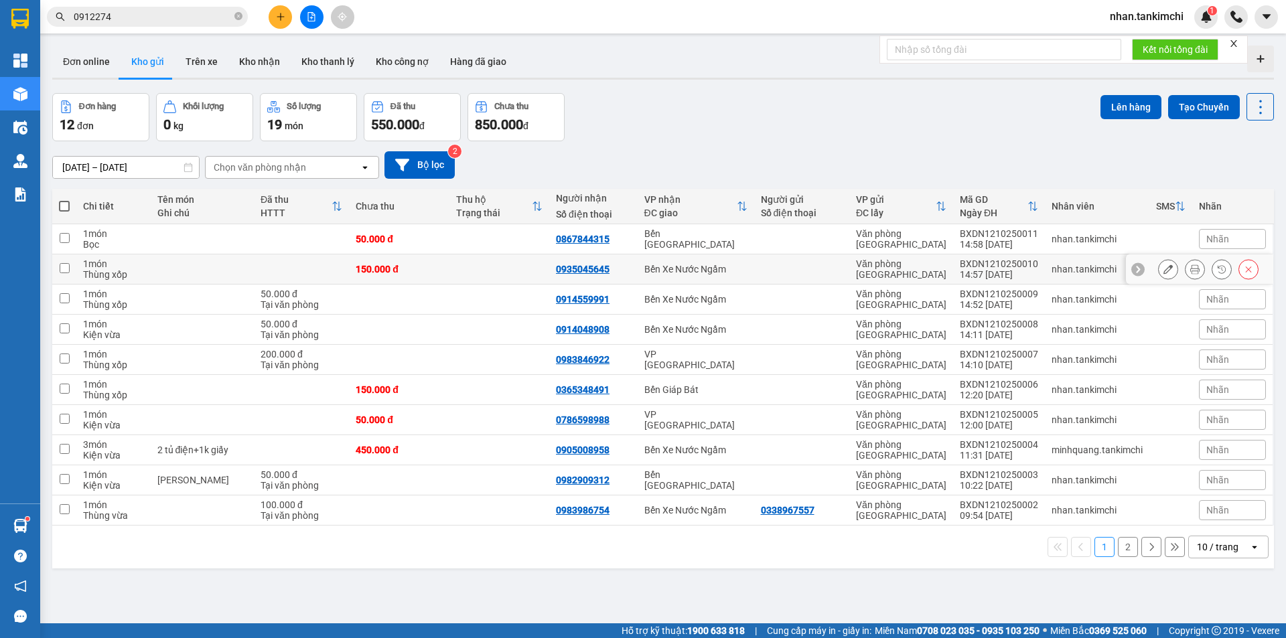
click at [1186, 264] on button at bounding box center [1195, 269] width 19 height 23
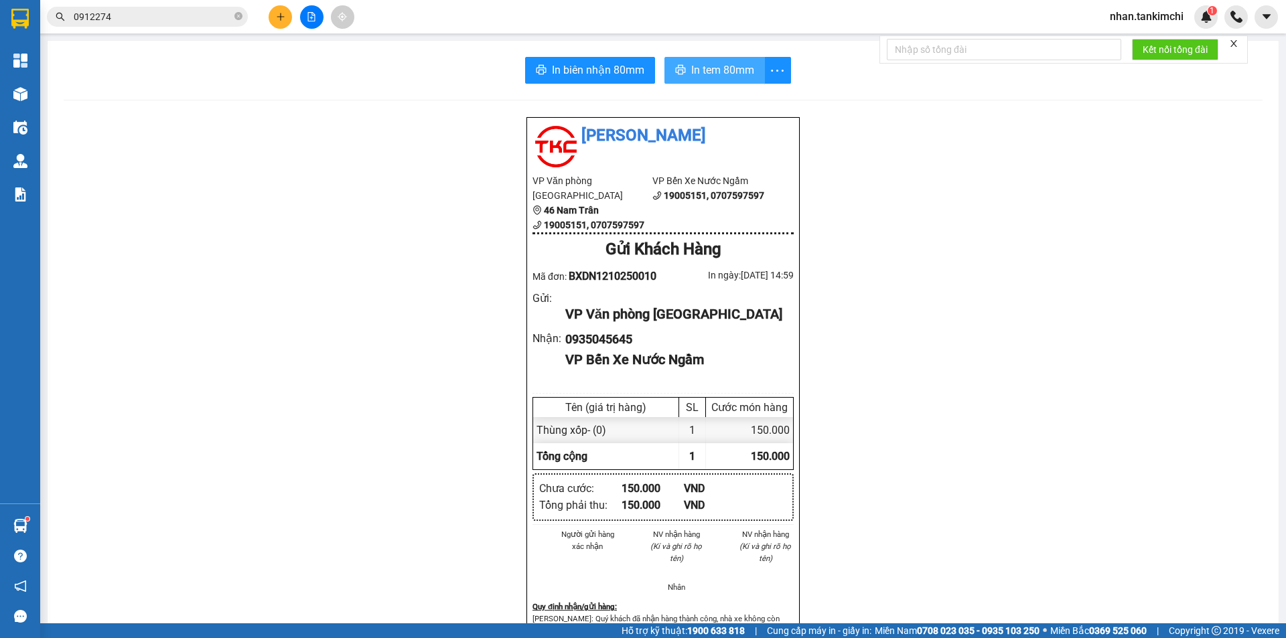
click at [701, 74] on span "In tem 80mm" at bounding box center [722, 70] width 63 height 17
click at [917, 232] on div "Tân Kim Chi VP Văn phòng Đà Nẵng 46 Nam Trân 19005151, 0707597597 VP Bến Xe Nướ…" at bounding box center [663, 576] width 1199 height 919
click at [712, 52] on div "In biên nhận 80mm In tem 80mm Tân Kim Chi VP Văn phòng Đà Nẵng 46 Nam Trân 1900…" at bounding box center [663, 546] width 1231 height 1011
click at [711, 58] on button "In tem 80mm" at bounding box center [714, 70] width 100 height 27
click at [714, 47] on div "In biên nhận 80mm In tem 80mm Tân Kim Chi VP Văn phòng Đà Nẵng 46 Nam Trân 1900…" at bounding box center [663, 546] width 1231 height 1011
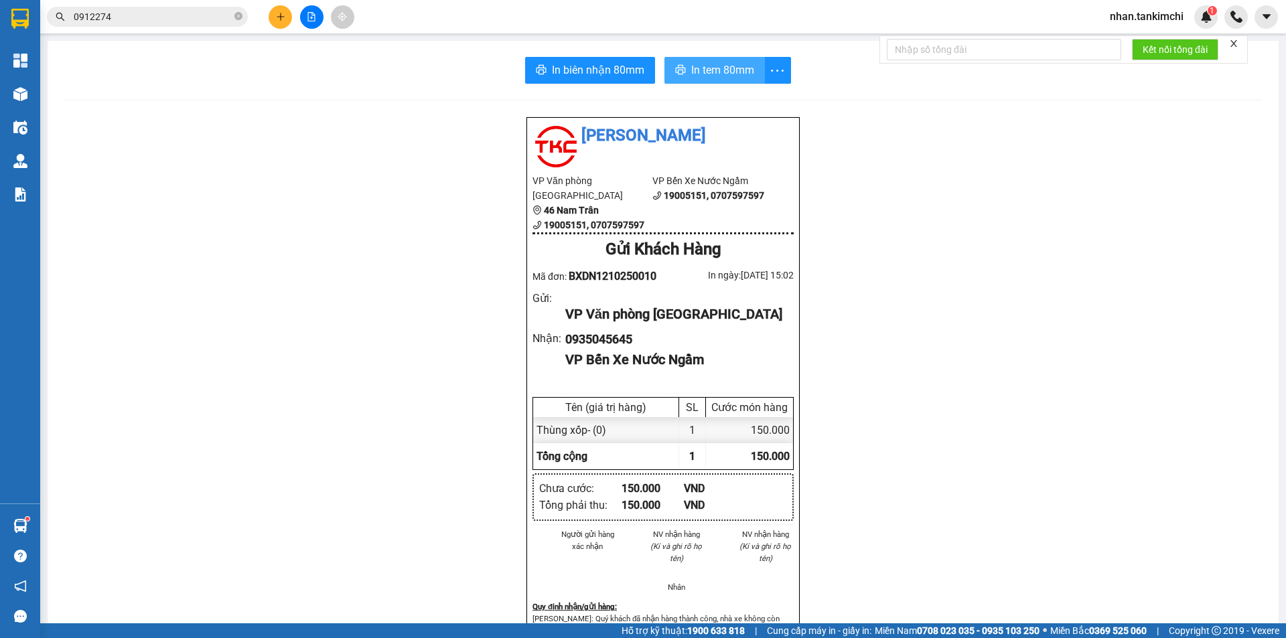
click at [717, 60] on button "In tem 80mm" at bounding box center [714, 70] width 100 height 27
click at [705, 70] on span "In tem 80mm" at bounding box center [722, 70] width 63 height 17
click at [731, 71] on span "In tem 80mm" at bounding box center [722, 70] width 63 height 17
click at [690, 85] on div "In biên nhận 80mm In tem 80mm Tân Kim Chi VP Văn phòng Đà Nẵng 46 Nam Trân 1900…" at bounding box center [663, 546] width 1231 height 1011
click at [691, 76] on span "In tem 80mm" at bounding box center [722, 70] width 63 height 17
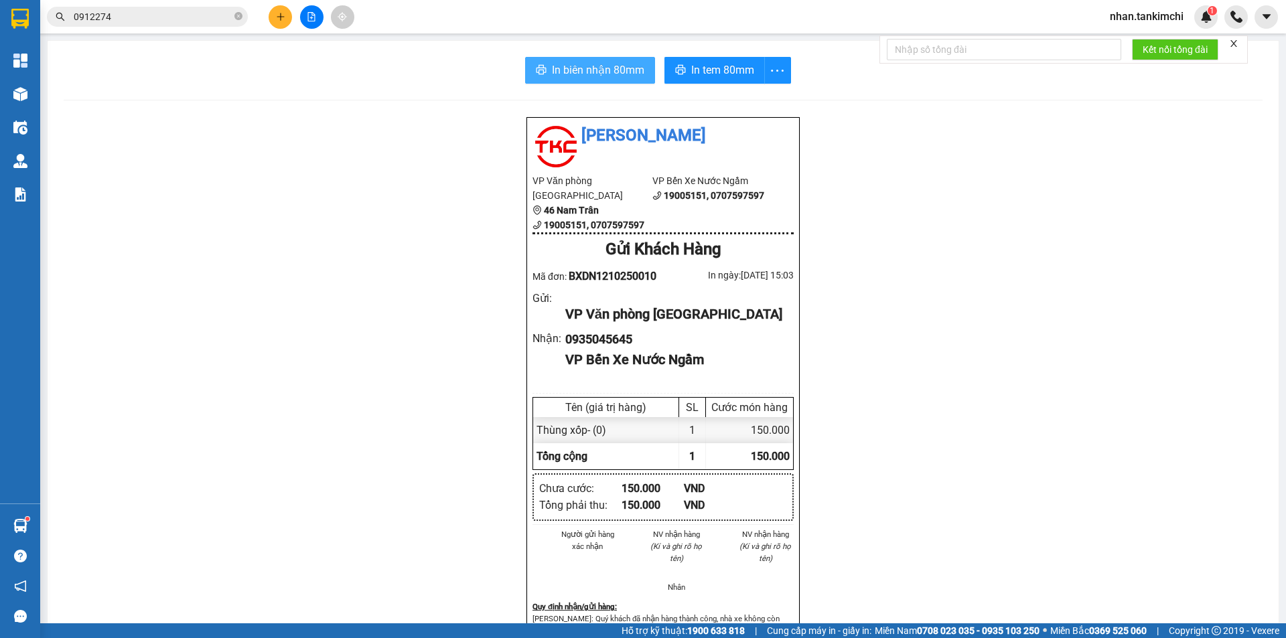
click at [578, 62] on span "In biên nhận 80mm" at bounding box center [598, 70] width 92 height 17
click at [596, 74] on span "In biên nhận 80mm" at bounding box center [598, 70] width 92 height 17
click at [701, 72] on span "In tem 80mm" at bounding box center [722, 70] width 63 height 17
drag, startPoint x: 699, startPoint y: 72, endPoint x: 832, endPoint y: 111, distance: 138.6
click at [698, 72] on span "In tem 80mm" at bounding box center [722, 70] width 63 height 17
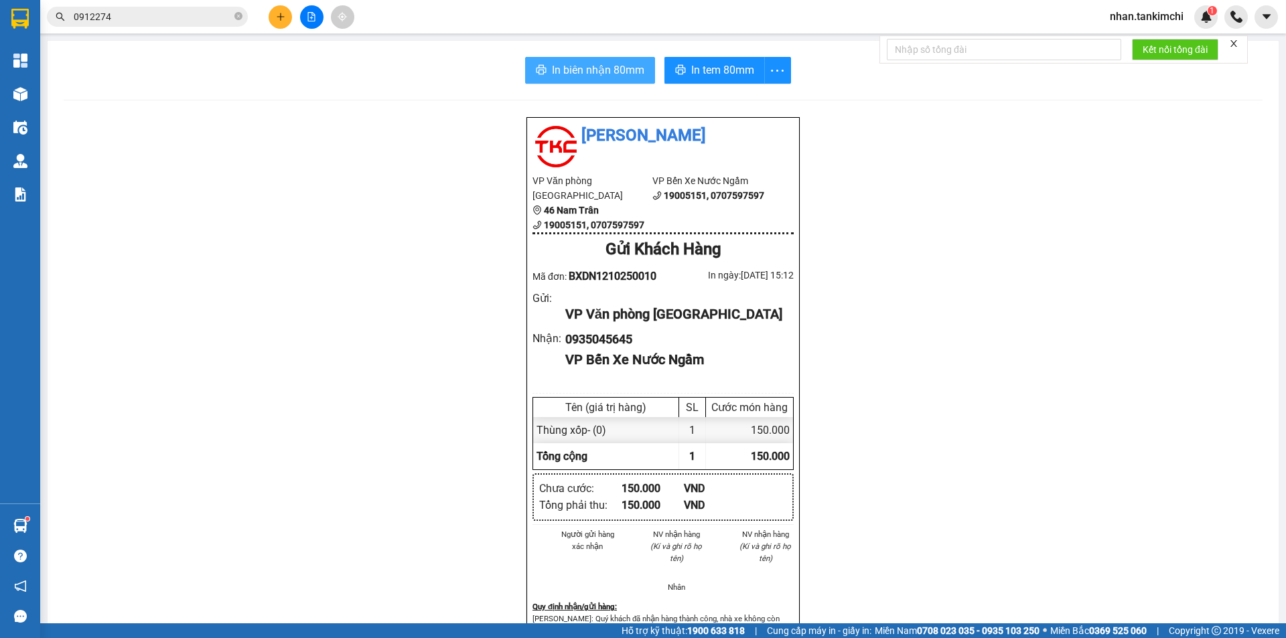
click at [608, 60] on button "In biên nhận 80mm" at bounding box center [590, 70] width 130 height 27
click at [704, 74] on span "In tem 80mm" at bounding box center [722, 70] width 63 height 17
click at [711, 63] on span "In tem 80mm" at bounding box center [722, 70] width 63 height 17
click at [739, 60] on button "In tem 80mm" at bounding box center [714, 70] width 100 height 27
click at [576, 64] on span "In biên nhận 80mm" at bounding box center [598, 70] width 92 height 17
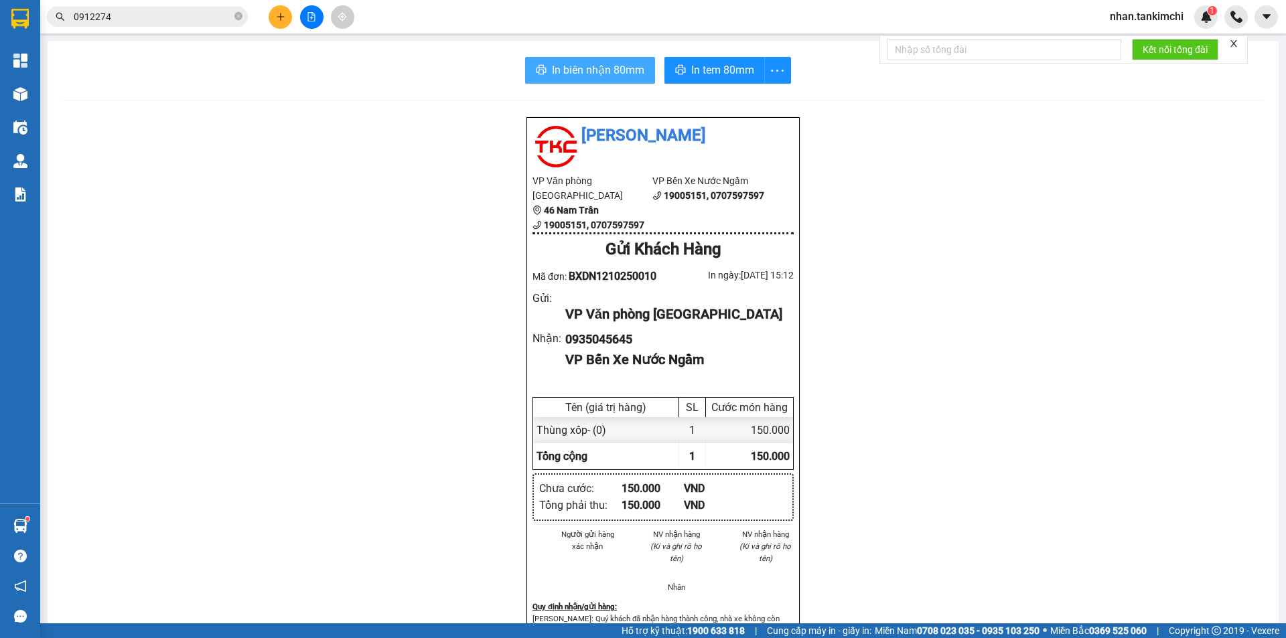
click at [605, 67] on span "In biên nhận 80mm" at bounding box center [598, 70] width 92 height 17
click at [726, 75] on span "In tem 80mm" at bounding box center [722, 70] width 63 height 17
click at [614, 70] on span "In biên nhận 80mm" at bounding box center [598, 70] width 92 height 17
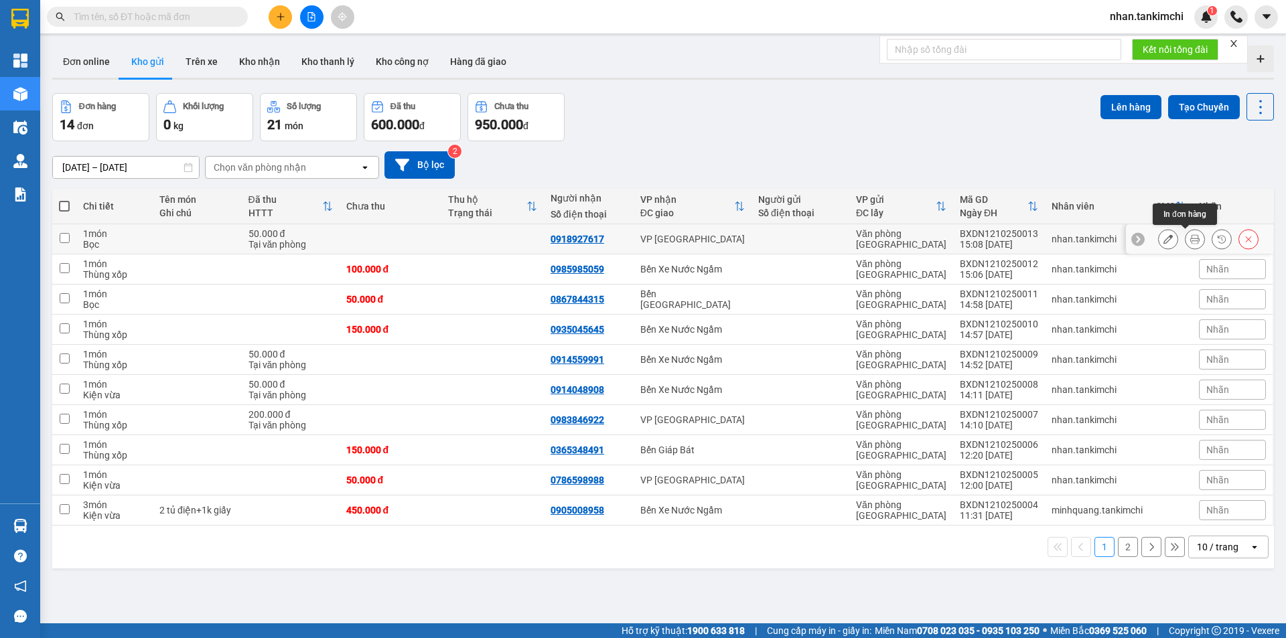
drag, startPoint x: 1188, startPoint y: 234, endPoint x: 1176, endPoint y: 234, distance: 11.4
click at [1190, 234] on icon at bounding box center [1194, 238] width 9 height 9
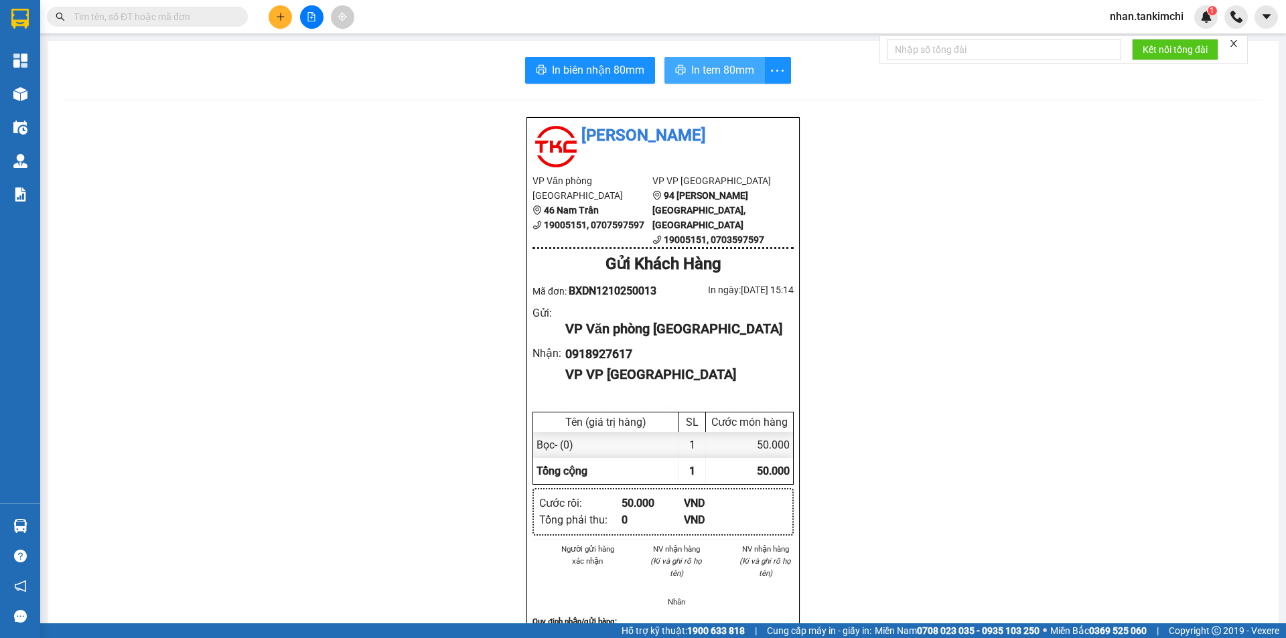
click at [733, 72] on span "In tem 80mm" at bounding box center [722, 70] width 63 height 17
click at [581, 68] on span "In biên nhận 80mm" at bounding box center [598, 70] width 92 height 17
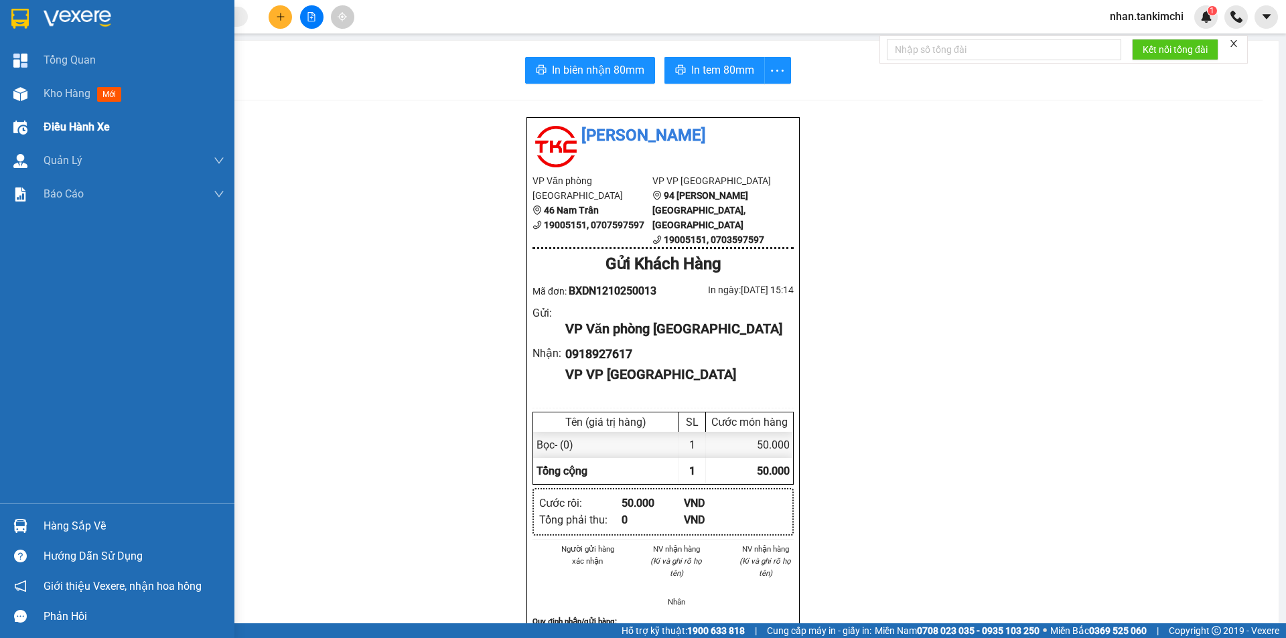
click at [44, 111] on div "Điều hành xe" at bounding box center [134, 127] width 181 height 33
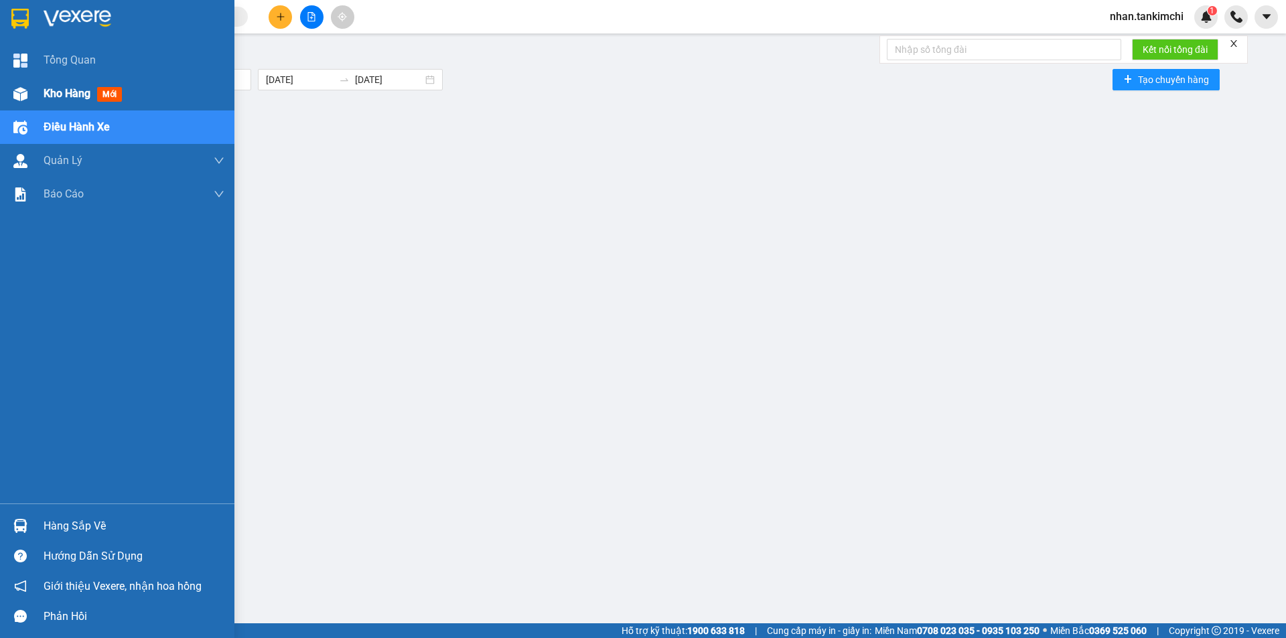
click at [76, 106] on div "Kho hàng mới" at bounding box center [134, 93] width 181 height 33
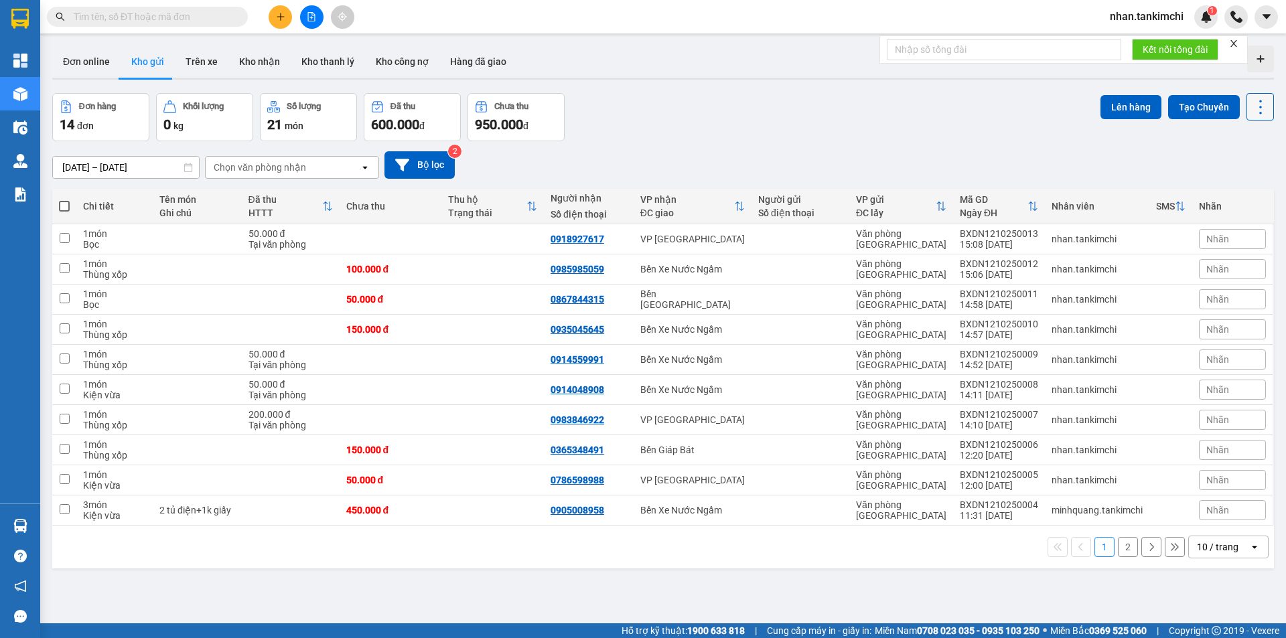
click at [1246, 119] on button at bounding box center [1259, 106] width 27 height 27
click at [1234, 188] on span "Làm mới" at bounding box center [1231, 191] width 37 height 13
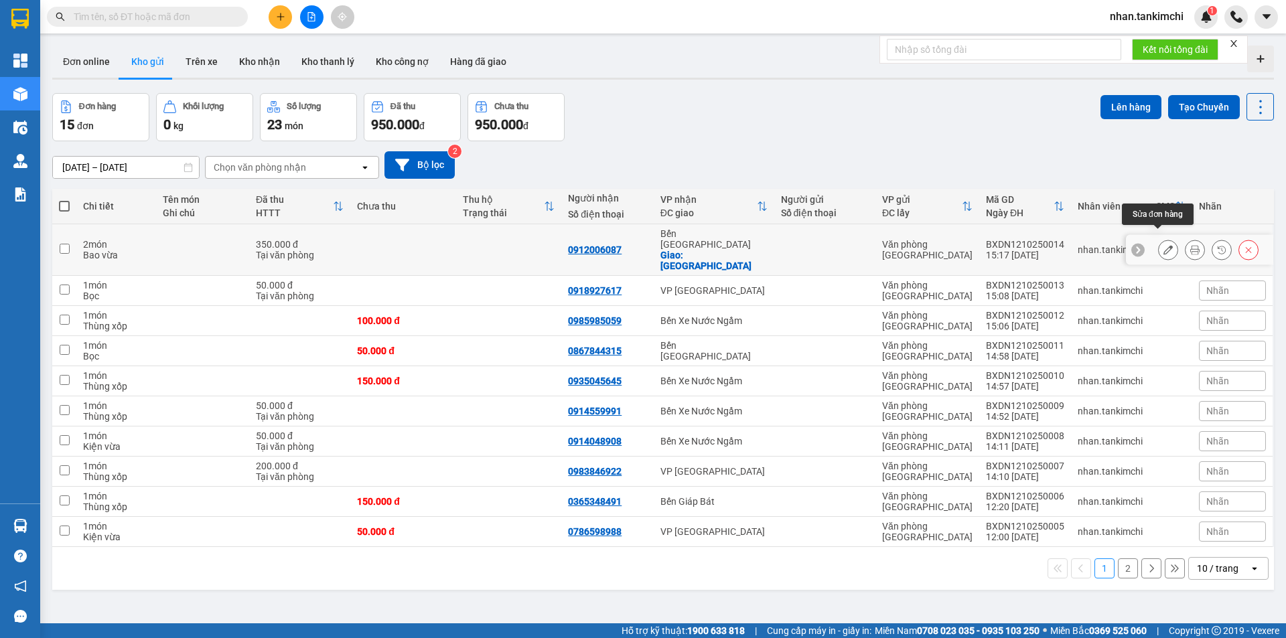
click at [1190, 245] on icon at bounding box center [1194, 249] width 9 height 9
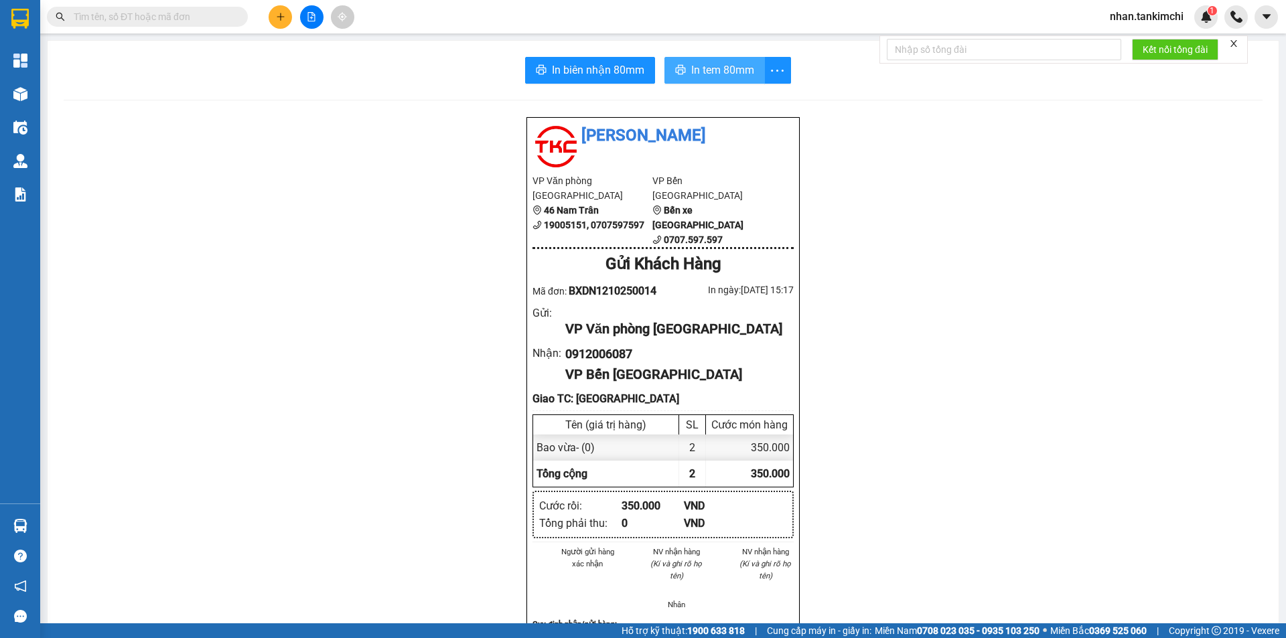
click at [703, 66] on span "In tem 80mm" at bounding box center [722, 70] width 63 height 17
click at [553, 60] on button "In biên nhận 80mm" at bounding box center [590, 70] width 130 height 27
click at [163, 27] on div "Kết quả tìm kiếm ( 0 ) Bộ lọc Gửi 3 ngày gần nhất No Data" at bounding box center [130, 16] width 261 height 23
click at [165, 19] on input "text" at bounding box center [153, 16] width 158 height 15
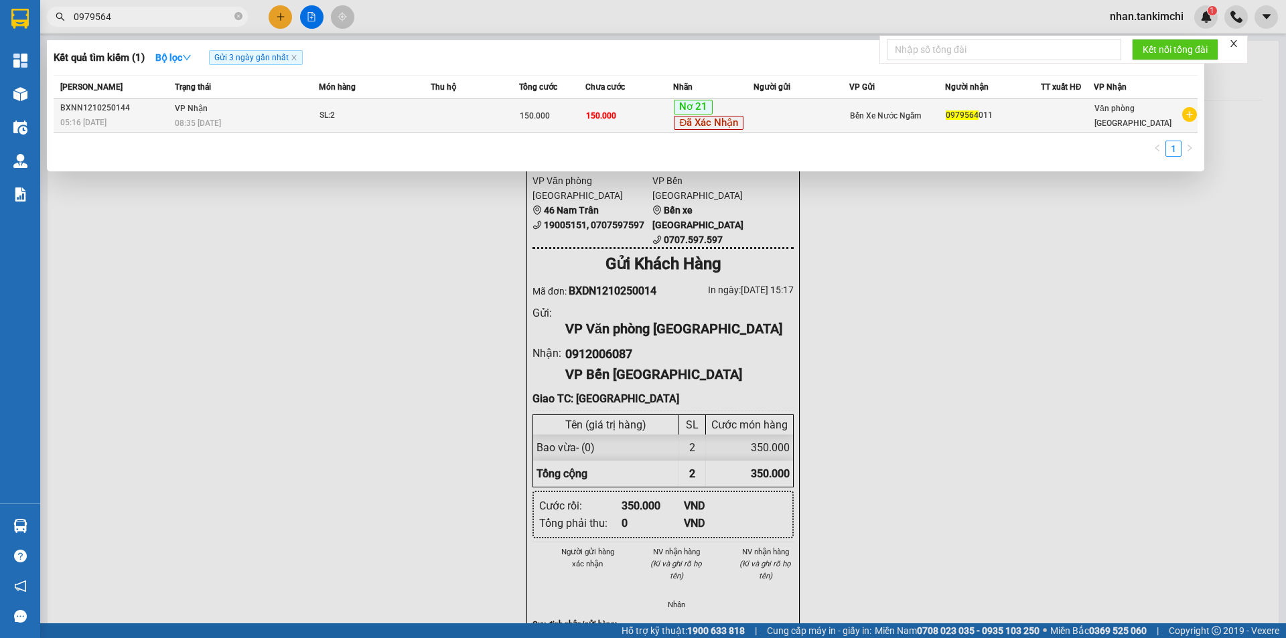
type input "0979564"
click at [1052, 113] on div at bounding box center [1068, 116] width 52 height 14
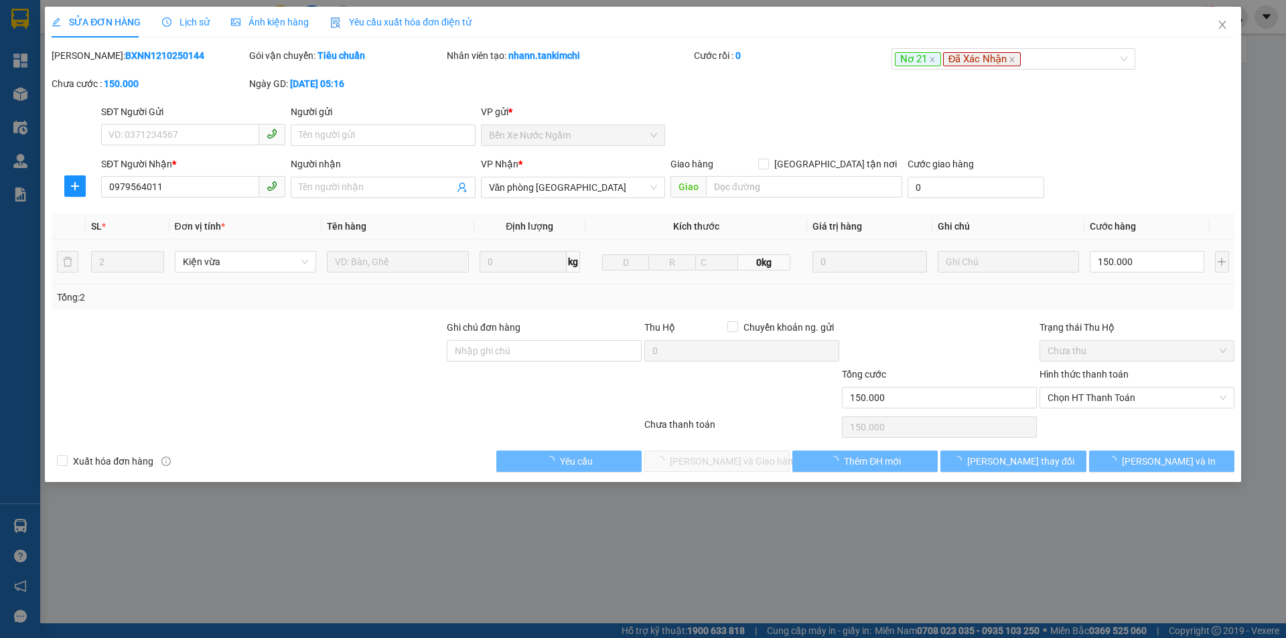
type input "0979564011"
type input "150.000"
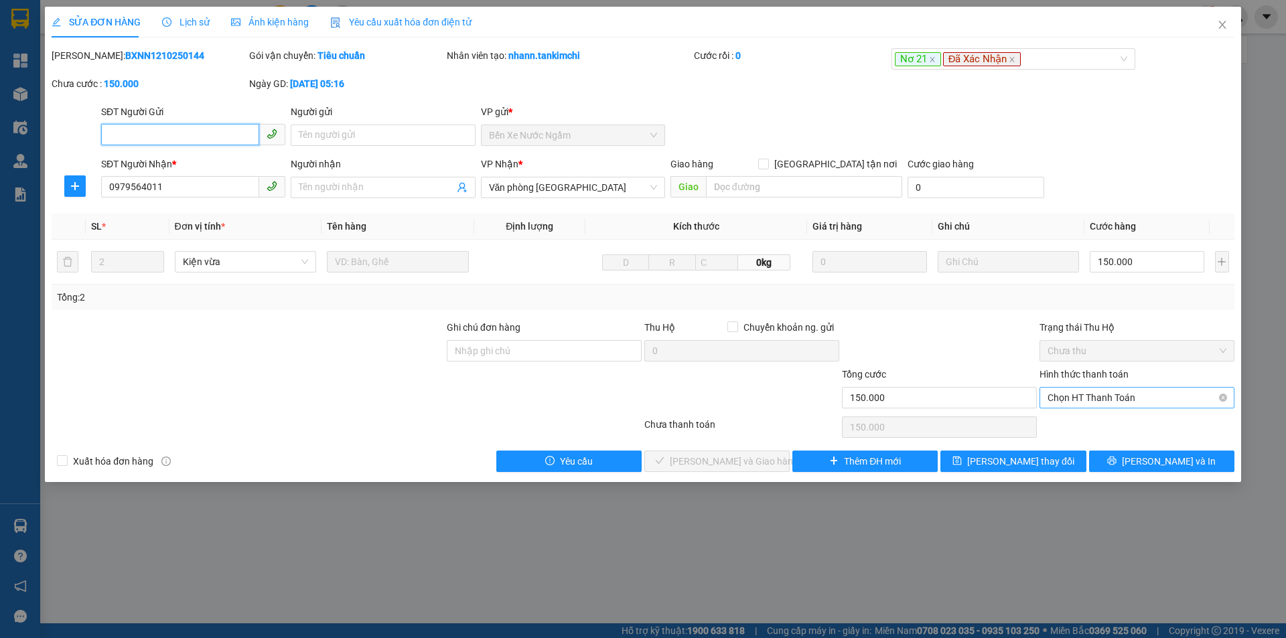
click at [1151, 403] on span "Chọn HT Thanh Toán" at bounding box center [1137, 398] width 179 height 20
click at [1150, 401] on span "Chọn HT Thanh Toán" at bounding box center [1137, 398] width 179 height 20
click at [1115, 422] on div "Tại văn phòng" at bounding box center [1137, 424] width 179 height 15
type input "0"
click at [745, 452] on button "[PERSON_NAME] và Giao hàng" at bounding box center [716, 461] width 145 height 21
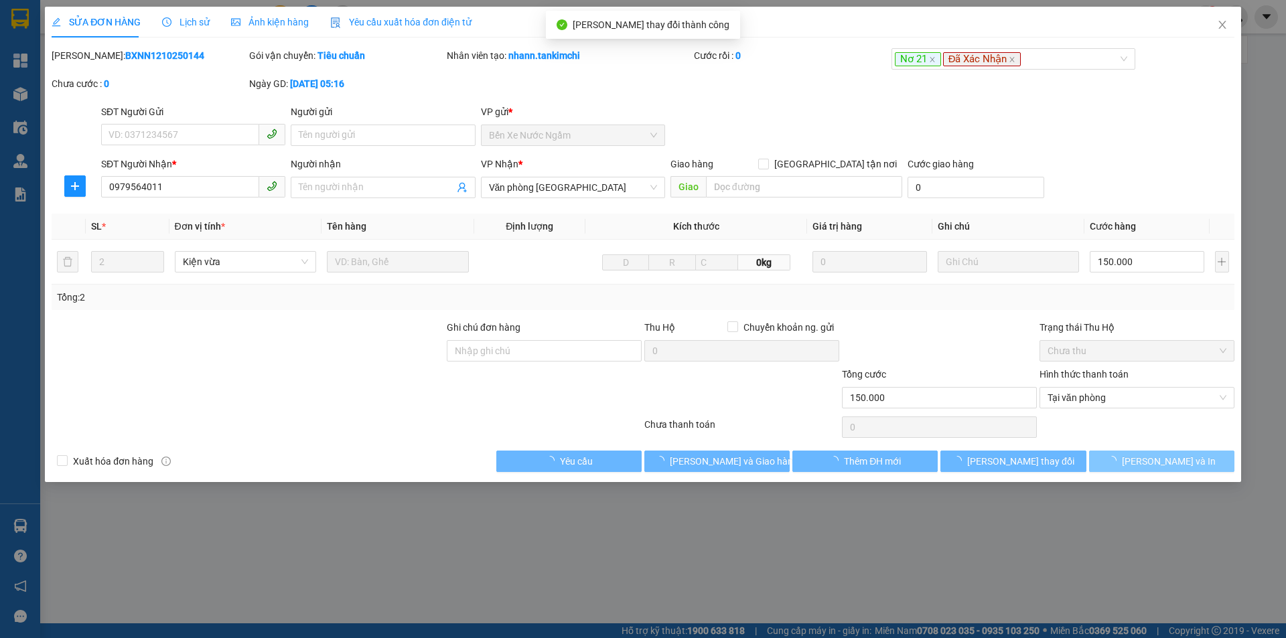
click at [1175, 460] on span "[PERSON_NAME] và In" at bounding box center [1169, 461] width 94 height 15
click at [1180, 460] on span "[PERSON_NAME] và In" at bounding box center [1169, 461] width 94 height 15
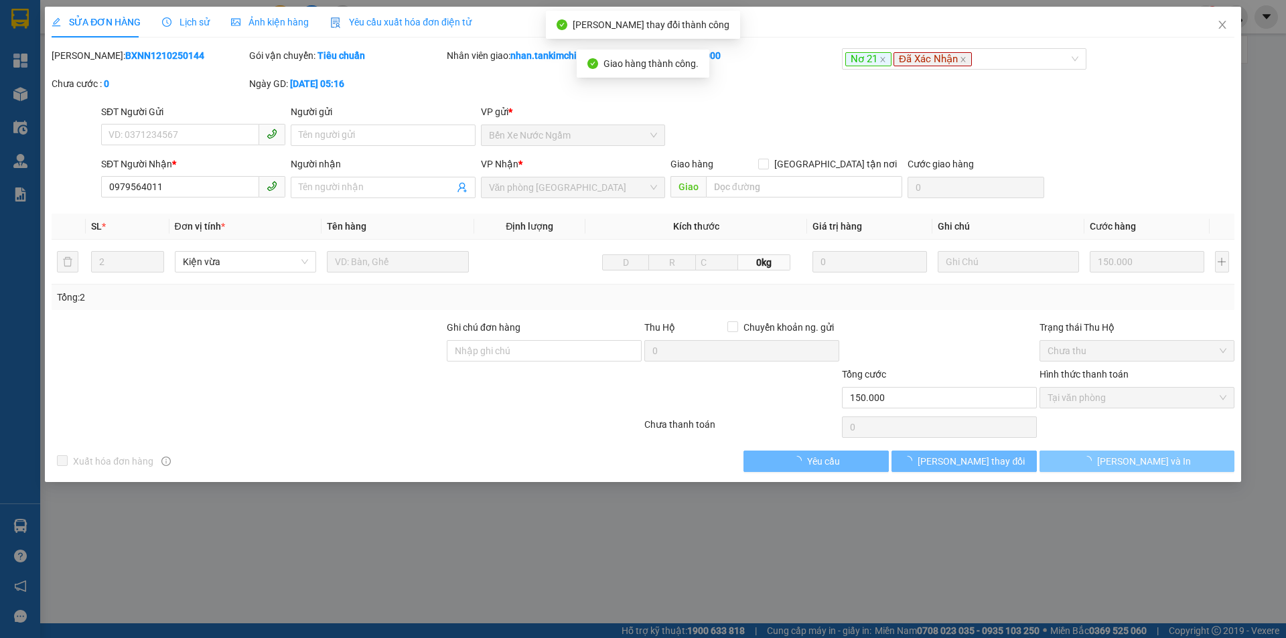
drag, startPoint x: 1180, startPoint y: 460, endPoint x: 1133, endPoint y: 450, distance: 47.3
click at [1133, 451] on button "[PERSON_NAME] và In" at bounding box center [1137, 461] width 195 height 21
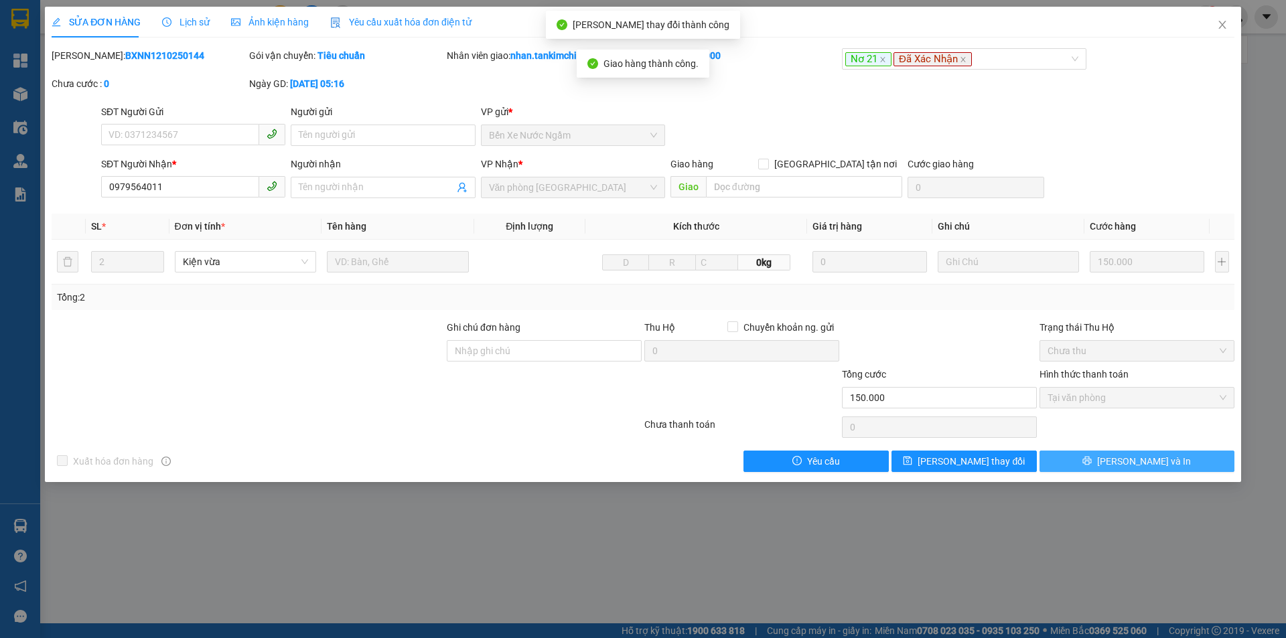
click at [1133, 455] on span "[PERSON_NAME] và In" at bounding box center [1144, 461] width 94 height 15
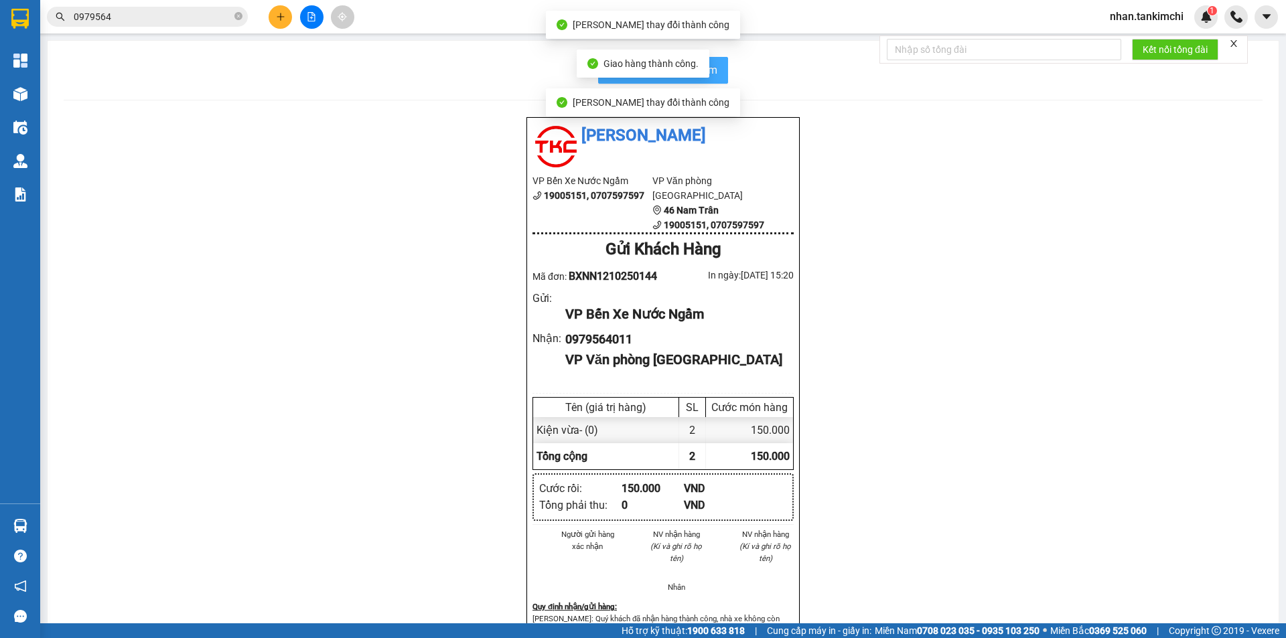
click at [717, 69] on button "In biên nhận 80mm" at bounding box center [663, 70] width 130 height 27
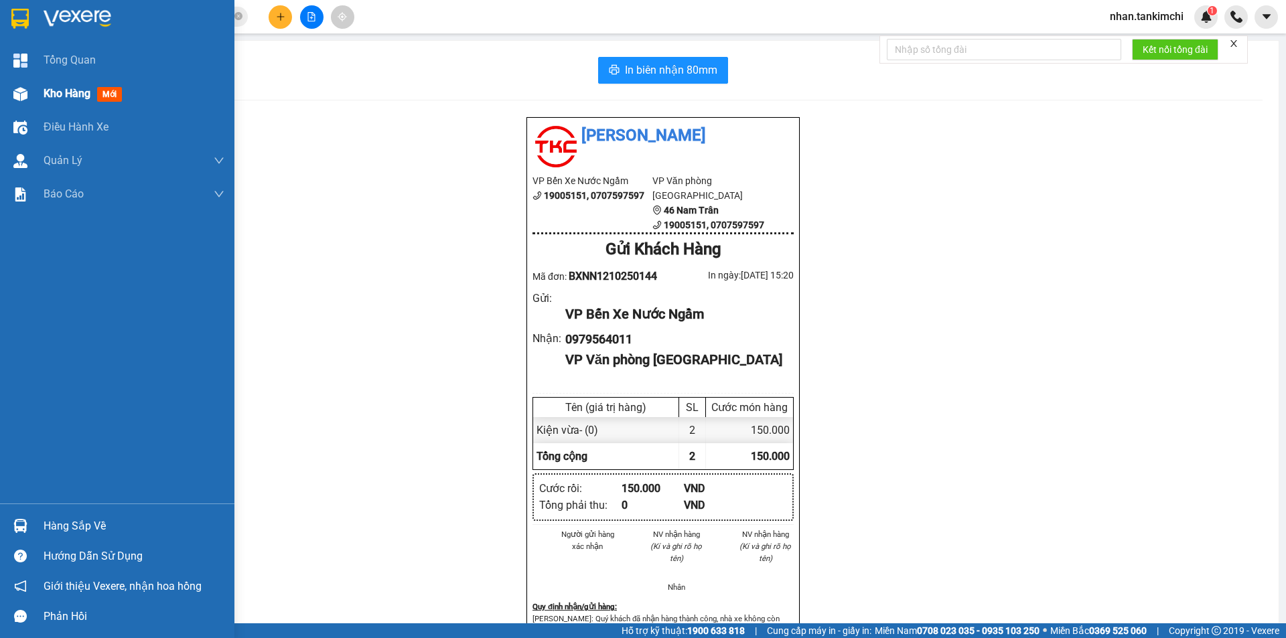
click at [73, 83] on div "Kho hàng mới" at bounding box center [134, 93] width 181 height 33
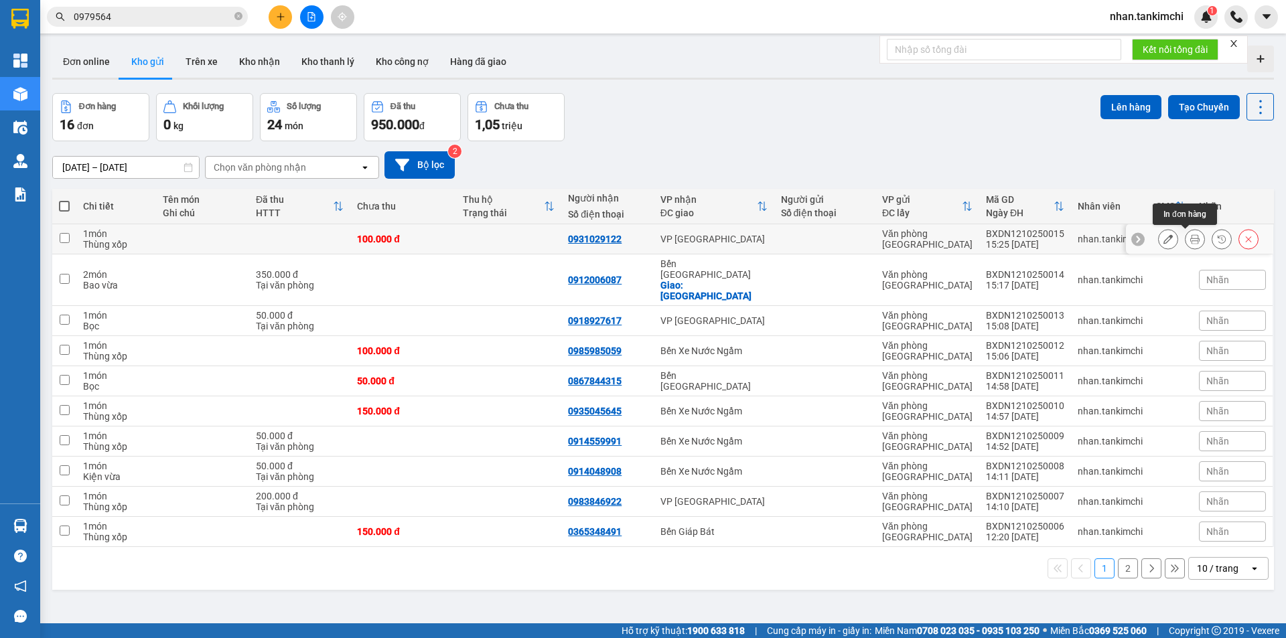
click at [1190, 236] on icon at bounding box center [1194, 238] width 9 height 9
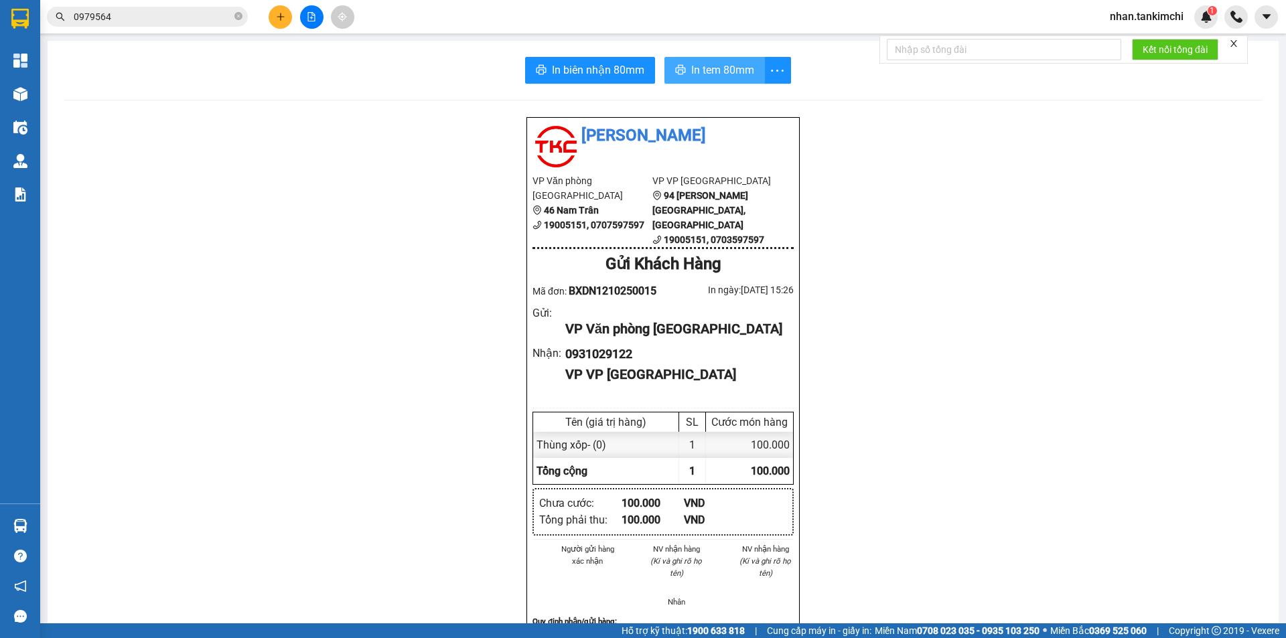
click at [691, 74] on span "In tem 80mm" at bounding box center [722, 70] width 63 height 17
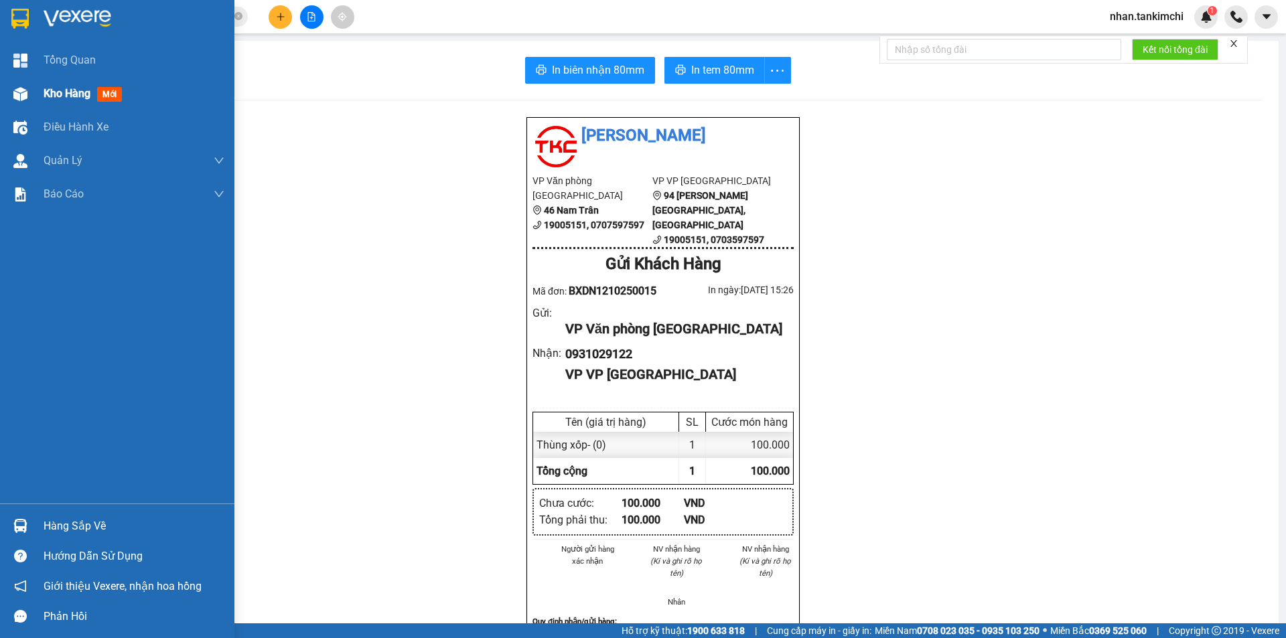
click at [76, 96] on span "Kho hàng" at bounding box center [67, 93] width 47 height 13
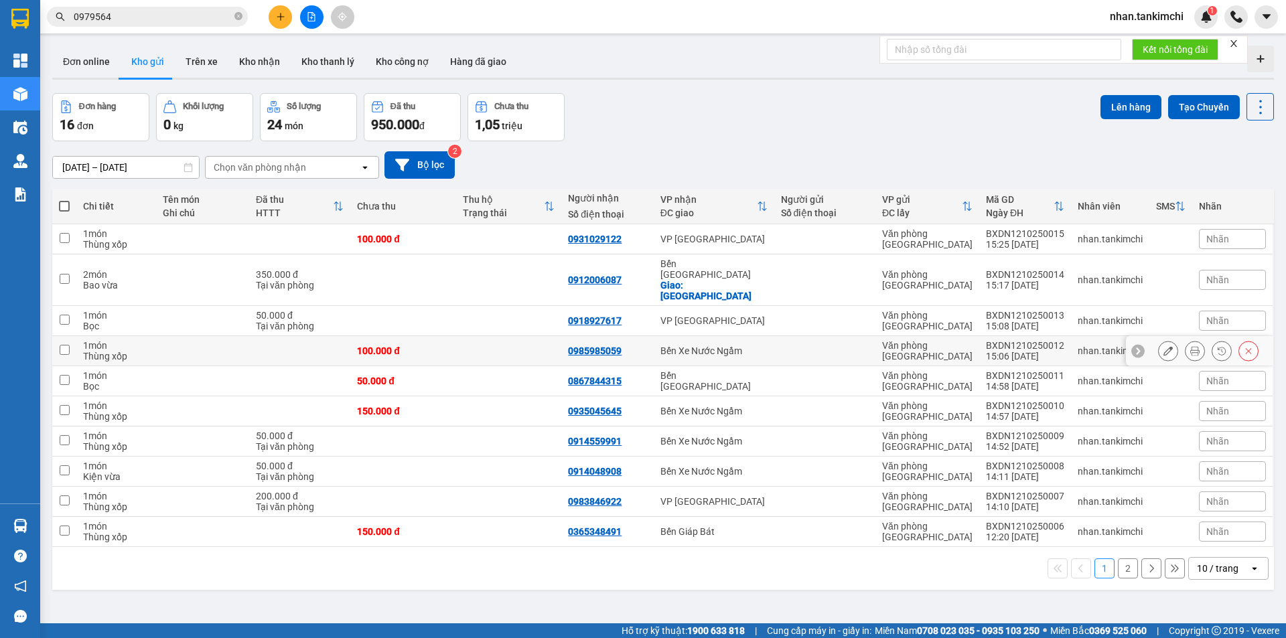
click at [1194, 340] on button at bounding box center [1195, 351] width 19 height 23
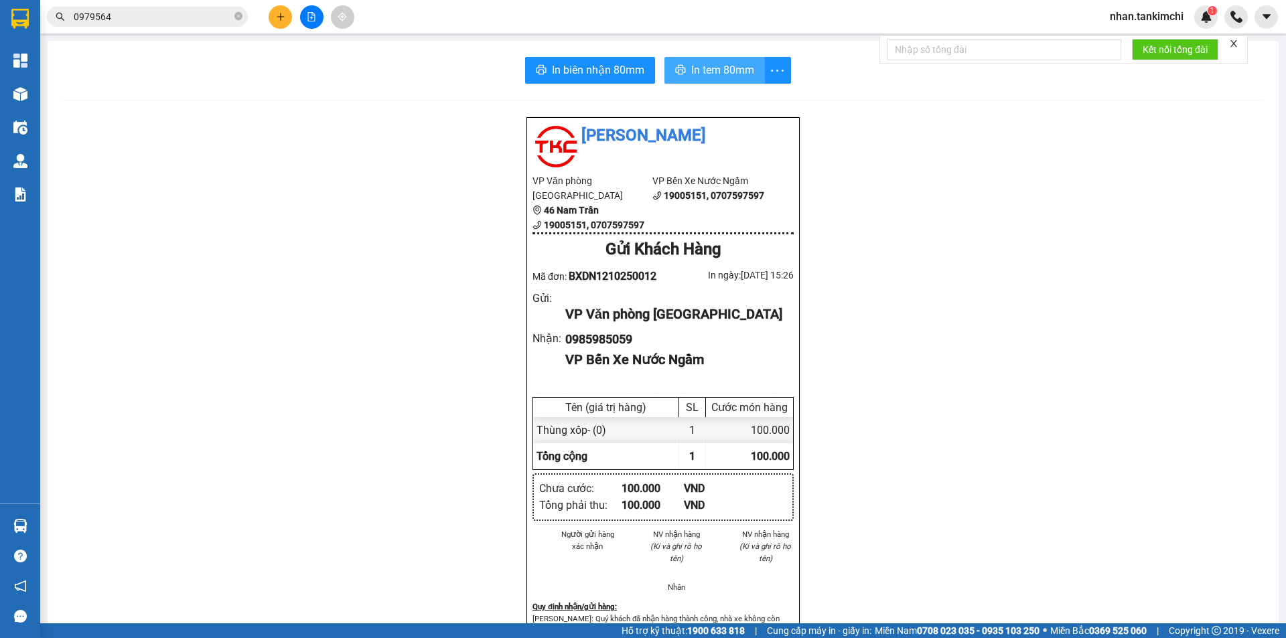
click at [699, 74] on span "In tem 80mm" at bounding box center [722, 70] width 63 height 17
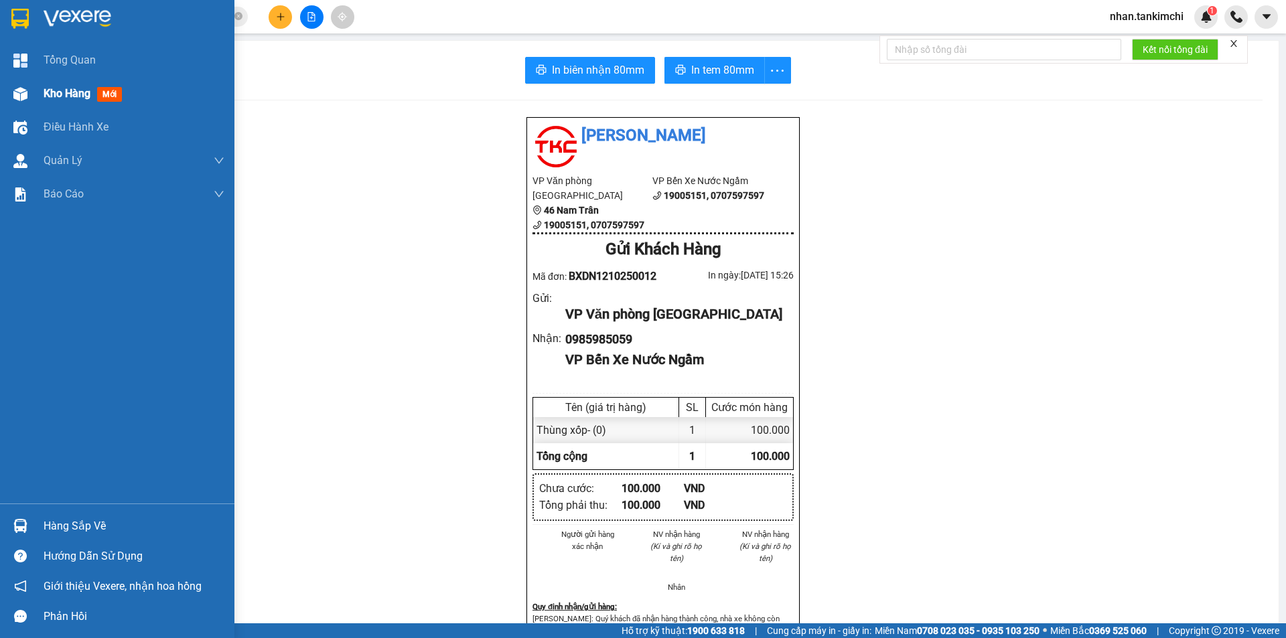
click at [54, 100] on div "Kho hàng mới" at bounding box center [86, 93] width 84 height 17
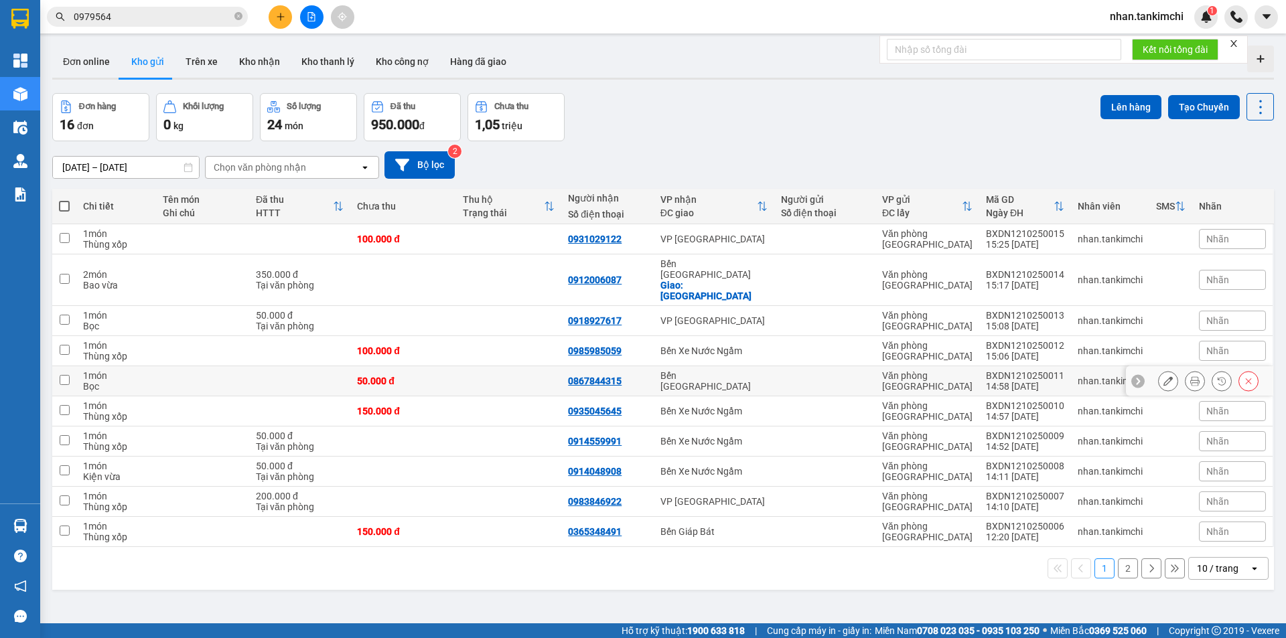
click at [1190, 376] on icon at bounding box center [1194, 380] width 9 height 9
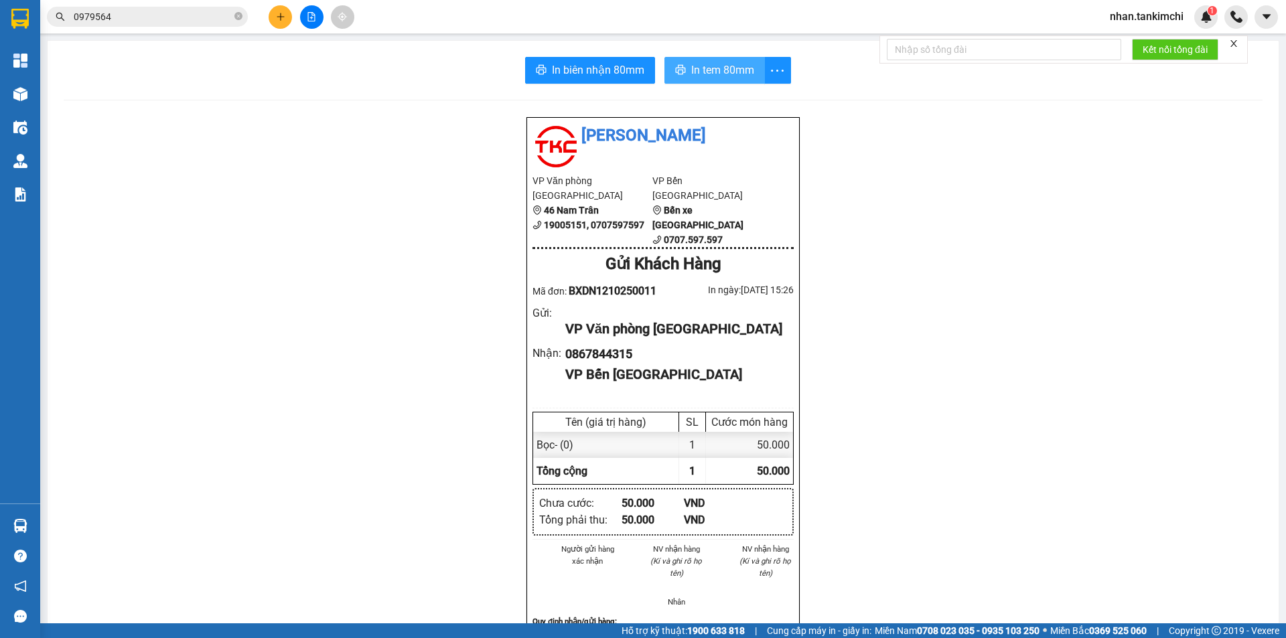
click at [665, 66] on button "In tem 80mm" at bounding box center [714, 70] width 100 height 27
click at [136, 15] on input "0979564" at bounding box center [153, 16] width 158 height 15
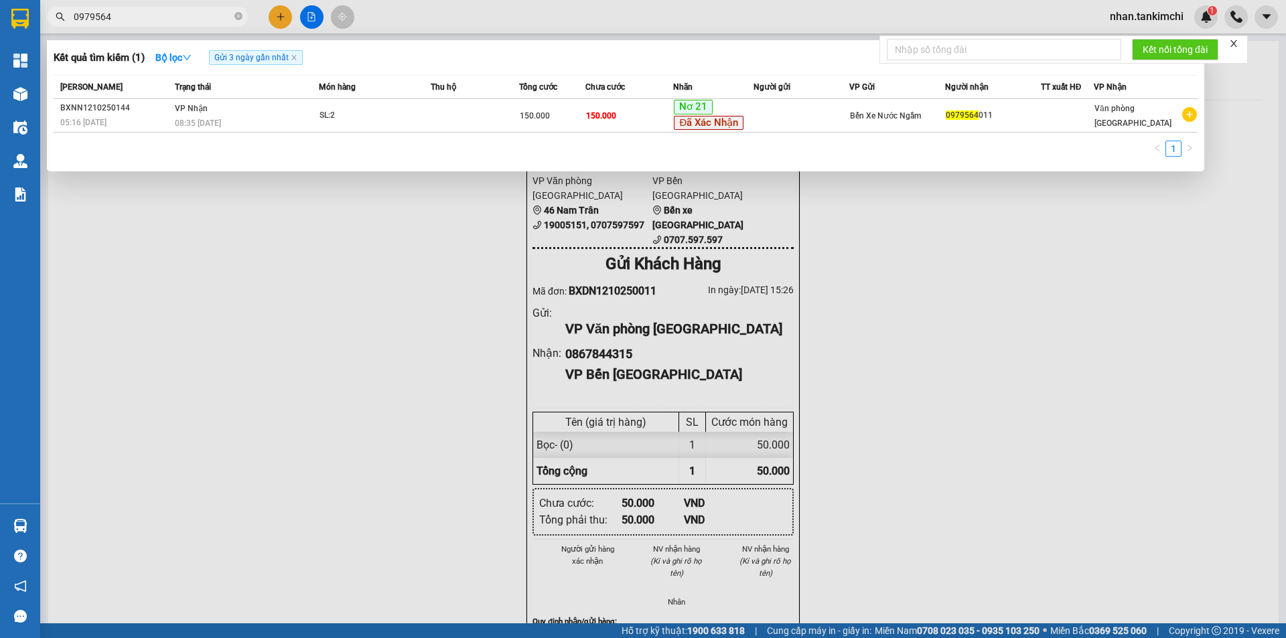
click at [155, 22] on input "0979564" at bounding box center [153, 16] width 158 height 15
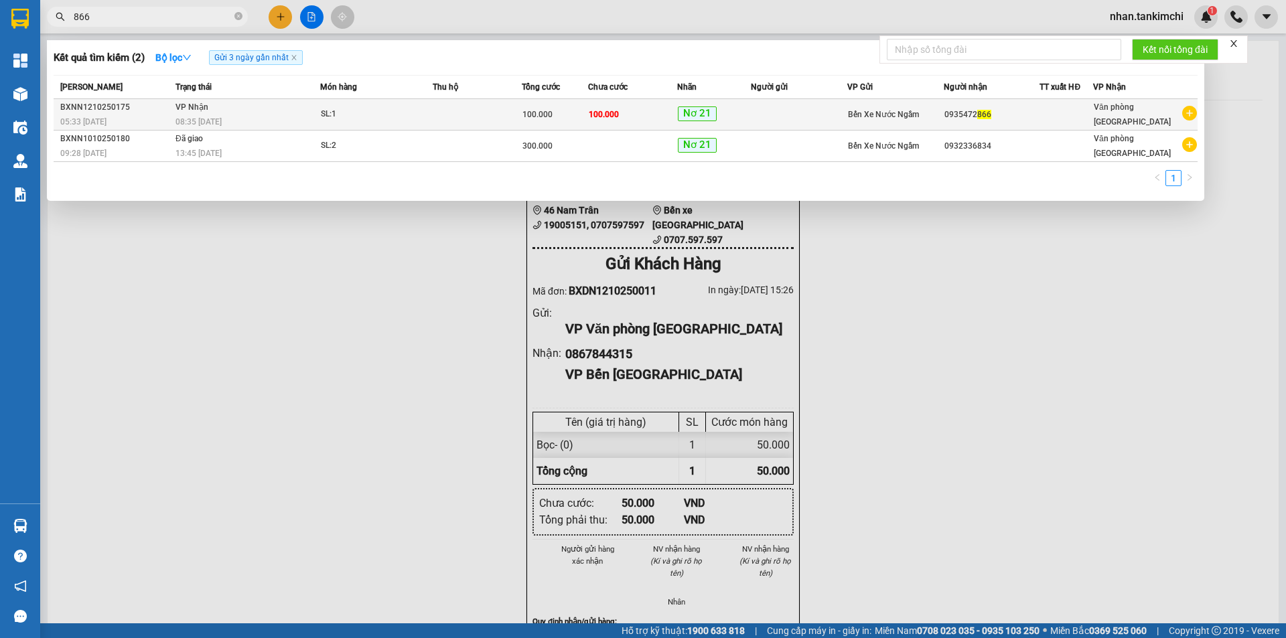
type input "866"
click at [634, 118] on td "100.000" at bounding box center [632, 114] width 89 height 31
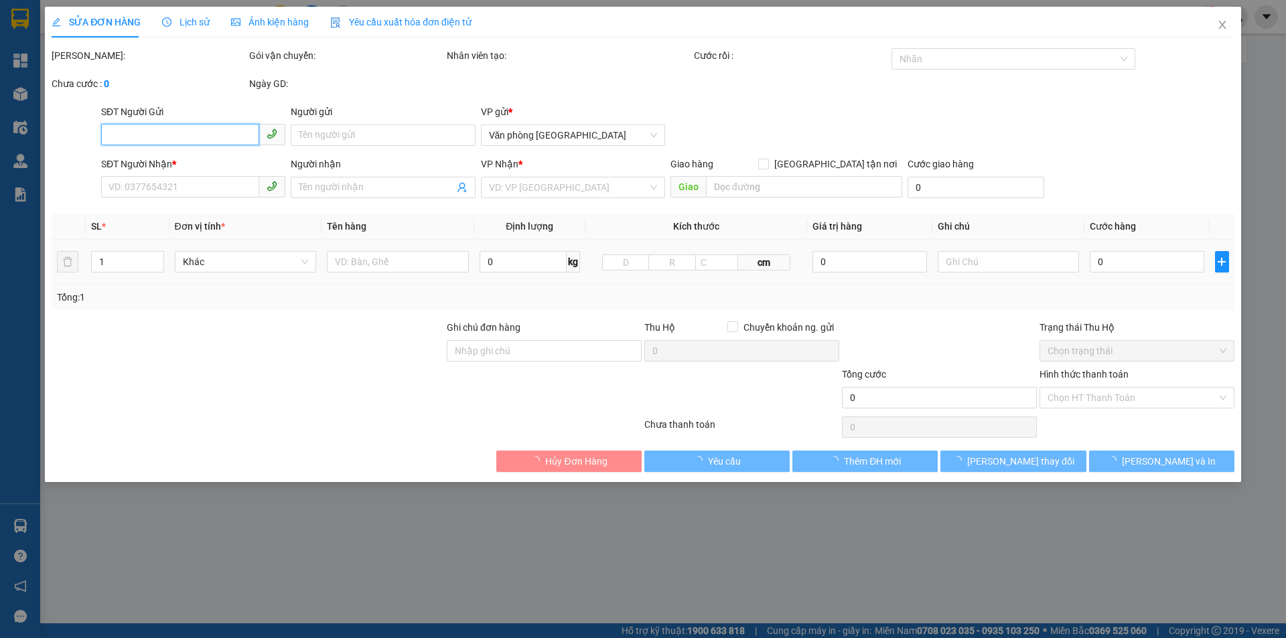
type input "0935472866"
type input "100.000"
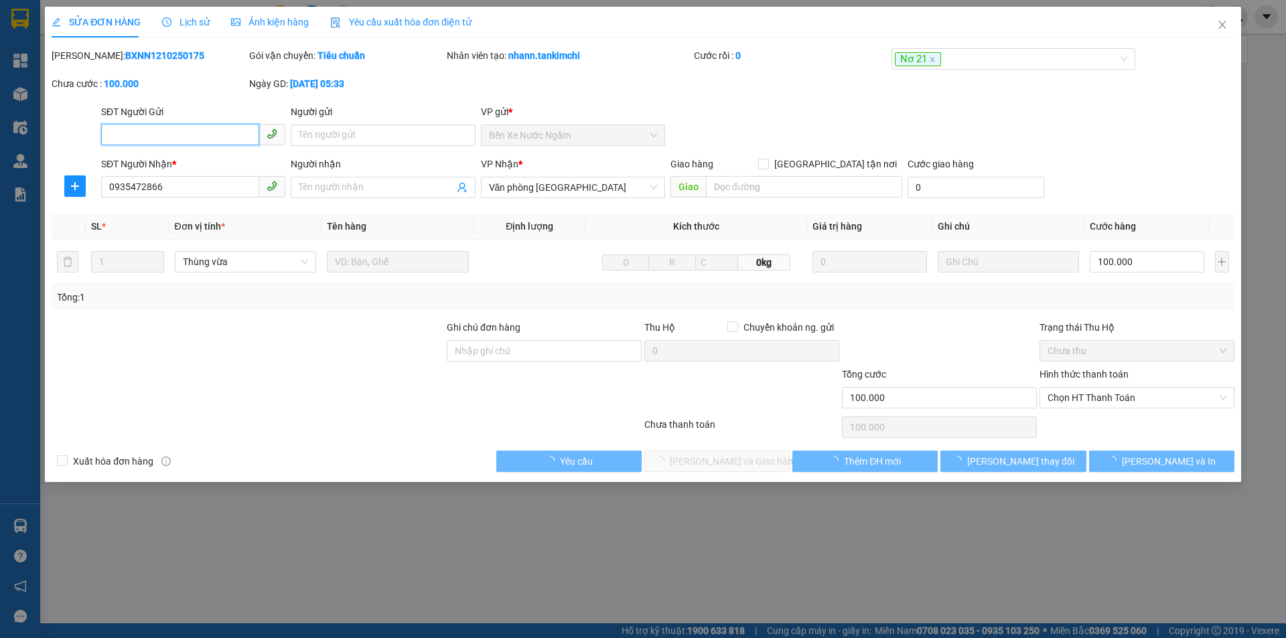
click at [1107, 402] on span "Chọn HT Thanh Toán" at bounding box center [1137, 398] width 179 height 20
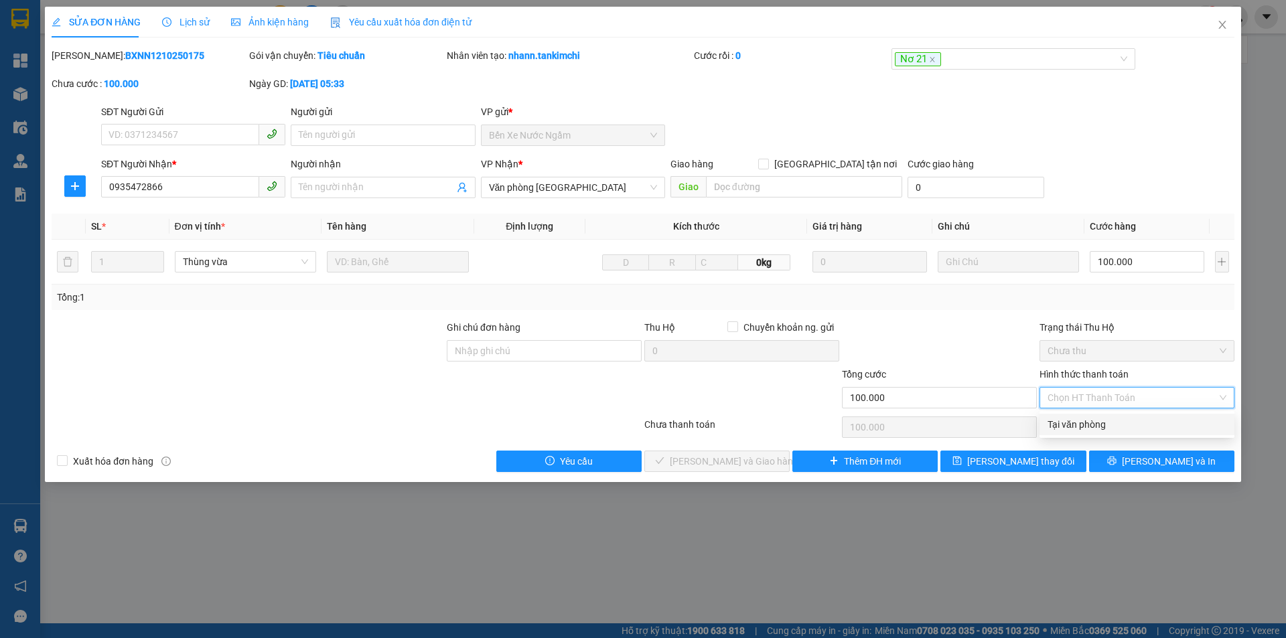
click at [1102, 445] on div "Total Paid Fee 0 Total UnPaid Fee 100.000 Cash Collection Total Fee Mã ĐH: BXNN…" at bounding box center [643, 260] width 1183 height 424
click at [1103, 395] on span "Chọn HT Thanh Toán" at bounding box center [1137, 398] width 179 height 20
click at [1078, 421] on div "Tại văn phòng" at bounding box center [1137, 424] width 179 height 15
type input "0"
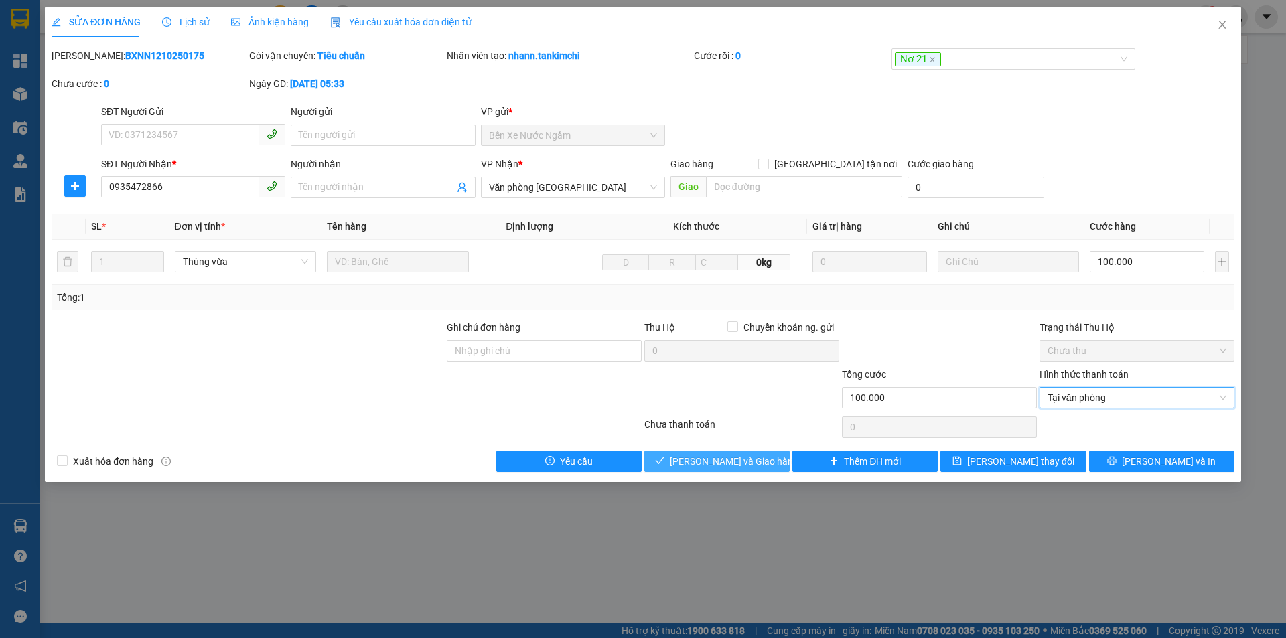
click at [745, 460] on span "[PERSON_NAME] và Giao hàng" at bounding box center [734, 461] width 129 height 15
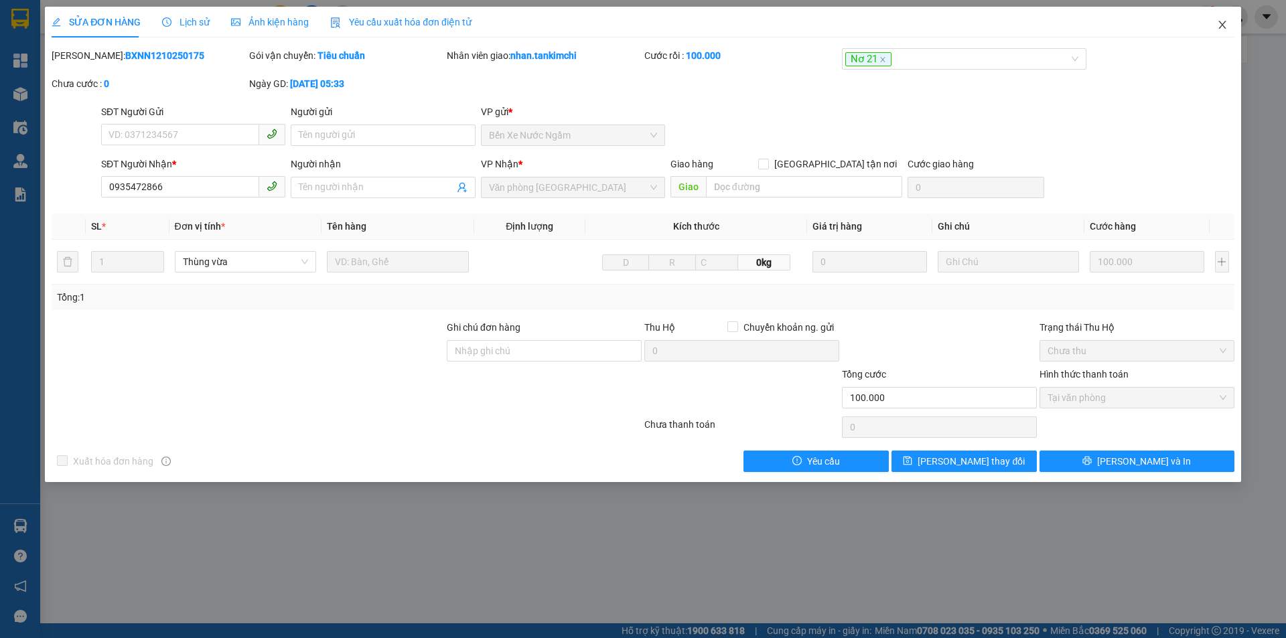
click at [1226, 22] on icon "close" at bounding box center [1222, 24] width 11 height 11
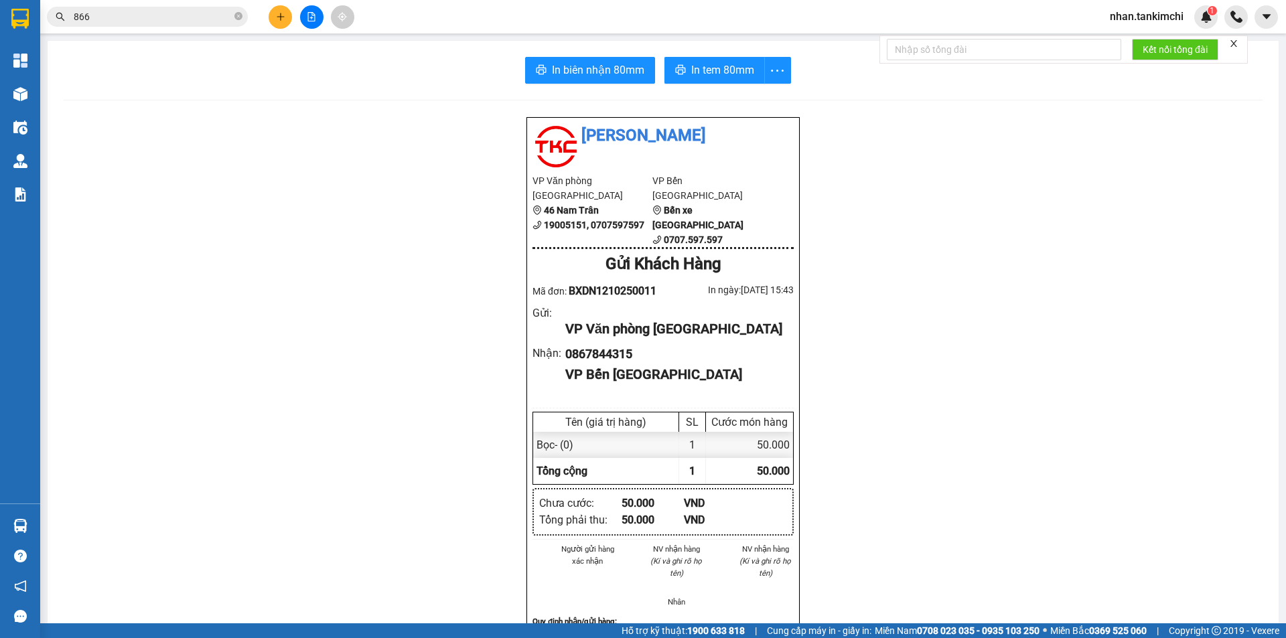
click at [161, 17] on input "866" at bounding box center [153, 16] width 158 height 15
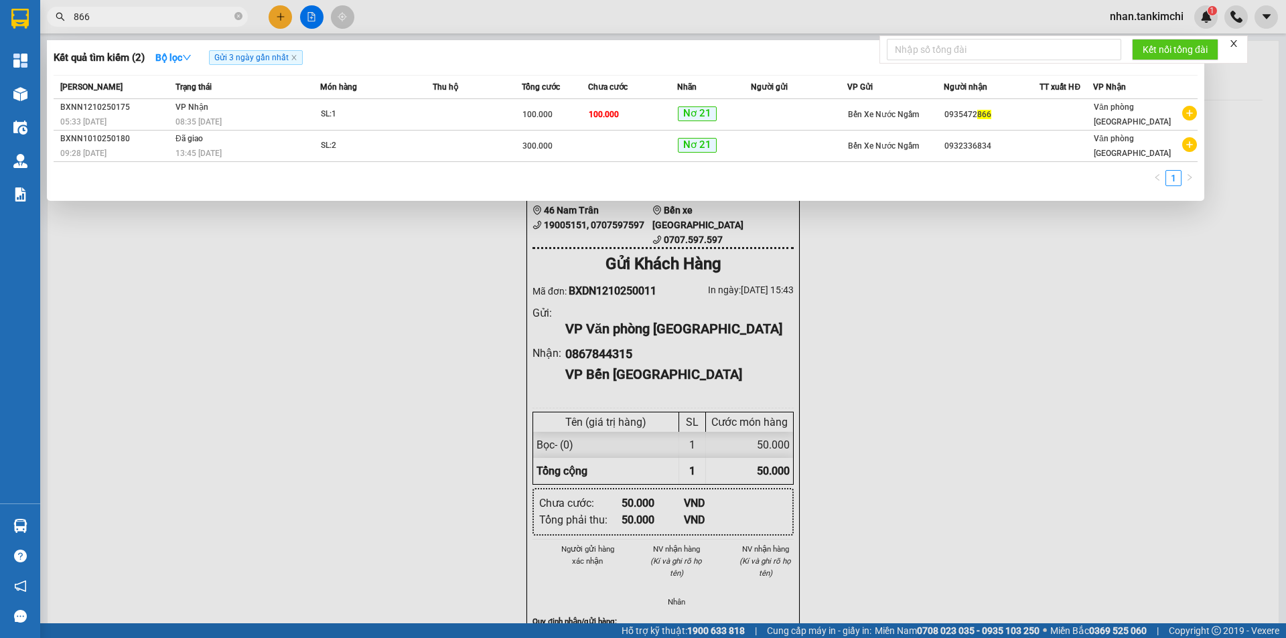
click at [161, 17] on input "866" at bounding box center [153, 16] width 158 height 15
click at [729, 121] on div "Nơ 21" at bounding box center [714, 114] width 73 height 16
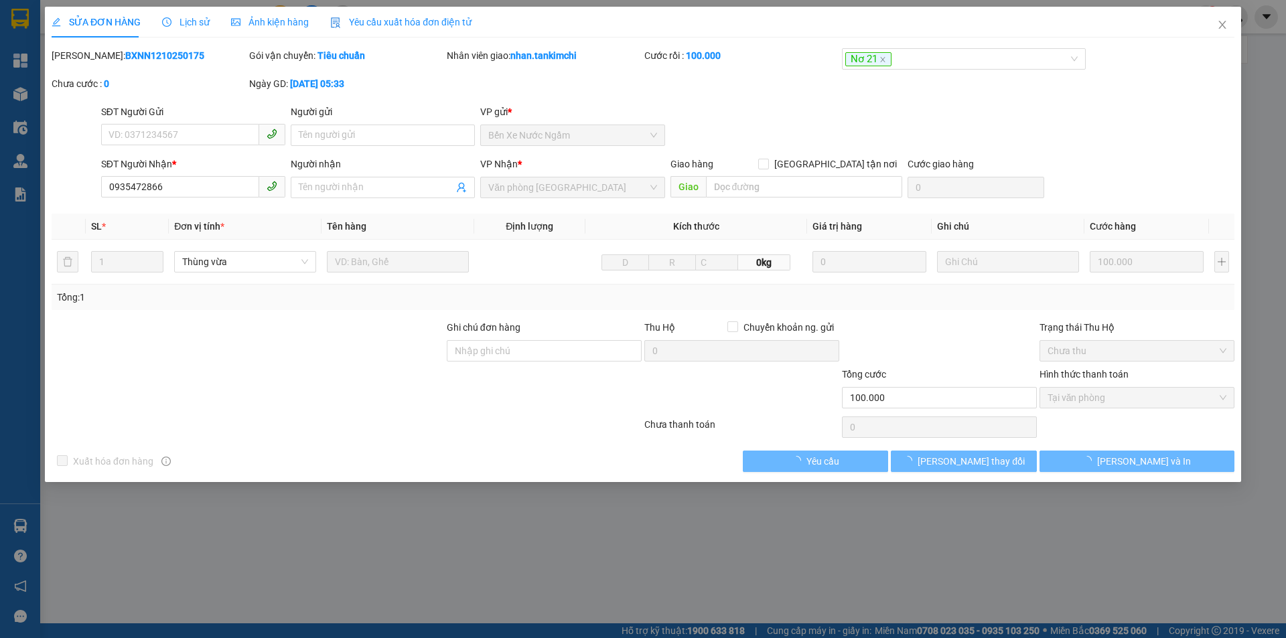
type input "0935472866"
type input "100.000"
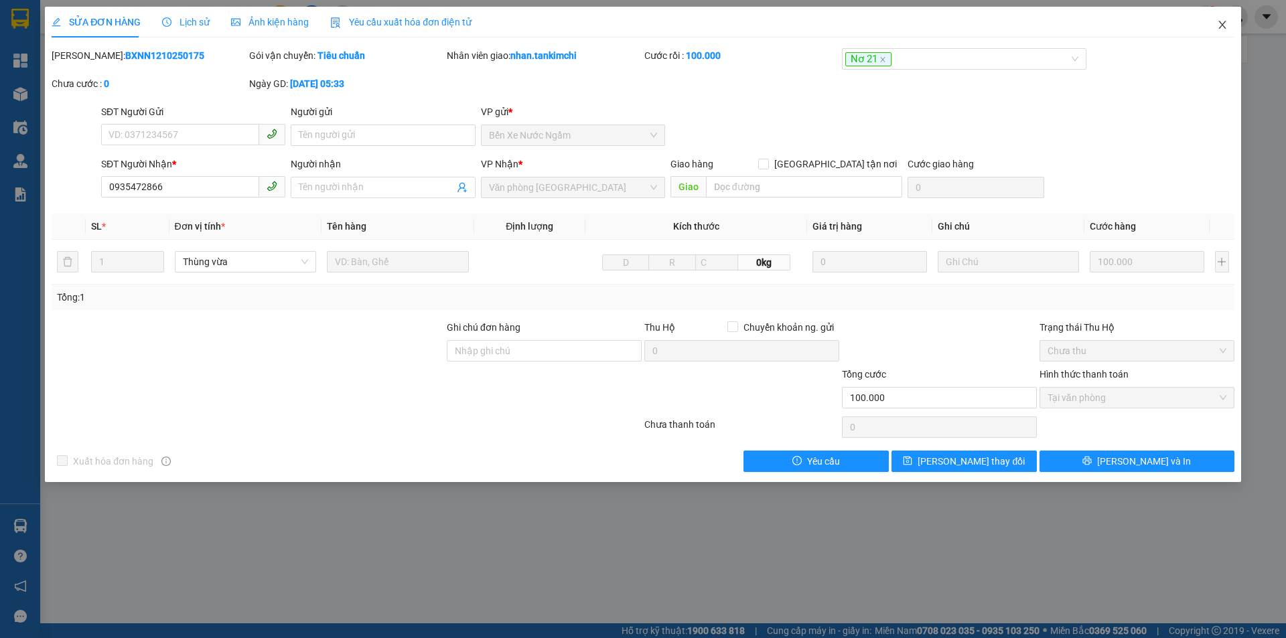
click at [1224, 31] on span "Close" at bounding box center [1223, 26] width 38 height 38
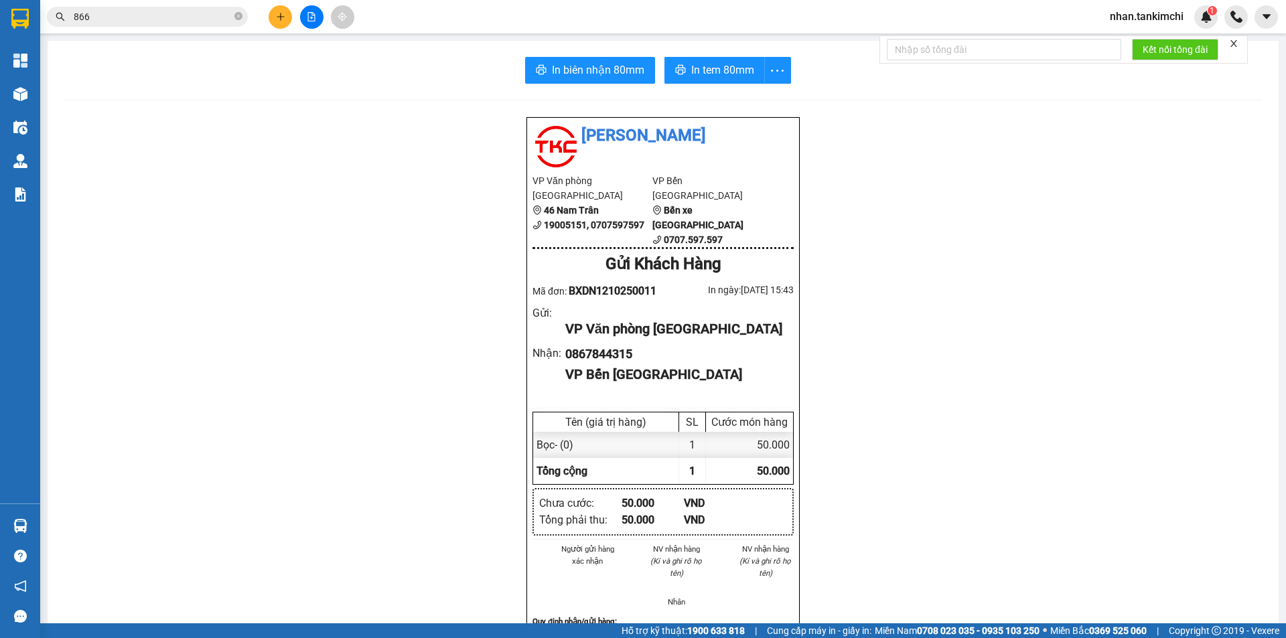
click at [137, 22] on input "866" at bounding box center [153, 16] width 158 height 15
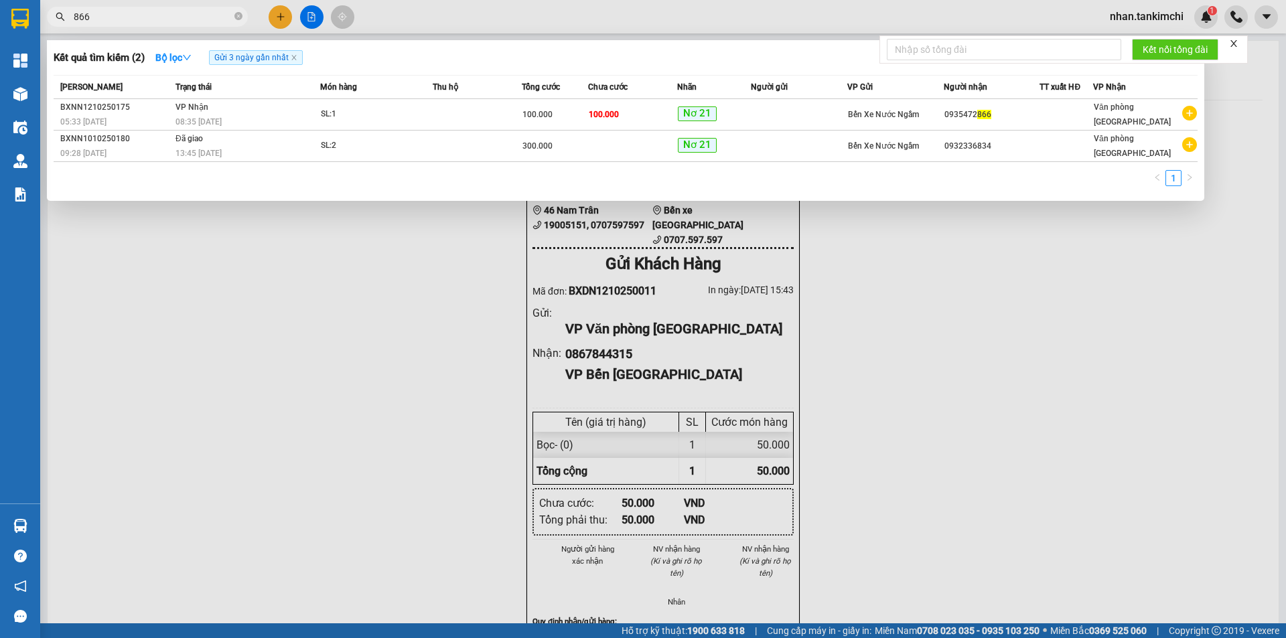
click at [137, 22] on input "866" at bounding box center [153, 16] width 158 height 15
type input "8"
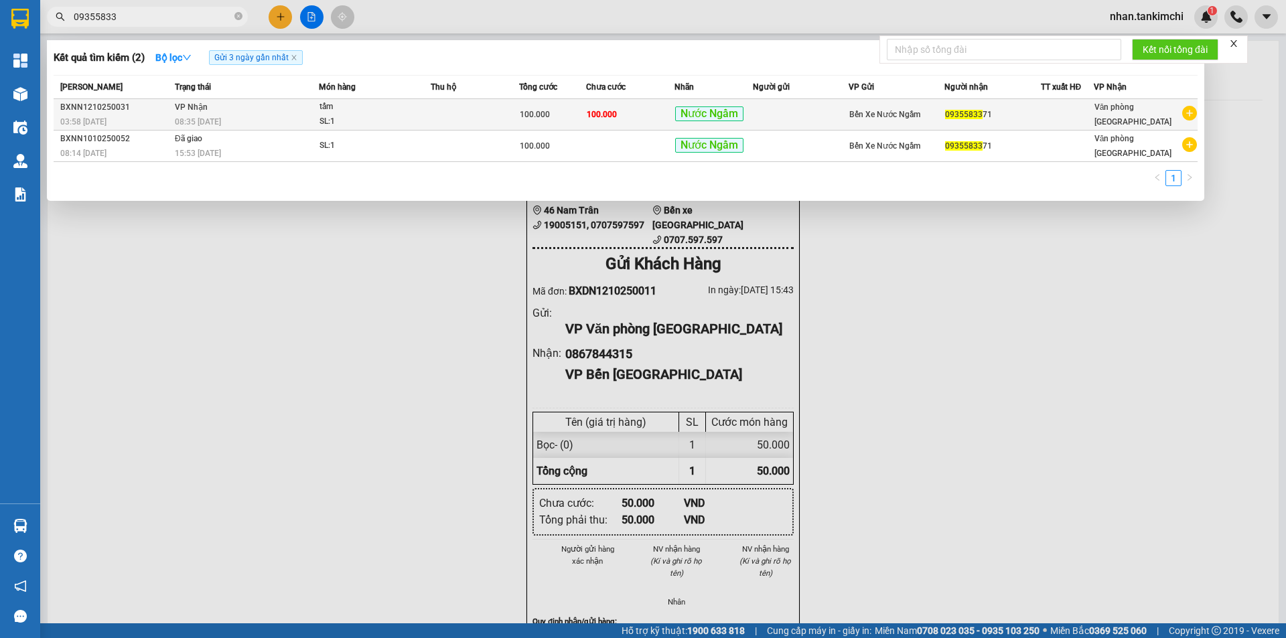
type input "09355833"
click at [1007, 115] on div "09355833 71" at bounding box center [992, 115] width 94 height 14
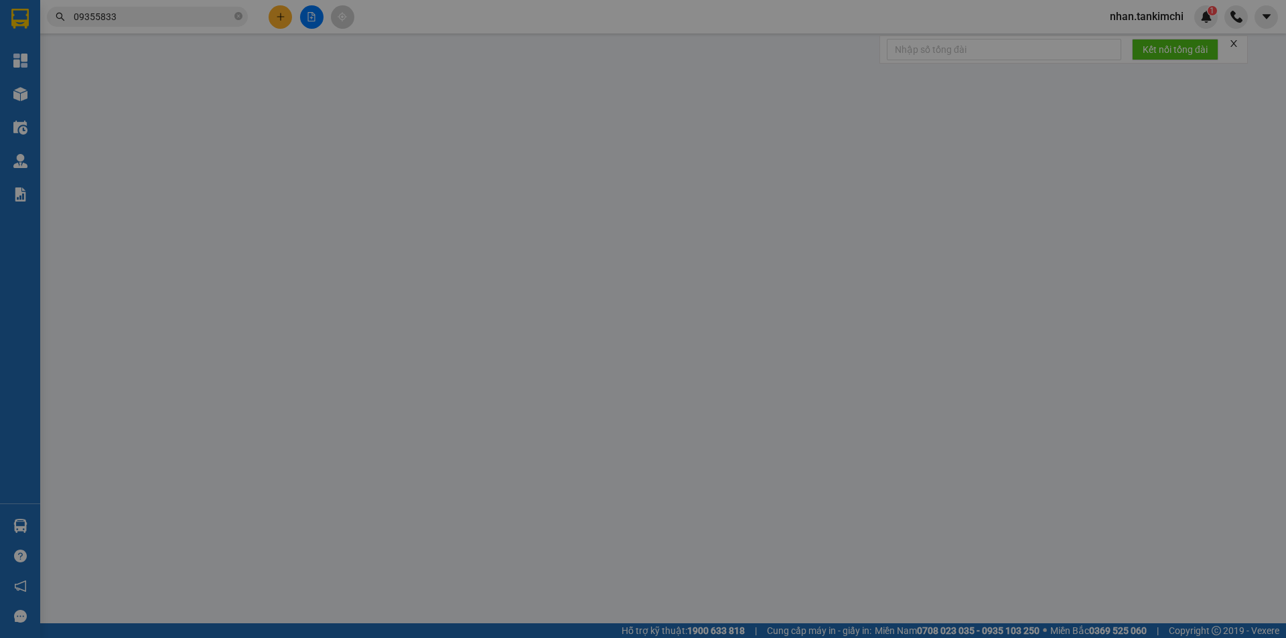
type input "0935583371"
type input "100.000"
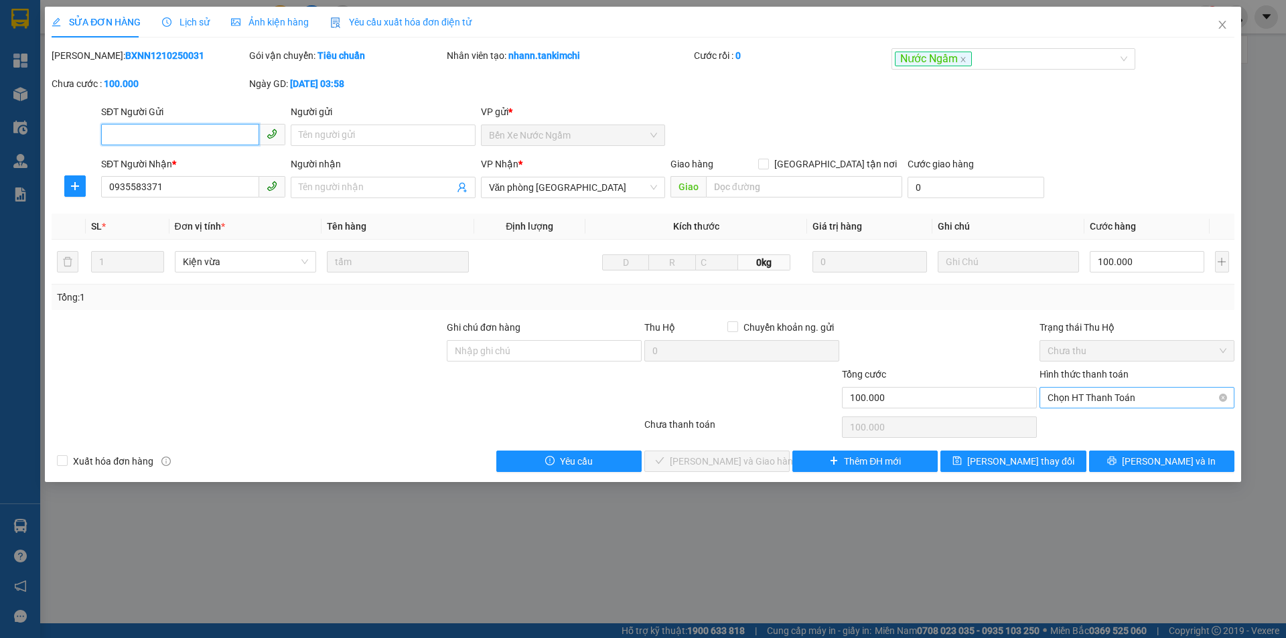
click at [1124, 393] on span "Chọn HT Thanh Toán" at bounding box center [1137, 398] width 179 height 20
click at [1094, 425] on div "Tại văn phòng" at bounding box center [1137, 424] width 179 height 15
type input "0"
click at [733, 474] on div "SỬA ĐƠN HÀNG Lịch sử Ảnh kiện hàng Yêu cầu xuất hóa đơn điện tử Total Paid Fee …" at bounding box center [643, 245] width 1196 height 476
click at [739, 461] on span "[PERSON_NAME] và Giao hàng" at bounding box center [734, 461] width 129 height 15
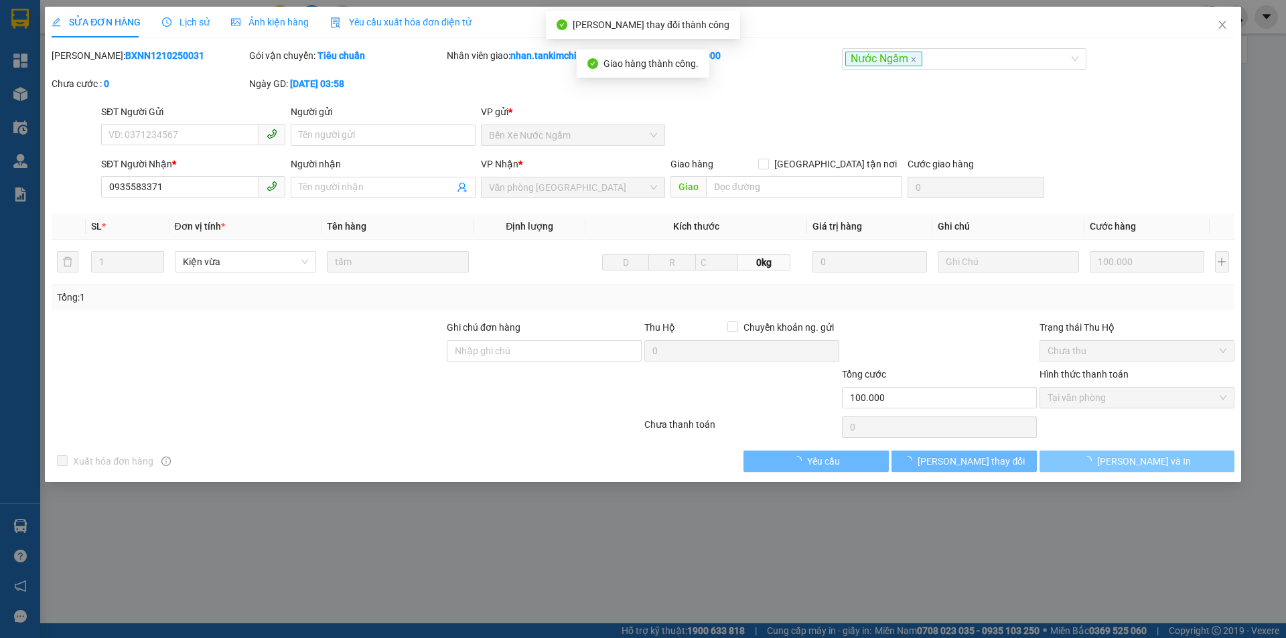
click at [1192, 463] on button "[PERSON_NAME] và In" at bounding box center [1137, 461] width 195 height 21
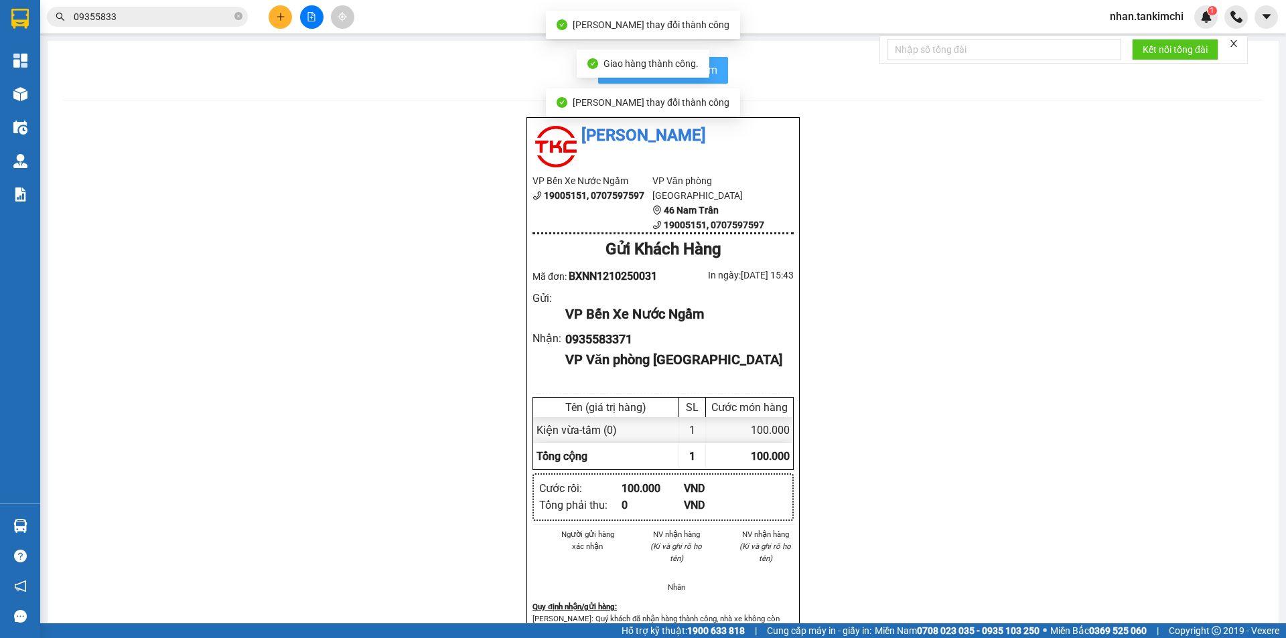
click at [716, 72] on button "In biên nhận 80mm" at bounding box center [663, 70] width 130 height 27
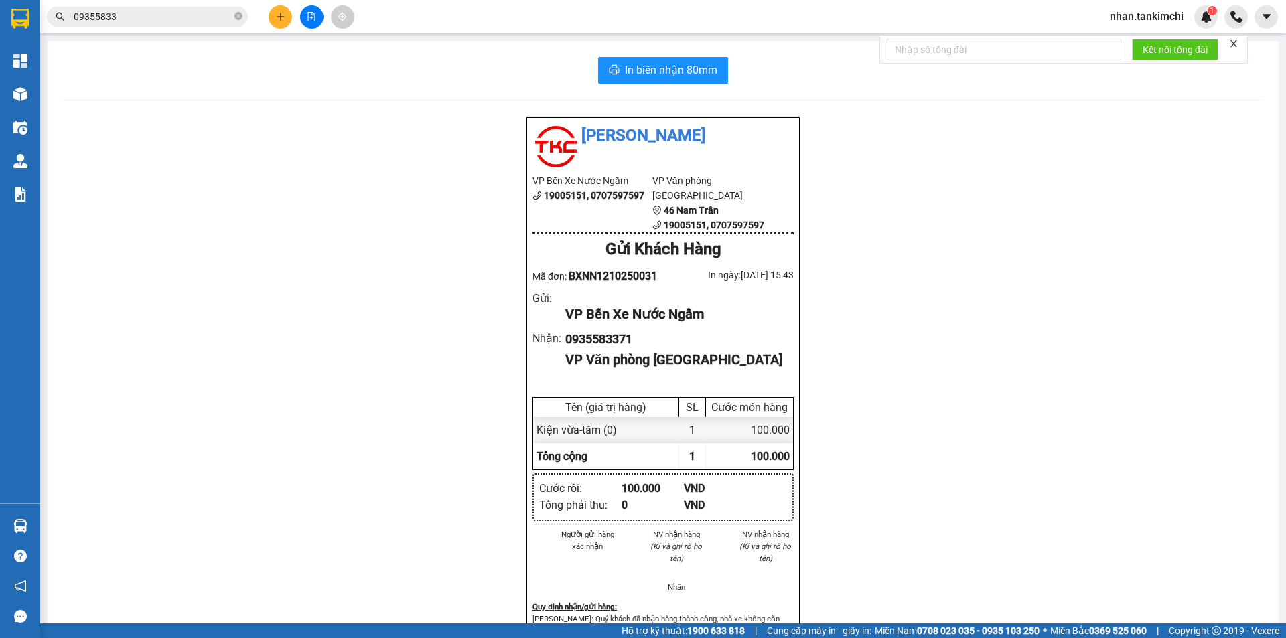
click at [173, 16] on input "09355833" at bounding box center [153, 16] width 158 height 15
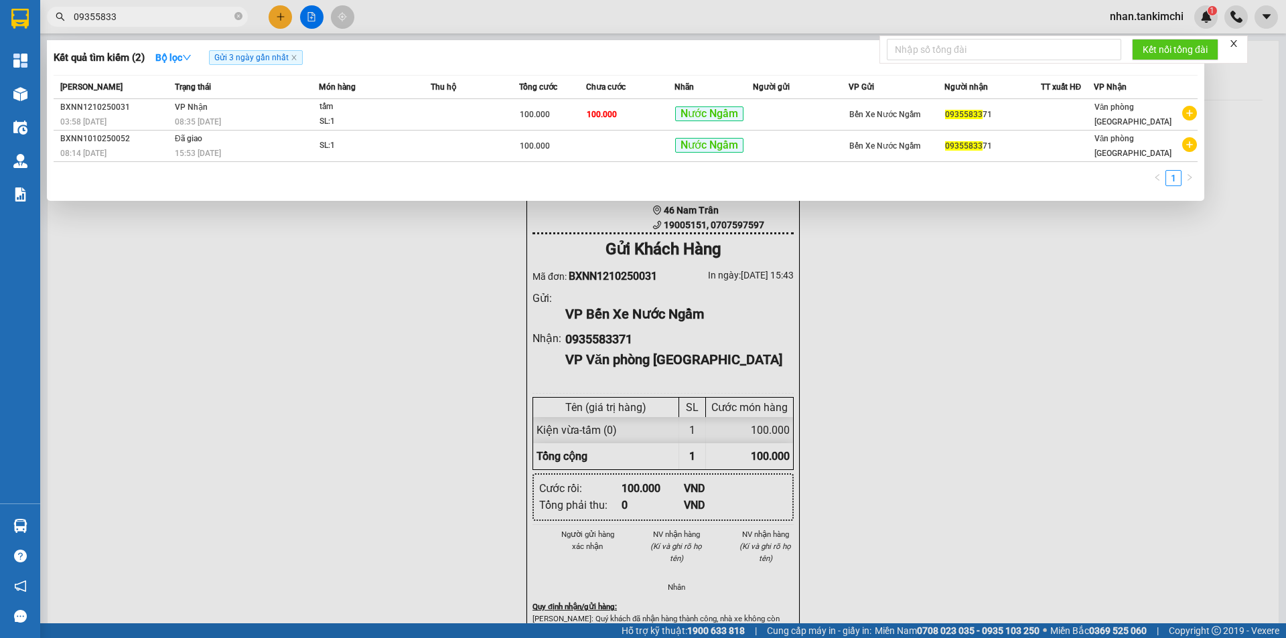
click at [173, 16] on input "09355833" at bounding box center [153, 16] width 158 height 15
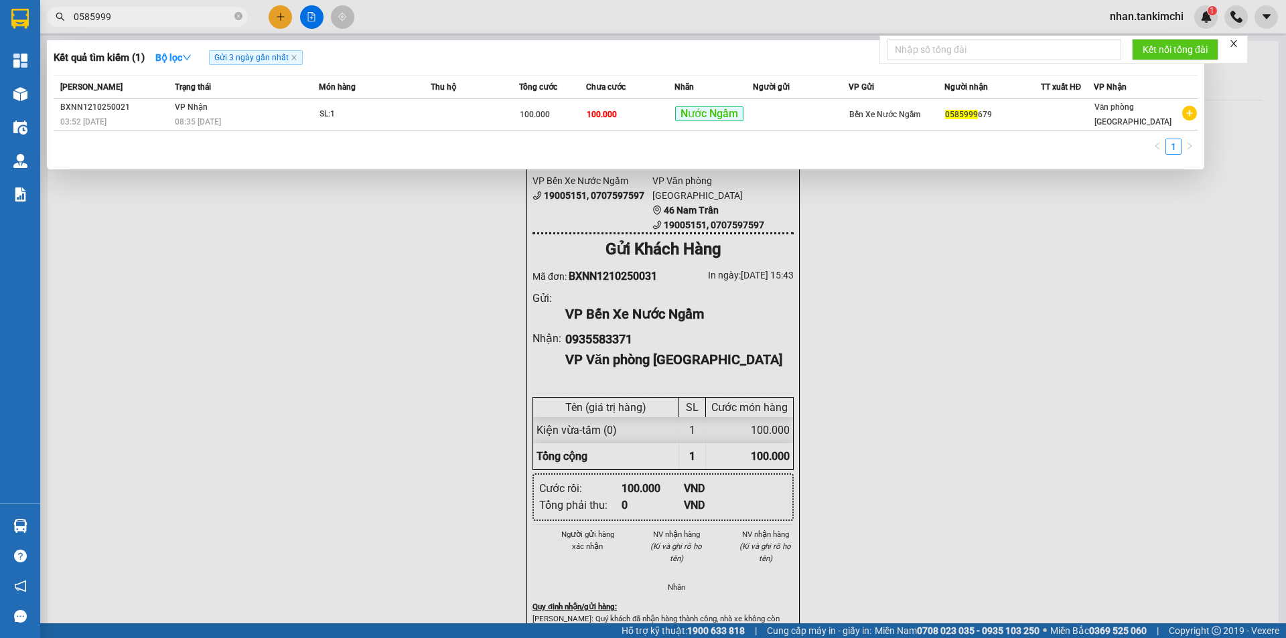
type input "0585999"
click at [792, 134] on div "Mã ĐH Trạng thái Món hàng Thu hộ Tổng cước Chưa cước Nhãn Người gửi VP Gửi Ngườ…" at bounding box center [626, 119] width 1144 height 88
click at [829, 110] on td at bounding box center [801, 114] width 96 height 31
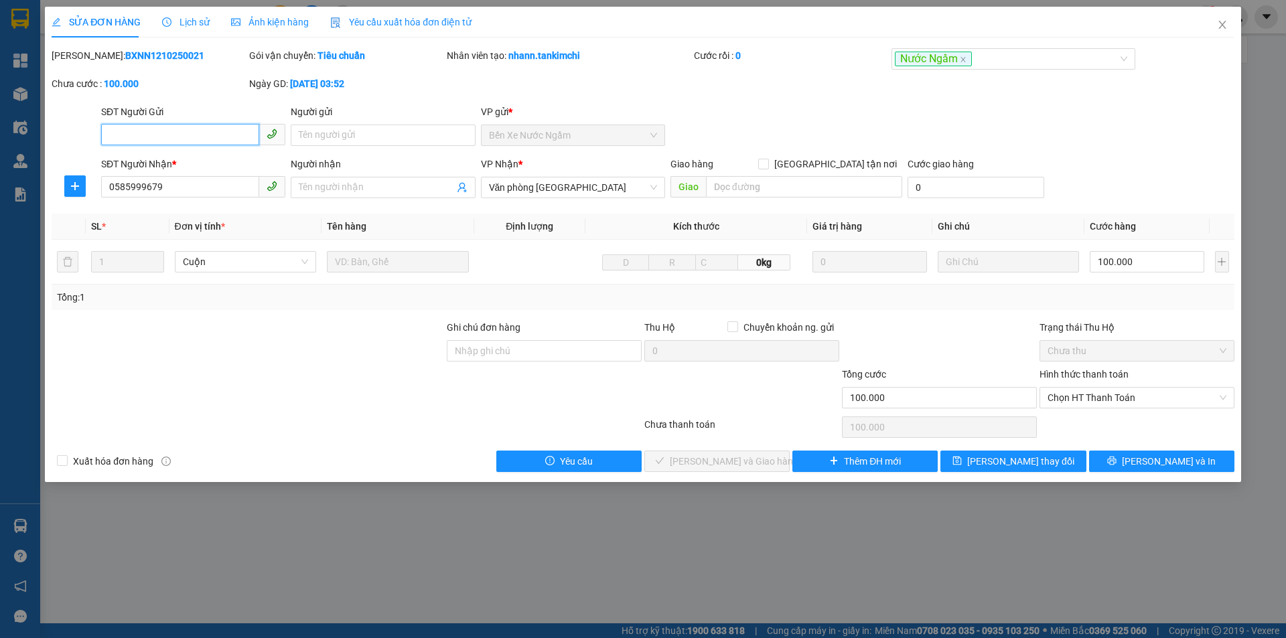
type input "0585999679"
type input "100.000"
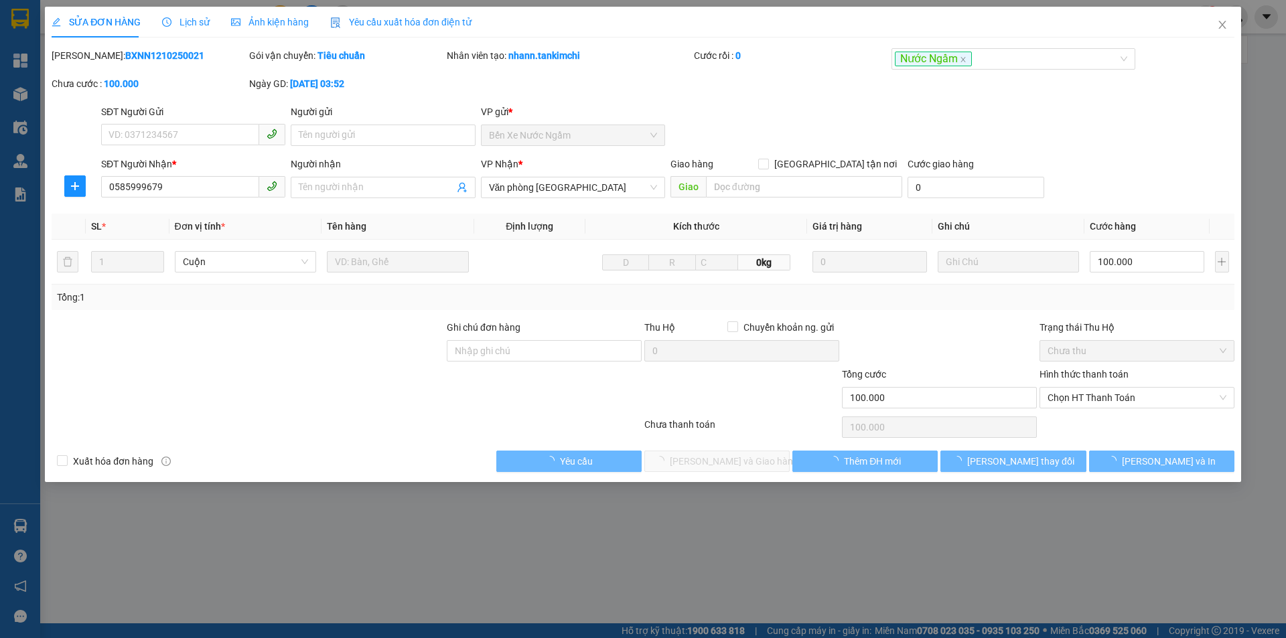
click at [1146, 411] on div "Hình thức thanh toán Chọn HT Thanh Toán" at bounding box center [1137, 390] width 195 height 47
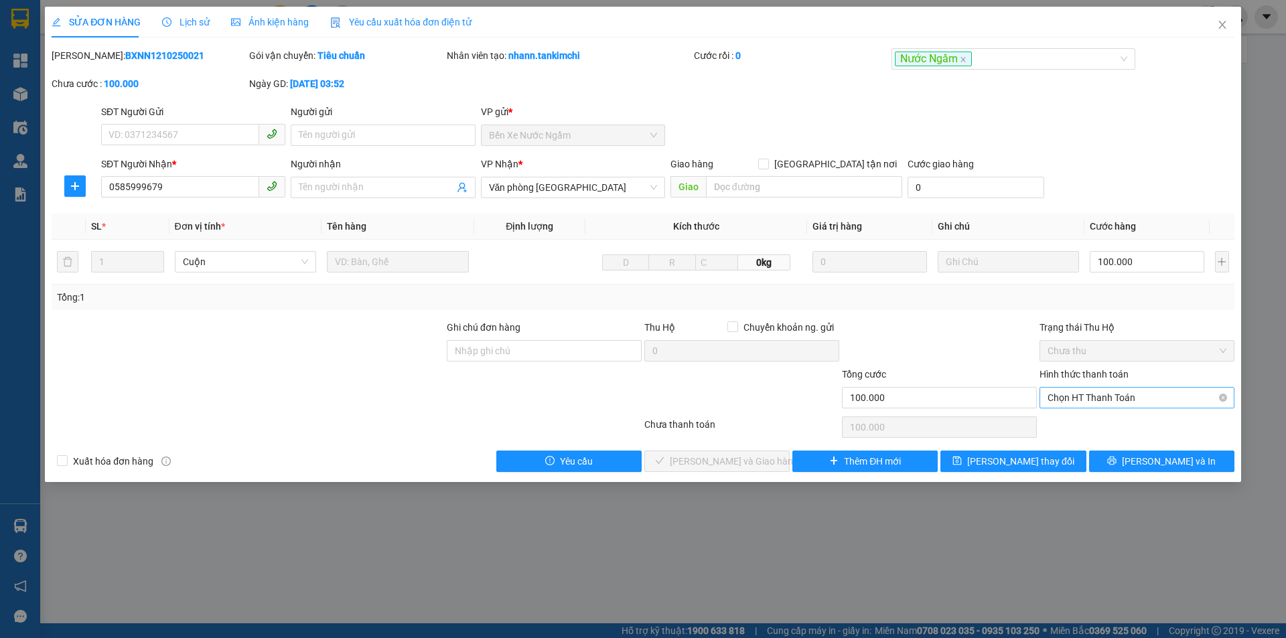
click at [1114, 399] on span "Chọn HT Thanh Toán" at bounding box center [1137, 398] width 179 height 20
click at [1084, 421] on div "Tại văn phòng" at bounding box center [1137, 424] width 179 height 15
type input "0"
click at [738, 456] on span "[PERSON_NAME] và Giao hàng" at bounding box center [734, 461] width 129 height 15
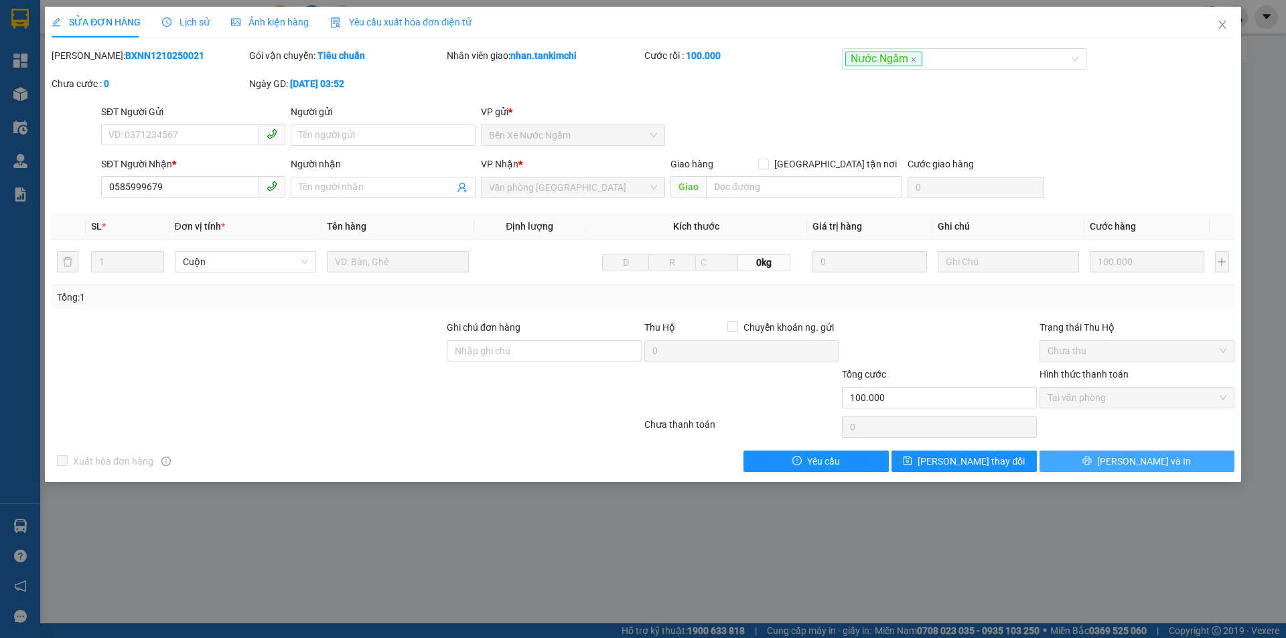
click at [1188, 458] on button "[PERSON_NAME] và In" at bounding box center [1137, 461] width 195 height 21
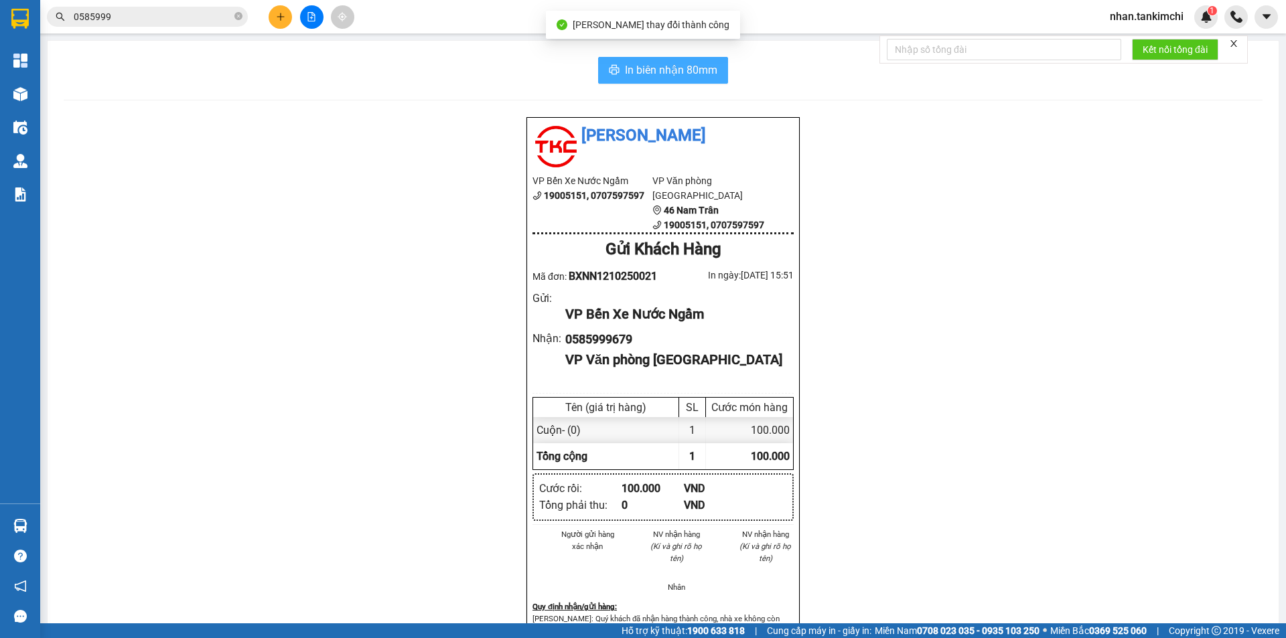
click at [690, 71] on span "In biên nhận 80mm" at bounding box center [671, 70] width 92 height 17
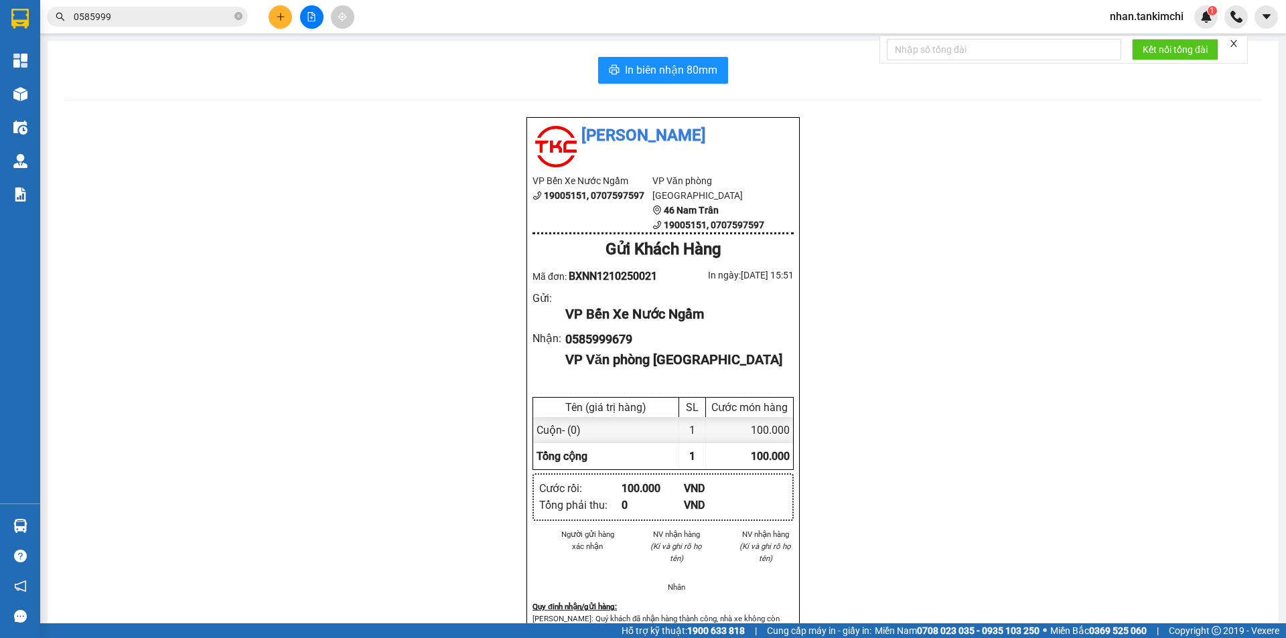
click at [137, 21] on input "0585999" at bounding box center [153, 16] width 158 height 15
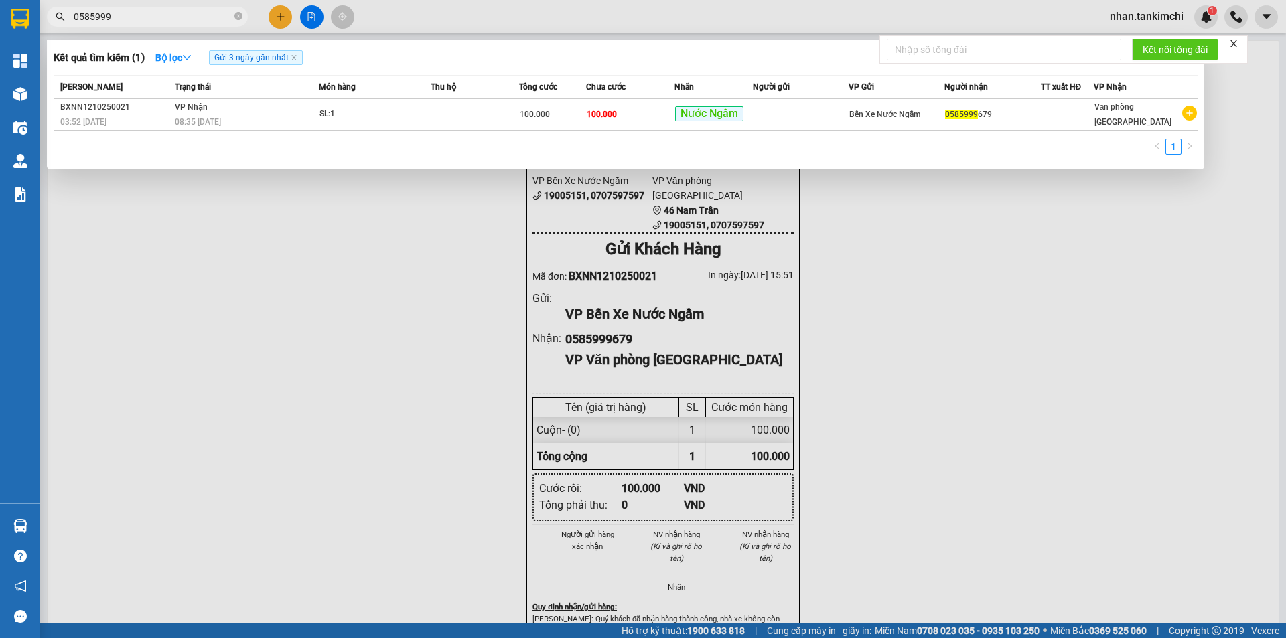
click at [137, 21] on input "0585999" at bounding box center [153, 16] width 158 height 15
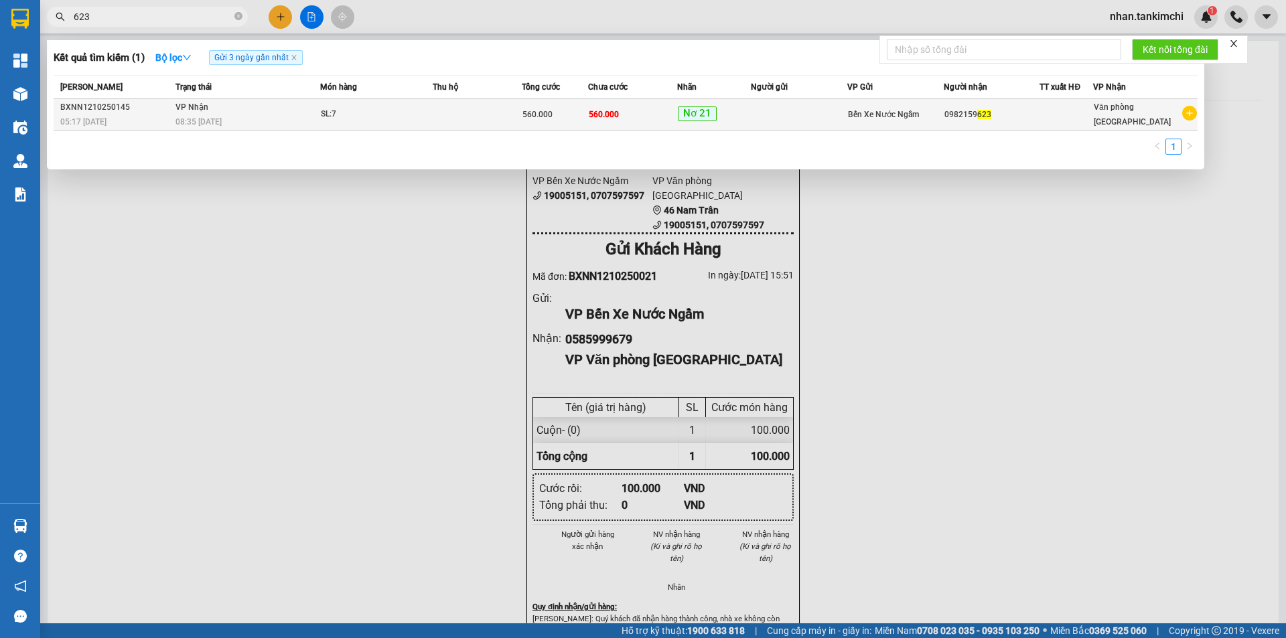
type input "623"
click at [796, 111] on td at bounding box center [799, 114] width 96 height 31
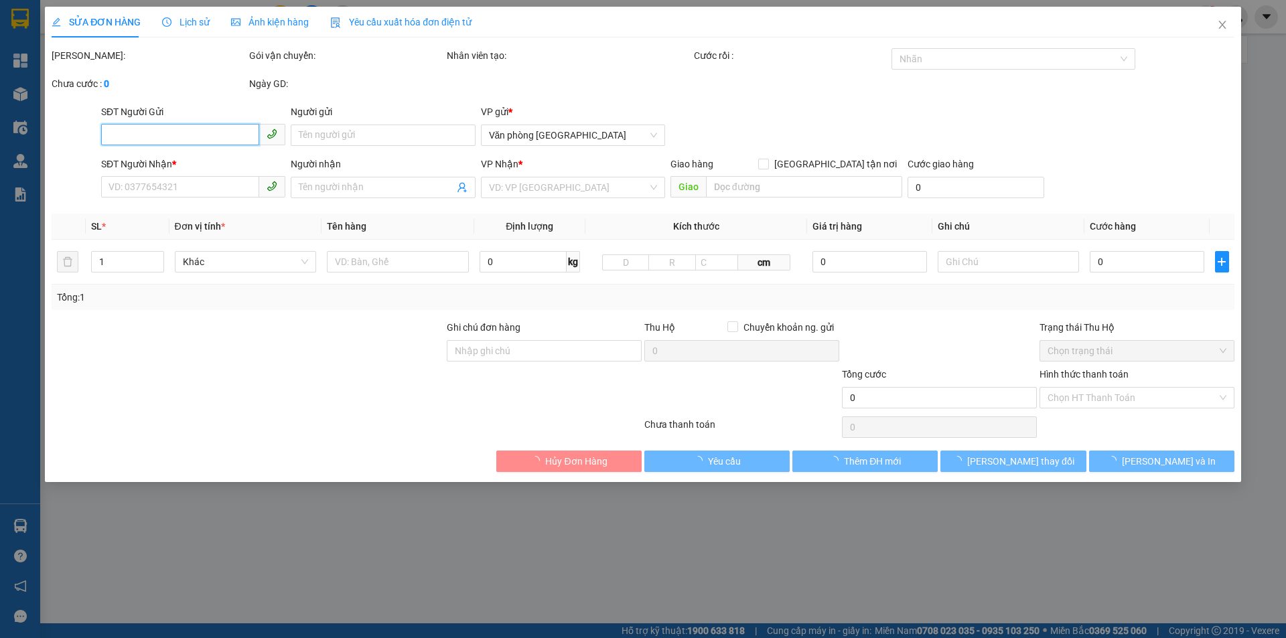
type input "0982159623"
type input "560.000"
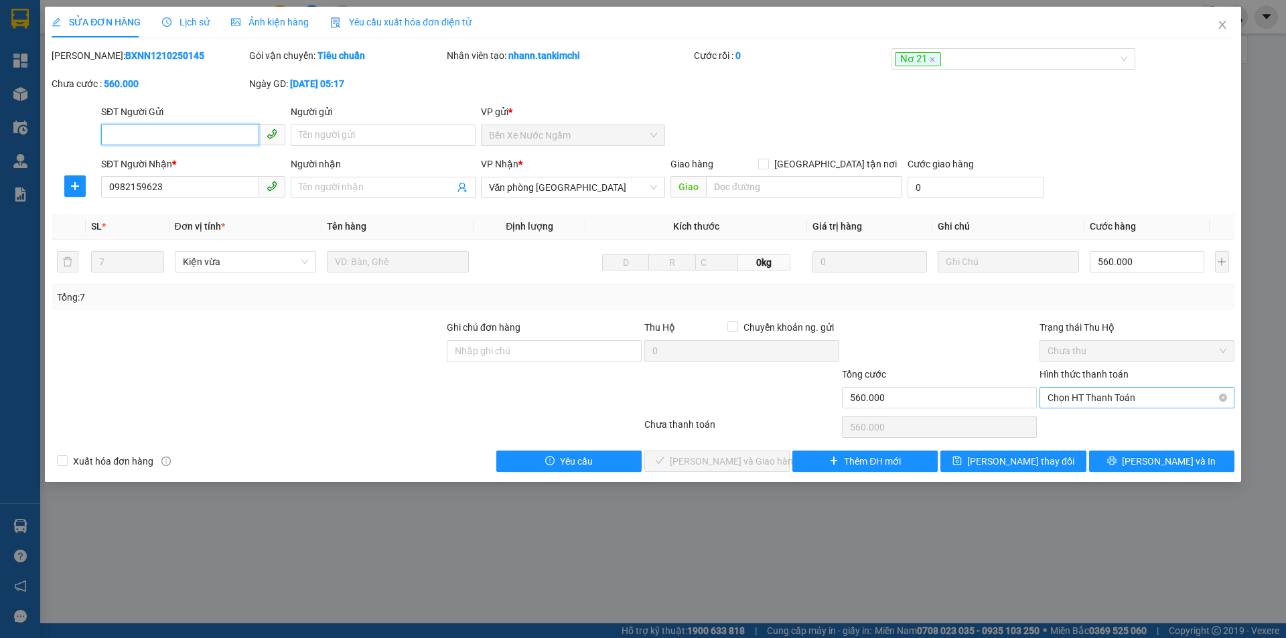
click at [1106, 401] on span "Chọn HT Thanh Toán" at bounding box center [1137, 398] width 179 height 20
click at [1116, 425] on div "Tại văn phòng" at bounding box center [1137, 424] width 179 height 15
type input "0"
click at [1147, 246] on td "560.000" at bounding box center [1146, 262] width 125 height 45
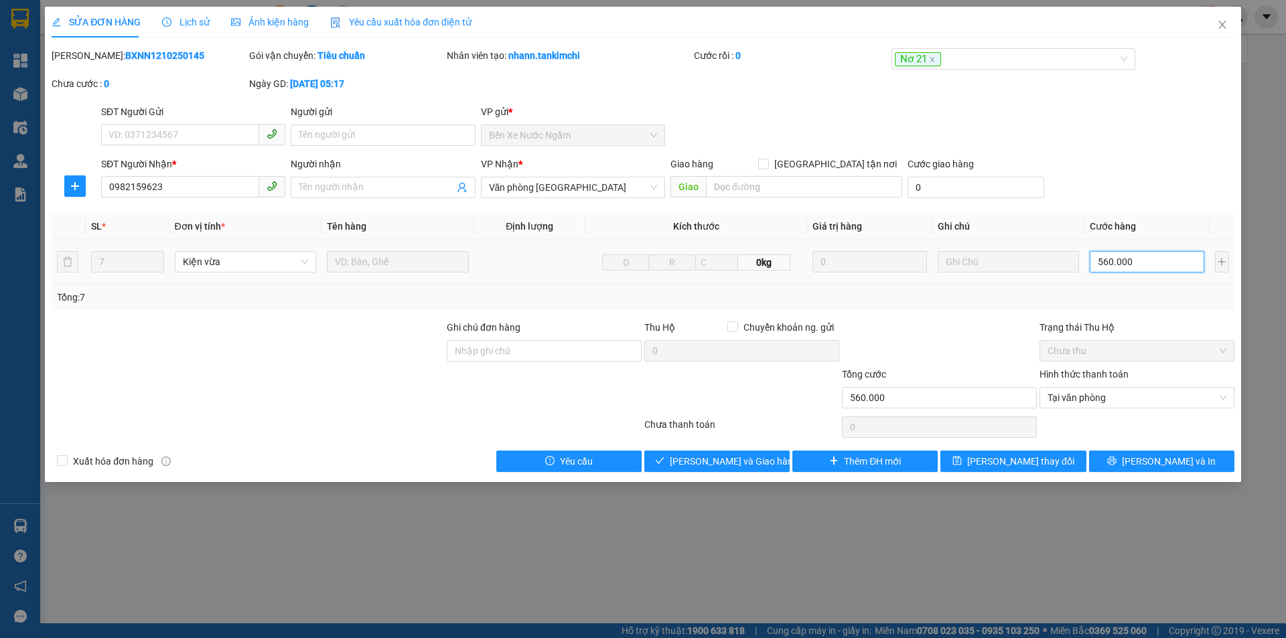
click at [1155, 261] on input "560.000" at bounding box center [1147, 261] width 114 height 21
type input "5"
type input "50"
type input "500"
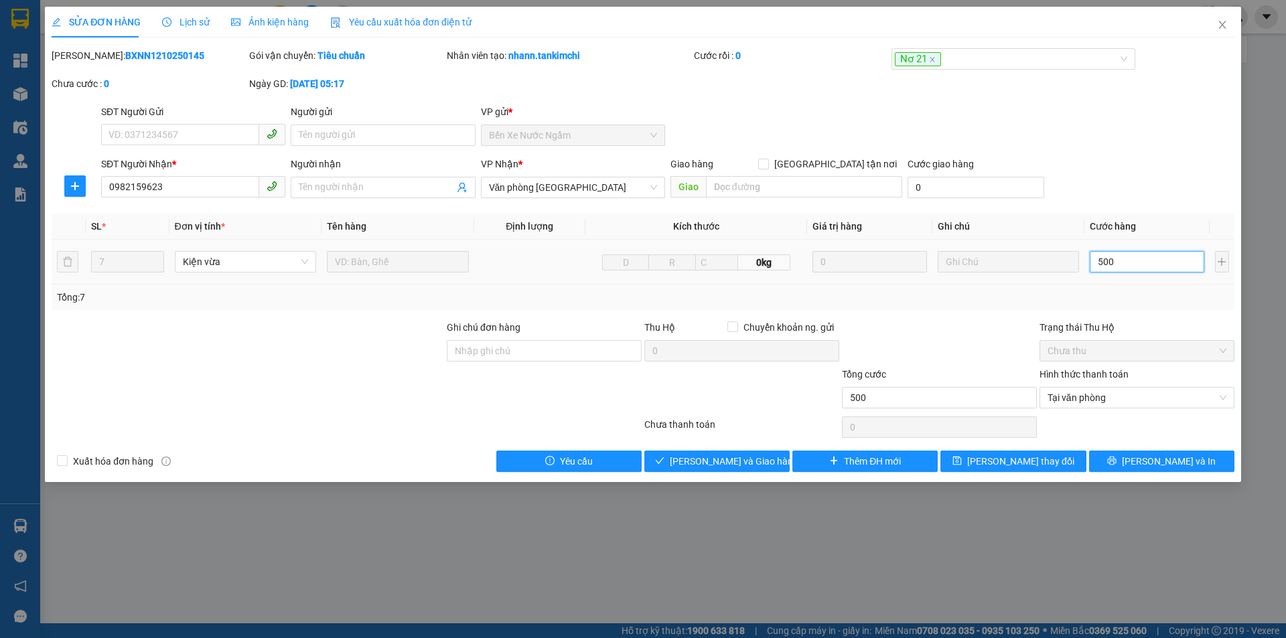
type input "5.000"
type input "50.000"
type input "500.000"
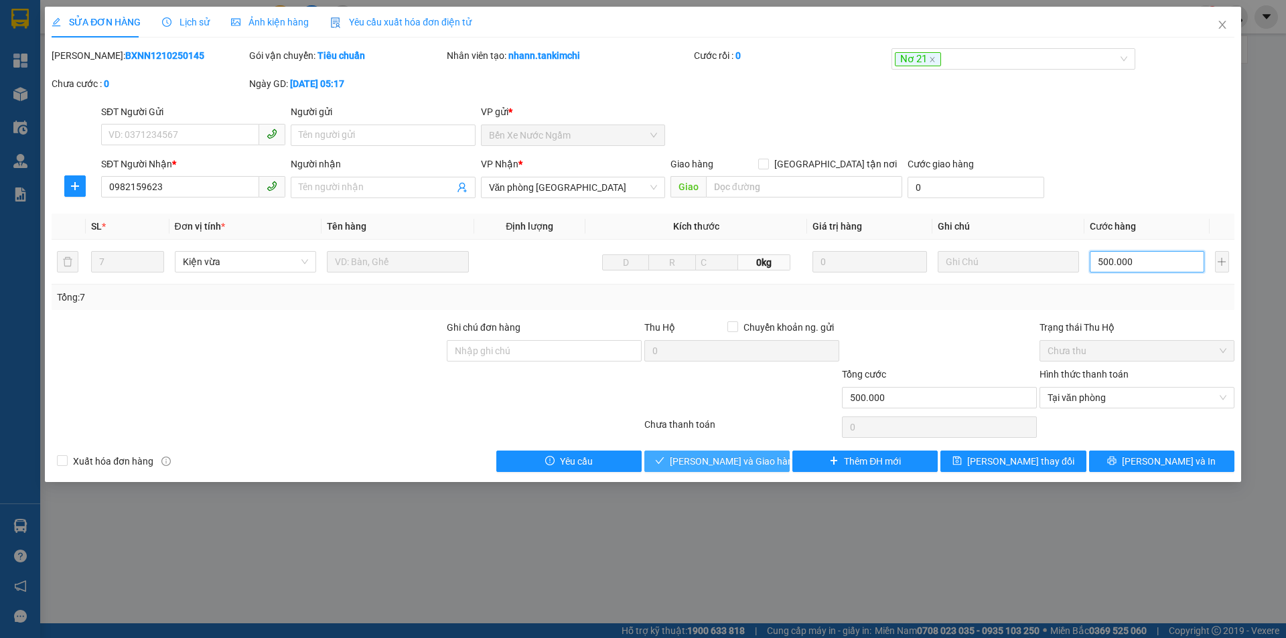
type input "500.000"
click at [764, 461] on button "[PERSON_NAME] và Giao hàng" at bounding box center [716, 461] width 145 height 21
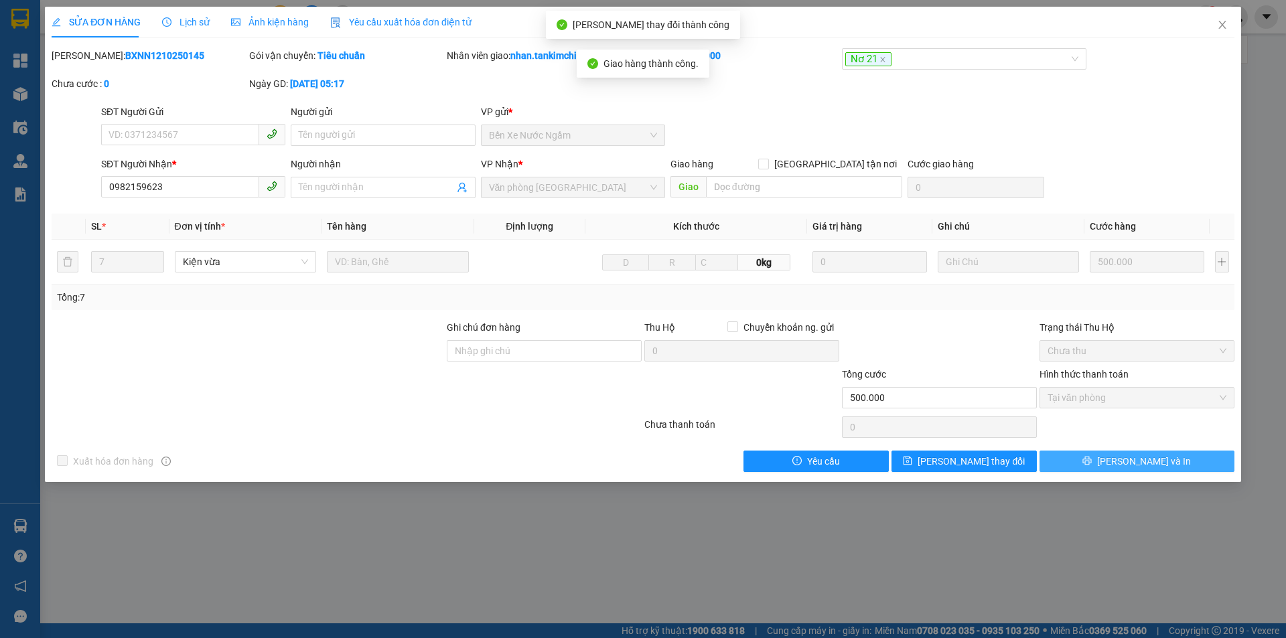
click at [1188, 471] on button "[PERSON_NAME] và In" at bounding box center [1137, 461] width 195 height 21
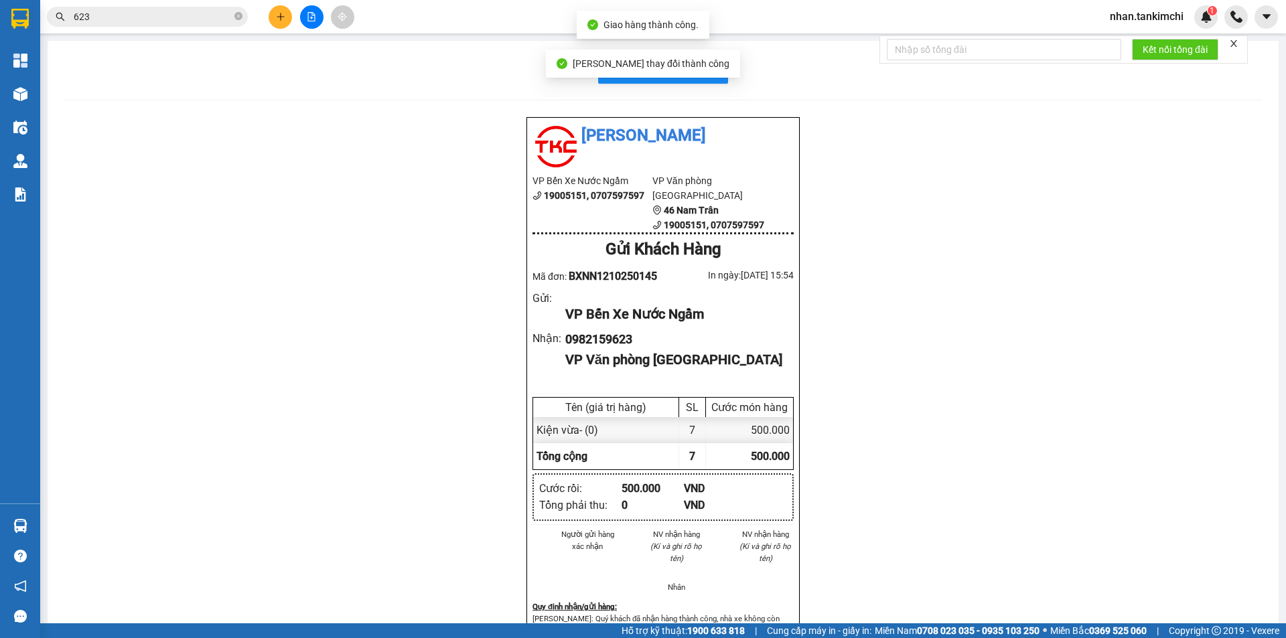
click at [709, 69] on div "[PERSON_NAME] thay đổi thành công" at bounding box center [643, 64] width 194 height 28
click at [715, 71] on button "In biên nhận 80mm" at bounding box center [663, 70] width 130 height 27
click at [206, 19] on input "623" at bounding box center [153, 16] width 158 height 15
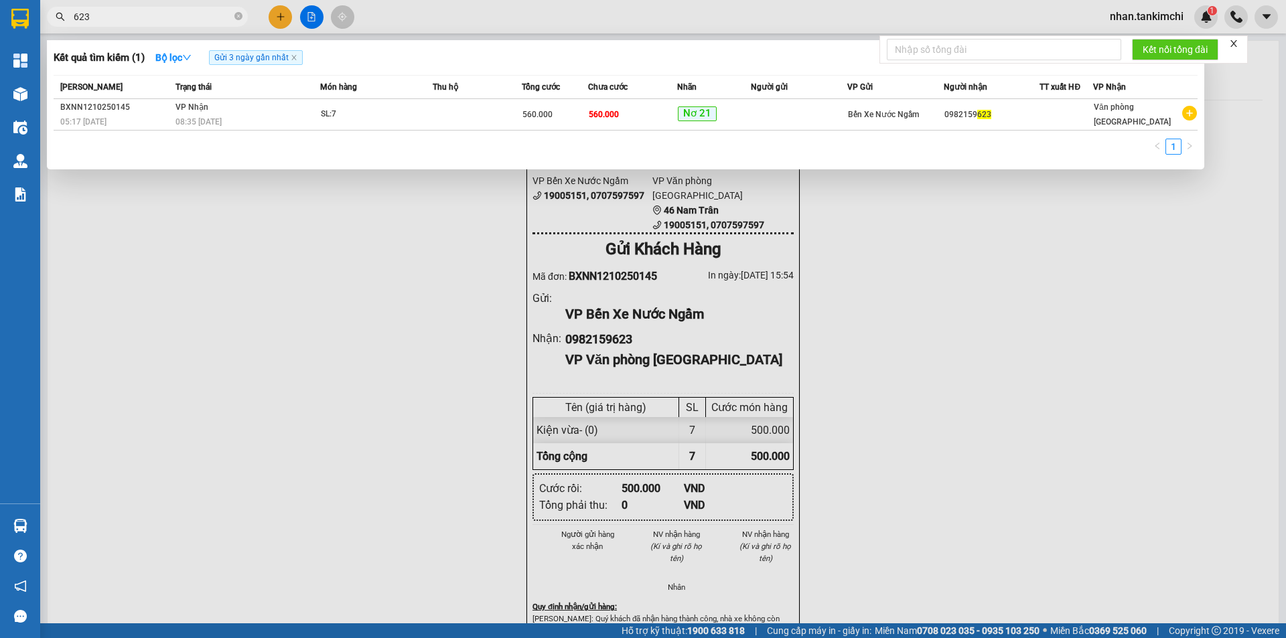
click at [206, 19] on input "623" at bounding box center [153, 16] width 158 height 15
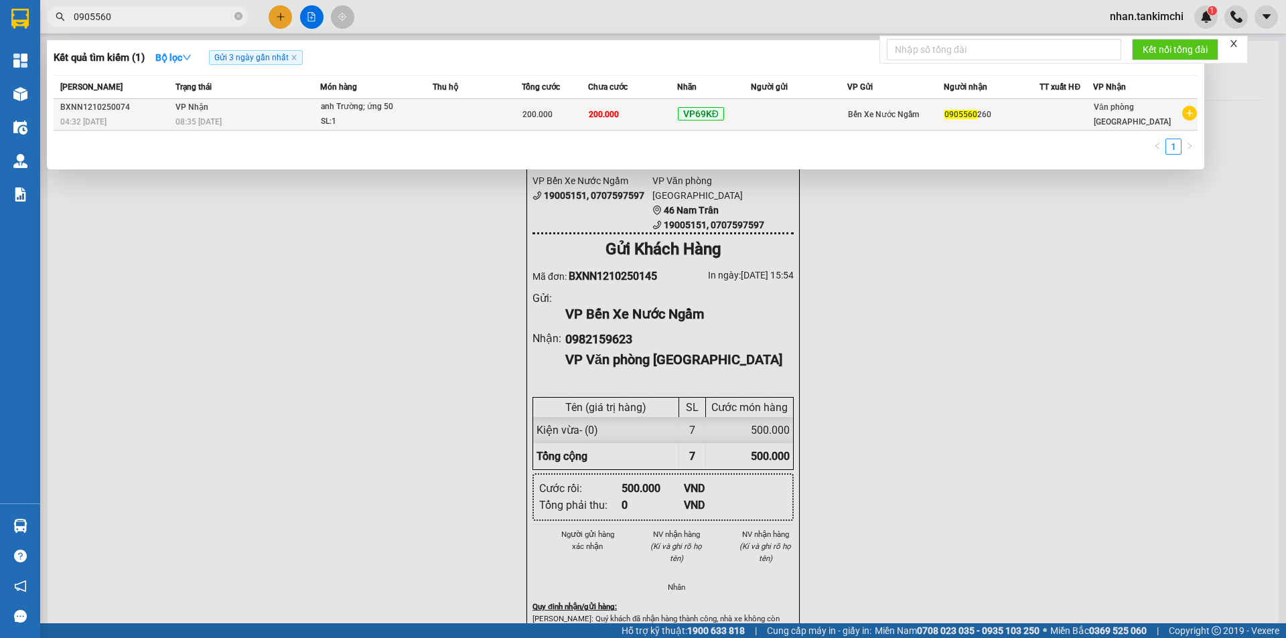
type input "0905560"
click at [833, 116] on td at bounding box center [799, 114] width 96 height 31
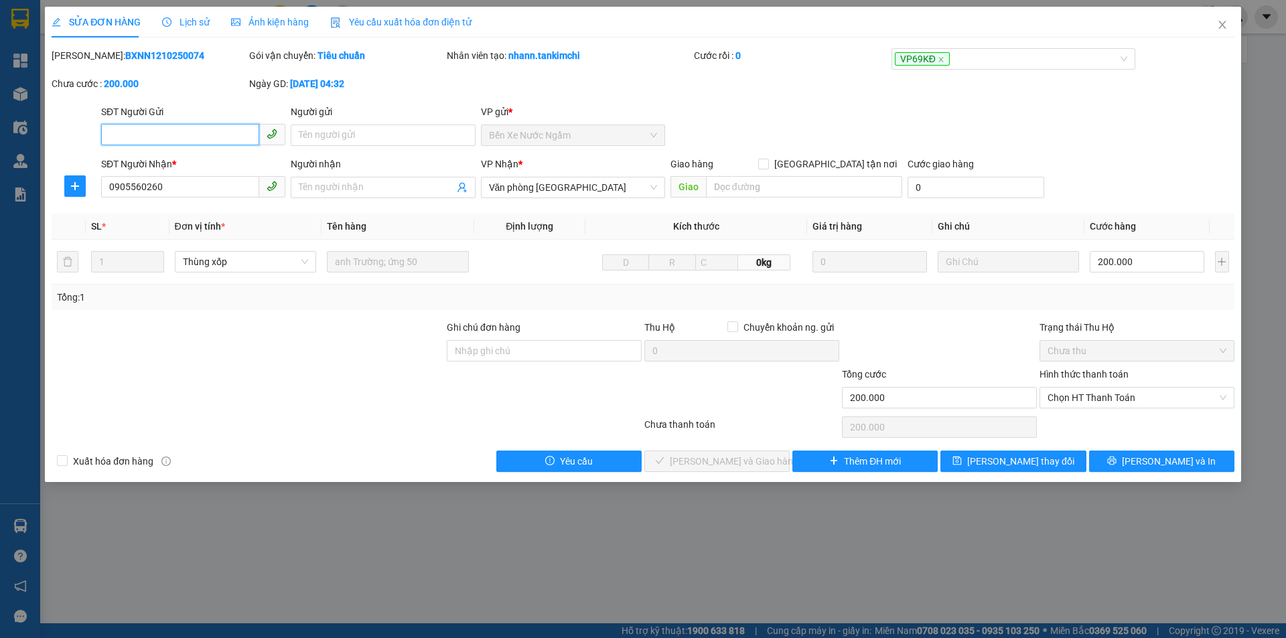
type input "0905560260"
type input "200.000"
click at [1123, 392] on span "Chọn HT Thanh Toán" at bounding box center [1137, 398] width 179 height 20
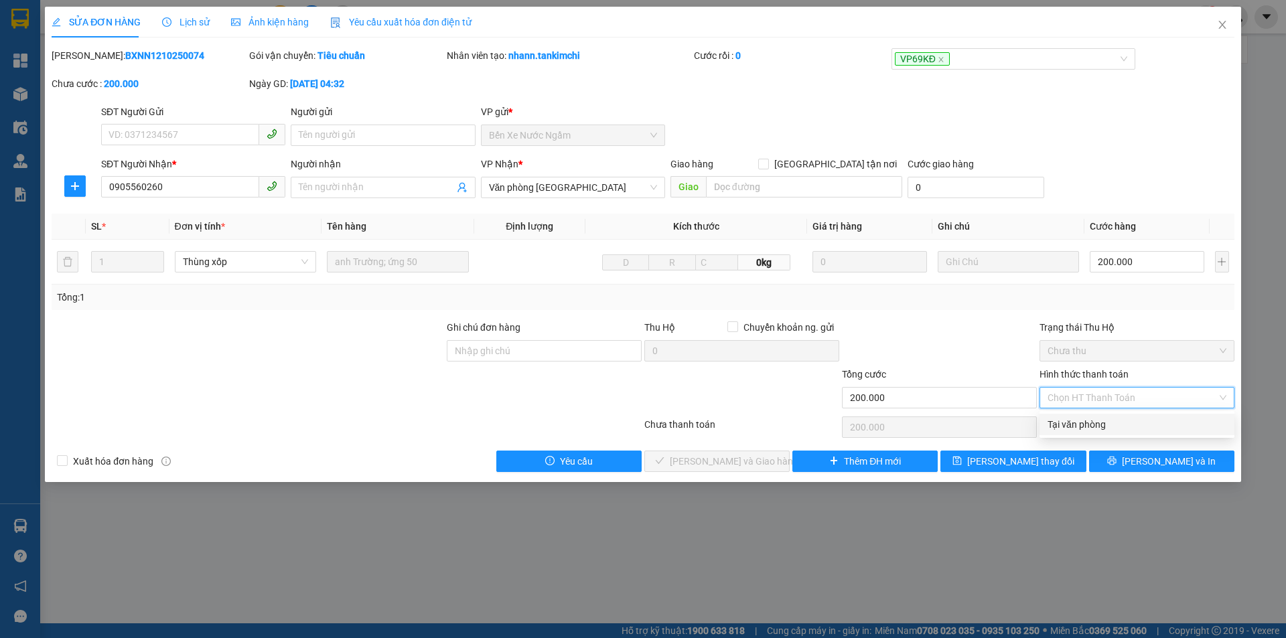
click at [1096, 419] on div "Tại văn phòng" at bounding box center [1137, 424] width 179 height 15
type input "0"
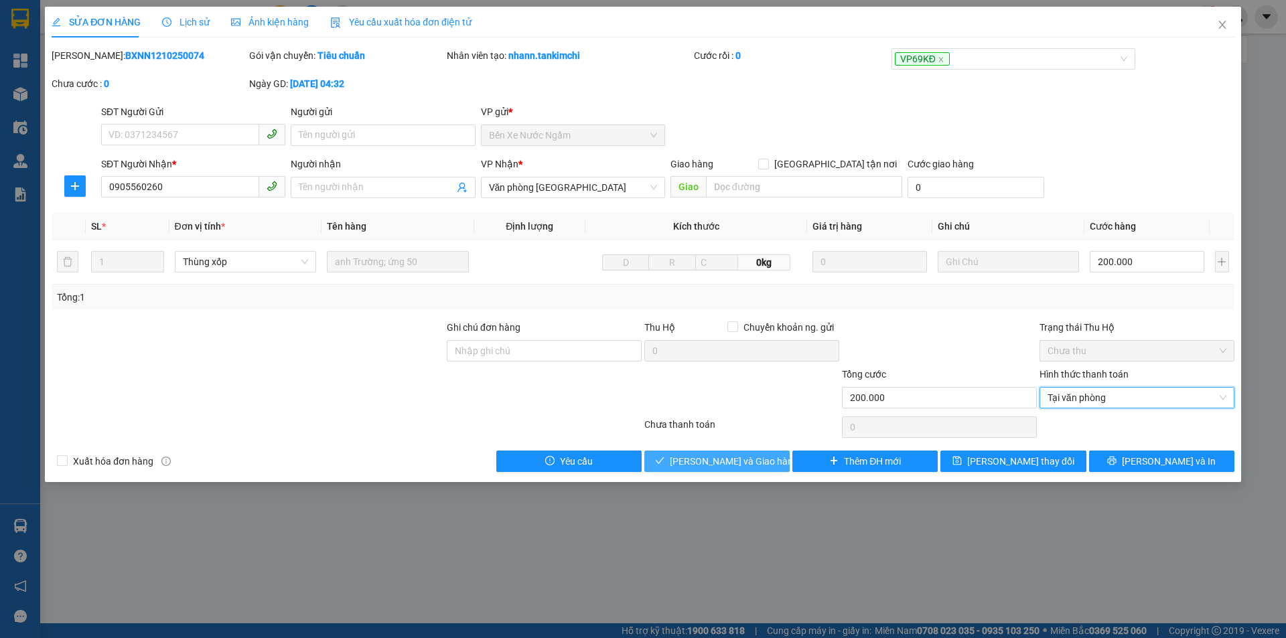
click at [719, 458] on span "[PERSON_NAME] và Giao hàng" at bounding box center [734, 461] width 129 height 15
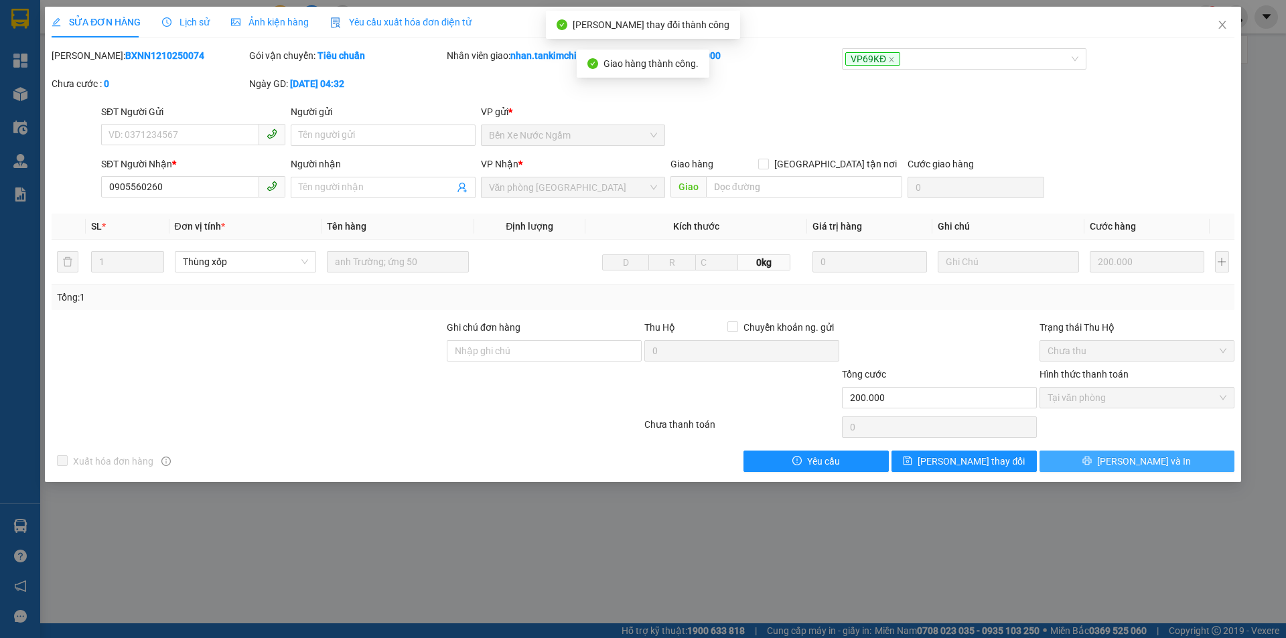
click at [1180, 463] on button "[PERSON_NAME] và In" at bounding box center [1137, 461] width 195 height 21
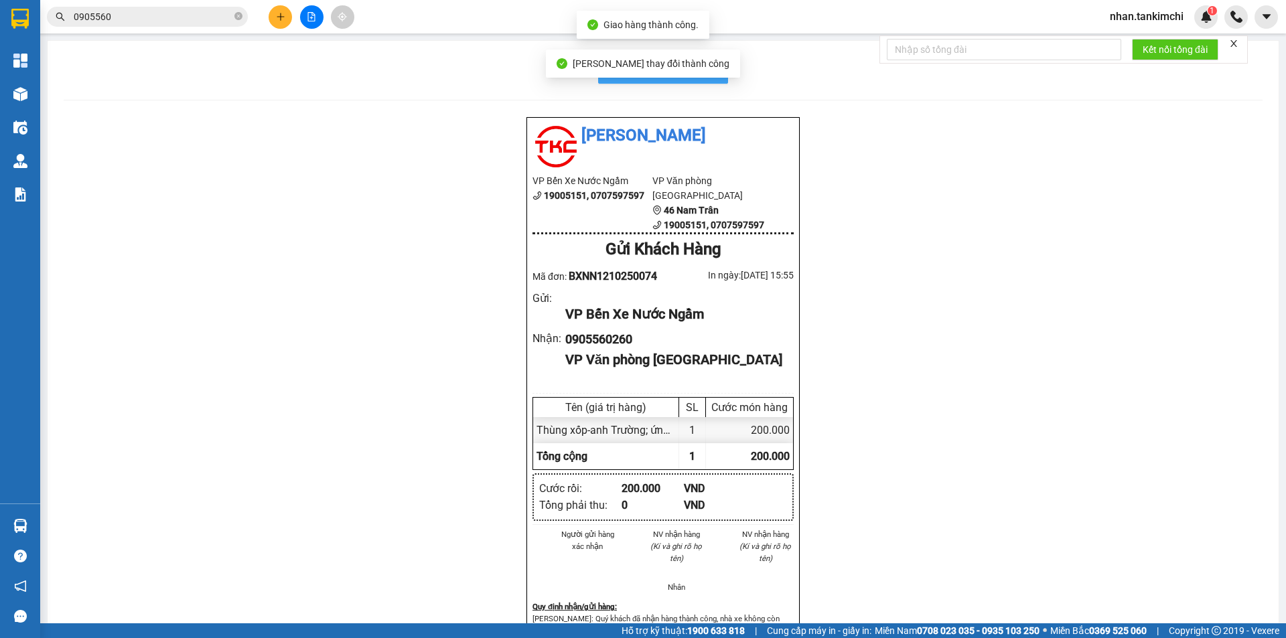
click at [720, 61] on button "In biên nhận 80mm" at bounding box center [663, 70] width 130 height 27
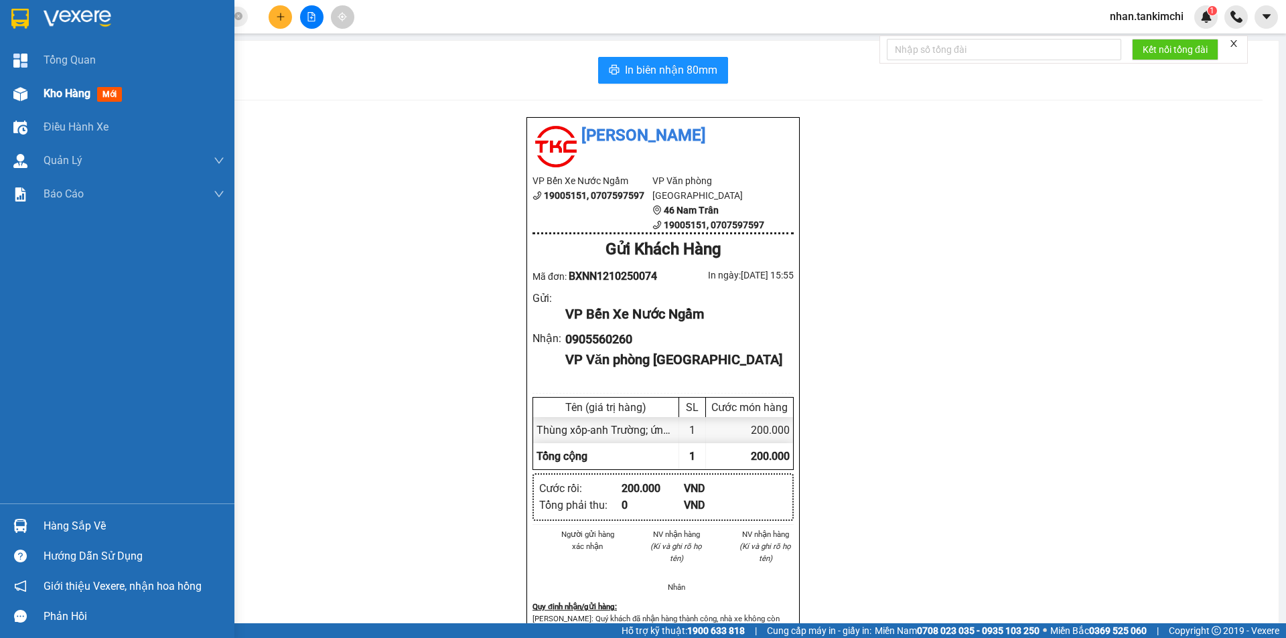
click at [76, 89] on span "Kho hàng" at bounding box center [67, 93] width 47 height 13
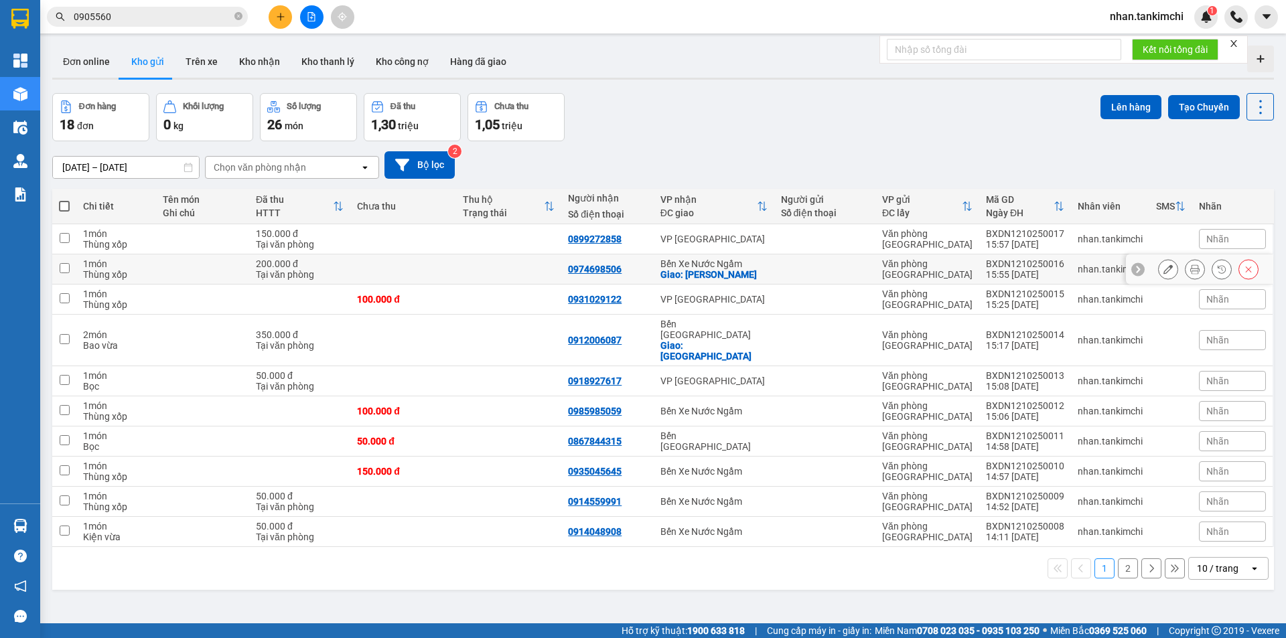
click at [1190, 267] on button at bounding box center [1195, 269] width 19 height 23
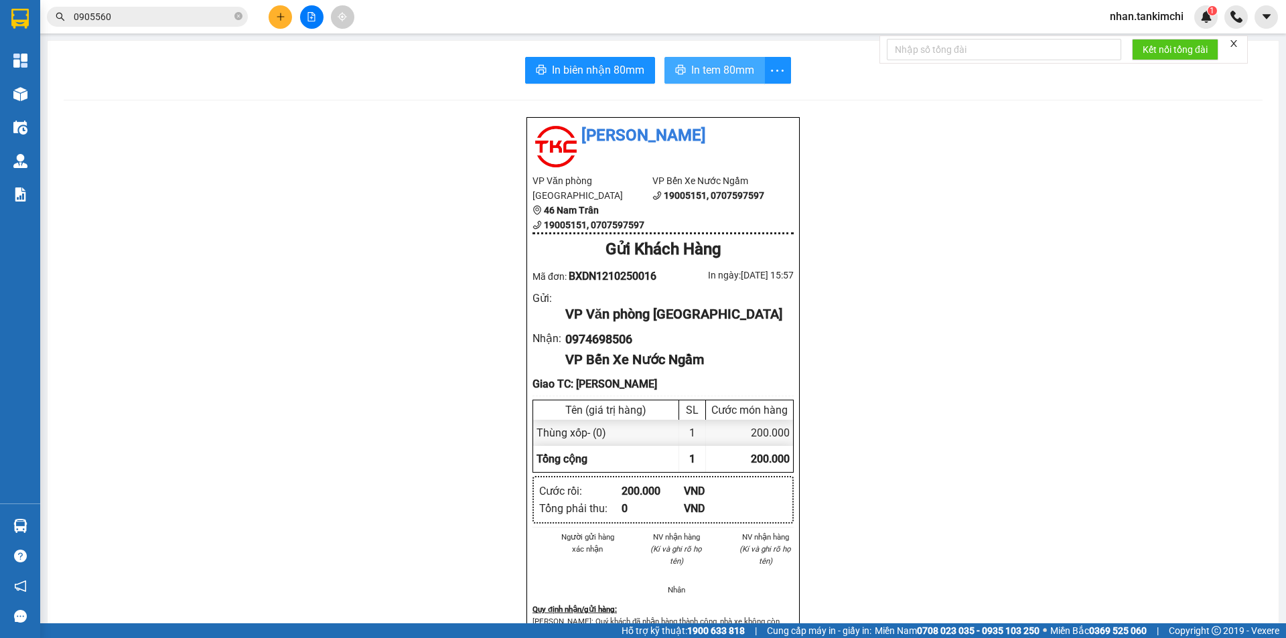
click at [715, 66] on span "In tem 80mm" at bounding box center [722, 70] width 63 height 17
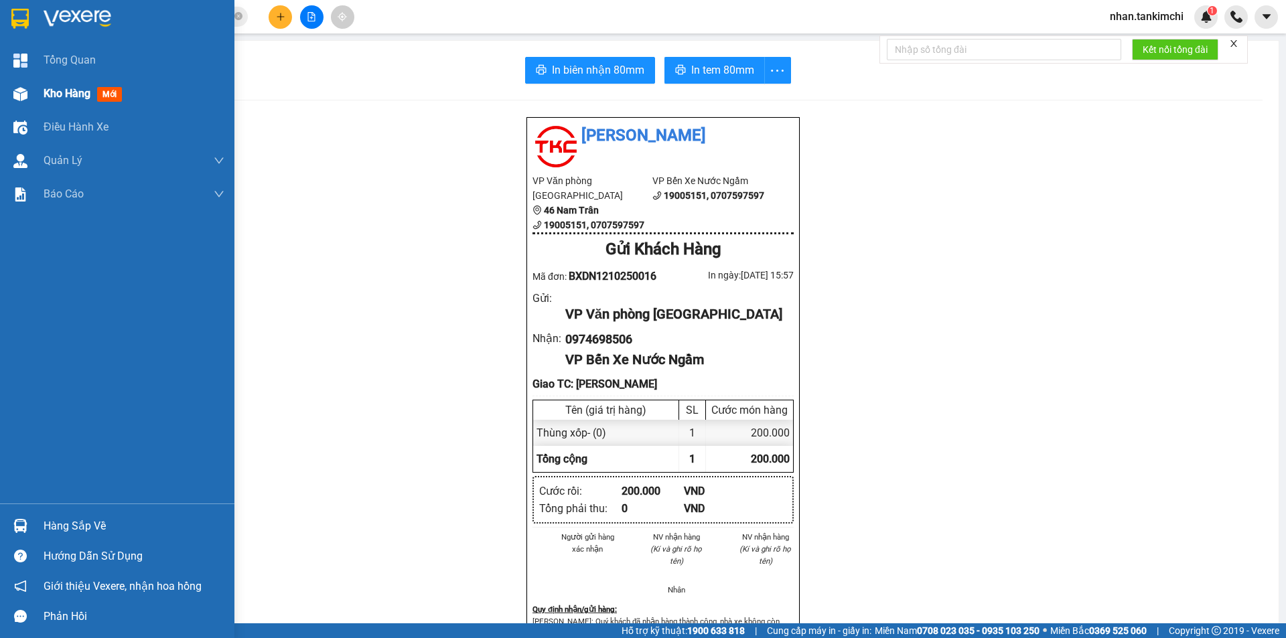
click at [56, 94] on span "Kho hàng" at bounding box center [67, 93] width 47 height 13
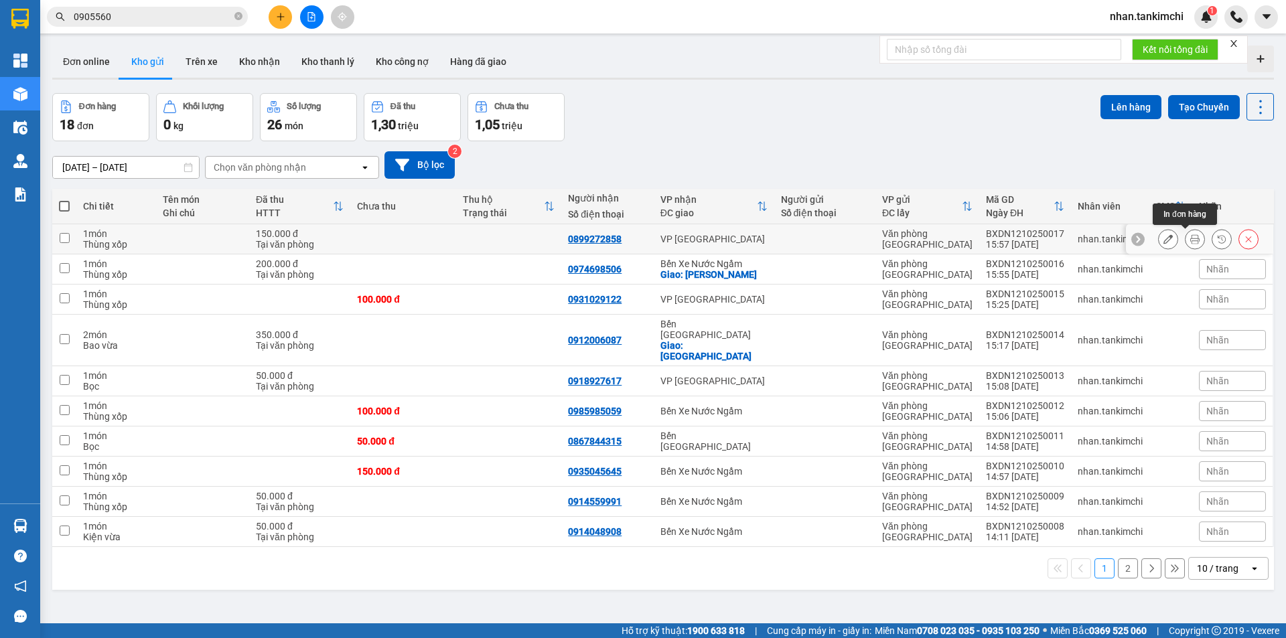
click at [1190, 236] on icon at bounding box center [1194, 238] width 9 height 9
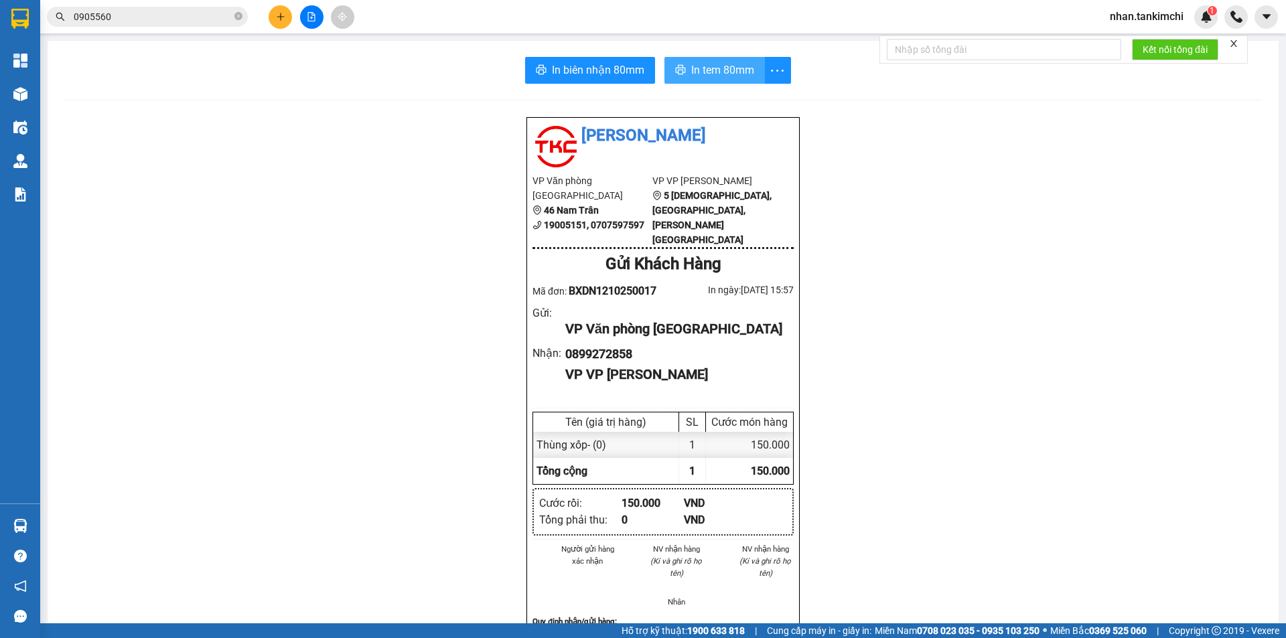
click at [693, 64] on span "In tem 80mm" at bounding box center [722, 70] width 63 height 17
click at [132, 14] on input "0905560" at bounding box center [153, 16] width 158 height 15
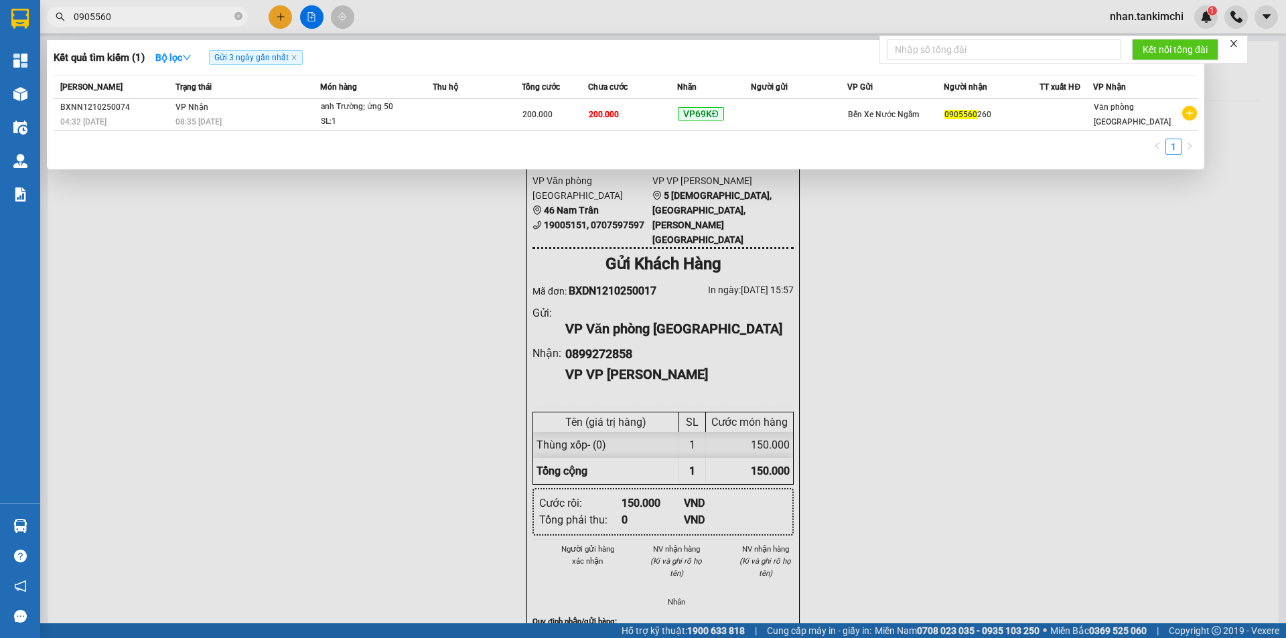
click at [132, 14] on input "0905560" at bounding box center [153, 16] width 158 height 15
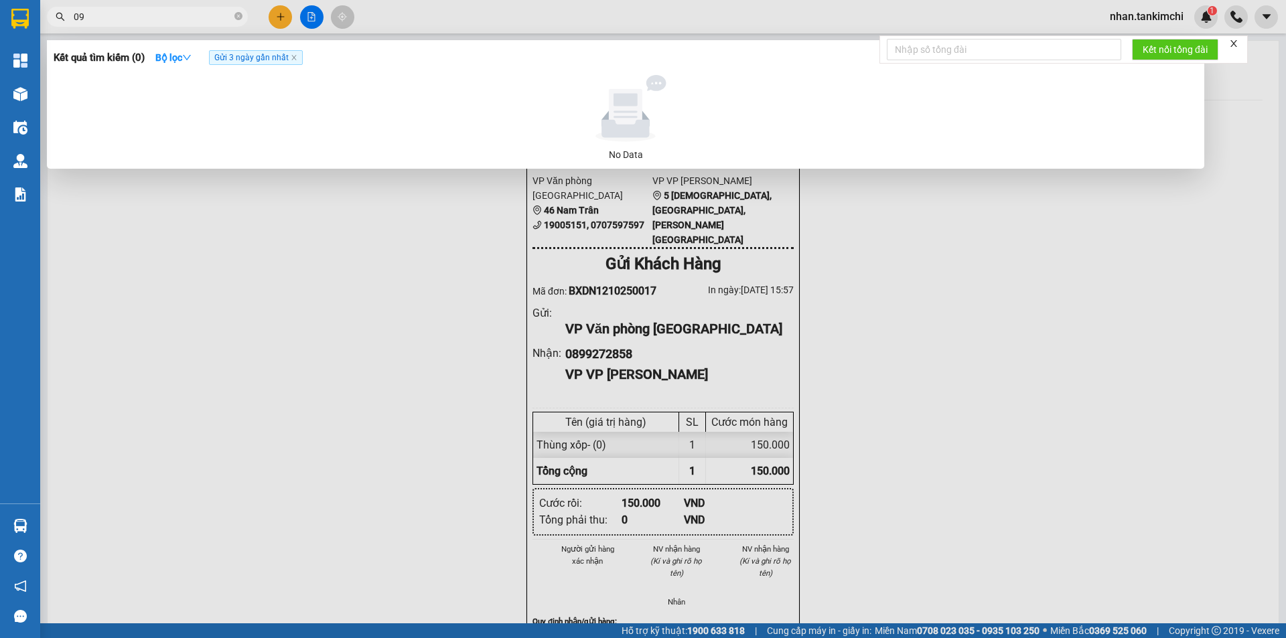
type input "0"
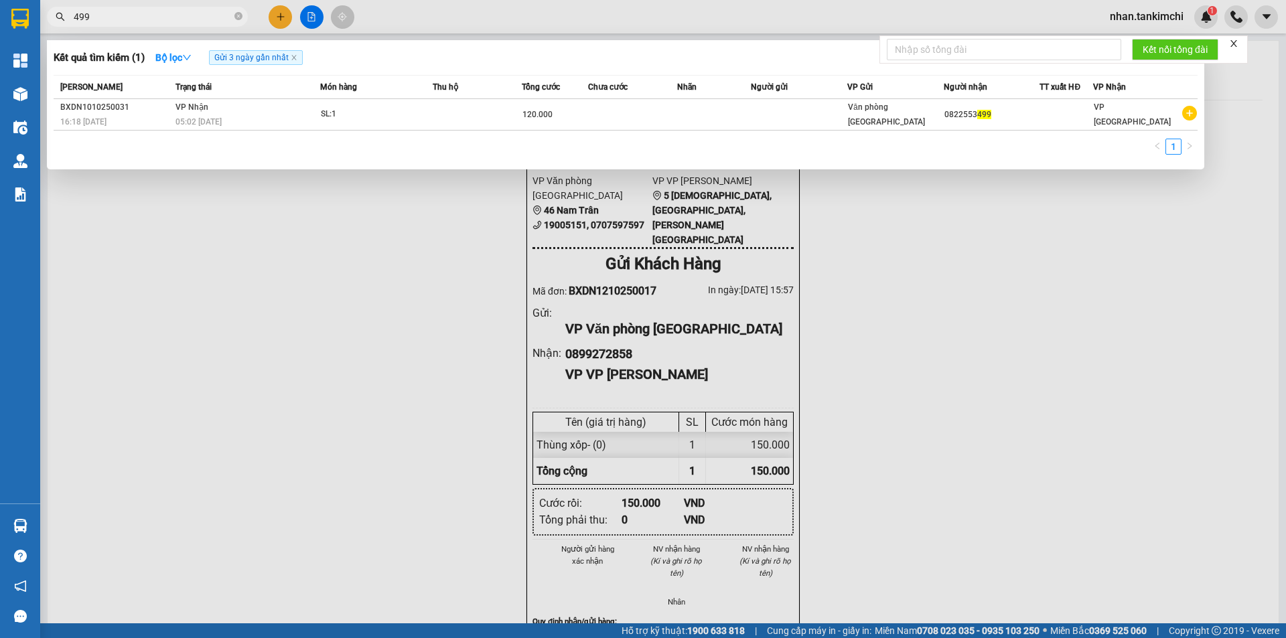
type input "499"
click at [292, 54] on span "Gửi 3 ngày gần nhất" at bounding box center [256, 57] width 94 height 15
click at [298, 54] on span "Gửi 3 ngày gần nhất" at bounding box center [256, 57] width 94 height 15
click at [296, 54] on span "Gửi 3 ngày gần nhất" at bounding box center [256, 57] width 94 height 15
click at [296, 56] on icon "close" at bounding box center [294, 57] width 7 height 7
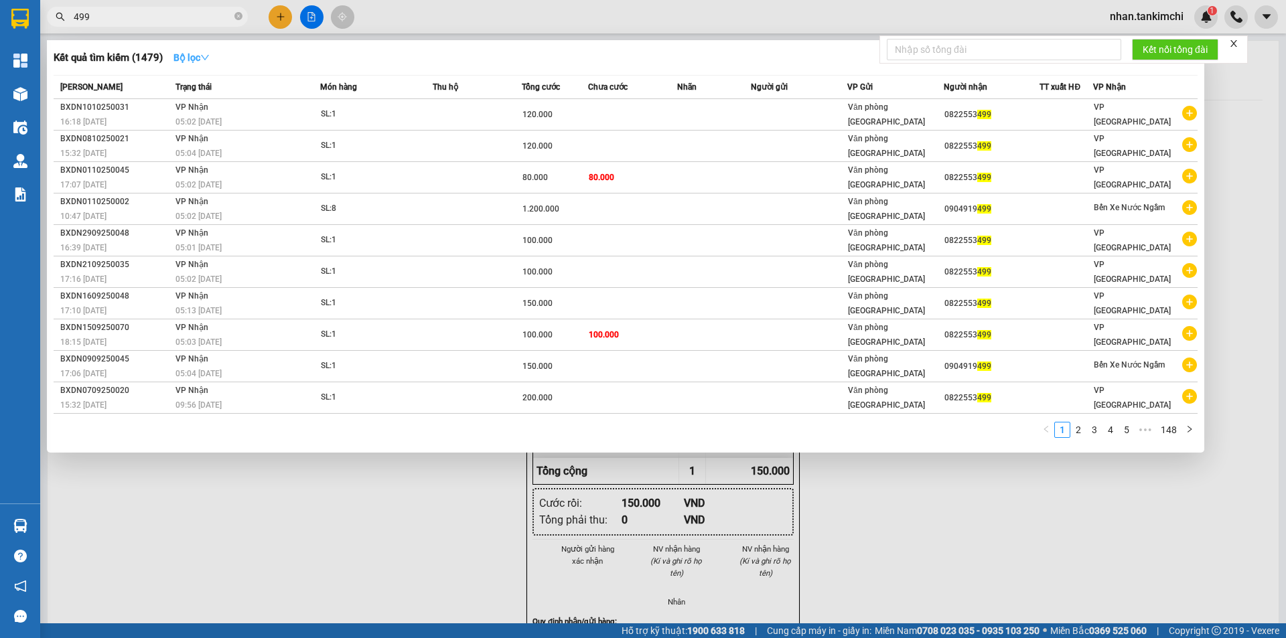
click at [178, 57] on strong "Bộ lọc" at bounding box center [191, 57] width 36 height 11
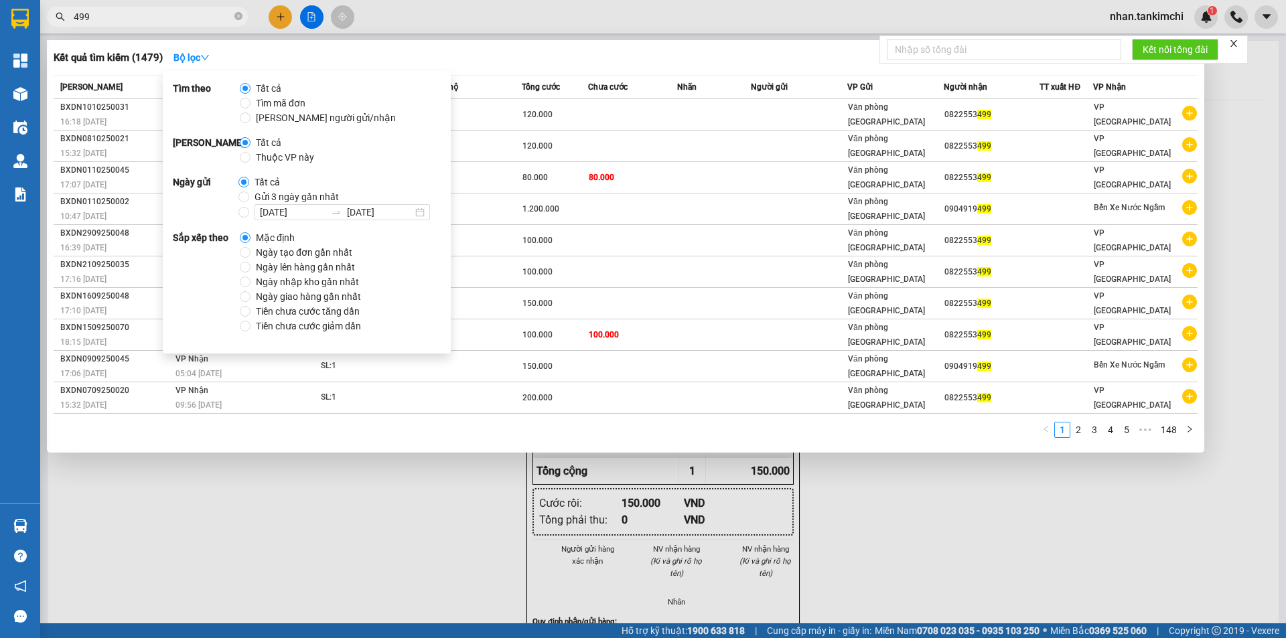
click at [279, 192] on span "Gửi 3 ngày gần nhất" at bounding box center [296, 197] width 95 height 15
click at [249, 192] on input "Gửi 3 ngày gần nhất" at bounding box center [243, 197] width 11 height 11
radio input "true"
radio input "false"
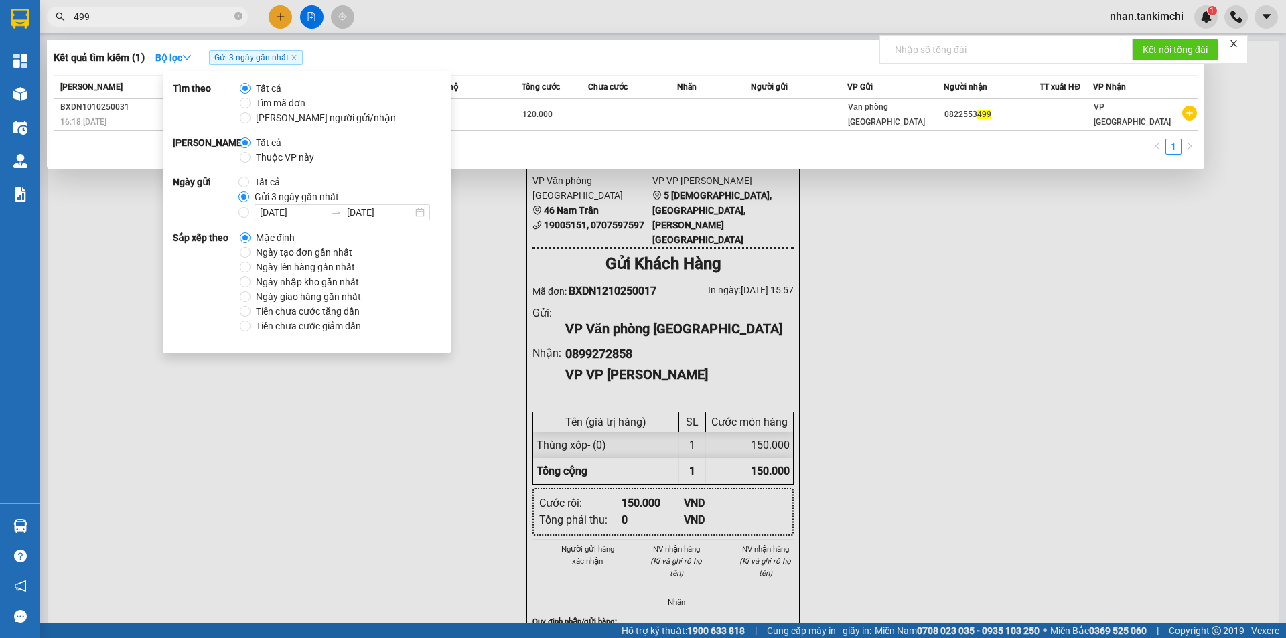
click at [149, 17] on input "499" at bounding box center [153, 16] width 158 height 15
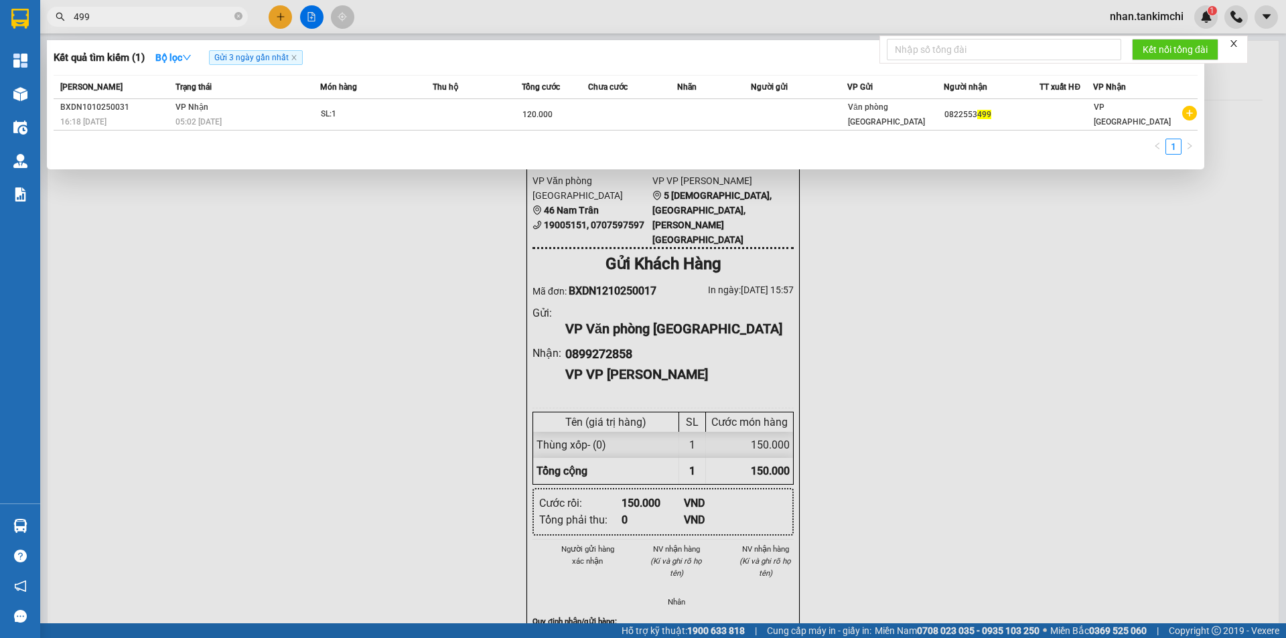
click at [149, 17] on input "499" at bounding box center [153, 16] width 158 height 15
type input "0"
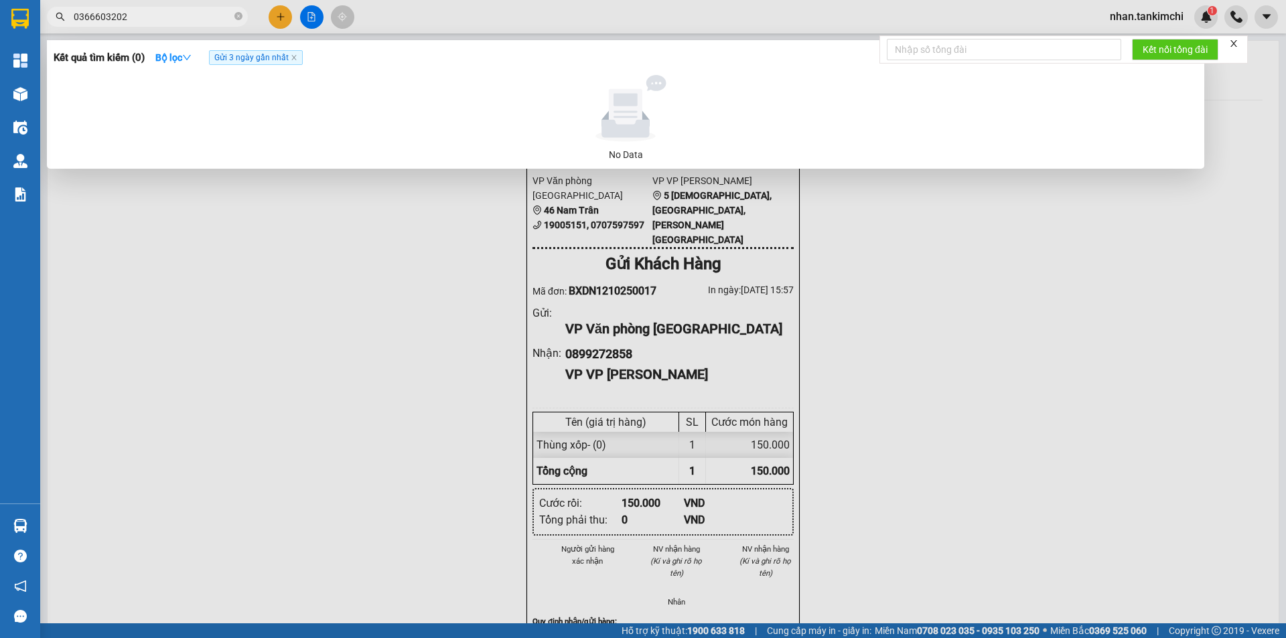
click at [155, 18] on input "0366603202" at bounding box center [153, 16] width 158 height 15
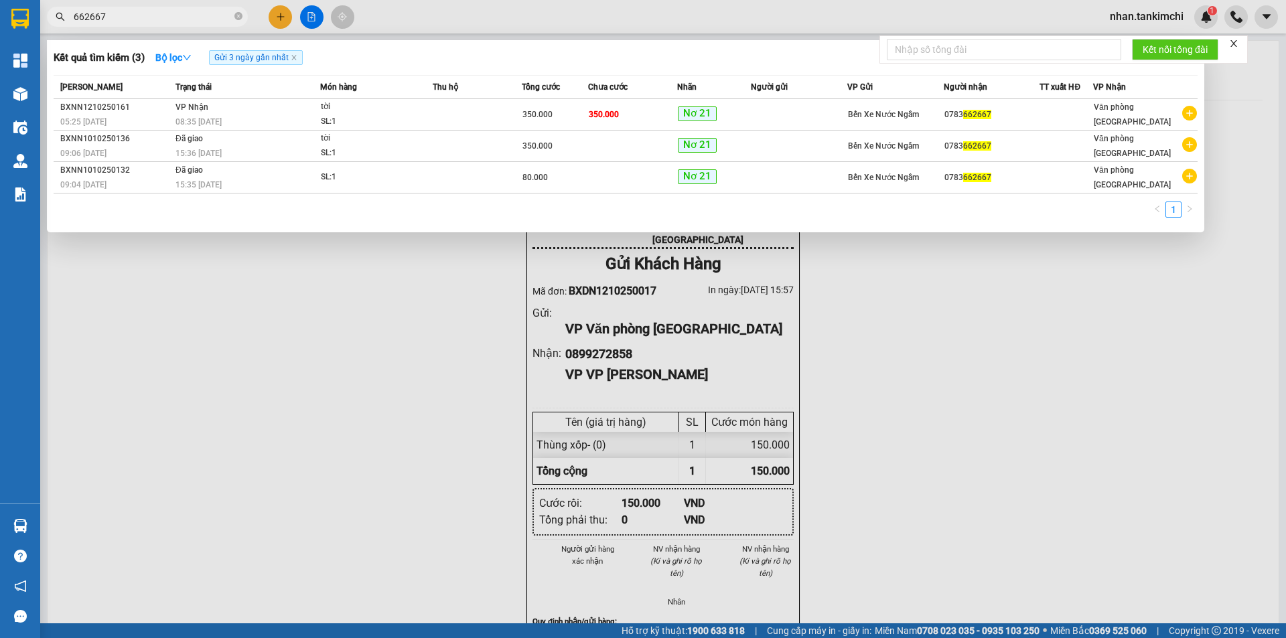
type input "662667"
click at [388, 343] on div at bounding box center [643, 319] width 1286 height 638
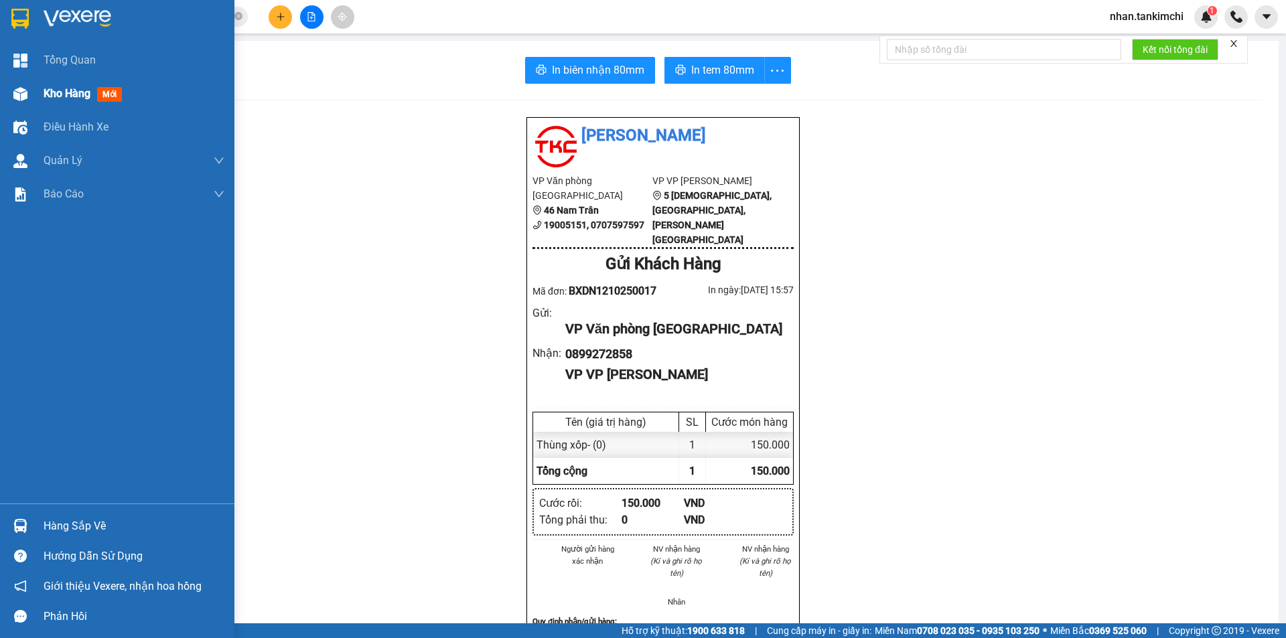
click at [54, 90] on span "Kho hàng" at bounding box center [67, 93] width 47 height 13
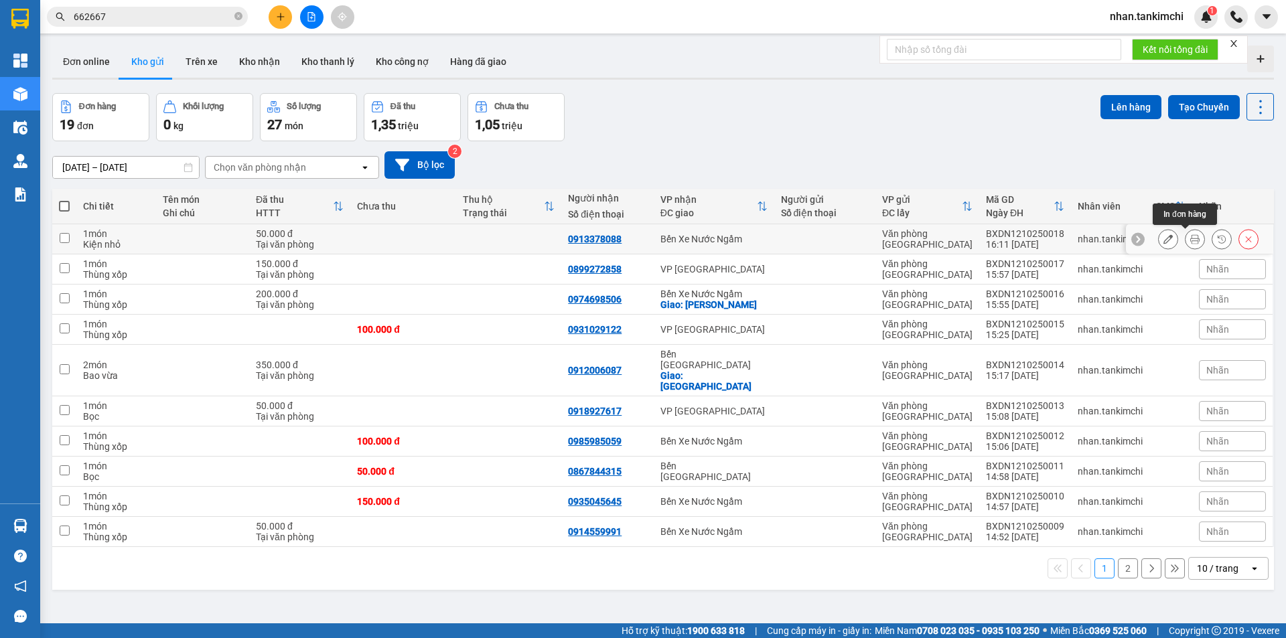
click at [1190, 242] on button at bounding box center [1195, 239] width 19 height 23
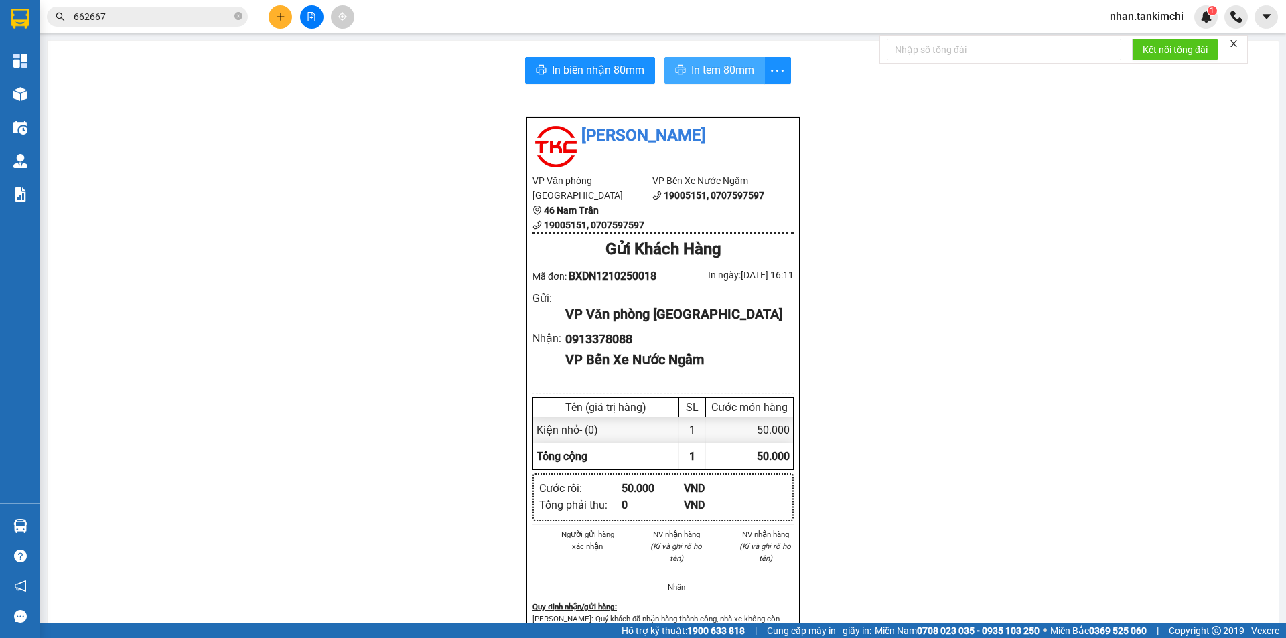
click at [731, 77] on span "In tem 80mm" at bounding box center [722, 70] width 63 height 17
click at [153, 5] on div "Kết quả tìm kiếm ( 3 ) Bộ lọc Gửi 3 ngày gần nhất Mã ĐH Trạng thái Món hàng Thu…" at bounding box center [130, 16] width 261 height 23
click at [155, 19] on input "662667" at bounding box center [153, 16] width 158 height 15
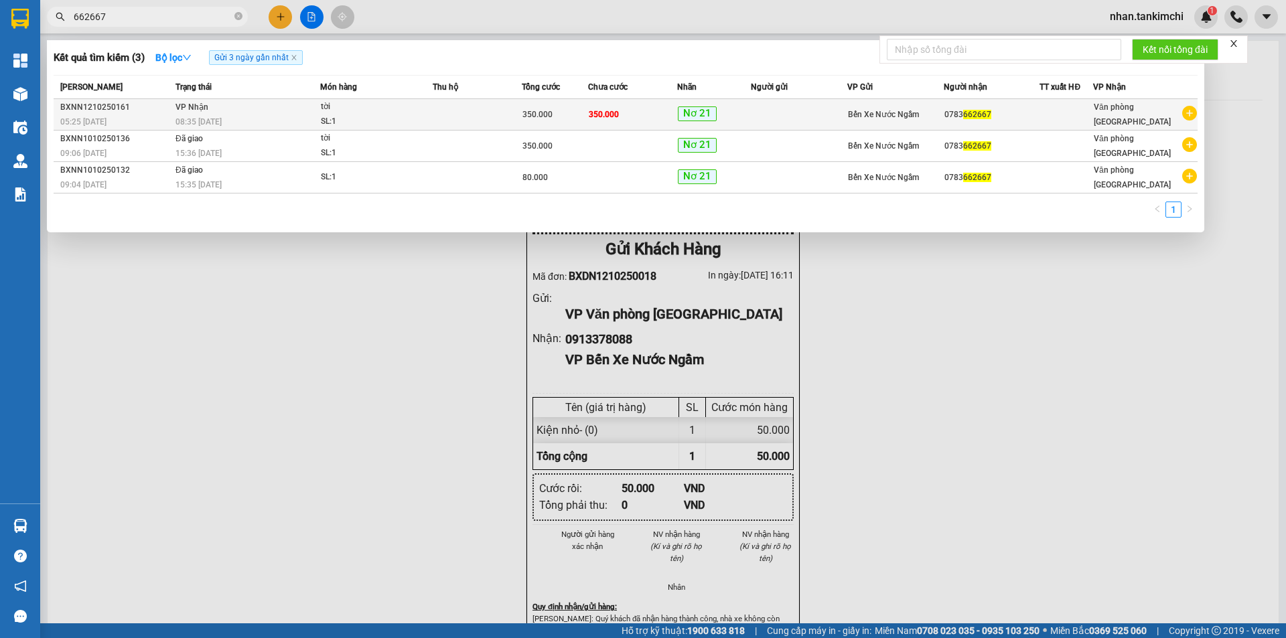
click at [709, 112] on span "Nơ 21" at bounding box center [697, 113] width 39 height 15
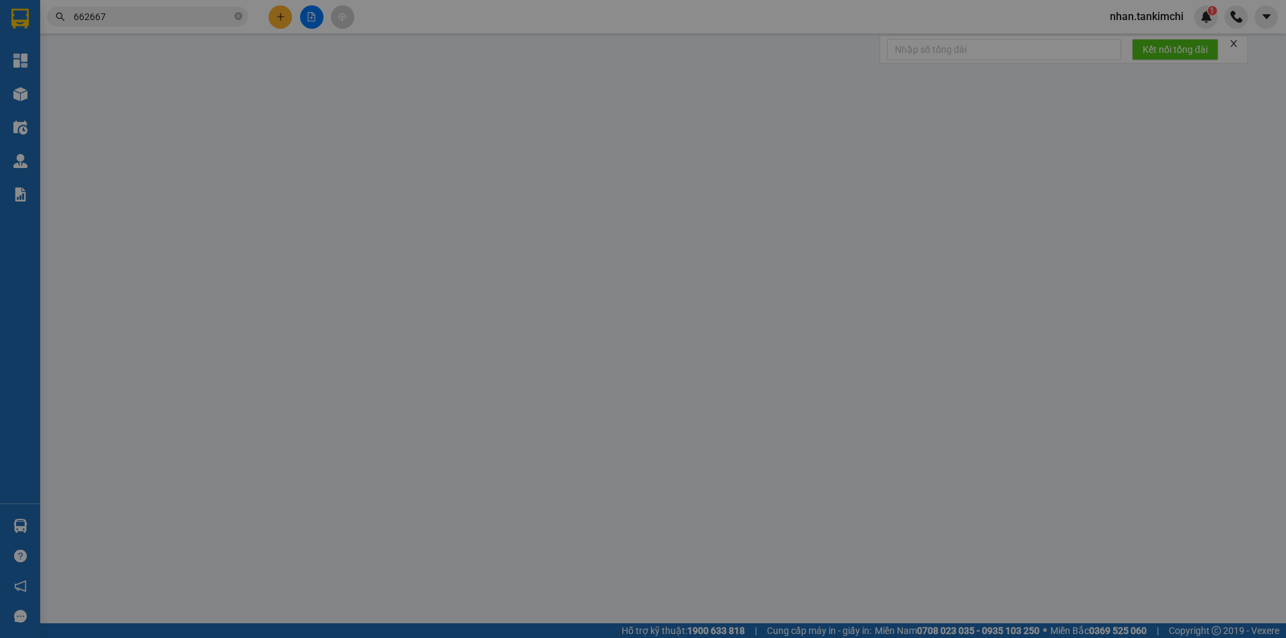
type input "0783662667"
type input "350.000"
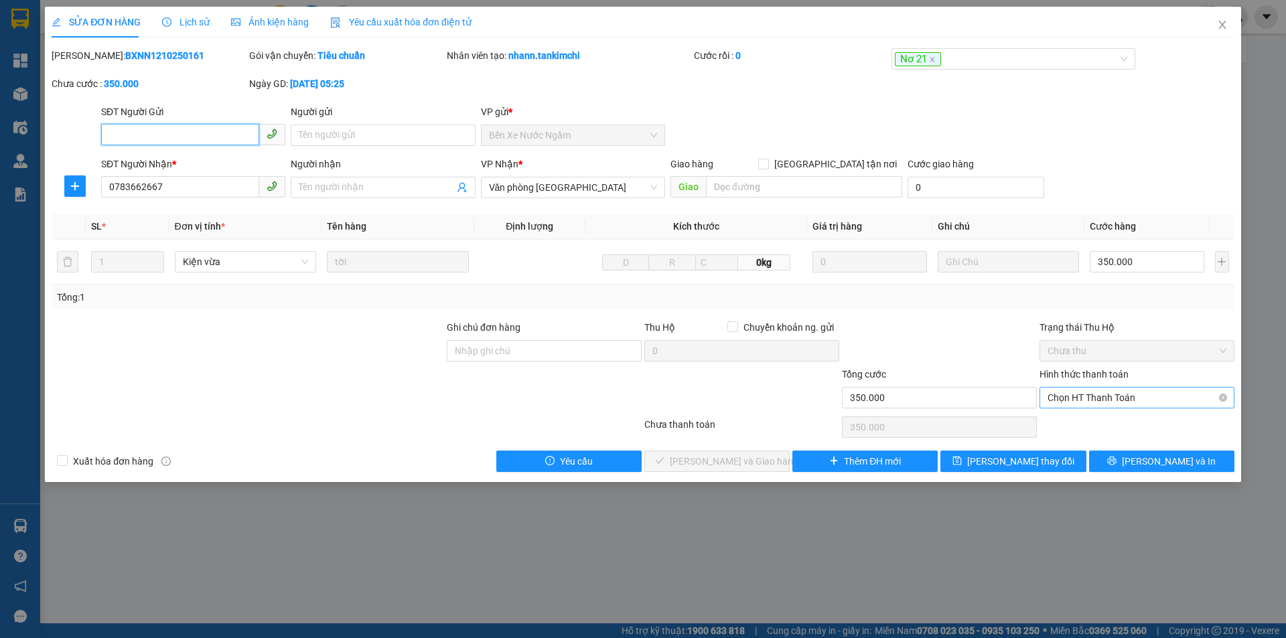
click at [1131, 390] on span "Chọn HT Thanh Toán" at bounding box center [1137, 398] width 179 height 20
click at [1092, 431] on div "Tại văn phòng" at bounding box center [1137, 424] width 179 height 15
type input "0"
click at [739, 470] on button "[PERSON_NAME] và Giao hàng" at bounding box center [716, 461] width 145 height 21
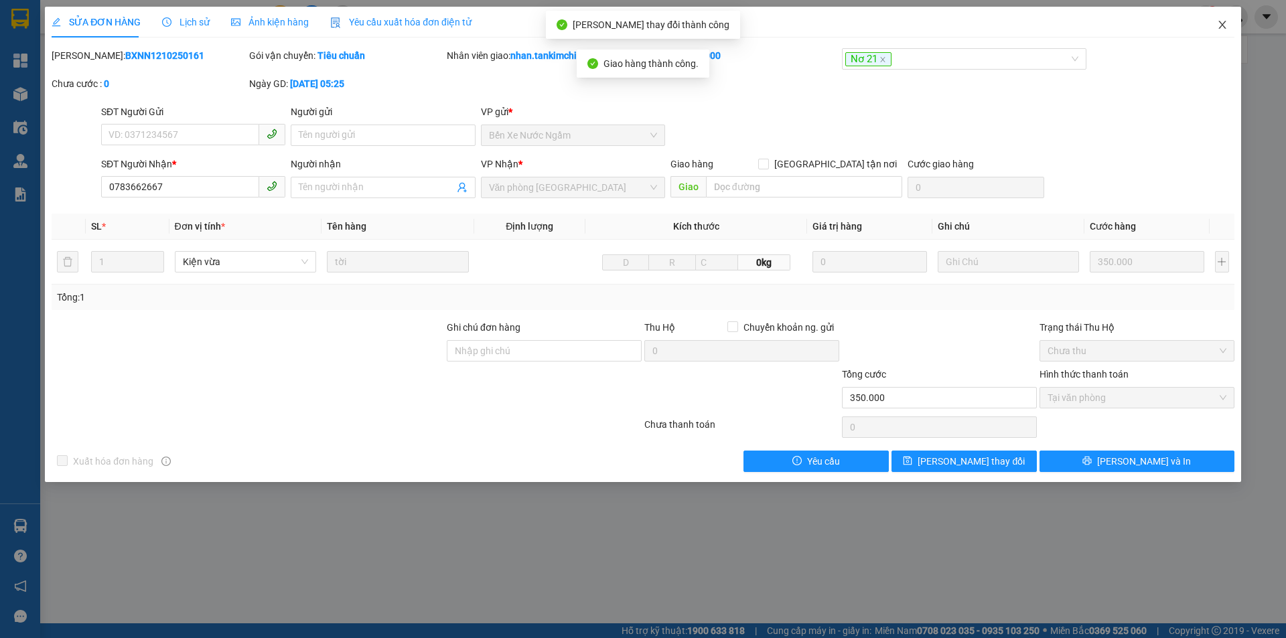
click at [1227, 27] on icon "close" at bounding box center [1222, 24] width 11 height 11
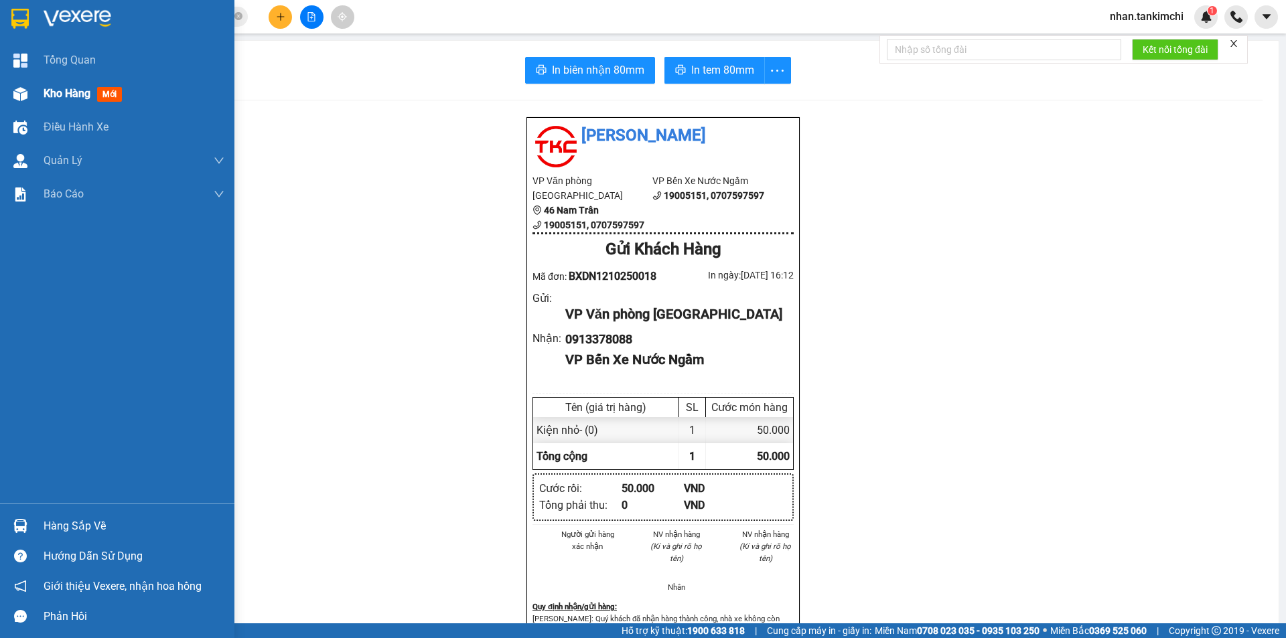
click at [64, 88] on span "Kho hàng" at bounding box center [67, 93] width 47 height 13
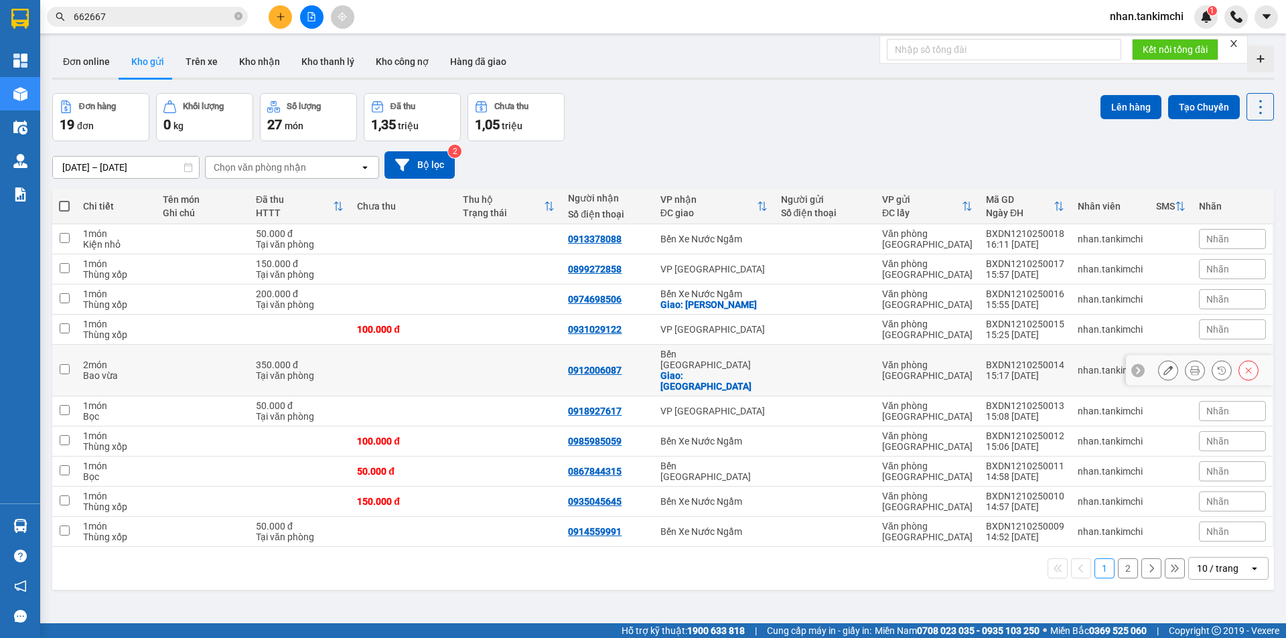
scroll to position [62, 0]
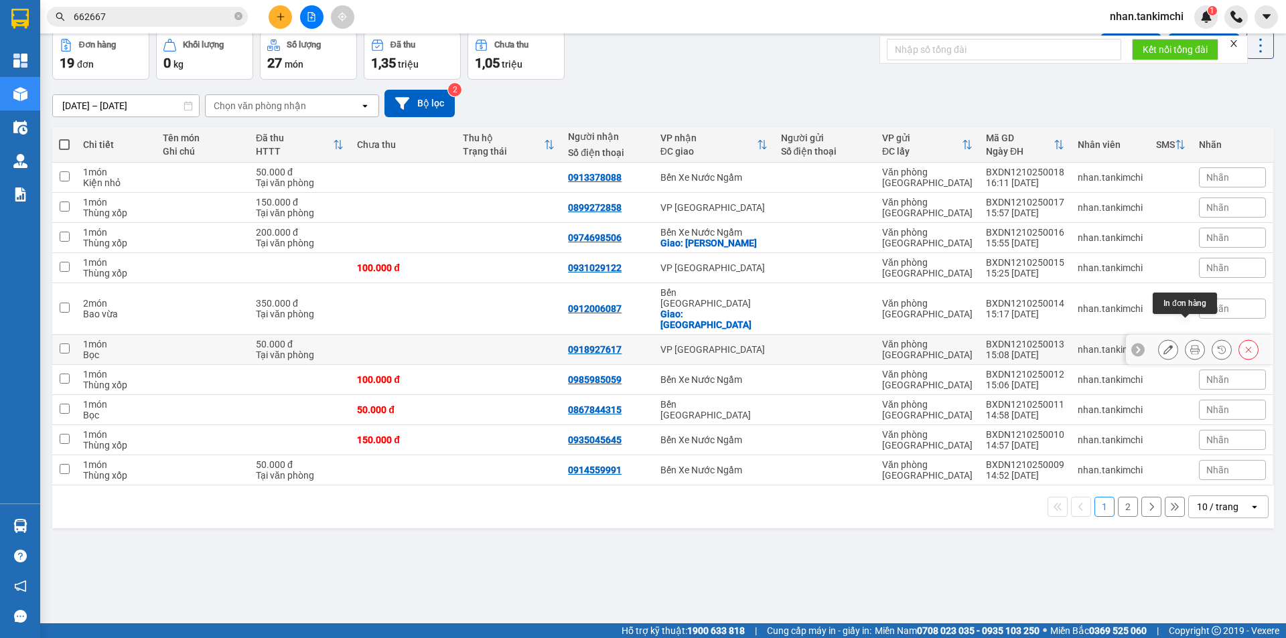
click at [1190, 345] on icon at bounding box center [1194, 349] width 9 height 9
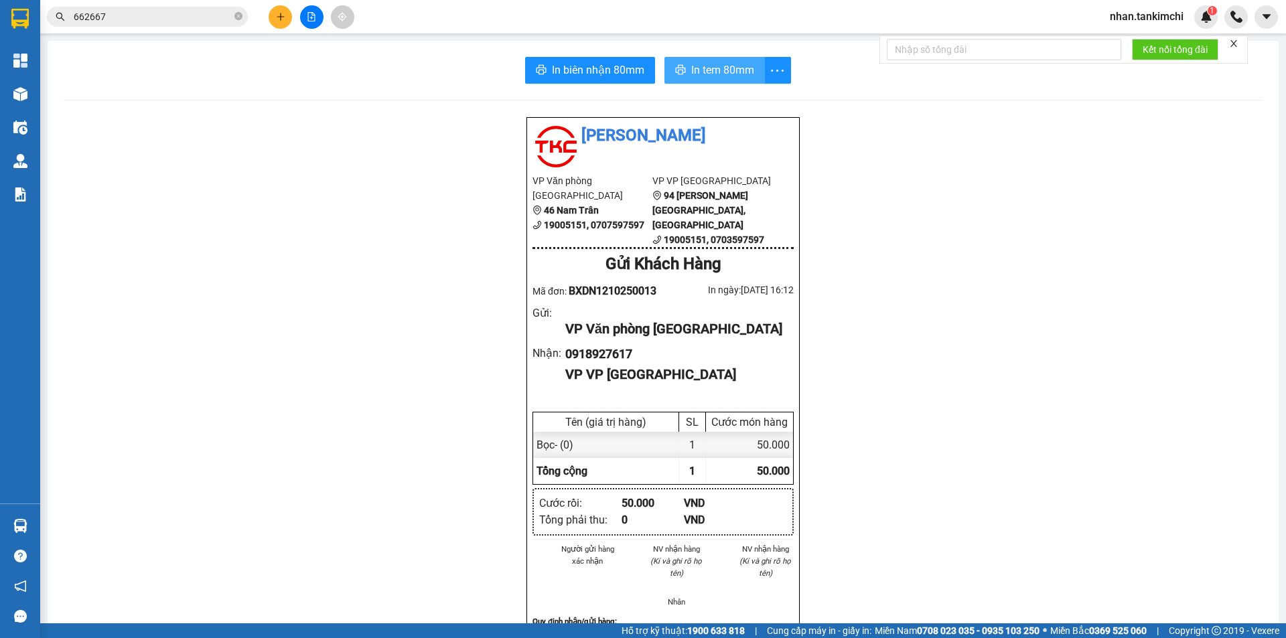
click at [719, 70] on span "In tem 80mm" at bounding box center [722, 70] width 63 height 17
click at [192, 4] on div "Kết quả tìm kiếm ( 3 ) Bộ lọc Gửi 3 ngày gần nhất Mã ĐH Trạng thái Món hàng Thu…" at bounding box center [643, 16] width 1286 height 33
click at [172, 16] on input "662667" at bounding box center [153, 16] width 158 height 15
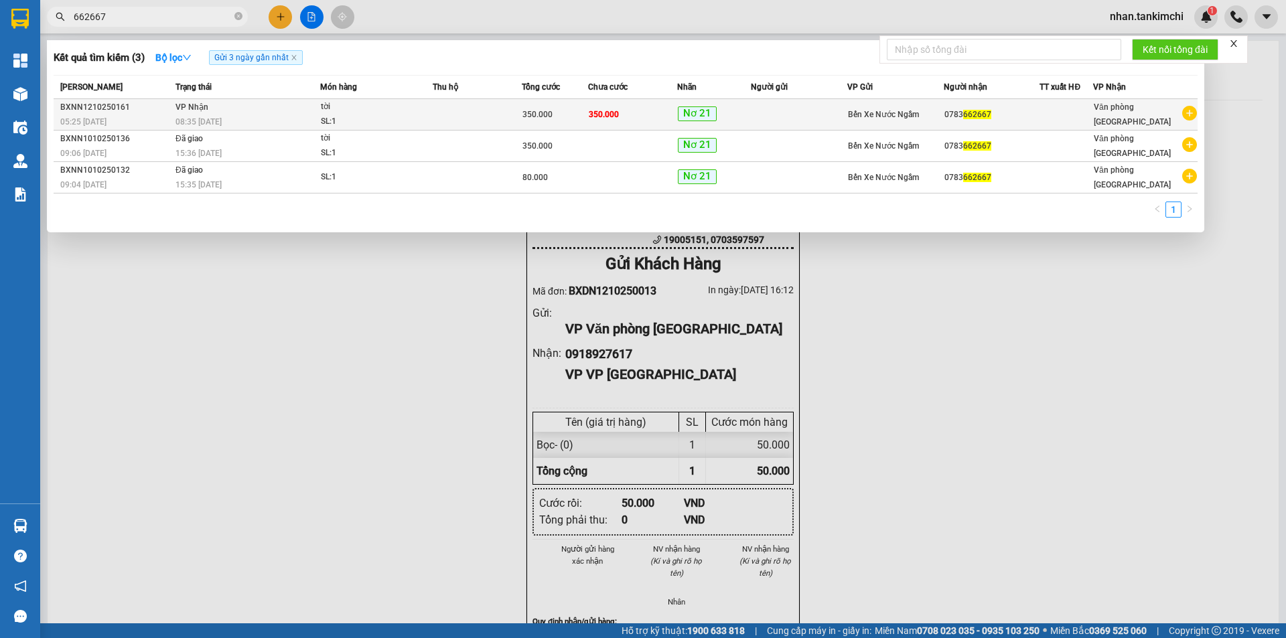
click at [624, 112] on td "350.000" at bounding box center [632, 114] width 89 height 31
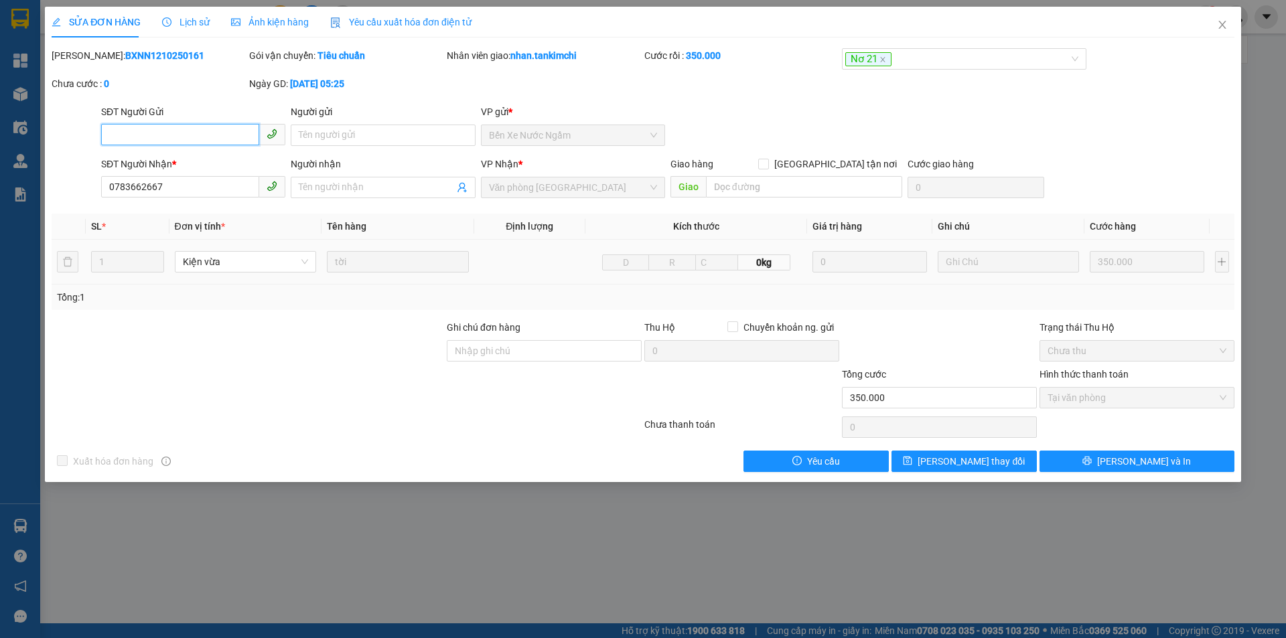
click at [1137, 401] on span "Tại văn phòng" at bounding box center [1137, 398] width 179 height 20
click at [1233, 17] on span "Close" at bounding box center [1223, 26] width 38 height 38
